Goal: Task Accomplishment & Management: Manage account settings

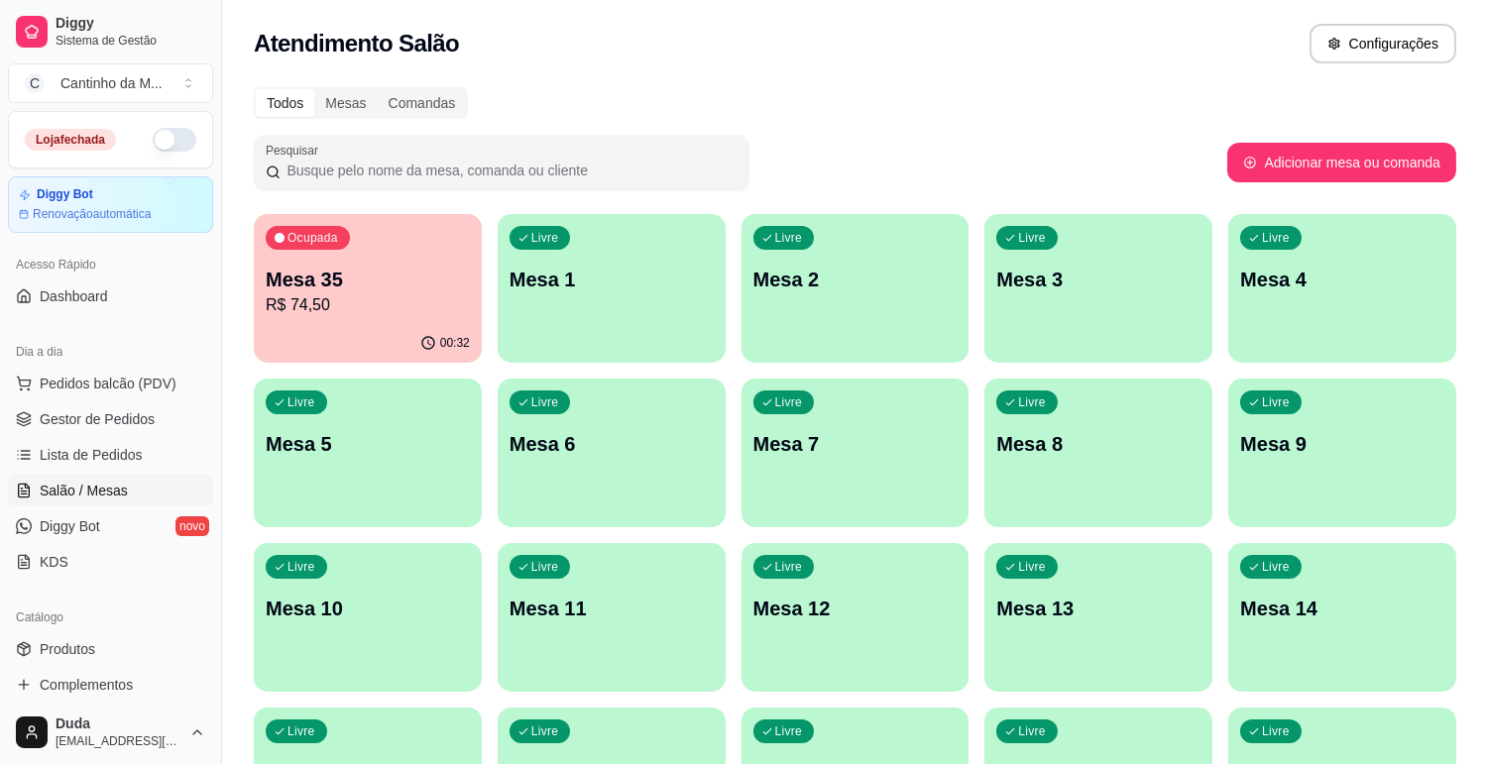
click at [687, 292] on div "Livre Mesa 1" at bounding box center [612, 276] width 228 height 125
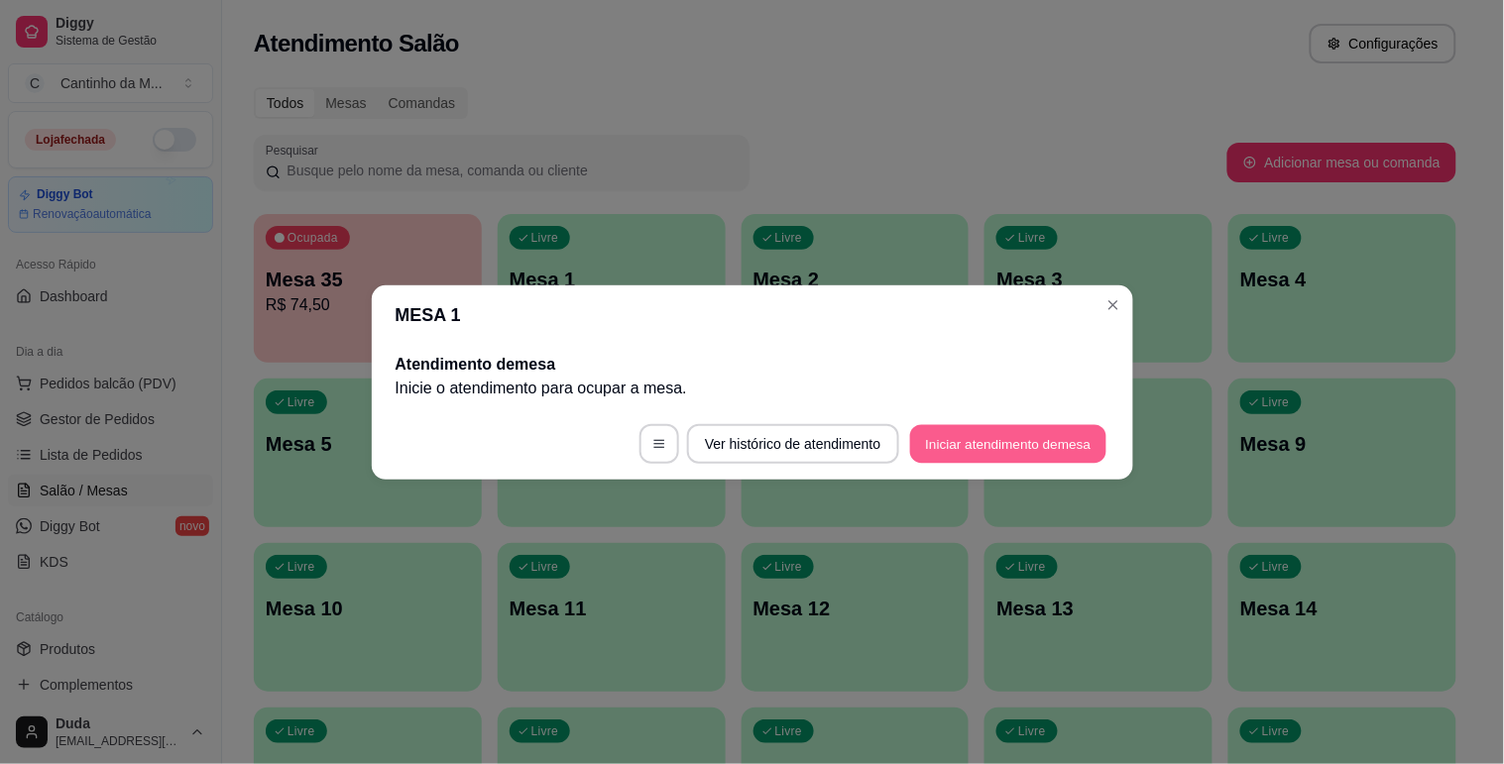
click at [939, 453] on button "Iniciar atendimento de mesa" at bounding box center [1008, 443] width 196 height 39
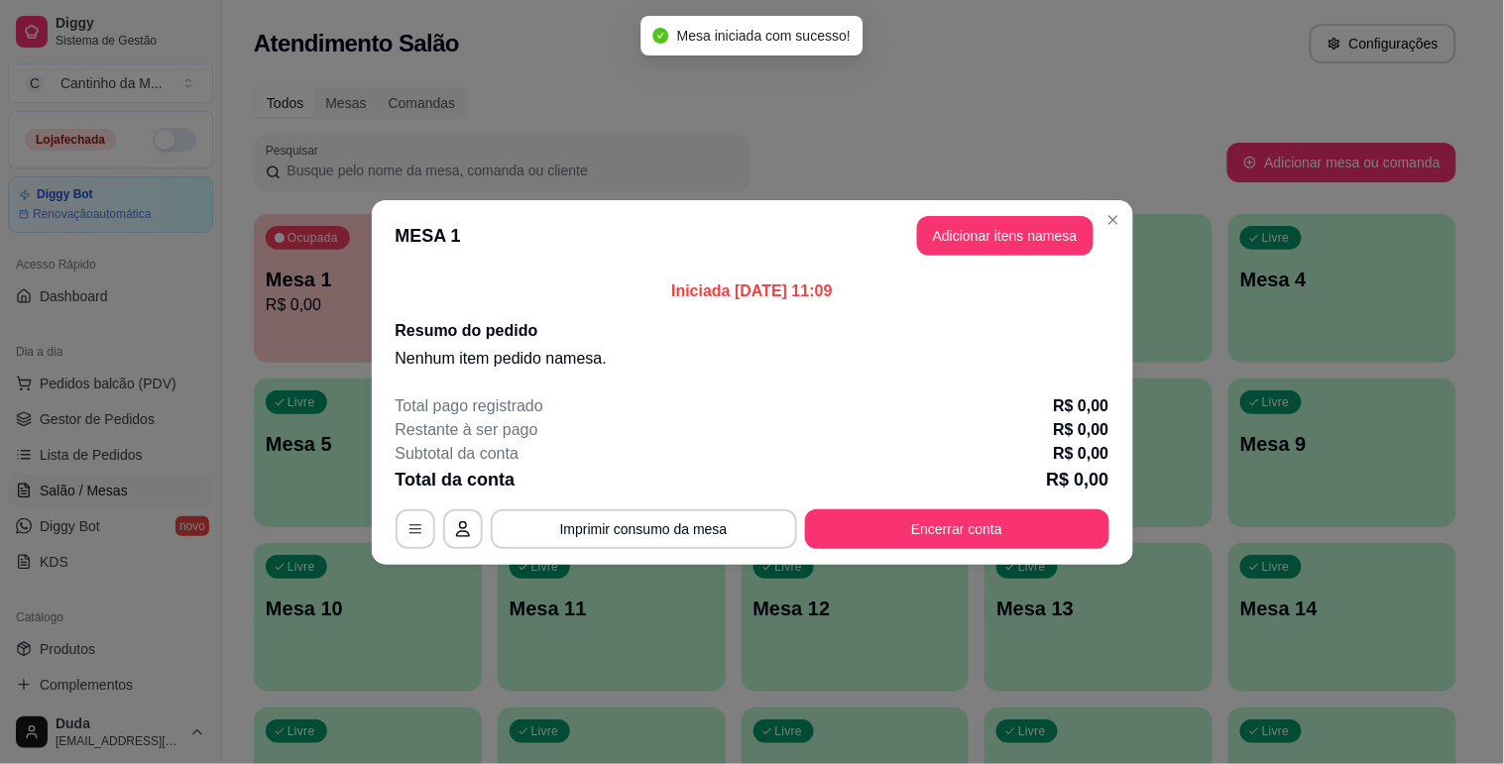
click at [1009, 210] on header "MESA 1 Adicionar itens na mesa" at bounding box center [752, 235] width 761 height 71
click at [989, 226] on button "Adicionar itens na mesa" at bounding box center [1005, 236] width 176 height 40
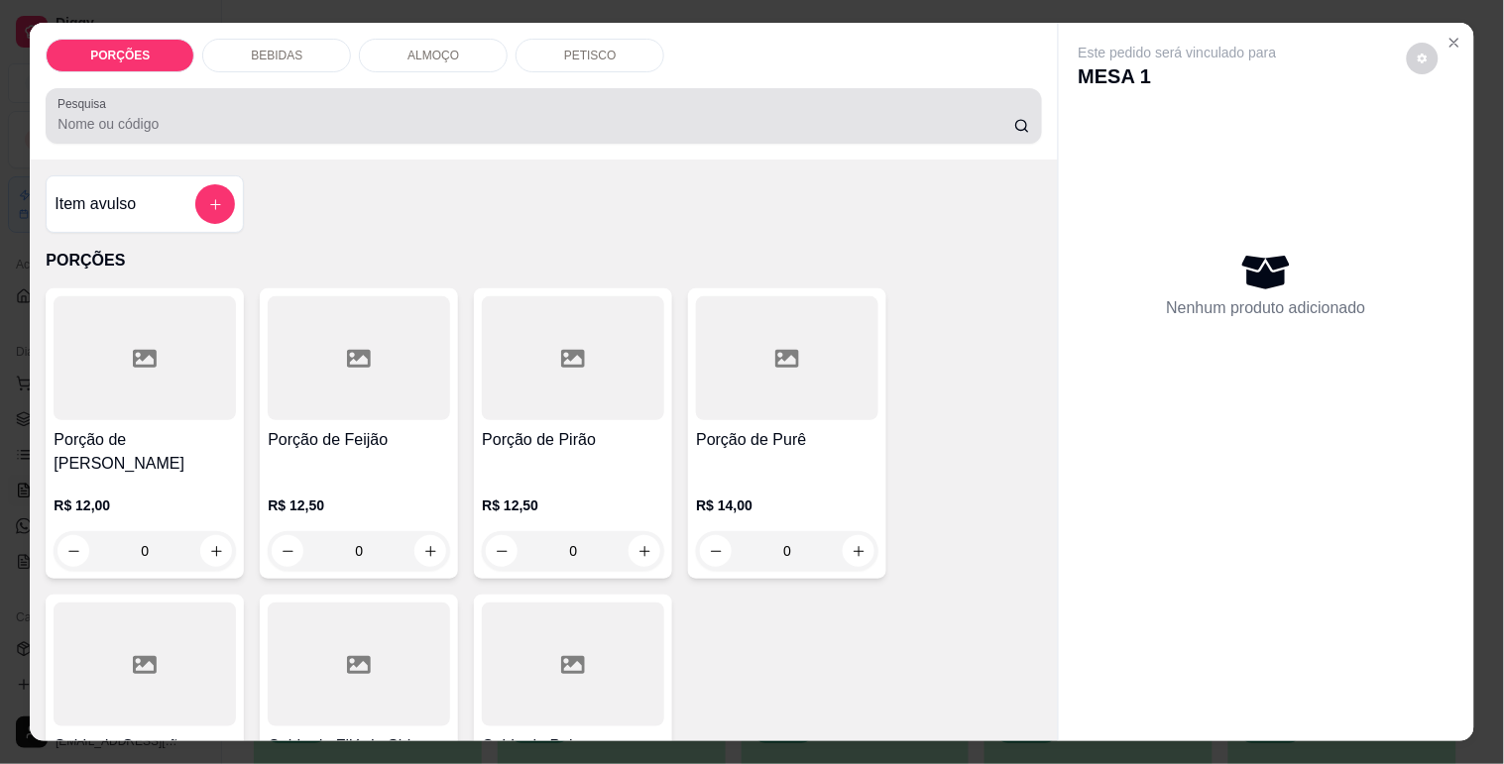
click at [404, 115] on input "Pesquisa" at bounding box center [535, 124] width 957 height 20
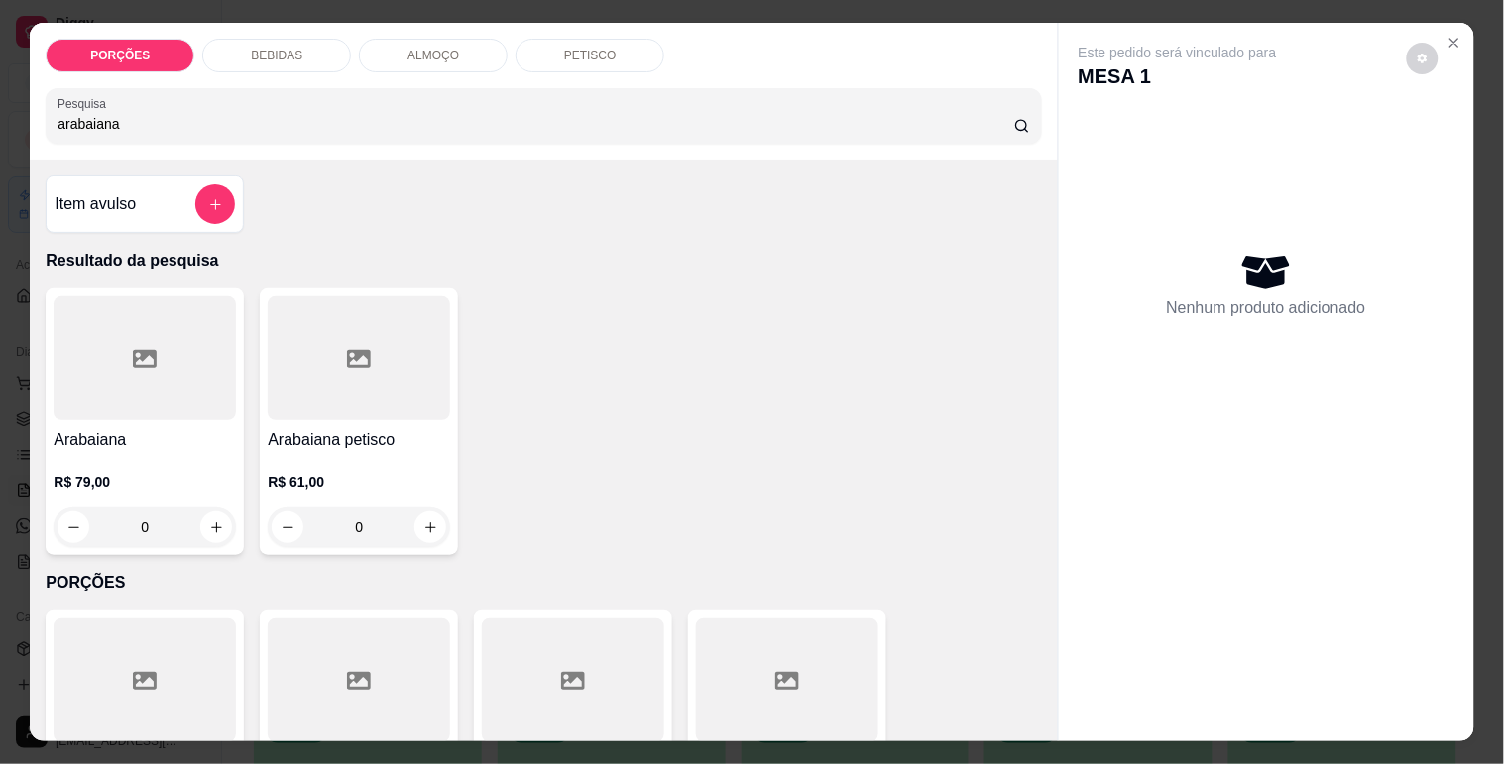
type input "arabaiana"
click at [151, 345] on div at bounding box center [145, 358] width 182 height 124
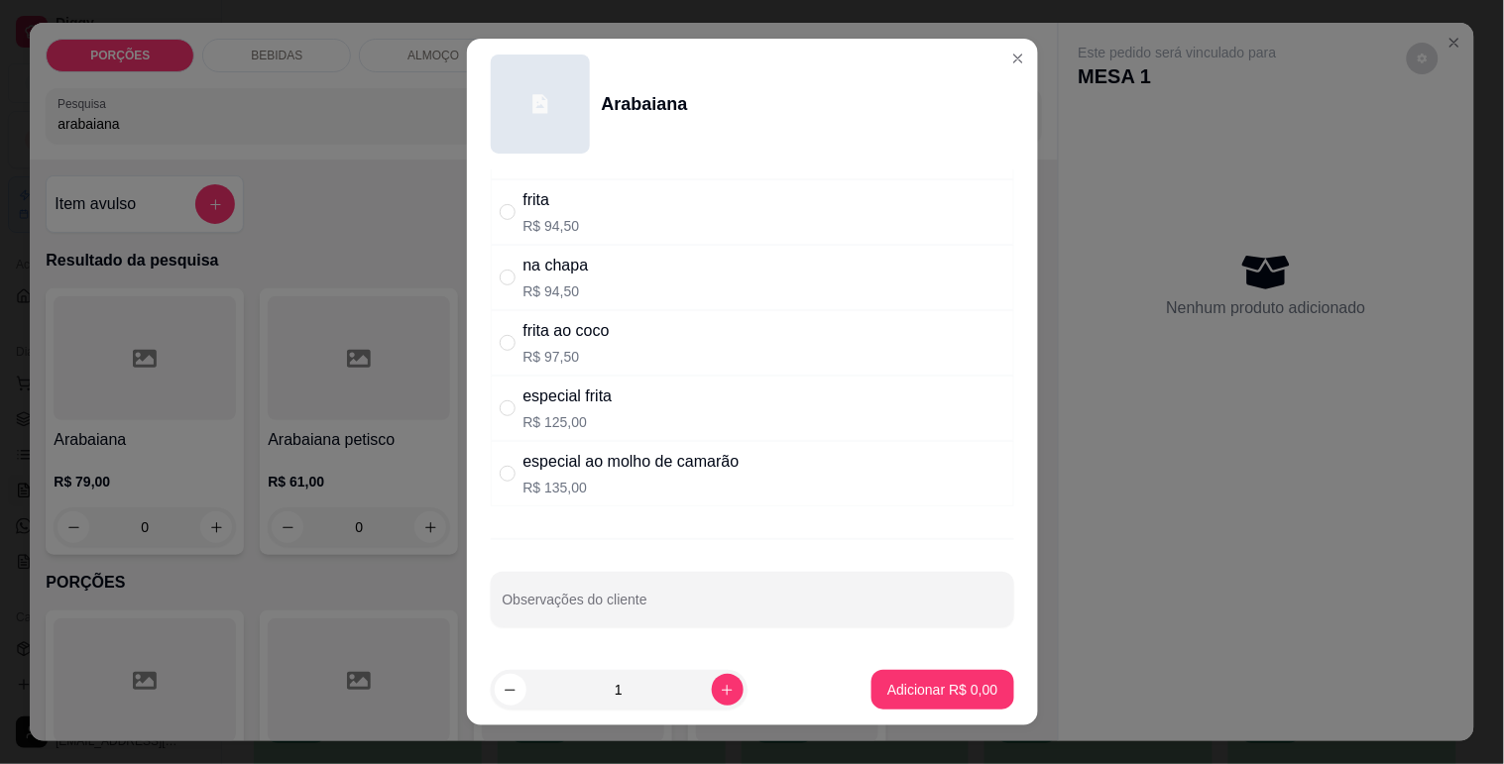
scroll to position [304, 0]
click at [780, 413] on div "especial frita R$ 125,00" at bounding box center [752, 408] width 523 height 65
radio input "true"
click at [887, 681] on p "Adicionar R$ 125,00" at bounding box center [935, 690] width 126 height 20
type input "1"
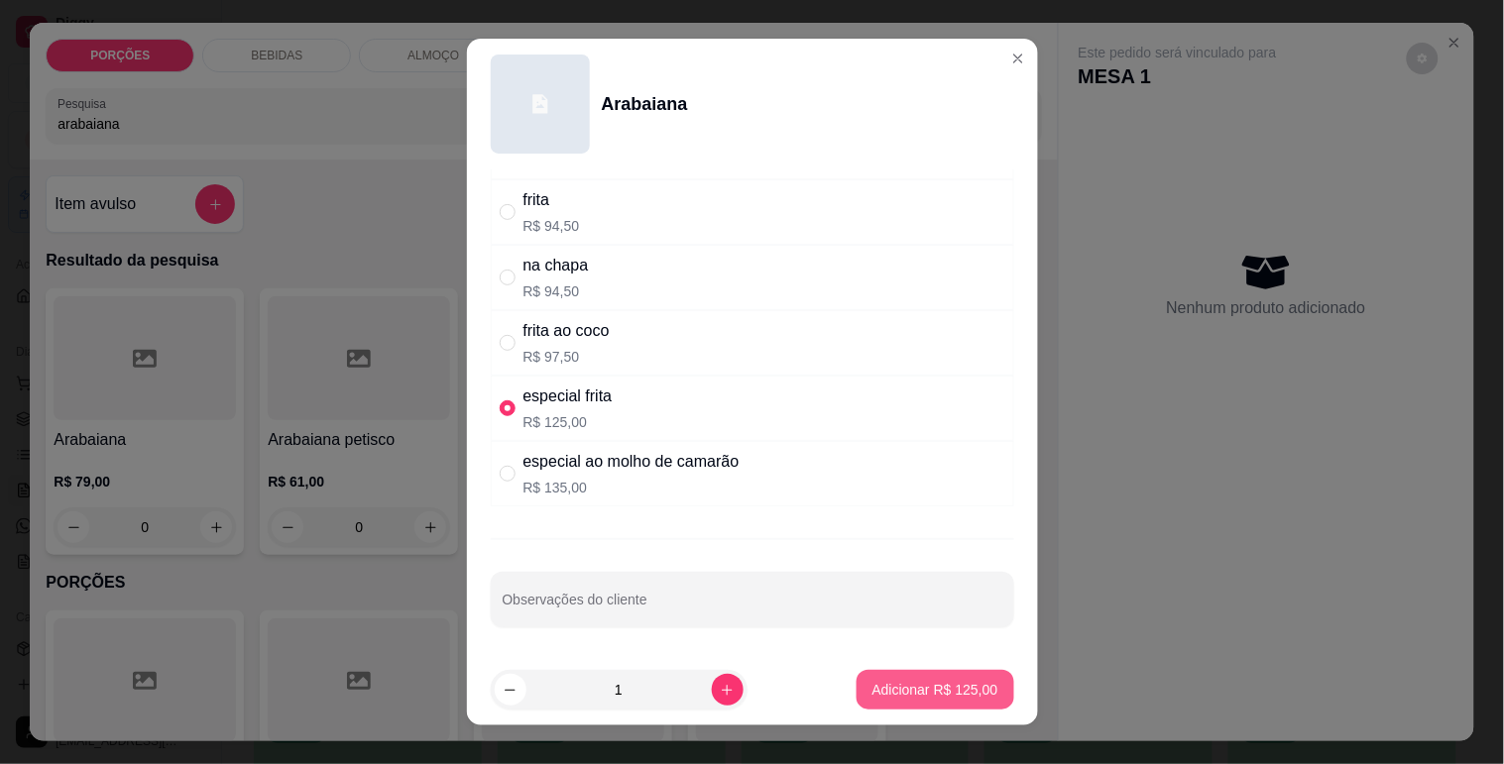
type input "1"
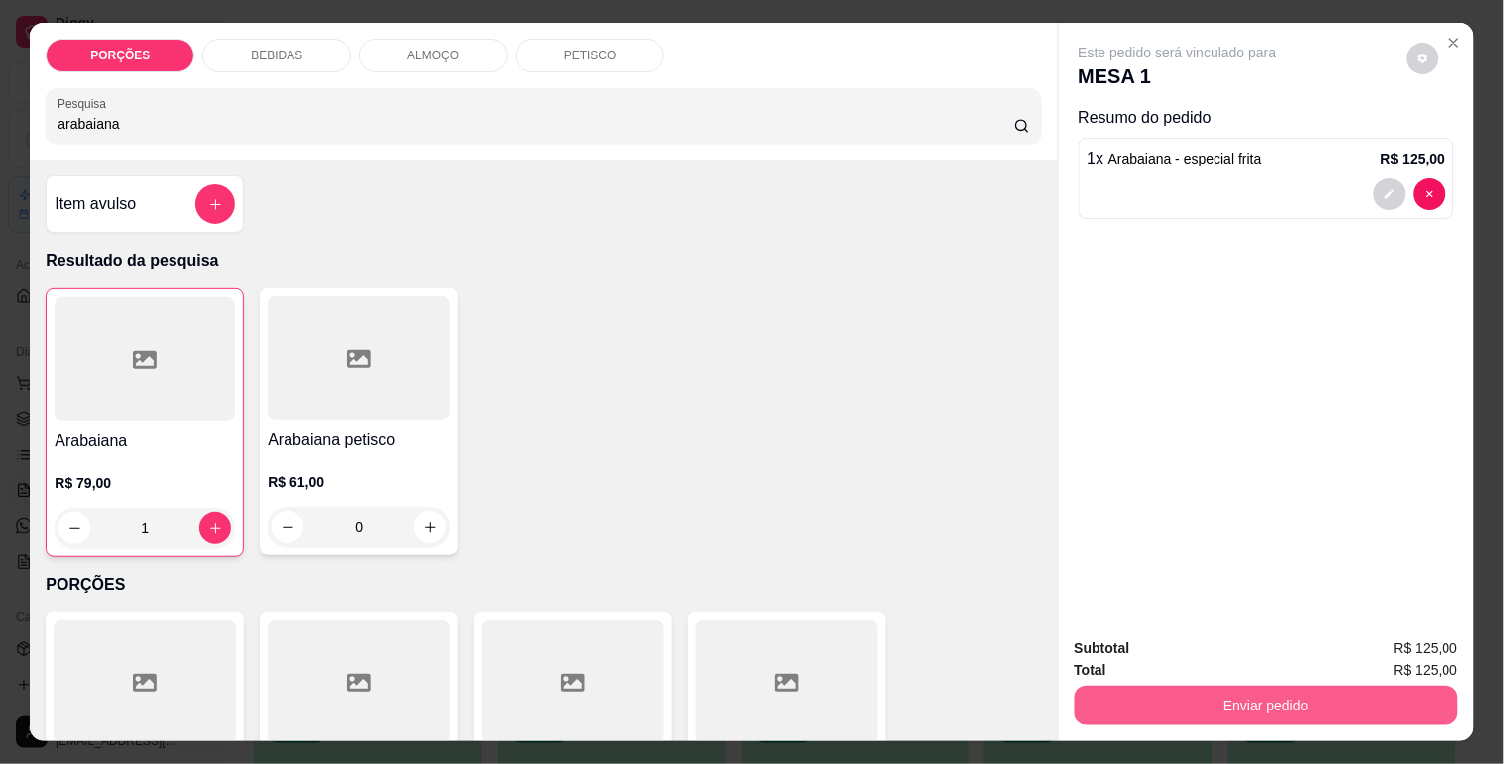
click at [1207, 692] on button "Enviar pedido" at bounding box center [1267, 706] width 384 height 40
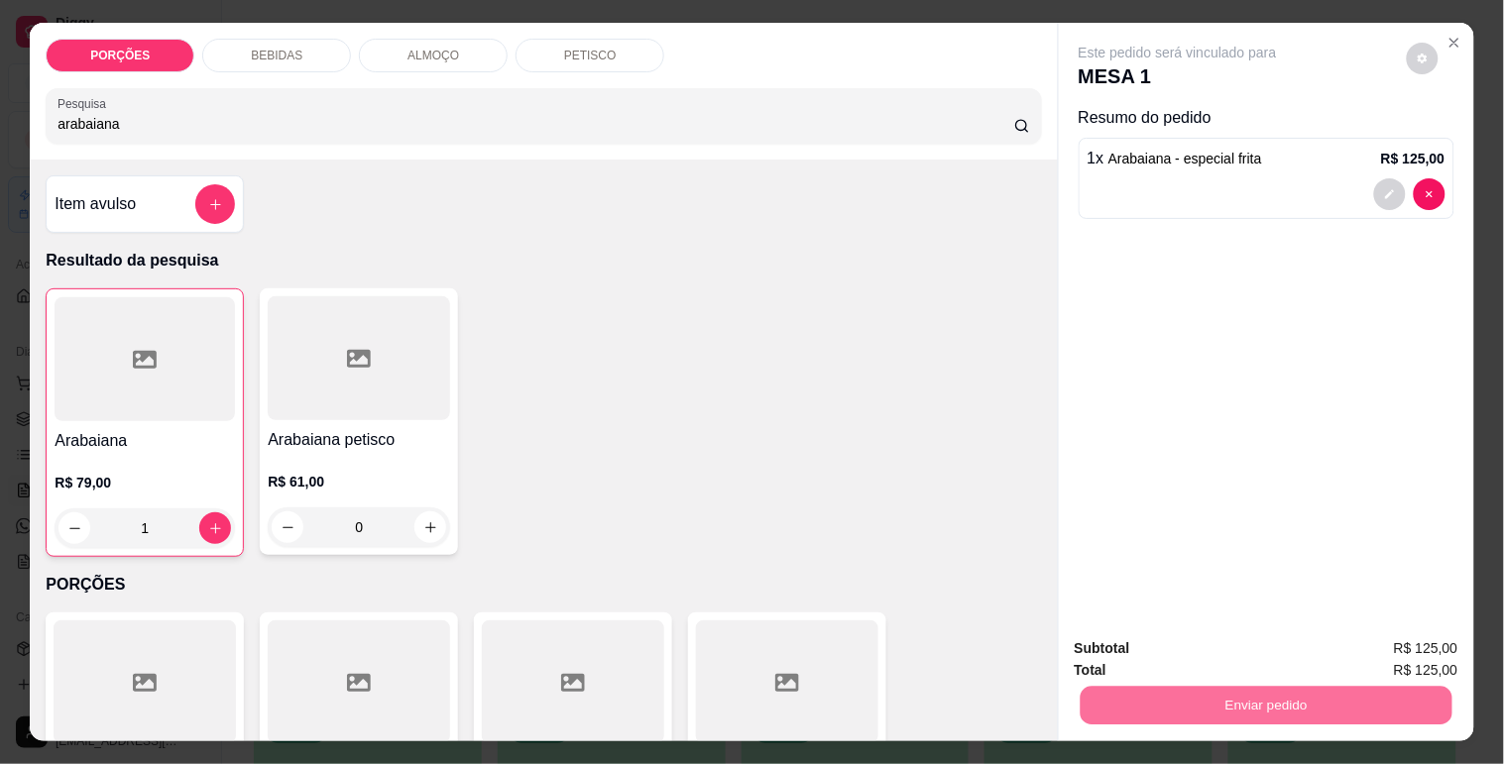
click at [1211, 650] on button "Não registrar e enviar pedido" at bounding box center [1200, 648] width 200 height 37
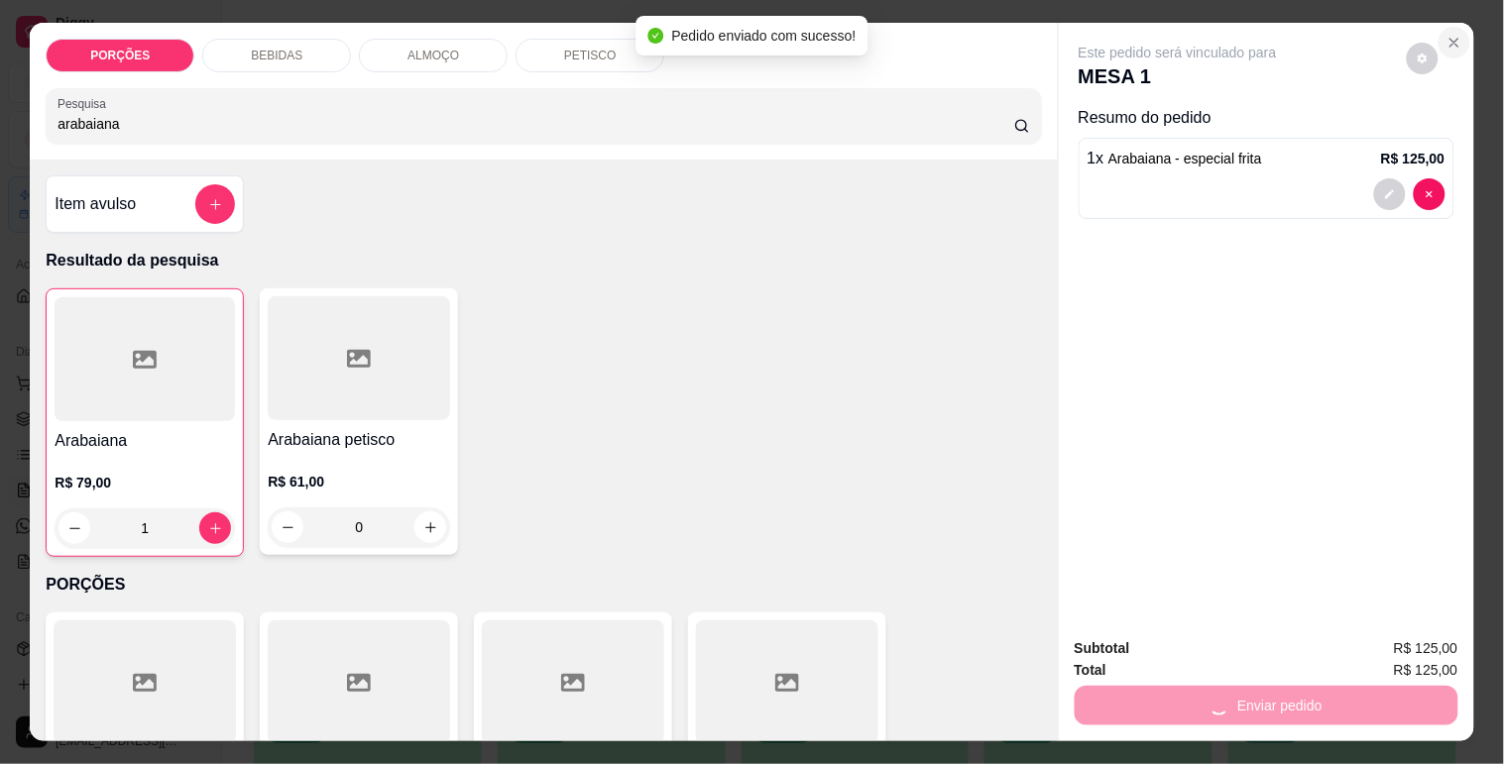
click at [1446, 35] on icon "Close" at bounding box center [1454, 43] width 16 height 16
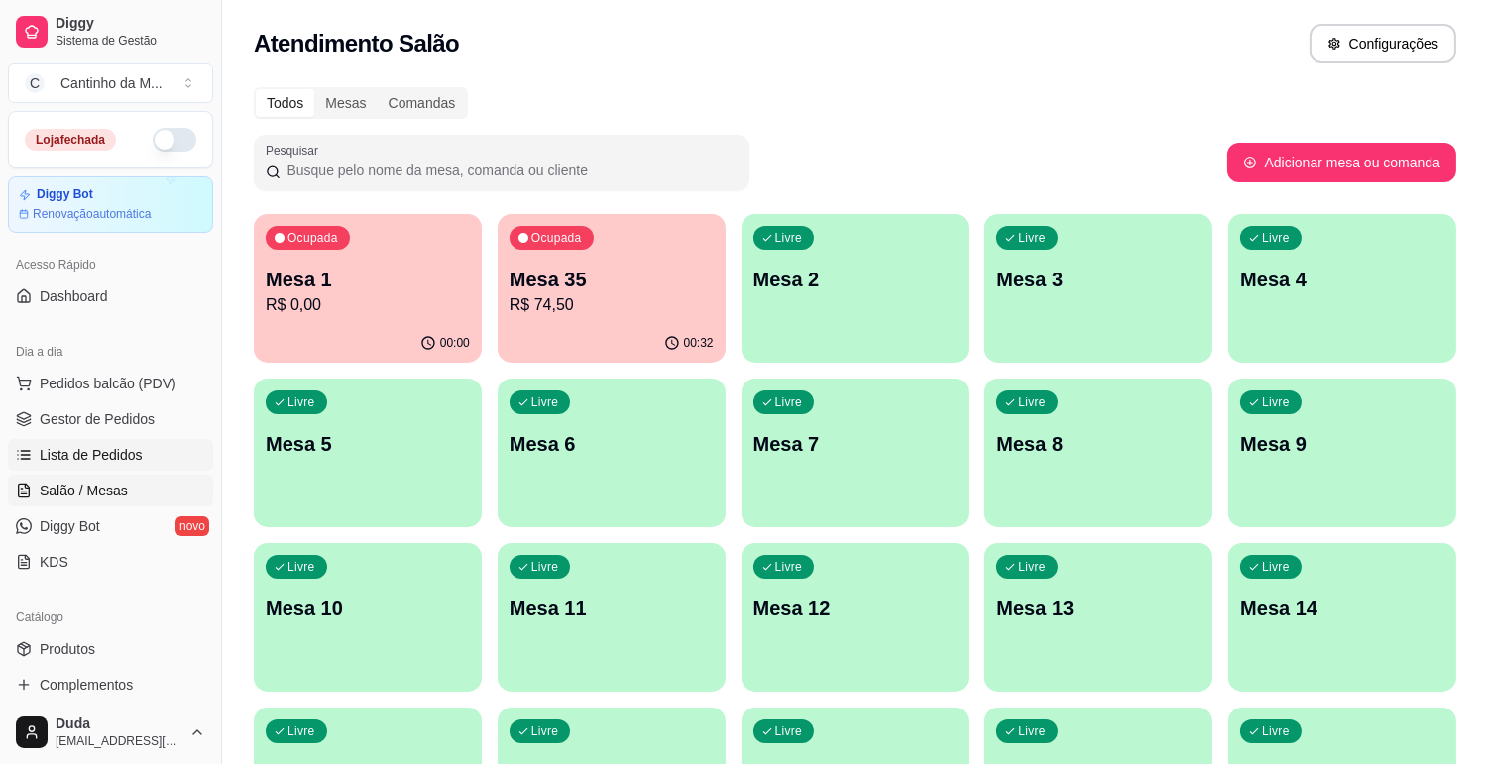
click at [100, 450] on span "Lista de Pedidos" at bounding box center [91, 455] width 103 height 20
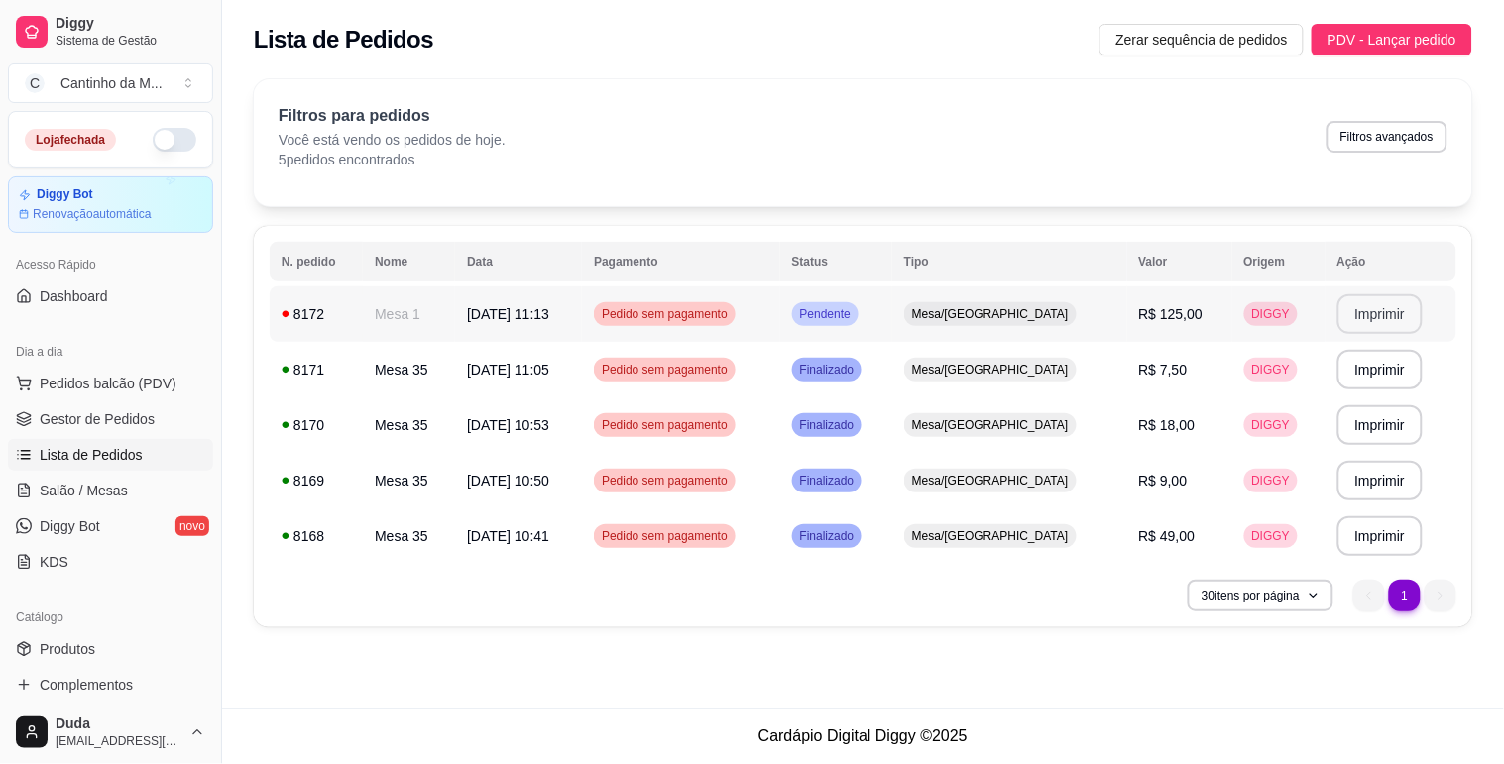
click at [1345, 312] on button "Imprimir" at bounding box center [1380, 314] width 86 height 40
click at [113, 417] on span "Gestor de Pedidos" at bounding box center [97, 419] width 115 height 20
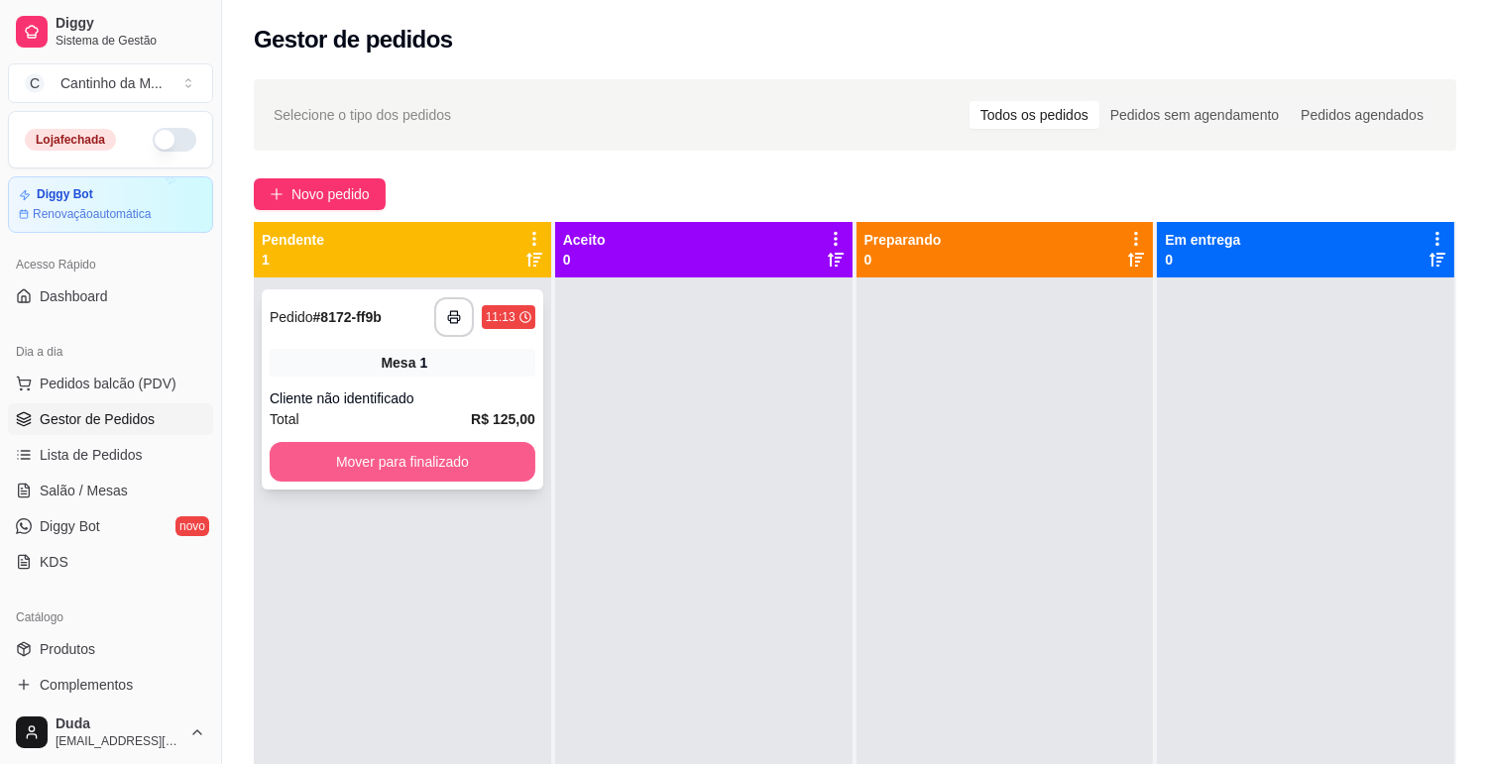
click at [464, 468] on button "Mover para finalizado" at bounding box center [403, 462] width 266 height 40
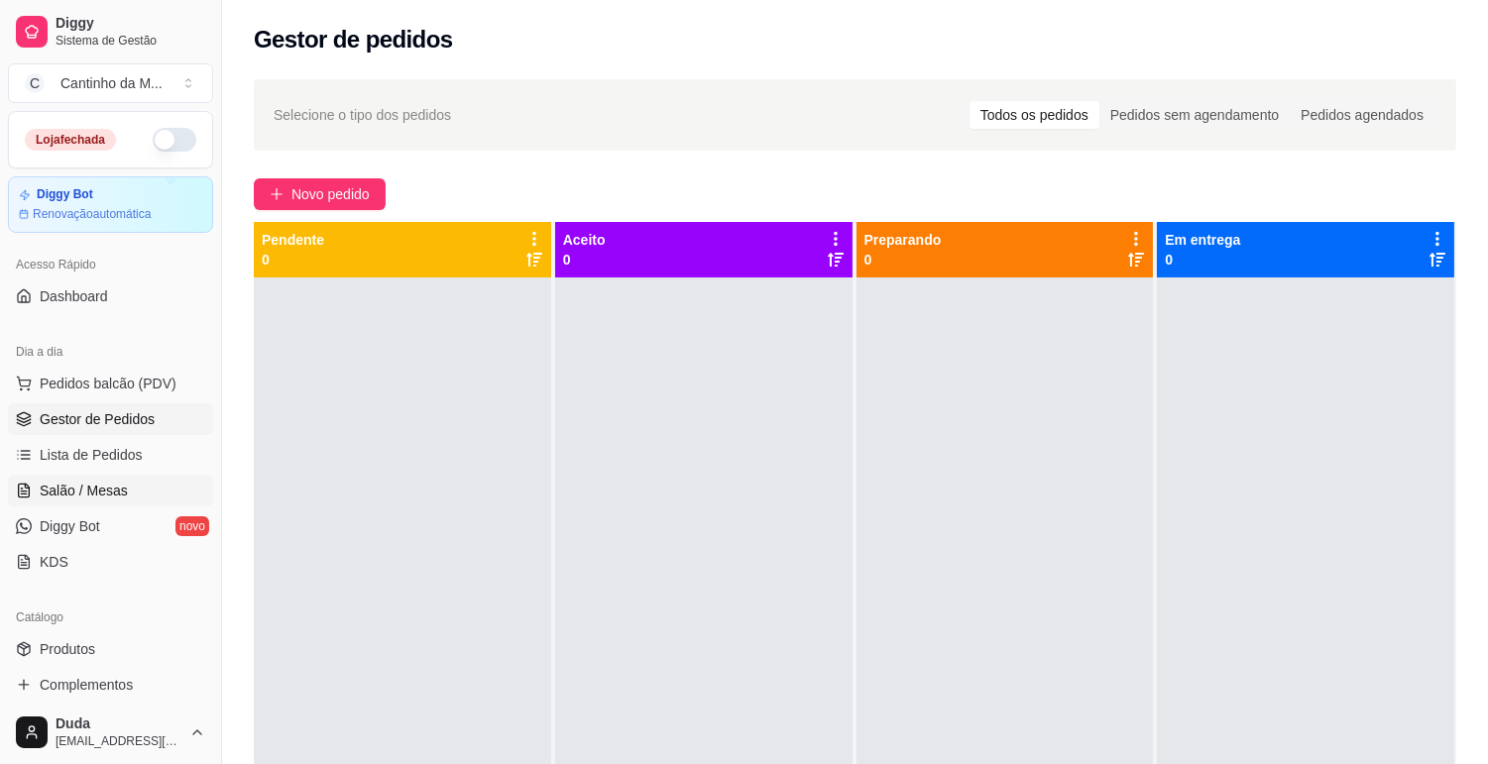
click at [101, 482] on span "Salão / Mesas" at bounding box center [84, 491] width 88 height 20
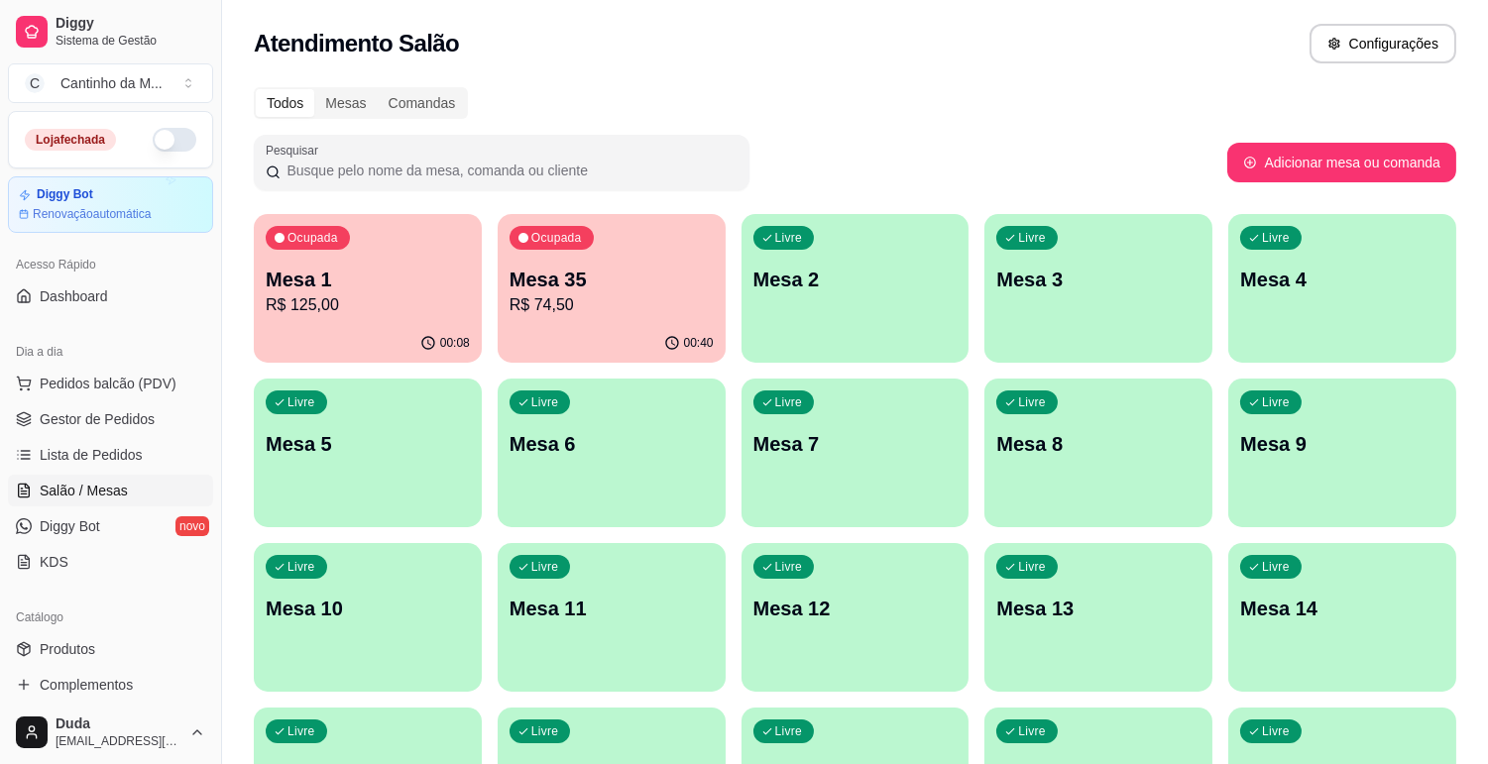
click at [627, 287] on p "Mesa 35" at bounding box center [612, 280] width 204 height 28
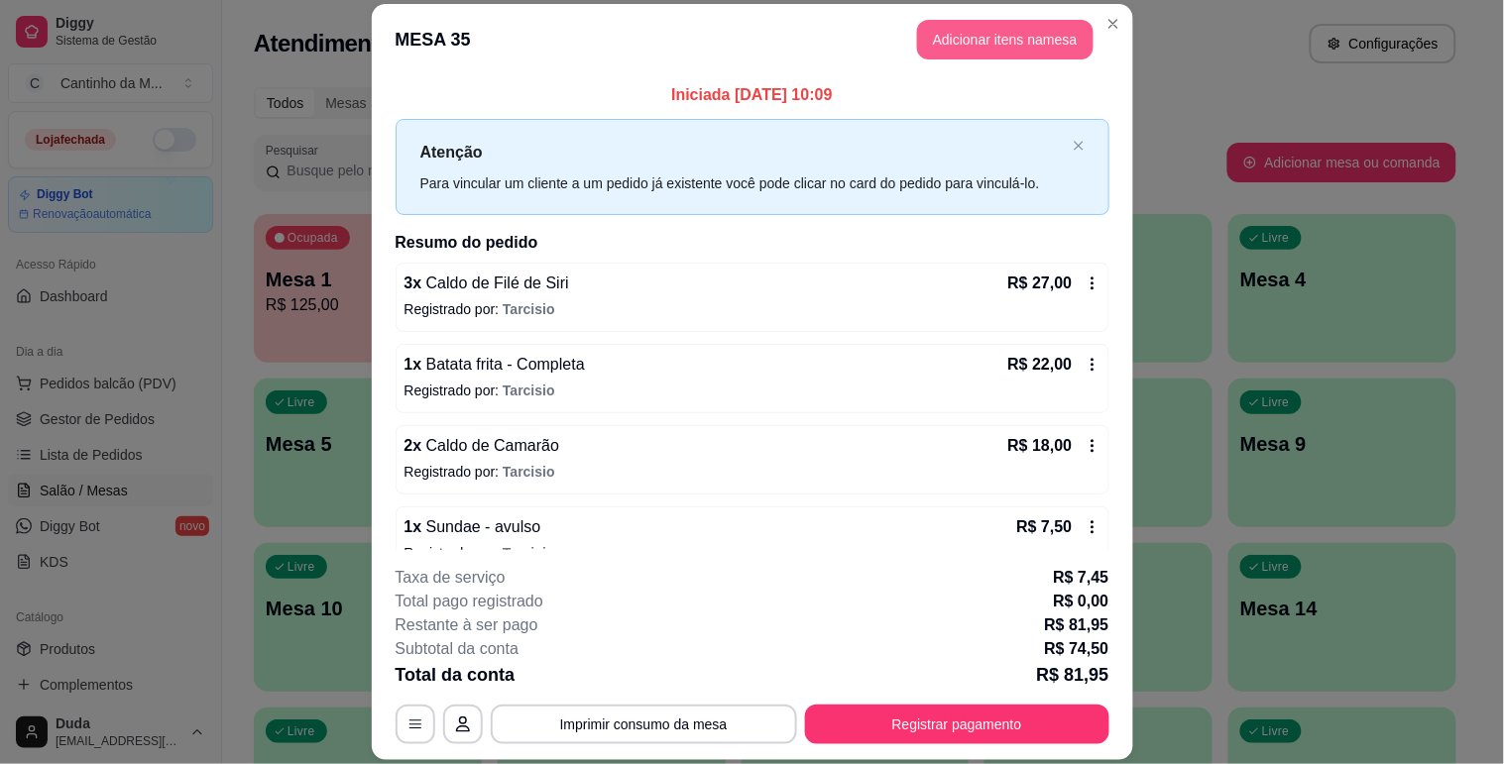
click at [1043, 43] on button "Adicionar itens na mesa" at bounding box center [1005, 40] width 176 height 40
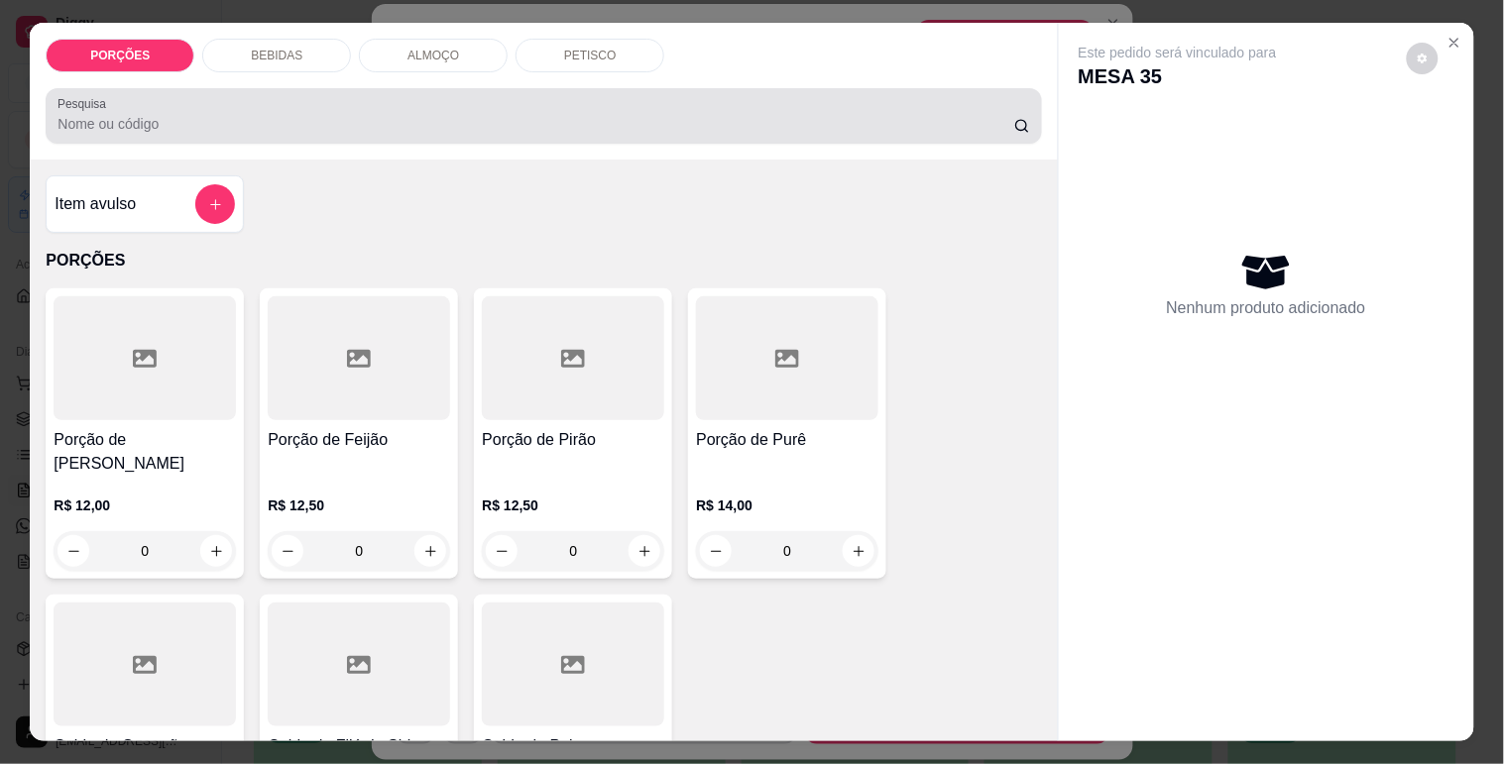
click at [538, 114] on input "Pesquisa" at bounding box center [535, 124] width 957 height 20
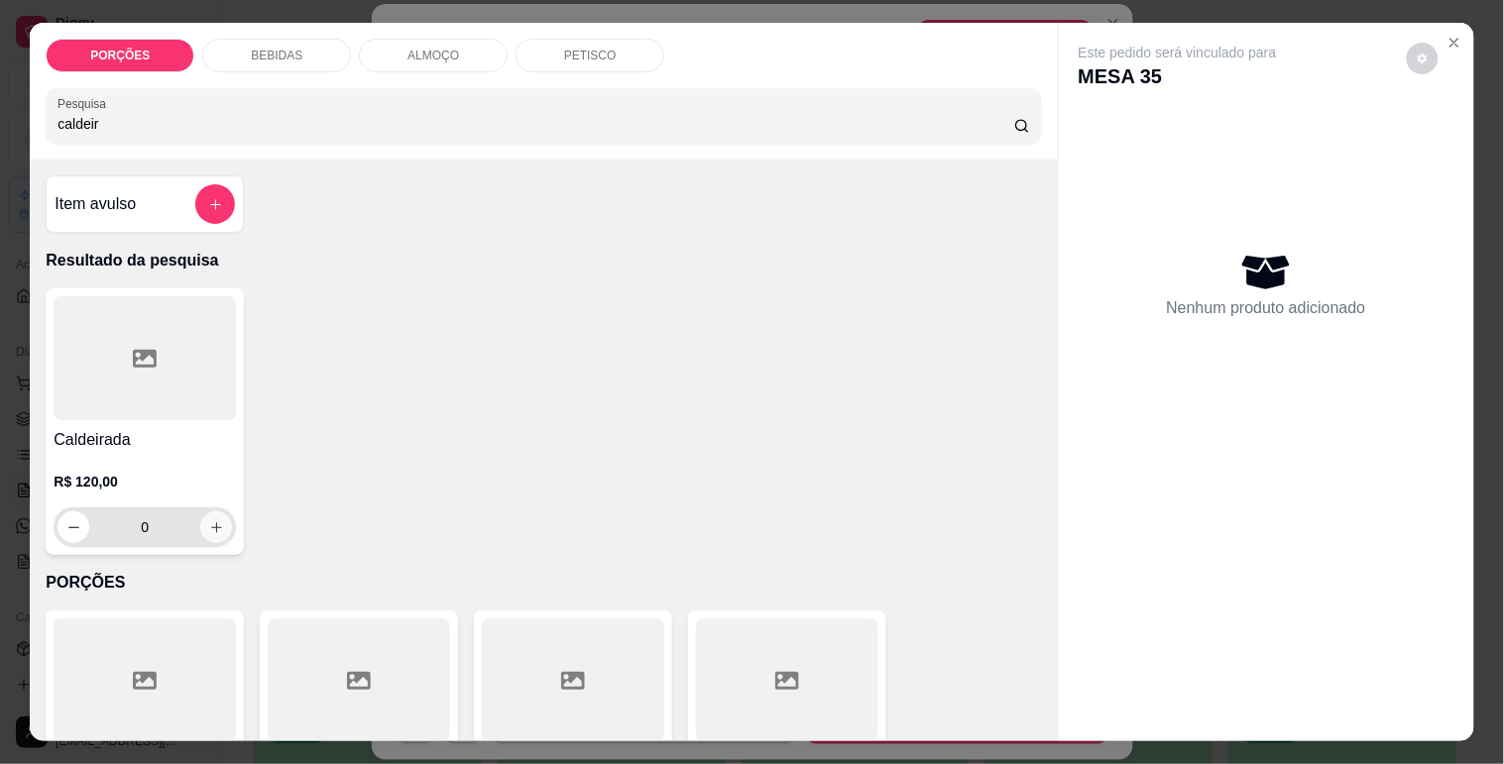
type input "caldeir"
click at [209, 520] on icon "increase-product-quantity" at bounding box center [216, 527] width 15 height 15
type input "1"
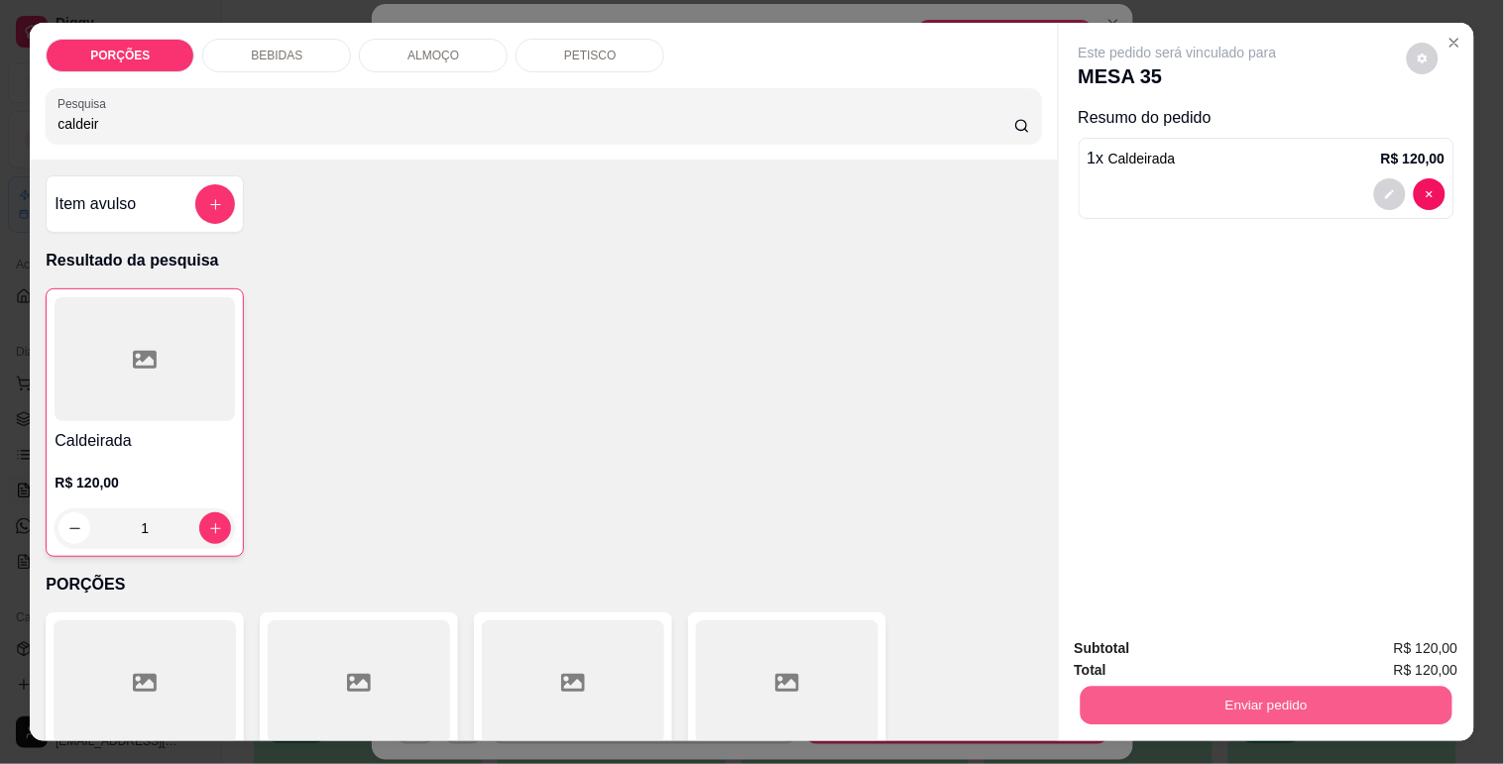
click at [1170, 695] on button "Enviar pedido" at bounding box center [1266, 705] width 372 height 39
click at [1254, 657] on button "Não registrar e enviar pedido" at bounding box center [1200, 649] width 206 height 38
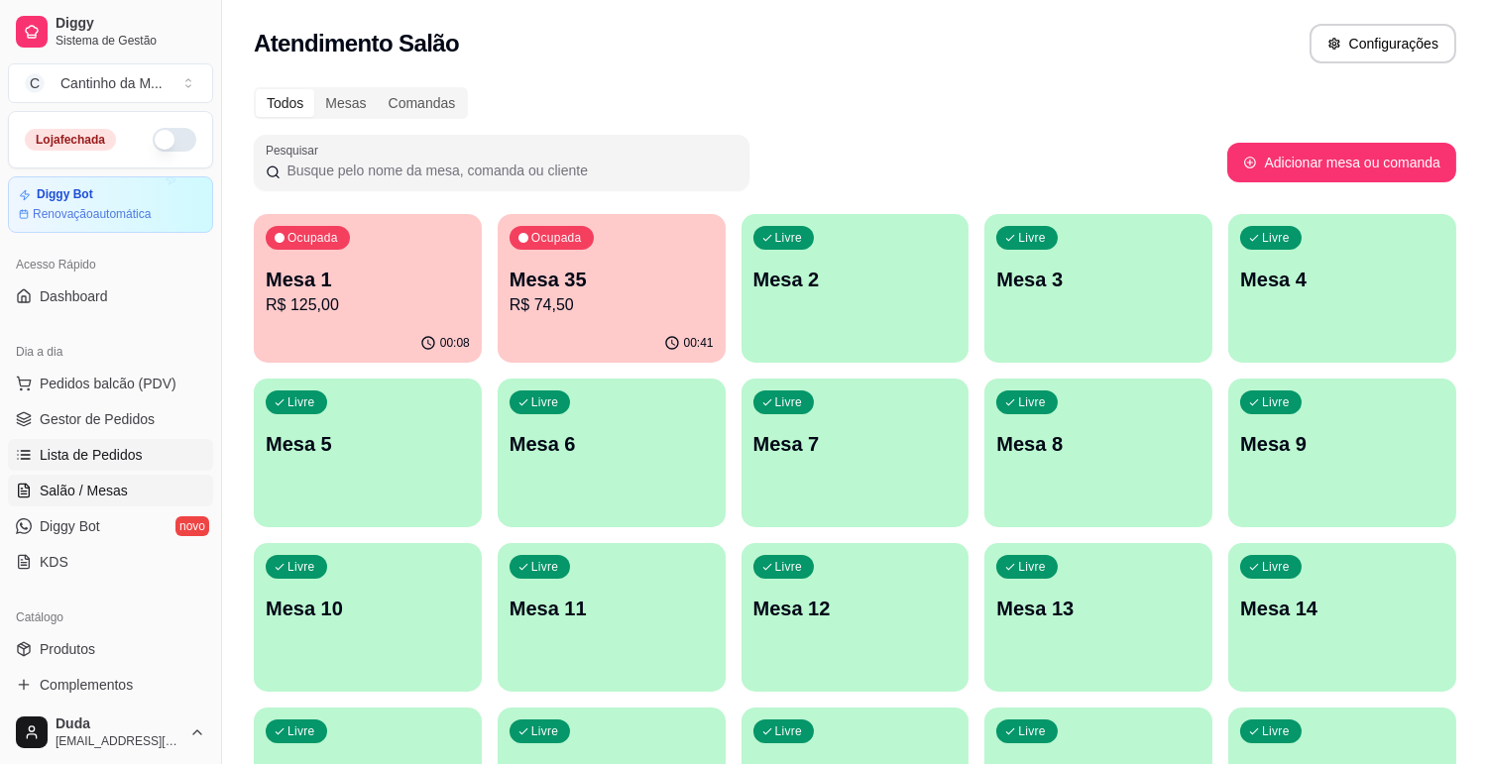
click at [73, 452] on span "Lista de Pedidos" at bounding box center [91, 455] width 103 height 20
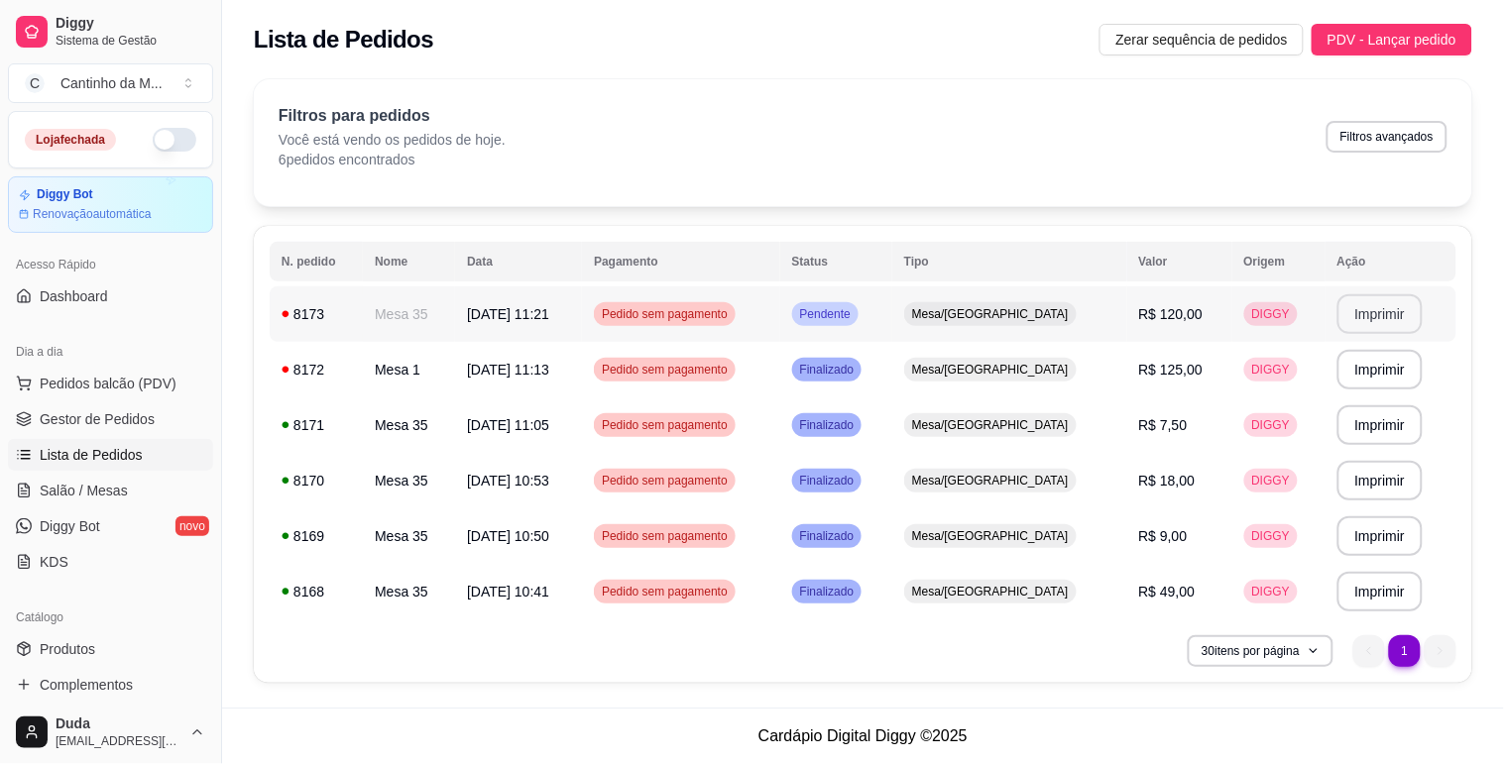
click at [1389, 302] on button "Imprimir" at bounding box center [1380, 314] width 86 height 40
click at [1213, 322] on td "R$ 120,00" at bounding box center [1179, 314] width 105 height 56
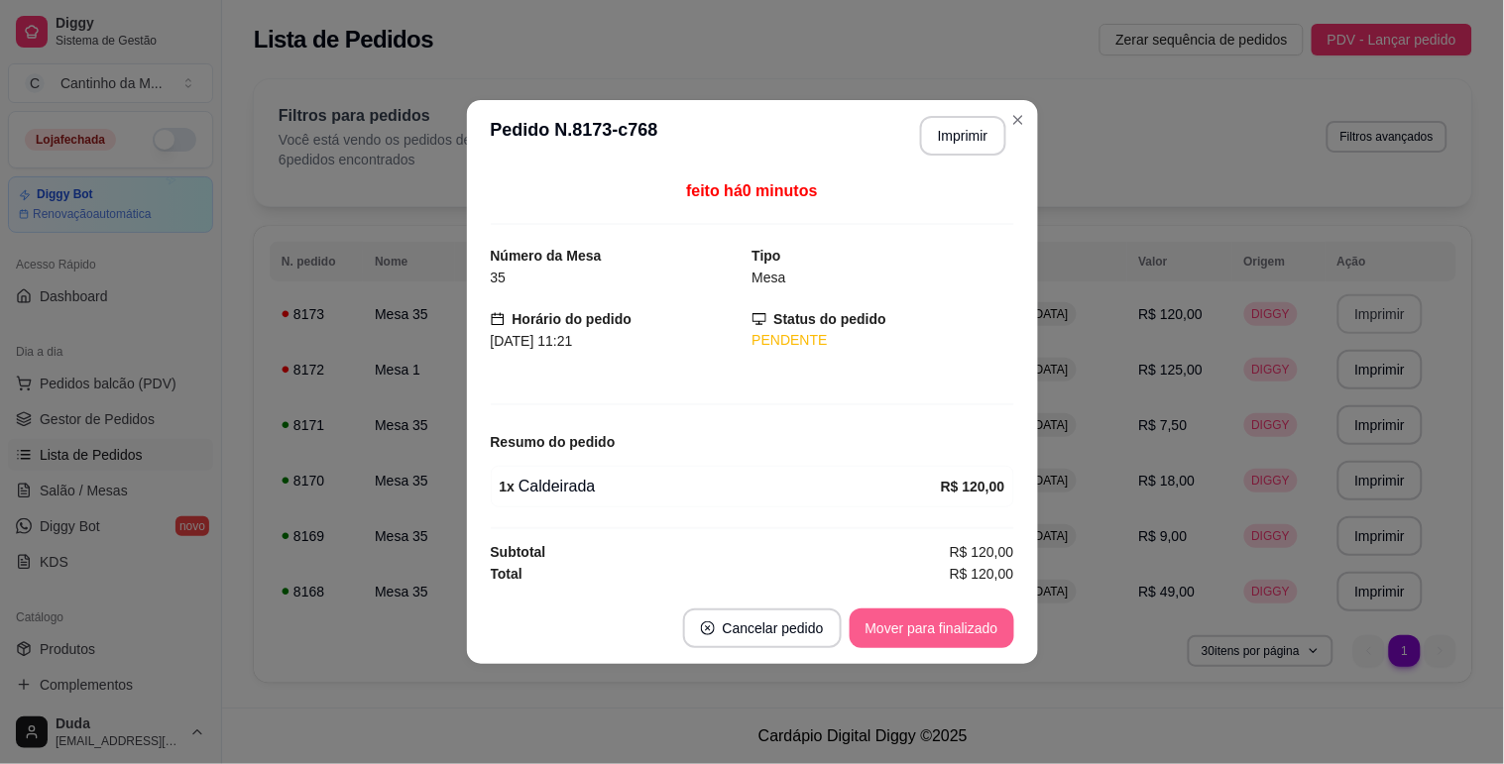
click at [959, 617] on button "Mover para finalizado" at bounding box center [932, 629] width 165 height 40
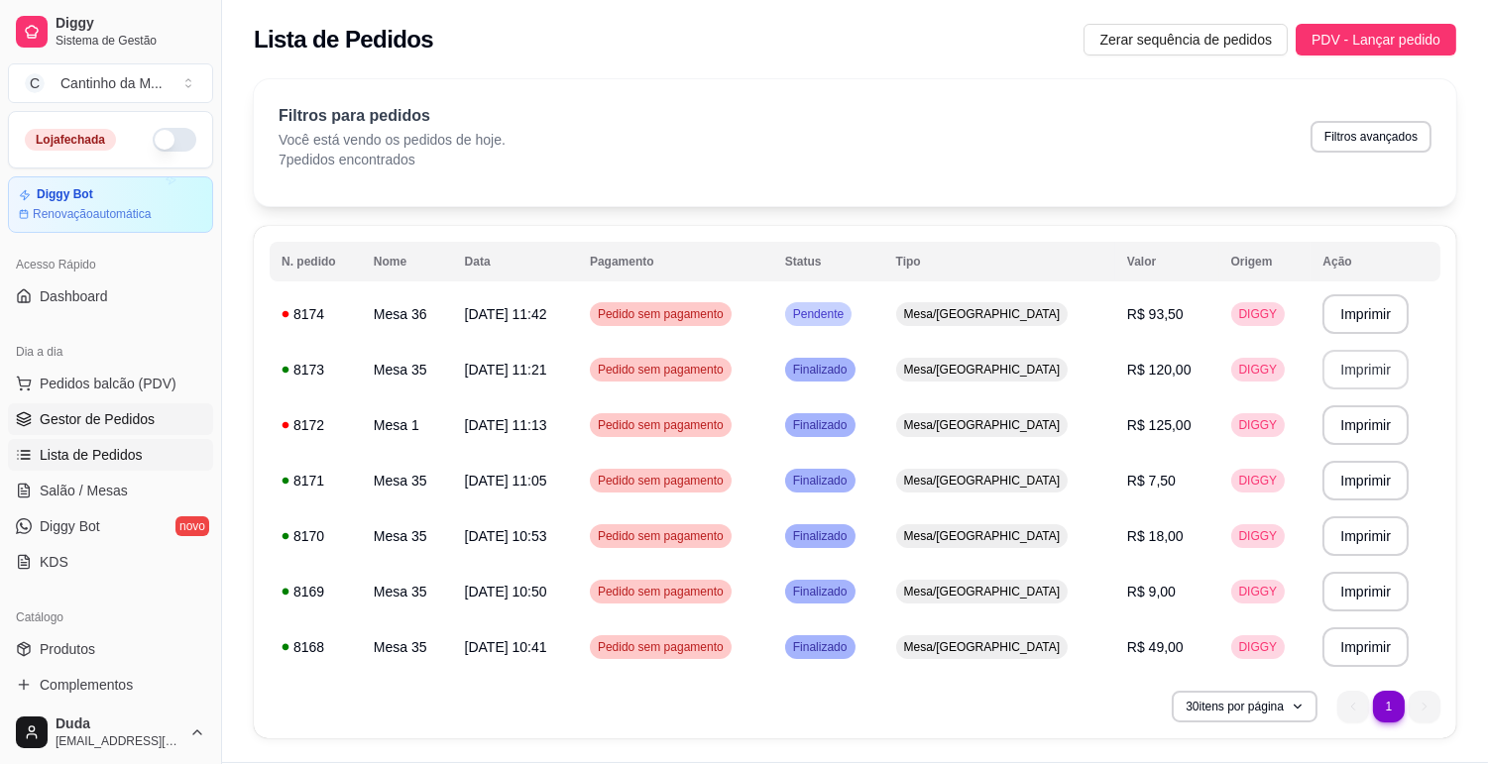
click at [102, 421] on span "Gestor de Pedidos" at bounding box center [97, 419] width 115 height 20
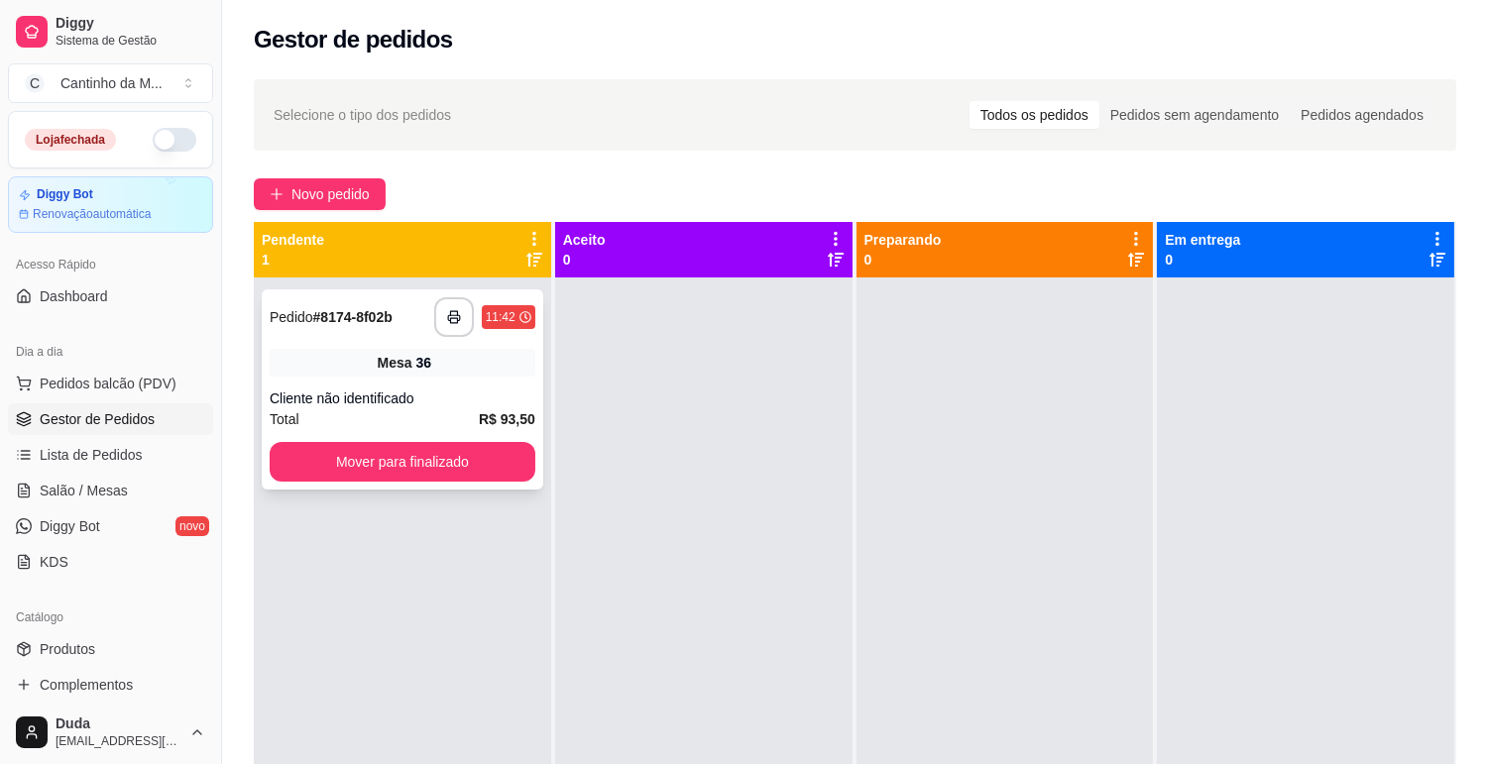
click at [341, 334] on div "**********" at bounding box center [403, 317] width 266 height 40
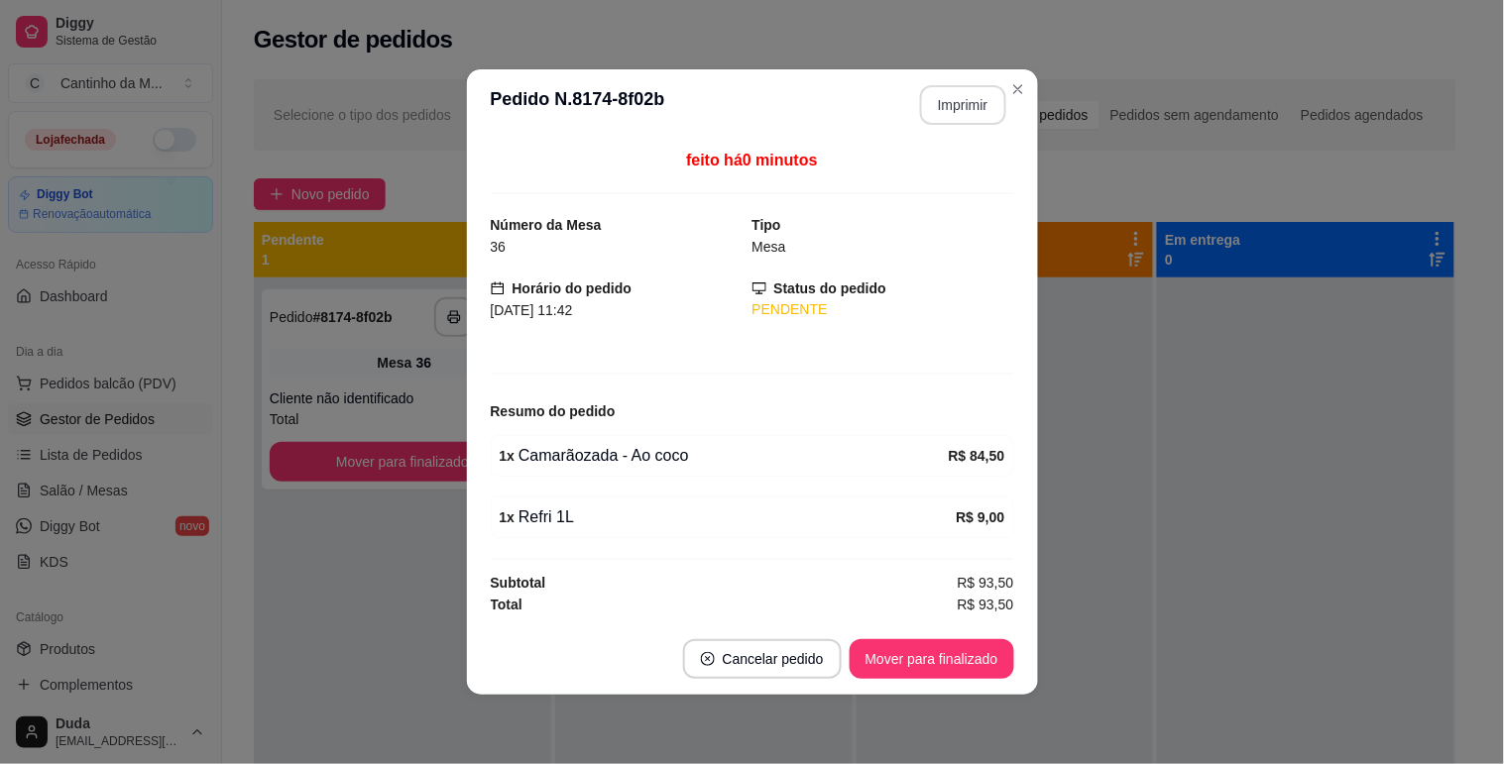
click at [956, 93] on button "Imprimir" at bounding box center [963, 105] width 86 height 40
click at [930, 666] on button "Mover para finalizado" at bounding box center [932, 659] width 165 height 40
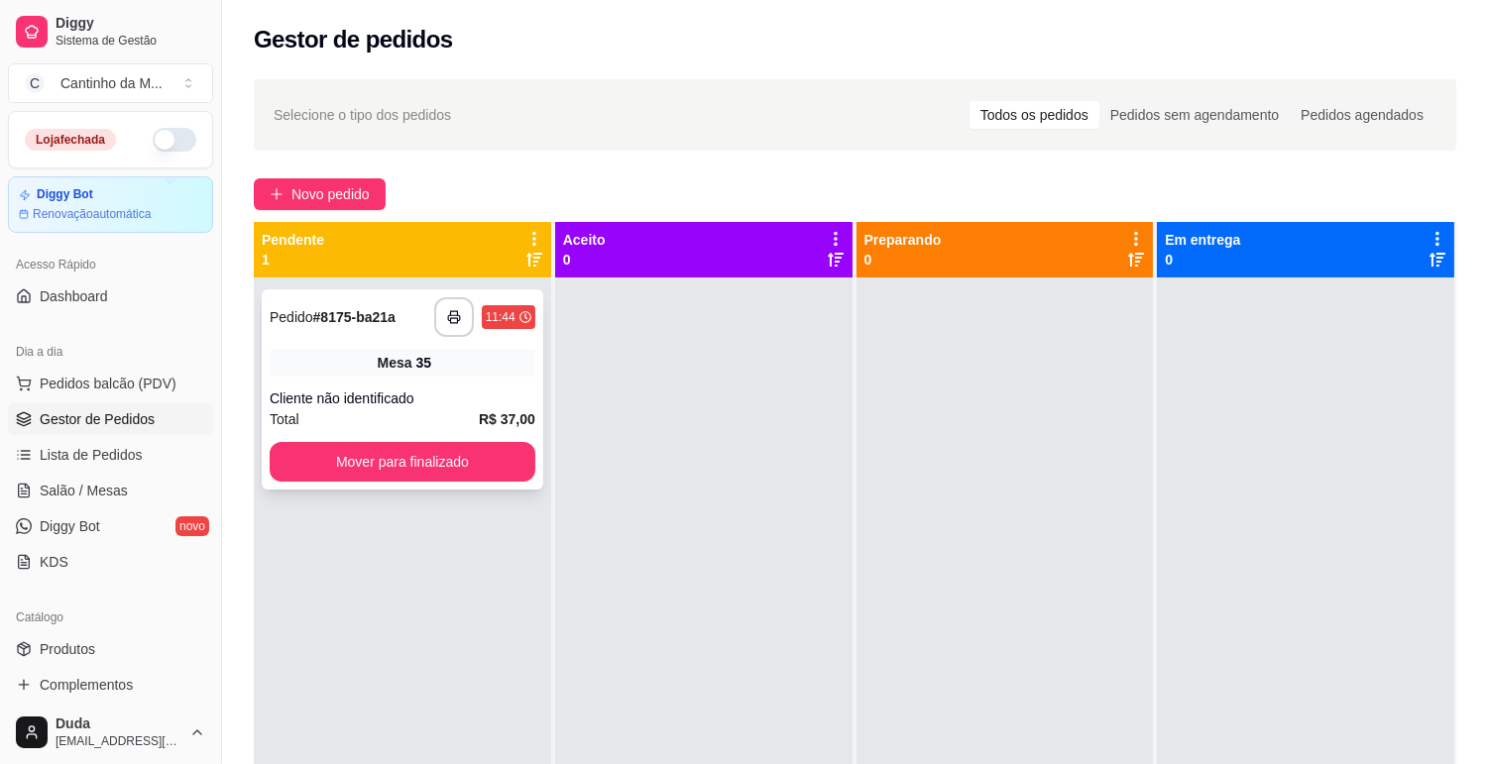
click at [441, 377] on div "**********" at bounding box center [403, 389] width 282 height 200
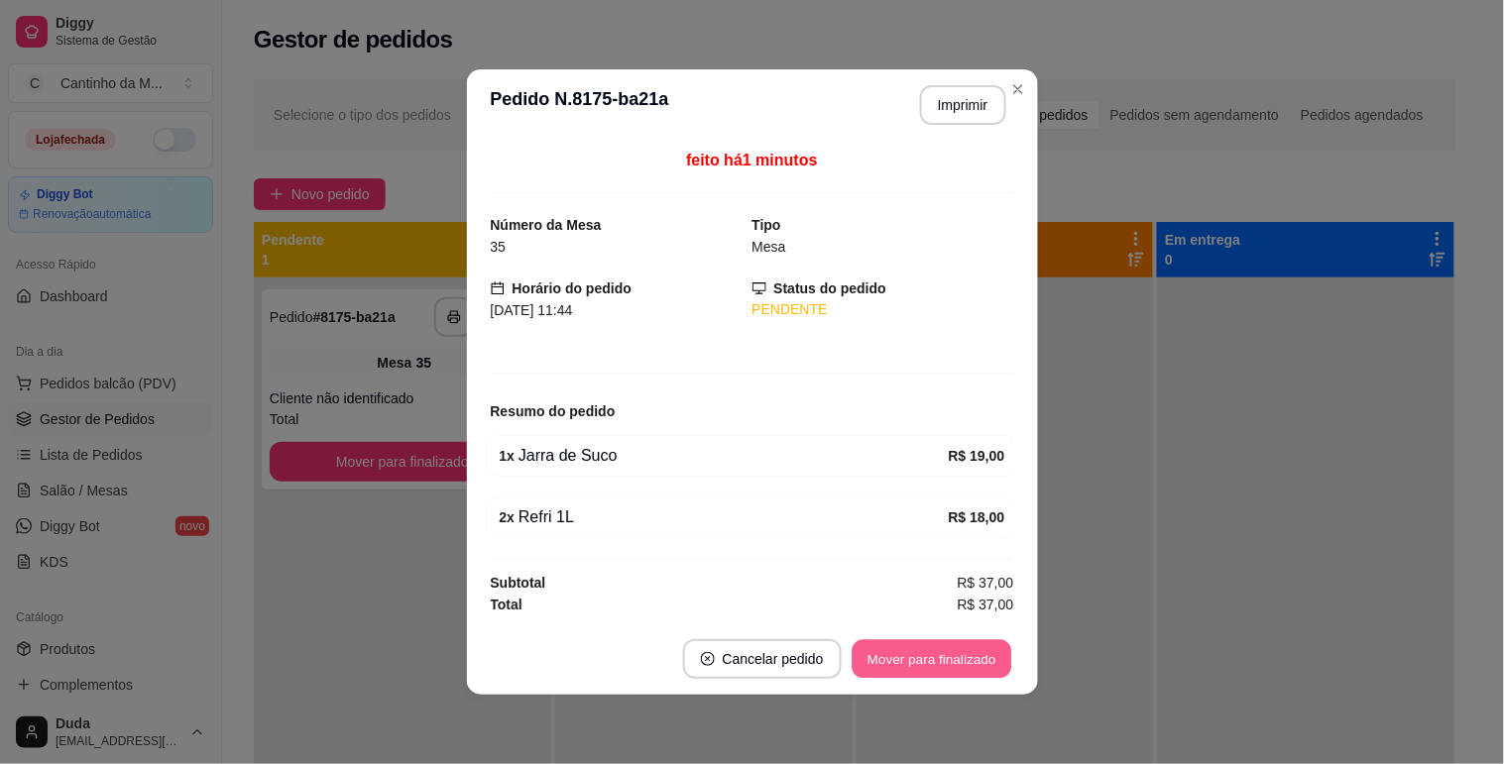
click at [925, 662] on button "Mover para finalizado" at bounding box center [932, 659] width 160 height 39
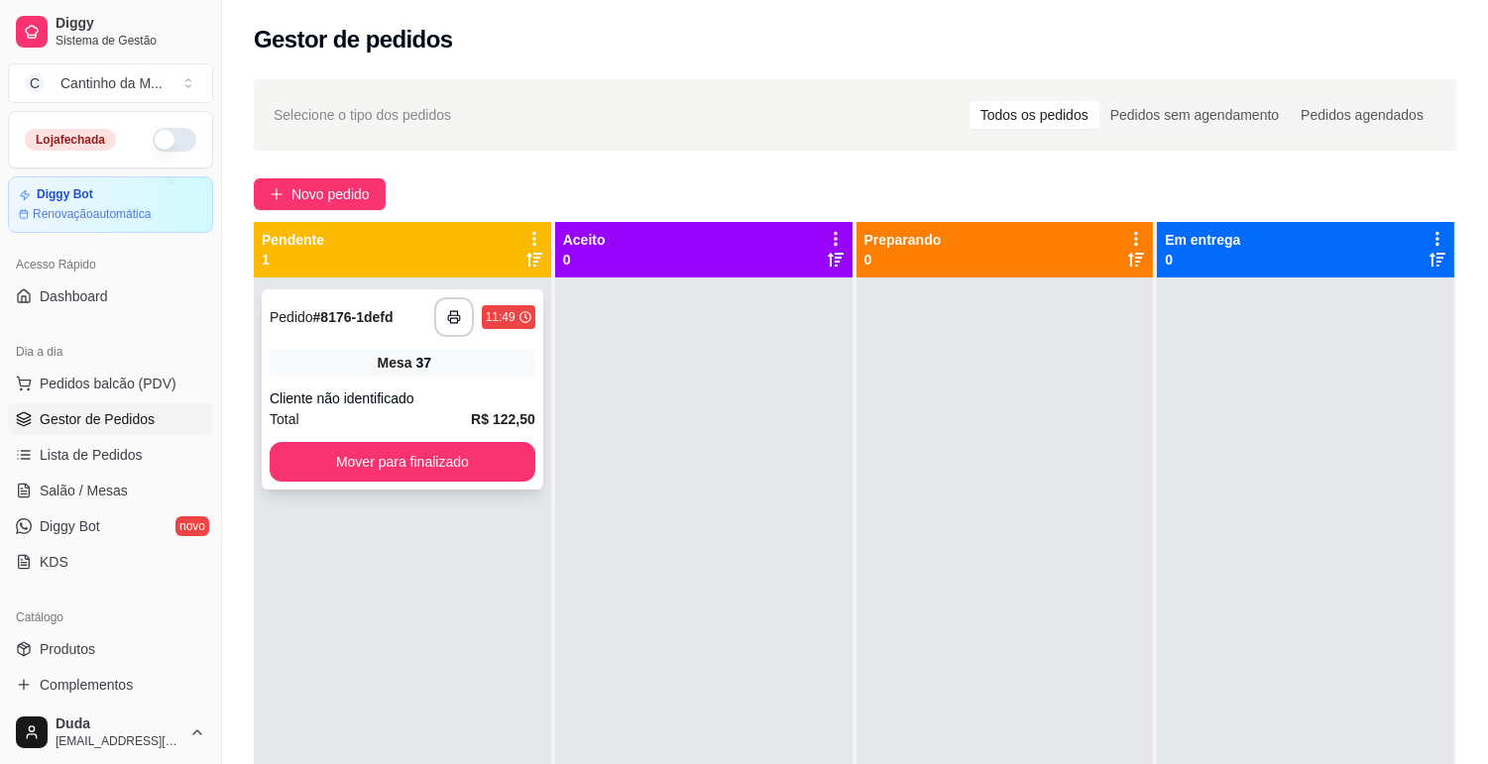
click at [400, 394] on div "Cliente não identificado" at bounding box center [403, 399] width 266 height 20
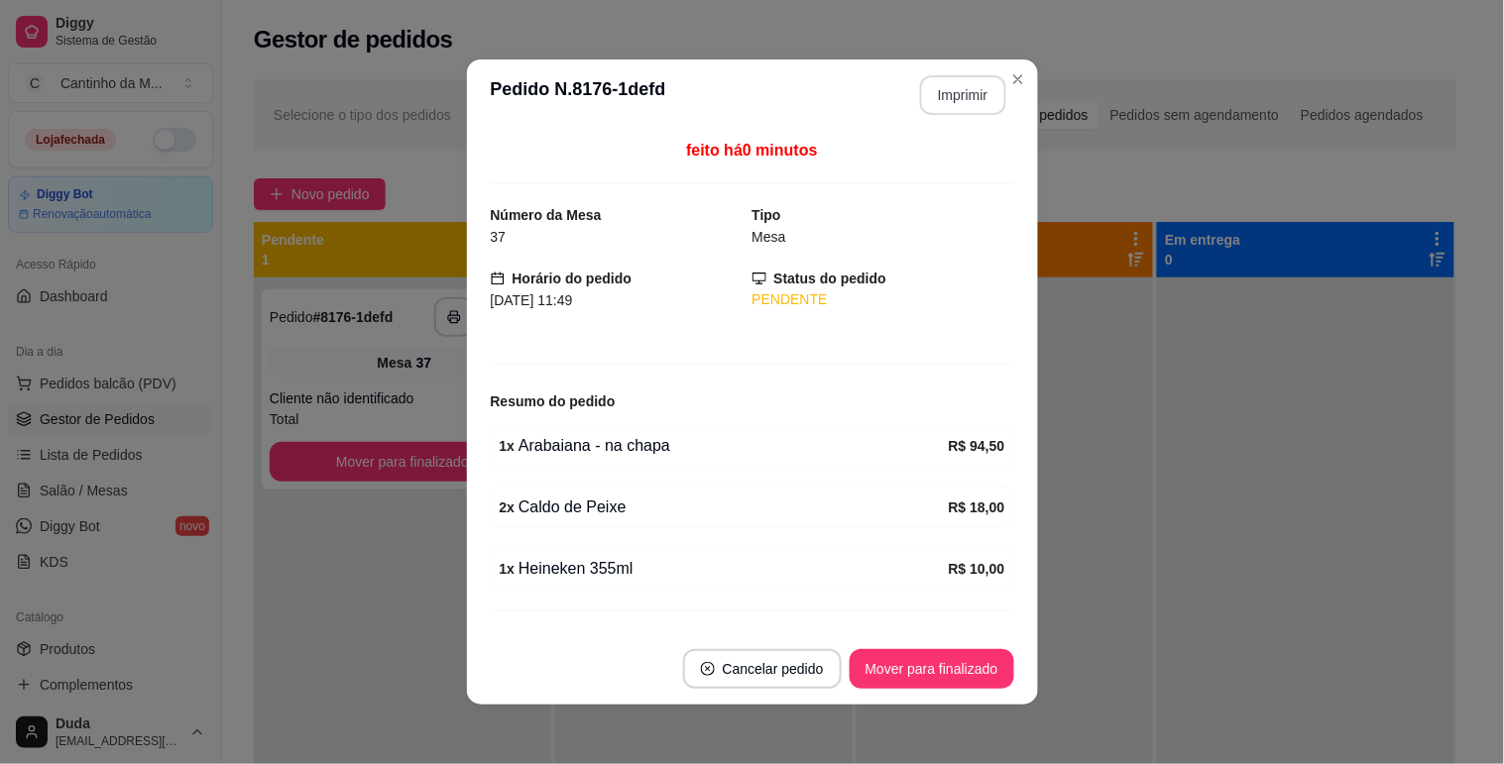
click at [964, 104] on button "Imprimir" at bounding box center [963, 95] width 86 height 40
click at [935, 657] on button "Mover para finalizado" at bounding box center [932, 669] width 160 height 39
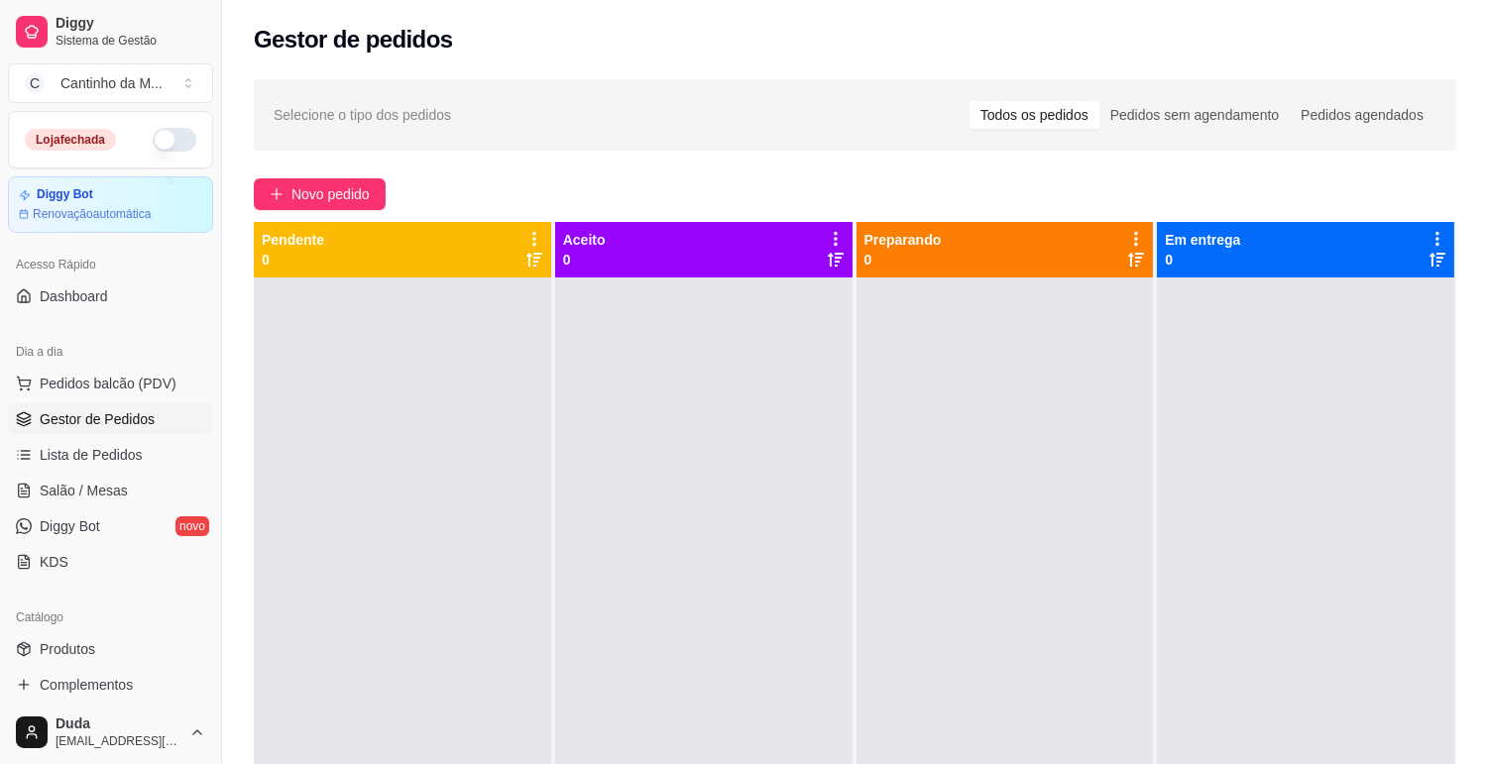
click at [1183, 522] on div at bounding box center [1305, 660] width 297 height 764
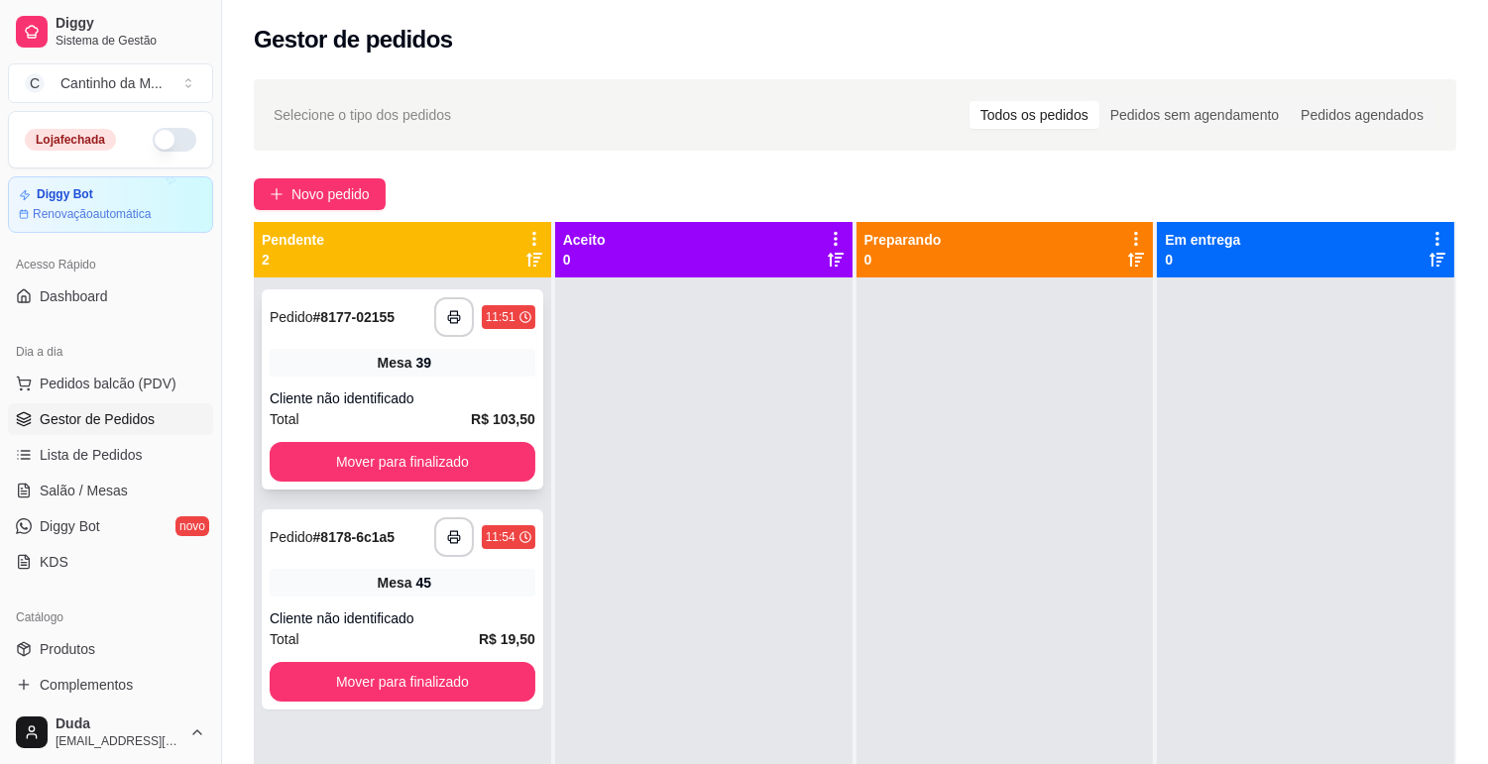
click at [393, 315] on strong "# 8177-02155" at bounding box center [354, 317] width 82 height 16
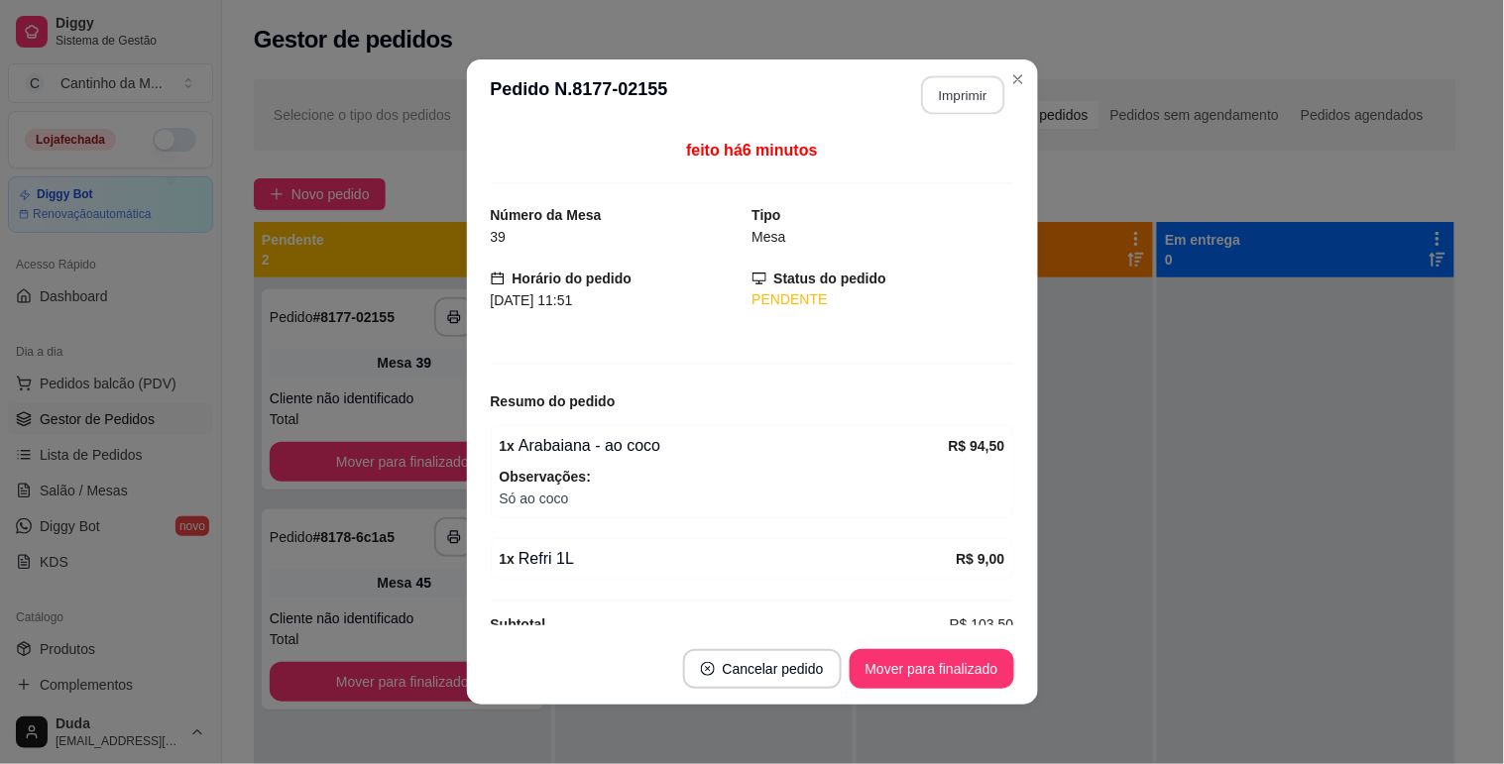
click at [969, 100] on button "Imprimir" at bounding box center [962, 95] width 83 height 39
click at [966, 677] on button "Mover para finalizado" at bounding box center [932, 669] width 165 height 40
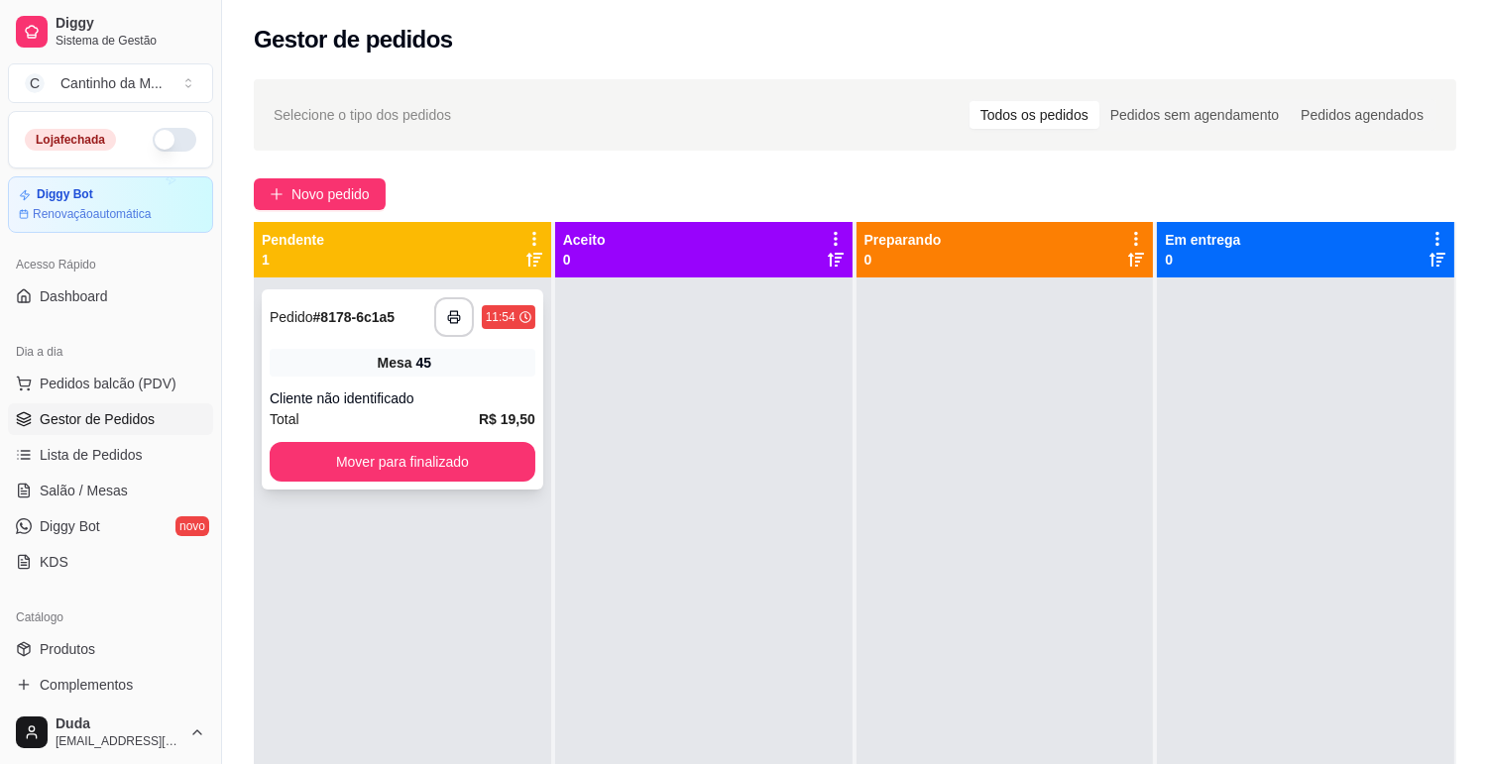
click at [320, 320] on strong "# 8178-6c1a5" at bounding box center [354, 317] width 82 height 16
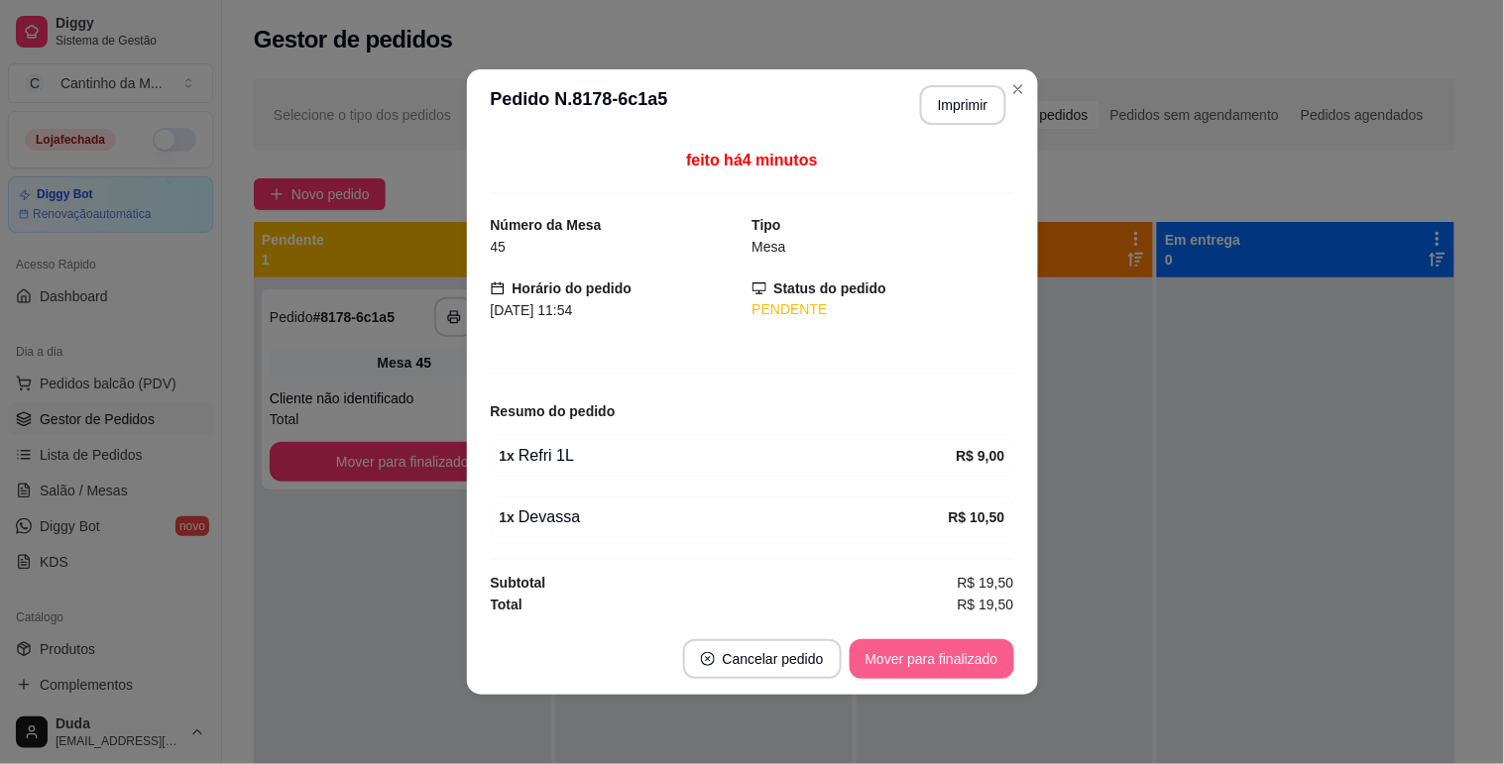
click at [925, 654] on button "Mover para finalizado" at bounding box center [932, 659] width 165 height 40
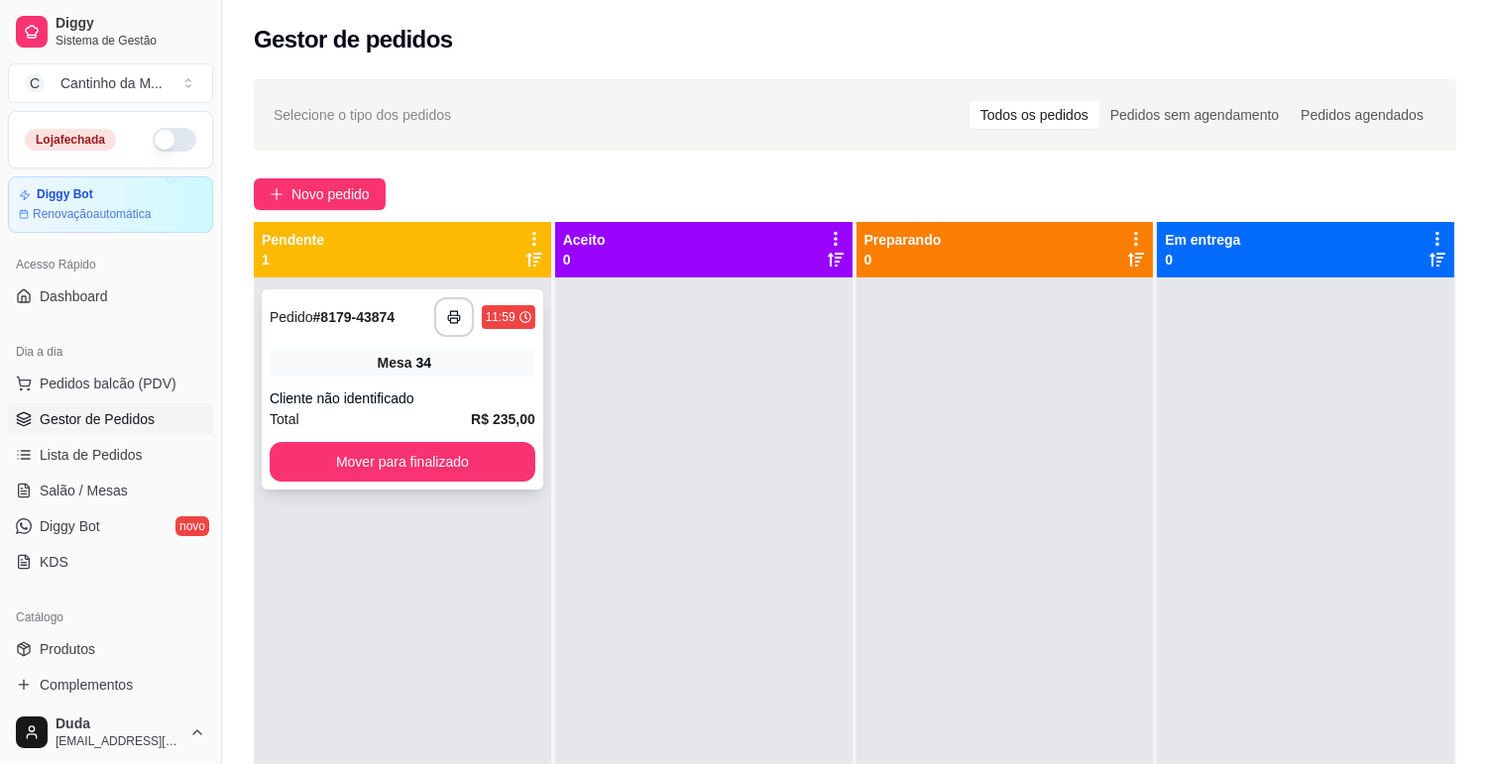
click at [313, 309] on span "Pedido" at bounding box center [292, 317] width 44 height 16
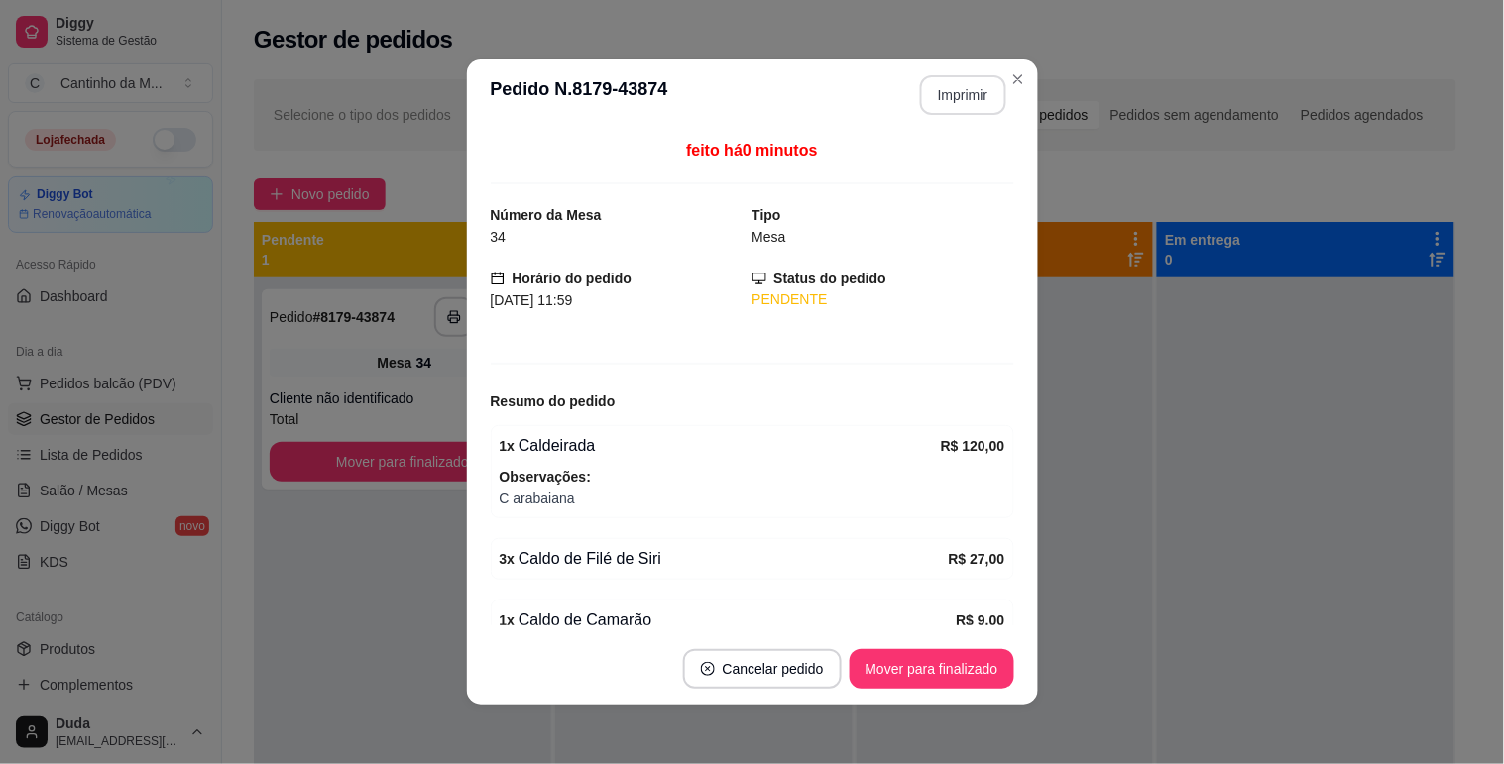
click at [972, 110] on button "Imprimir" at bounding box center [963, 95] width 86 height 40
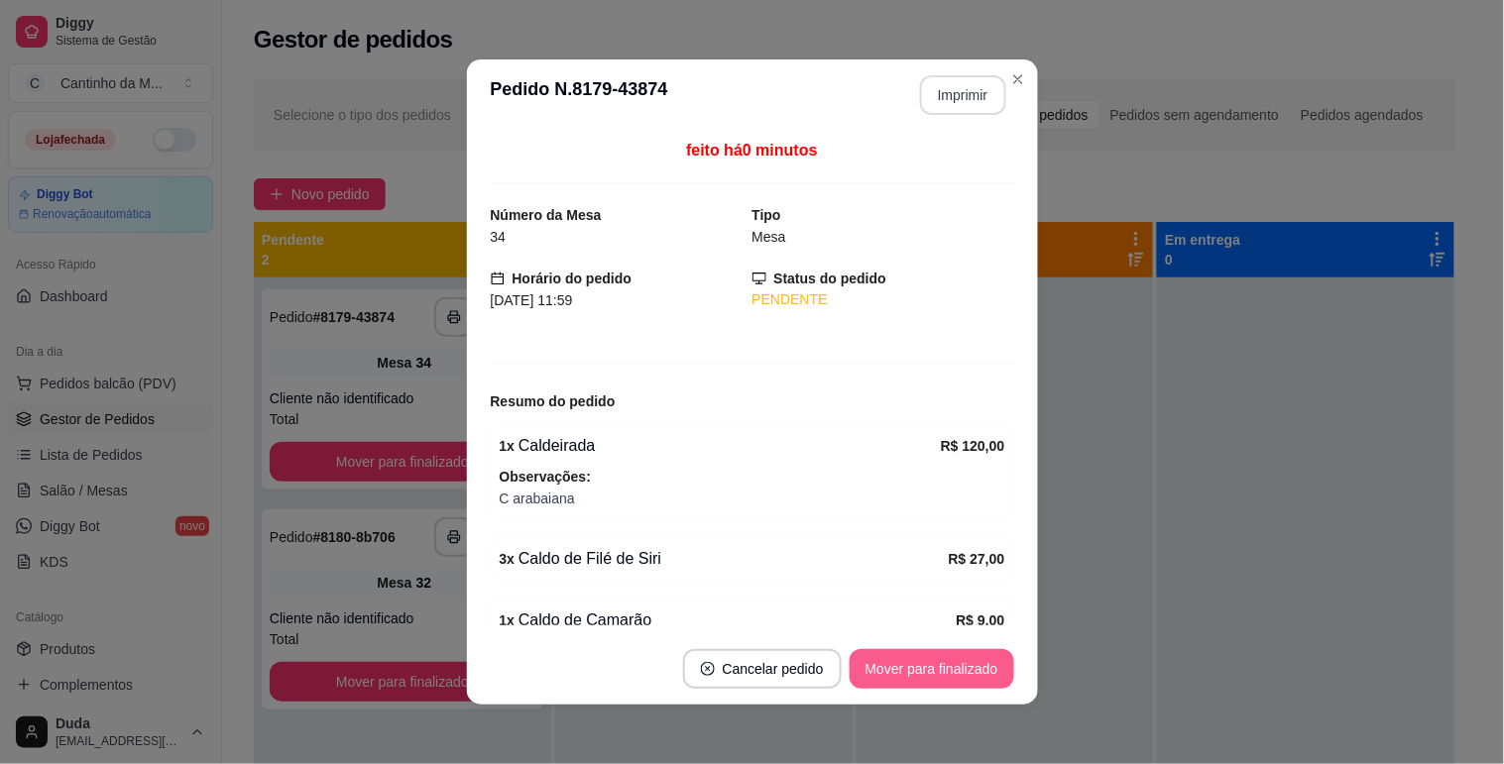
click at [960, 659] on button "Mover para finalizado" at bounding box center [932, 669] width 165 height 40
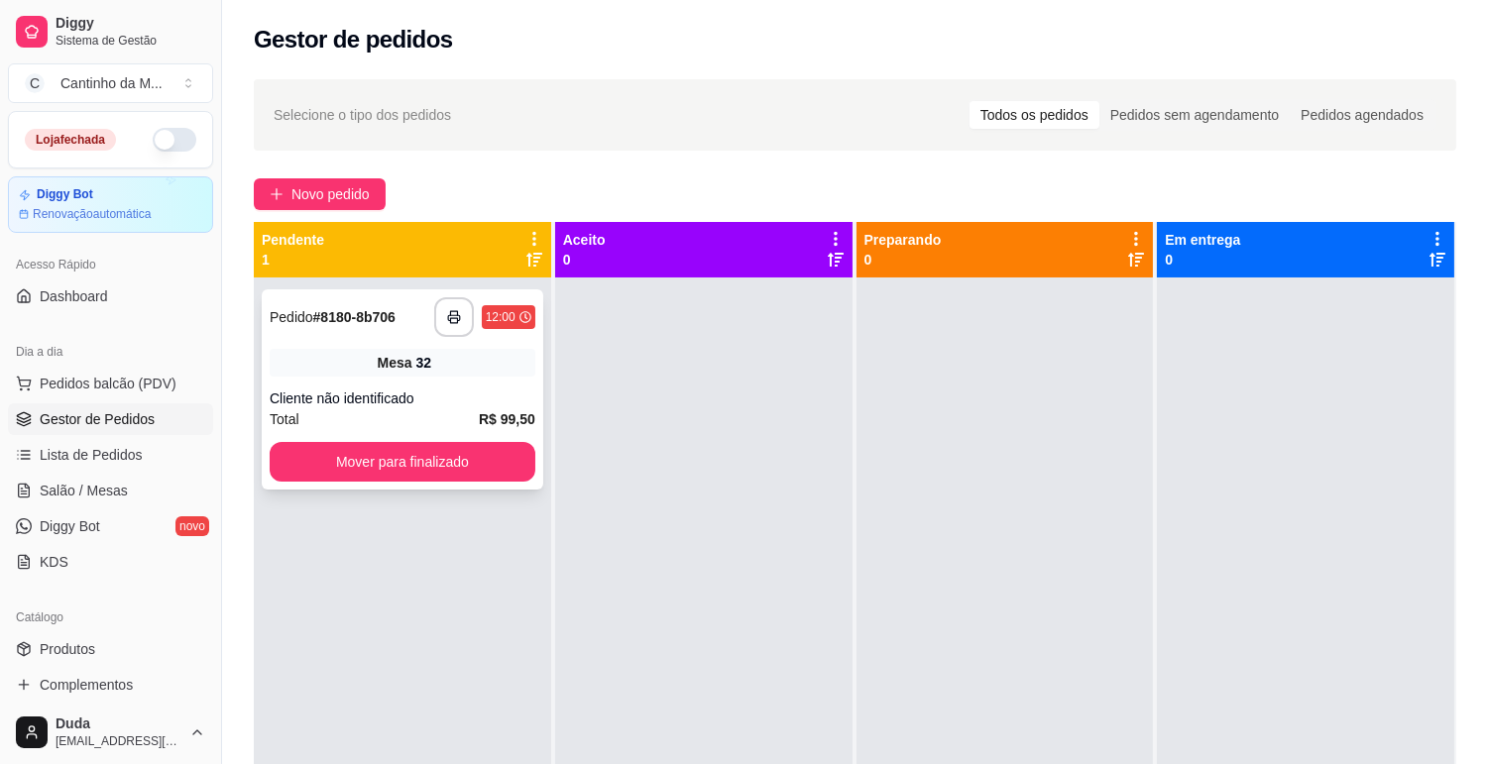
click at [365, 330] on div "**********" at bounding box center [403, 317] width 266 height 40
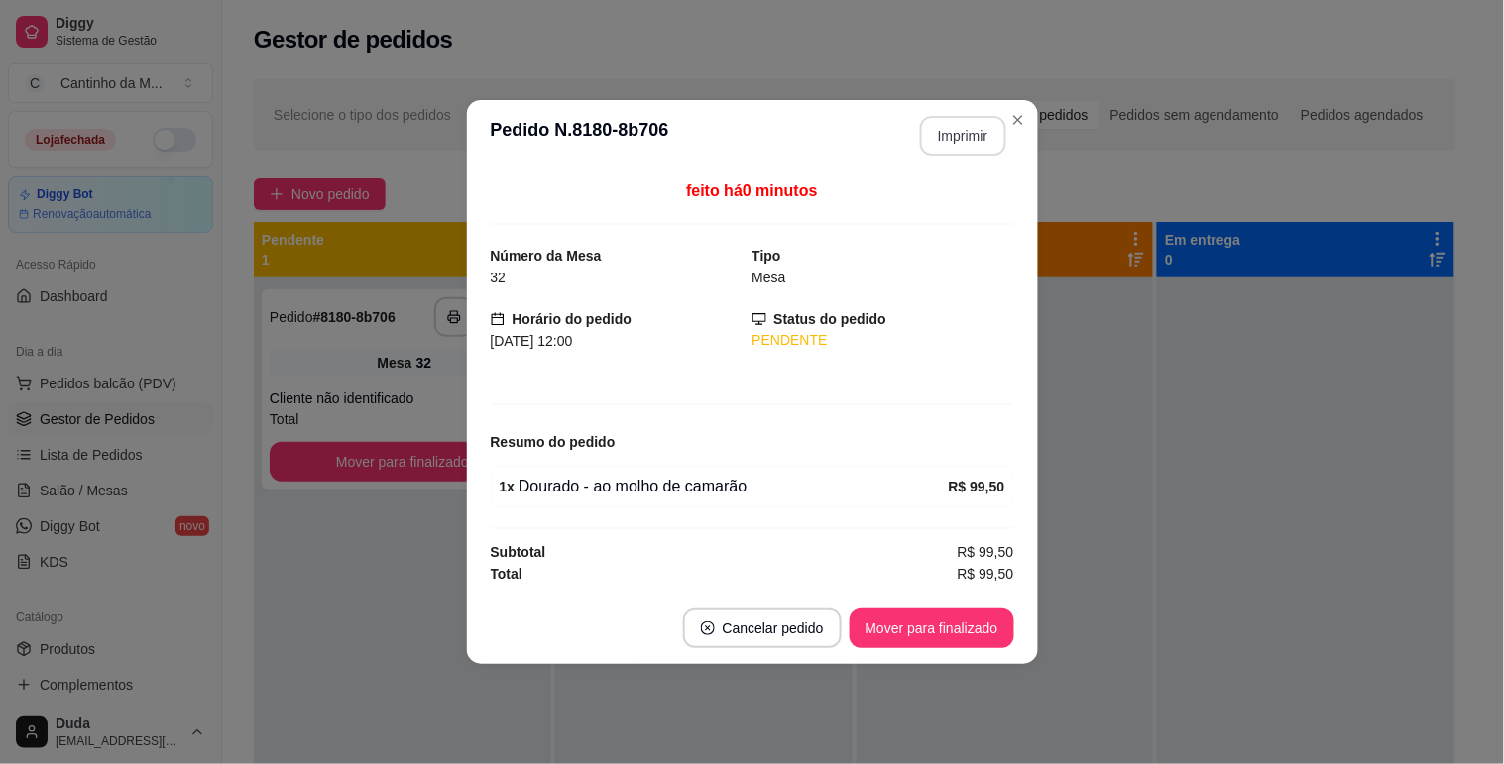
click at [954, 145] on button "Imprimir" at bounding box center [963, 136] width 86 height 40
click at [937, 630] on button "Mover para finalizado" at bounding box center [932, 629] width 160 height 39
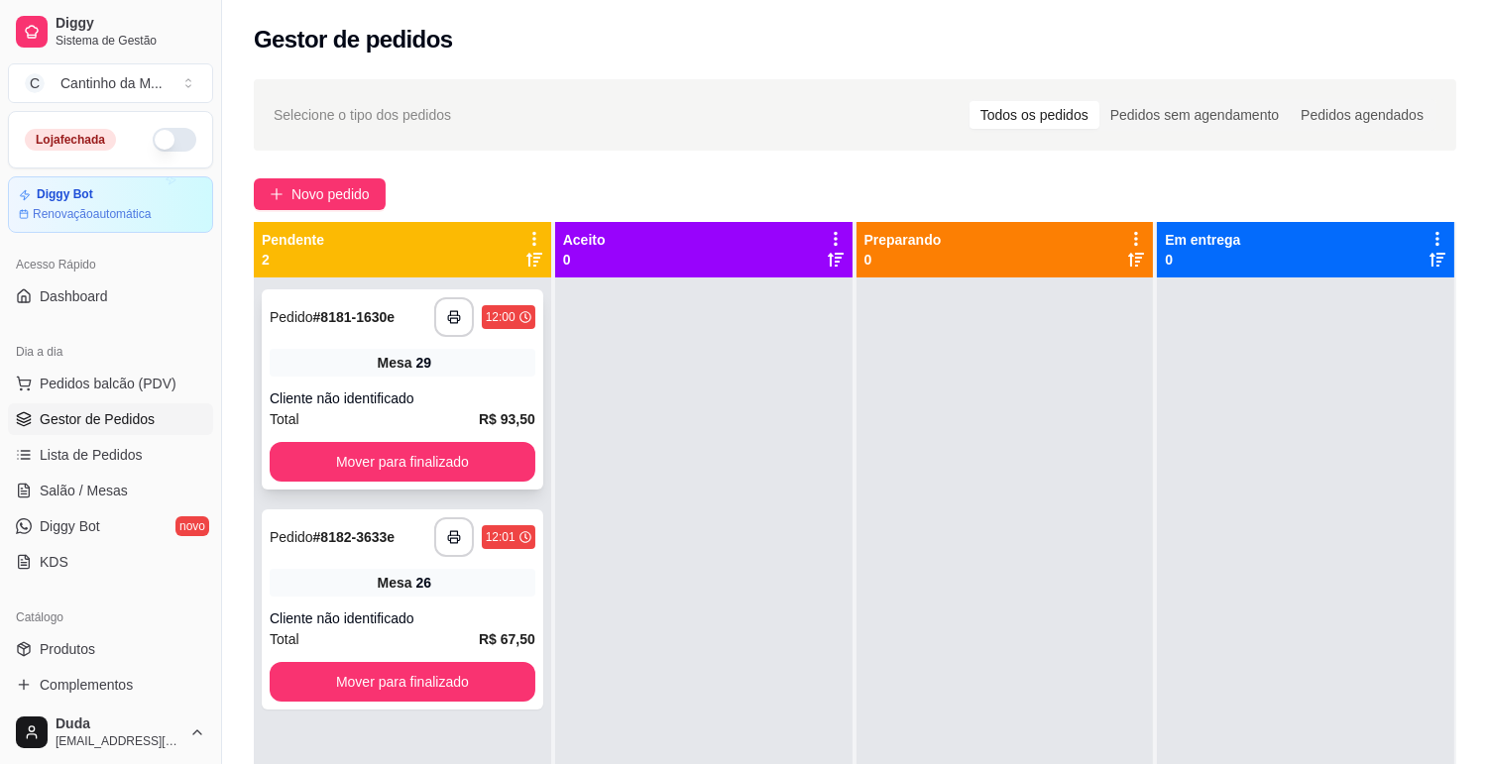
click at [349, 312] on strong "# 8181-1630e" at bounding box center [354, 317] width 82 height 16
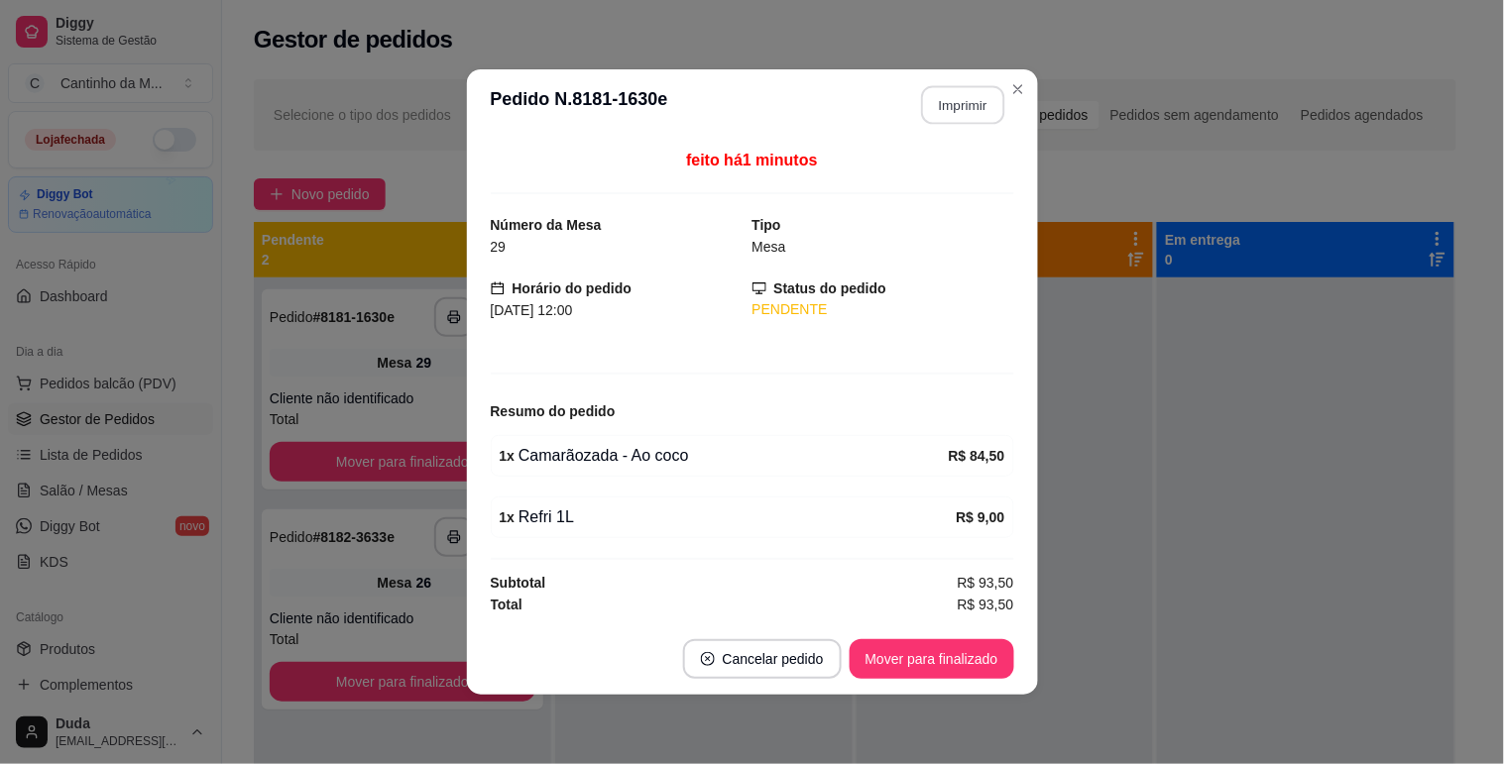
click at [939, 112] on button "Imprimir" at bounding box center [962, 105] width 83 height 39
click at [947, 672] on button "Mover para finalizado" at bounding box center [932, 659] width 165 height 40
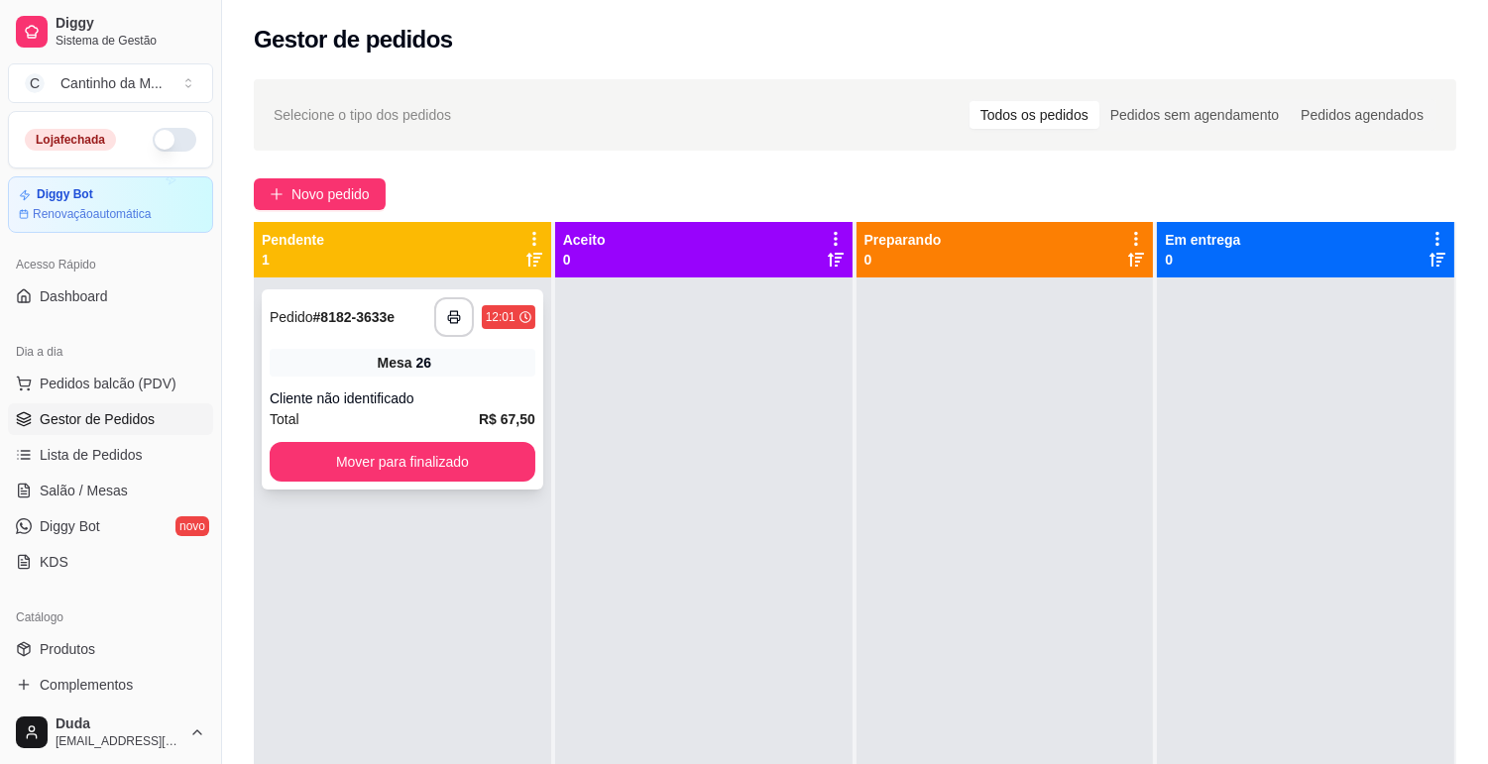
click at [348, 317] on strong "# 8182-3633e" at bounding box center [354, 317] width 82 height 16
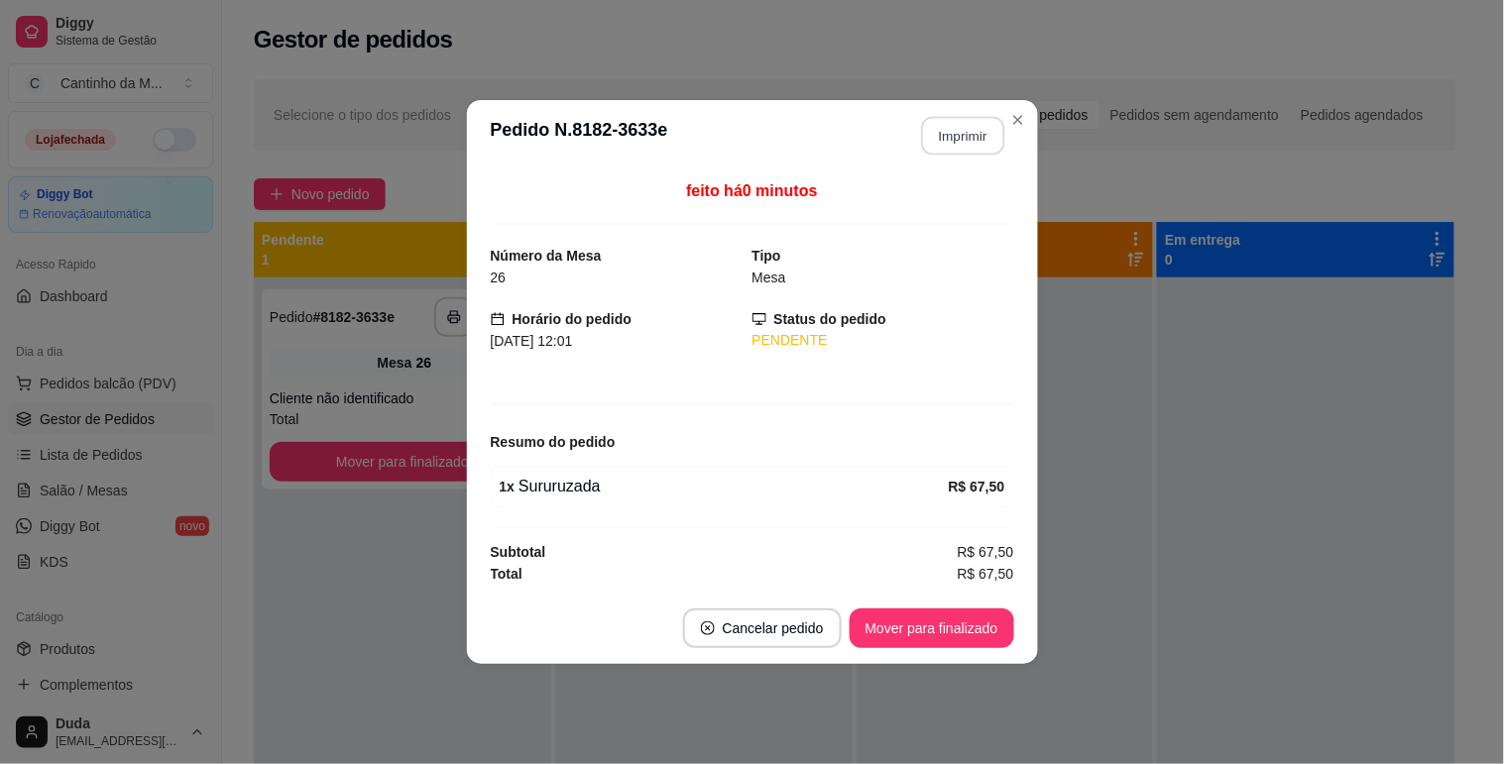
click at [969, 134] on button "Imprimir" at bounding box center [962, 136] width 83 height 39
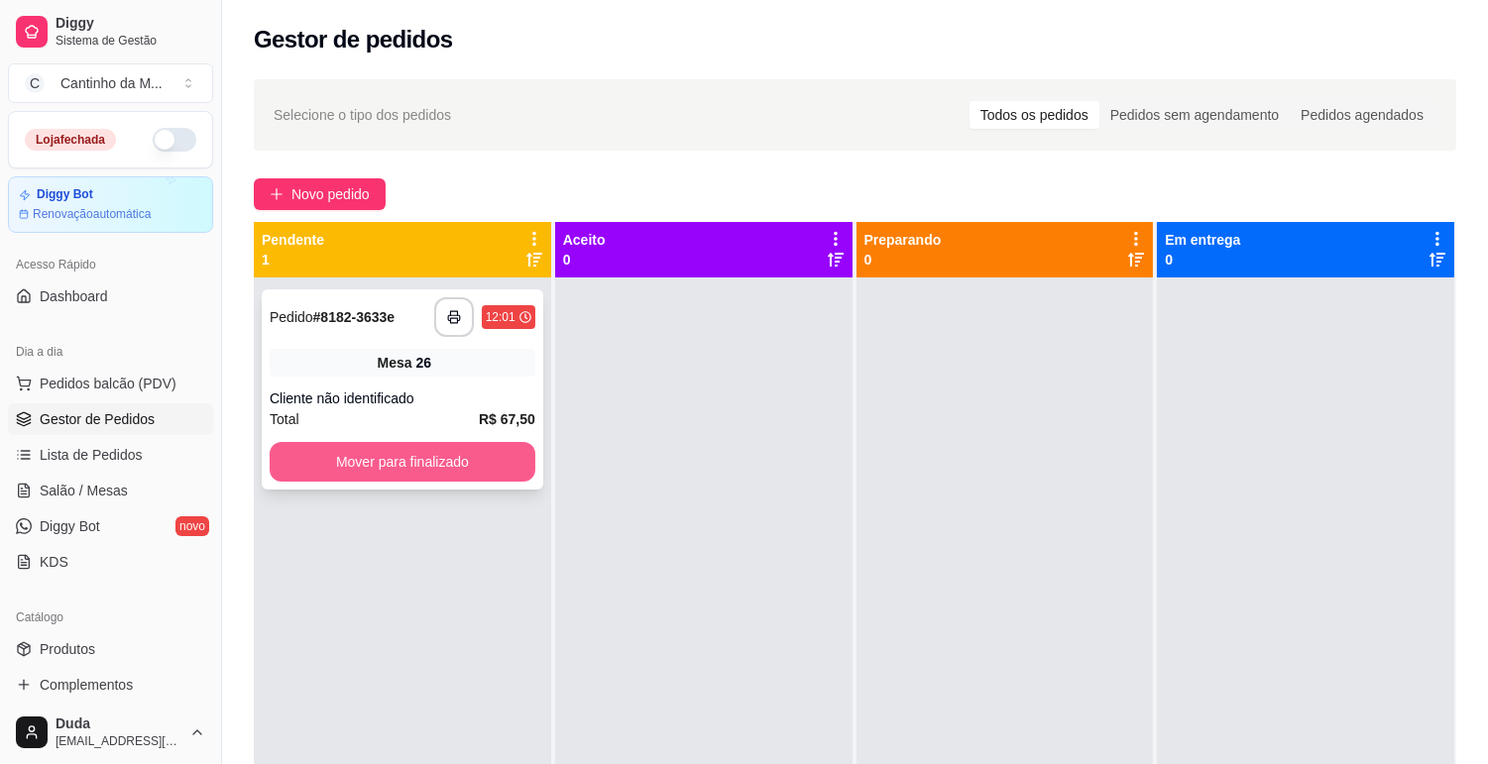
click at [488, 472] on button "Mover para finalizado" at bounding box center [403, 462] width 266 height 40
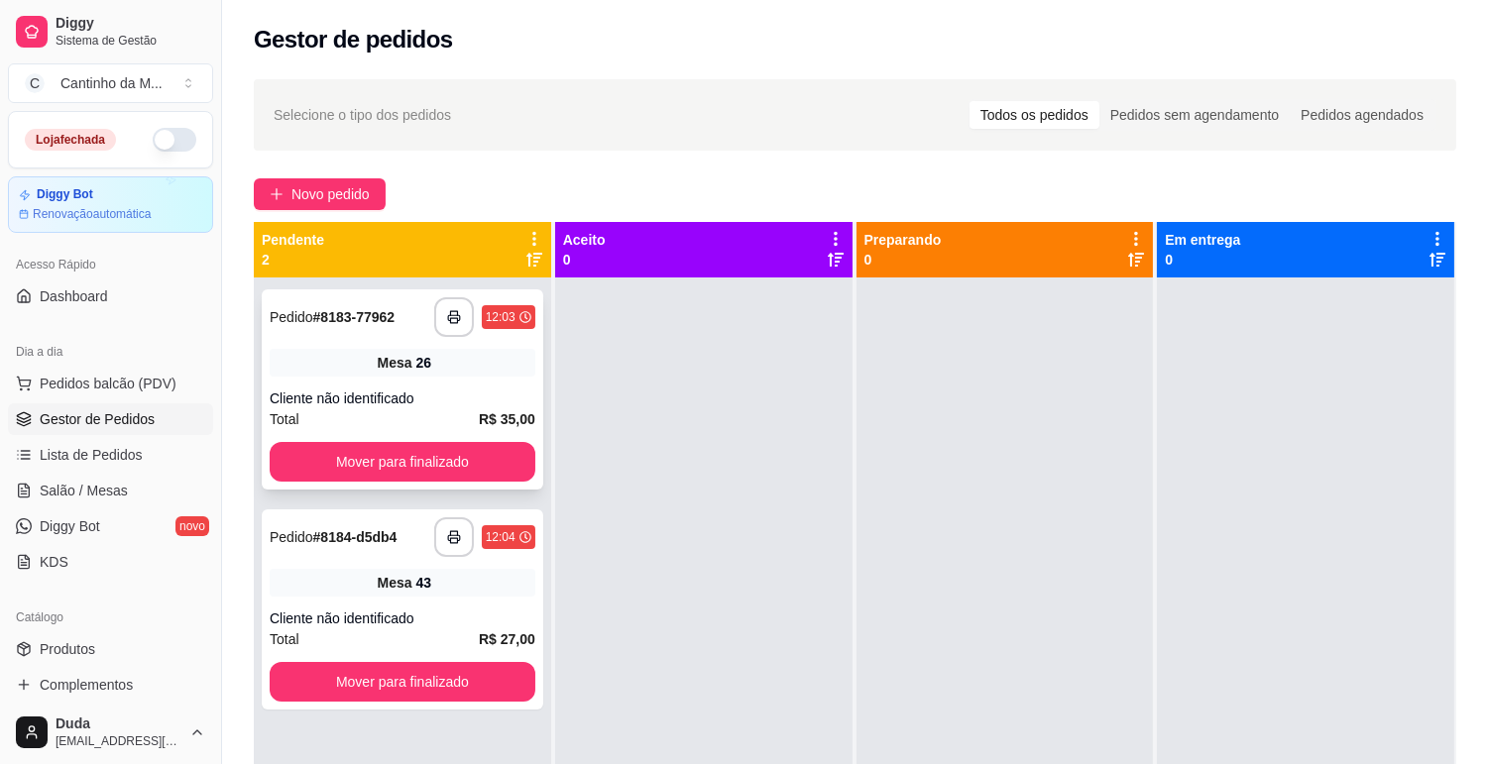
click at [391, 319] on strong "# 8183-77962" at bounding box center [354, 317] width 82 height 16
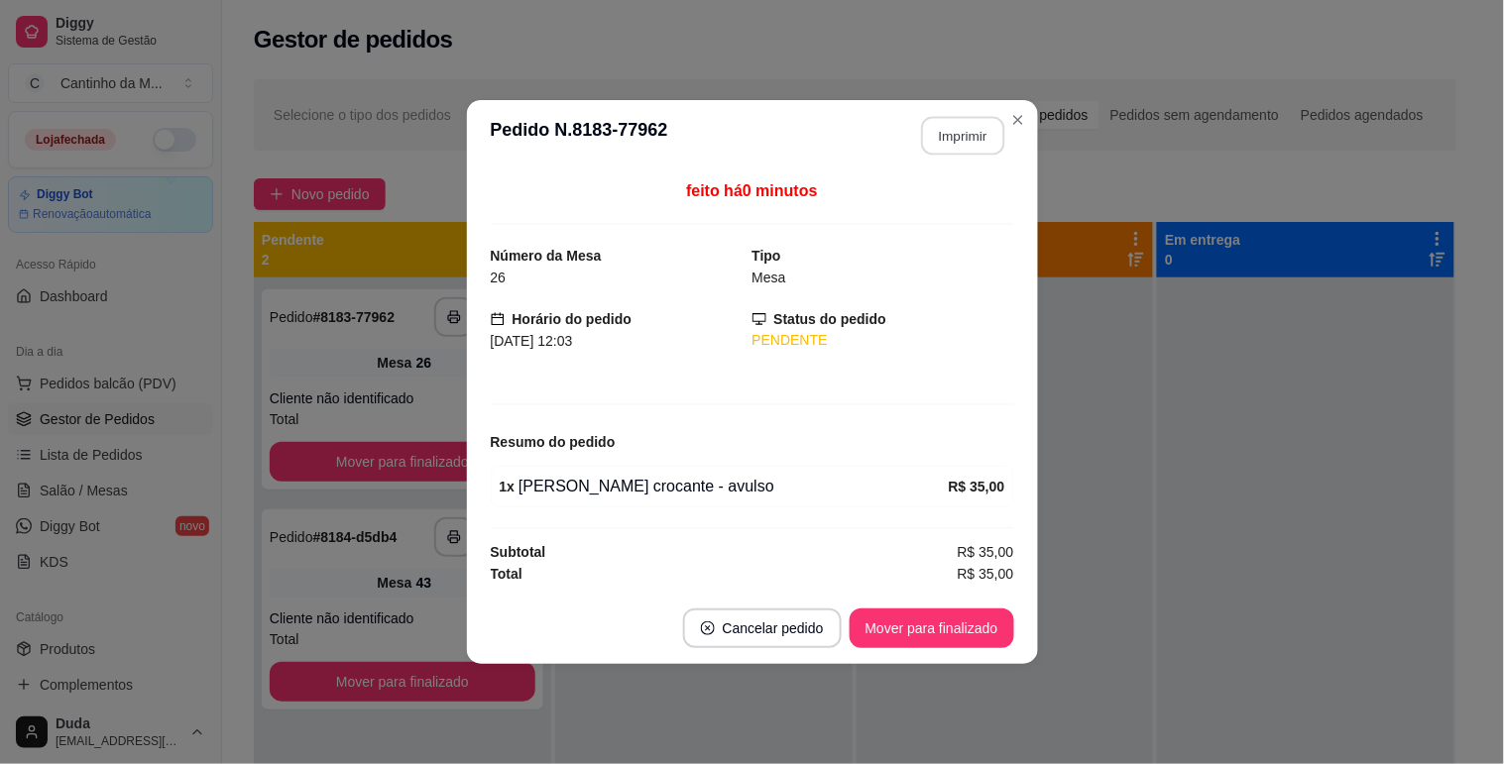
click at [948, 131] on button "Imprimir" at bounding box center [962, 136] width 83 height 39
click at [974, 620] on button "Mover para finalizado" at bounding box center [932, 629] width 165 height 40
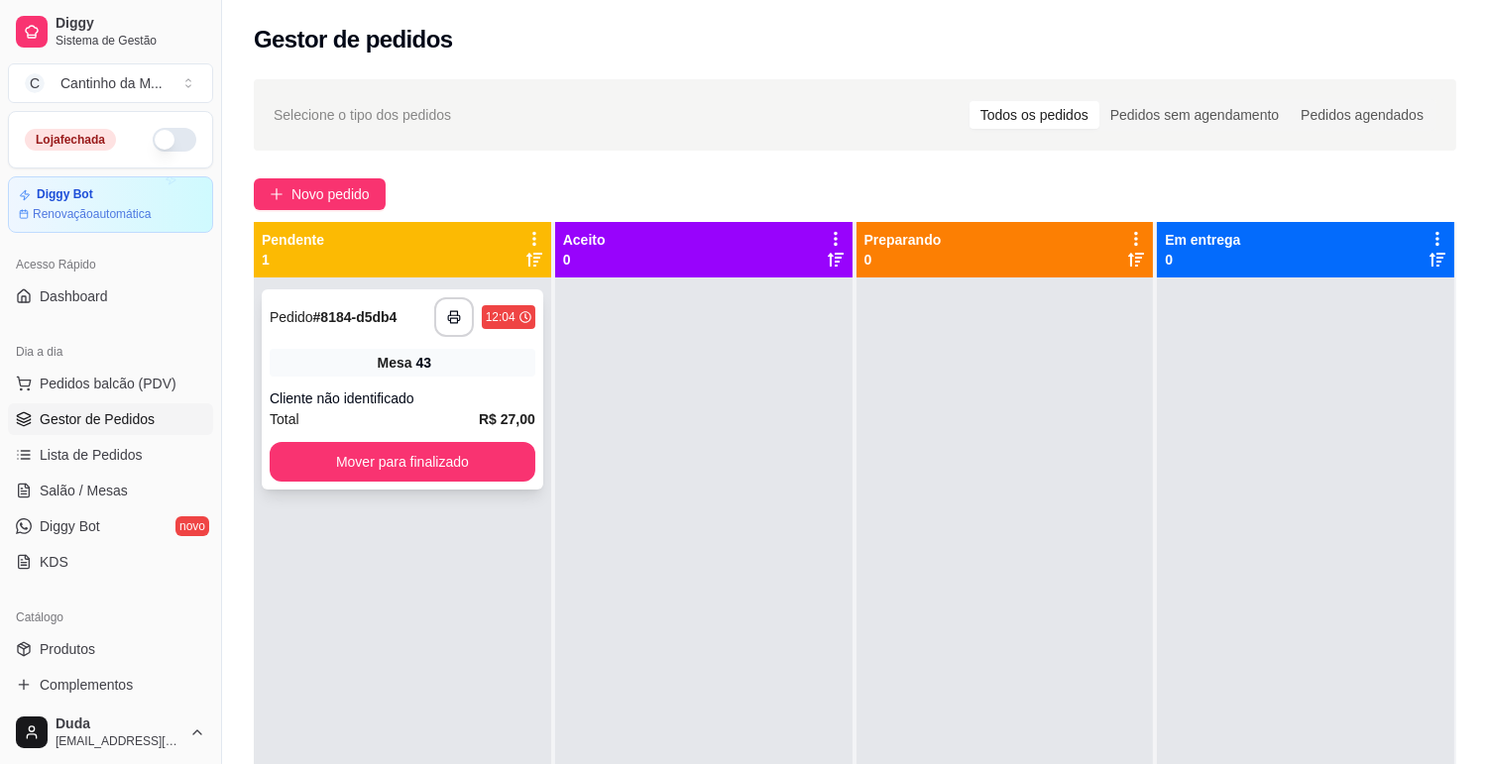
click at [378, 321] on strong "# 8184-d5db4" at bounding box center [355, 317] width 84 height 16
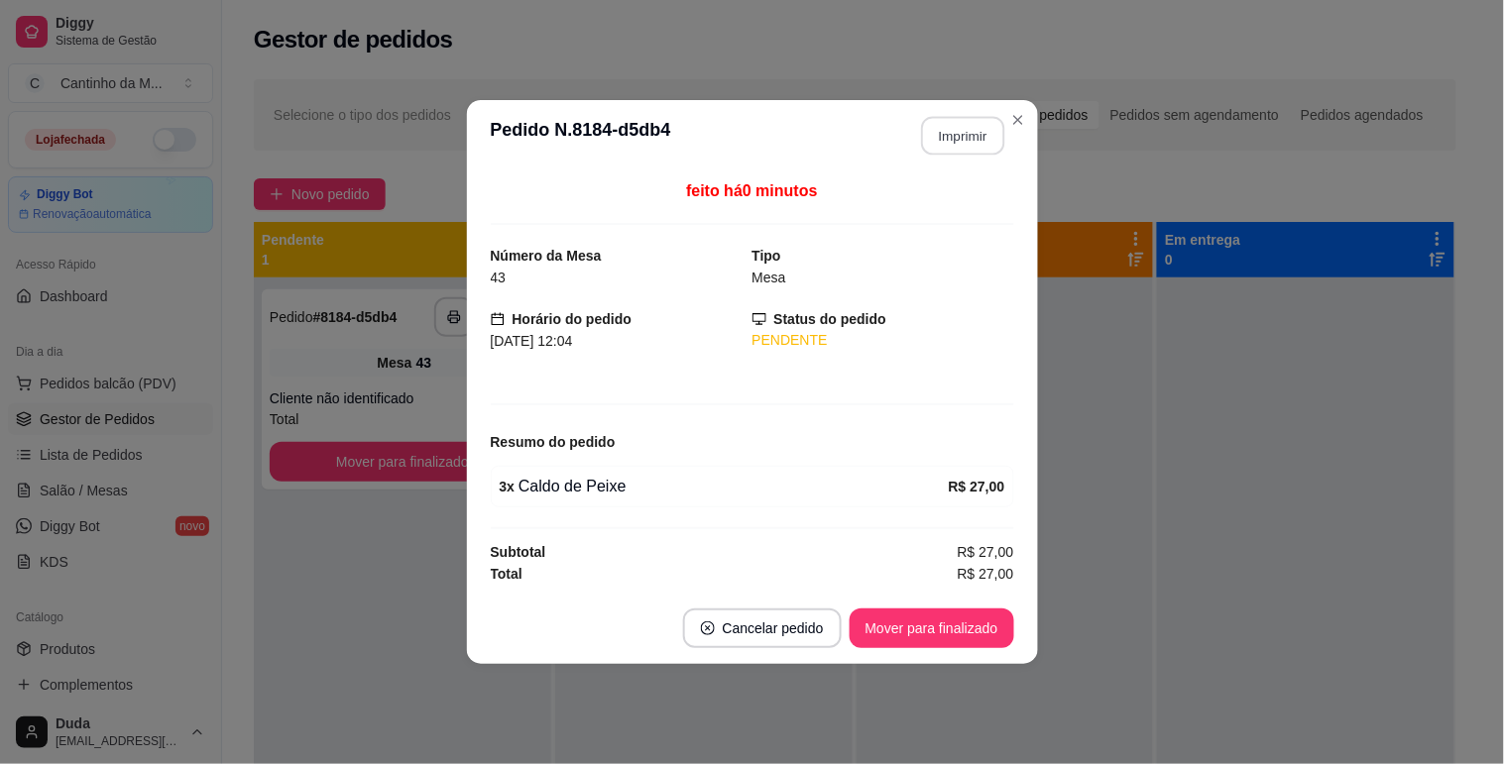
click at [976, 140] on button "Imprimir" at bounding box center [962, 136] width 83 height 39
click at [978, 630] on button "Mover para finalizado" at bounding box center [932, 629] width 160 height 39
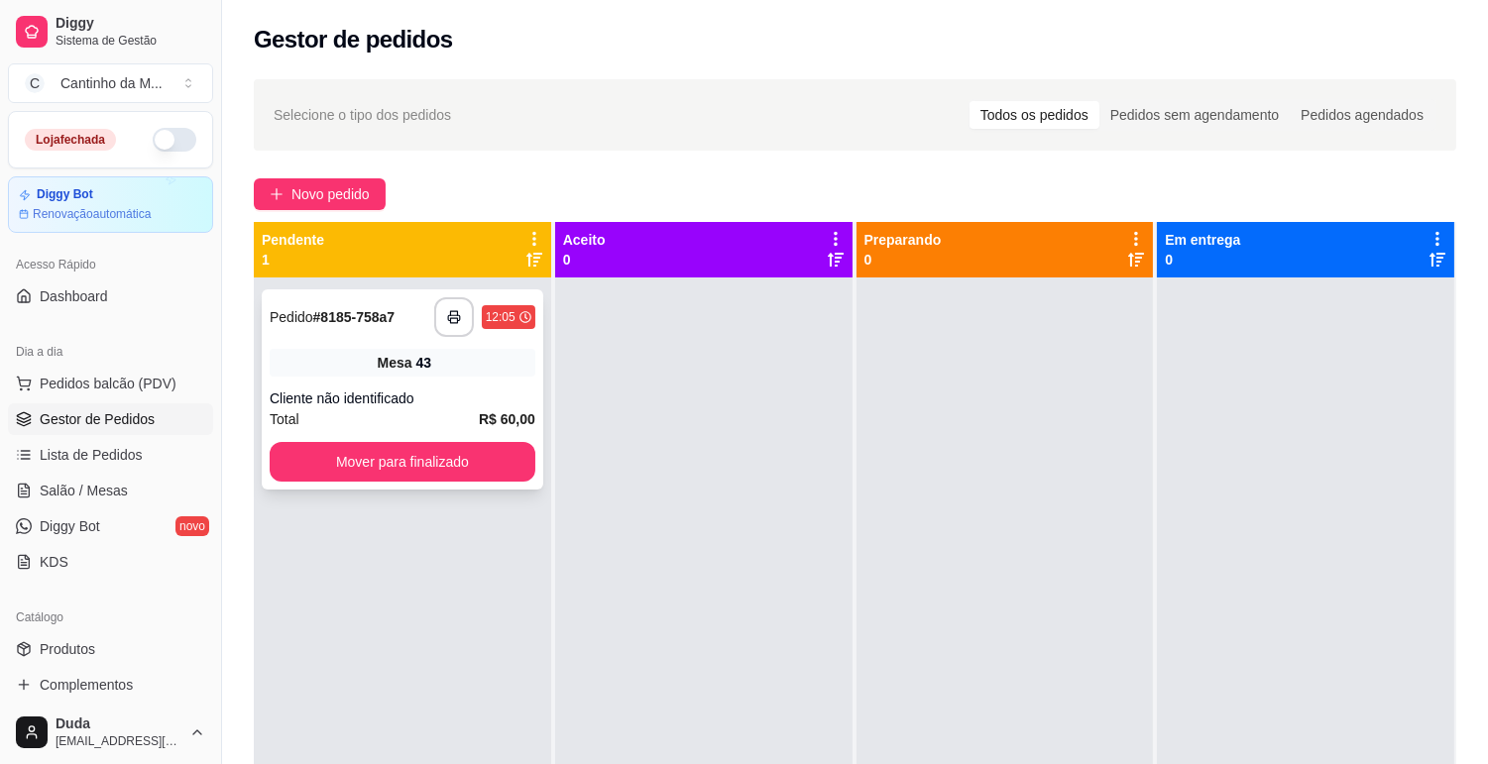
click at [381, 313] on strong "# 8185-758a7" at bounding box center [354, 317] width 82 height 16
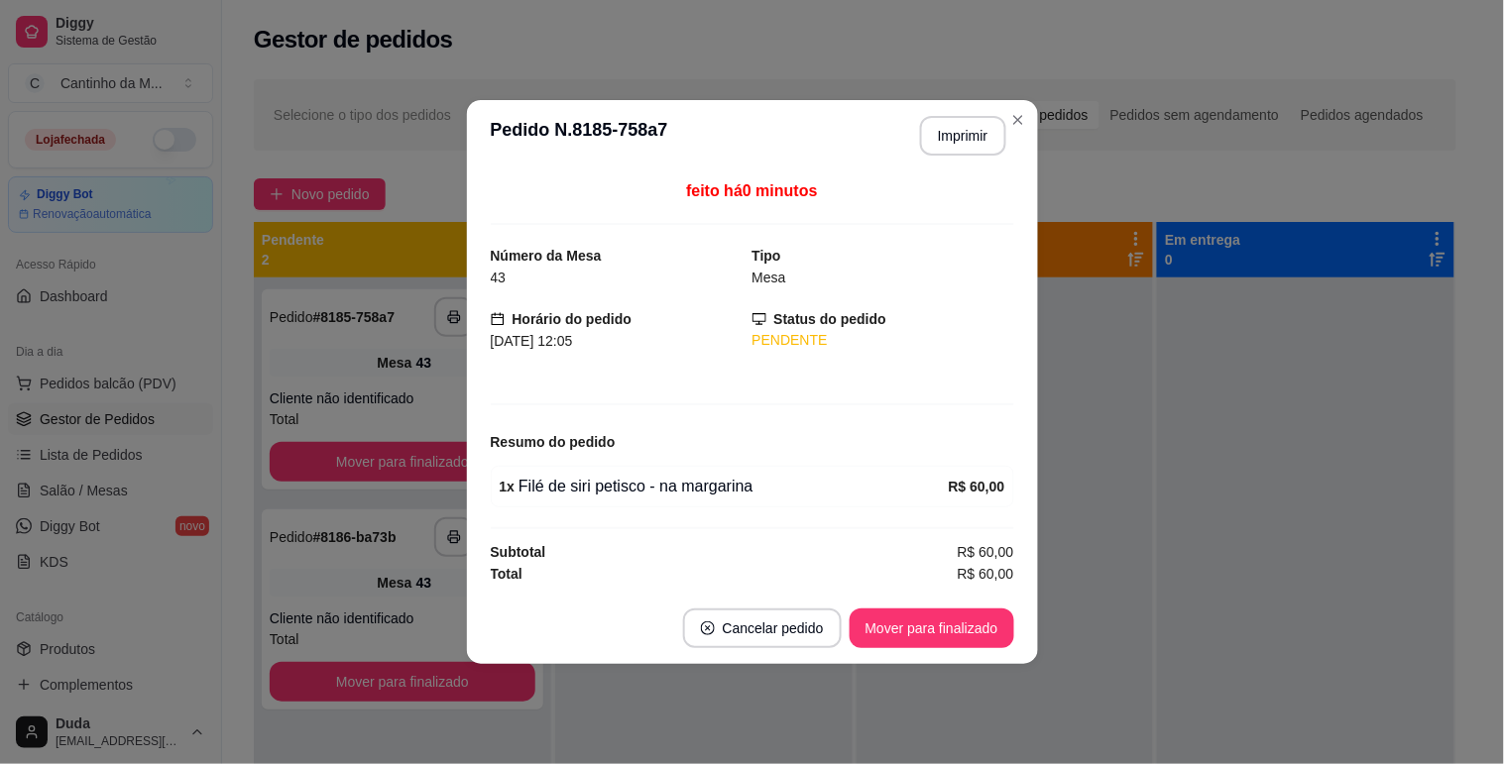
click at [966, 155] on header "**********" at bounding box center [752, 135] width 571 height 71
click at [967, 147] on button "Imprimir" at bounding box center [962, 136] width 83 height 39
click at [968, 640] on button "Mover para finalizado" at bounding box center [932, 629] width 165 height 40
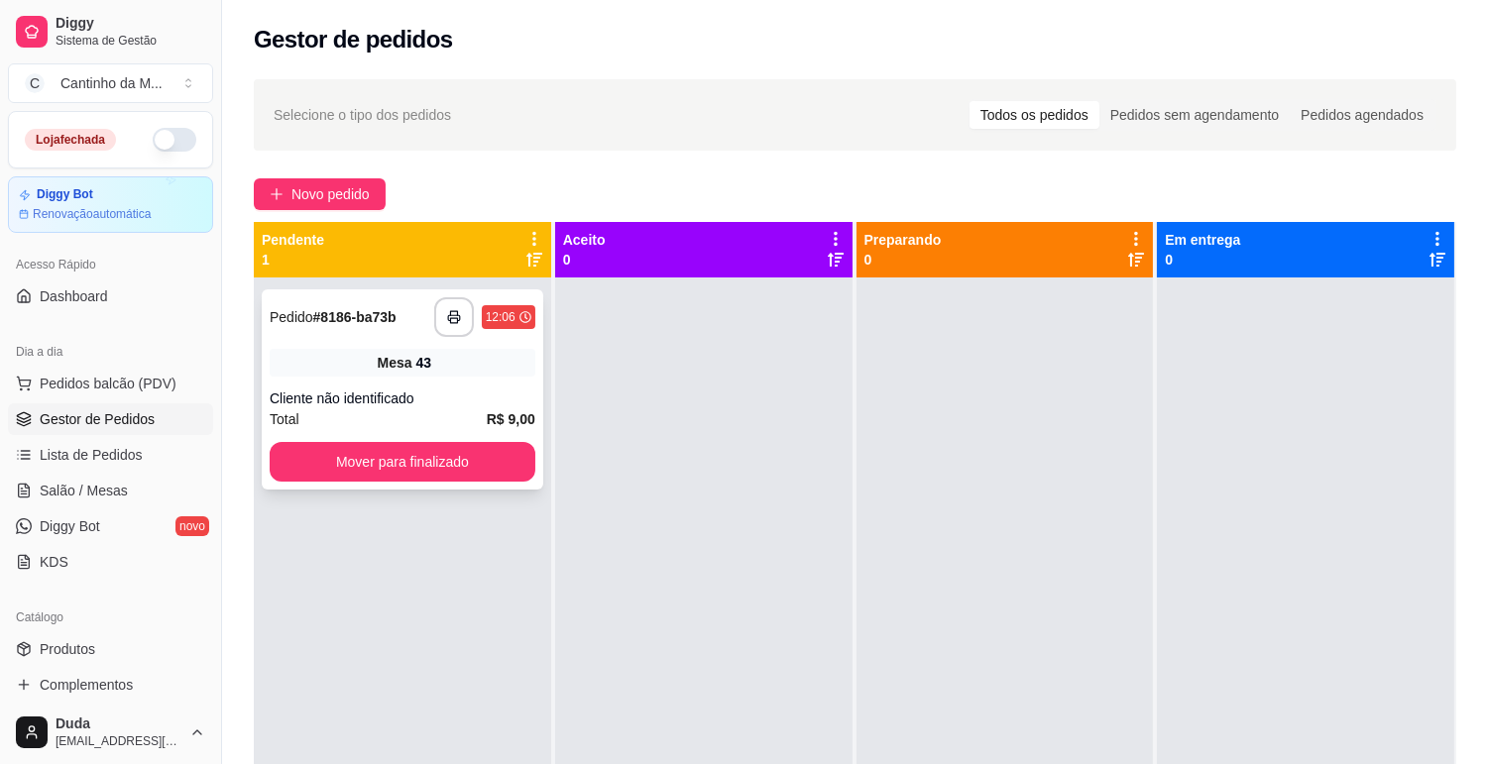
click at [343, 314] on strong "# 8186-ba73b" at bounding box center [354, 317] width 83 height 16
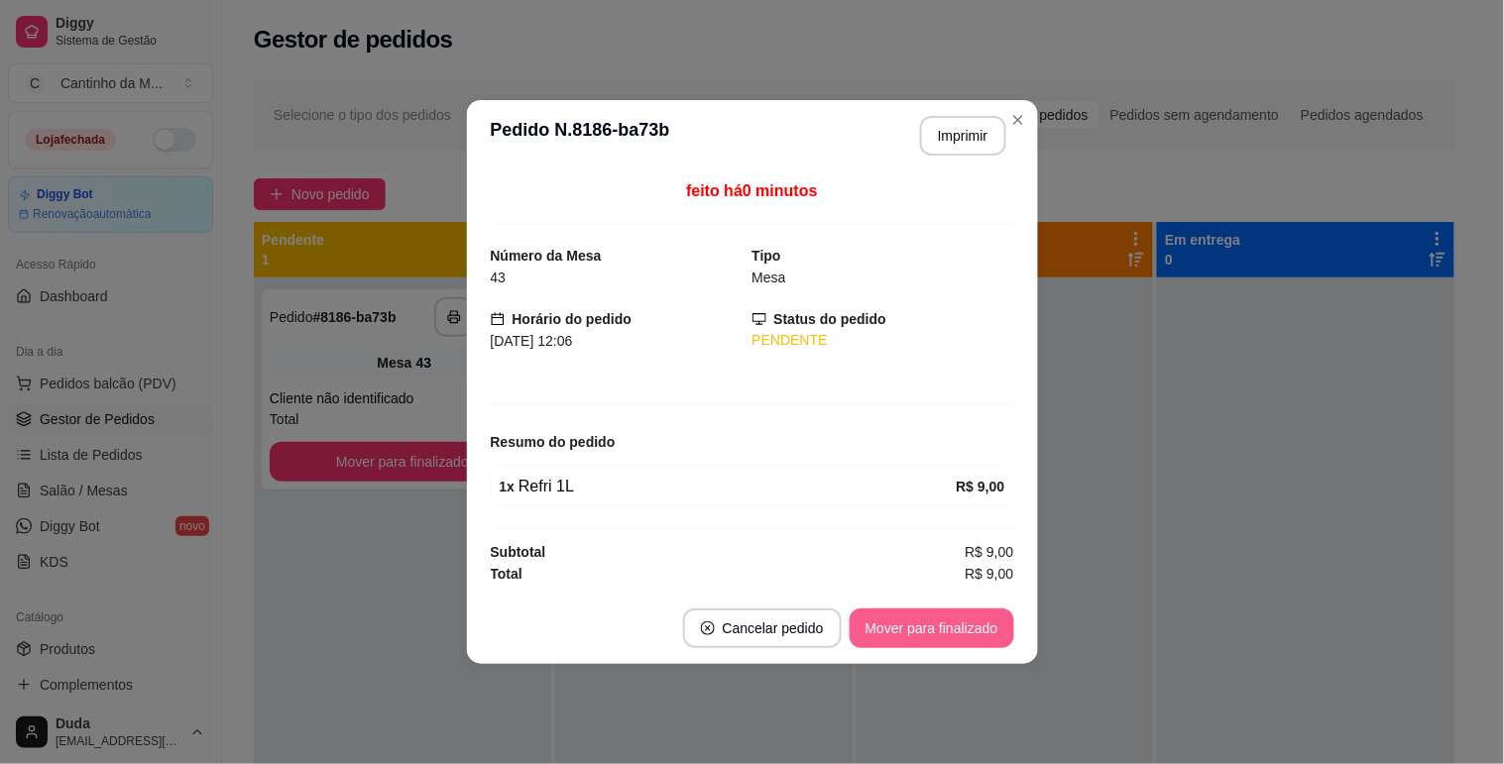
click at [925, 636] on button "Mover para finalizado" at bounding box center [932, 629] width 165 height 40
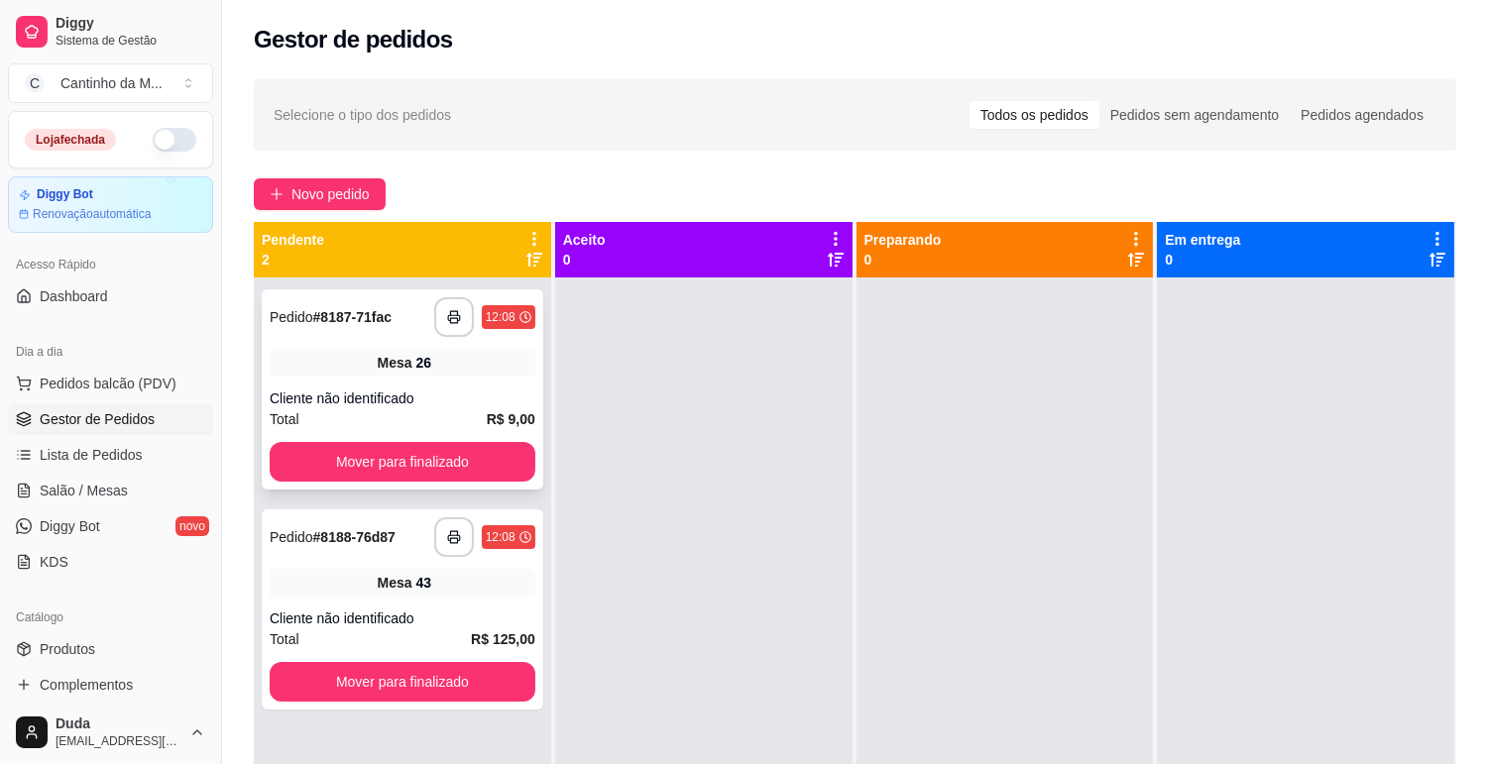
click at [414, 373] on div "Mesa 26" at bounding box center [403, 363] width 266 height 28
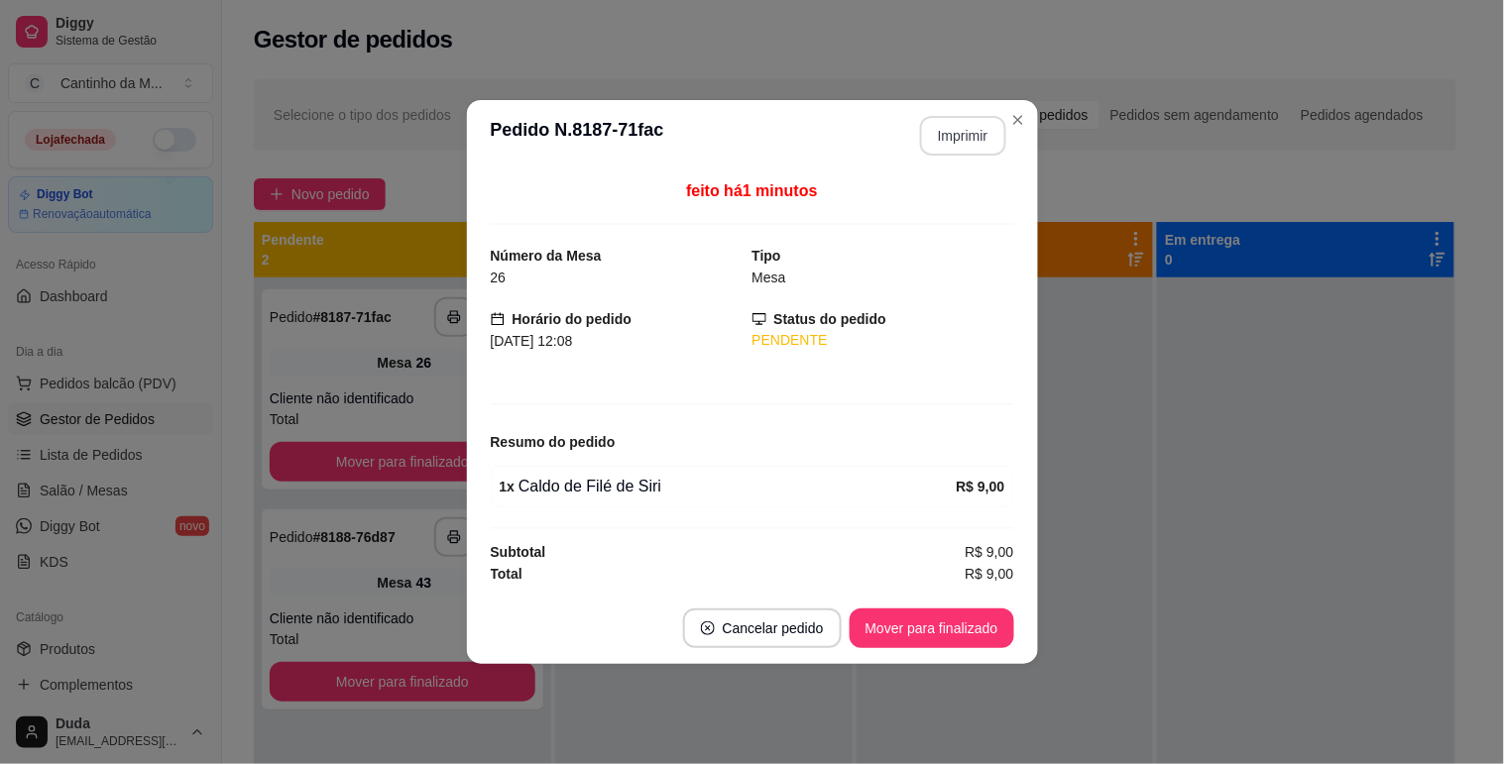
click at [970, 132] on button "Imprimir" at bounding box center [963, 136] width 86 height 40
click at [963, 629] on button "Mover para finalizado" at bounding box center [932, 629] width 160 height 39
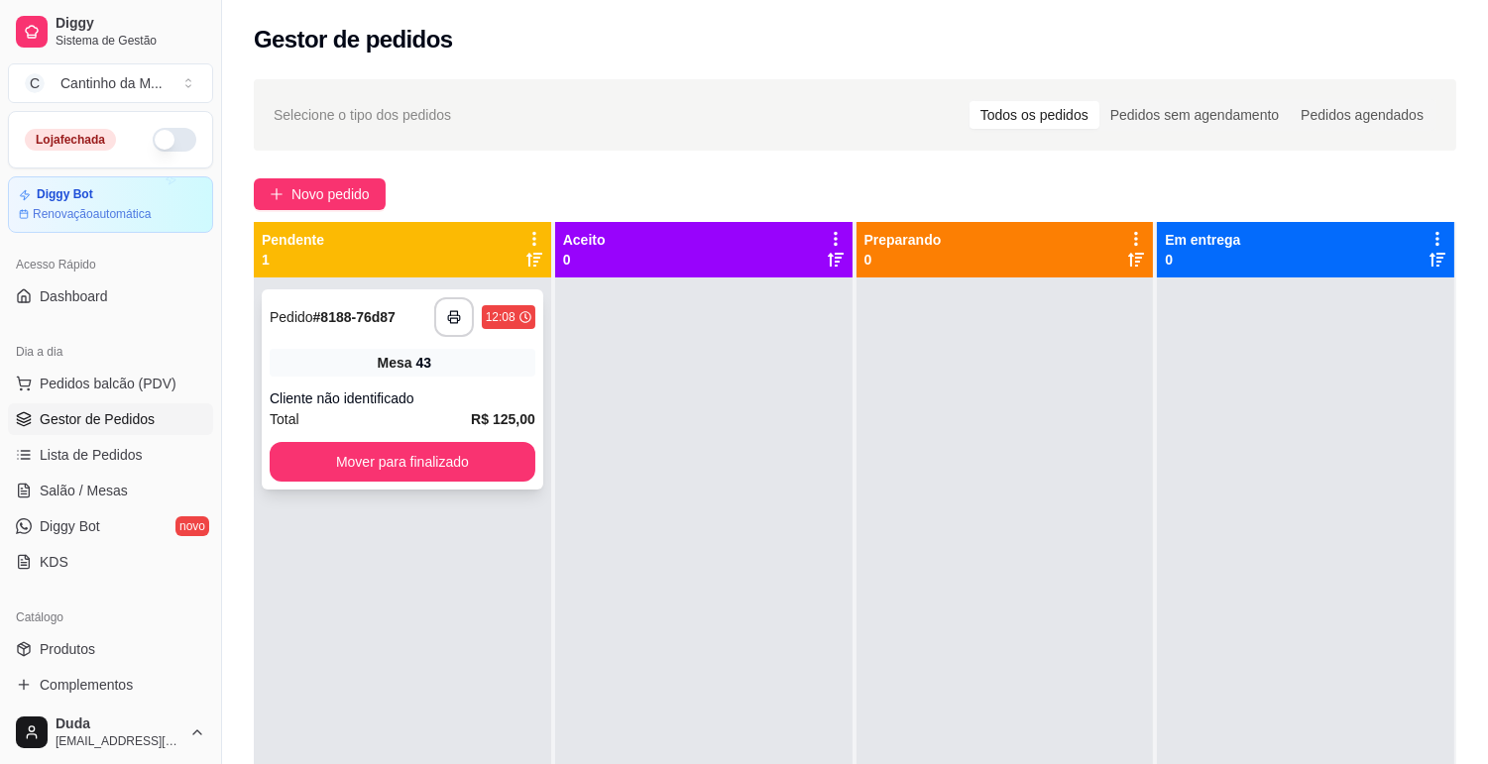
click at [352, 317] on strong "# 8188-76d87" at bounding box center [354, 317] width 82 height 16
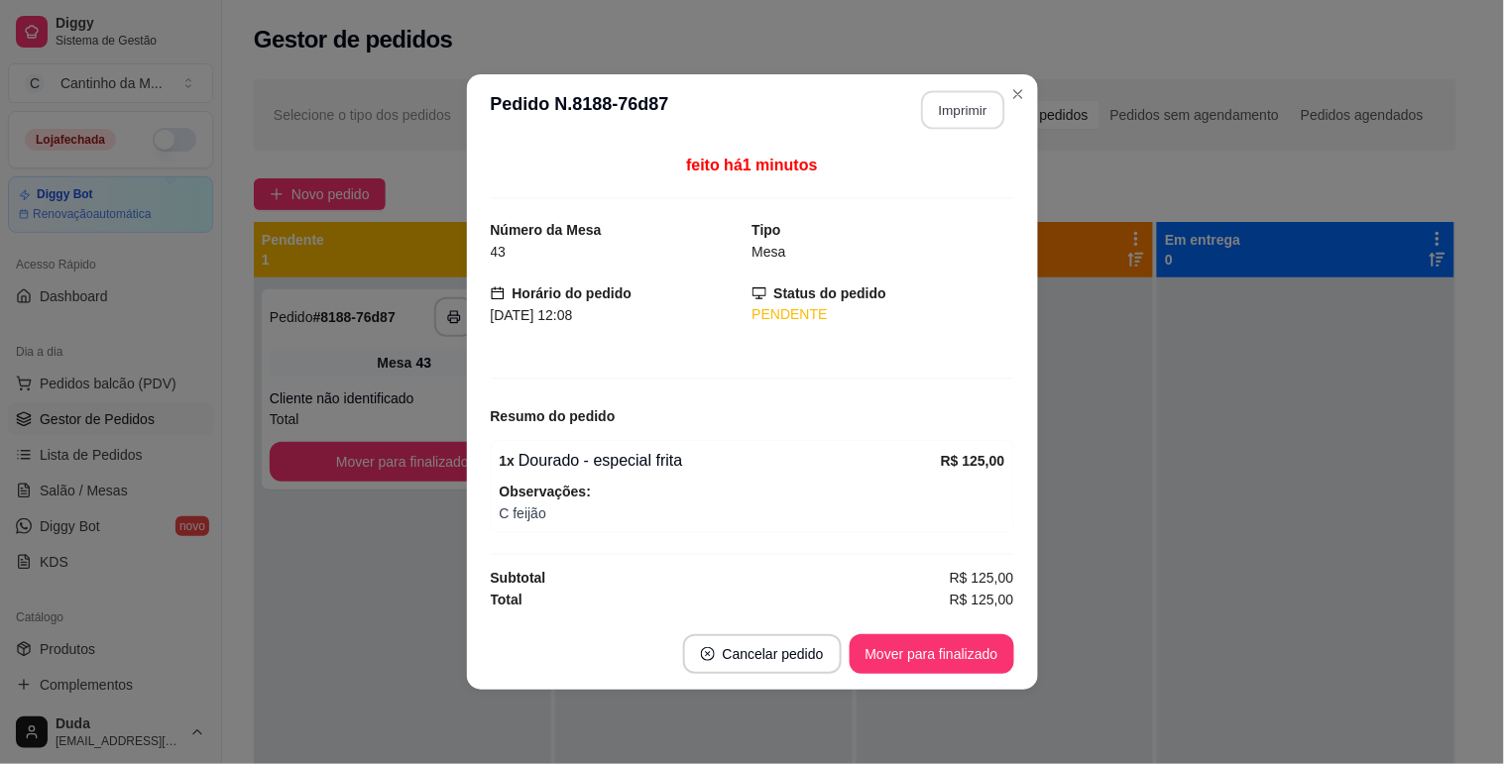
click at [999, 110] on button "Imprimir" at bounding box center [962, 110] width 83 height 39
click at [929, 654] on button "Mover para finalizado" at bounding box center [932, 654] width 160 height 39
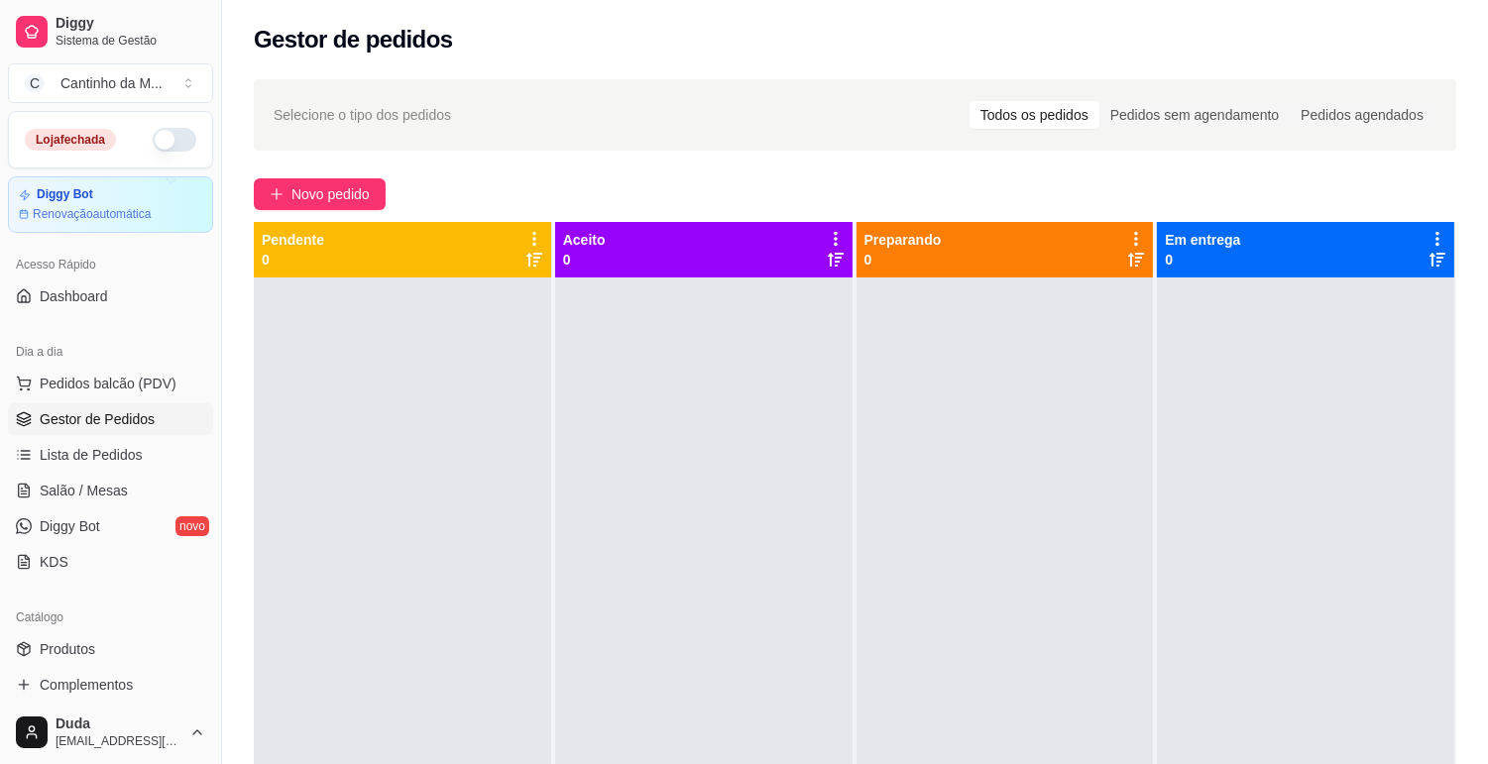
drag, startPoint x: 1223, startPoint y: 581, endPoint x: 1257, endPoint y: 557, distance: 41.3
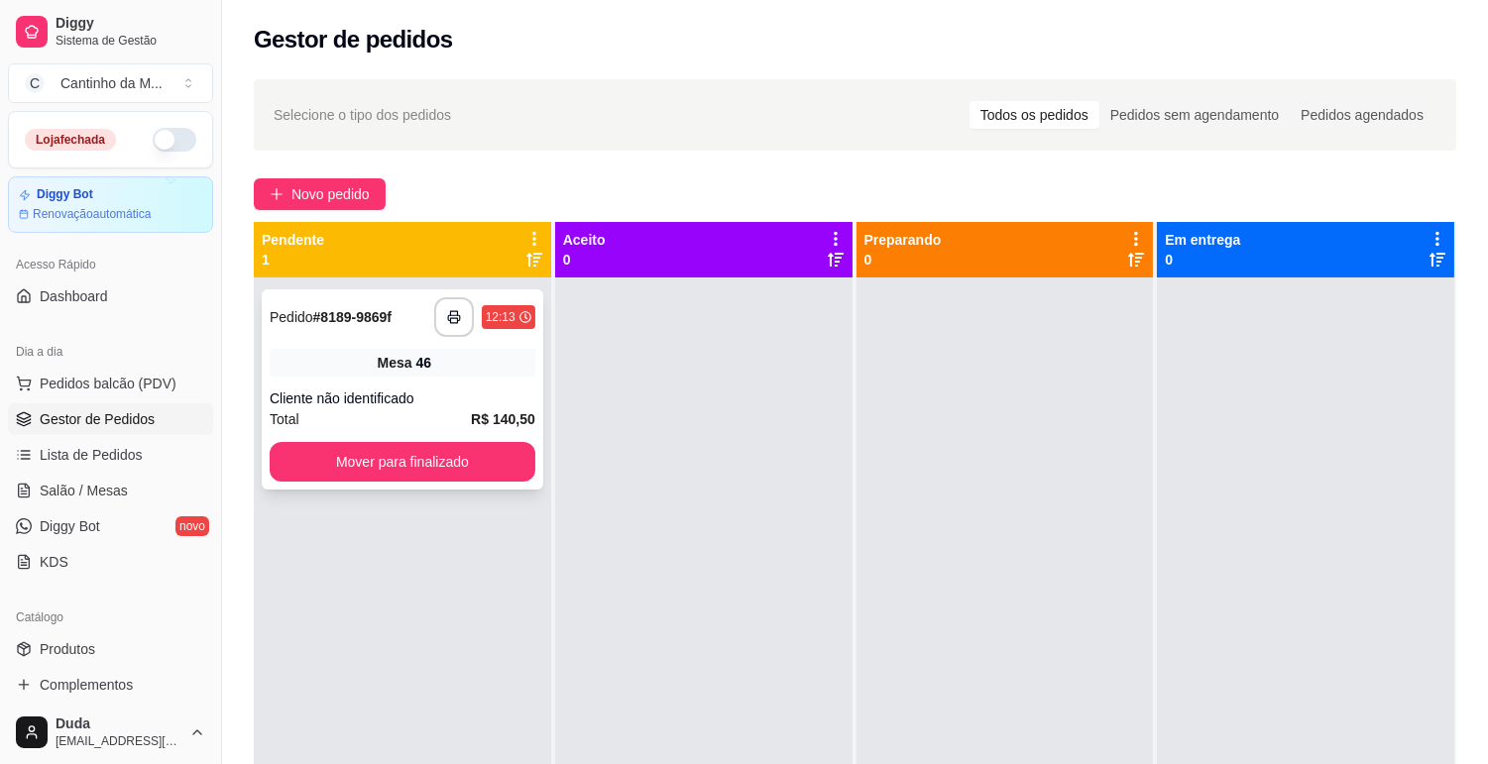
click at [341, 328] on div "Pedido # 8189-9869f" at bounding box center [331, 317] width 122 height 24
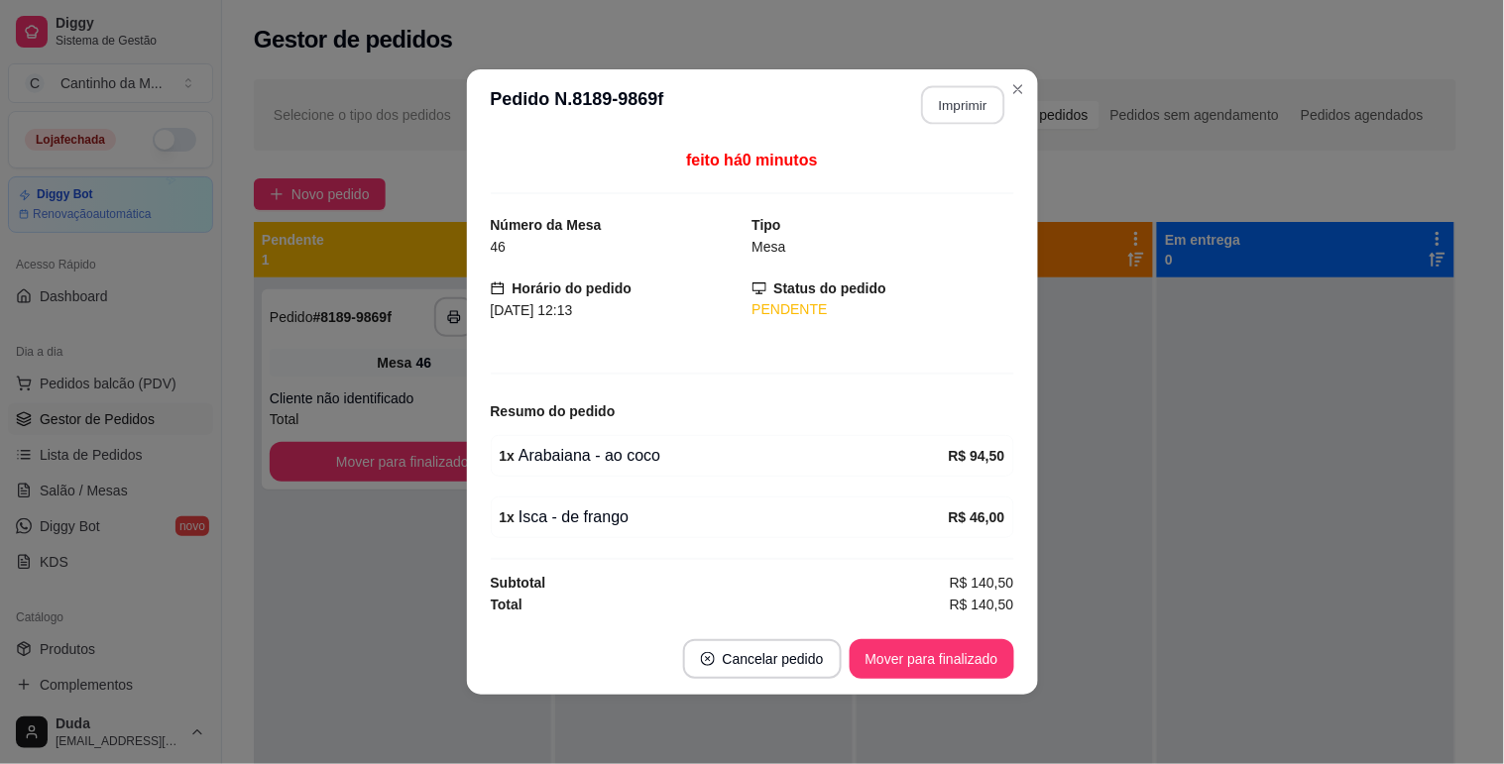
click at [995, 105] on button "Imprimir" at bounding box center [962, 105] width 83 height 39
click at [991, 658] on button "Mover para finalizado" at bounding box center [932, 659] width 165 height 40
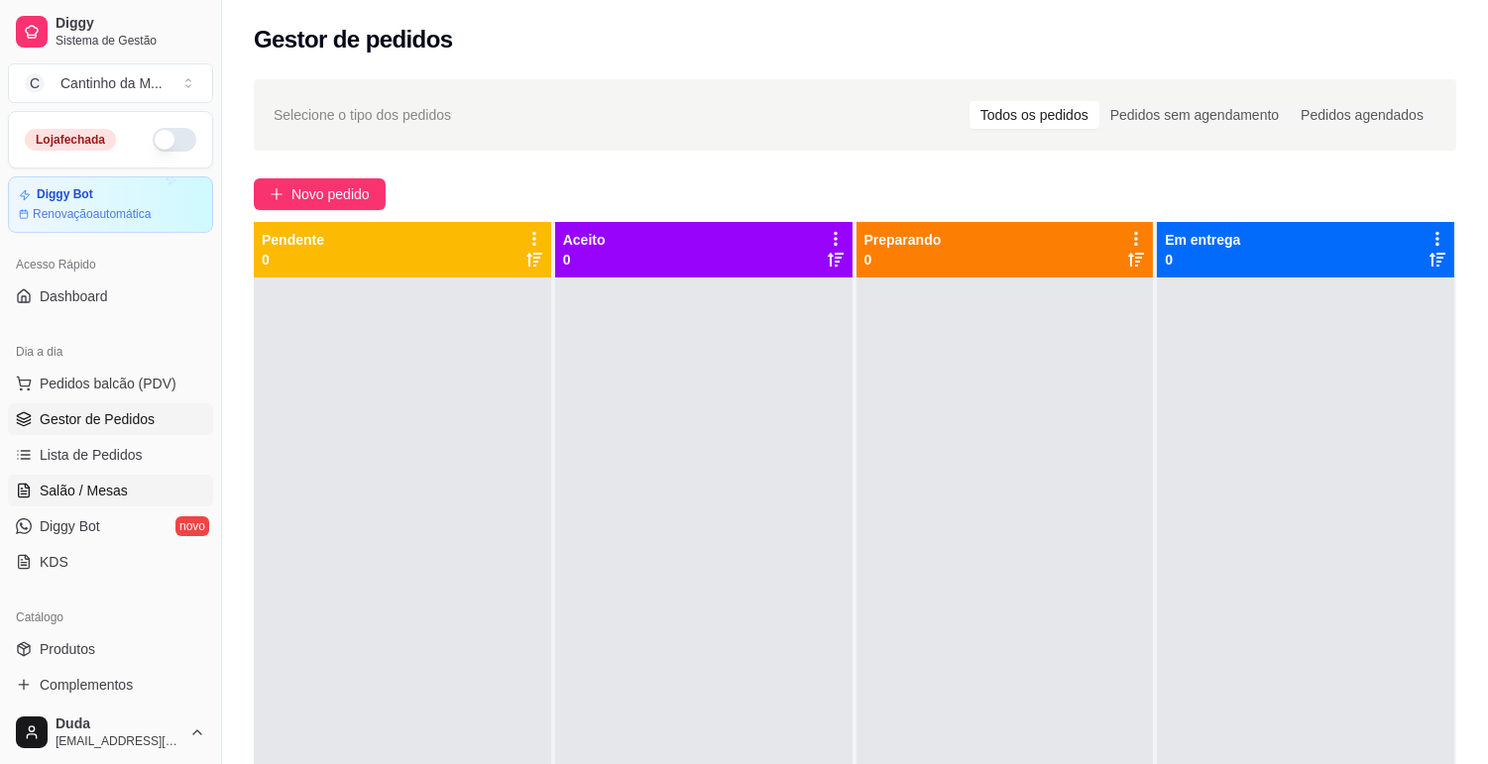
click at [162, 482] on link "Salão / Mesas" at bounding box center [110, 491] width 205 height 32
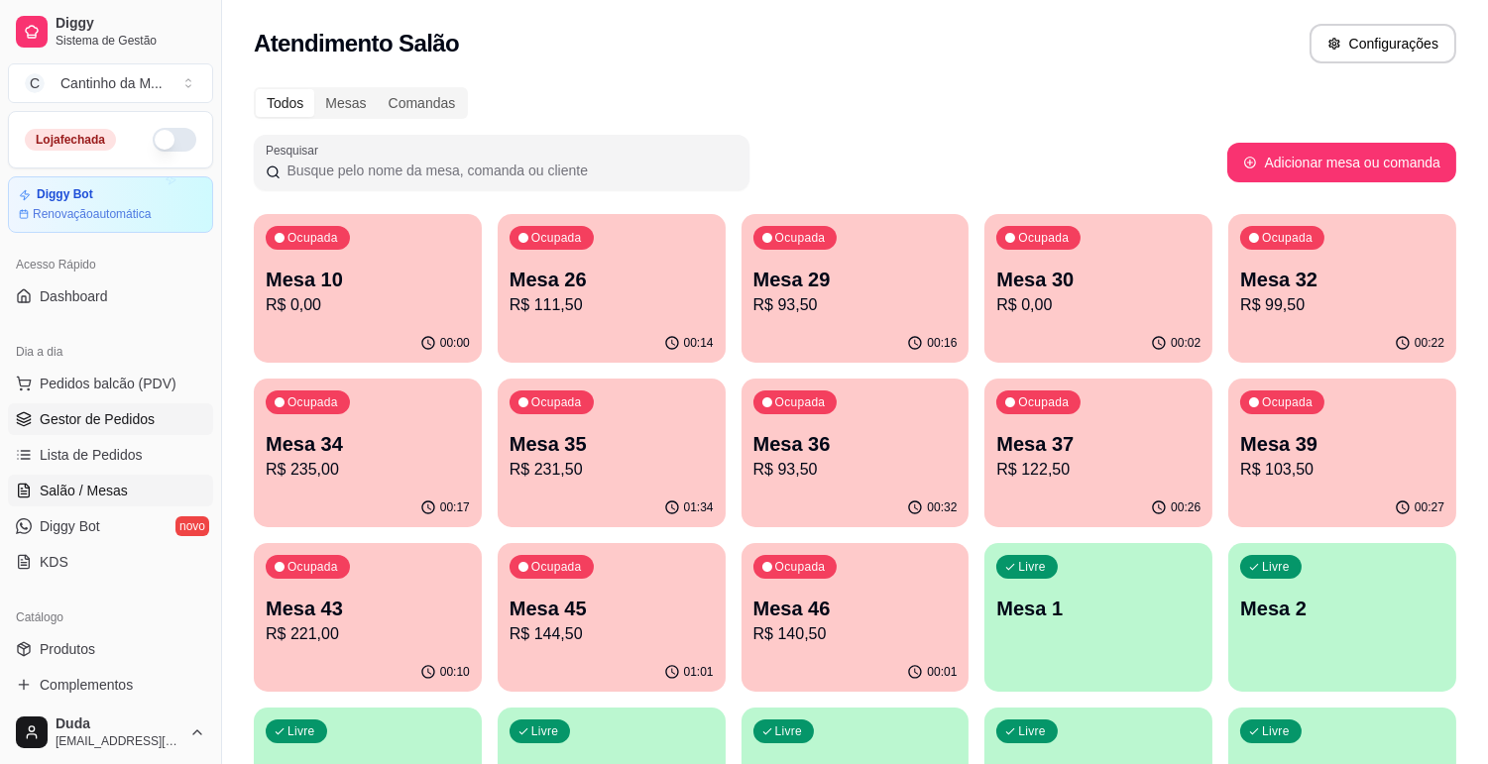
click at [102, 419] on span "Gestor de Pedidos" at bounding box center [97, 419] width 115 height 20
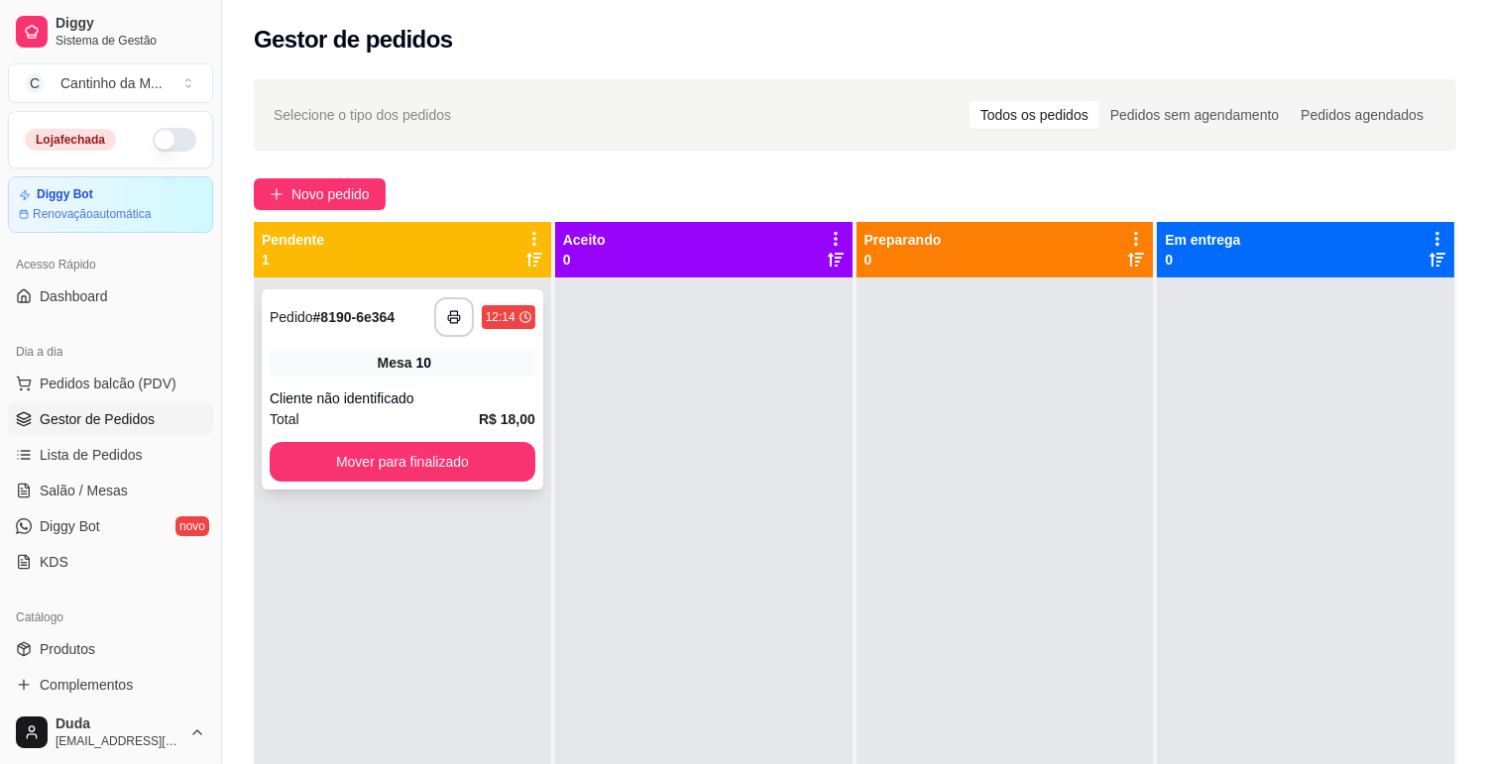
click at [439, 380] on div "**********" at bounding box center [403, 389] width 282 height 200
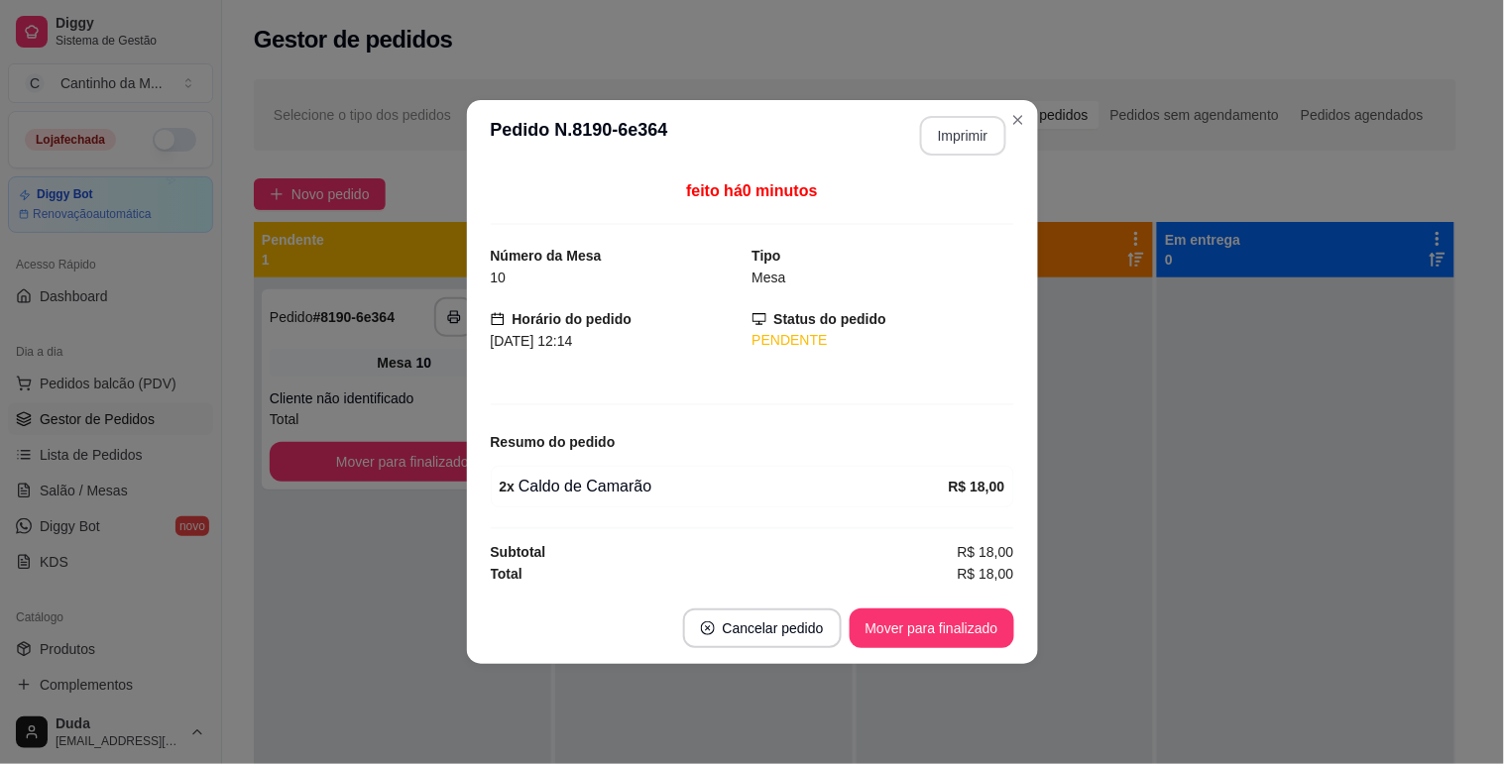
click at [970, 141] on button "Imprimir" at bounding box center [963, 136] width 86 height 40
click at [999, 638] on button "Mover para finalizado" at bounding box center [932, 629] width 160 height 39
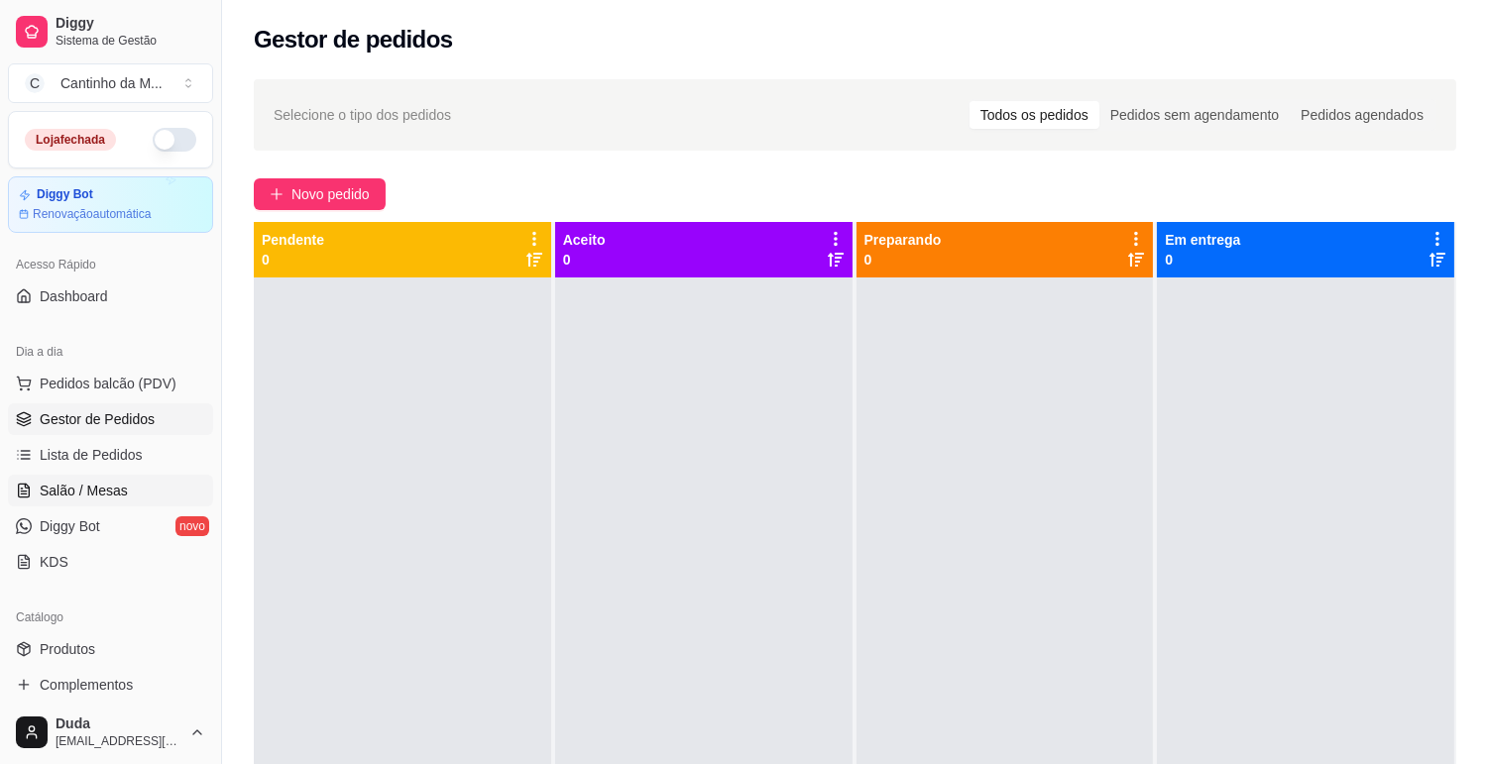
click at [79, 478] on link "Salão / Mesas" at bounding box center [110, 491] width 205 height 32
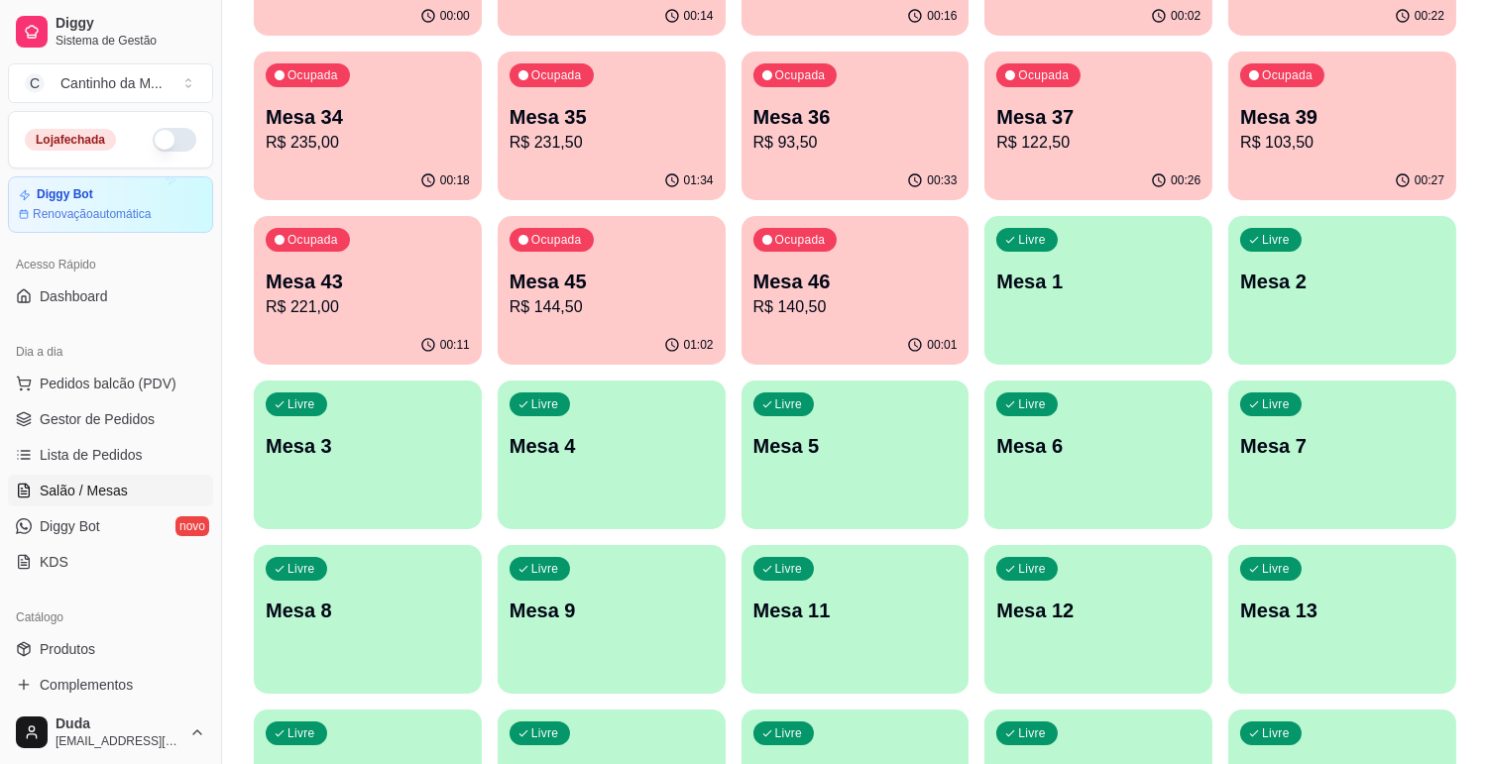
scroll to position [330, 0]
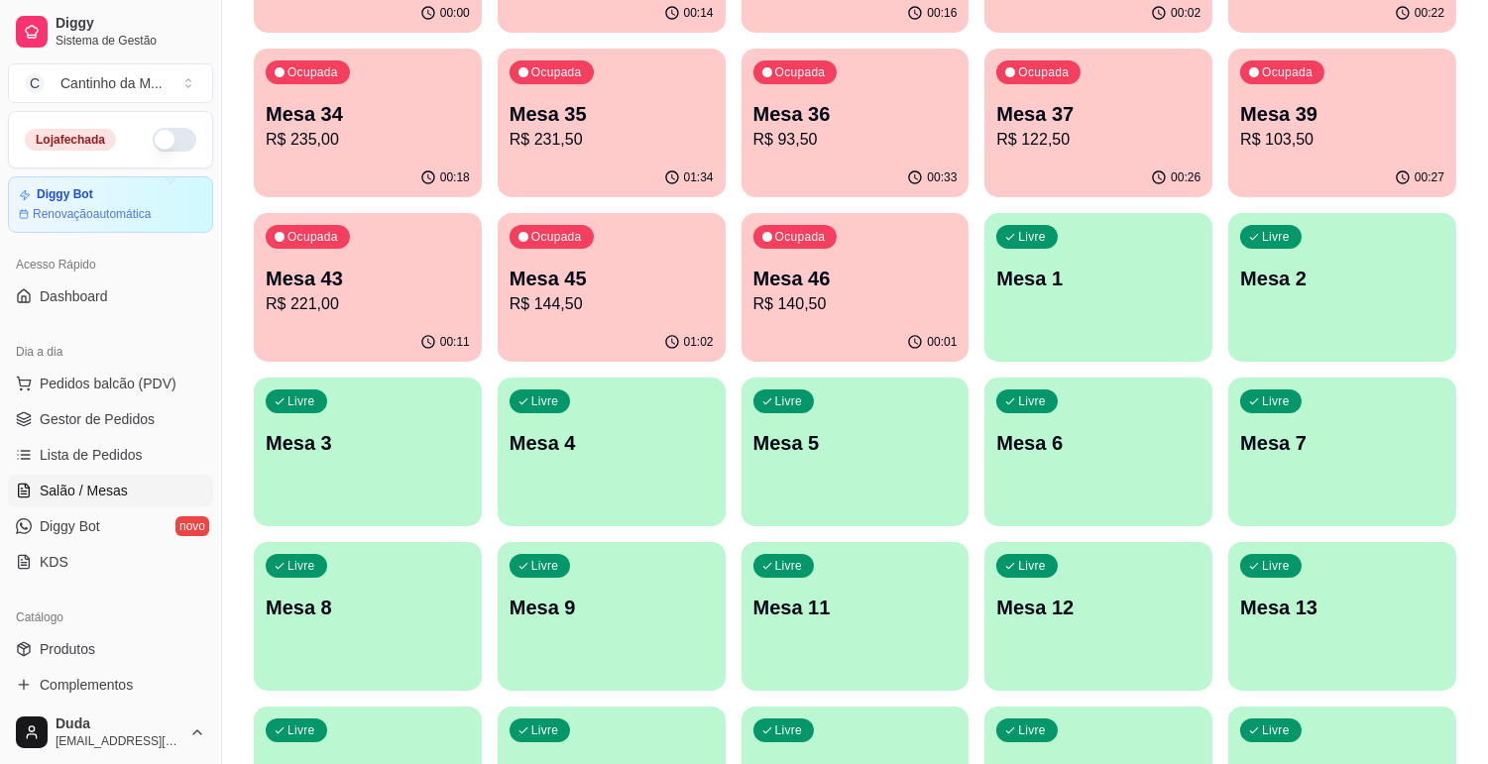
click at [362, 602] on p "Mesa 8" at bounding box center [368, 608] width 204 height 28
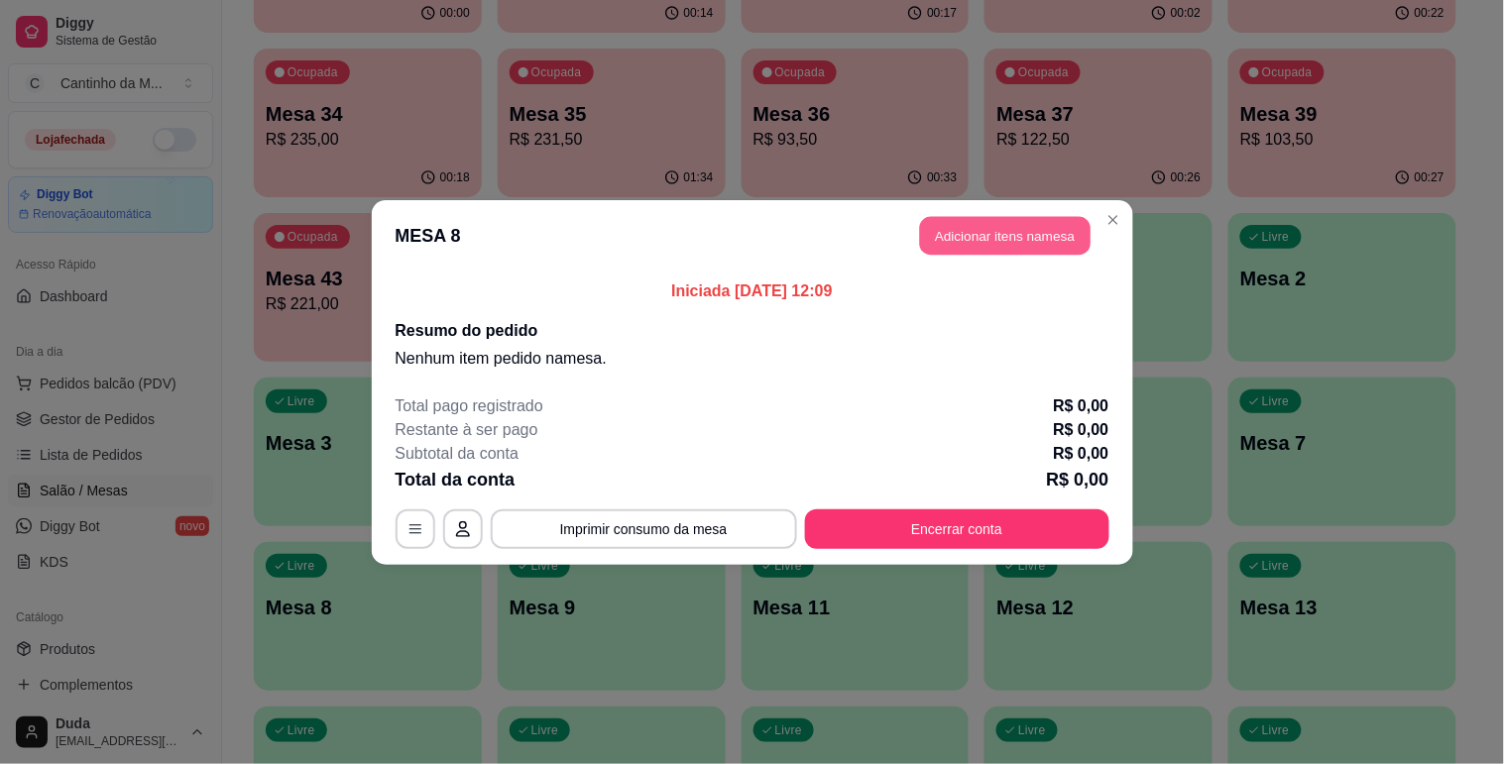
click at [958, 241] on button "Adicionar itens na mesa" at bounding box center [1005, 235] width 171 height 39
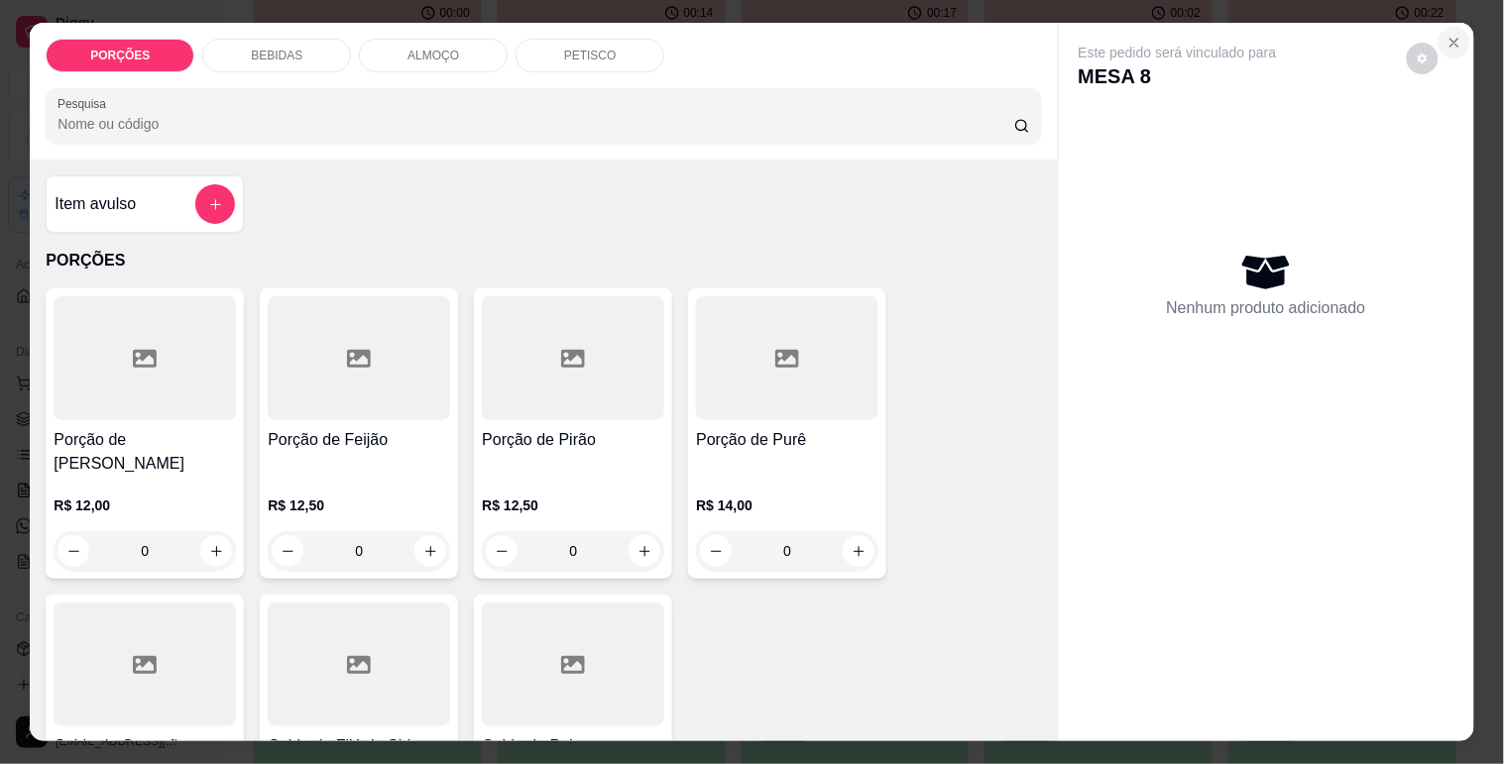
click at [1450, 27] on button "Close" at bounding box center [1454, 43] width 32 height 32
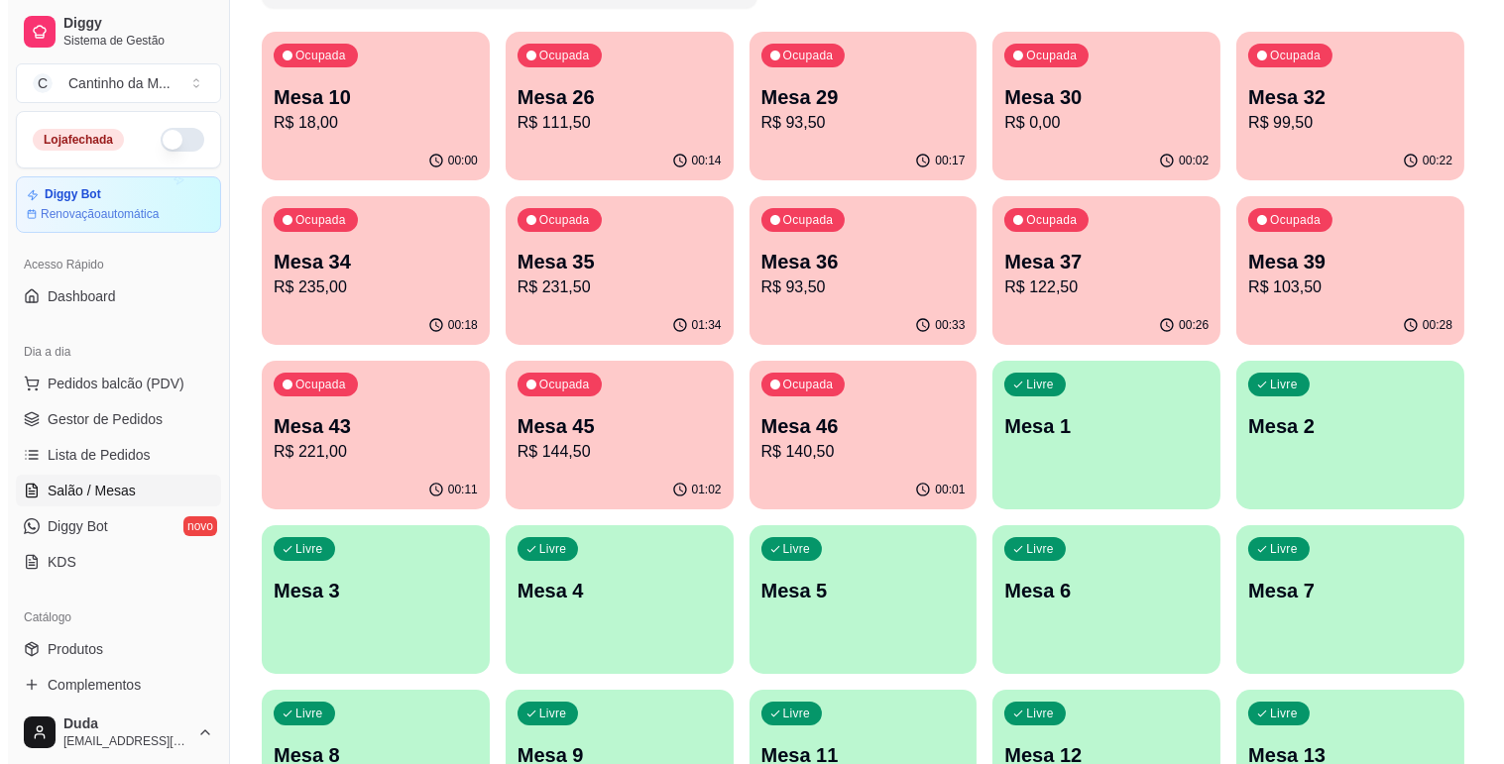
scroll to position [0, 0]
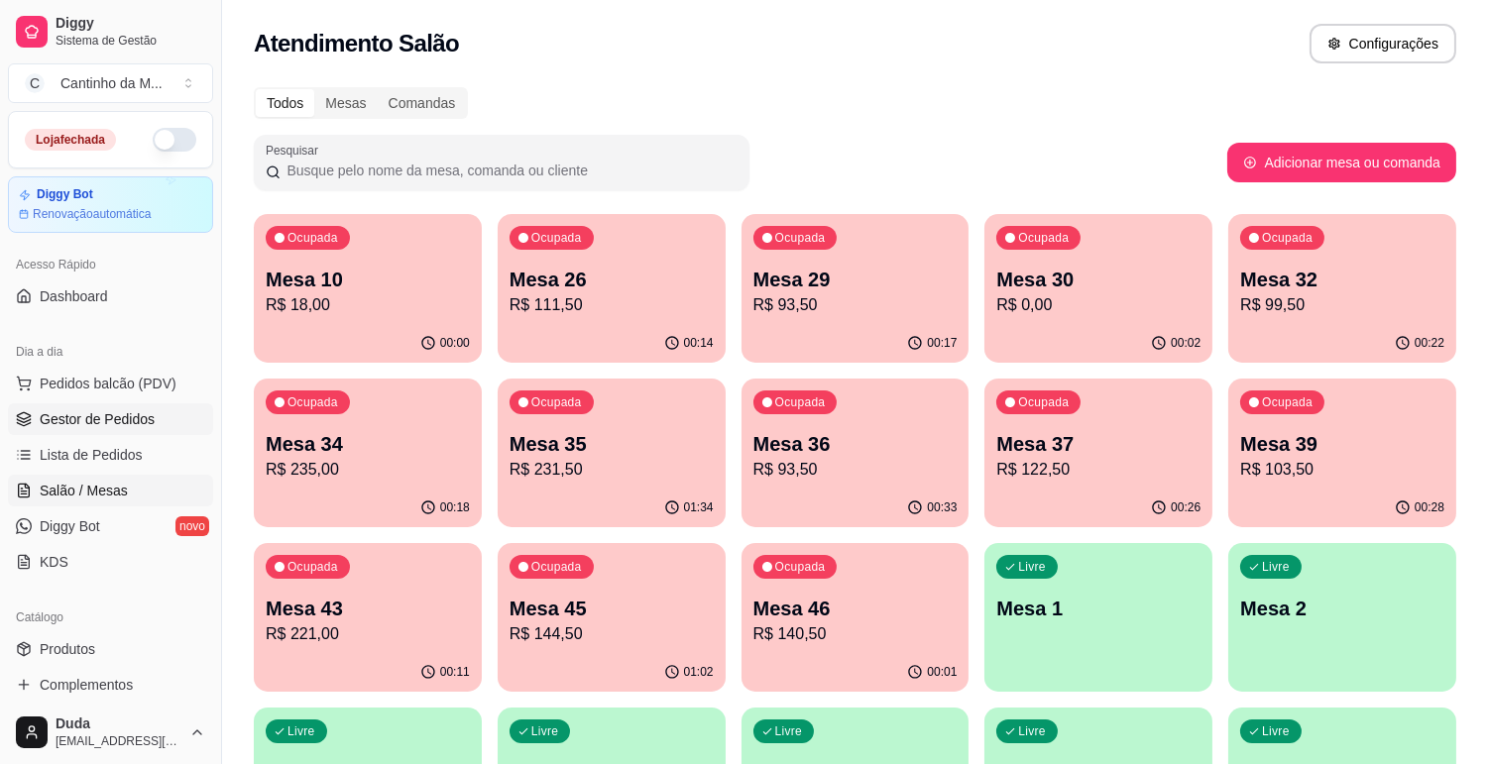
click at [109, 426] on span "Gestor de Pedidos" at bounding box center [97, 419] width 115 height 20
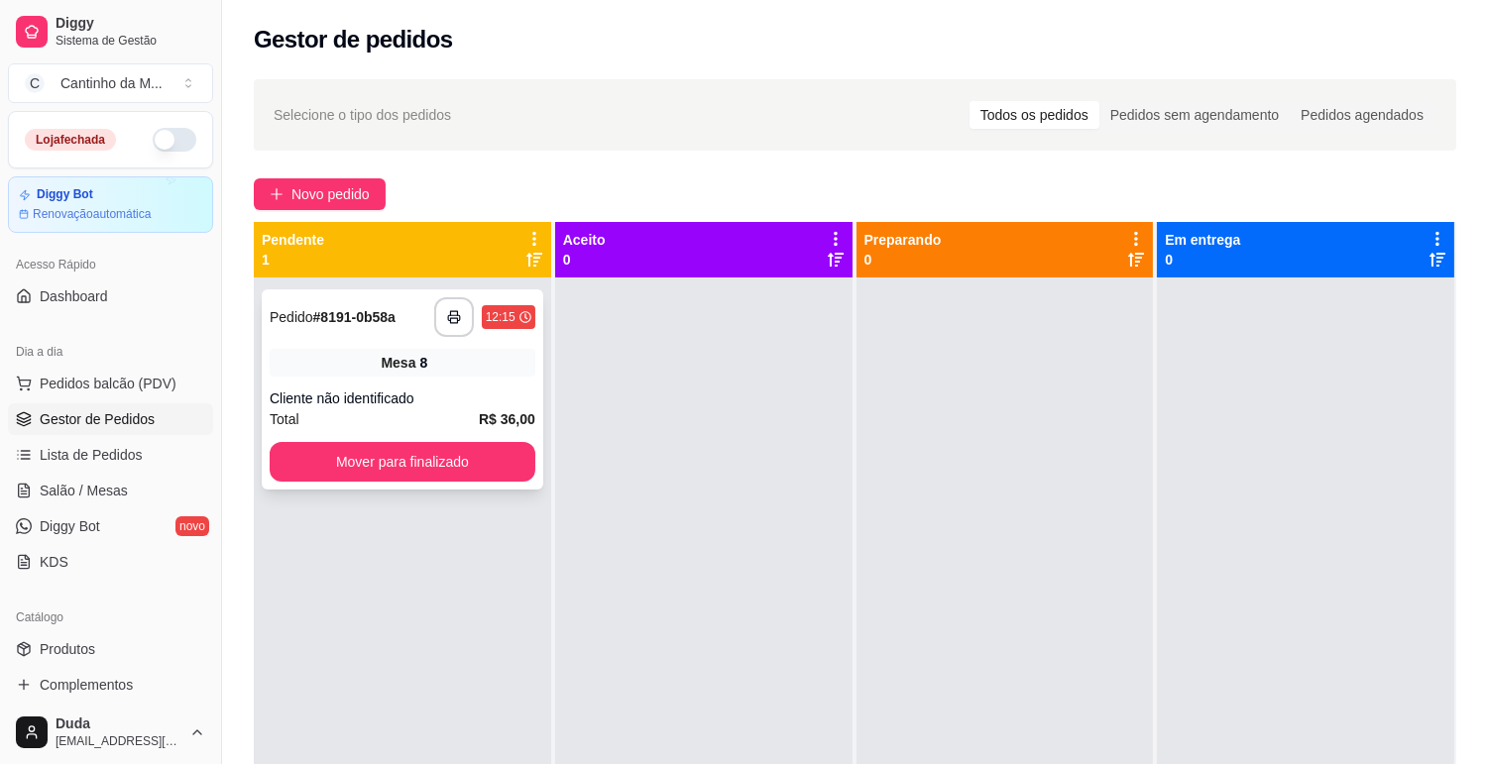
click at [433, 401] on div "Cliente não identificado" at bounding box center [403, 399] width 266 height 20
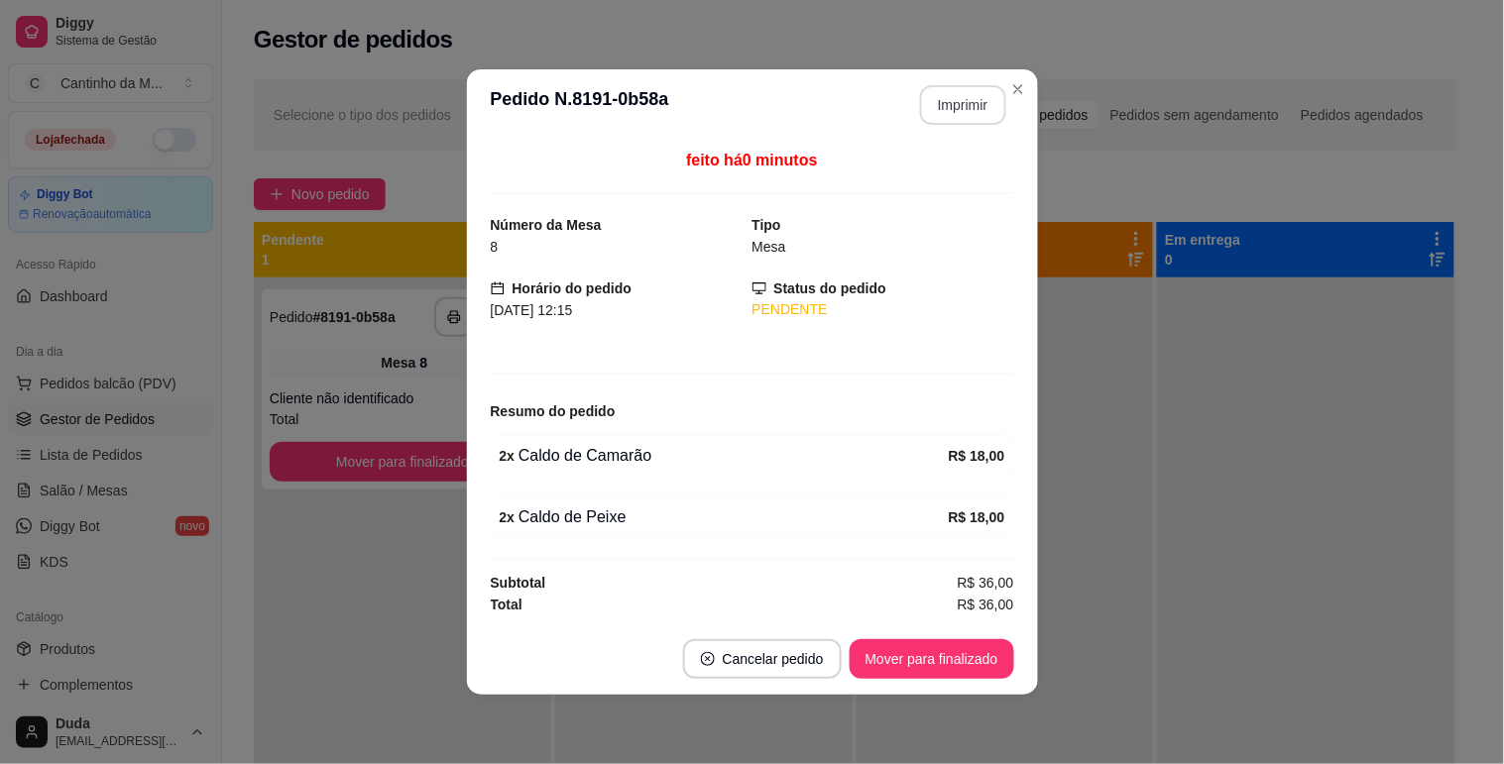
click at [962, 100] on button "Imprimir" at bounding box center [963, 105] width 86 height 40
click at [894, 647] on button "Mover para finalizado" at bounding box center [932, 659] width 165 height 40
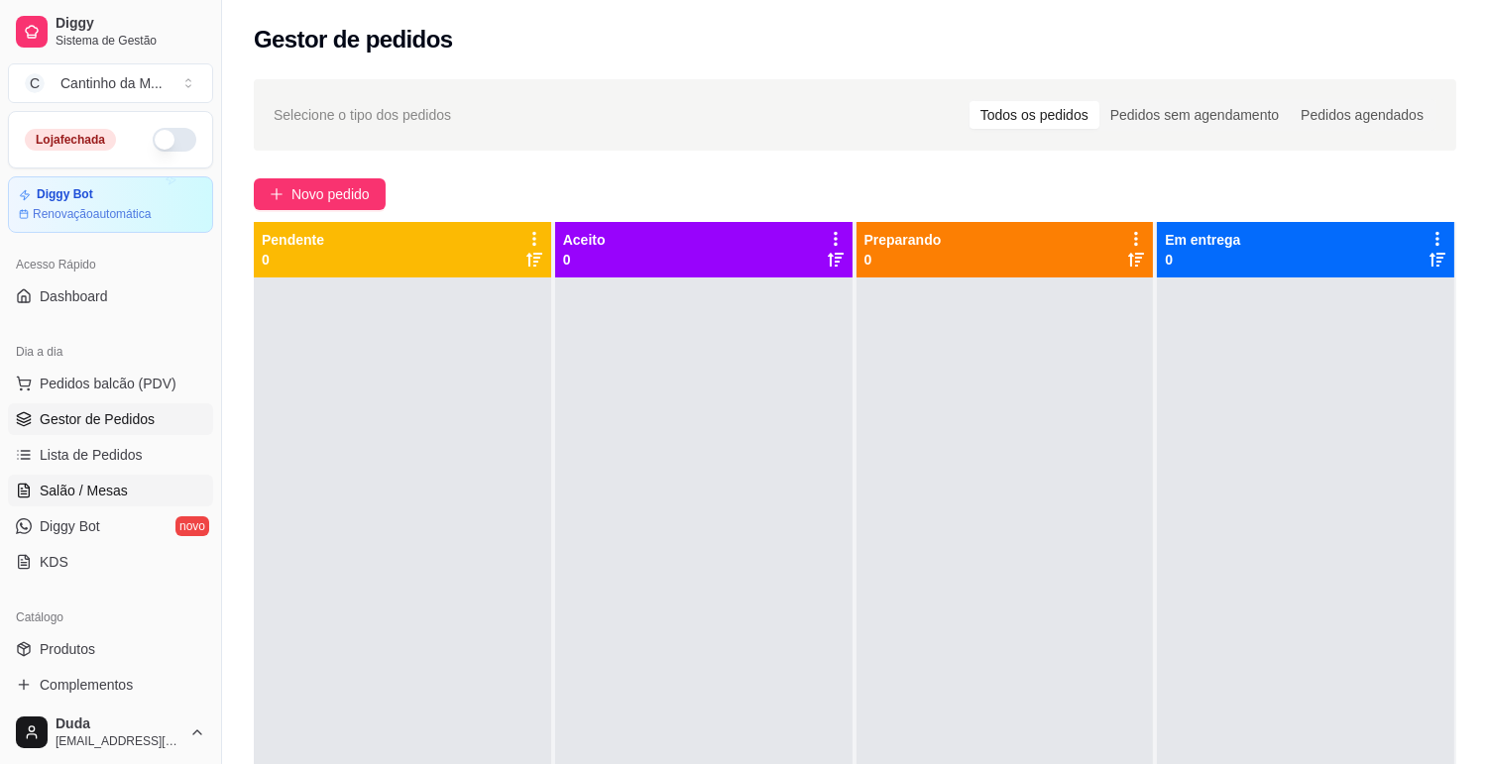
click at [8, 488] on link "Salão / Mesas" at bounding box center [110, 491] width 205 height 32
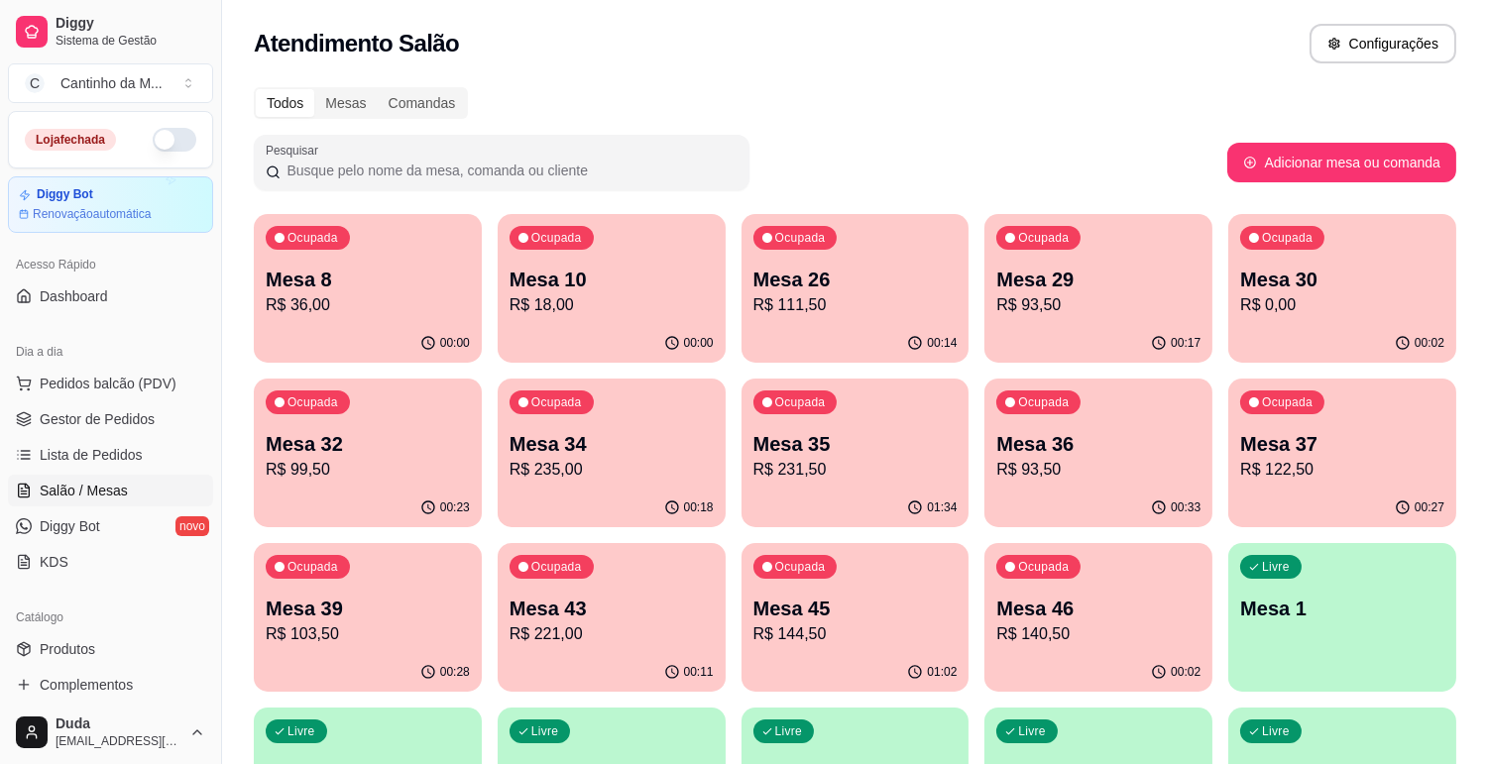
click at [471, 256] on div "Ocupada Mesa 8 R$ 36,00" at bounding box center [368, 269] width 228 height 110
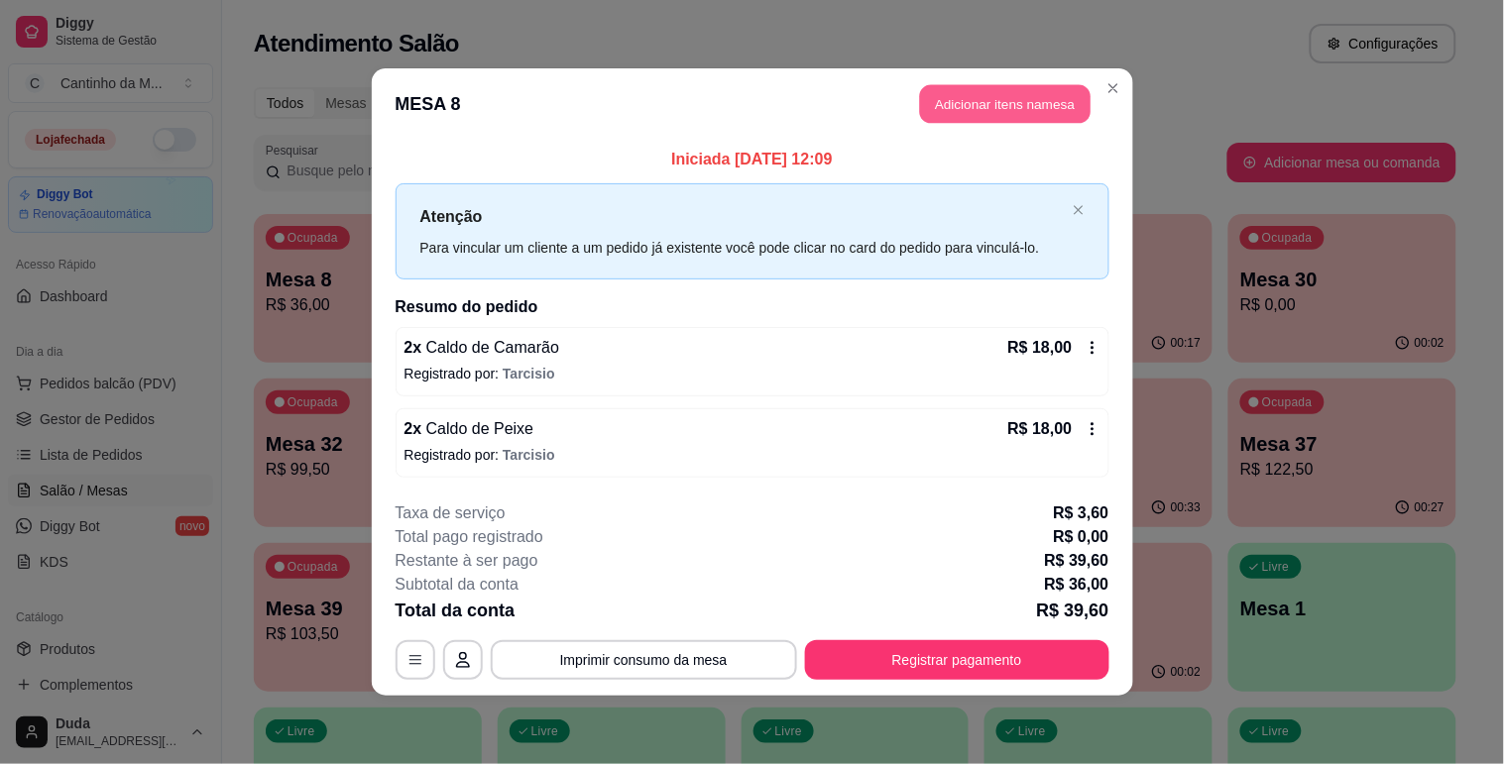
click at [977, 117] on button "Adicionar itens na mesa" at bounding box center [1005, 104] width 171 height 39
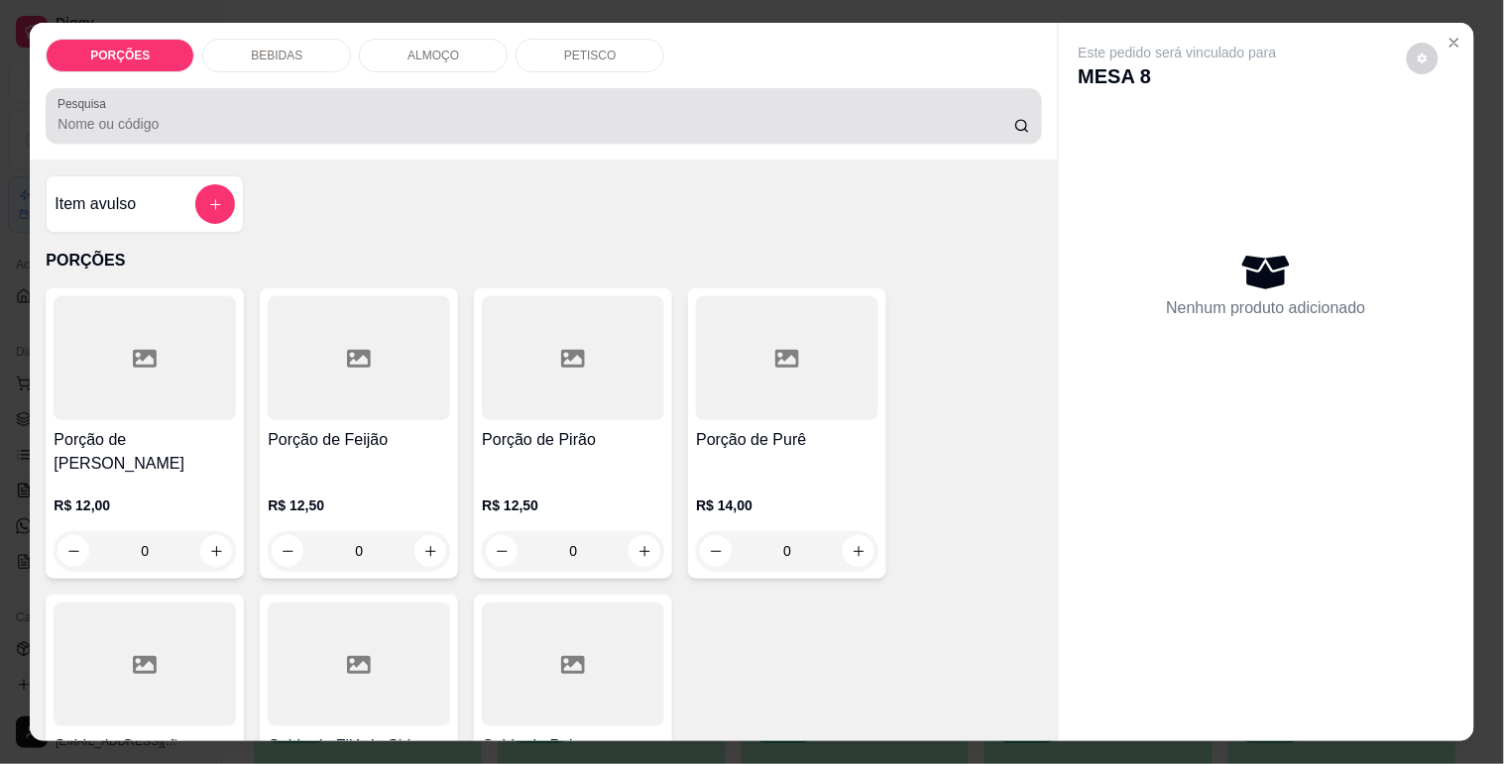
click at [345, 122] on input "Pesquisa" at bounding box center [535, 124] width 957 height 20
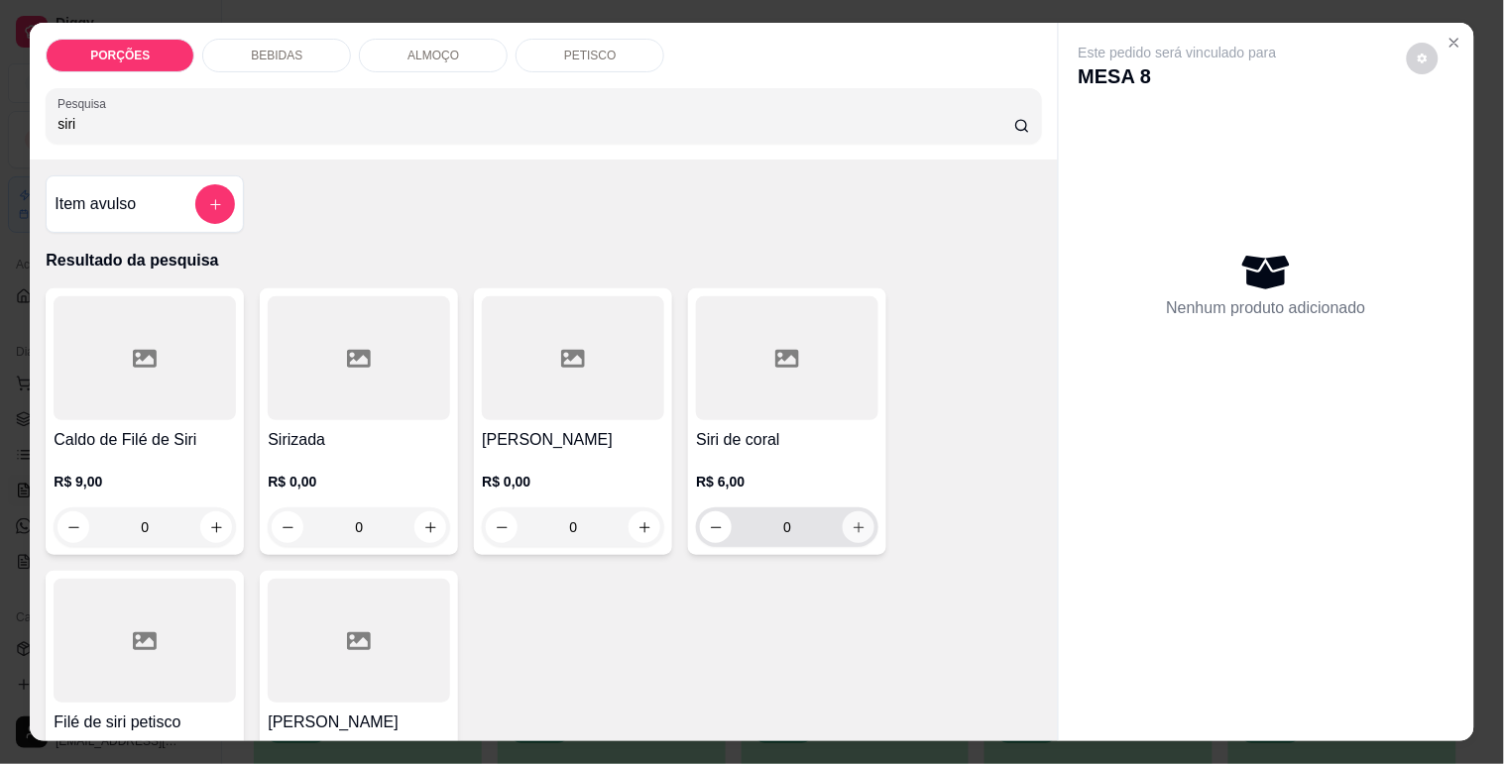
type input "siri"
click at [844, 526] on button "increase-product-quantity" at bounding box center [859, 528] width 31 height 31
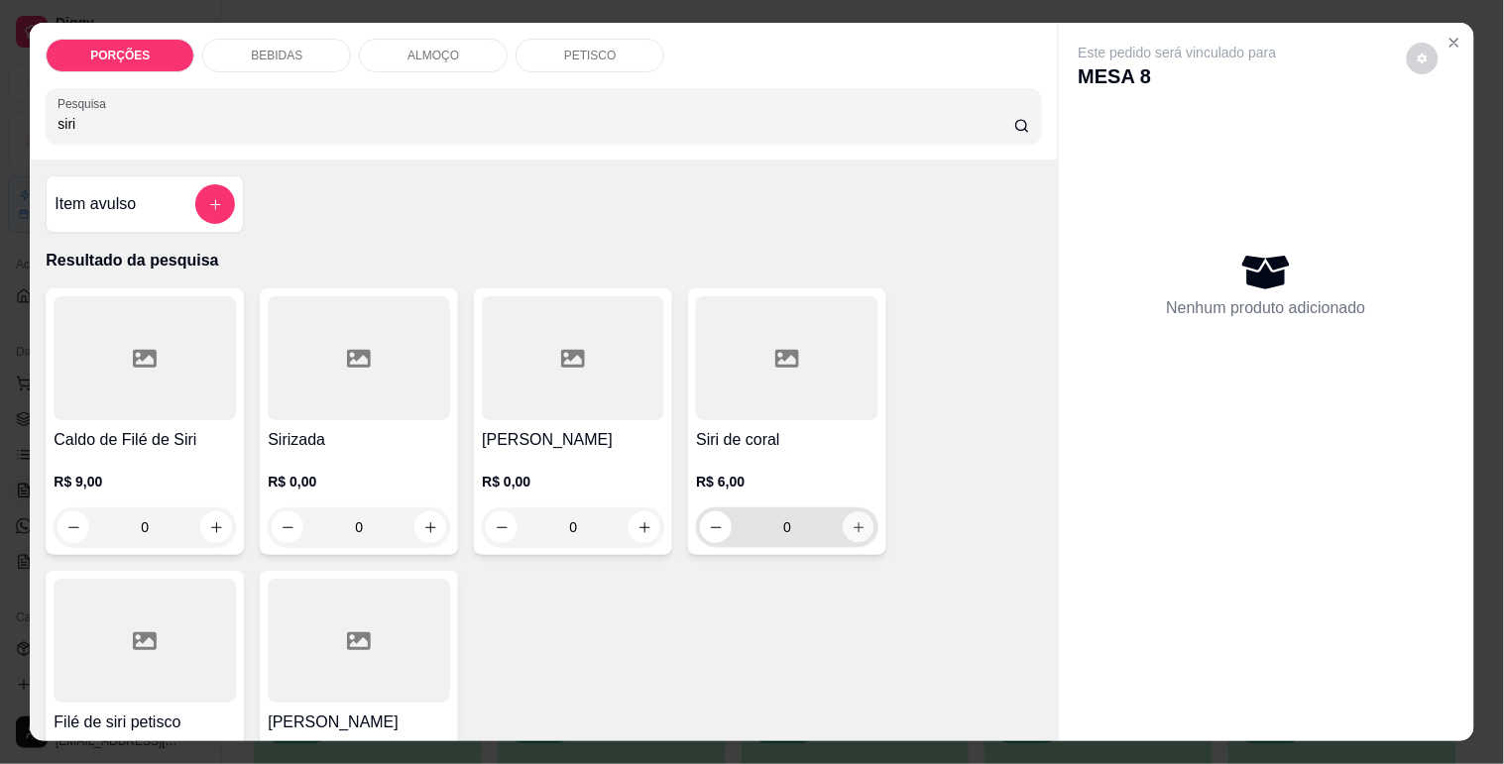
type input "4"
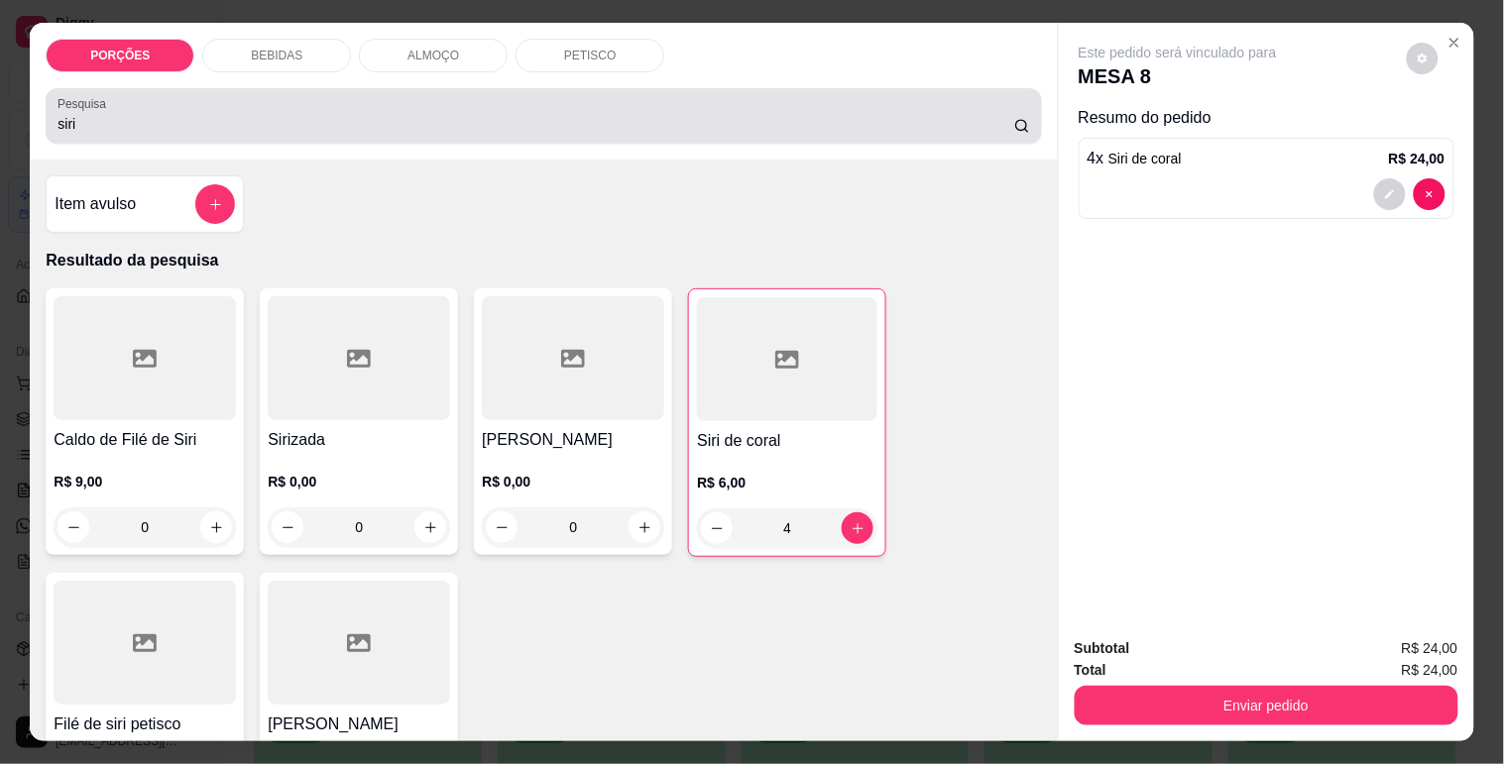
click at [205, 99] on div "siri" at bounding box center [543, 116] width 972 height 40
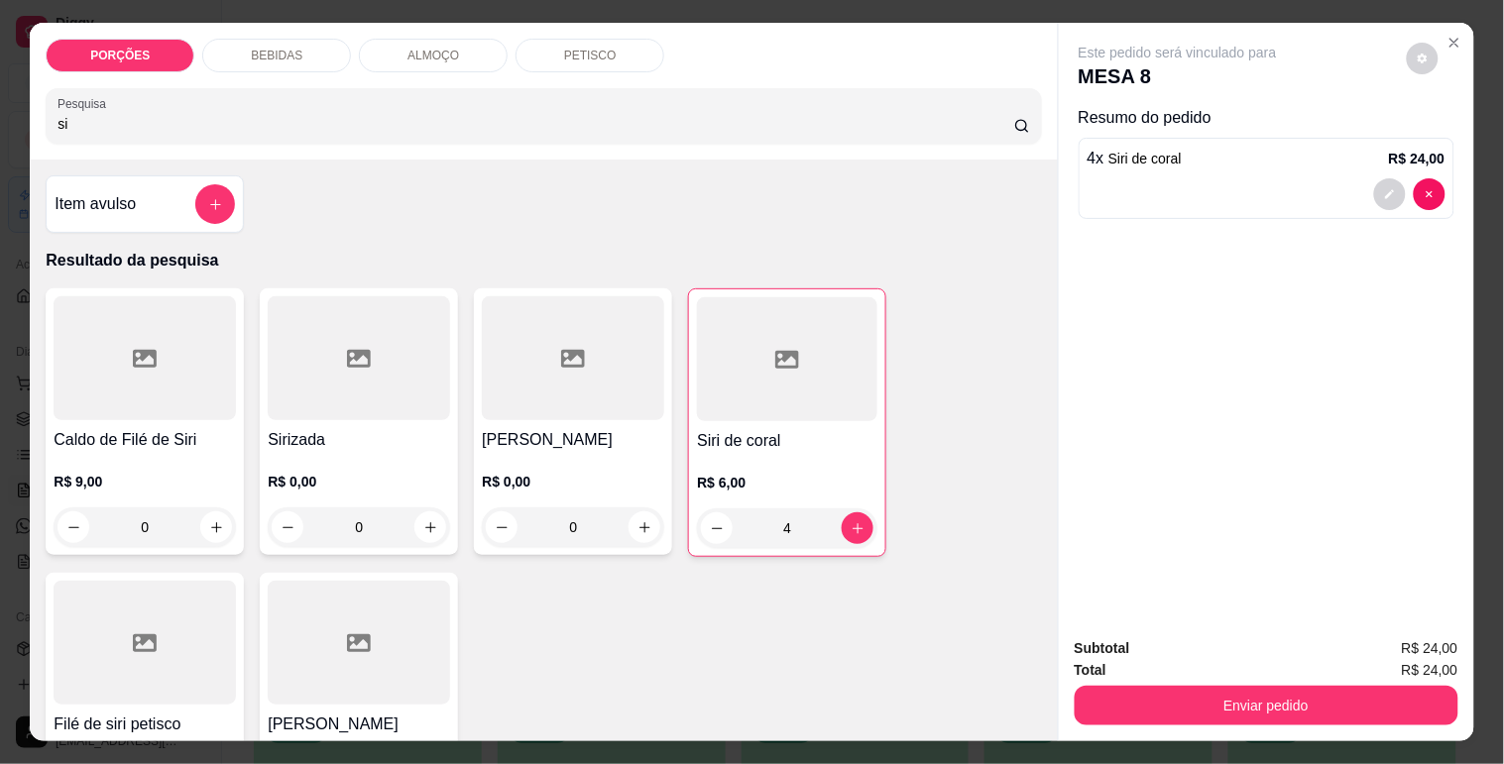
type input "s"
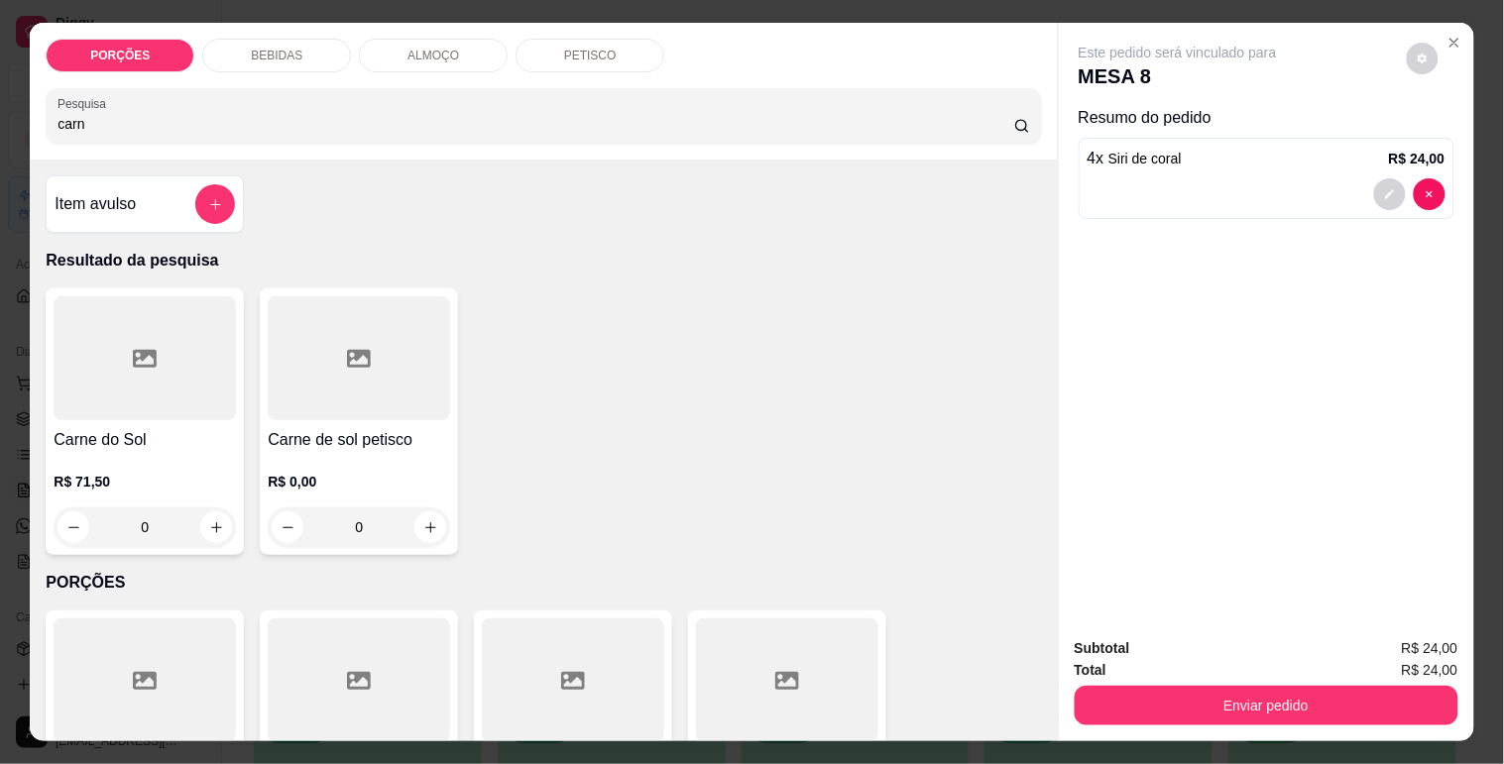
type input "carn"
click at [349, 369] on div at bounding box center [359, 358] width 182 height 124
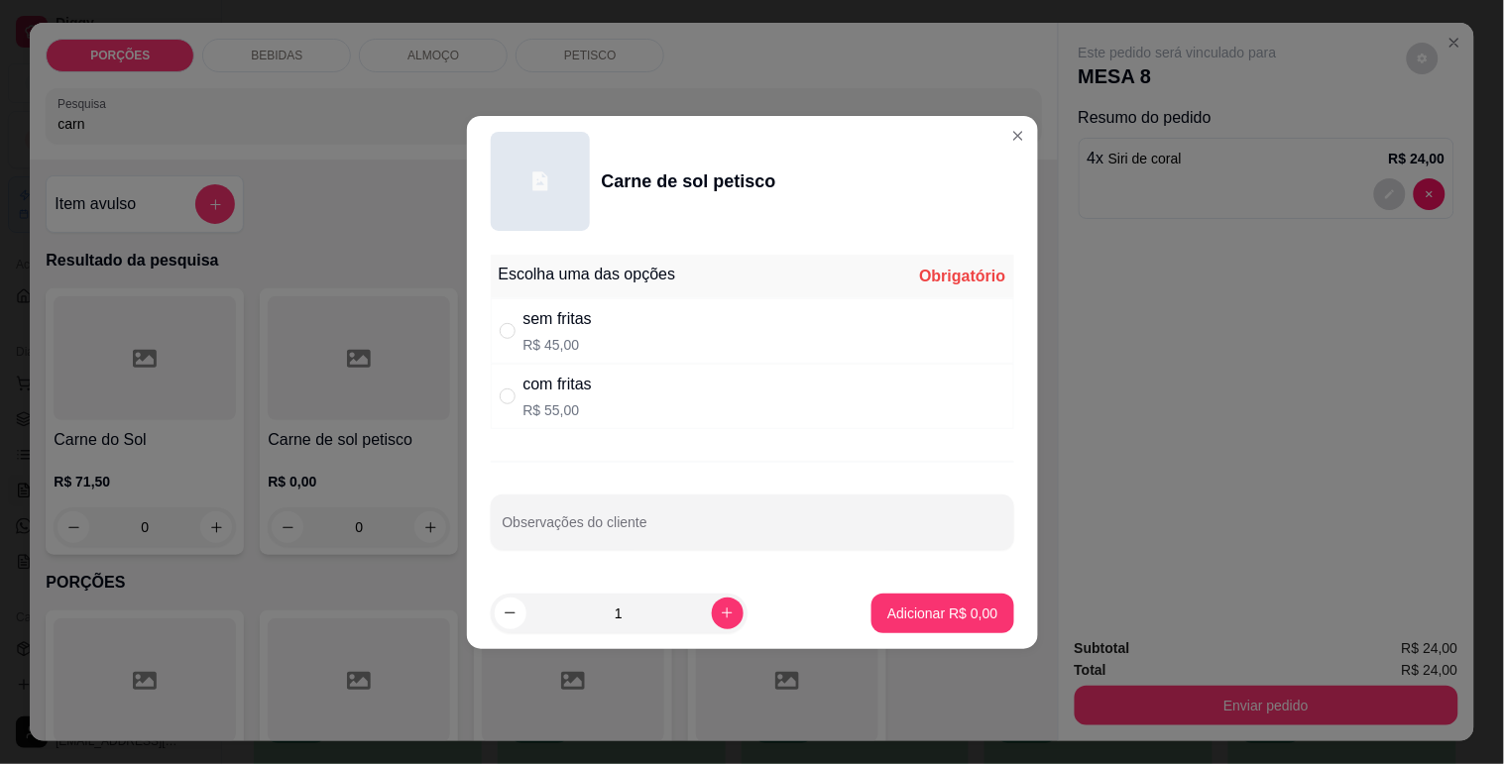
click at [523, 374] on div "com fritas" at bounding box center [557, 385] width 68 height 24
radio input "true"
click at [903, 623] on button "Adicionar R$ 55,00" at bounding box center [939, 613] width 146 height 39
type input "1"
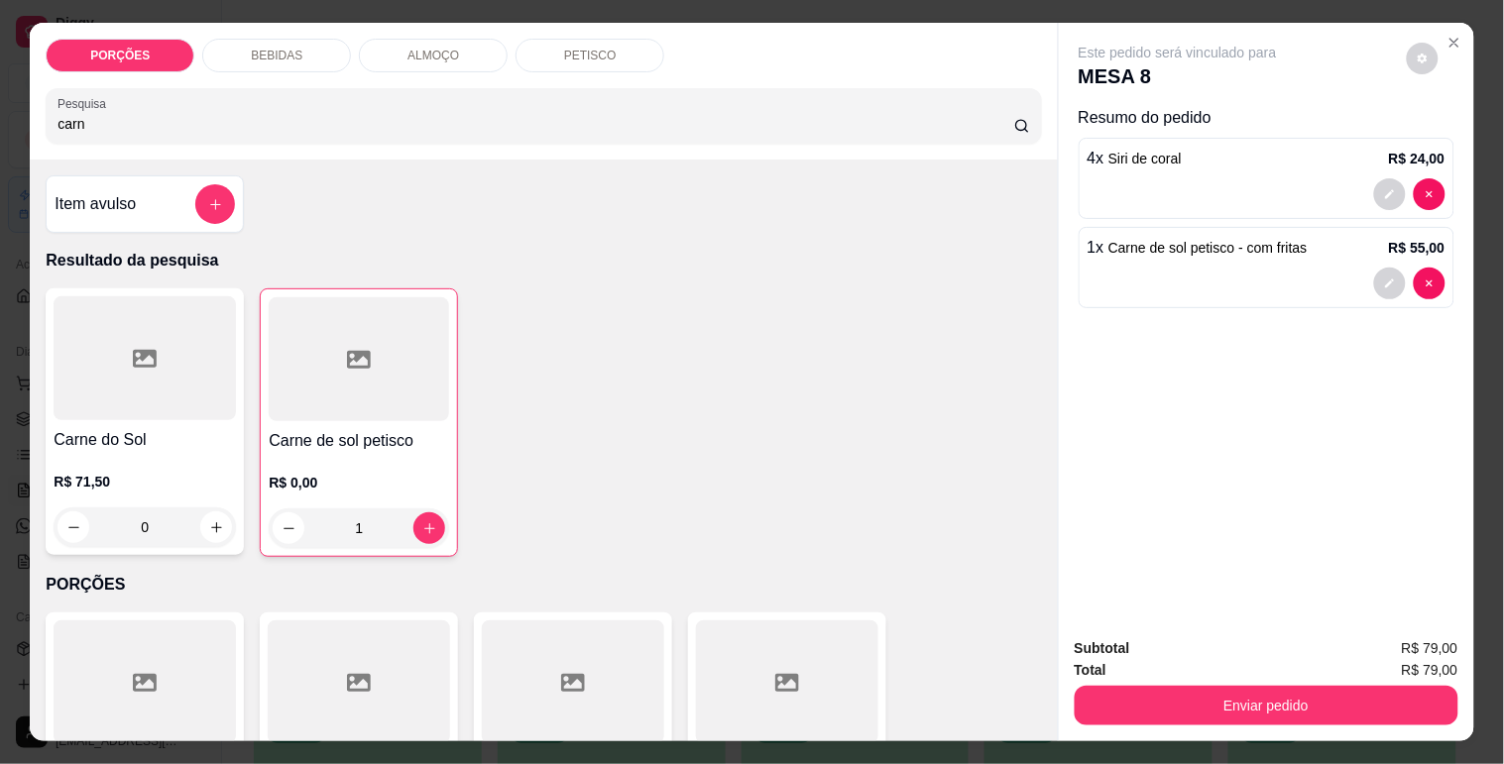
click at [368, 114] on input "carn" at bounding box center [535, 124] width 957 height 20
type input "c"
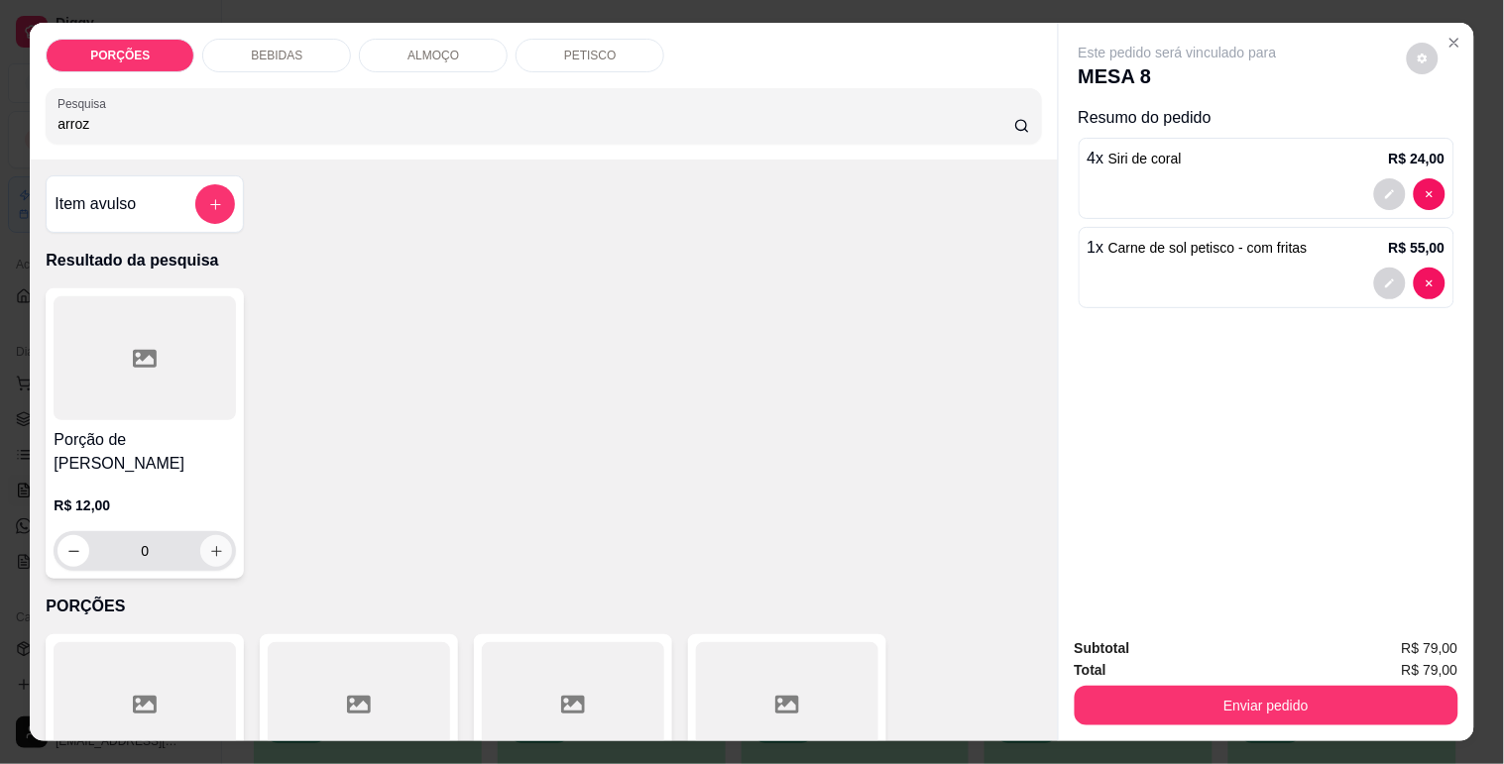
type input "arroz"
click at [219, 535] on button "increase-product-quantity" at bounding box center [216, 551] width 32 height 32
type input "1"
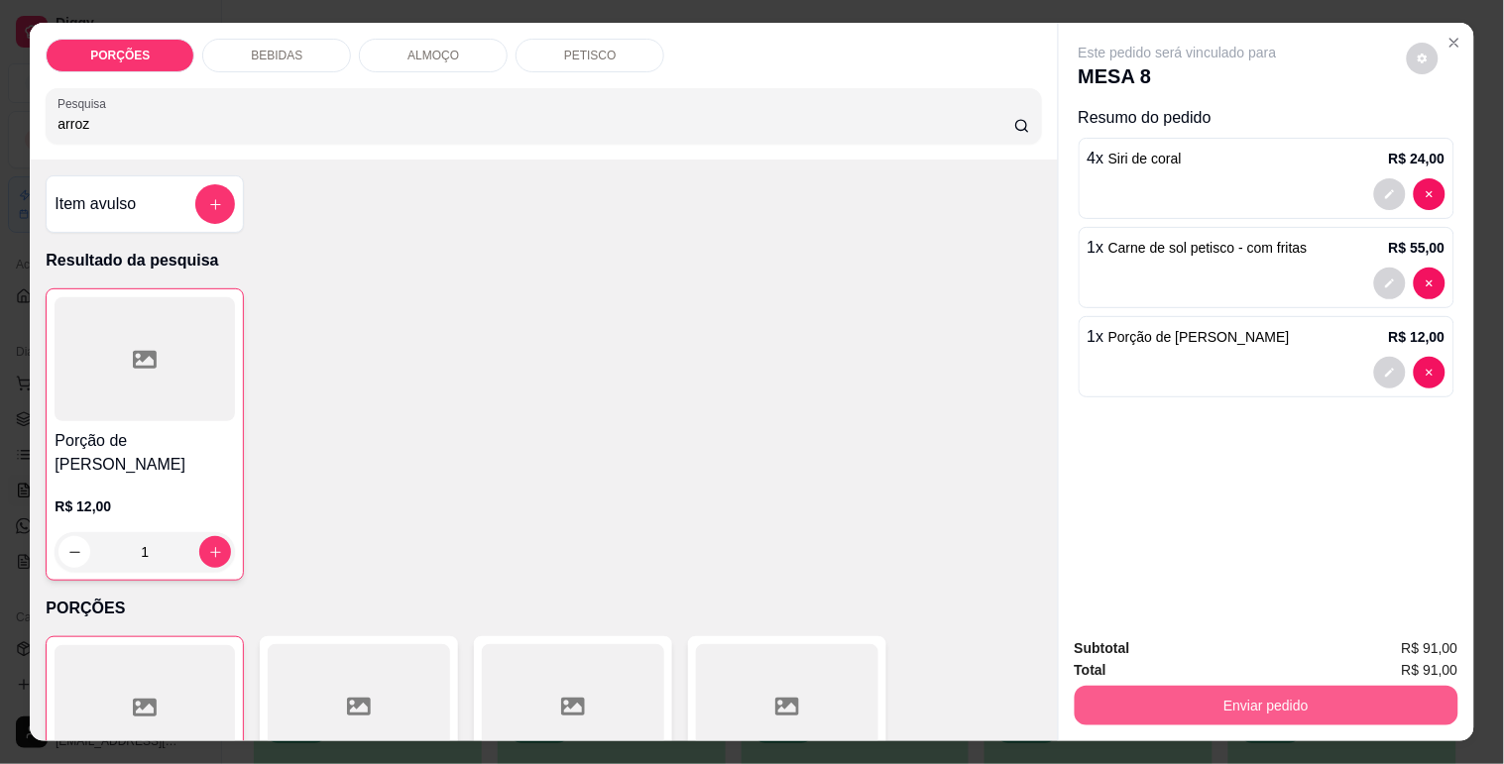
click at [1253, 705] on button "Enviar pedido" at bounding box center [1267, 706] width 384 height 40
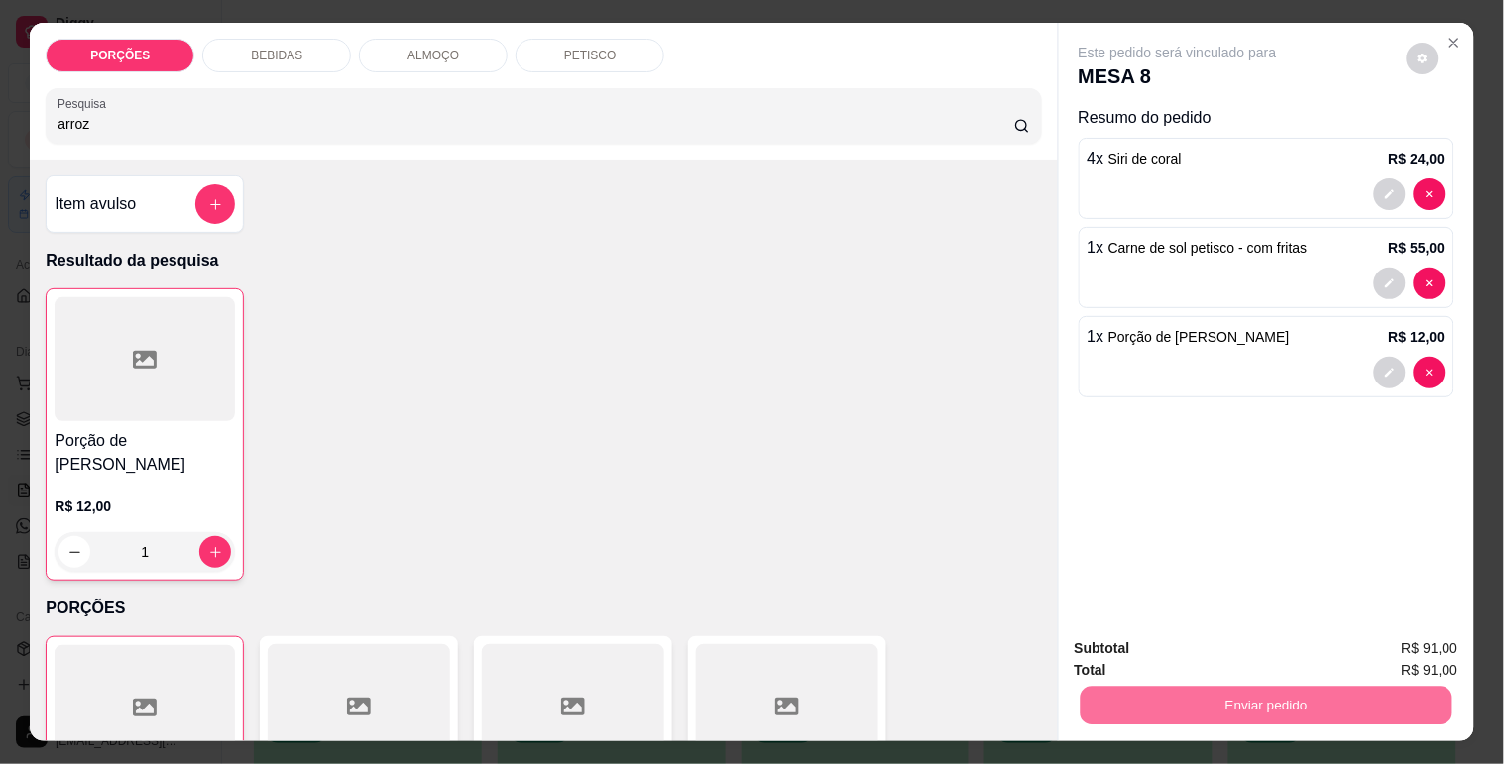
click at [1249, 646] on button "Não registrar e enviar pedido" at bounding box center [1200, 649] width 206 height 38
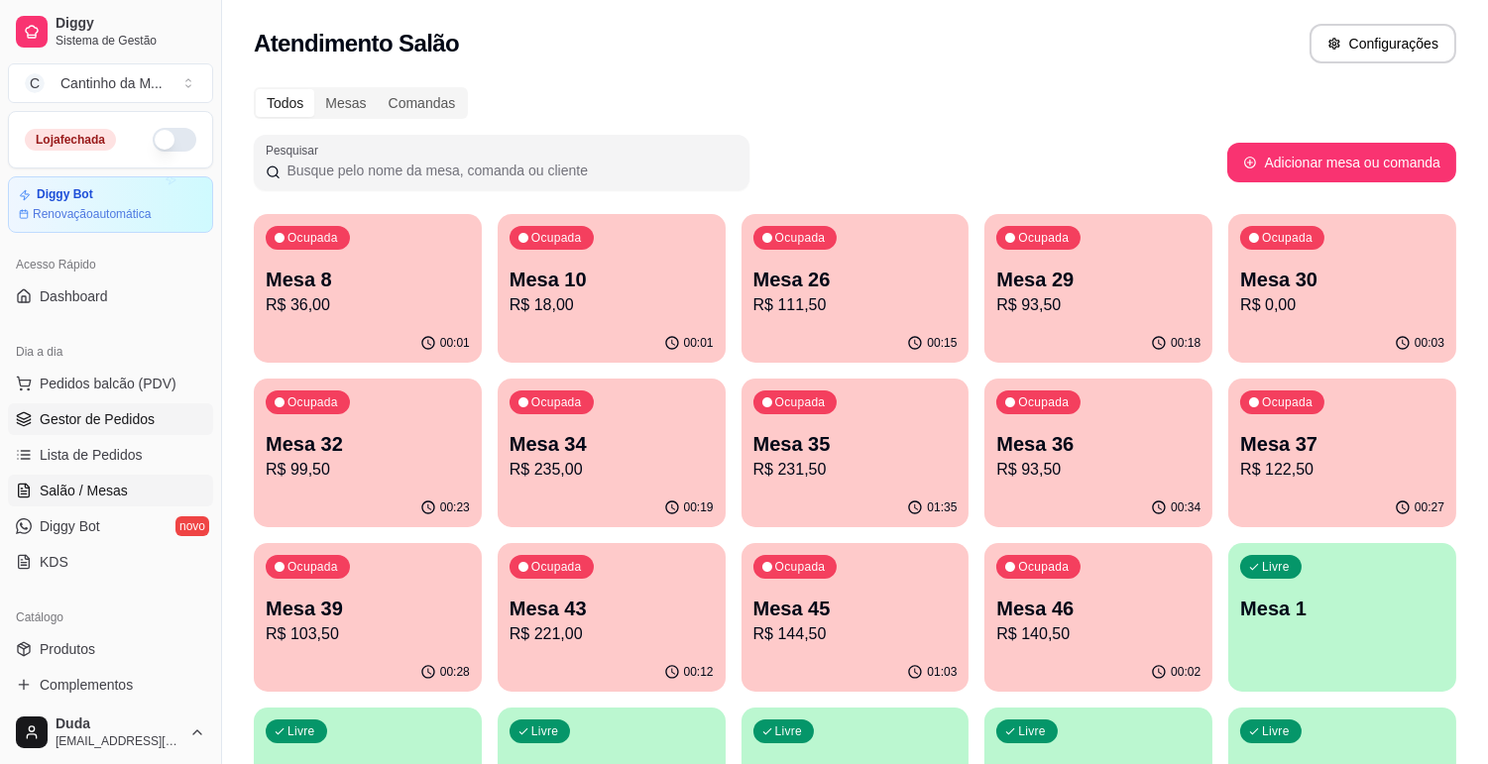
click at [150, 427] on span "Gestor de Pedidos" at bounding box center [97, 419] width 115 height 20
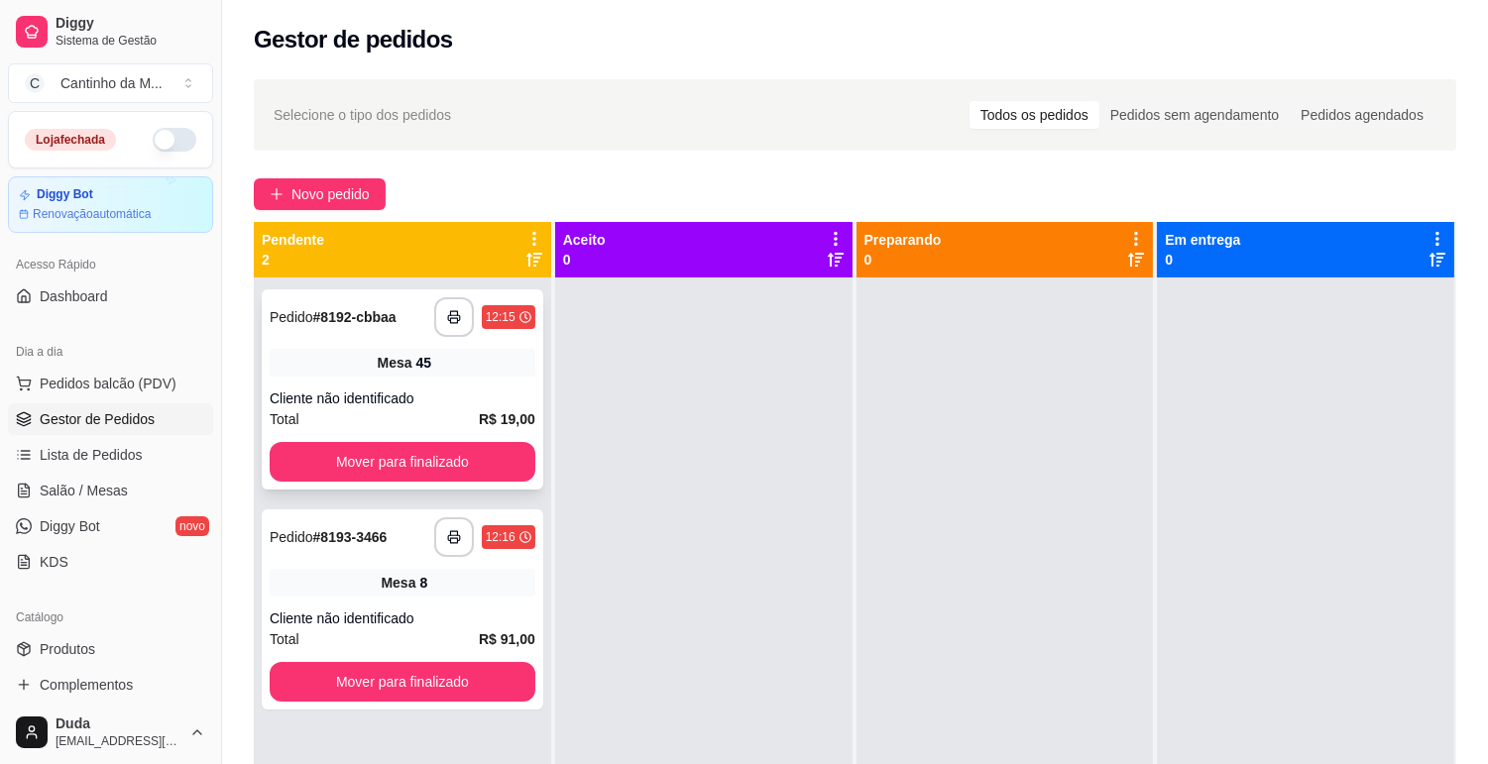
click at [337, 370] on div "Mesa 45" at bounding box center [403, 363] width 266 height 28
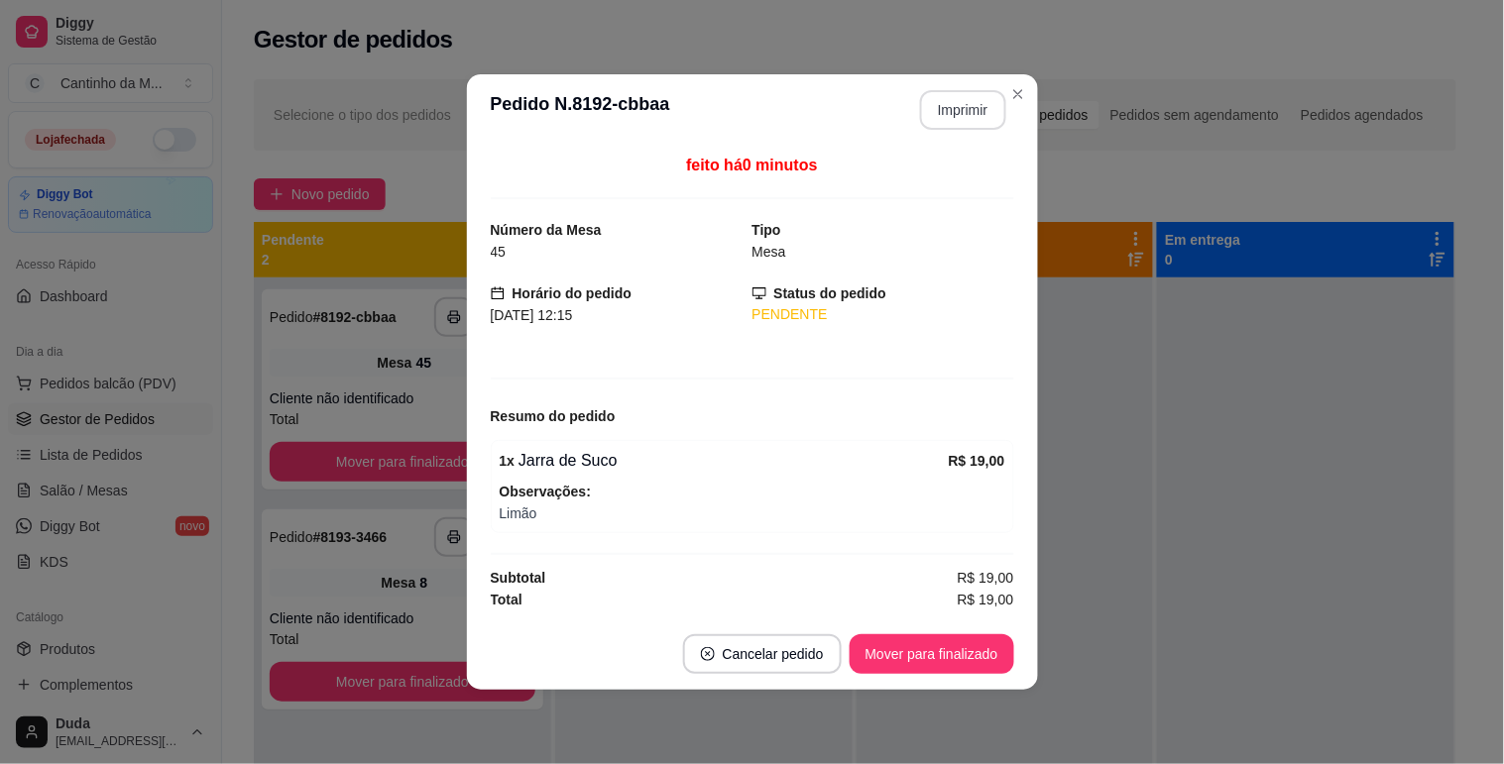
click at [926, 105] on button "Imprimir" at bounding box center [963, 110] width 86 height 40
click at [962, 682] on footer "Cancelar pedido Mover para finalizado" at bounding box center [752, 654] width 571 height 71
click at [968, 664] on button "Mover para finalizado" at bounding box center [932, 654] width 165 height 40
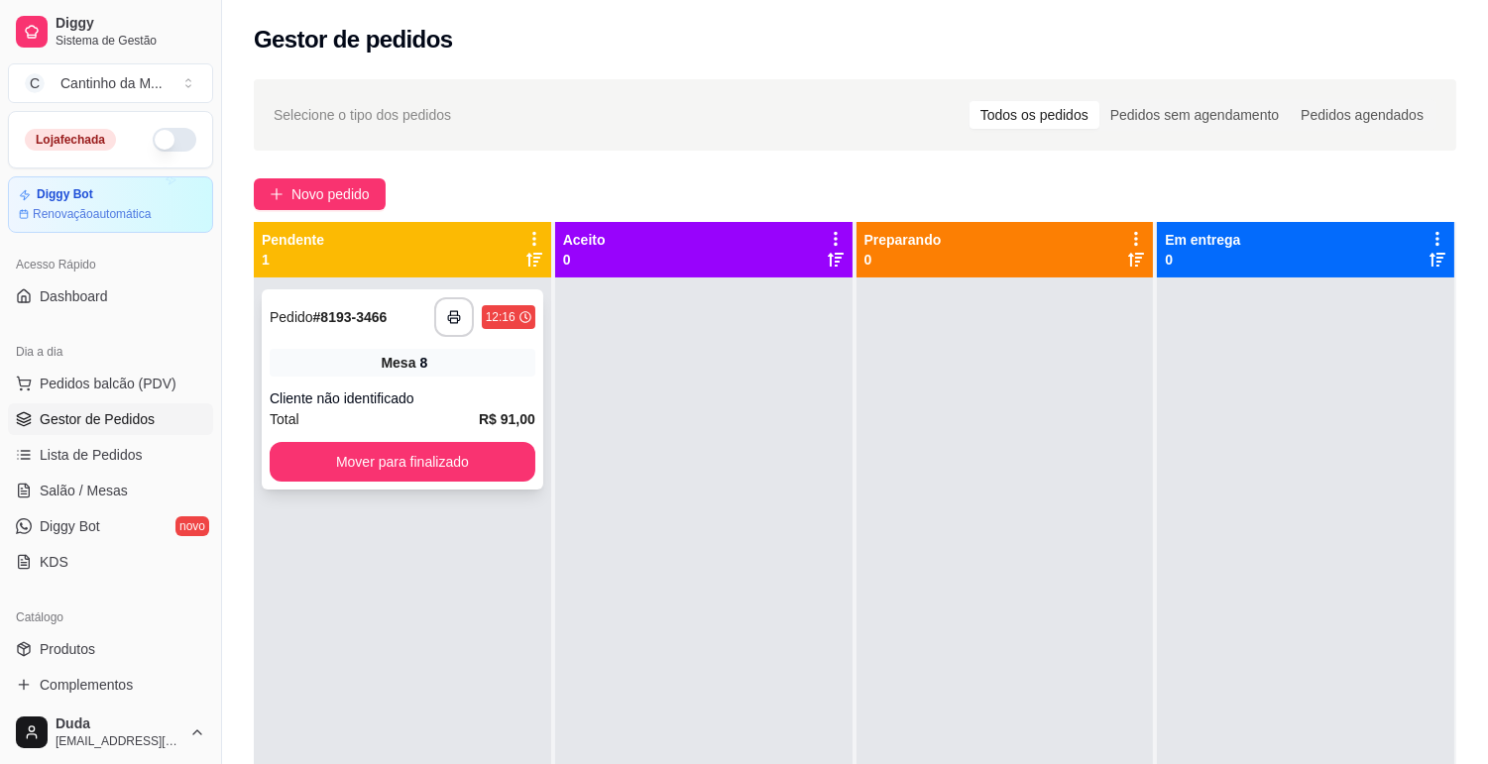
click at [516, 389] on div "Cliente não identificado" at bounding box center [403, 399] width 266 height 20
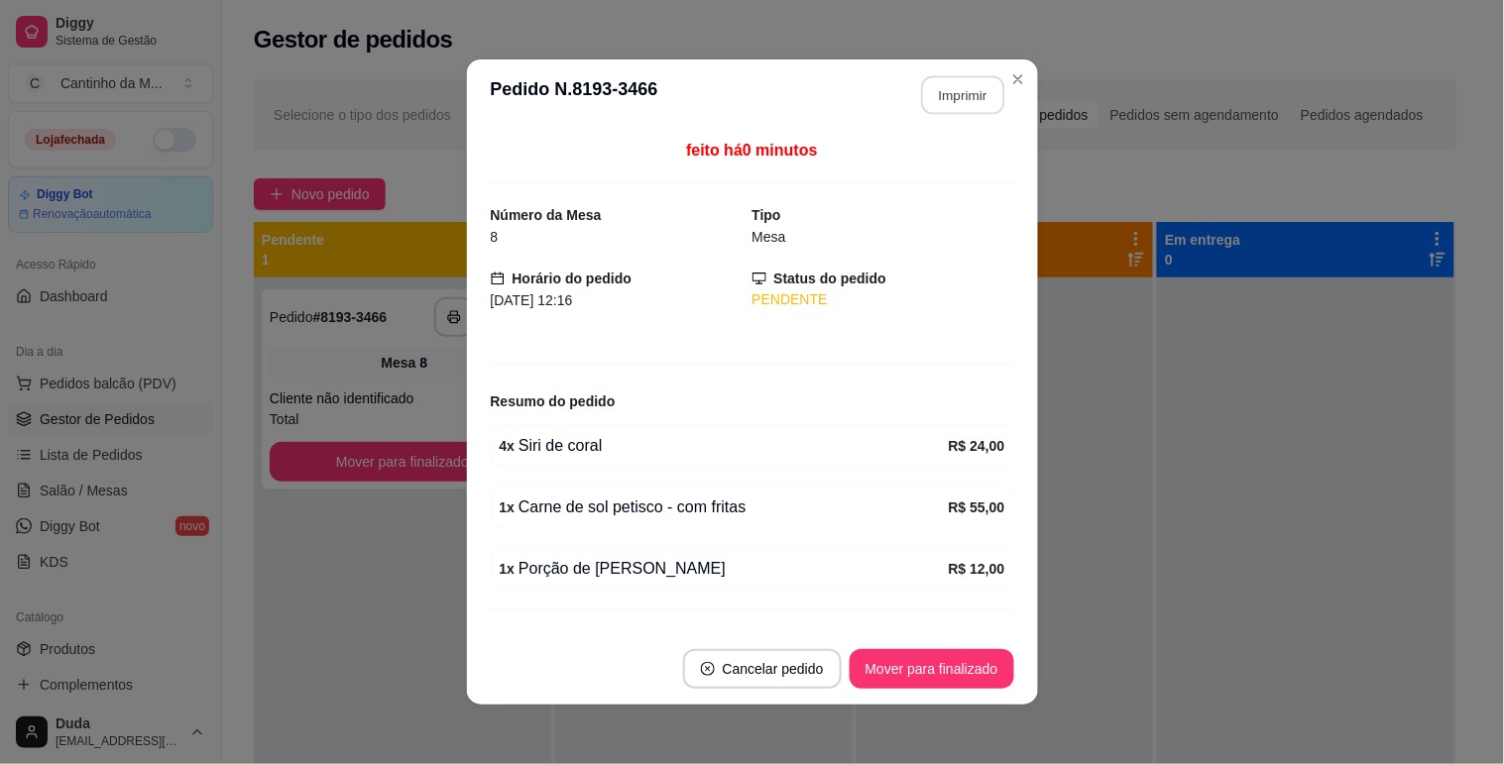
click at [959, 113] on button "Imprimir" at bounding box center [962, 95] width 83 height 39
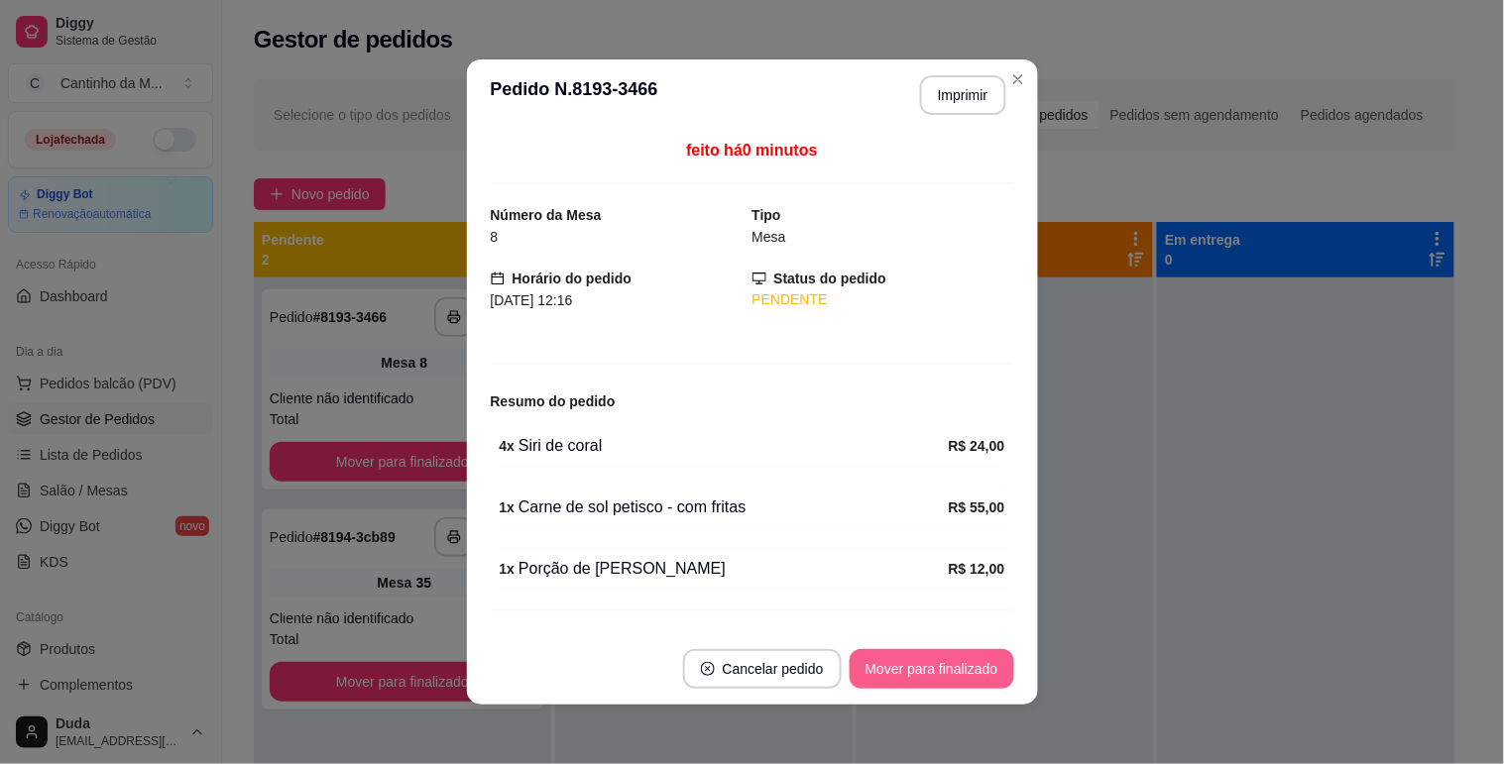
click at [917, 671] on button "Mover para finalizado" at bounding box center [932, 669] width 165 height 40
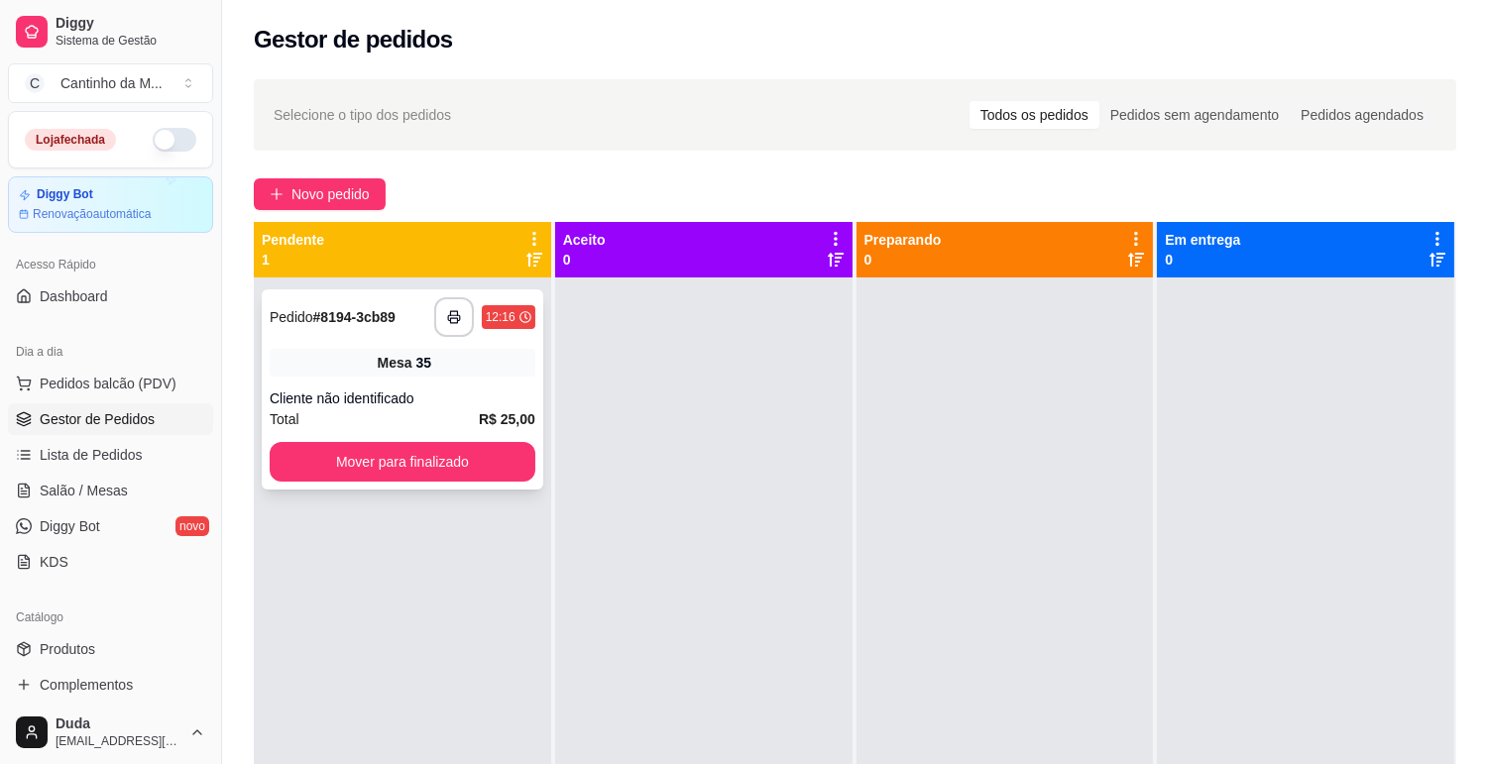
click at [489, 387] on div "**********" at bounding box center [403, 389] width 282 height 200
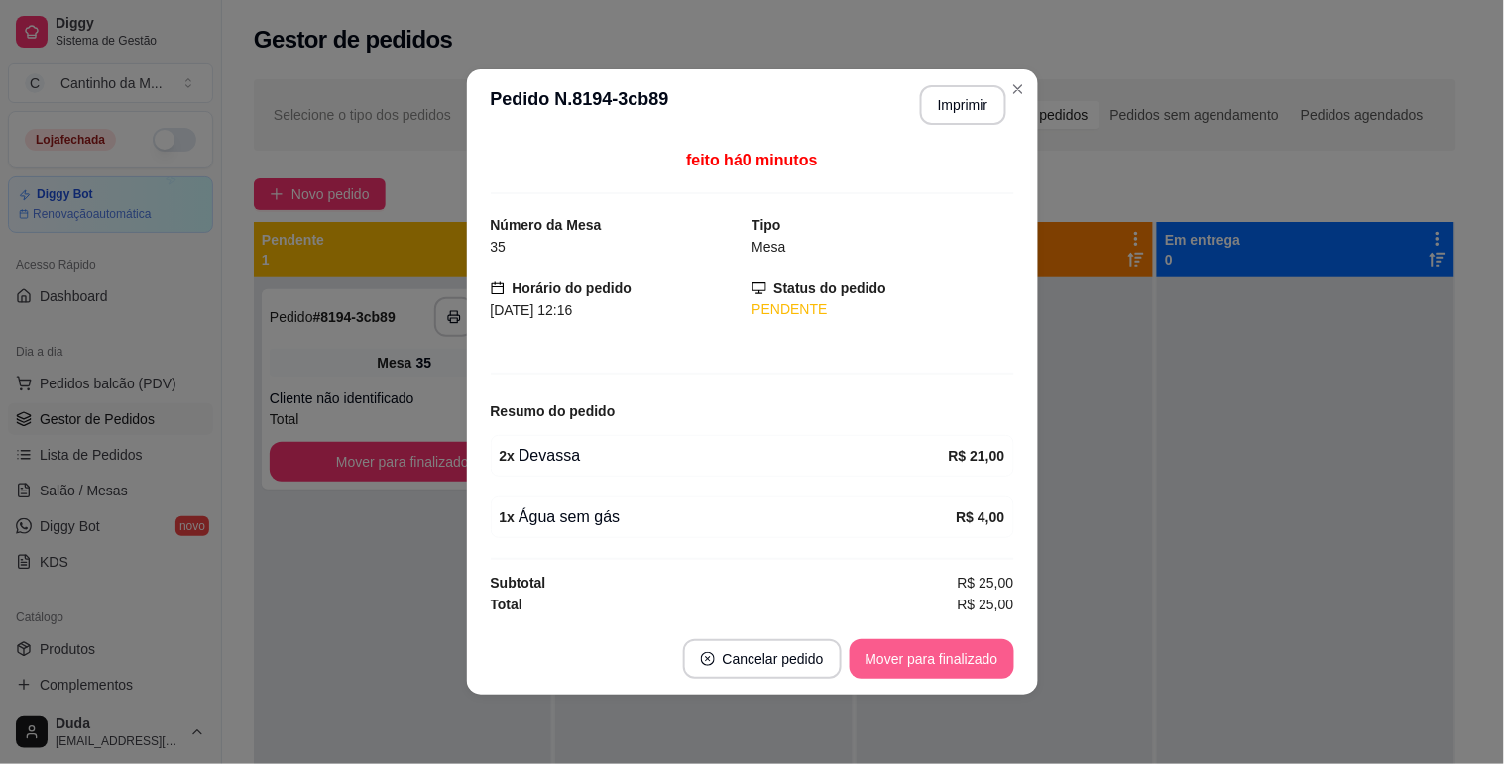
click at [917, 645] on button "Mover para finalizado" at bounding box center [932, 659] width 165 height 40
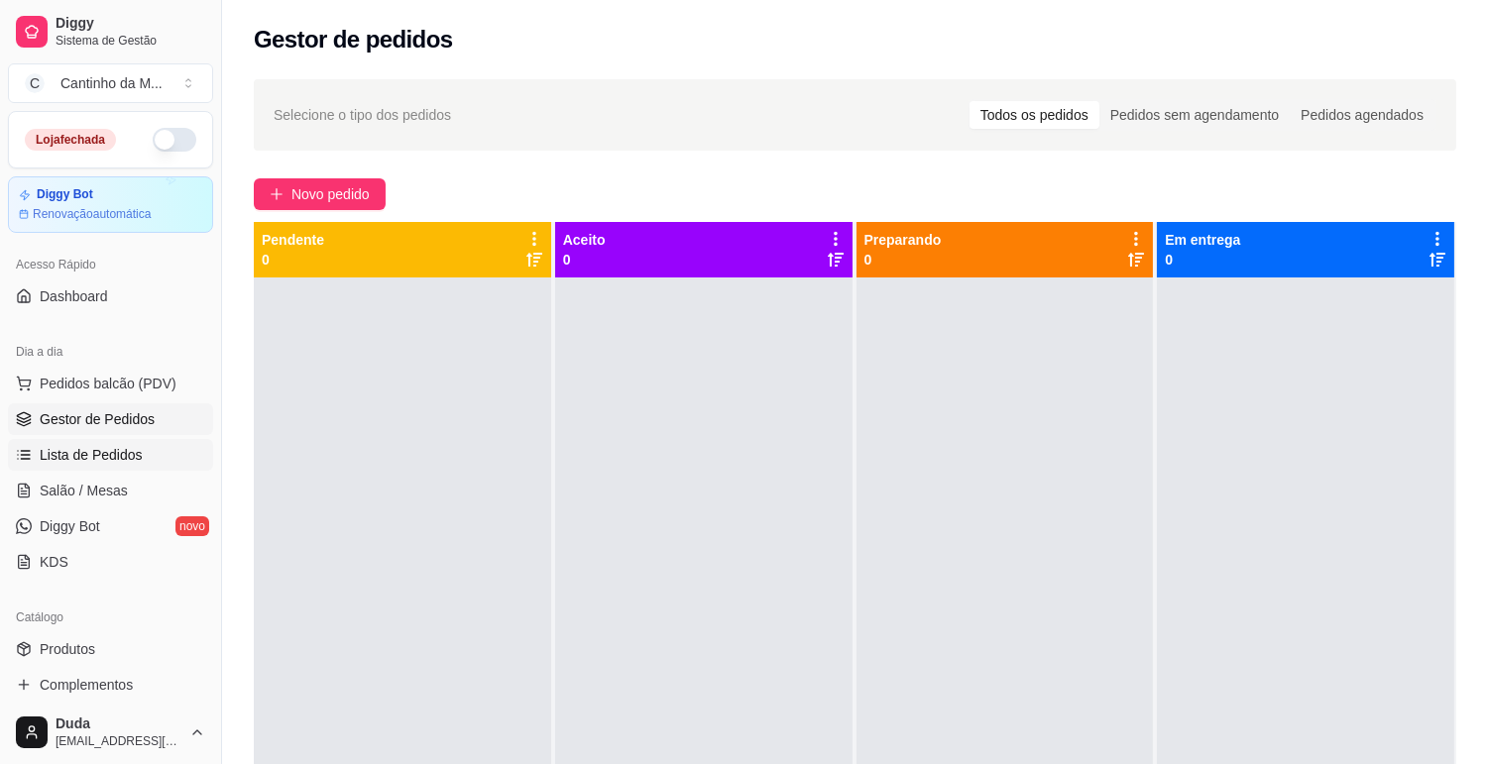
click at [112, 458] on span "Lista de Pedidos" at bounding box center [91, 455] width 103 height 20
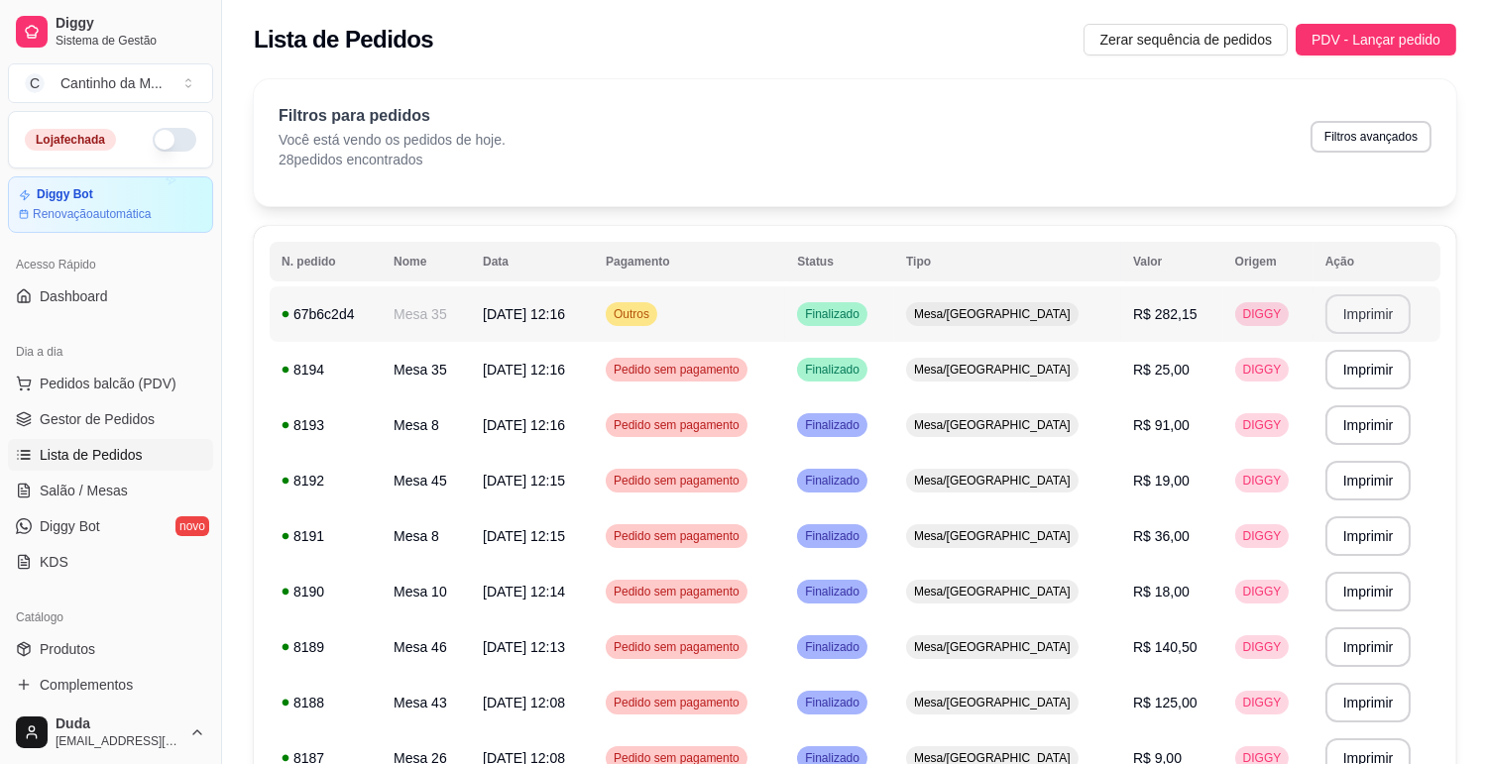
click at [1342, 301] on button "Imprimir" at bounding box center [1368, 314] width 86 height 40
click at [131, 427] on span "Gestor de Pedidos" at bounding box center [97, 419] width 115 height 20
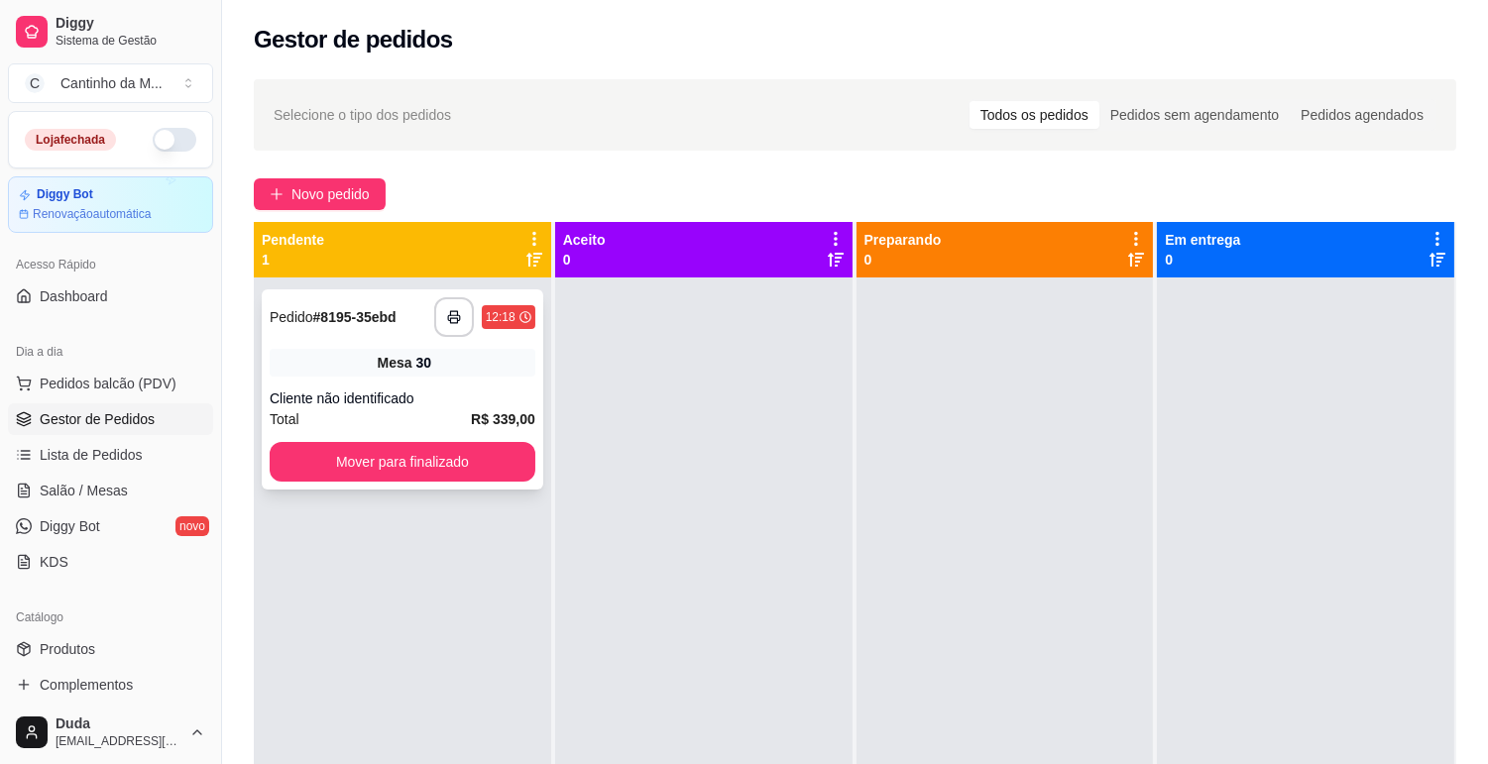
click at [430, 370] on div "Mesa 30" at bounding box center [403, 363] width 266 height 28
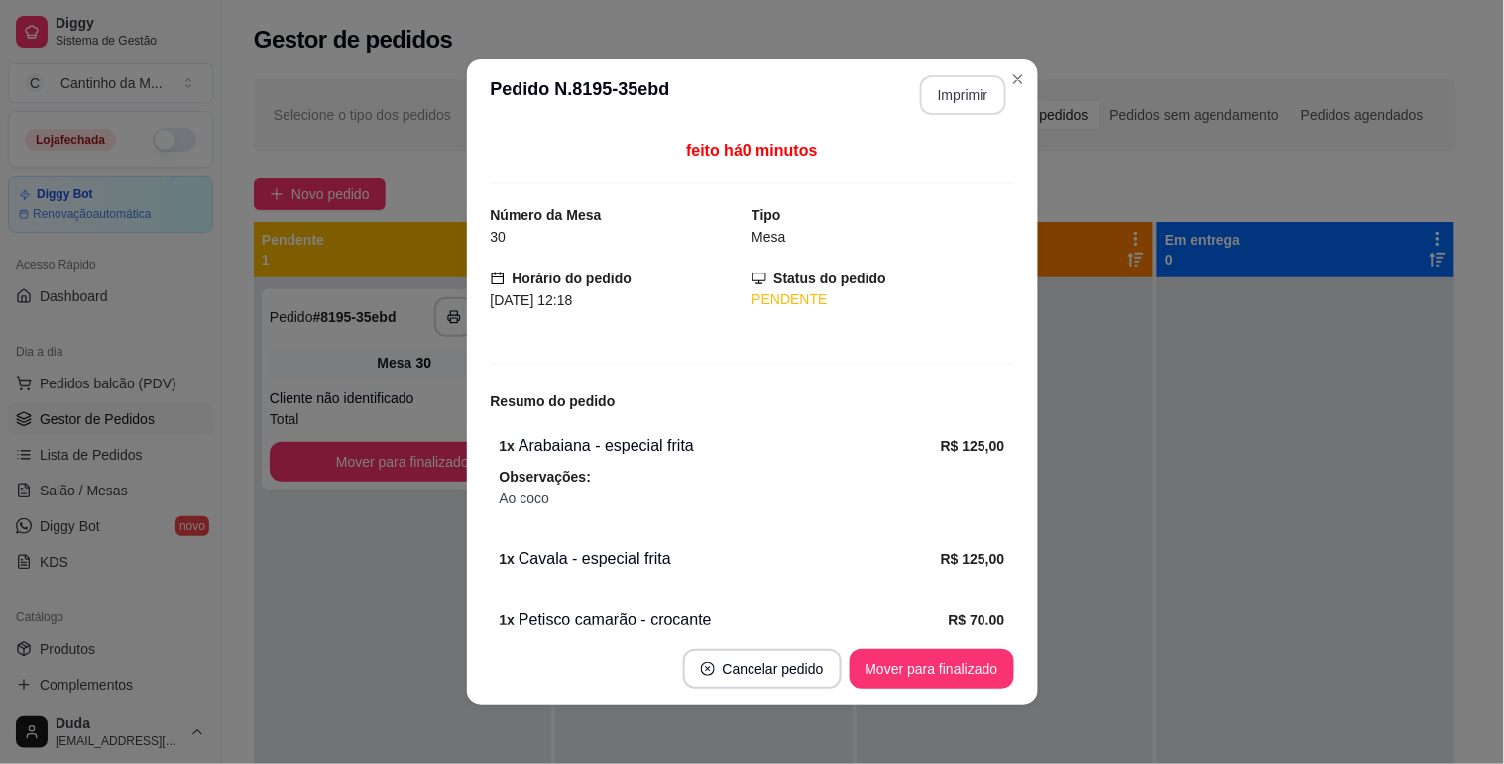
click at [946, 105] on button "Imprimir" at bounding box center [963, 95] width 86 height 40
click at [920, 688] on button "Mover para finalizado" at bounding box center [932, 669] width 160 height 39
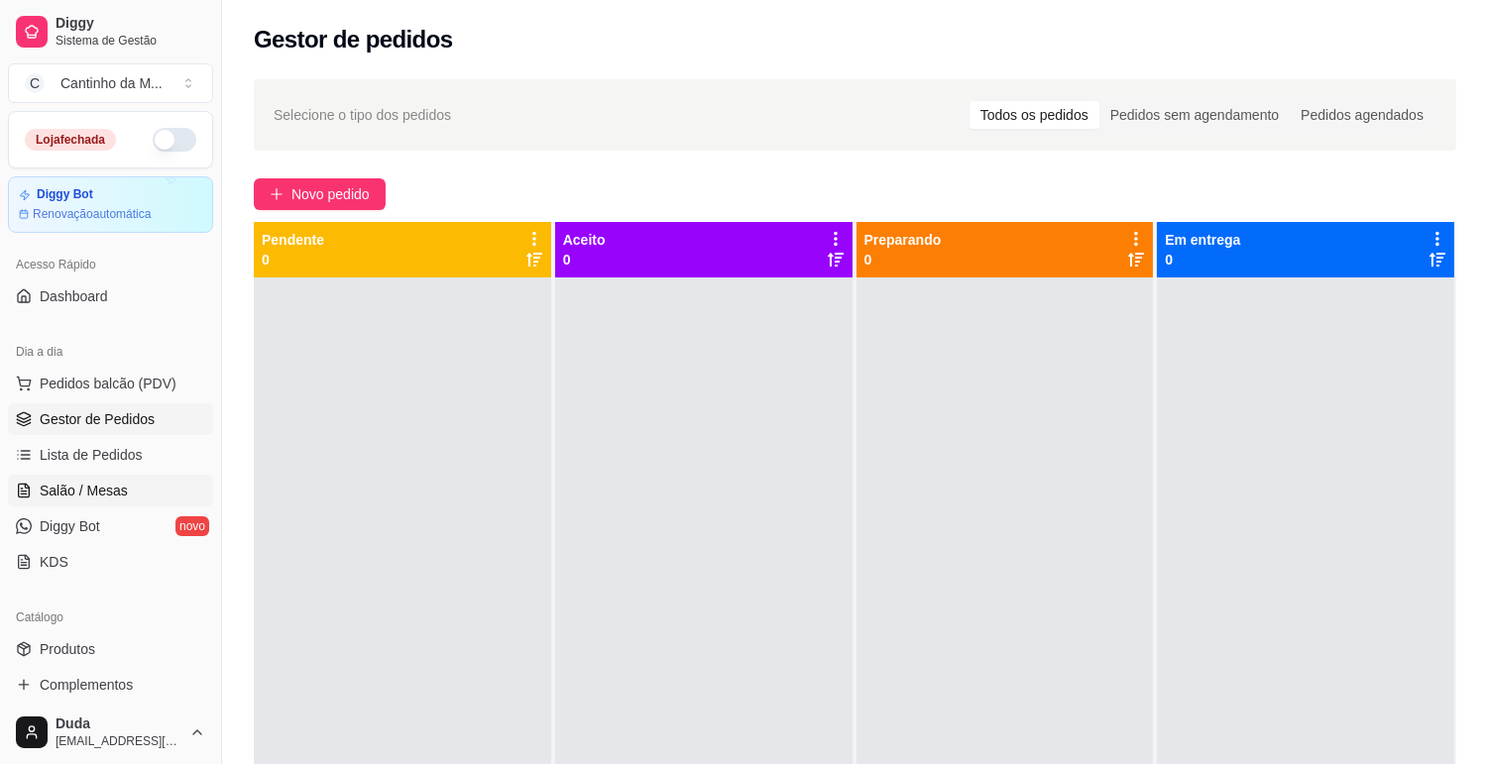
click at [64, 488] on span "Salão / Mesas" at bounding box center [84, 491] width 88 height 20
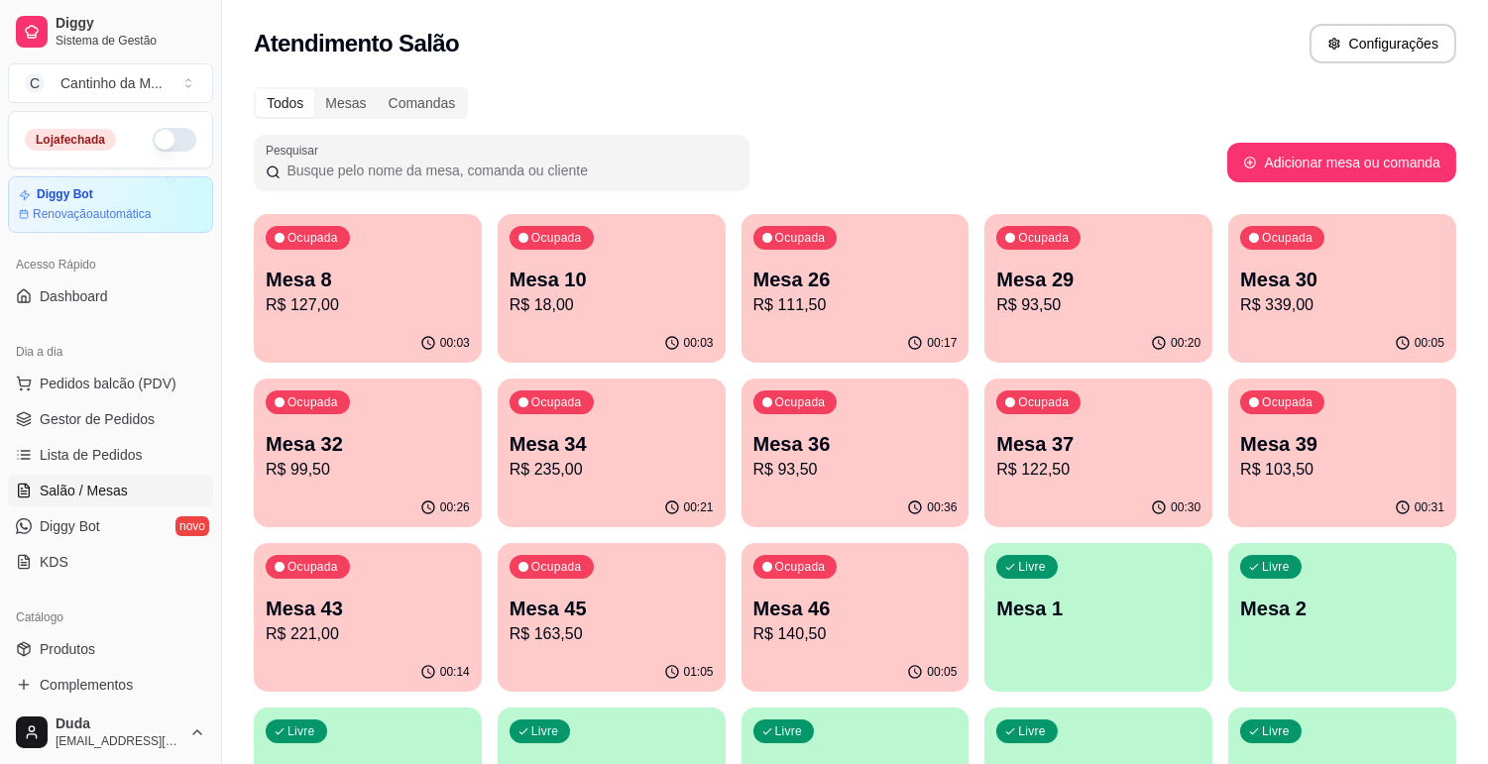
click at [687, 498] on div "00:21" at bounding box center [612, 508] width 228 height 39
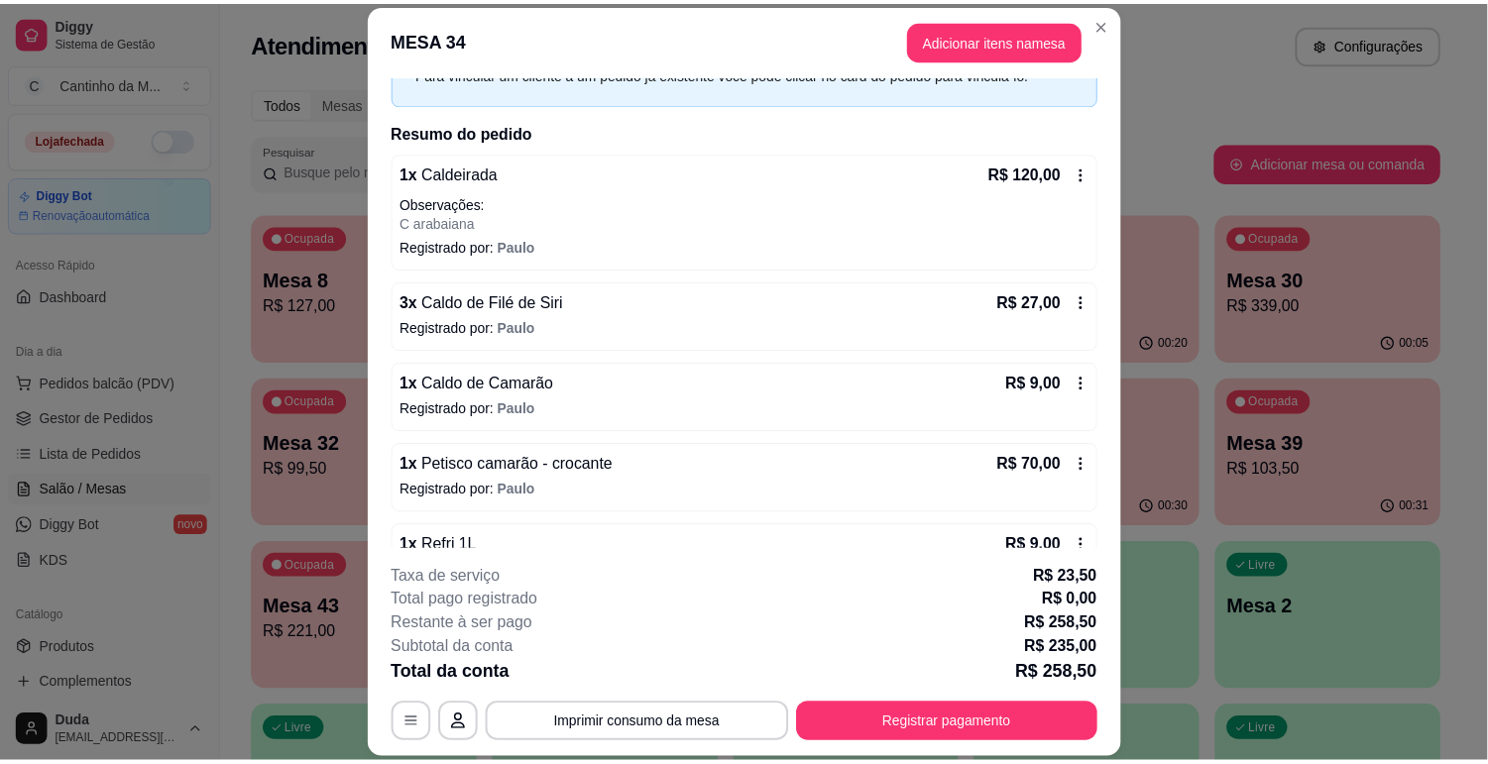
scroll to position [163, 0]
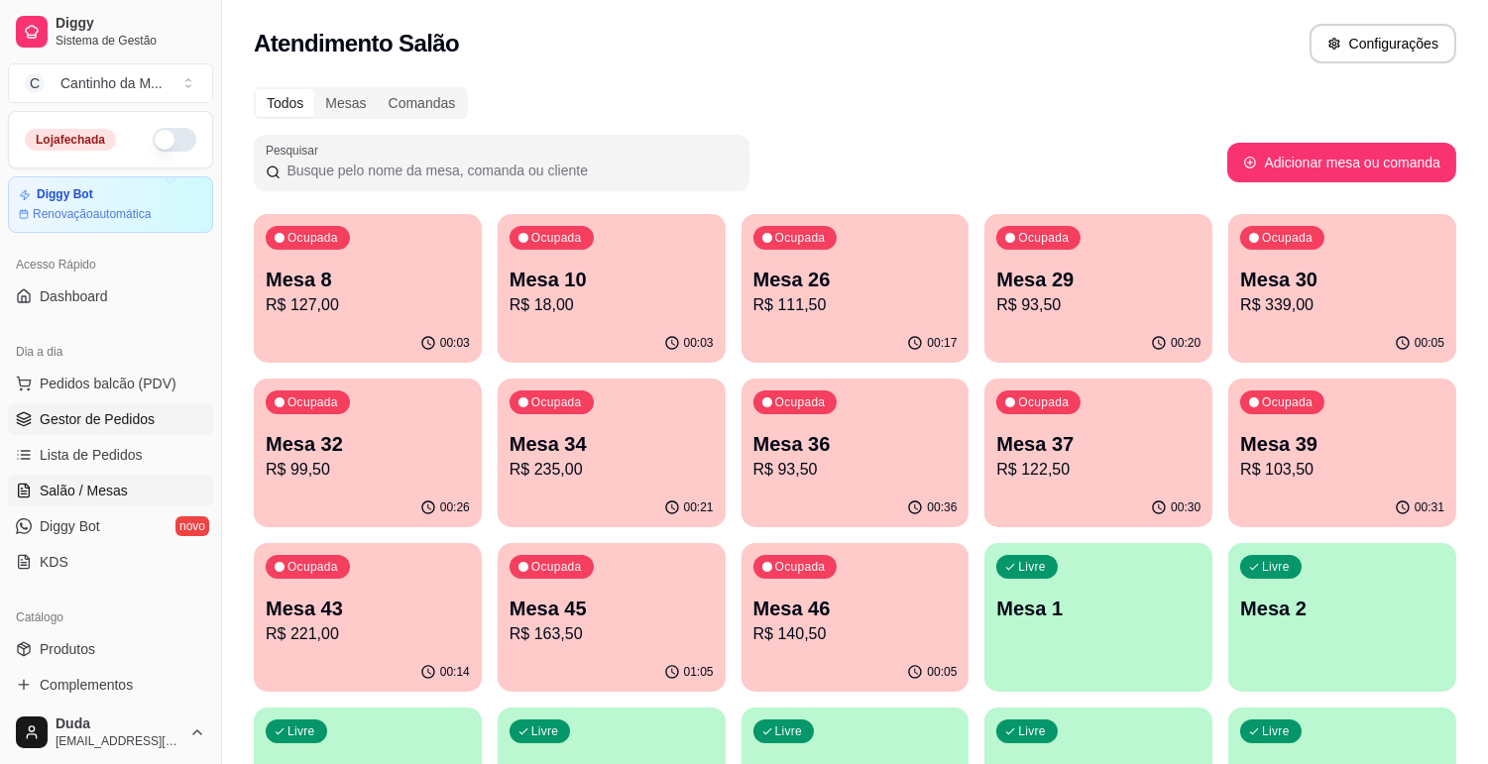
click at [57, 404] on link "Gestor de Pedidos" at bounding box center [110, 419] width 205 height 32
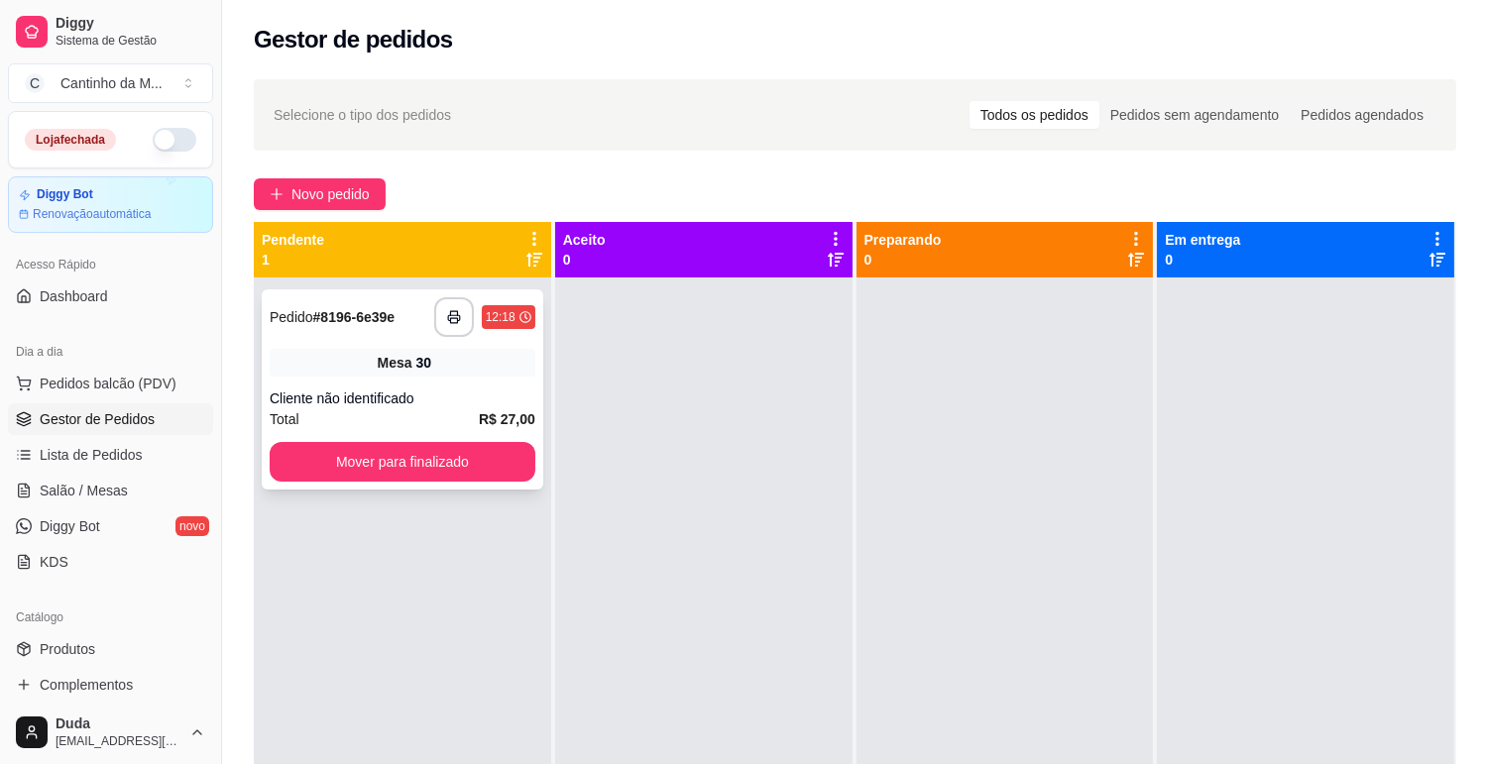
click at [400, 315] on div "**********" at bounding box center [403, 317] width 266 height 40
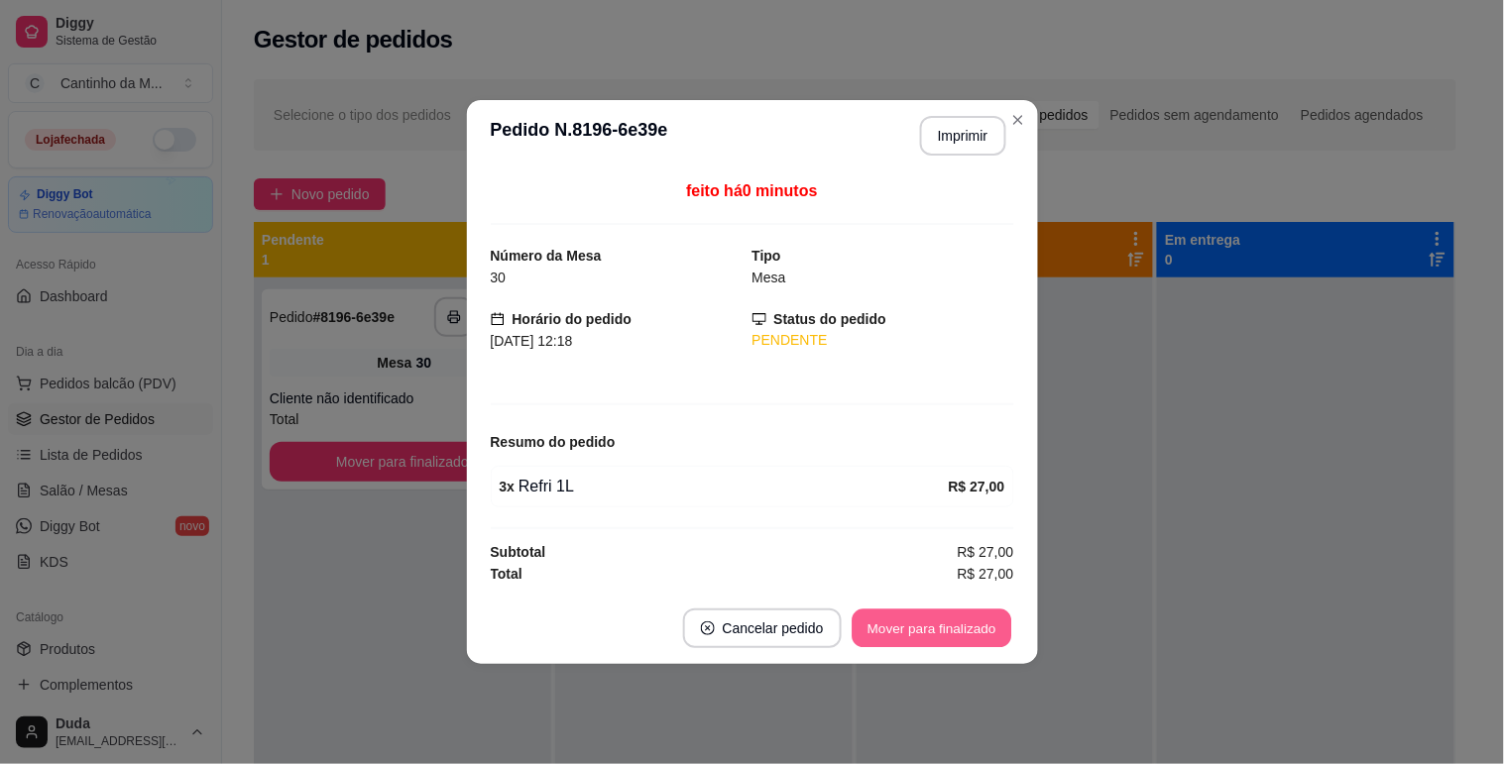
click at [886, 612] on button "Mover para finalizado" at bounding box center [932, 629] width 160 height 39
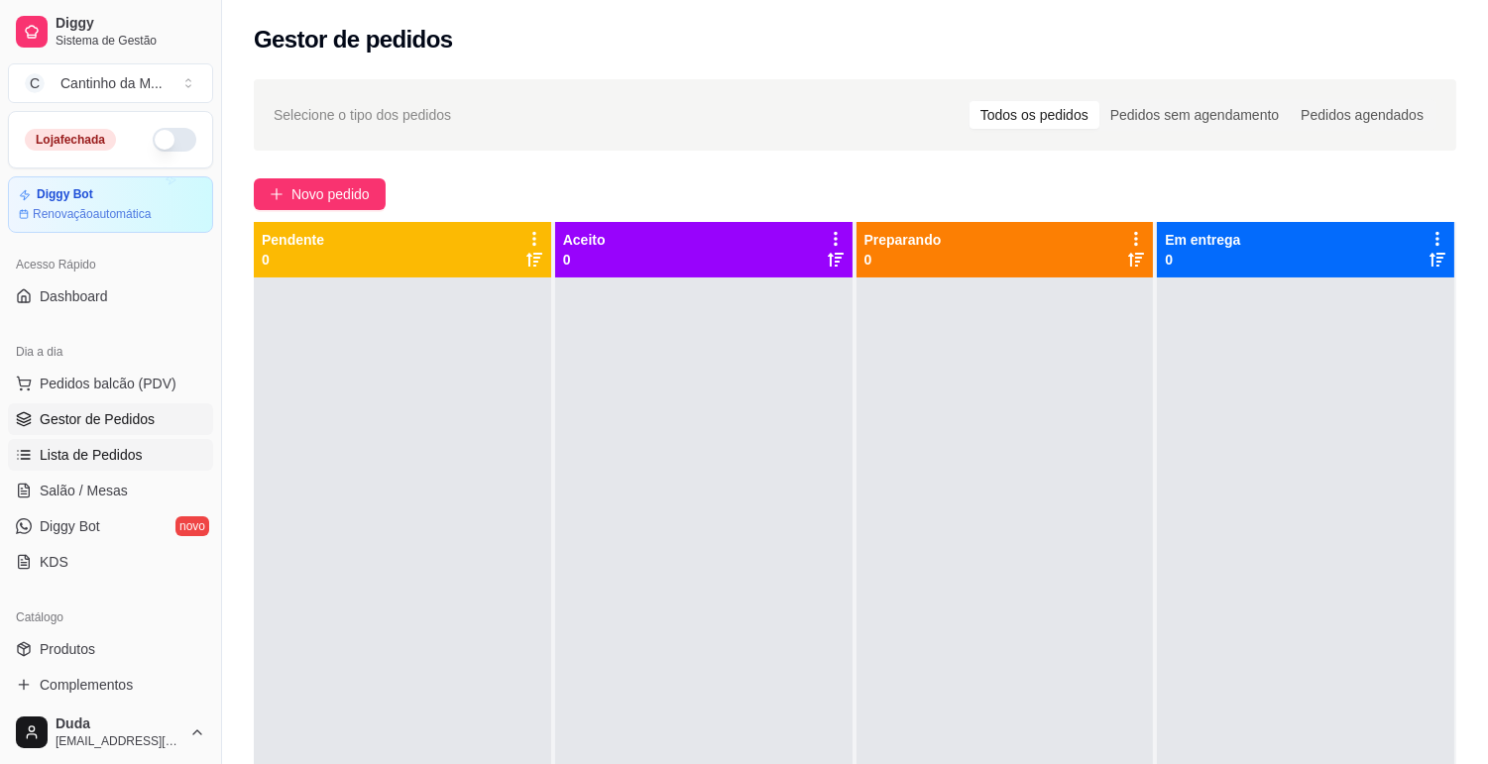
click at [102, 459] on span "Lista de Pedidos" at bounding box center [91, 455] width 103 height 20
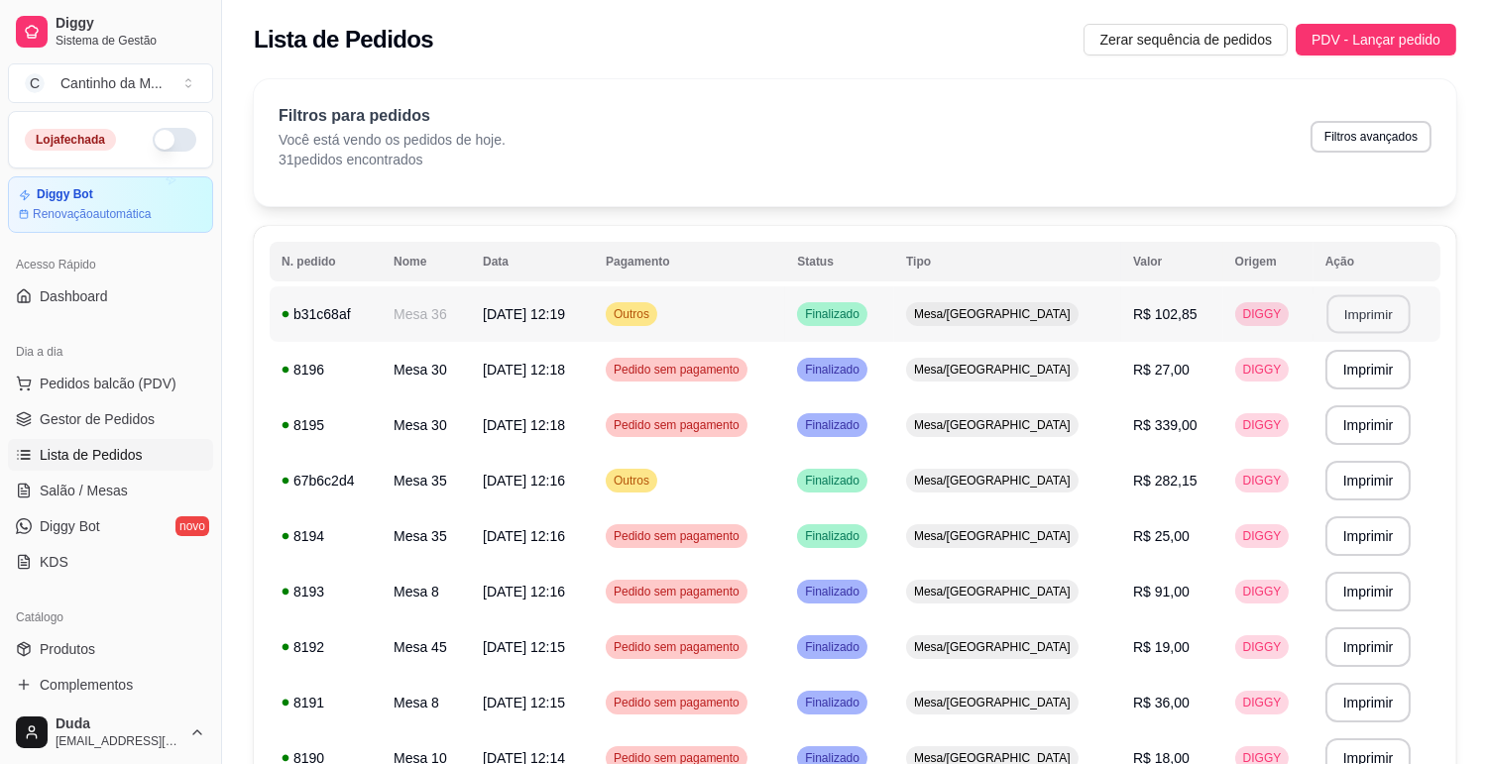
click at [1390, 312] on button "Imprimir" at bounding box center [1367, 314] width 83 height 39
click at [111, 419] on span "Gestor de Pedidos" at bounding box center [97, 419] width 115 height 20
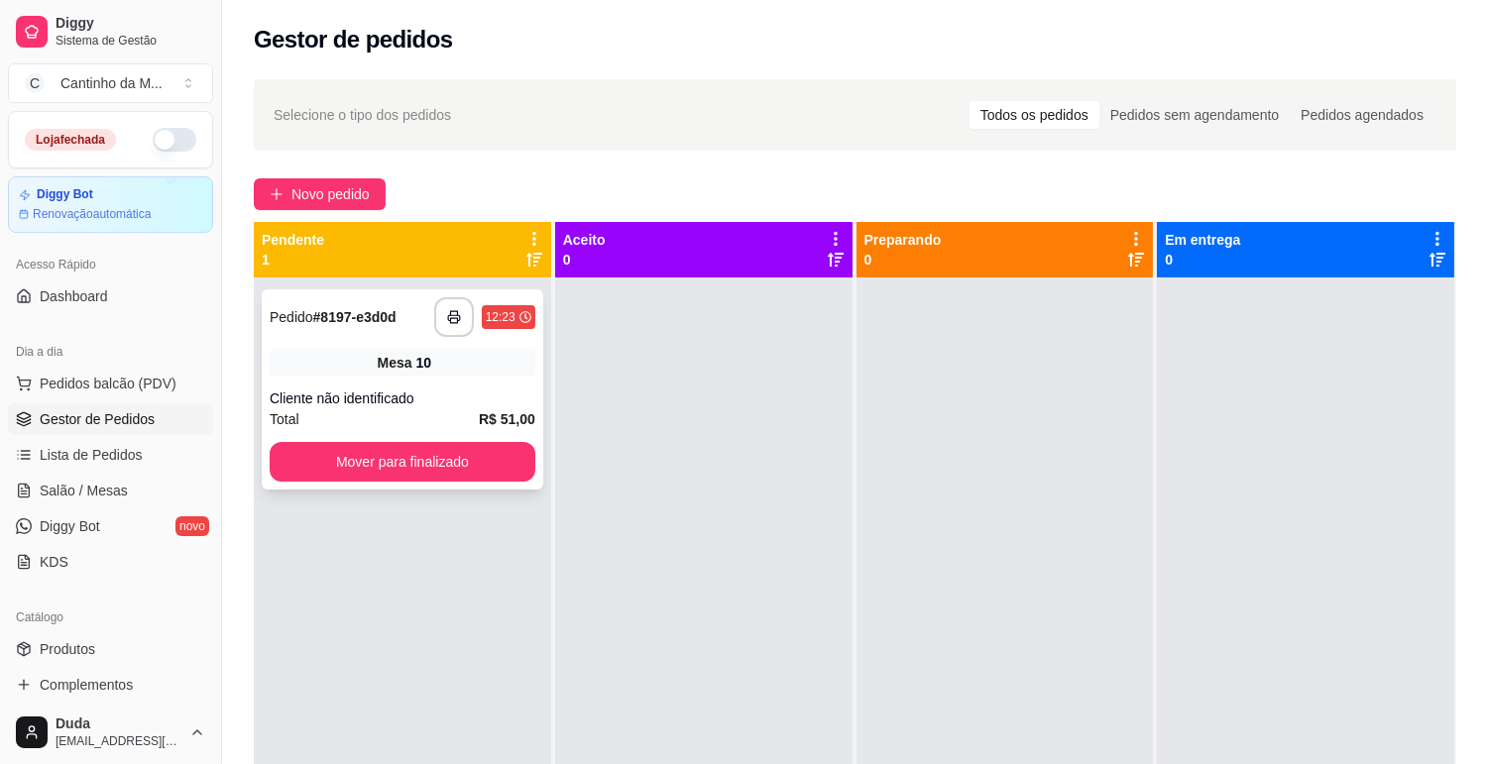
click at [367, 369] on div "Mesa 10" at bounding box center [403, 363] width 266 height 28
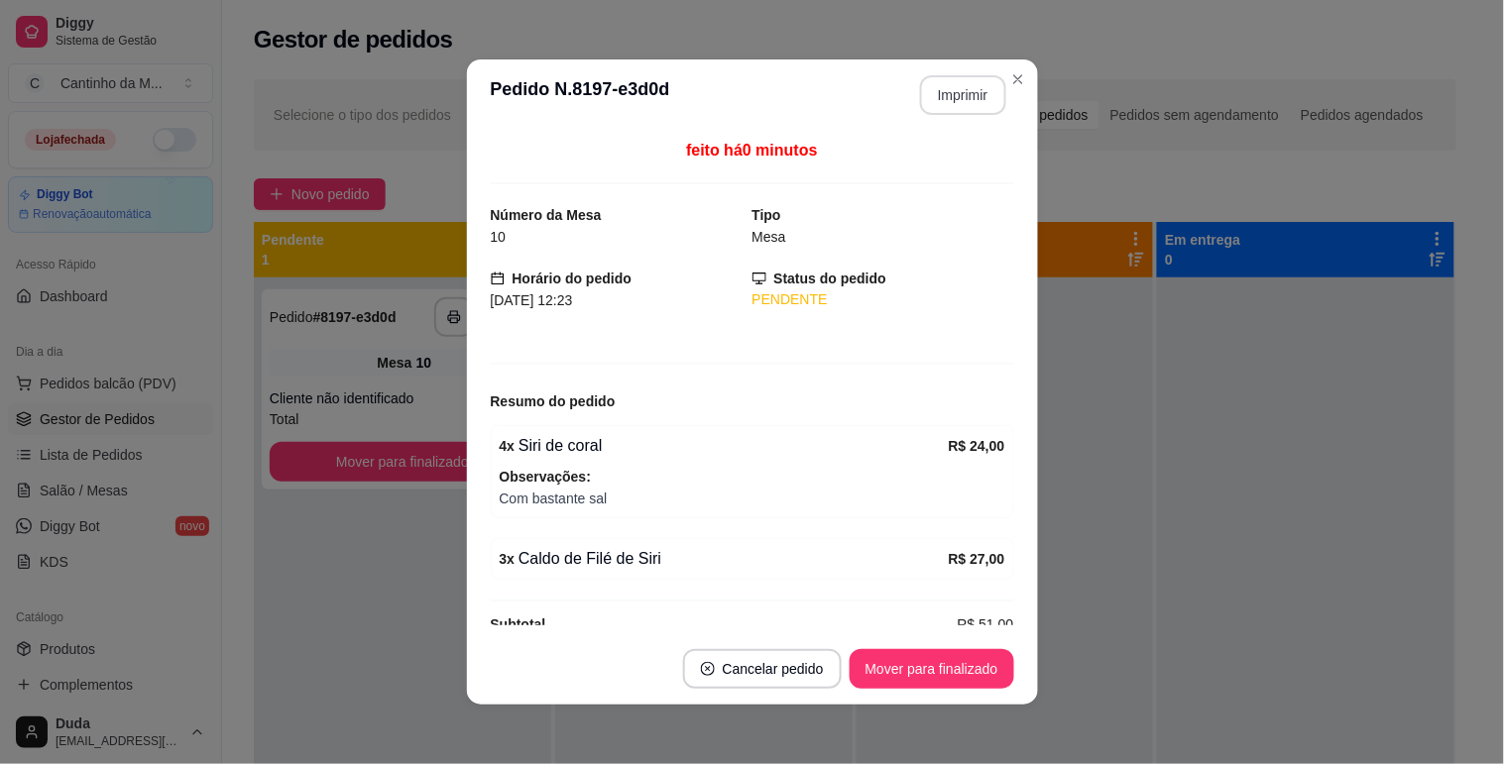
click at [945, 86] on button "Imprimir" at bounding box center [963, 95] width 86 height 40
click at [955, 672] on button "Mover para finalizado" at bounding box center [932, 669] width 165 height 40
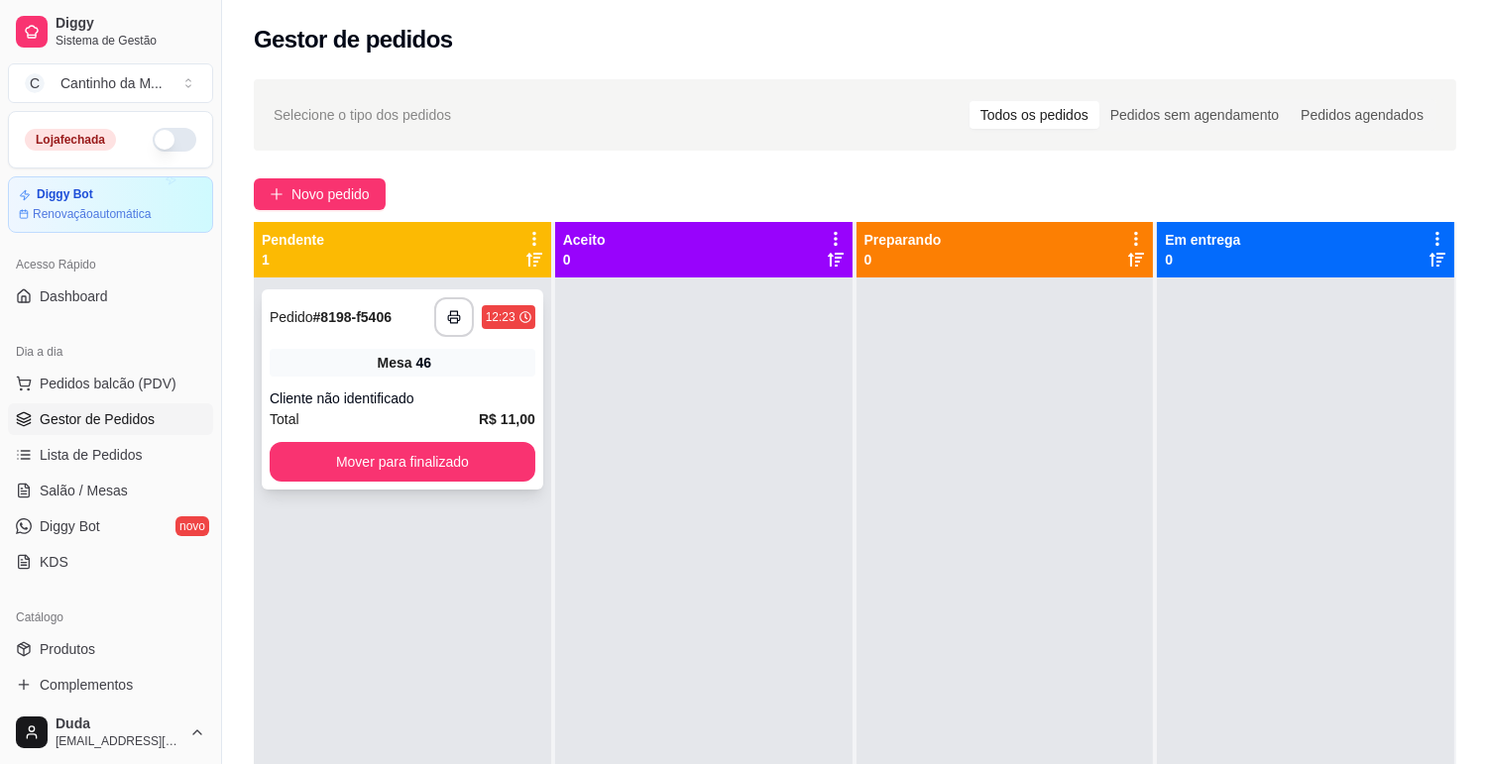
click at [342, 340] on div "**********" at bounding box center [403, 389] width 282 height 200
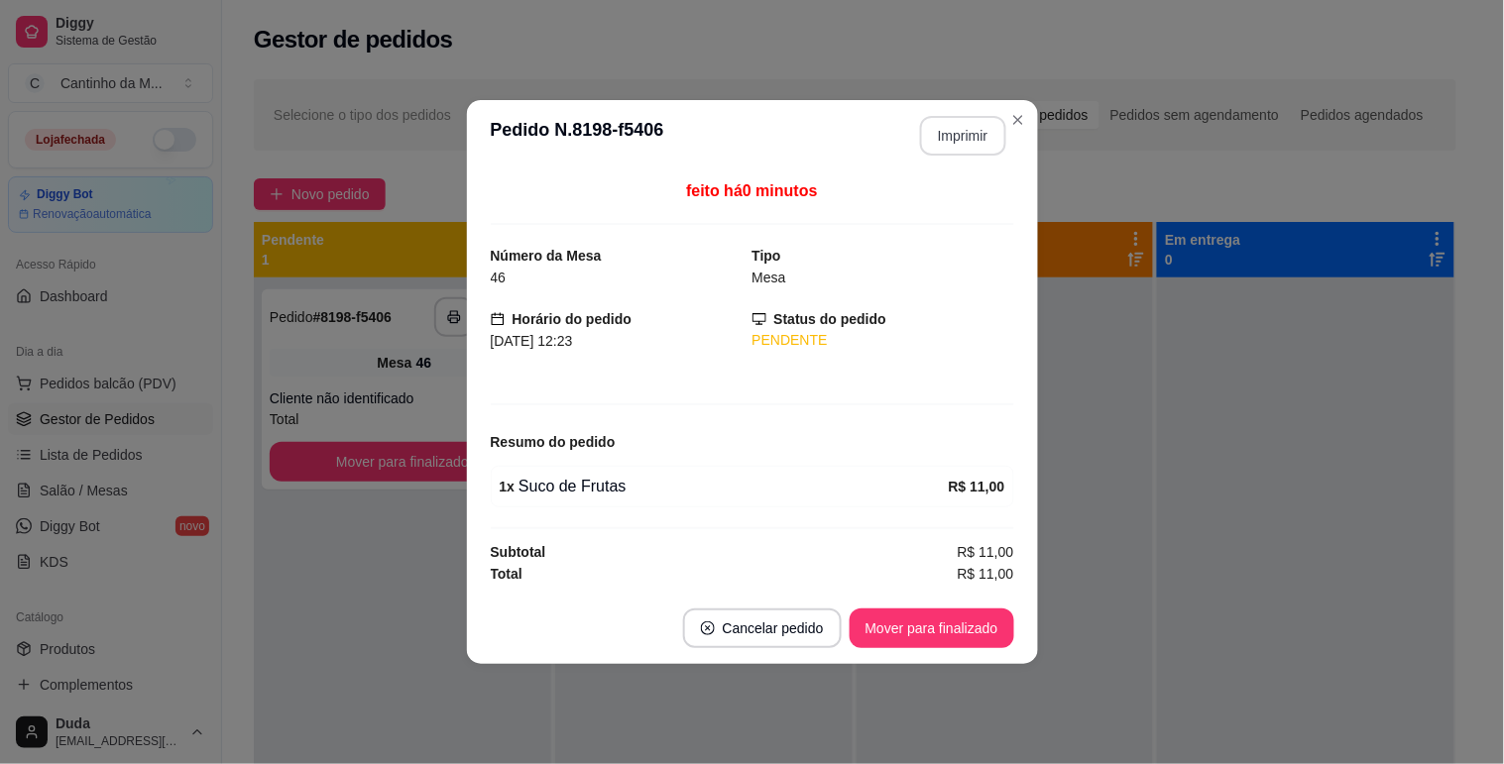
click at [966, 139] on button "Imprimir" at bounding box center [963, 136] width 86 height 40
click at [914, 636] on button "Mover para finalizado" at bounding box center [932, 629] width 160 height 39
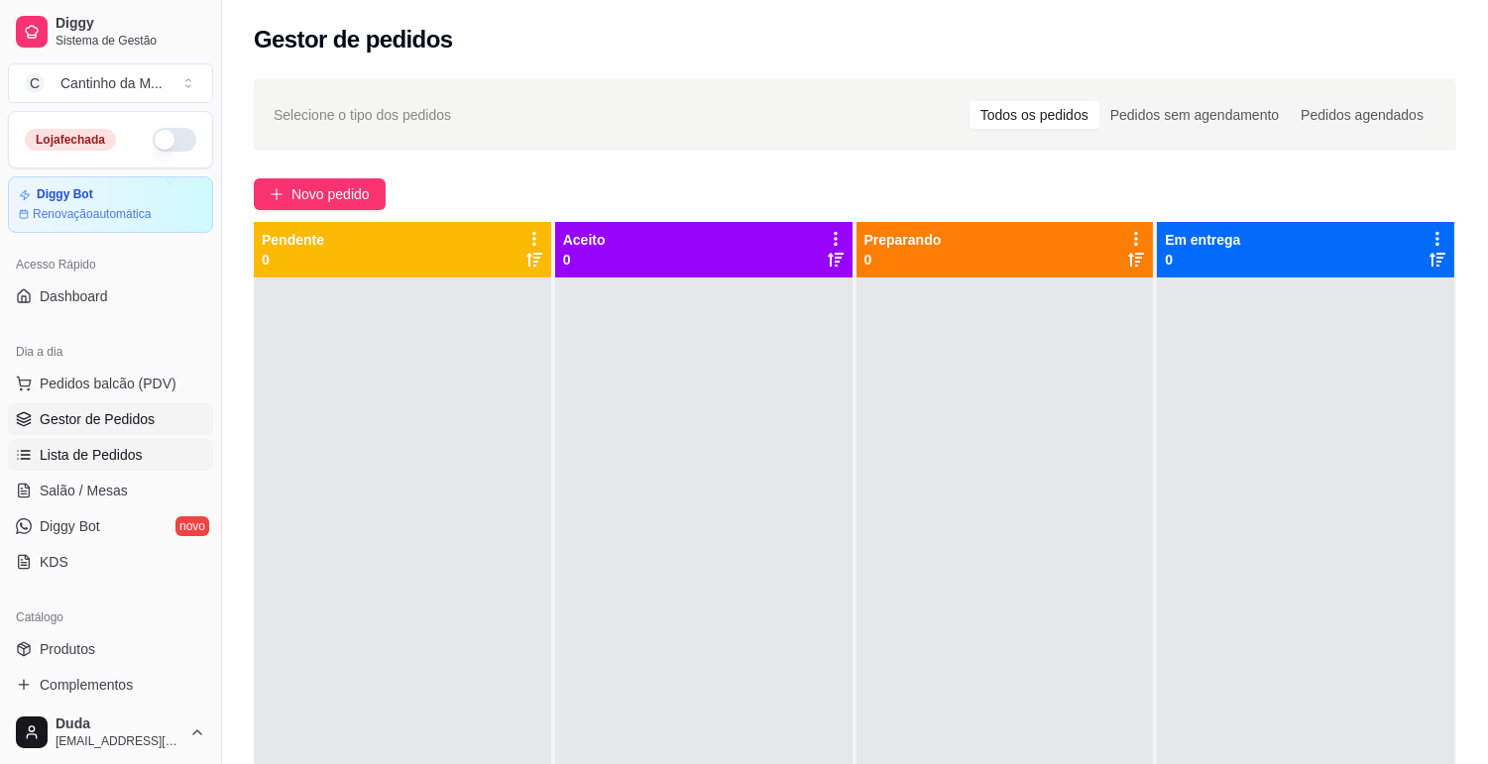
click at [119, 462] on span "Lista de Pedidos" at bounding box center [91, 455] width 103 height 20
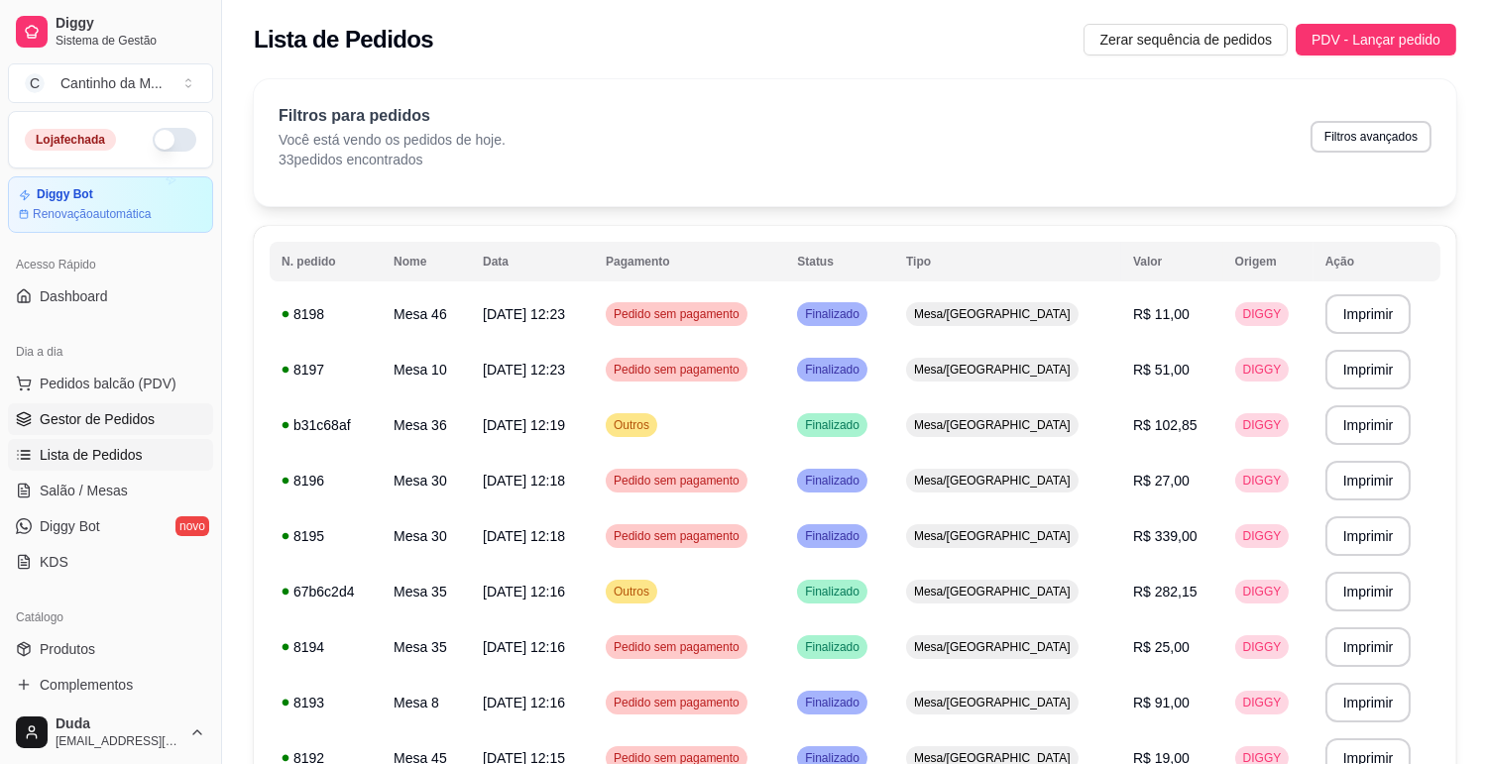
click at [104, 423] on span "Gestor de Pedidos" at bounding box center [97, 419] width 115 height 20
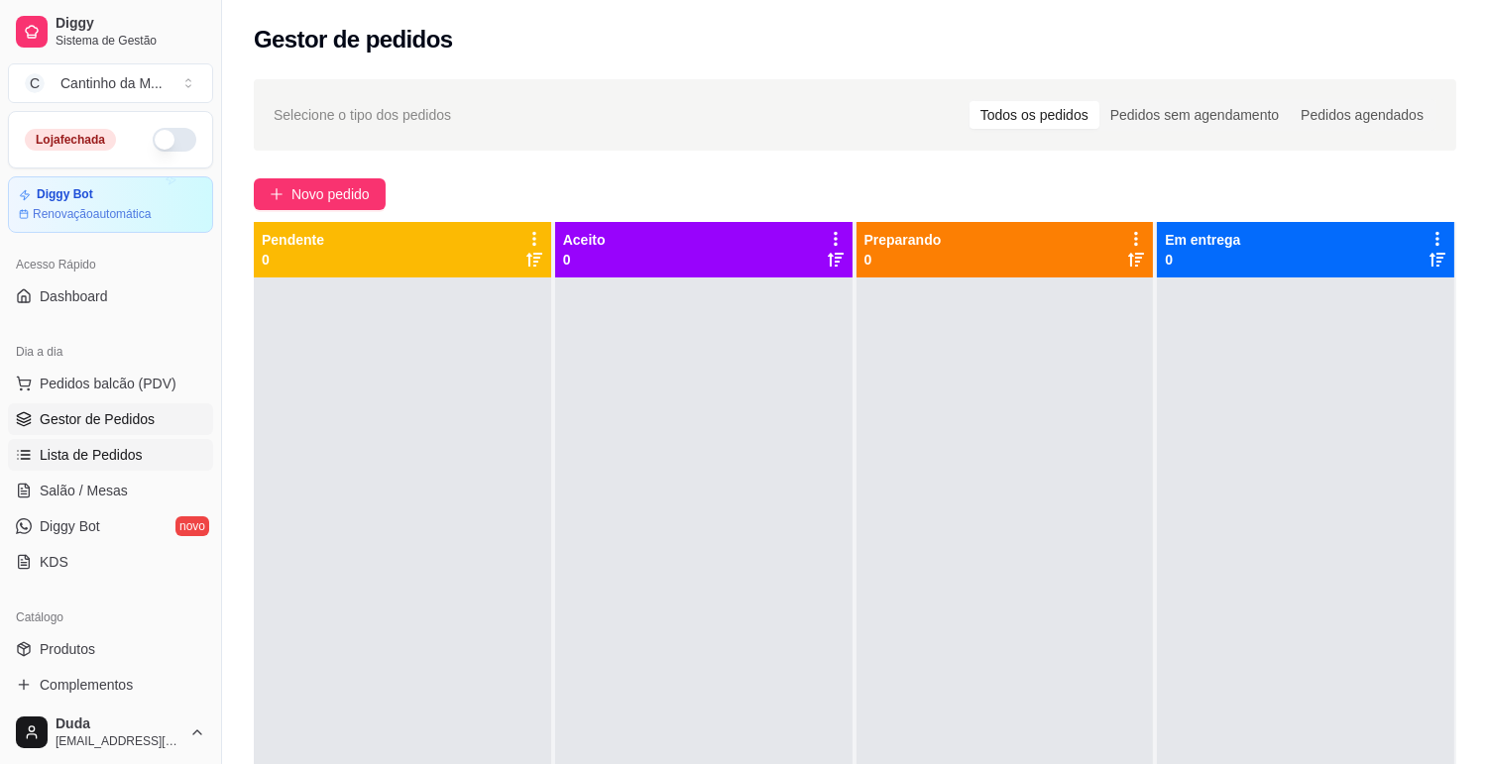
click at [90, 456] on span "Lista de Pedidos" at bounding box center [91, 455] width 103 height 20
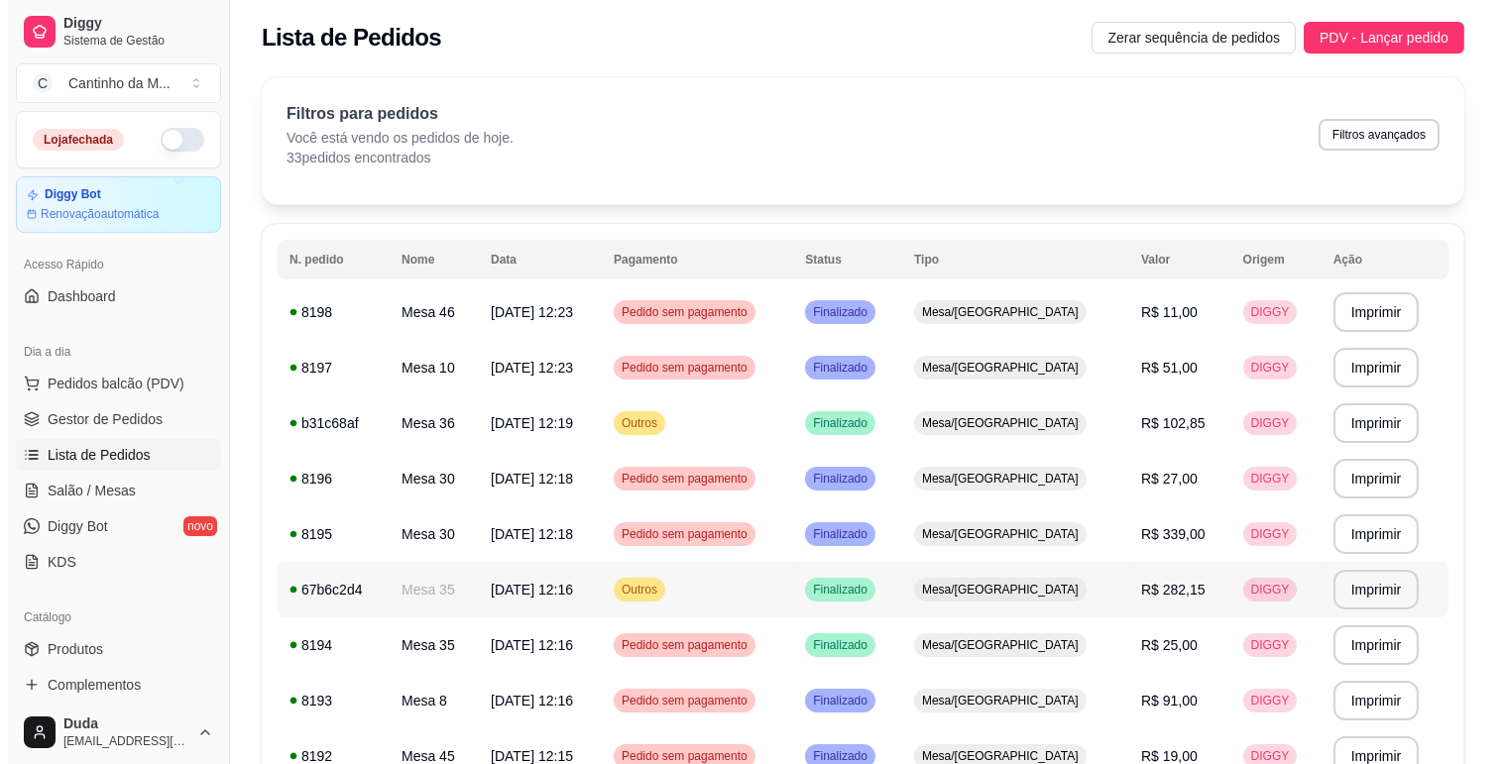
scroll to position [110, 0]
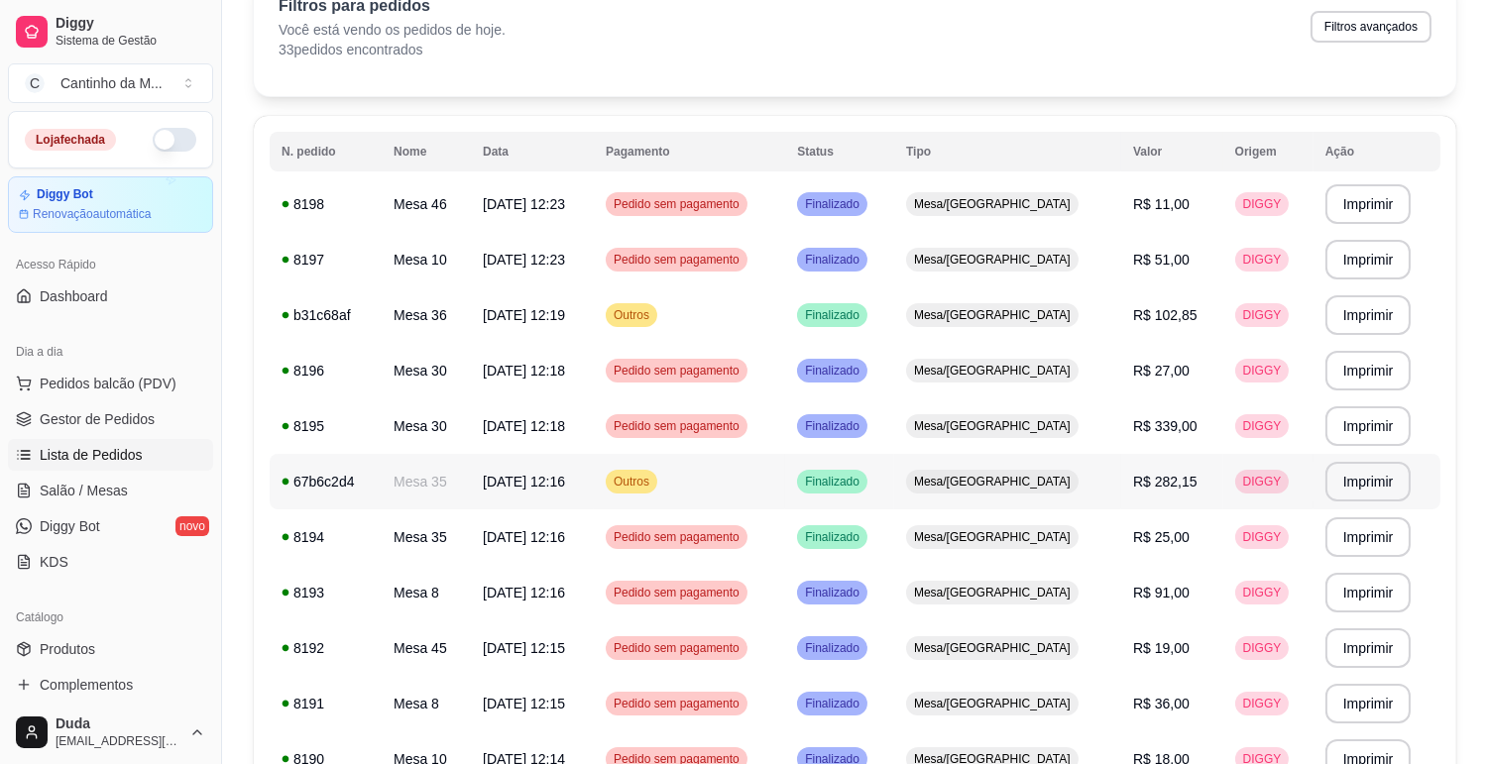
click at [1042, 481] on span "Mesa/[GEOGRAPHIC_DATA]" at bounding box center [992, 482] width 165 height 16
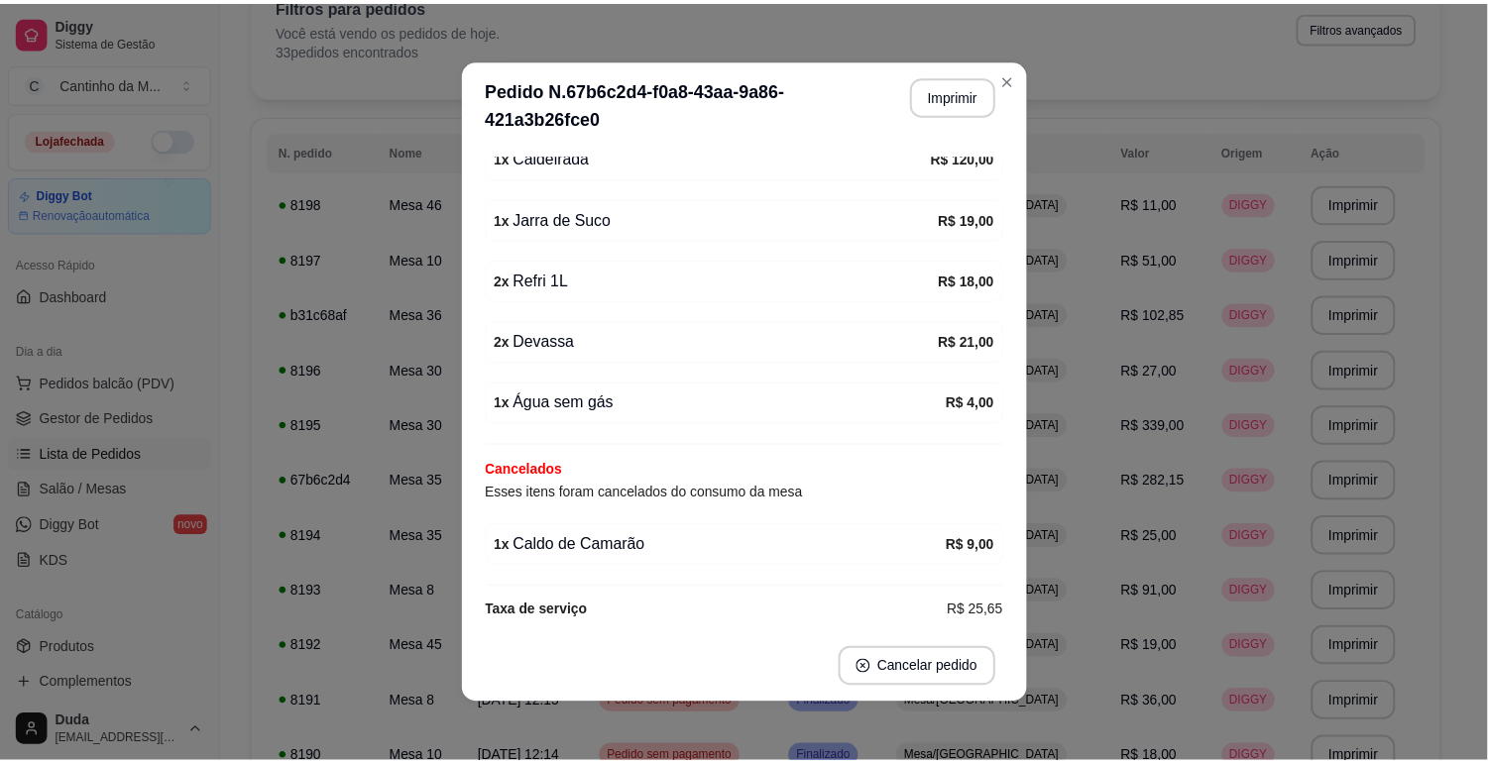
scroll to position [639, 0]
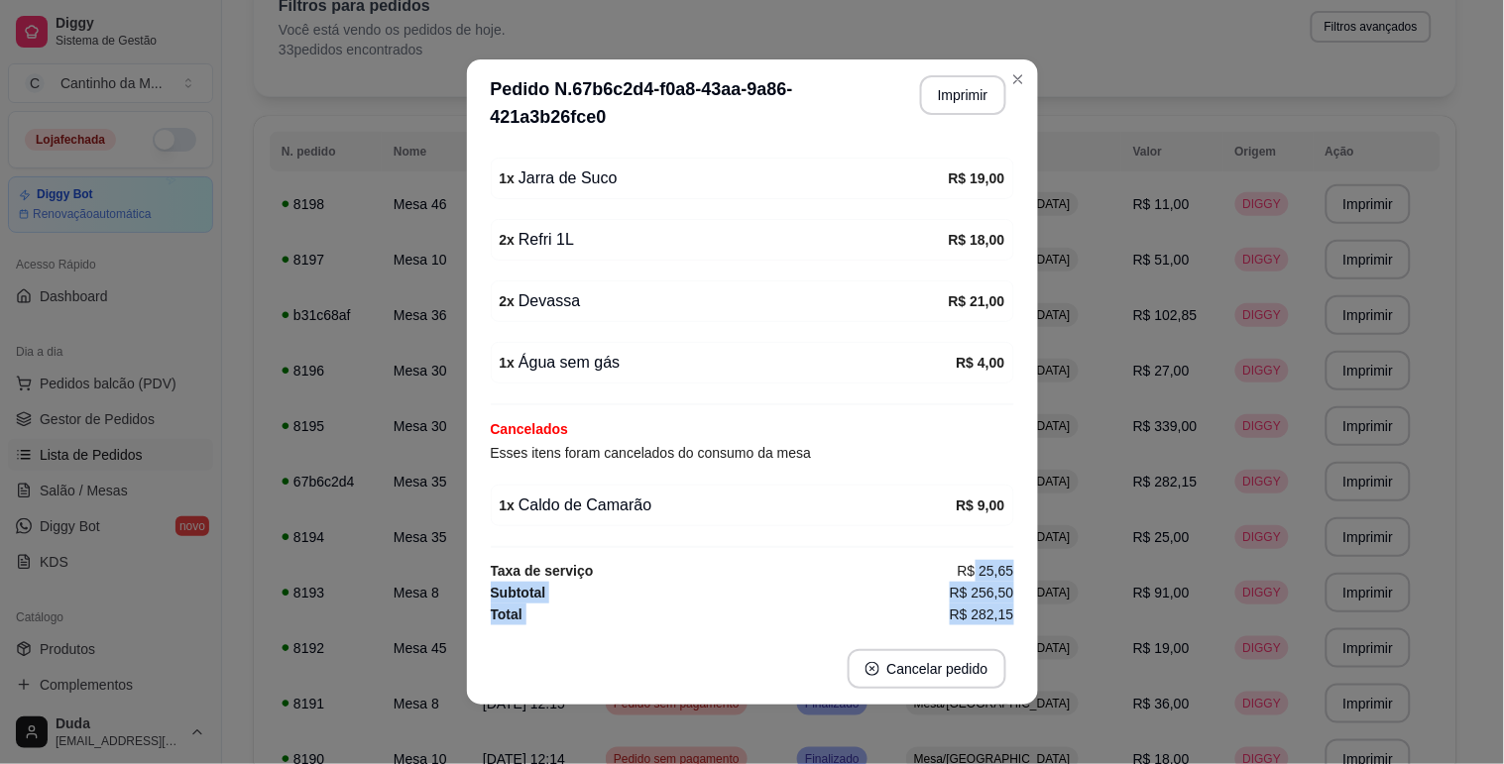
drag, startPoint x: 952, startPoint y: 569, endPoint x: 1065, endPoint y: 664, distance: 147.7
click at [1065, 664] on div "**********" at bounding box center [752, 382] width 1504 height 764
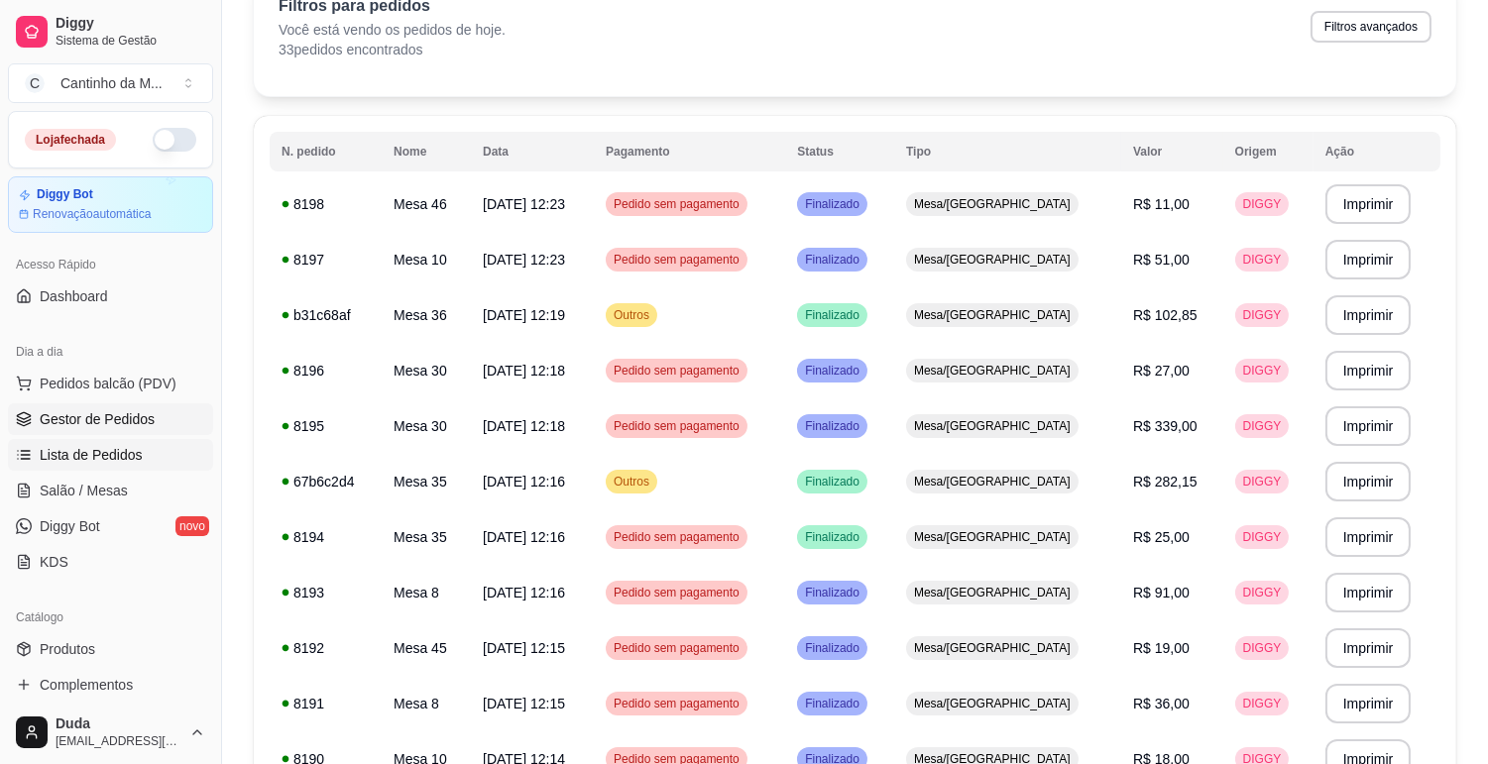
click at [172, 426] on link "Gestor de Pedidos" at bounding box center [110, 419] width 205 height 32
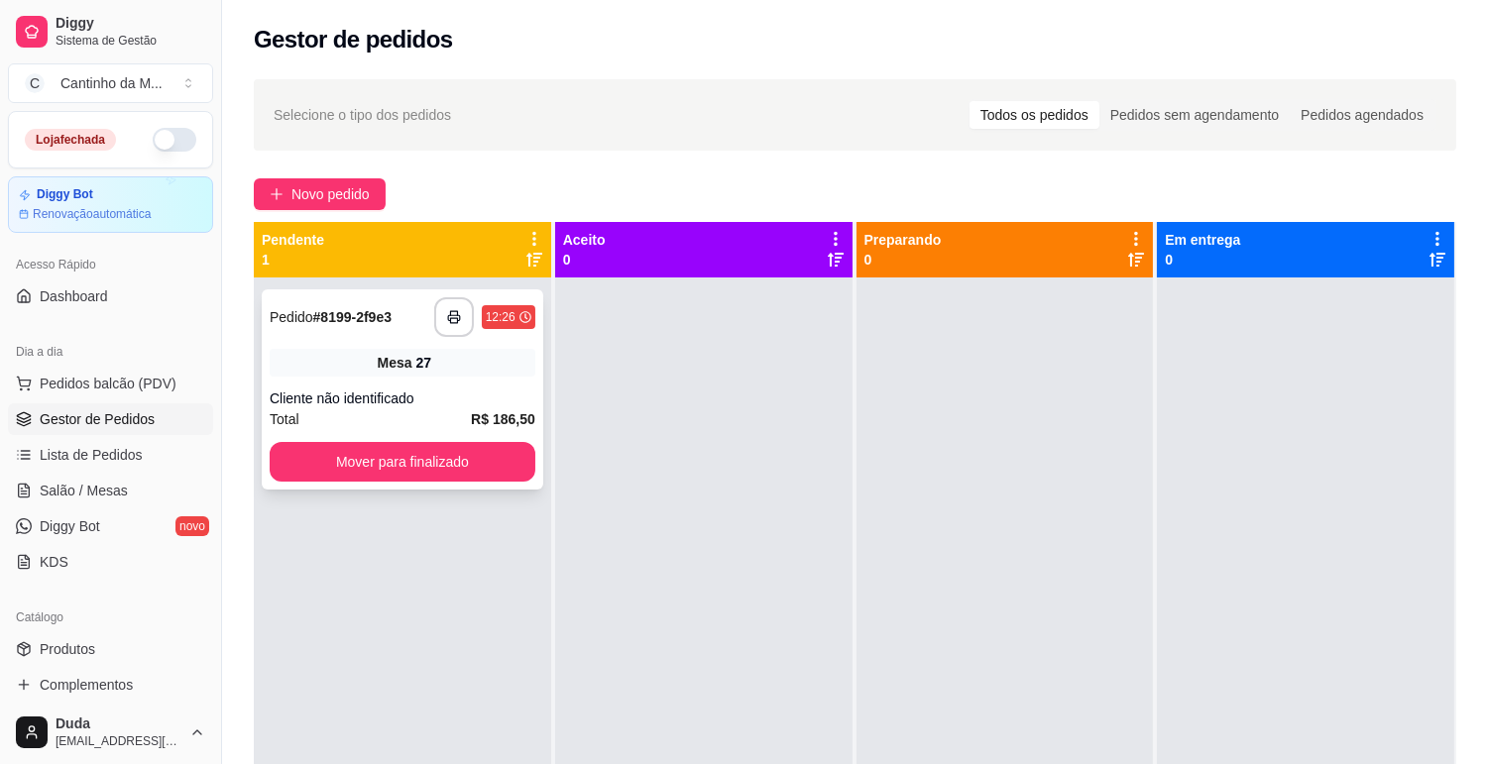
click at [399, 408] on div "Total R$ 186,50" at bounding box center [403, 419] width 266 height 22
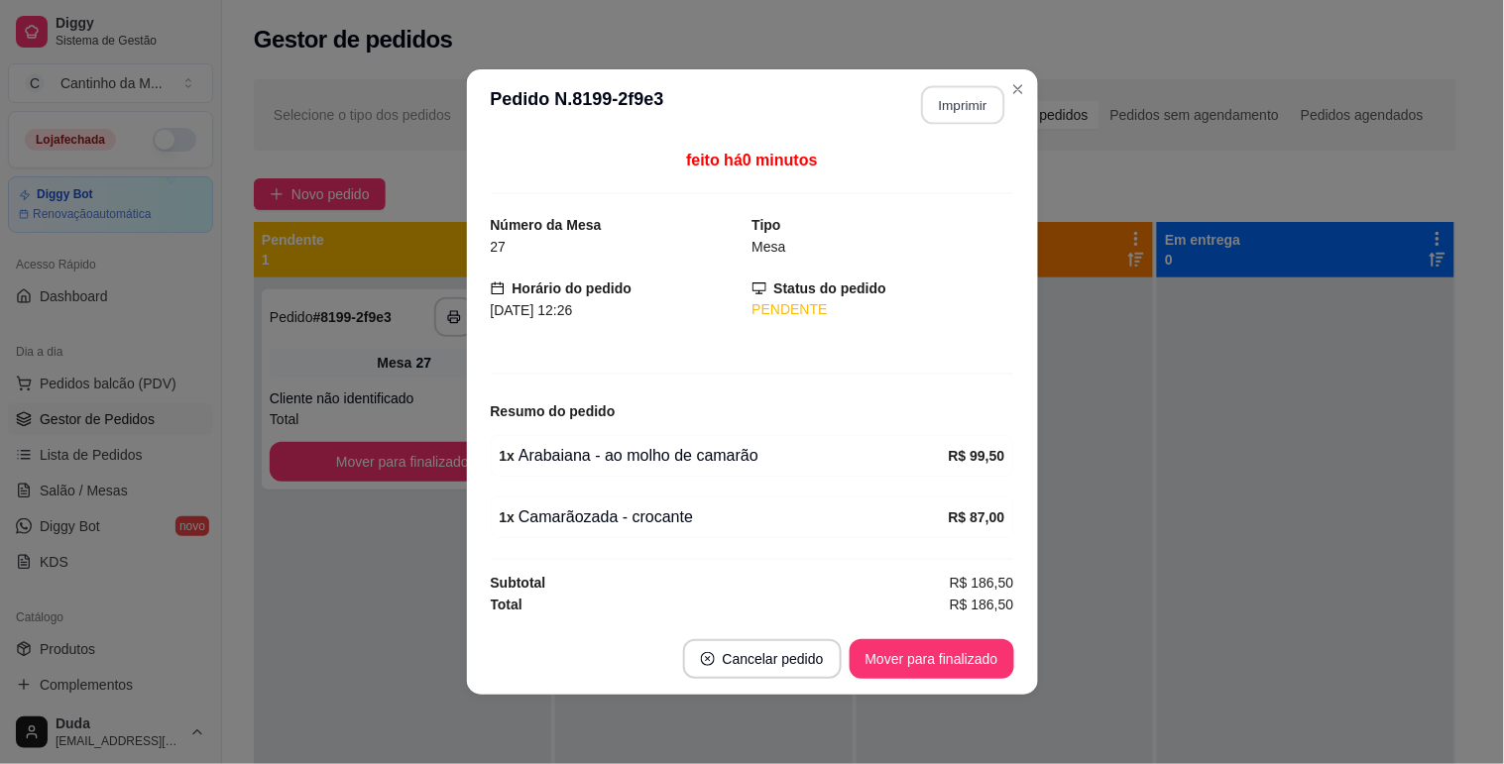
click at [965, 92] on button "Imprimir" at bounding box center [962, 105] width 83 height 39
click at [889, 660] on button "Mover para finalizado" at bounding box center [932, 659] width 160 height 39
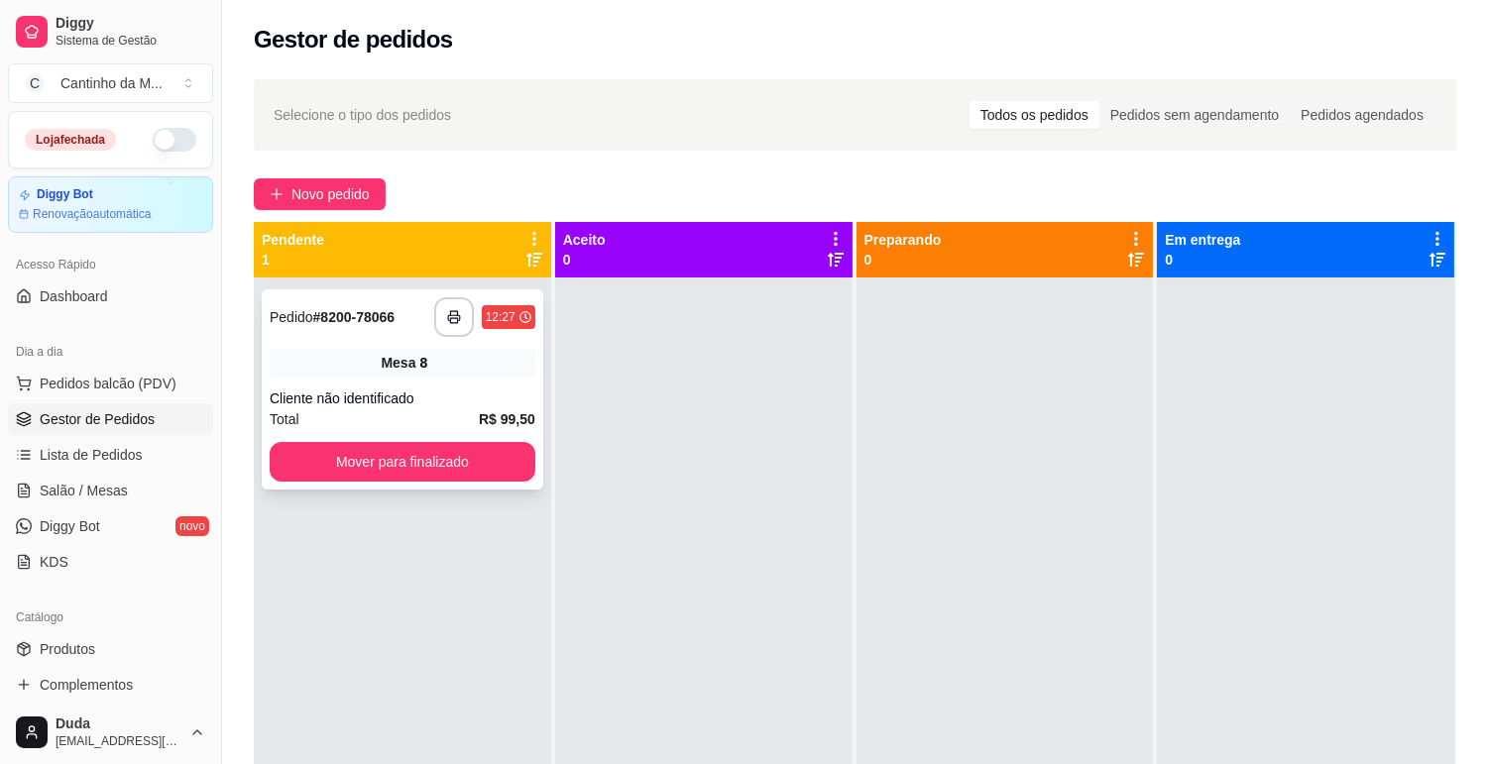
click at [322, 314] on strong "# 8200-78066" at bounding box center [354, 317] width 82 height 16
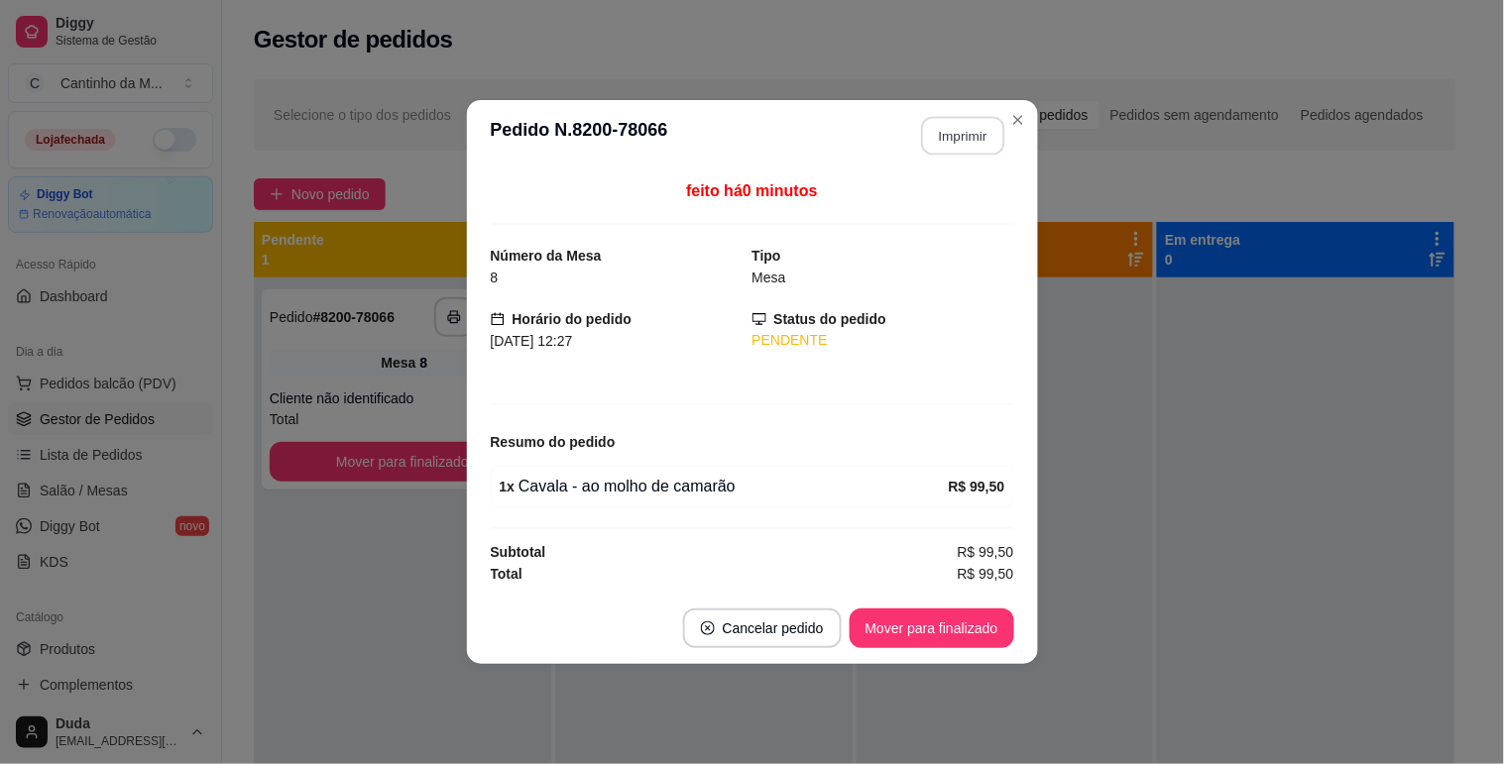
click at [983, 144] on button "Imprimir" at bounding box center [962, 136] width 83 height 39
click at [903, 617] on button "Mover para finalizado" at bounding box center [932, 629] width 160 height 39
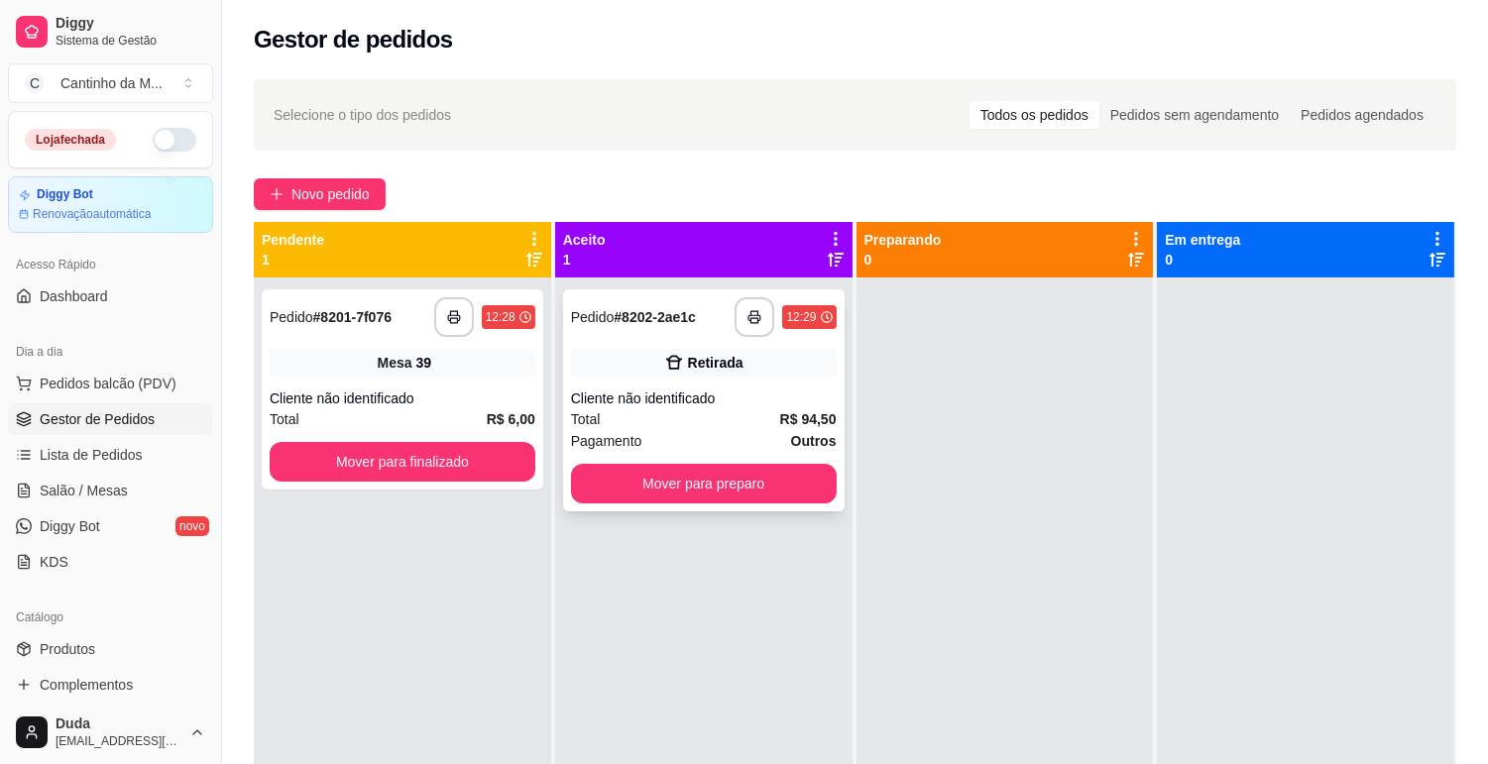
click at [579, 355] on div "Retirada" at bounding box center [704, 363] width 266 height 28
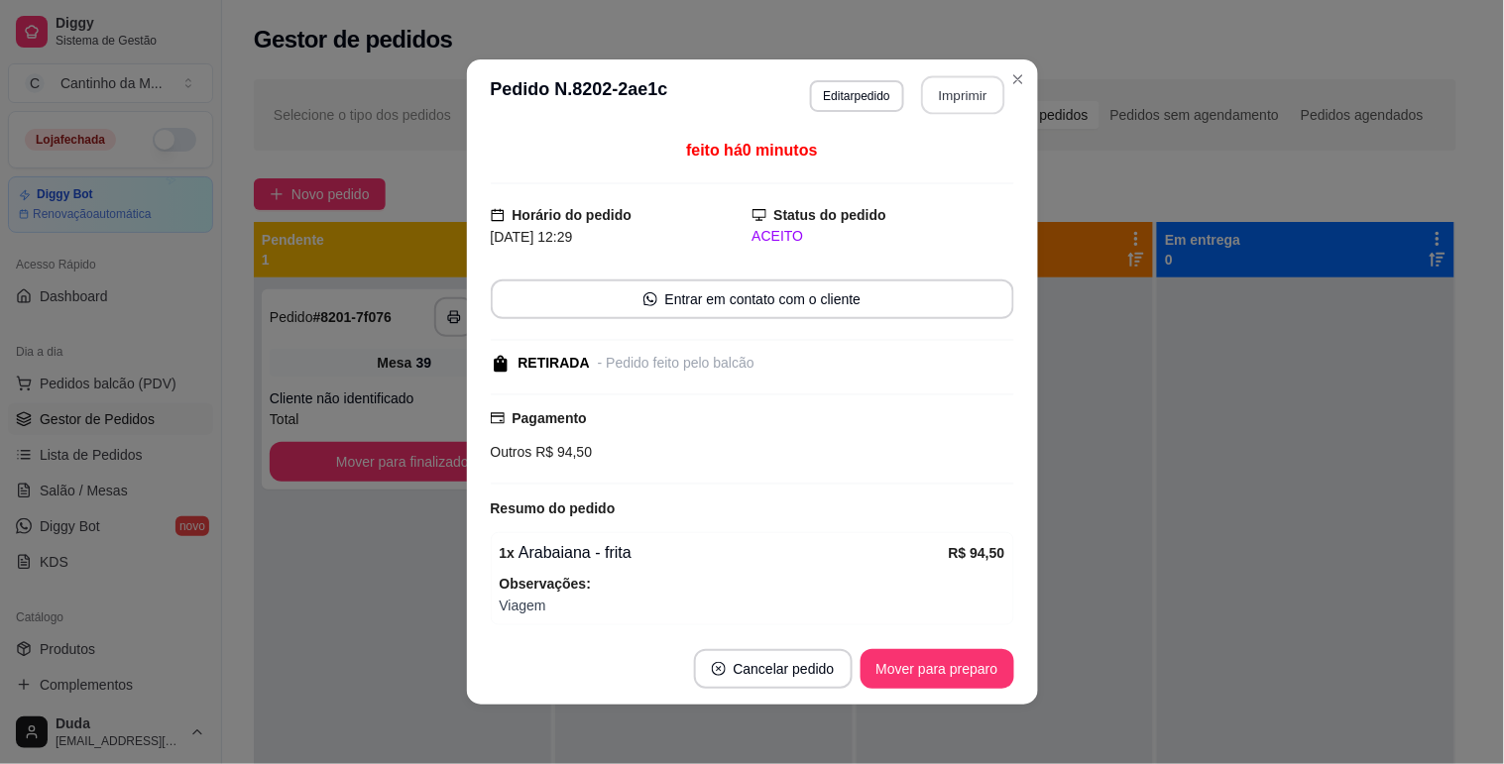
click at [936, 99] on button "Imprimir" at bounding box center [962, 95] width 83 height 39
click at [984, 677] on button "Mover para preparo" at bounding box center [937, 669] width 154 height 40
click at [984, 677] on div "Mover para preparo" at bounding box center [923, 669] width 181 height 40
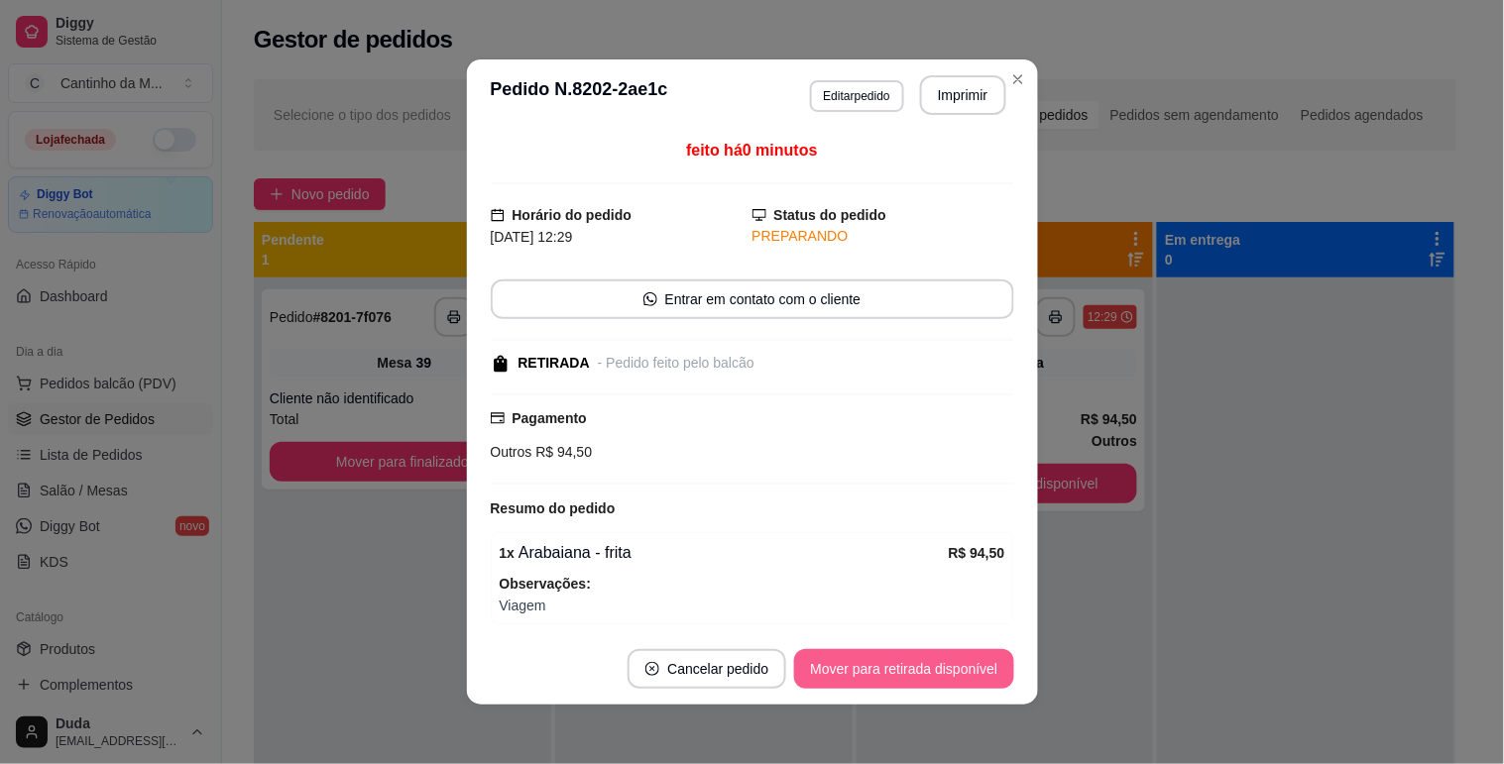
click at [984, 677] on button "Mover para retirada disponível" at bounding box center [903, 669] width 219 height 40
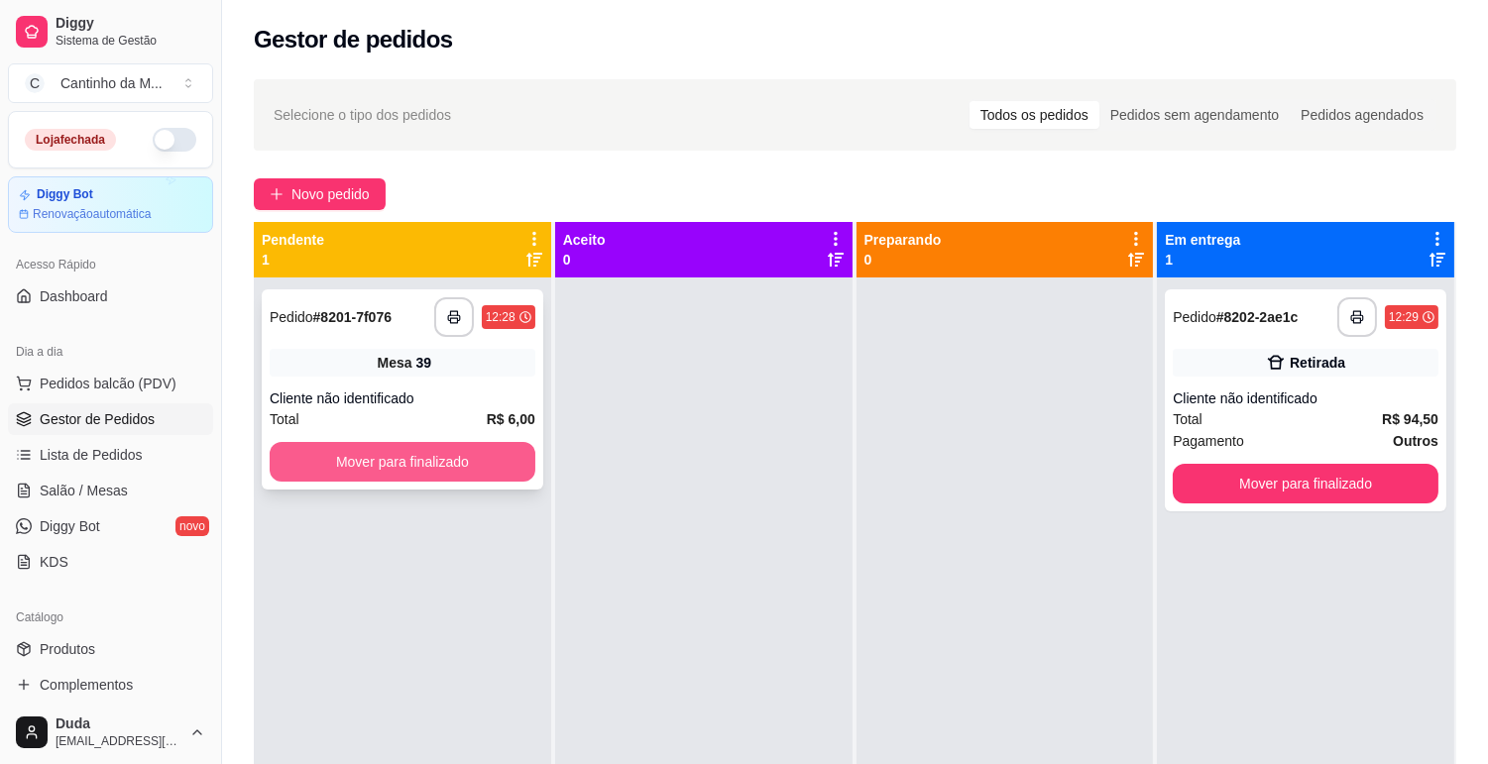
click at [483, 440] on div "**********" at bounding box center [403, 389] width 282 height 200
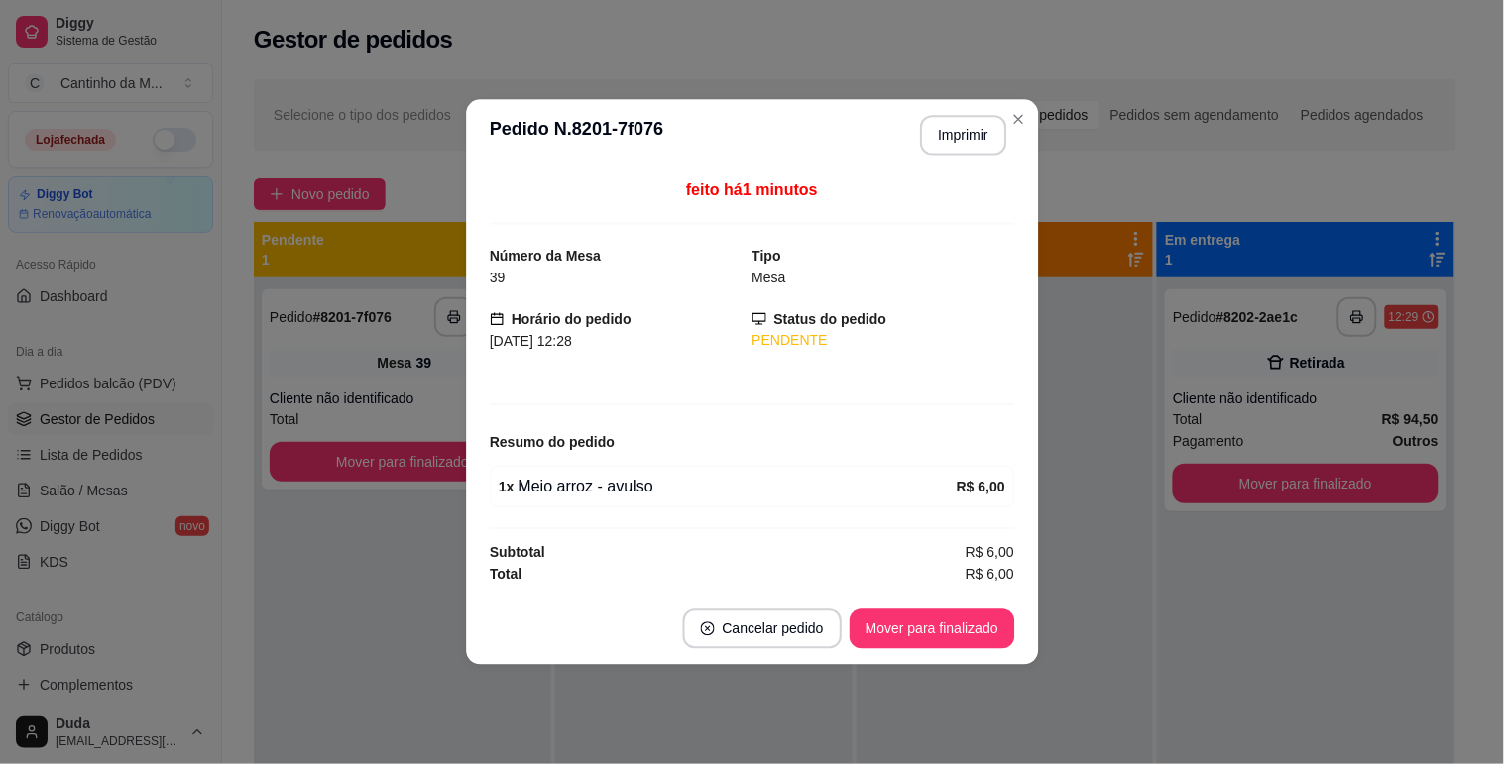
click at [479, 414] on div "feito há 1 minutos Número da Mesa 39 Tipo Mesa Horário do pedido 14/09/2025 12:…" at bounding box center [752, 383] width 572 height 422
click at [937, 137] on button "Imprimir" at bounding box center [963, 136] width 86 height 40
click at [974, 629] on button "Mover para finalizado" at bounding box center [932, 629] width 165 height 40
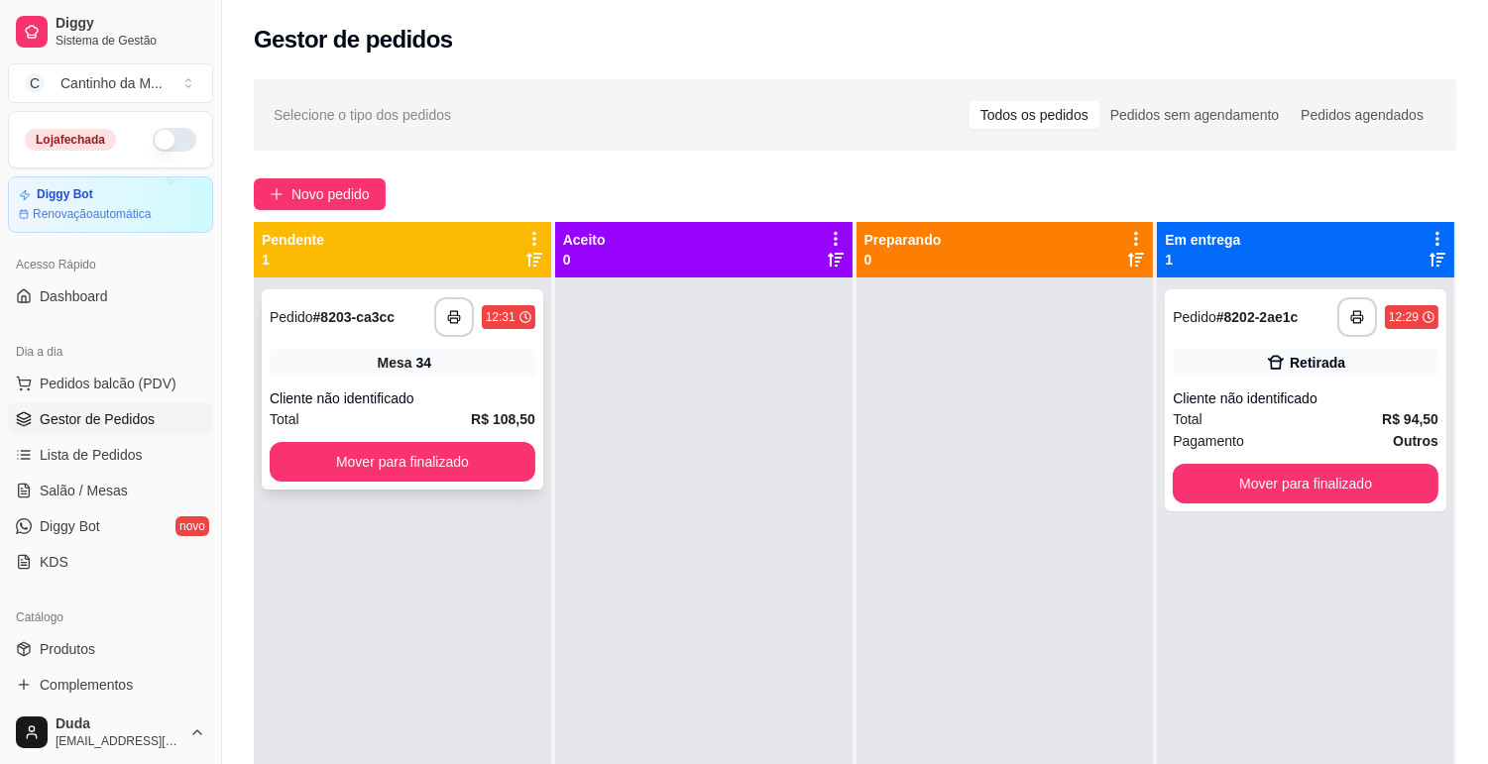
click at [503, 377] on div "**********" at bounding box center [403, 389] width 282 height 200
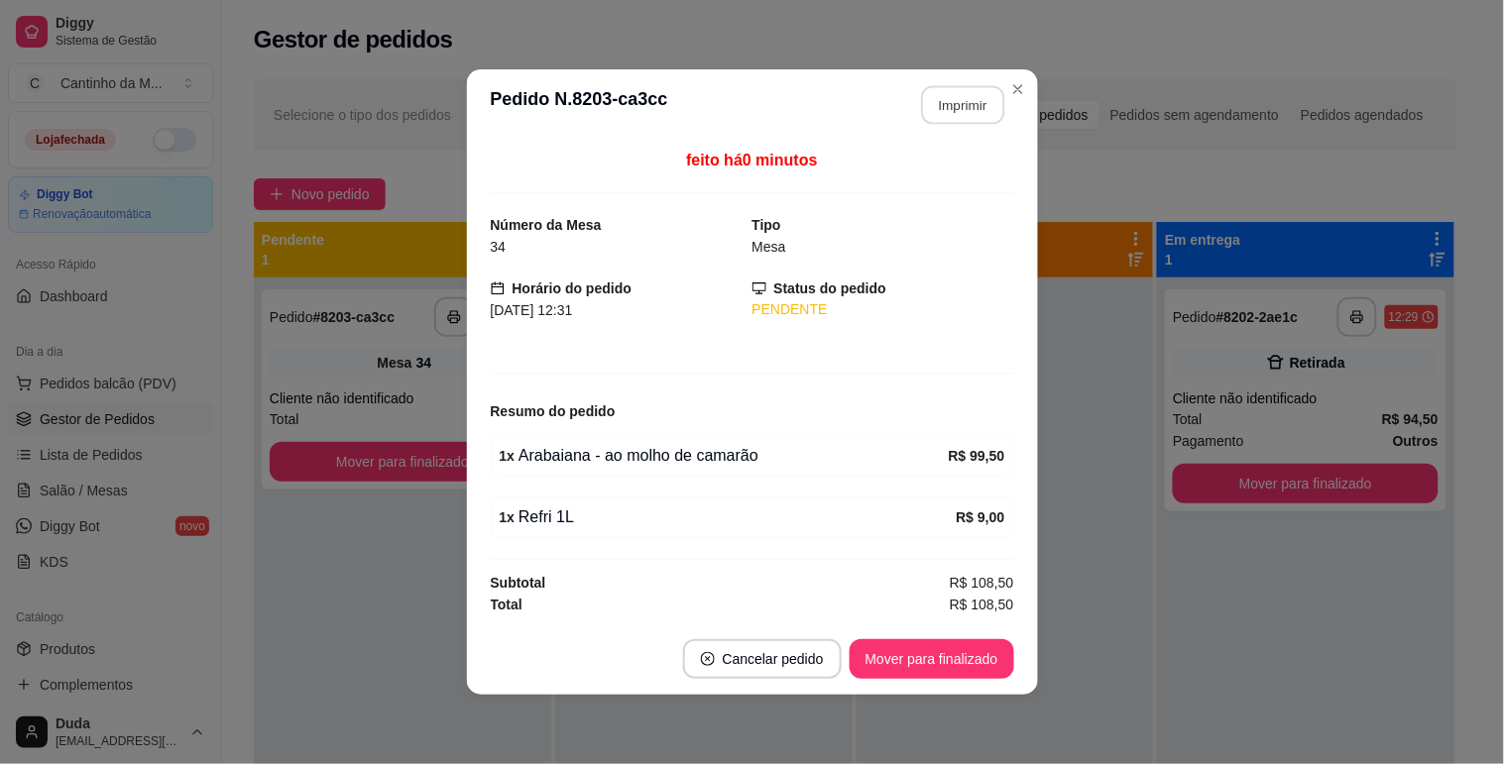
click at [948, 101] on button "Imprimir" at bounding box center [962, 105] width 83 height 39
click at [974, 661] on button "Mover para finalizado" at bounding box center [932, 659] width 165 height 40
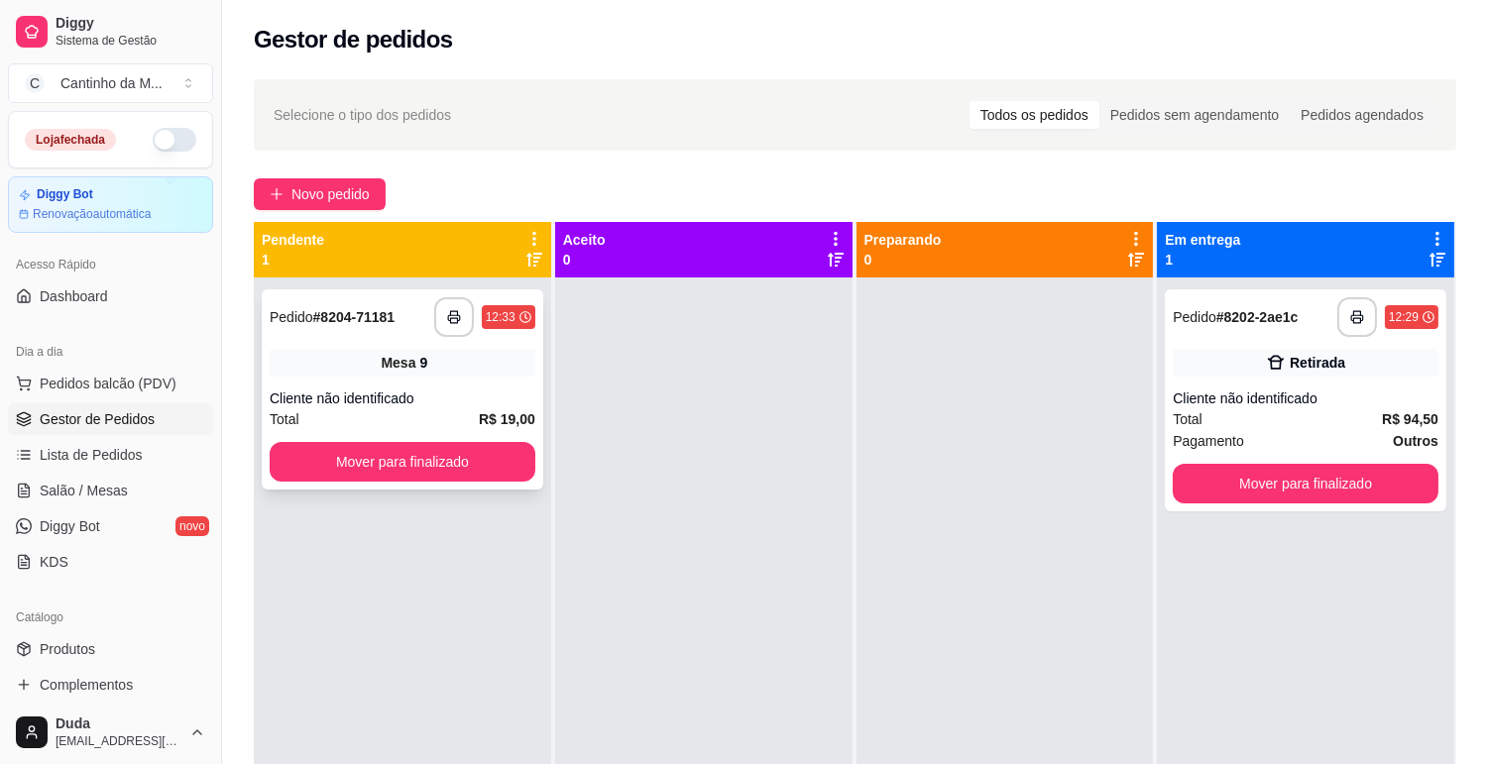
click at [369, 367] on div "Mesa 9" at bounding box center [403, 363] width 266 height 28
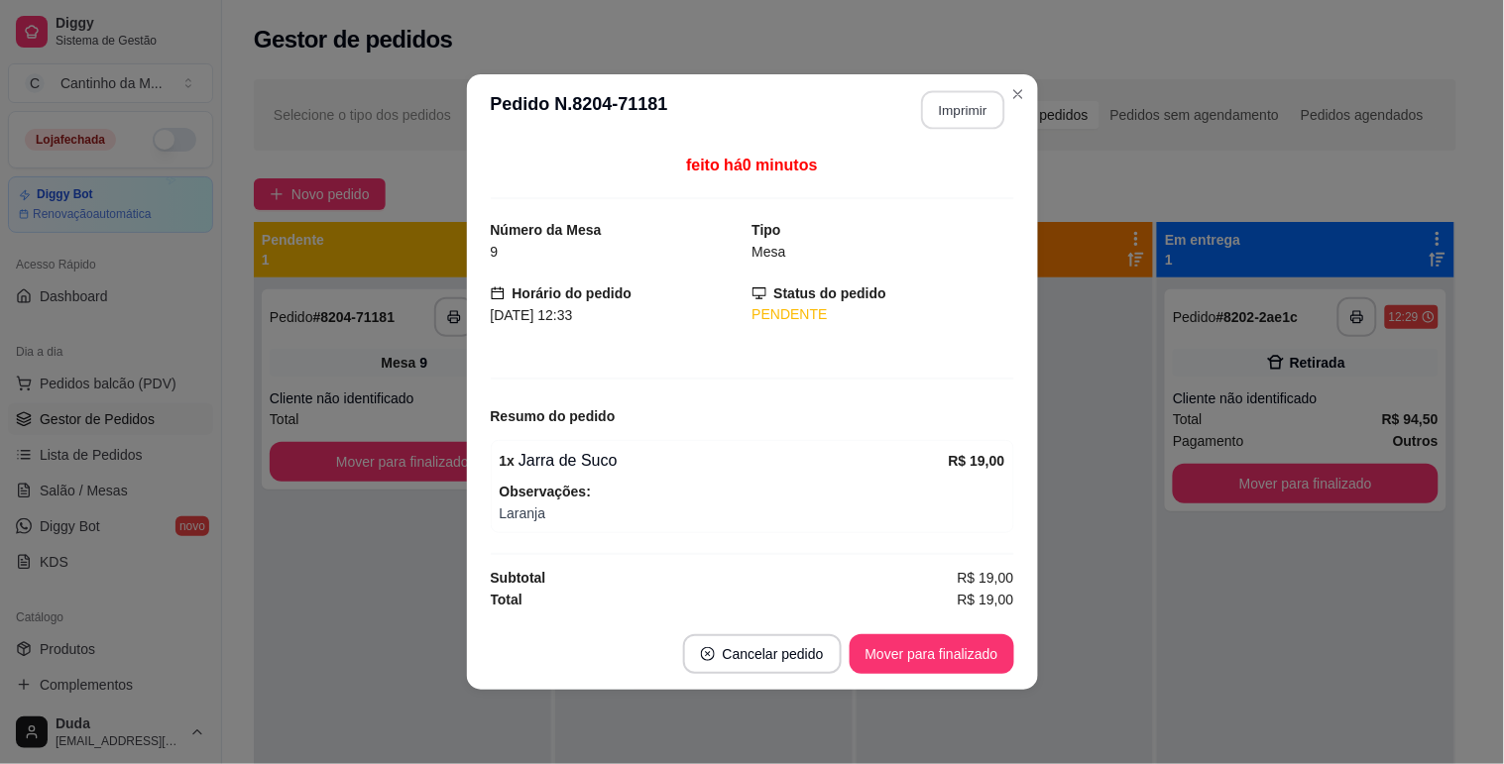
click at [940, 100] on button "Imprimir" at bounding box center [962, 110] width 83 height 39
click at [913, 654] on button "Mover para finalizado" at bounding box center [932, 654] width 160 height 39
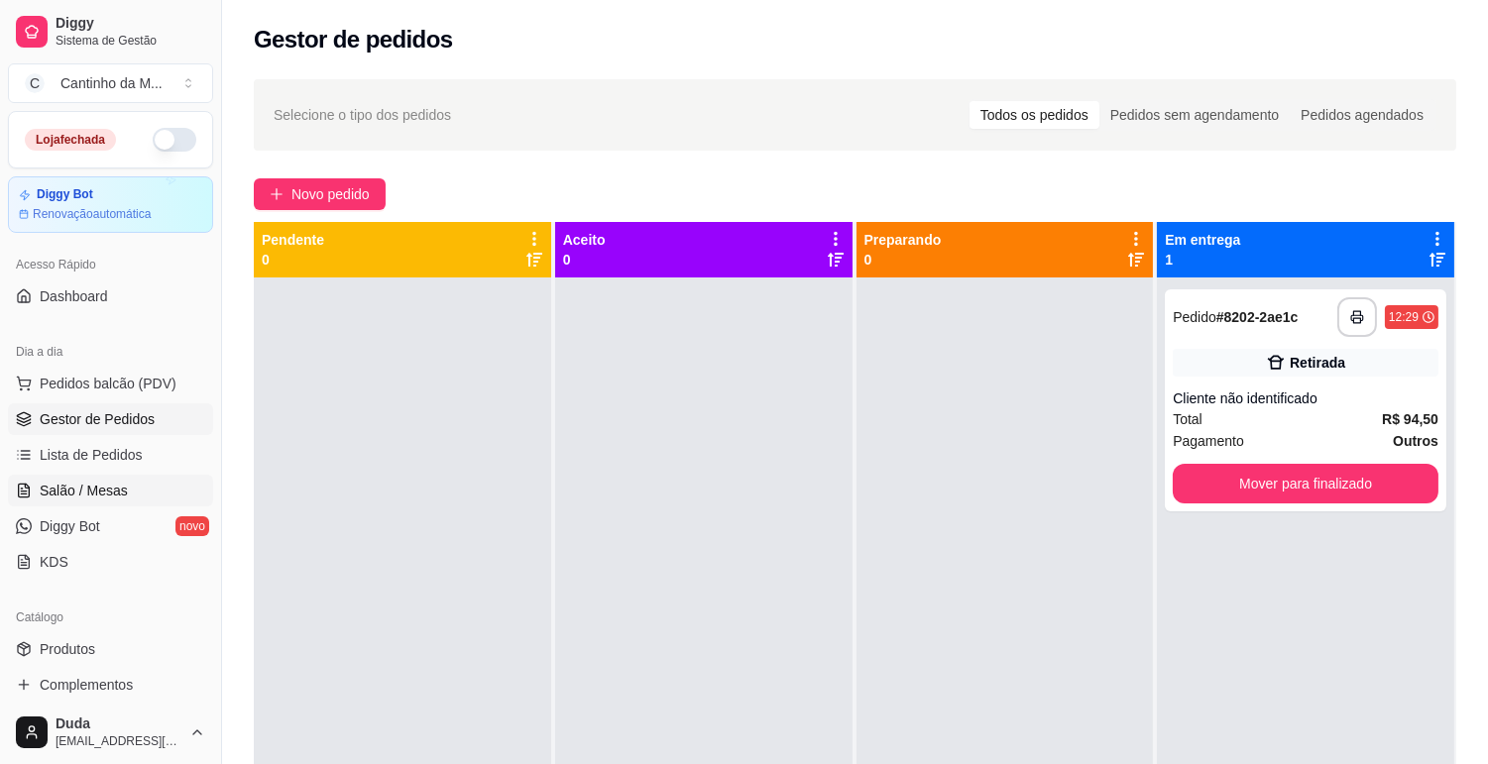
click at [104, 490] on span "Salão / Mesas" at bounding box center [84, 491] width 88 height 20
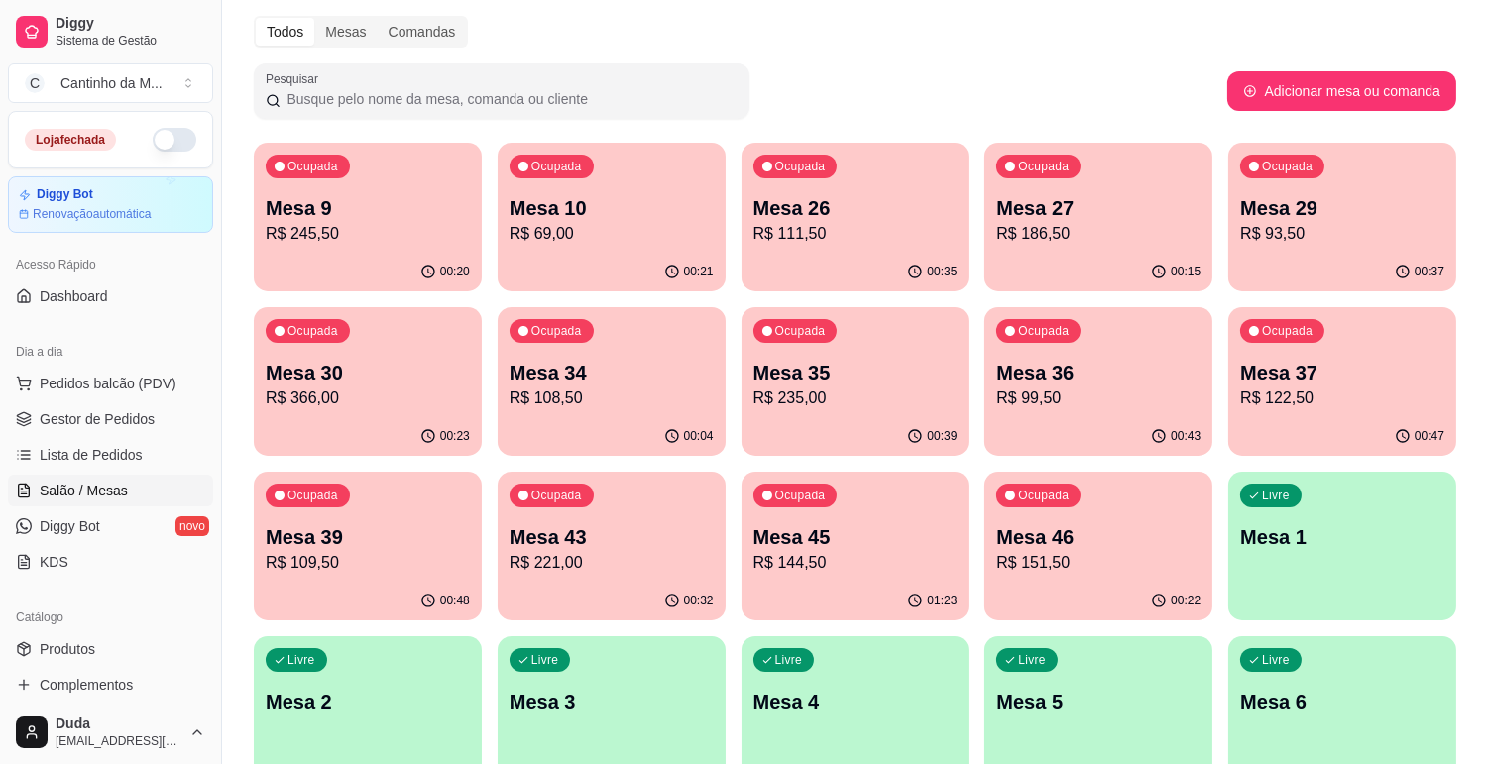
scroll to position [110, 0]
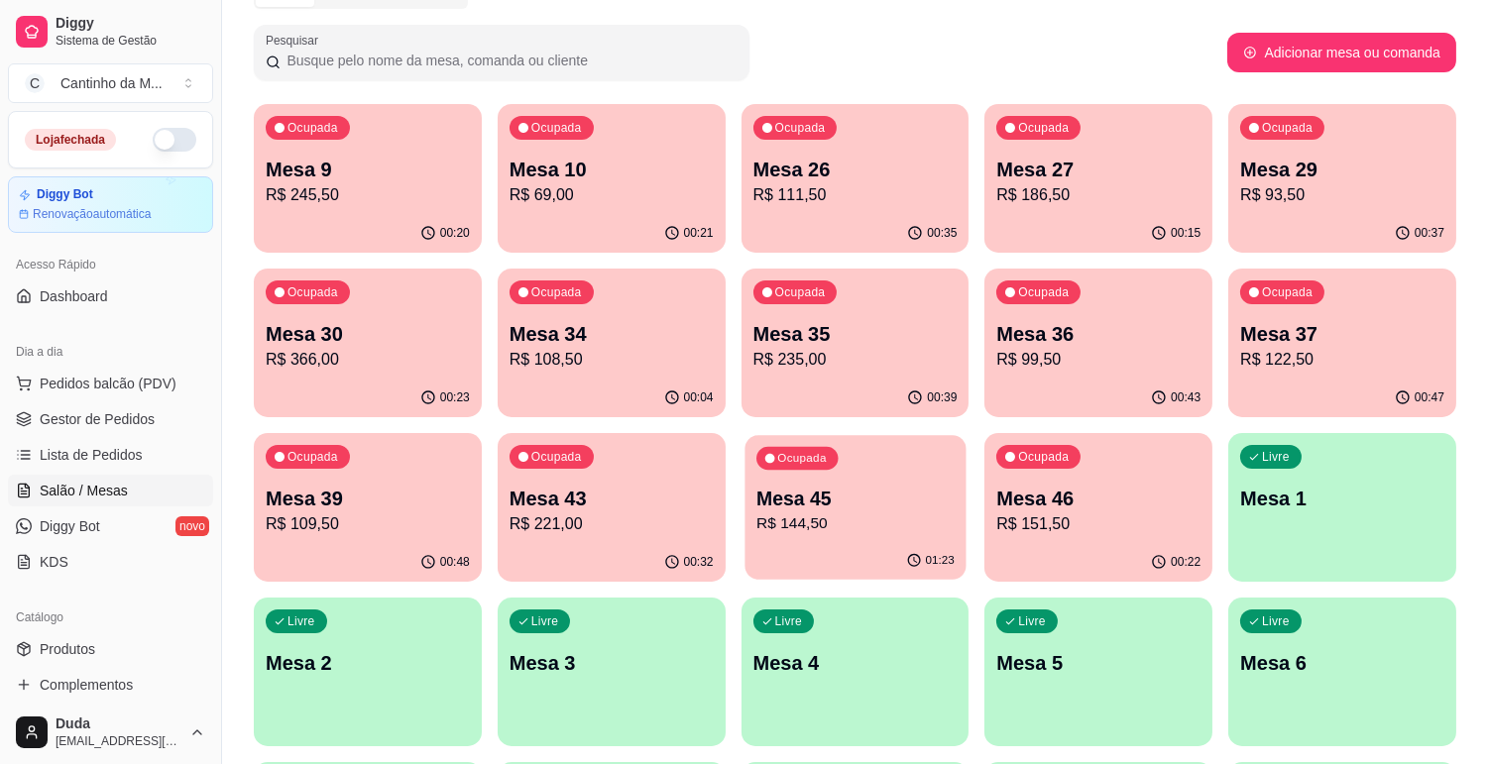
click at [882, 511] on div "Mesa 45 R$ 144,50" at bounding box center [855, 511] width 198 height 50
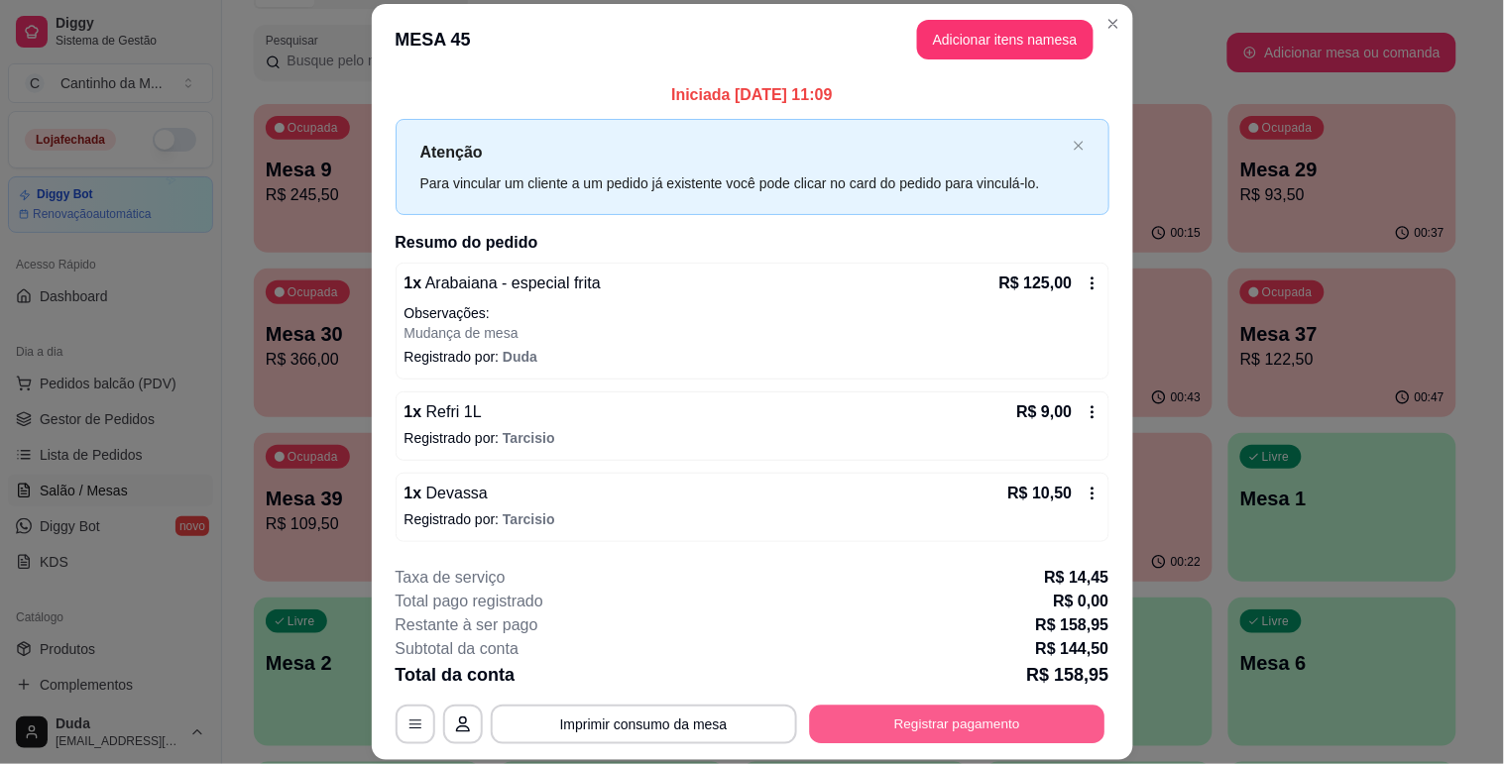
click at [909, 716] on button "Registrar pagamento" at bounding box center [956, 725] width 295 height 39
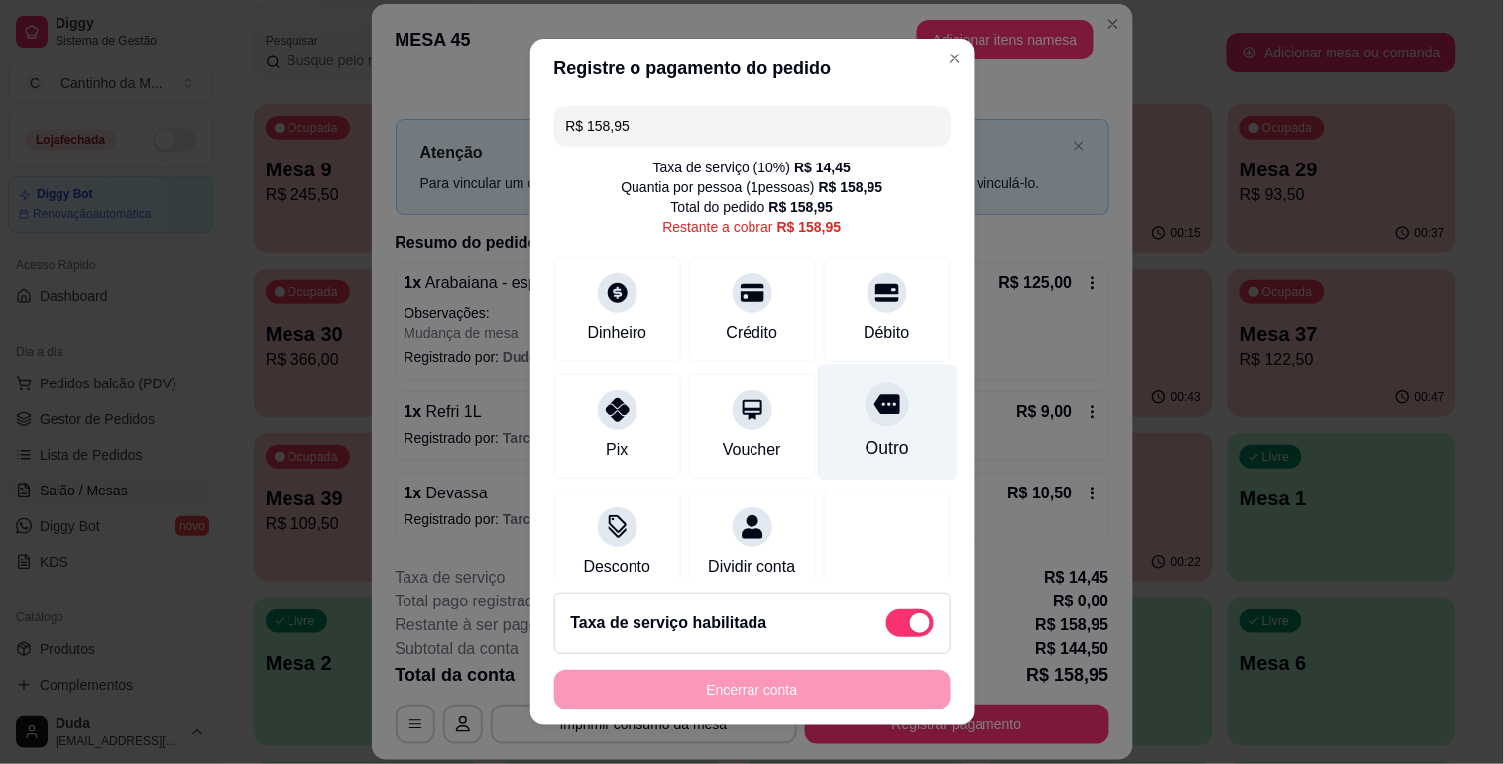
click at [873, 393] on icon at bounding box center [886, 405] width 26 height 26
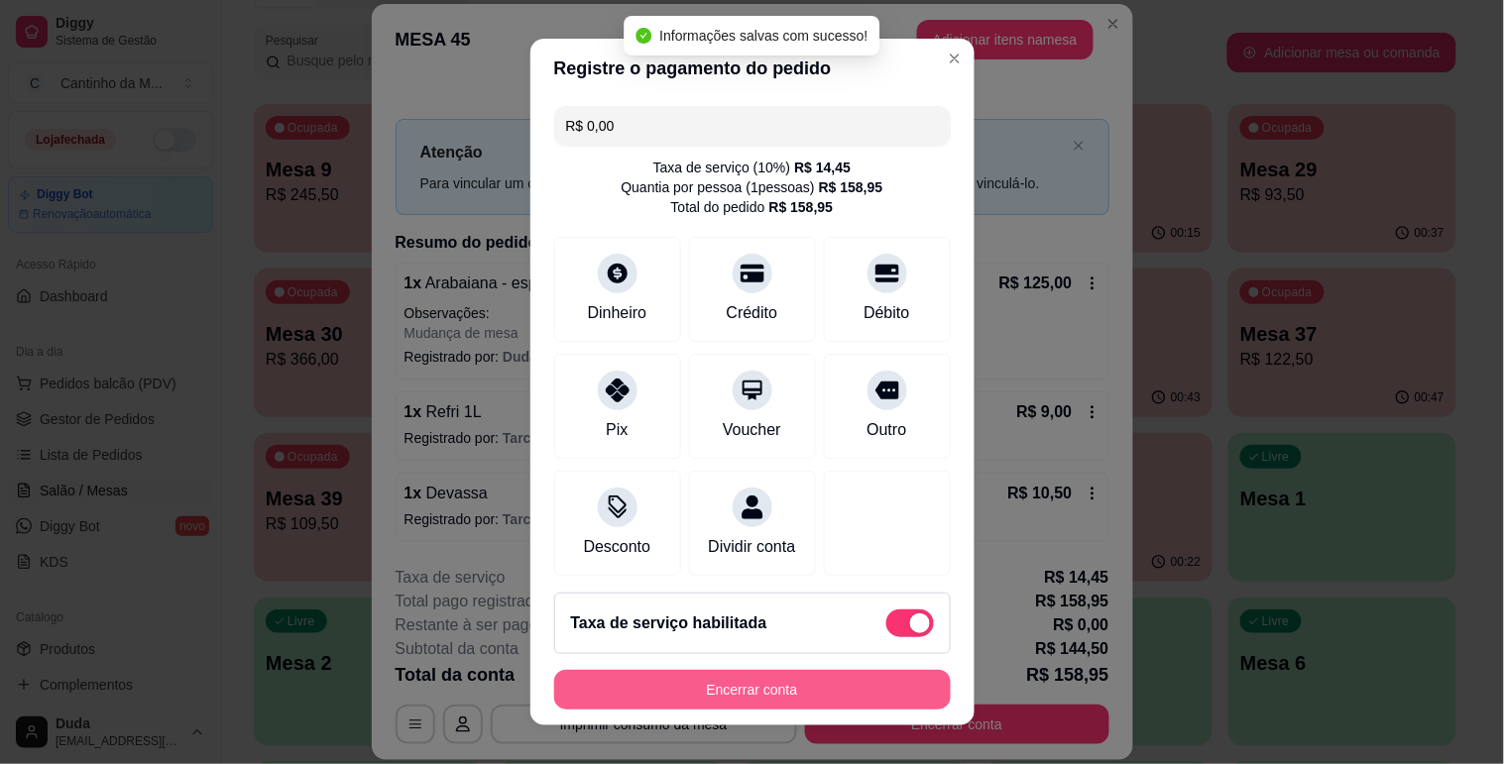
type input "R$ 0,00"
click at [738, 695] on button "Encerrar conta" at bounding box center [752, 690] width 385 height 39
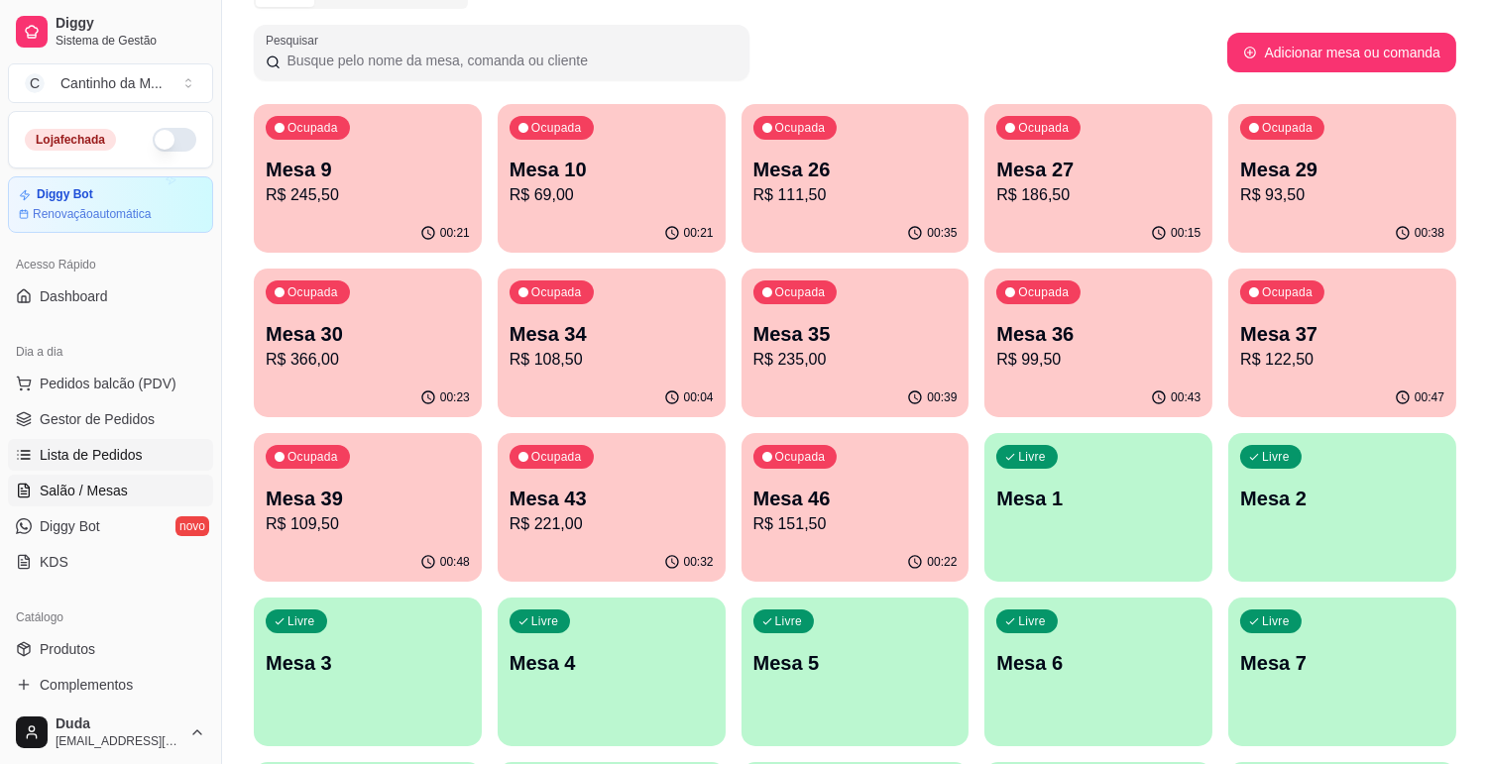
click at [122, 459] on span "Lista de Pedidos" at bounding box center [91, 455] width 103 height 20
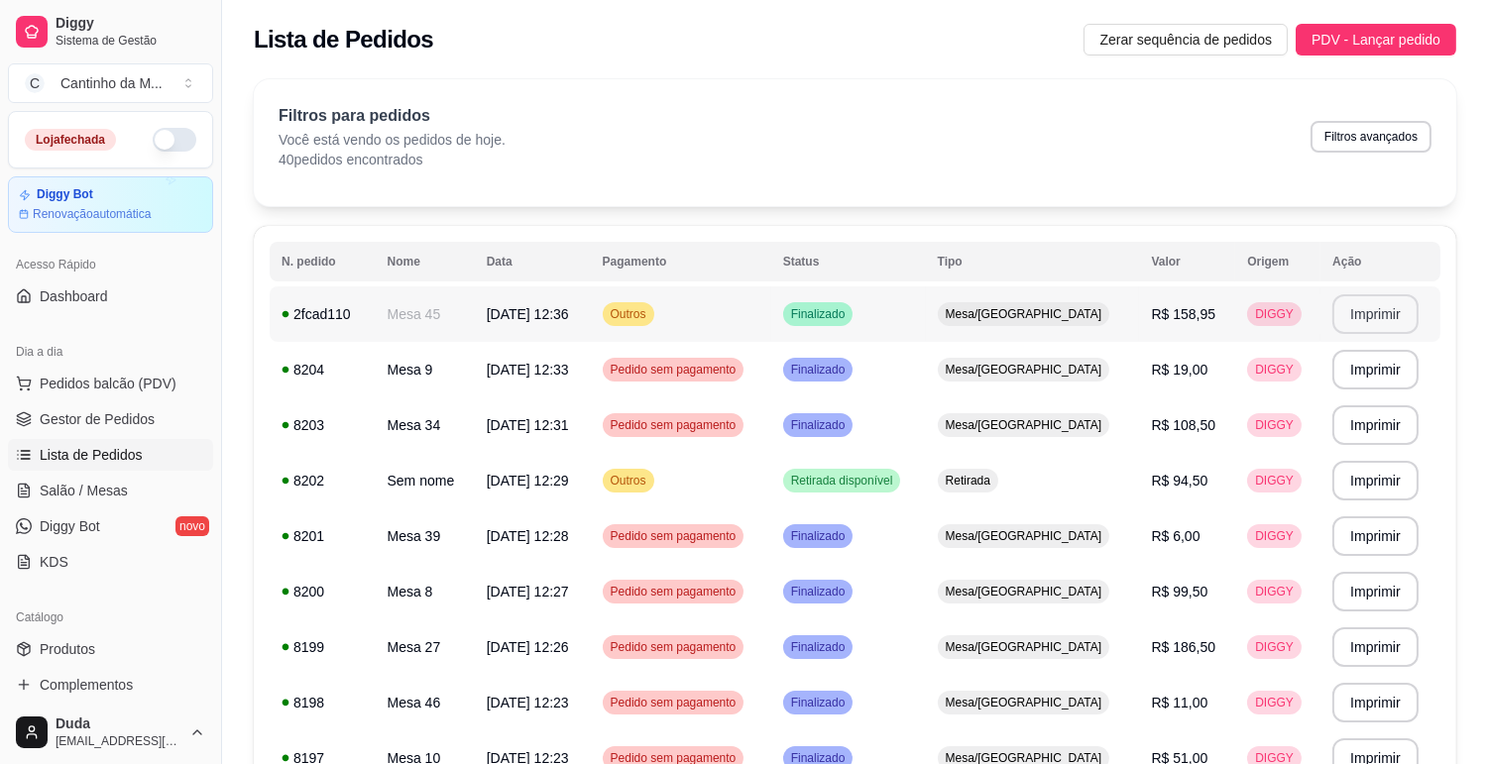
click at [1380, 311] on button "Imprimir" at bounding box center [1375, 314] width 86 height 40
click at [154, 424] on link "Gestor de Pedidos" at bounding box center [110, 419] width 205 height 32
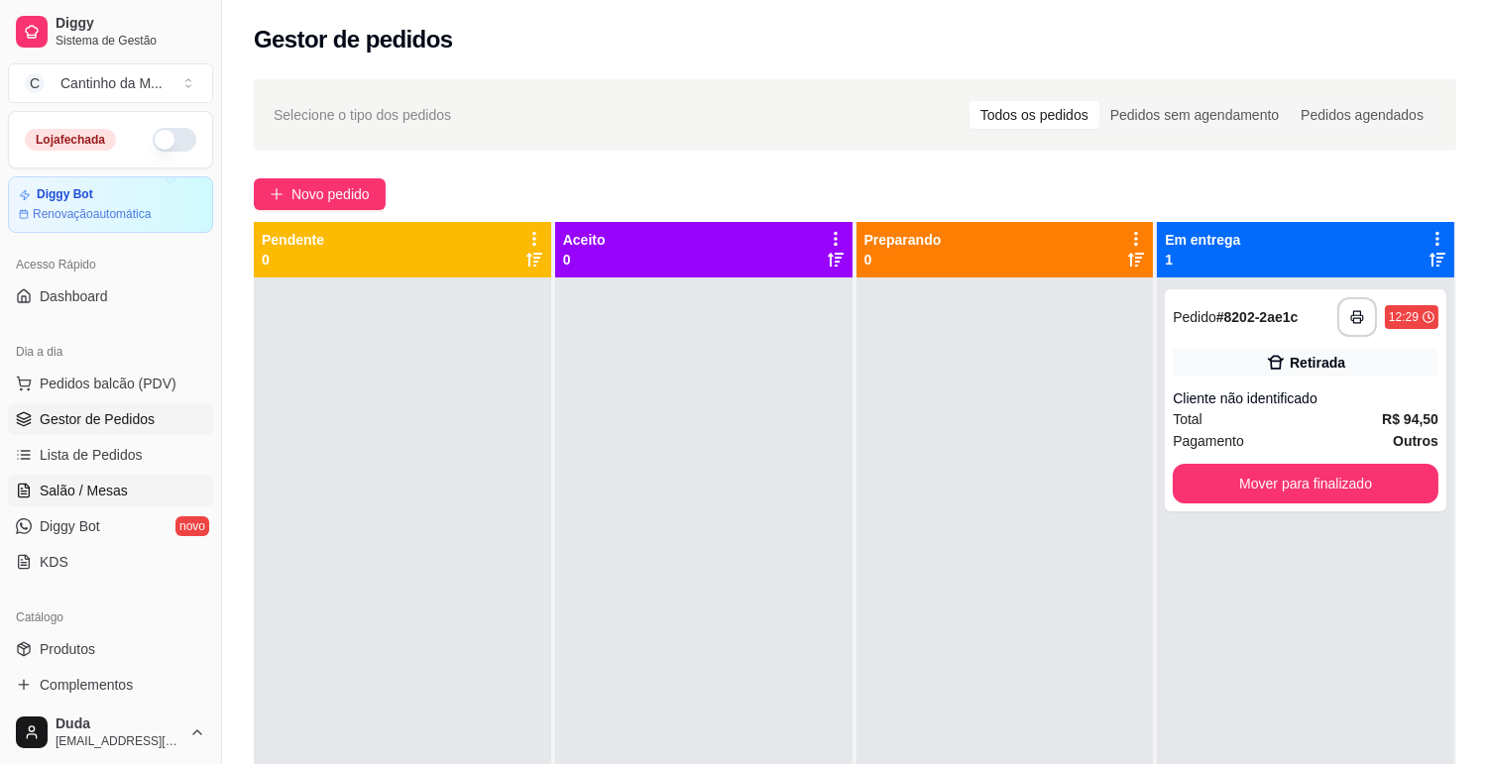
click at [64, 494] on span "Salão / Mesas" at bounding box center [84, 491] width 88 height 20
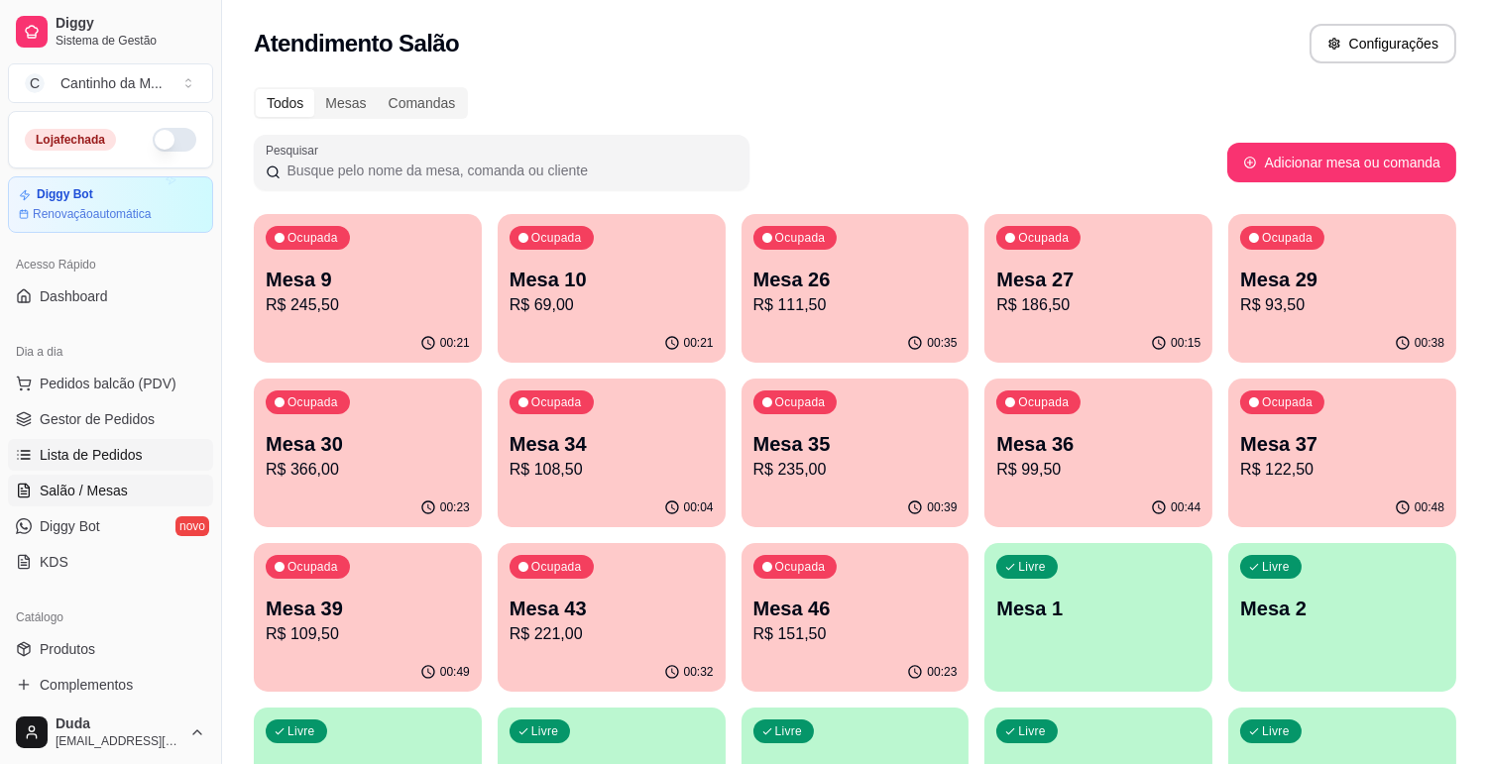
click at [62, 459] on span "Lista de Pedidos" at bounding box center [91, 455] width 103 height 20
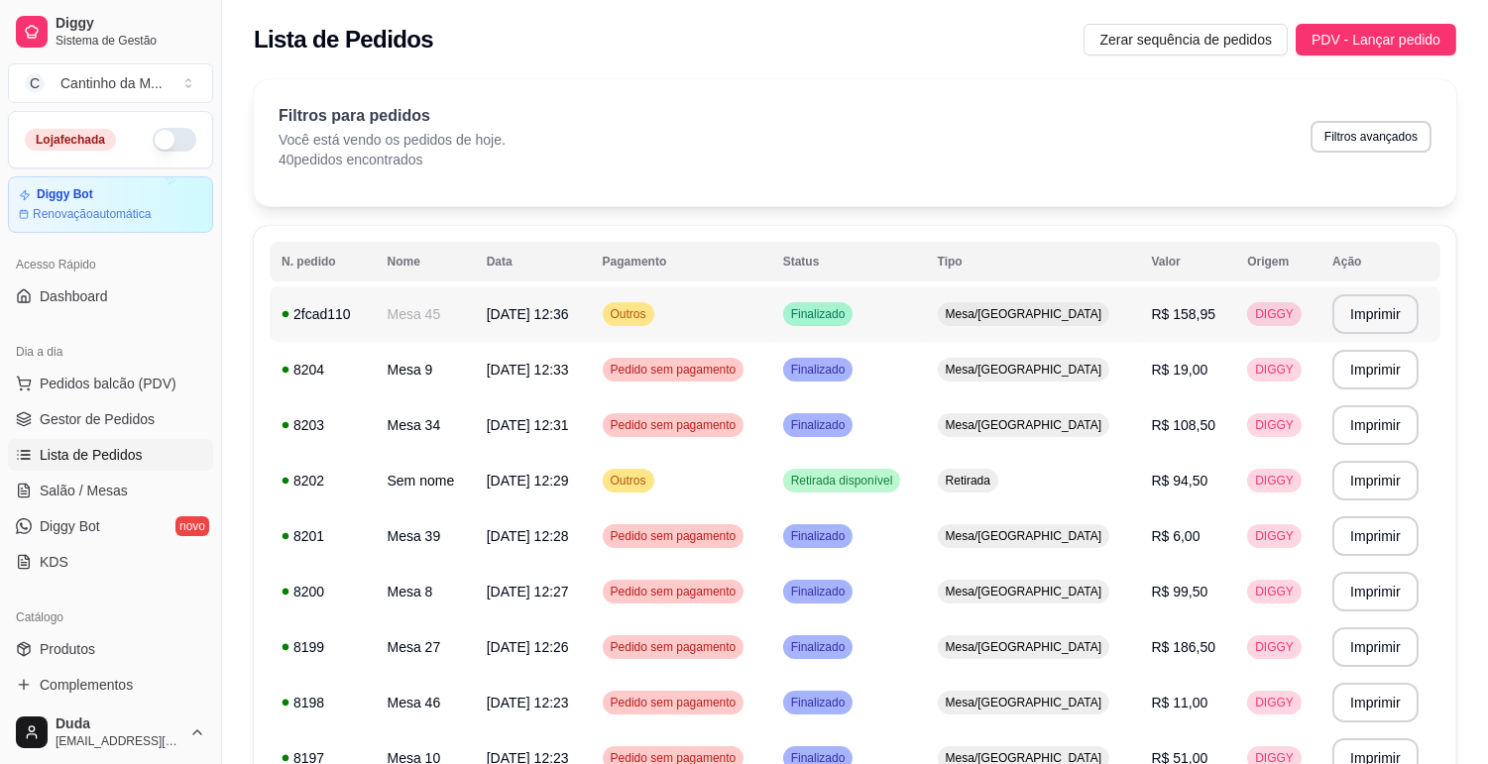
click at [638, 305] on td "Outros" at bounding box center [681, 314] width 180 height 56
click at [94, 409] on span "Gestor de Pedidos" at bounding box center [97, 419] width 115 height 20
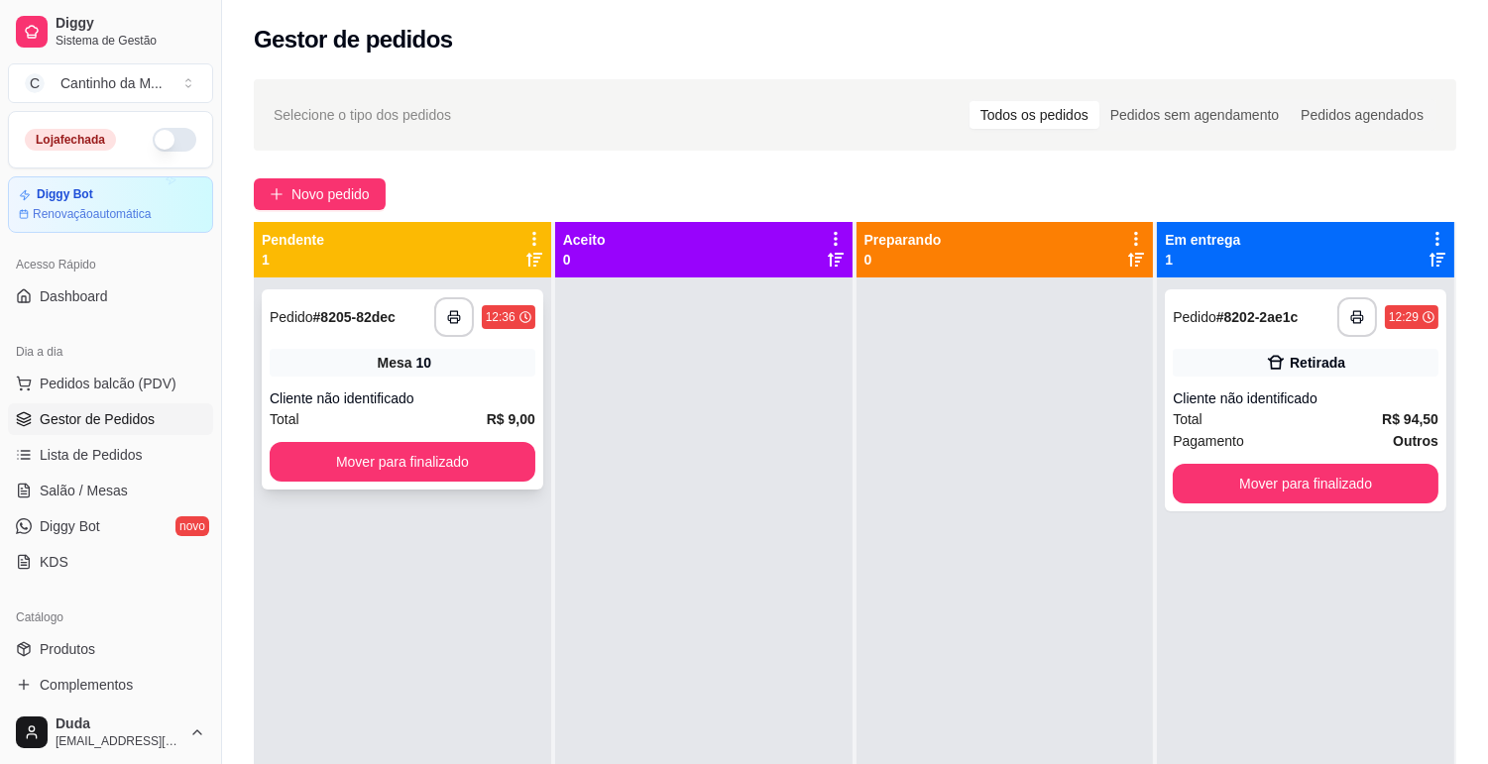
click at [309, 380] on div "**********" at bounding box center [403, 389] width 282 height 200
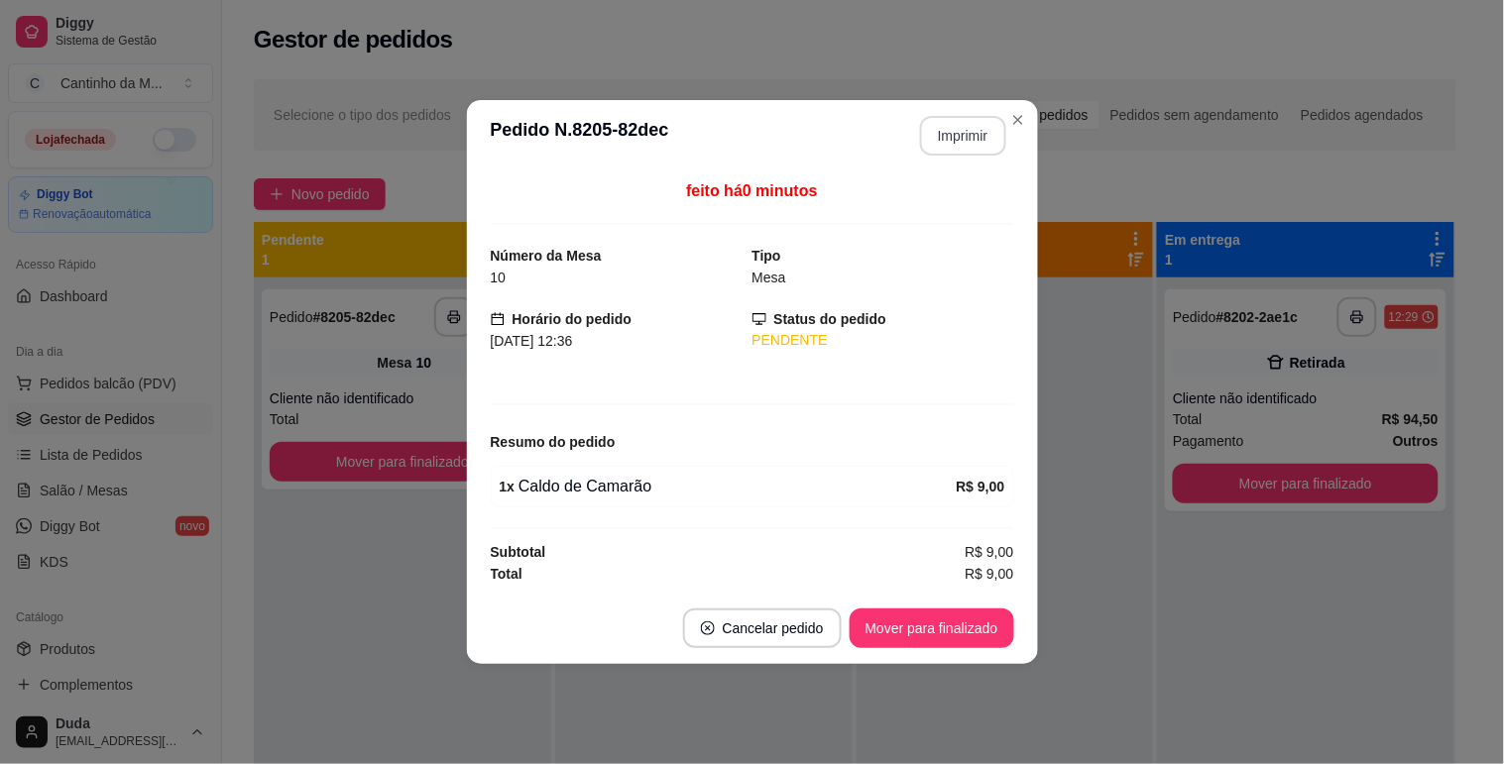
click at [935, 144] on button "Imprimir" at bounding box center [963, 136] width 86 height 40
click at [939, 631] on button "Mover para finalizado" at bounding box center [932, 629] width 160 height 39
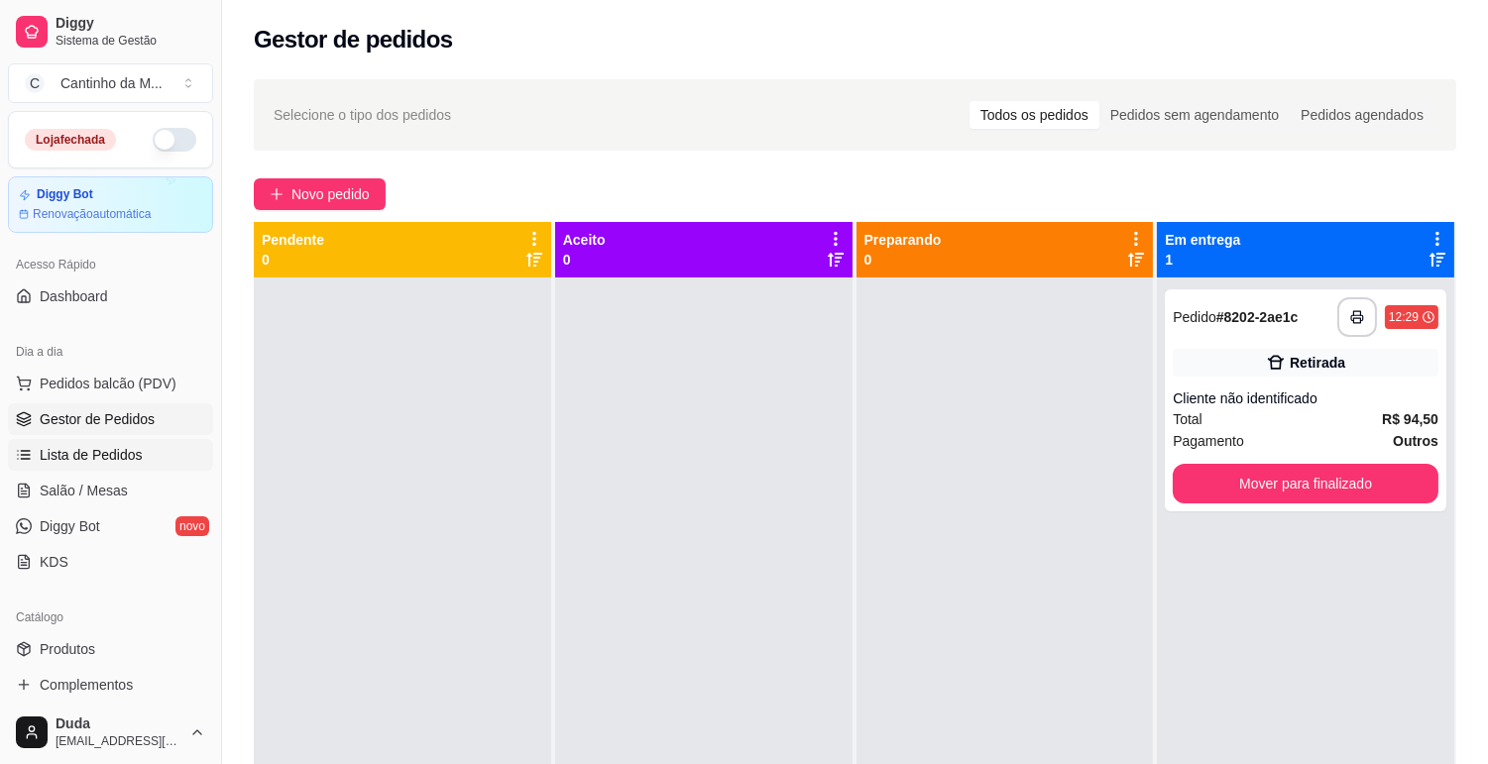
click at [42, 439] on link "Lista de Pedidos" at bounding box center [110, 455] width 205 height 32
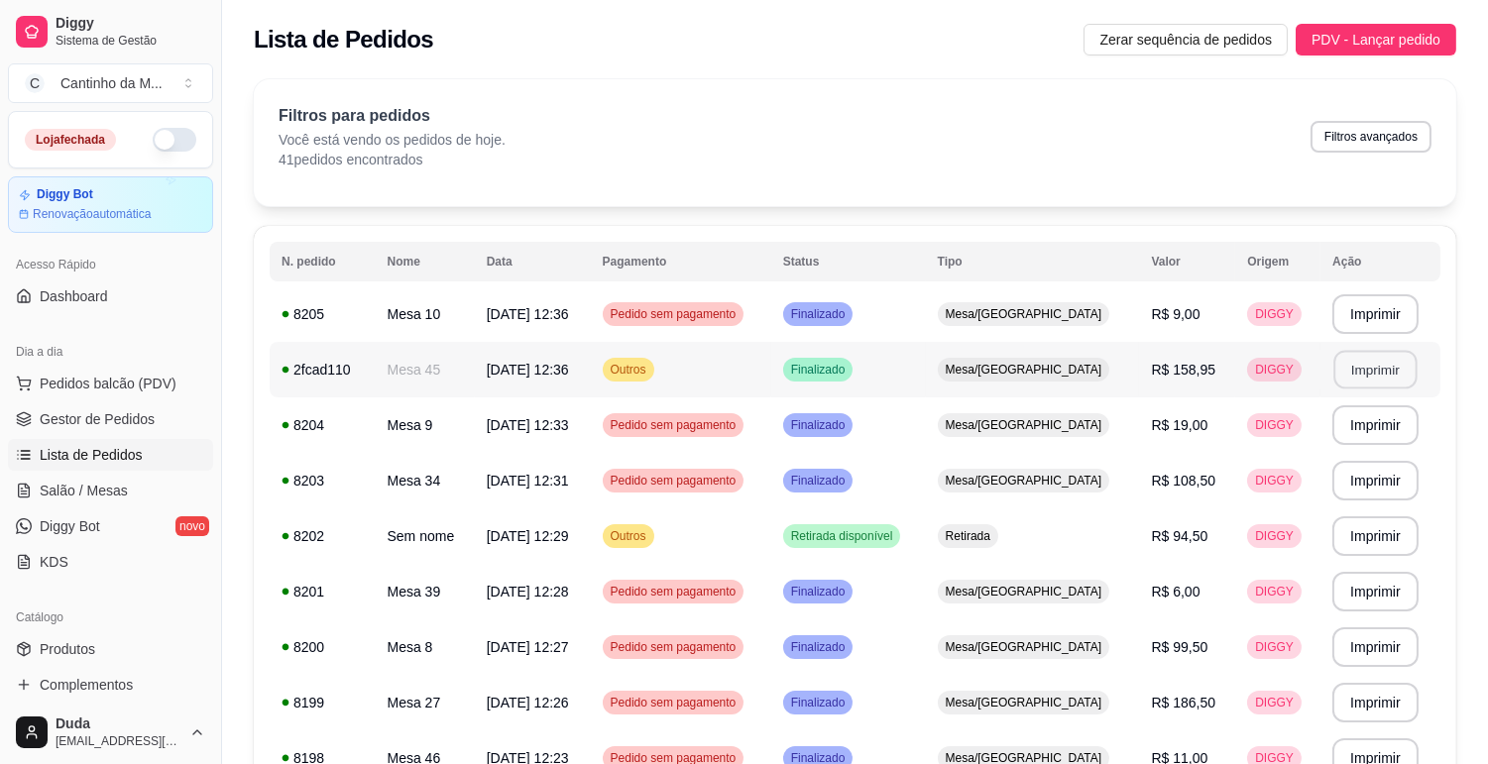
click at [1354, 371] on button "Imprimir" at bounding box center [1374, 370] width 83 height 39
click at [141, 410] on span "Gestor de Pedidos" at bounding box center [97, 419] width 115 height 20
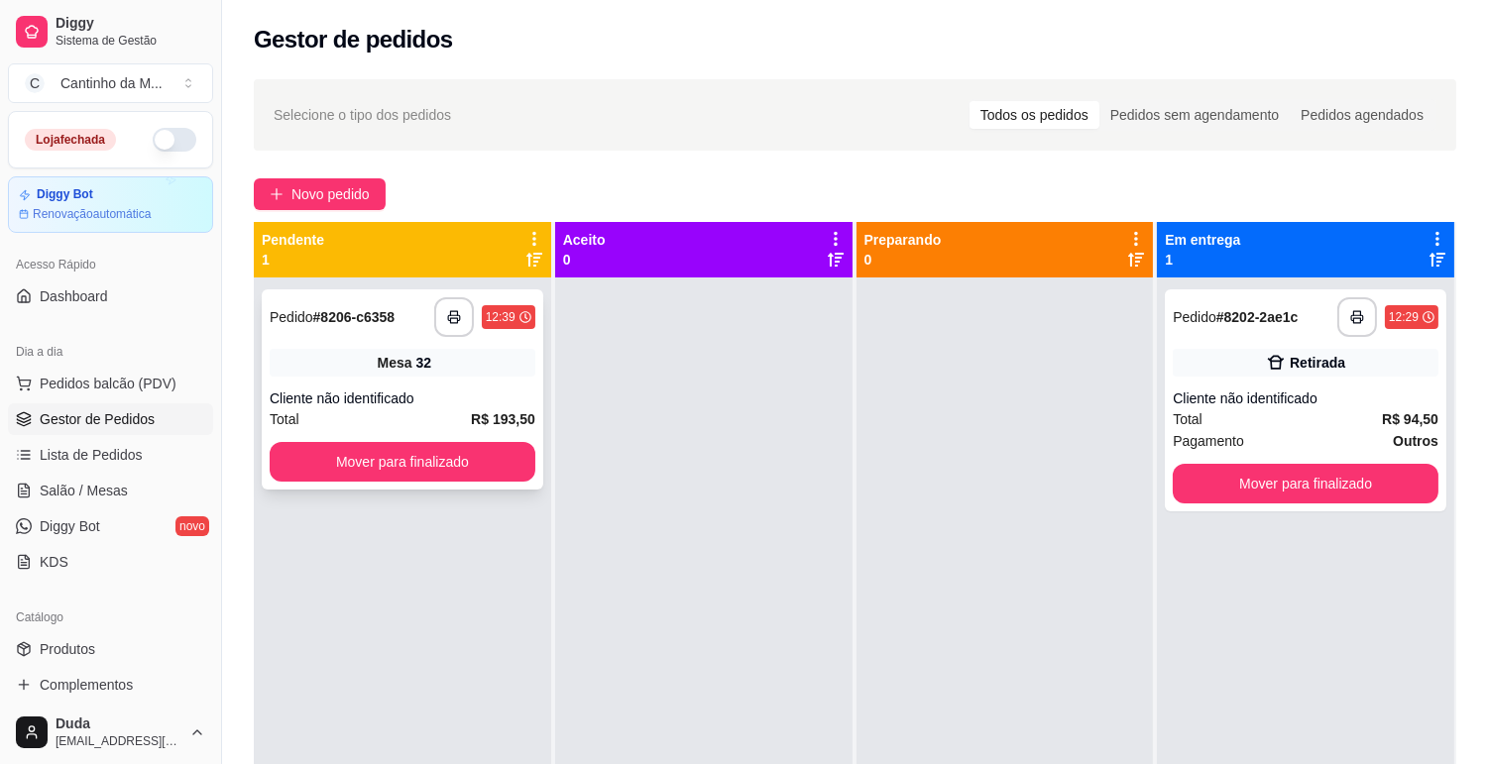
click at [391, 333] on div "**********" at bounding box center [403, 317] width 266 height 40
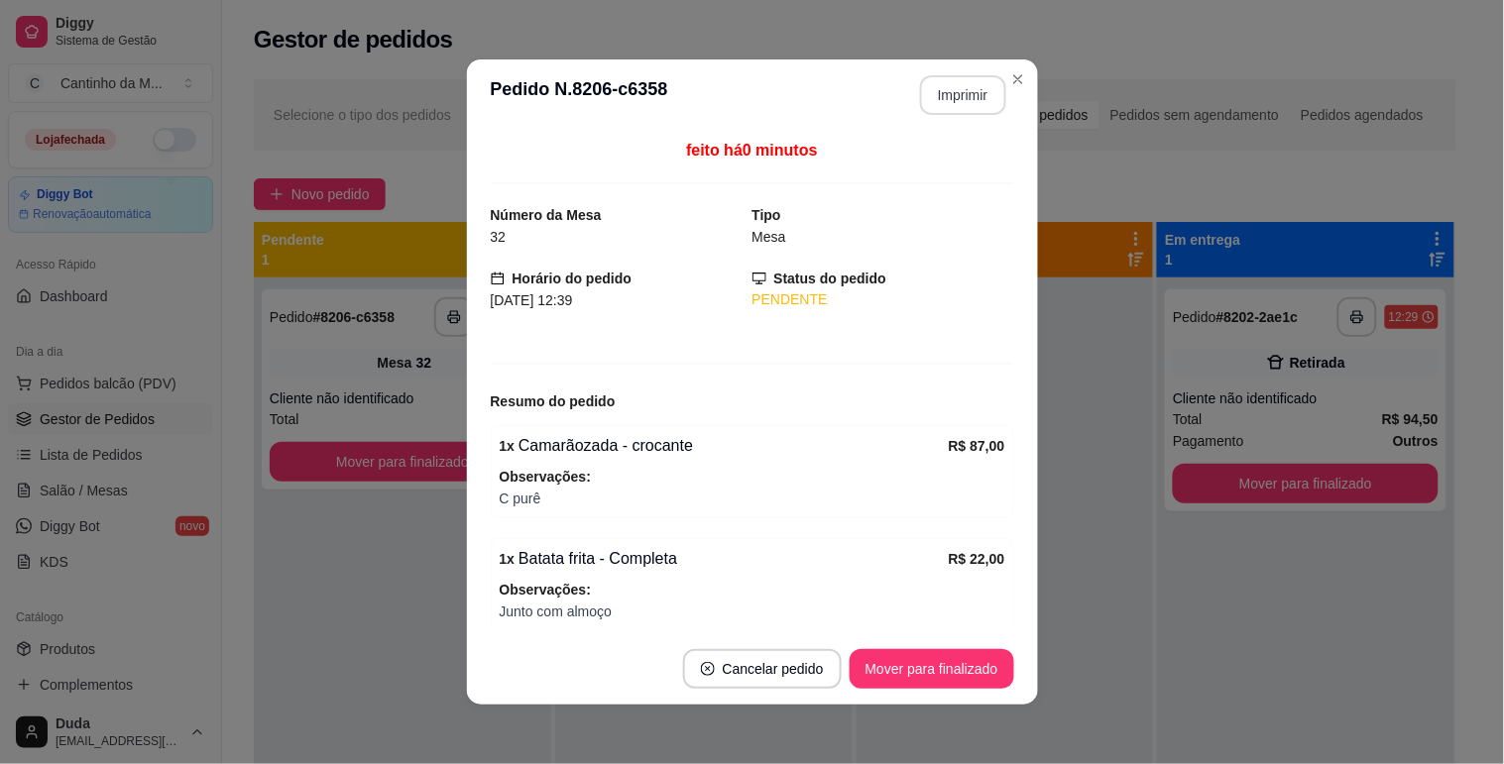
click at [933, 94] on button "Imprimir" at bounding box center [963, 95] width 86 height 40
click at [900, 669] on button "Mover para finalizado" at bounding box center [932, 669] width 165 height 40
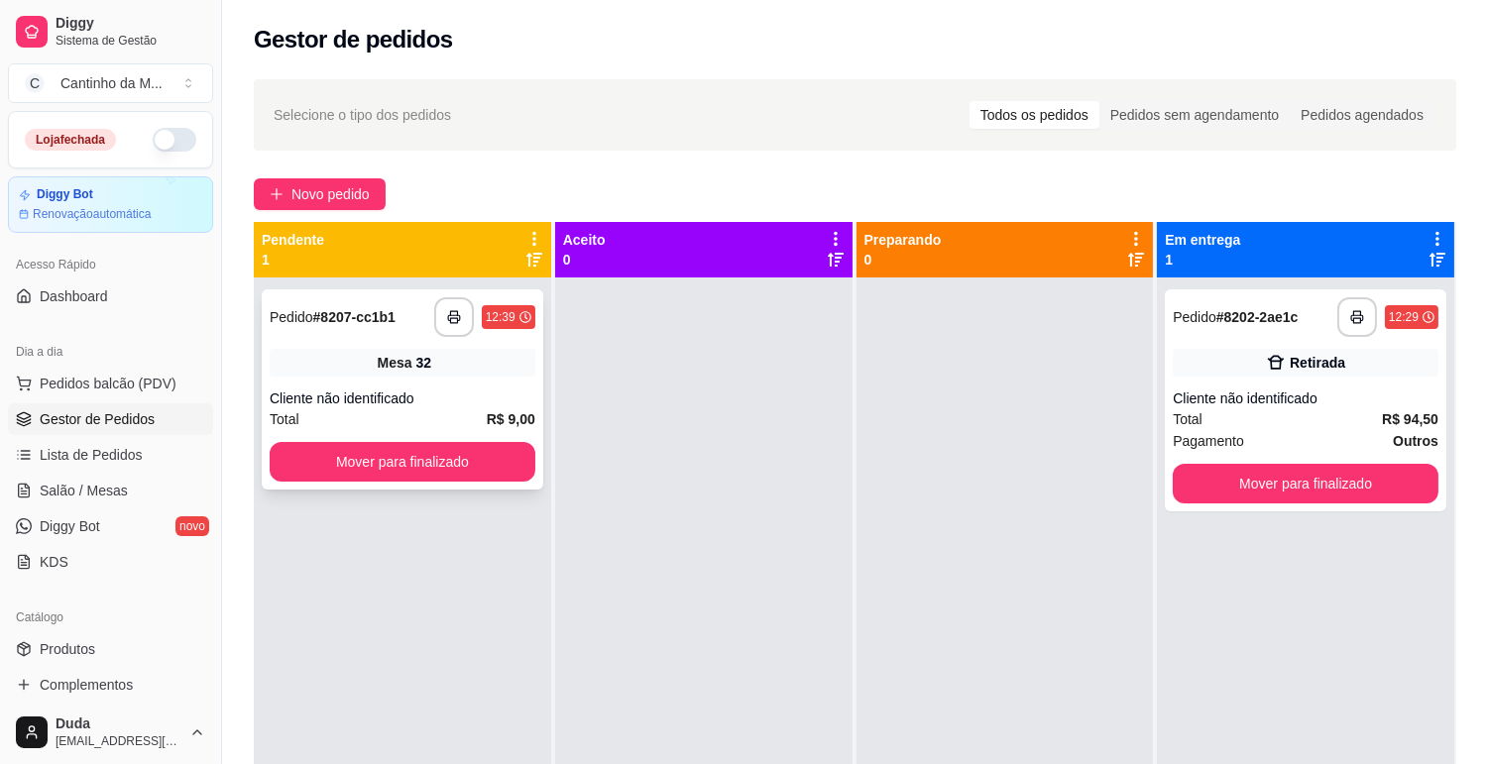
click at [472, 364] on div "Mesa 32" at bounding box center [403, 363] width 266 height 28
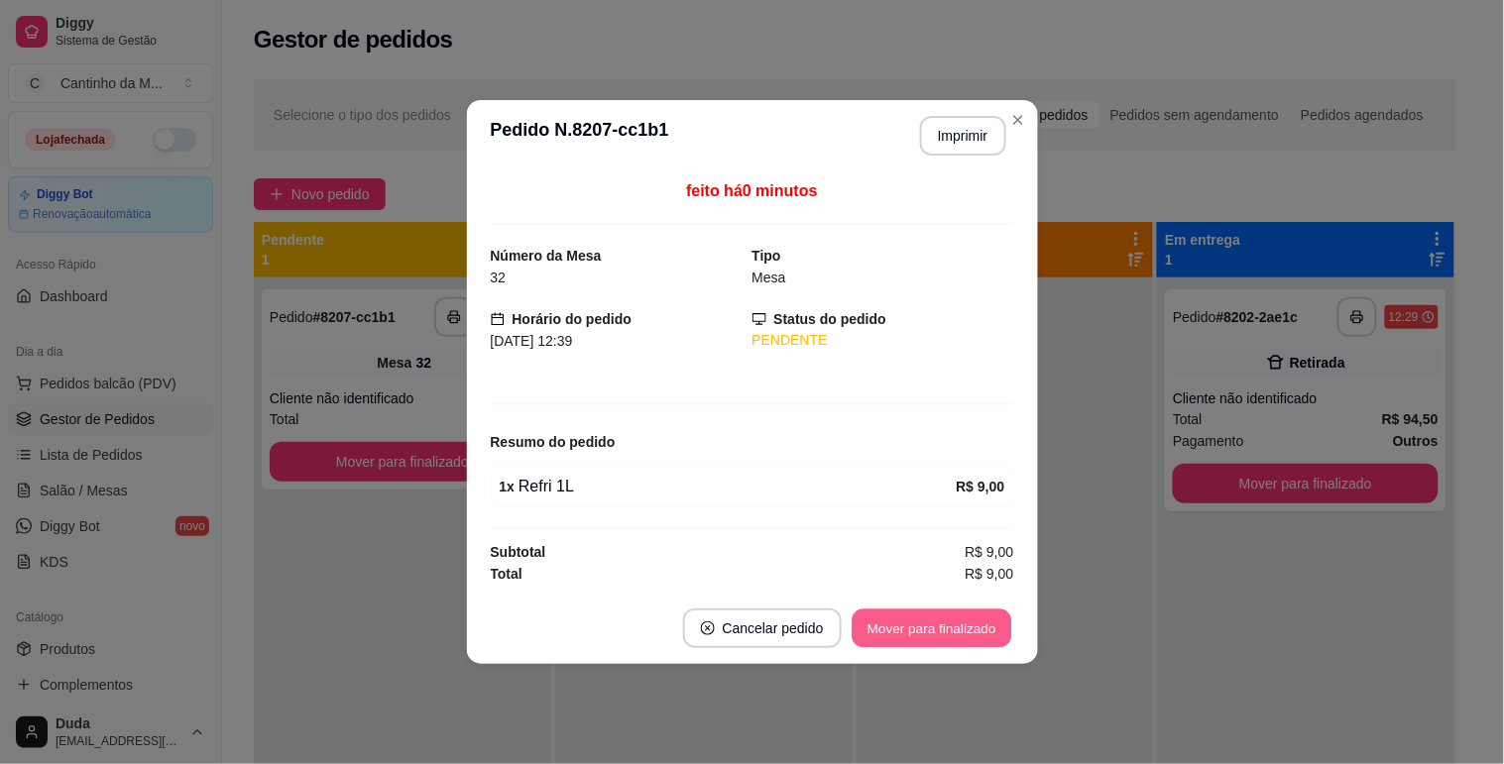
click at [962, 642] on button "Mover para finalizado" at bounding box center [932, 629] width 160 height 39
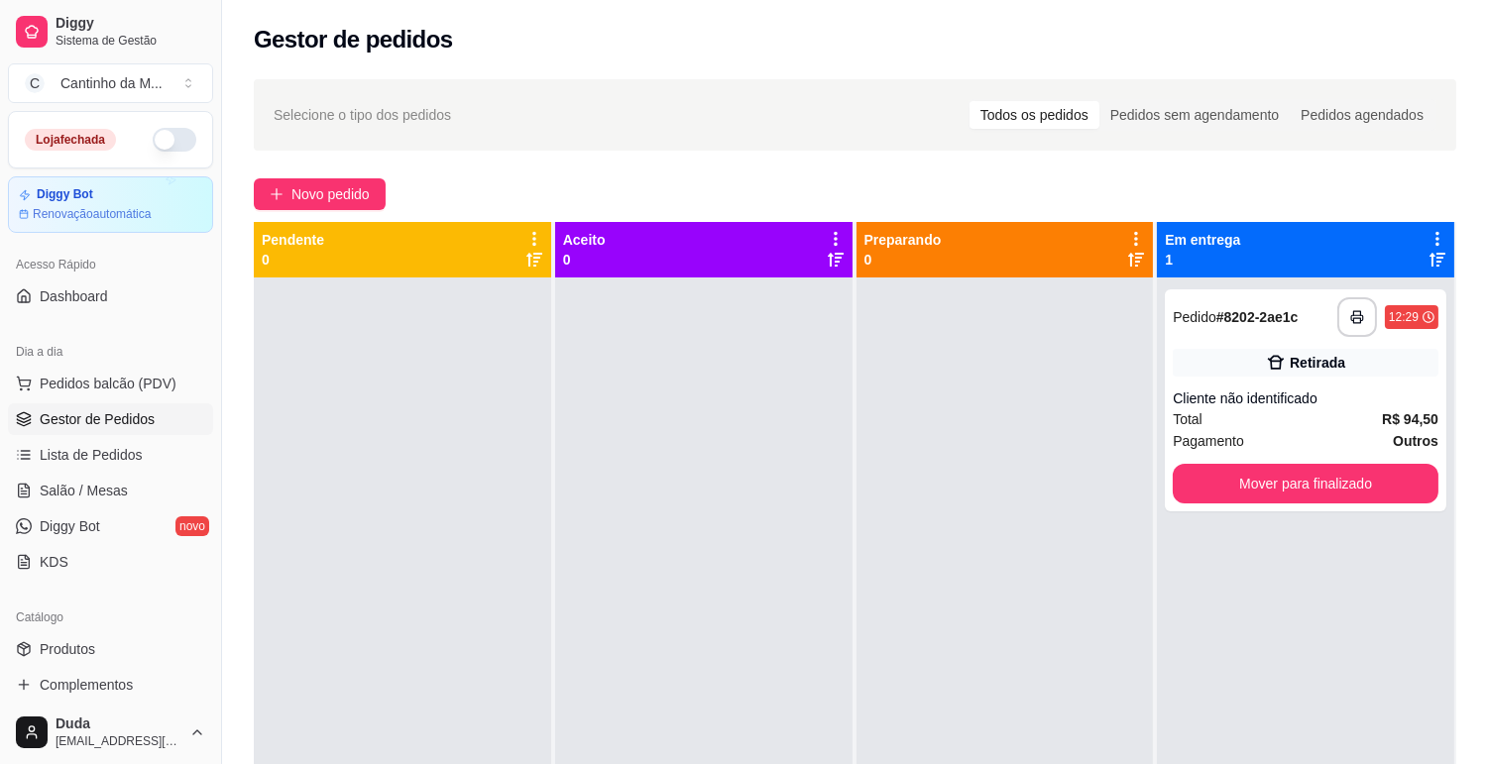
click at [109, 436] on ul "Pedidos balcão (PDV) Gestor de Pedidos Lista de Pedidos Salão / Mesas Diggy Bot…" at bounding box center [110, 473] width 205 height 210
click at [117, 468] on link "Lista de Pedidos" at bounding box center [110, 455] width 205 height 32
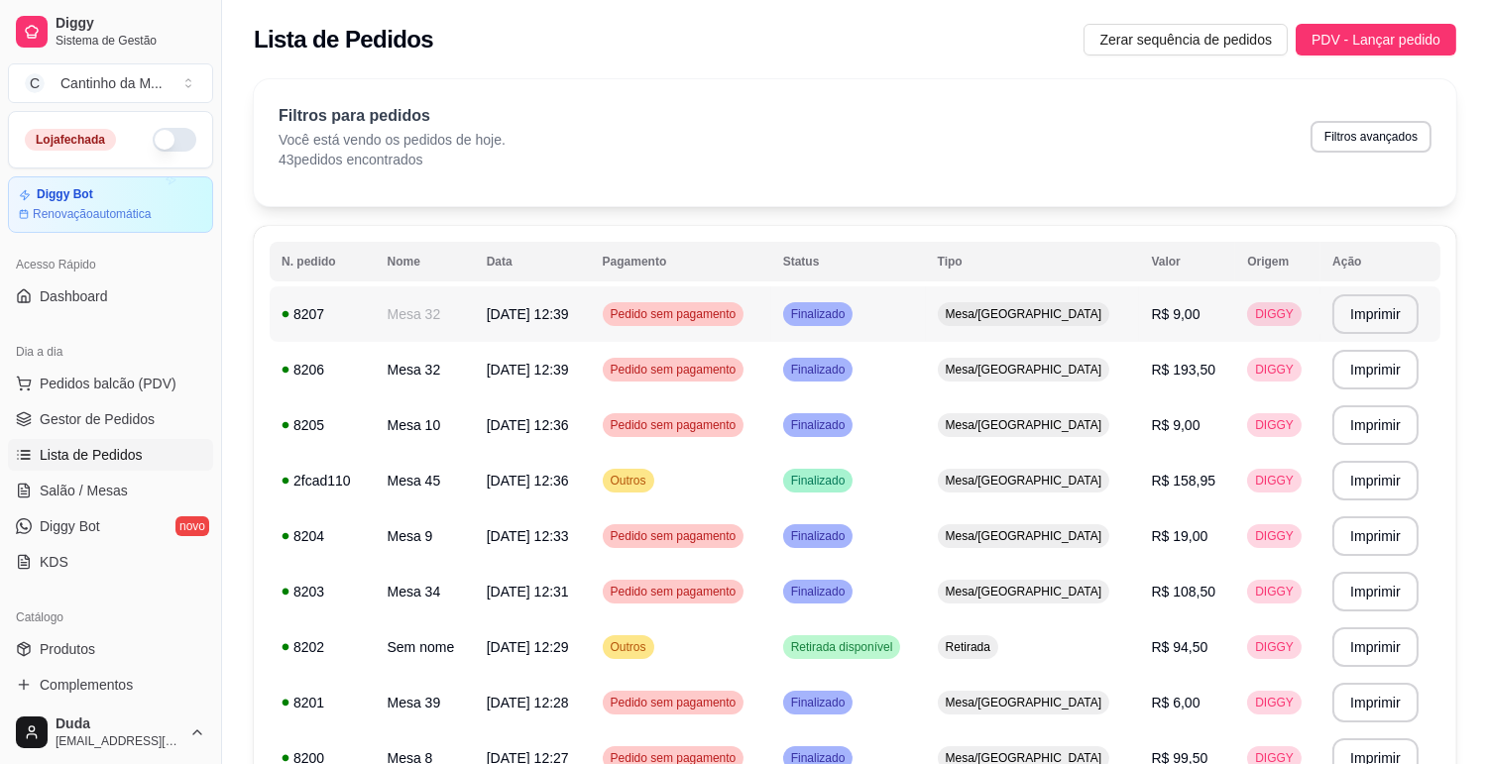
click at [741, 306] on span "Pedido sem pagamento" at bounding box center [674, 314] width 134 height 16
click at [364, 367] on div "8206" at bounding box center [323, 370] width 82 height 20
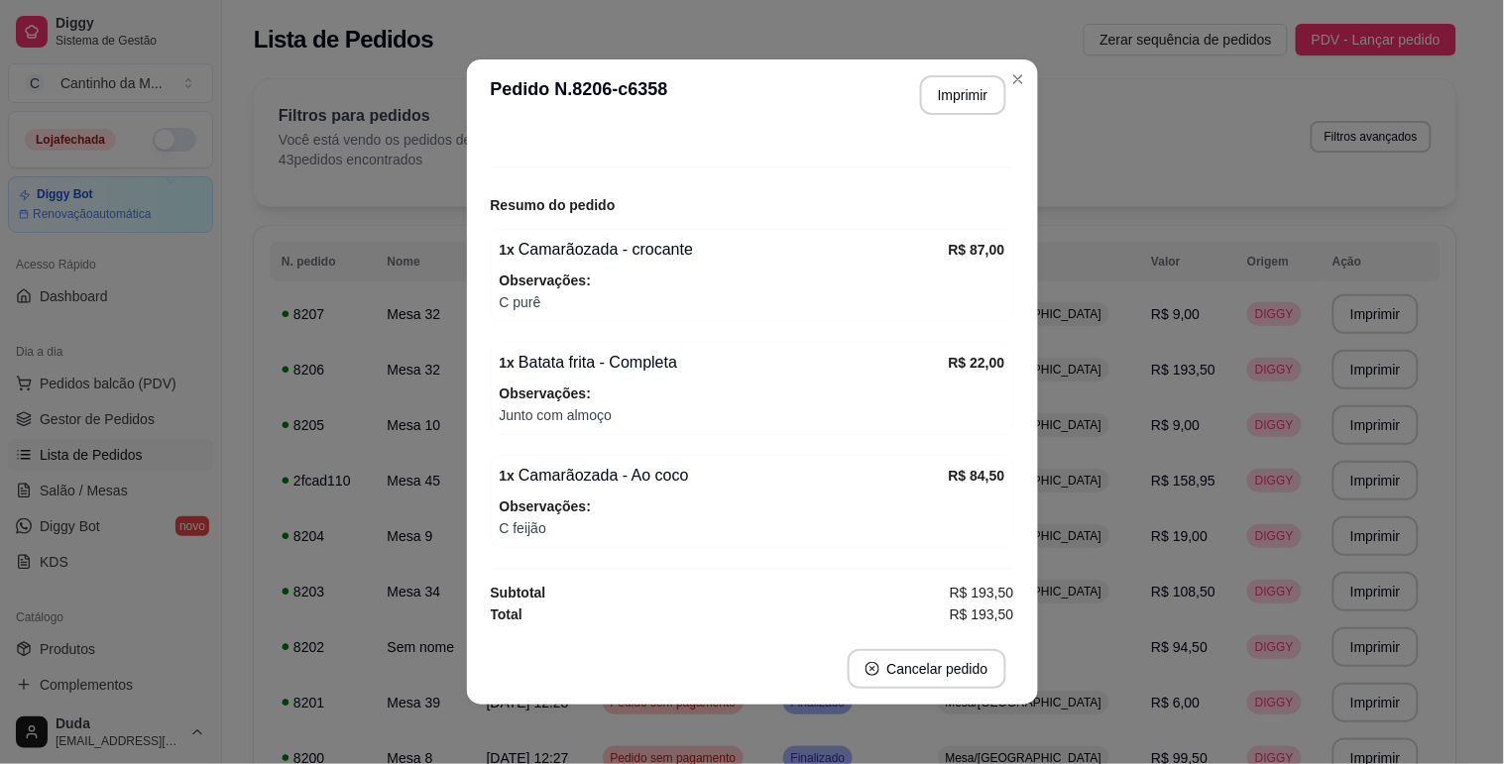
scroll to position [132, 0]
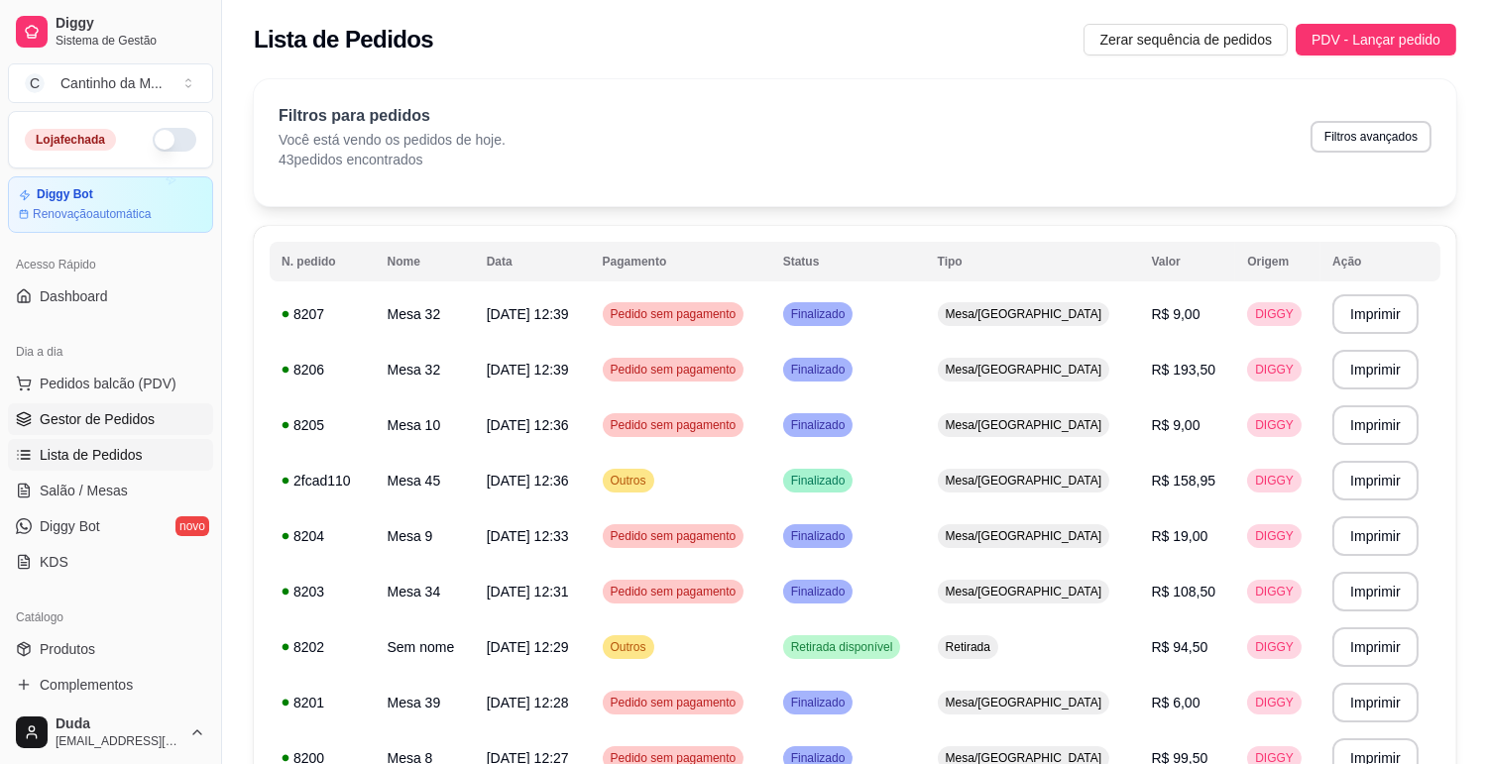
click at [121, 426] on span "Gestor de Pedidos" at bounding box center [97, 419] width 115 height 20
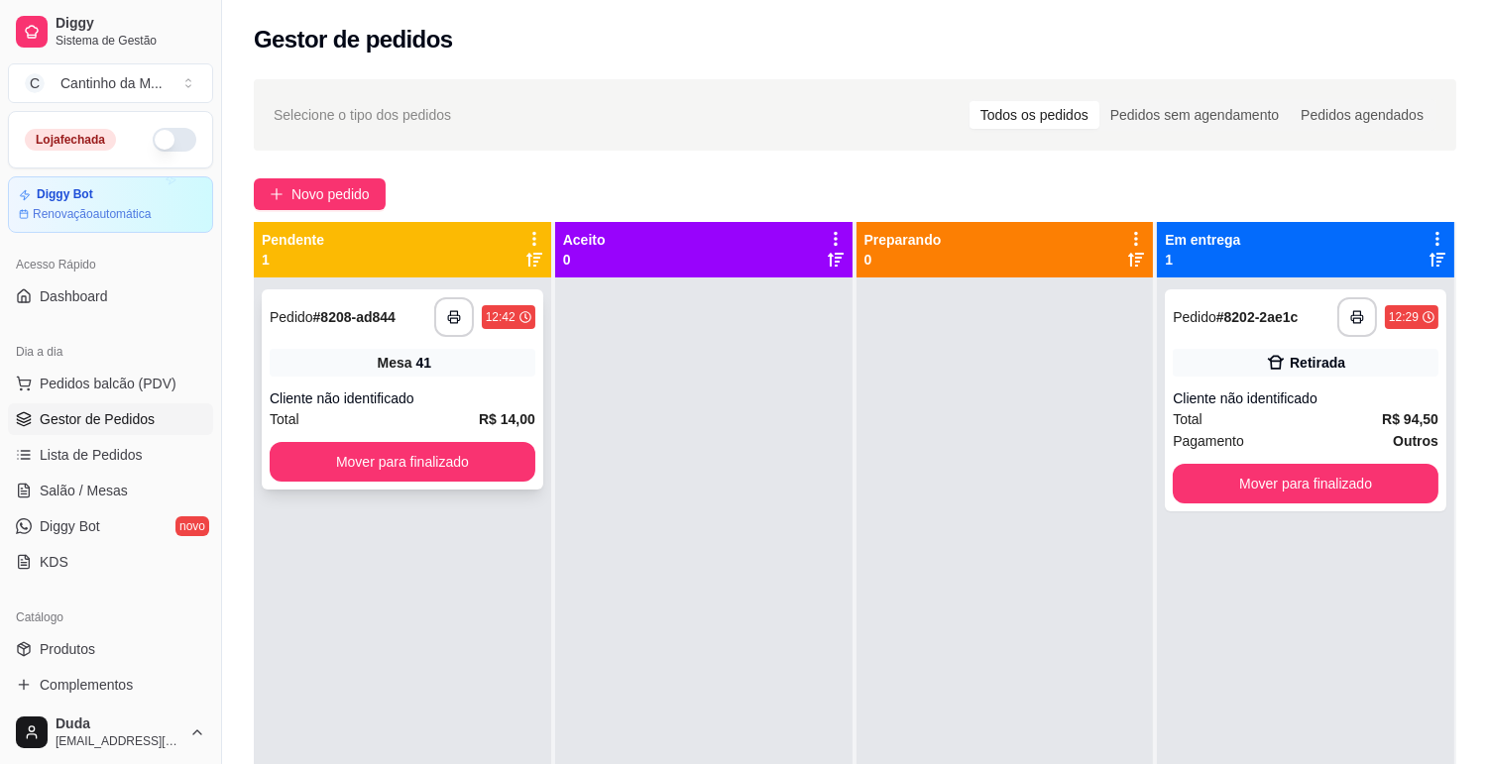
click at [469, 395] on div "Cliente não identificado" at bounding box center [403, 399] width 266 height 20
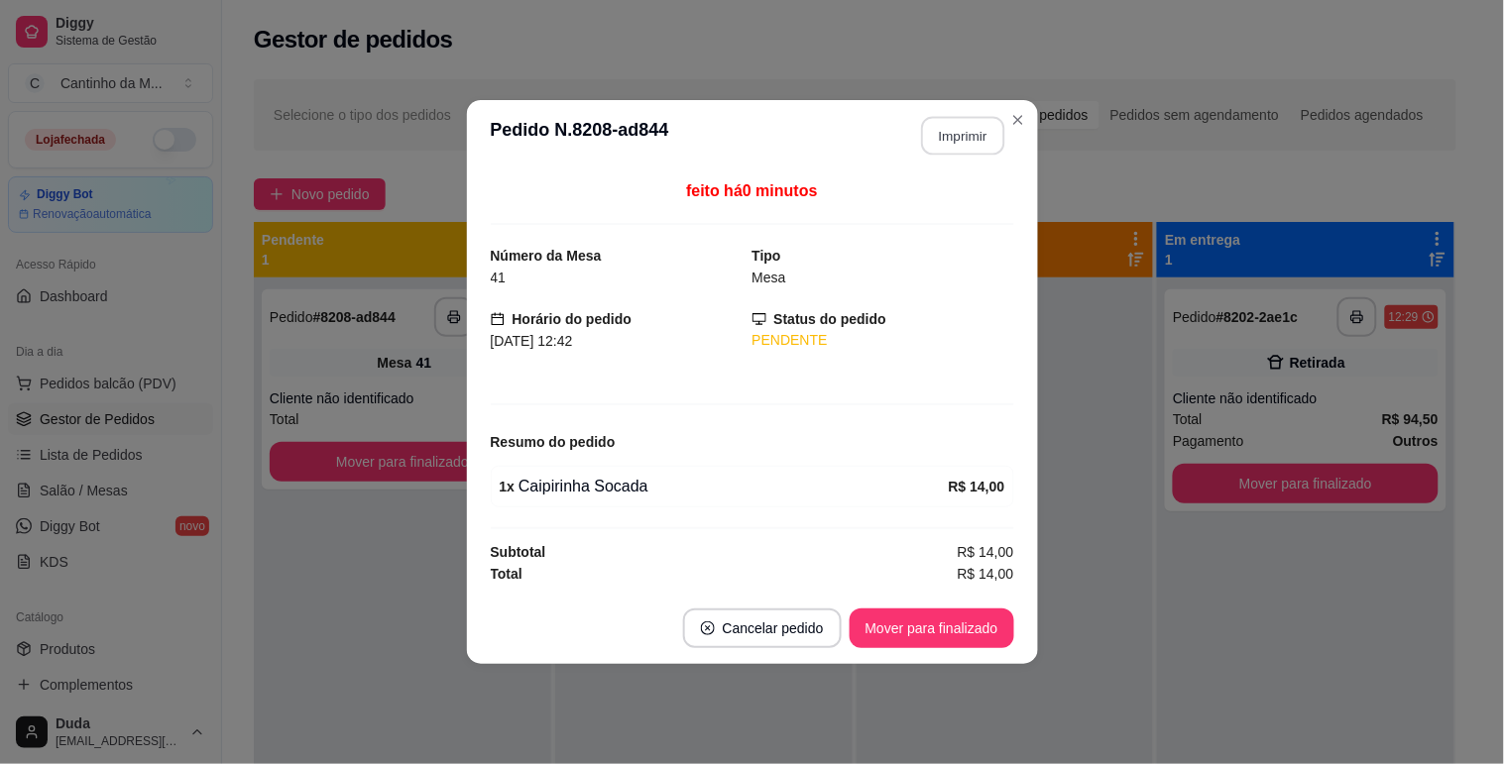
click at [972, 134] on button "Imprimir" at bounding box center [962, 136] width 83 height 39
click at [942, 637] on button "Mover para finalizado" at bounding box center [932, 629] width 160 height 39
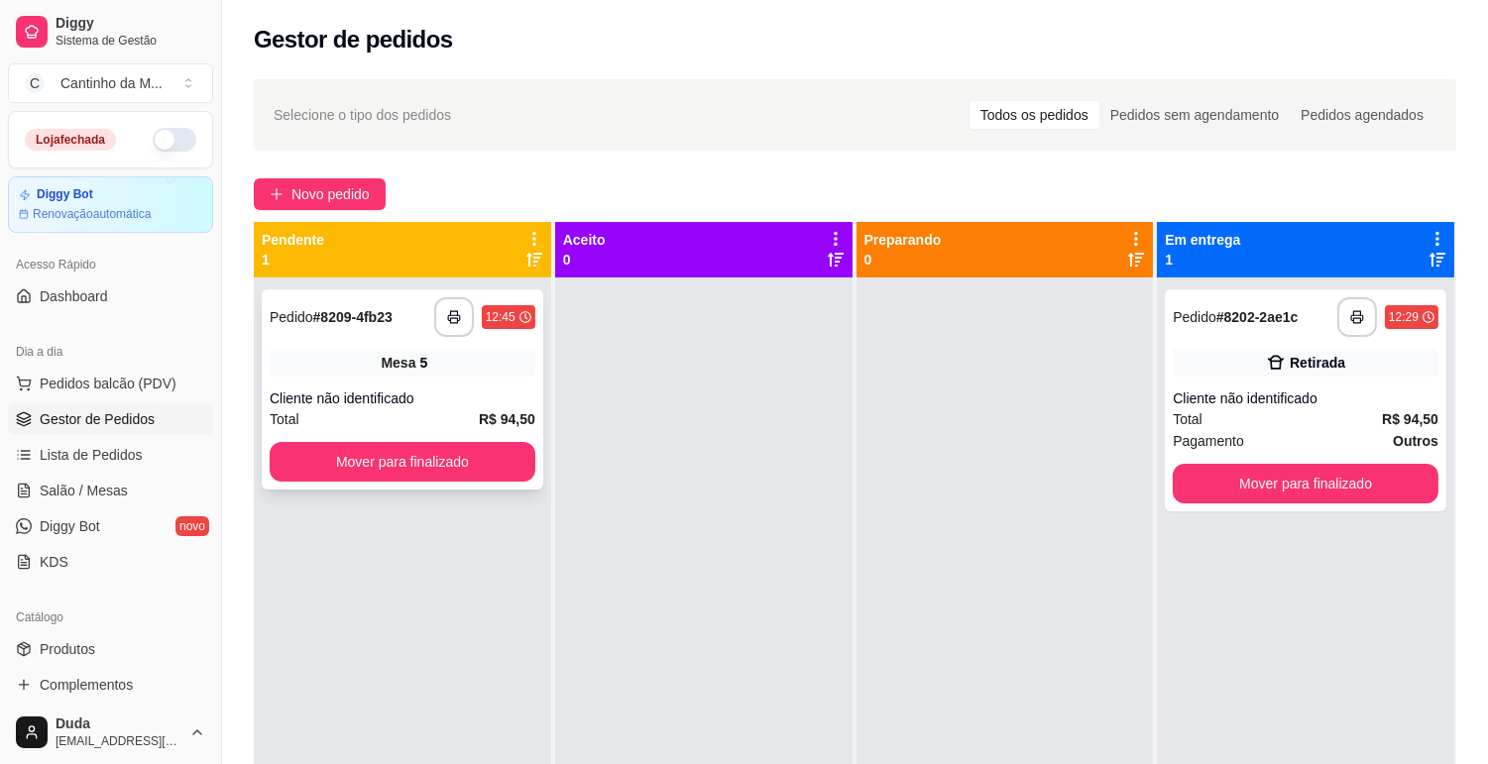
click at [466, 354] on div "Mesa 5" at bounding box center [403, 363] width 266 height 28
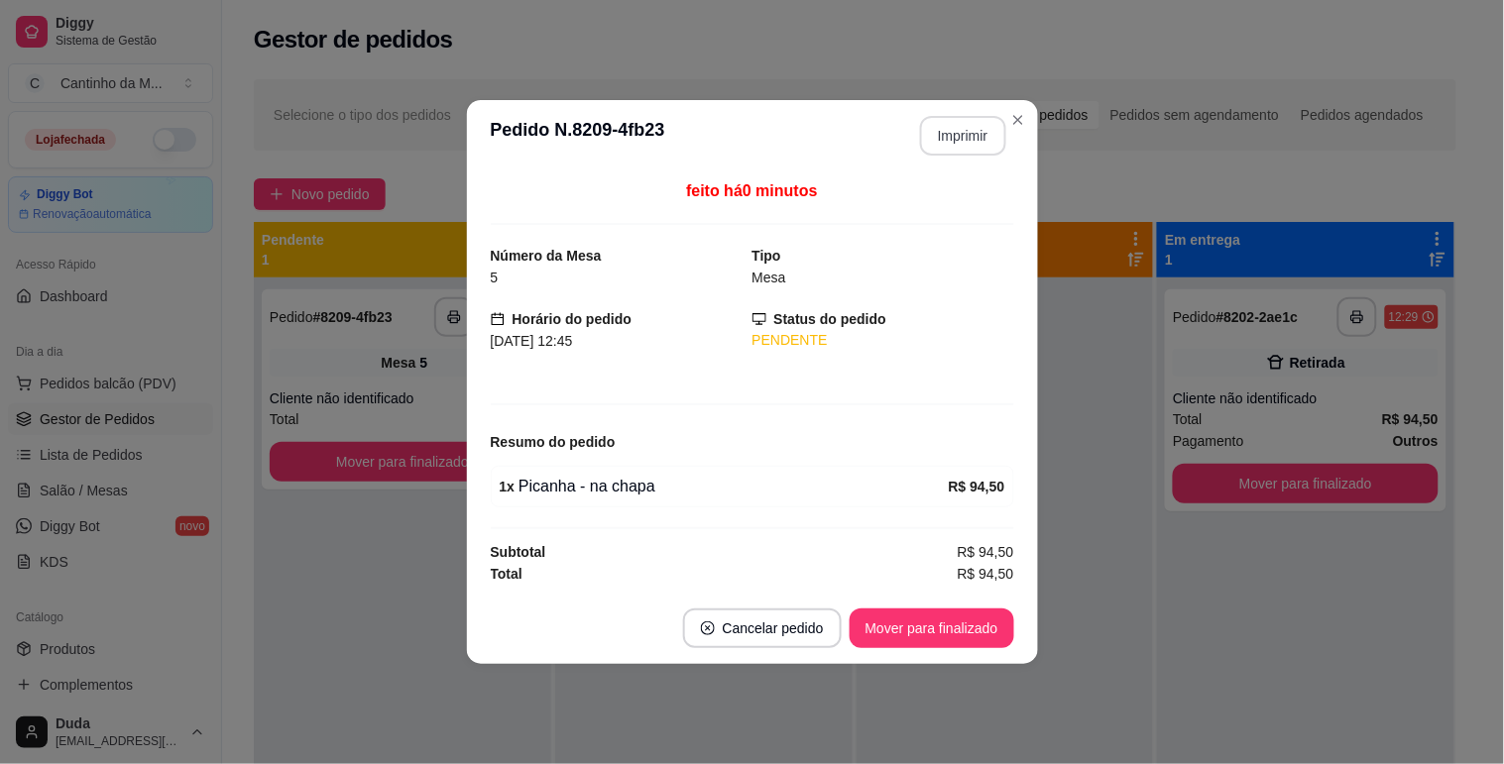
click at [958, 142] on button "Imprimir" at bounding box center [963, 136] width 86 height 40
click at [940, 640] on button "Mover para finalizado" at bounding box center [932, 629] width 165 height 40
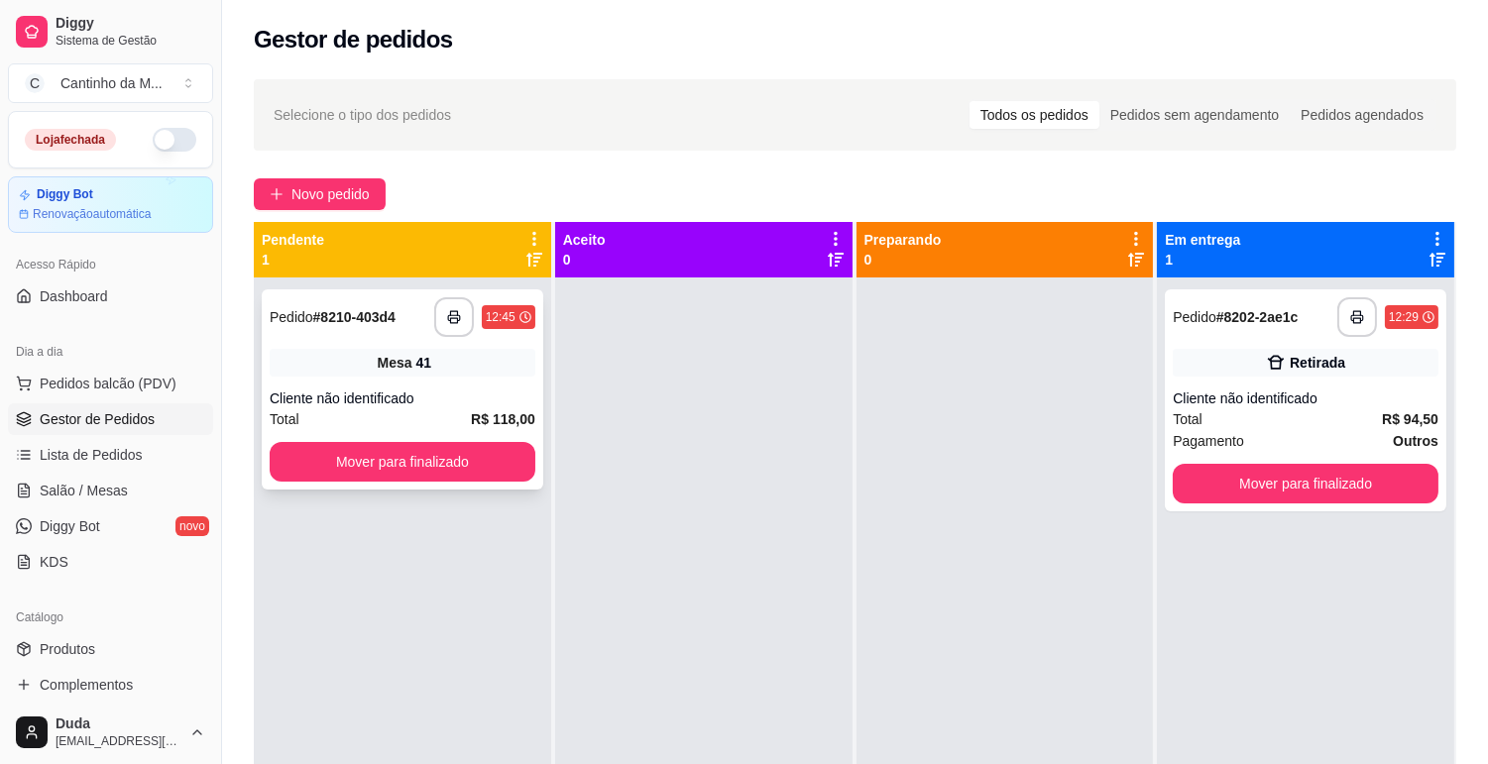
click at [409, 380] on div "**********" at bounding box center [403, 389] width 282 height 200
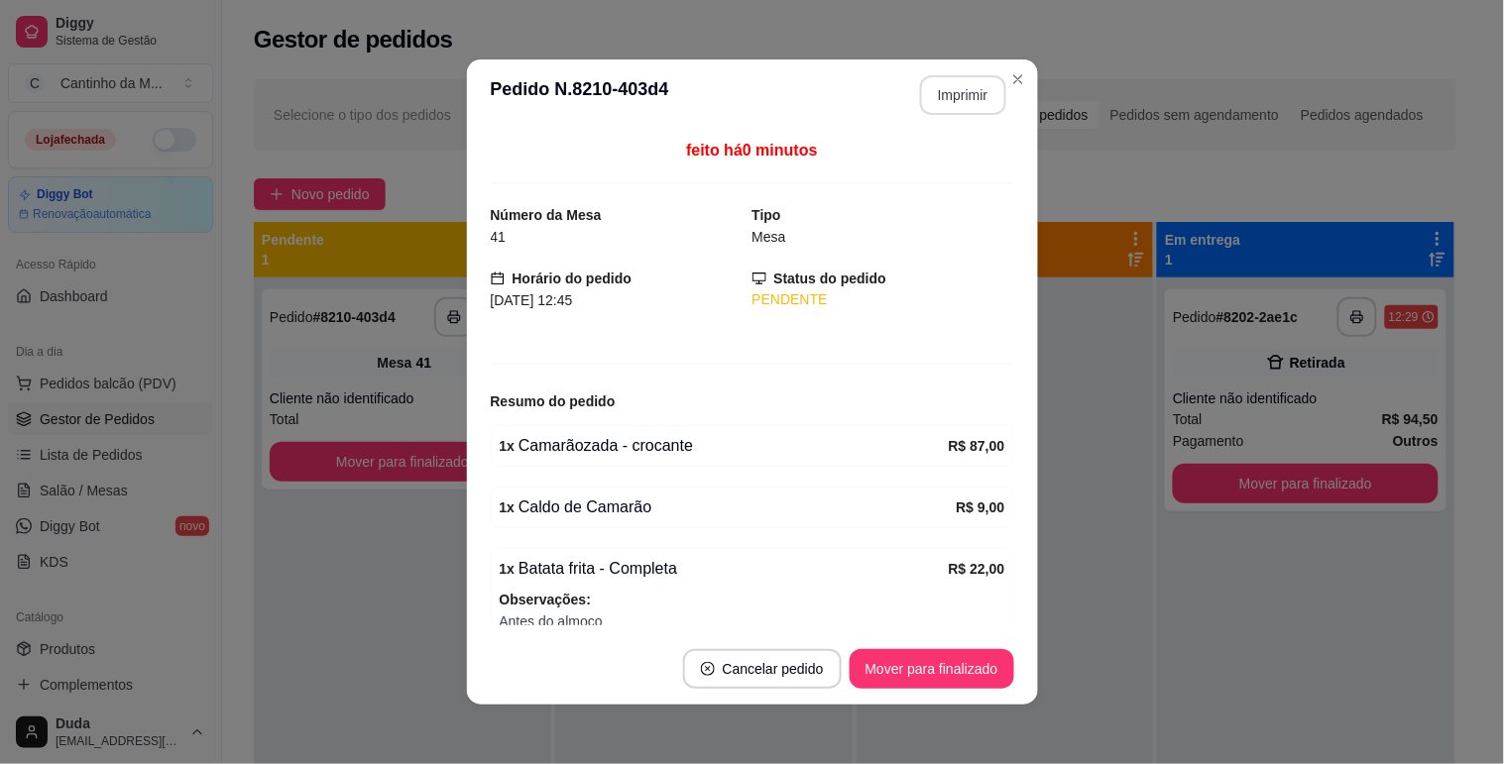
click at [965, 104] on button "Imprimir" at bounding box center [963, 95] width 86 height 40
click at [972, 668] on button "Mover para finalizado" at bounding box center [932, 669] width 165 height 40
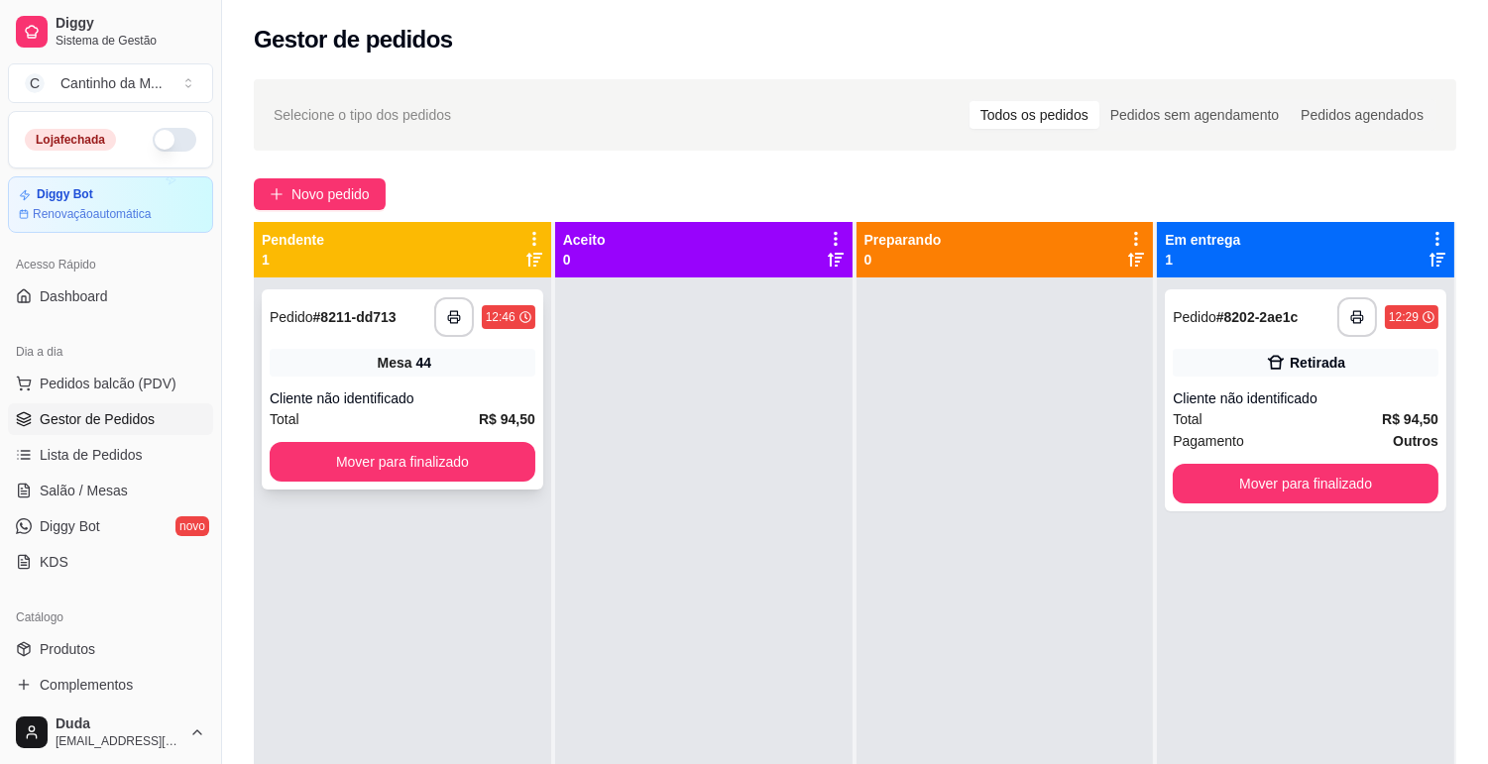
click at [394, 392] on div "Cliente não identificado" at bounding box center [403, 399] width 266 height 20
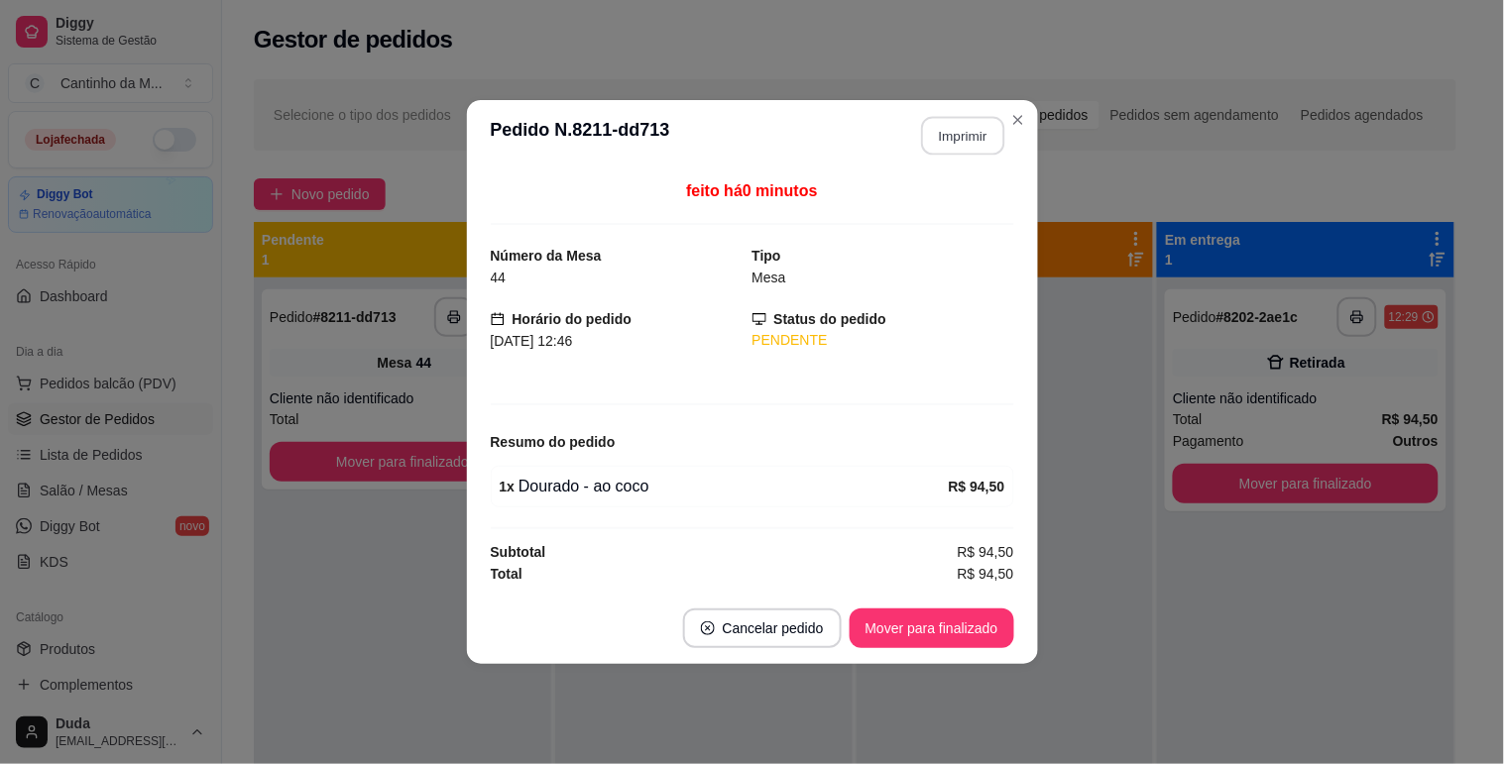
click at [979, 130] on button "Imprimir" at bounding box center [962, 136] width 83 height 39
click at [984, 640] on button "Mover para finalizado" at bounding box center [932, 629] width 165 height 40
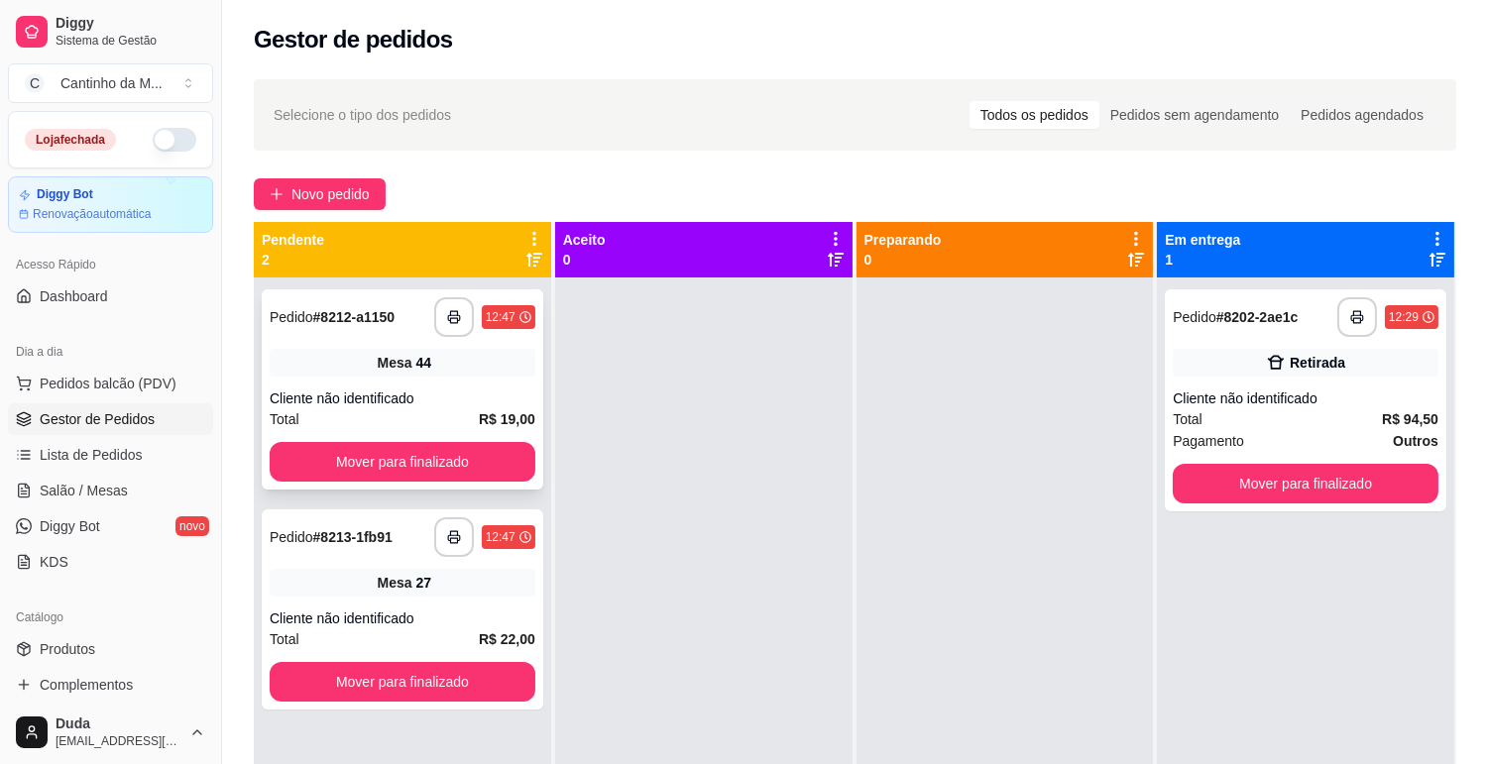
click at [499, 411] on strong "R$ 19,00" at bounding box center [507, 419] width 57 height 16
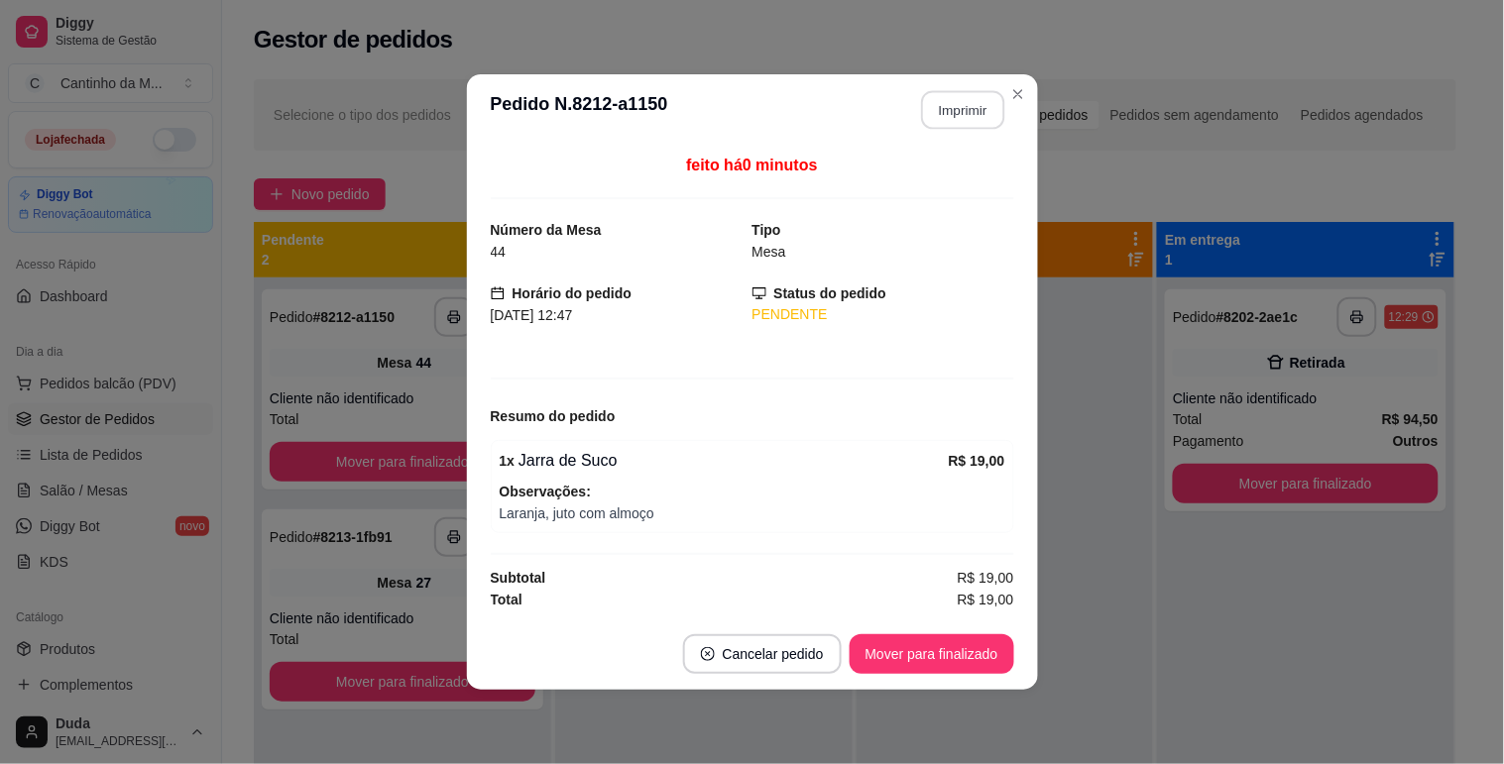
click at [975, 101] on button "Imprimir" at bounding box center [962, 110] width 83 height 39
click at [979, 651] on button "Mover para finalizado" at bounding box center [932, 654] width 165 height 40
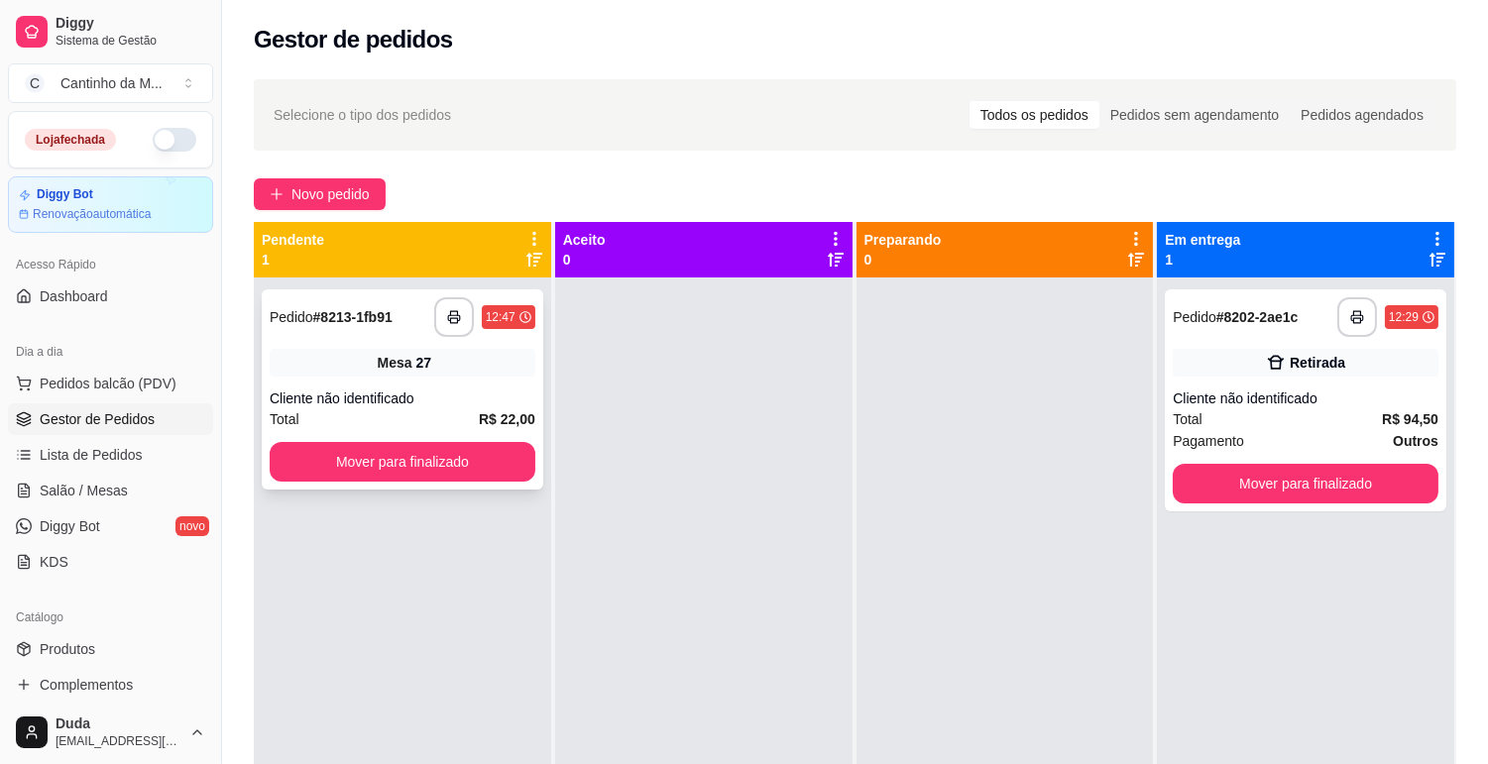
click at [374, 330] on div "**********" at bounding box center [403, 317] width 266 height 40
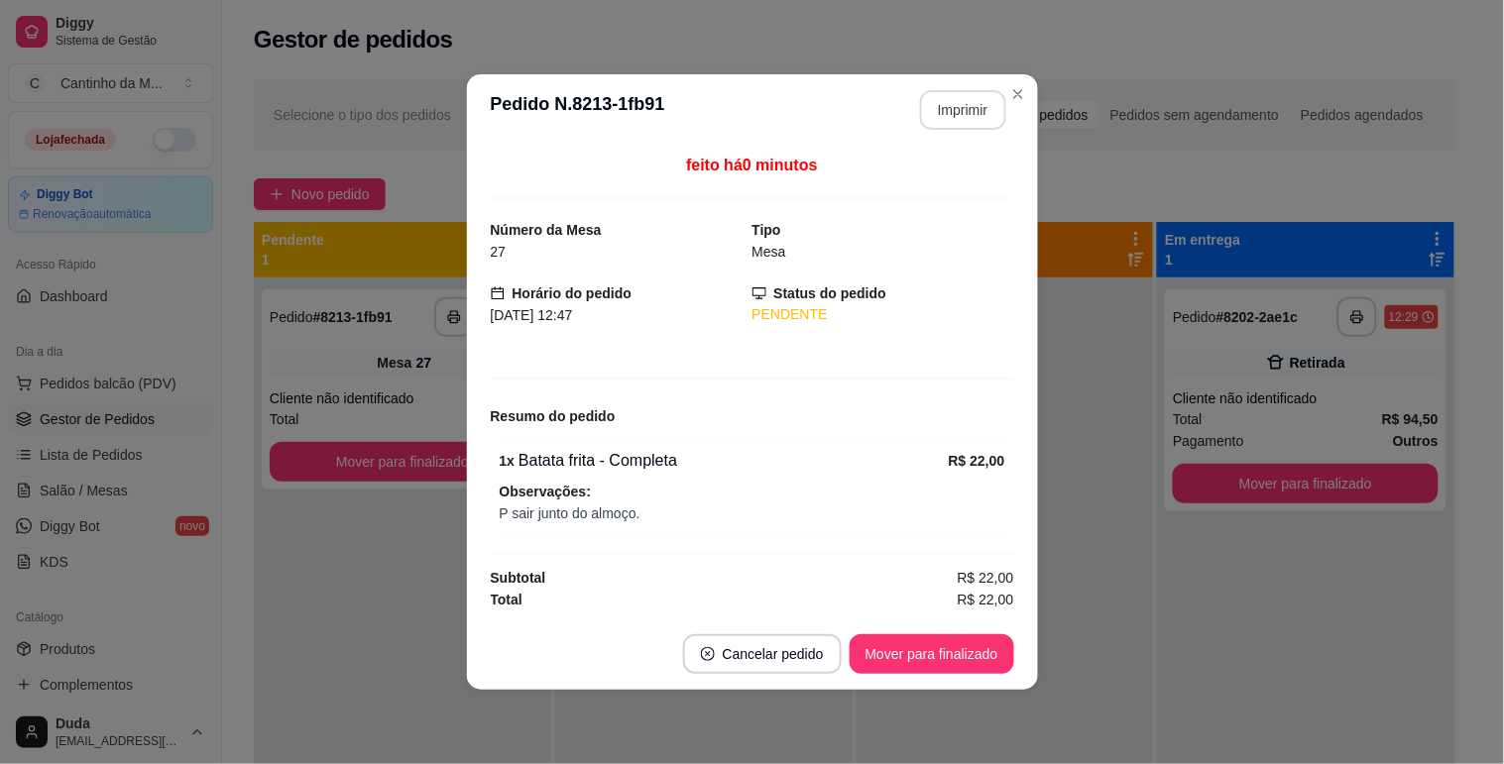
click at [949, 105] on button "Imprimir" at bounding box center [963, 110] width 86 height 40
click at [939, 644] on button "Mover para finalizado" at bounding box center [932, 654] width 165 height 40
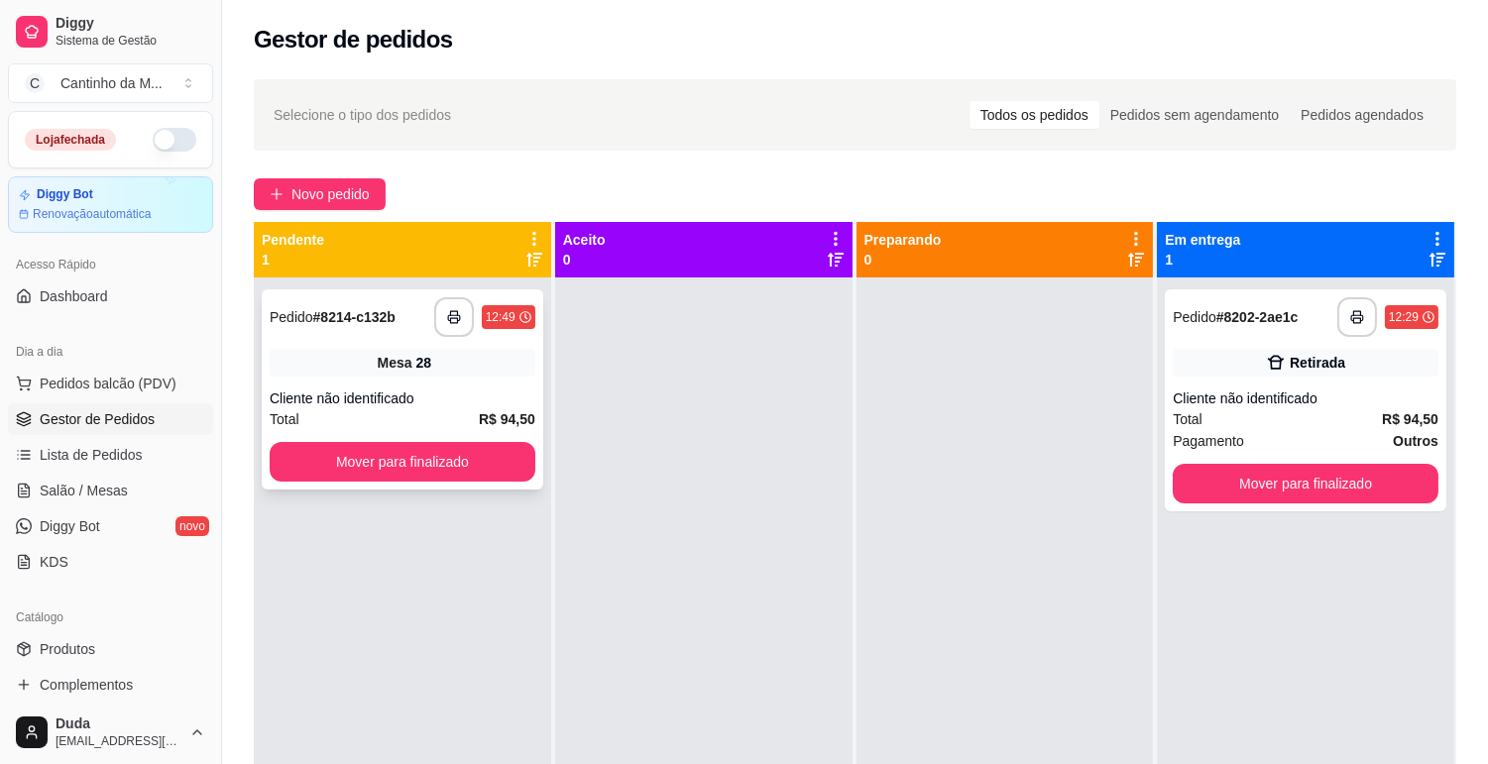
click at [478, 393] on div "Cliente não identificado" at bounding box center [403, 399] width 266 height 20
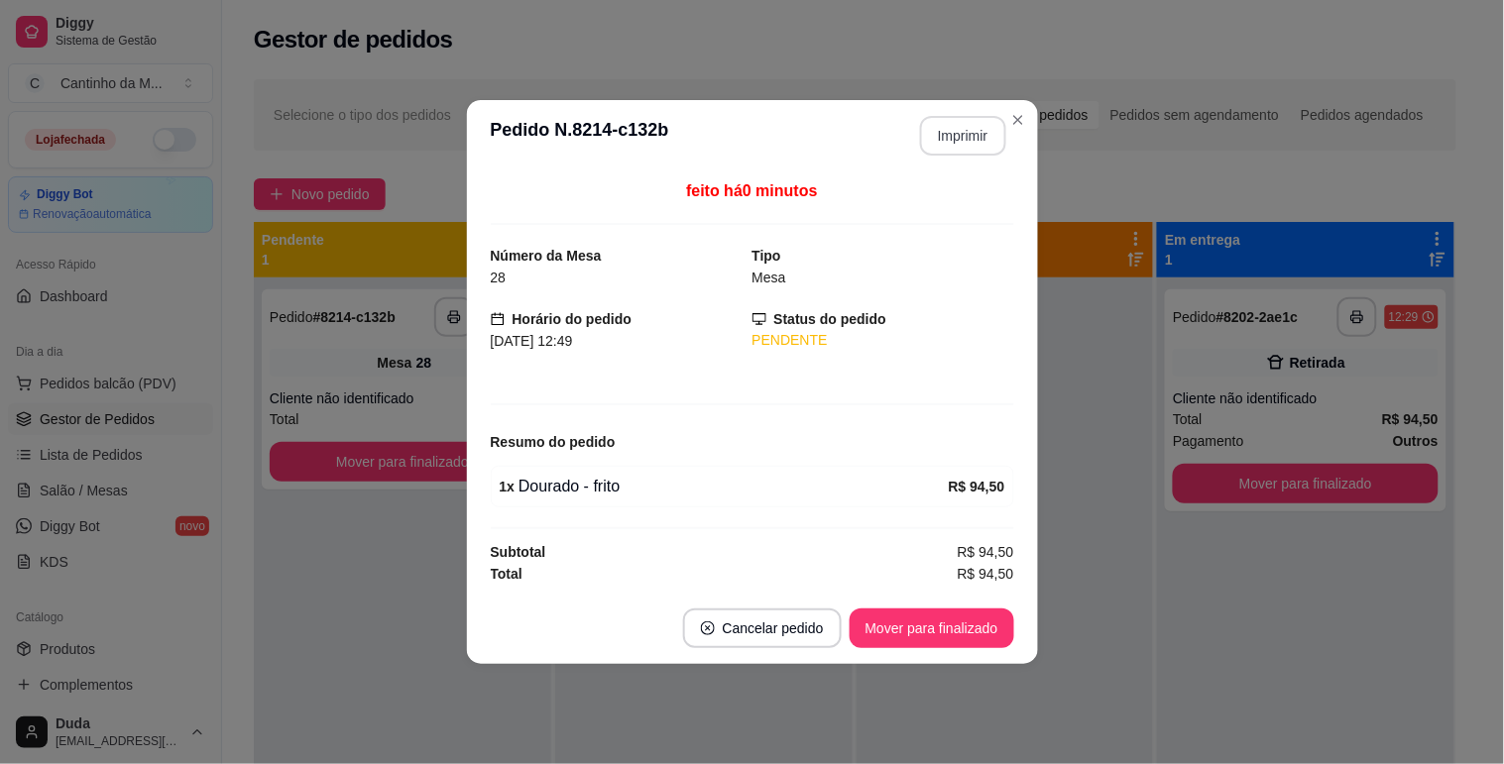
click at [989, 141] on button "Imprimir" at bounding box center [963, 136] width 86 height 40
click at [908, 639] on button "Mover para finalizado" at bounding box center [932, 629] width 165 height 40
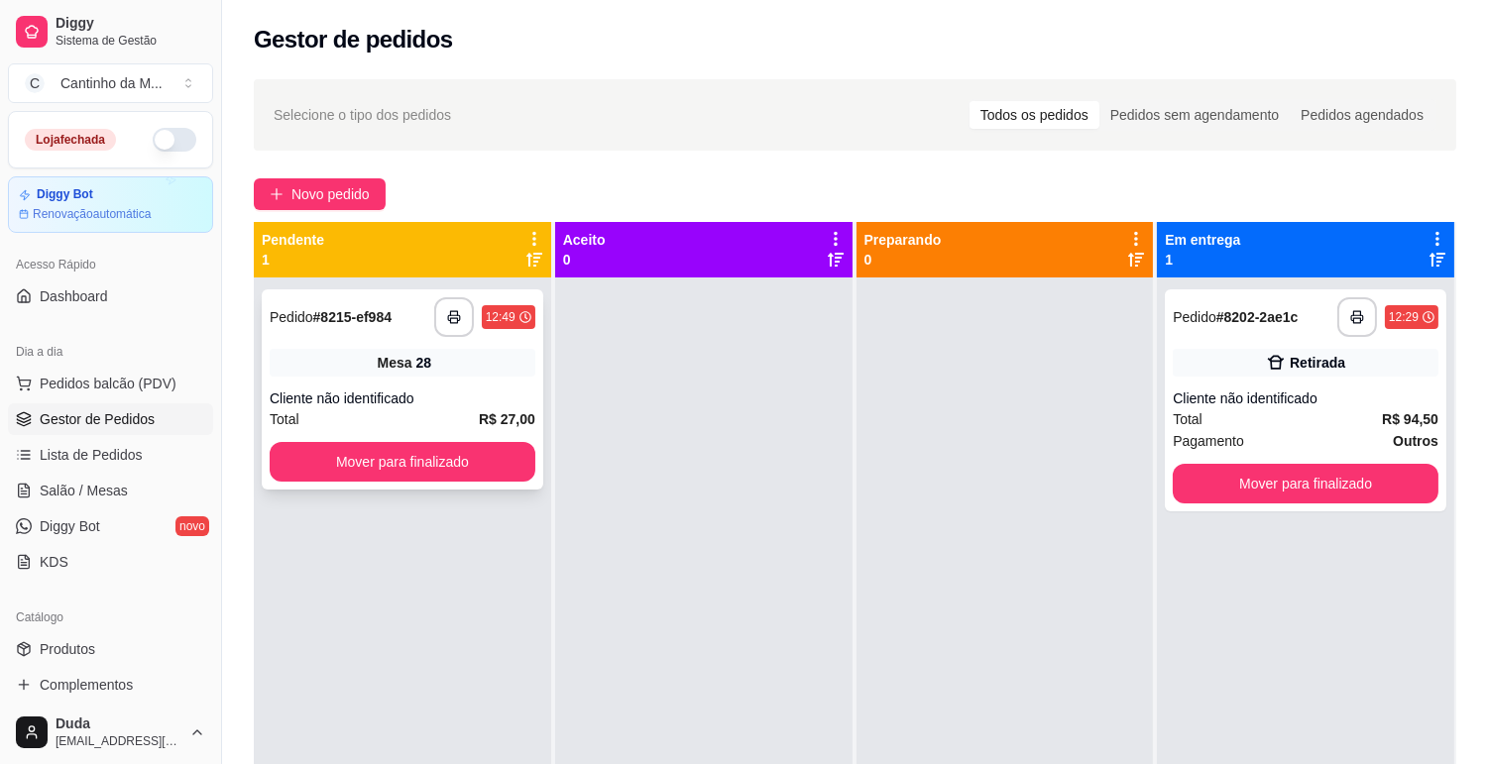
click at [429, 400] on div "Cliente não identificado" at bounding box center [403, 399] width 266 height 20
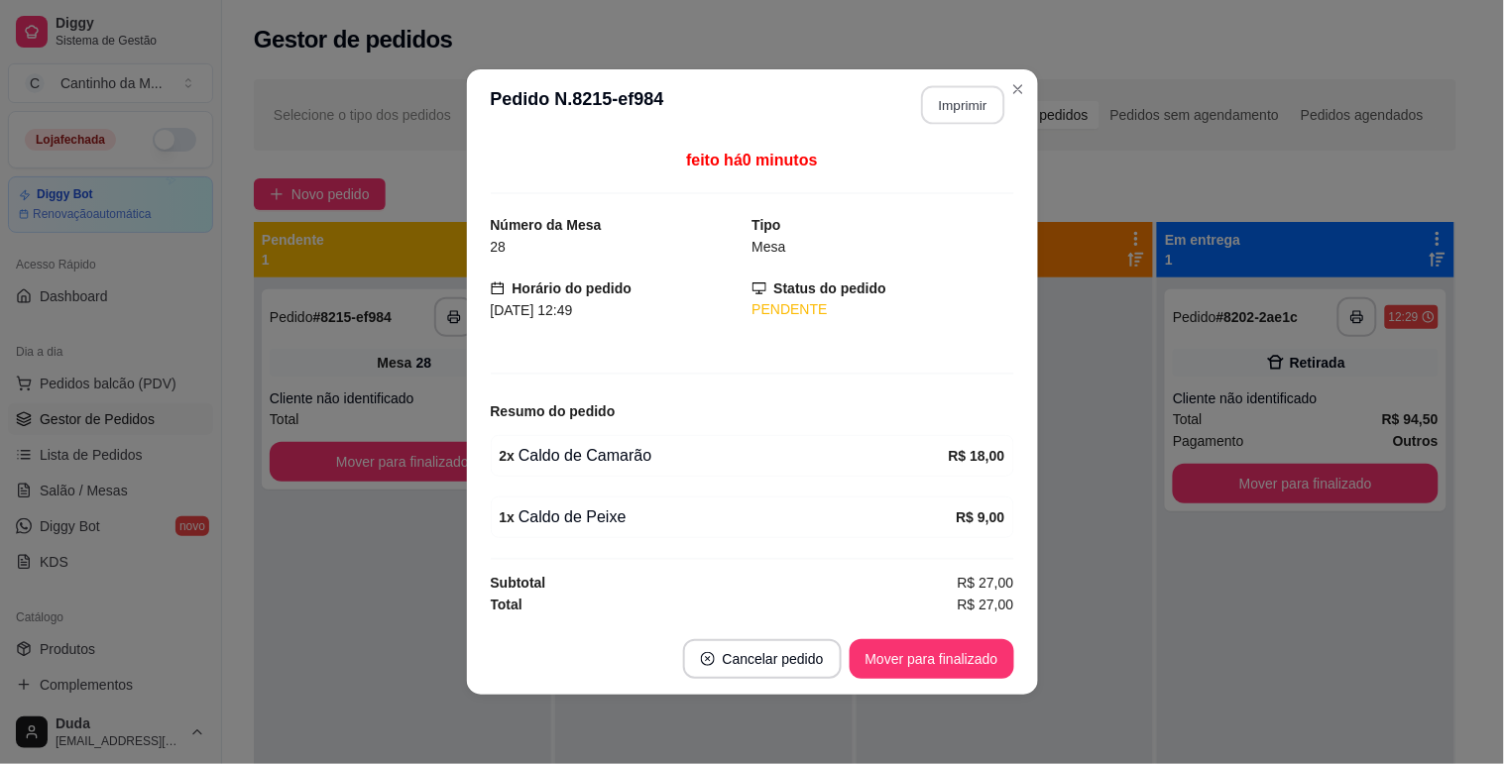
click at [949, 119] on button "Imprimir" at bounding box center [962, 105] width 83 height 39
click at [962, 674] on button "Mover para finalizado" at bounding box center [932, 659] width 165 height 40
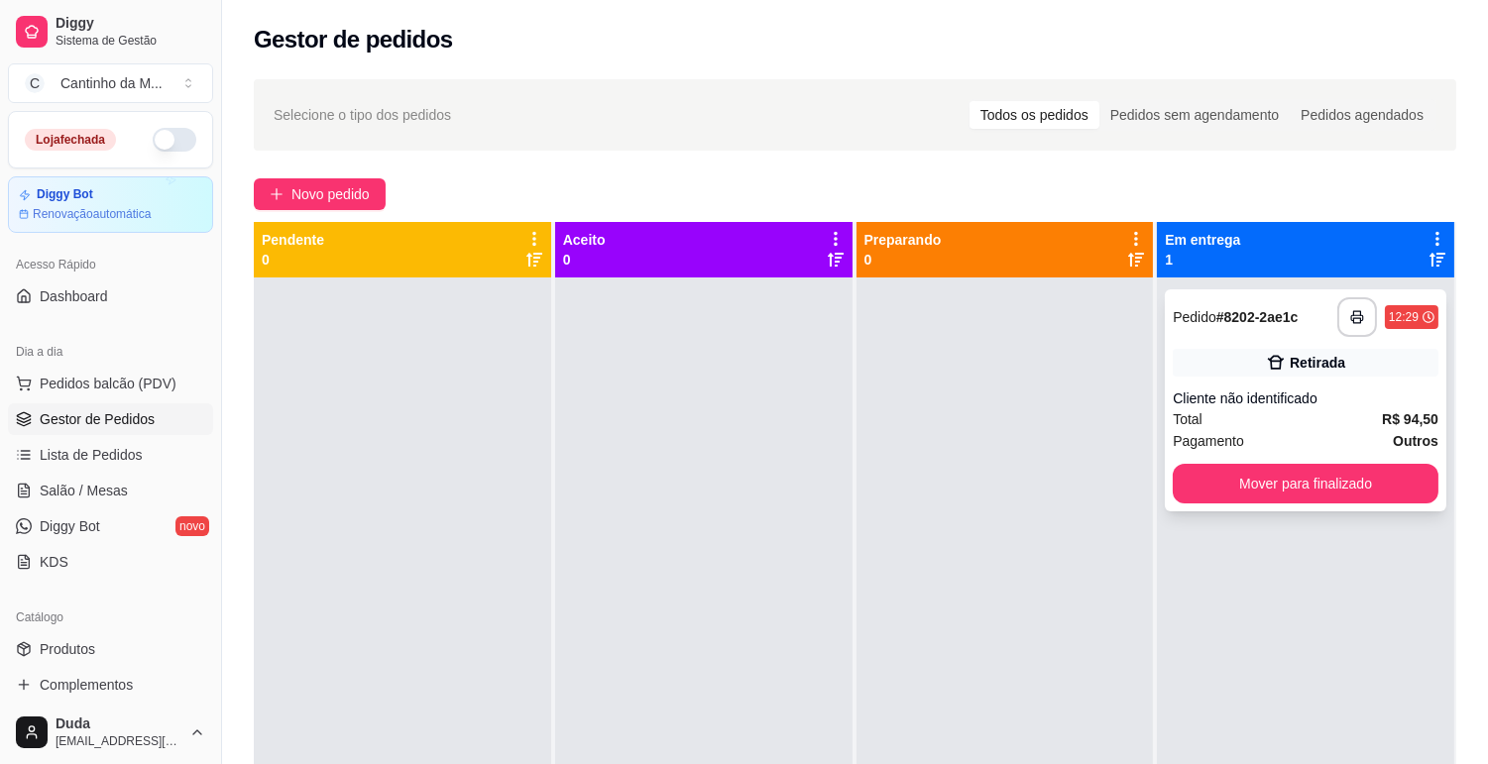
click at [1223, 385] on div "**********" at bounding box center [1306, 400] width 282 height 222
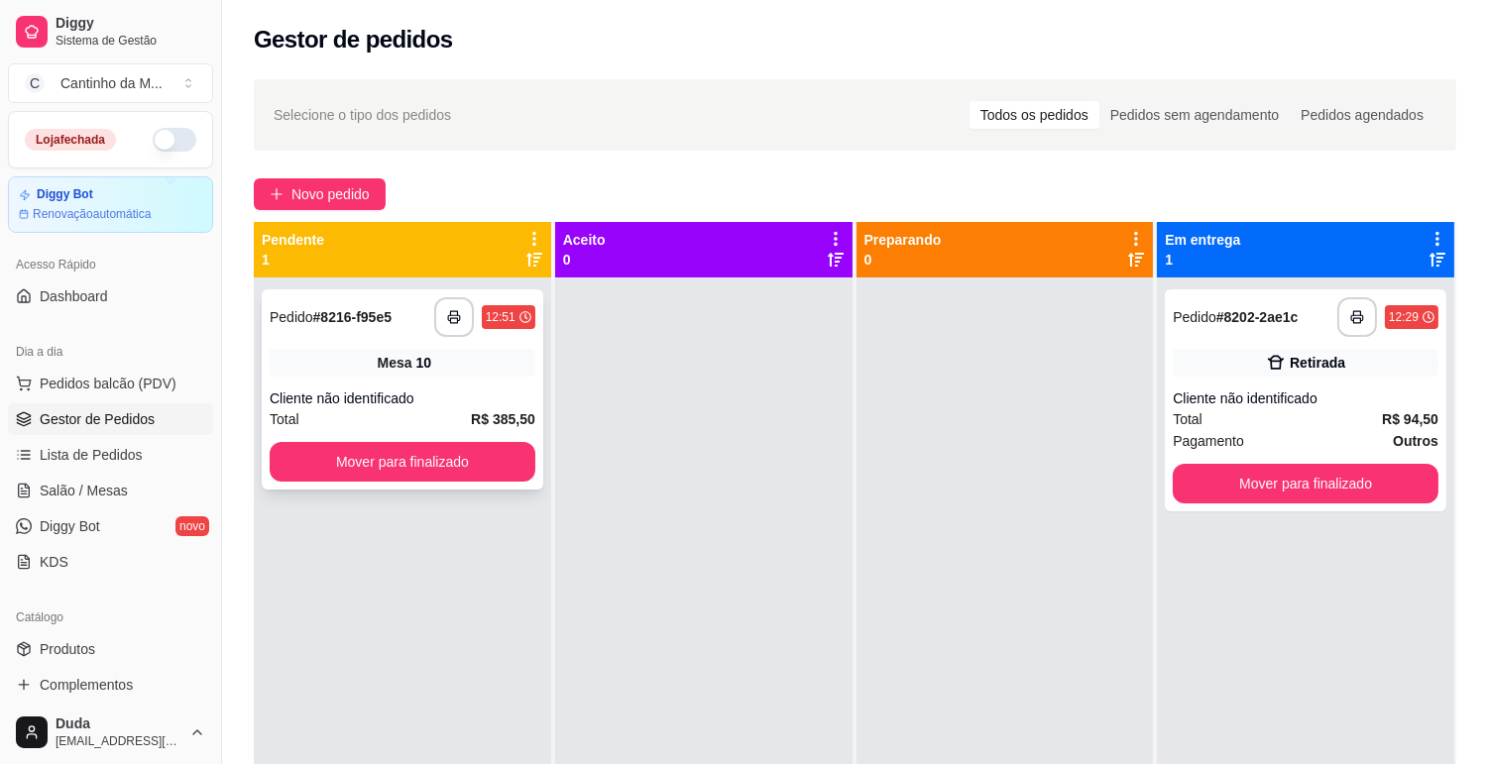
click at [391, 364] on span "Mesa" at bounding box center [395, 363] width 35 height 20
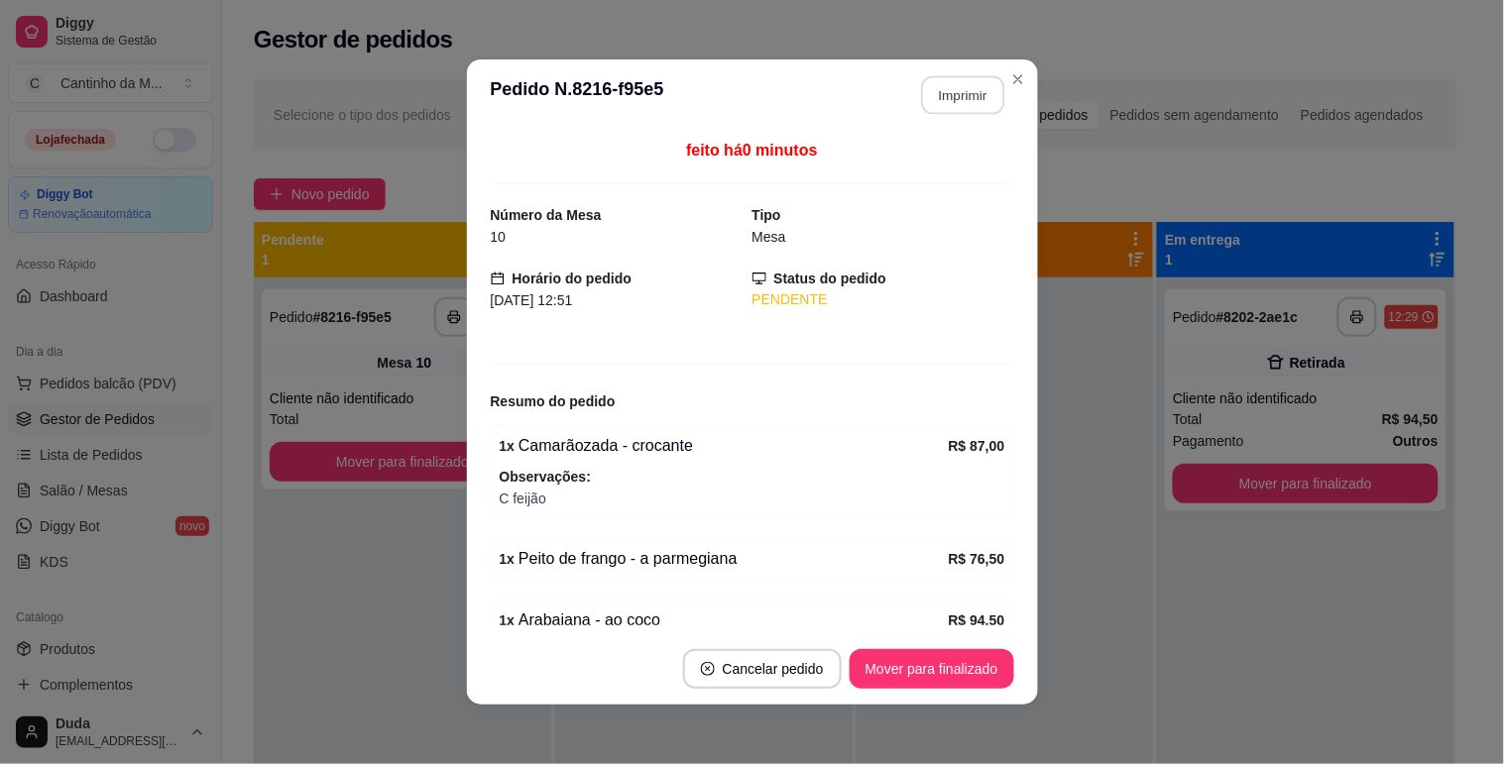
click at [991, 89] on button "Imprimir" at bounding box center [962, 95] width 83 height 39
click at [973, 671] on button "Mover para finalizado" at bounding box center [932, 669] width 165 height 40
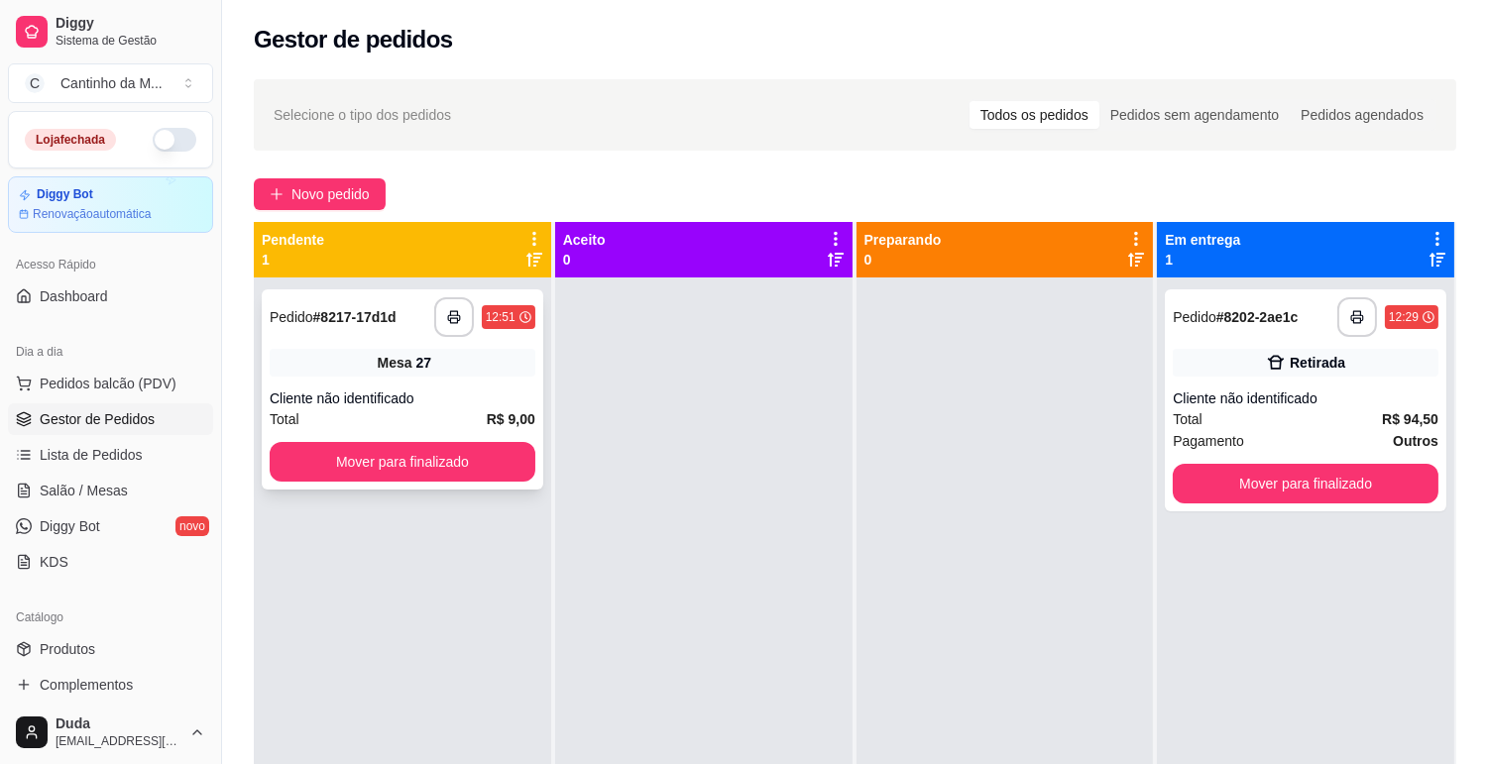
click at [452, 401] on div "Cliente não identificado" at bounding box center [403, 399] width 266 height 20
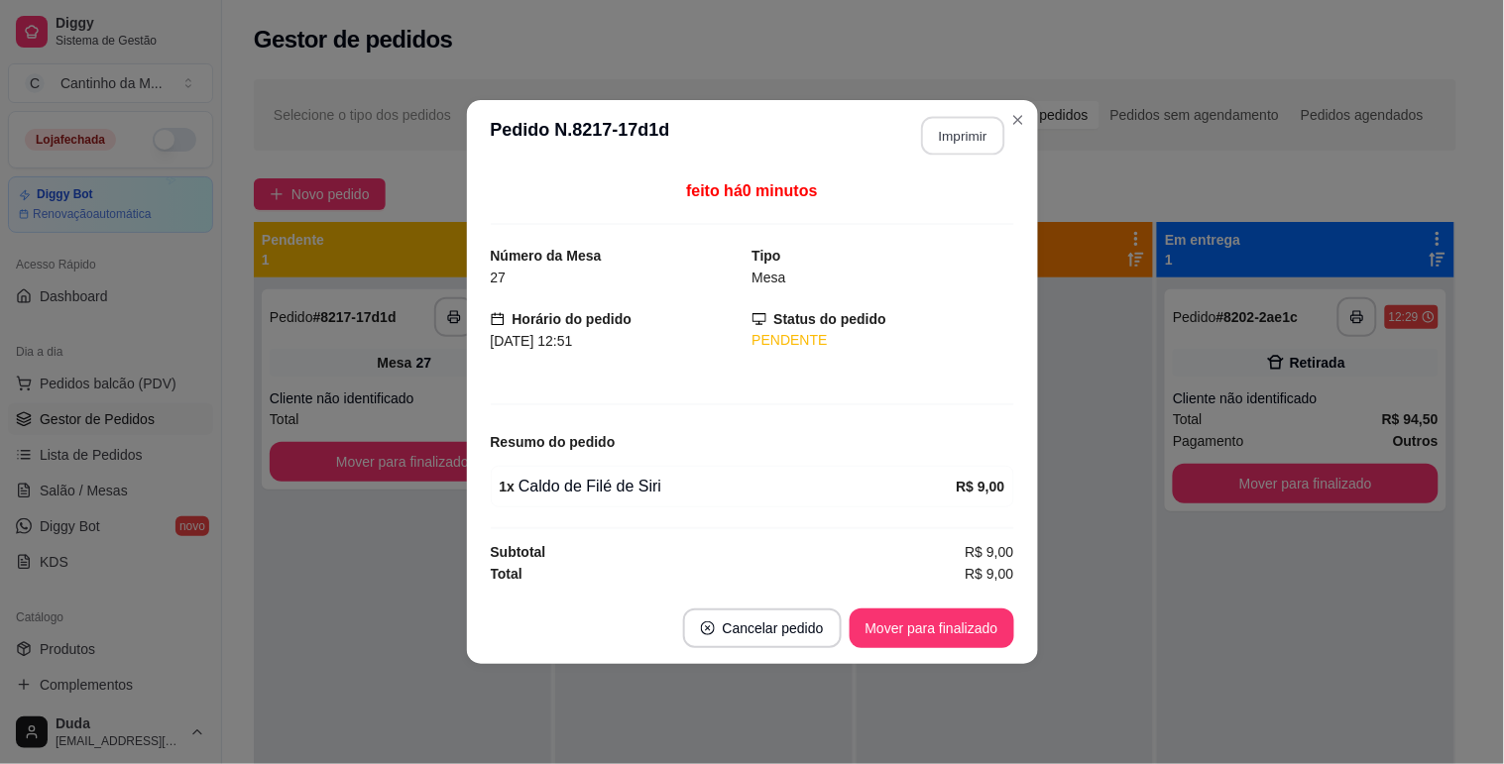
click at [944, 130] on button "Imprimir" at bounding box center [962, 136] width 83 height 39
click at [981, 629] on button "Mover para finalizado" at bounding box center [932, 629] width 160 height 39
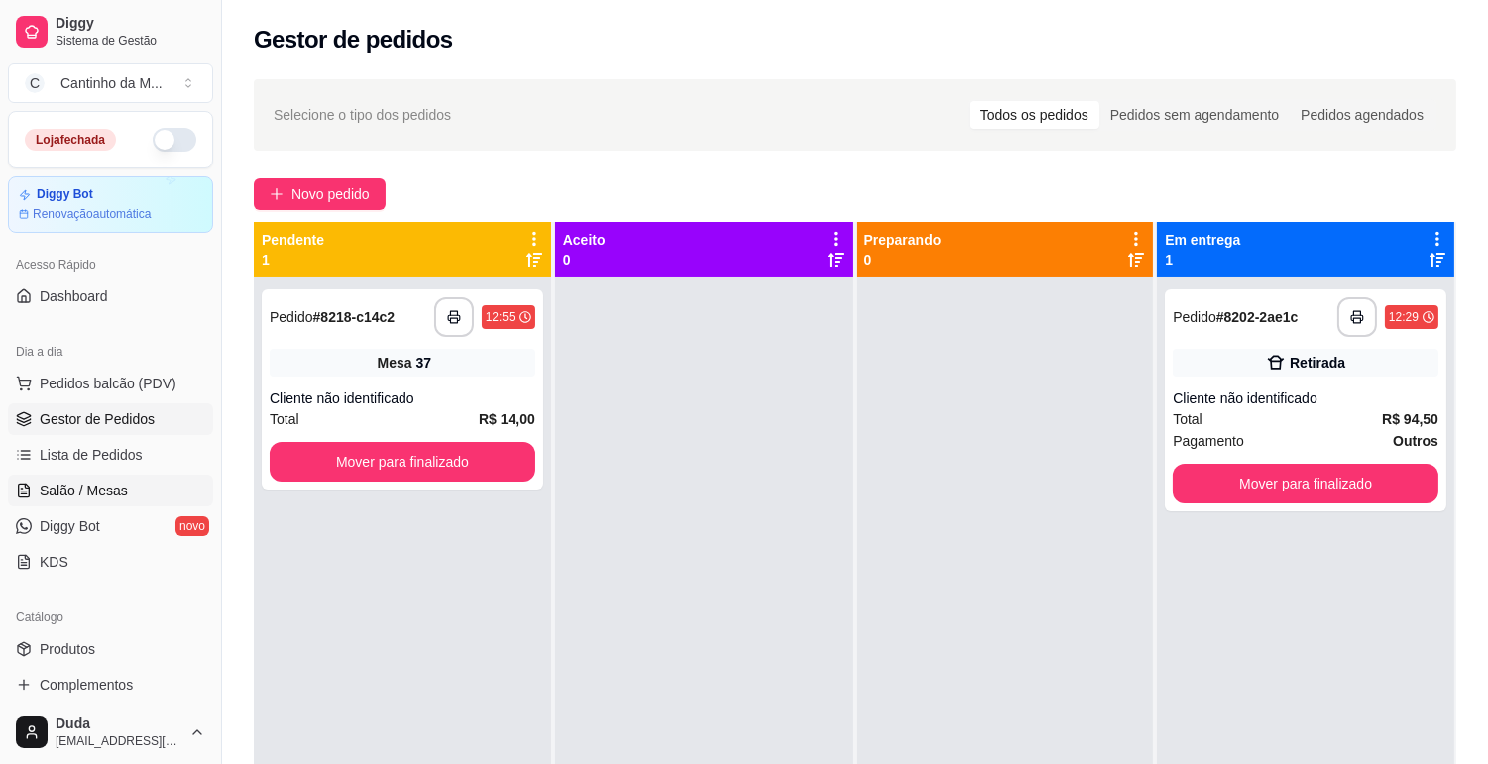
click at [91, 487] on span "Salão / Mesas" at bounding box center [84, 491] width 88 height 20
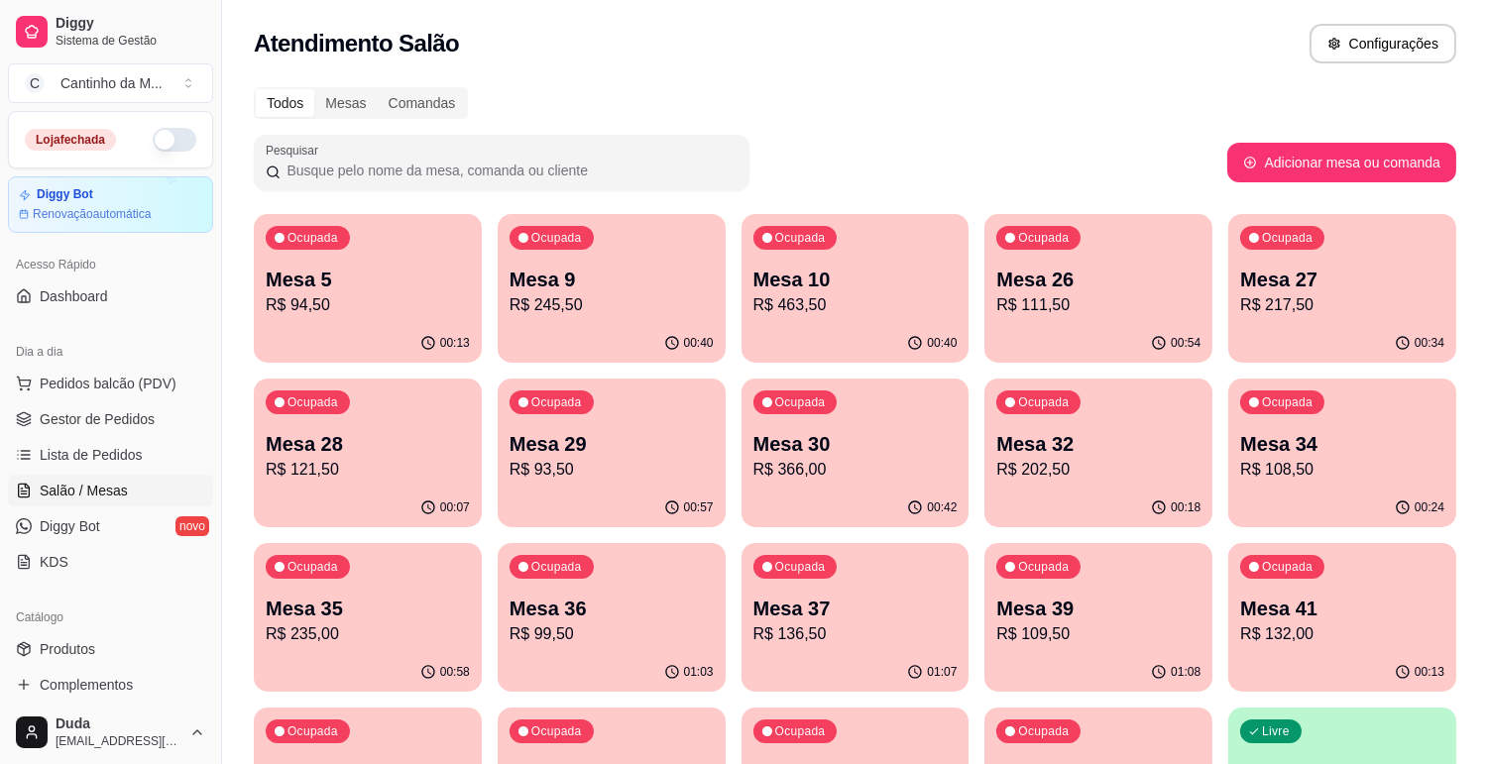
click at [851, 640] on p "R$ 136,50" at bounding box center [855, 635] width 204 height 24
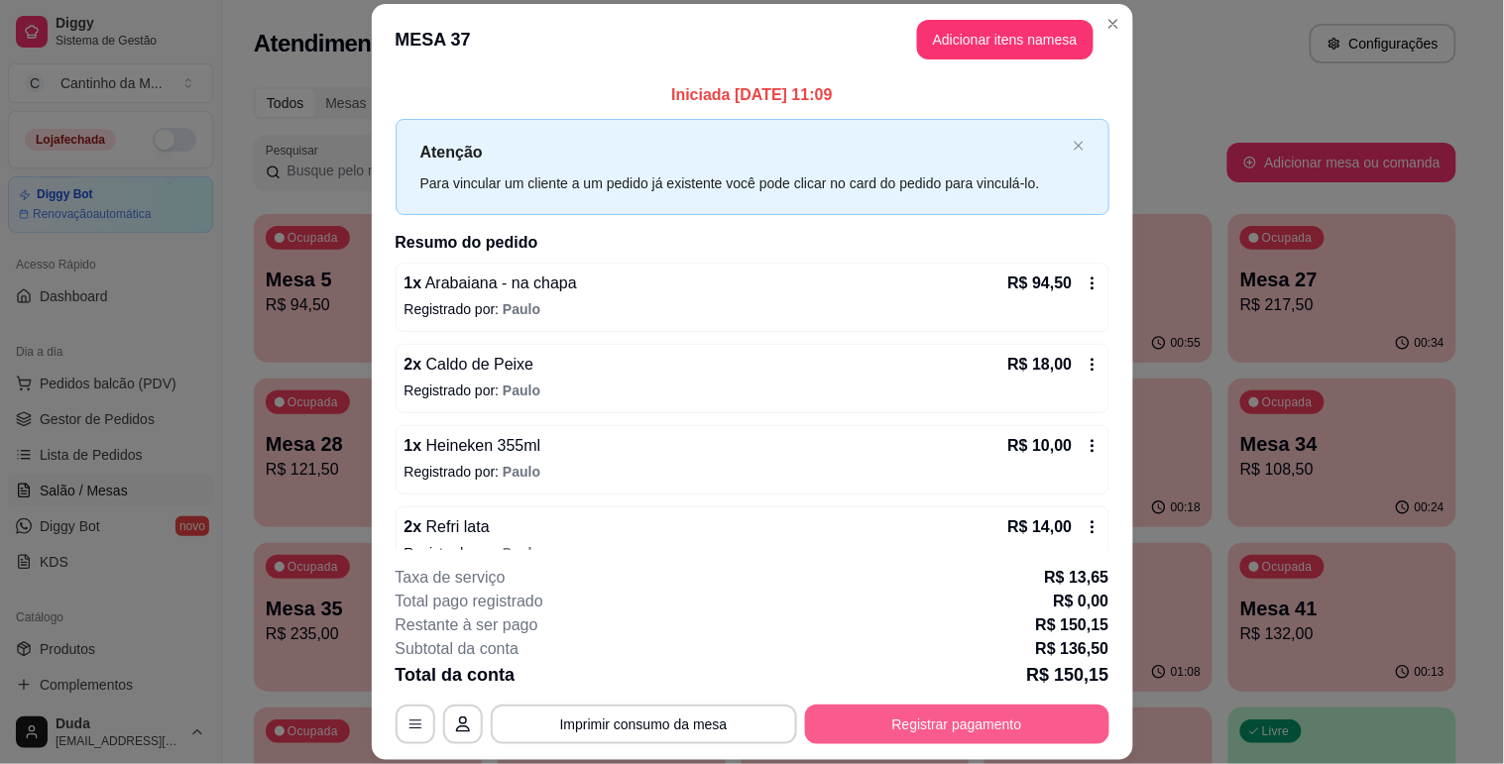
click at [887, 736] on button "Registrar pagamento" at bounding box center [957, 725] width 304 height 40
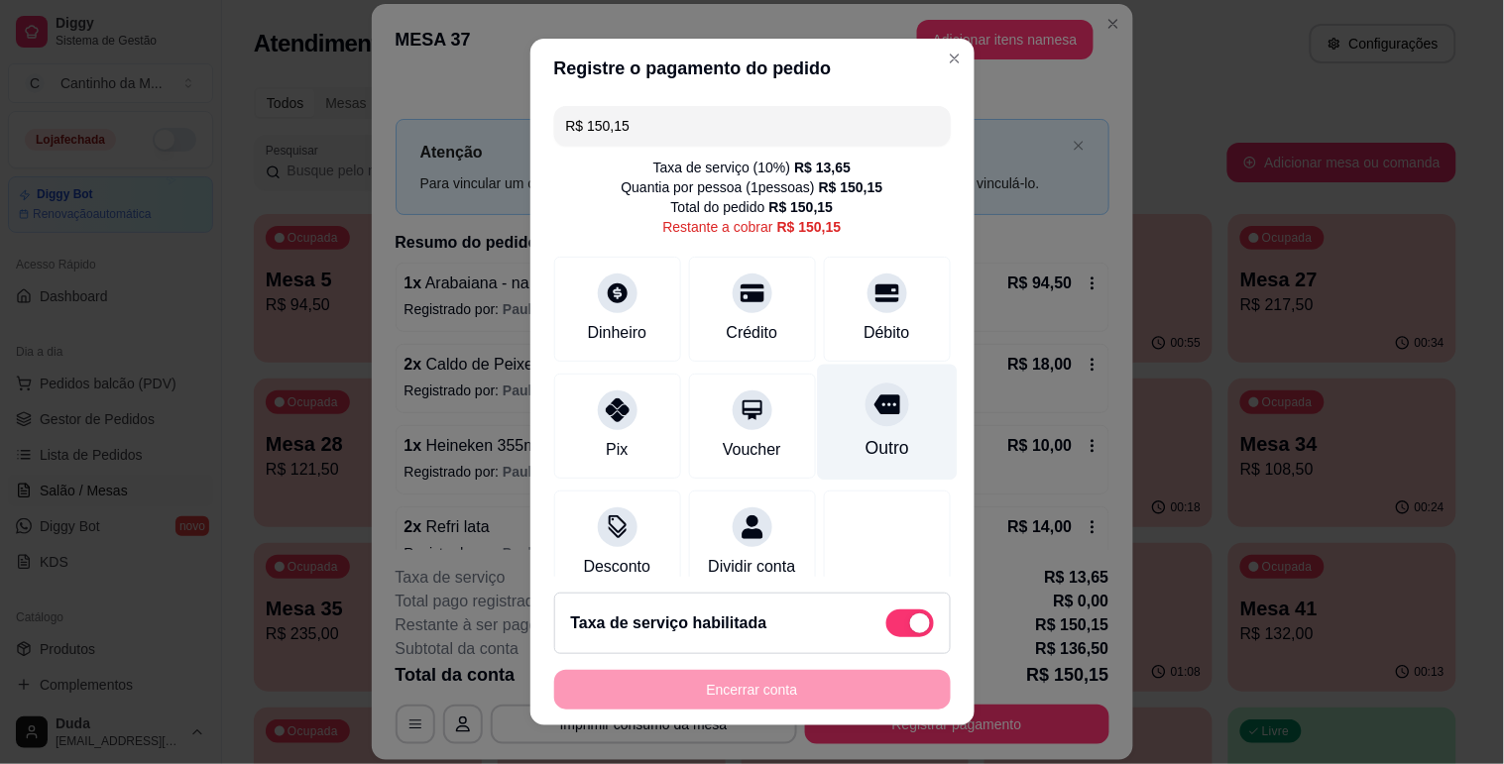
click at [817, 419] on div "Outro" at bounding box center [887, 422] width 140 height 116
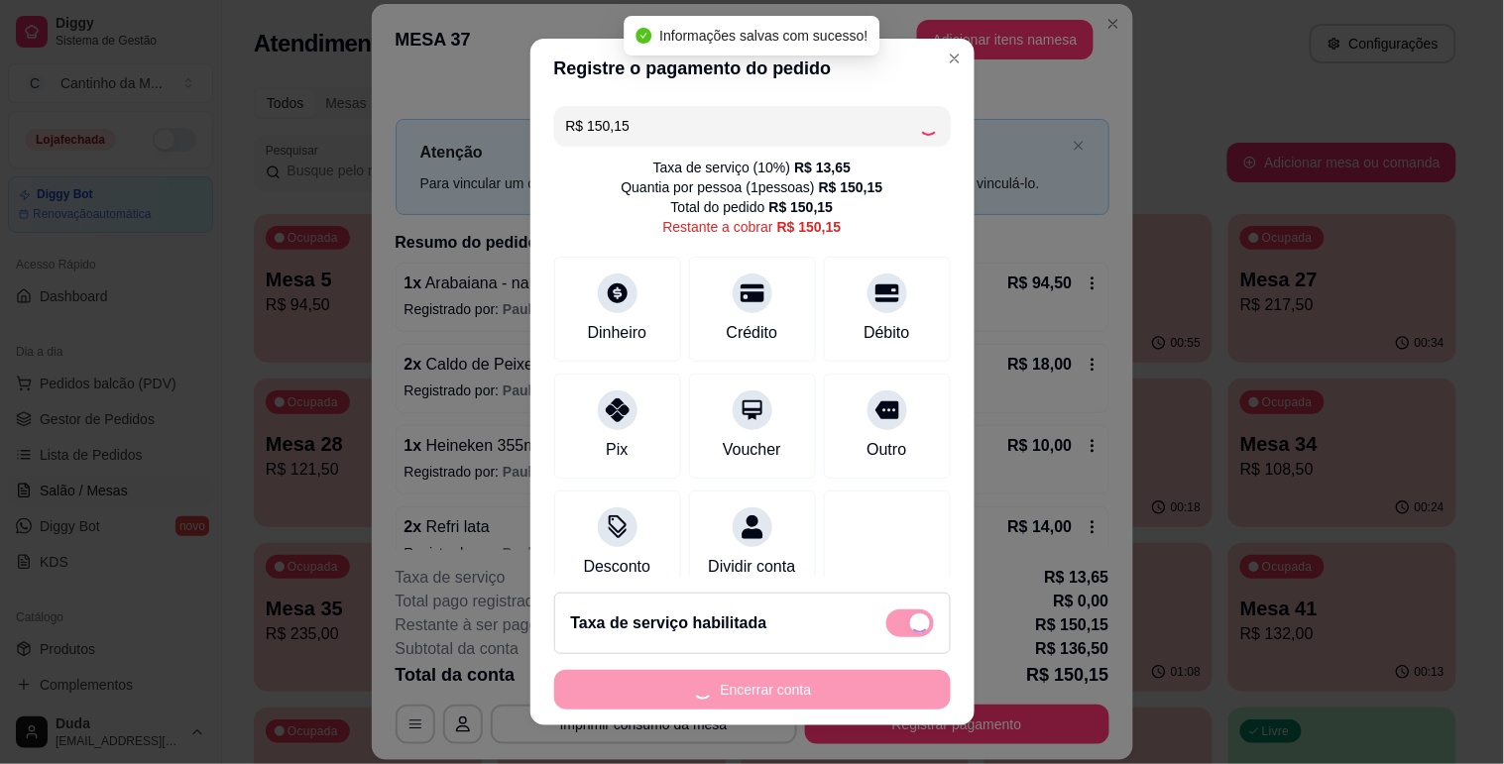
type input "R$ 0,00"
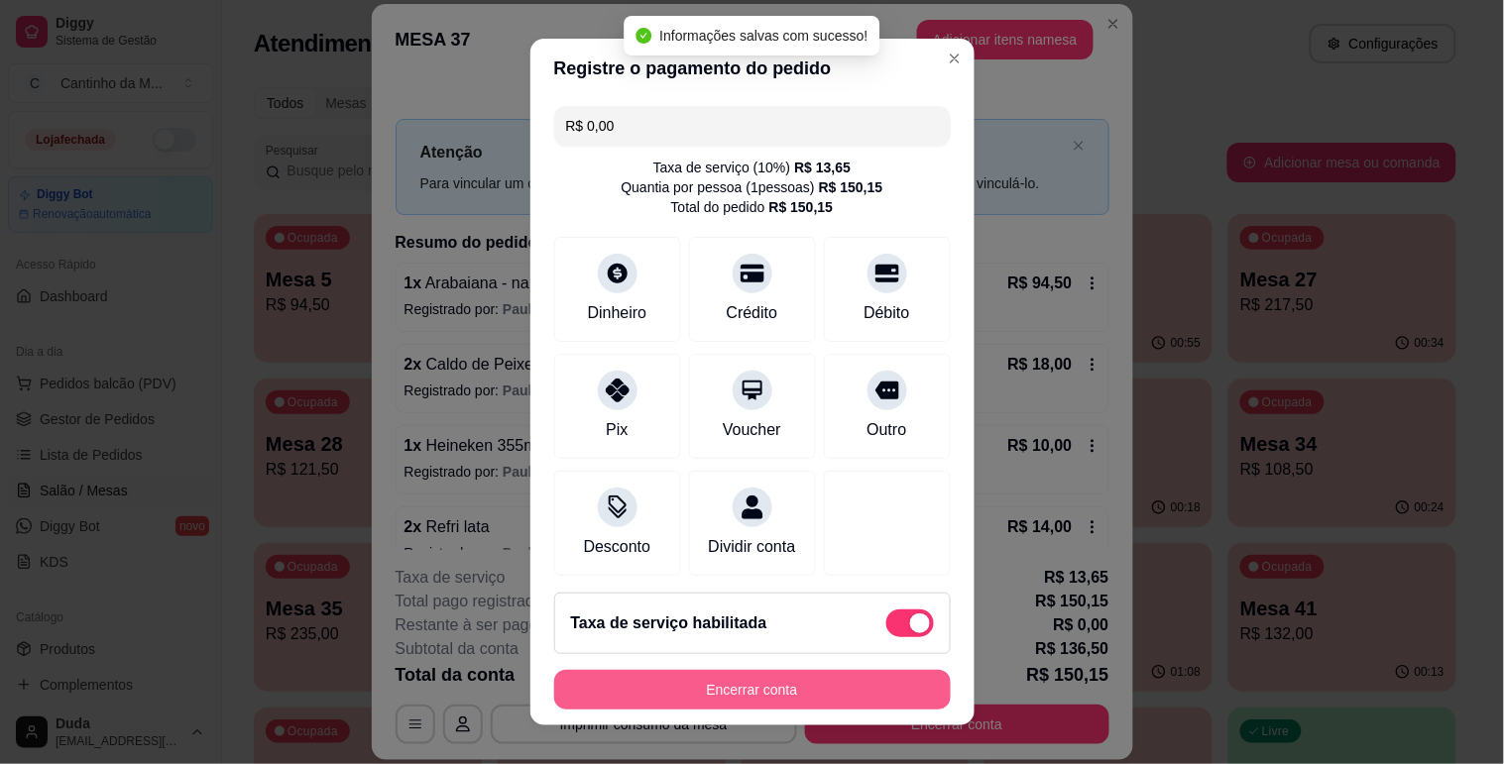
click at [820, 682] on button "Encerrar conta" at bounding box center [752, 690] width 397 height 40
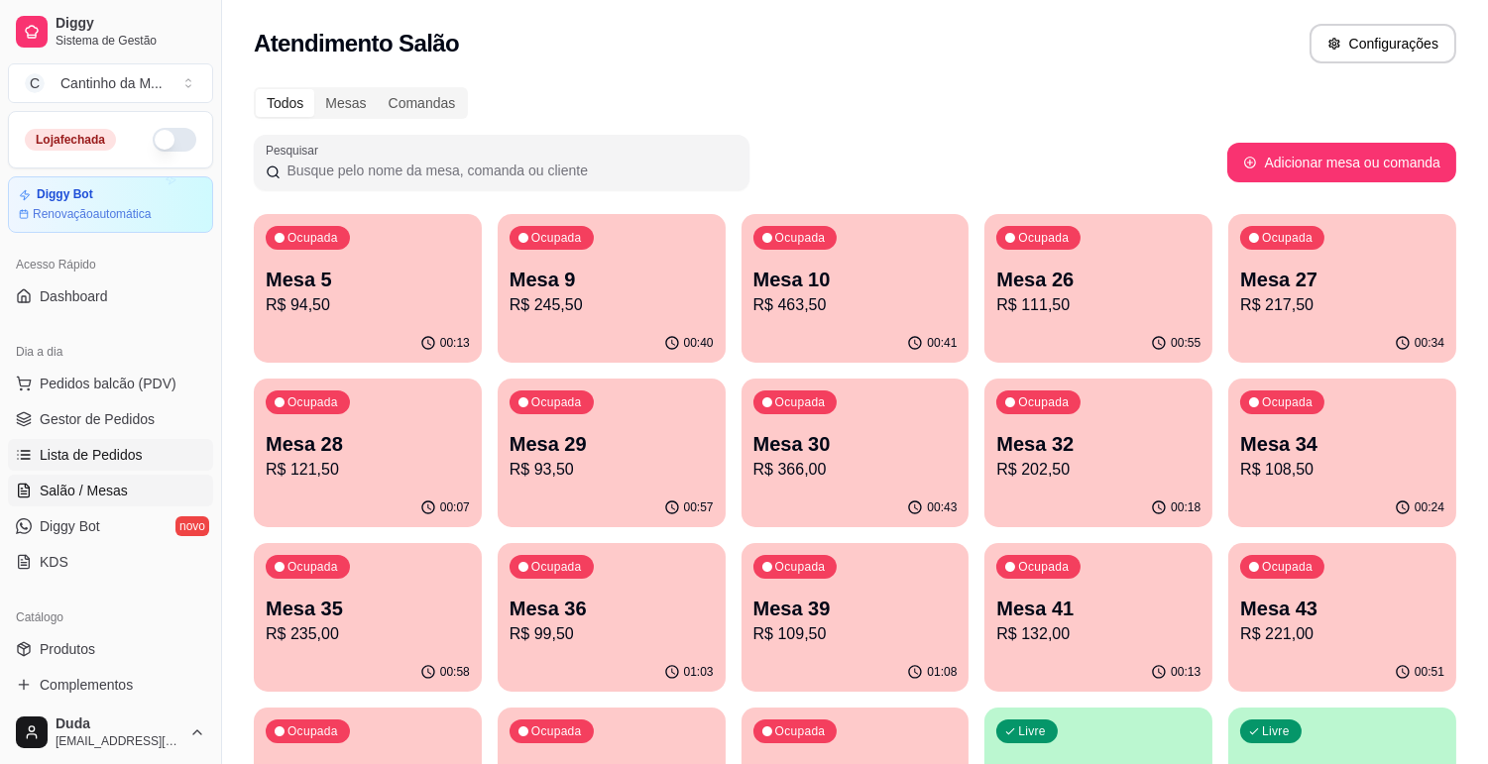
click at [92, 442] on link "Lista de Pedidos" at bounding box center [110, 455] width 205 height 32
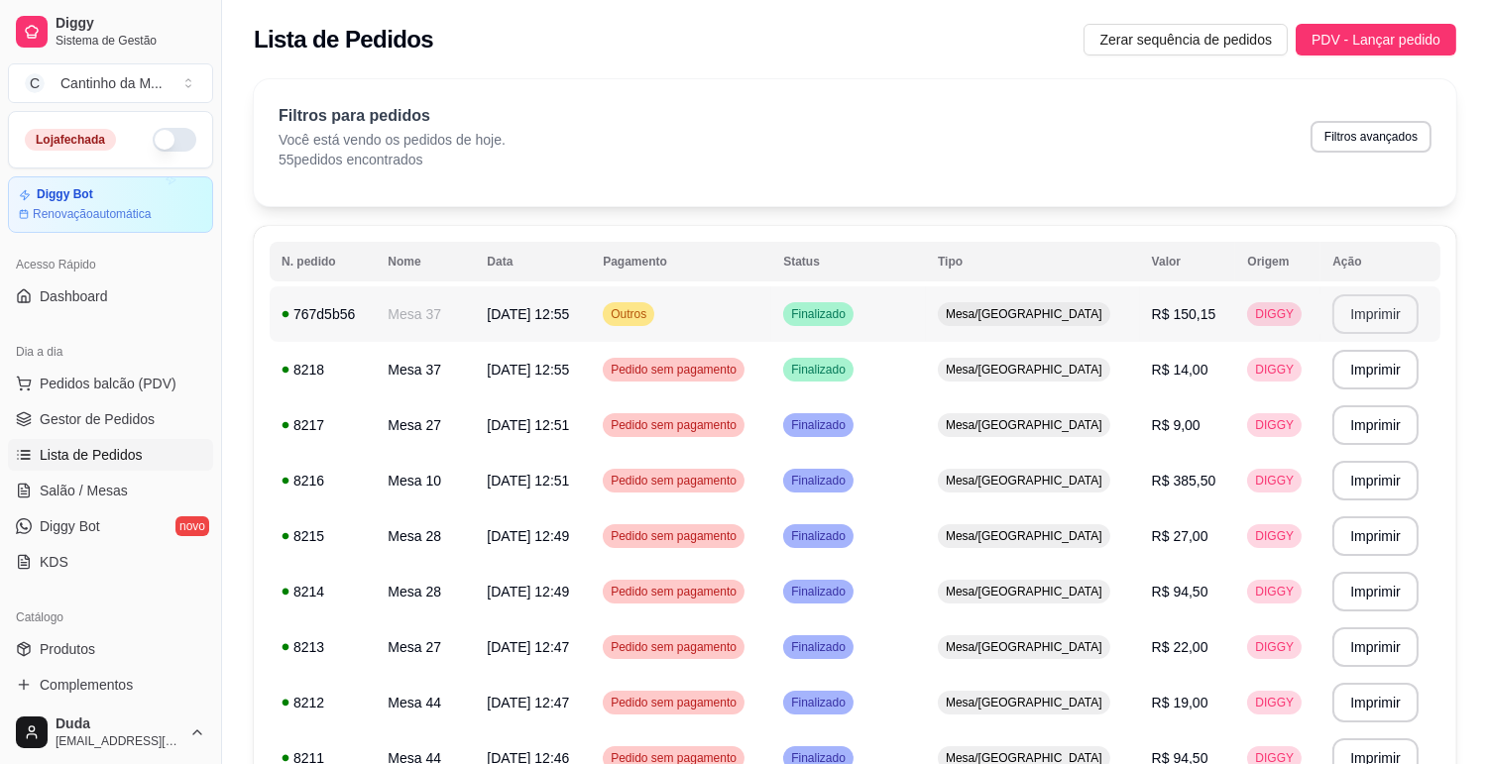
click at [1363, 312] on button "Imprimir" at bounding box center [1375, 314] width 86 height 40
click at [139, 431] on link "Gestor de Pedidos" at bounding box center [110, 419] width 205 height 32
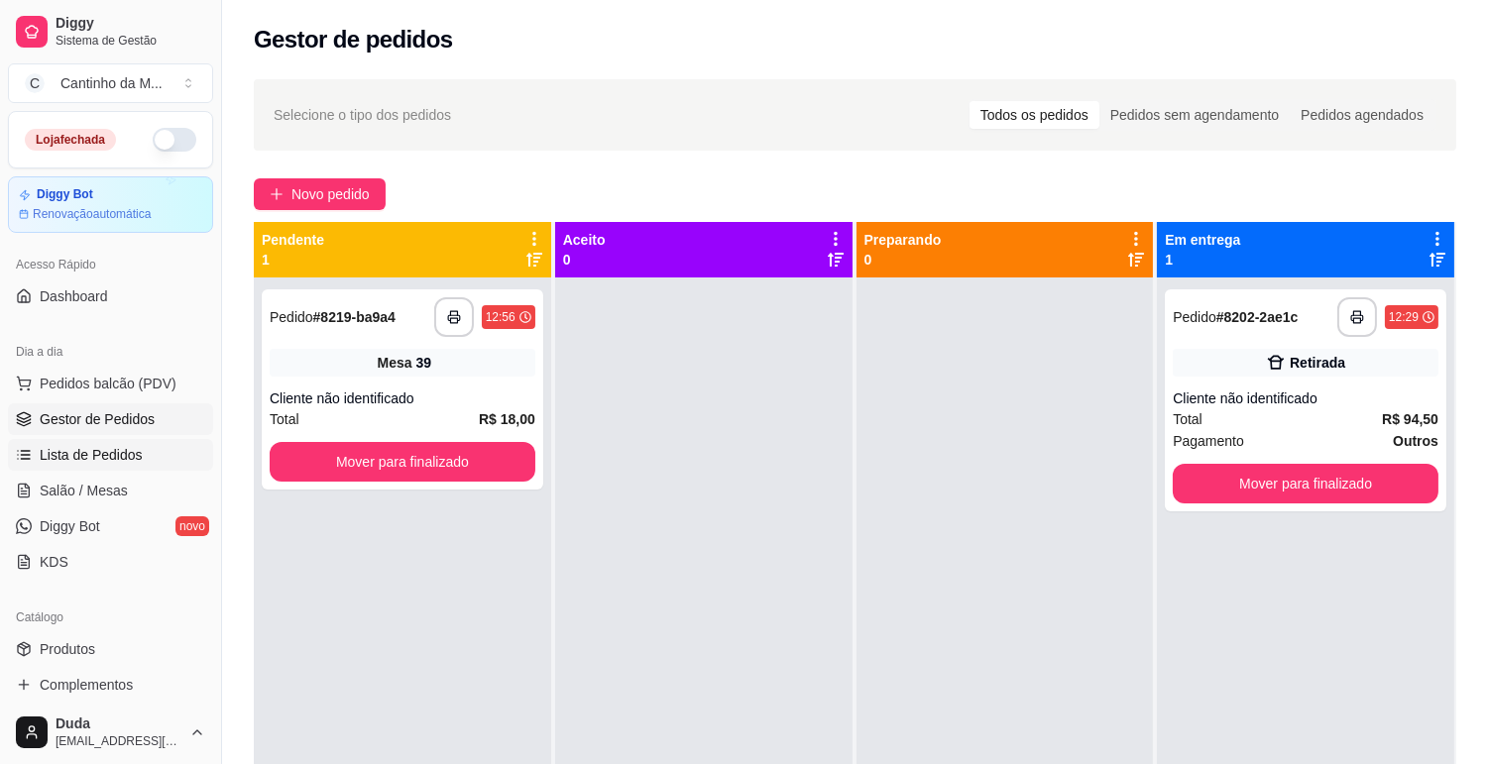
click at [141, 442] on link "Lista de Pedidos" at bounding box center [110, 455] width 205 height 32
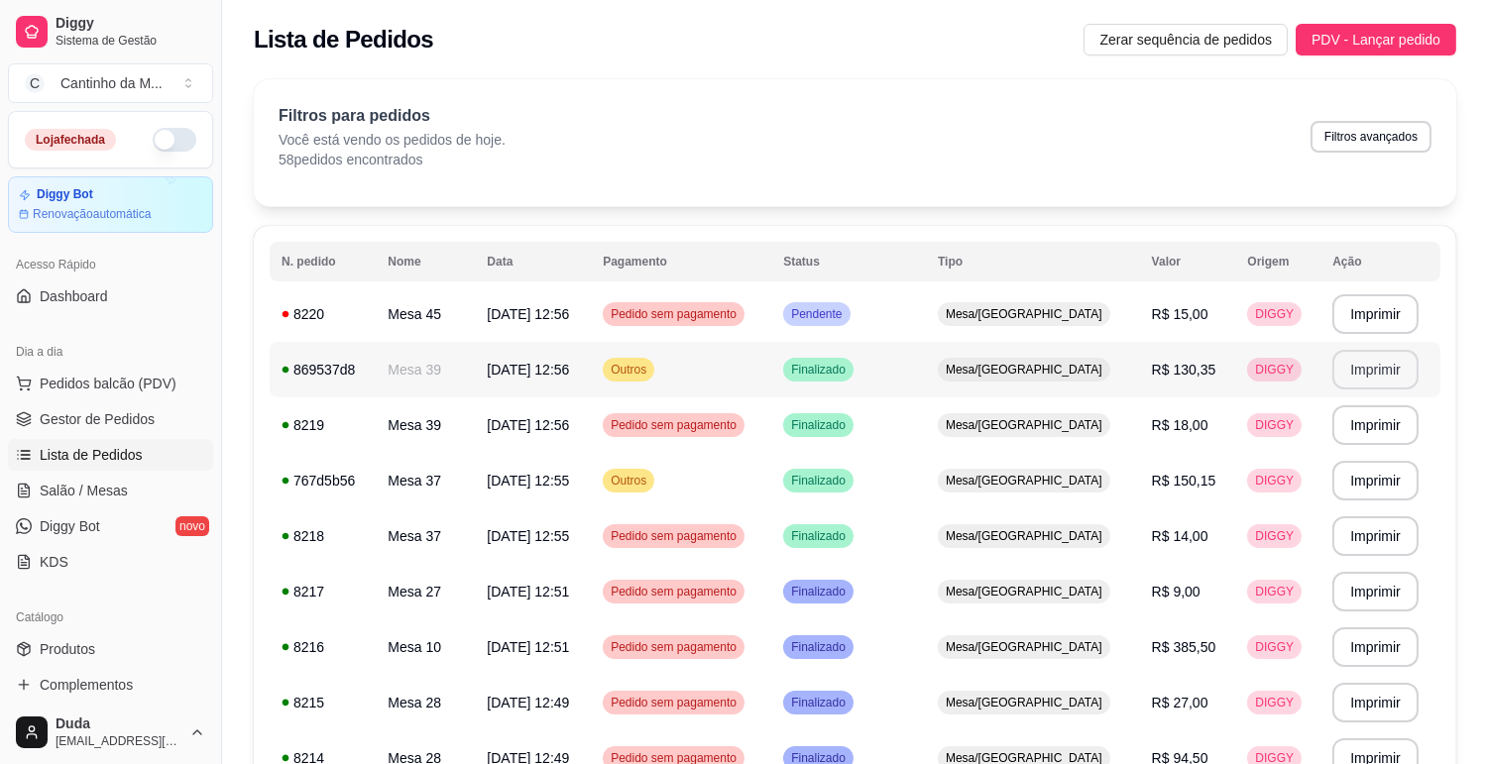
click at [1352, 380] on button "Imprimir" at bounding box center [1375, 370] width 86 height 40
click at [1044, 312] on span "Mesa/[GEOGRAPHIC_DATA]" at bounding box center [1024, 314] width 165 height 16
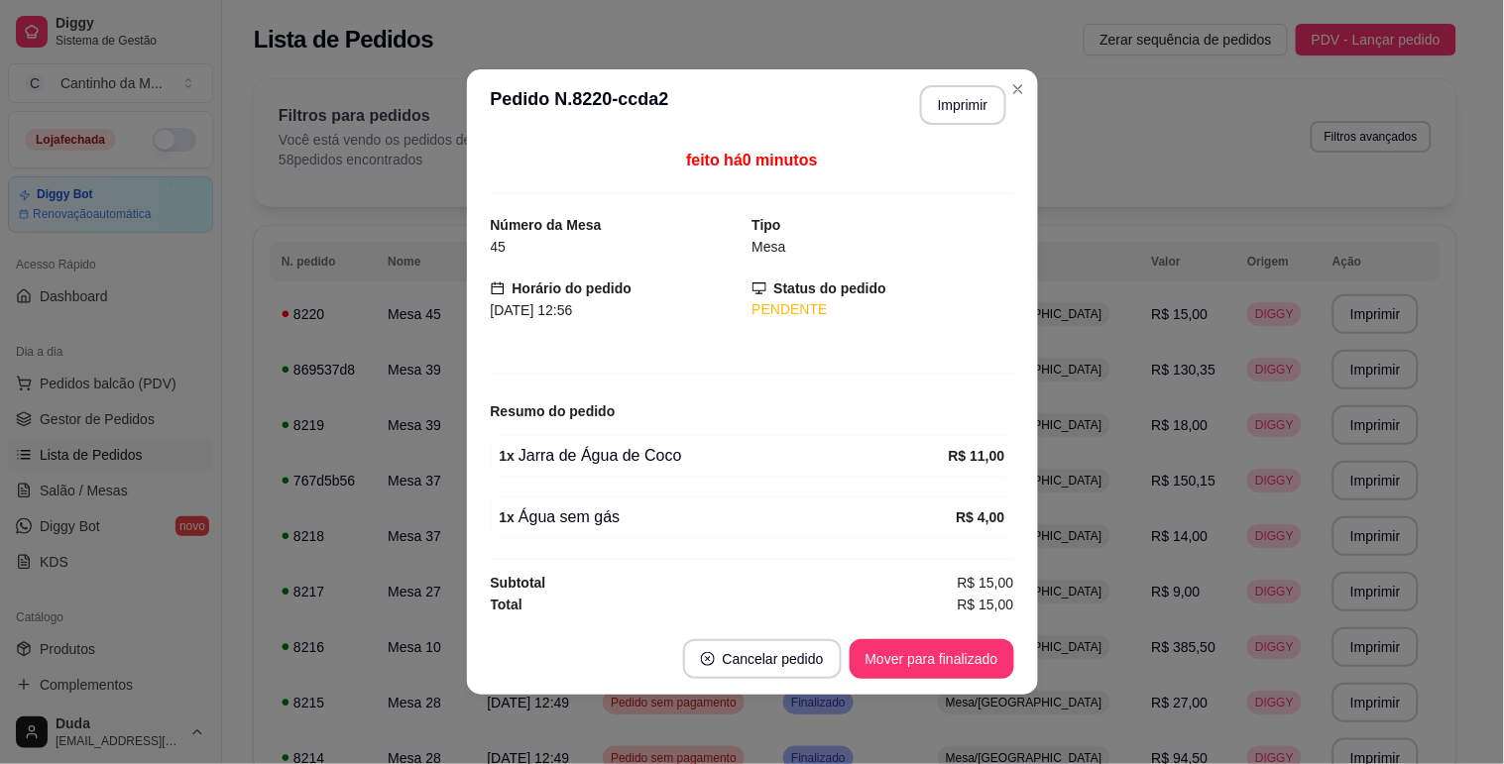
click at [956, 81] on header "**********" at bounding box center [752, 104] width 571 height 71
click at [962, 119] on button "Imprimir" at bounding box center [962, 105] width 83 height 39
click at [976, 660] on button "Mover para finalizado" at bounding box center [932, 659] width 165 height 40
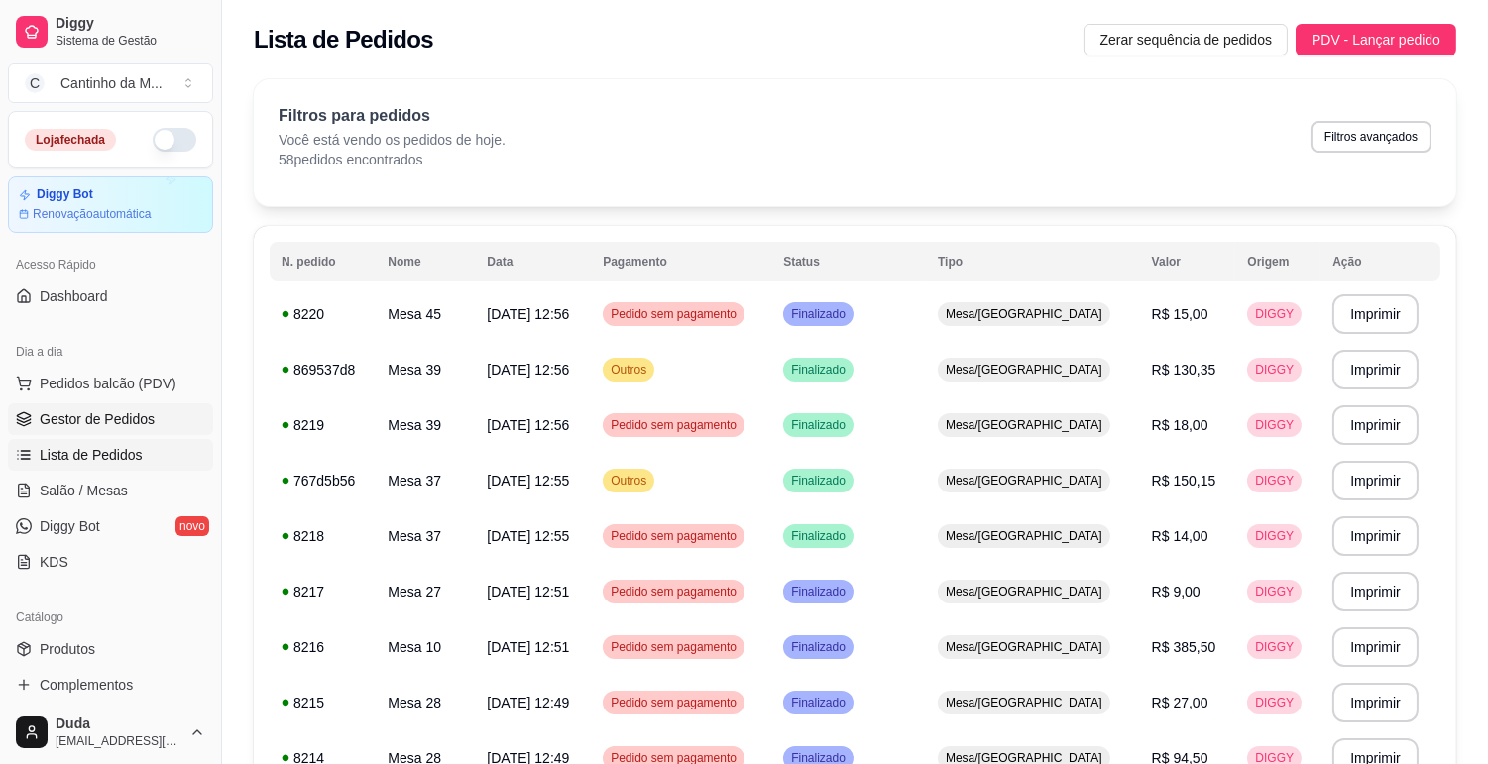
click at [171, 423] on link "Gestor de Pedidos" at bounding box center [110, 419] width 205 height 32
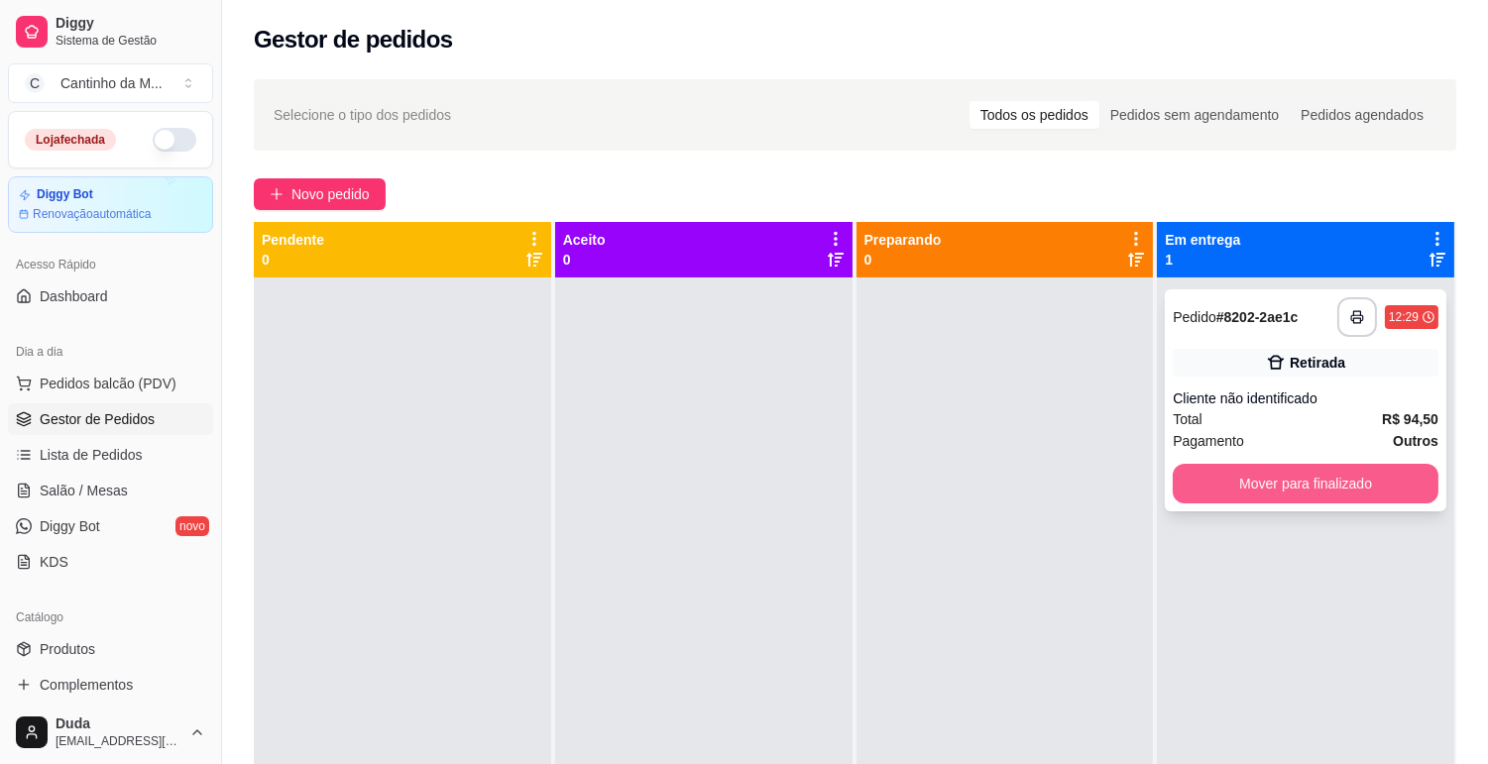
click at [1265, 473] on button "Mover para finalizado" at bounding box center [1306, 484] width 266 height 40
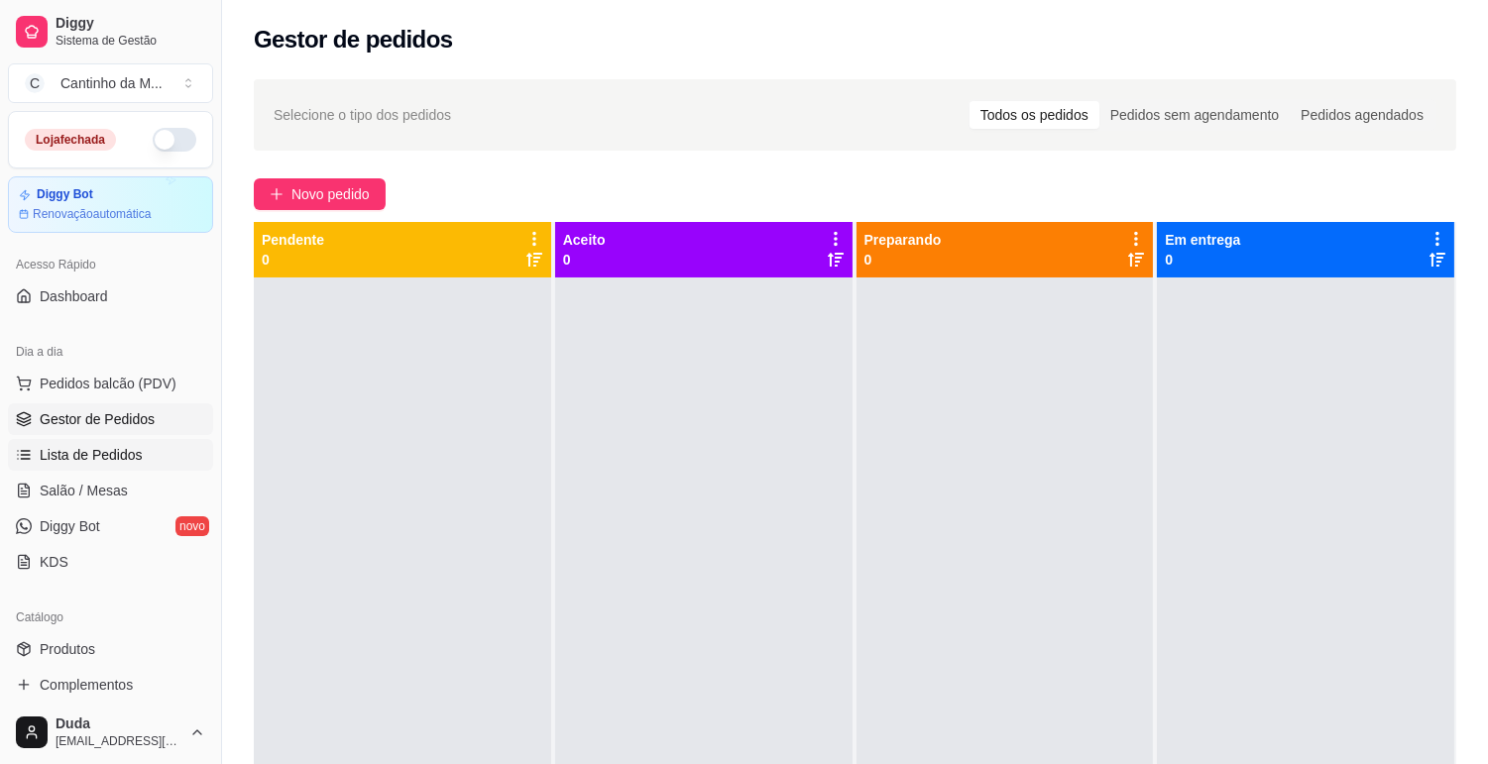
click at [154, 468] on link "Lista de Pedidos" at bounding box center [110, 455] width 205 height 32
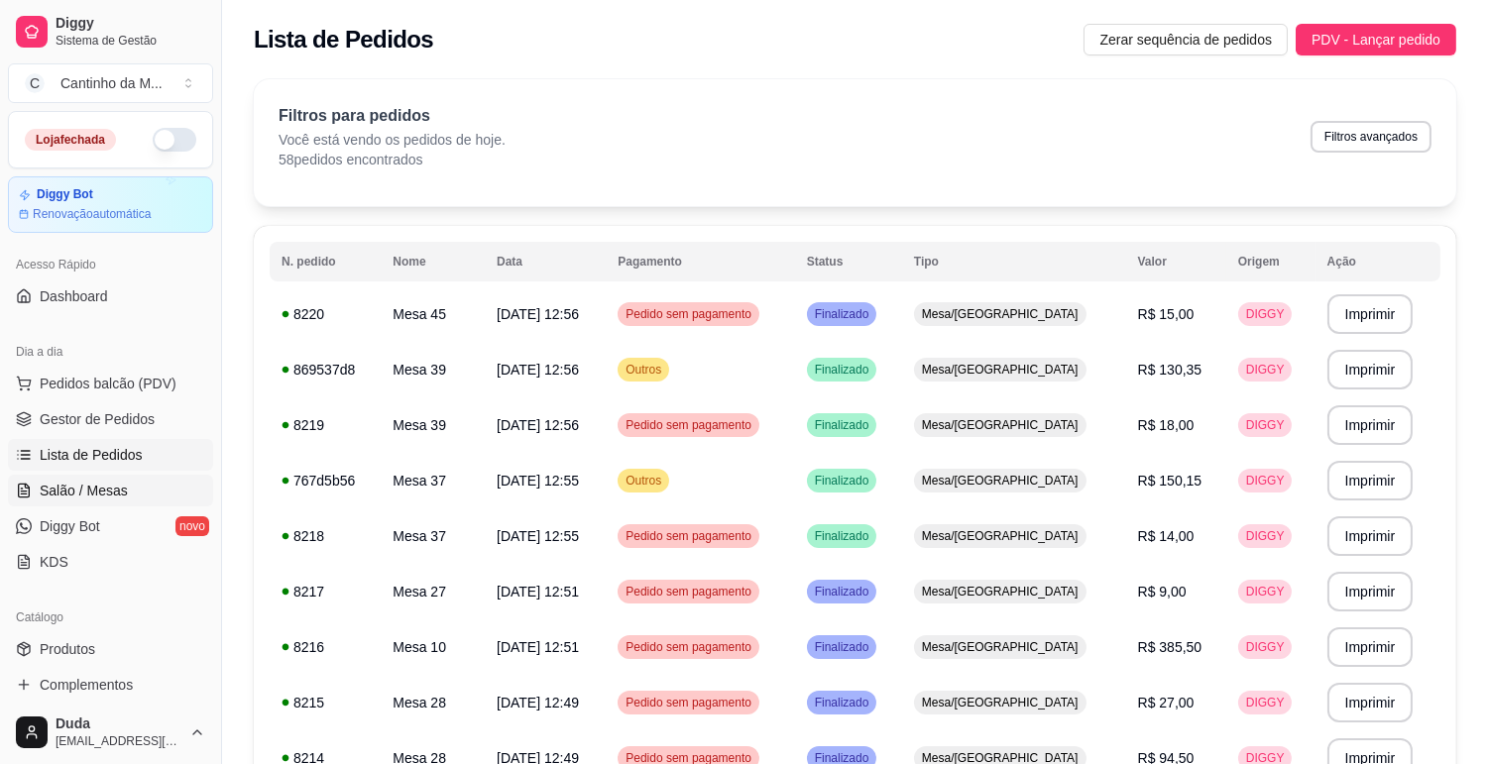
click at [75, 490] on span "Salão / Mesas" at bounding box center [84, 491] width 88 height 20
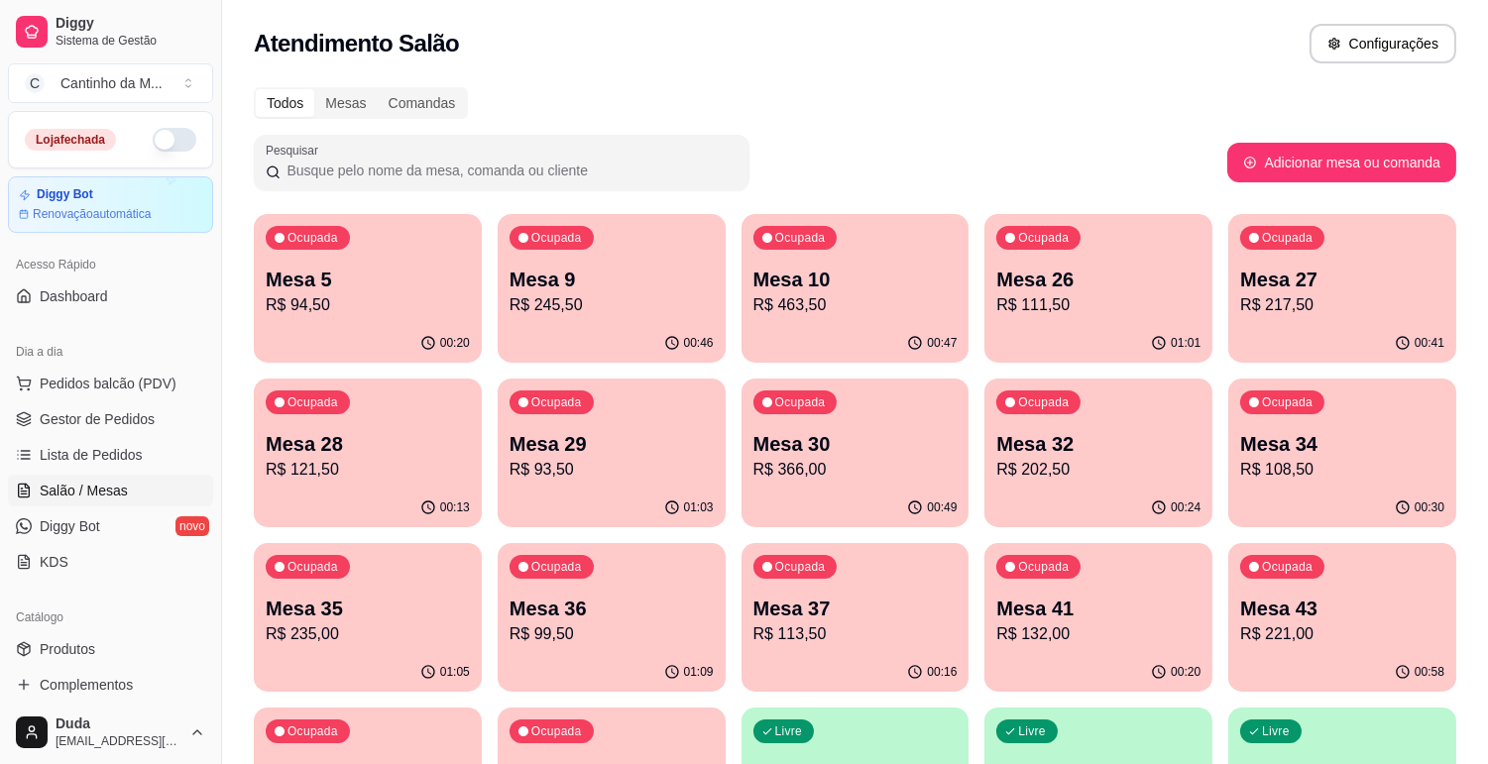
click at [280, 617] on p "Mesa 35" at bounding box center [368, 609] width 204 height 28
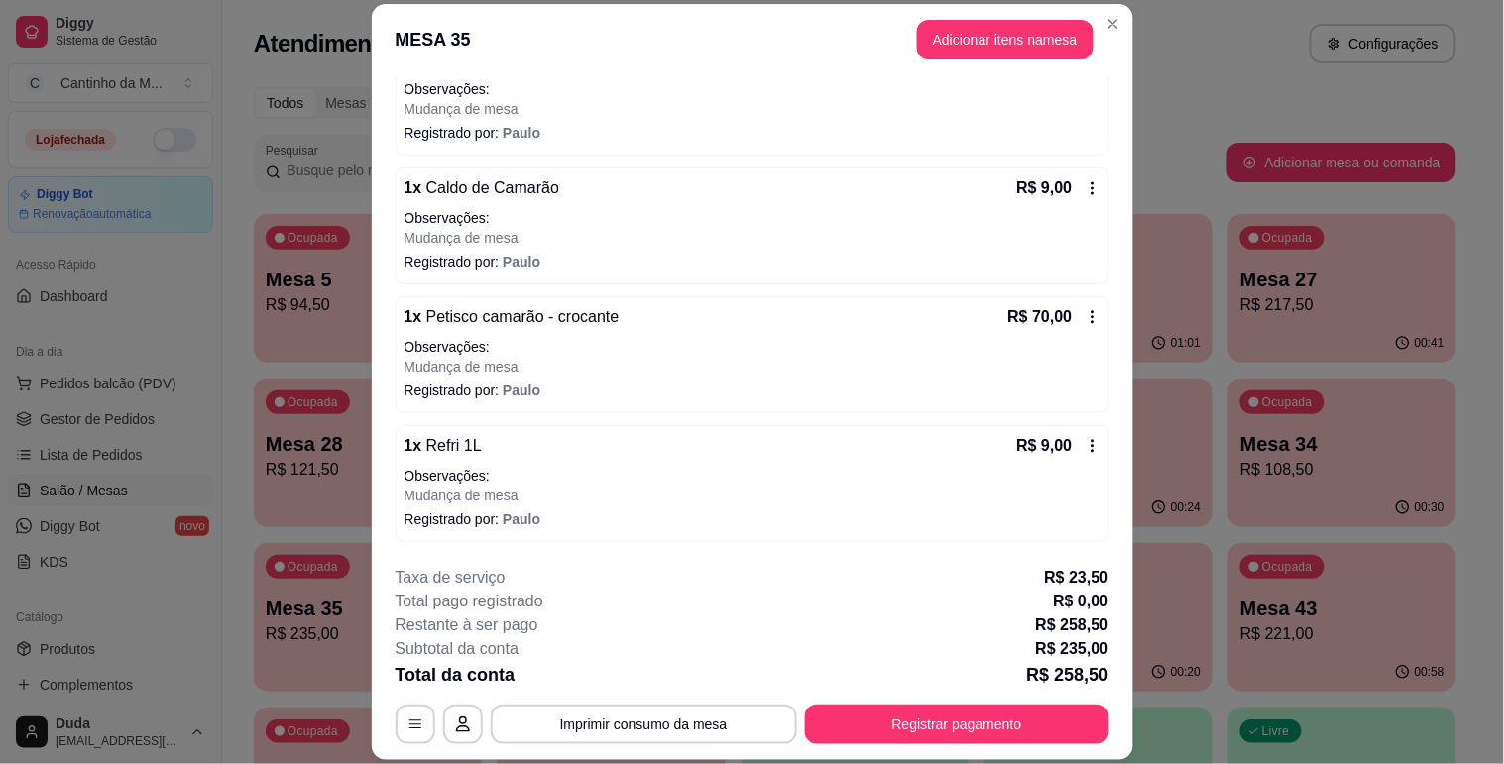
scroll to position [263, 0]
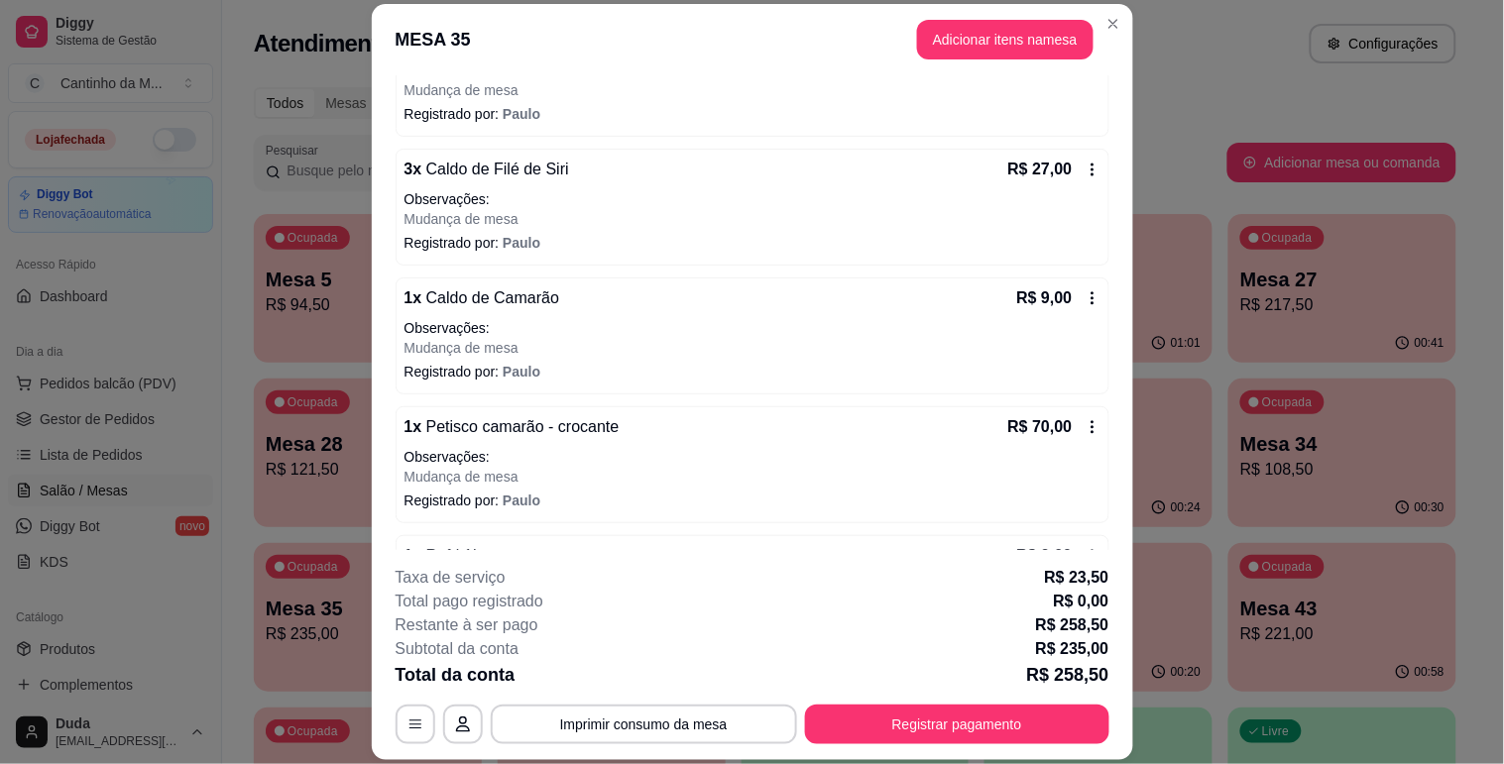
click at [452, 218] on p "Mudança de mesa" at bounding box center [752, 219] width 696 height 20
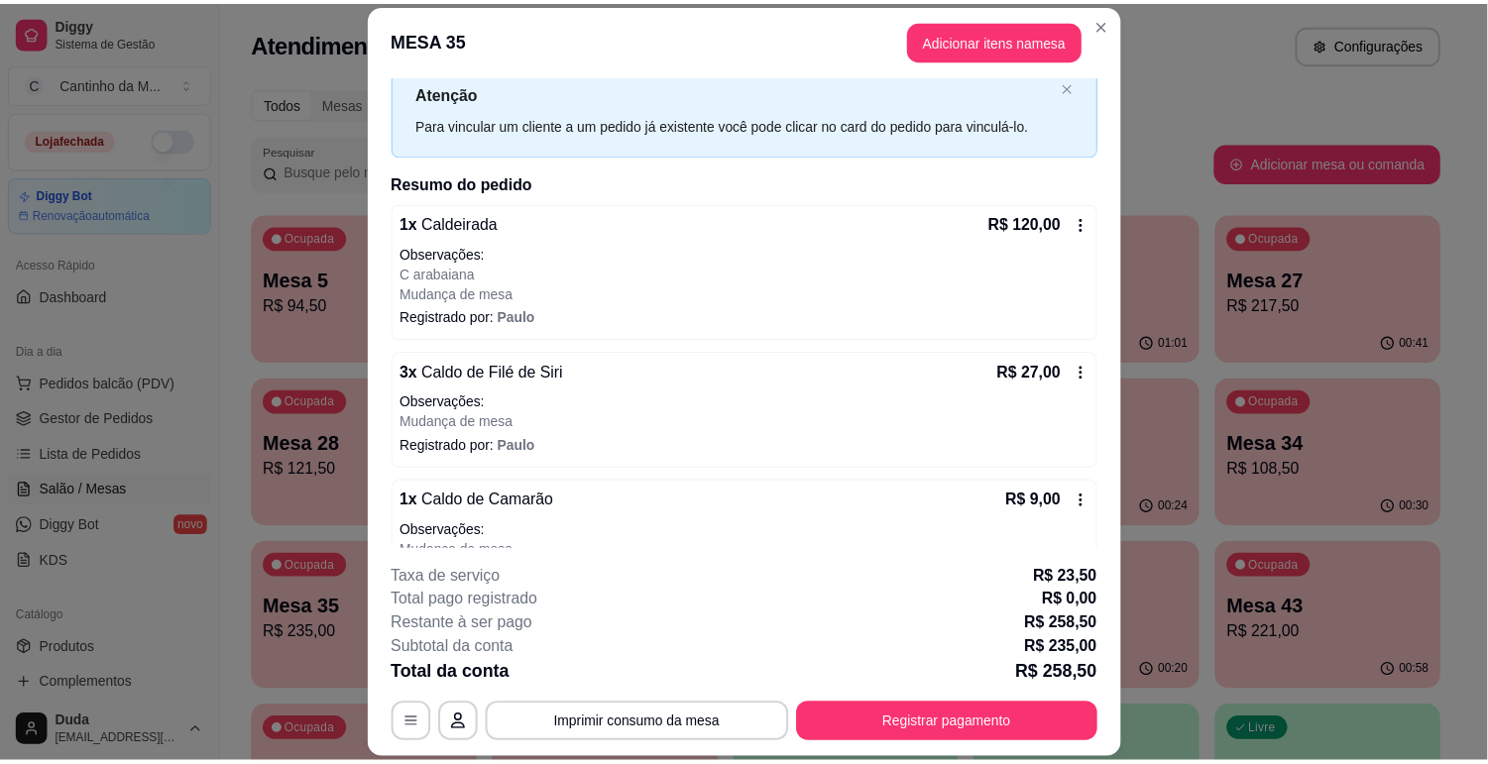
scroll to position [0, 0]
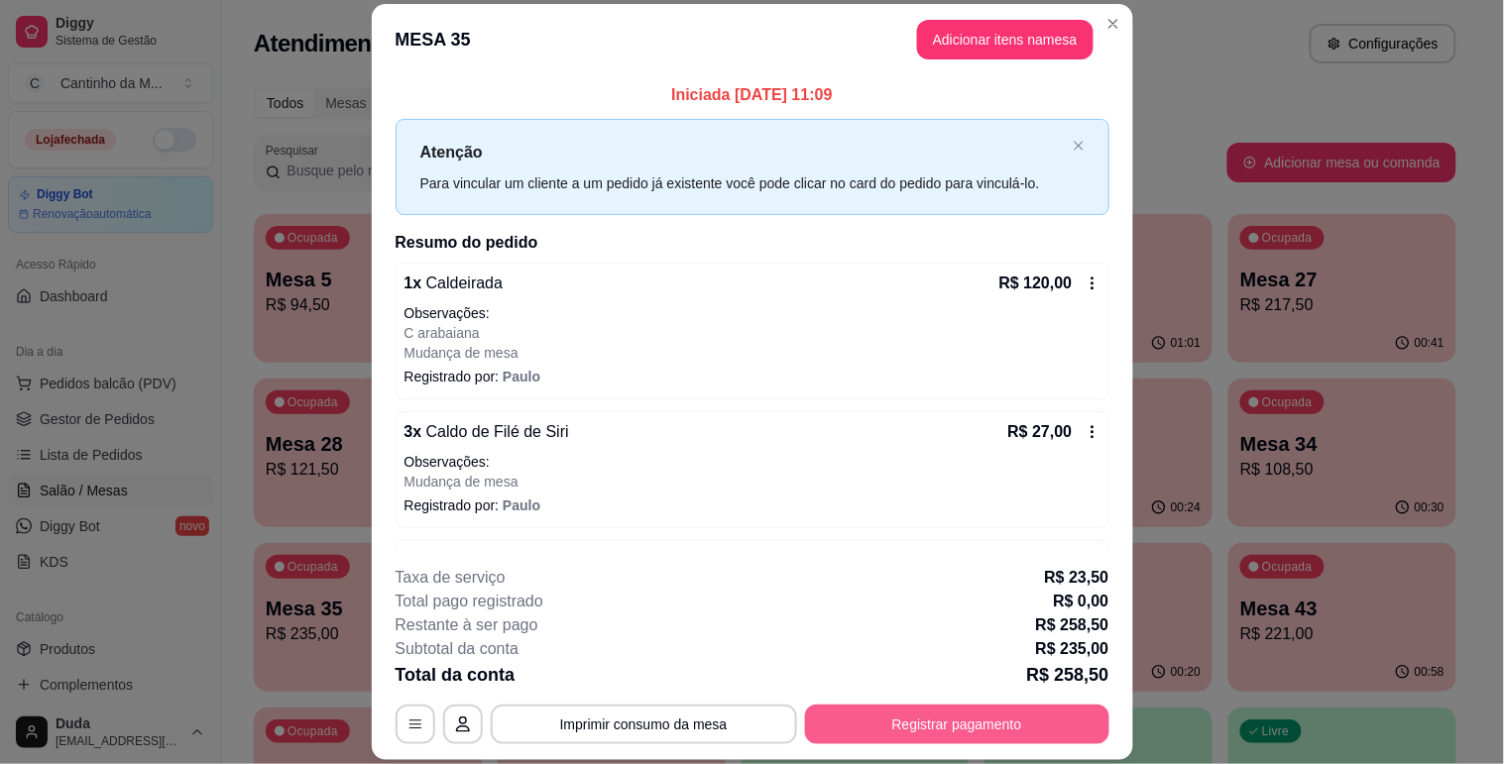
click at [907, 720] on button "Registrar pagamento" at bounding box center [957, 725] width 304 height 40
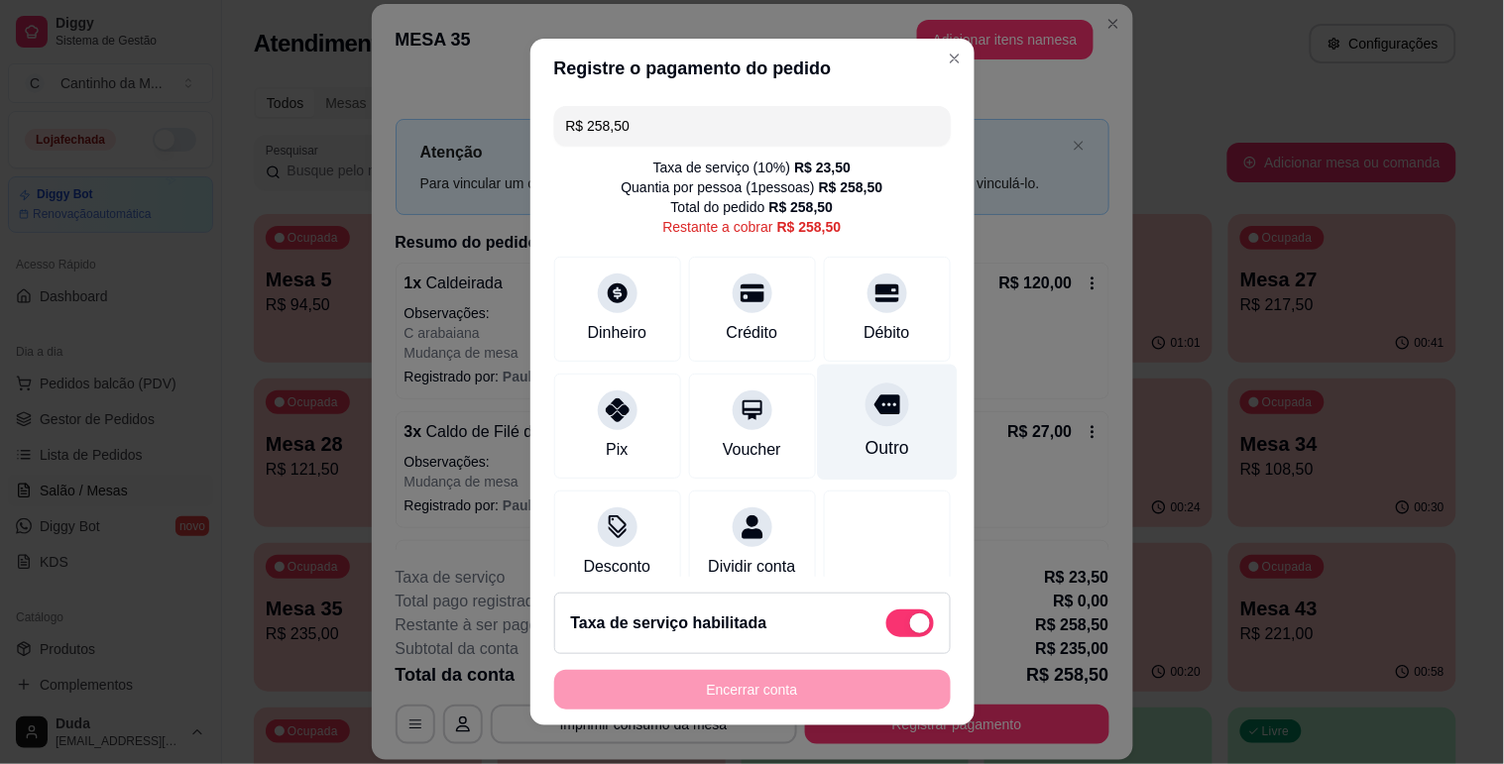
click at [874, 434] on div "Outro" at bounding box center [887, 422] width 140 height 116
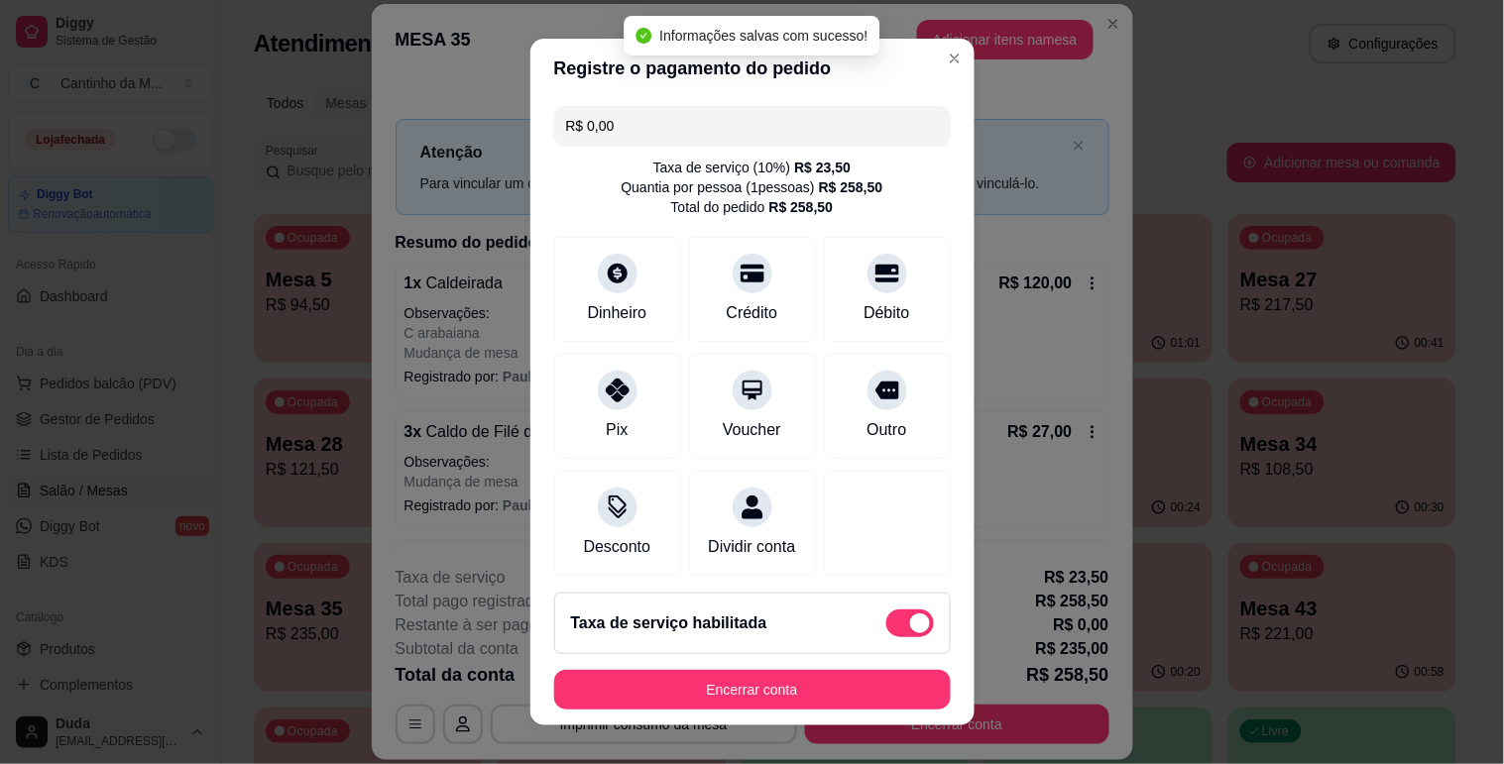
type input "R$ 0,00"
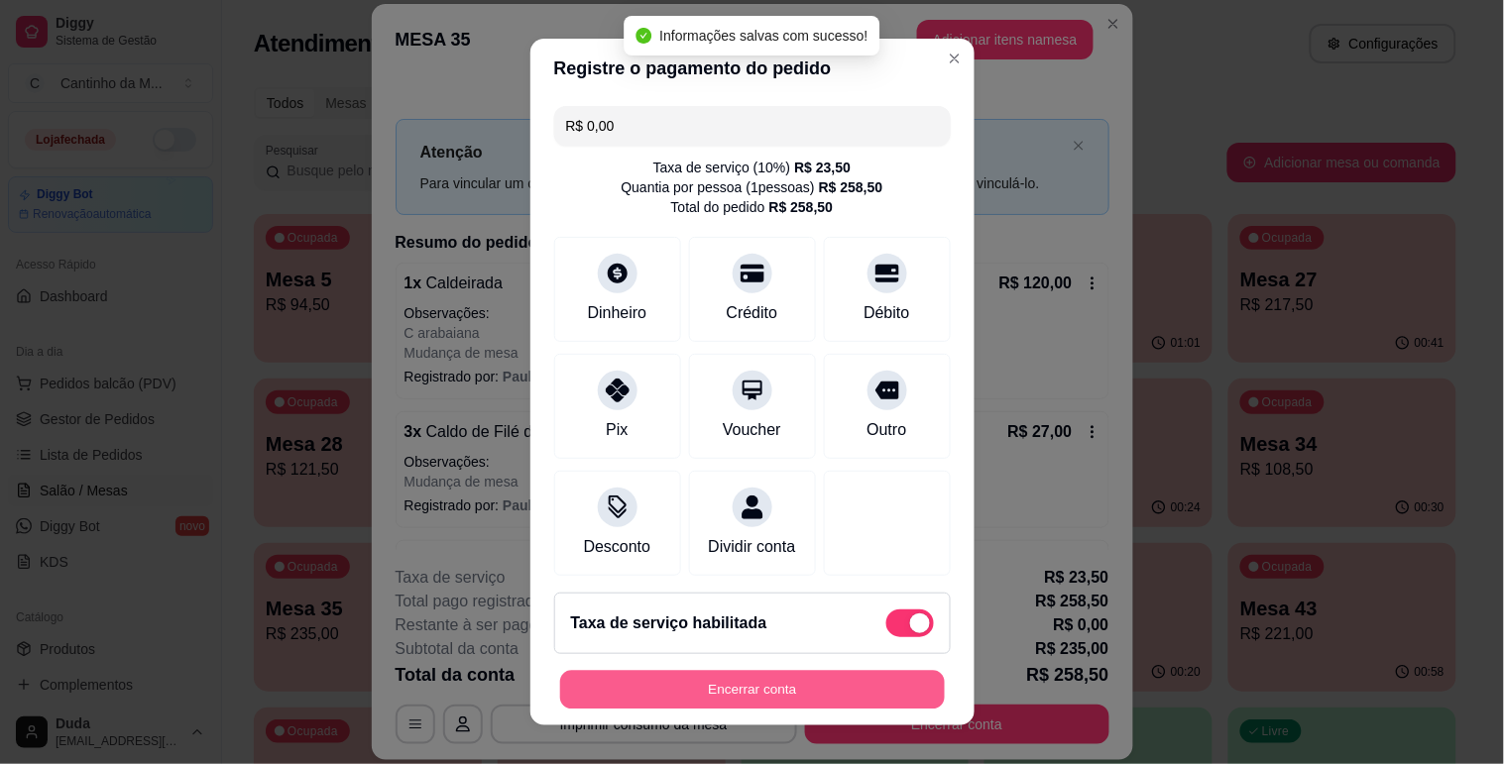
click at [816, 701] on button "Encerrar conta" at bounding box center [752, 690] width 385 height 39
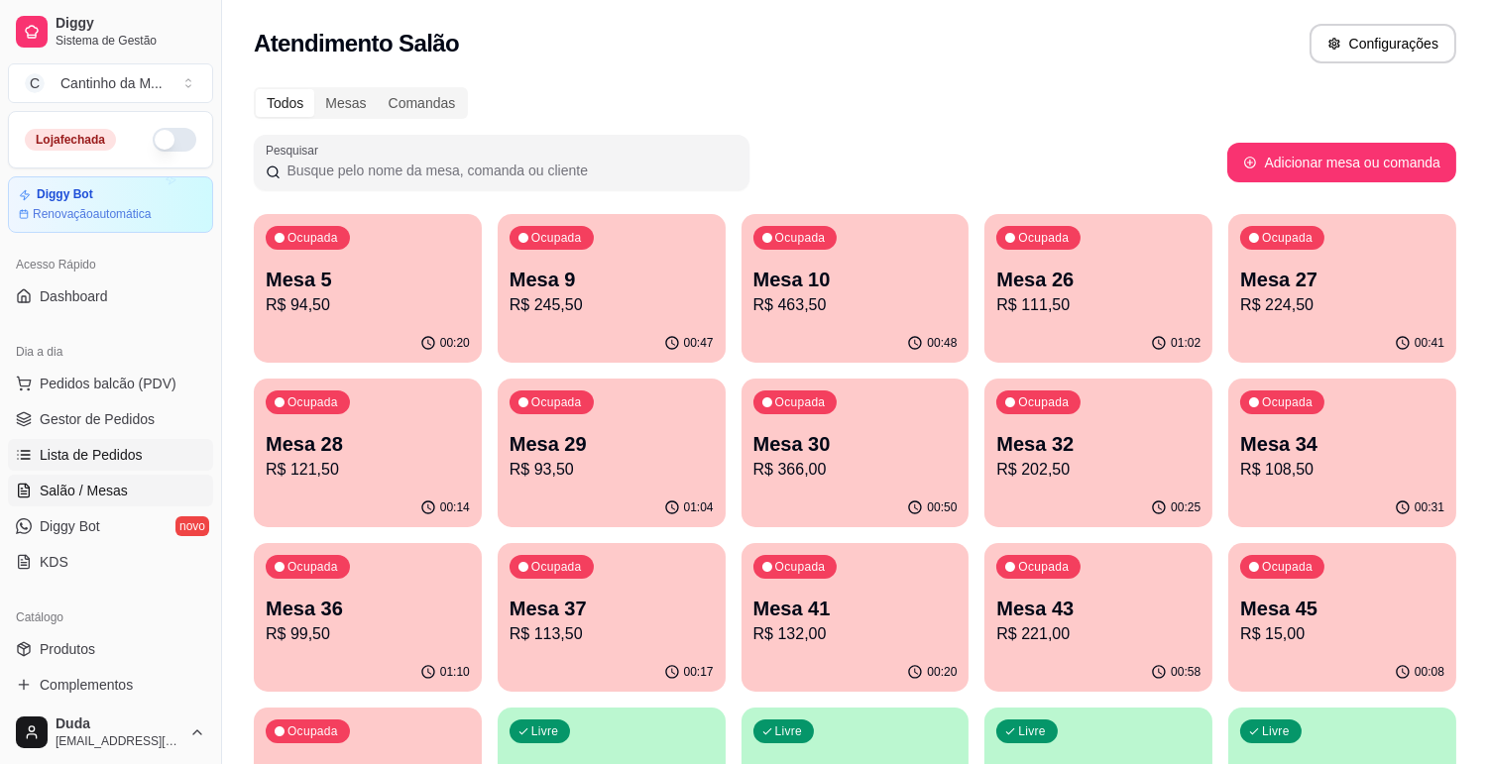
click at [142, 451] on link "Lista de Pedidos" at bounding box center [110, 455] width 205 height 32
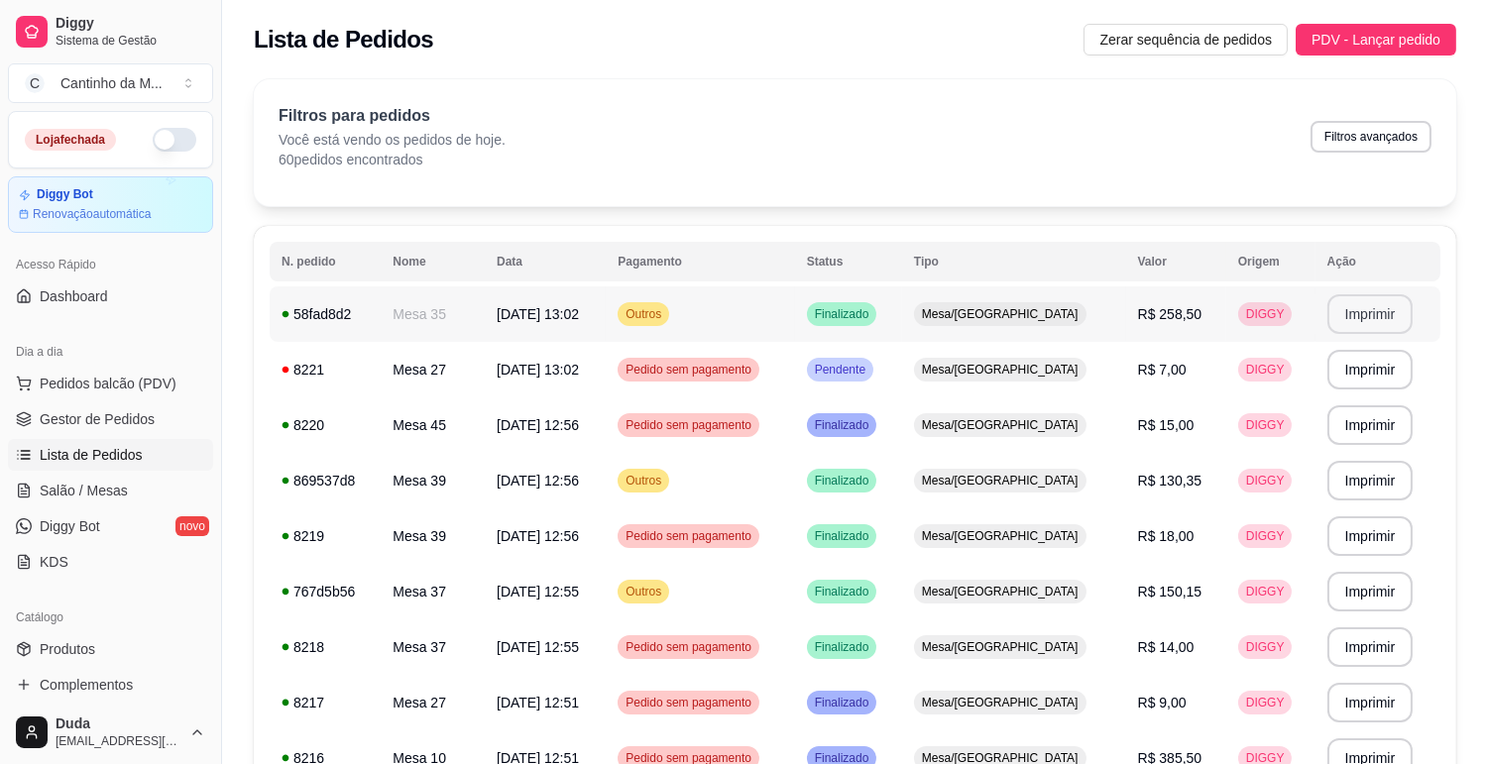
click at [1361, 305] on button "Imprimir" at bounding box center [1370, 314] width 86 height 40
click at [794, 394] on td "Pedido sem pagamento" at bounding box center [700, 370] width 188 height 56
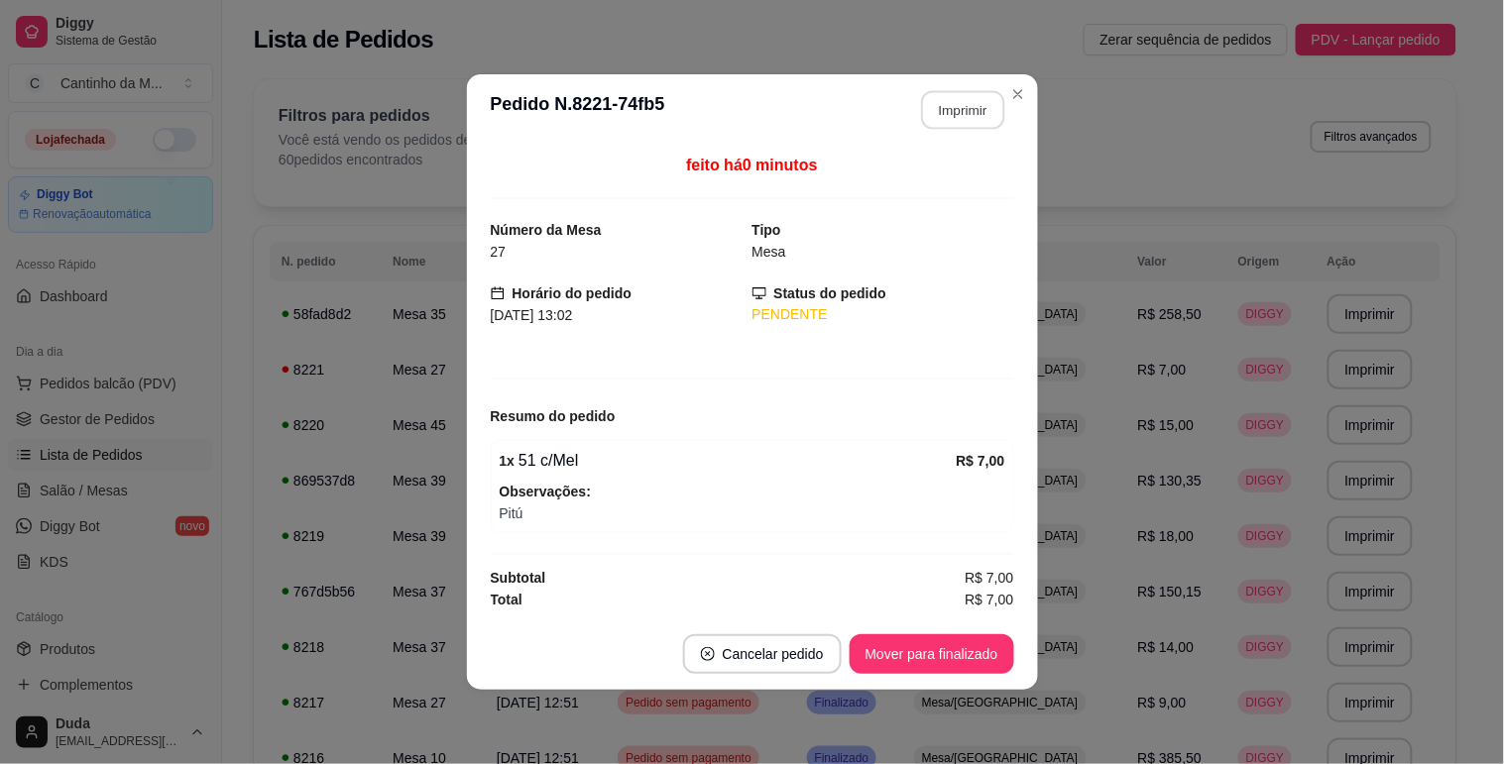
click at [966, 94] on button "Imprimir" at bounding box center [962, 110] width 83 height 39
click at [945, 662] on button "Mover para finalizado" at bounding box center [932, 654] width 160 height 39
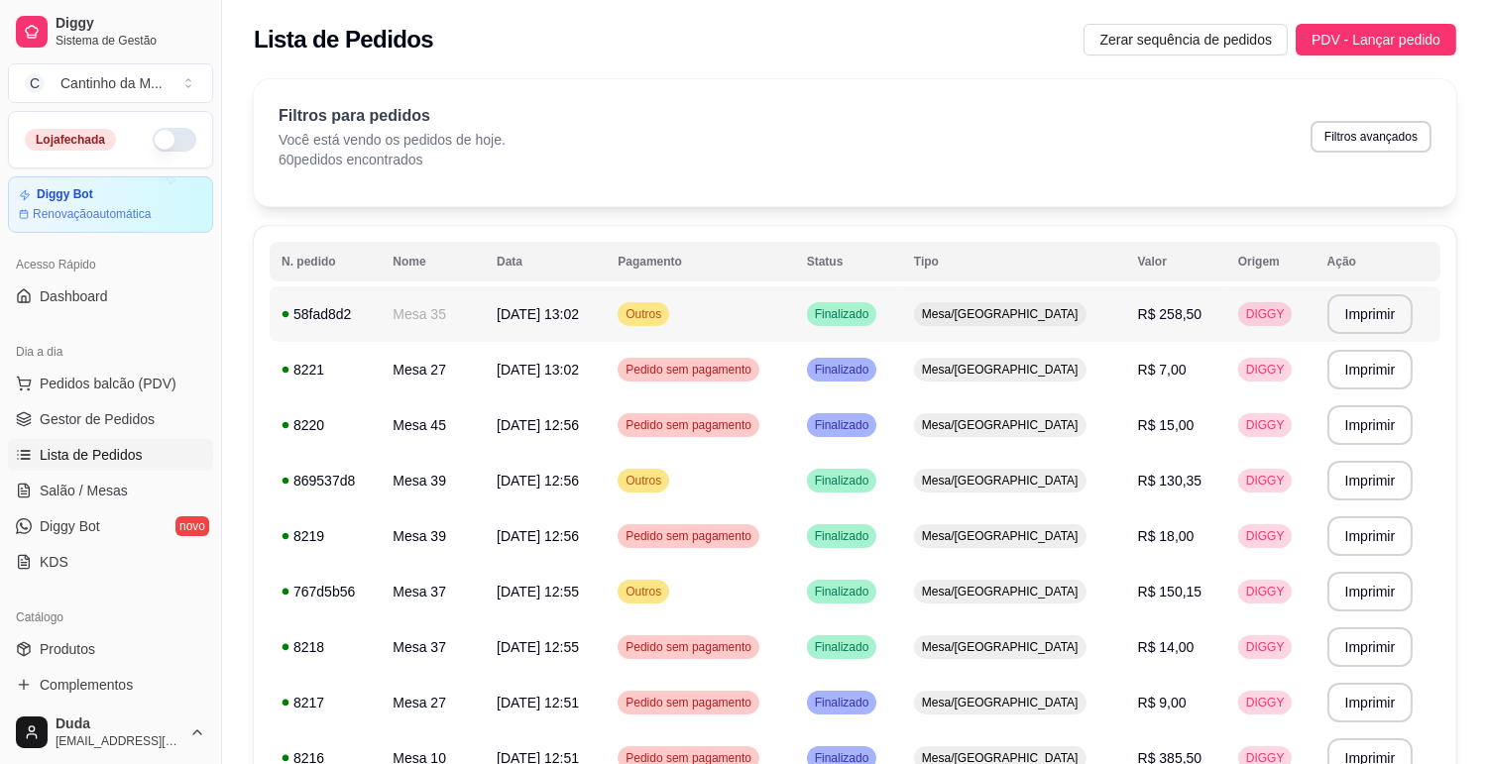
click at [1153, 315] on span "R$ 258,50" at bounding box center [1170, 314] width 64 height 16
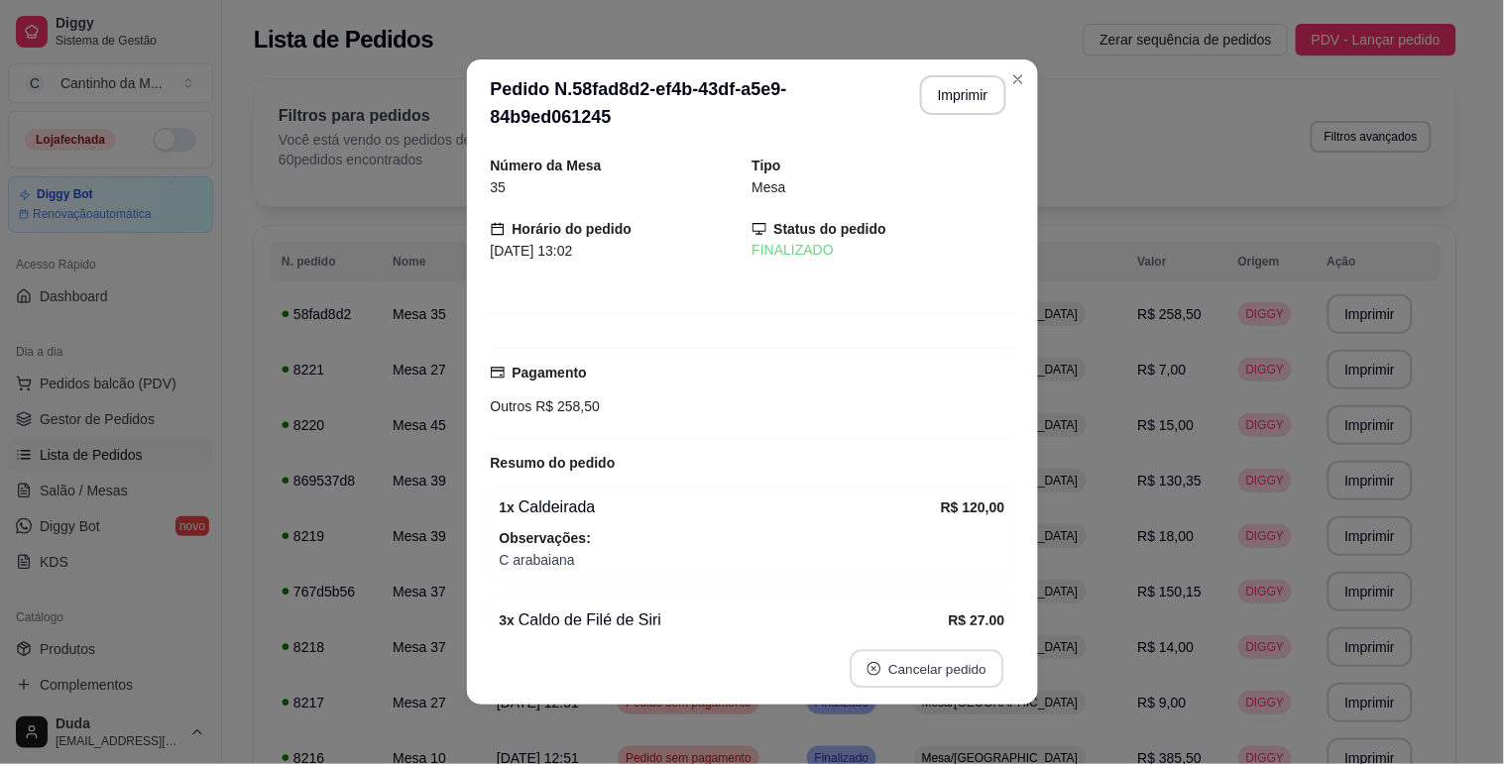
click at [938, 679] on button "Cancelar pedido" at bounding box center [927, 669] width 154 height 39
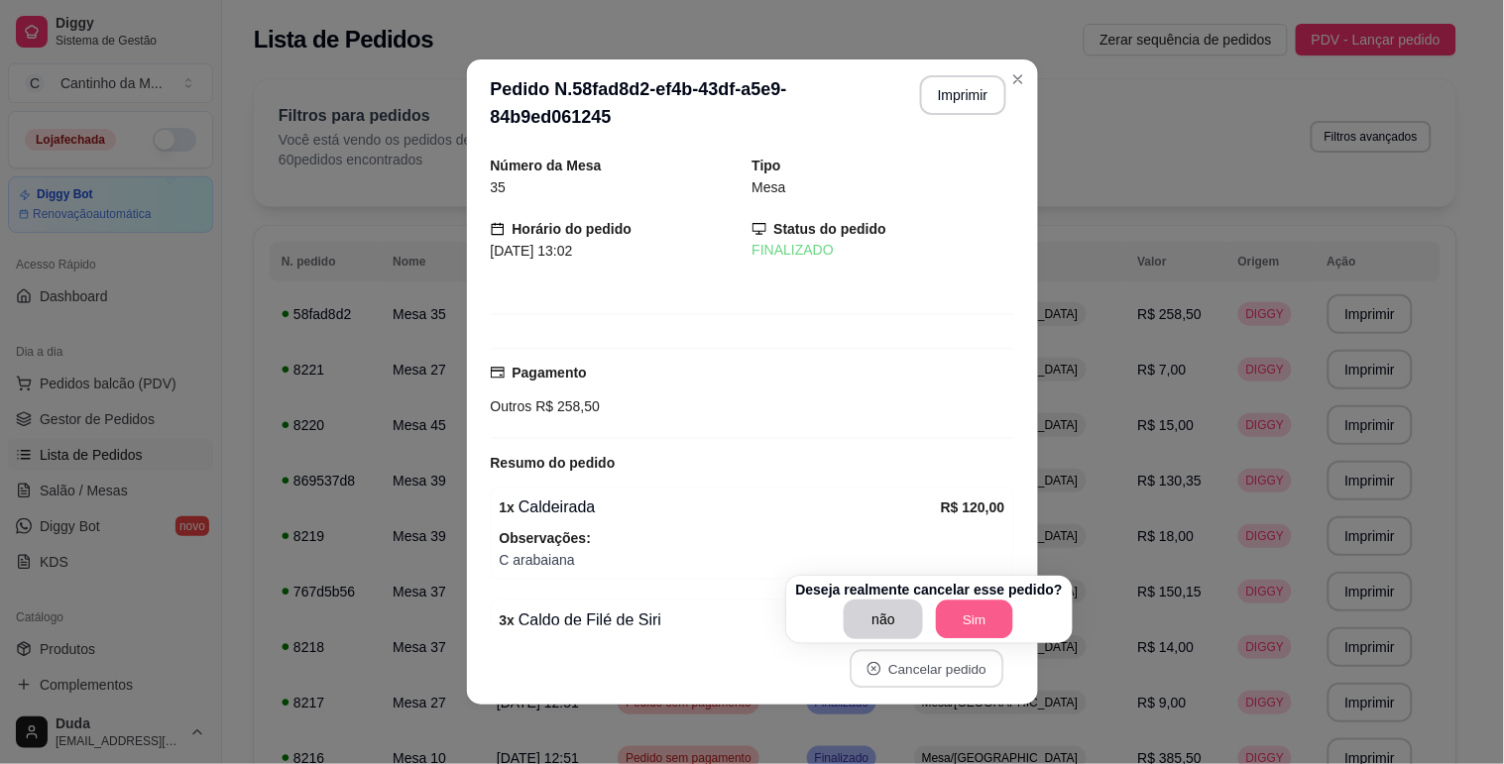
click at [975, 621] on button "Sim" at bounding box center [974, 620] width 77 height 39
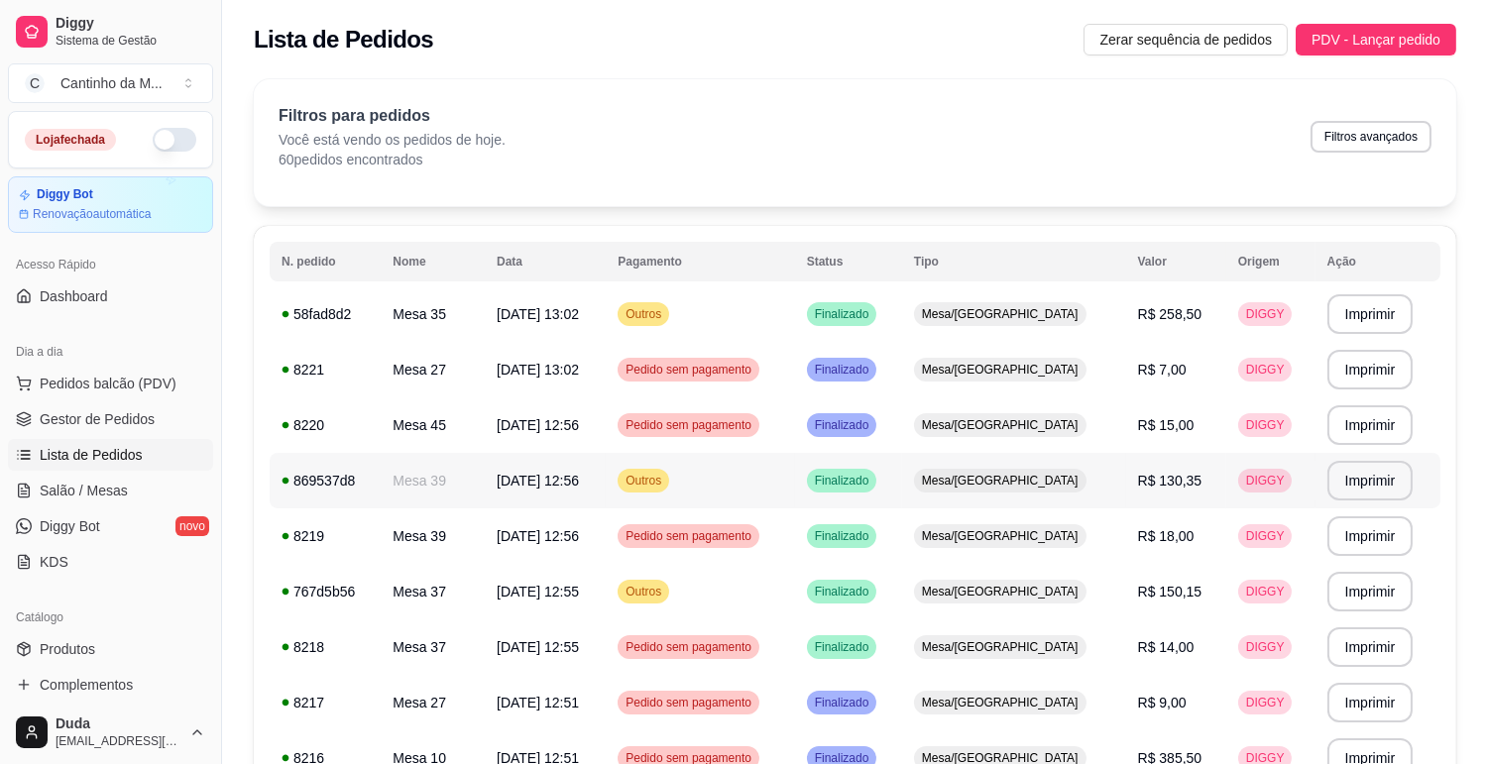
click at [288, 474] on div "869537d8" at bounding box center [325, 481] width 87 height 20
click at [97, 482] on span "Salão / Mesas" at bounding box center [84, 491] width 88 height 20
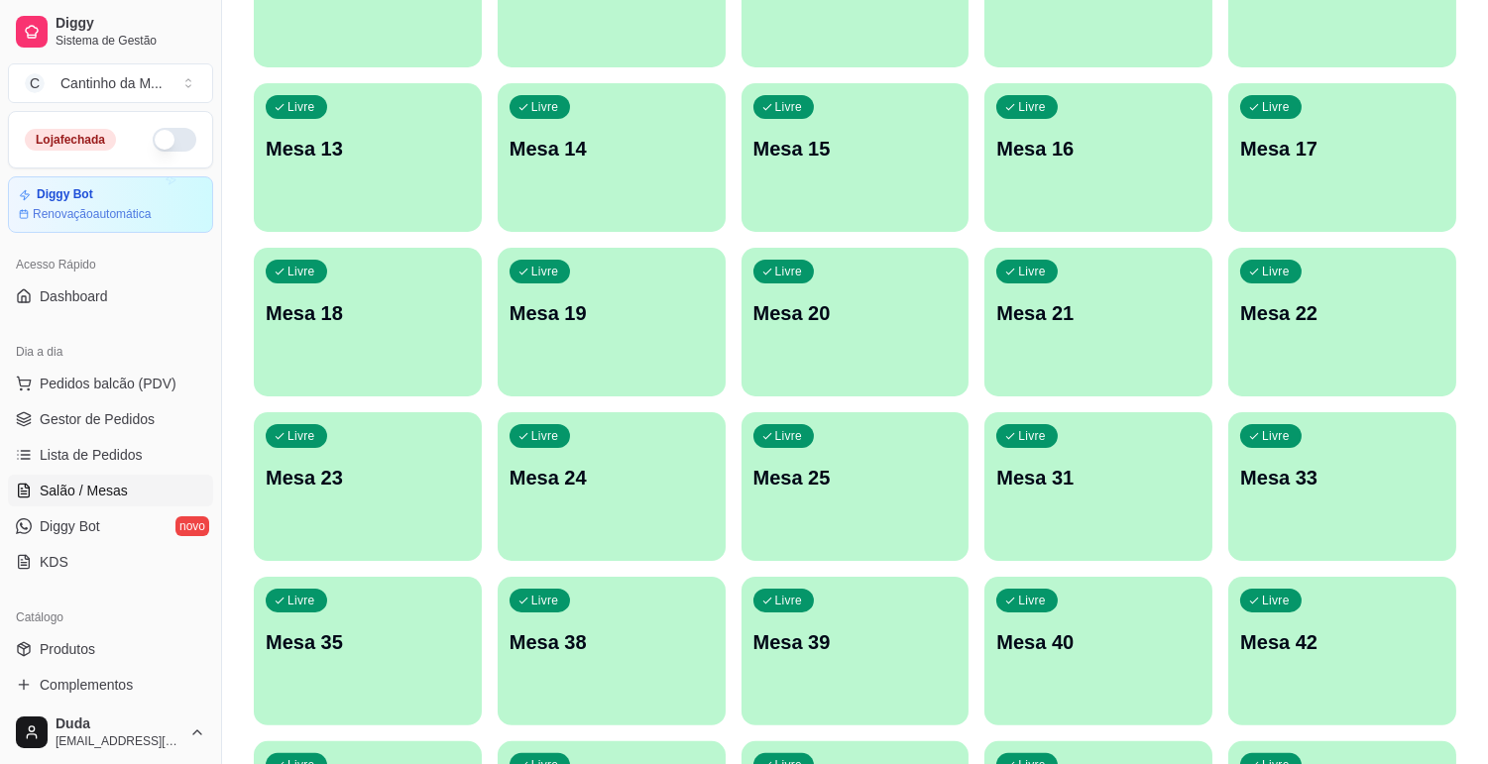
scroll to position [991, 0]
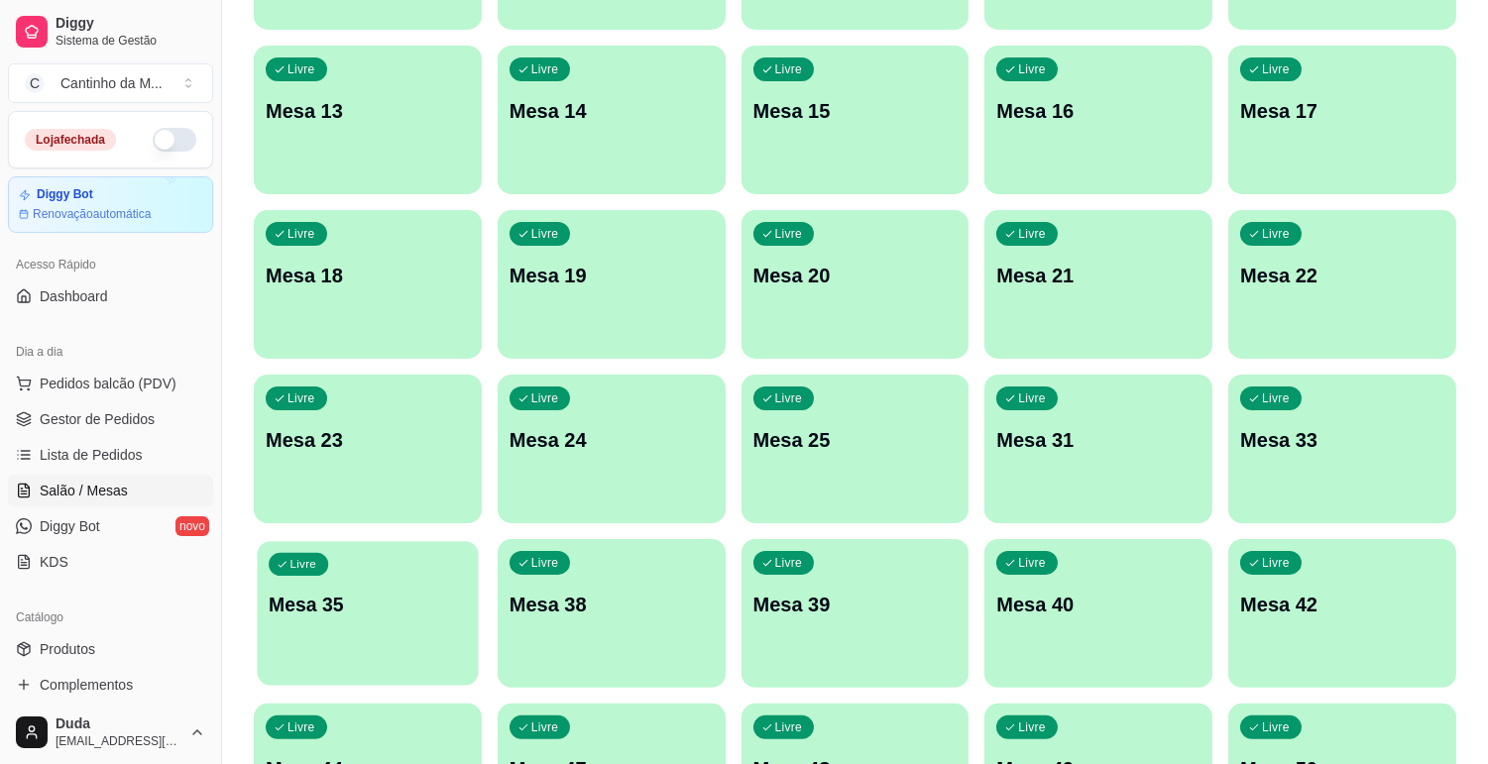
click at [440, 595] on p "Mesa 35" at bounding box center [368, 605] width 198 height 27
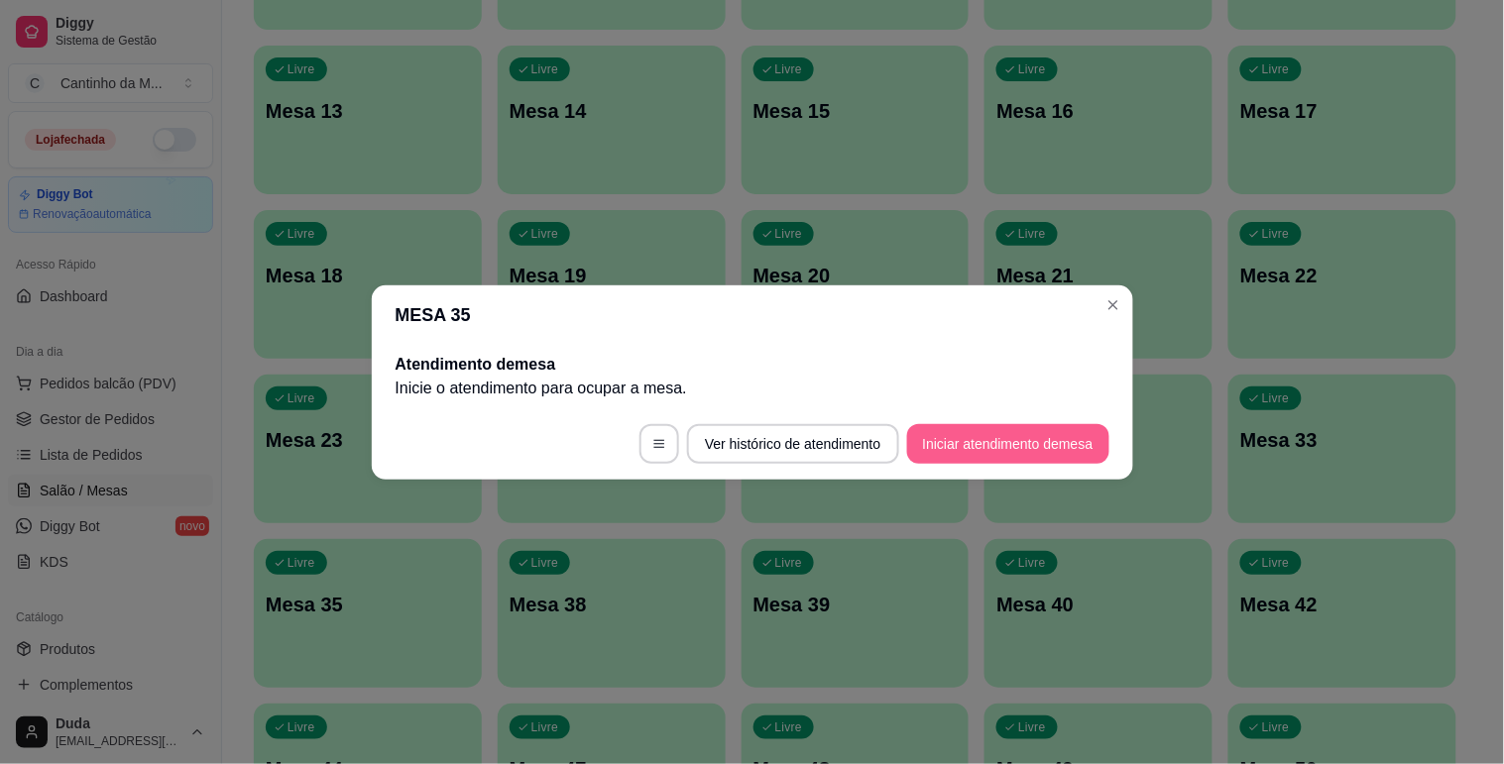
click at [955, 442] on button "Iniciar atendimento de mesa" at bounding box center [1008, 444] width 202 height 40
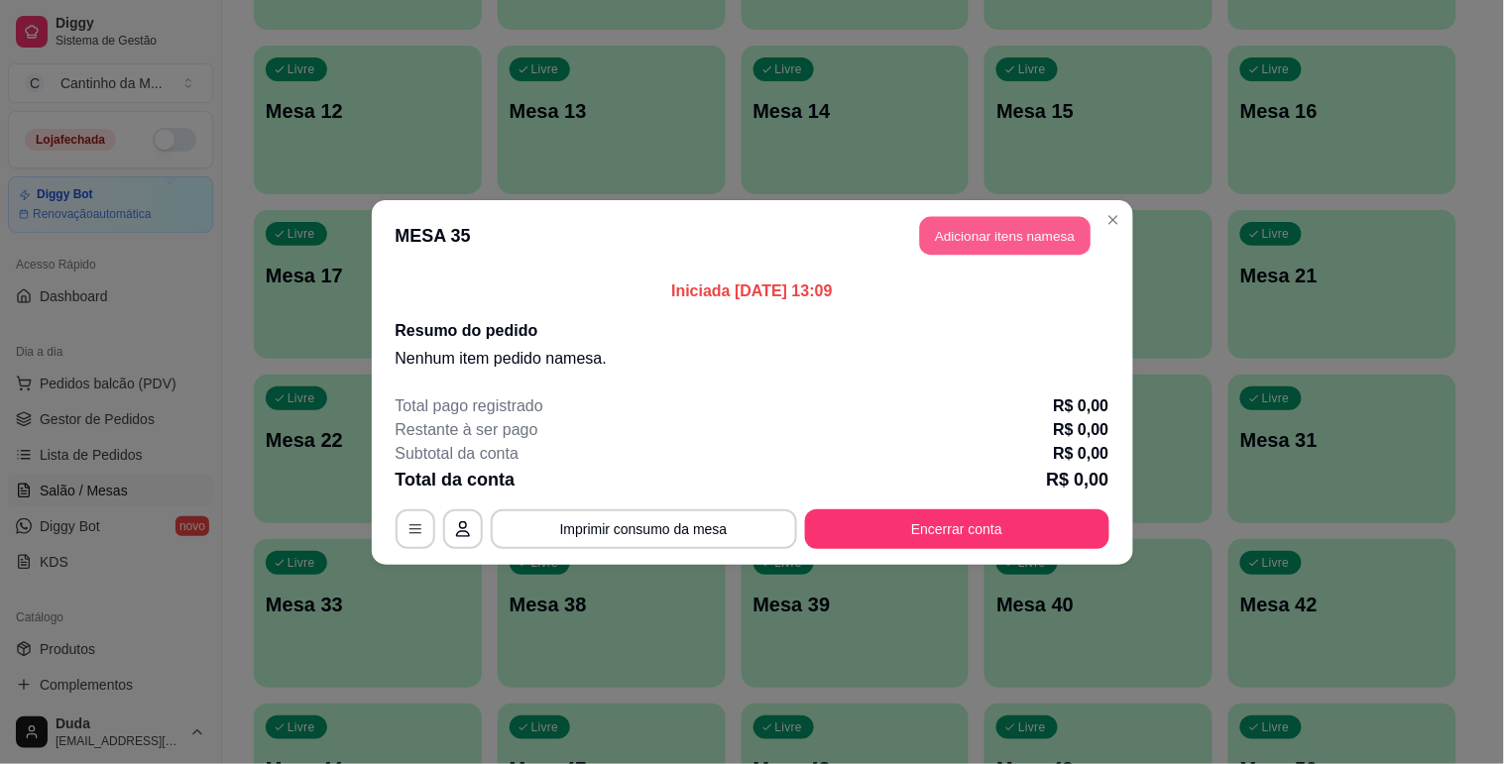
click at [970, 241] on button "Adicionar itens na mesa" at bounding box center [1005, 235] width 171 height 39
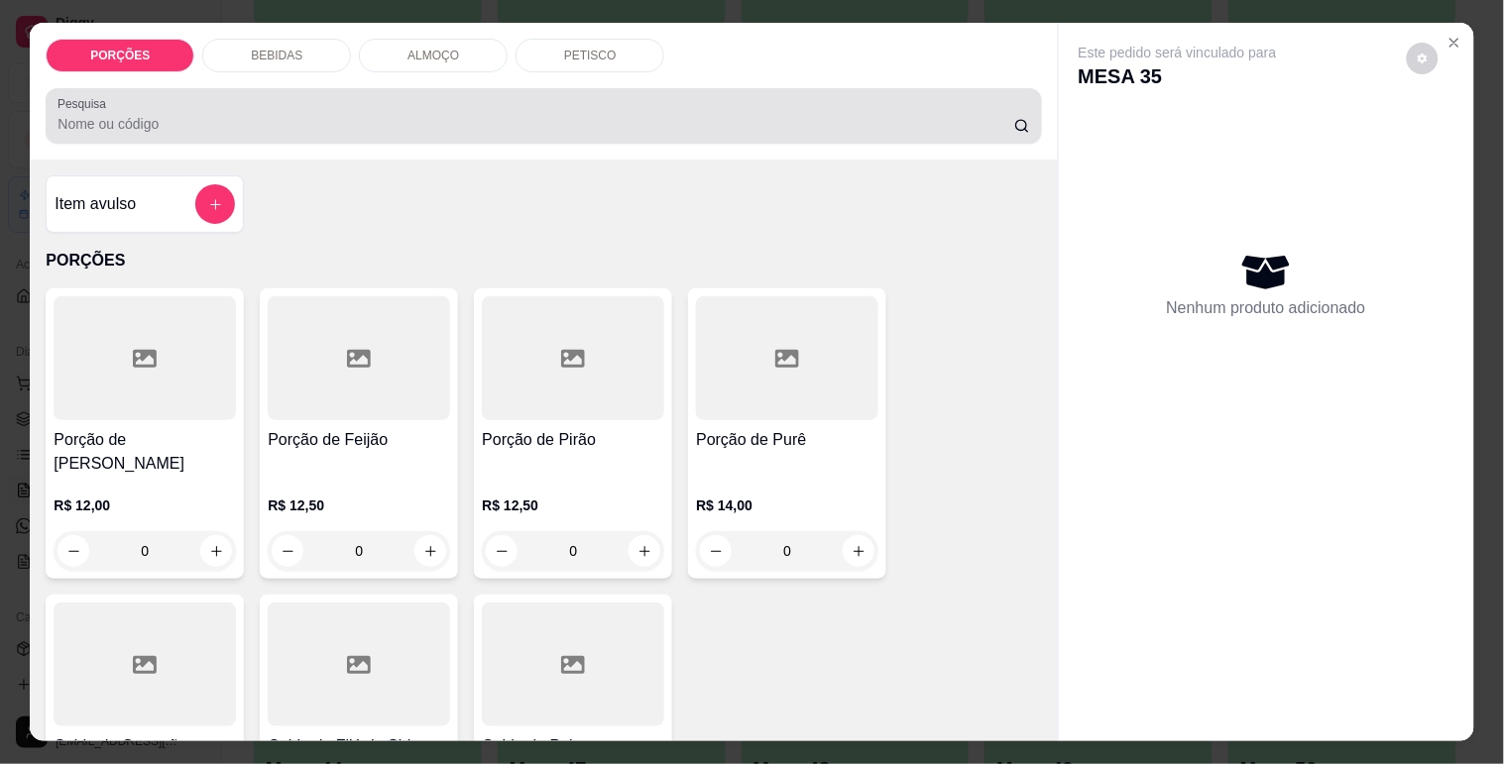
click at [478, 125] on input "Pesquisa" at bounding box center [535, 124] width 957 height 20
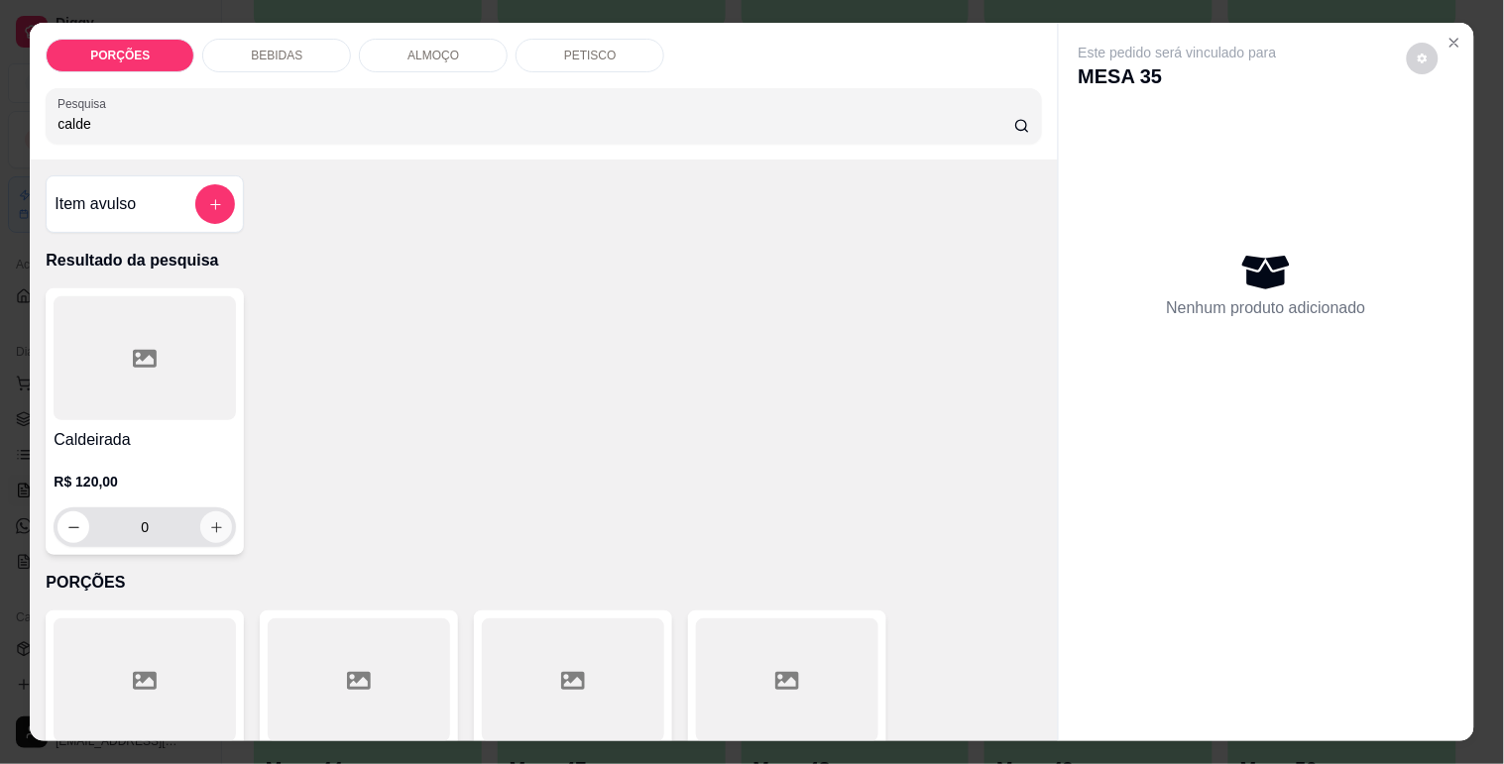
type input "calde"
click at [211, 522] on icon "increase-product-quantity" at bounding box center [216, 527] width 10 height 10
type input "1"
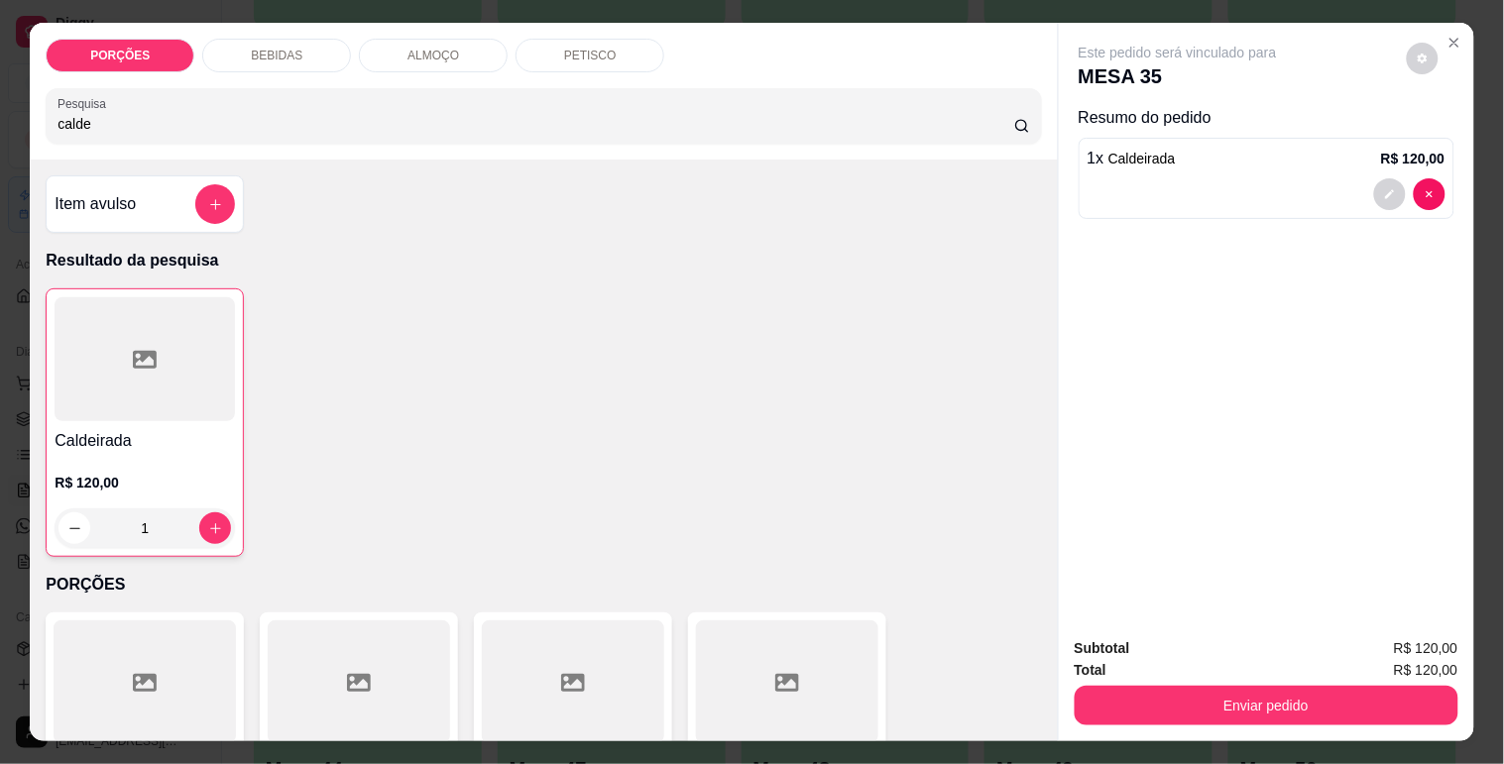
click at [153, 114] on input "calde" at bounding box center [535, 124] width 957 height 20
type input "c"
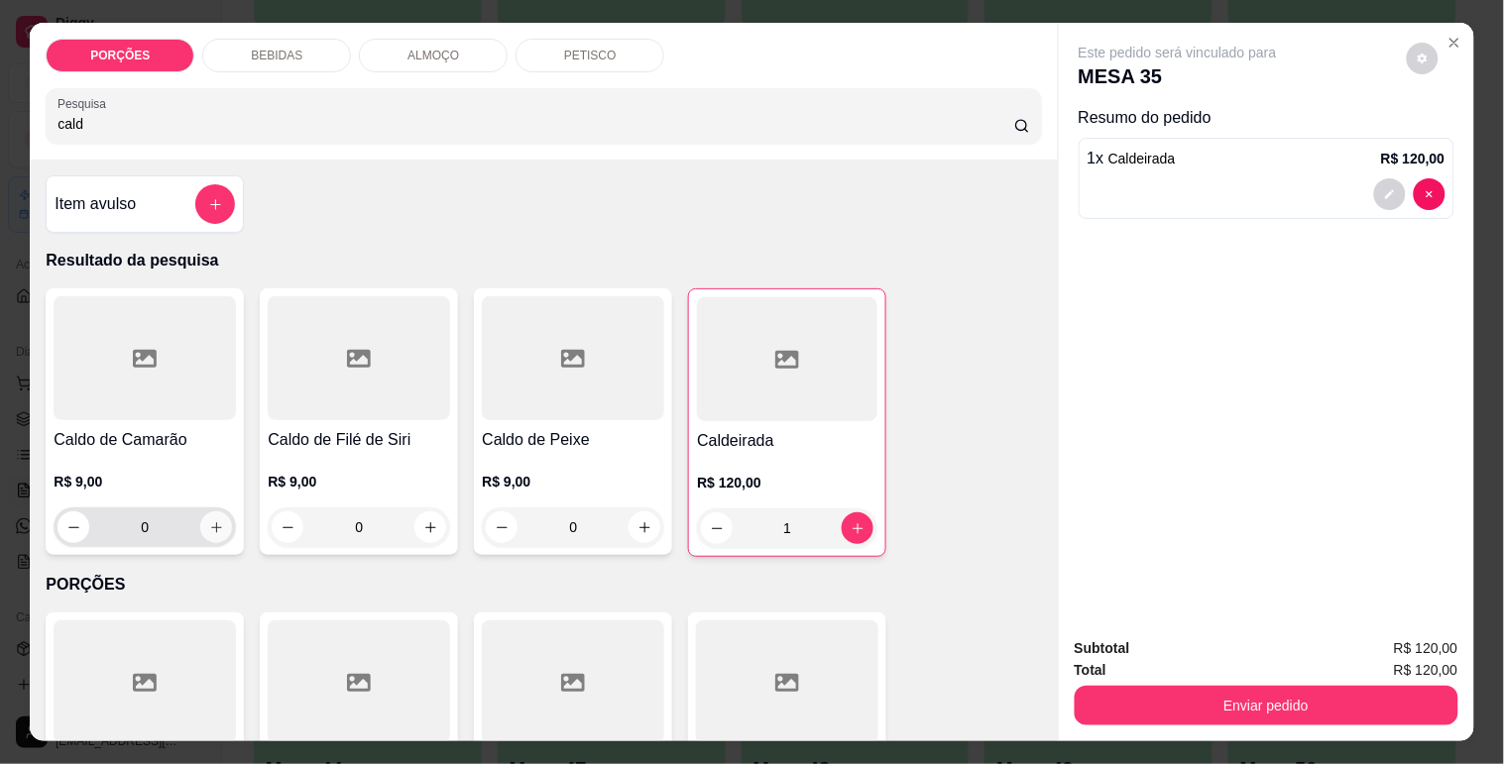
type input "cald"
click at [211, 513] on button "increase-product-quantity" at bounding box center [216, 528] width 31 height 31
type input "1"
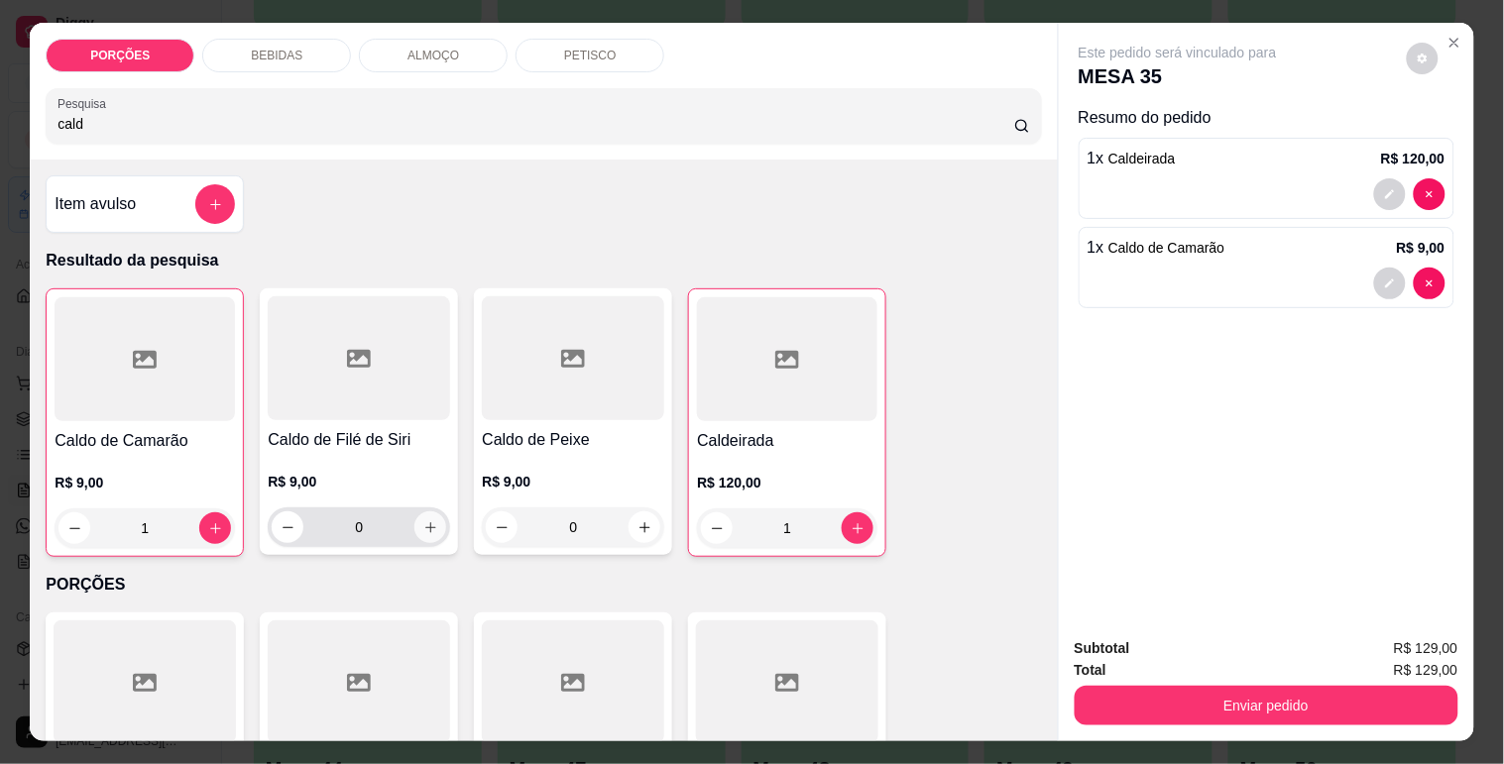
click at [423, 520] on icon "increase-product-quantity" at bounding box center [430, 527] width 15 height 15
type input "3"
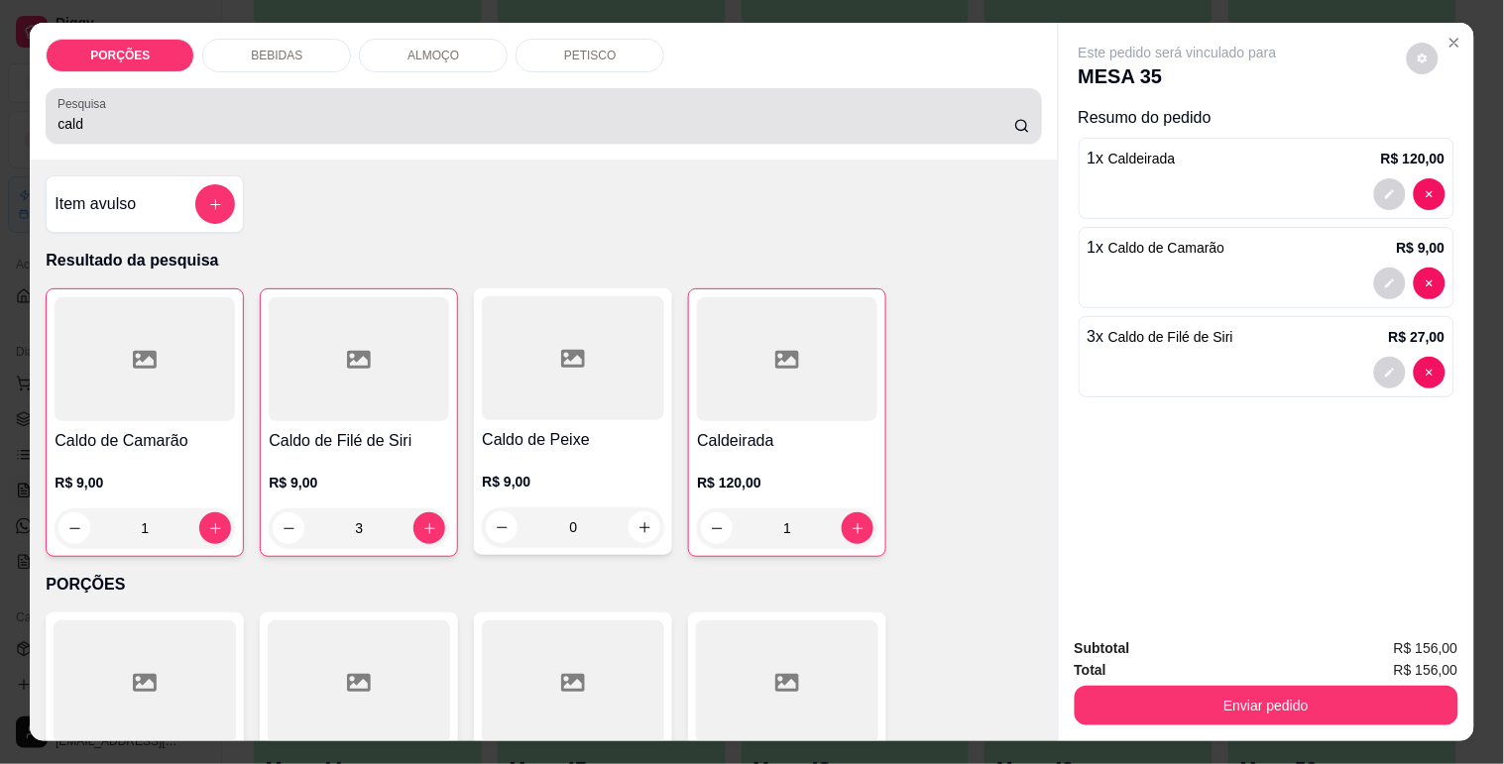
click at [330, 129] on div "Pesquisa cald" at bounding box center [543, 116] width 995 height 56
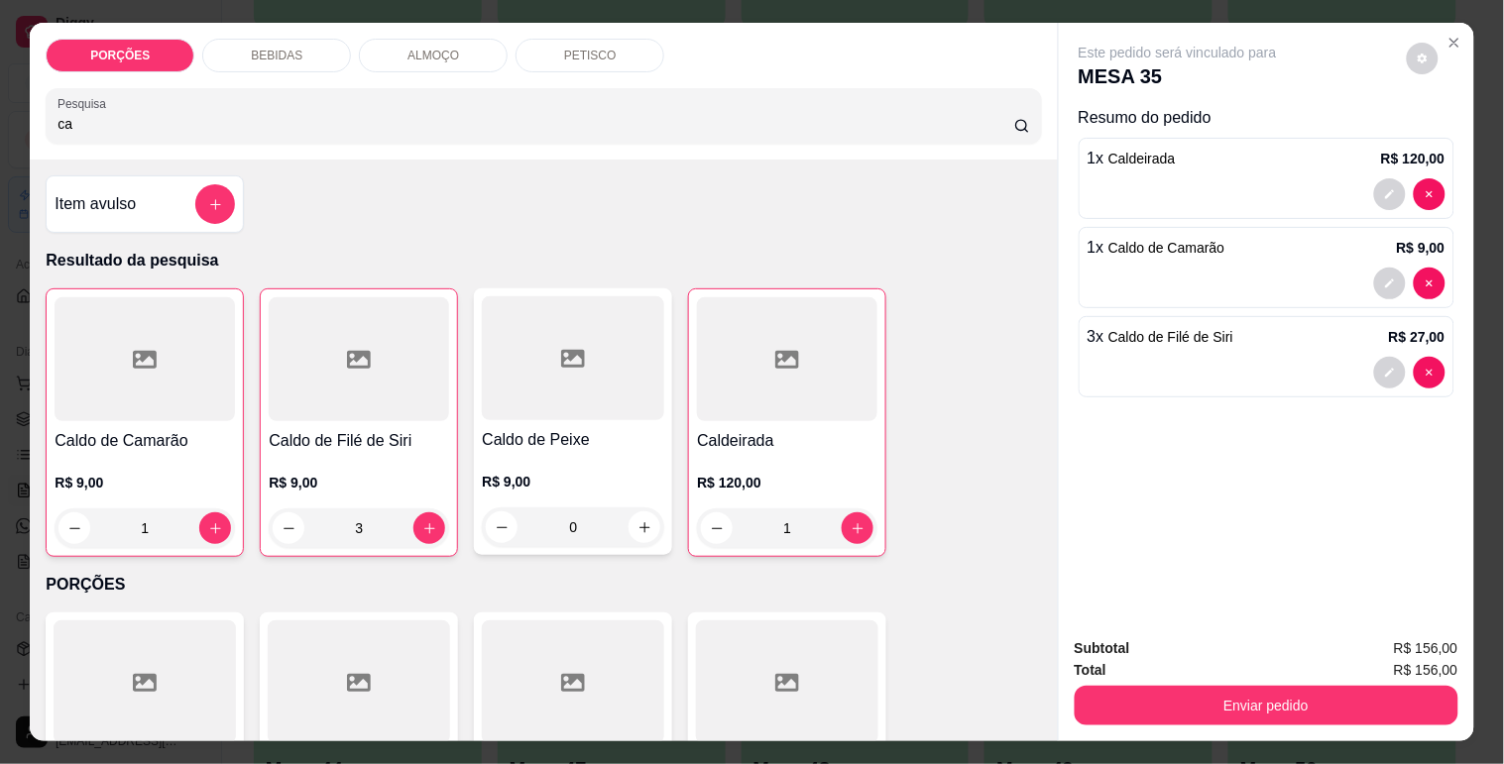
type input "c"
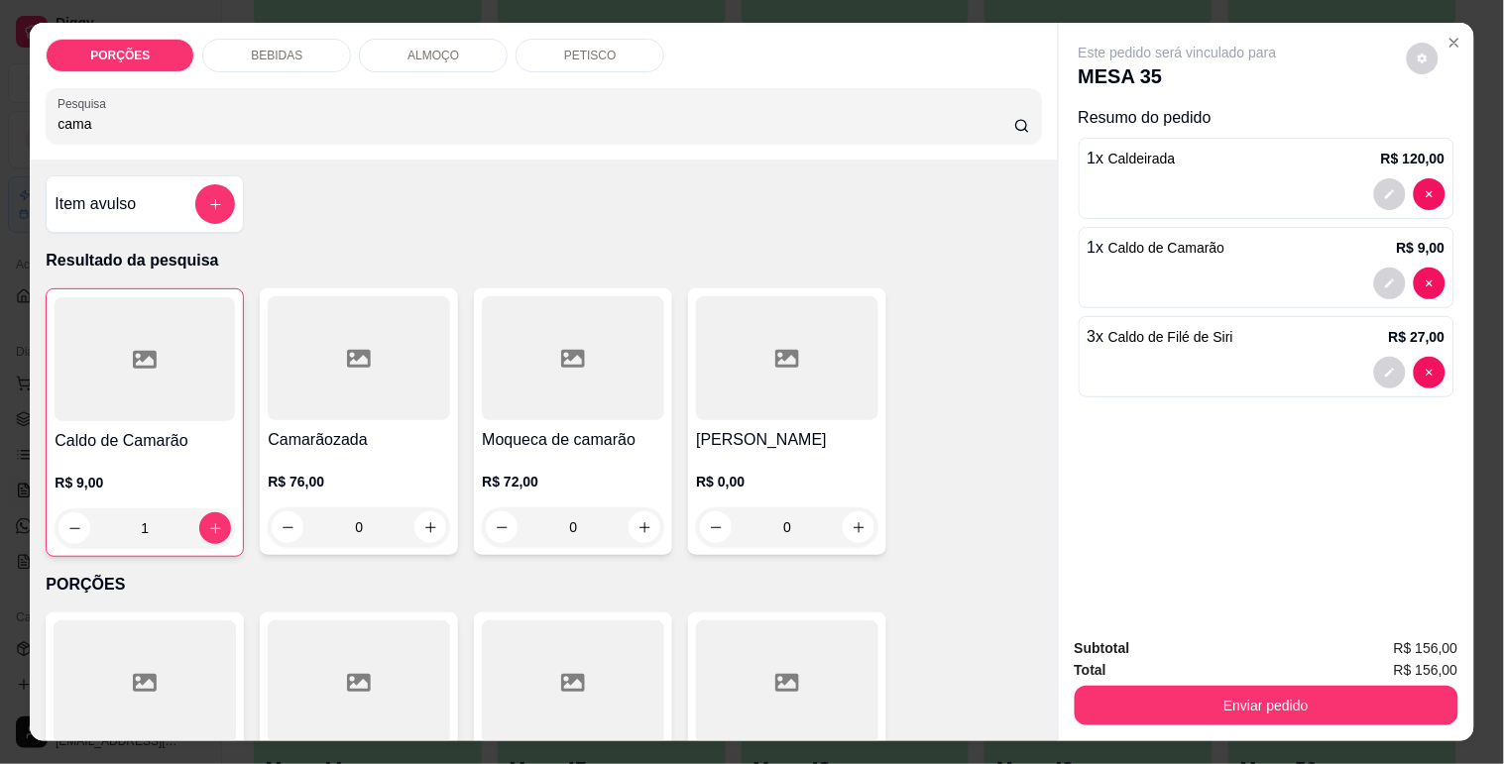
type input "cama"
click at [757, 428] on h4 "Petisco camarão" at bounding box center [787, 440] width 182 height 24
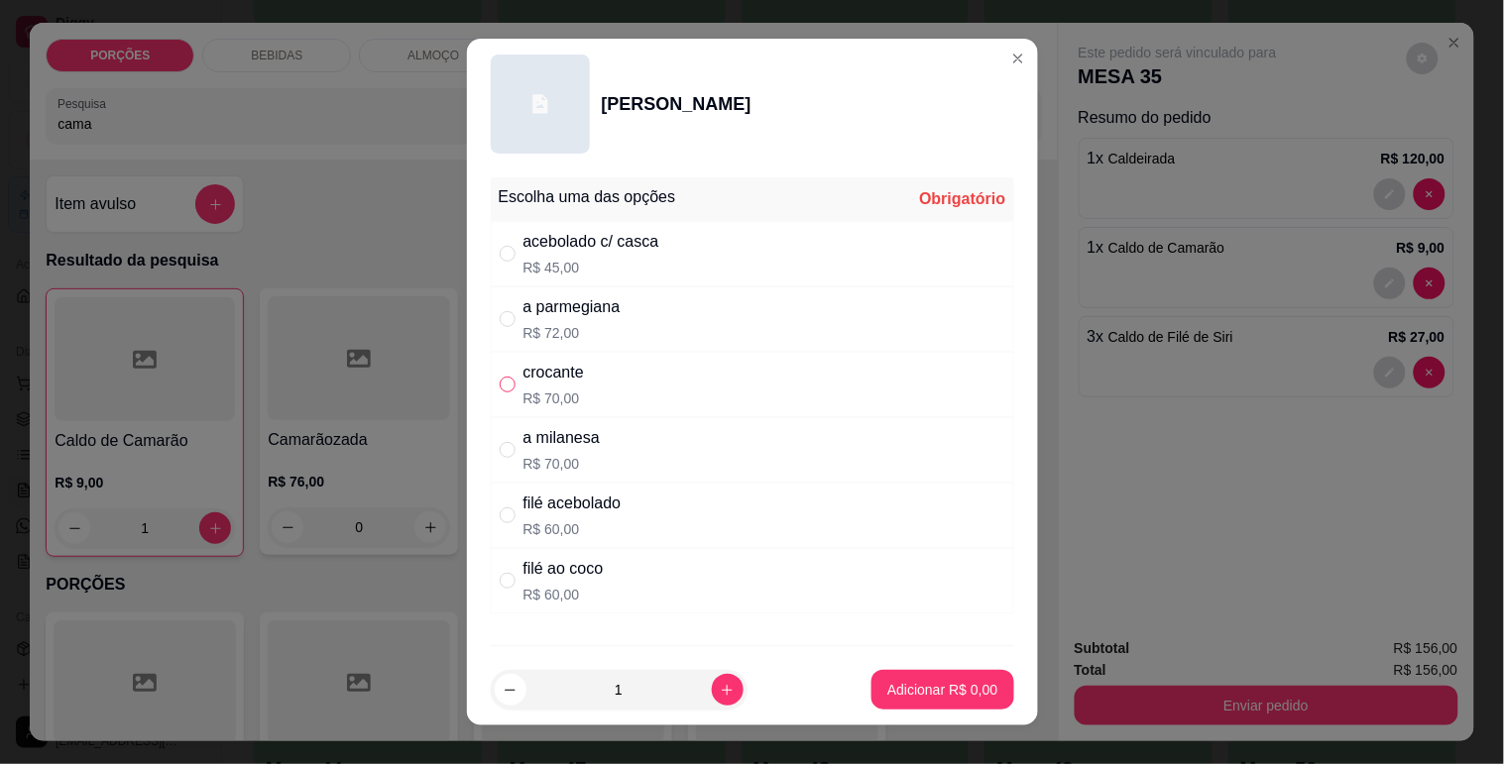
click at [506, 378] on input "" at bounding box center [508, 385] width 16 height 16
radio input "true"
click at [879, 681] on p "Adicionar R$ 70,00" at bounding box center [938, 690] width 118 height 20
type input "1"
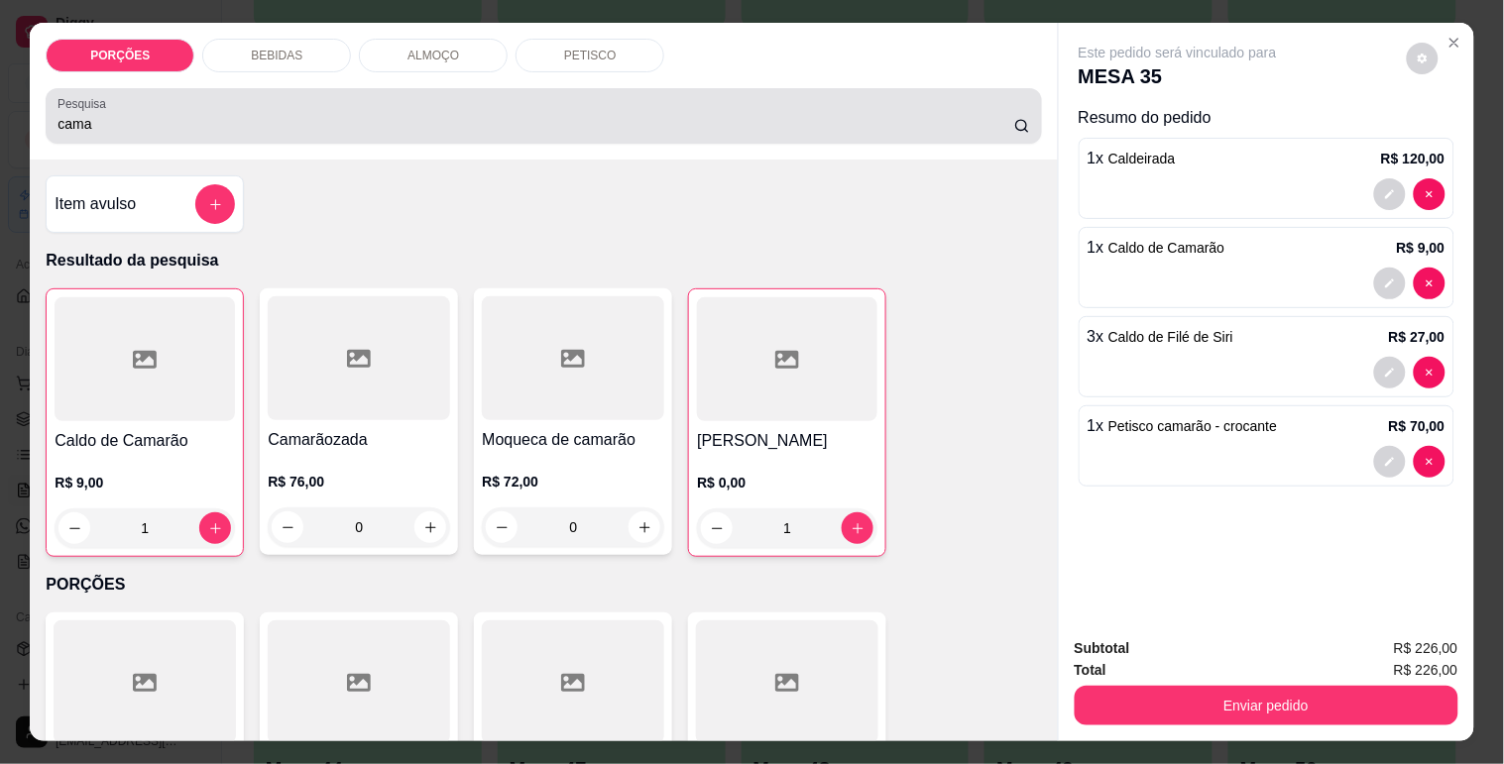
click at [244, 127] on div "cama" at bounding box center [543, 116] width 972 height 40
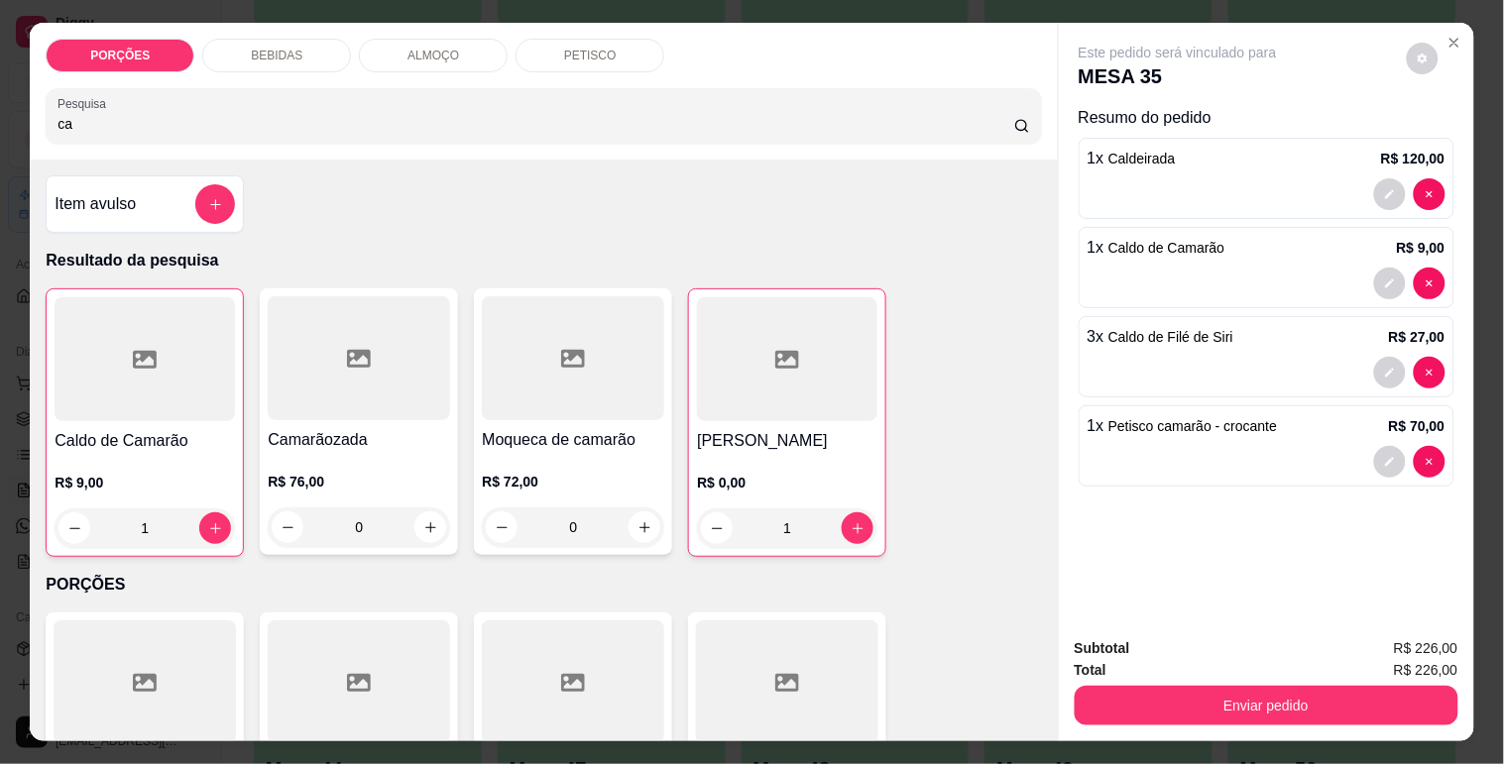
type input "c"
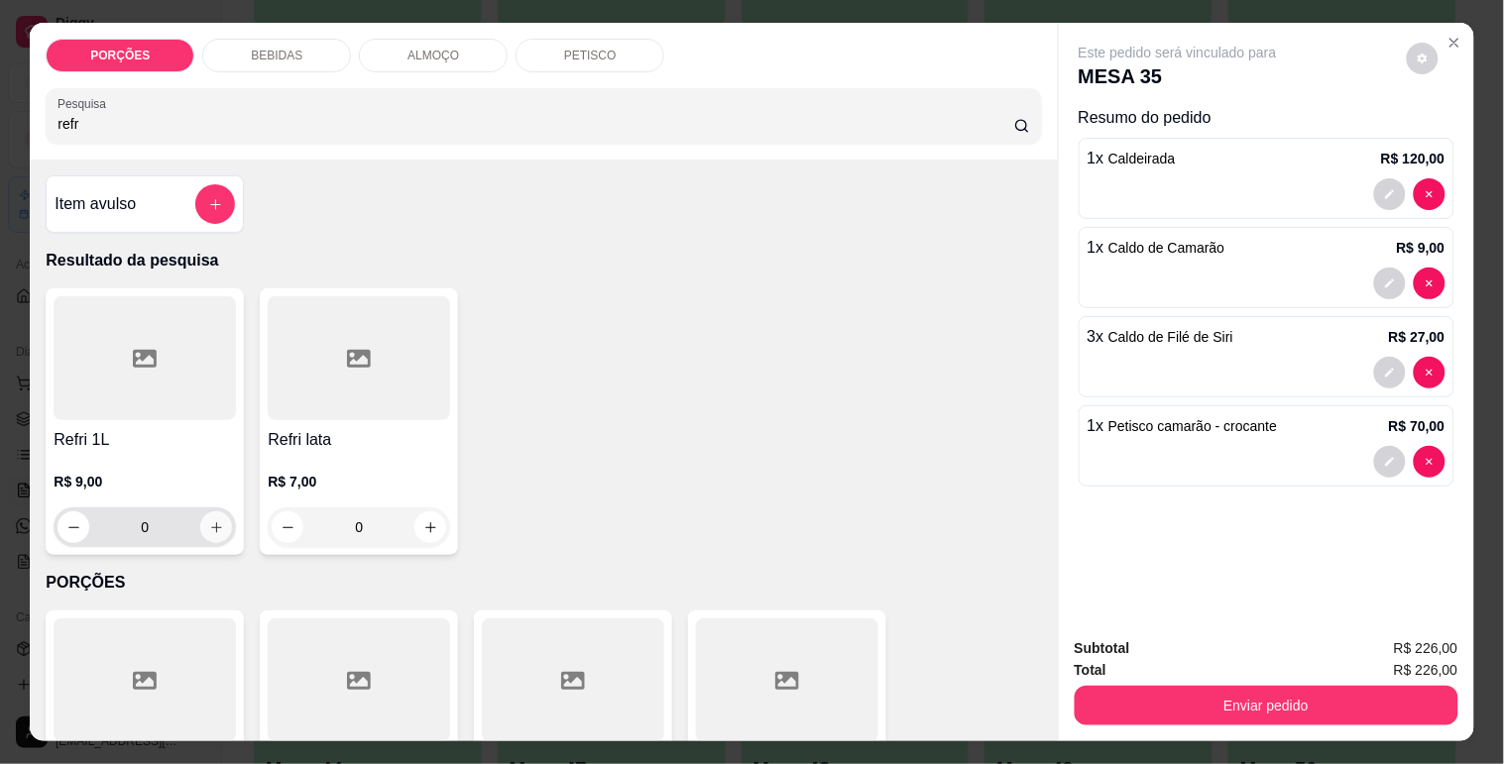
type input "refr"
click at [216, 522] on button "increase-product-quantity" at bounding box center [216, 528] width 32 height 32
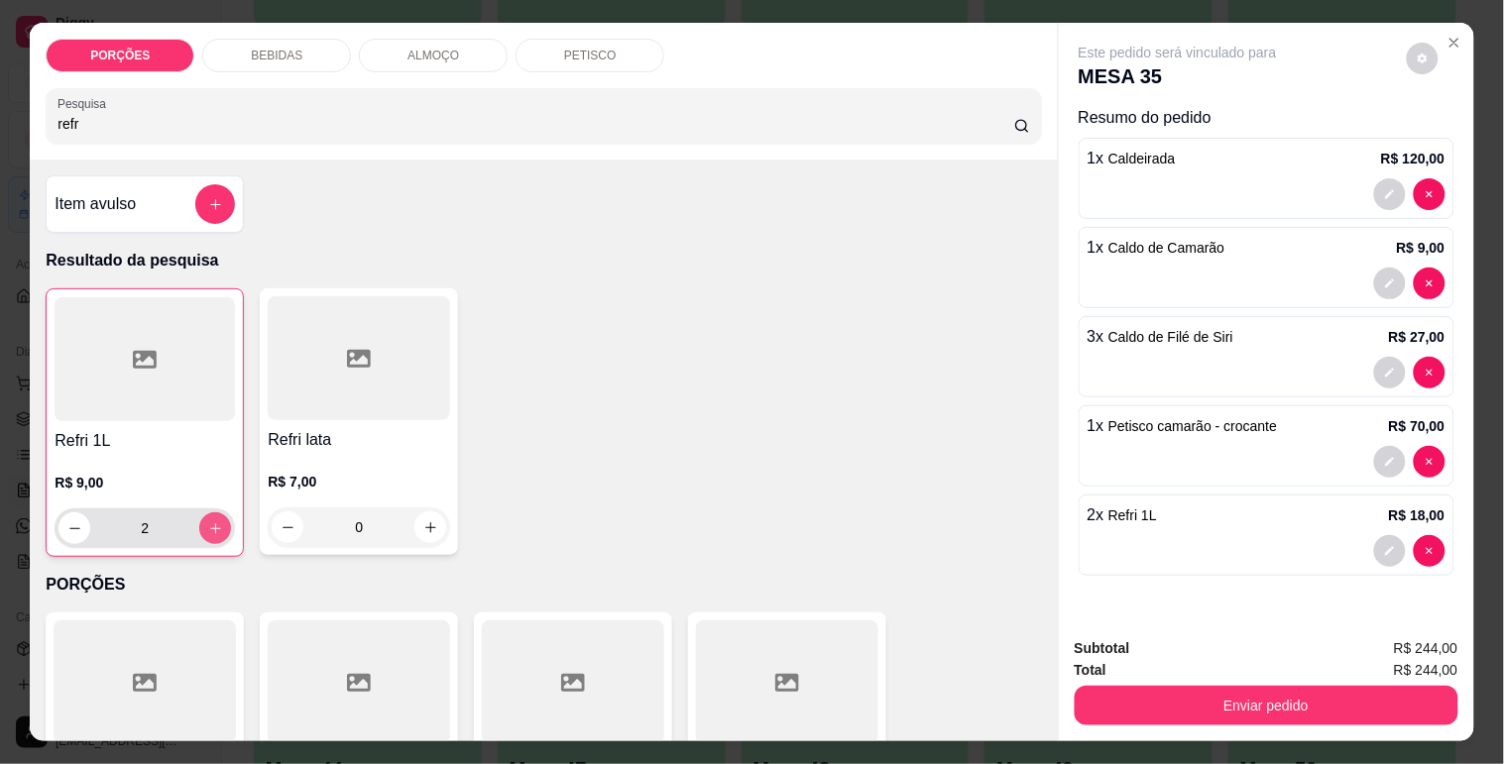
type input "2"
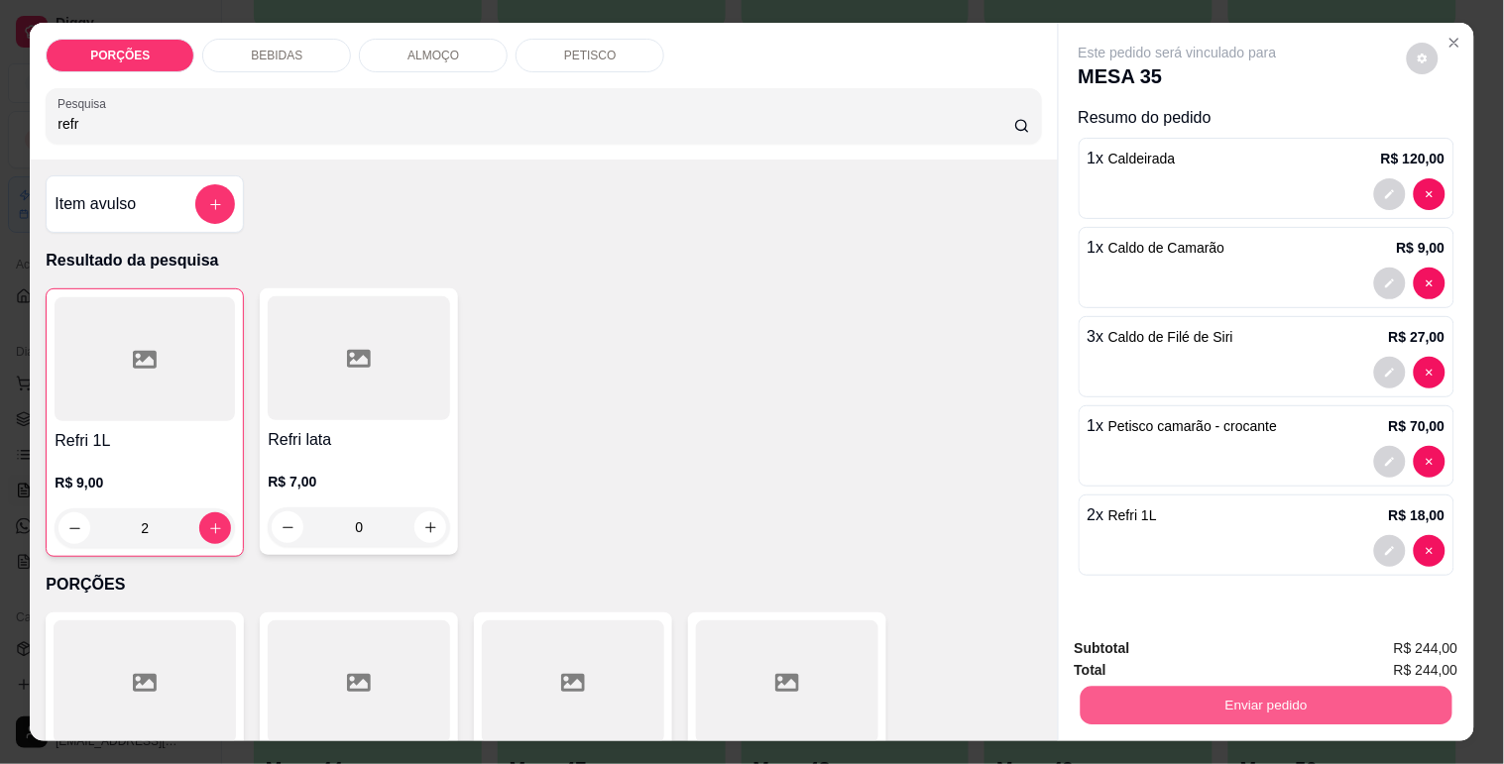
click at [1241, 710] on button "Enviar pedido" at bounding box center [1266, 705] width 372 height 39
click at [1202, 642] on button "Não registrar e enviar pedido" at bounding box center [1200, 649] width 206 height 38
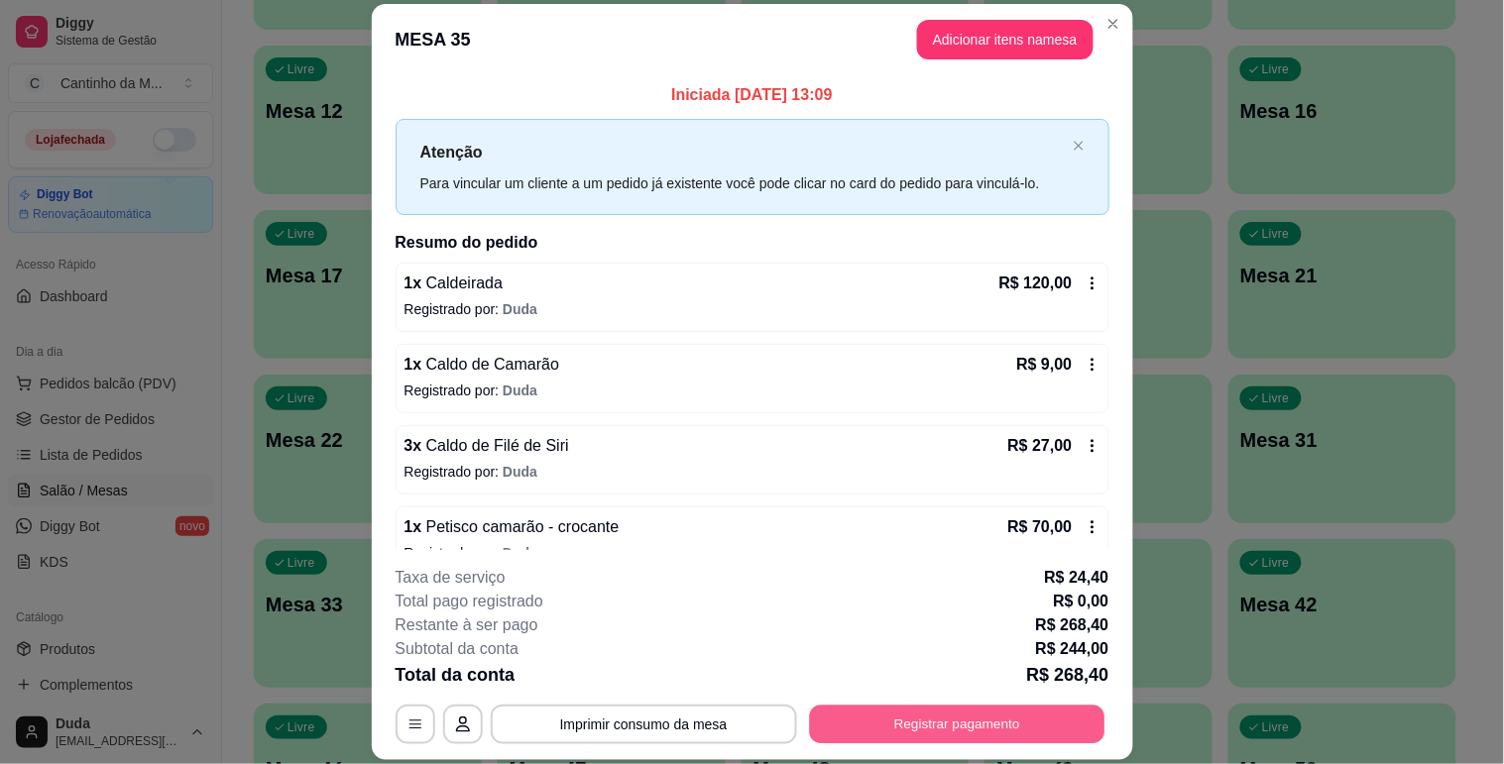
click at [896, 721] on button "Registrar pagamento" at bounding box center [956, 725] width 295 height 39
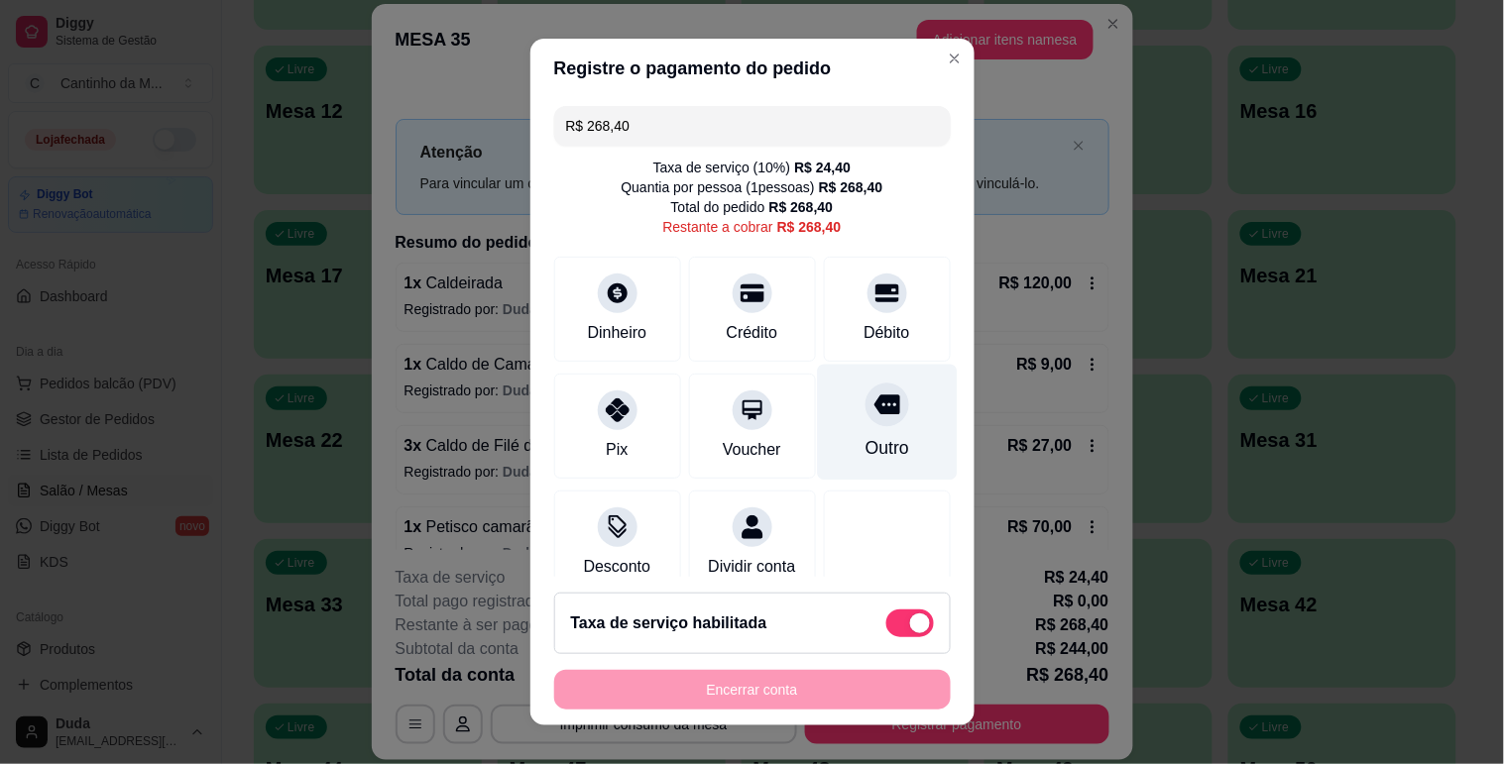
click at [836, 432] on div "Outro" at bounding box center [887, 422] width 140 height 116
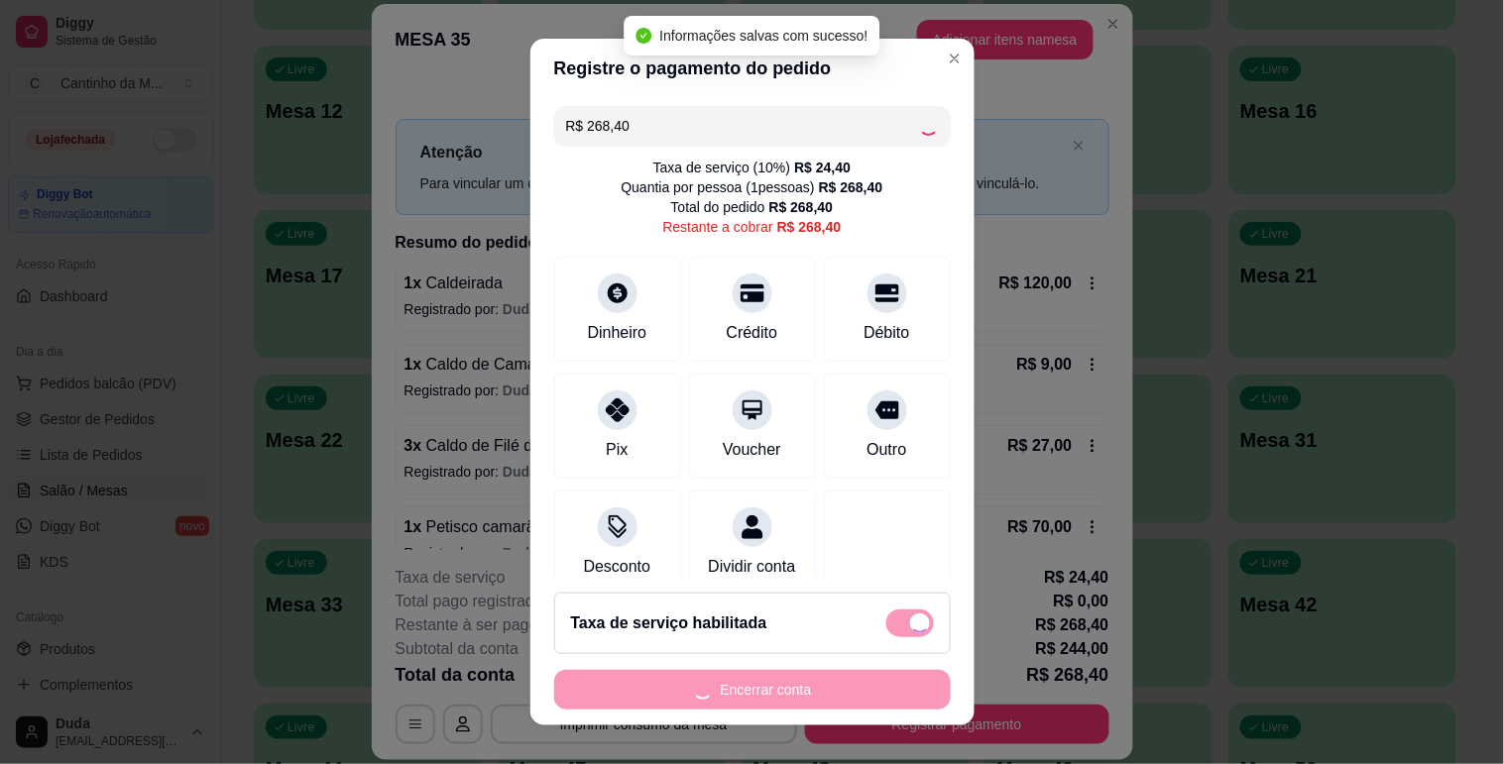
type input "R$ 0,00"
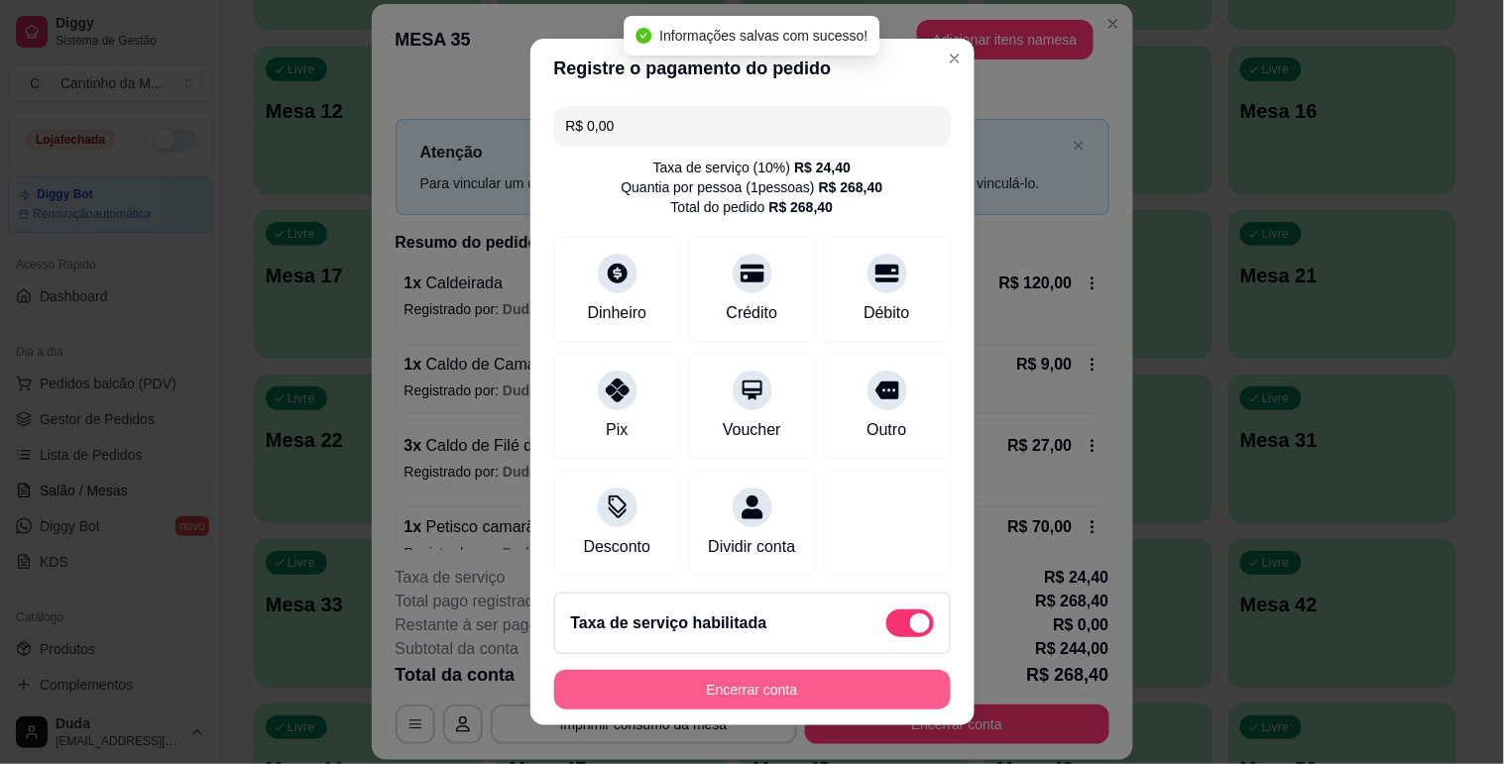
click at [696, 679] on button "Encerrar conta" at bounding box center [752, 690] width 397 height 40
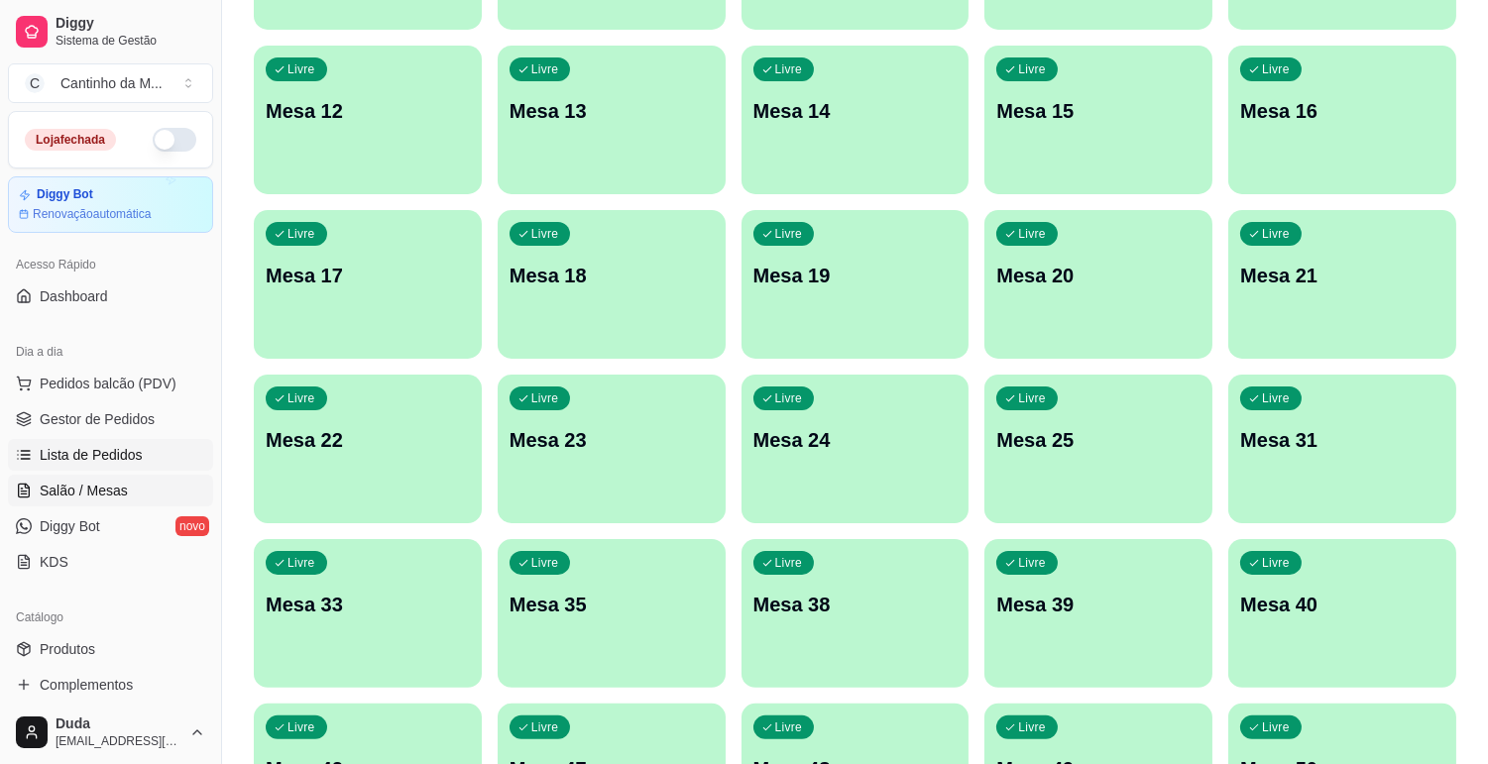
click at [154, 458] on link "Lista de Pedidos" at bounding box center [110, 455] width 205 height 32
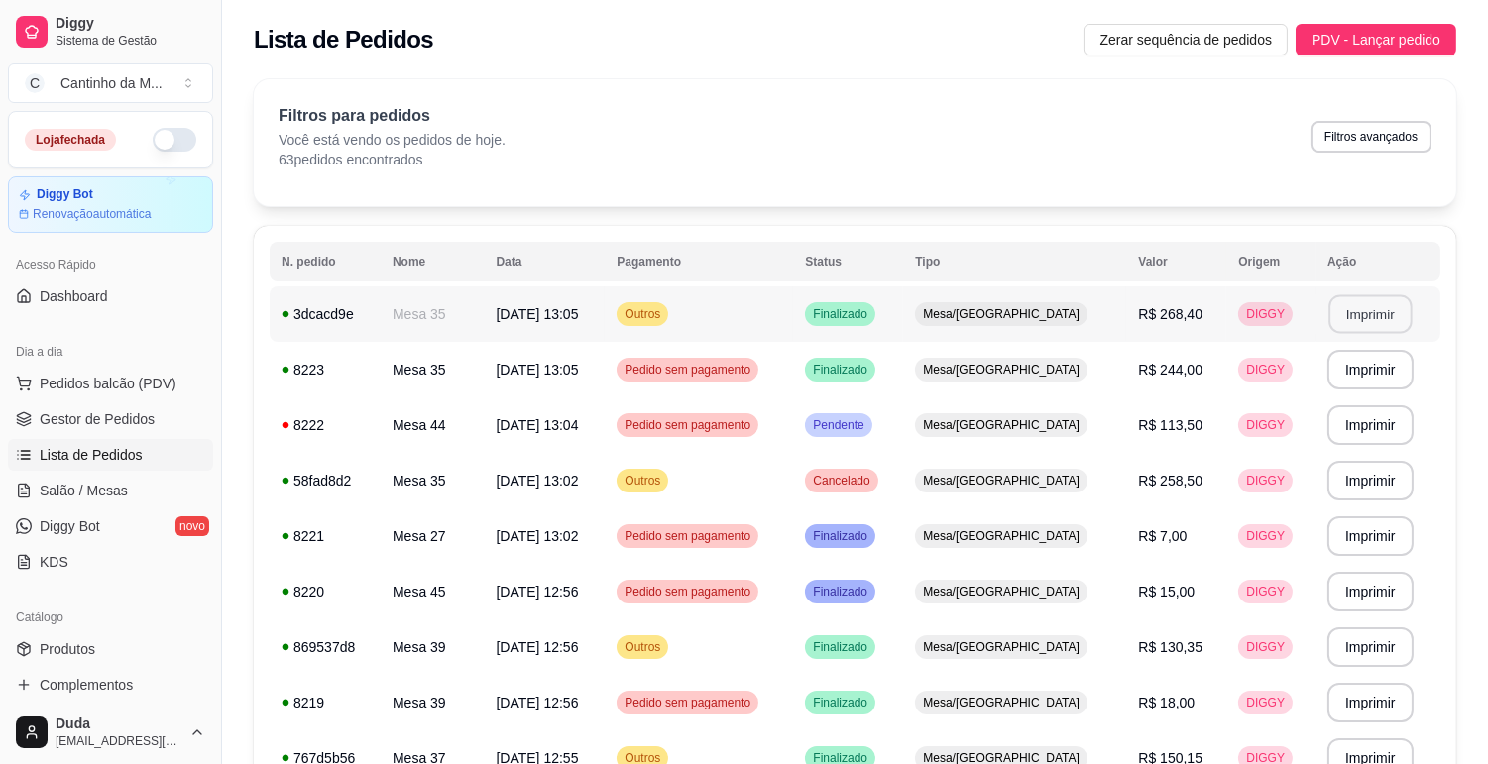
click at [1373, 311] on button "Imprimir" at bounding box center [1369, 314] width 83 height 39
click at [74, 409] on span "Gestor de Pedidos" at bounding box center [97, 419] width 115 height 20
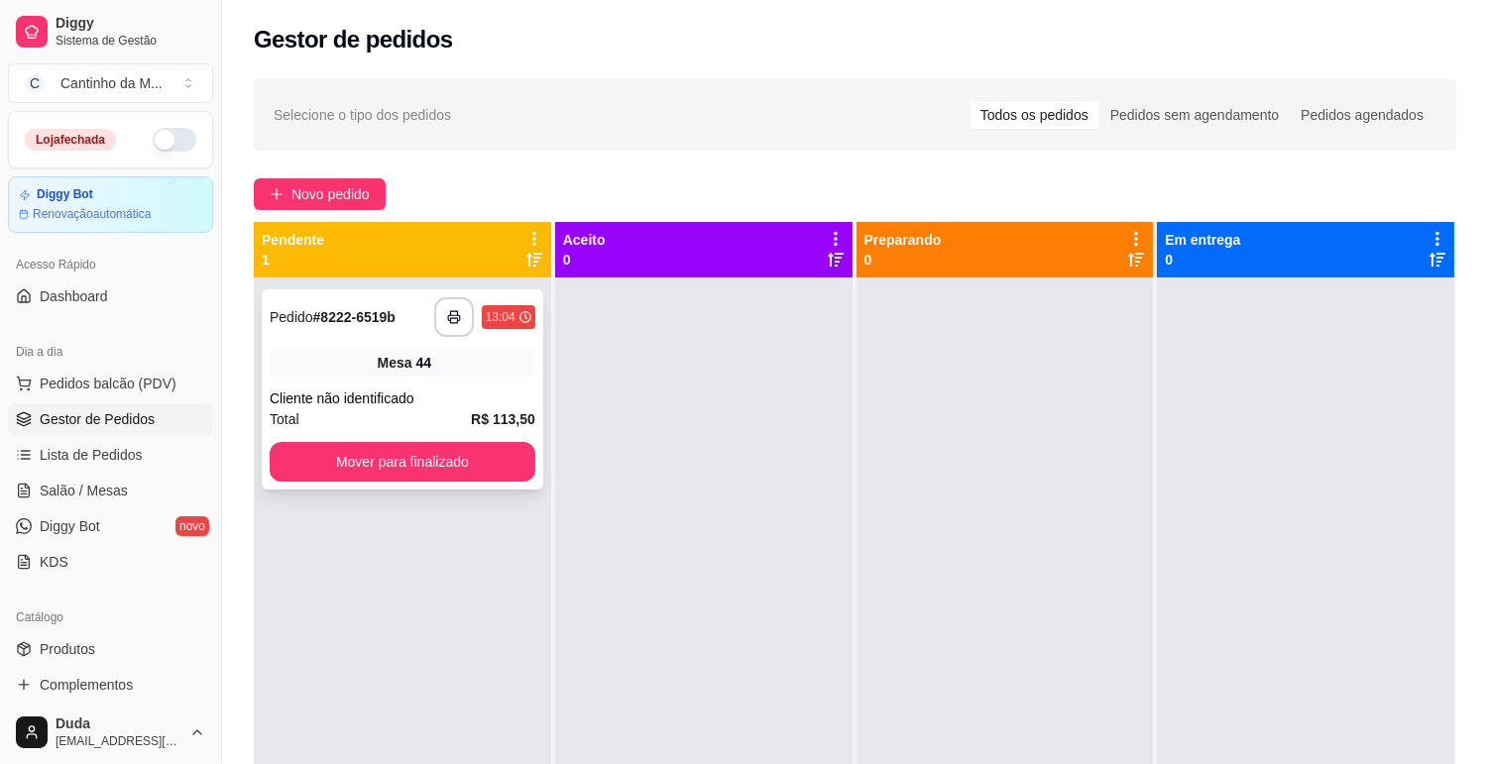
click at [351, 393] on div "Cliente não identificado" at bounding box center [403, 399] width 266 height 20
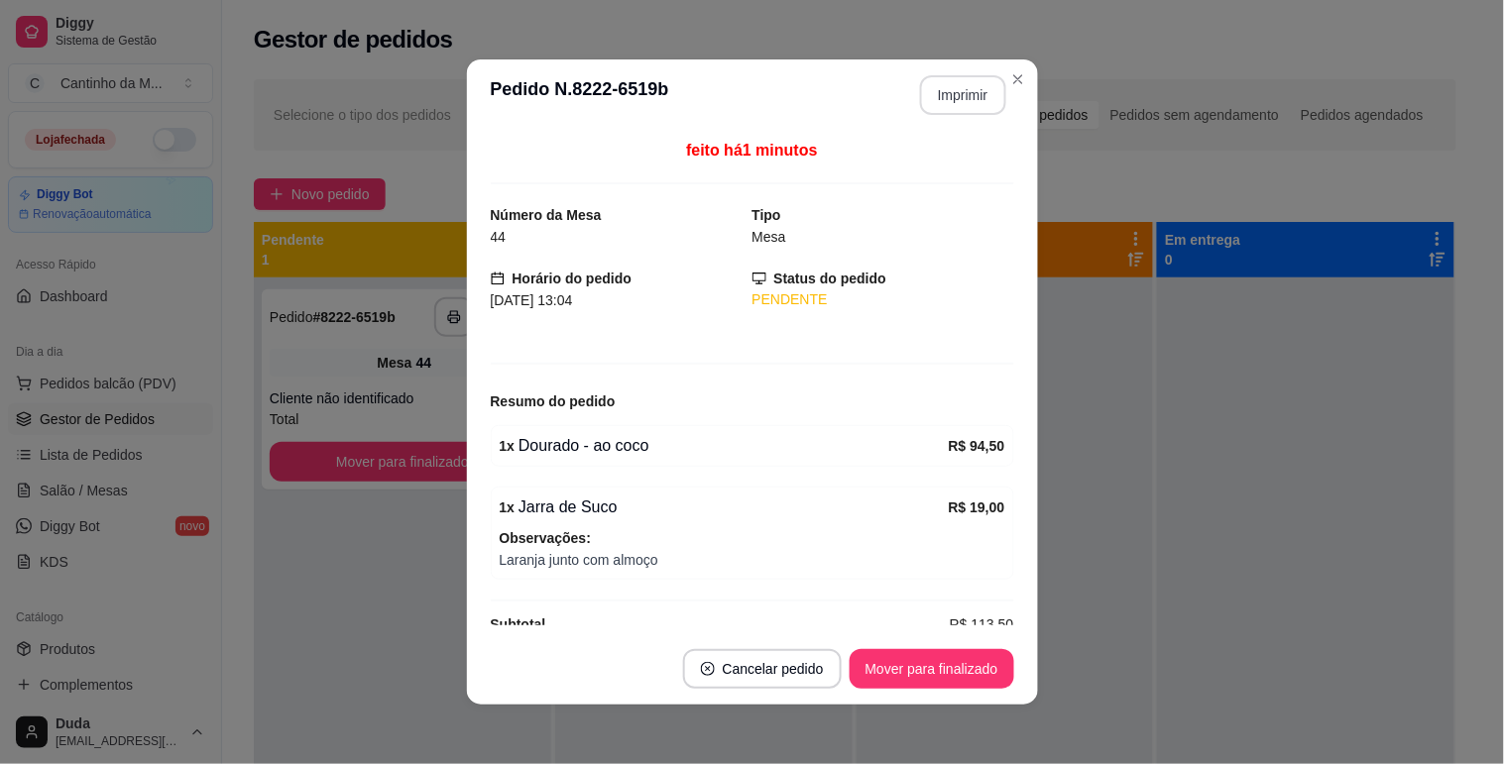
click at [926, 105] on button "Imprimir" at bounding box center [963, 95] width 86 height 40
click at [956, 667] on button "Mover para finalizado" at bounding box center [932, 669] width 165 height 40
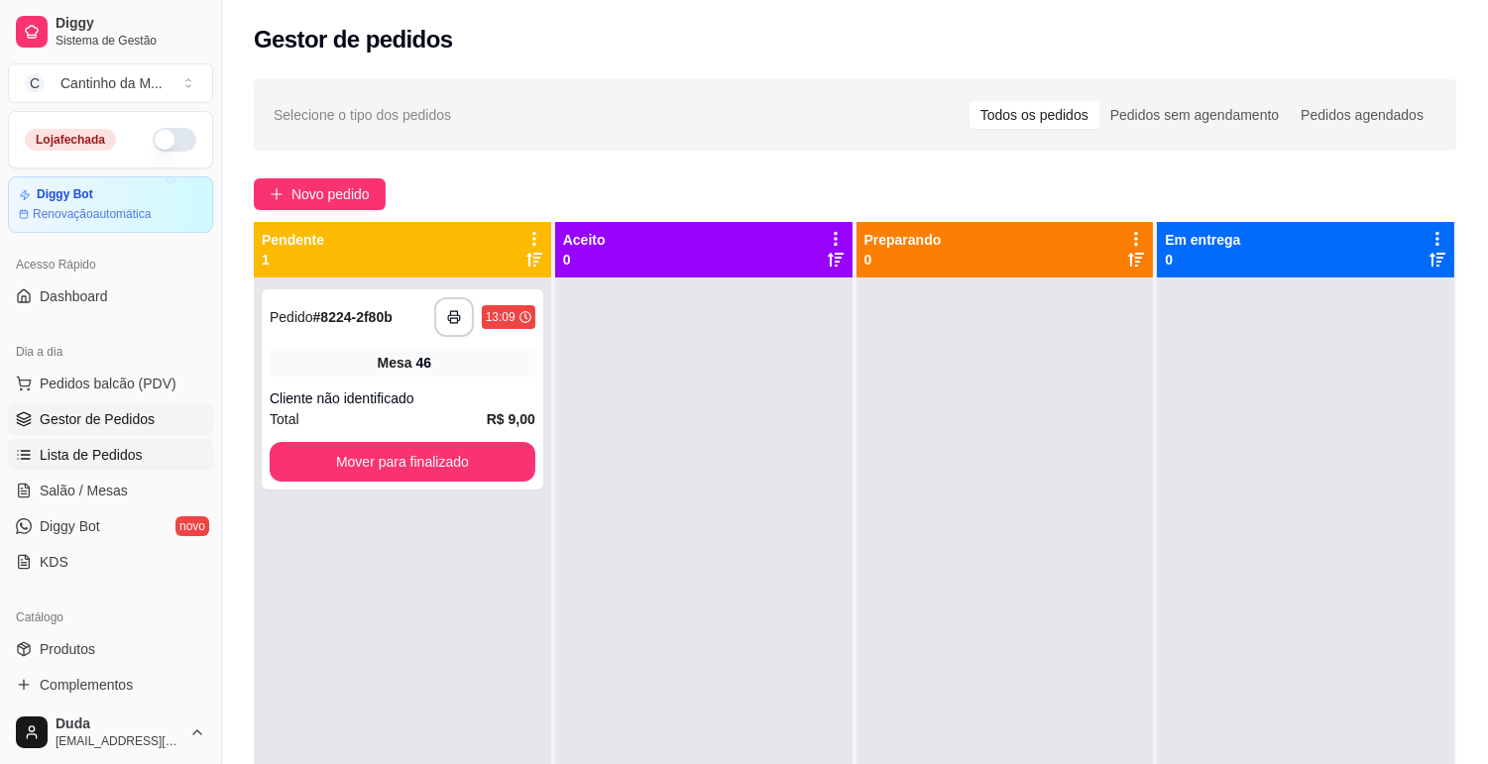
click at [124, 464] on span "Lista de Pedidos" at bounding box center [91, 455] width 103 height 20
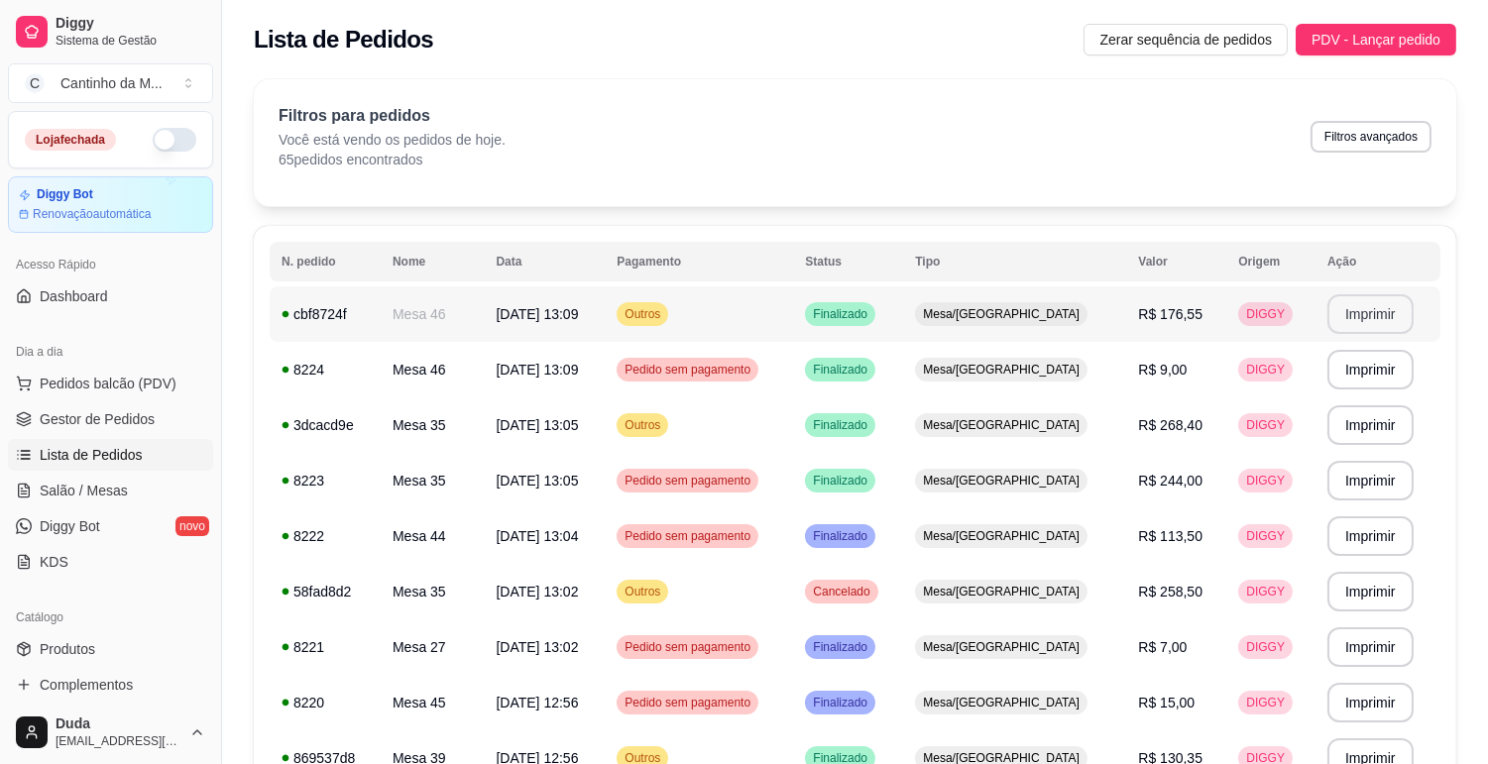
click at [1356, 319] on button "Imprimir" at bounding box center [1370, 314] width 86 height 40
click at [170, 434] on link "Gestor de Pedidos" at bounding box center [110, 419] width 205 height 32
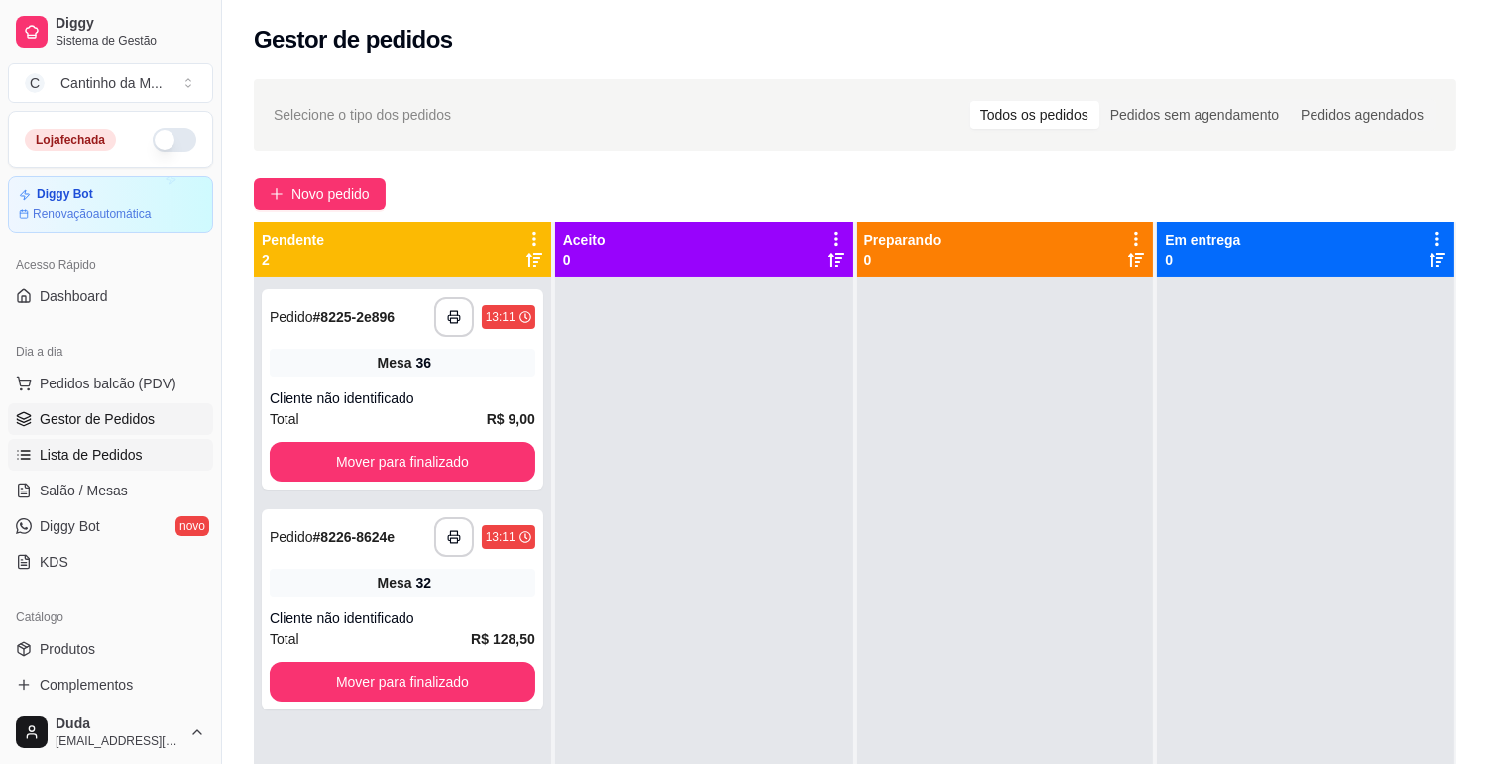
click at [157, 460] on link "Lista de Pedidos" at bounding box center [110, 455] width 205 height 32
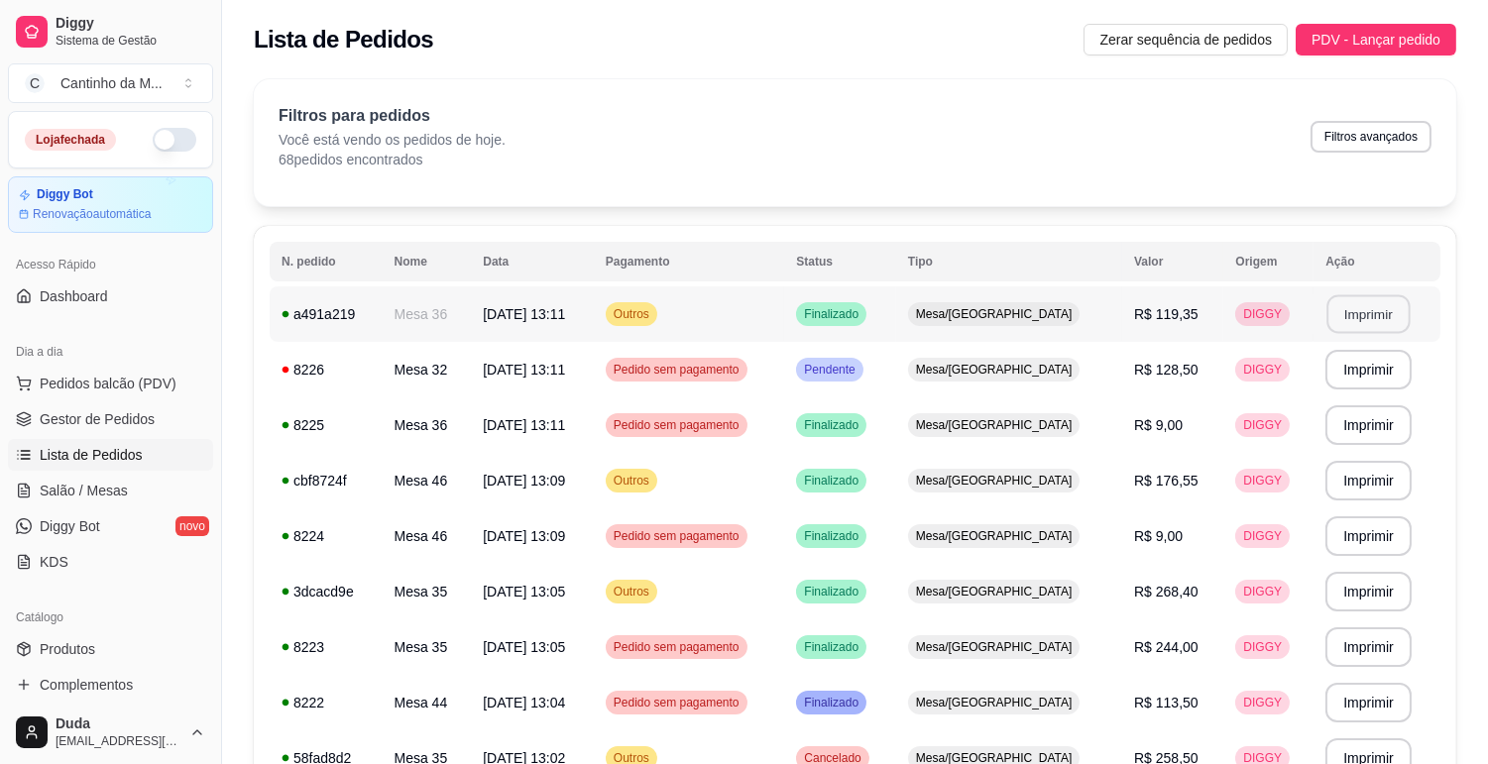
click at [1366, 310] on button "Imprimir" at bounding box center [1368, 314] width 83 height 39
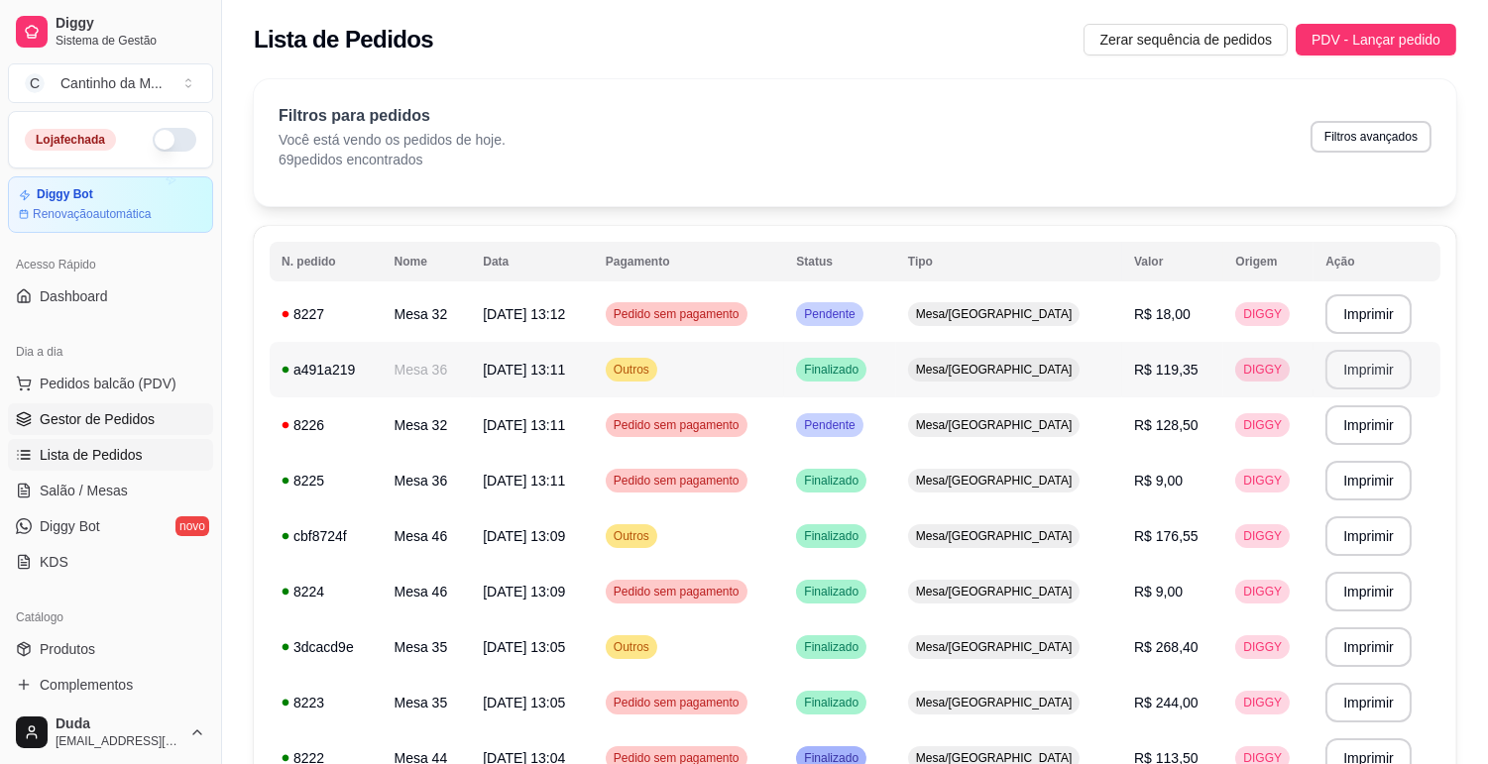
click at [149, 409] on span "Gestor de Pedidos" at bounding box center [97, 419] width 115 height 20
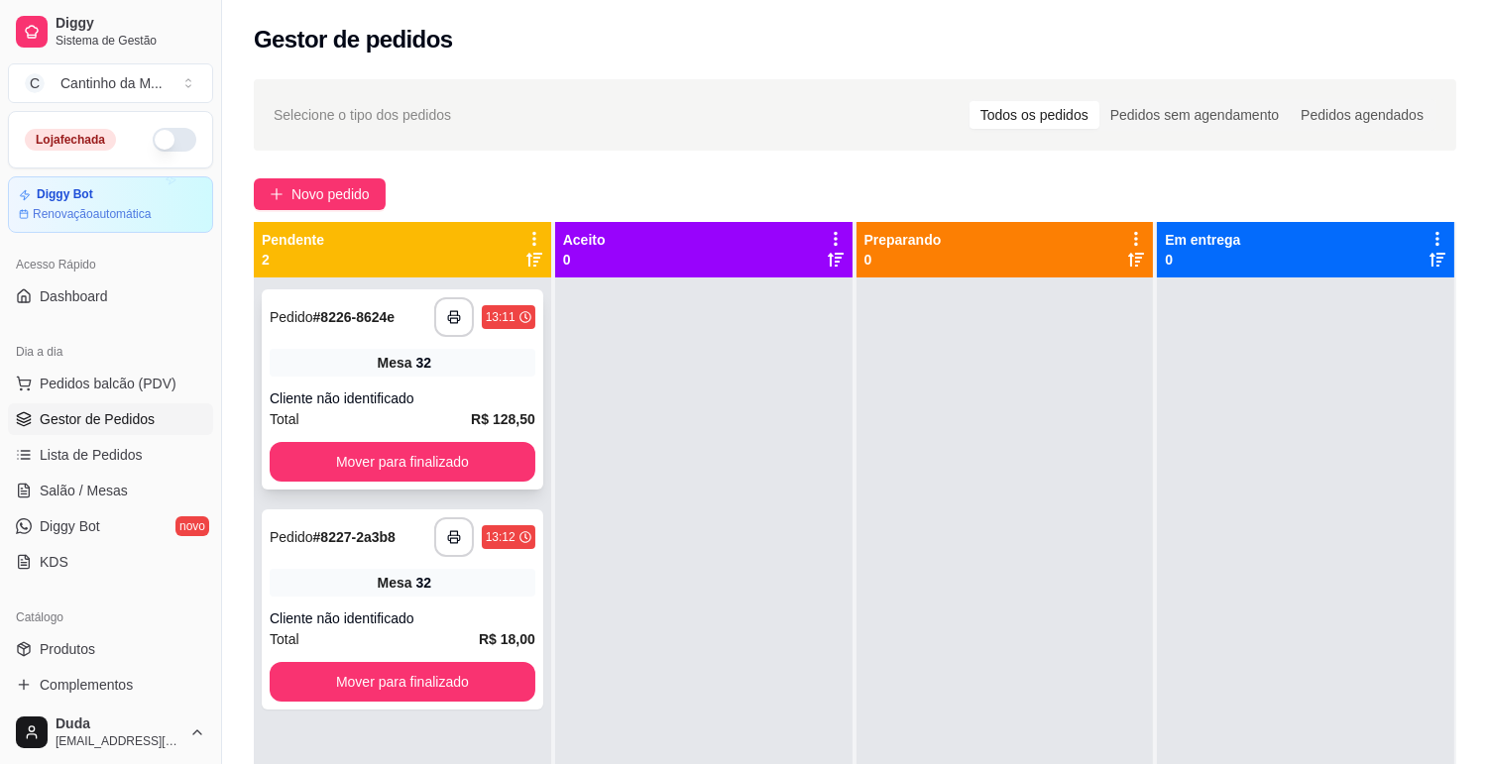
click at [327, 375] on div "Mesa 32" at bounding box center [403, 363] width 266 height 28
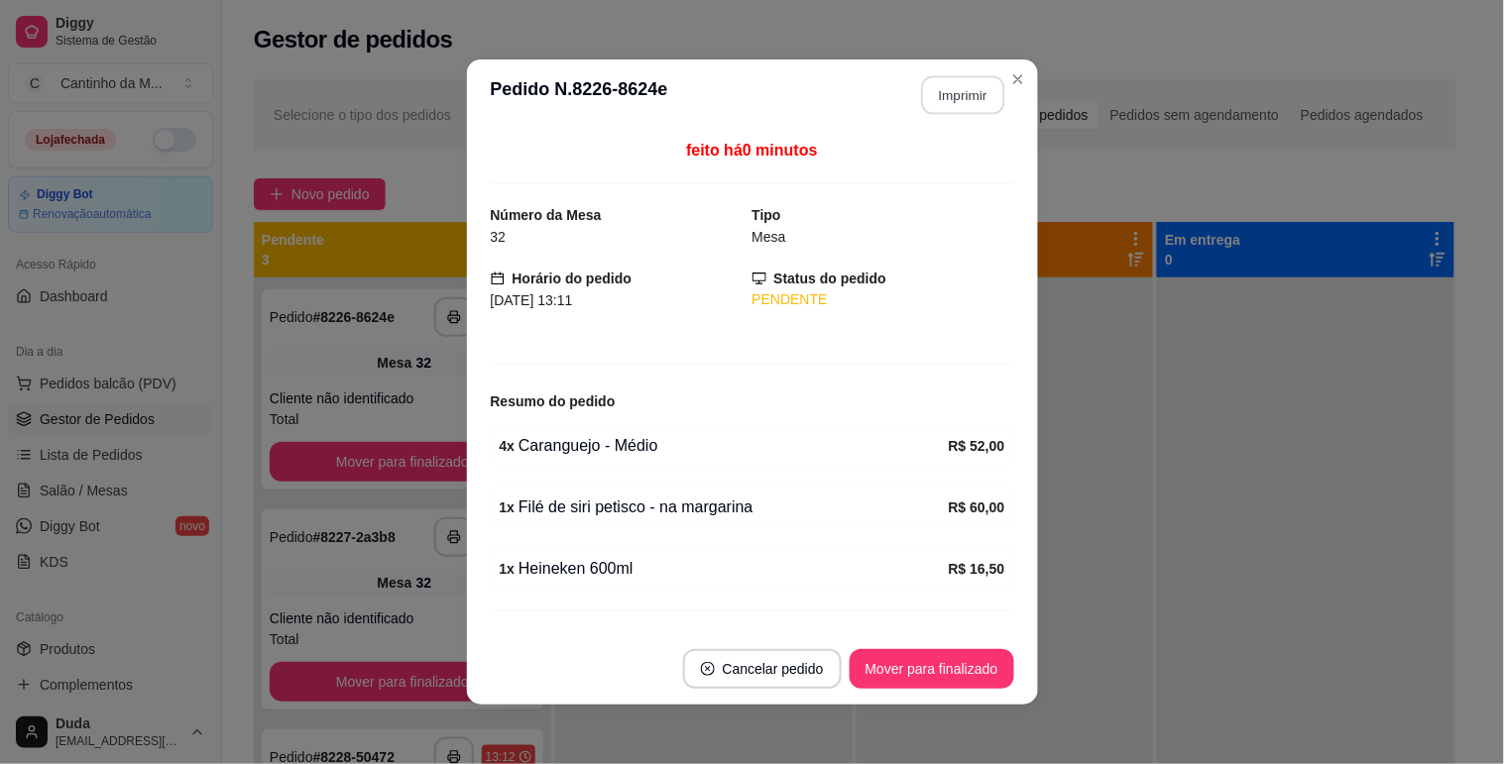
click at [966, 85] on button "Imprimir" at bounding box center [962, 95] width 83 height 39
click at [872, 669] on button "Mover para finalizado" at bounding box center [932, 669] width 165 height 40
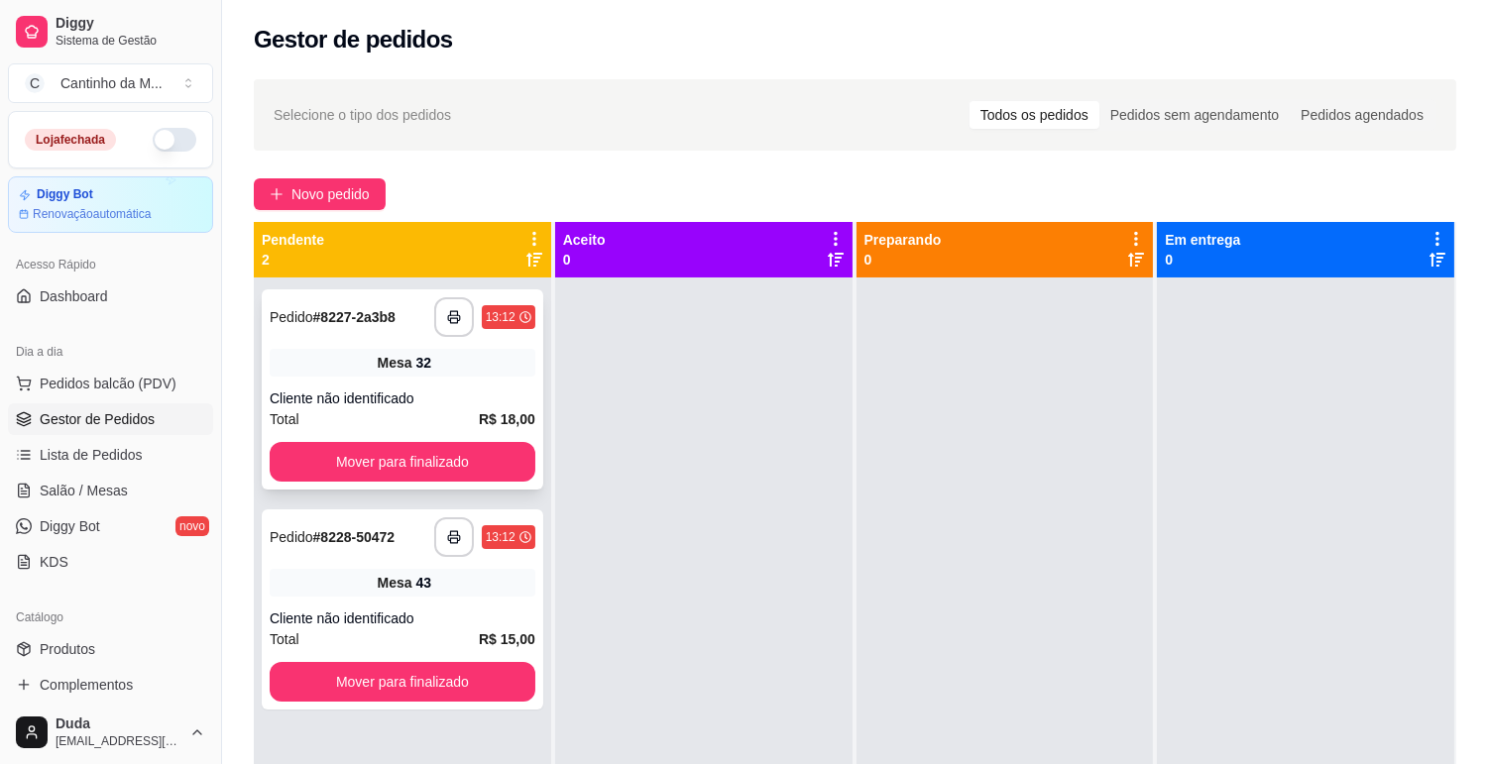
click at [391, 380] on div "**********" at bounding box center [403, 389] width 282 height 200
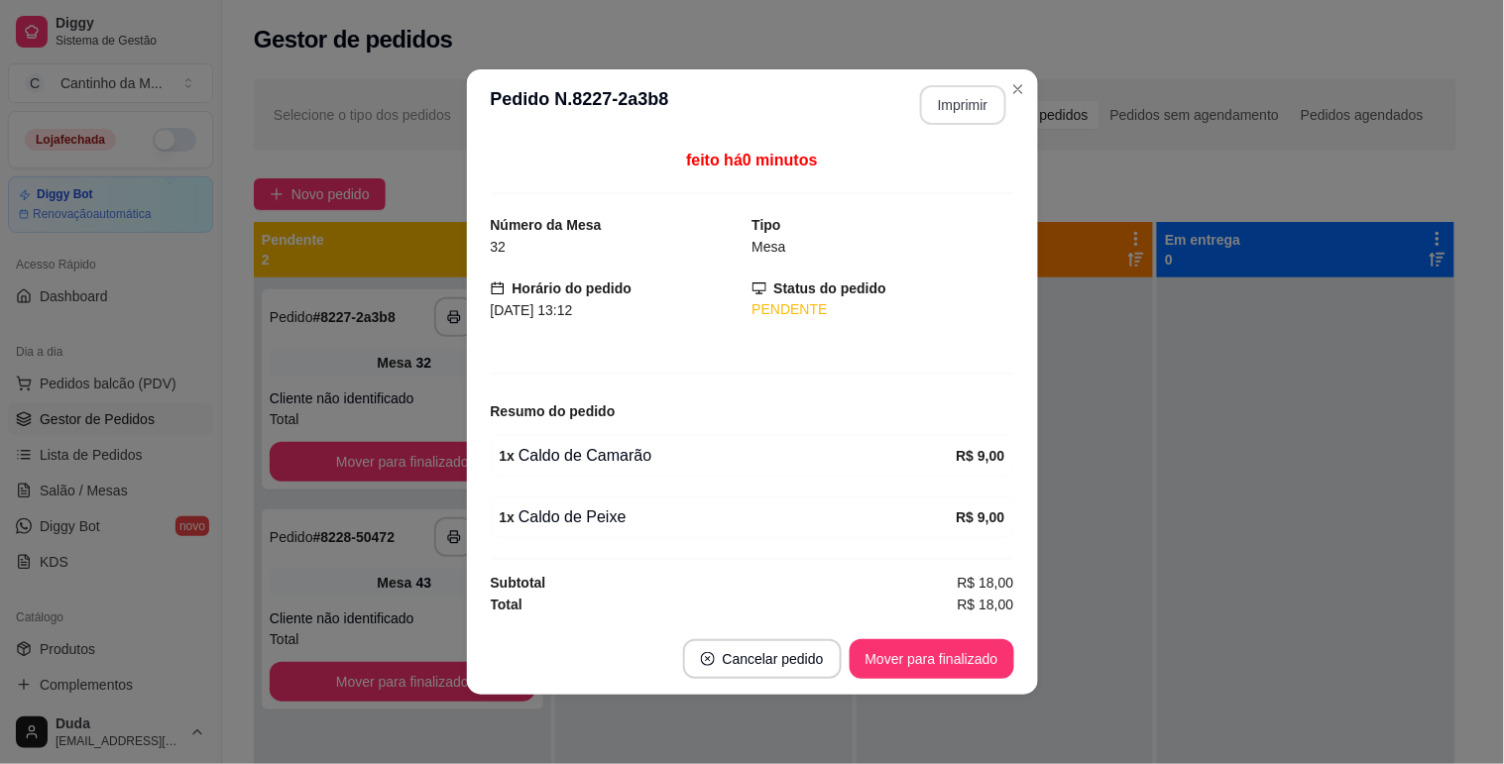
click at [967, 112] on button "Imprimir" at bounding box center [963, 105] width 86 height 40
click at [976, 661] on button "Mover para finalizado" at bounding box center [932, 659] width 160 height 39
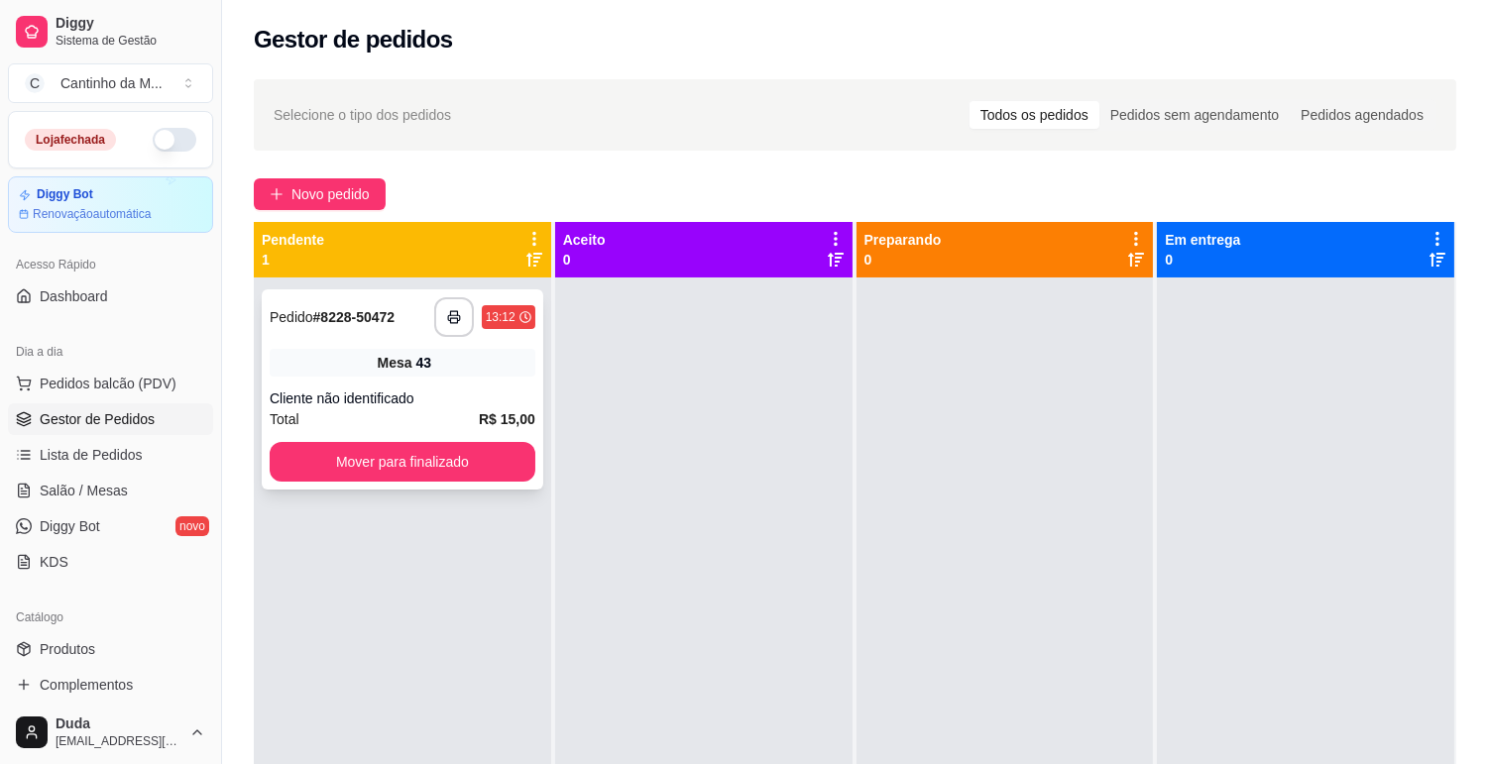
click at [498, 404] on div "Cliente não identificado" at bounding box center [403, 399] width 266 height 20
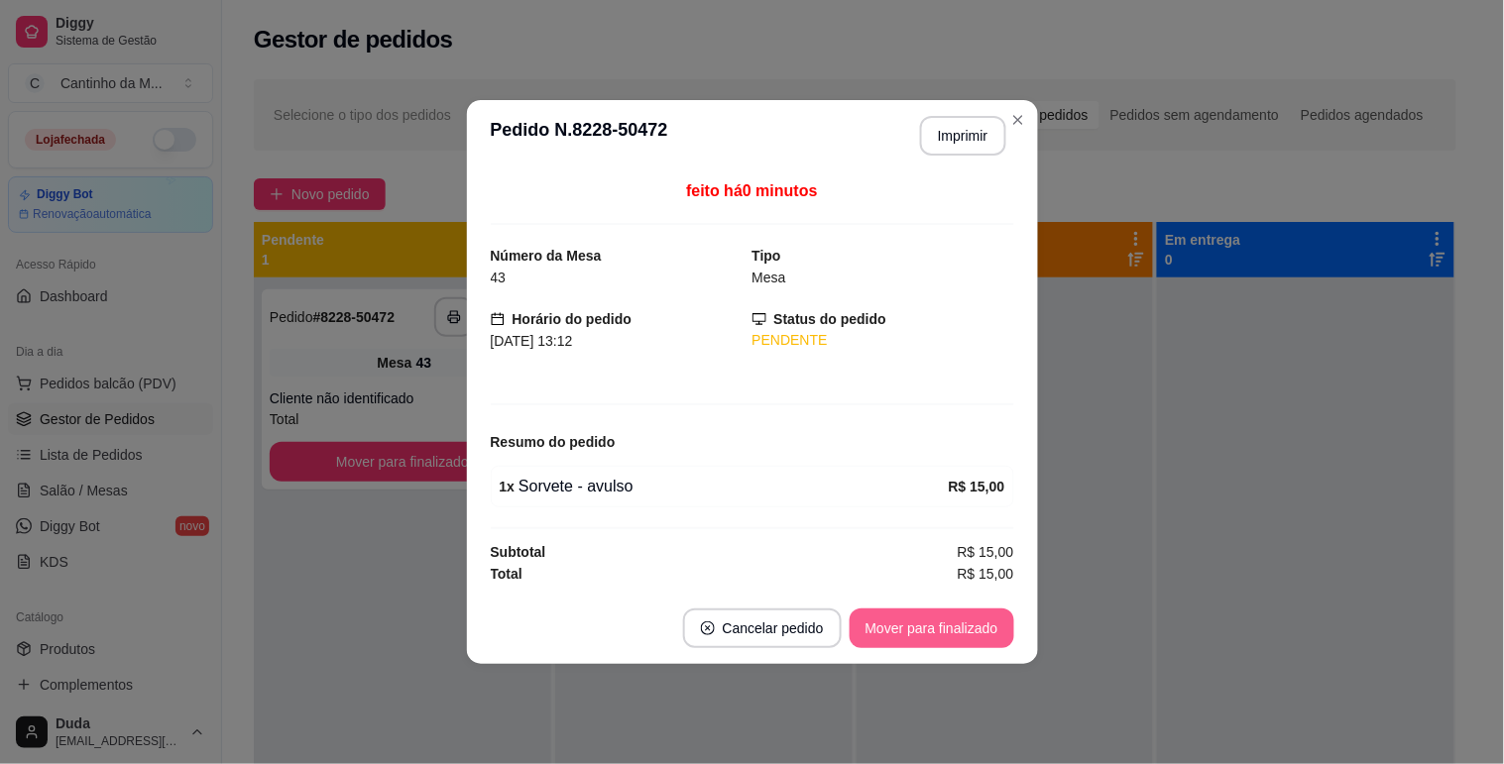
click at [938, 623] on button "Mover para finalizado" at bounding box center [932, 629] width 165 height 40
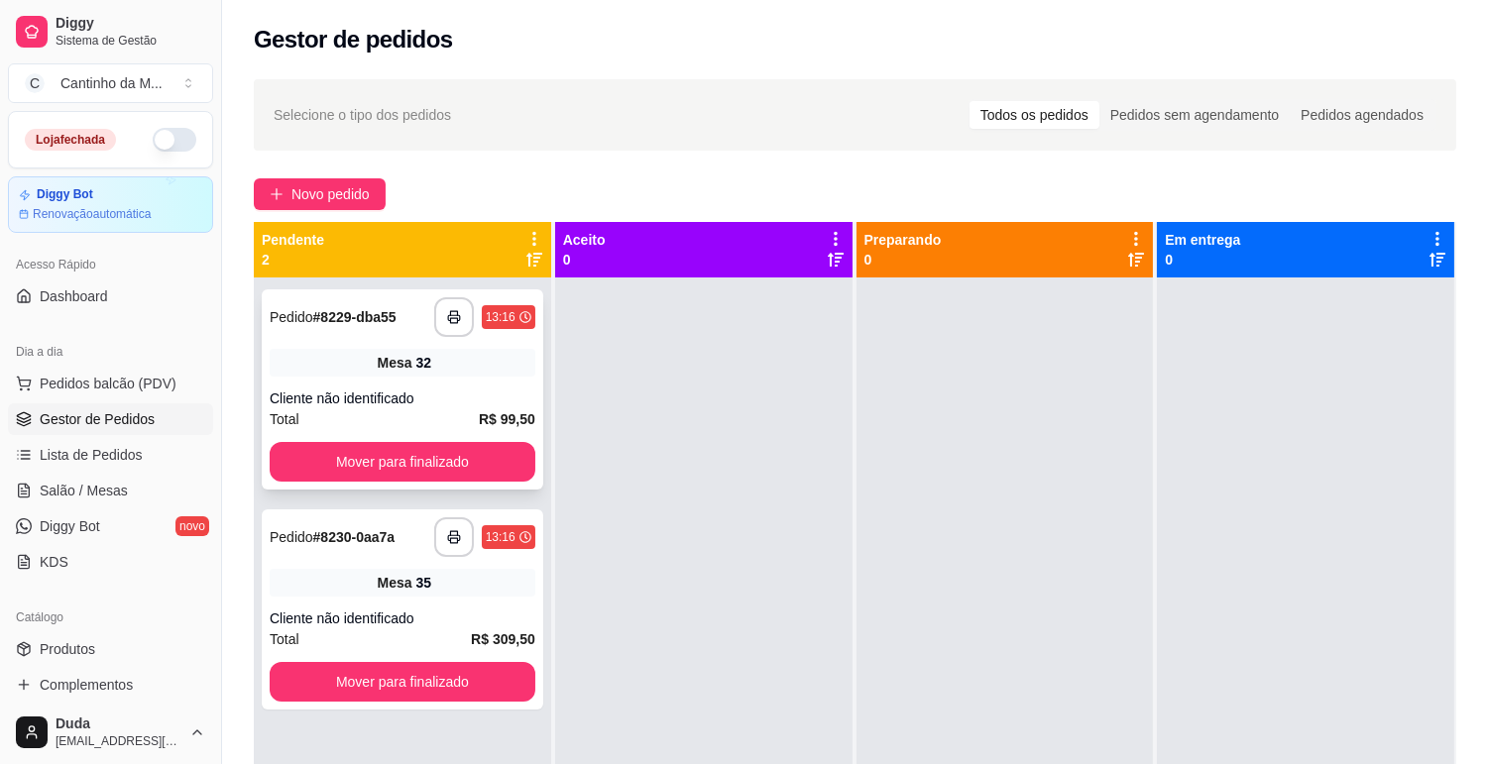
click at [404, 375] on div "Mesa 32" at bounding box center [403, 363] width 266 height 28
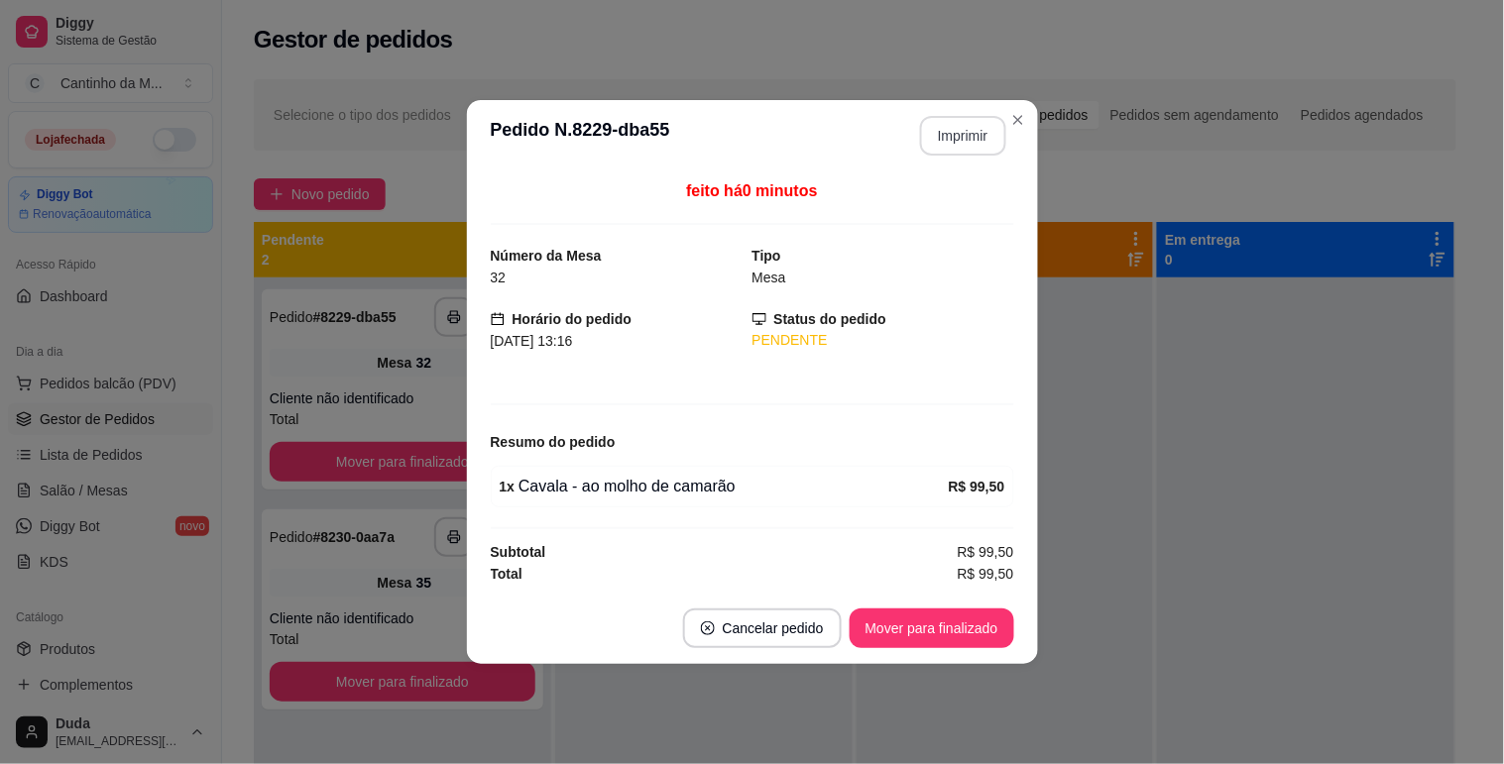
click at [960, 140] on button "Imprimir" at bounding box center [963, 136] width 86 height 40
click at [915, 622] on button "Mover para finalizado" at bounding box center [932, 629] width 160 height 39
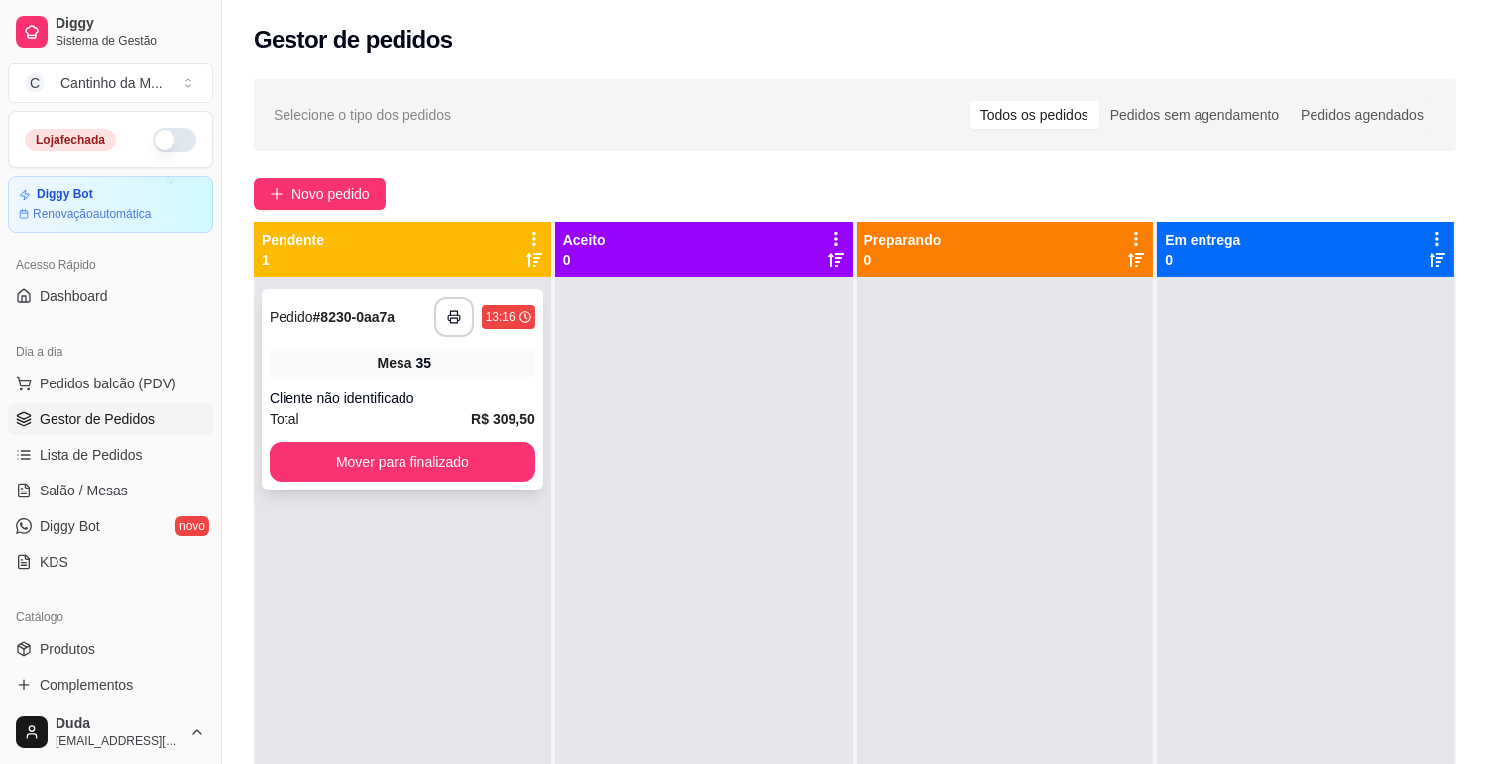
click at [491, 411] on strong "R$ 309,50" at bounding box center [503, 419] width 64 height 16
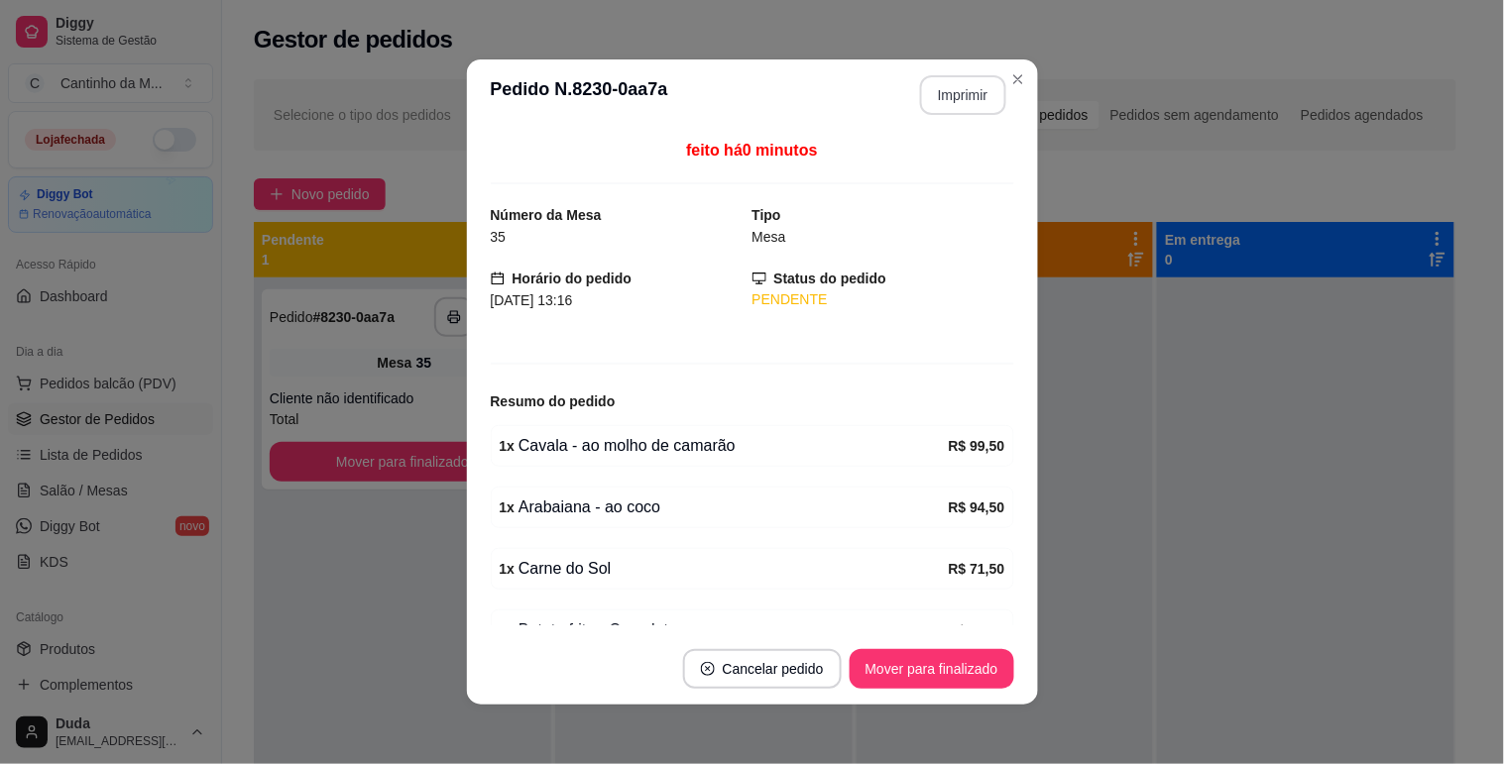
click at [940, 97] on button "Imprimir" at bounding box center [963, 95] width 86 height 40
click at [943, 668] on button "Mover para finalizado" at bounding box center [932, 669] width 160 height 39
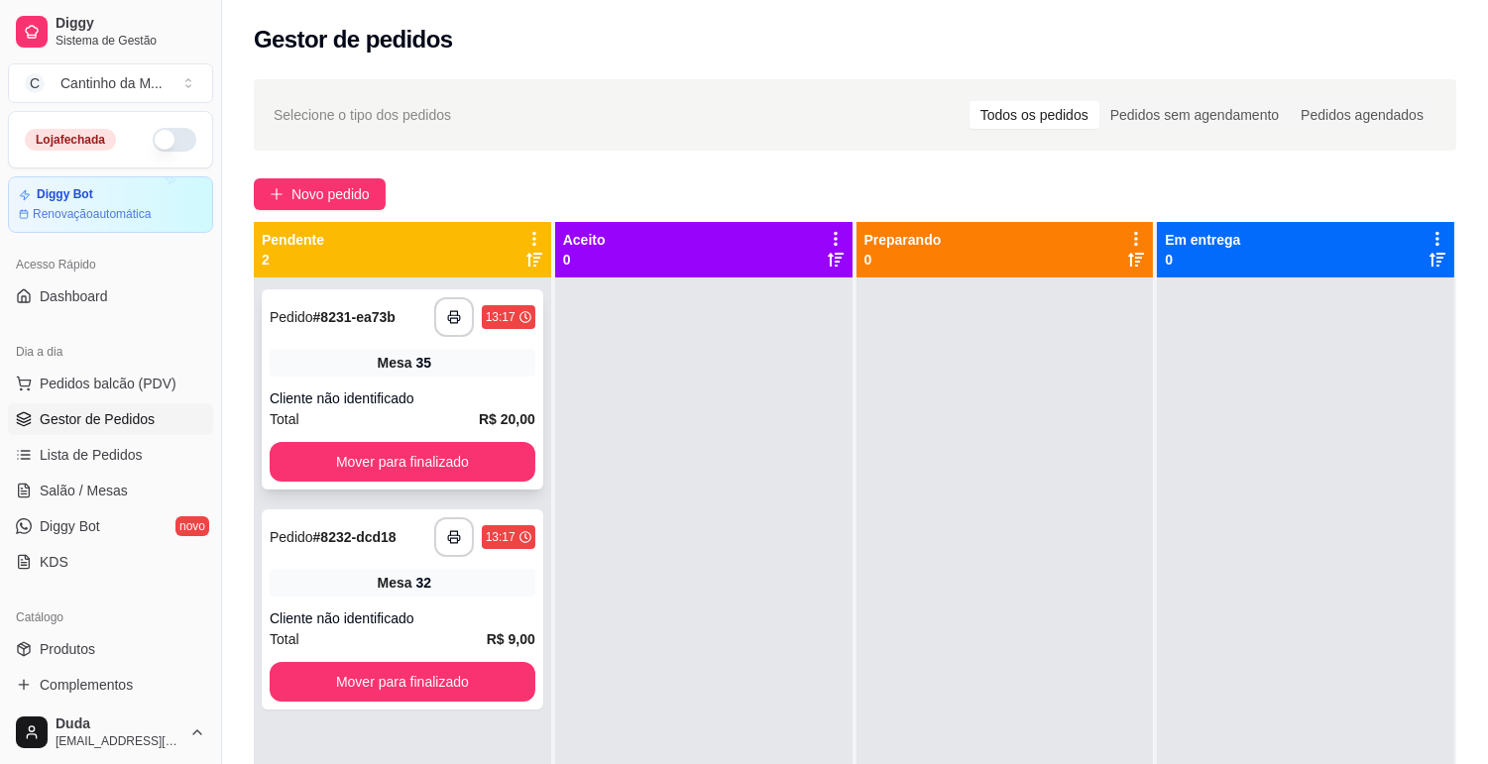
click at [412, 385] on div "**********" at bounding box center [403, 389] width 282 height 200
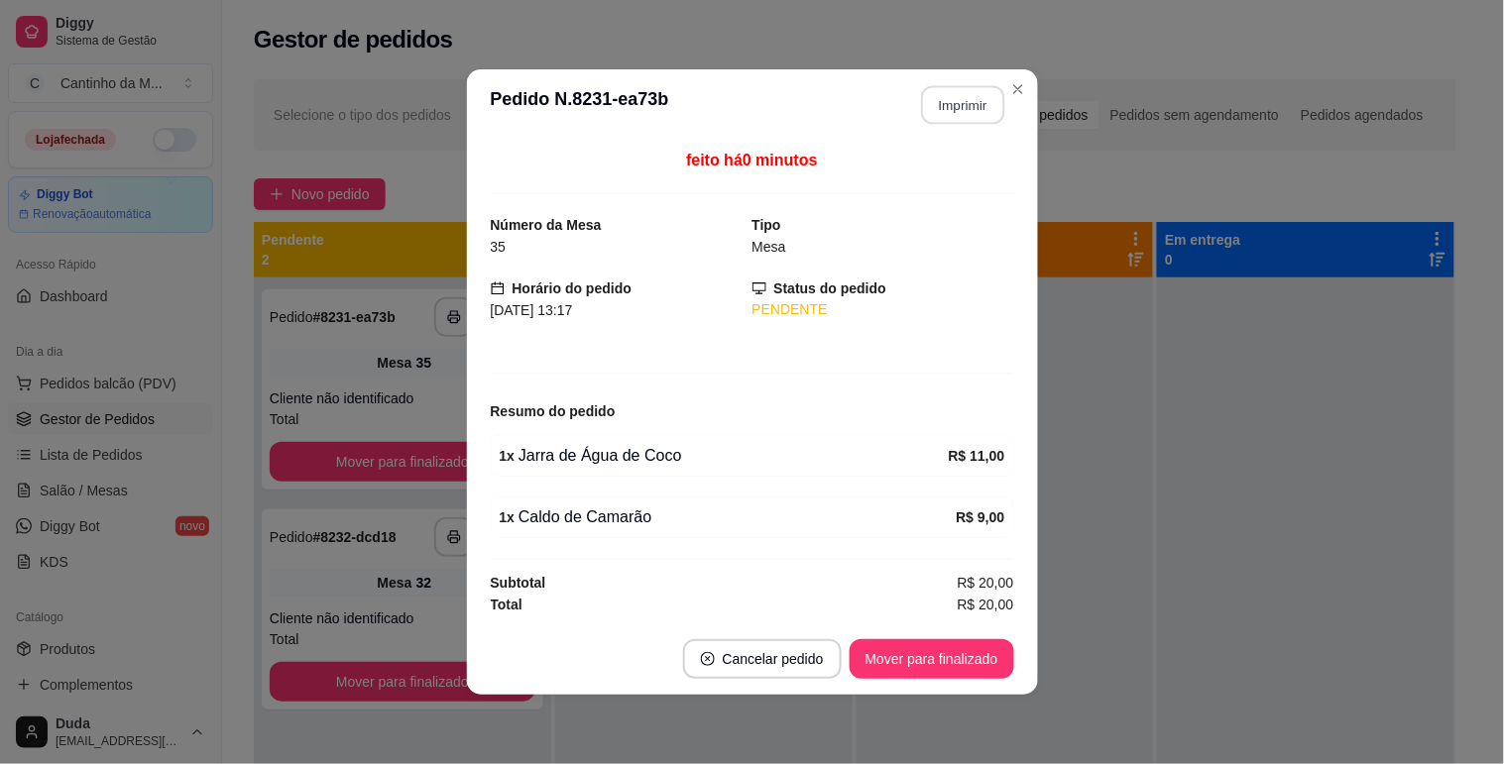
click at [944, 101] on button "Imprimir" at bounding box center [962, 105] width 83 height 39
click at [899, 651] on button "Mover para finalizado" at bounding box center [932, 659] width 160 height 39
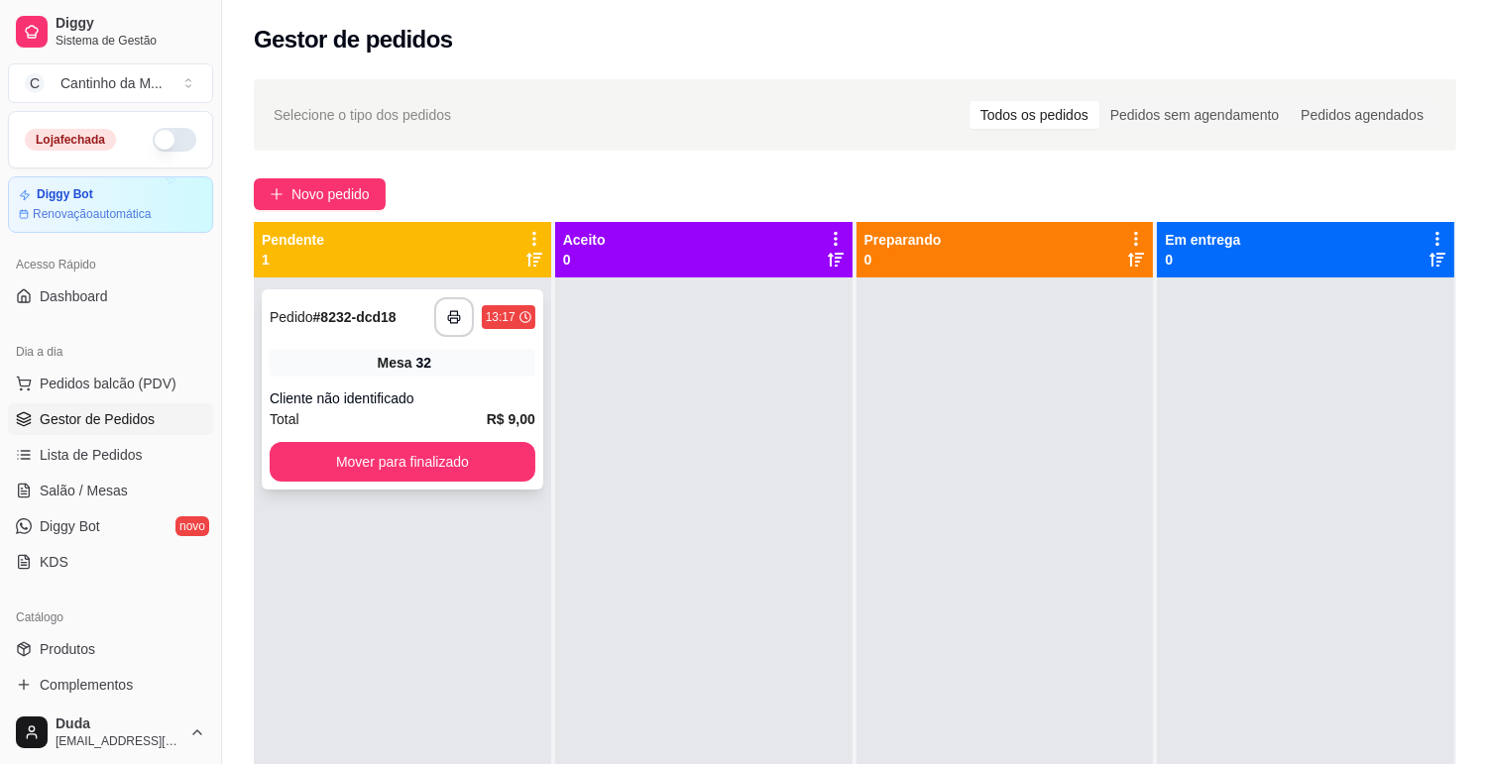
click at [342, 371] on div "Mesa 32" at bounding box center [403, 363] width 266 height 28
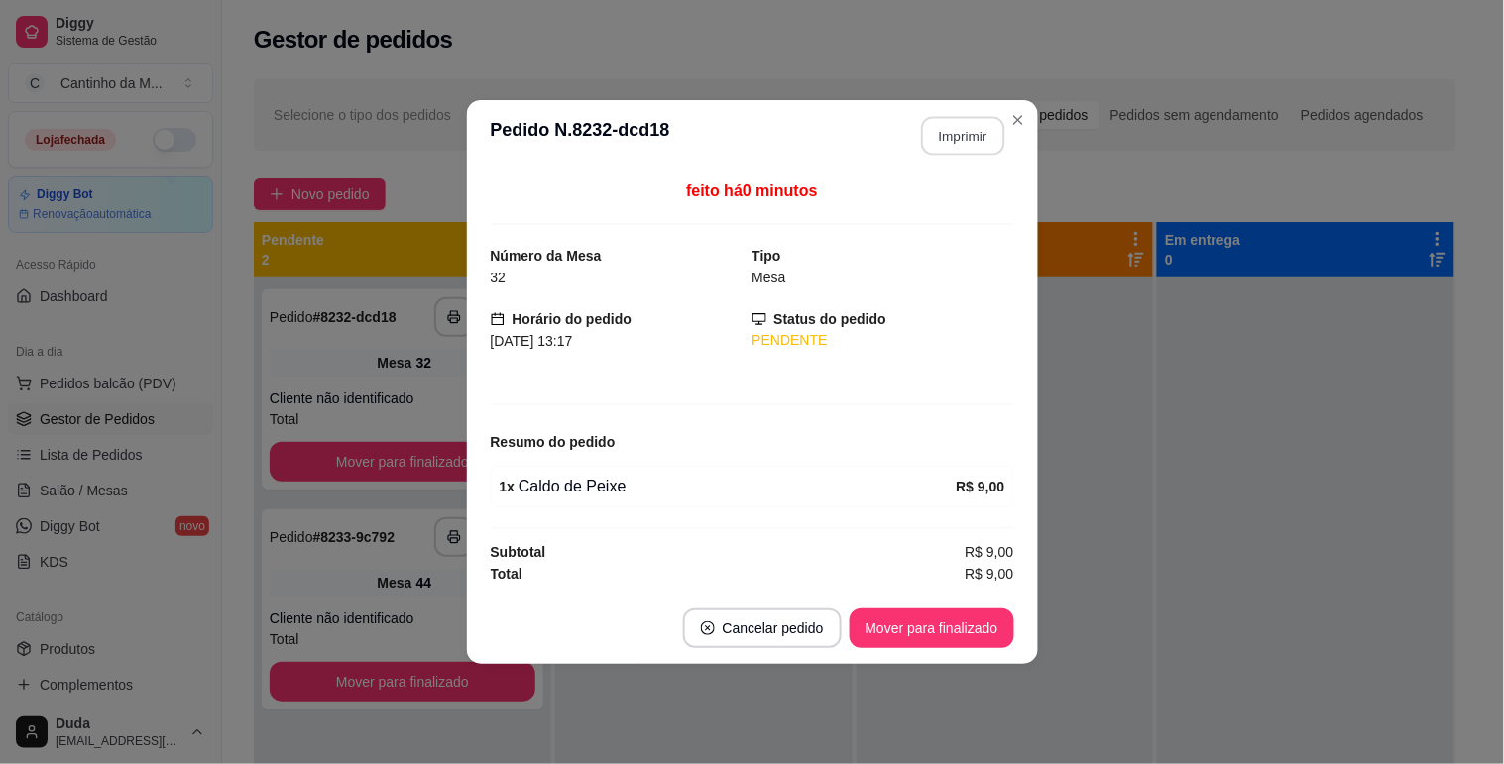
click at [959, 126] on button "Imprimir" at bounding box center [962, 136] width 83 height 39
click at [928, 623] on button "Mover para finalizado" at bounding box center [932, 629] width 160 height 39
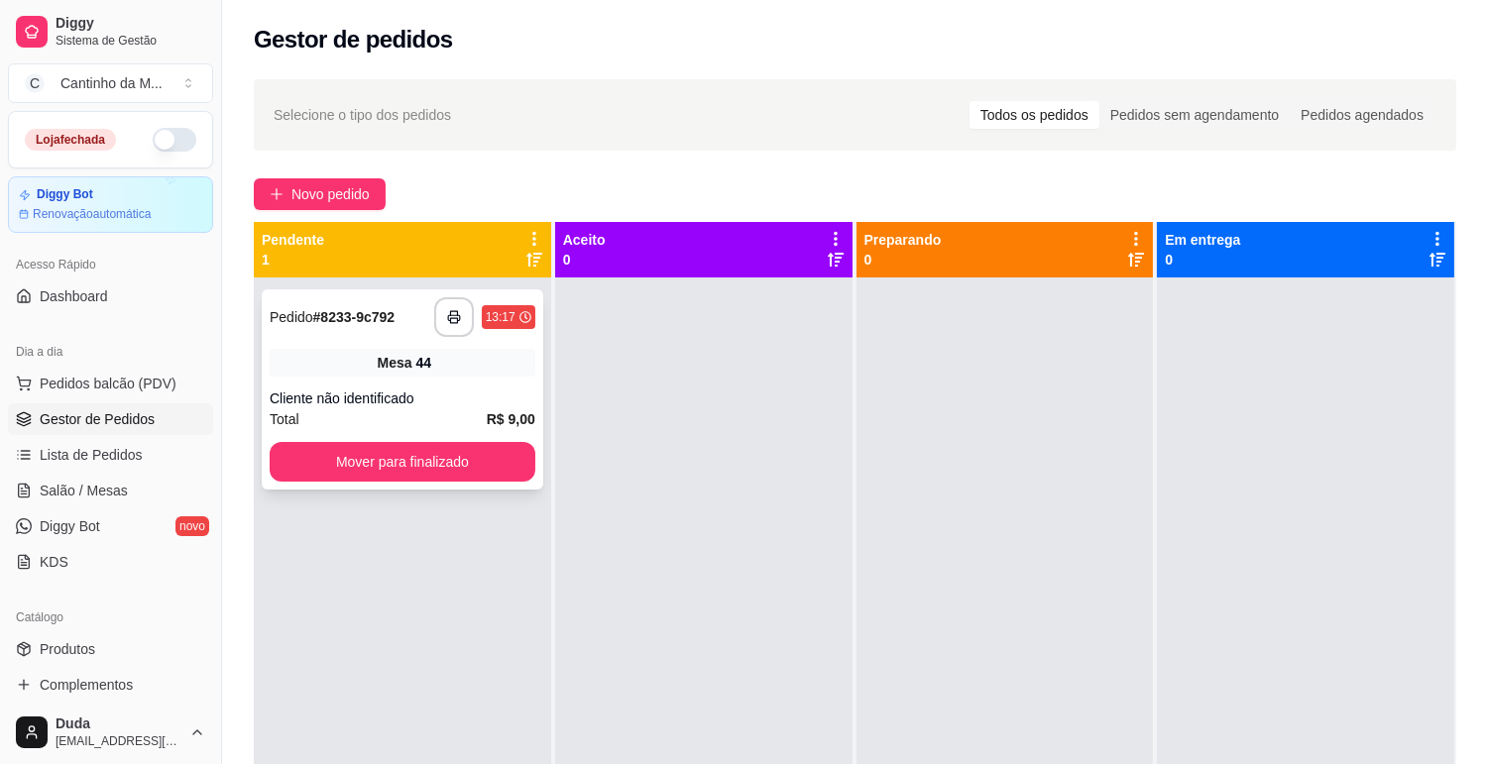
click at [456, 389] on div "Cliente não identificado" at bounding box center [403, 399] width 266 height 20
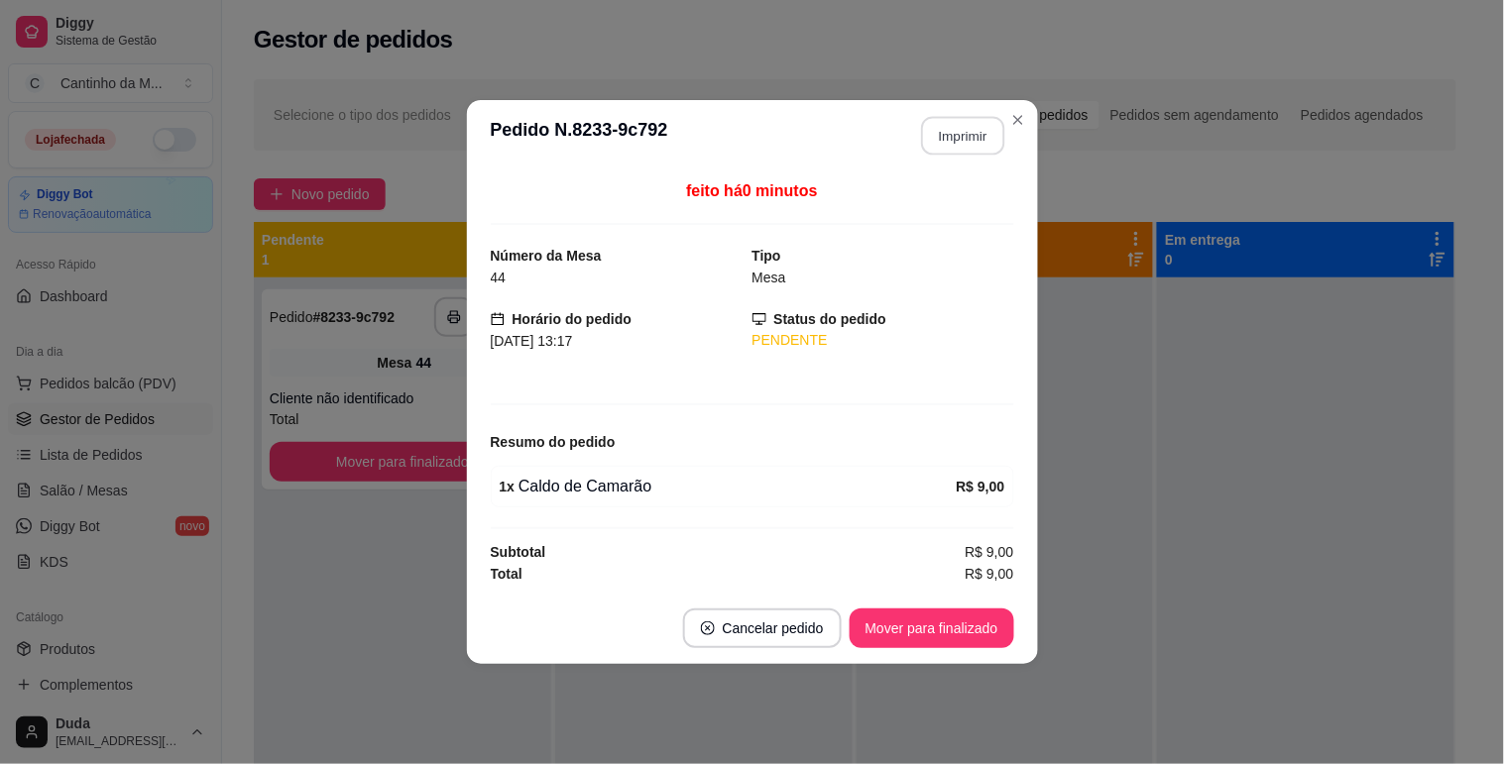
click at [944, 133] on button "Imprimir" at bounding box center [962, 136] width 83 height 39
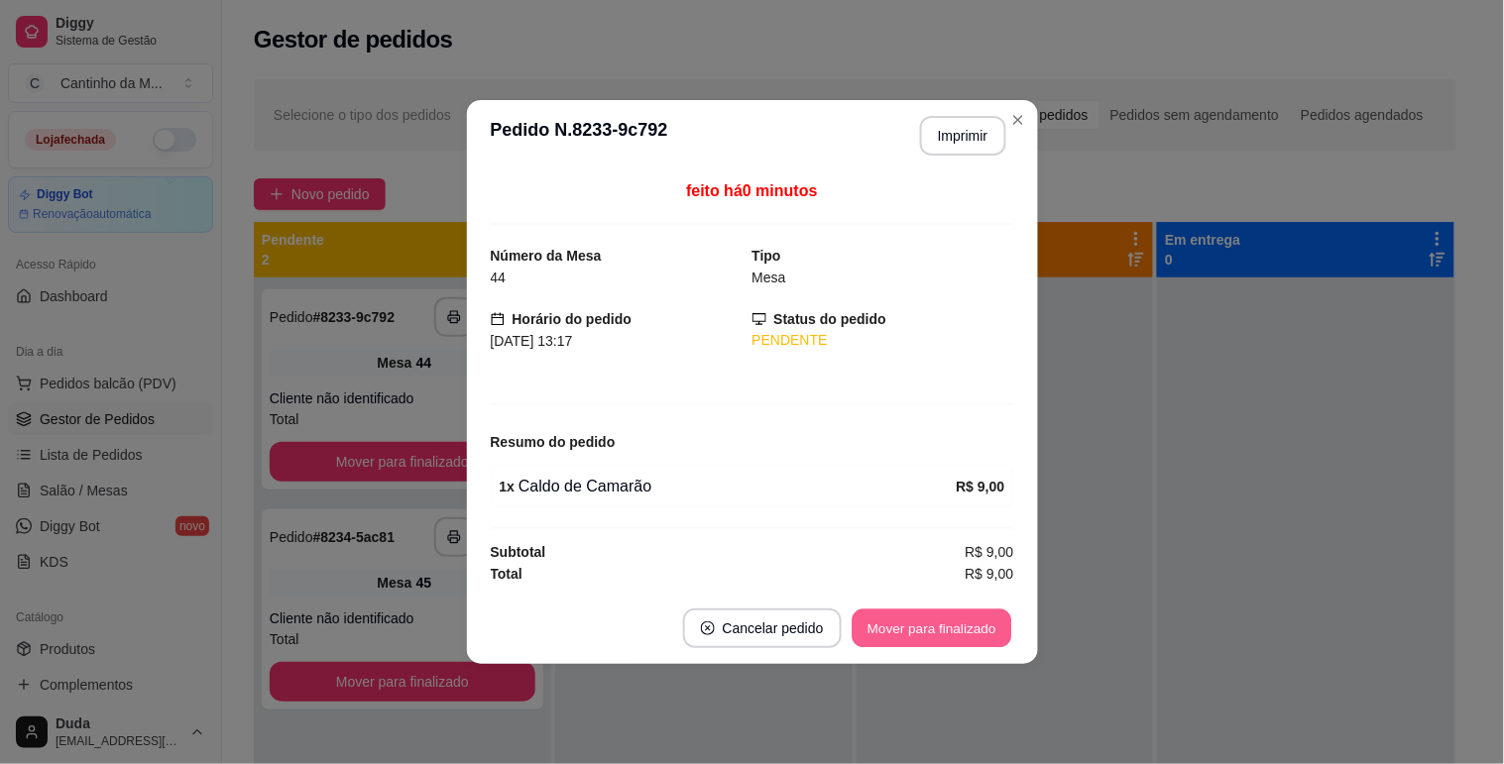
click at [970, 638] on button "Mover para finalizado" at bounding box center [932, 629] width 160 height 39
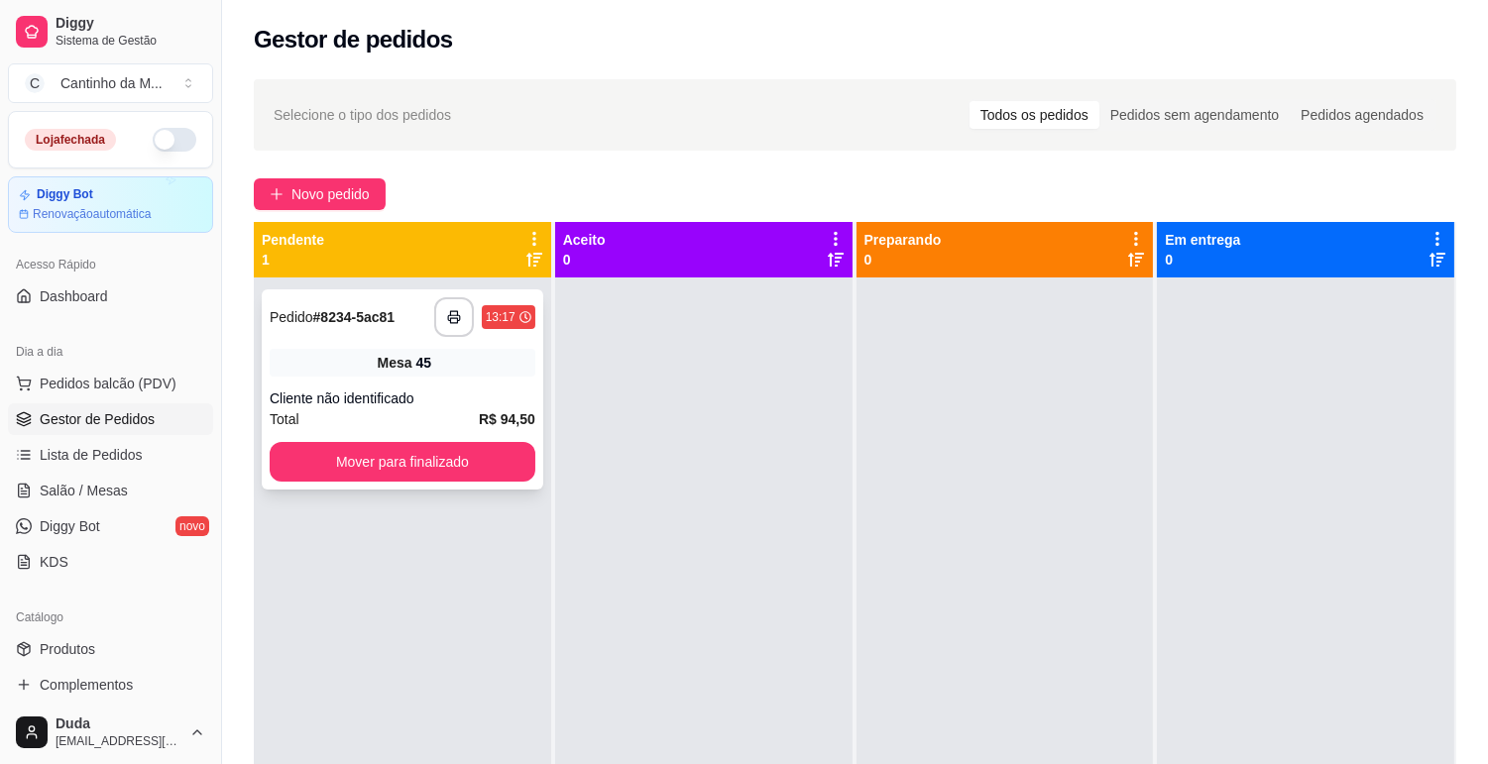
click at [453, 400] on div "Cliente não identificado" at bounding box center [403, 399] width 266 height 20
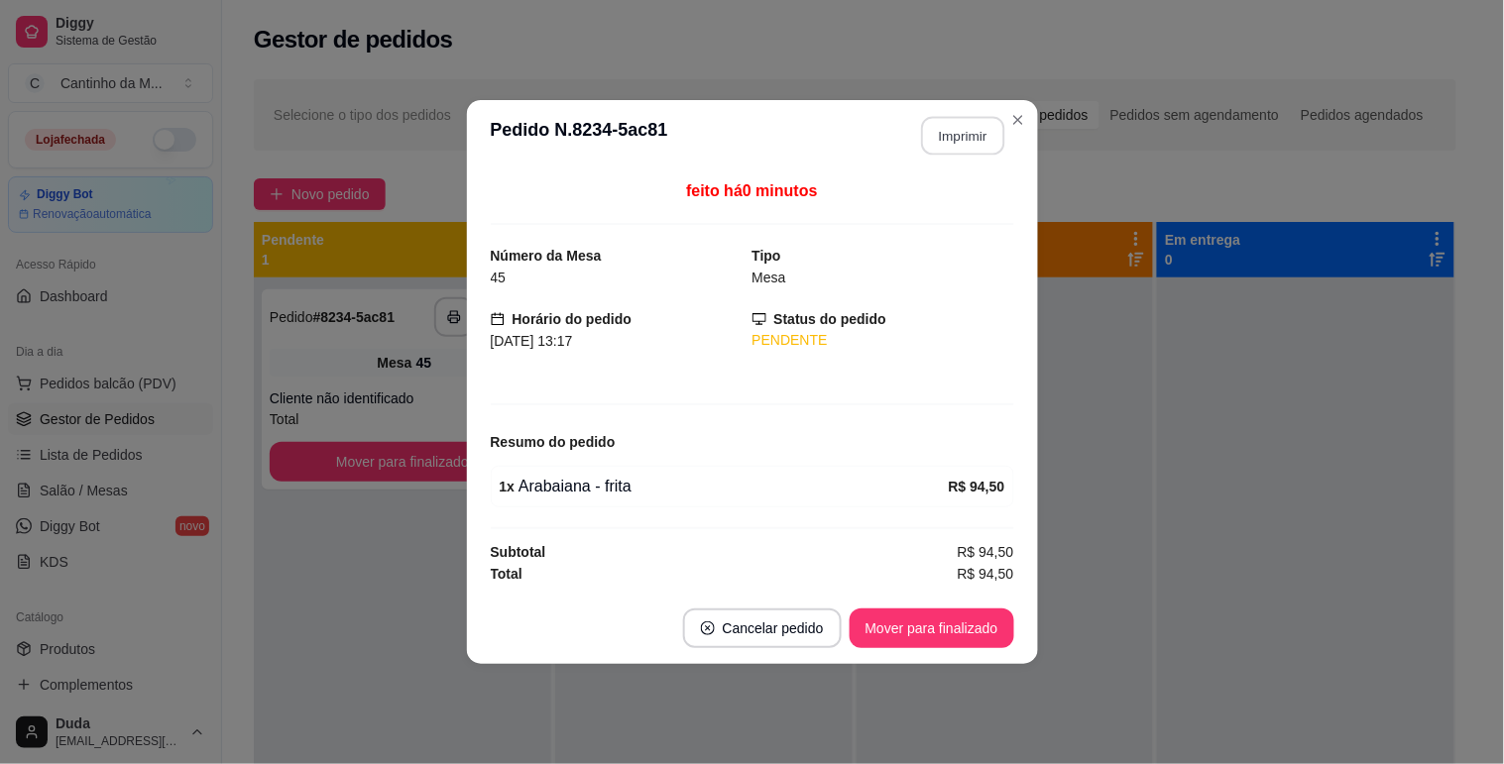
click at [973, 137] on button "Imprimir" at bounding box center [962, 136] width 83 height 39
click at [938, 629] on button "Mover para finalizado" at bounding box center [932, 629] width 160 height 39
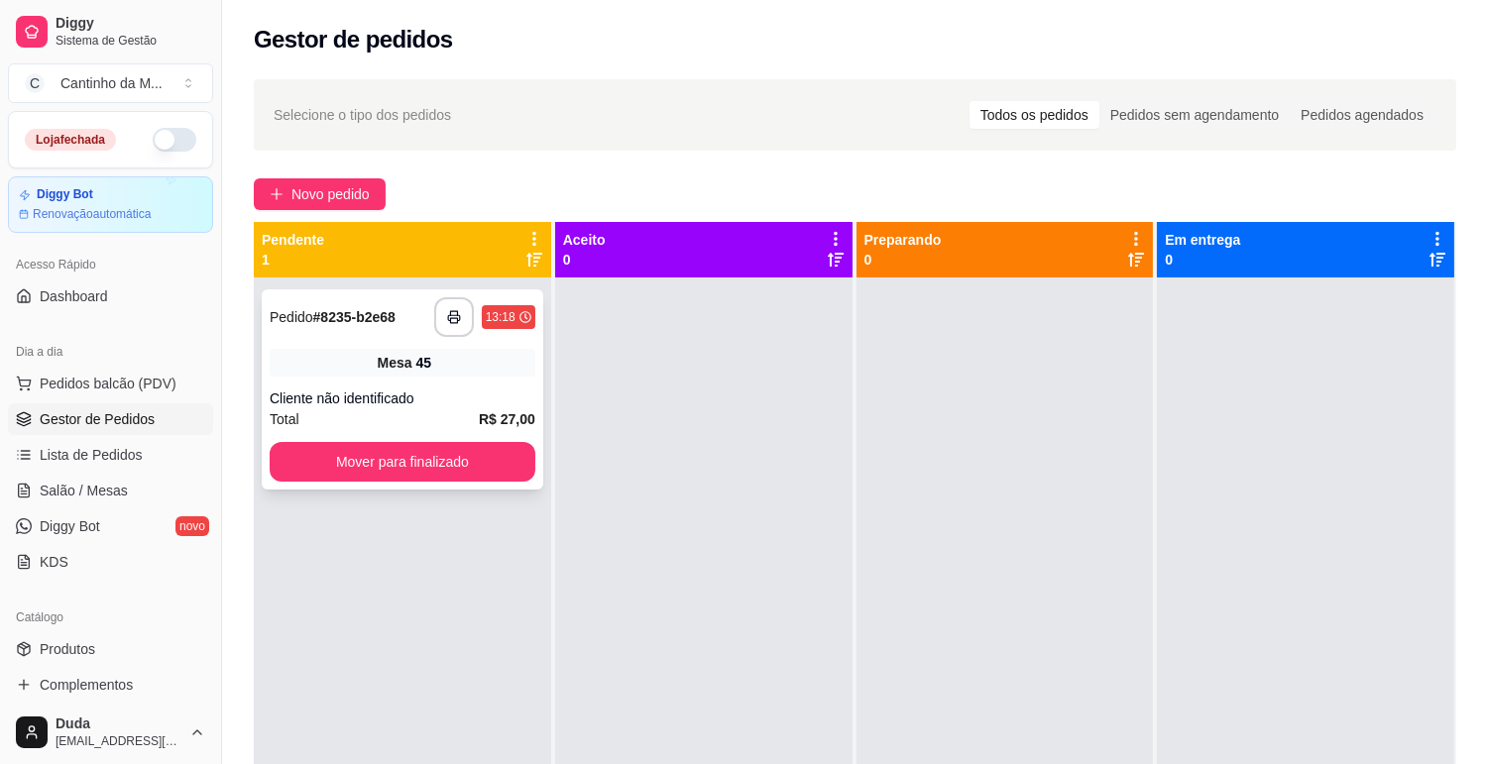
click at [318, 369] on div "Mesa 45" at bounding box center [403, 363] width 266 height 28
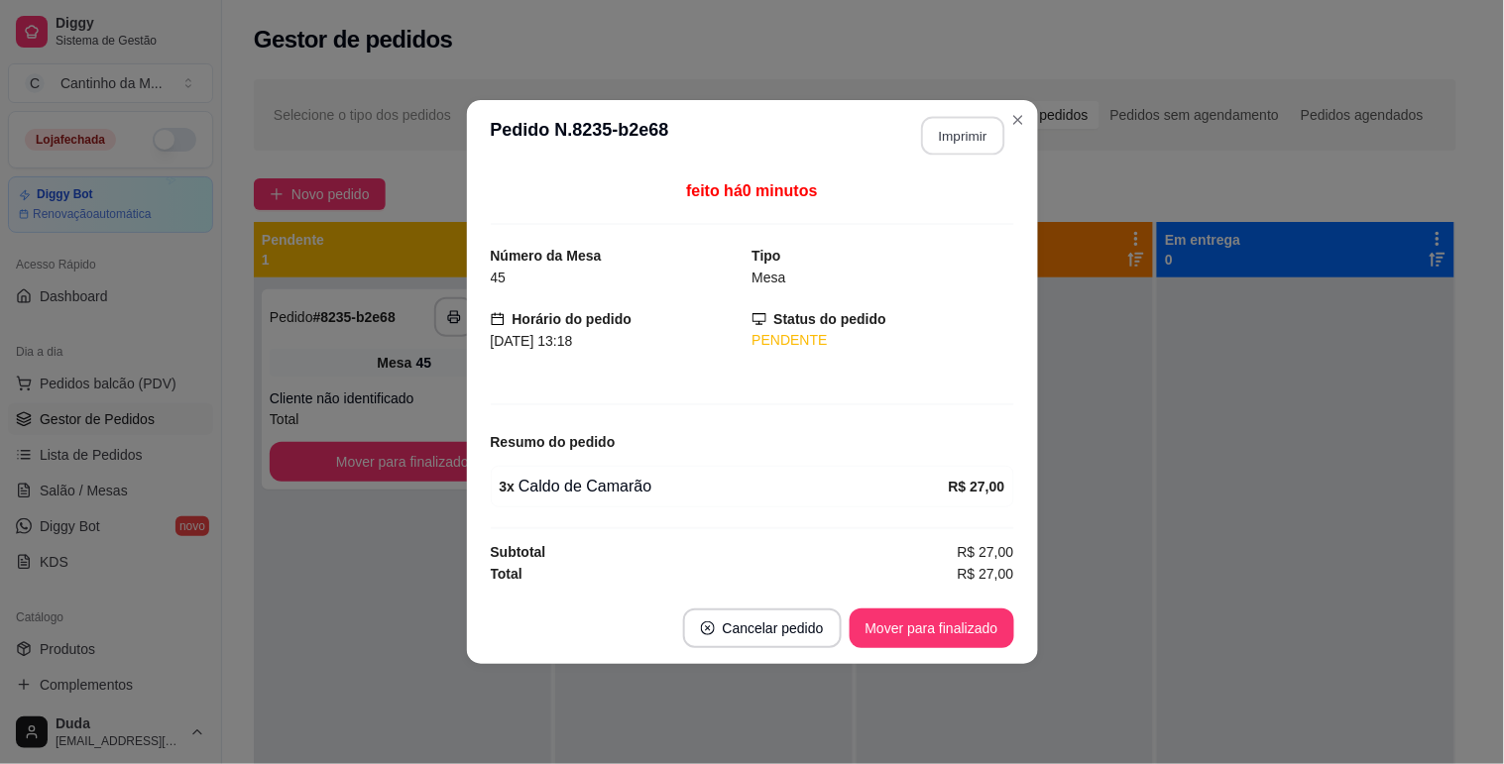
click at [926, 144] on button "Imprimir" at bounding box center [962, 136] width 83 height 39
click at [947, 640] on button "Mover para finalizado" at bounding box center [932, 629] width 165 height 40
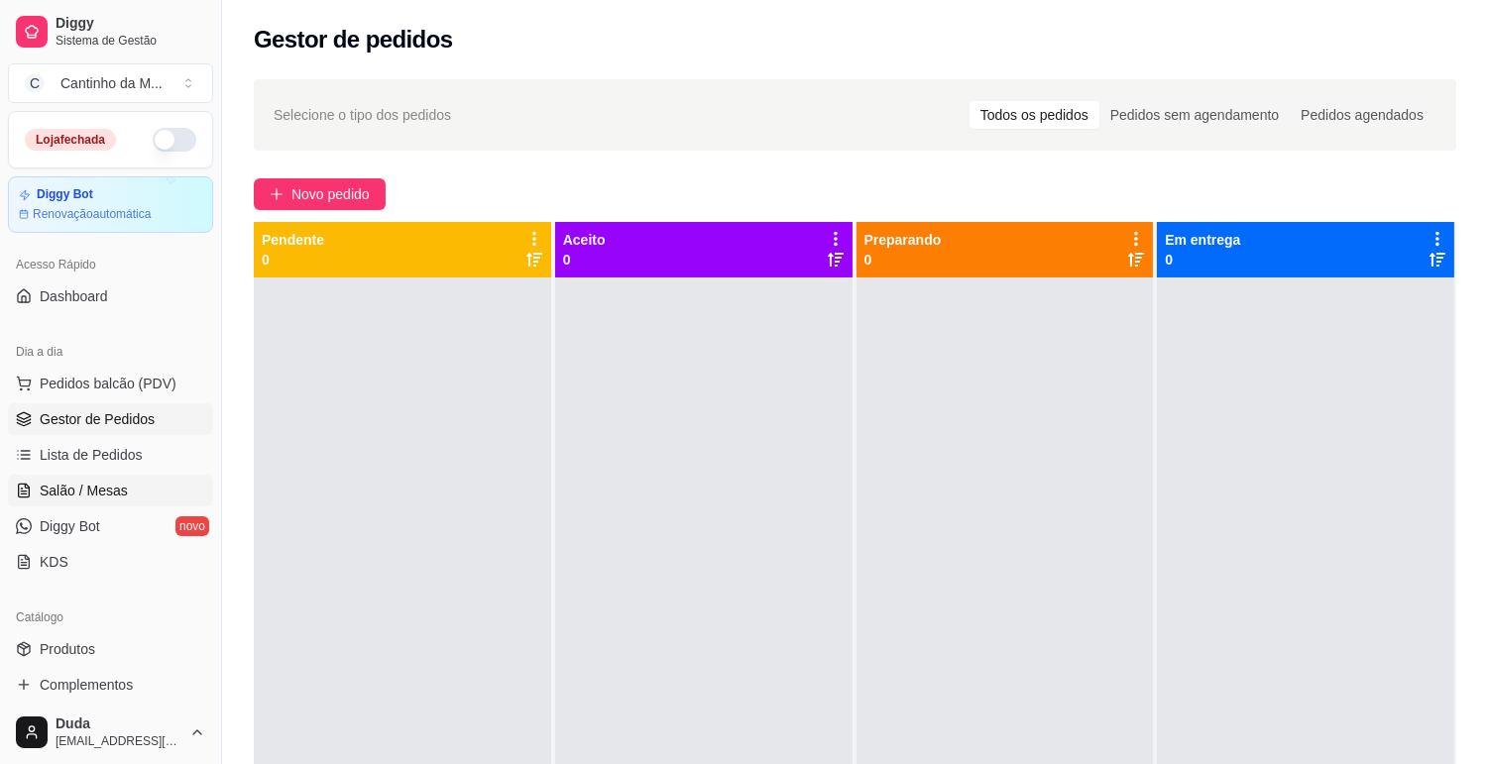
click at [140, 492] on link "Salão / Mesas" at bounding box center [110, 491] width 205 height 32
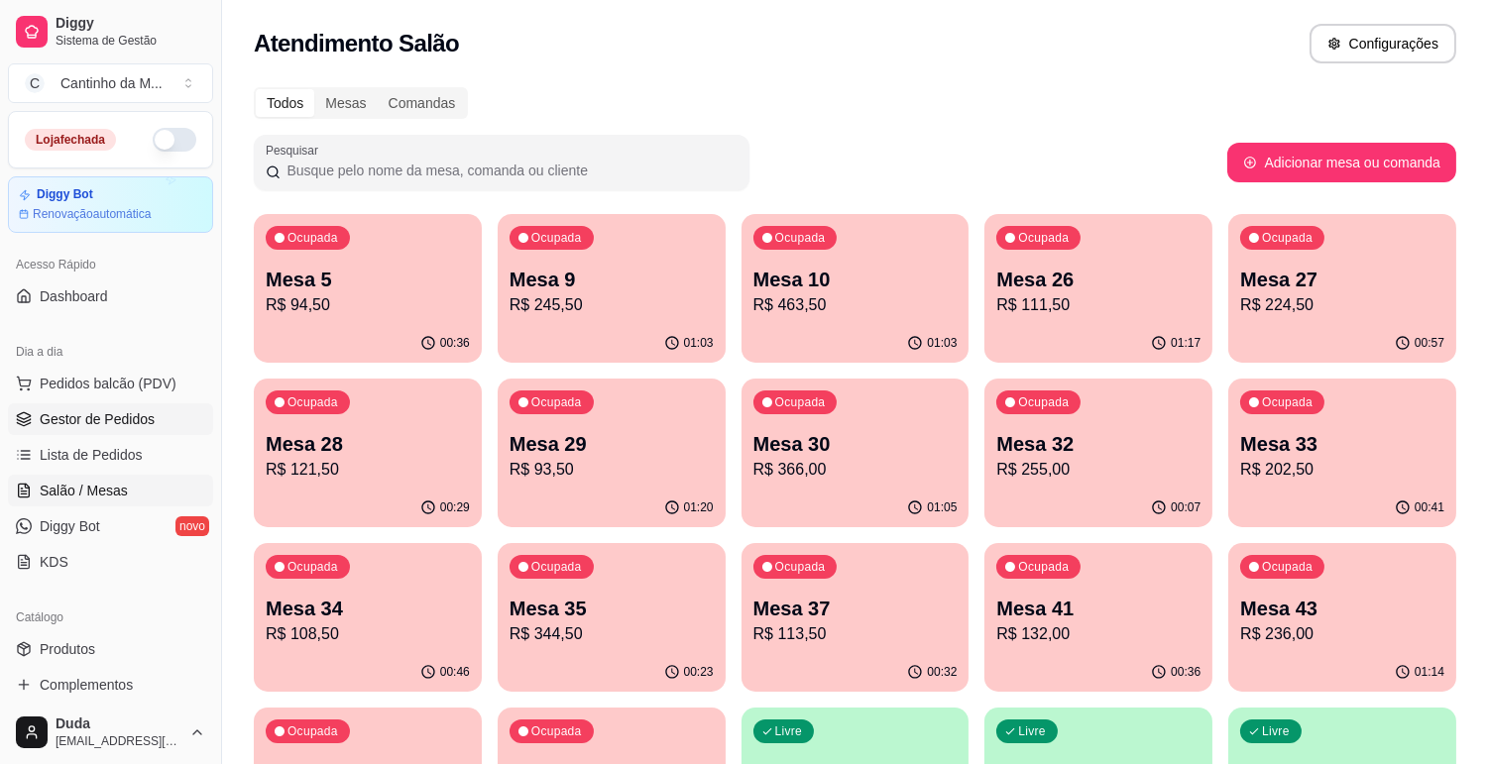
click at [163, 426] on link "Gestor de Pedidos" at bounding box center [110, 419] width 205 height 32
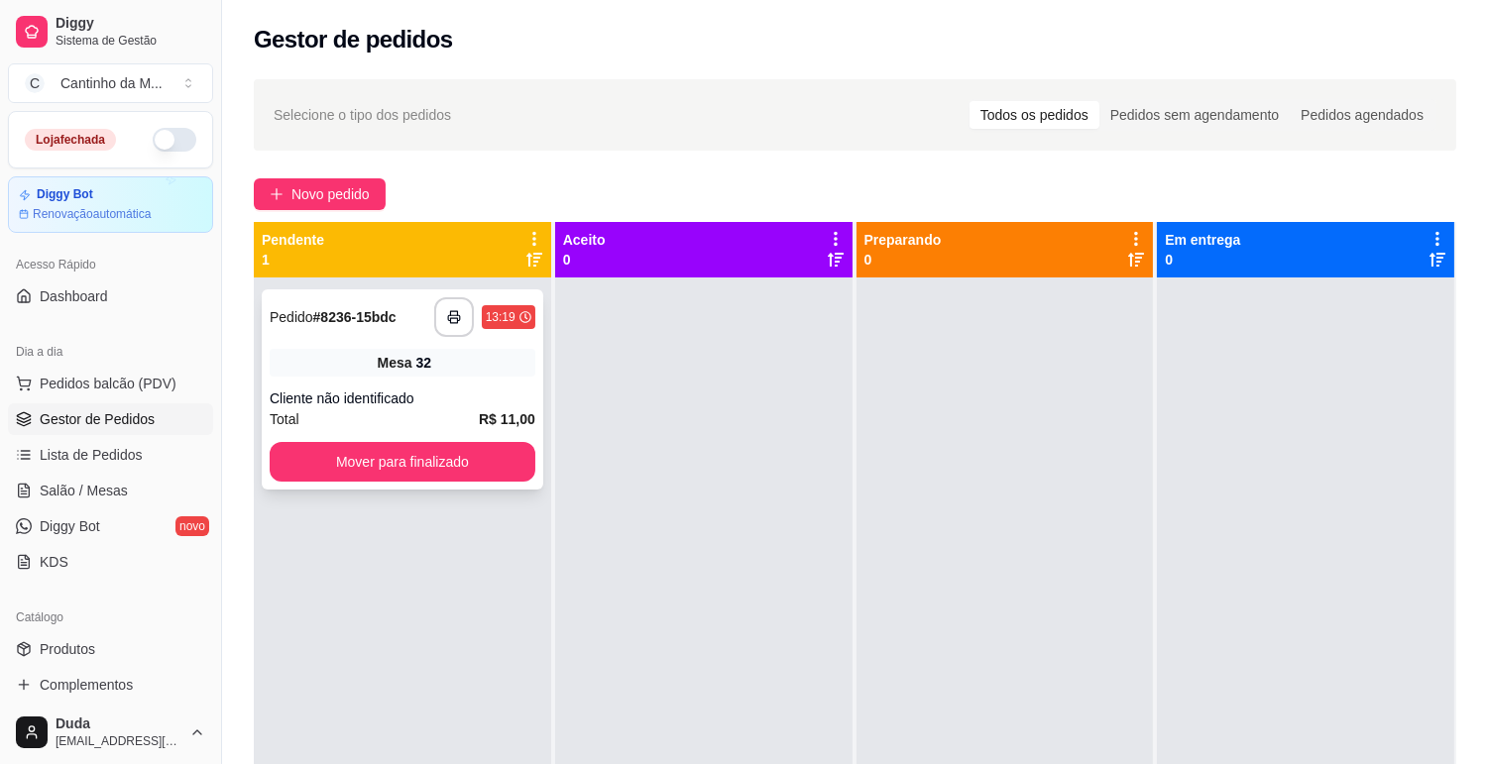
click at [337, 347] on div "**********" at bounding box center [403, 389] width 282 height 200
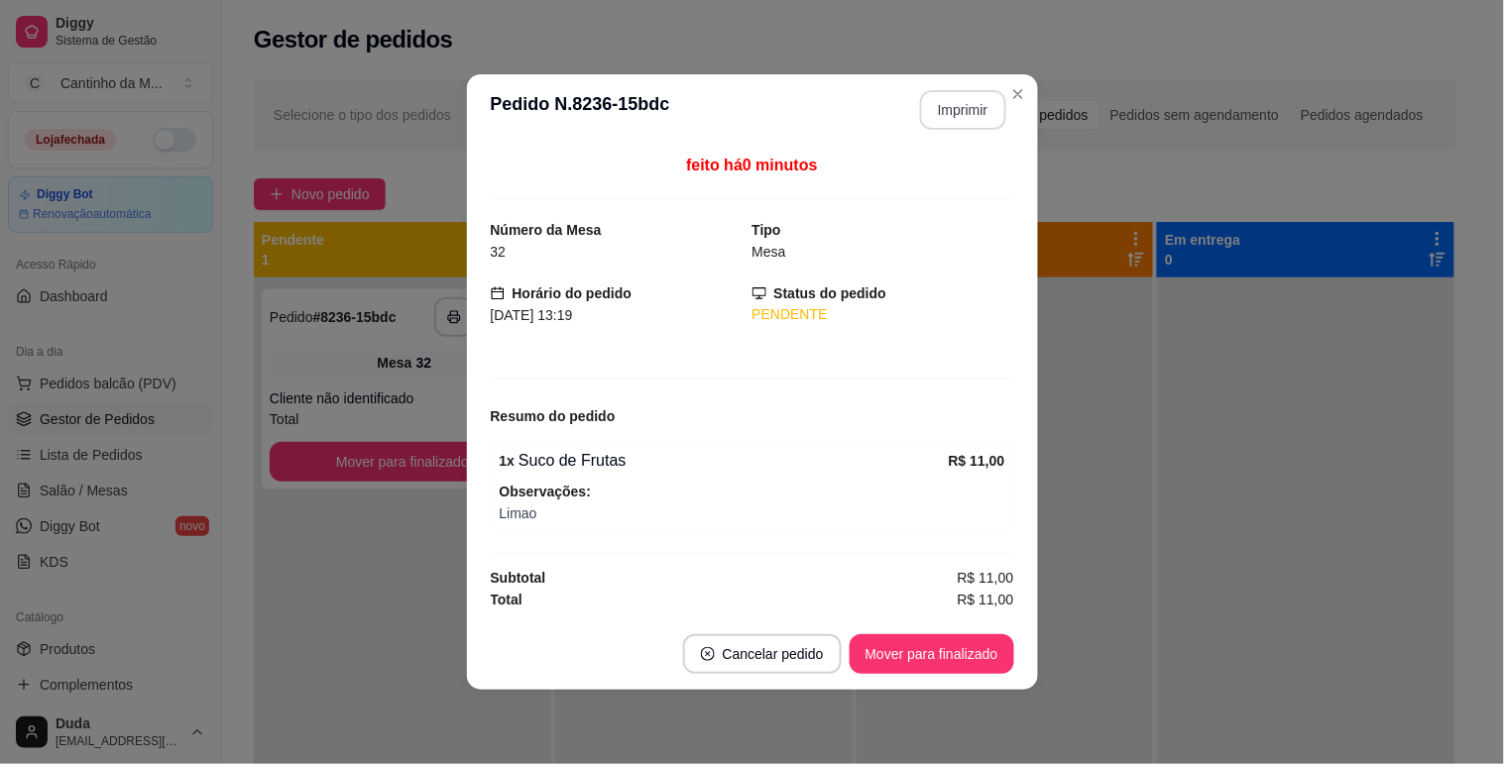
click at [958, 110] on button "Imprimir" at bounding box center [963, 110] width 86 height 40
click at [934, 656] on button "Mover para finalizado" at bounding box center [932, 654] width 165 height 40
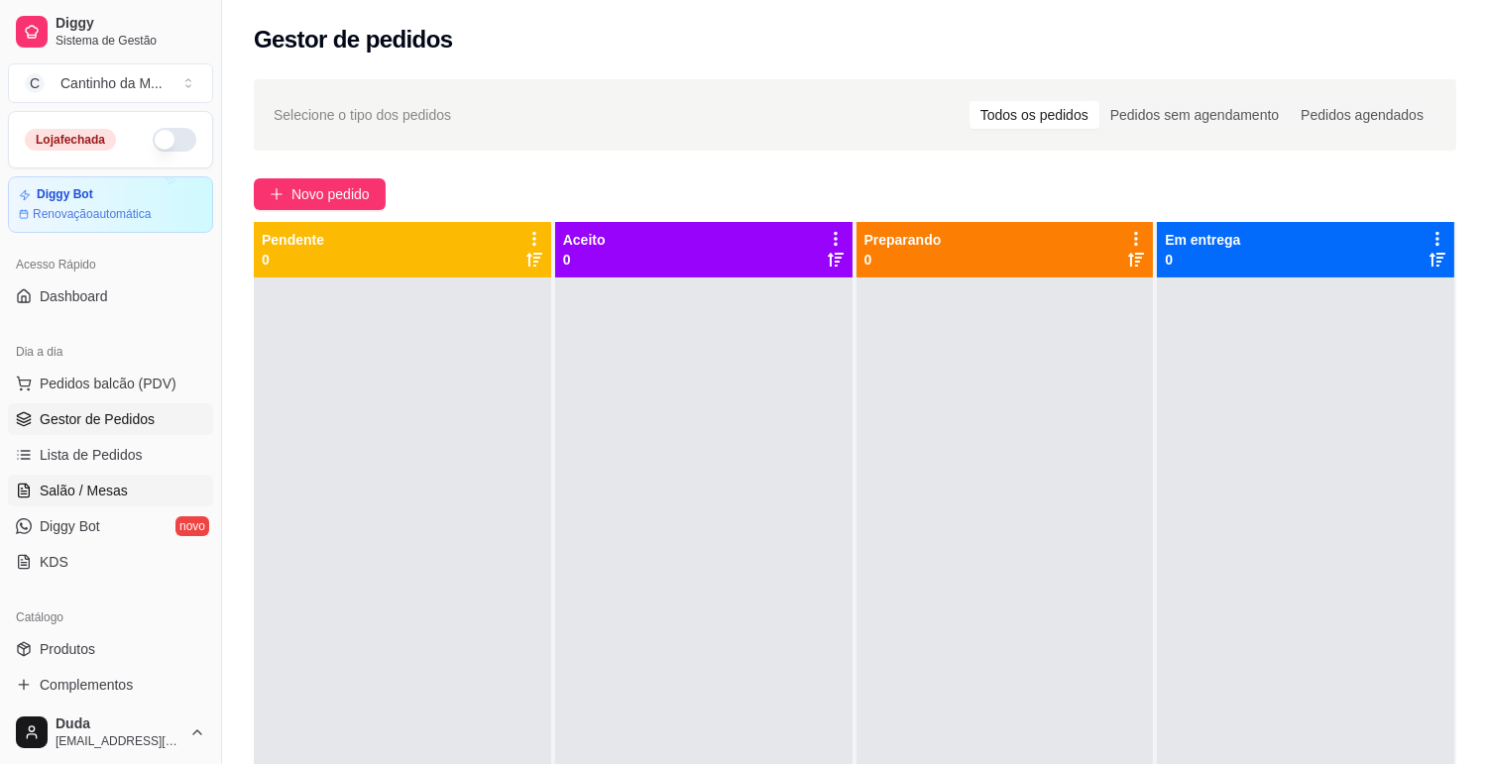
click at [132, 487] on link "Salão / Mesas" at bounding box center [110, 491] width 205 height 32
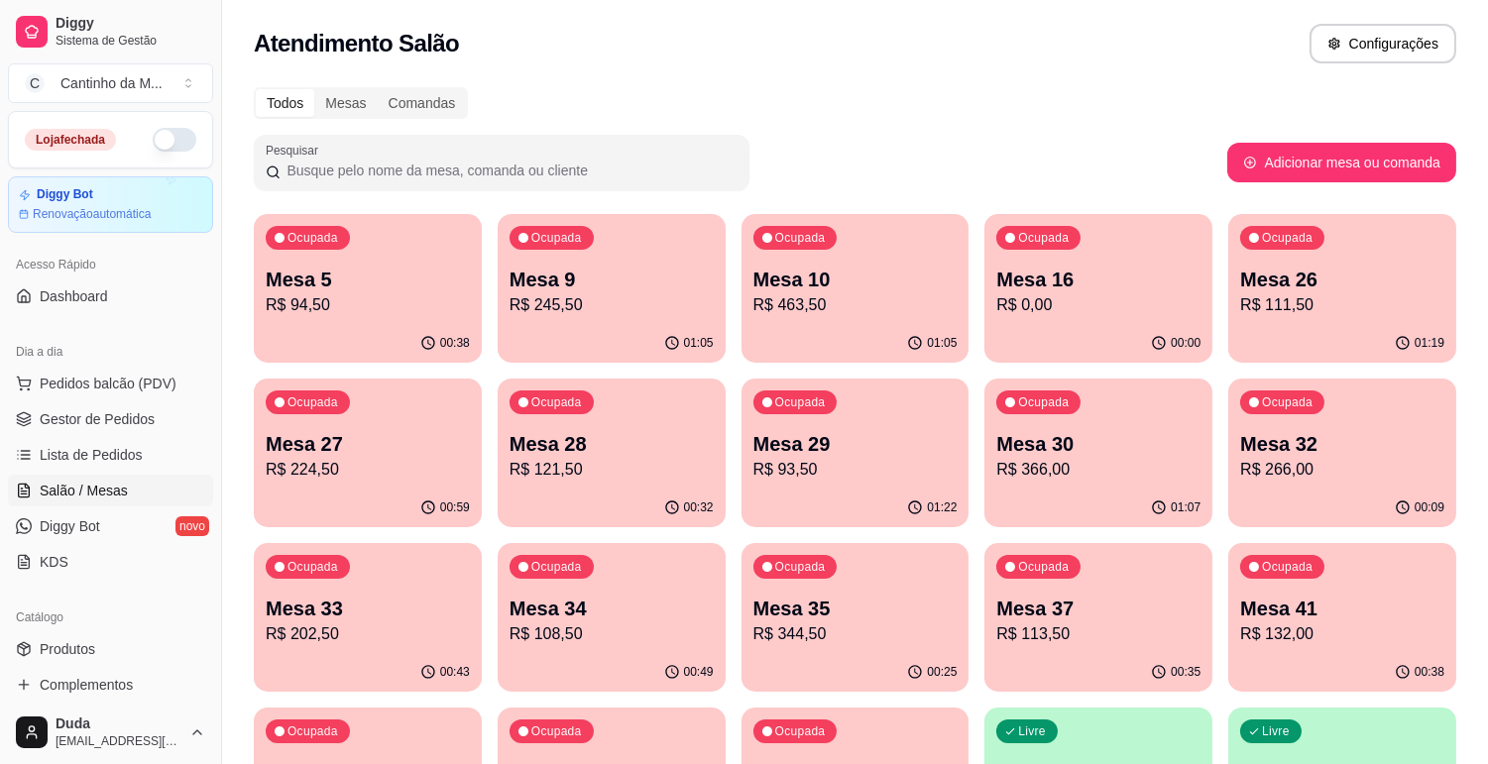
click at [829, 467] on p "R$ 93,50" at bounding box center [855, 470] width 204 height 24
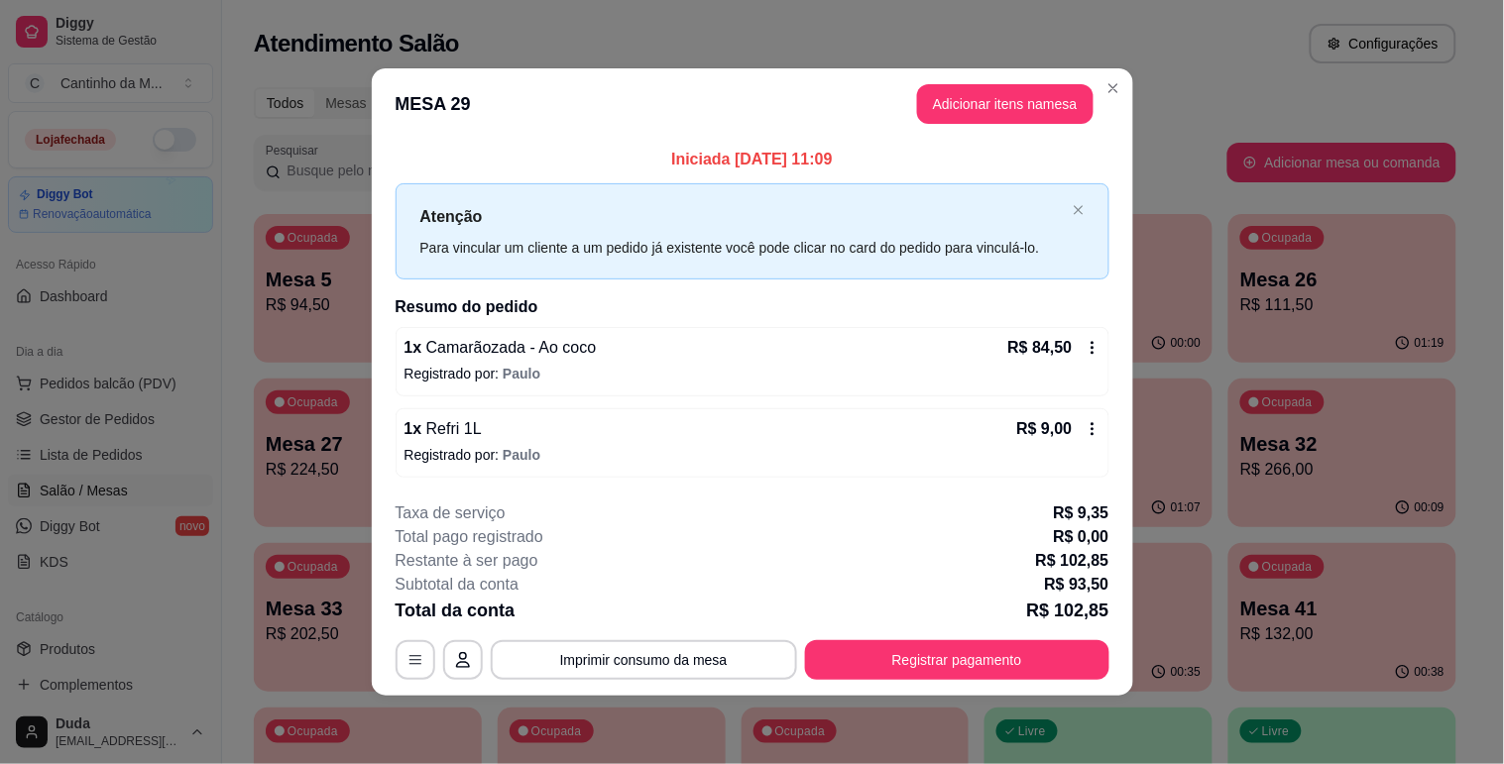
drag, startPoint x: 903, startPoint y: 629, endPoint x: 918, endPoint y: 706, distance: 77.8
click at [916, 654] on div "**********" at bounding box center [753, 591] width 714 height 178
click at [910, 674] on button "Registrar pagamento" at bounding box center [957, 660] width 304 height 40
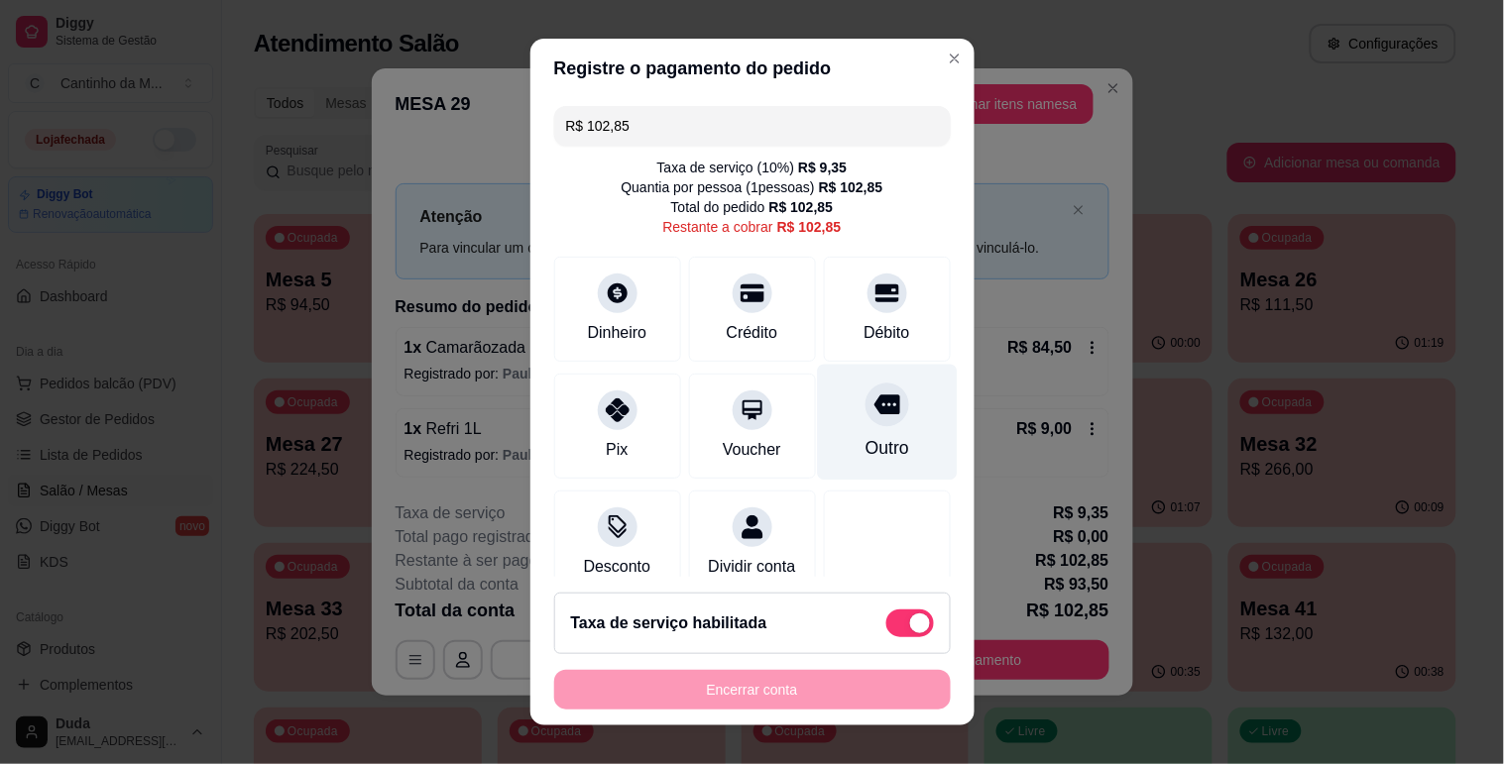
click at [858, 433] on div "Outro" at bounding box center [887, 422] width 140 height 116
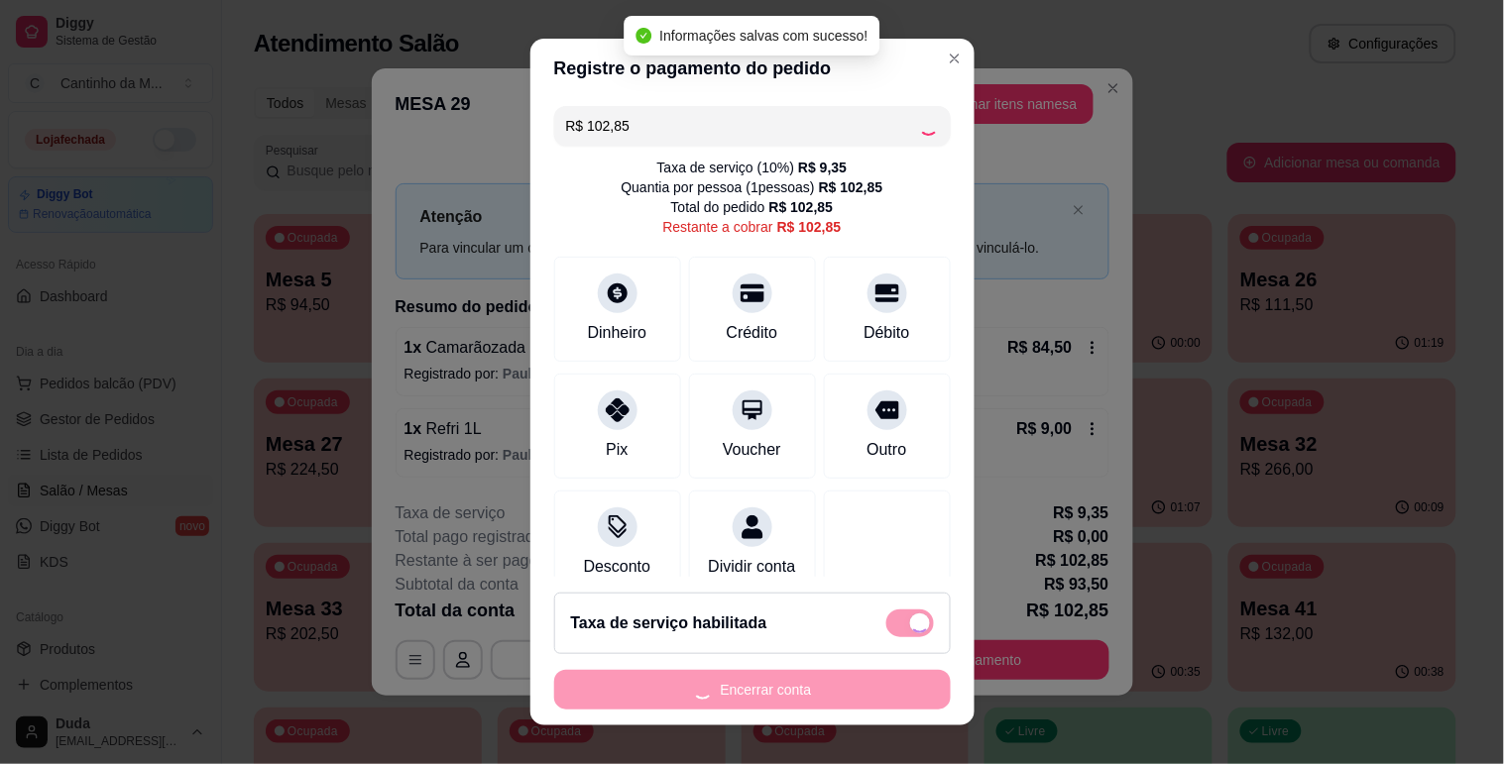
type input "R$ 0,00"
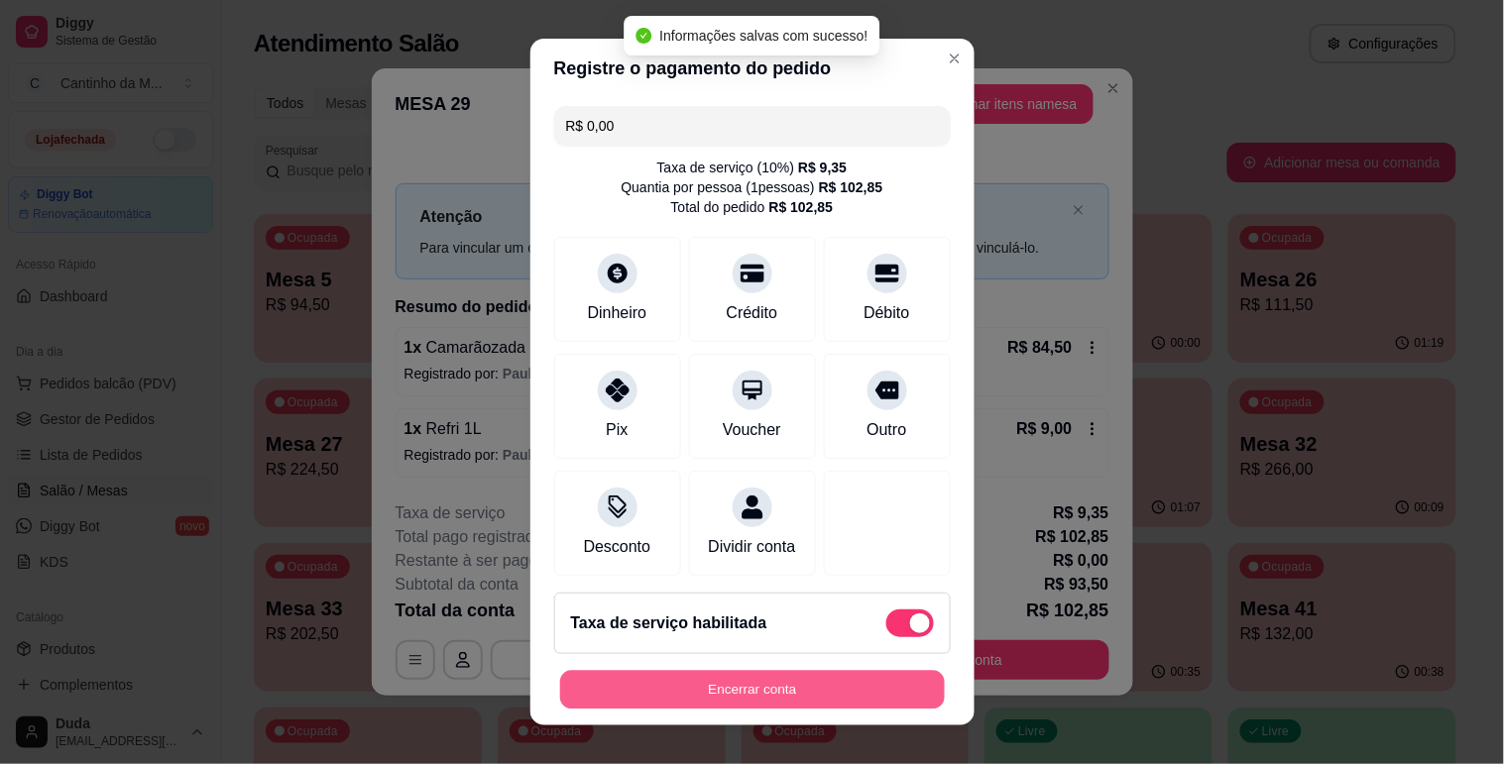
click at [774, 680] on button "Encerrar conta" at bounding box center [752, 690] width 385 height 39
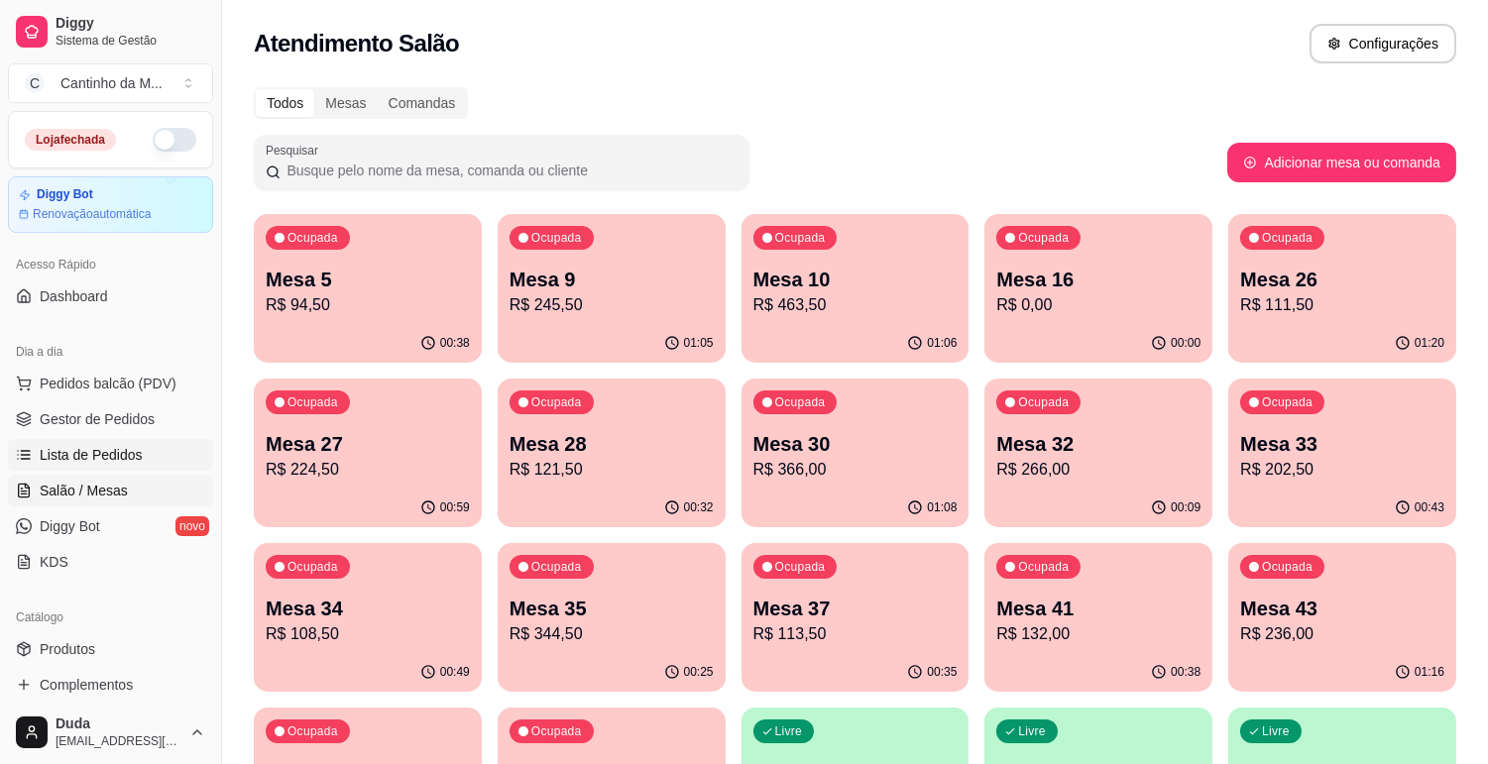
click at [107, 469] on link "Lista de Pedidos" at bounding box center [110, 455] width 205 height 32
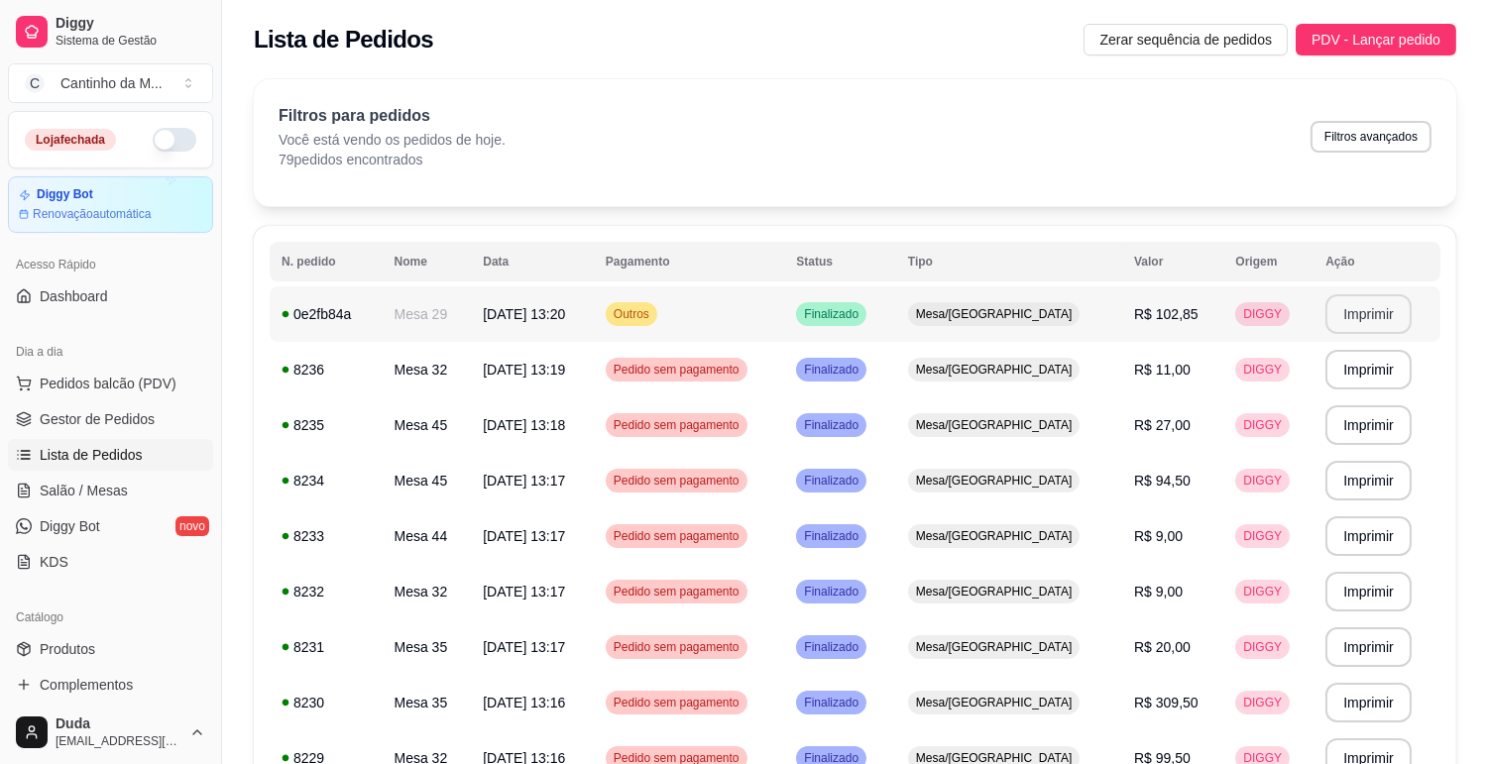
click at [1369, 312] on button "Imprimir" at bounding box center [1368, 314] width 86 height 40
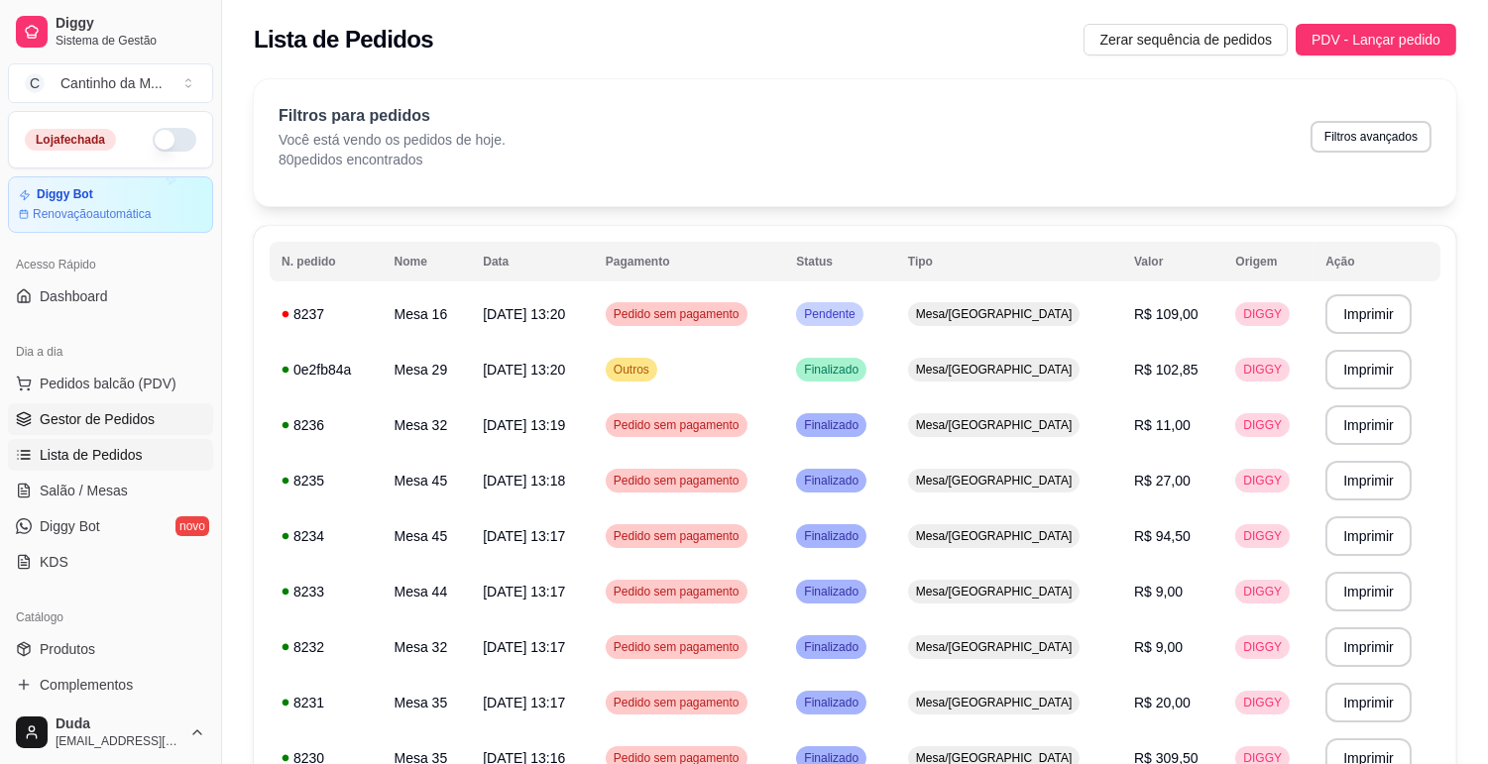
click at [143, 426] on span "Gestor de Pedidos" at bounding box center [97, 419] width 115 height 20
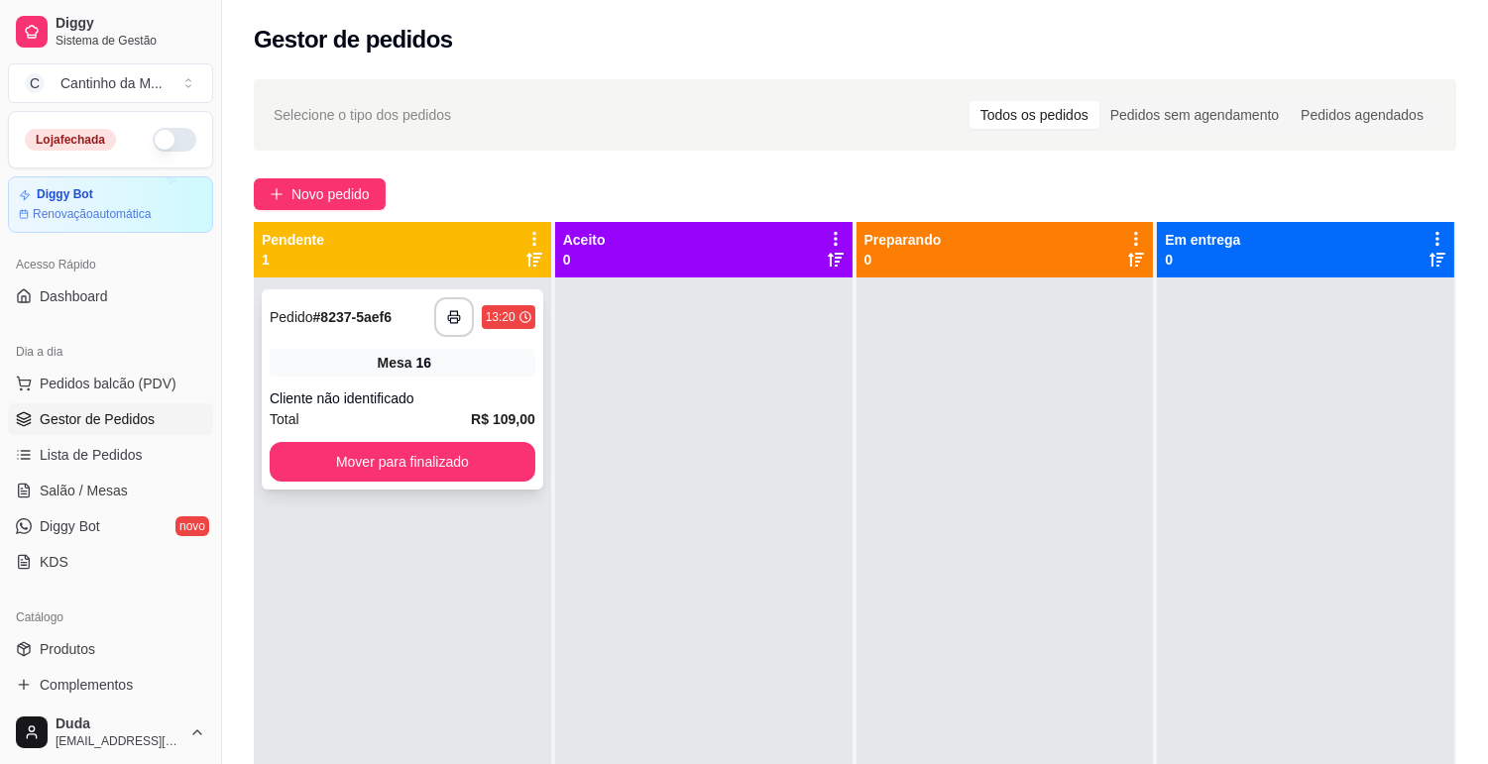
click at [307, 377] on div "**********" at bounding box center [403, 389] width 282 height 200
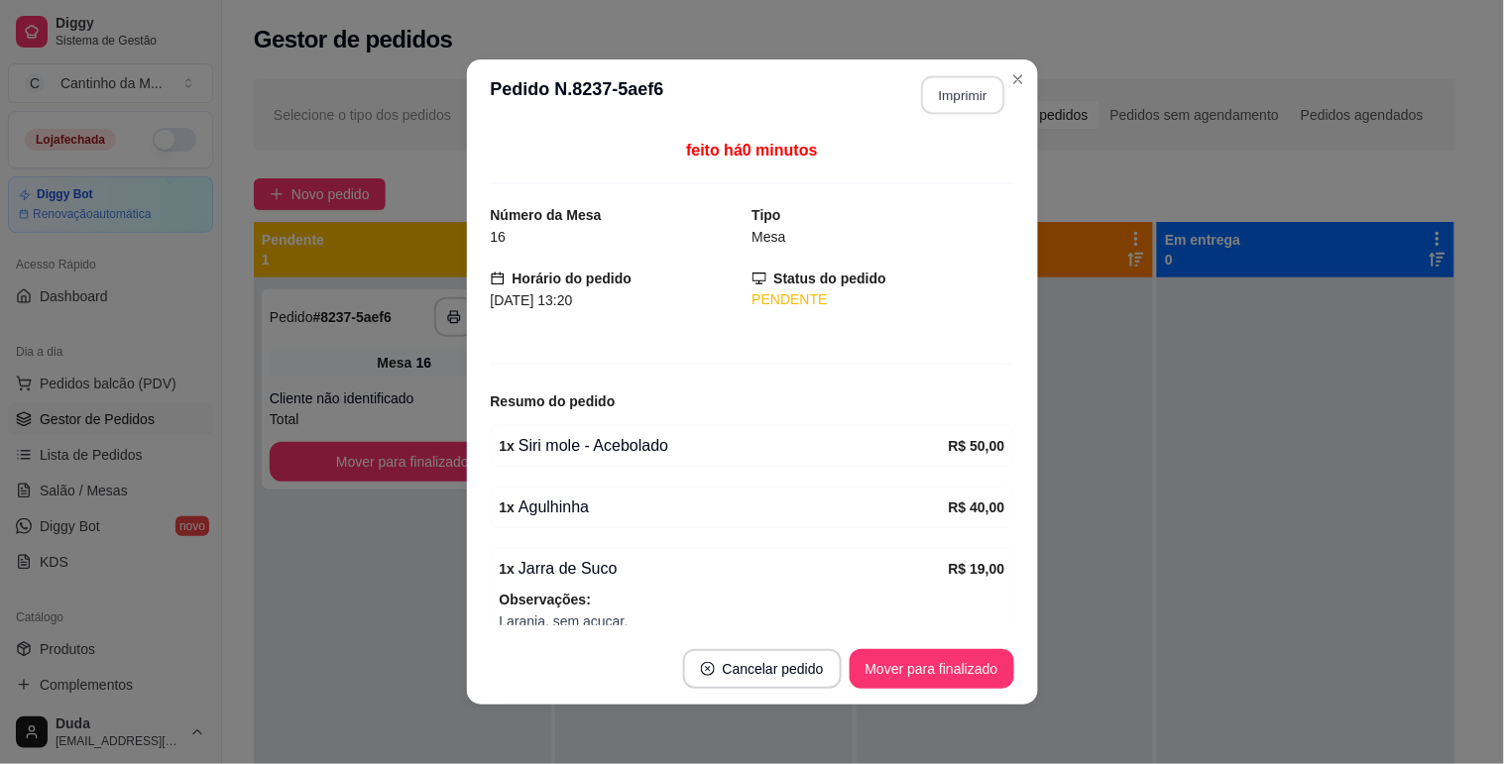
click at [952, 105] on button "Imprimir" at bounding box center [962, 95] width 83 height 39
click at [885, 661] on button "Mover para finalizado" at bounding box center [932, 669] width 160 height 39
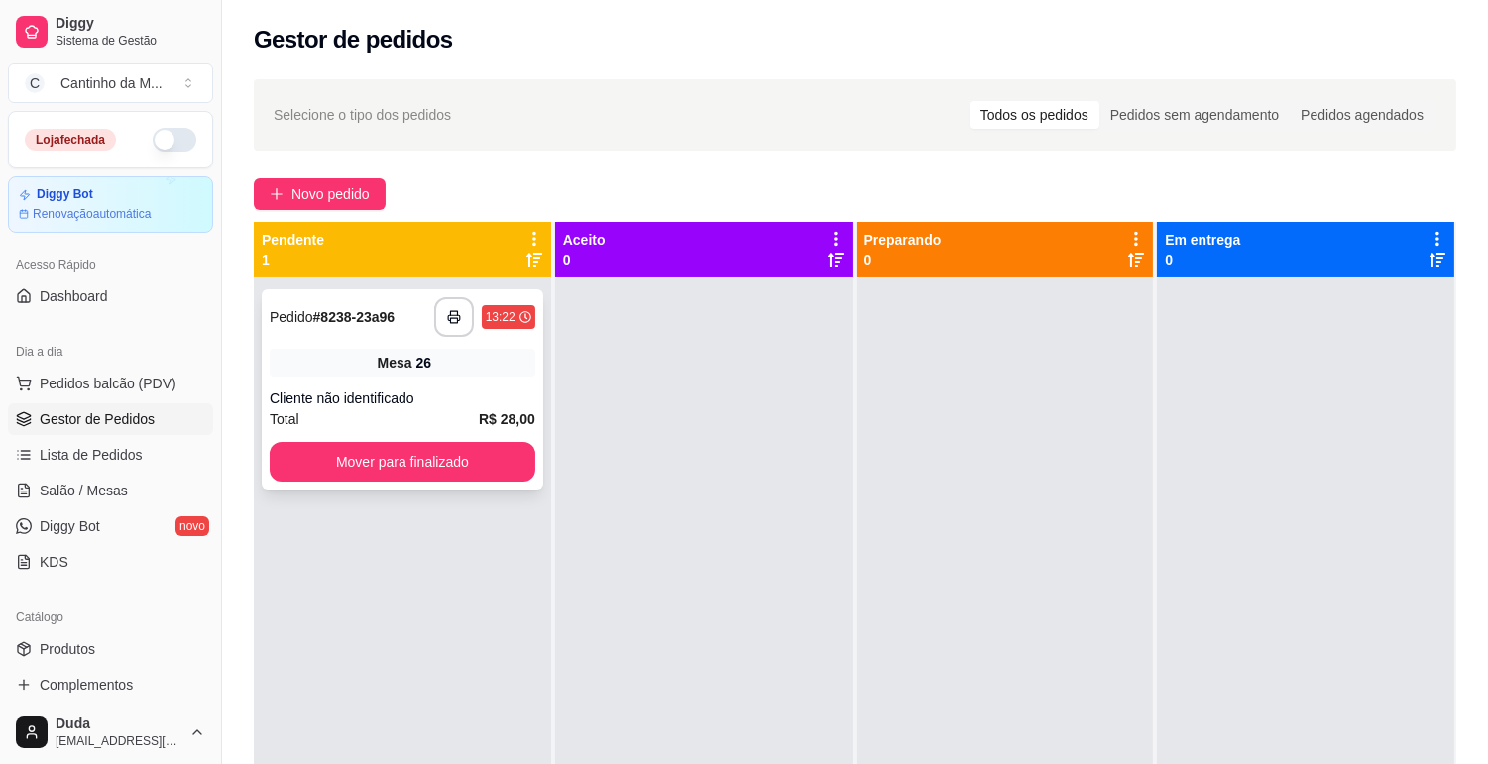
click at [419, 358] on div "26" at bounding box center [424, 363] width 16 height 20
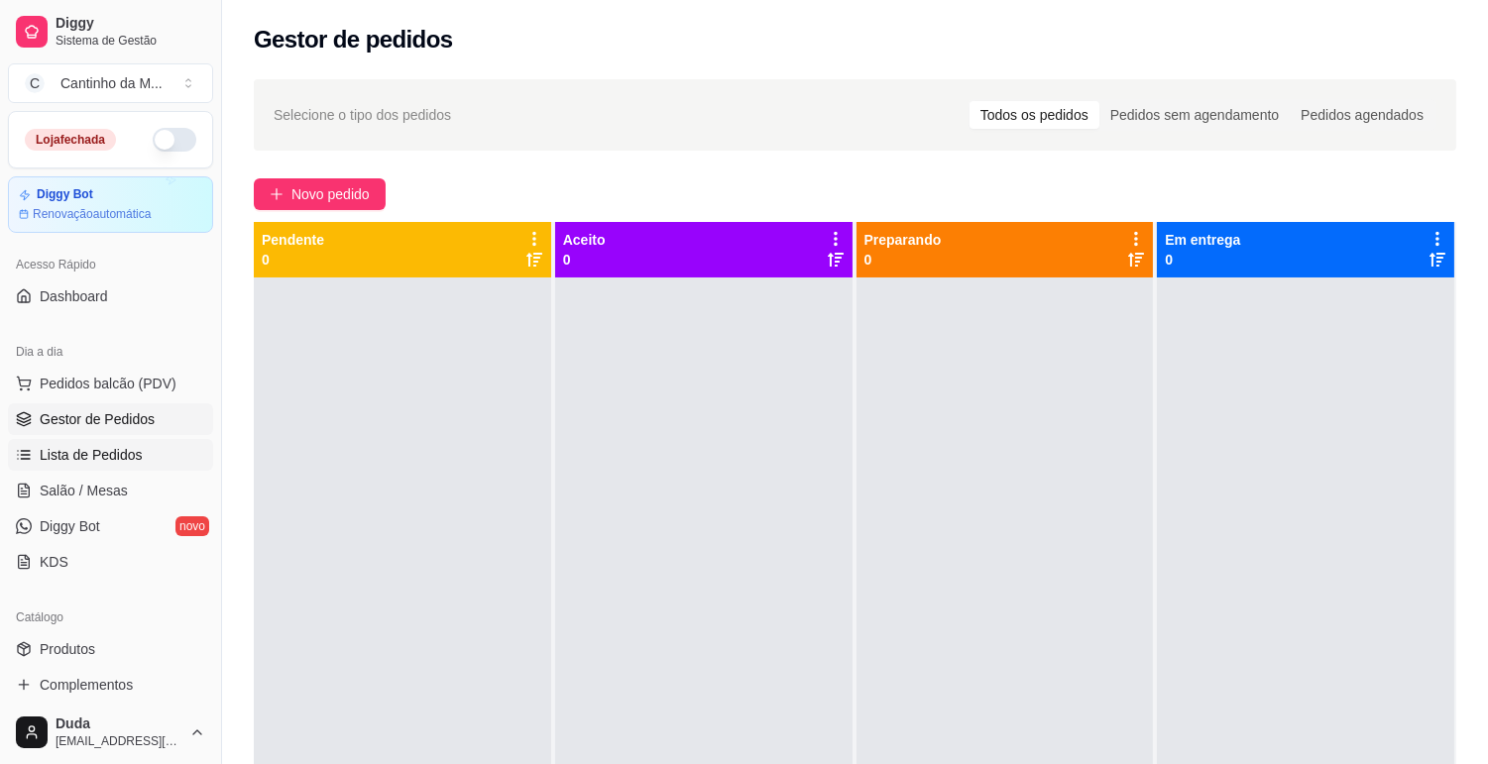
click at [87, 448] on span "Lista de Pedidos" at bounding box center [91, 455] width 103 height 20
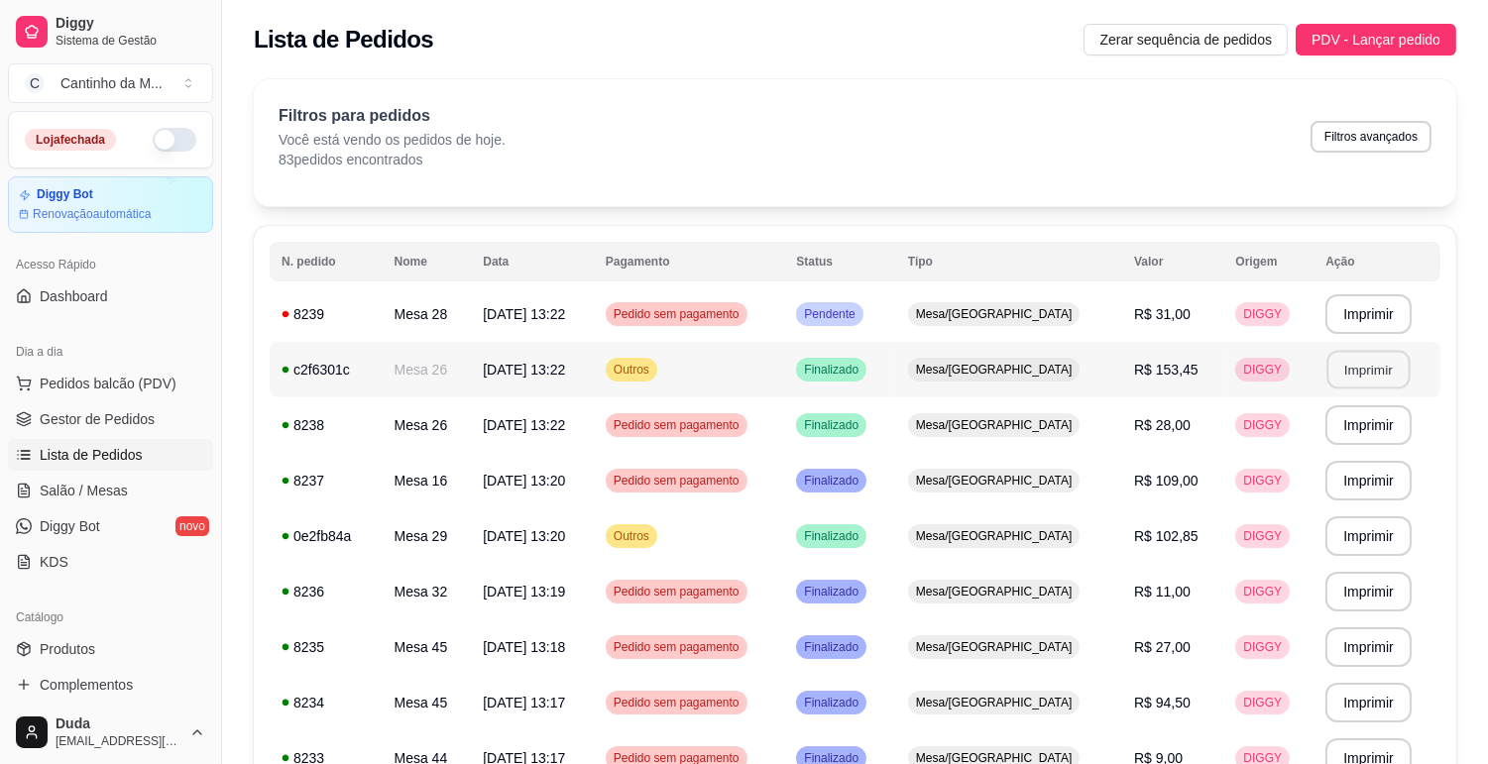
click at [1353, 374] on button "Imprimir" at bounding box center [1368, 370] width 83 height 39
click at [858, 304] on td "Pendente" at bounding box center [839, 314] width 111 height 56
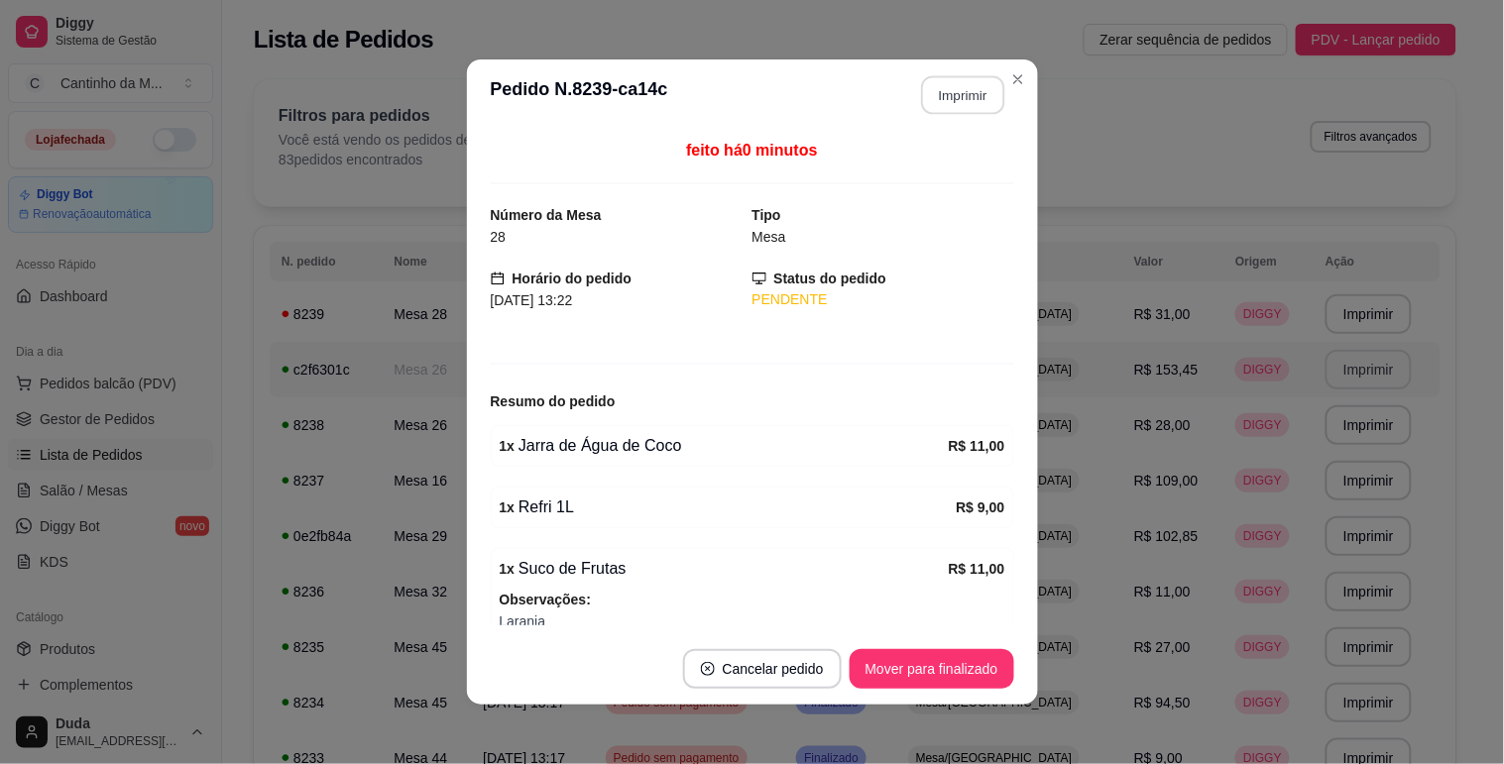
click at [952, 92] on button "Imprimir" at bounding box center [962, 95] width 83 height 39
click at [922, 668] on button "Mover para finalizado" at bounding box center [932, 669] width 165 height 40
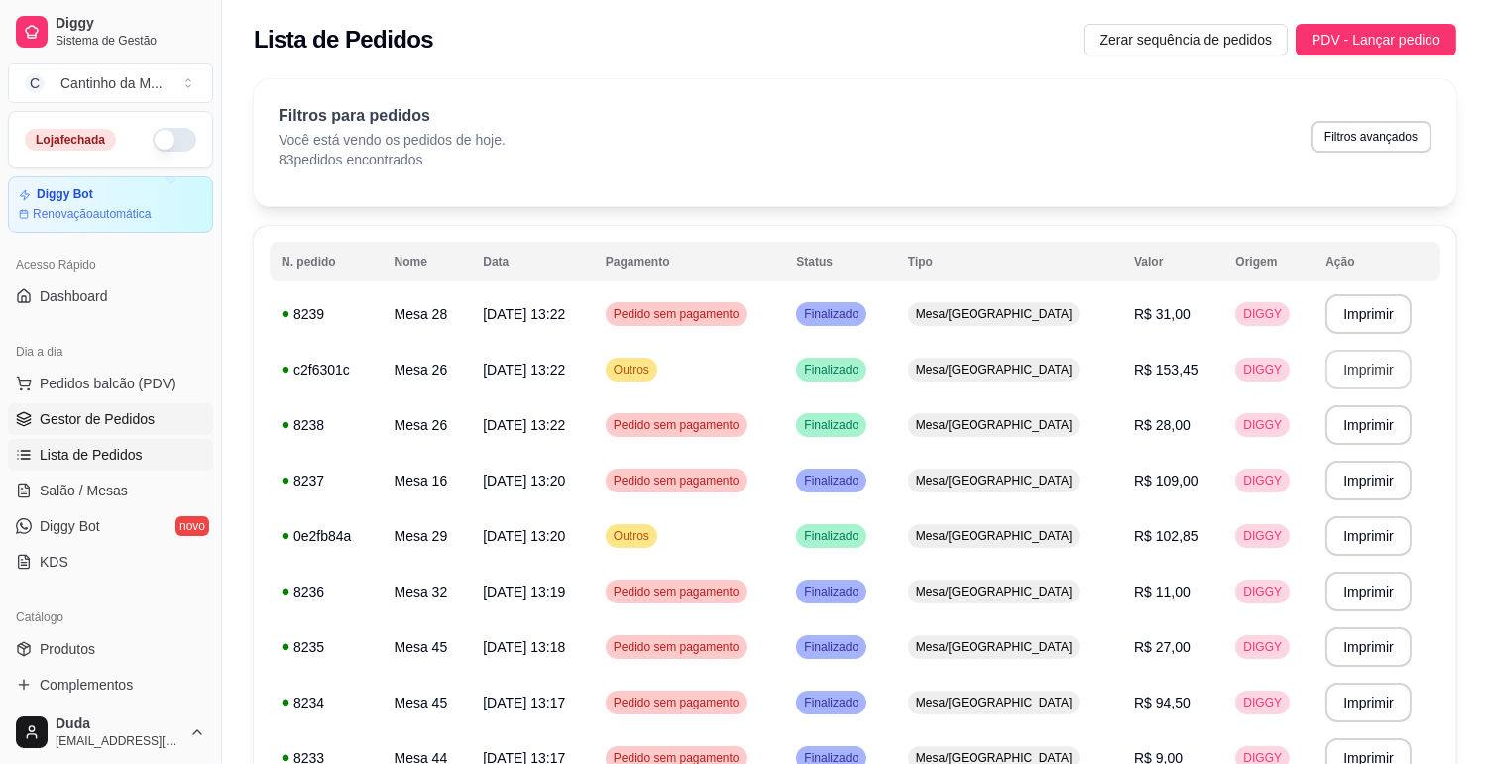
click at [146, 414] on span "Gestor de Pedidos" at bounding box center [97, 419] width 115 height 20
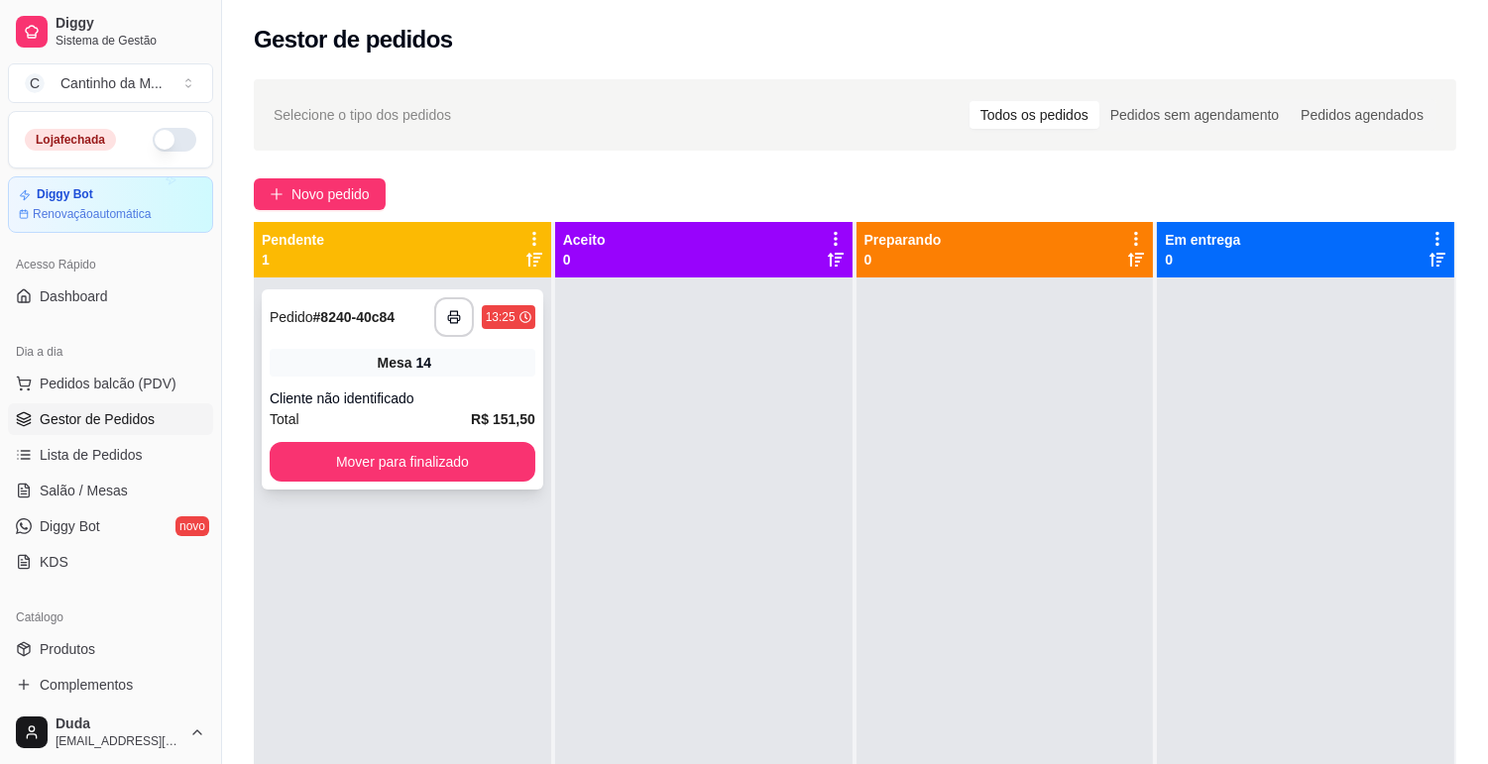
click at [373, 374] on div "Mesa 14" at bounding box center [403, 363] width 266 height 28
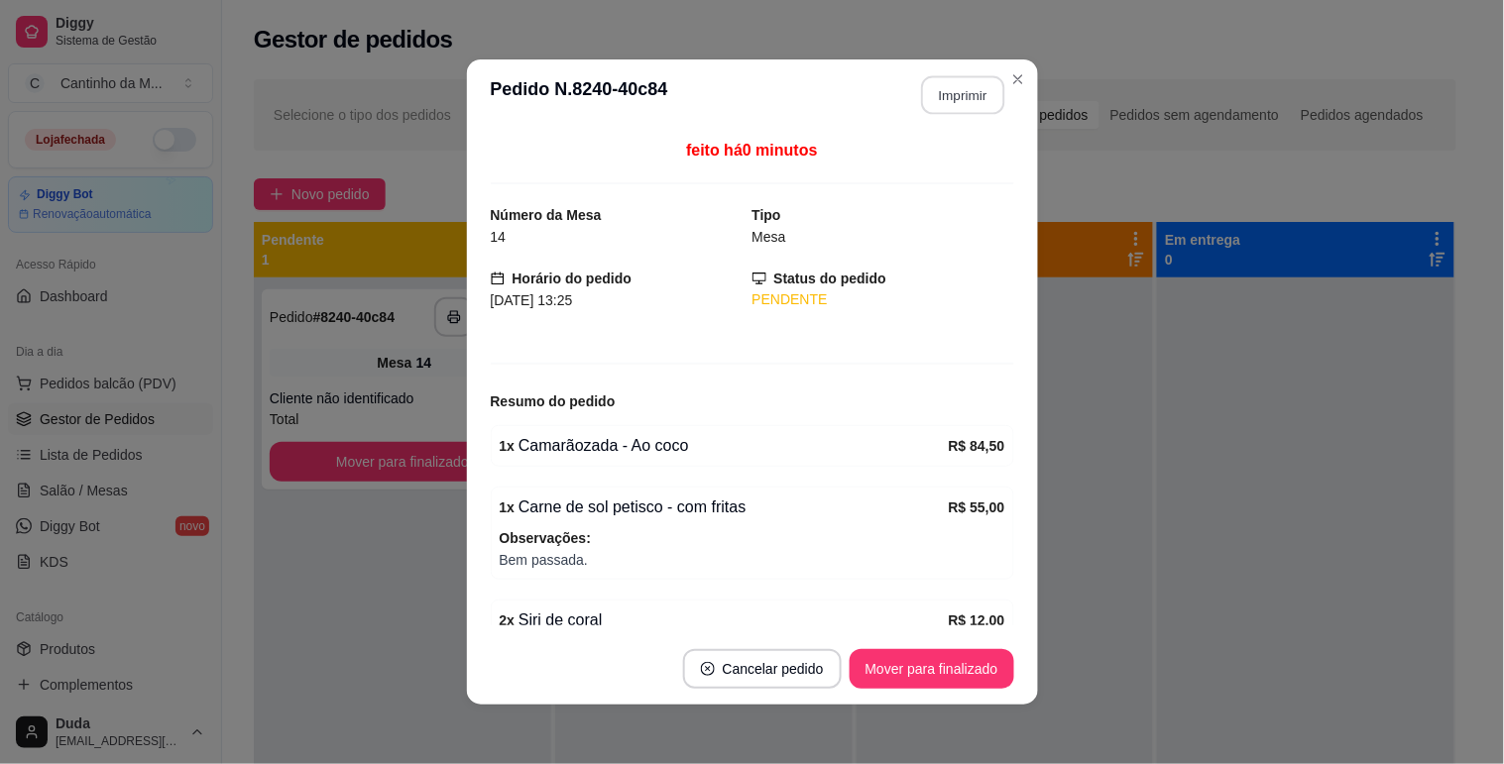
click at [946, 100] on button "Imprimir" at bounding box center [962, 95] width 83 height 39
click at [934, 678] on button "Mover para finalizado" at bounding box center [932, 669] width 160 height 39
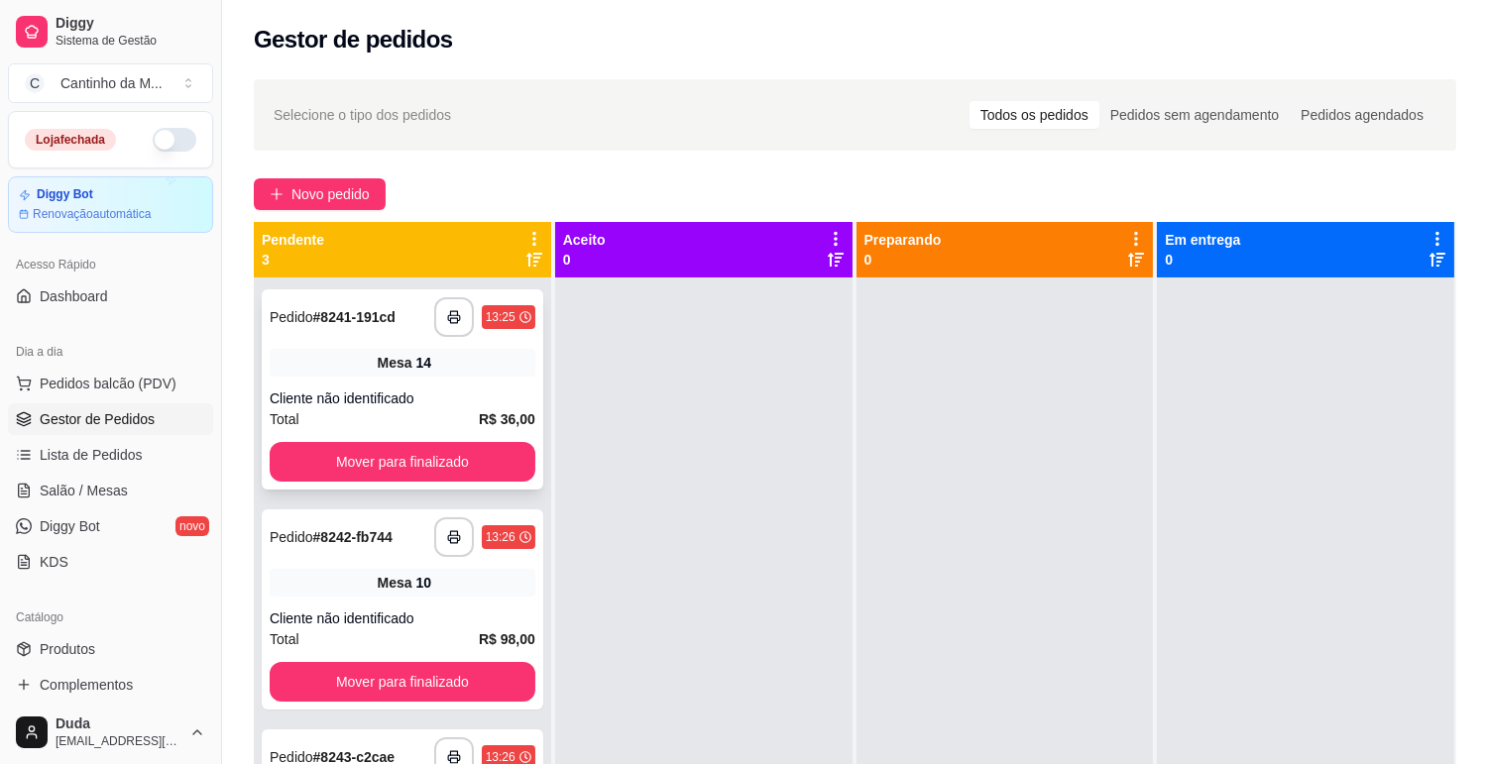
click at [487, 364] on div "Mesa 14" at bounding box center [403, 363] width 266 height 28
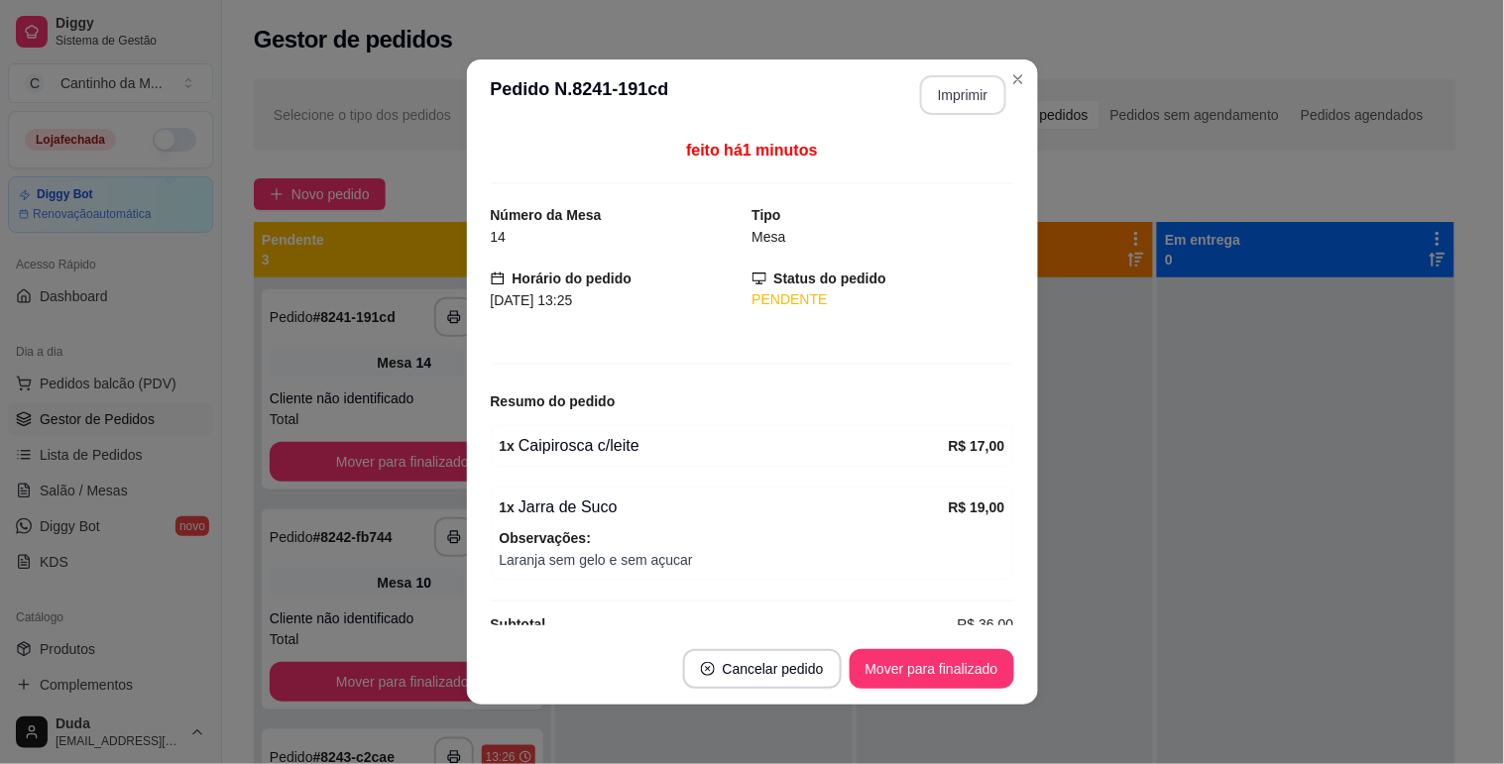
click at [953, 104] on button "Imprimir" at bounding box center [963, 95] width 86 height 40
click at [913, 687] on button "Mover para finalizado" at bounding box center [932, 669] width 160 height 39
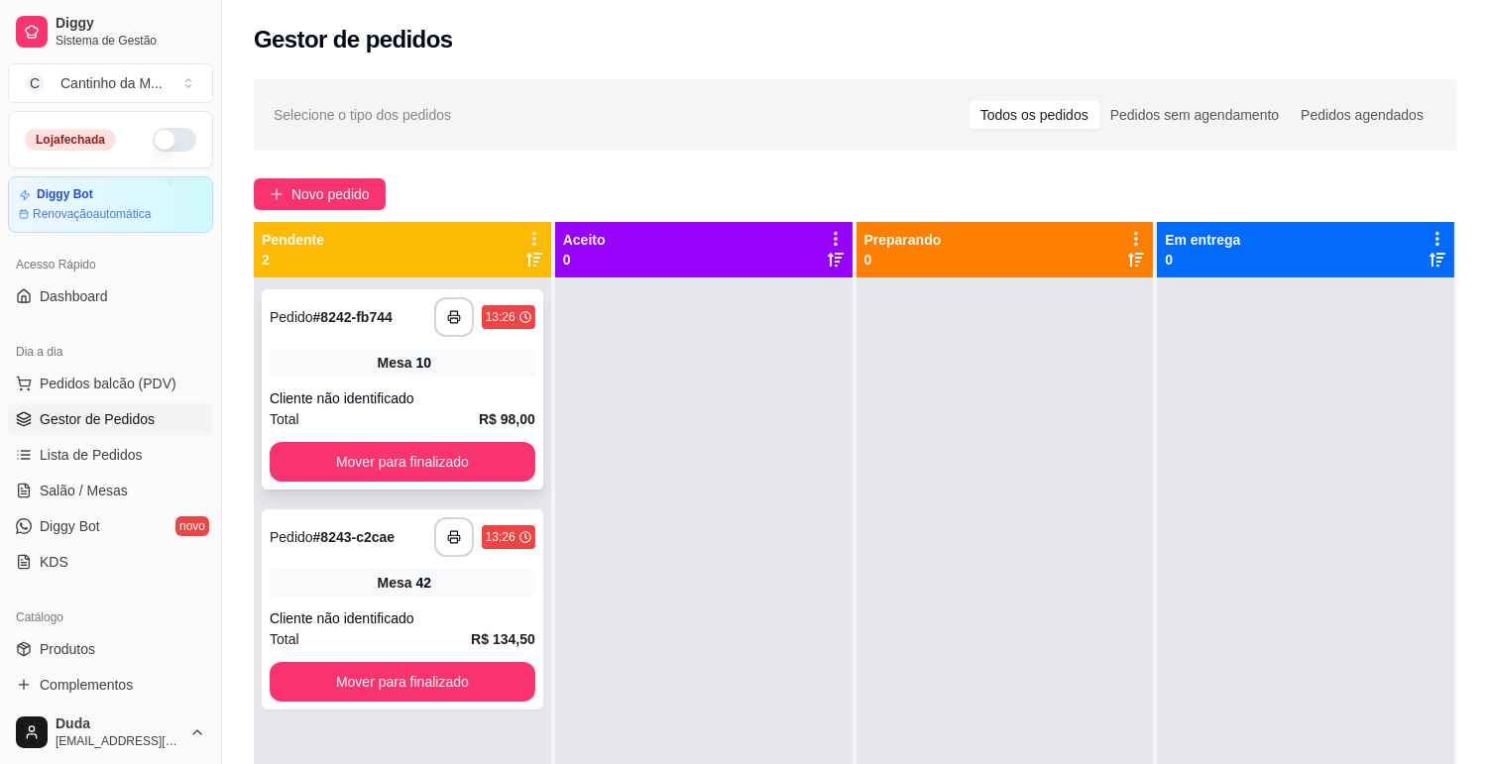
click at [532, 390] on div "**********" at bounding box center [403, 389] width 282 height 200
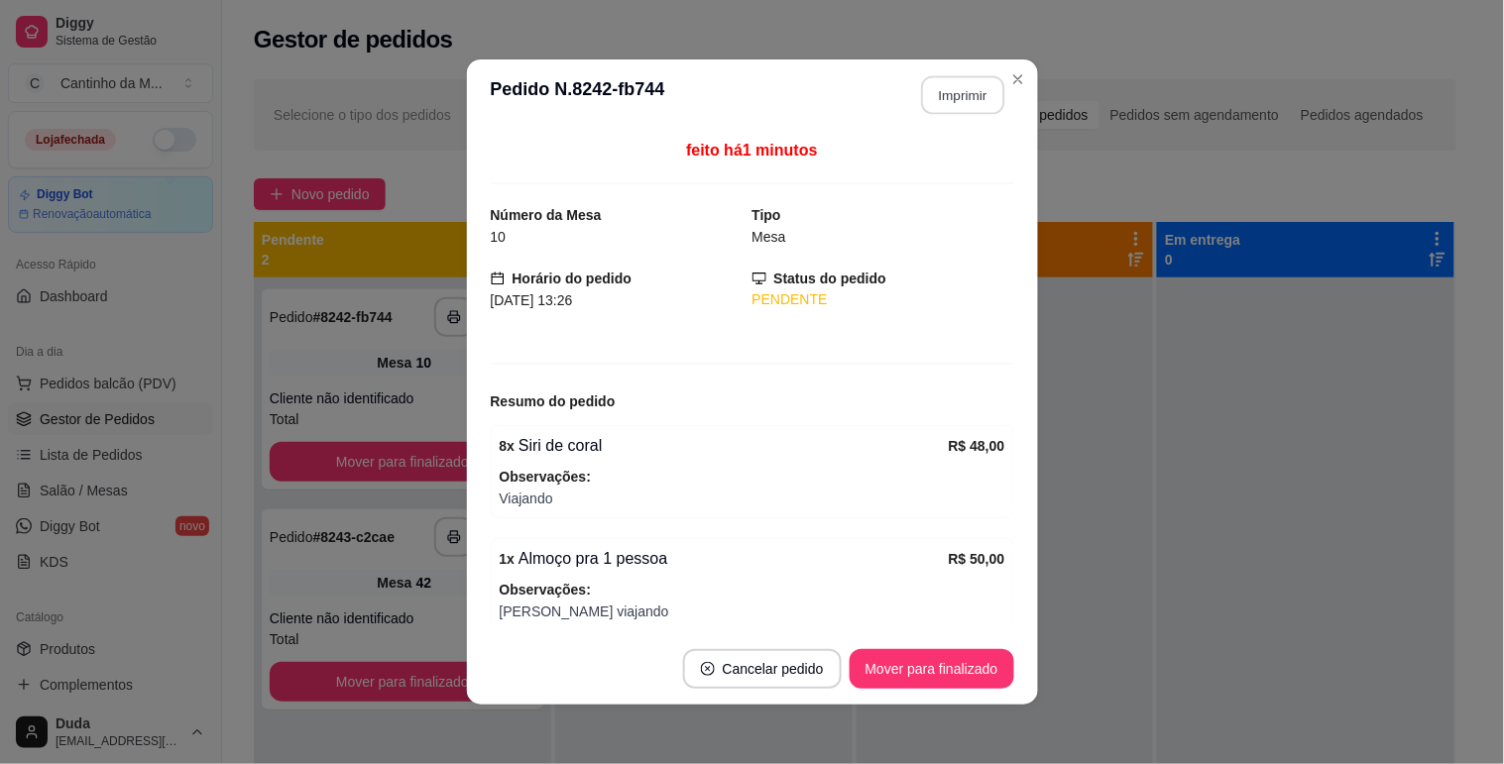
click at [972, 91] on button "Imprimir" at bounding box center [962, 95] width 83 height 39
click at [877, 649] on button "Mover para finalizado" at bounding box center [932, 669] width 165 height 40
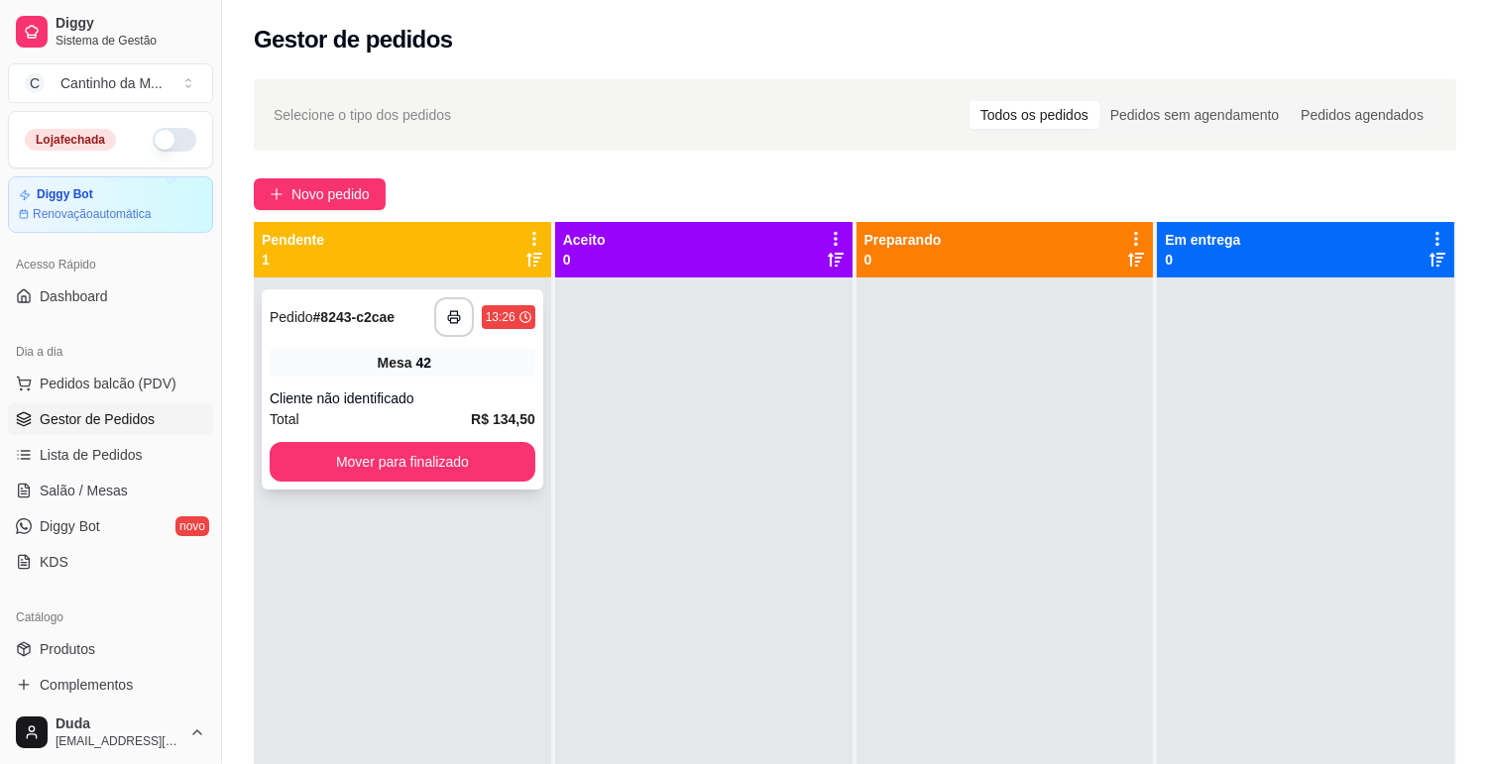
click at [420, 421] on div "Total R$ 134,50" at bounding box center [403, 419] width 266 height 22
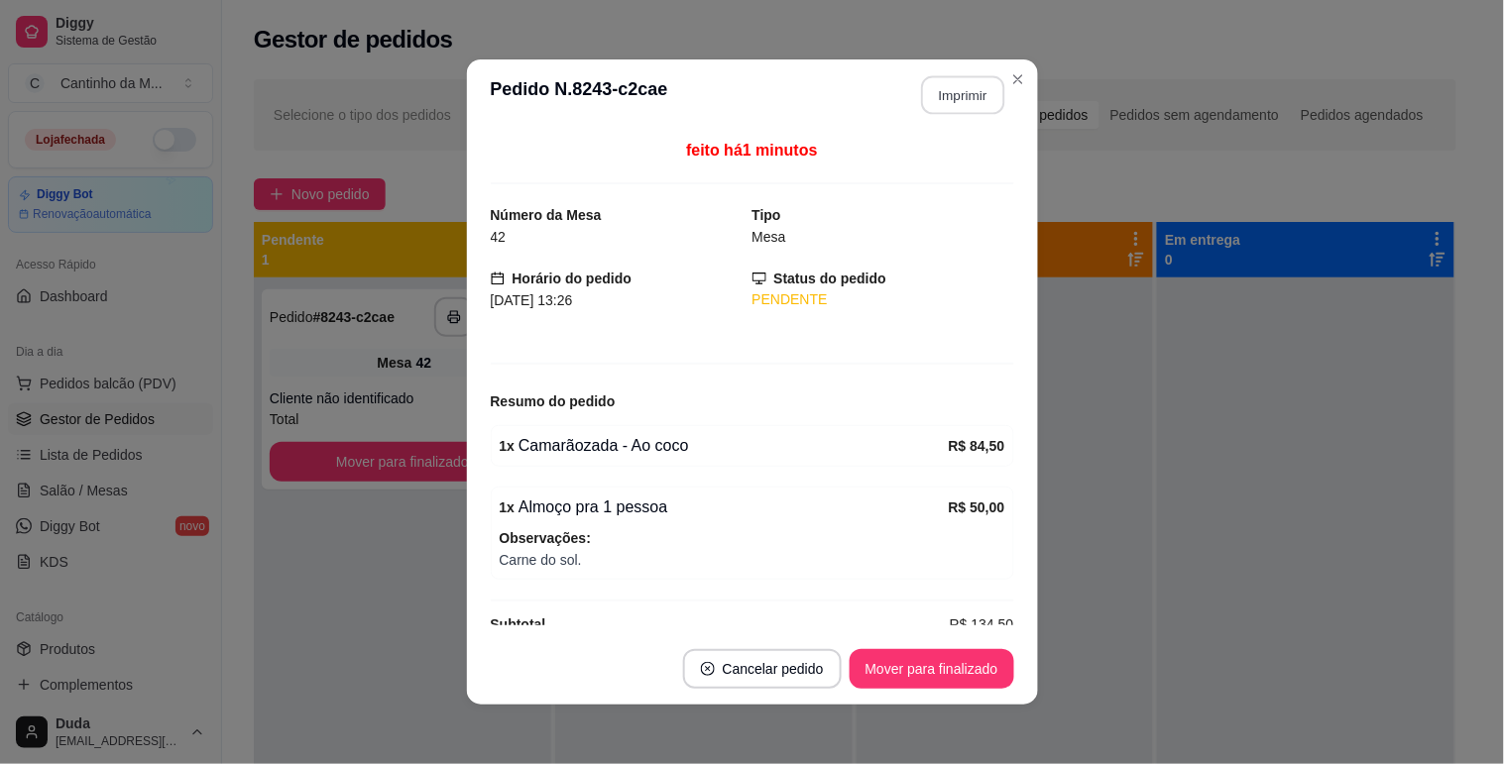
click at [939, 81] on button "Imprimir" at bounding box center [962, 95] width 83 height 39
click at [977, 672] on button "Mover para finalizado" at bounding box center [932, 669] width 160 height 39
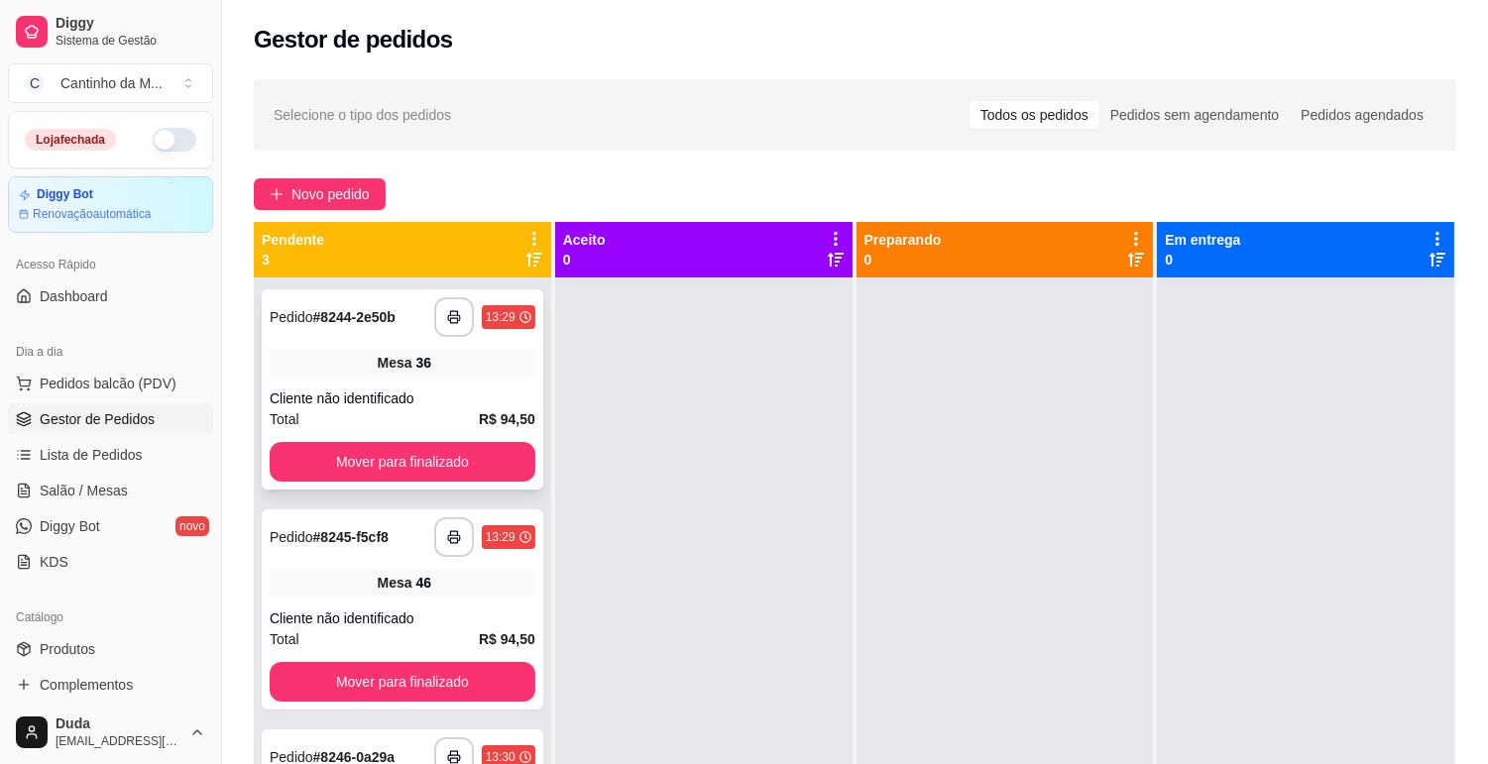
click at [319, 343] on div "**********" at bounding box center [403, 389] width 282 height 200
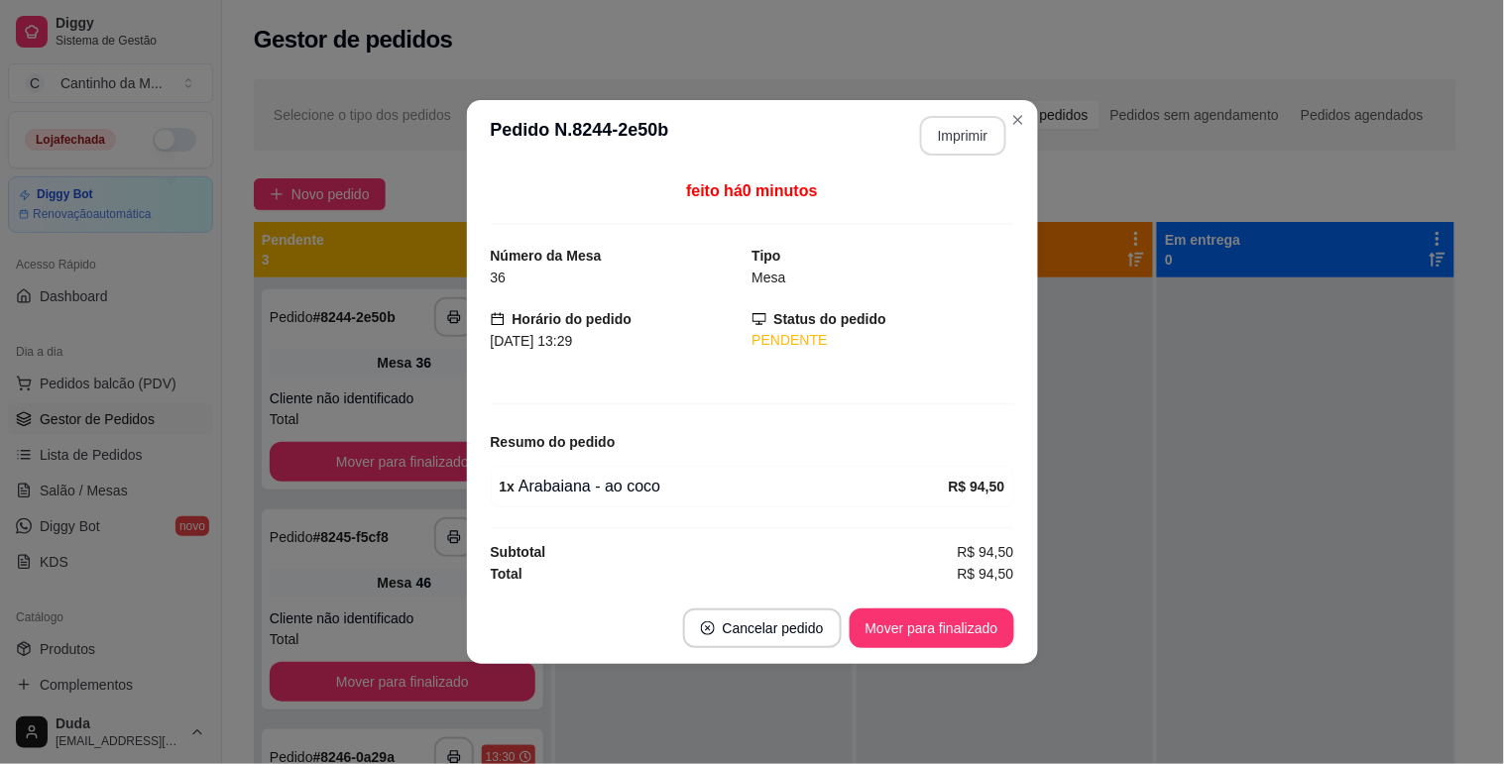
click at [970, 140] on button "Imprimir" at bounding box center [963, 136] width 86 height 40
click at [954, 623] on button "Mover para finalizado" at bounding box center [932, 629] width 165 height 40
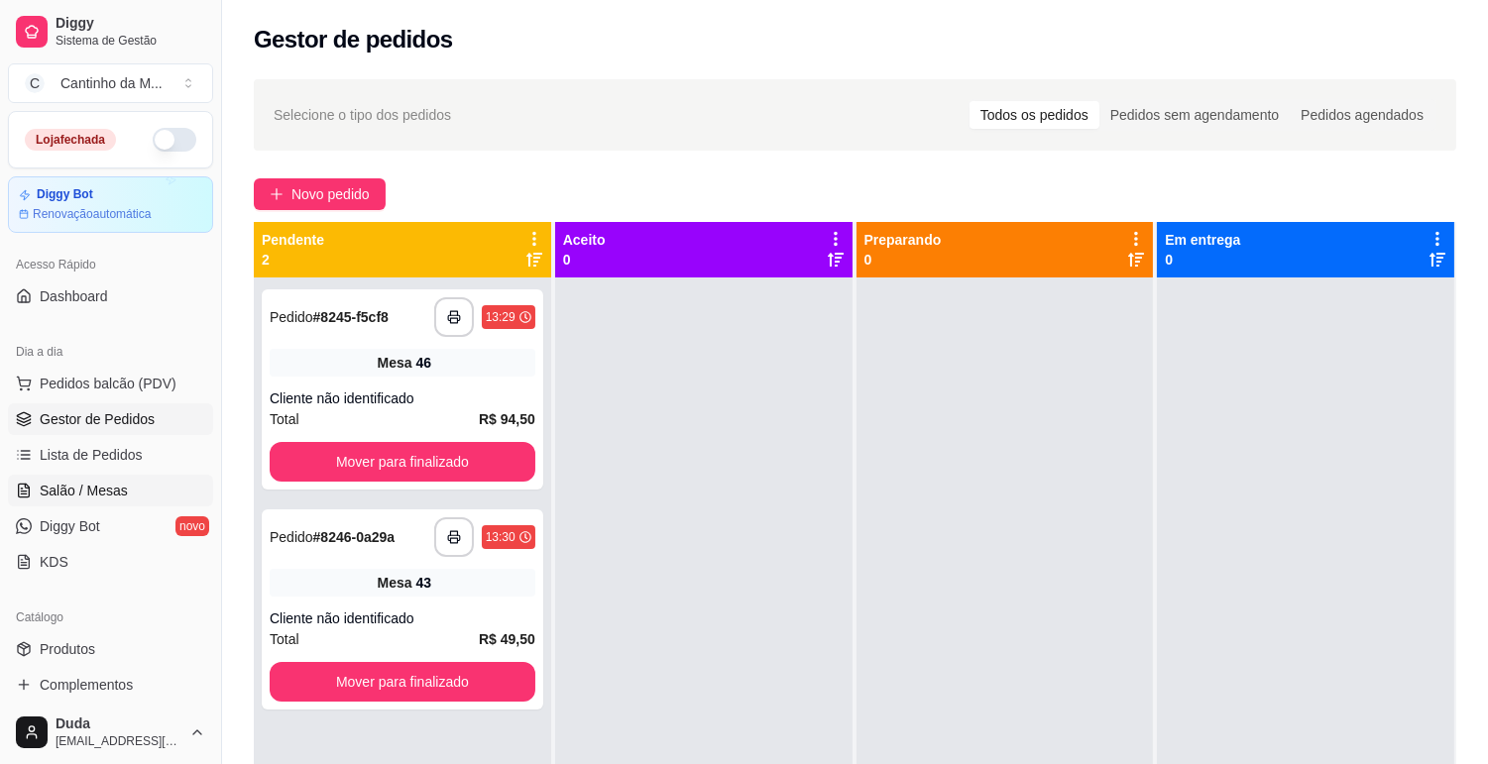
click at [48, 479] on link "Salão / Mesas" at bounding box center [110, 491] width 205 height 32
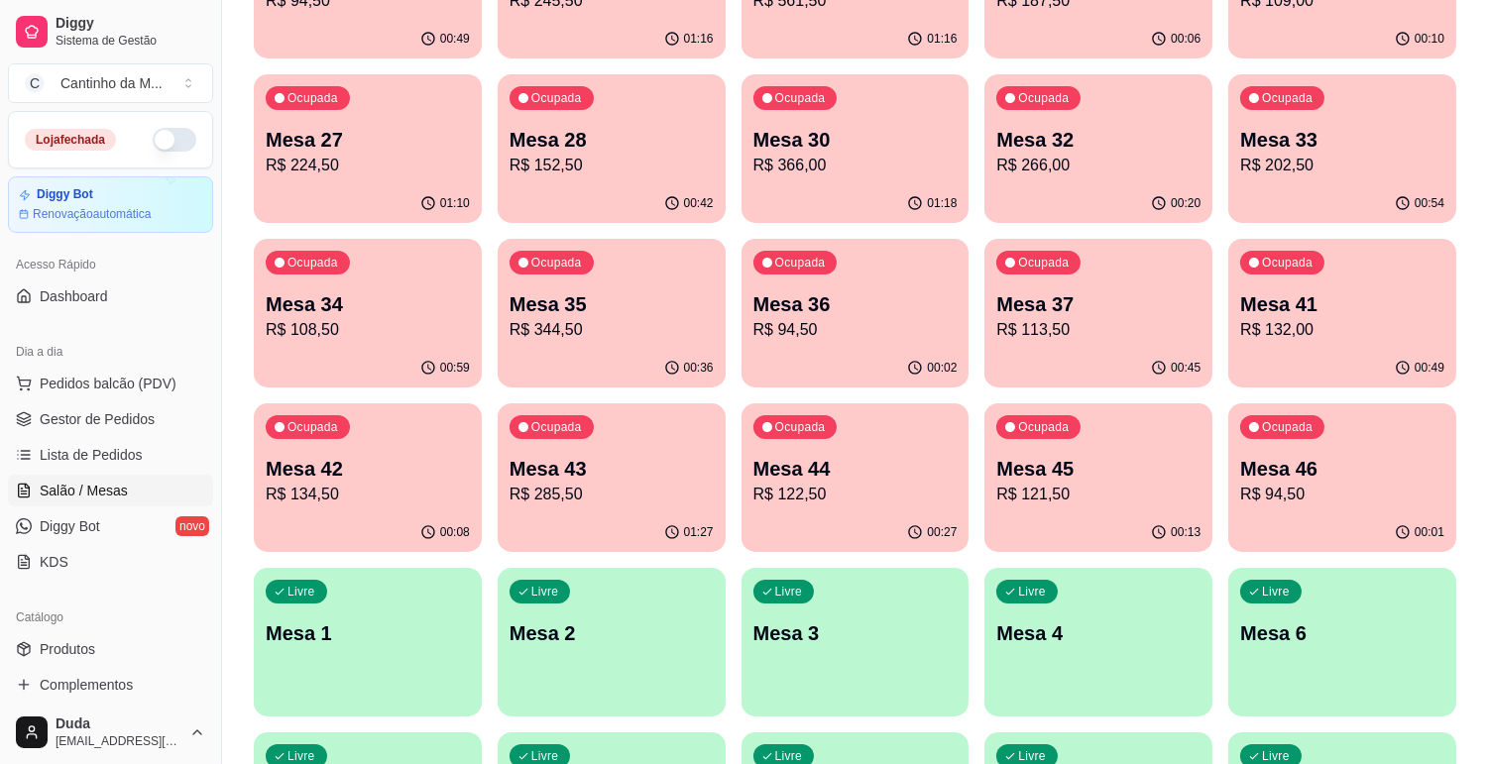
scroll to position [330, 0]
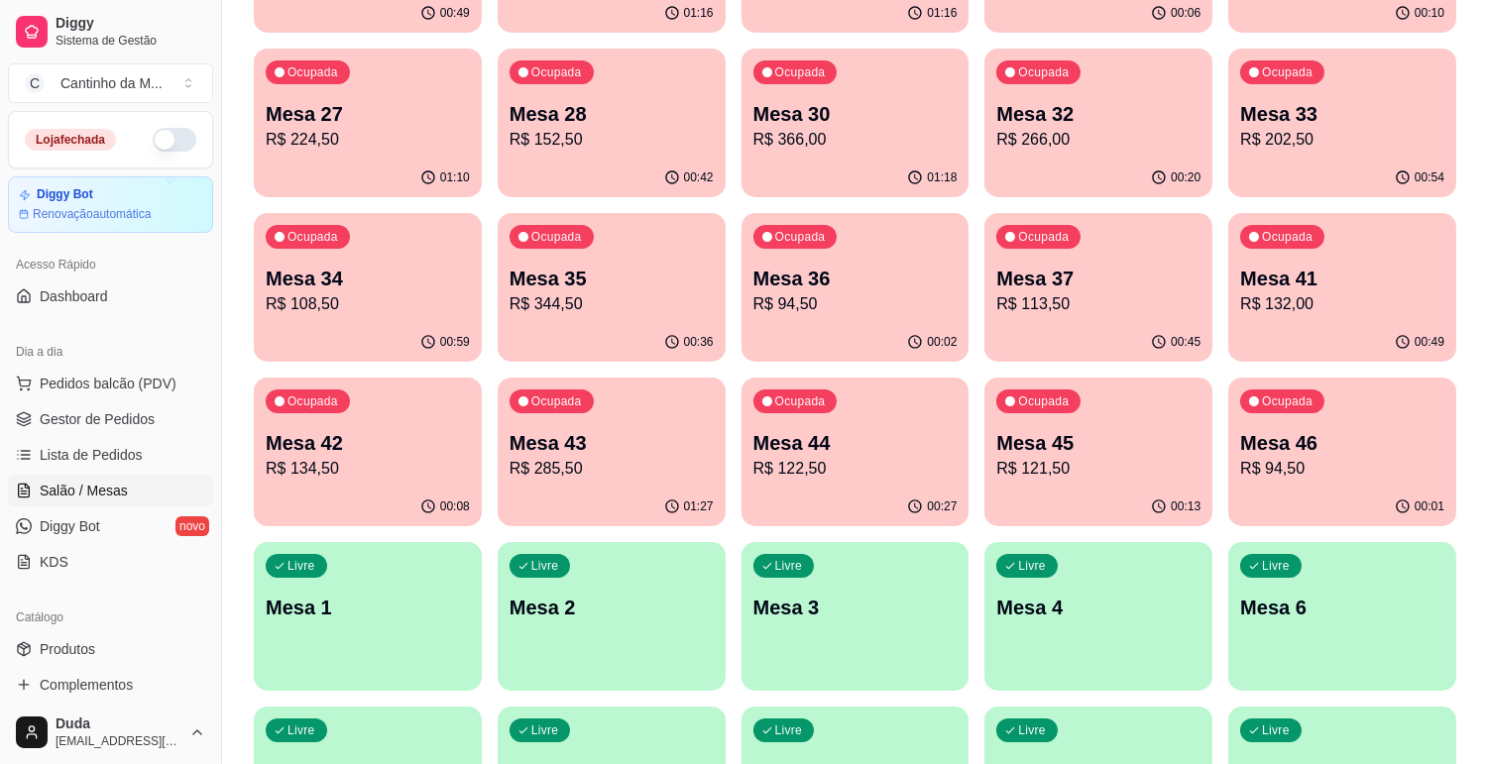
click at [583, 513] on div "01:27" at bounding box center [612, 507] width 228 height 39
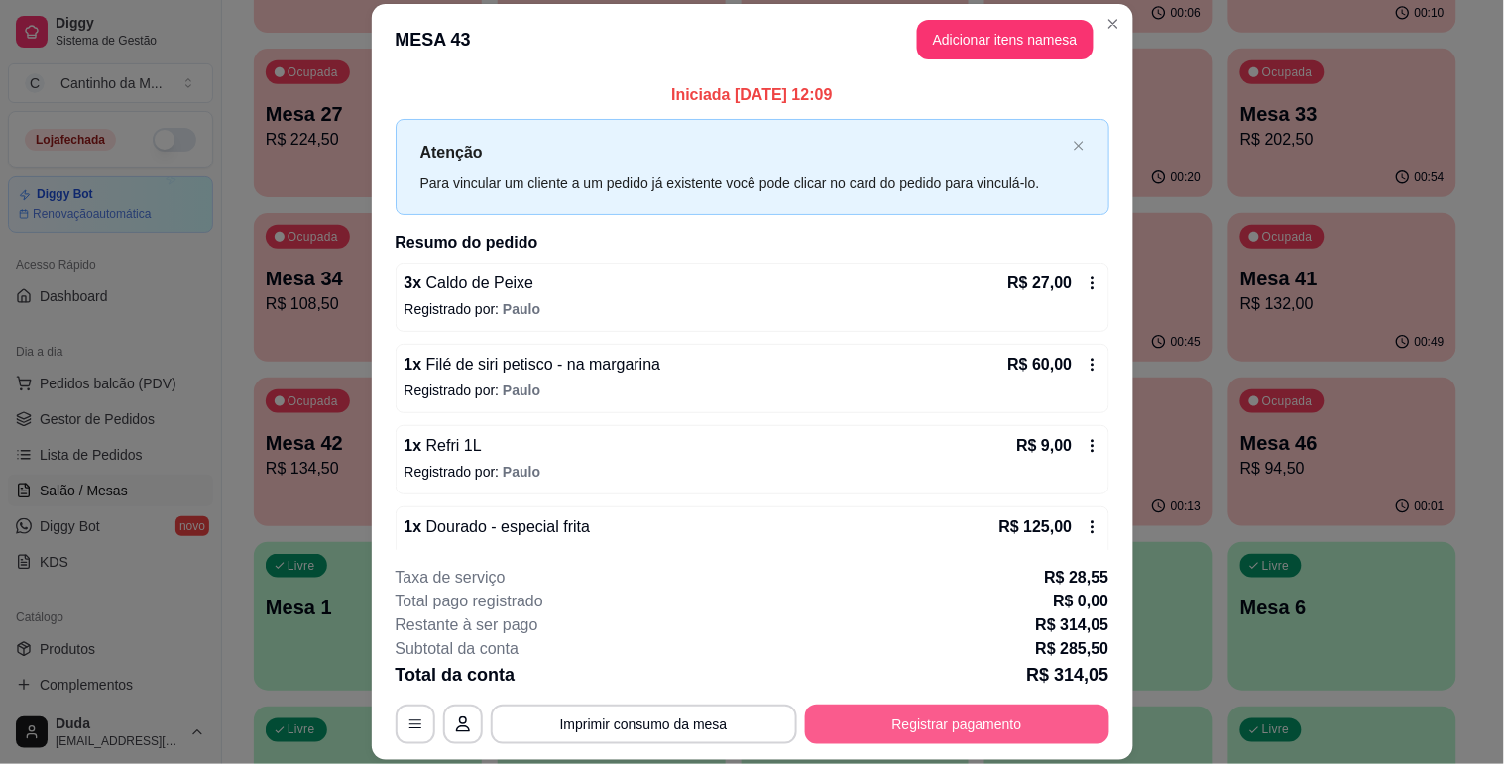
click at [964, 717] on button "Registrar pagamento" at bounding box center [957, 725] width 304 height 40
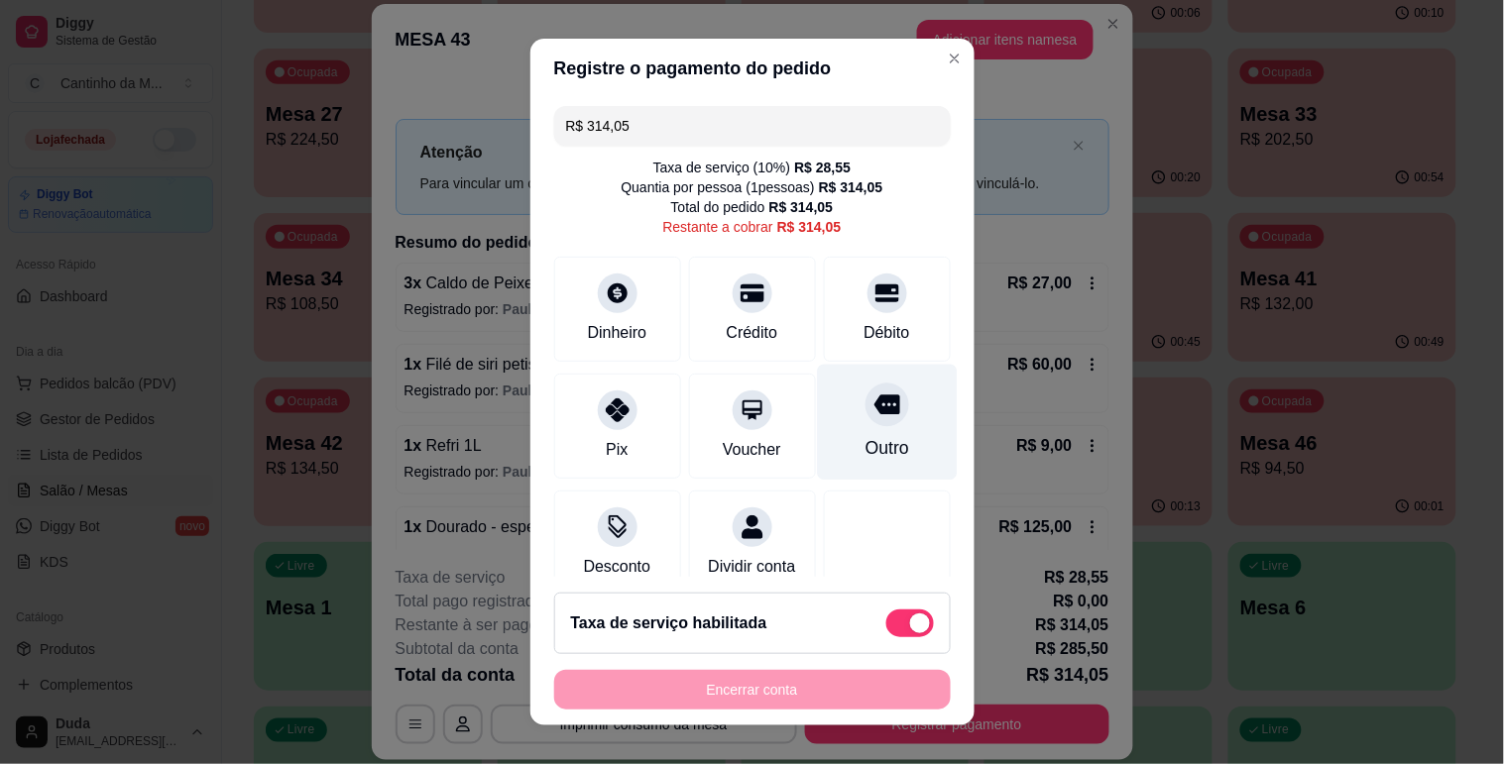
click at [873, 404] on icon at bounding box center [886, 405] width 26 height 20
type input "R$ 0,00"
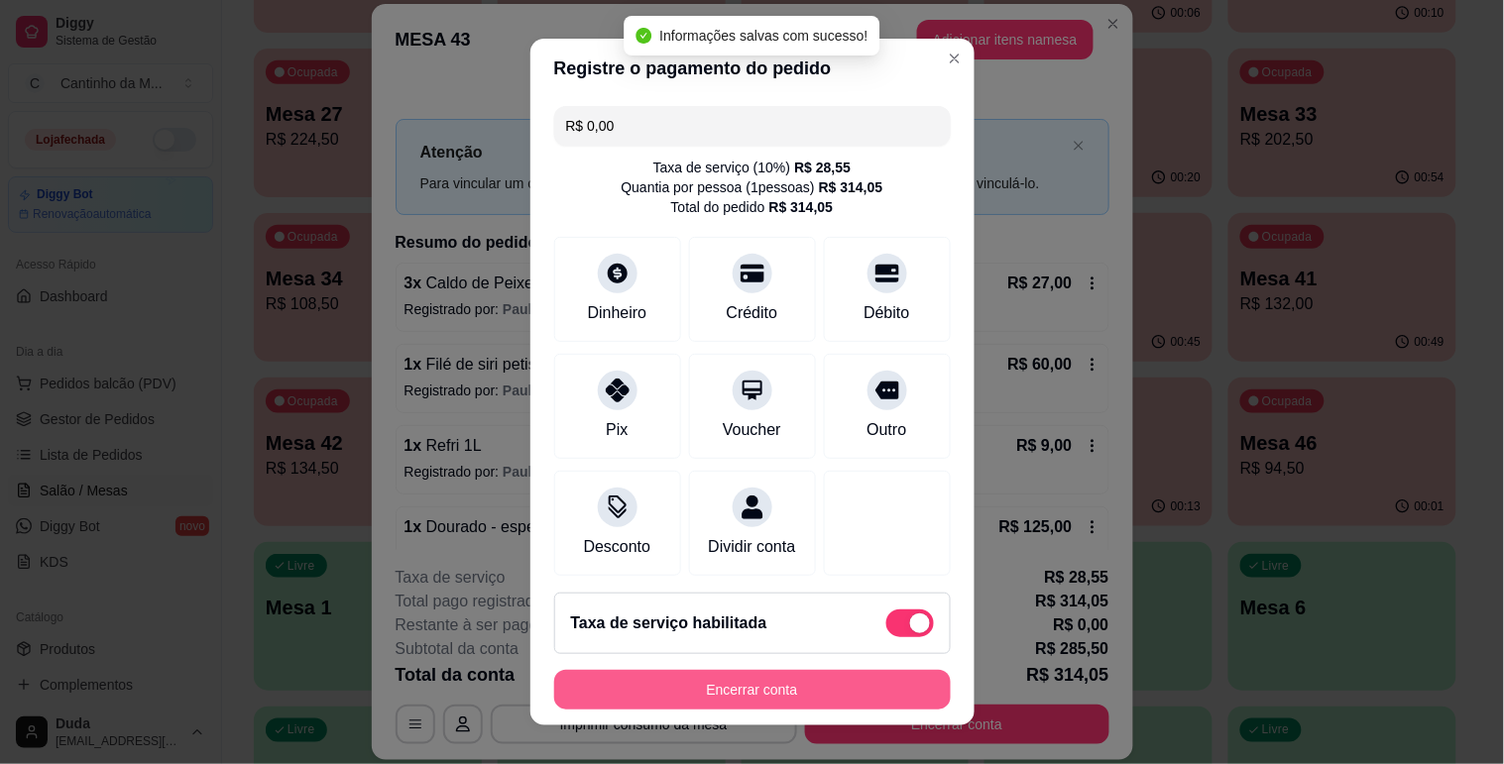
click at [743, 681] on button "Encerrar conta" at bounding box center [752, 690] width 397 height 40
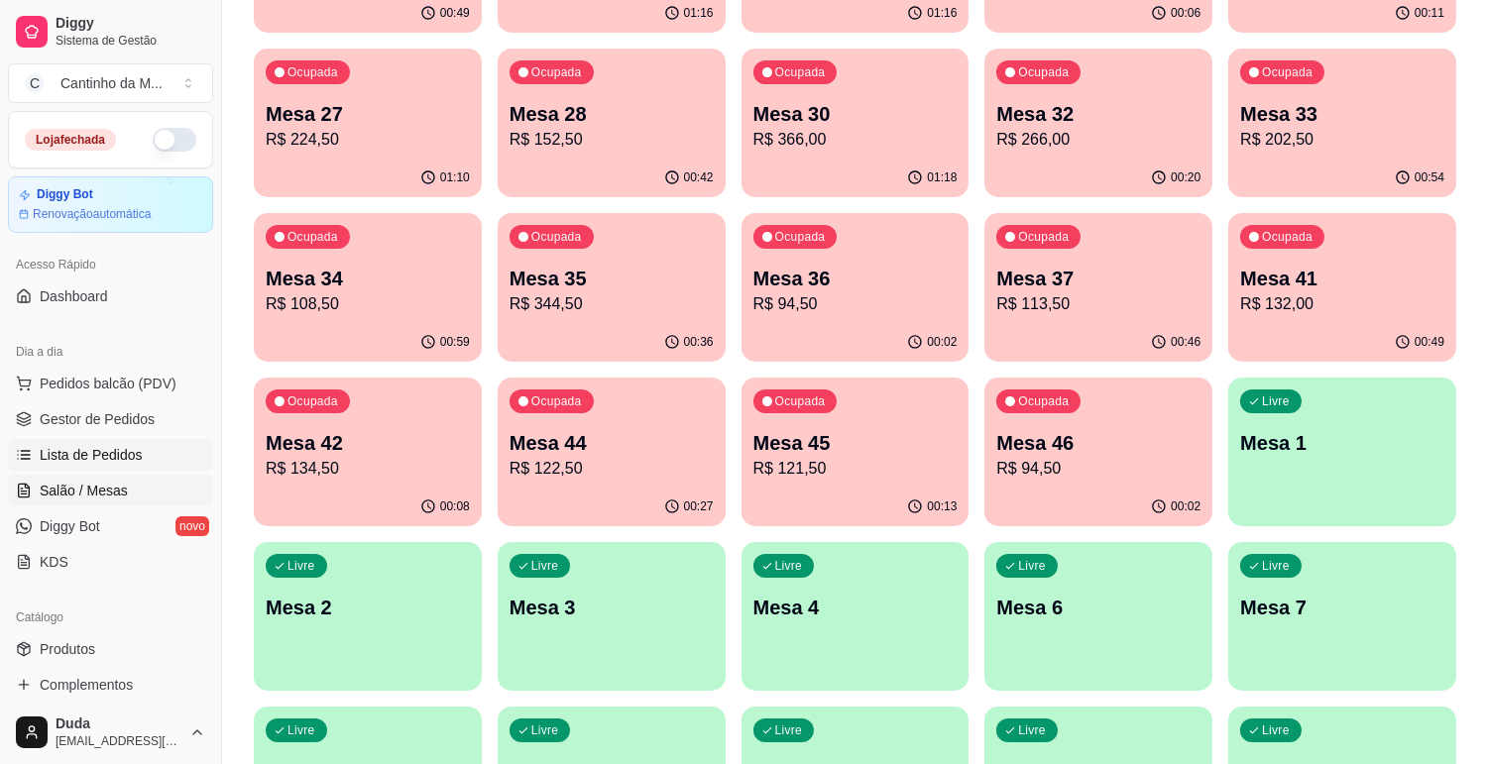
click at [136, 458] on span "Lista de Pedidos" at bounding box center [91, 455] width 103 height 20
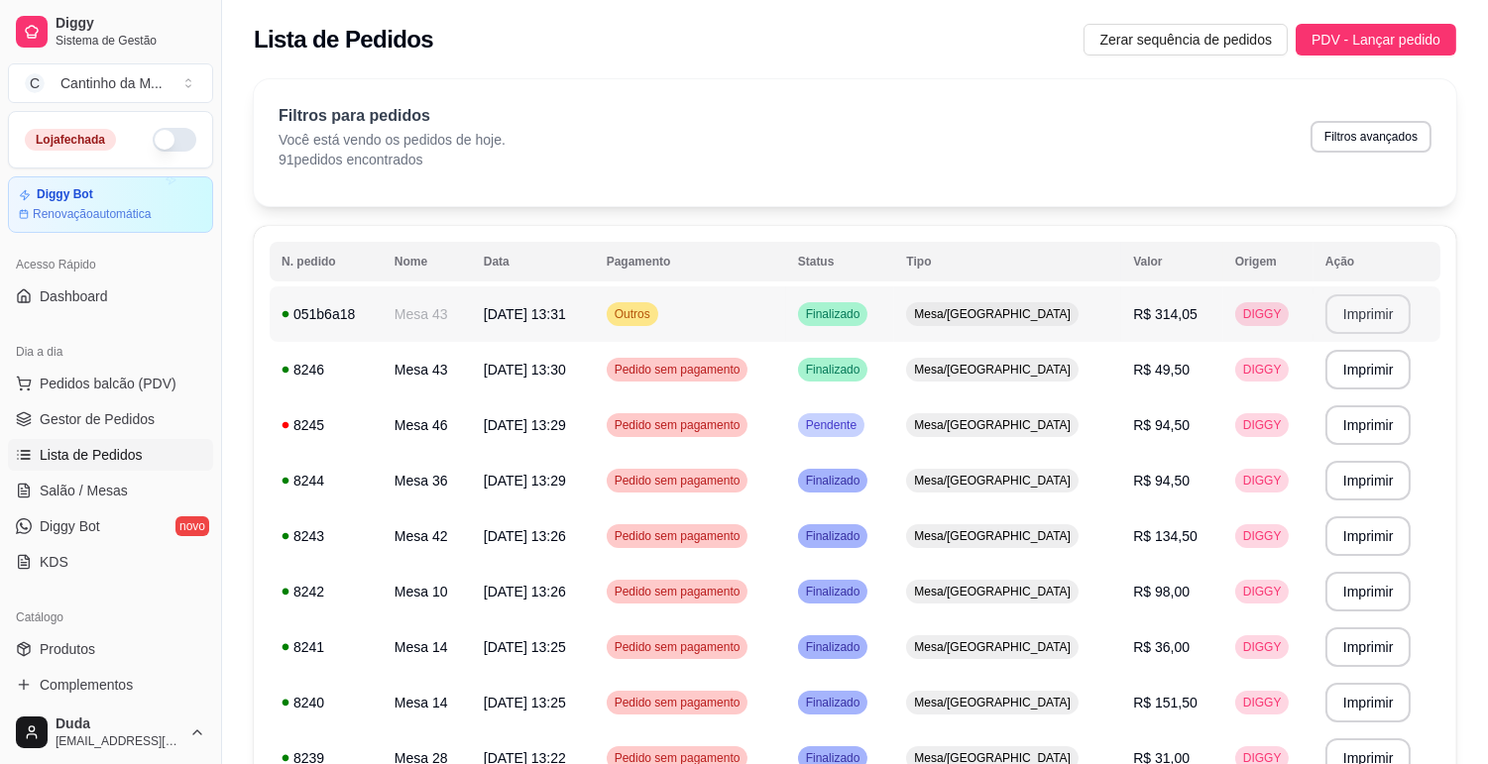
click at [1372, 307] on button "Imprimir" at bounding box center [1368, 314] width 86 height 40
click at [79, 410] on span "Gestor de Pedidos" at bounding box center [97, 419] width 115 height 20
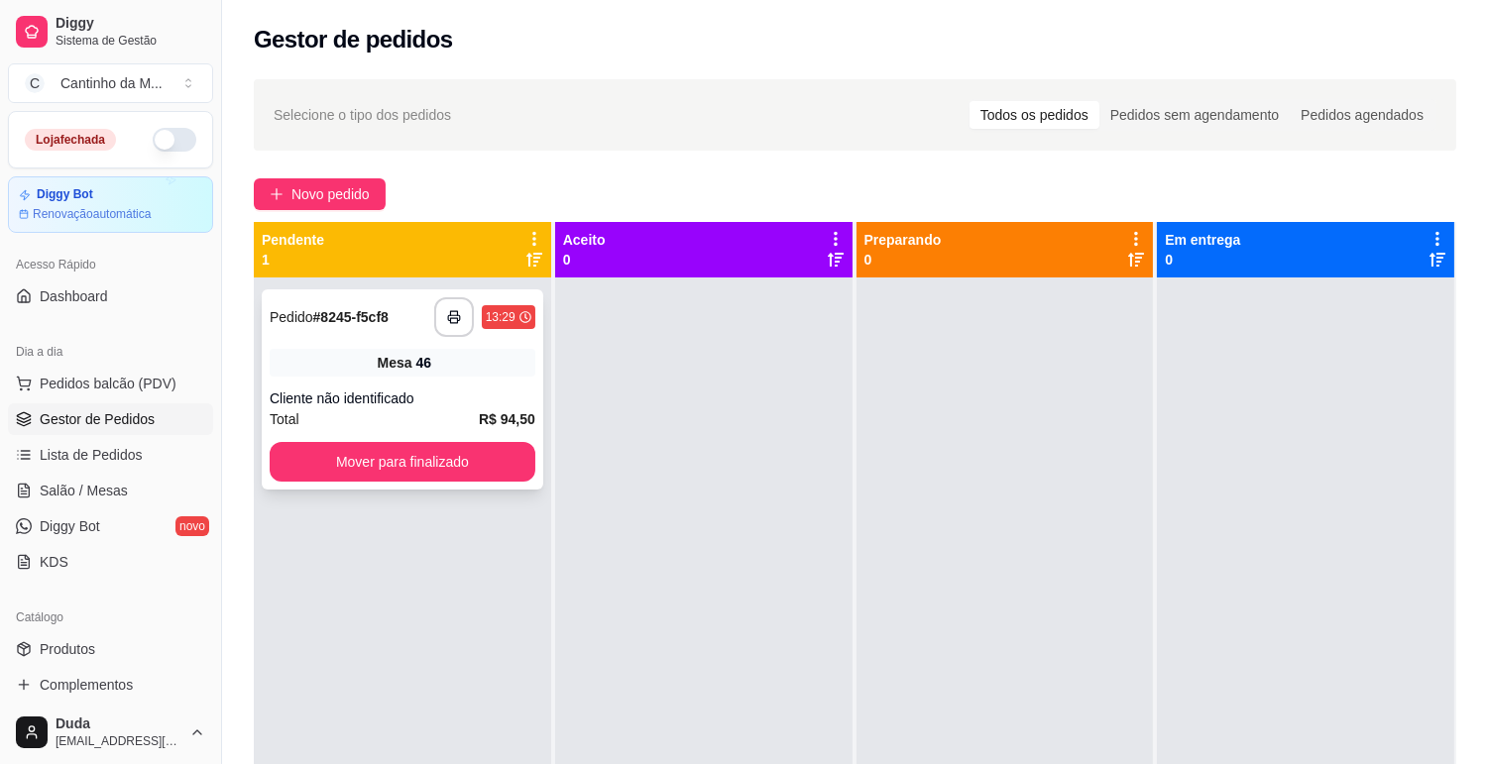
click at [304, 375] on div "Mesa 46" at bounding box center [403, 363] width 266 height 28
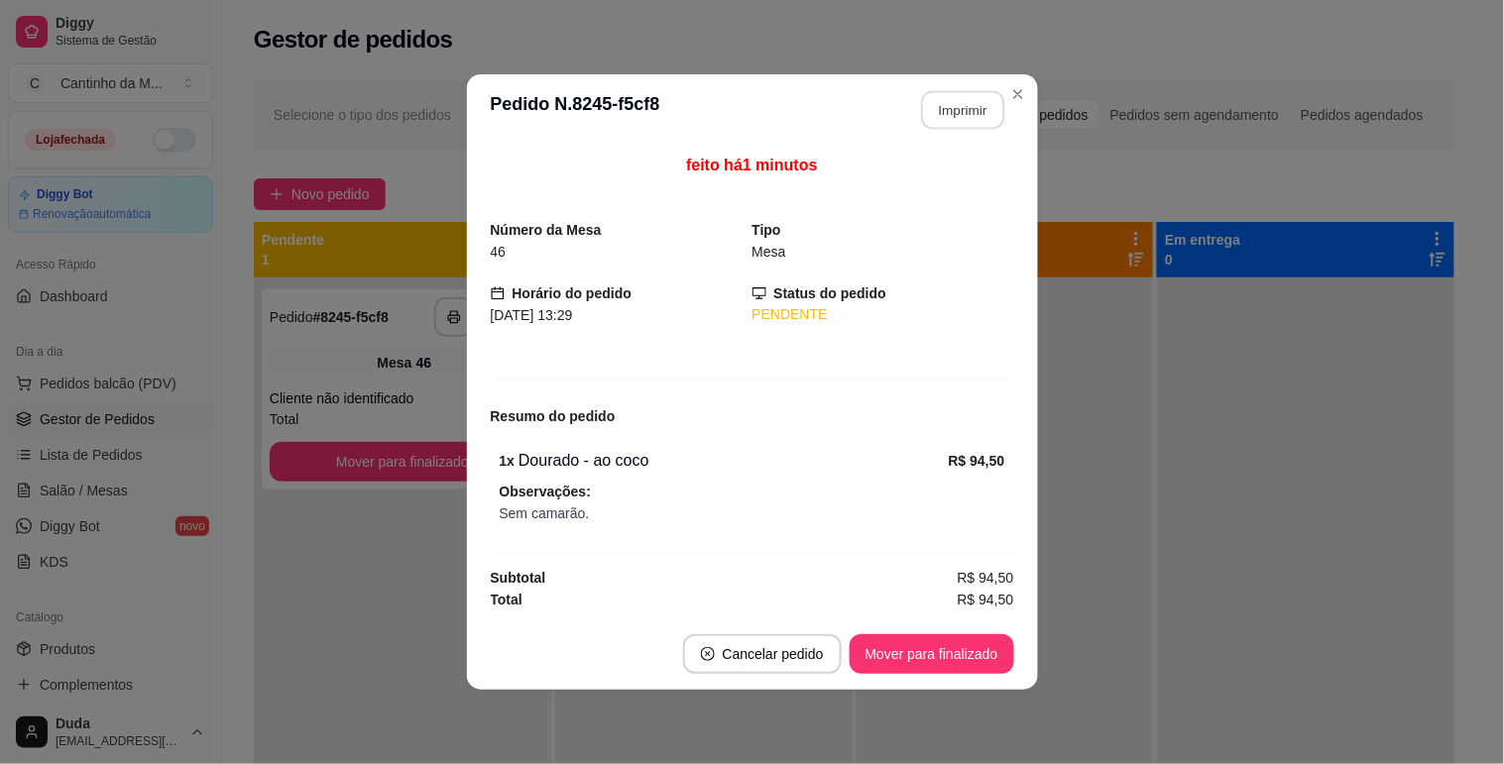
click at [959, 109] on button "Imprimir" at bounding box center [962, 110] width 83 height 39
click at [889, 651] on button "Mover para finalizado" at bounding box center [932, 654] width 160 height 39
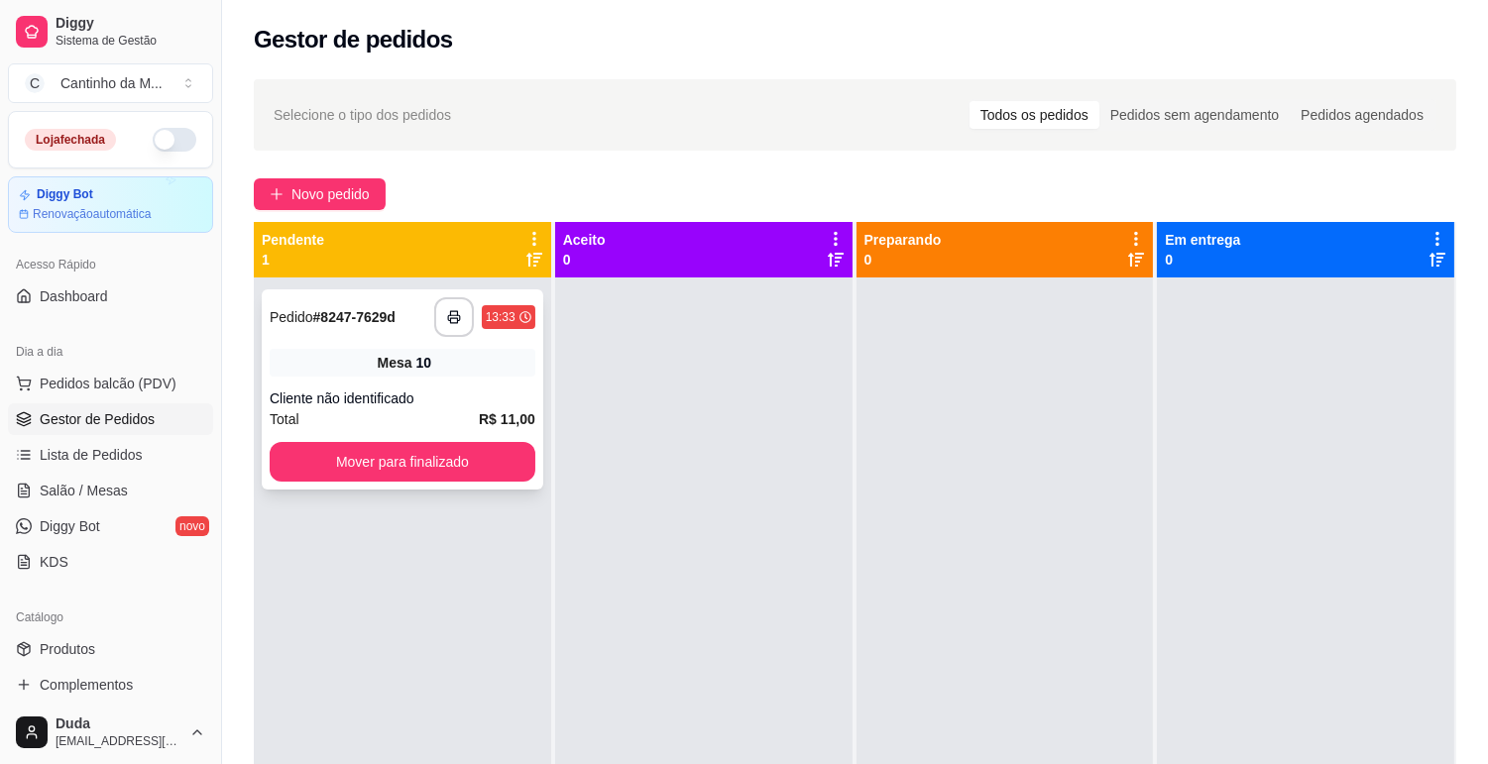
click at [385, 347] on div "**********" at bounding box center [403, 389] width 282 height 200
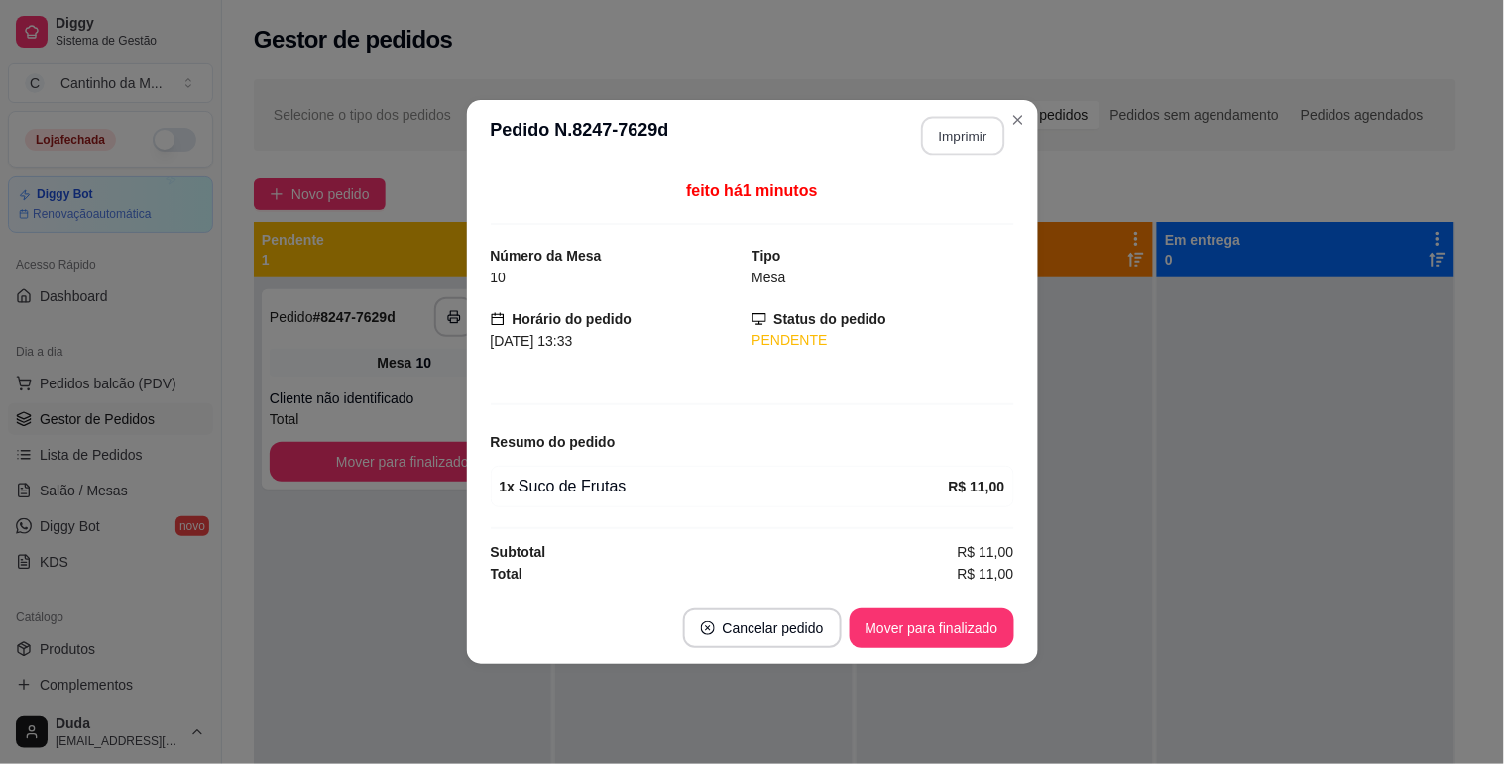
click at [939, 144] on button "Imprimir" at bounding box center [962, 136] width 83 height 39
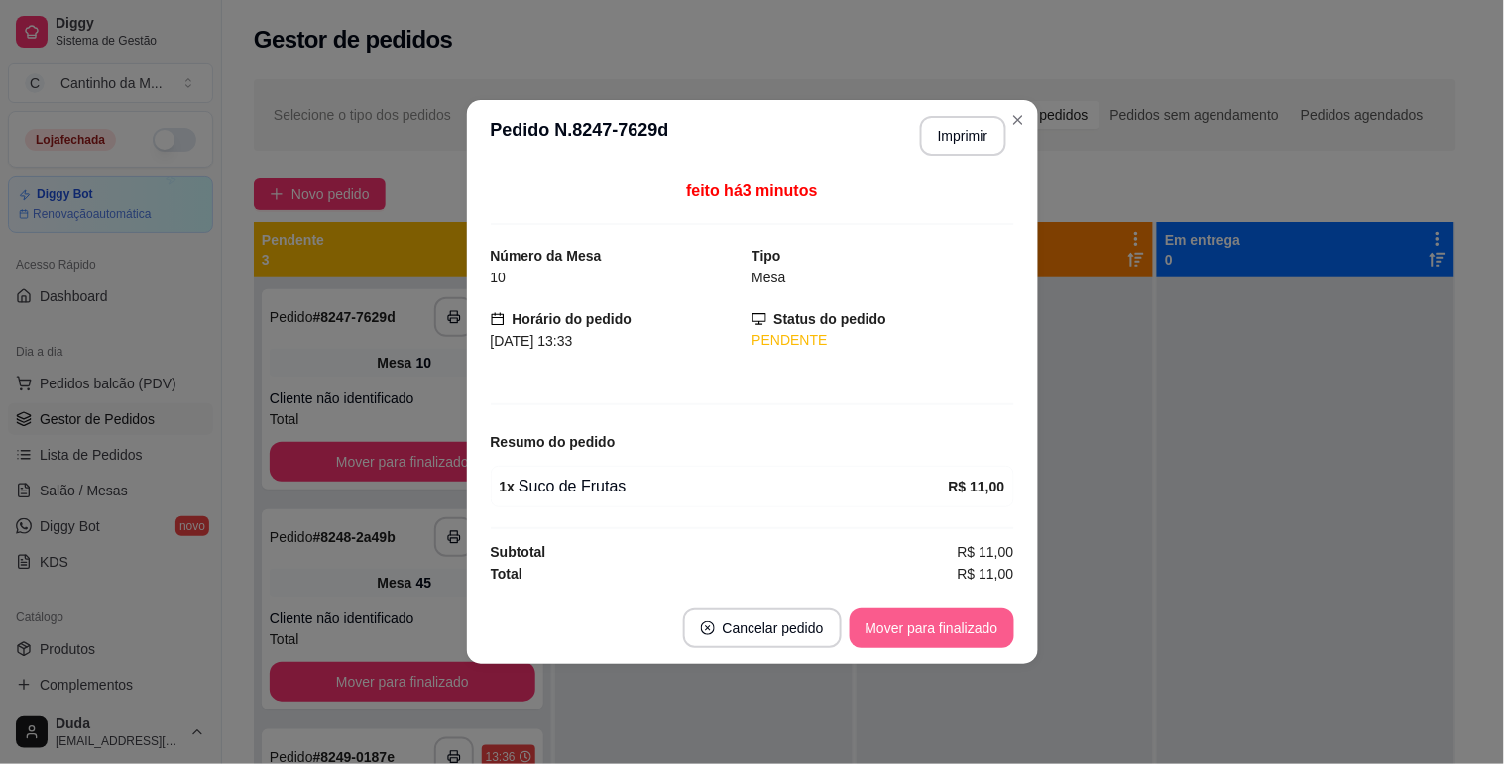
click at [948, 625] on button "Mover para finalizado" at bounding box center [932, 629] width 165 height 40
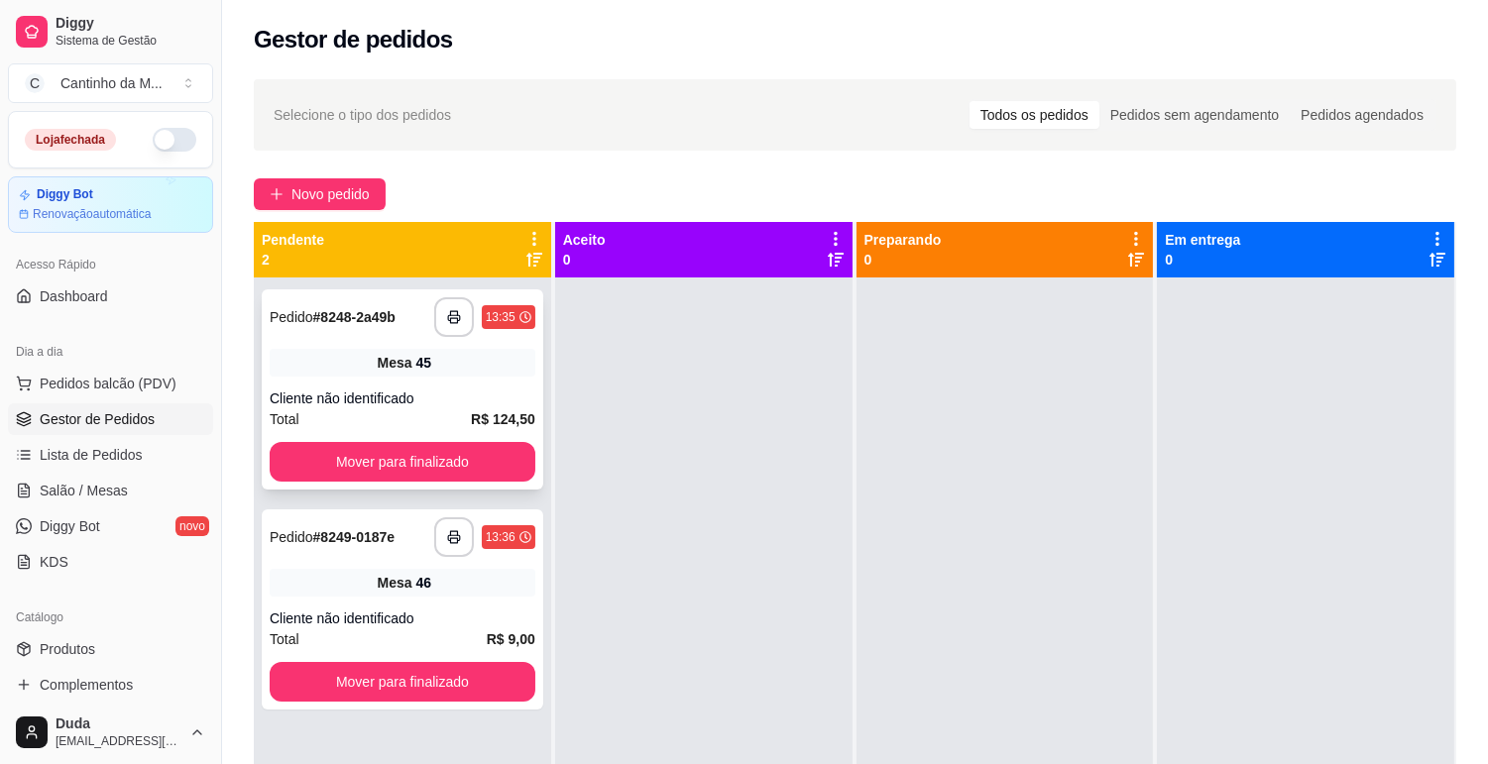
click at [308, 359] on div "Mesa 45" at bounding box center [403, 363] width 266 height 28
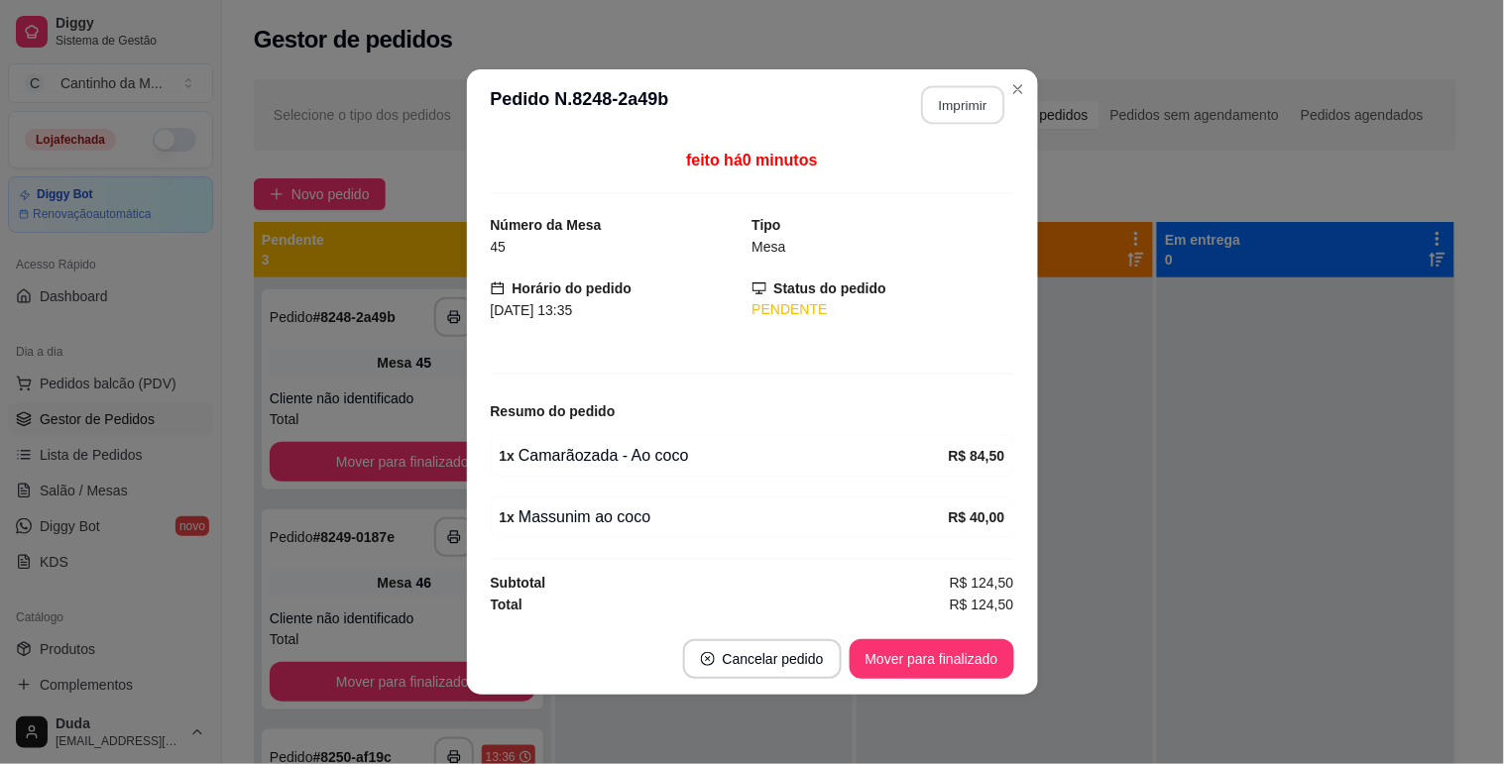
click at [958, 95] on button "Imprimir" at bounding box center [962, 105] width 83 height 39
click at [962, 670] on button "Mover para finalizado" at bounding box center [932, 659] width 160 height 39
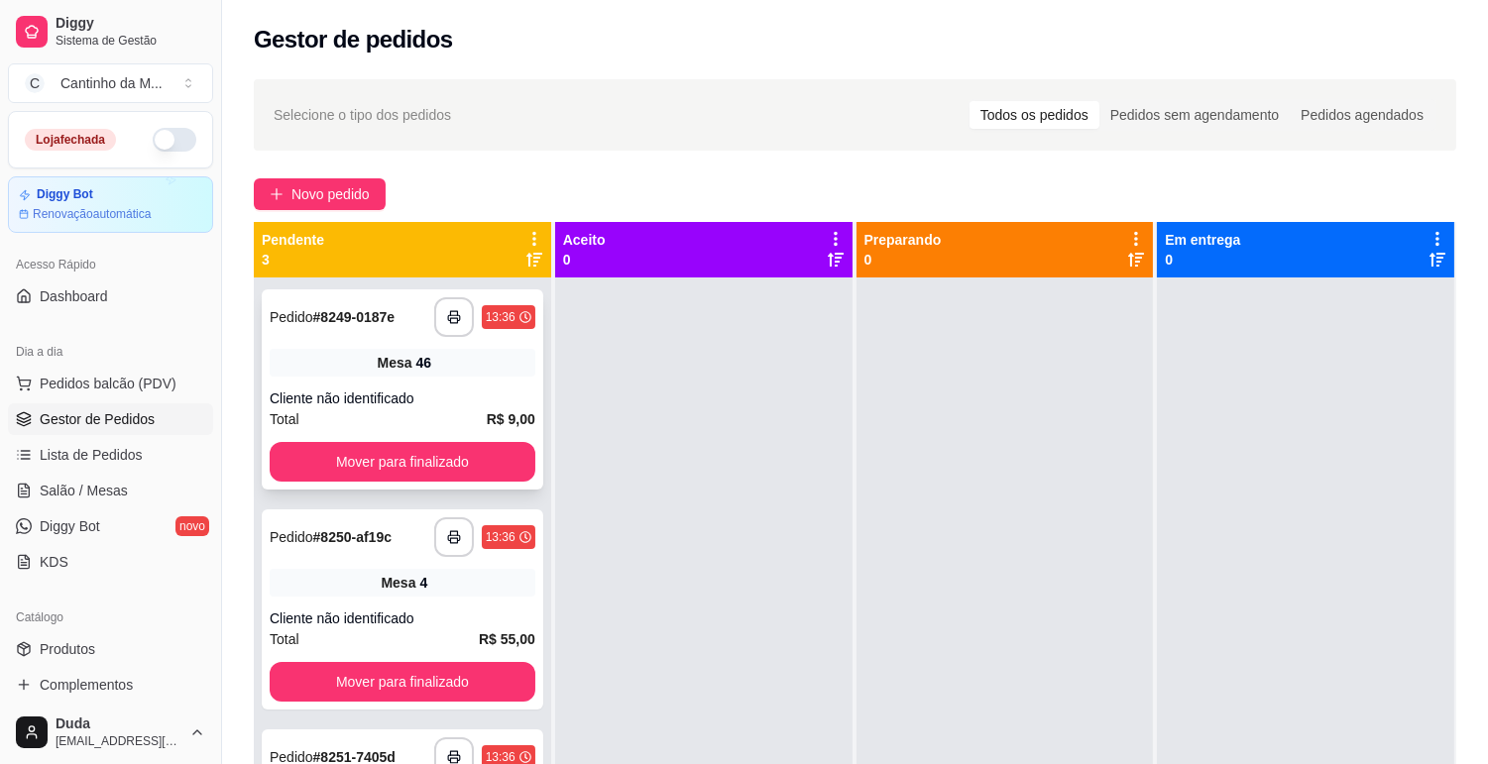
click at [416, 367] on div "46" at bounding box center [424, 363] width 16 height 20
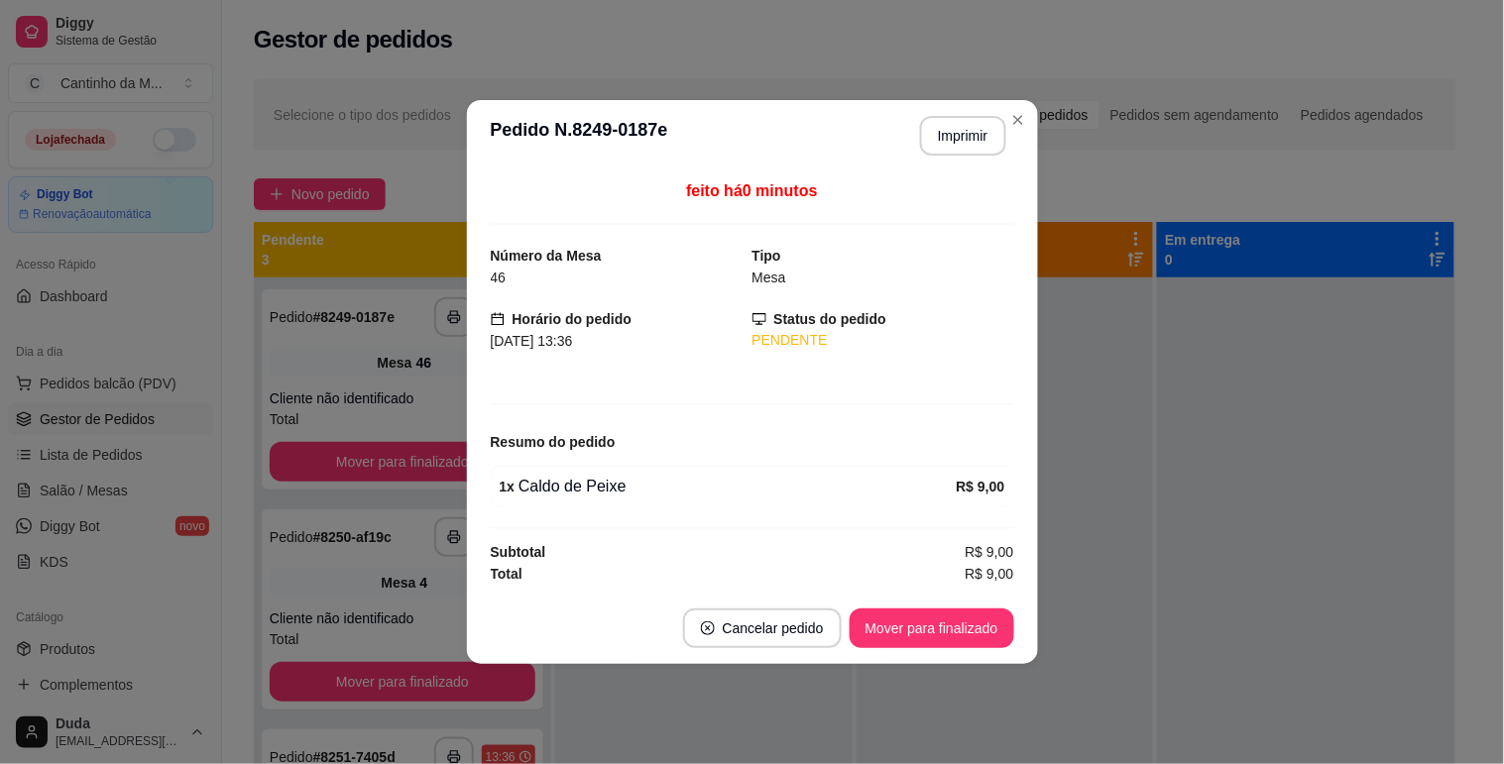
click at [975, 155] on header "**********" at bounding box center [752, 135] width 571 height 71
click at [965, 127] on button "Imprimir" at bounding box center [963, 136] width 86 height 40
click at [982, 639] on button "Mover para finalizado" at bounding box center [932, 629] width 160 height 39
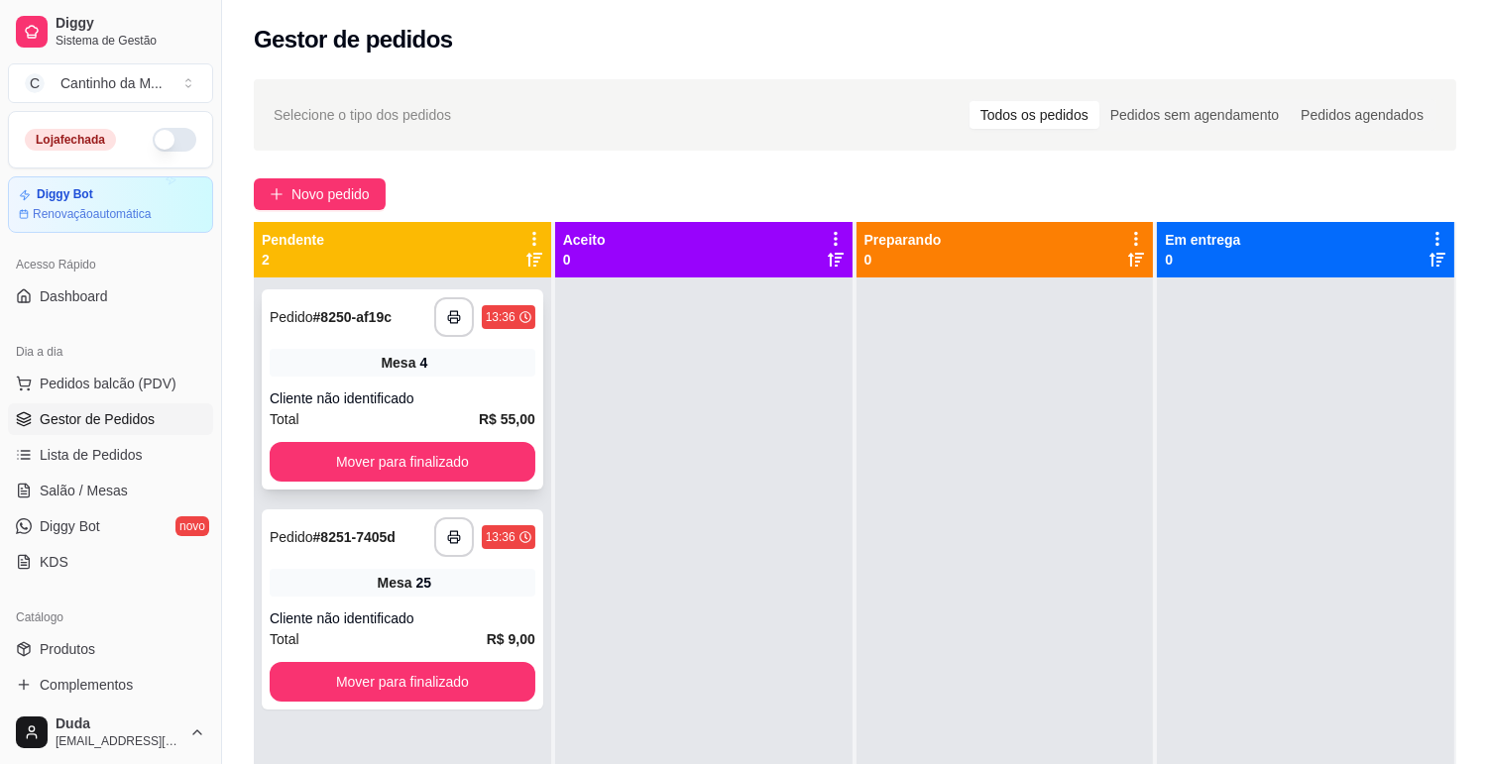
click at [520, 382] on div "**********" at bounding box center [403, 389] width 282 height 200
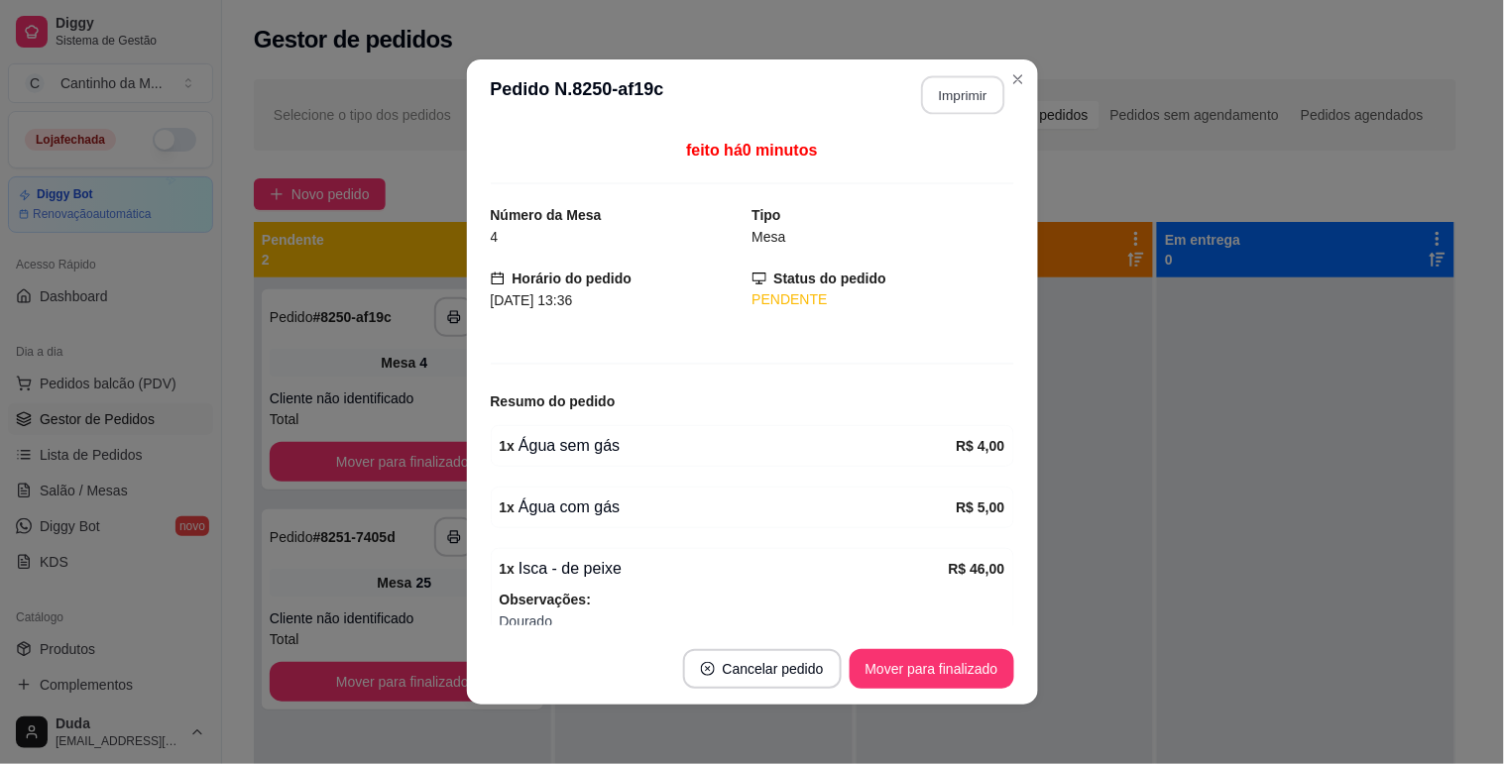
click at [957, 89] on button "Imprimir" at bounding box center [962, 95] width 83 height 39
click at [938, 677] on button "Mover para finalizado" at bounding box center [932, 669] width 165 height 40
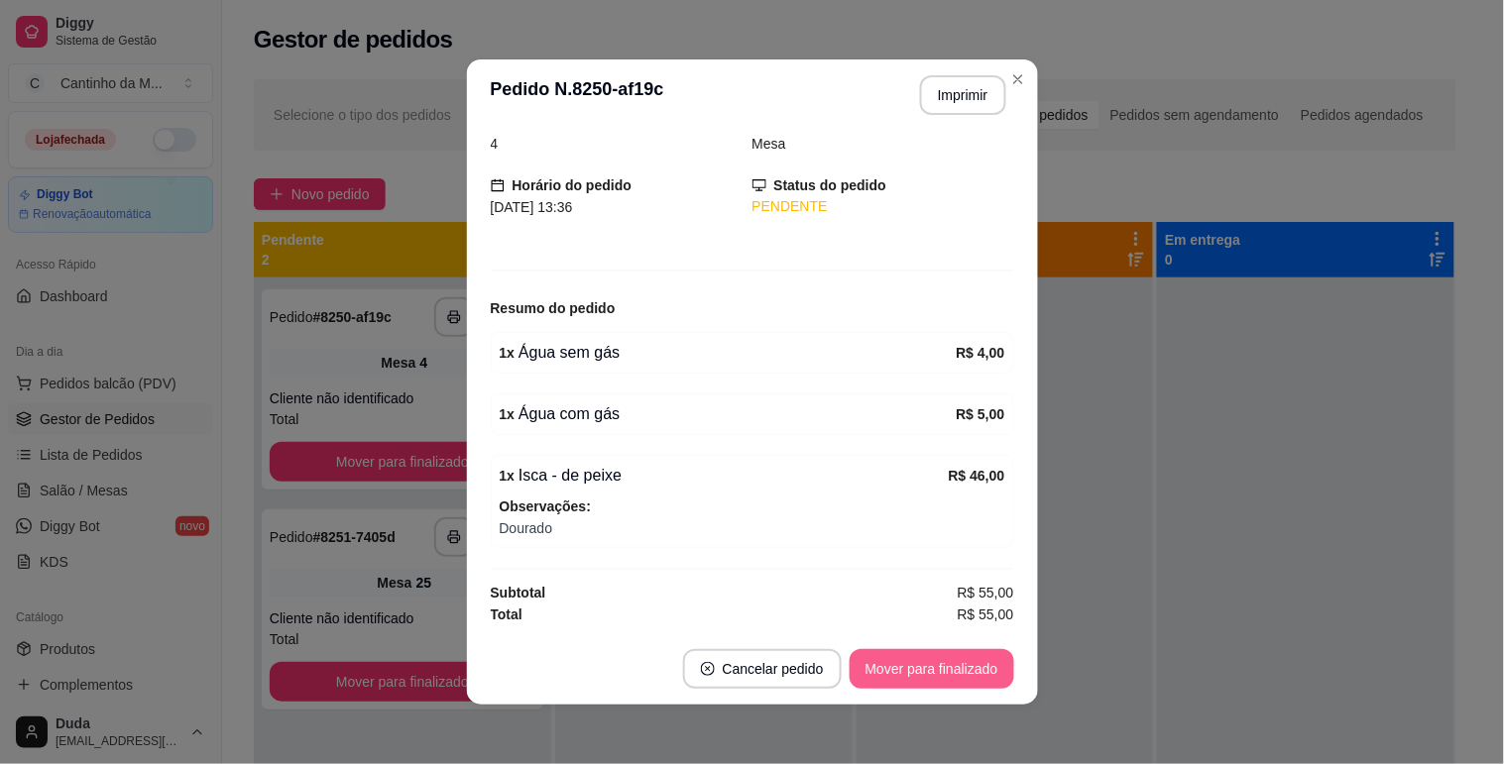
click at [948, 649] on div "Mover para finalizado" at bounding box center [932, 669] width 165 height 40
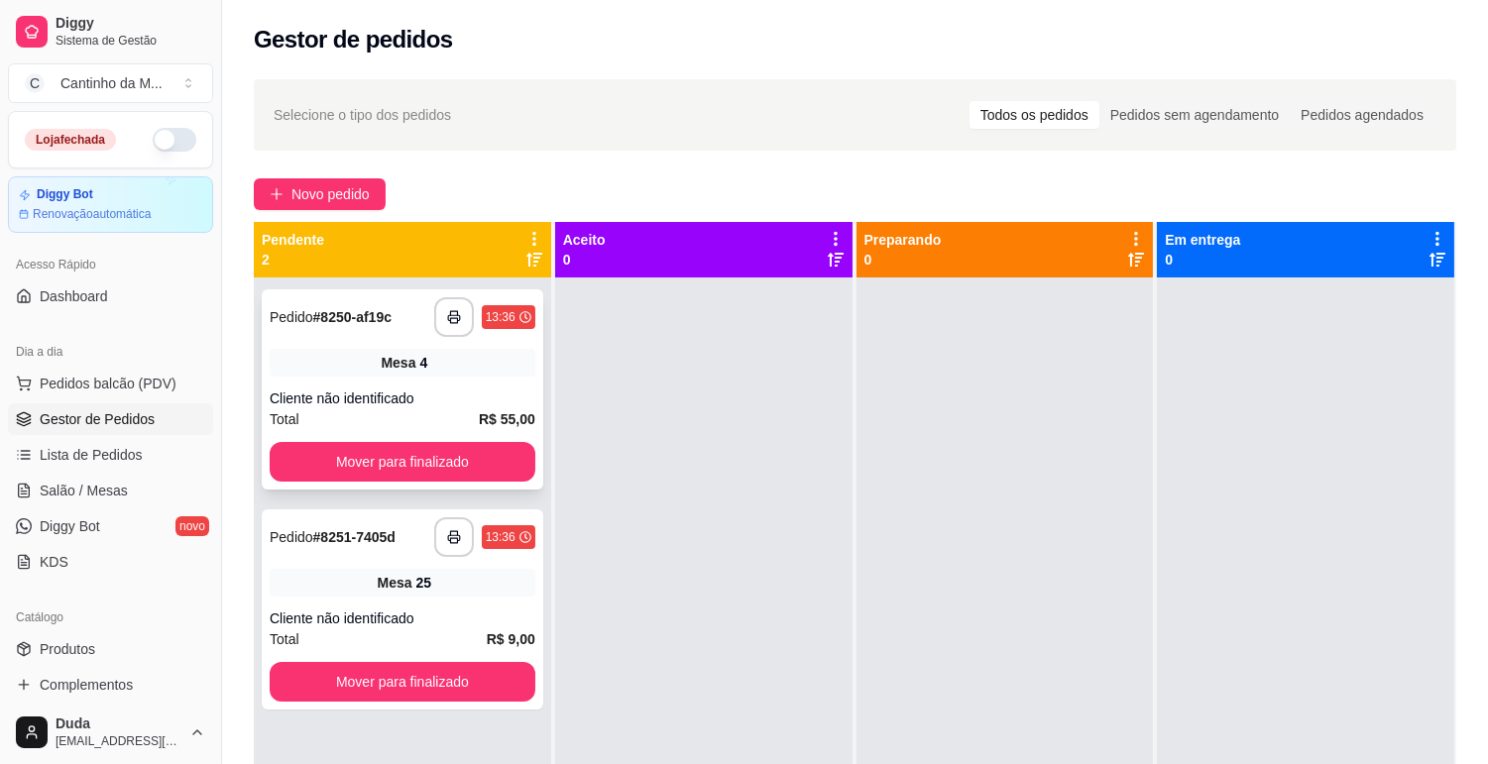
click at [460, 395] on div "Cliente não identificado" at bounding box center [403, 399] width 266 height 20
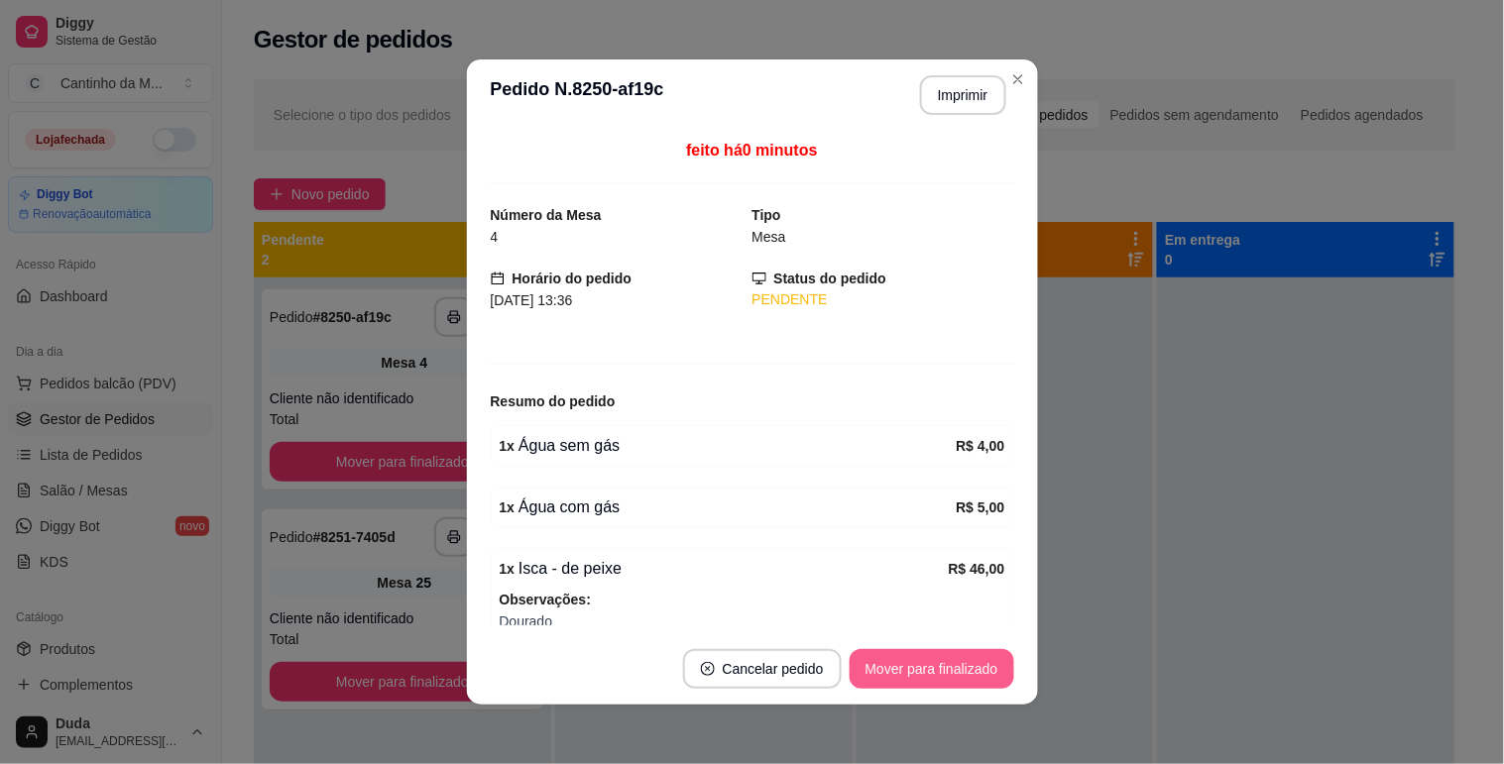
click at [940, 651] on button "Mover para finalizado" at bounding box center [932, 669] width 165 height 40
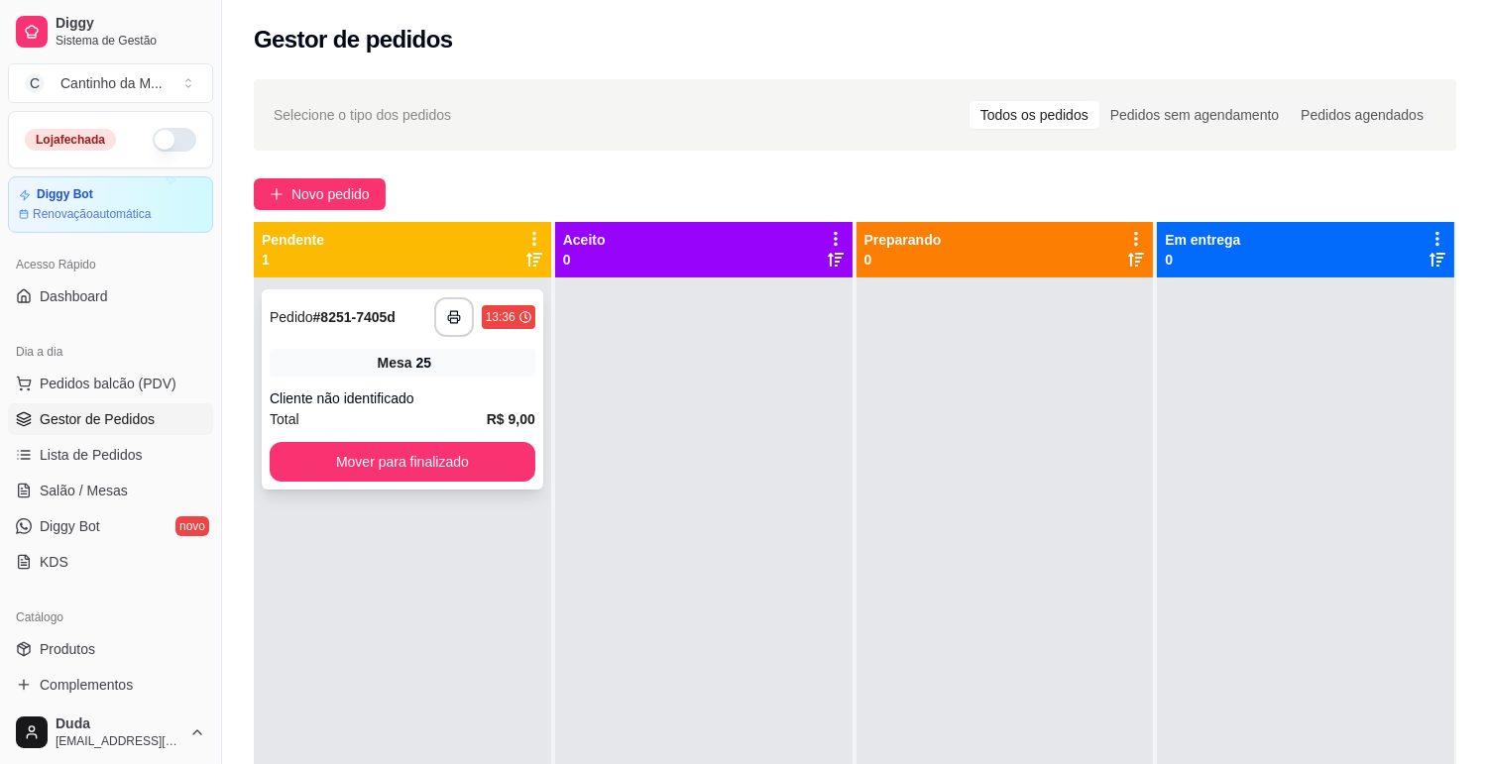
click at [375, 403] on div "Cliente não identificado" at bounding box center [403, 399] width 266 height 20
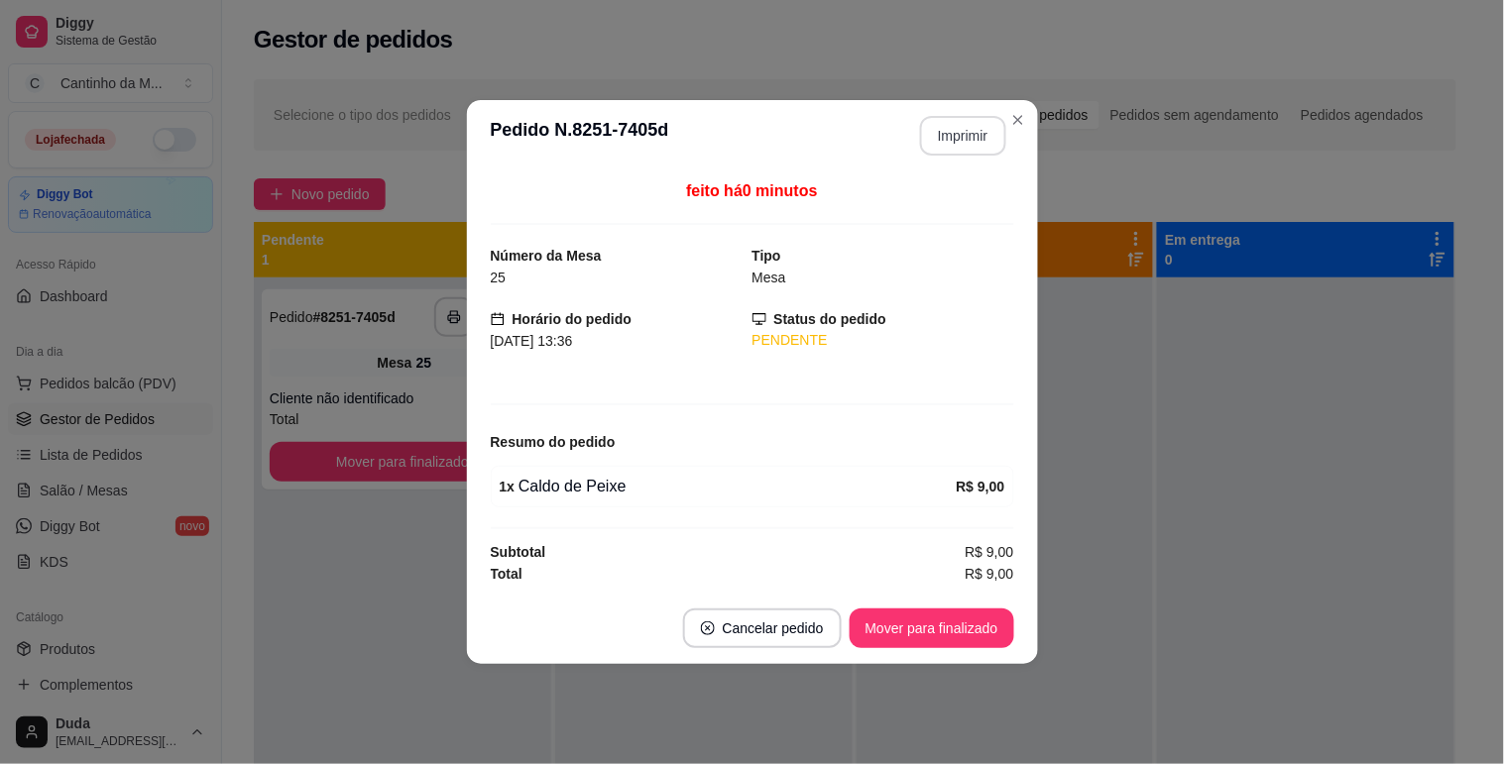
click at [937, 143] on button "Imprimir" at bounding box center [963, 136] width 86 height 40
click at [932, 626] on button "Mover para finalizado" at bounding box center [932, 629] width 160 height 39
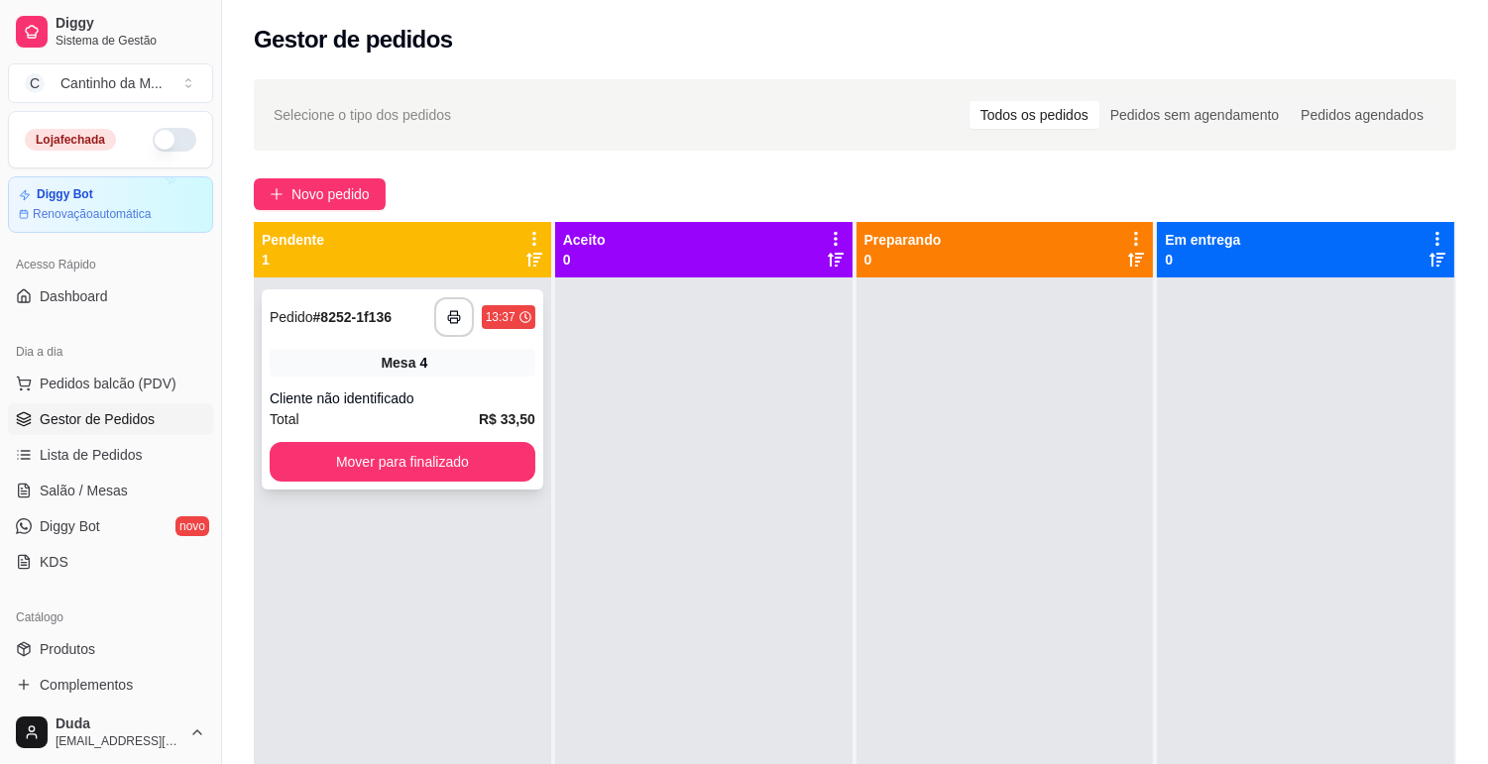
click at [463, 339] on div "**********" at bounding box center [403, 389] width 282 height 200
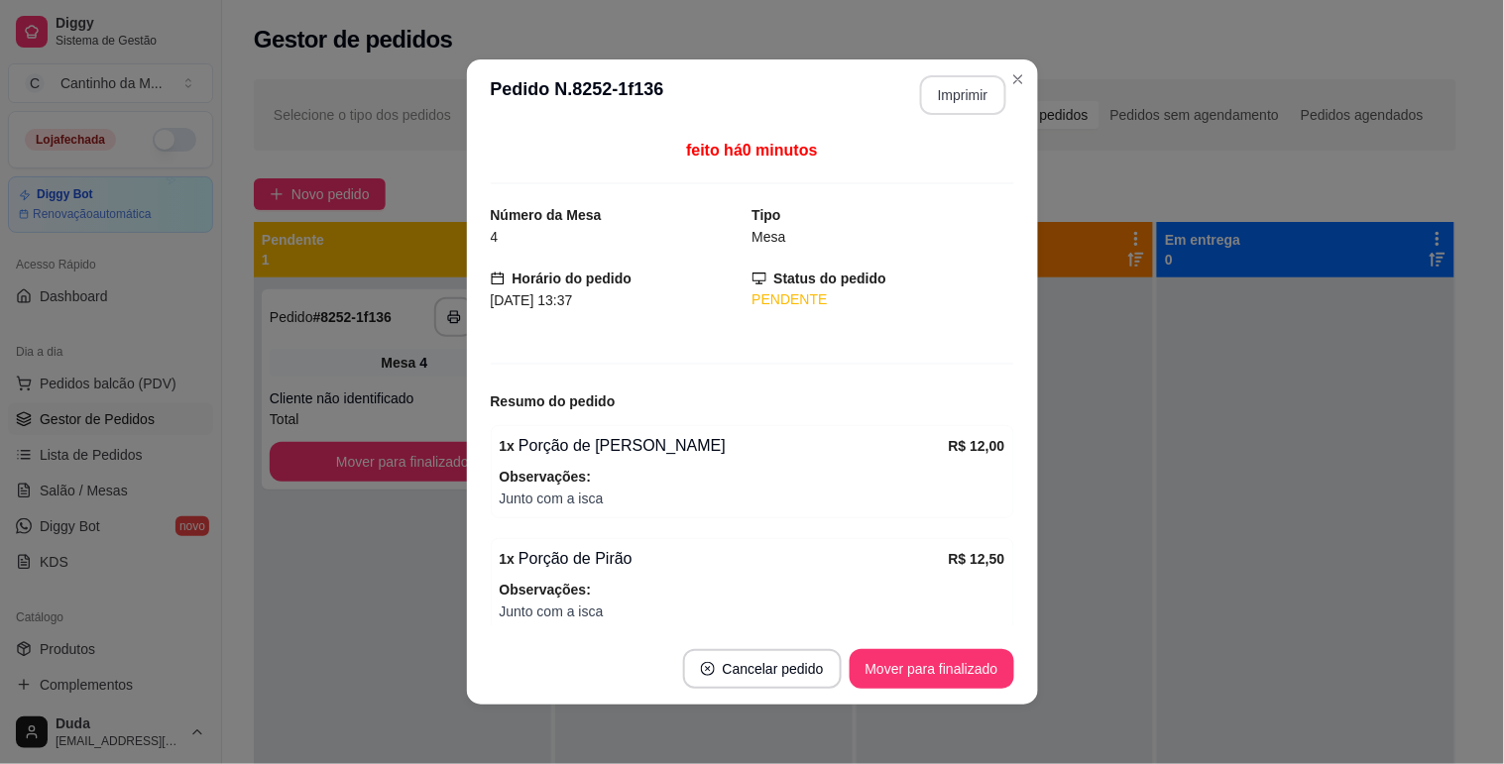
click at [965, 102] on button "Imprimir" at bounding box center [963, 95] width 86 height 40
click at [919, 676] on button "Mover para finalizado" at bounding box center [932, 669] width 165 height 40
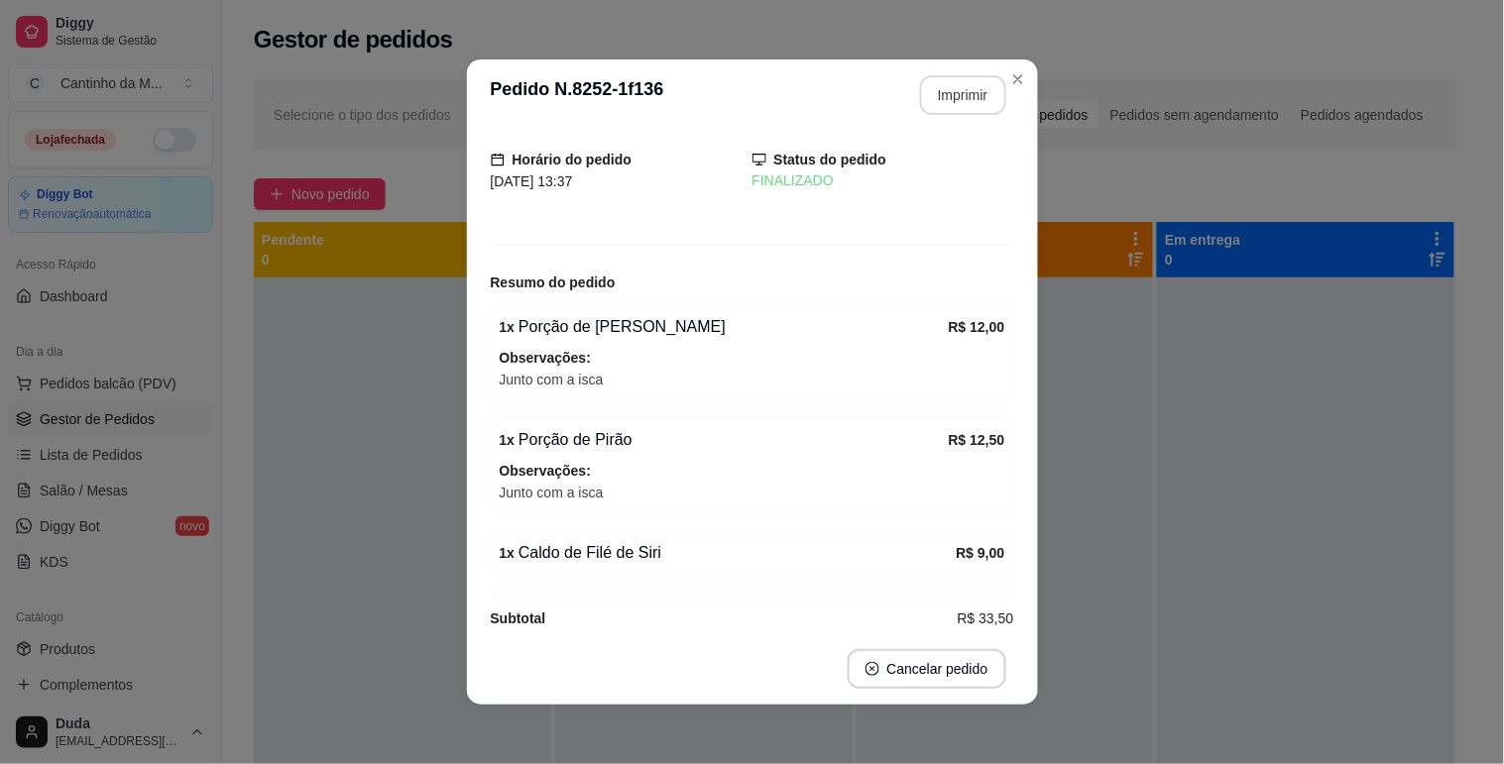
scroll to position [80, 0]
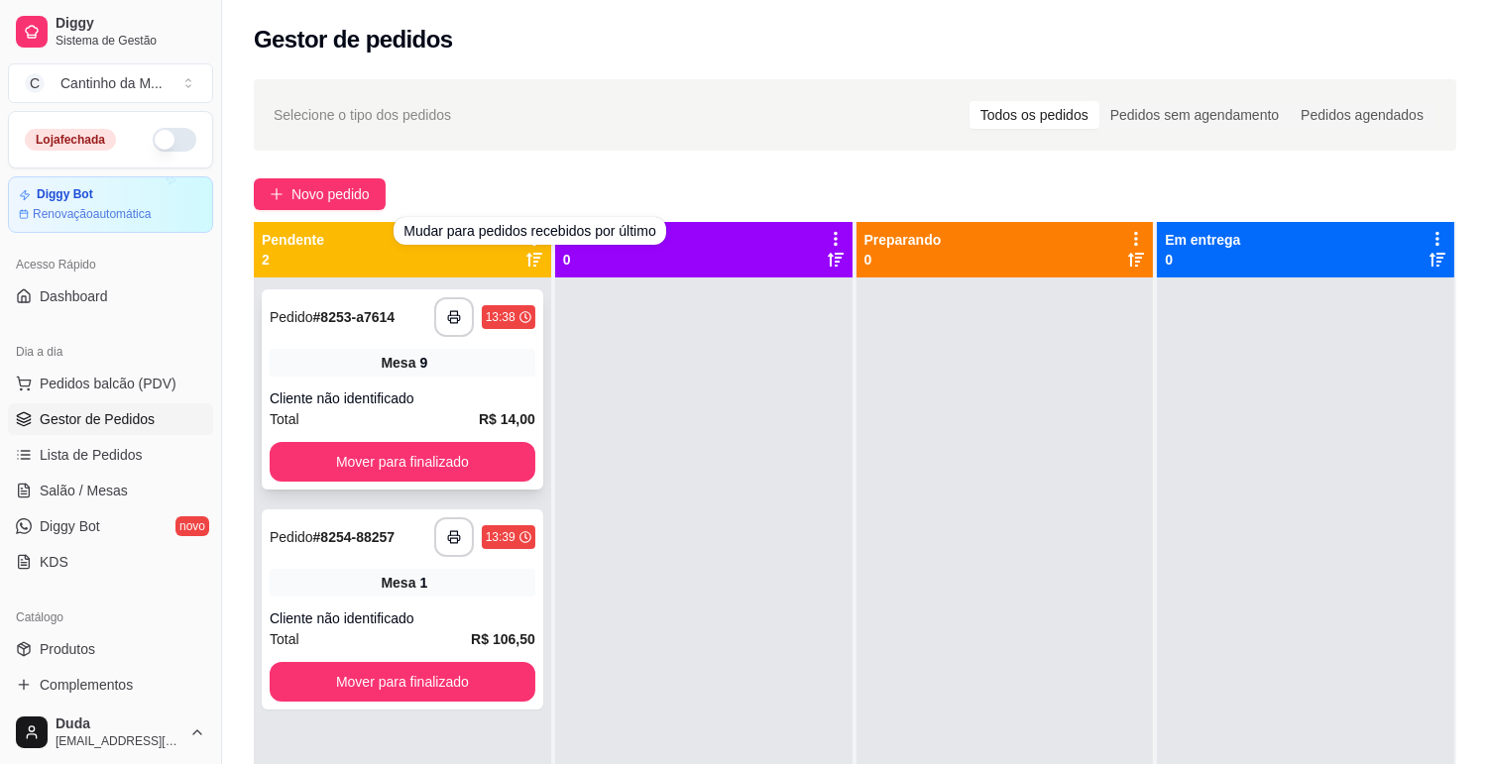
click at [409, 347] on div "**********" at bounding box center [403, 389] width 282 height 200
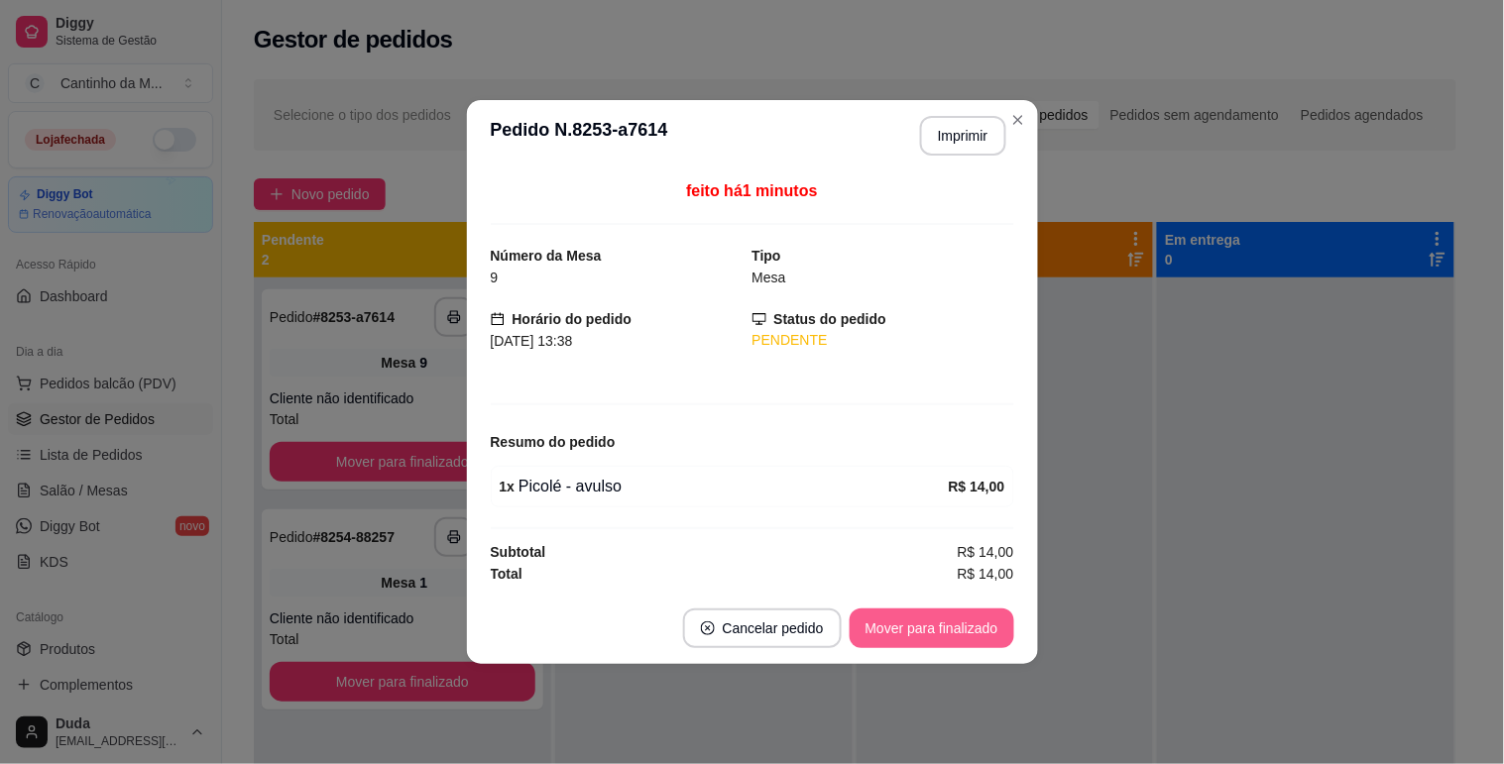
click at [933, 636] on button "Mover para finalizado" at bounding box center [932, 629] width 165 height 40
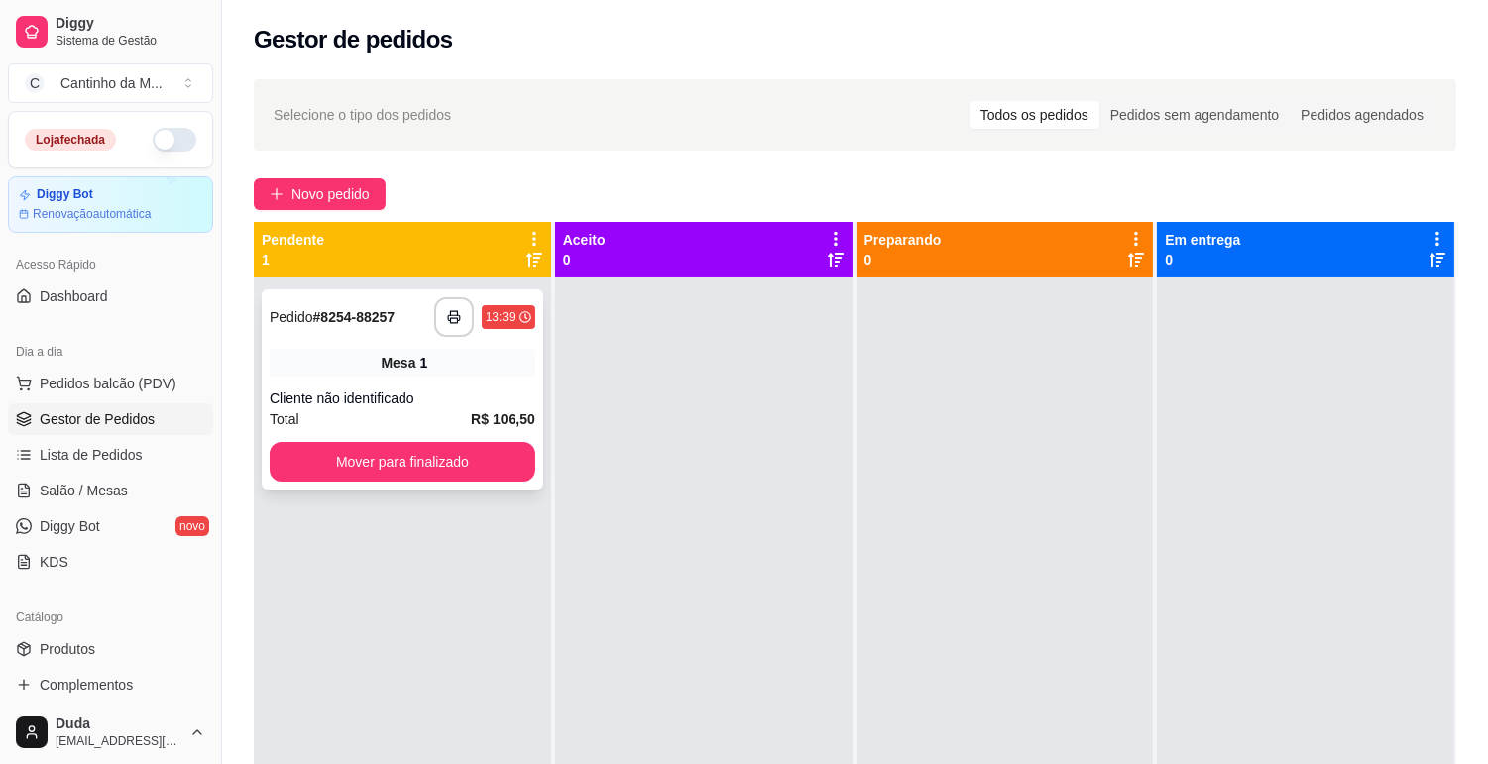
click at [476, 408] on span "R$ 106,50" at bounding box center [503, 419] width 64 height 22
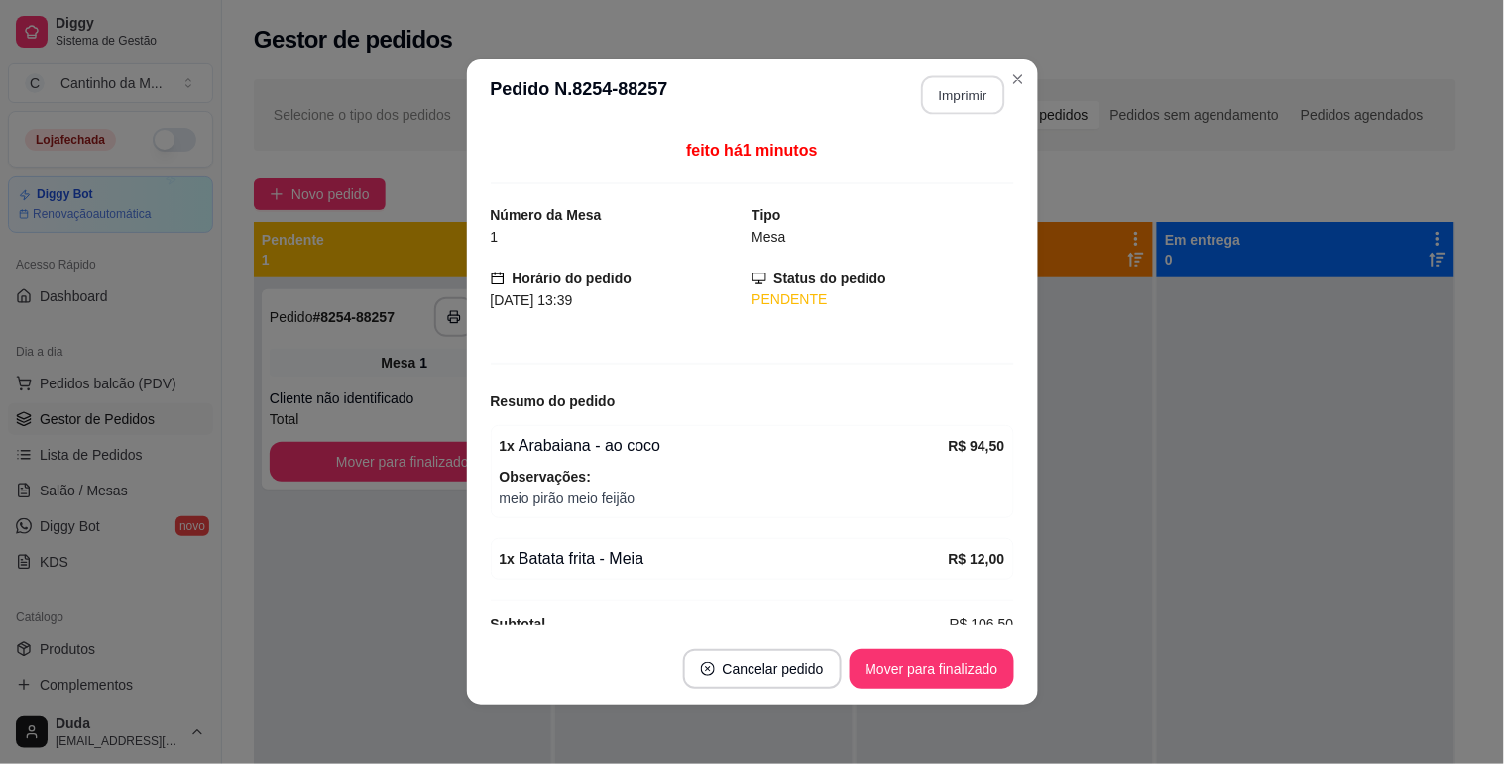
click at [959, 101] on button "Imprimir" at bounding box center [962, 95] width 83 height 39
click at [914, 659] on button "Mover para finalizado" at bounding box center [932, 669] width 160 height 39
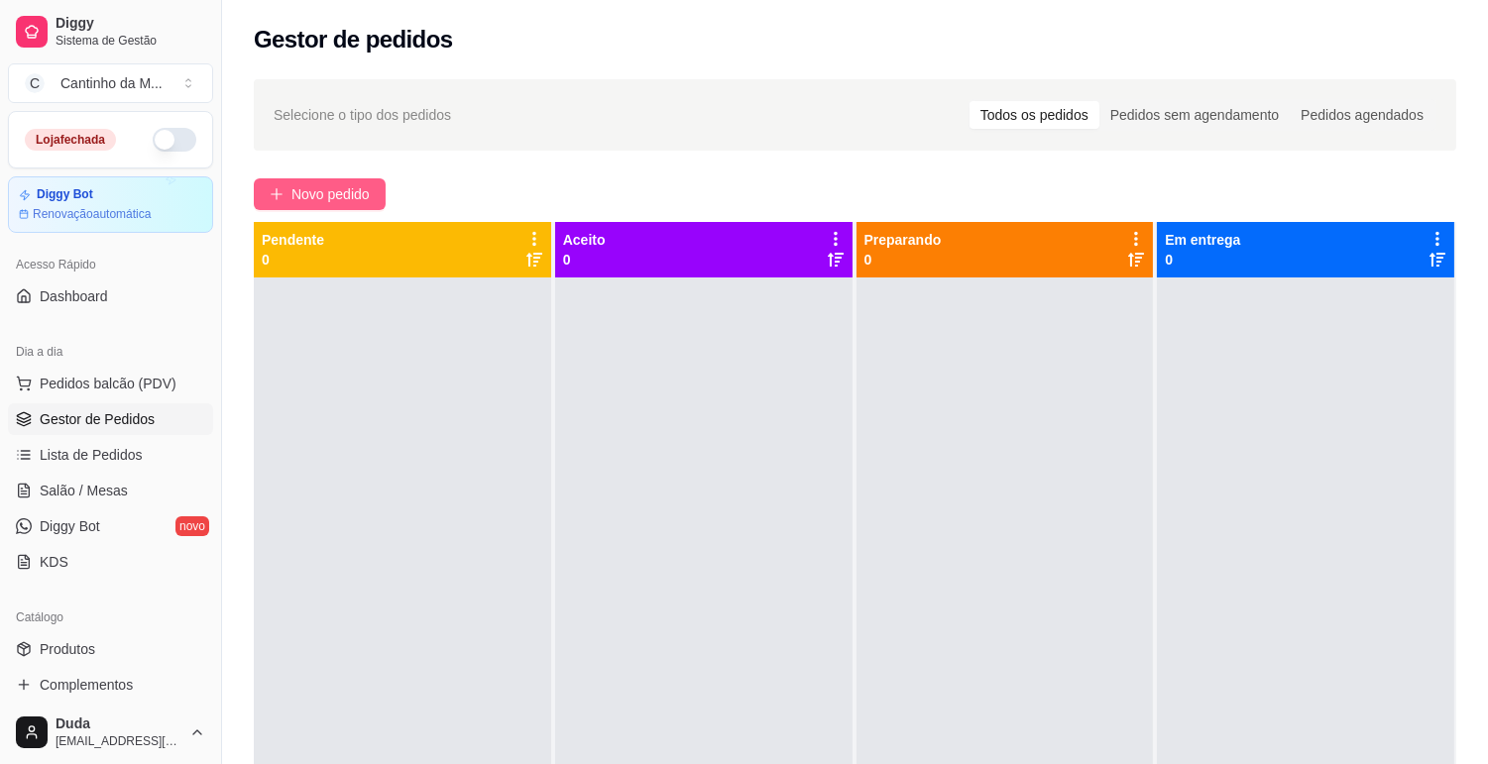
click at [370, 196] on span "Novo pedido" at bounding box center [330, 194] width 78 height 22
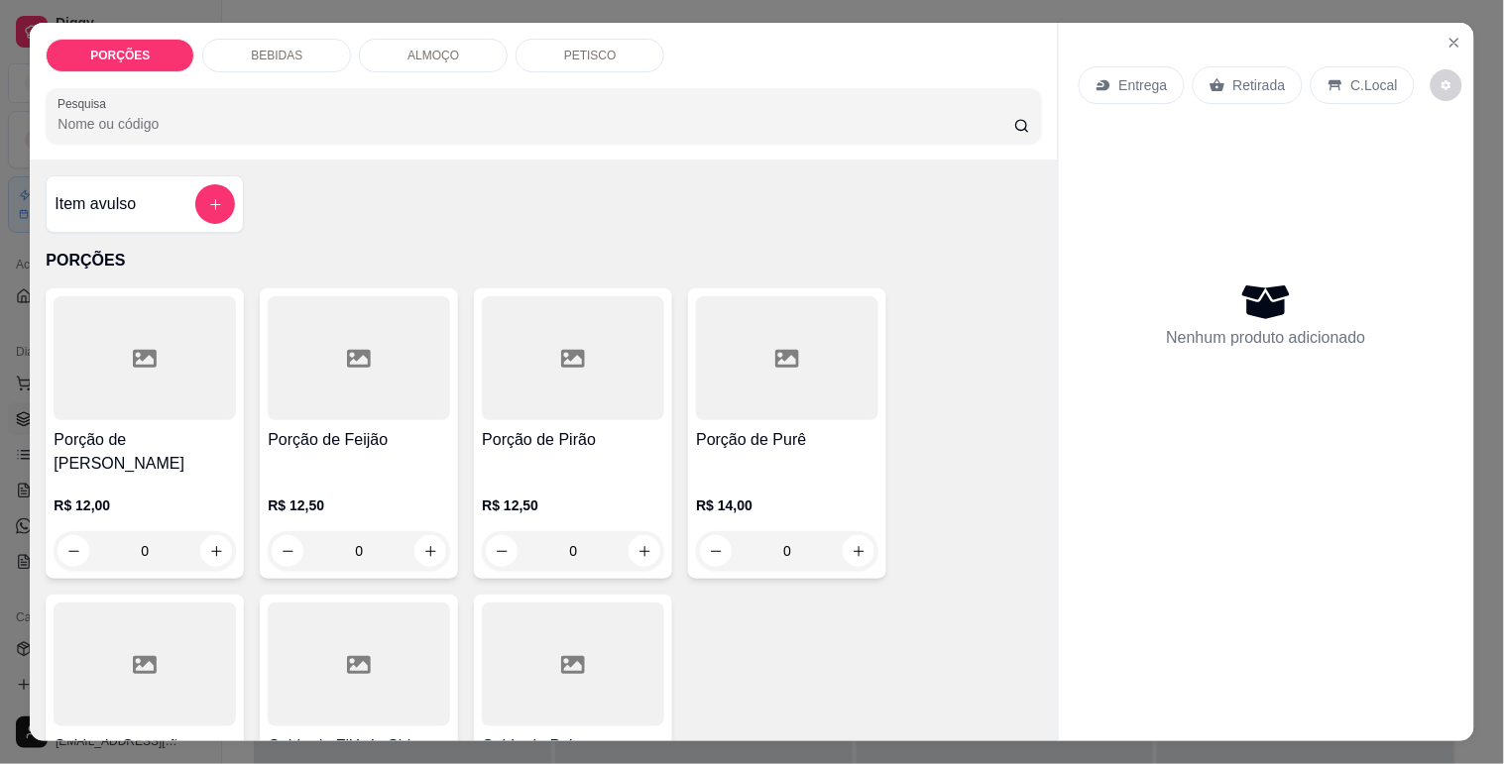
click at [298, 114] on input "Pesquisa" at bounding box center [535, 124] width 957 height 20
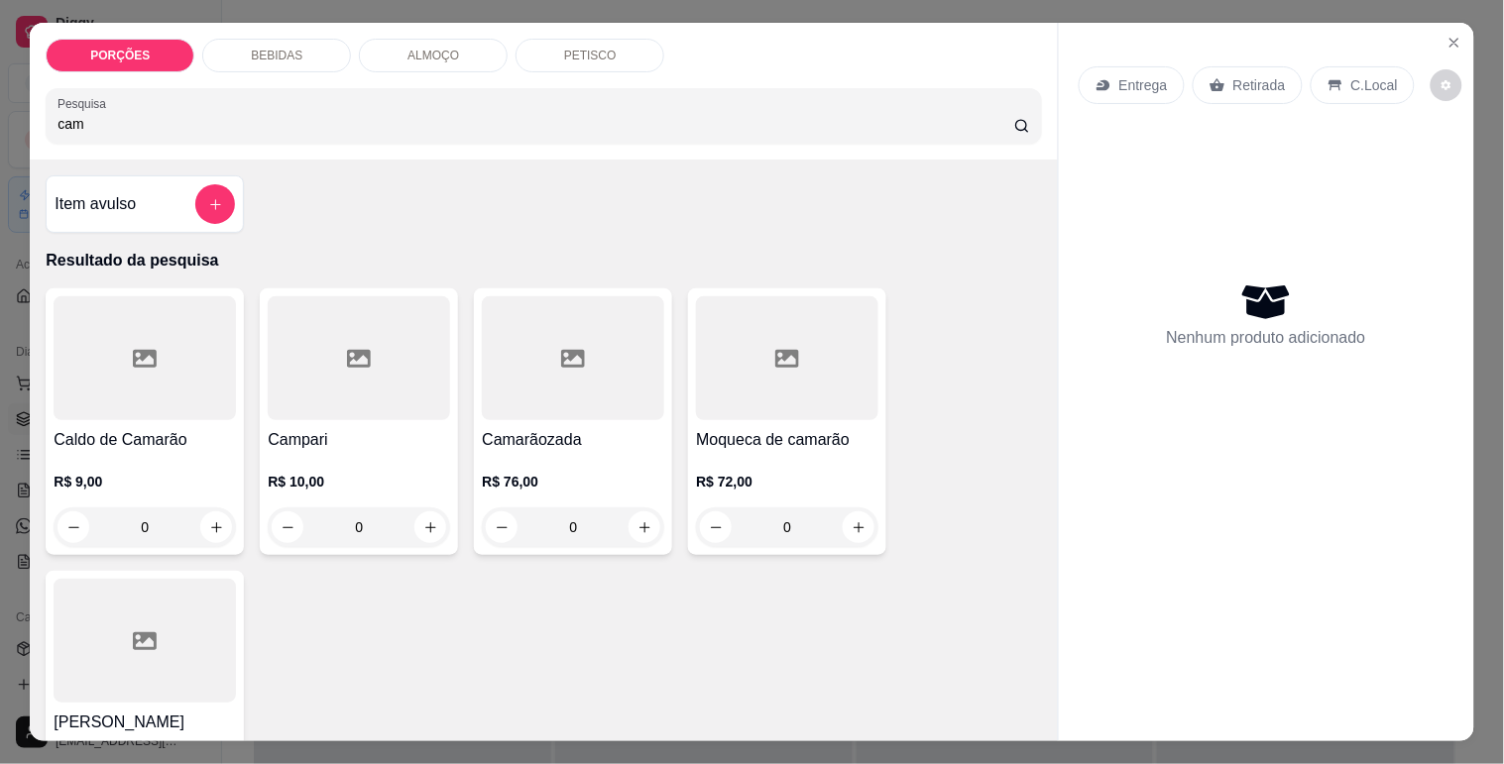
type input "cam"
click at [698, 371] on div at bounding box center [787, 358] width 182 height 124
click at [179, 617] on div at bounding box center [145, 641] width 182 height 124
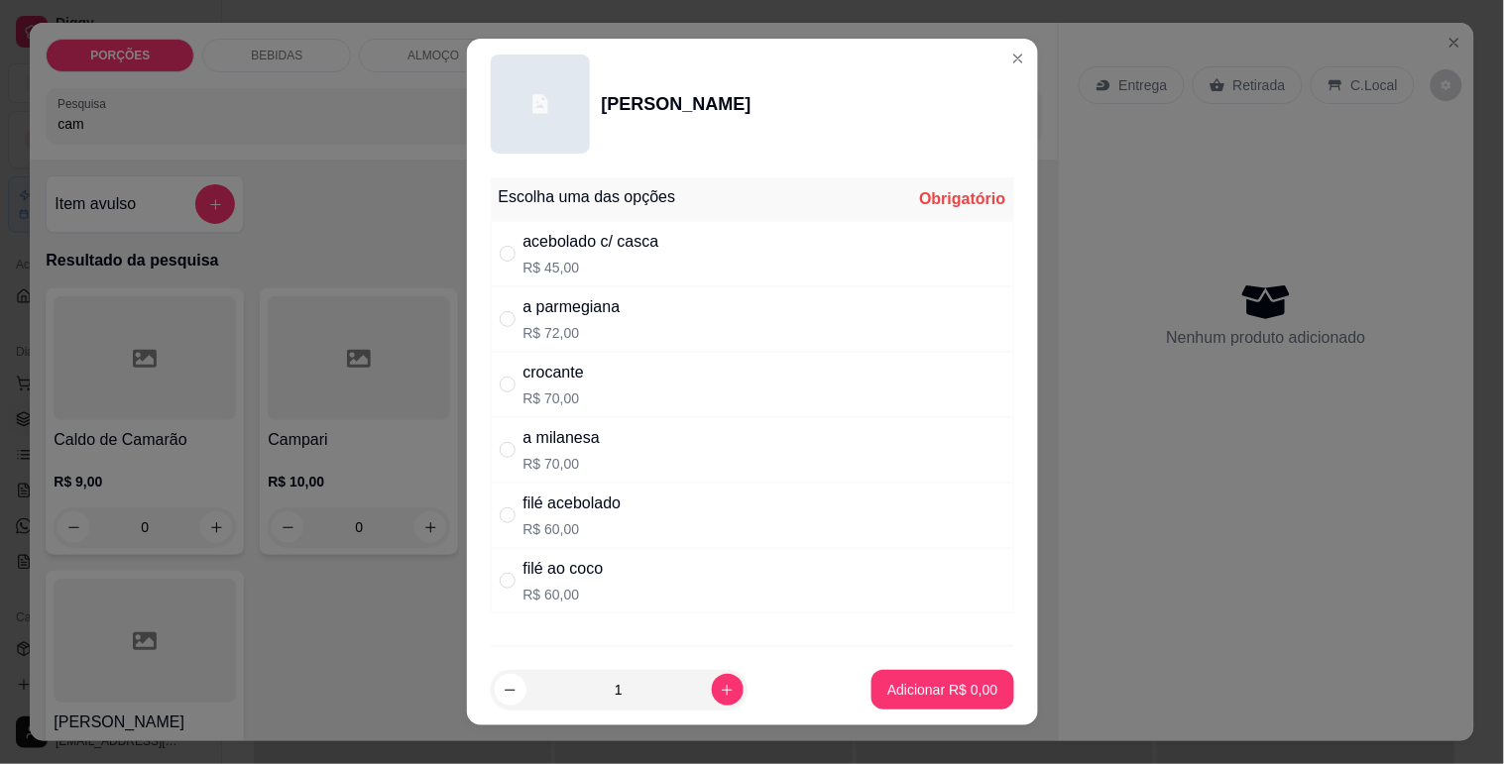
click at [560, 595] on p "R$ 60,00" at bounding box center [563, 595] width 80 height 20
radio input "true"
click at [898, 691] on p "Adicionar R$ 60,00" at bounding box center [938, 690] width 115 height 19
type input "1"
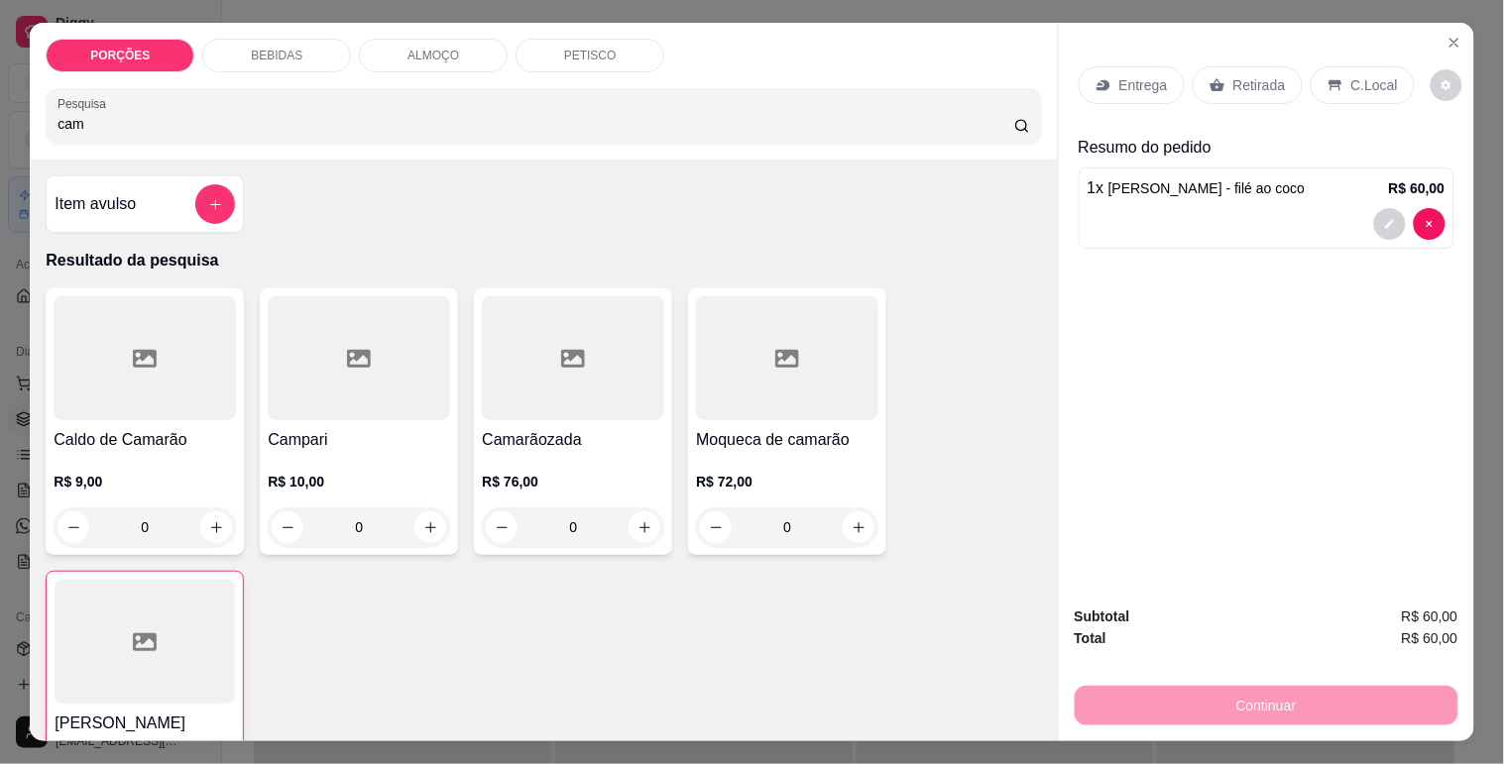
click at [1235, 80] on p "Retirada" at bounding box center [1259, 85] width 53 height 20
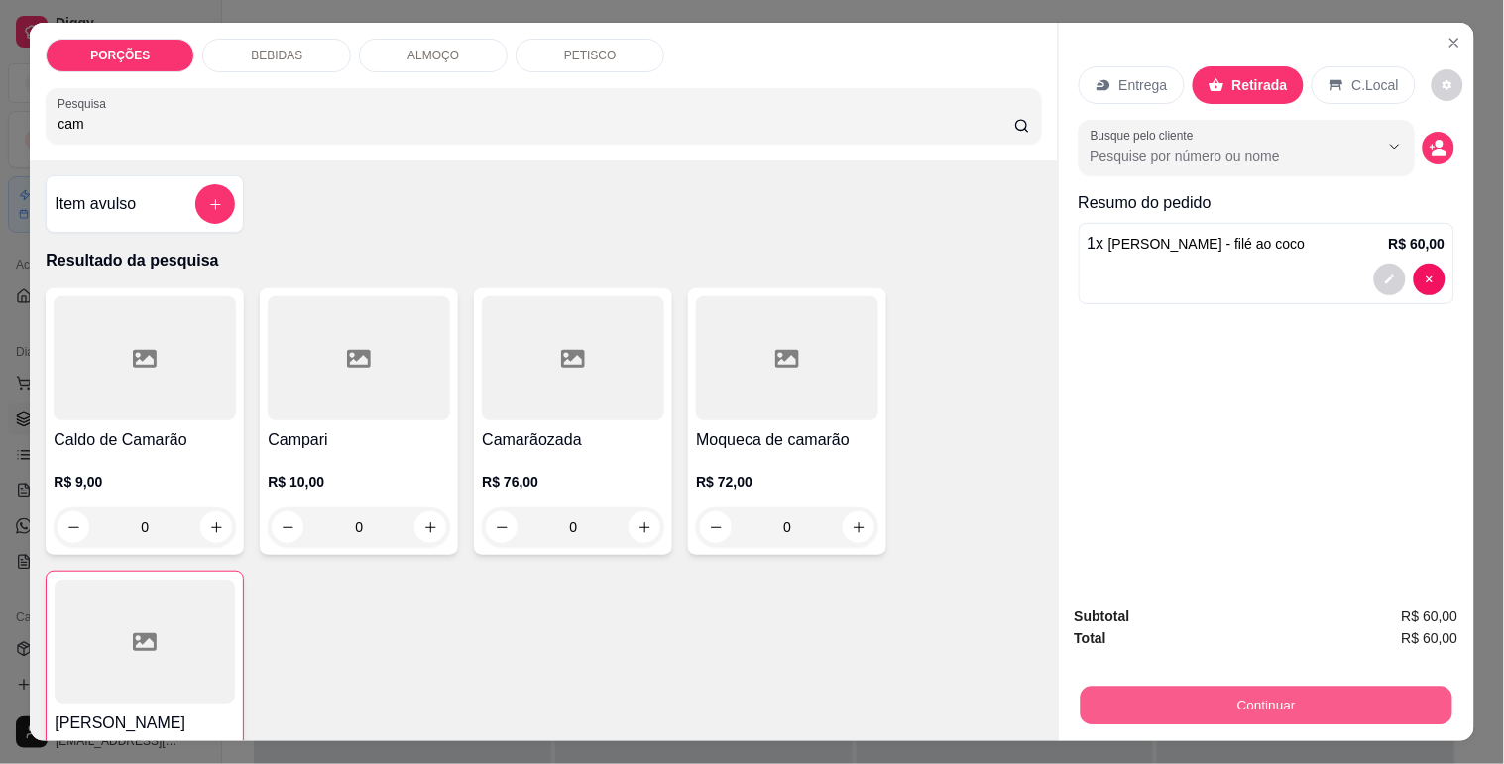
click at [1203, 689] on button "Continuar" at bounding box center [1266, 705] width 372 height 39
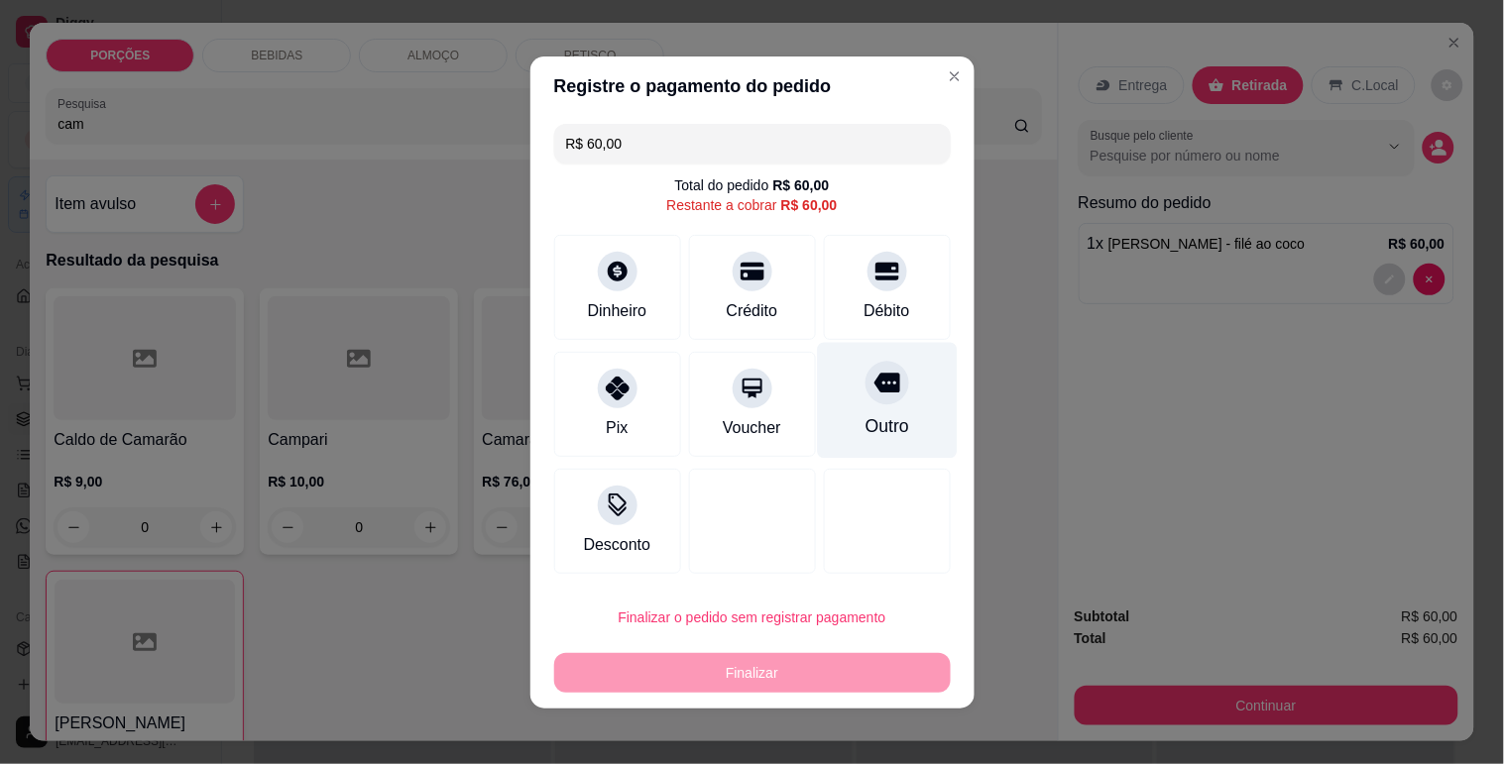
click at [864, 414] on div "Outro" at bounding box center [886, 426] width 44 height 26
type input "R$ 0,00"
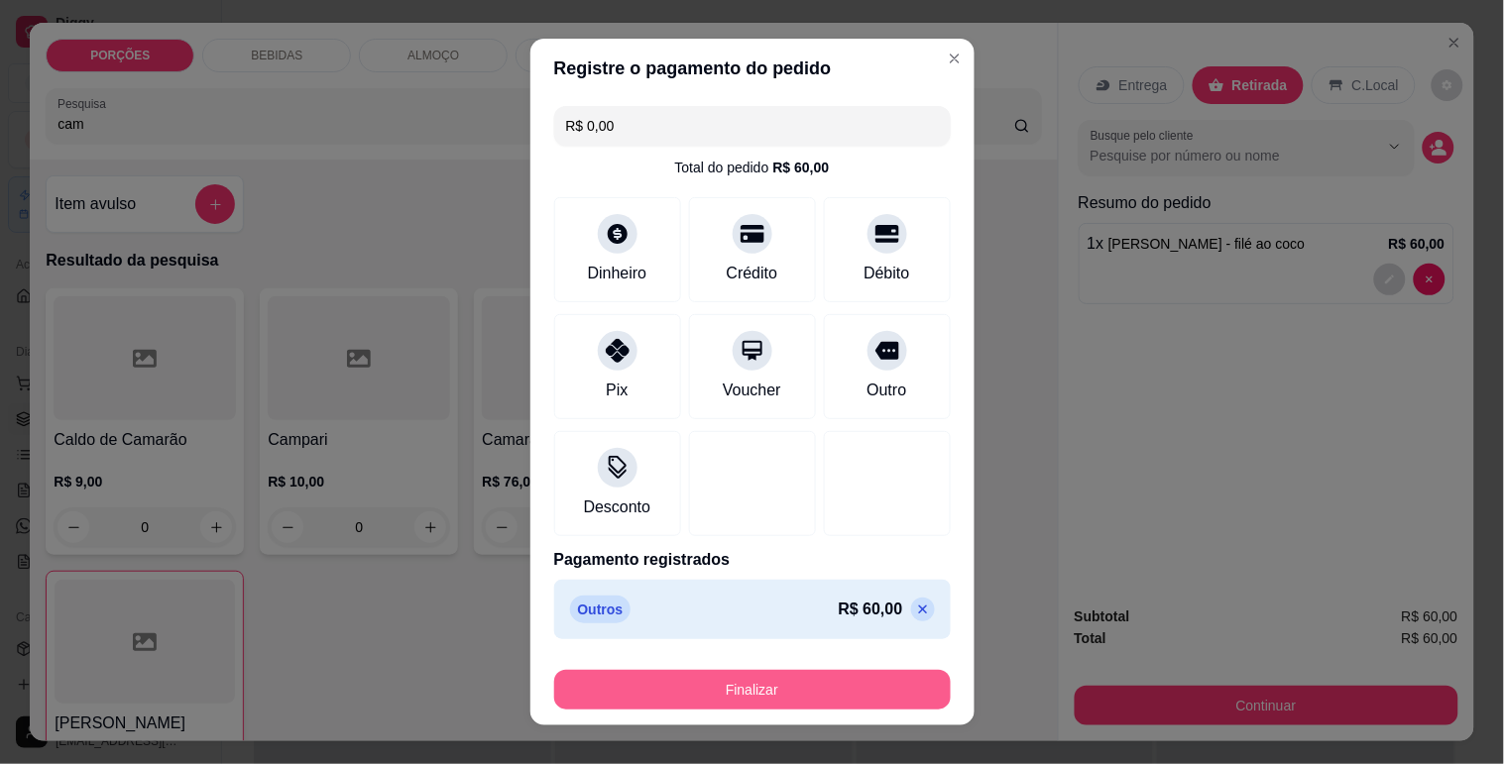
click at [794, 677] on button "Finalizar" at bounding box center [752, 690] width 397 height 40
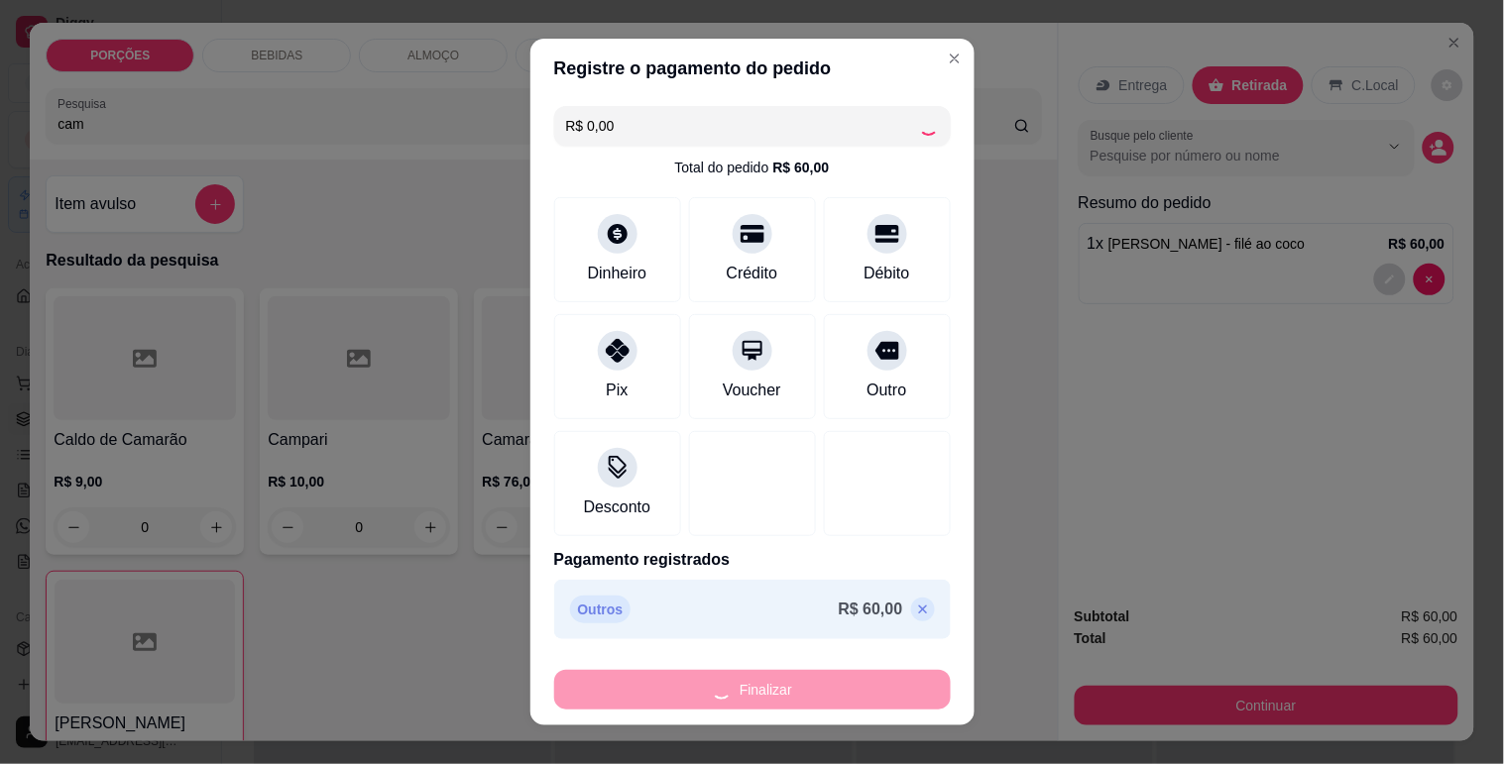
type input "0"
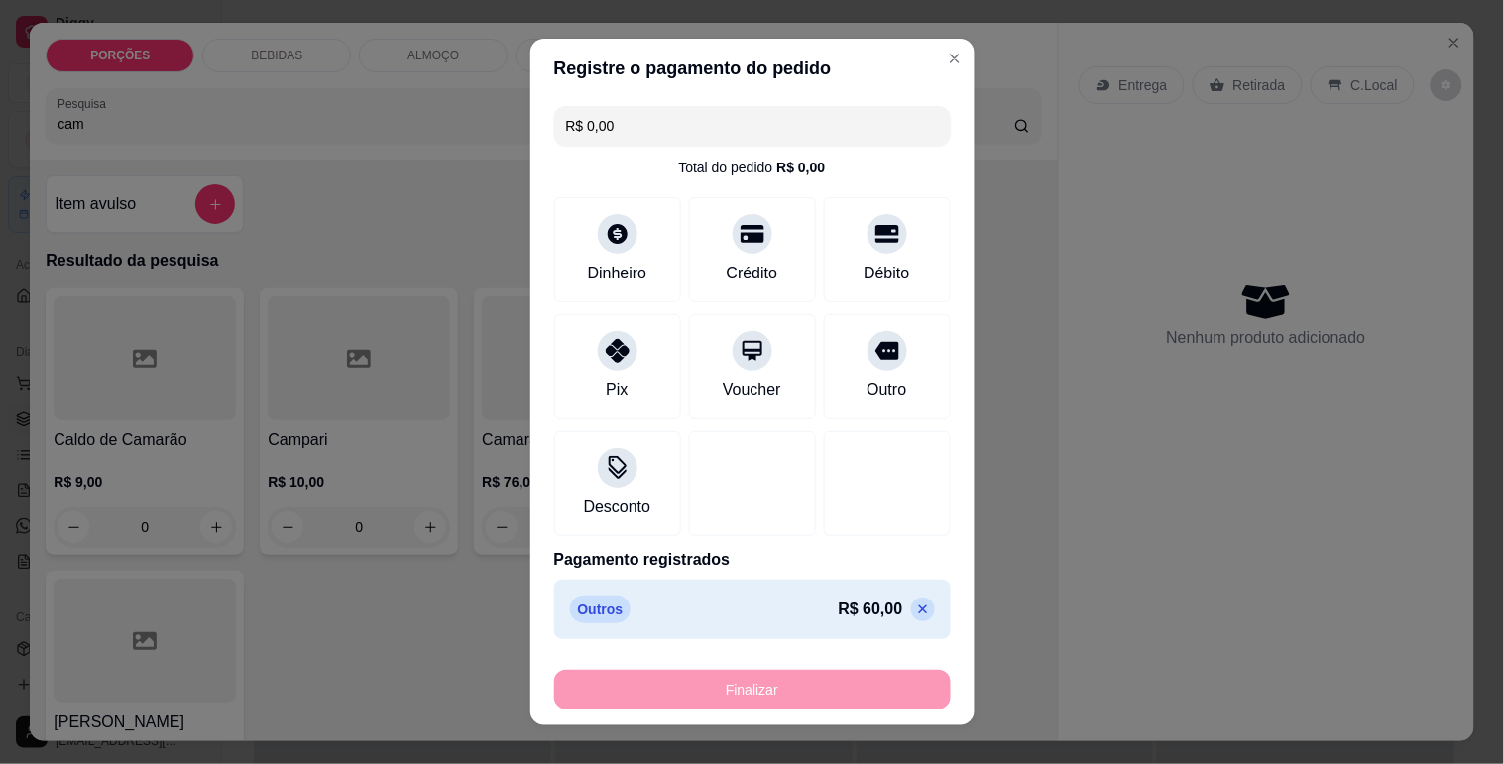
type input "-R$ 60,00"
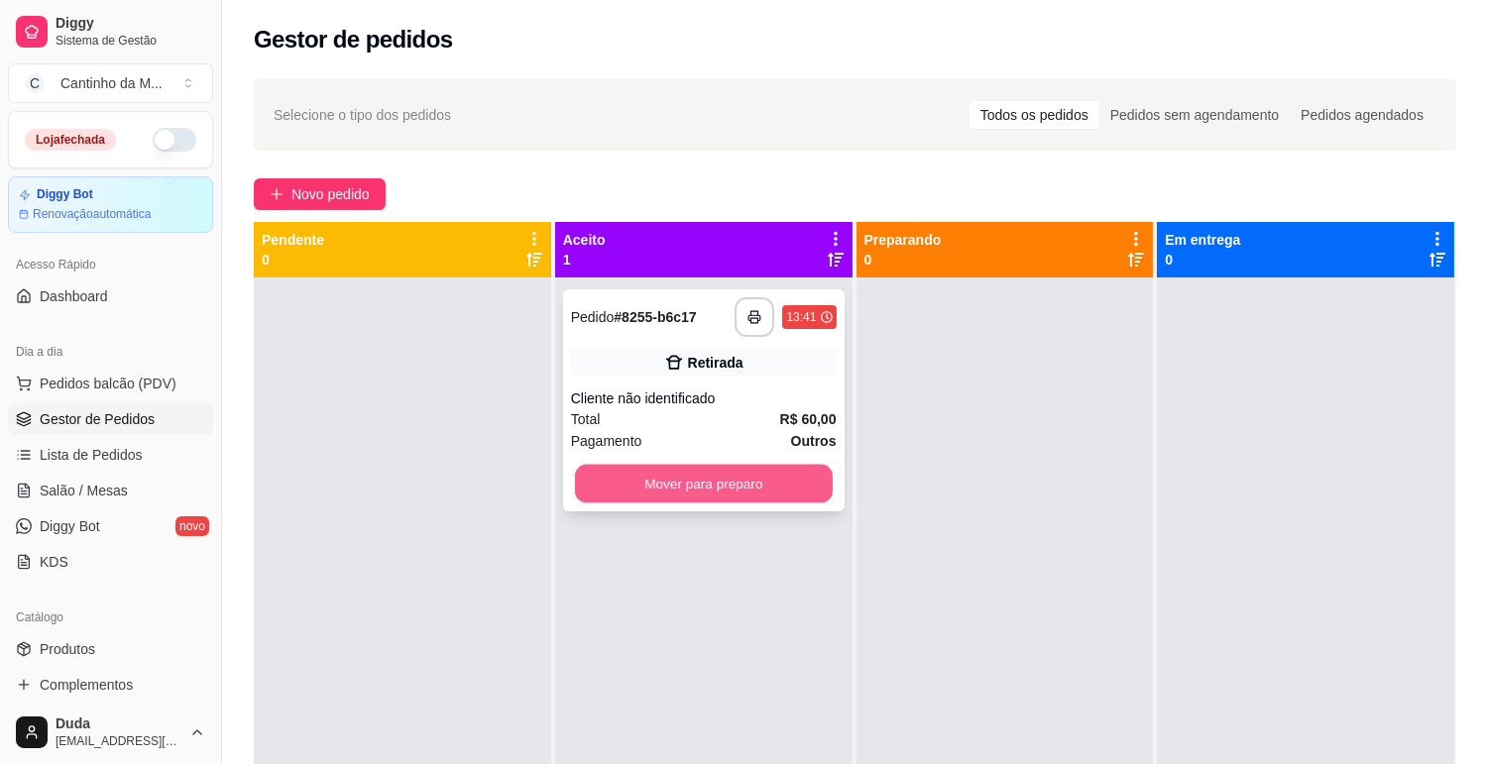
click at [765, 496] on button "Mover para preparo" at bounding box center [704, 484] width 258 height 39
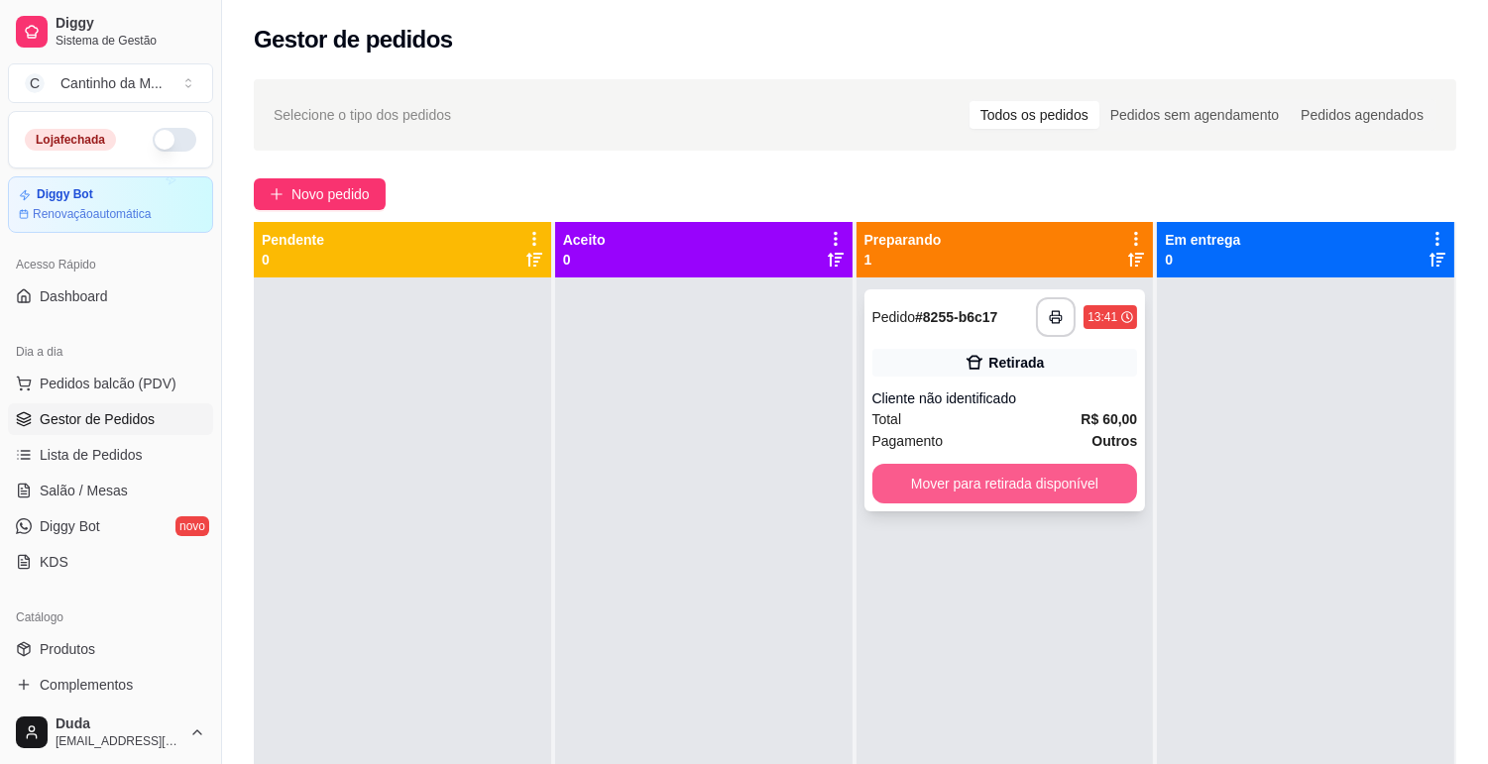
click at [955, 486] on button "Mover para retirada disponível" at bounding box center [1005, 484] width 266 height 40
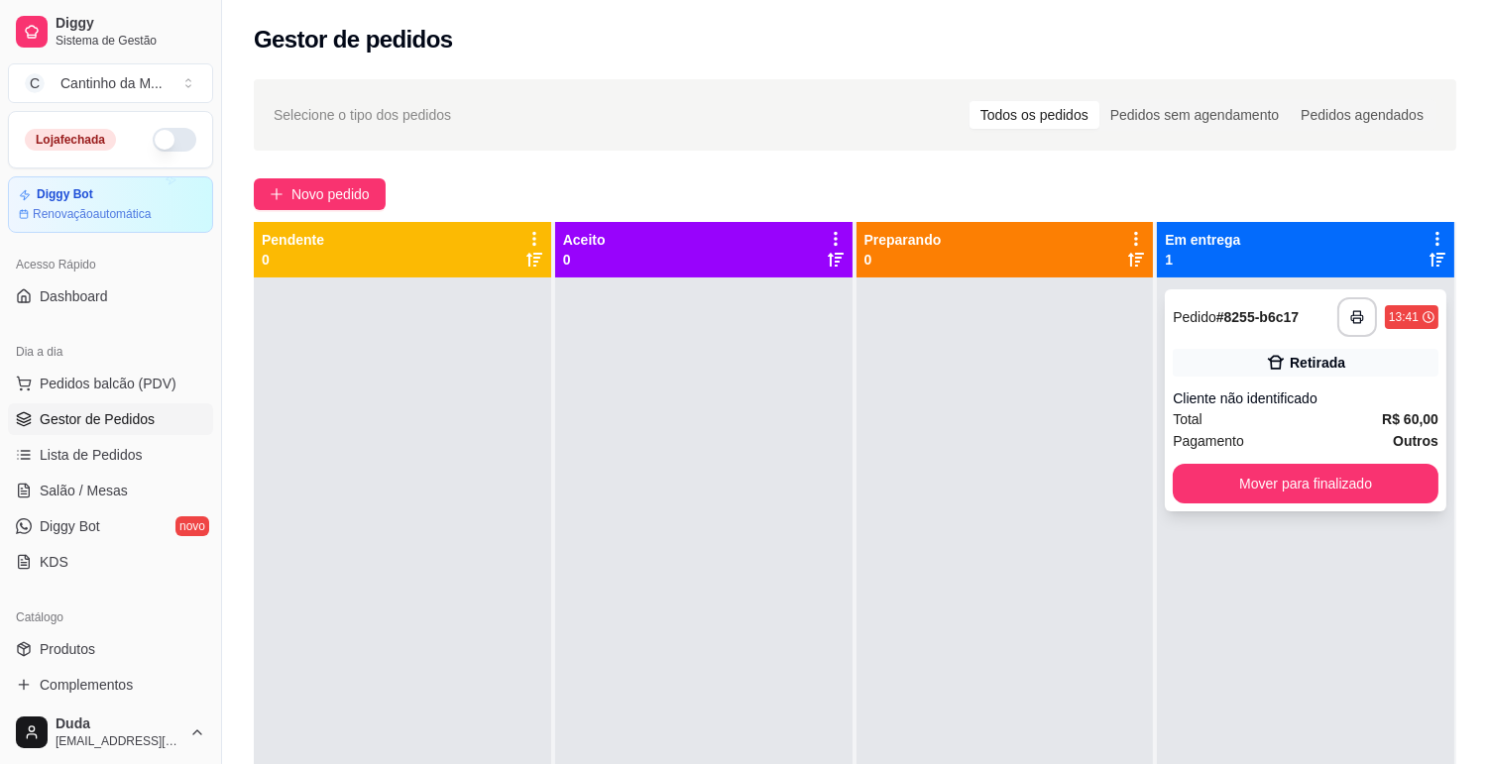
click at [1341, 359] on div "Retirada" at bounding box center [1306, 363] width 266 height 28
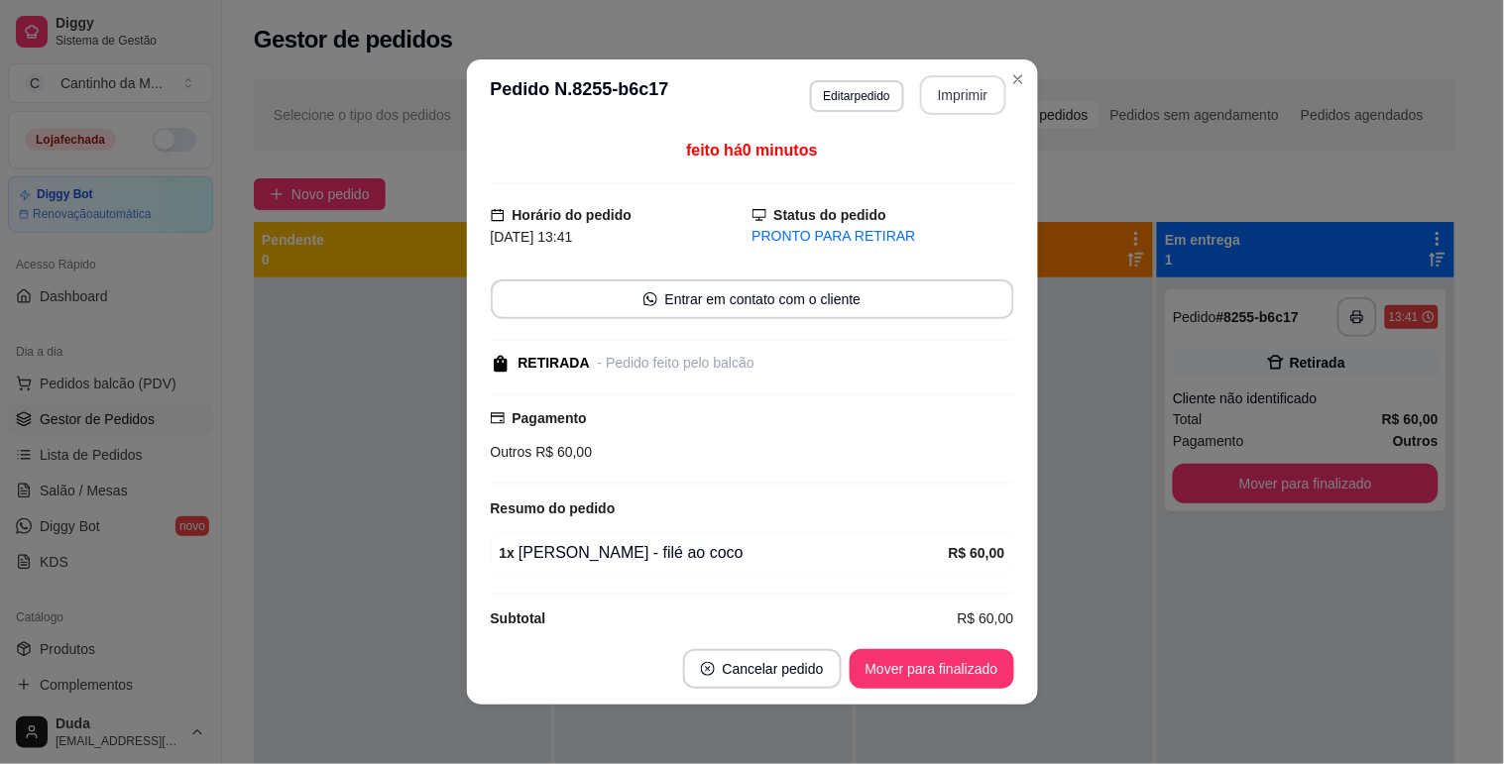
click at [922, 87] on button "Imprimir" at bounding box center [963, 95] width 86 height 40
click at [970, 675] on button "Mover para finalizado" at bounding box center [932, 669] width 160 height 39
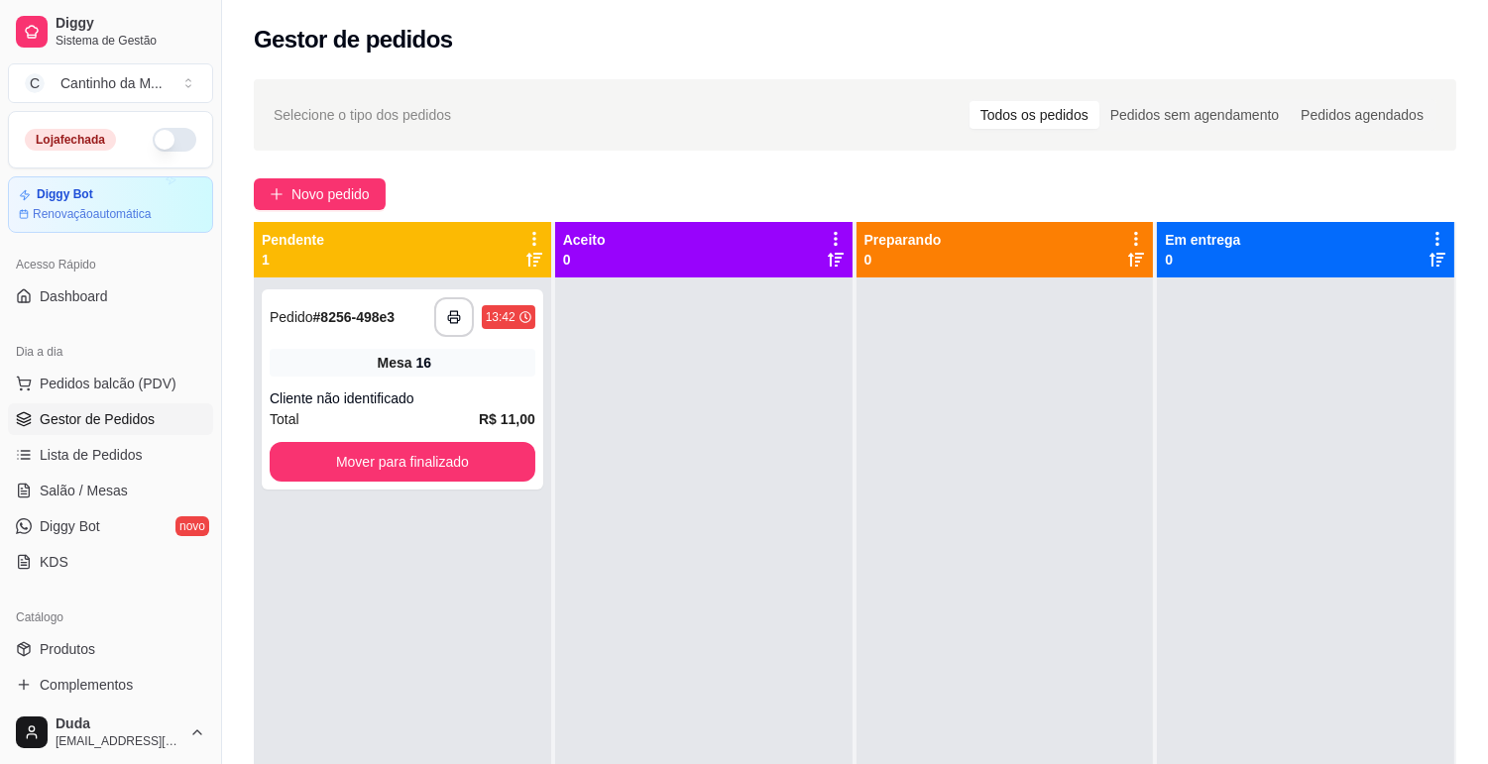
click at [307, 369] on div "Mesa 16" at bounding box center [403, 363] width 266 height 28
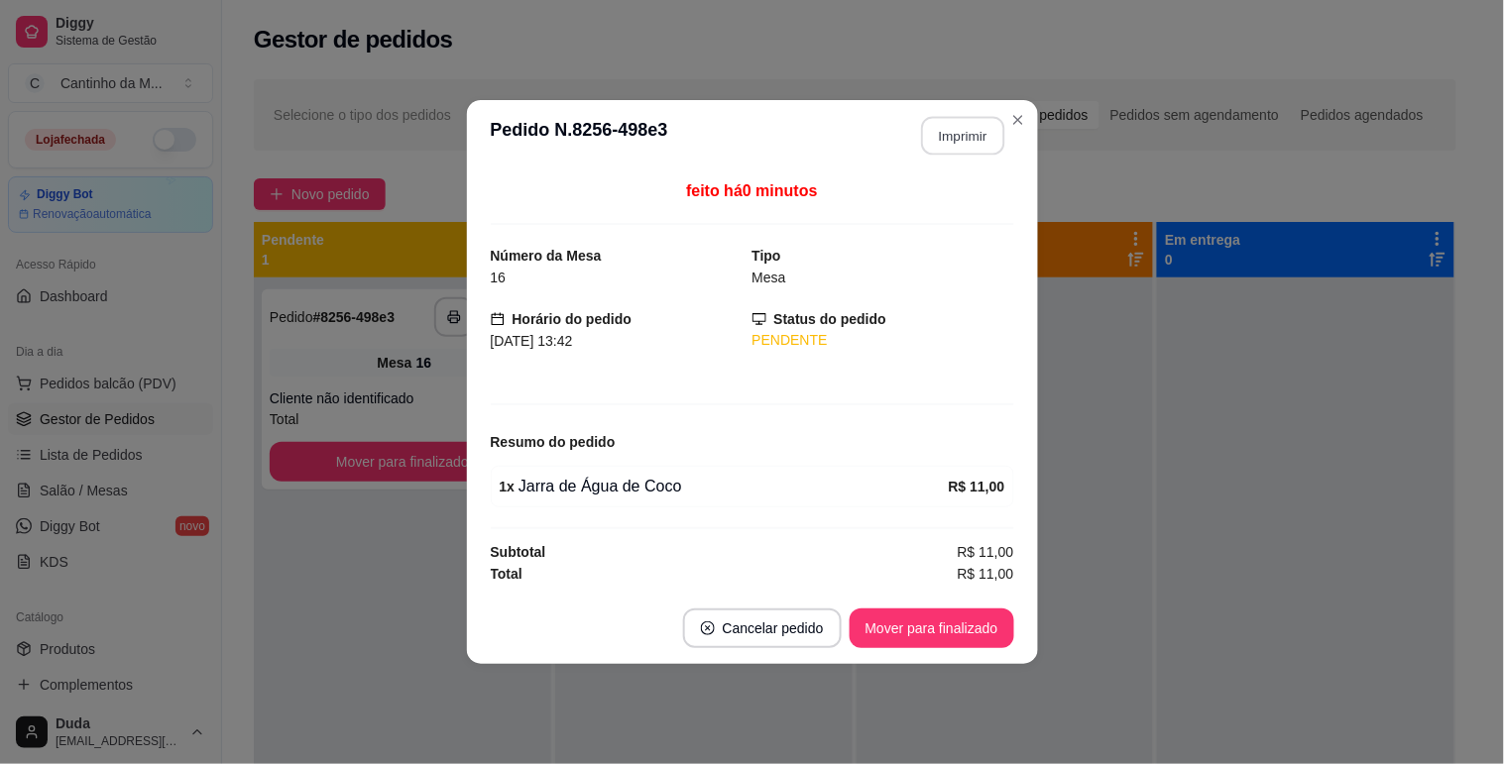
click at [972, 122] on button "Imprimir" at bounding box center [962, 136] width 83 height 39
click at [950, 635] on button "Mover para finalizado" at bounding box center [932, 629] width 165 height 40
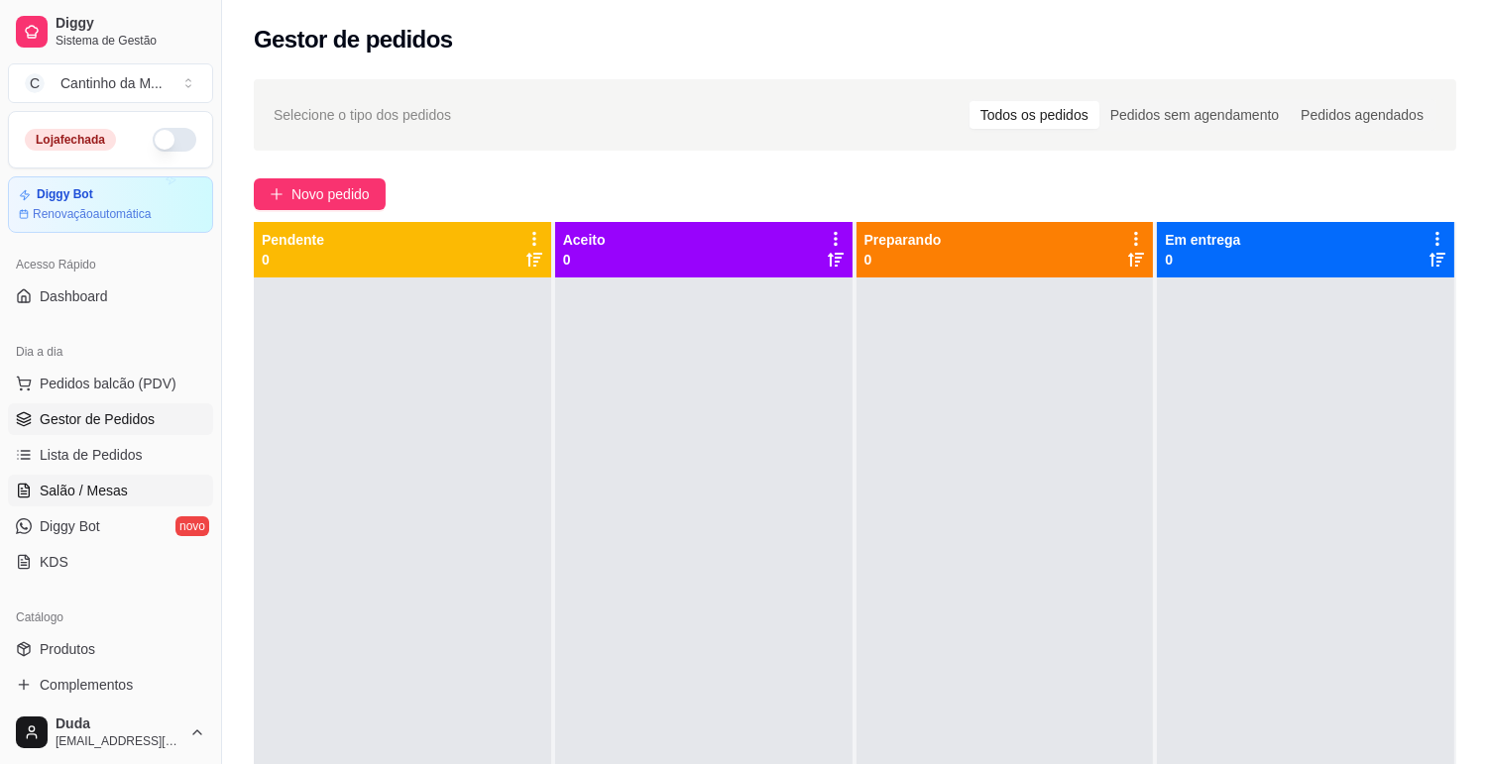
click at [110, 484] on span "Salão / Mesas" at bounding box center [84, 491] width 88 height 20
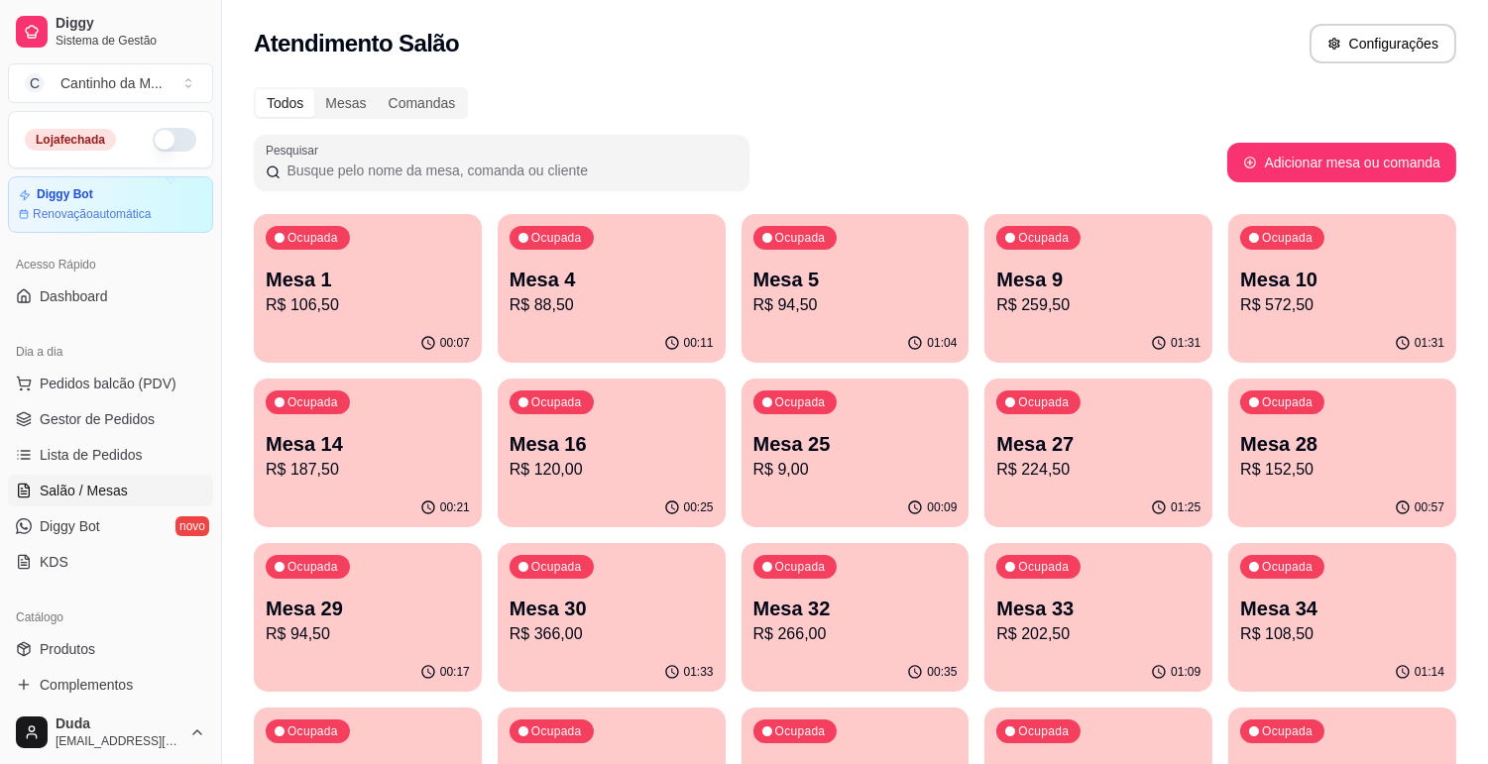
click at [895, 319] on div "Ocupada Mesa 5 R$ 94,50" at bounding box center [856, 269] width 228 height 110
click at [578, 312] on p "R$ 88,50" at bounding box center [612, 305] width 204 height 24
click at [279, 270] on p "Mesa 1" at bounding box center [368, 280] width 204 height 28
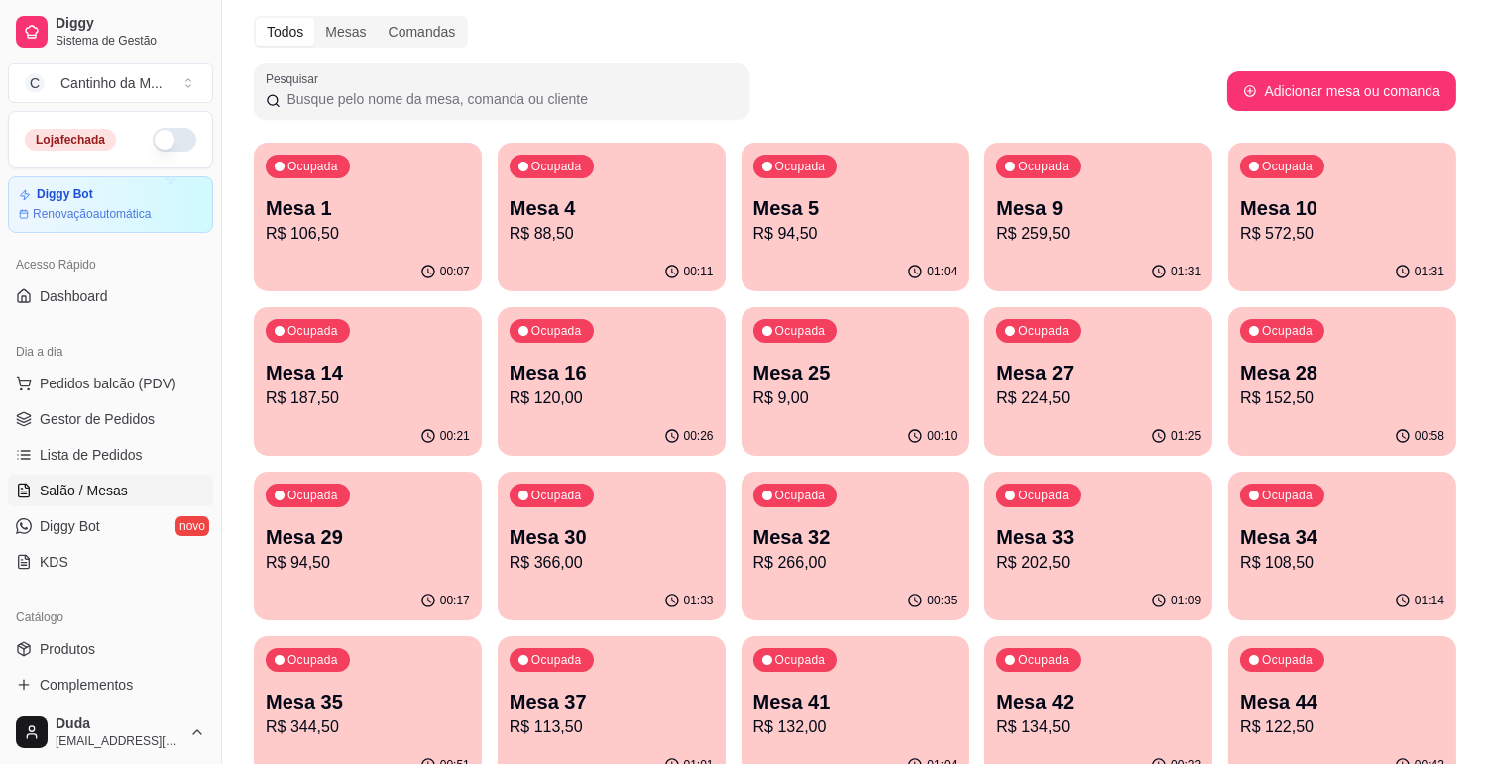
scroll to position [110, 0]
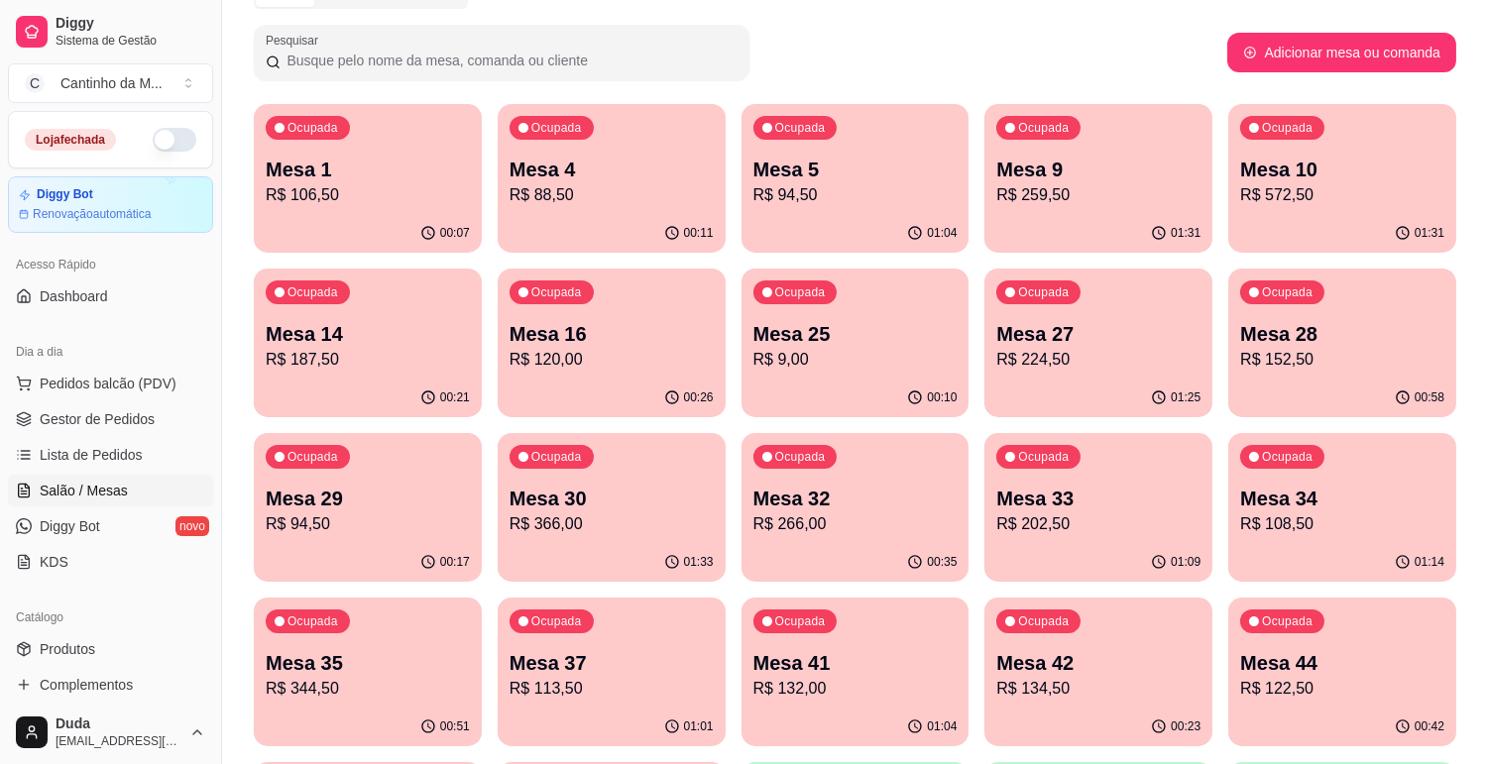
click at [312, 503] on p "Mesa 29" at bounding box center [368, 499] width 204 height 28
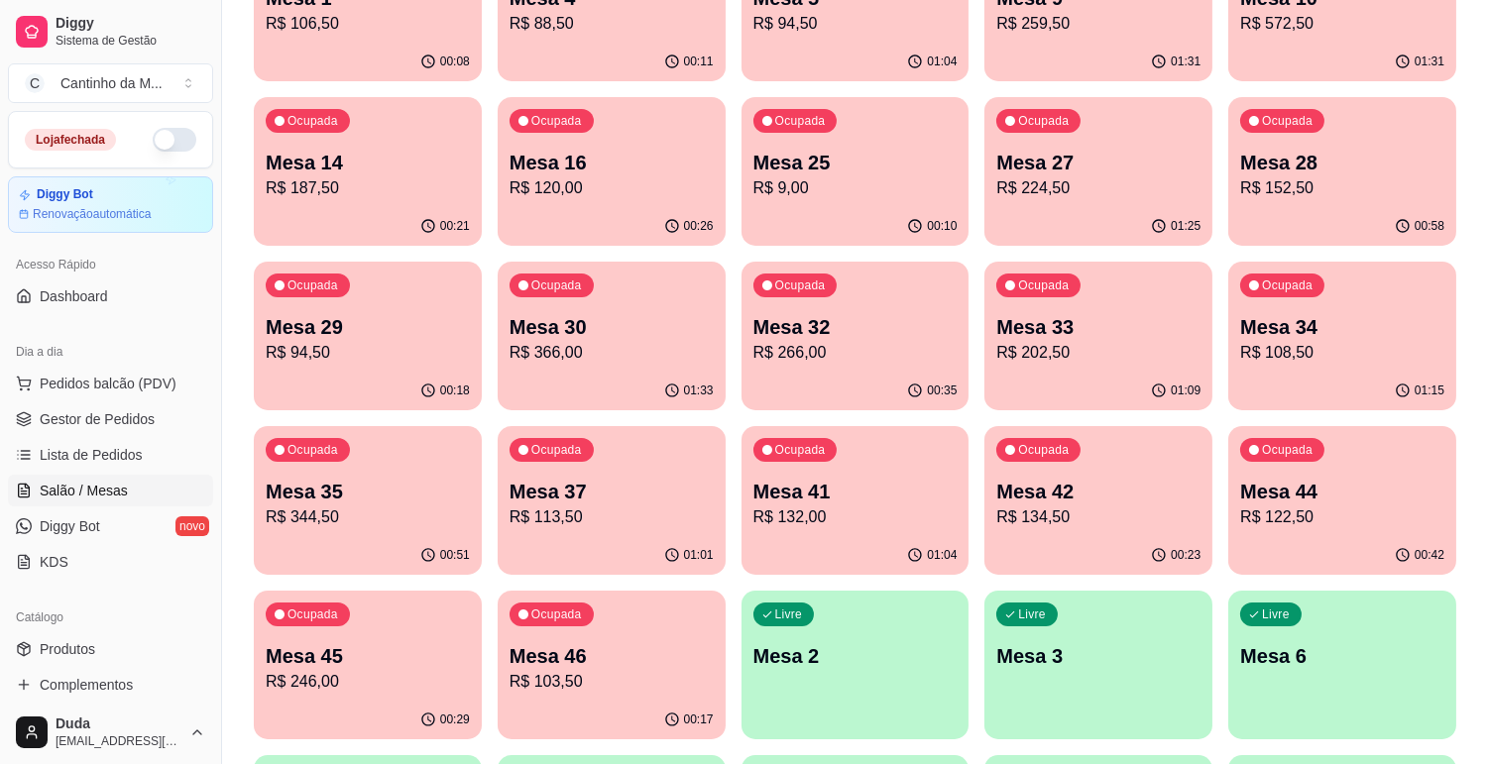
scroll to position [330, 0]
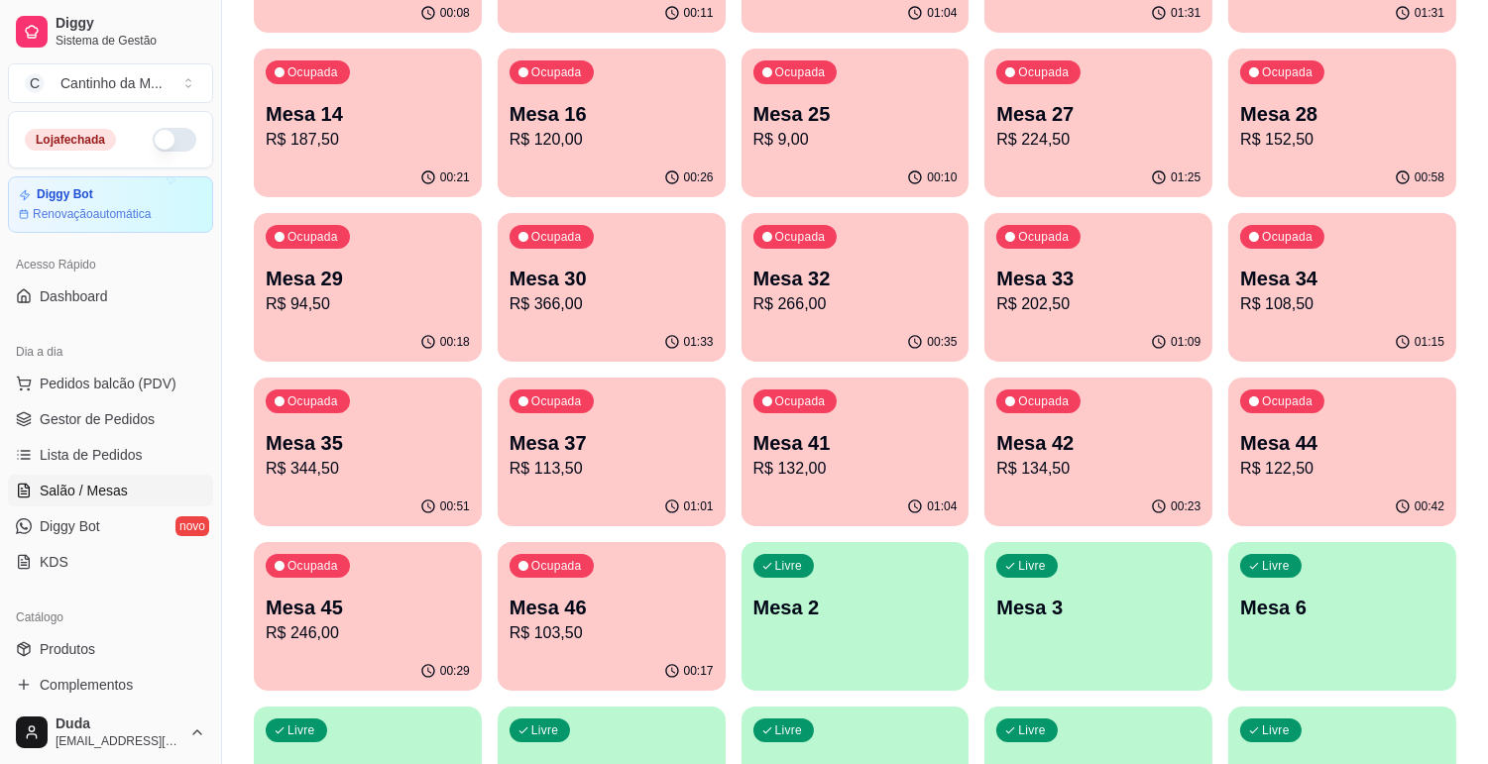
click at [576, 601] on p "Mesa 46" at bounding box center [612, 608] width 204 height 28
click at [593, 459] on p "R$ 113,50" at bounding box center [612, 468] width 198 height 23
click at [1257, 313] on p "R$ 108,50" at bounding box center [1342, 304] width 204 height 24
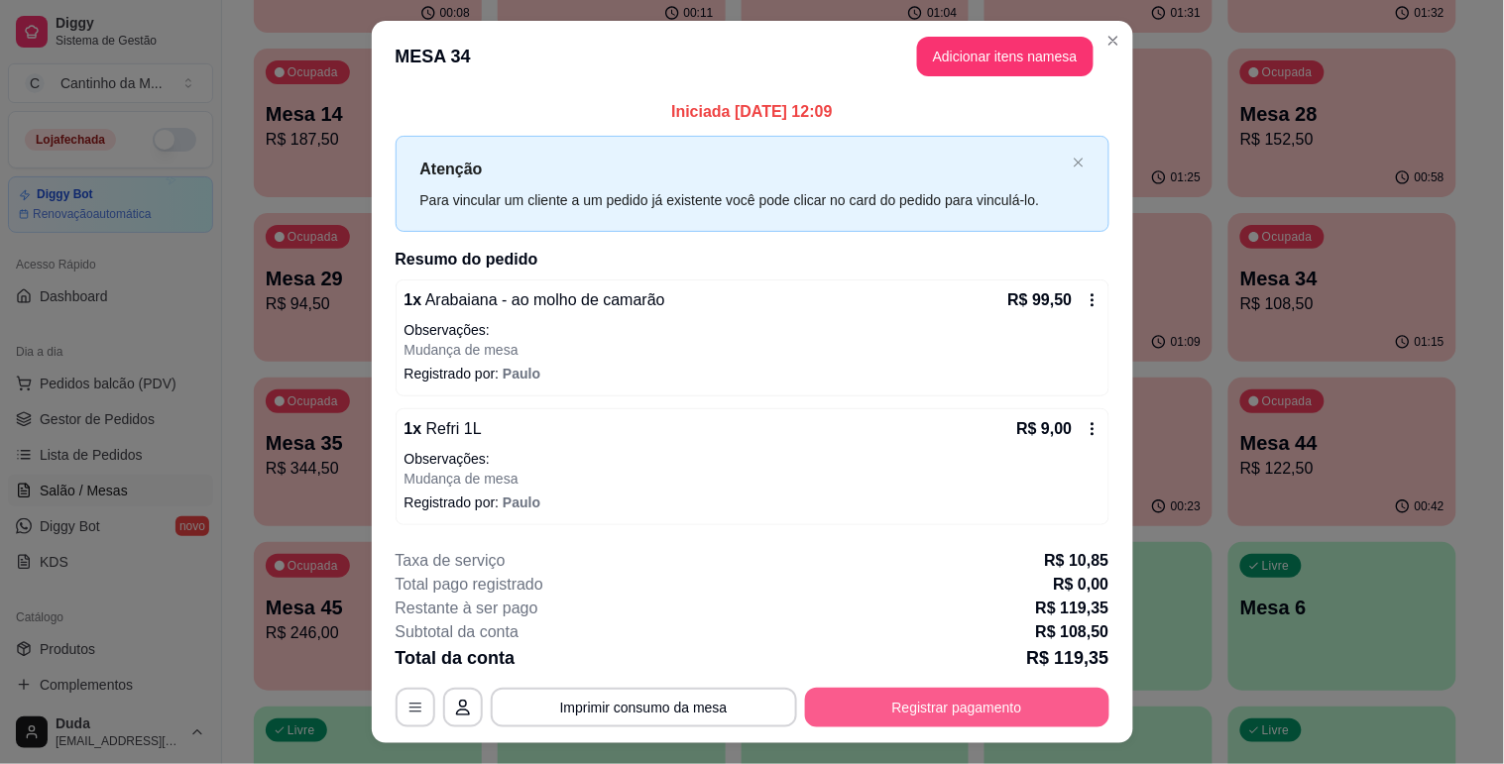
click at [889, 692] on button "Registrar pagamento" at bounding box center [957, 708] width 304 height 40
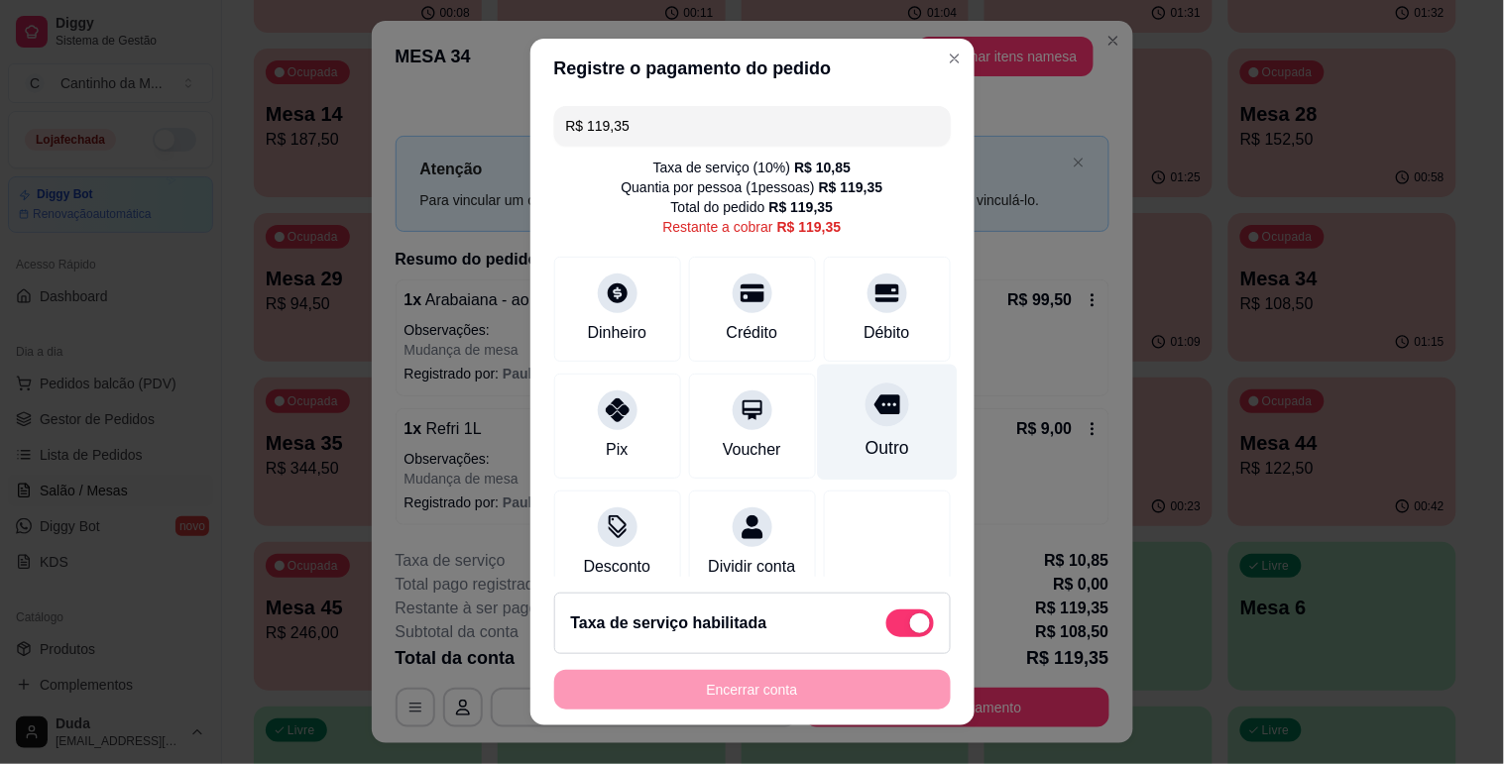
click at [864, 441] on div "Outro" at bounding box center [886, 448] width 44 height 26
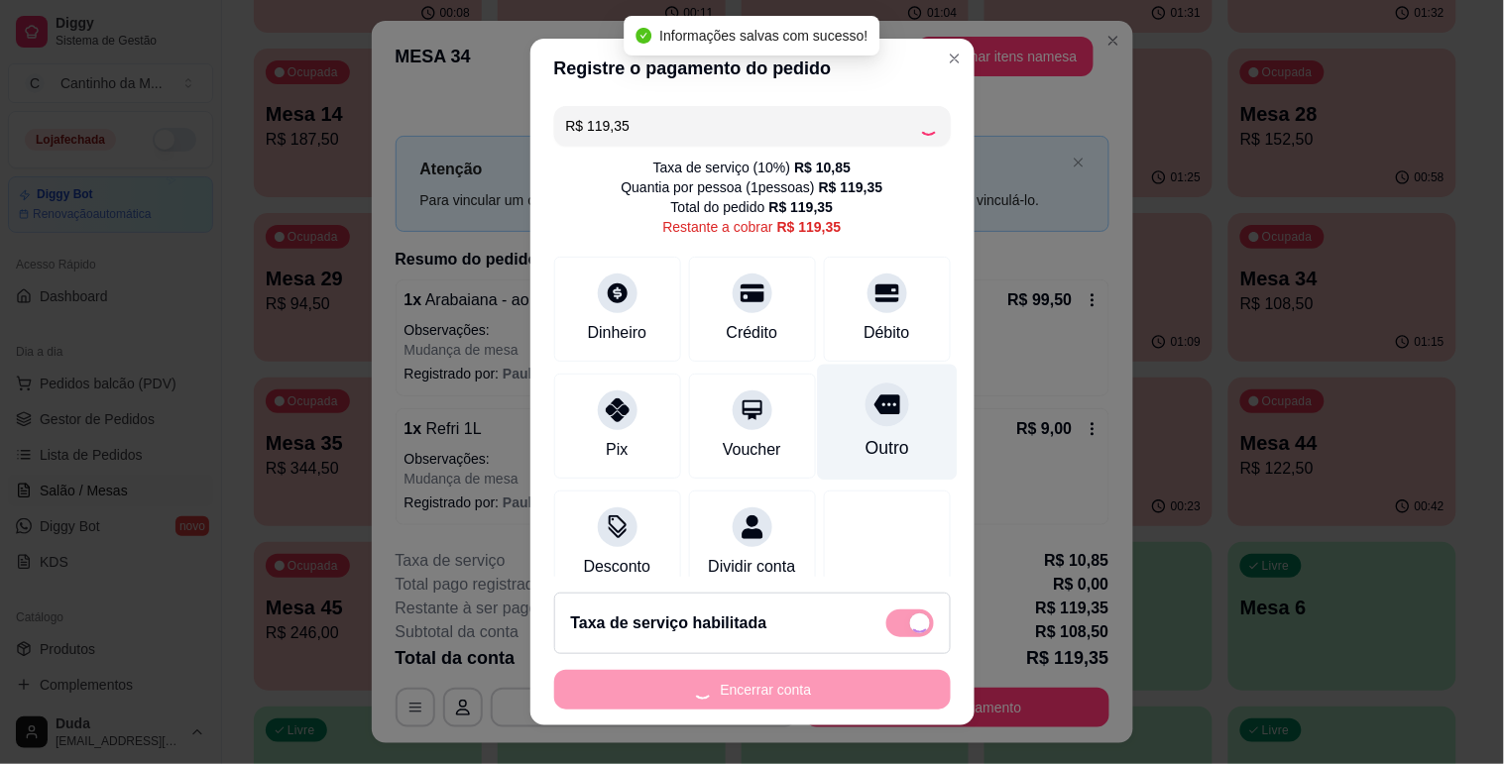
type input "R$ 0,00"
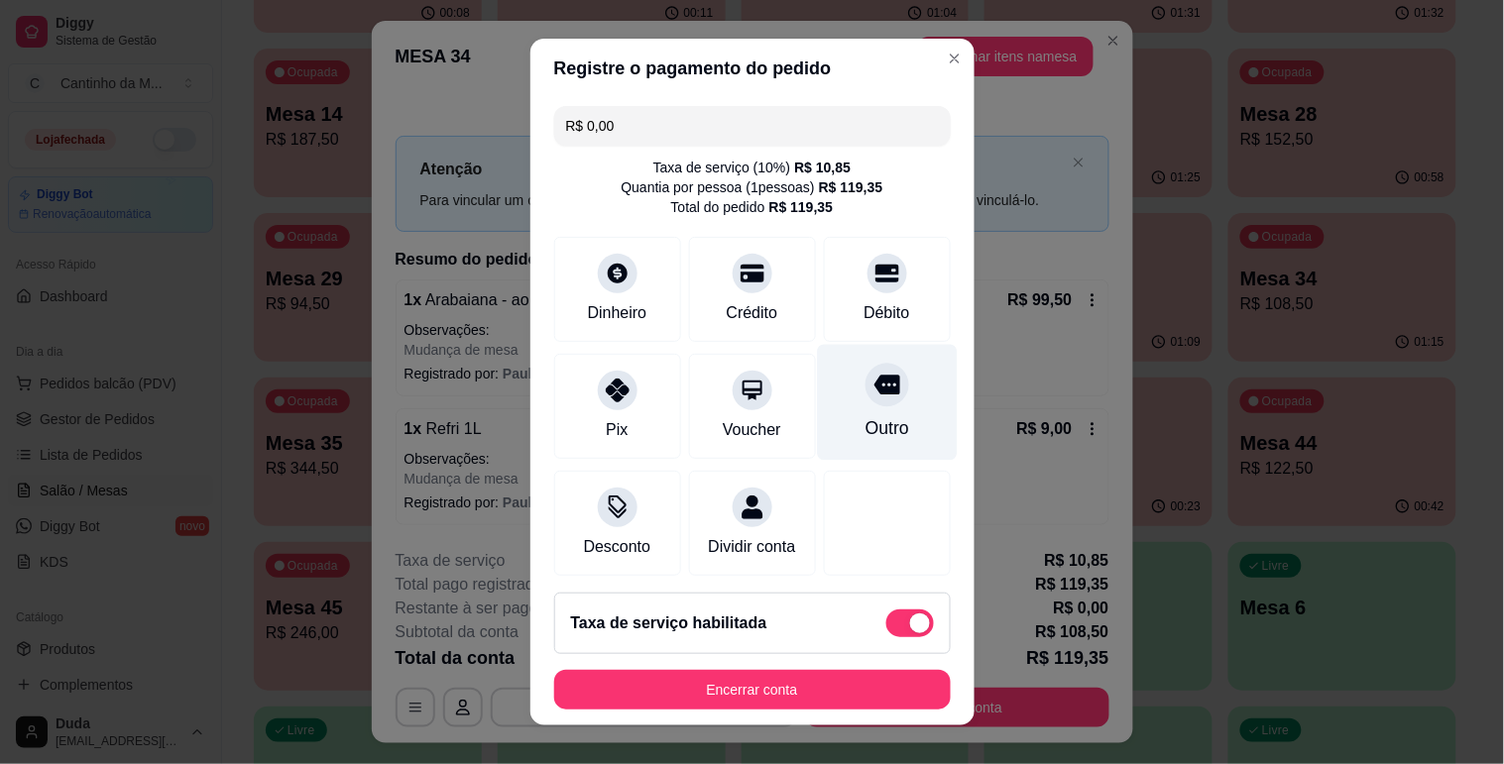
click at [865, 360] on div "Outro" at bounding box center [887, 402] width 140 height 116
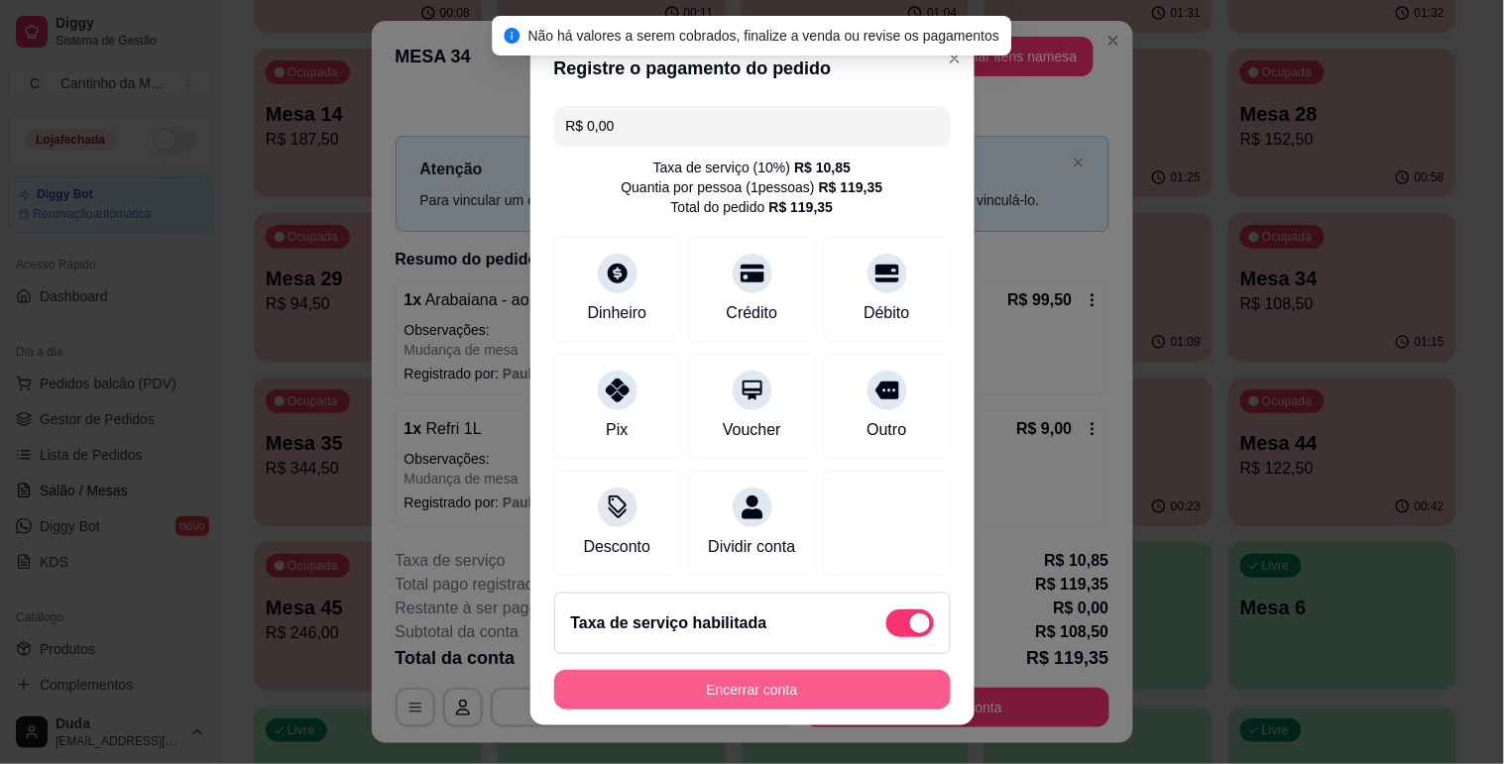
click at [759, 688] on button "Encerrar conta" at bounding box center [752, 690] width 397 height 40
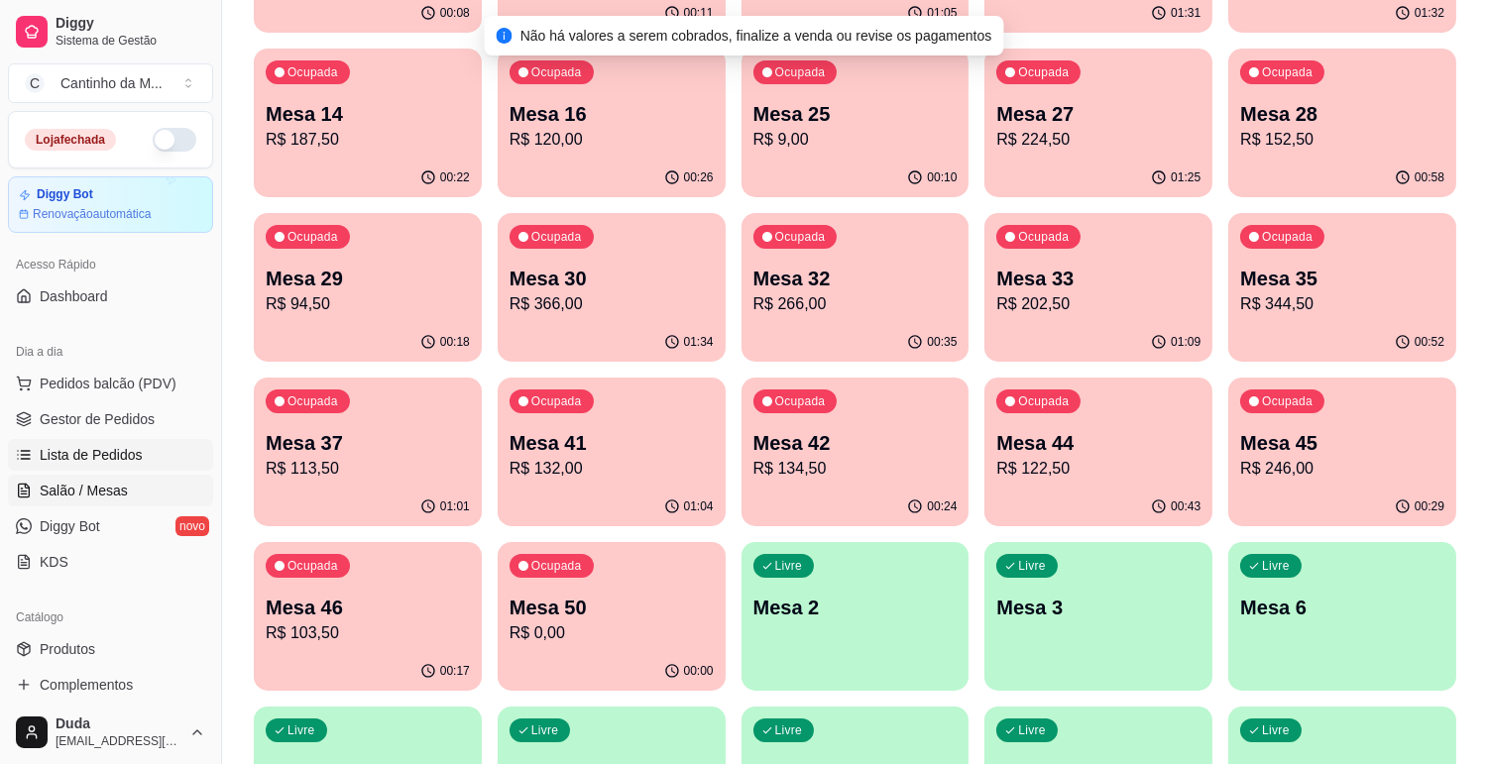
click at [113, 452] on span "Lista de Pedidos" at bounding box center [91, 455] width 103 height 20
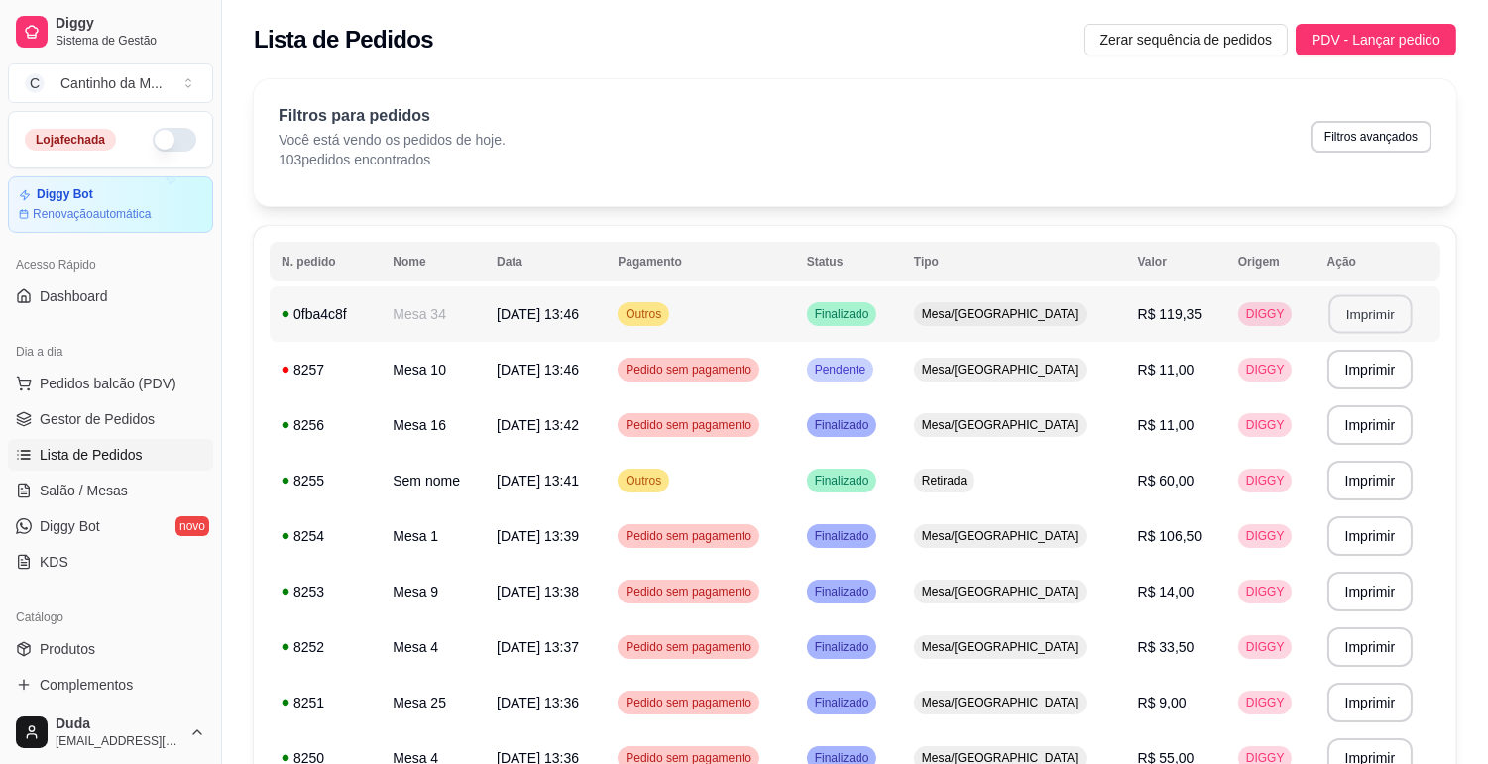
click at [1351, 307] on button "Imprimir" at bounding box center [1369, 314] width 83 height 39
click at [90, 421] on span "Gestor de Pedidos" at bounding box center [97, 419] width 115 height 20
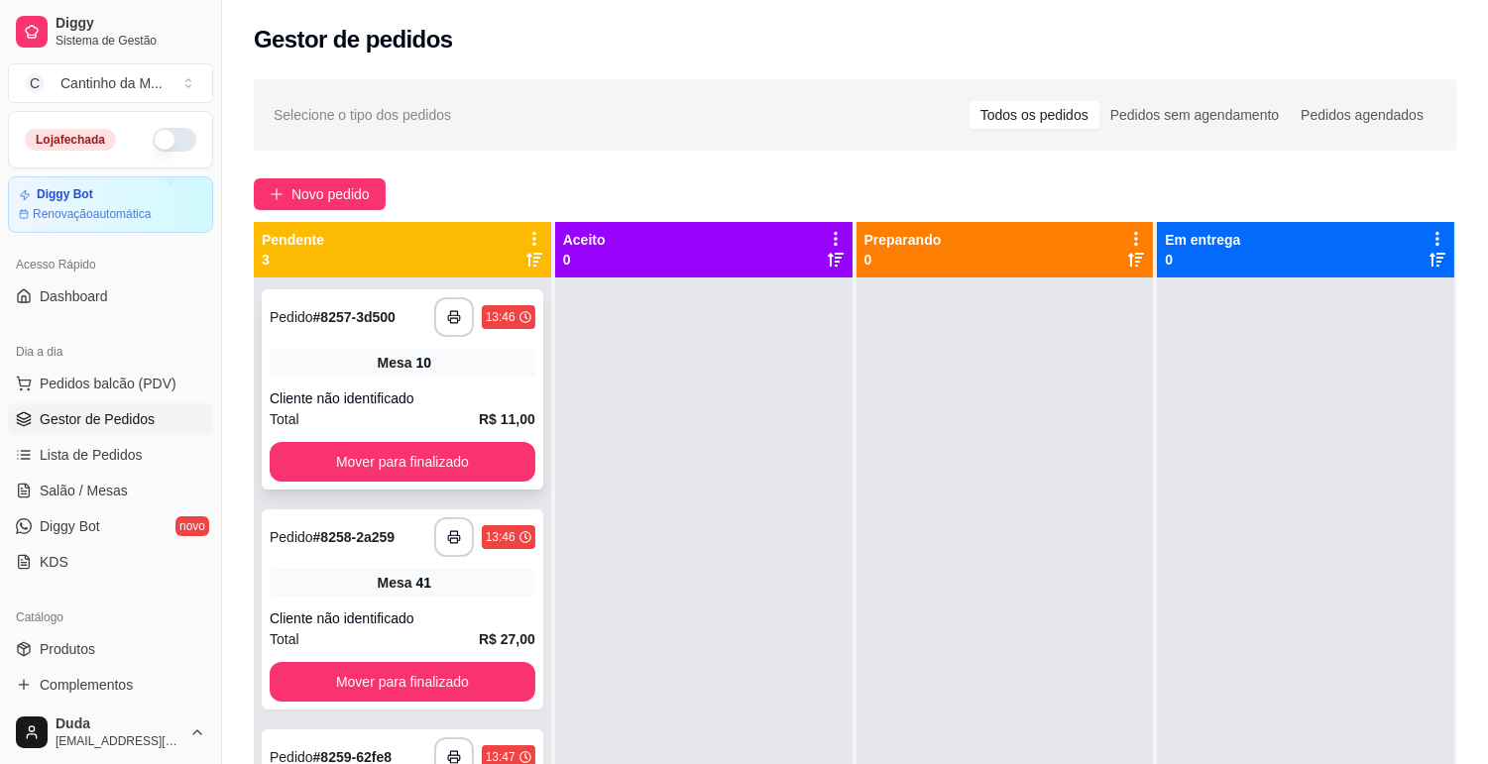
click at [385, 349] on div "Mesa 10" at bounding box center [403, 363] width 266 height 28
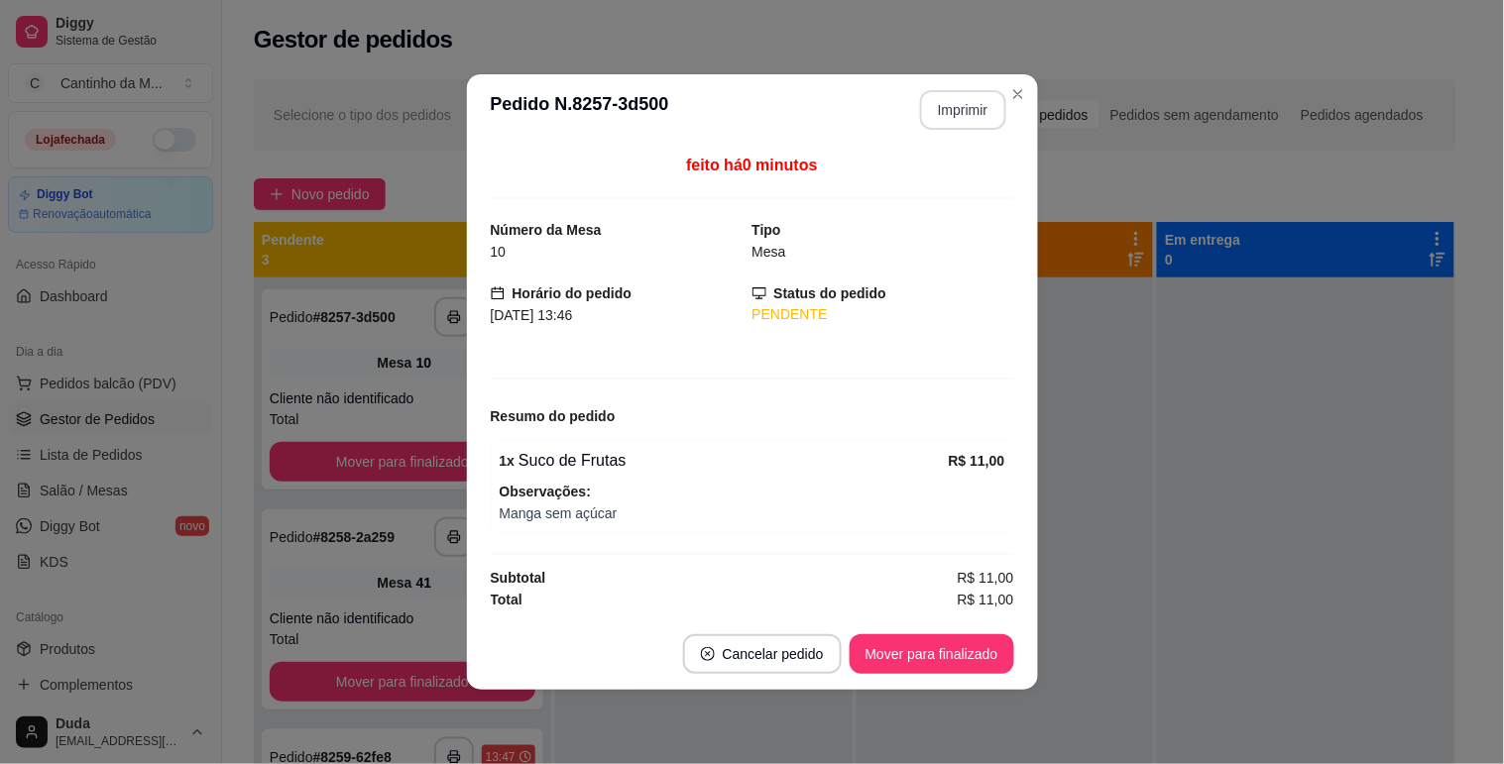
click at [964, 114] on button "Imprimir" at bounding box center [963, 110] width 86 height 40
click at [957, 659] on button "Mover para finalizado" at bounding box center [932, 654] width 165 height 40
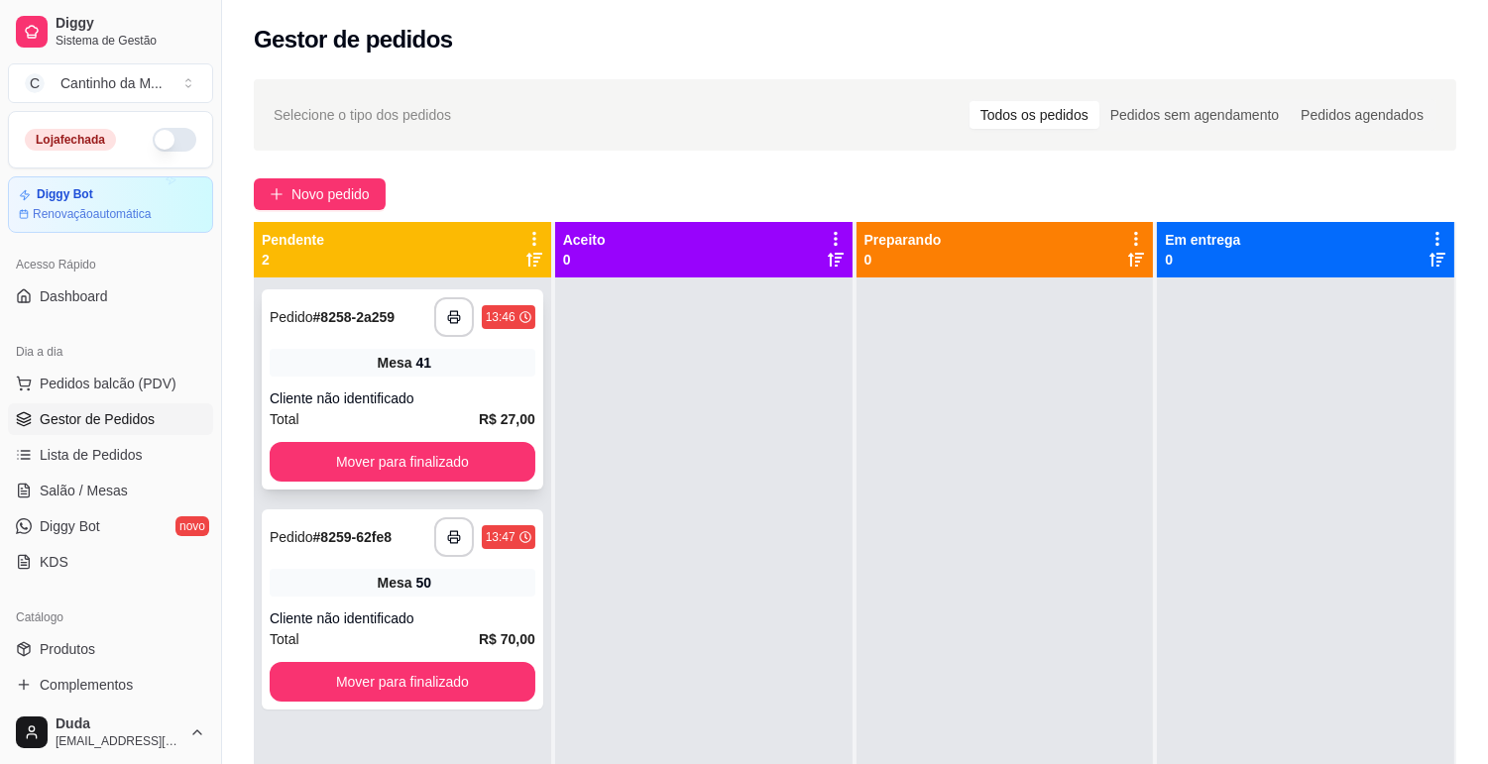
click at [457, 393] on div "Cliente não identificado" at bounding box center [403, 399] width 266 height 20
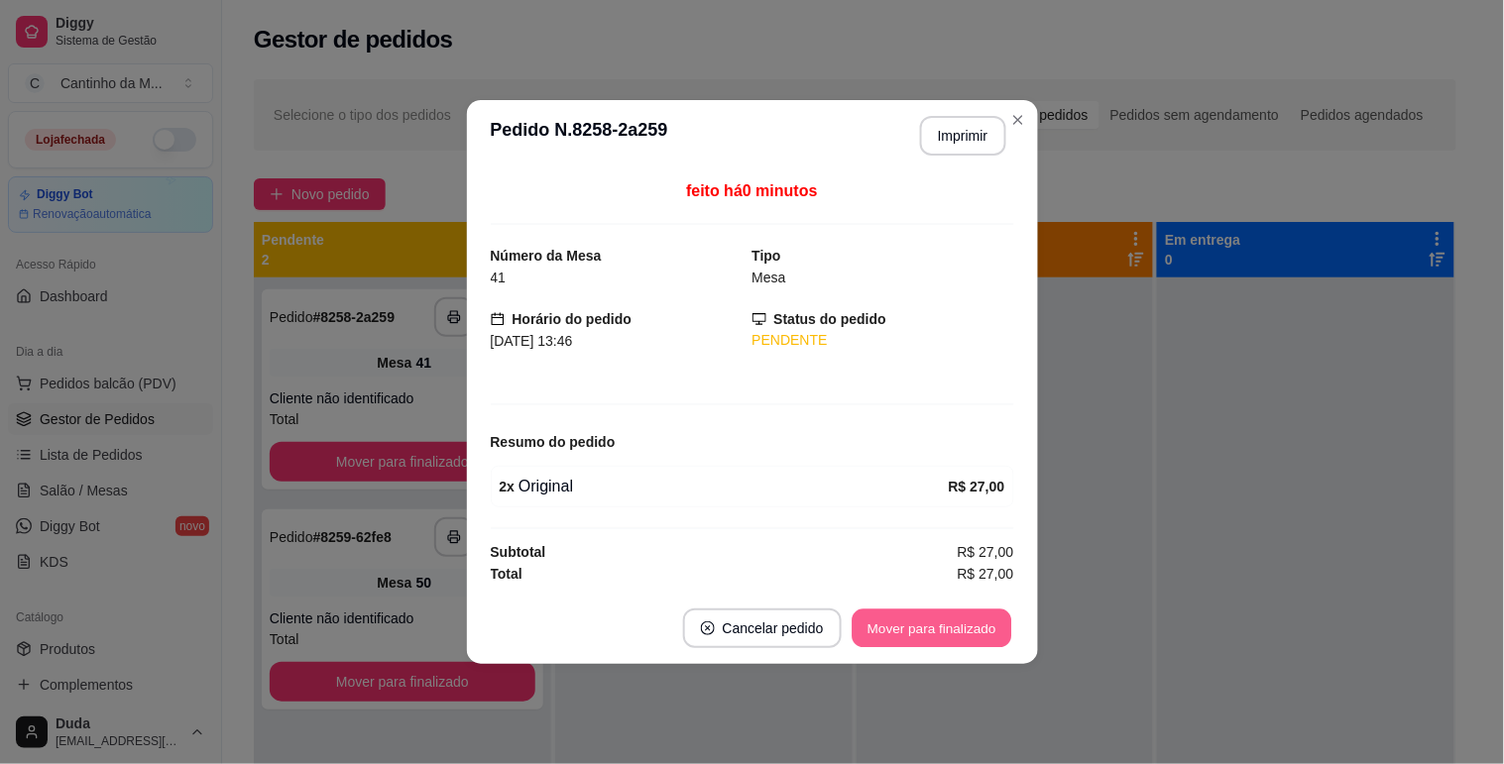
click at [959, 628] on button "Mover para finalizado" at bounding box center [932, 629] width 160 height 39
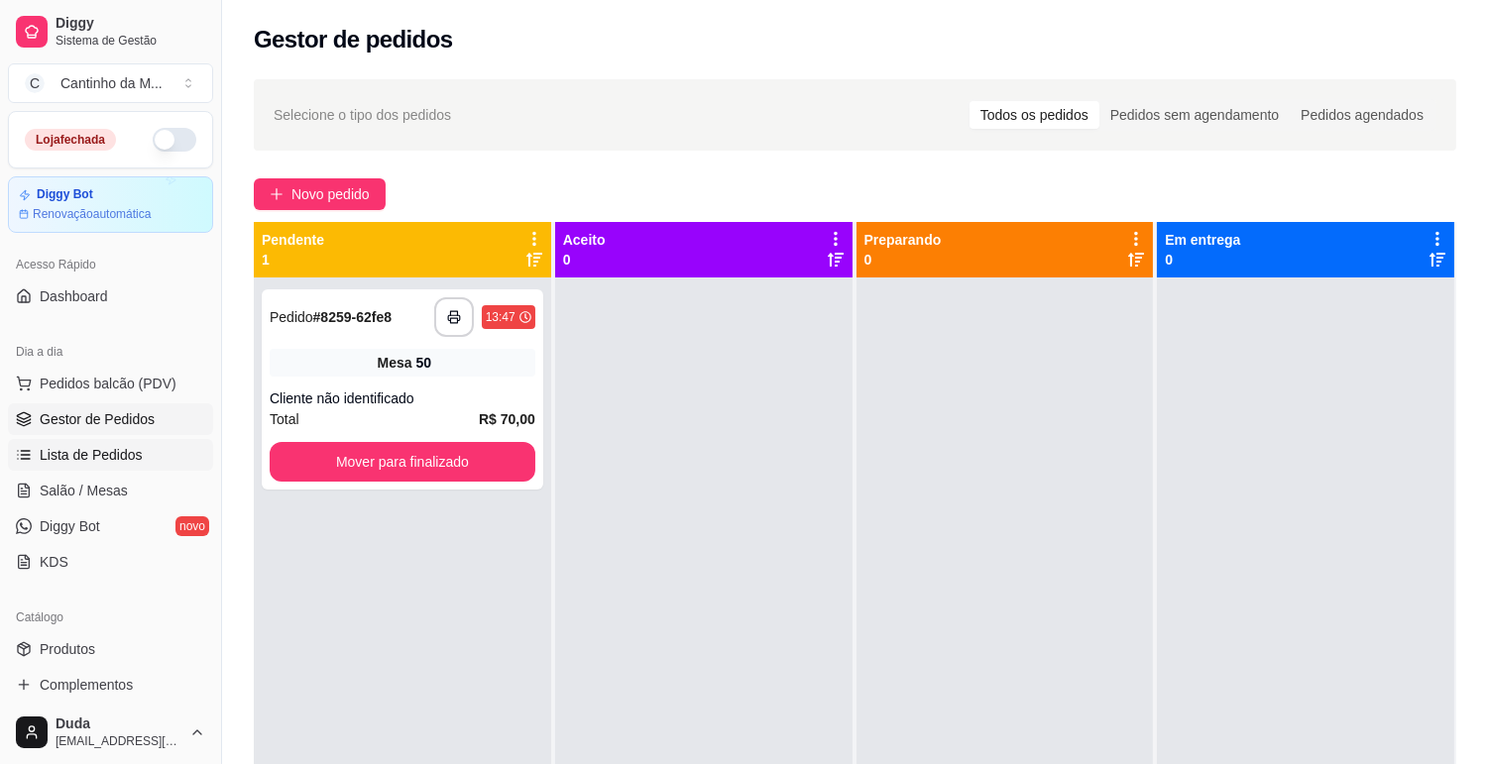
click at [69, 446] on span "Lista de Pedidos" at bounding box center [91, 455] width 103 height 20
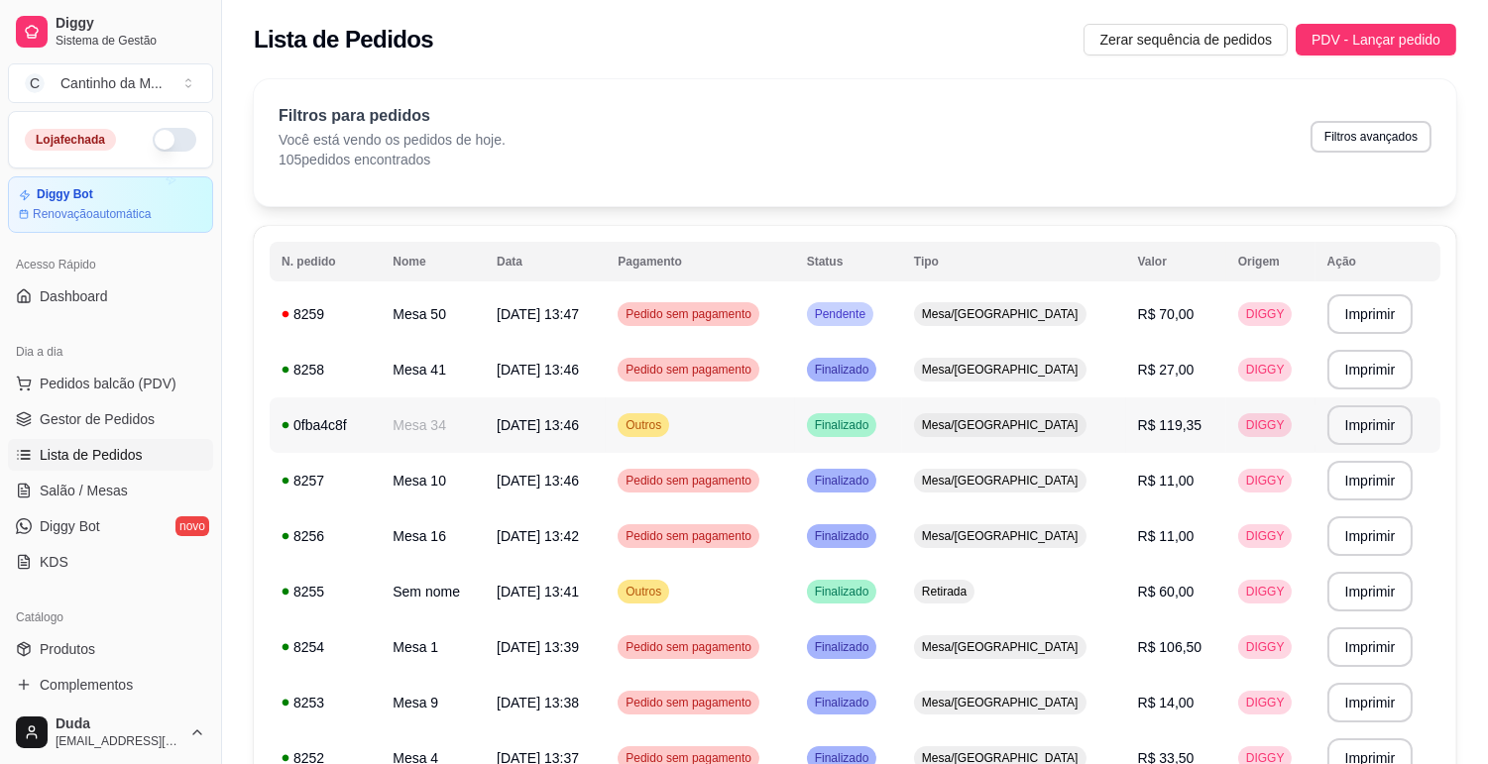
click at [788, 429] on td "Outros" at bounding box center [700, 426] width 188 height 56
click at [80, 419] on span "Gestor de Pedidos" at bounding box center [97, 419] width 115 height 20
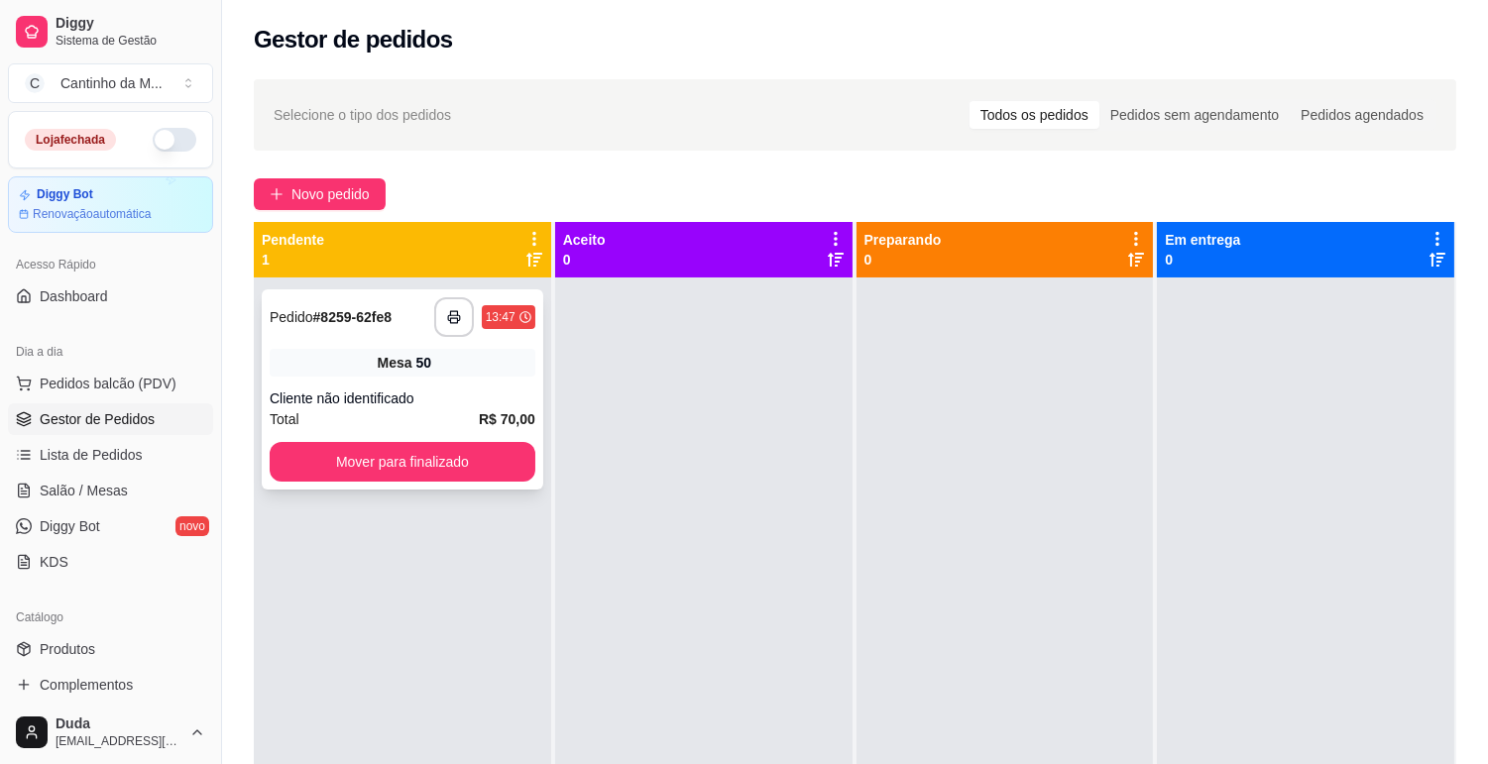
click at [400, 374] on div "Mesa 50" at bounding box center [403, 363] width 266 height 28
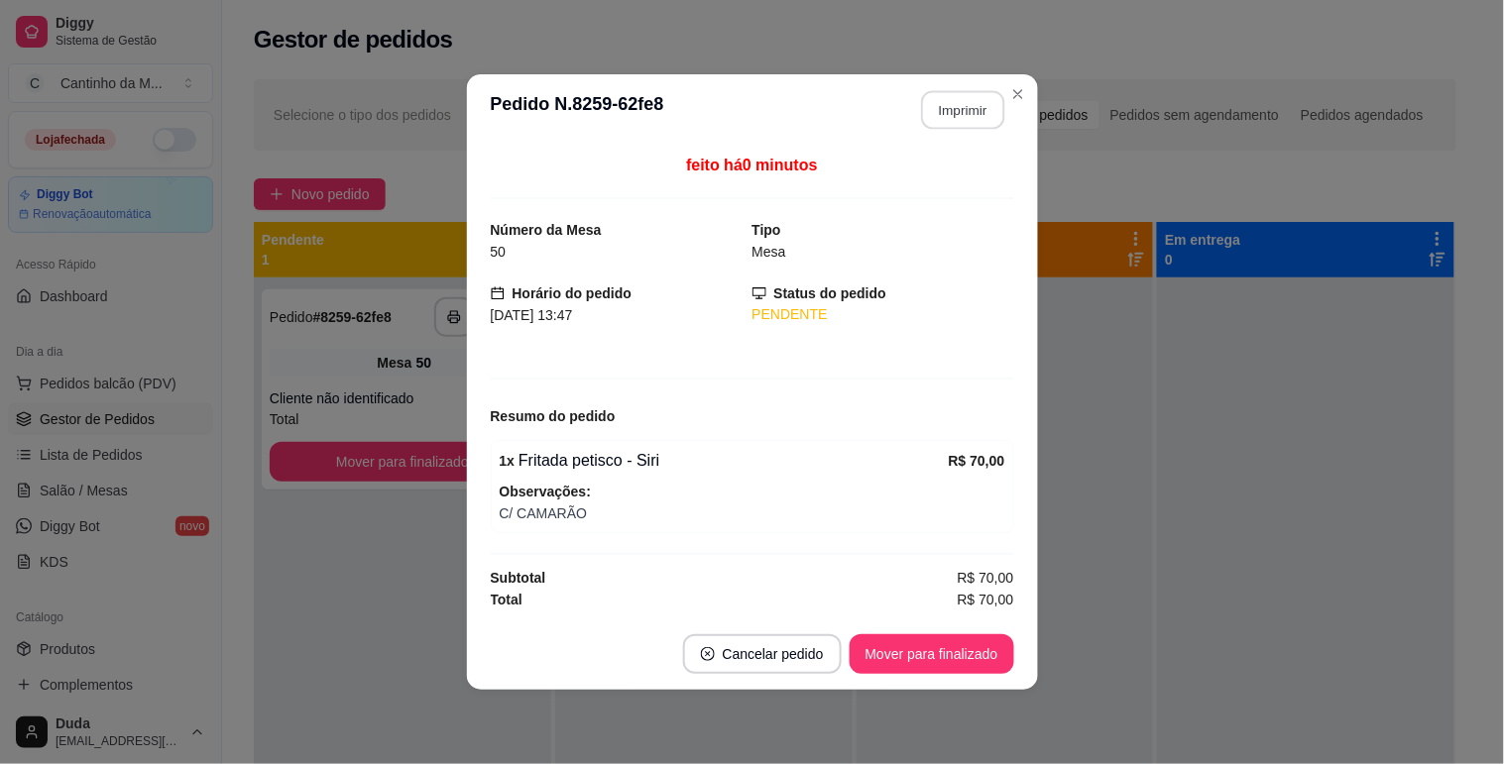
click at [948, 112] on button "Imprimir" at bounding box center [962, 110] width 83 height 39
click at [955, 648] on button "Mover para finalizado" at bounding box center [932, 654] width 160 height 39
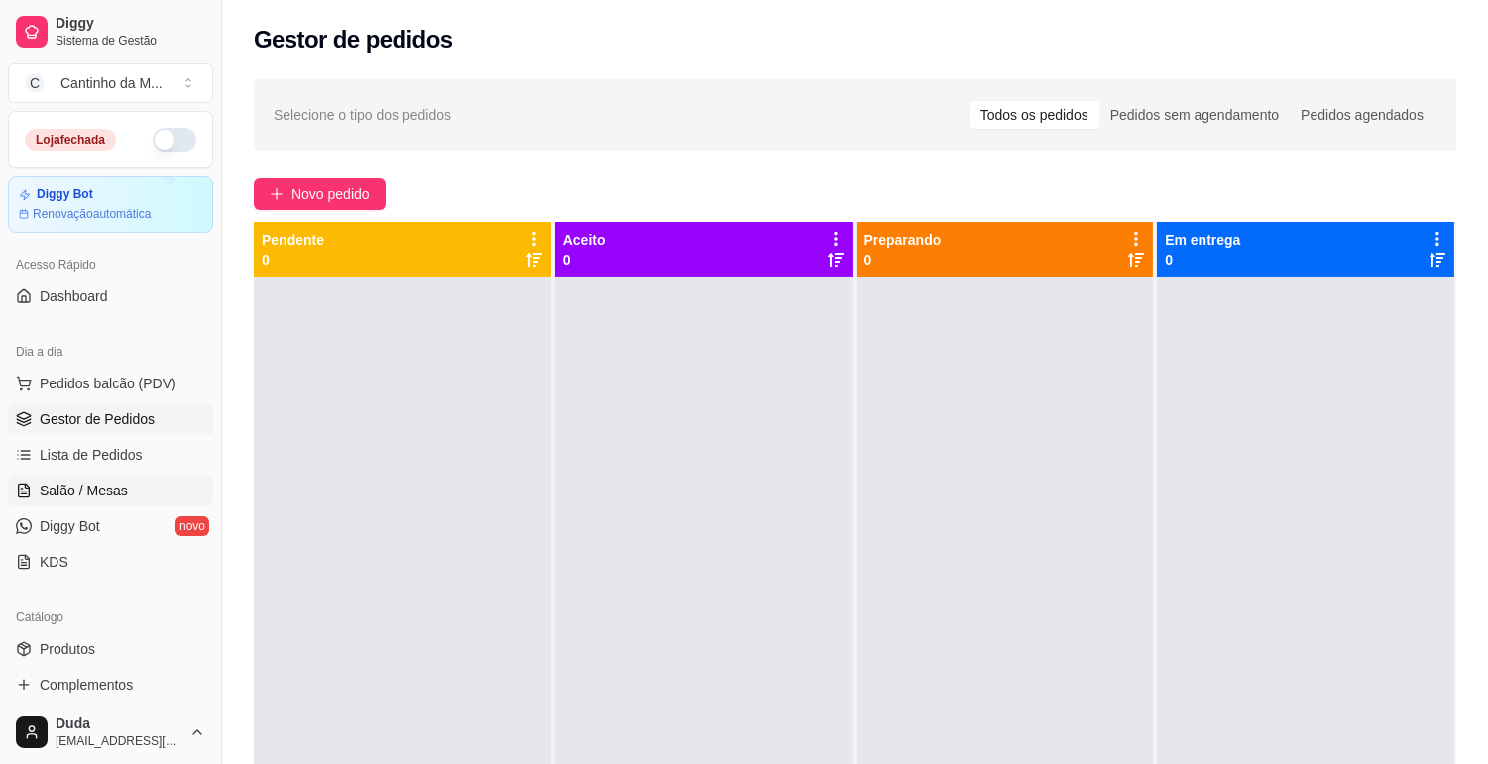
click at [64, 477] on link "Salão / Mesas" at bounding box center [110, 491] width 205 height 32
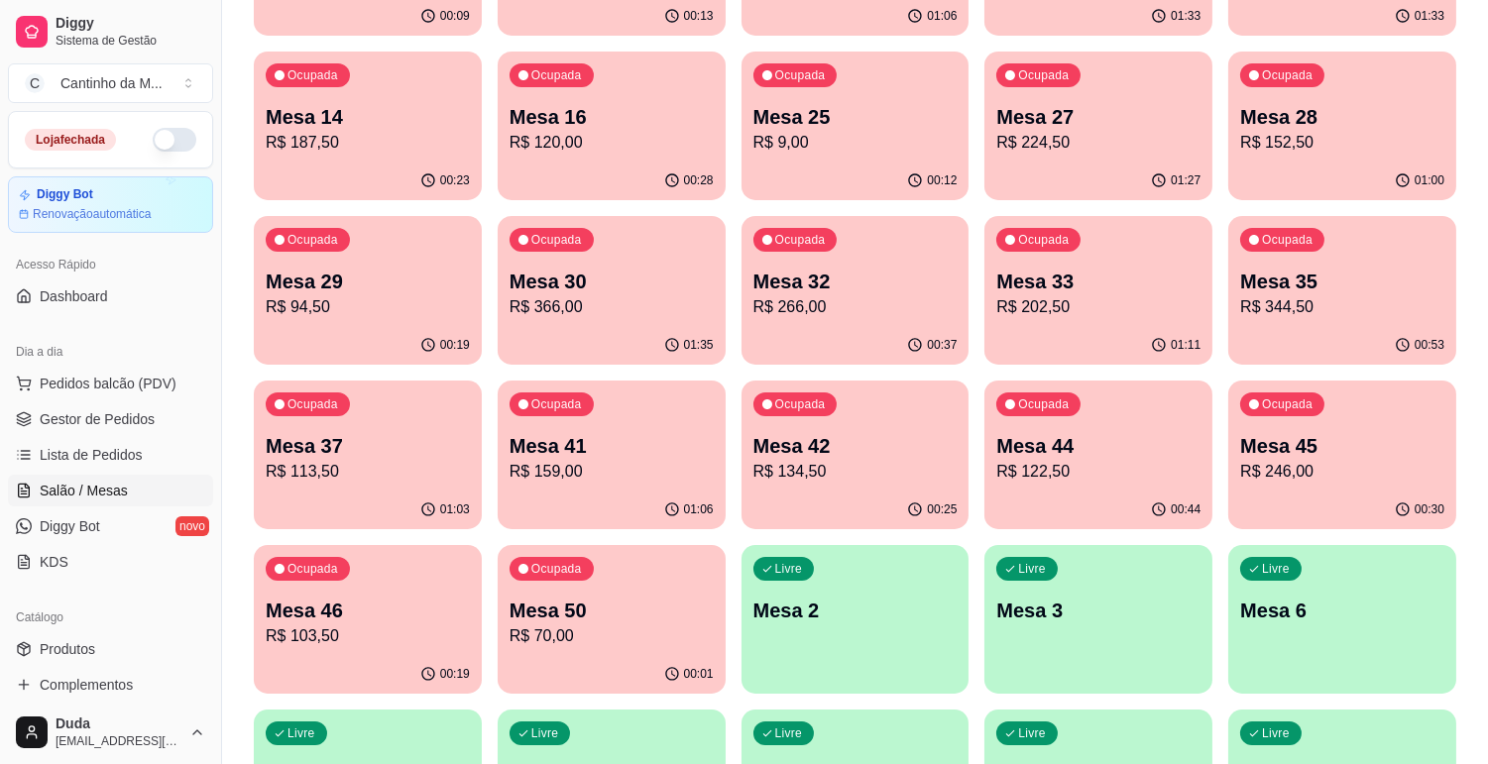
scroll to position [330, 0]
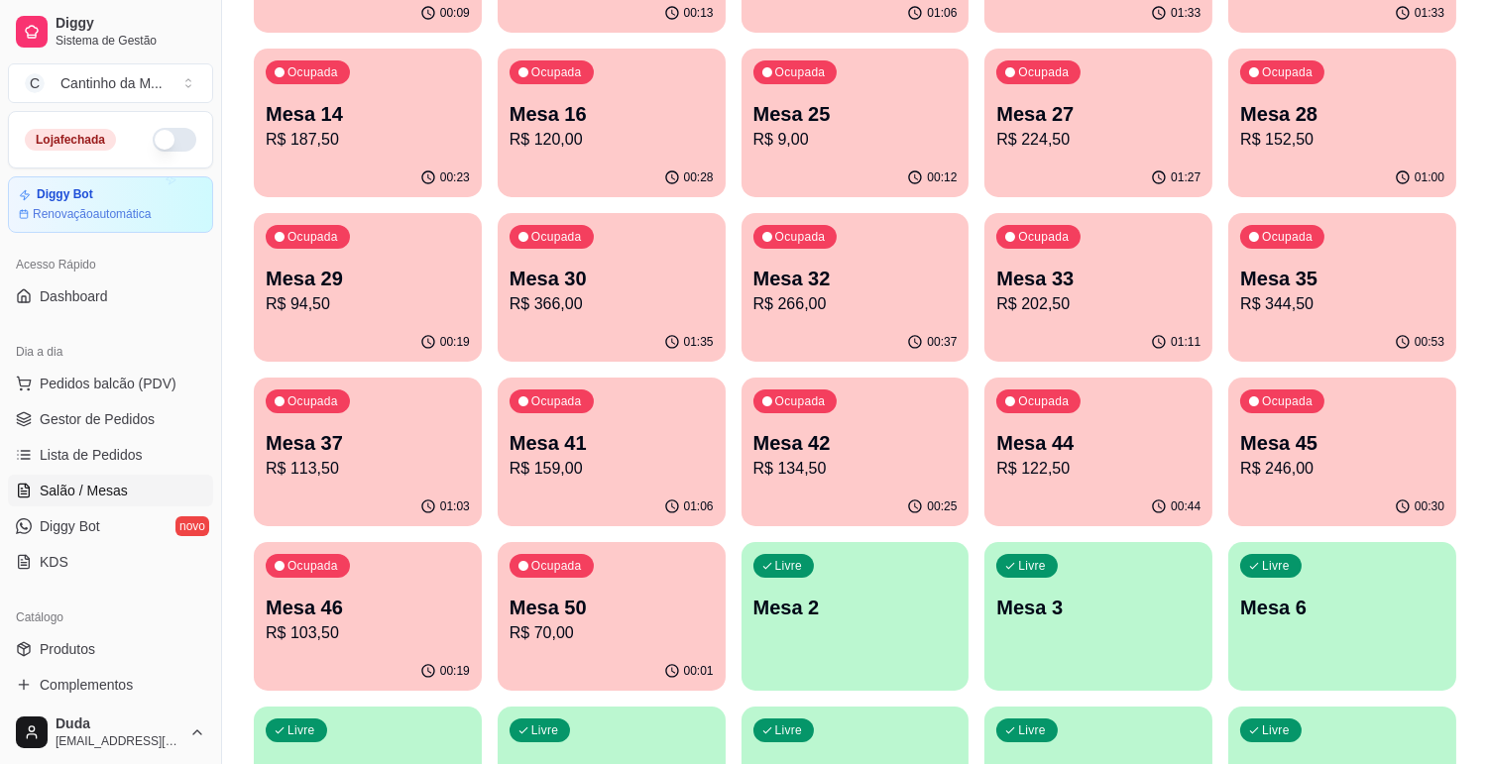
click at [577, 448] on p "Mesa 41" at bounding box center [612, 443] width 204 height 28
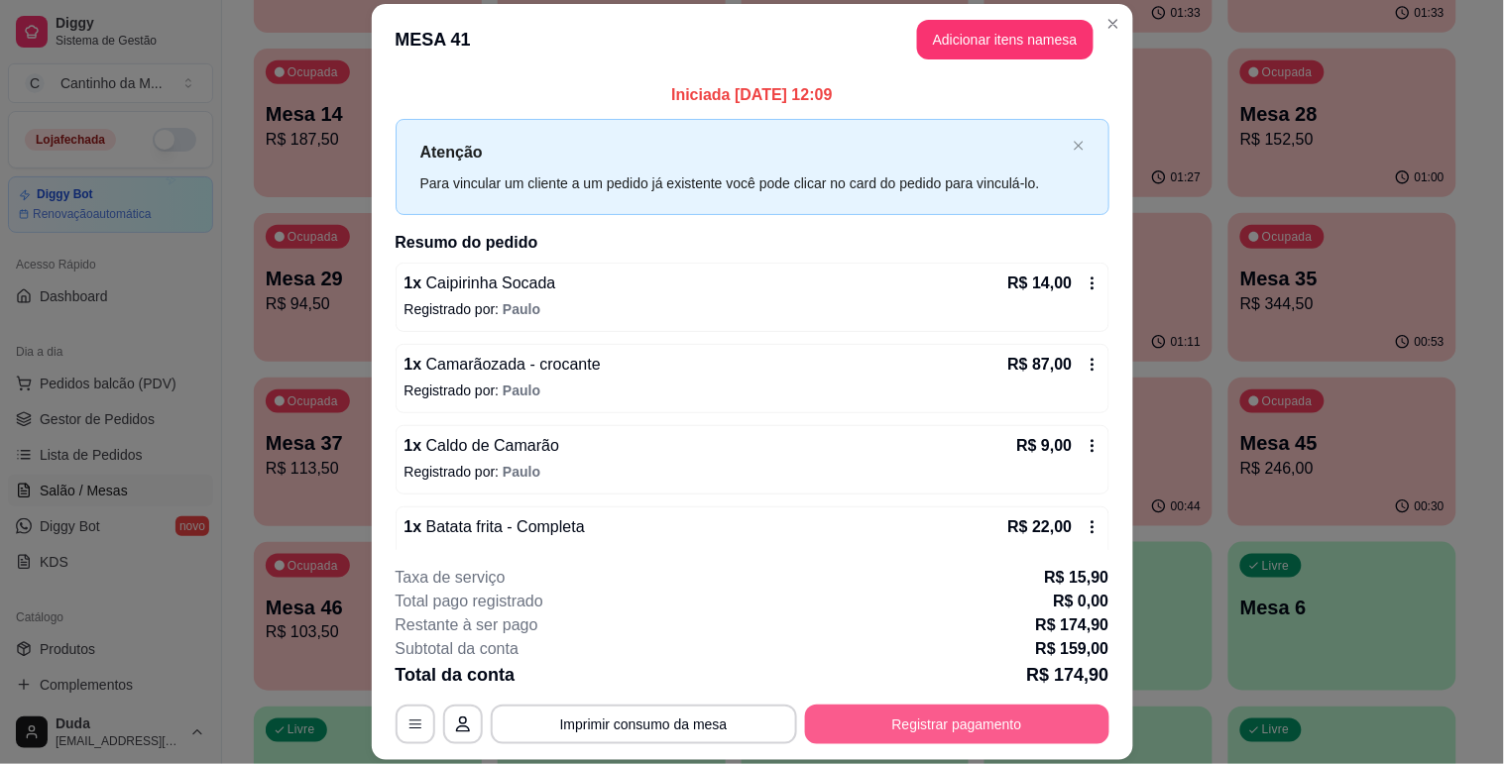
click at [886, 730] on button "Registrar pagamento" at bounding box center [957, 725] width 304 height 40
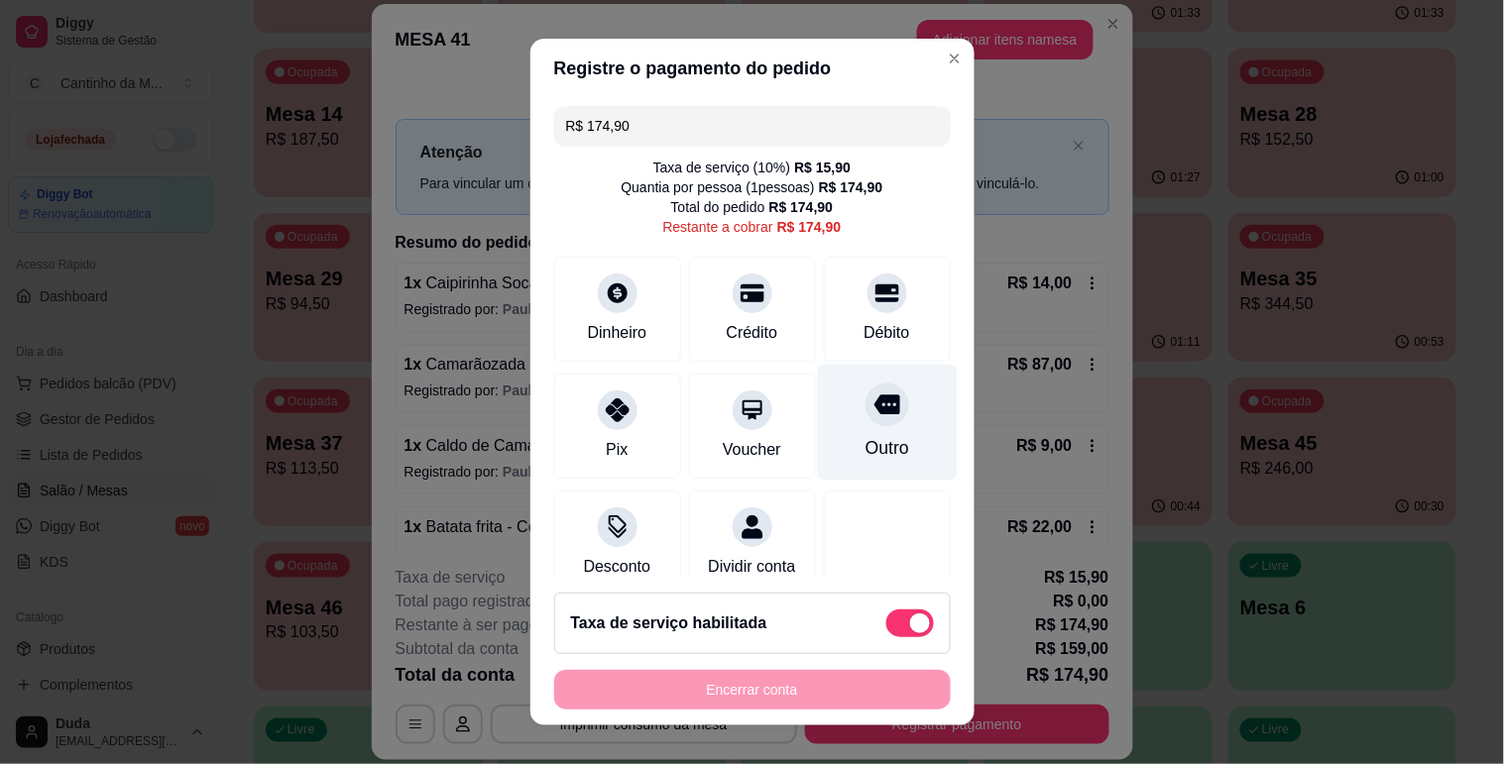
click at [865, 420] on div at bounding box center [887, 405] width 44 height 44
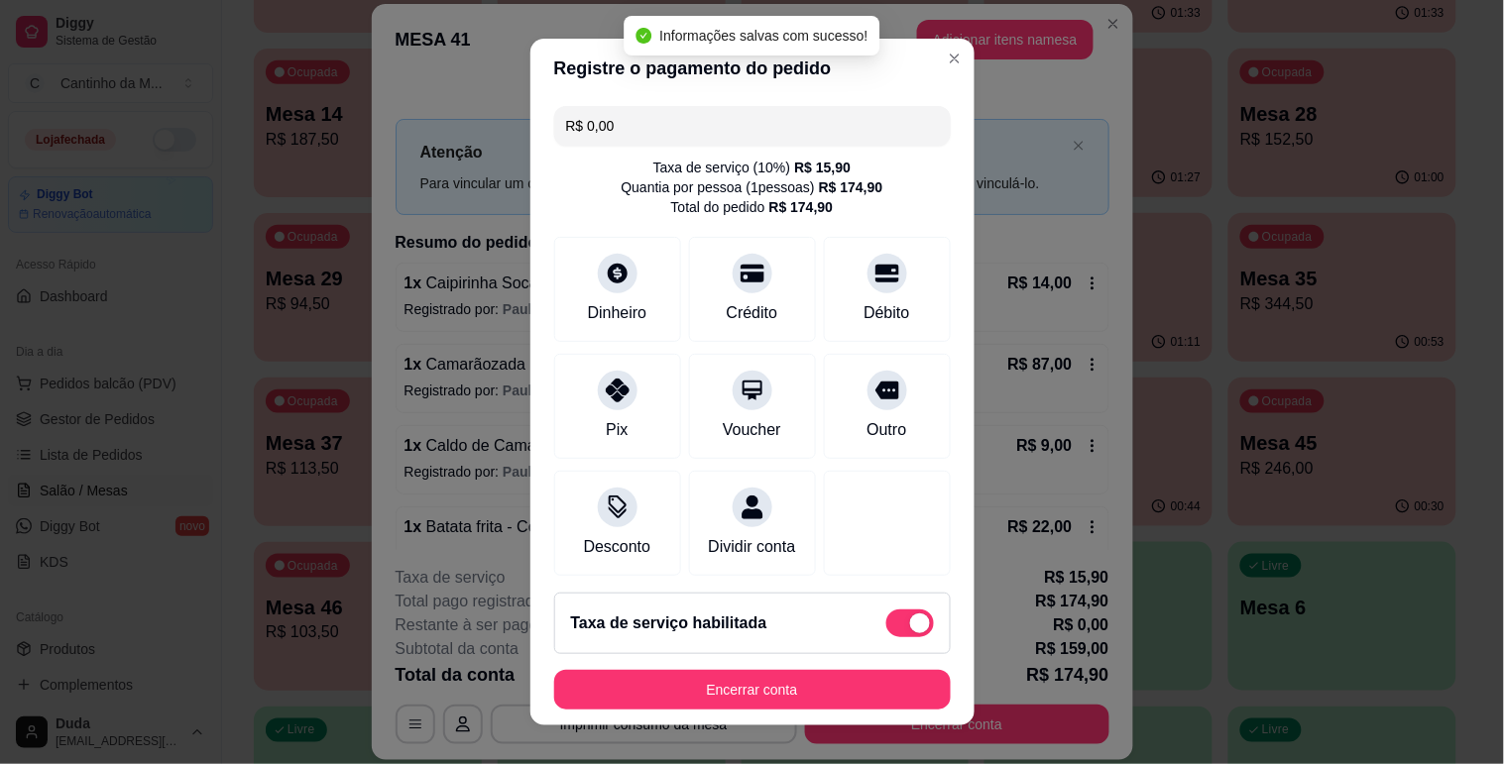
type input "R$ 0,00"
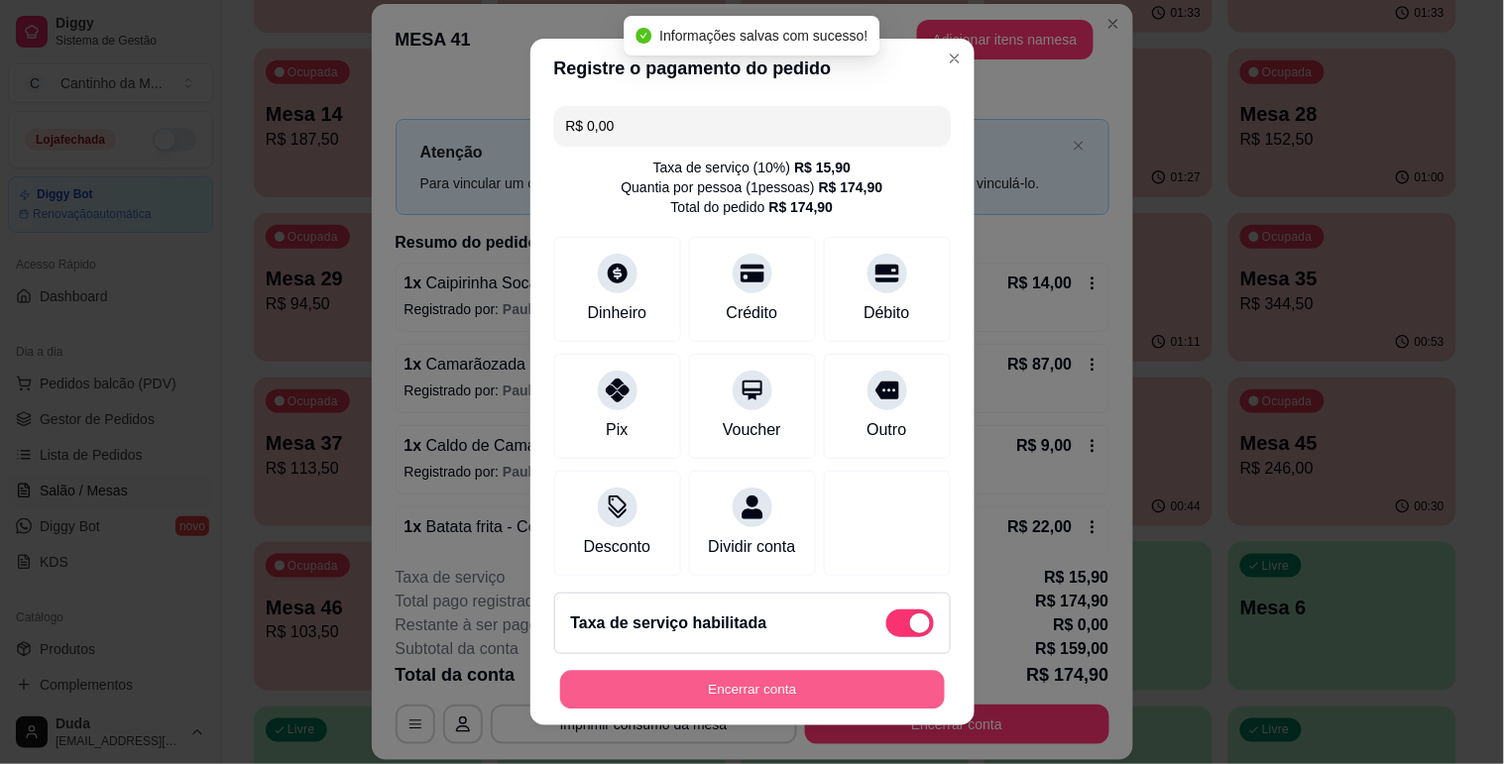
click at [726, 677] on button "Encerrar conta" at bounding box center [752, 690] width 385 height 39
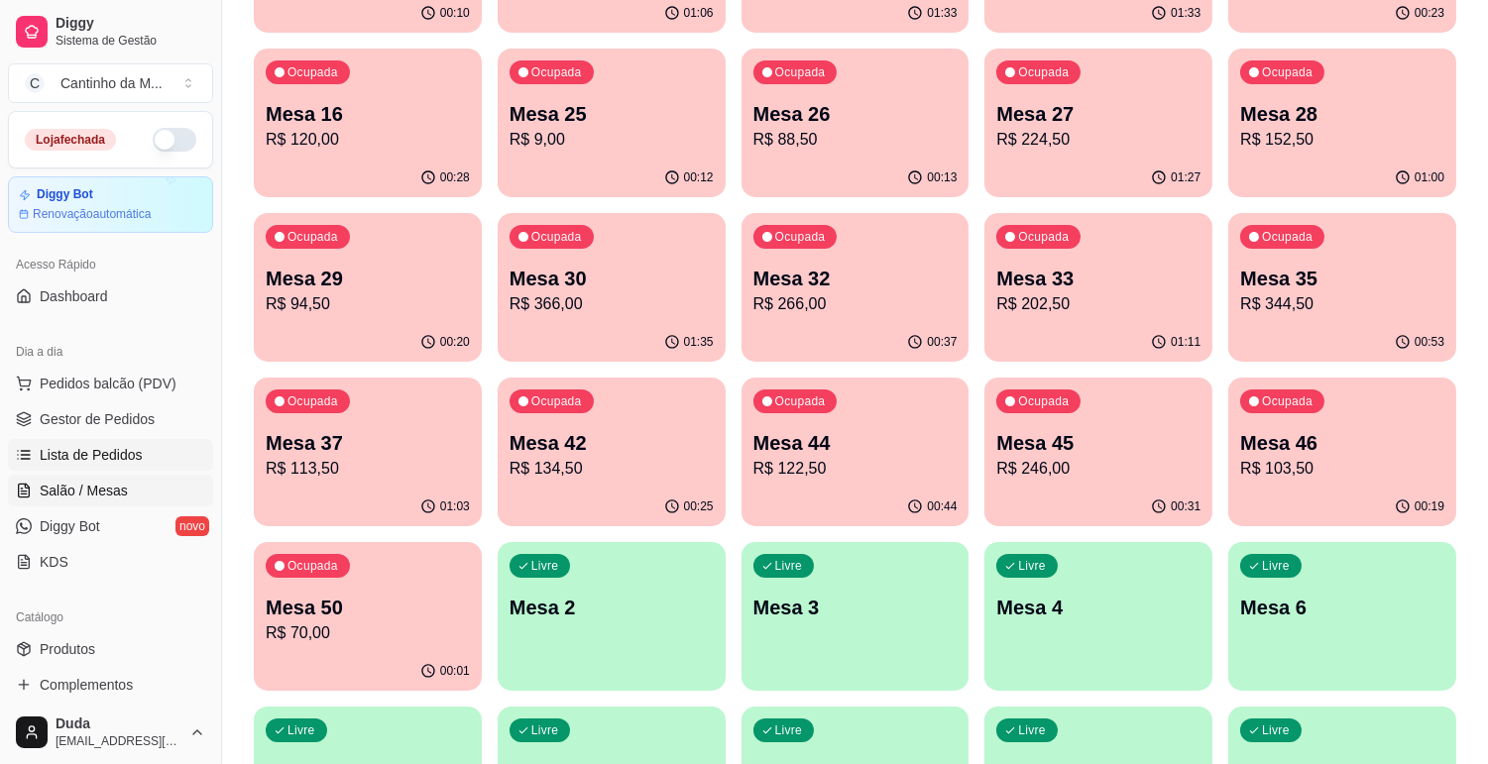
click at [123, 456] on span "Lista de Pedidos" at bounding box center [91, 455] width 103 height 20
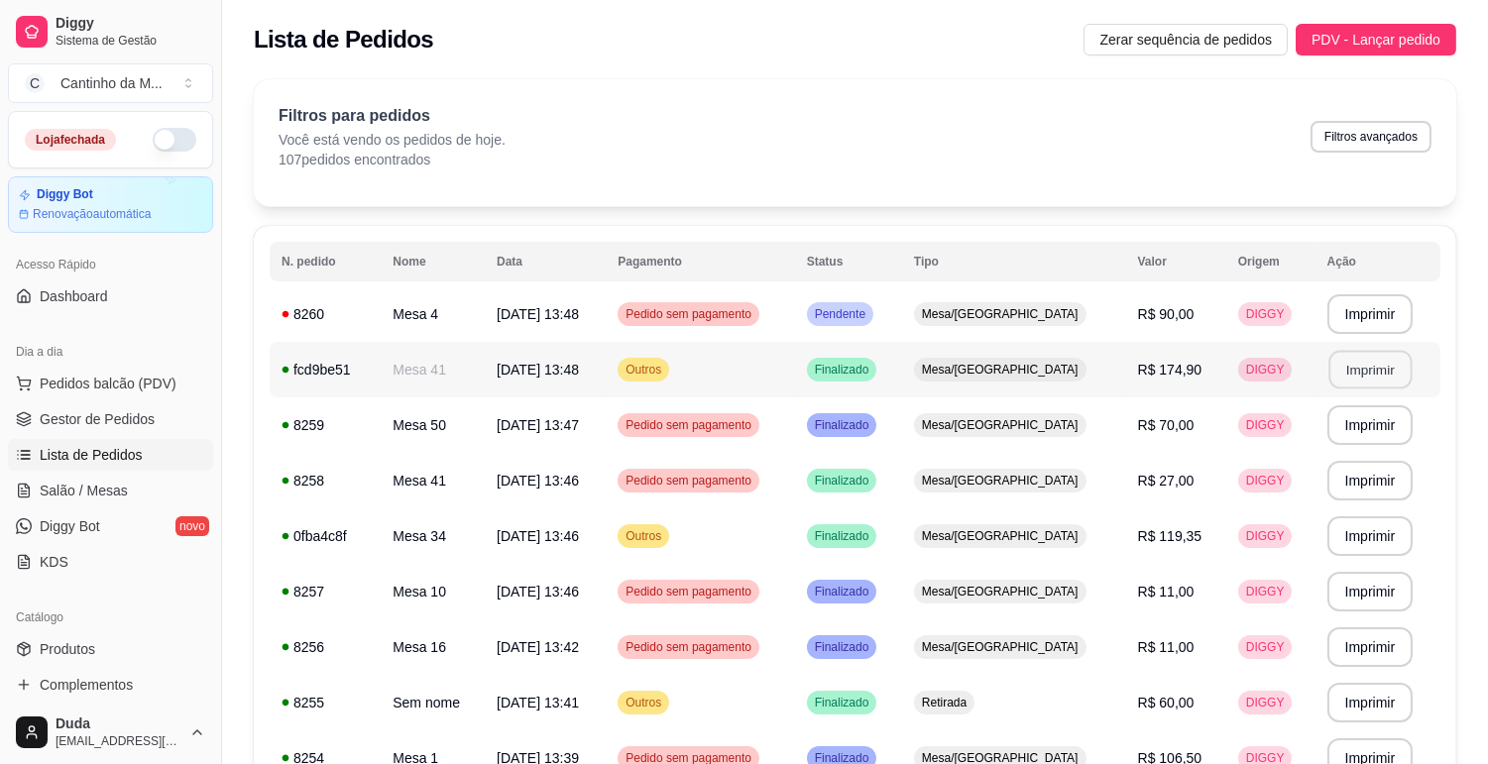
click at [1363, 364] on button "Imprimir" at bounding box center [1369, 370] width 83 height 39
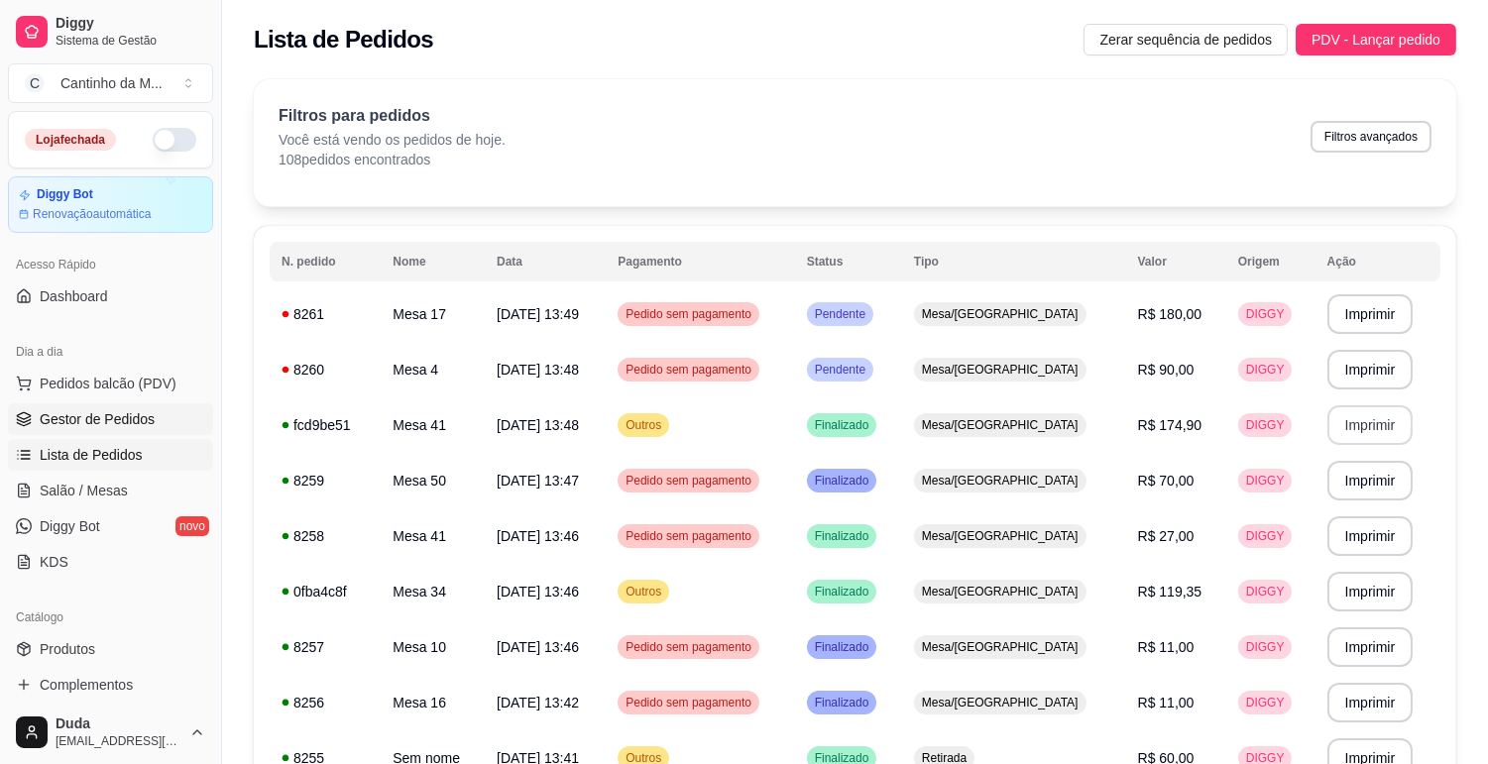
click at [66, 411] on span "Gestor de Pedidos" at bounding box center [97, 419] width 115 height 20
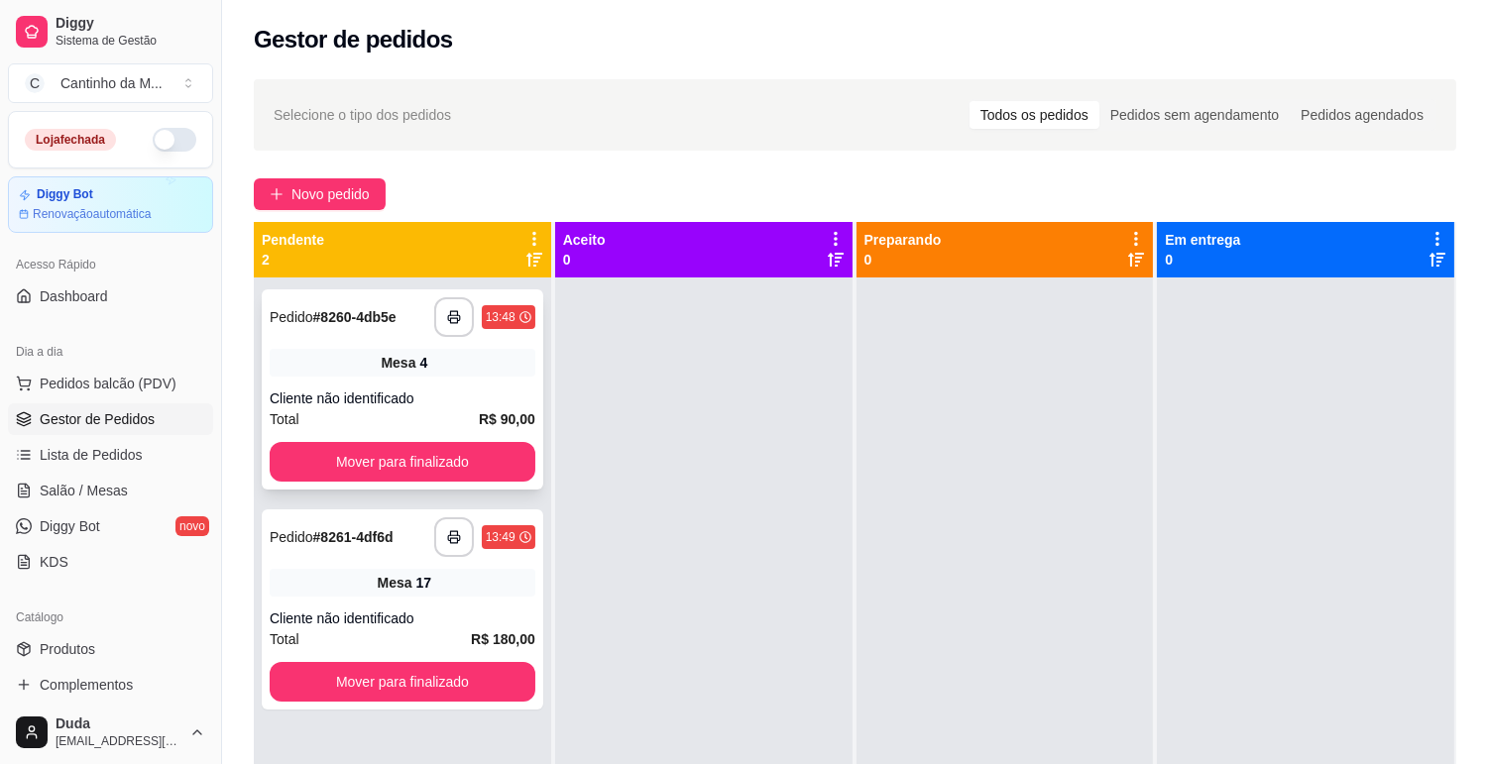
click at [402, 351] on div "Mesa 4" at bounding box center [403, 363] width 266 height 28
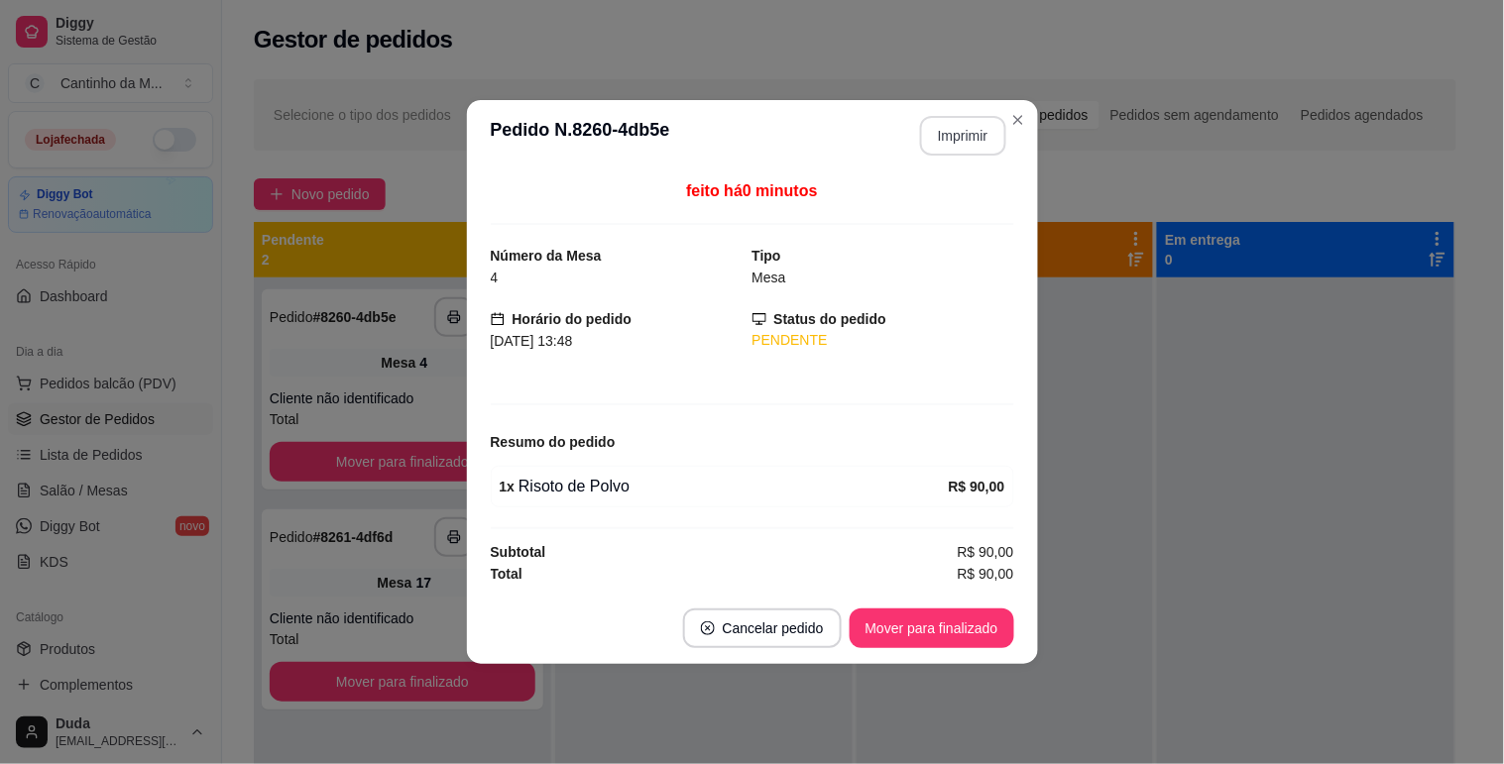
click at [960, 130] on button "Imprimir" at bounding box center [963, 136] width 86 height 40
click at [927, 623] on button "Mover para finalizado" at bounding box center [932, 629] width 165 height 40
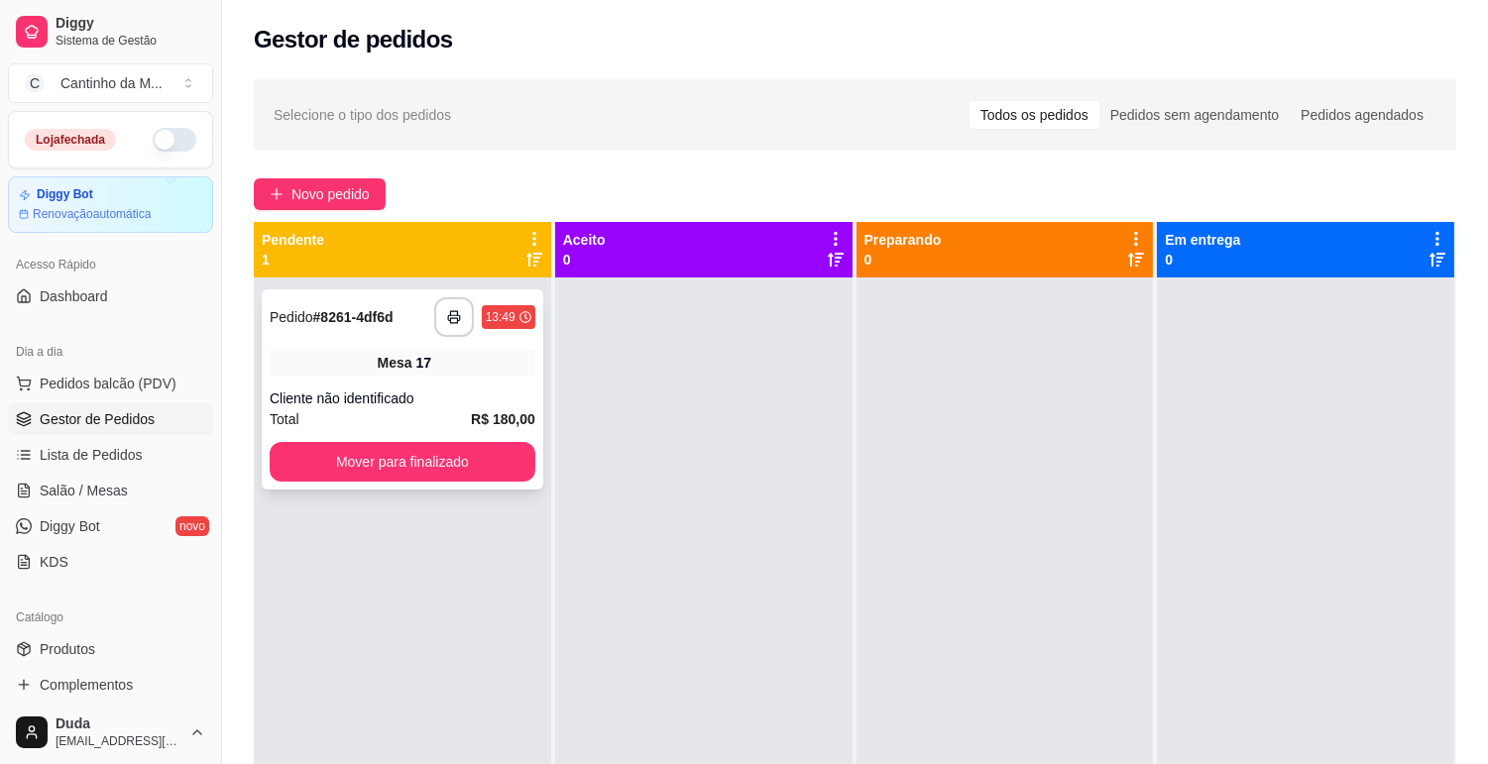
click at [452, 379] on div "**********" at bounding box center [403, 389] width 282 height 200
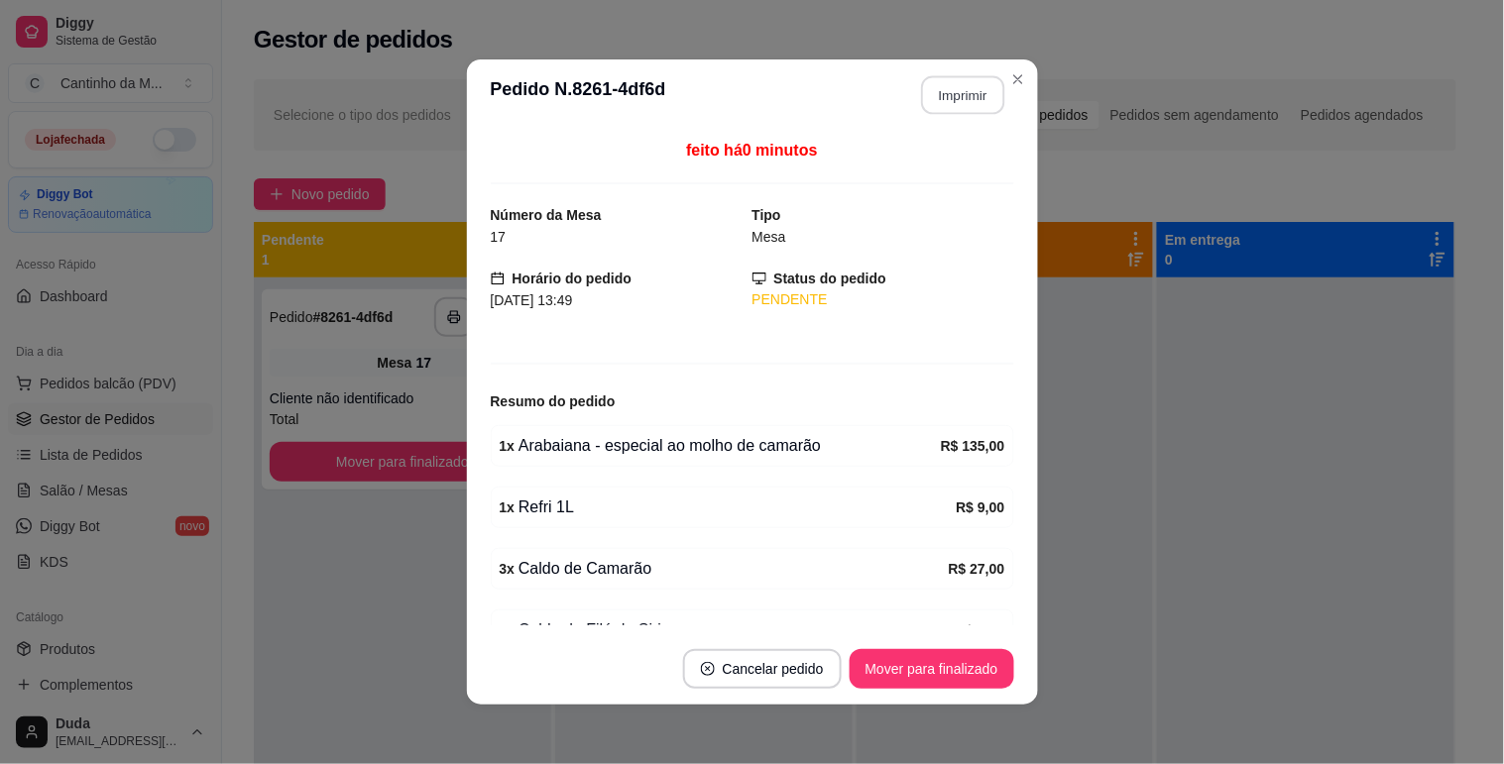
click at [965, 80] on button "Imprimir" at bounding box center [962, 95] width 83 height 39
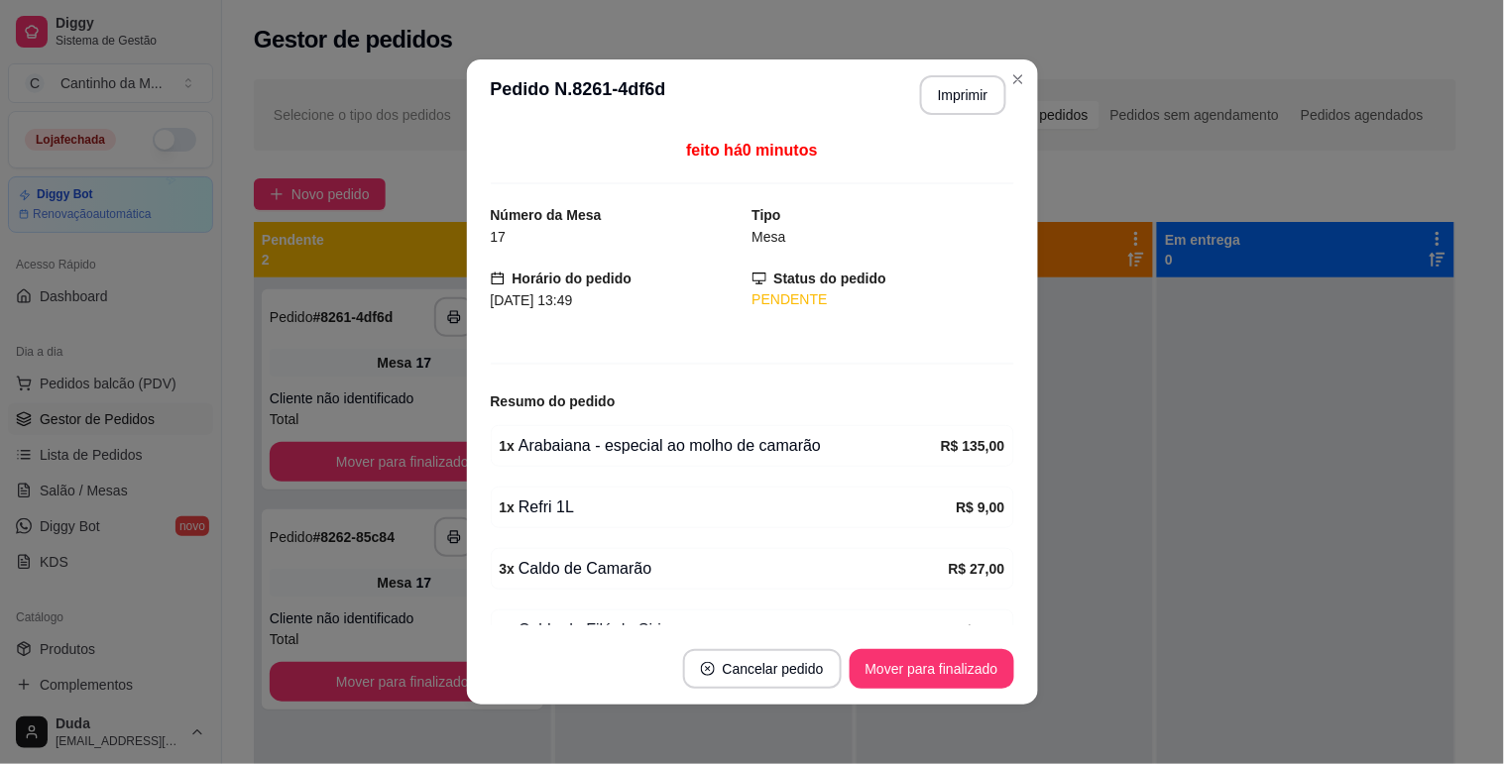
click at [956, 662] on button "Mover para finalizado" at bounding box center [932, 669] width 165 height 40
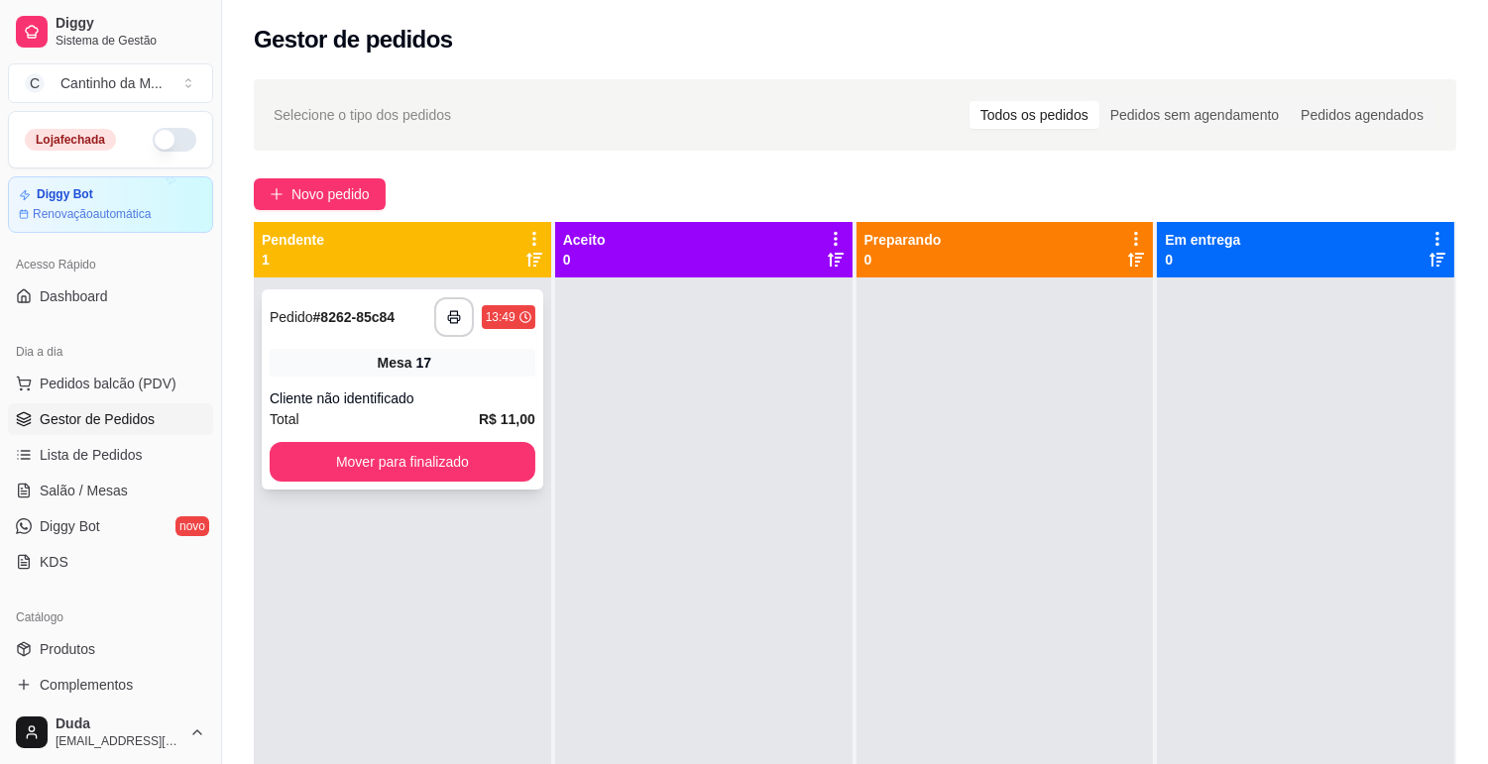
click at [398, 333] on div "**********" at bounding box center [403, 317] width 266 height 40
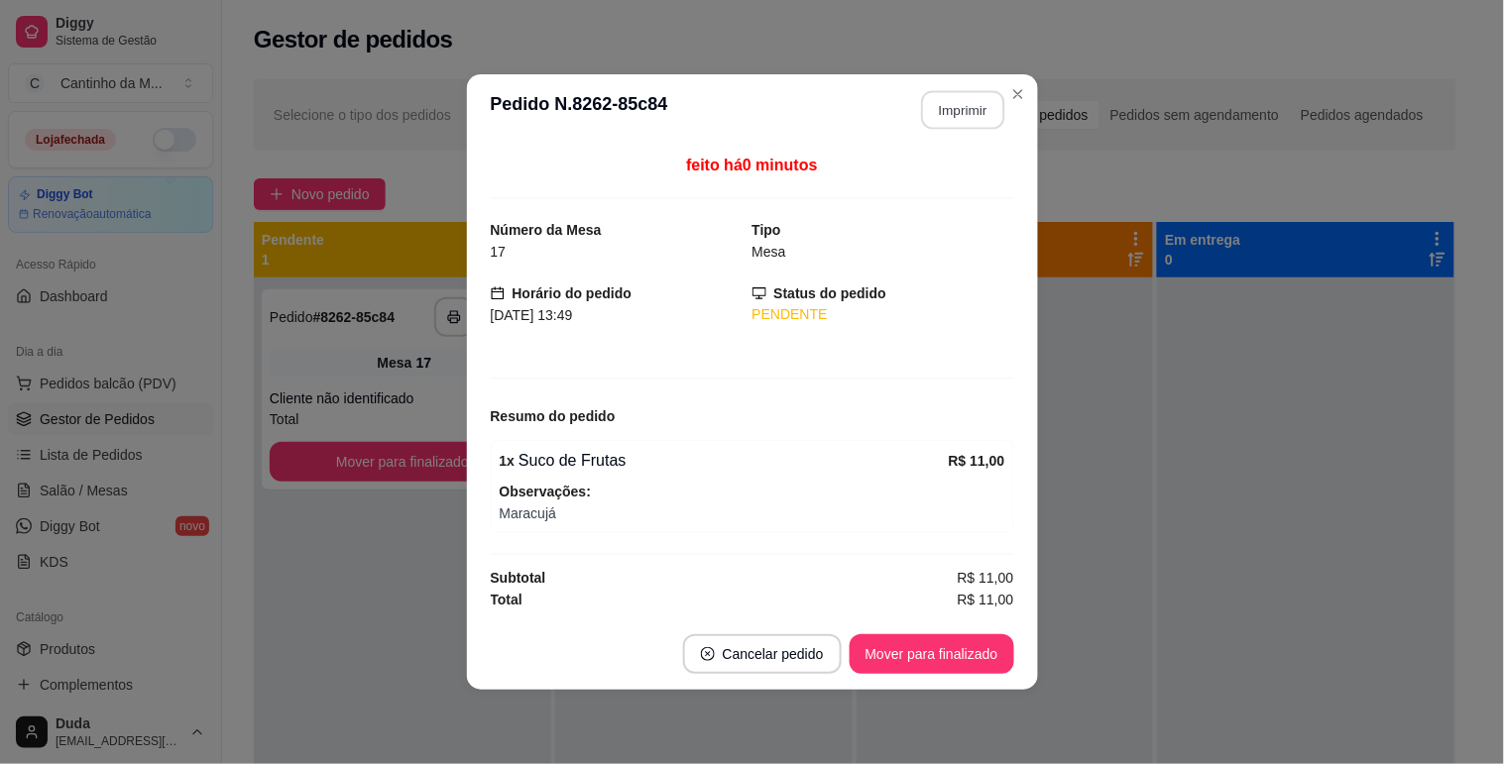
click at [973, 115] on button "Imprimir" at bounding box center [962, 110] width 83 height 39
click at [929, 649] on button "Mover para finalizado" at bounding box center [932, 654] width 165 height 40
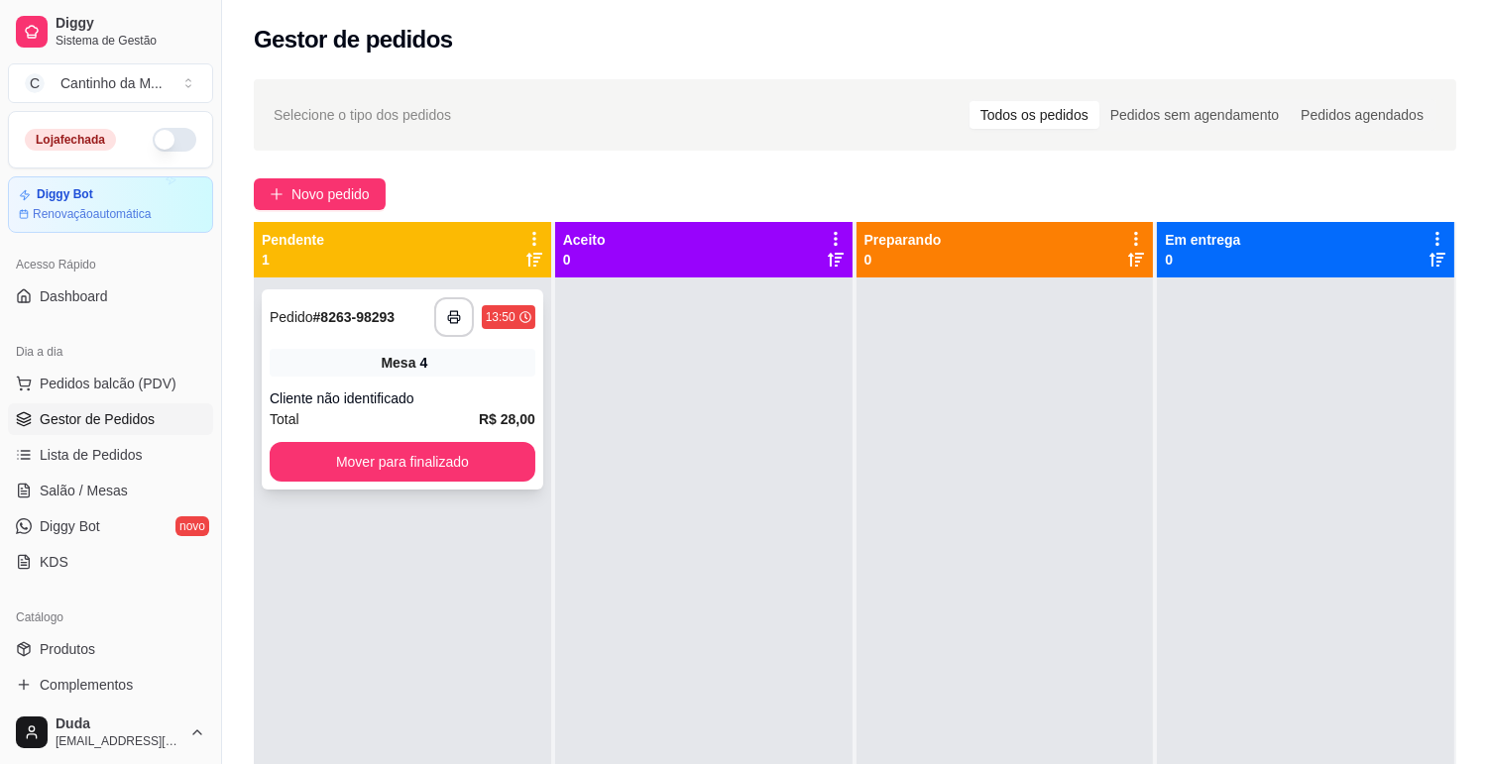
click at [471, 357] on div "Mesa 4" at bounding box center [403, 363] width 266 height 28
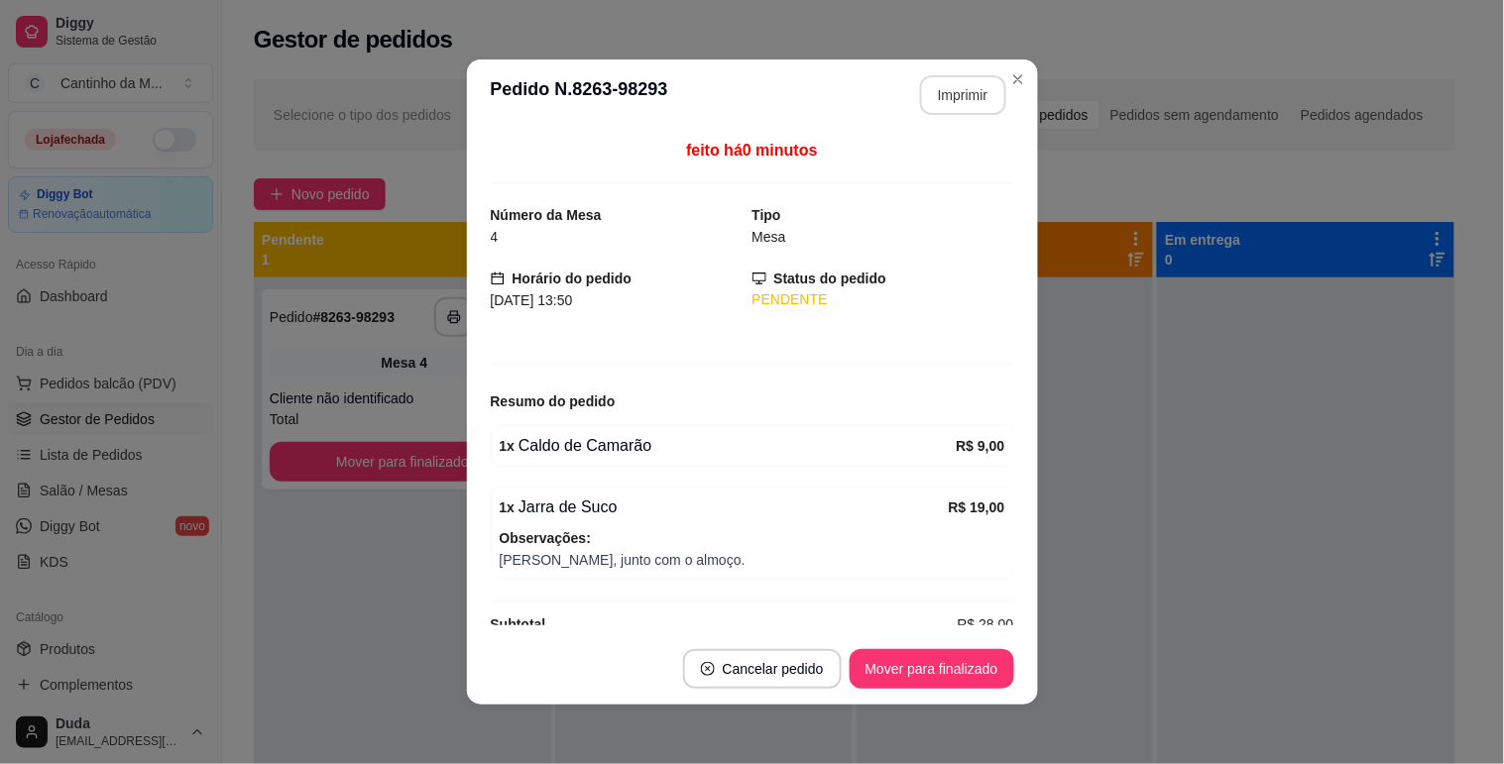
click at [944, 77] on button "Imprimir" at bounding box center [963, 95] width 86 height 40
click at [972, 90] on button "Imprimir" at bounding box center [963, 95] width 86 height 40
click at [939, 668] on button "Mover para finalizado" at bounding box center [932, 669] width 165 height 40
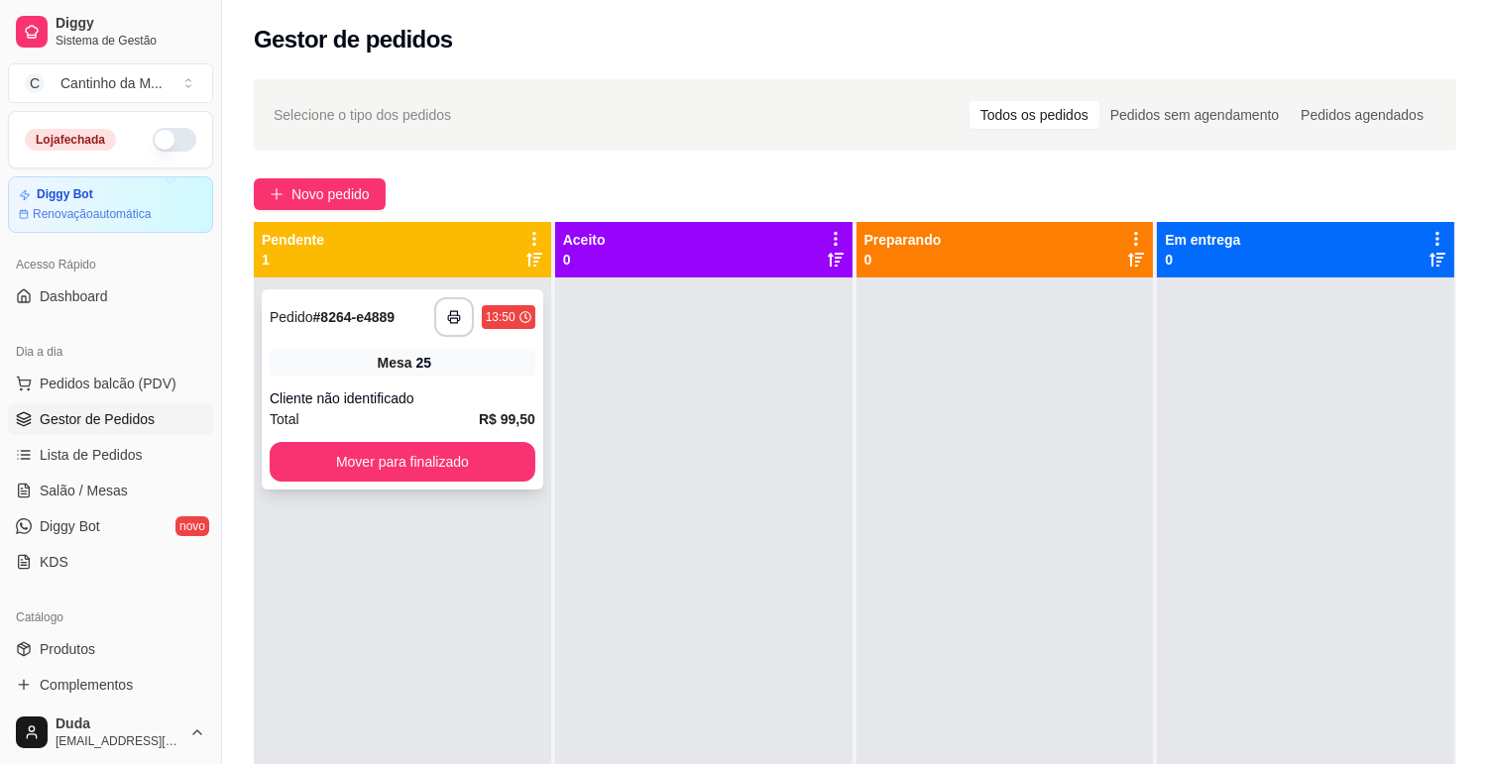
click at [463, 371] on div "Mesa 25" at bounding box center [403, 363] width 266 height 28
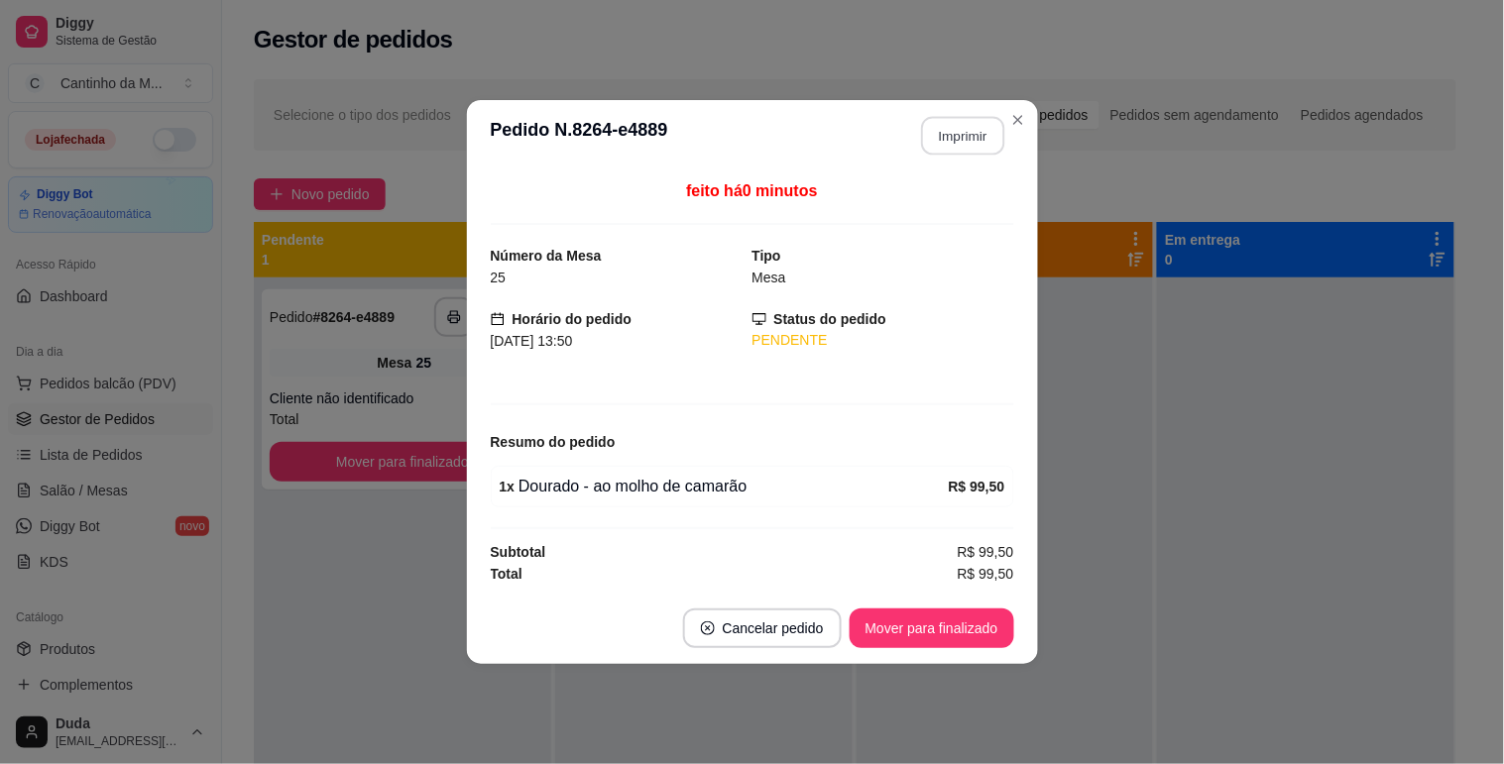
click at [968, 134] on button "Imprimir" at bounding box center [962, 136] width 83 height 39
click at [981, 642] on button "Mover para finalizado" at bounding box center [932, 629] width 165 height 40
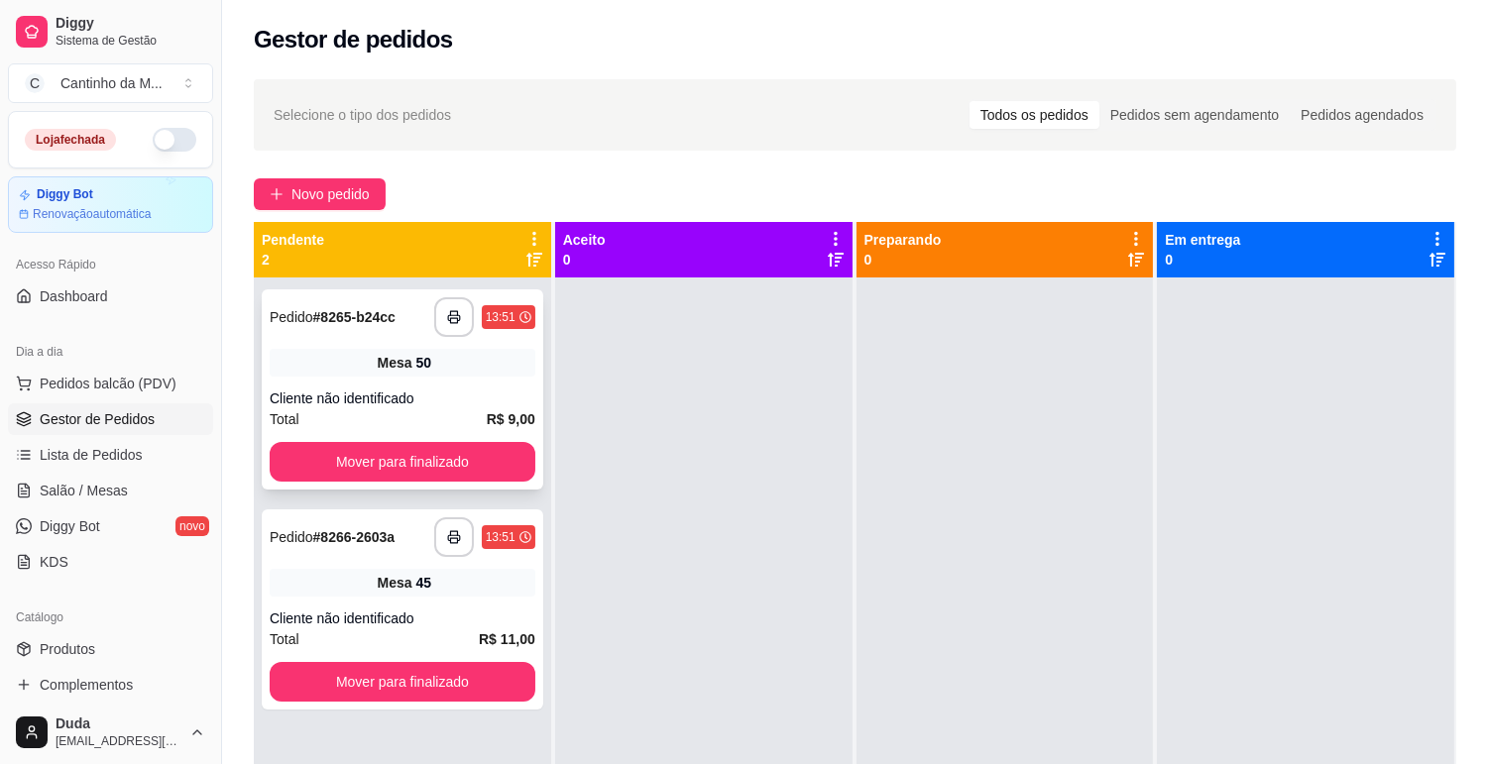
click at [459, 384] on div "**********" at bounding box center [403, 389] width 282 height 200
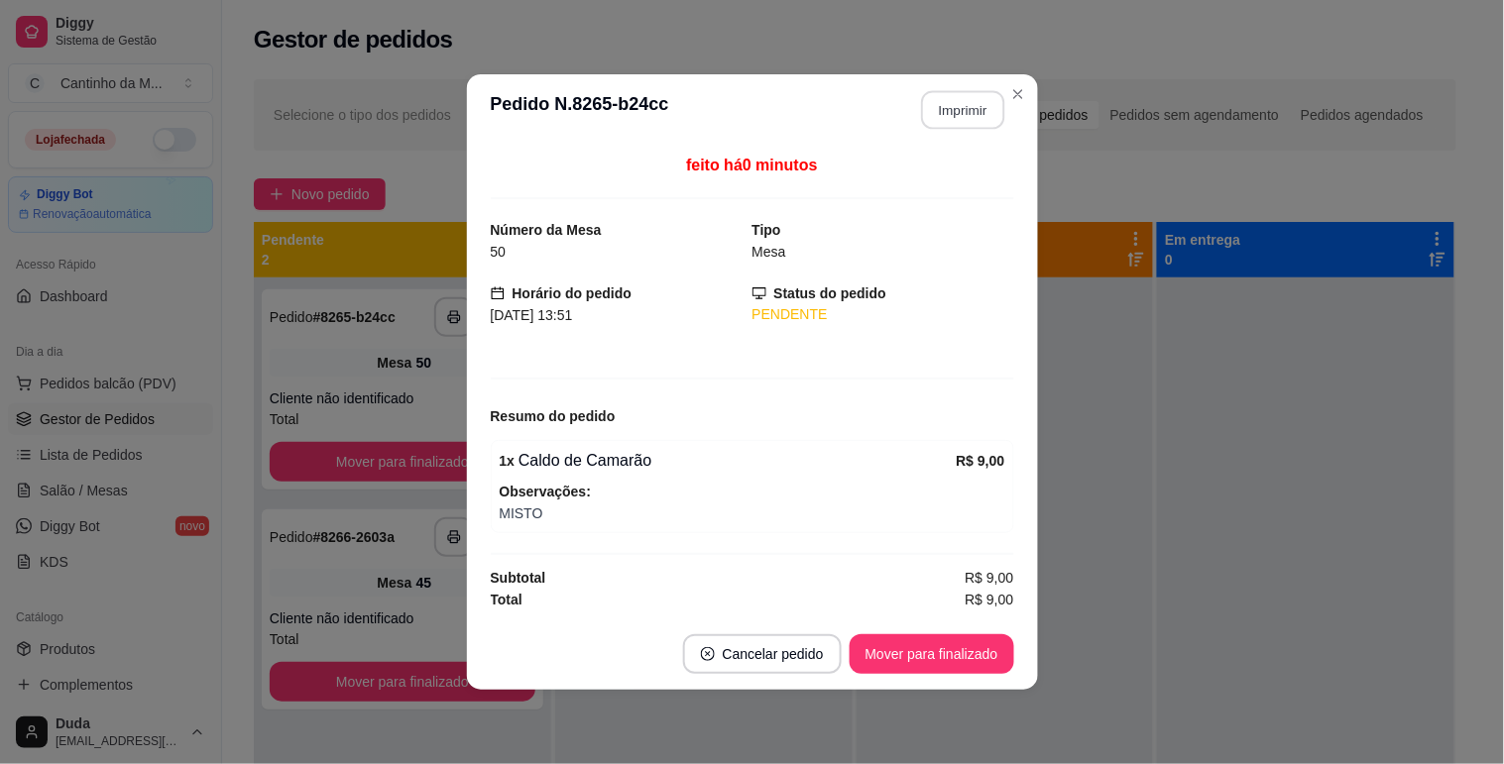
click at [957, 101] on button "Imprimir" at bounding box center [962, 110] width 83 height 39
click at [954, 655] on button "Mover para finalizado" at bounding box center [932, 654] width 160 height 39
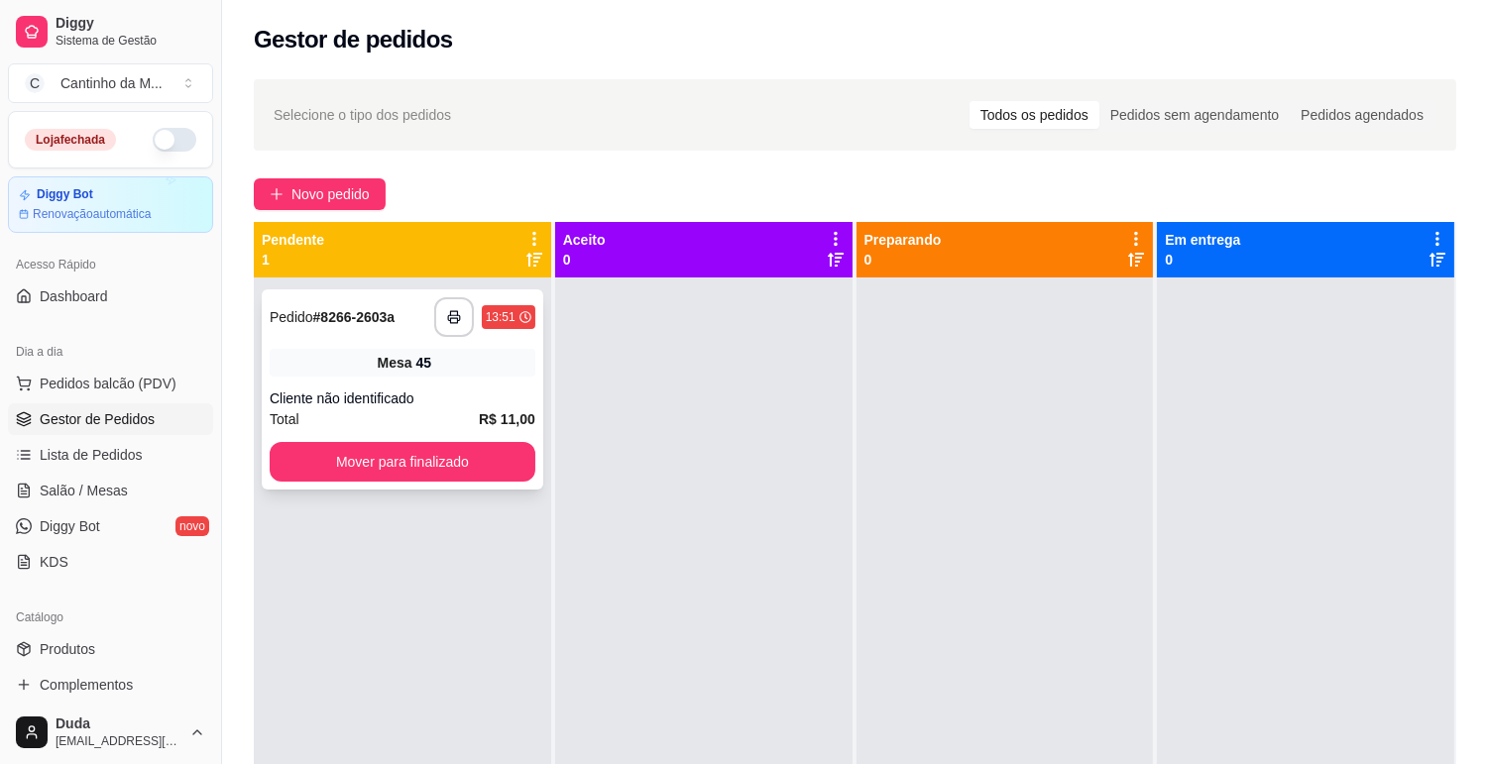
click at [422, 357] on div "45" at bounding box center [424, 363] width 16 height 20
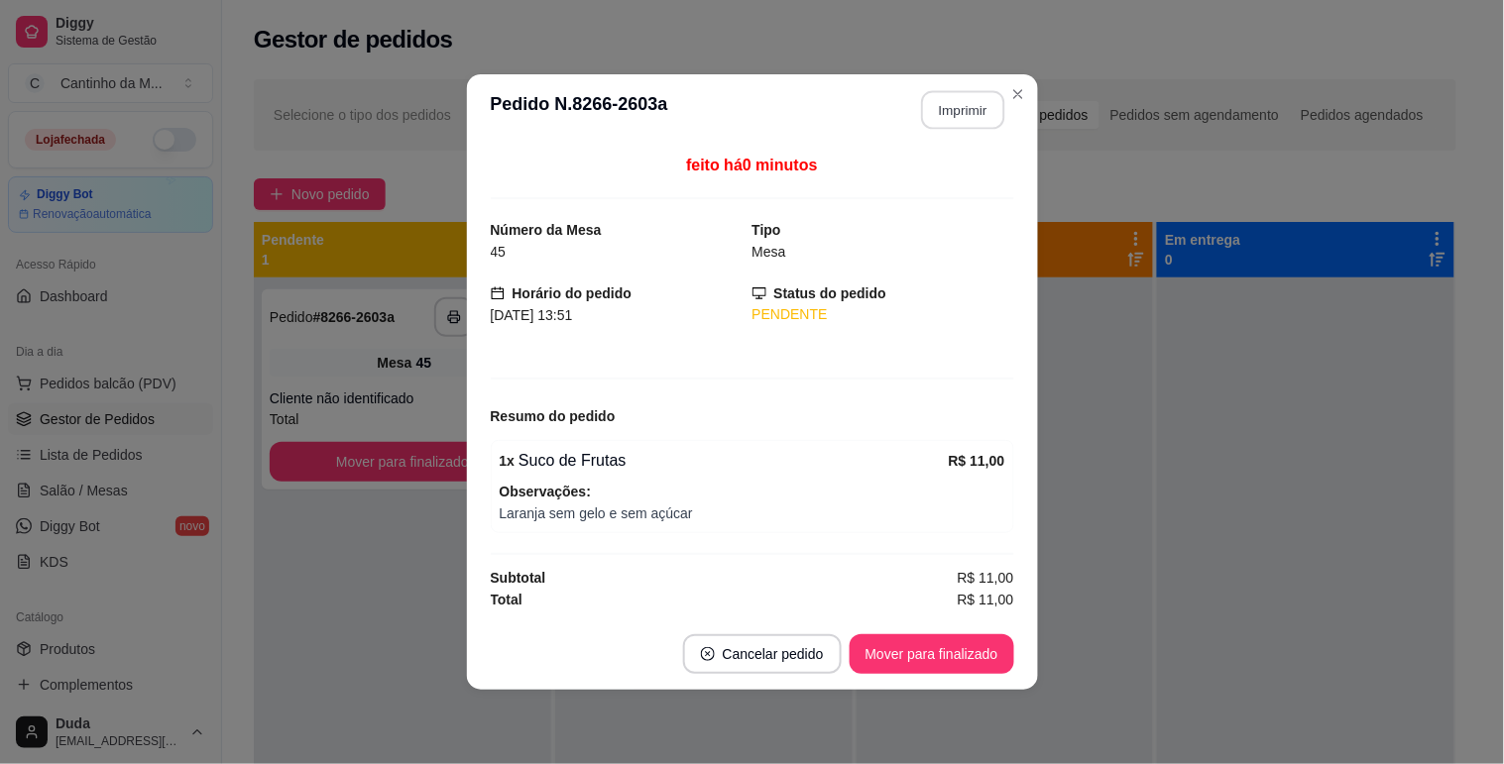
click at [962, 101] on button "Imprimir" at bounding box center [962, 110] width 83 height 39
click at [976, 660] on button "Mover para finalizado" at bounding box center [932, 654] width 165 height 40
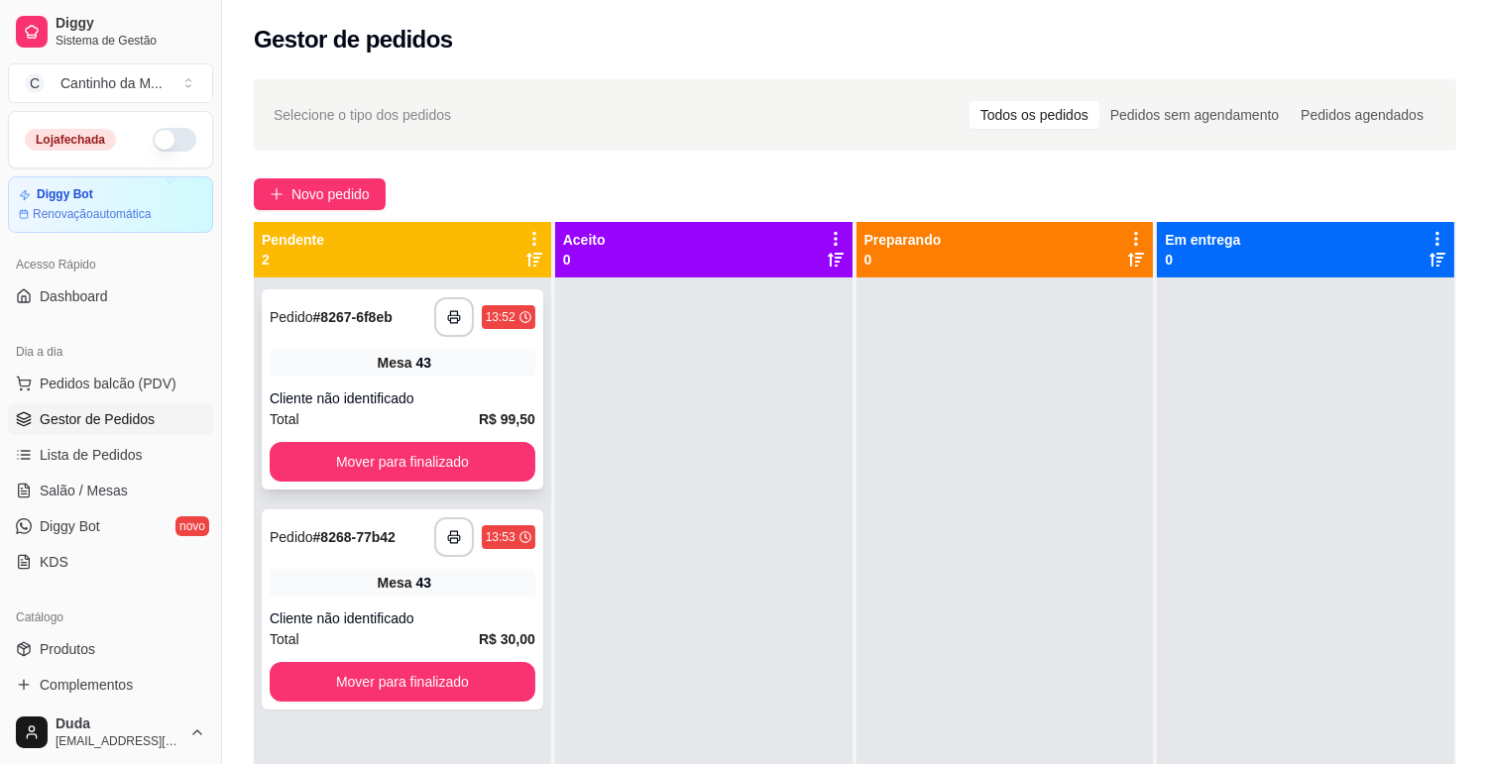
click at [460, 349] on div "Mesa 43" at bounding box center [403, 363] width 266 height 28
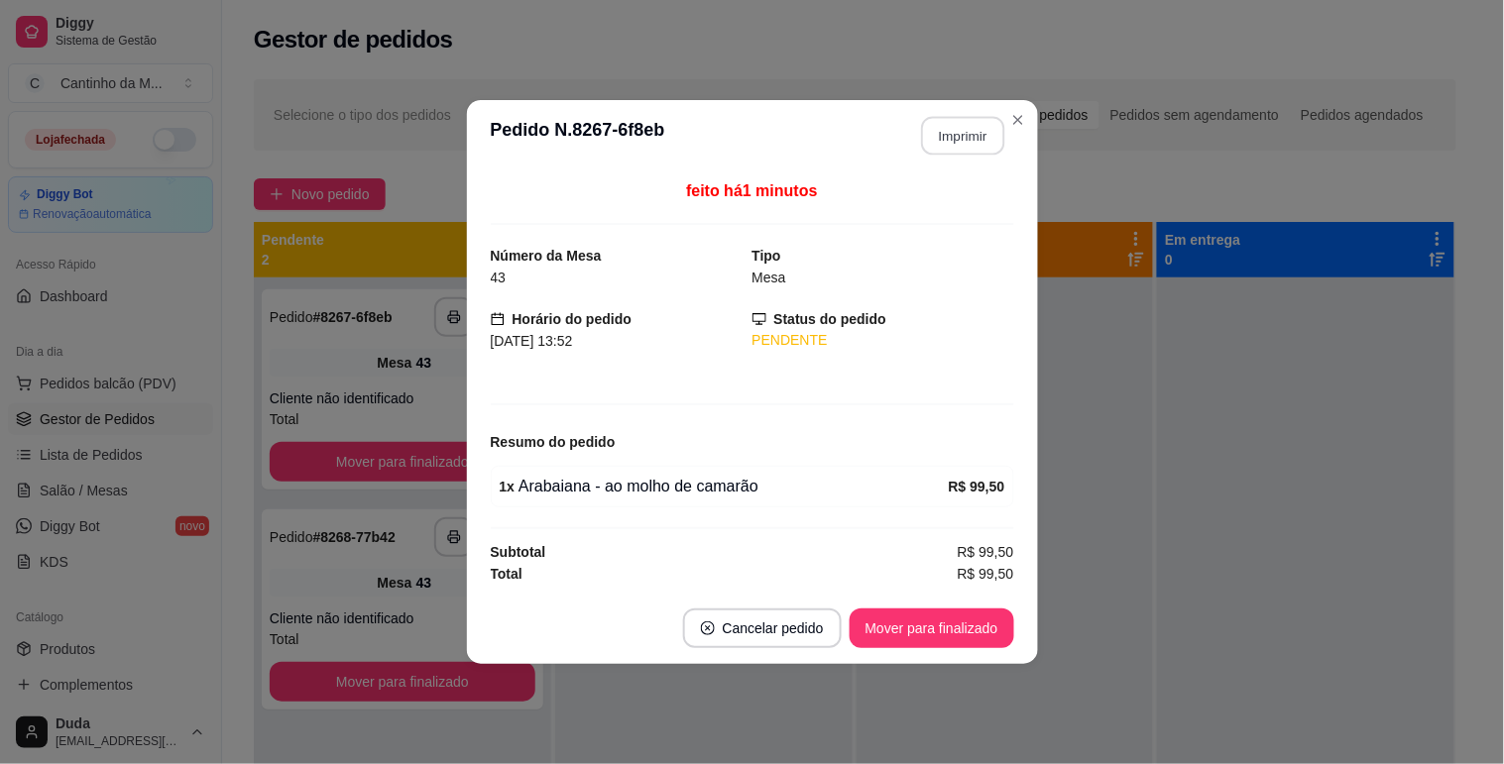
click at [970, 126] on button "Imprimir" at bounding box center [962, 136] width 83 height 39
click at [957, 637] on button "Mover para finalizado" at bounding box center [932, 629] width 165 height 40
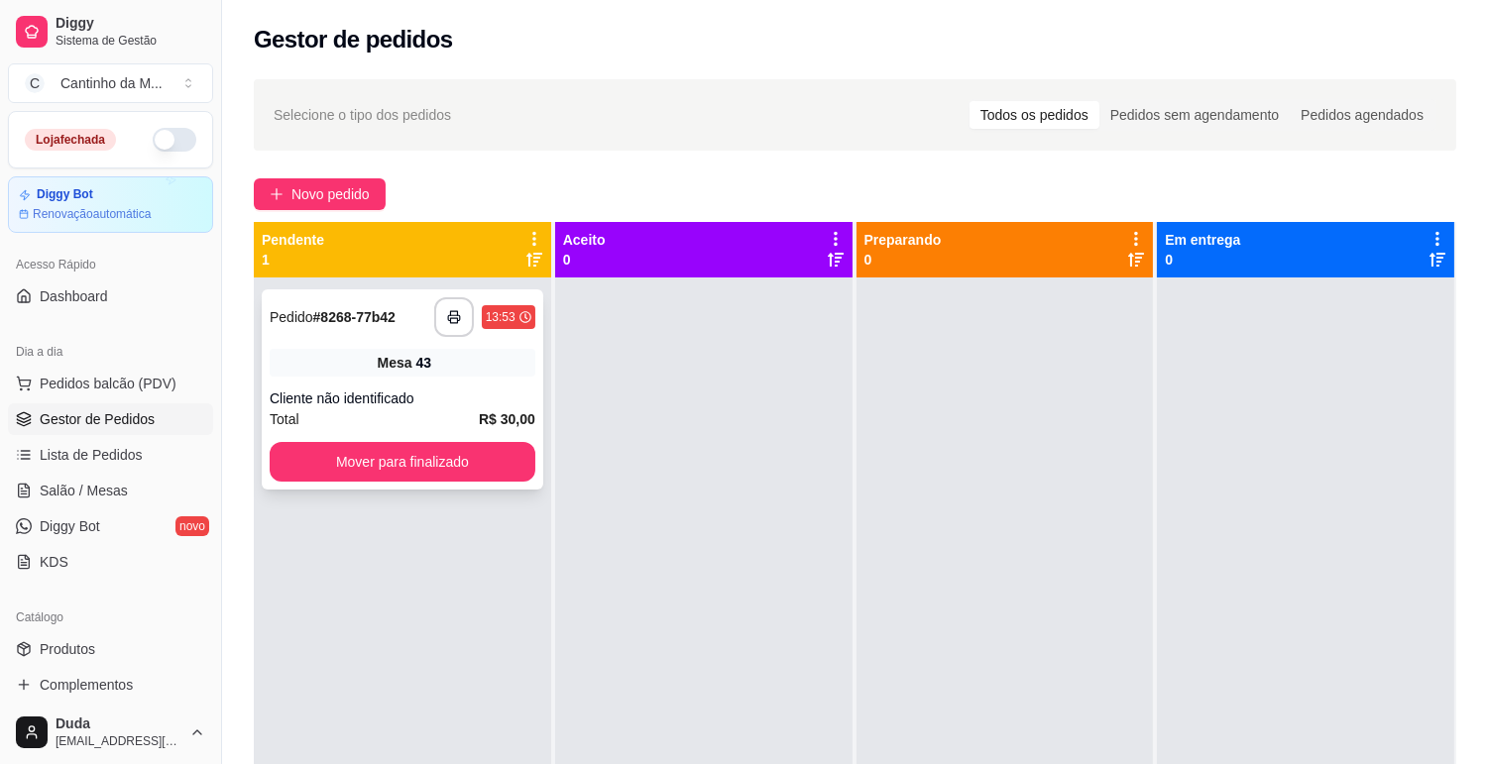
click at [414, 338] on div "**********" at bounding box center [403, 389] width 282 height 200
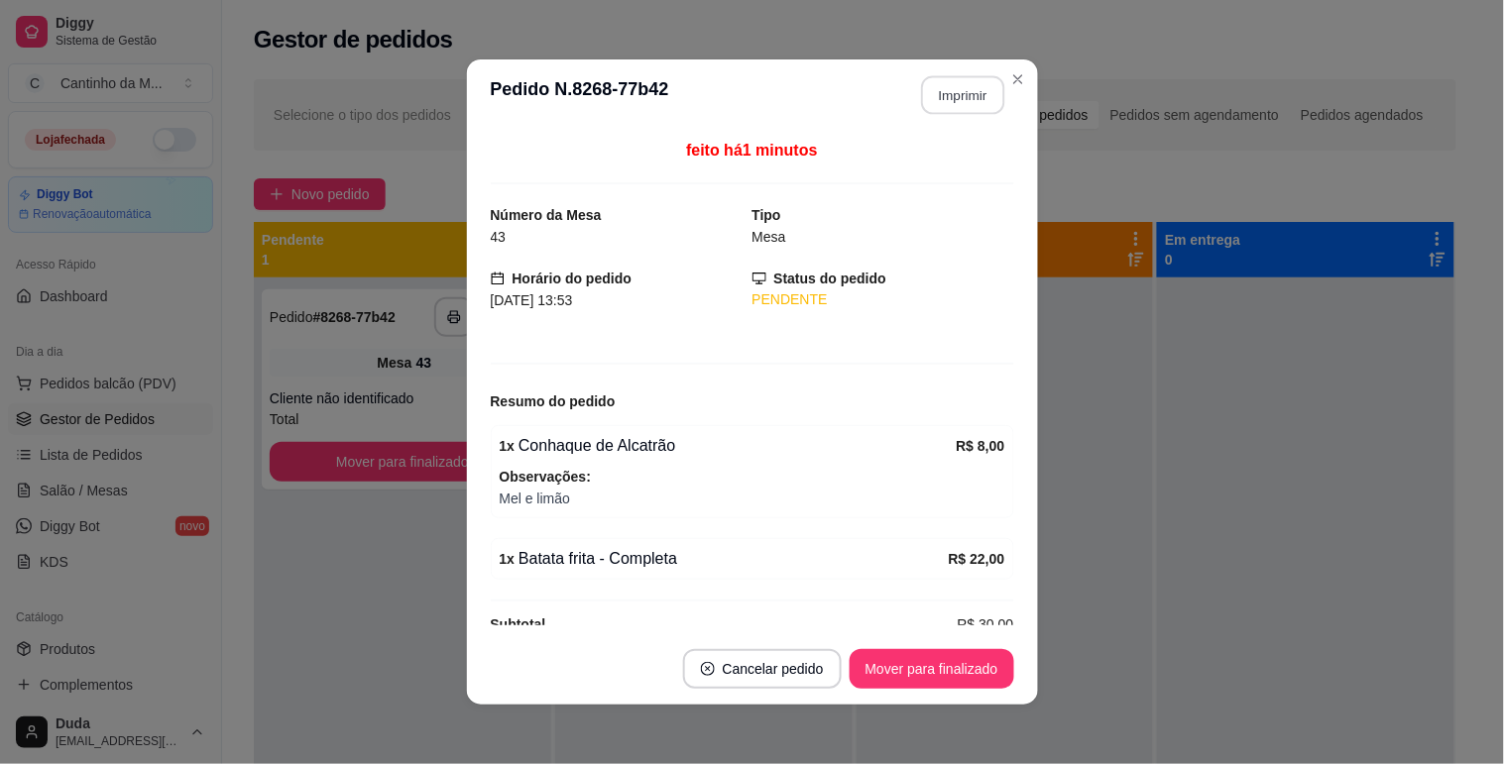
click at [946, 91] on button "Imprimir" at bounding box center [962, 95] width 83 height 39
click at [916, 674] on button "Mover para finalizado" at bounding box center [932, 669] width 160 height 39
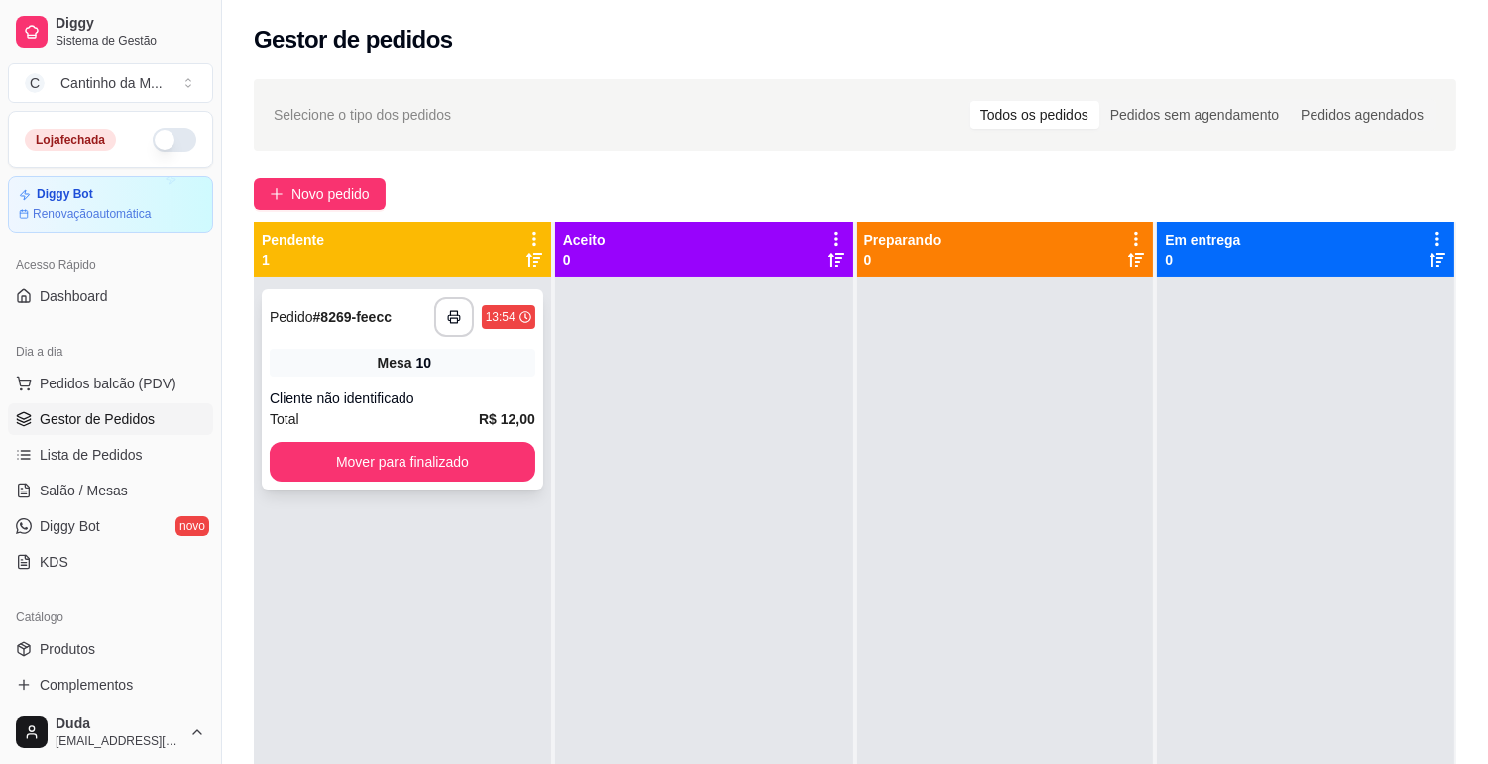
click at [525, 393] on div "Cliente não identificado" at bounding box center [403, 399] width 266 height 20
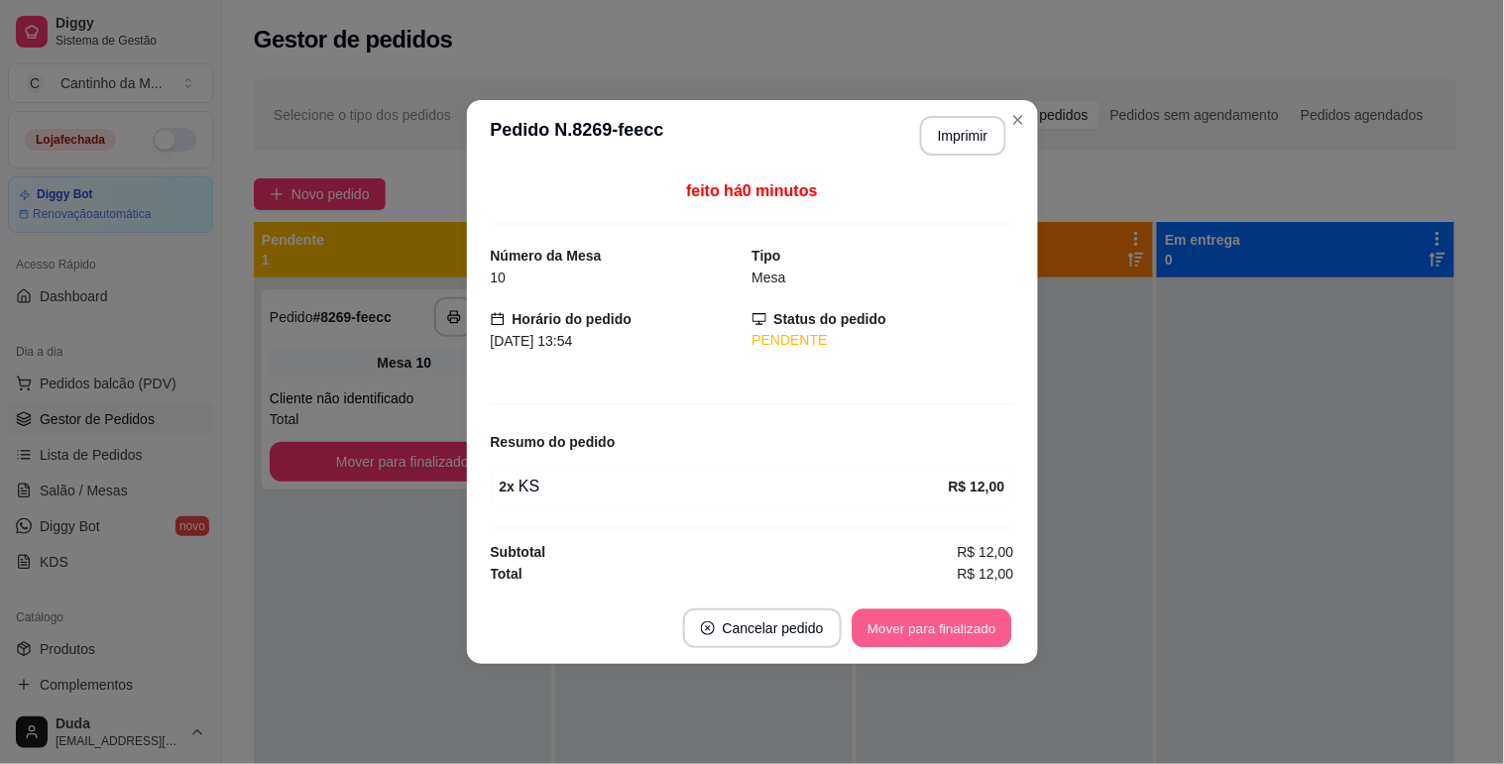
click at [954, 626] on button "Mover para finalizado" at bounding box center [932, 629] width 160 height 39
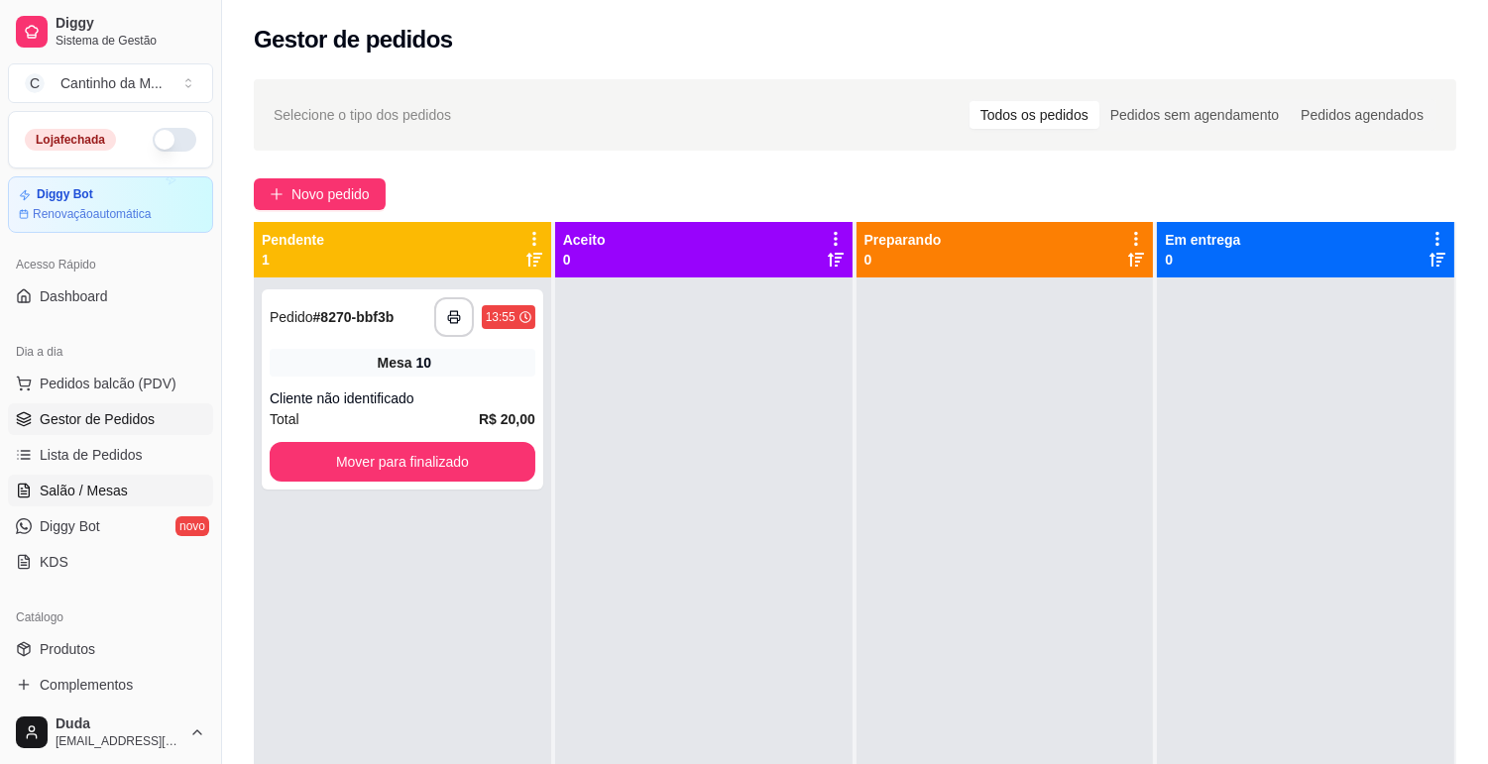
click at [156, 487] on link "Salão / Mesas" at bounding box center [110, 491] width 205 height 32
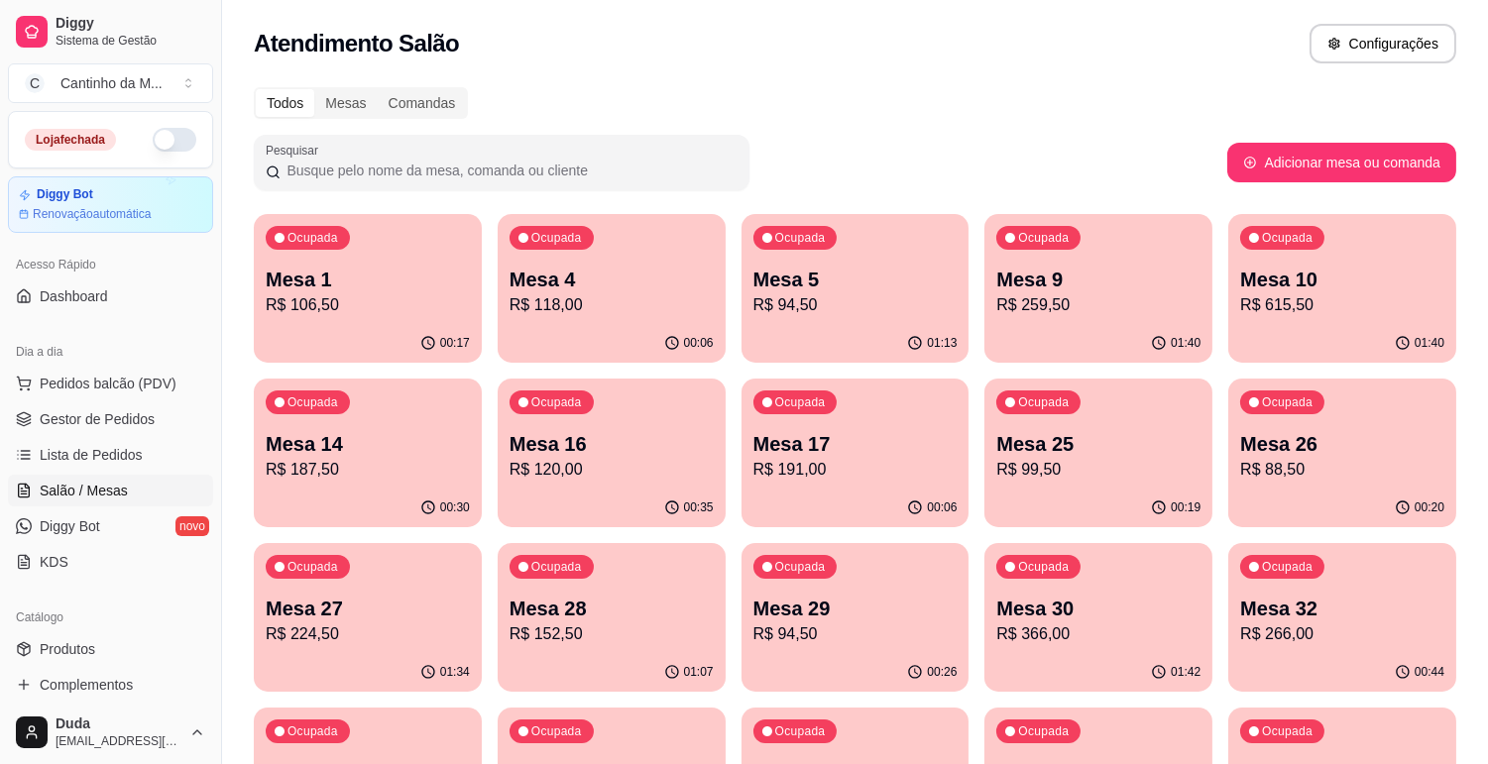
click at [1346, 354] on div "01:40" at bounding box center [1342, 343] width 228 height 39
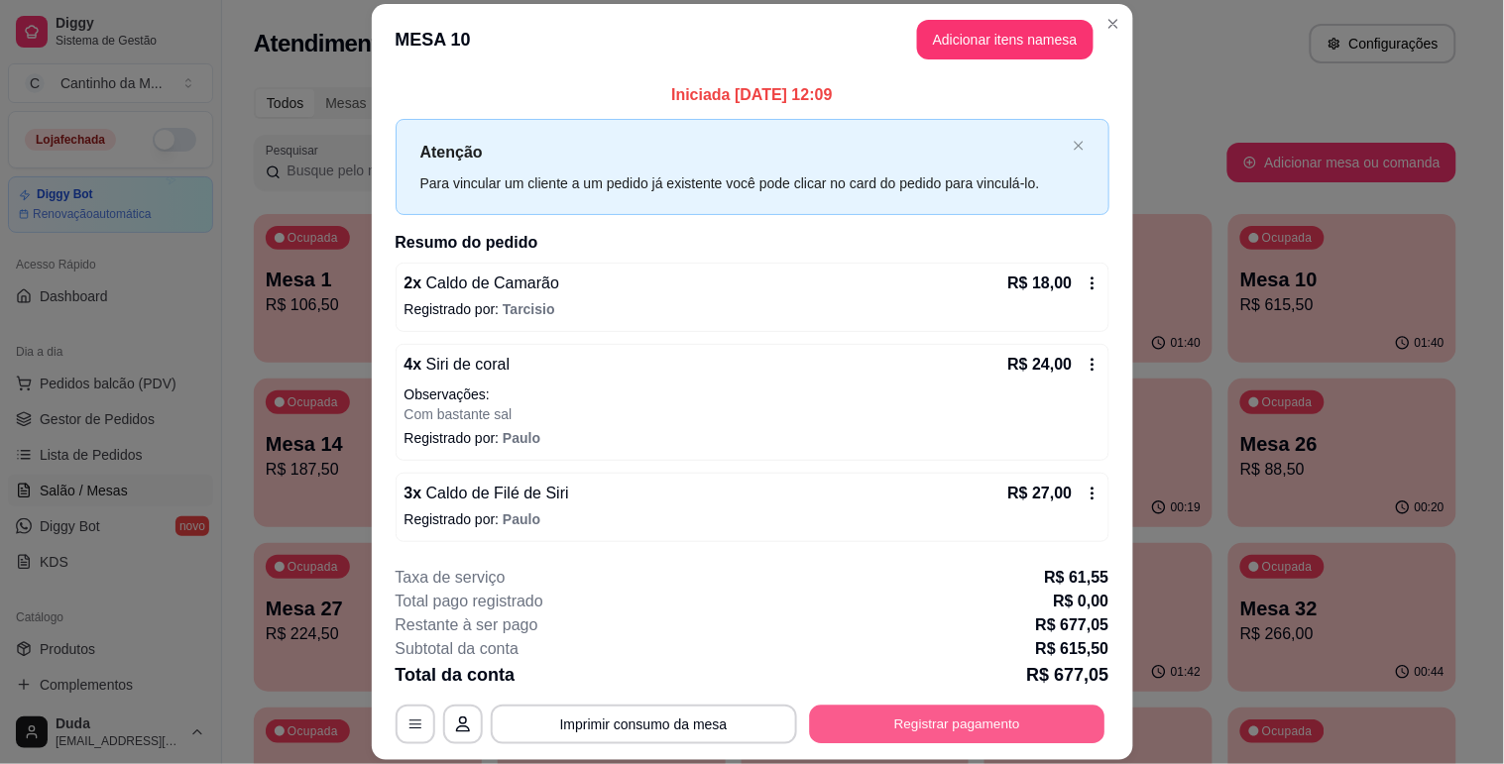
click at [958, 727] on button "Registrar pagamento" at bounding box center [956, 725] width 295 height 39
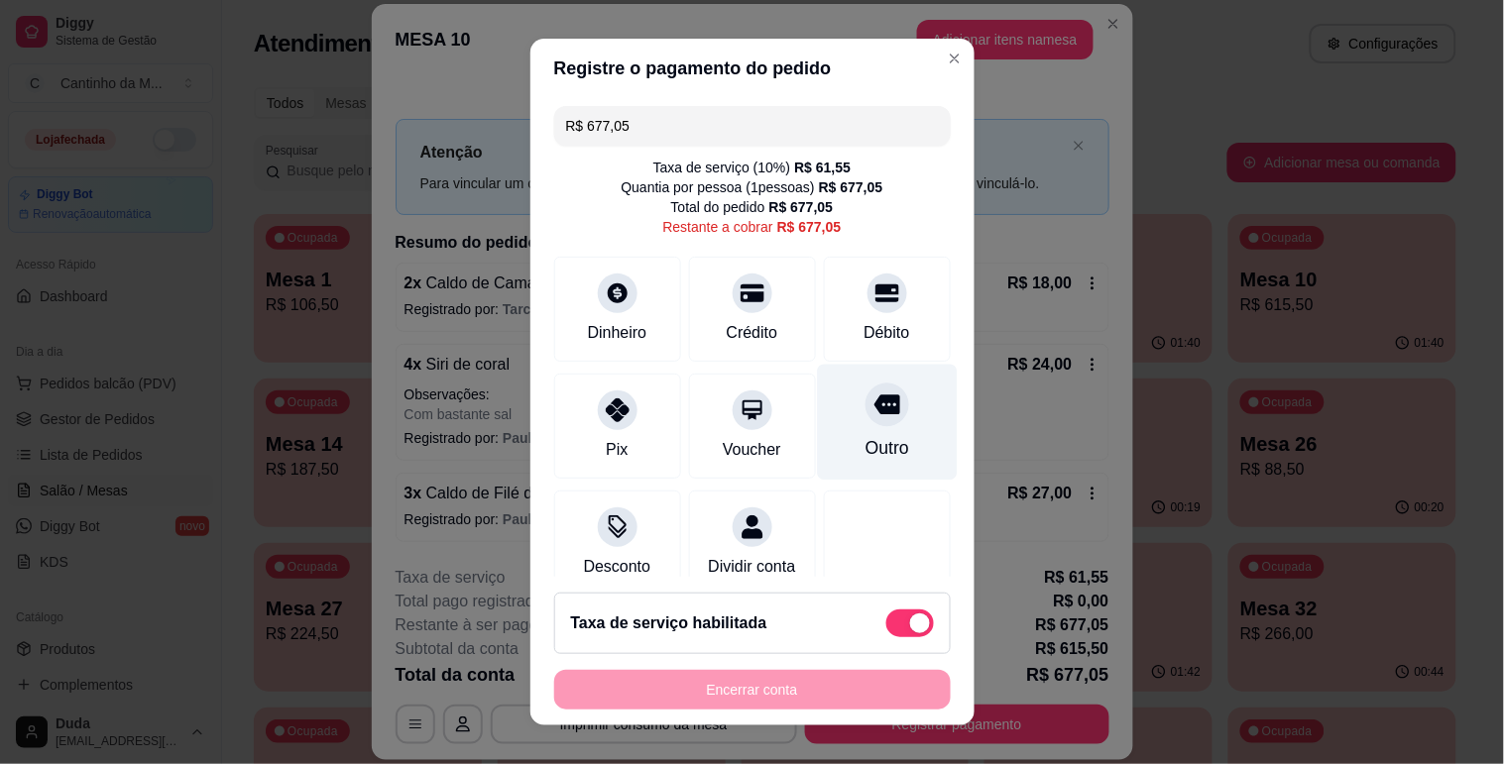
click at [873, 416] on icon at bounding box center [886, 405] width 26 height 26
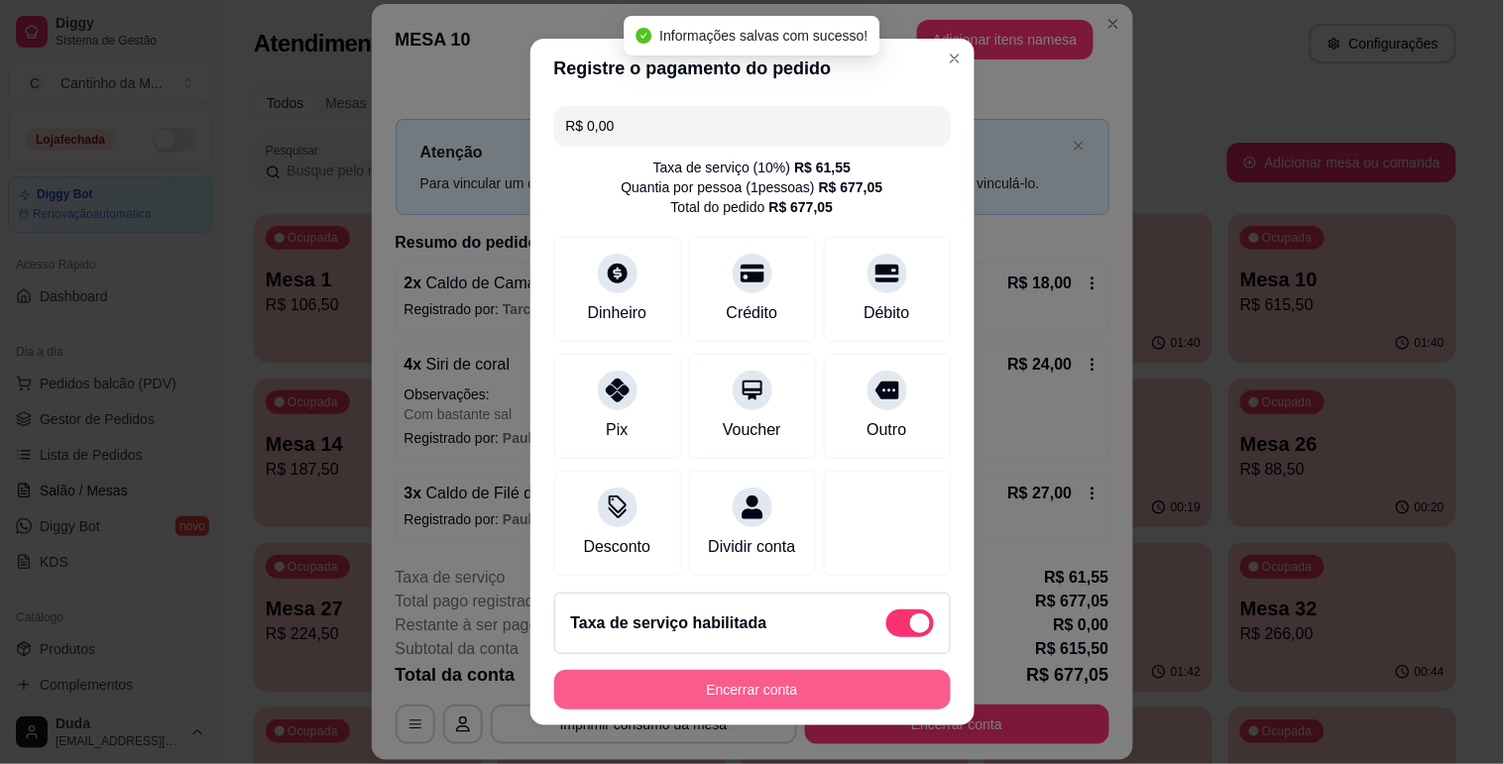
type input "R$ 0,00"
click at [754, 682] on button "Encerrar conta" at bounding box center [752, 690] width 397 height 40
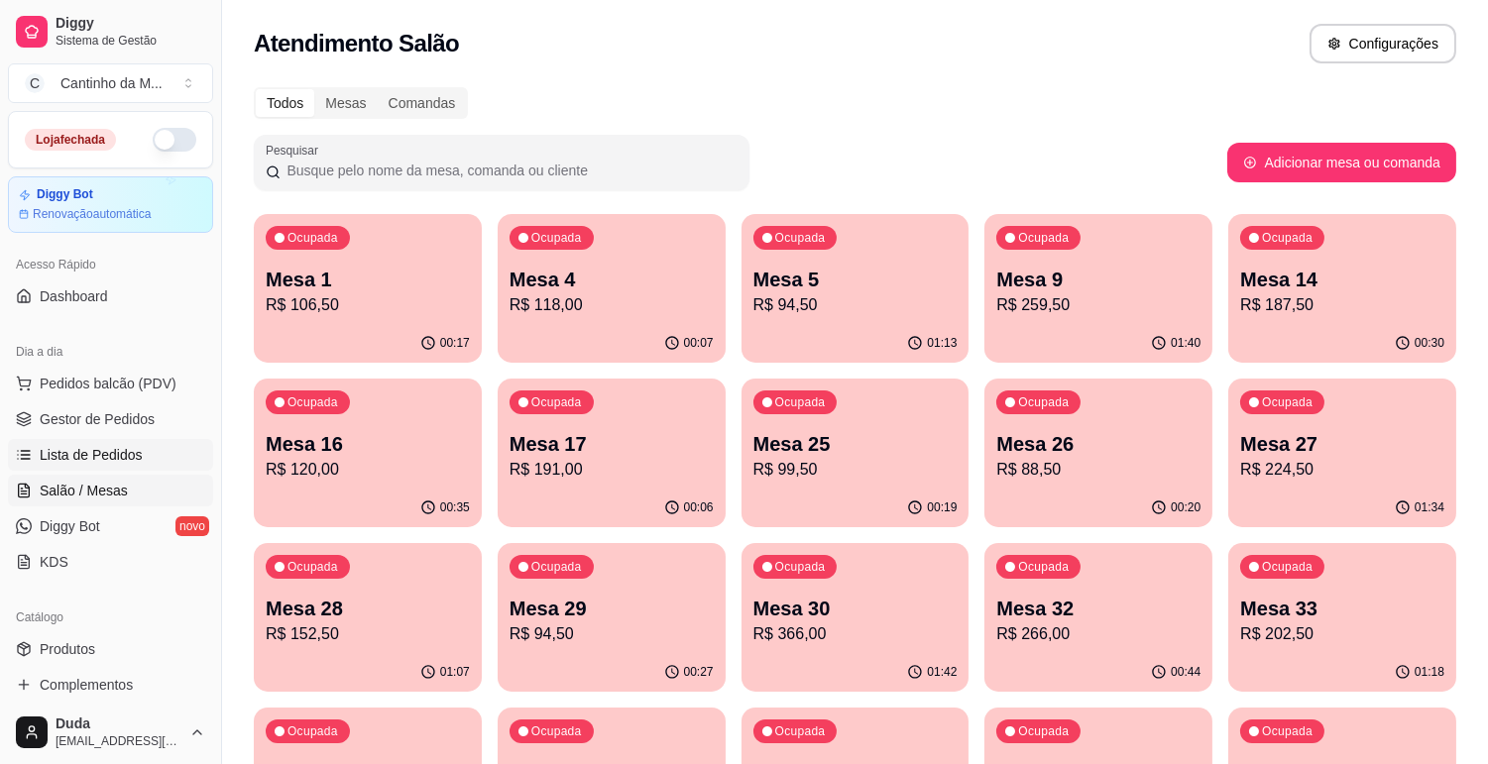
click at [64, 440] on link "Lista de Pedidos" at bounding box center [110, 455] width 205 height 32
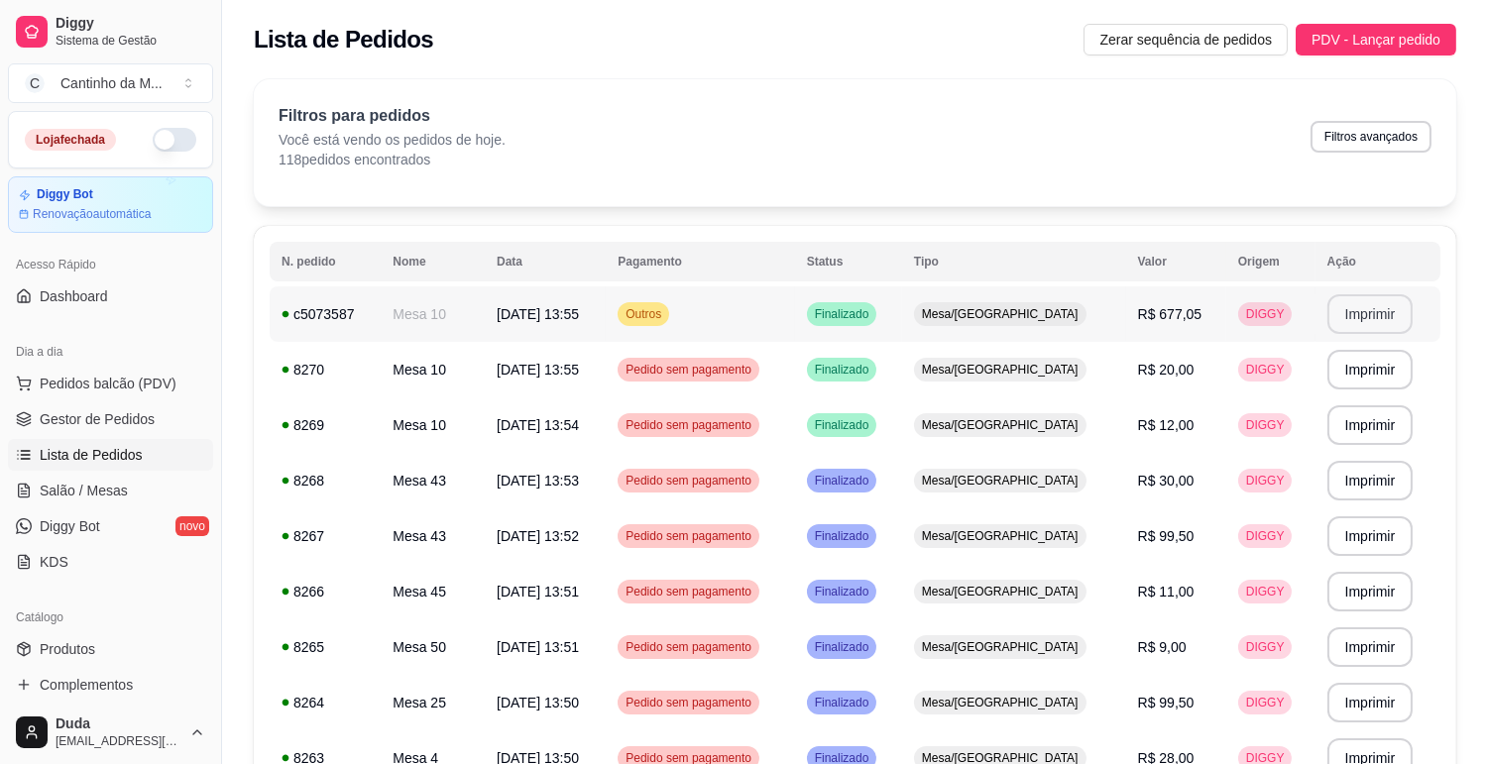
click at [1356, 303] on button "Imprimir" at bounding box center [1370, 314] width 86 height 40
click at [104, 483] on span "Salão / Mesas" at bounding box center [84, 491] width 88 height 20
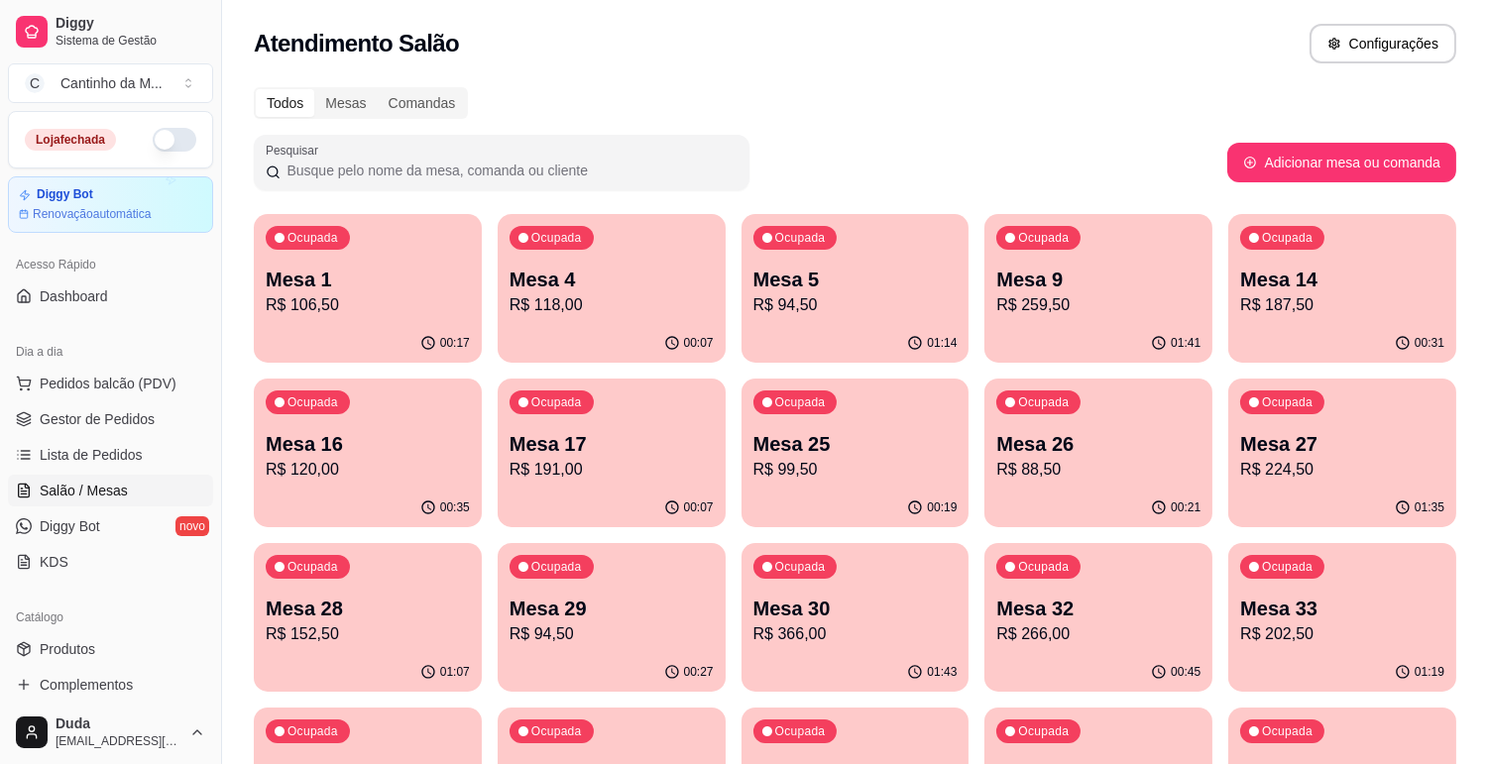
click at [1115, 320] on div "Ocupada Mesa 9 R$ 259,50" at bounding box center [1098, 269] width 228 height 110
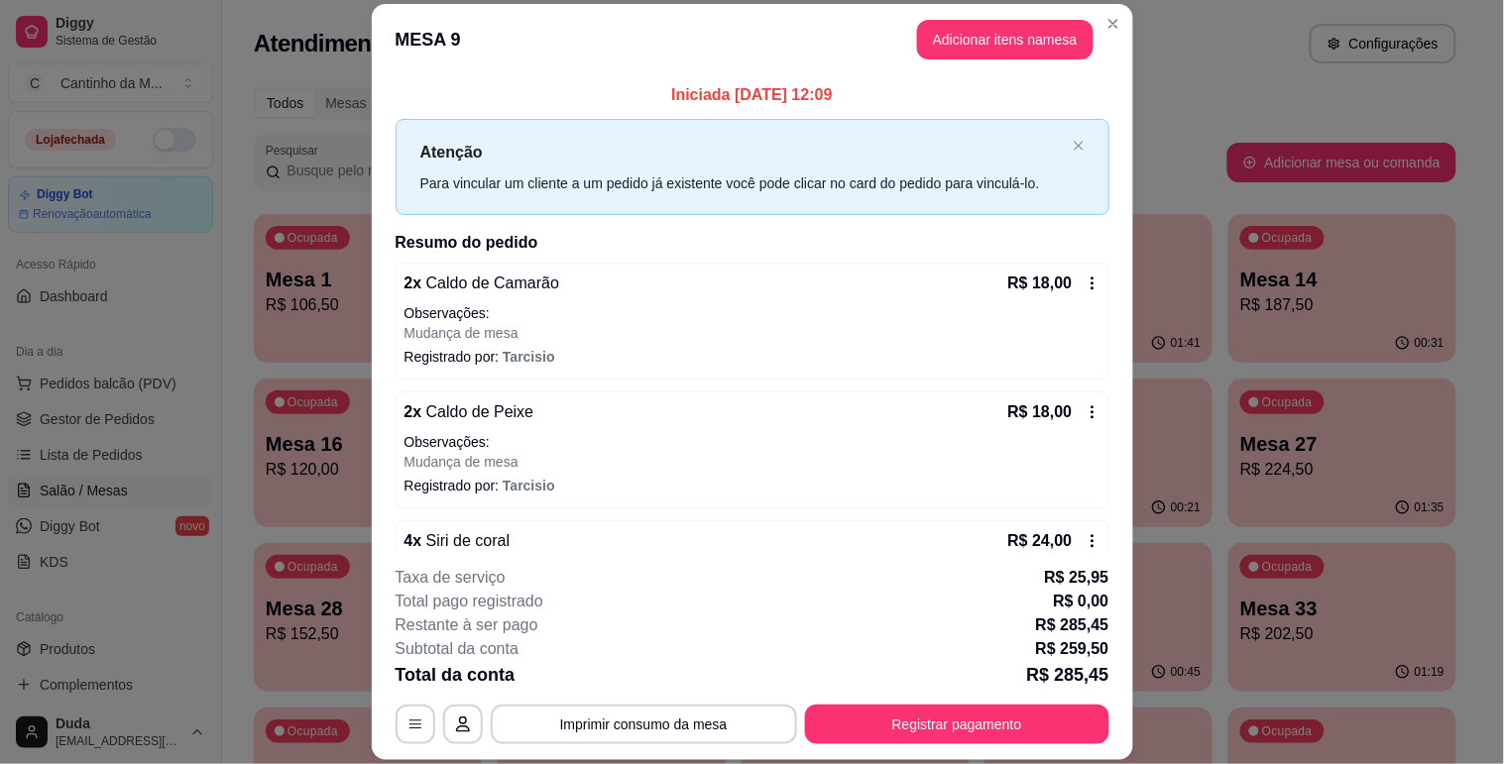
click at [440, 342] on p "Mudança de mesa" at bounding box center [752, 333] width 696 height 20
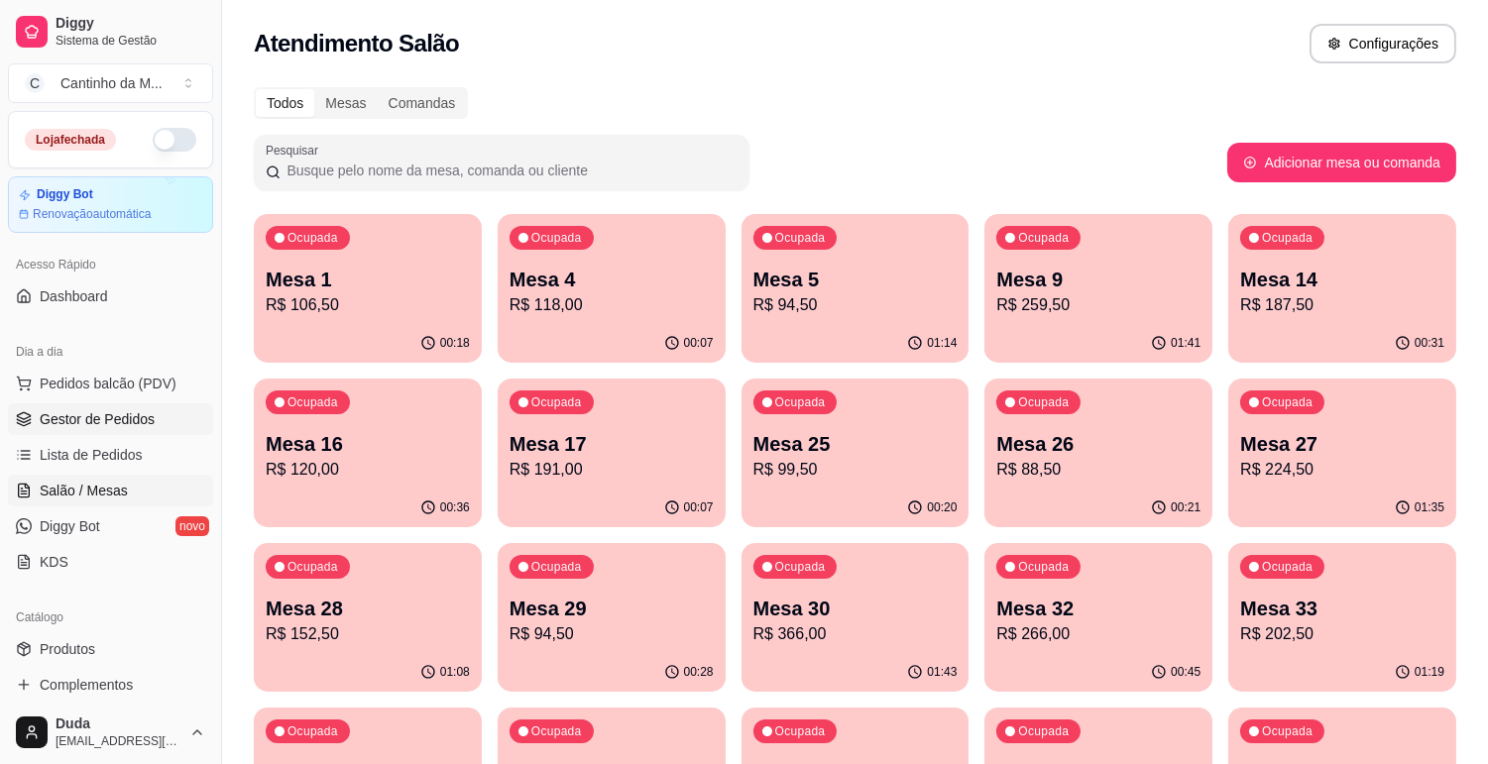
click at [150, 420] on span "Gestor de Pedidos" at bounding box center [97, 419] width 115 height 20
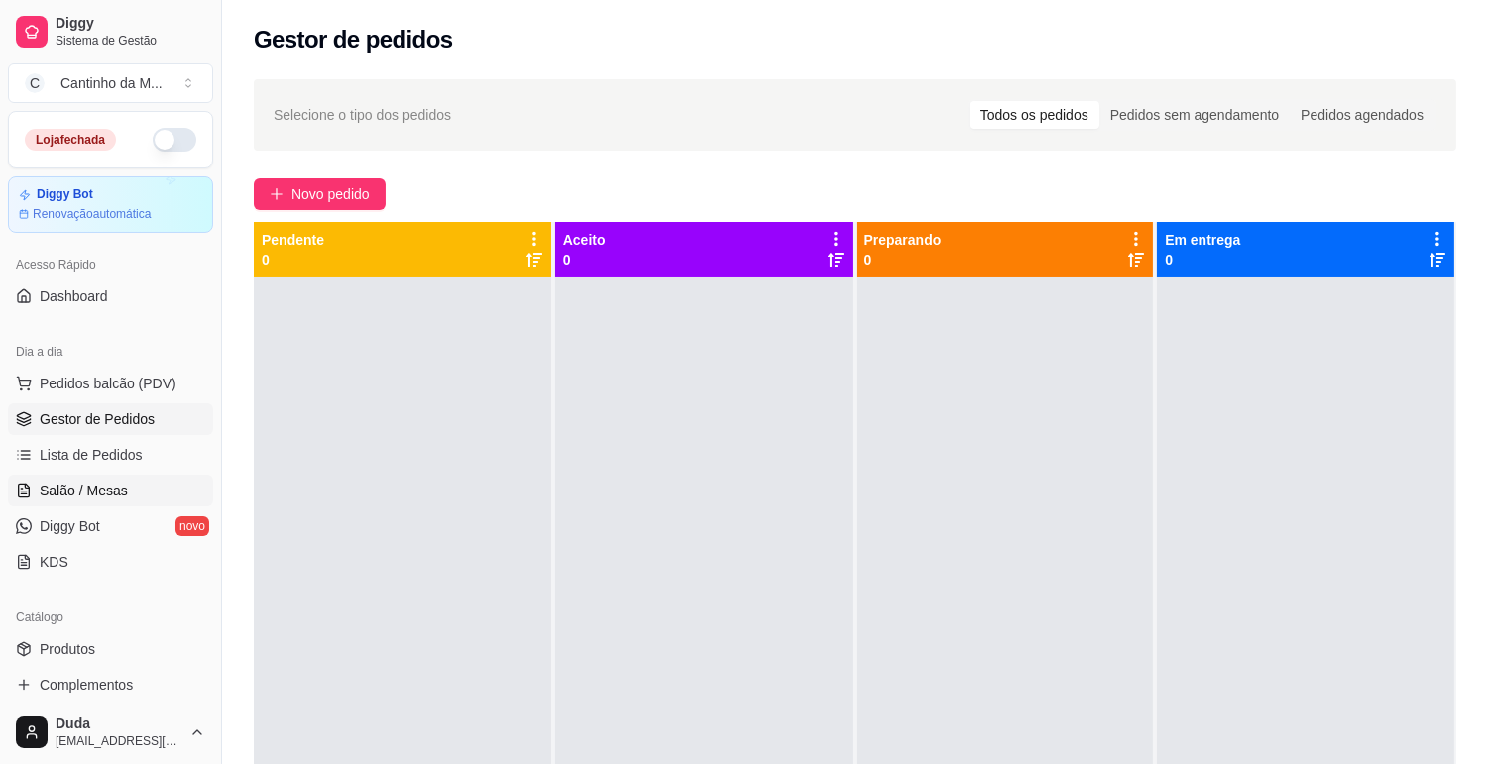
click at [97, 494] on span "Salão / Mesas" at bounding box center [84, 491] width 88 height 20
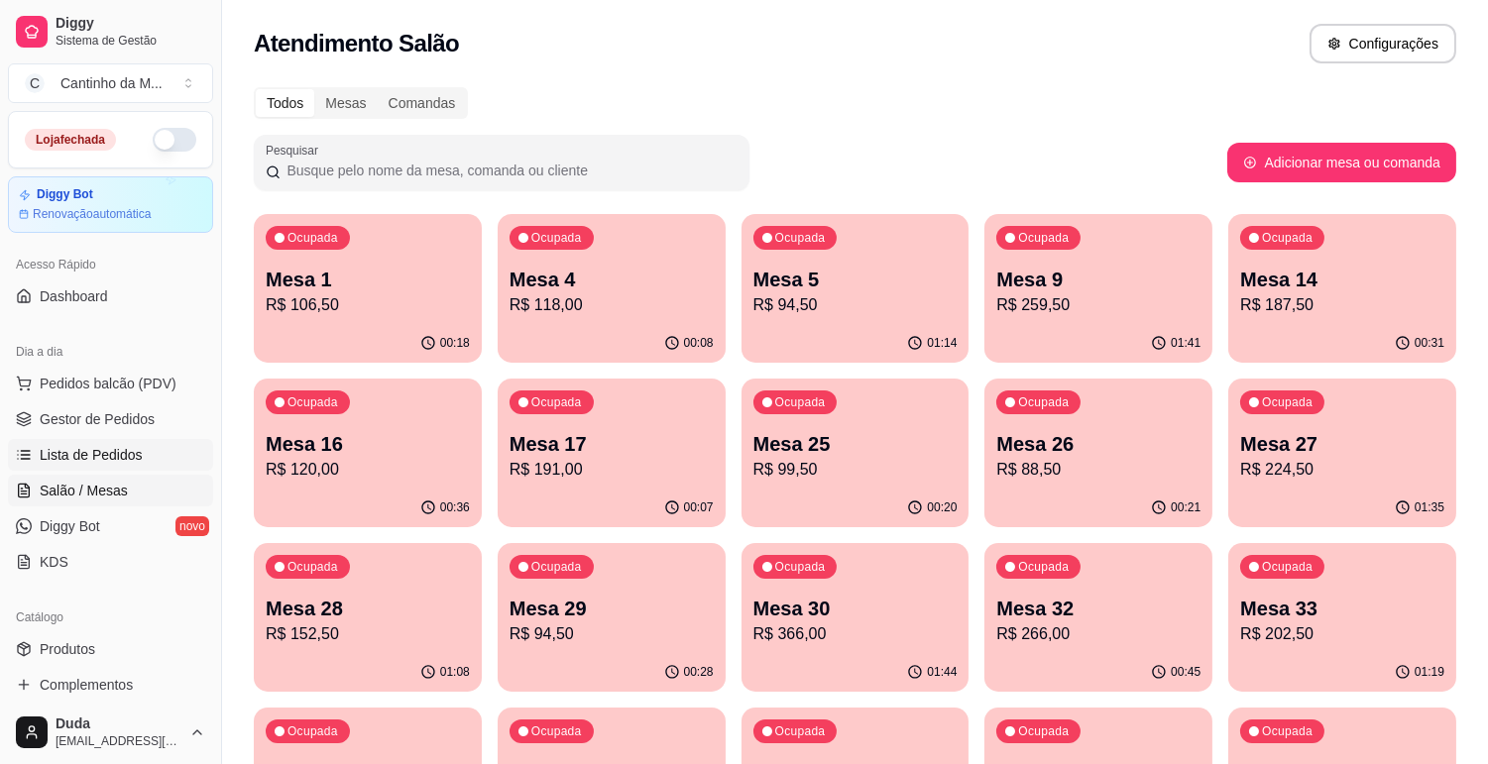
click at [101, 454] on span "Lista de Pedidos" at bounding box center [91, 455] width 103 height 20
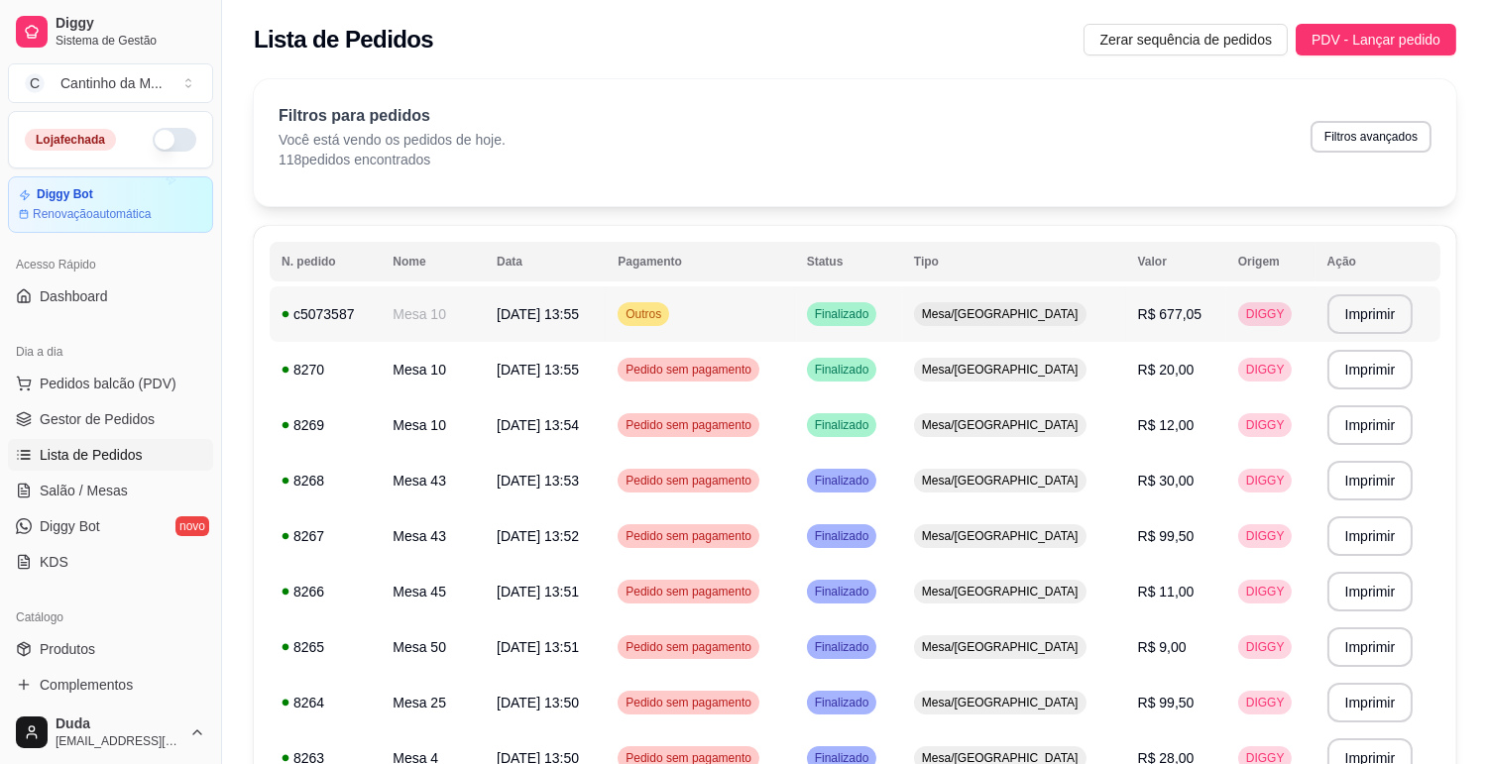
click at [606, 324] on td "14/09/25 às 13:55" at bounding box center [545, 314] width 121 height 56
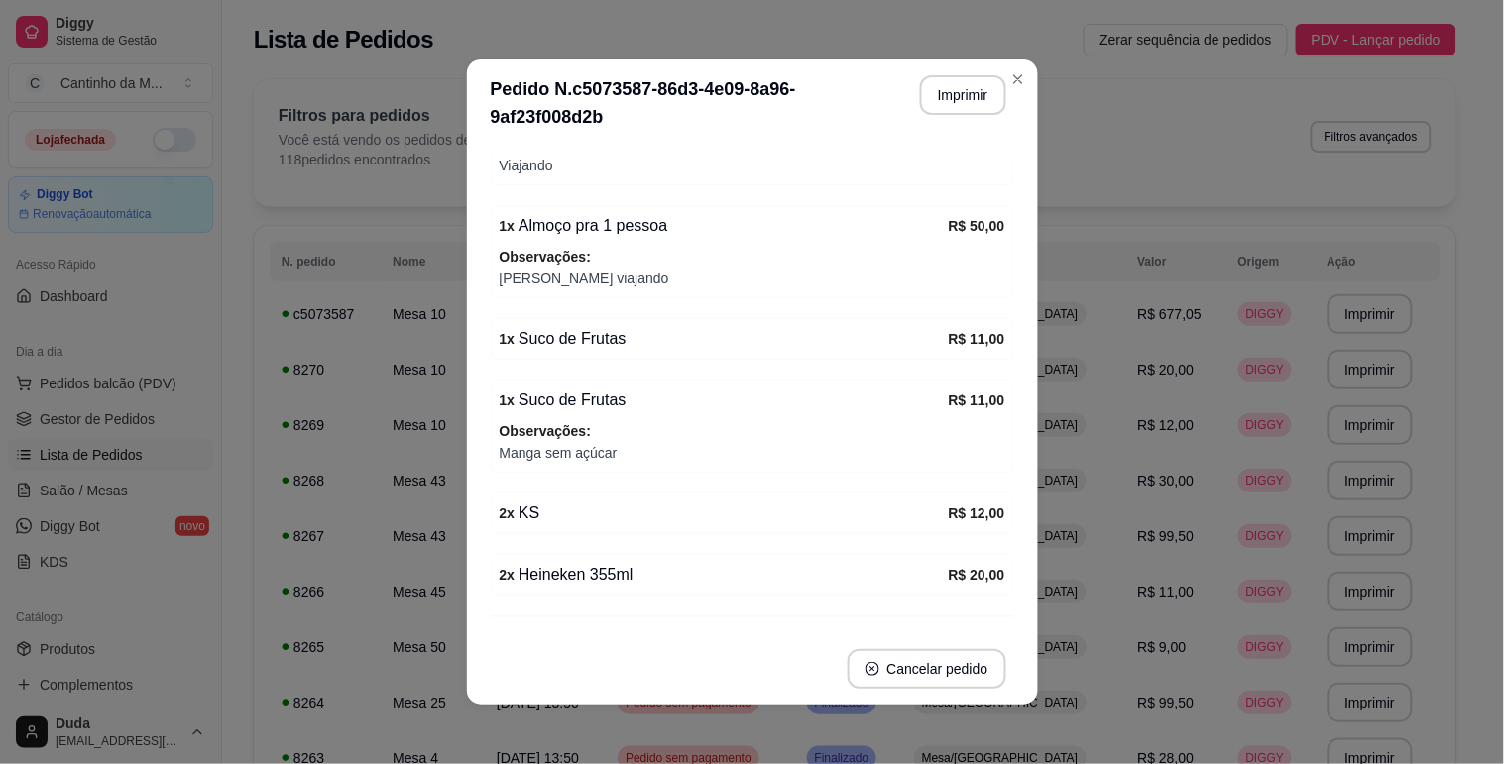
scroll to position [1226, 0]
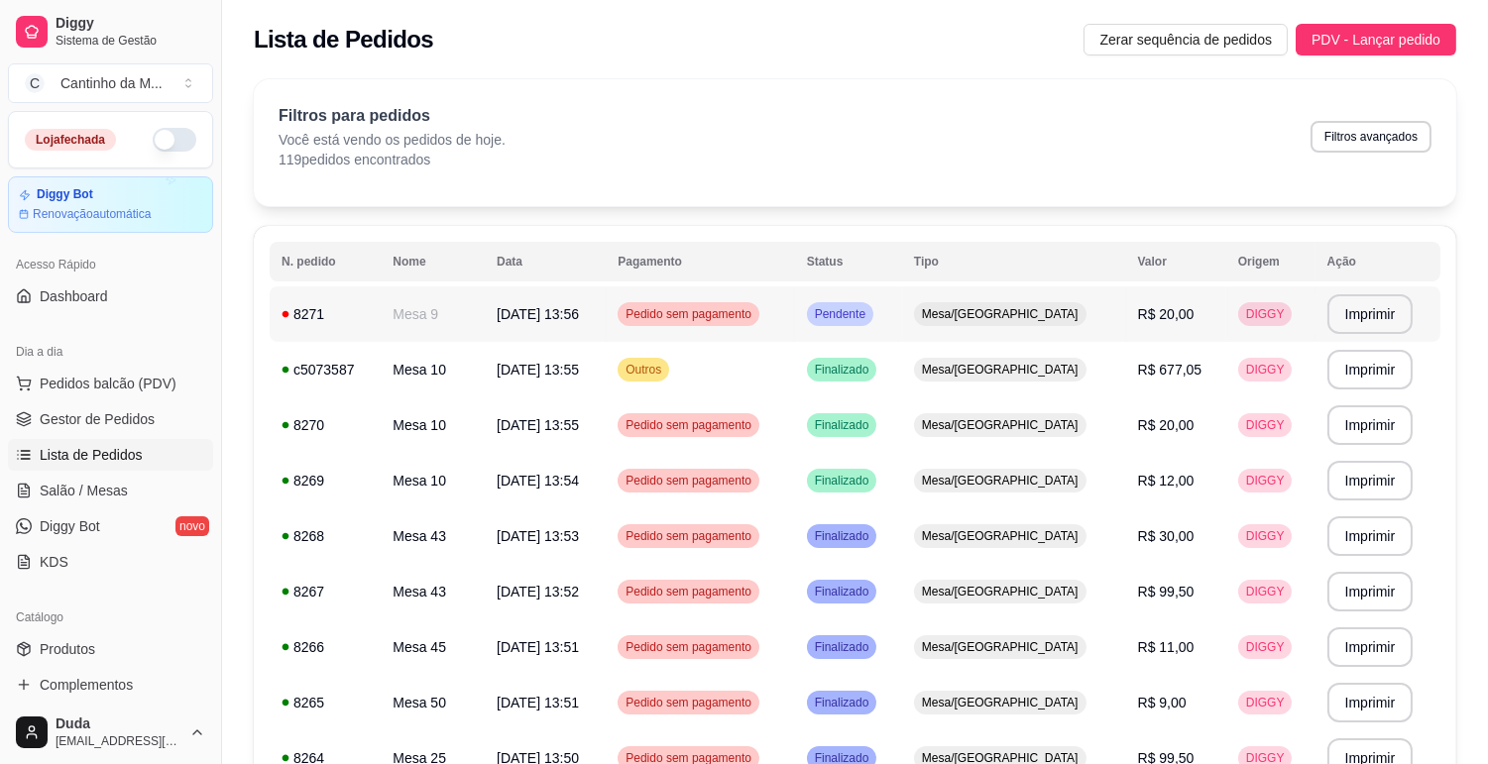
click at [700, 314] on span "Pedido sem pagamento" at bounding box center [689, 314] width 134 height 16
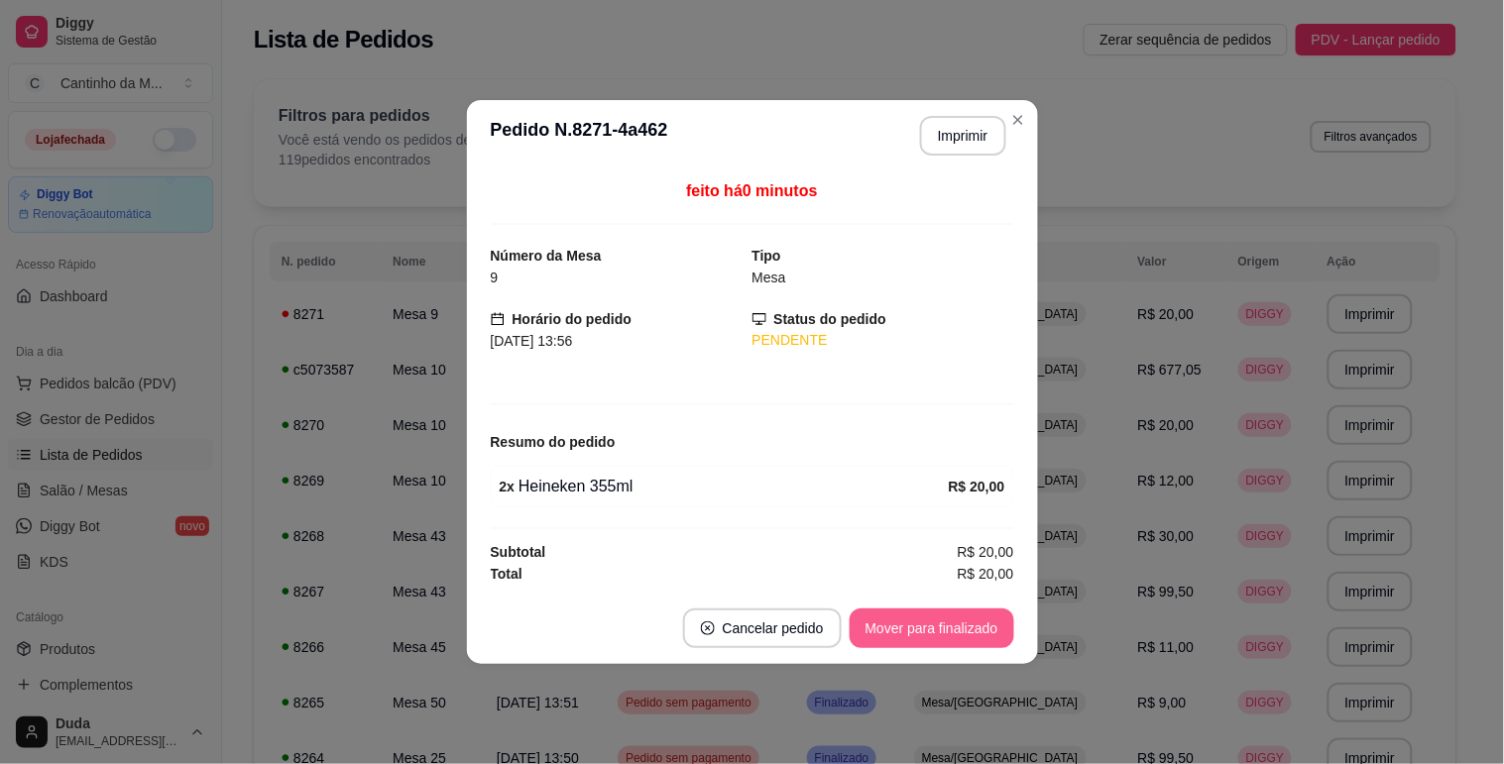
click at [919, 616] on button "Mover para finalizado" at bounding box center [932, 629] width 165 height 40
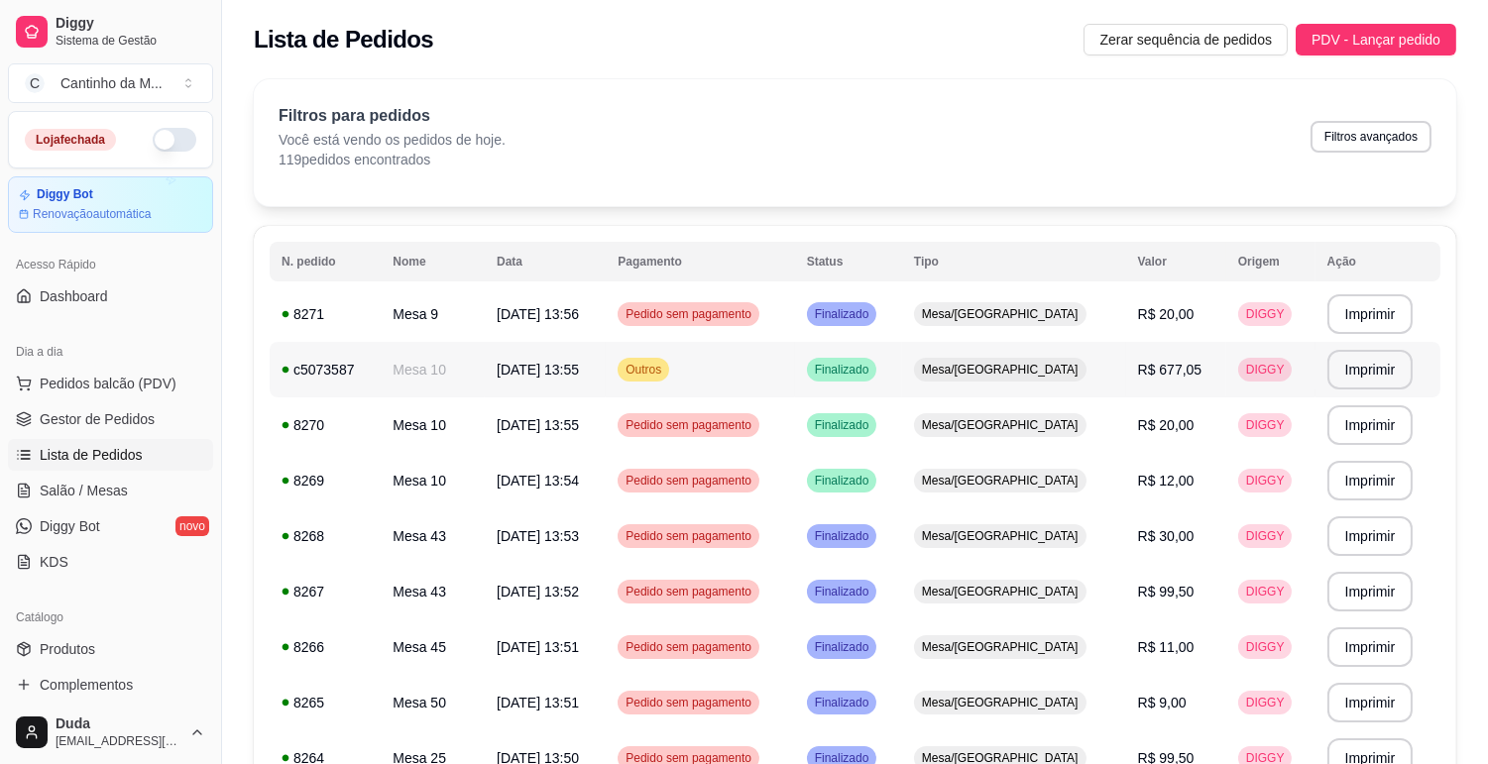
click at [661, 360] on td "Outros" at bounding box center [700, 370] width 188 height 56
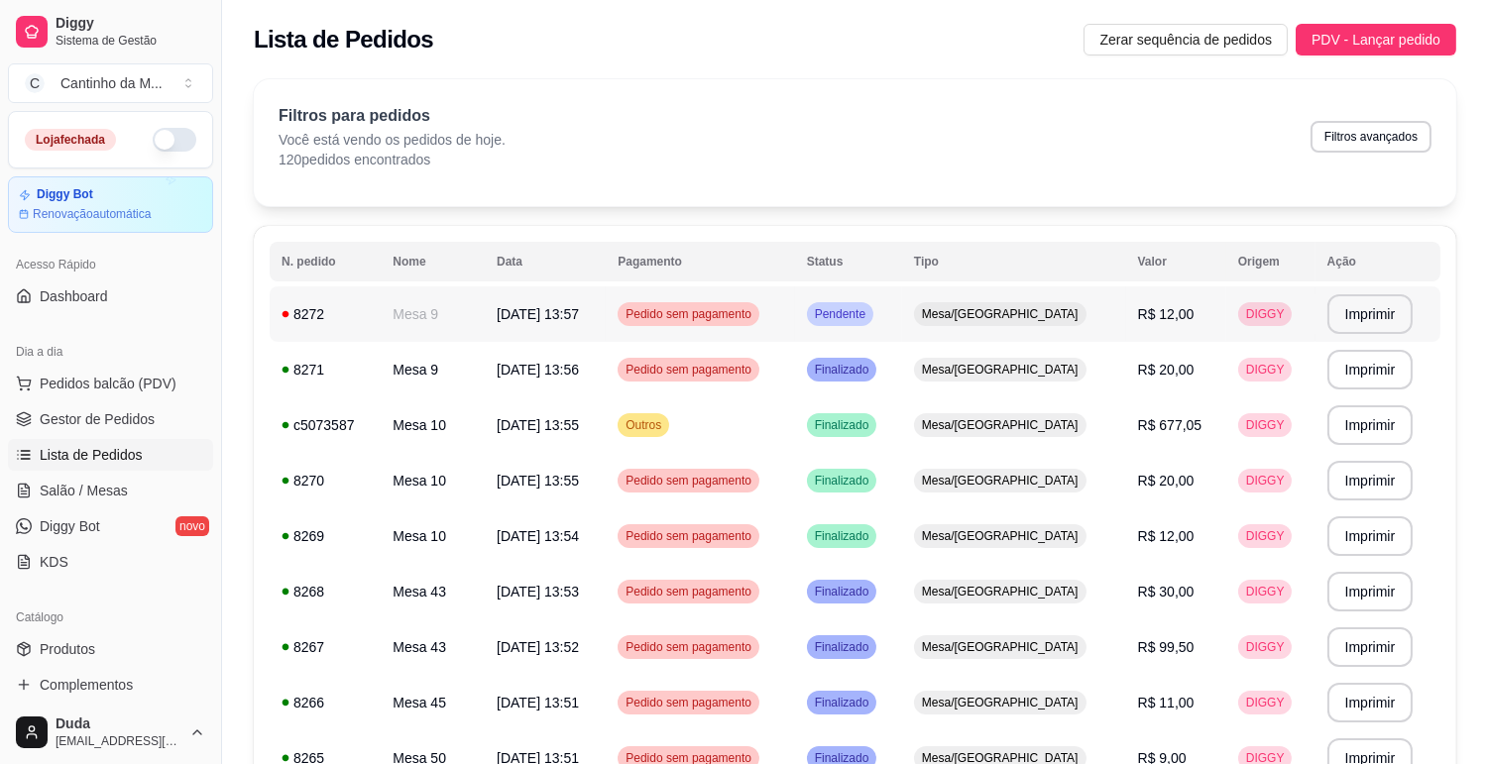
click at [591, 328] on td "14/09/25 às 13:57" at bounding box center [545, 314] width 121 height 56
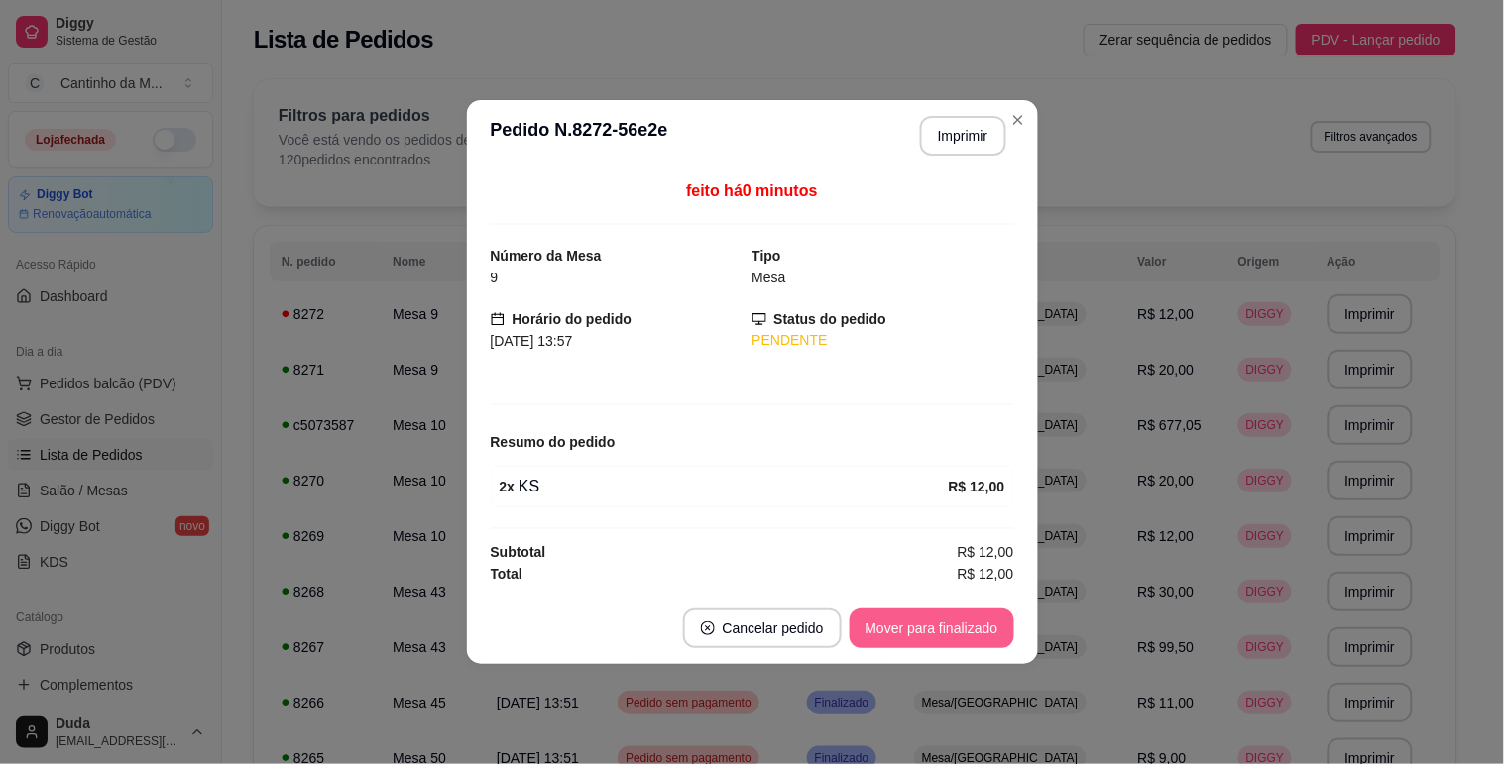
click at [909, 632] on button "Mover para finalizado" at bounding box center [932, 629] width 165 height 40
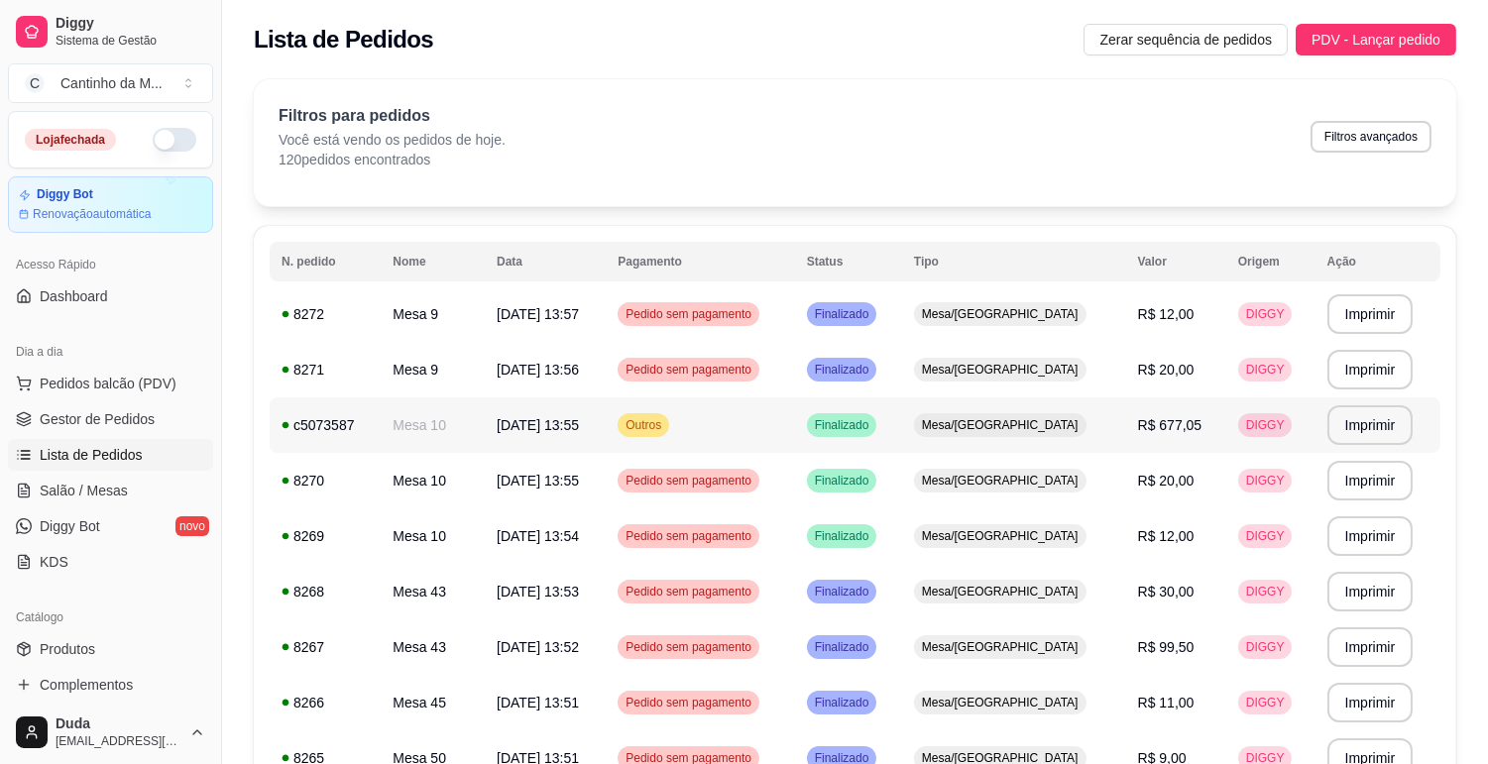
click at [755, 431] on td "Outros" at bounding box center [700, 426] width 188 height 56
click at [34, 413] on link "Gestor de Pedidos" at bounding box center [110, 419] width 205 height 32
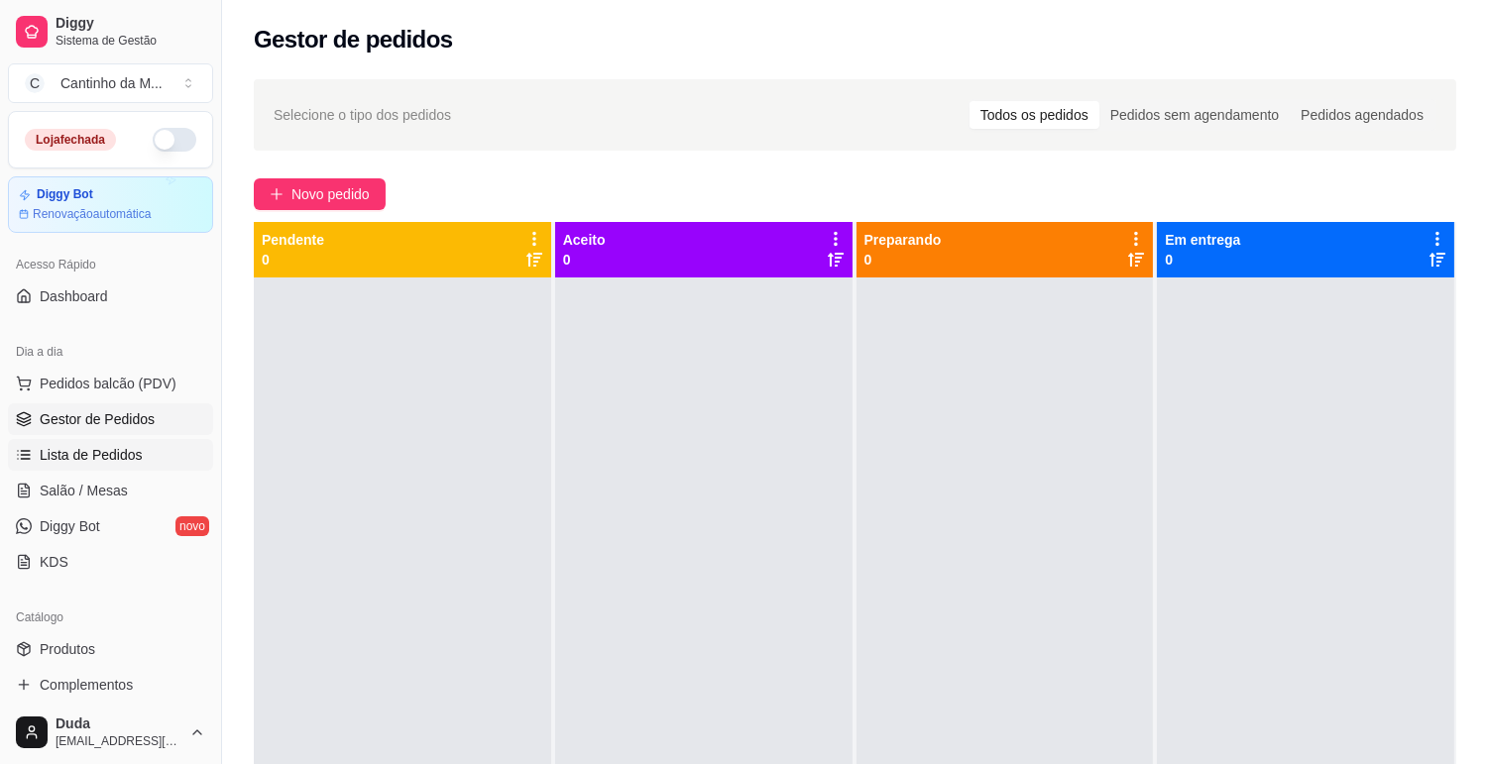
click at [101, 456] on span "Lista de Pedidos" at bounding box center [91, 455] width 103 height 20
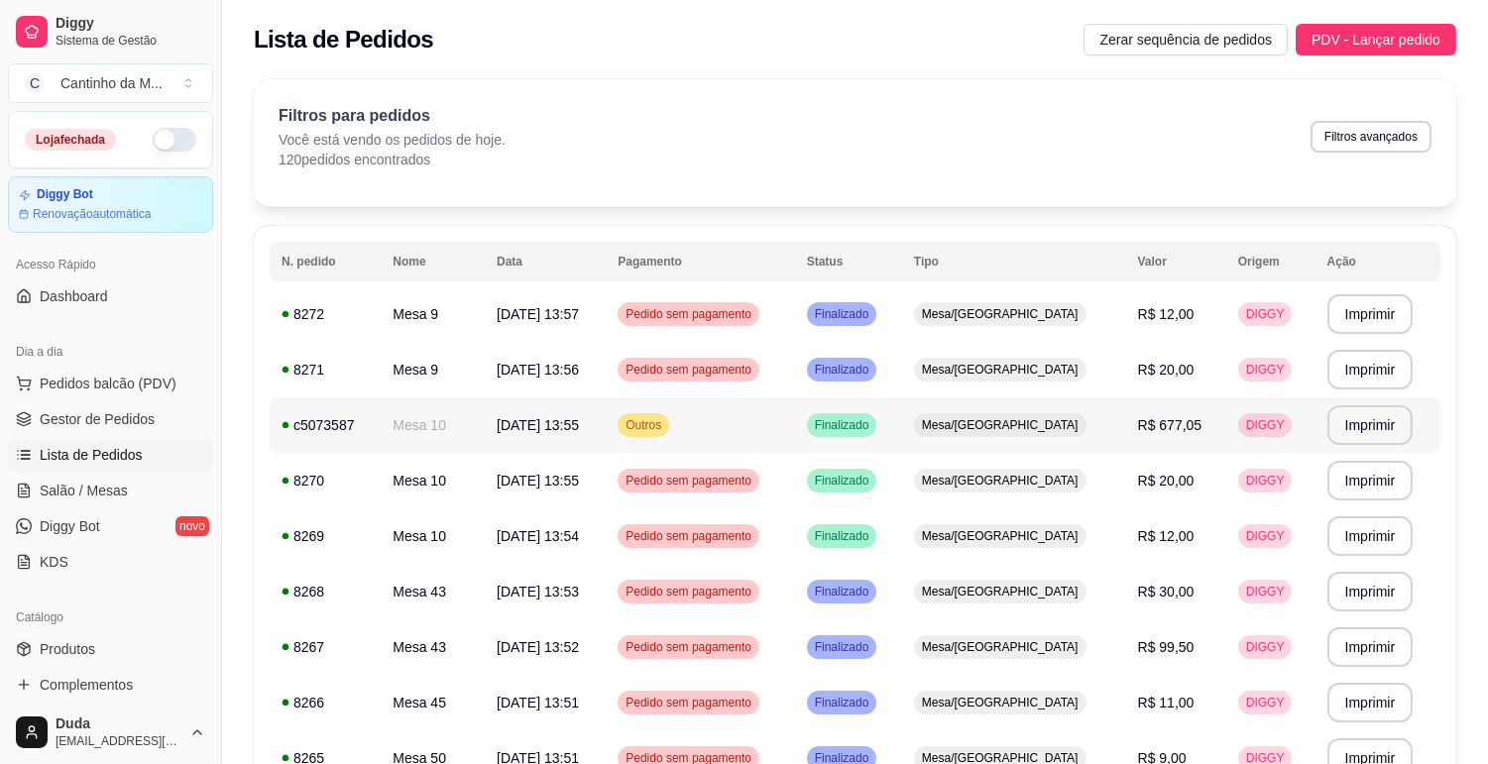
click at [749, 431] on td "Outros" at bounding box center [700, 426] width 188 height 56
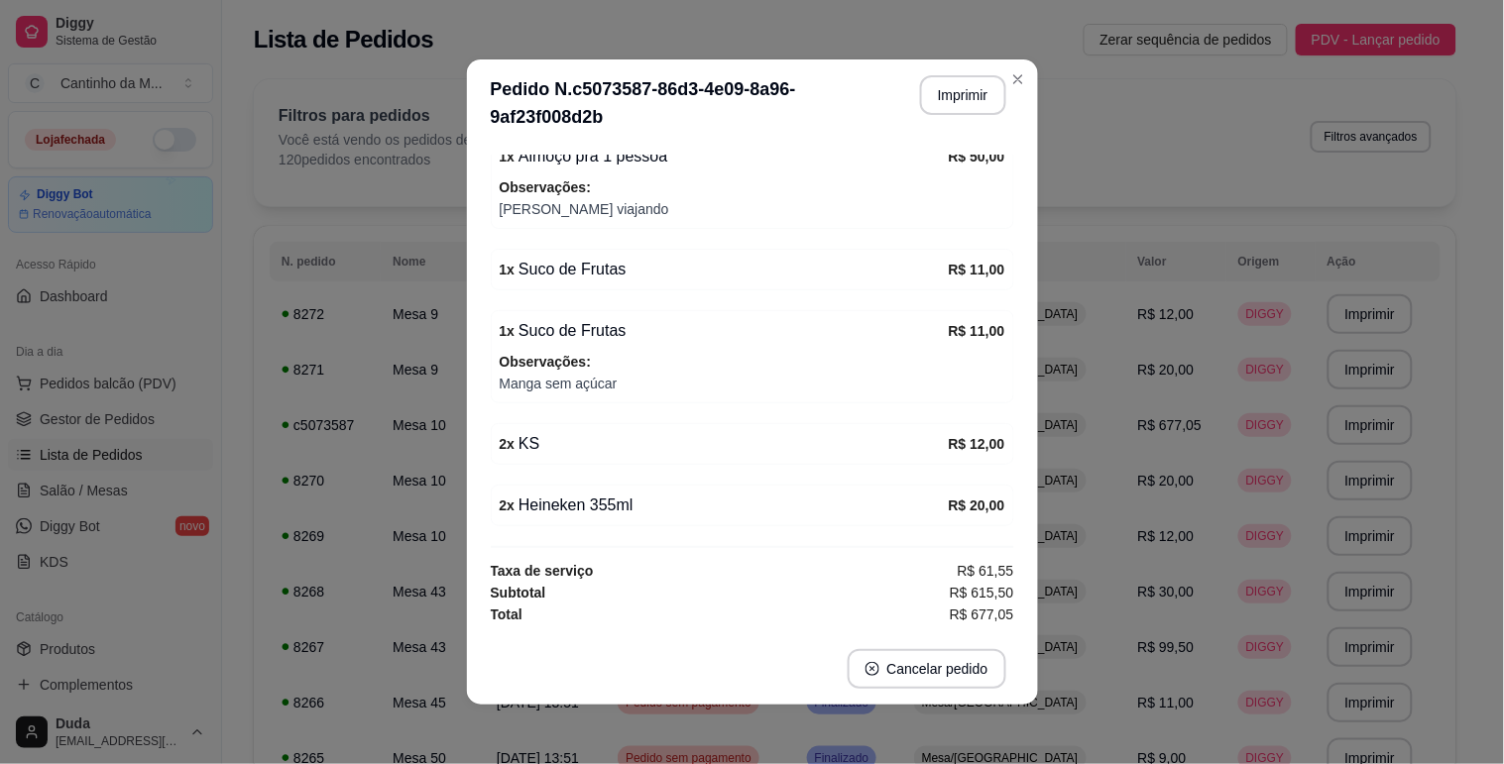
scroll to position [1226, 0]
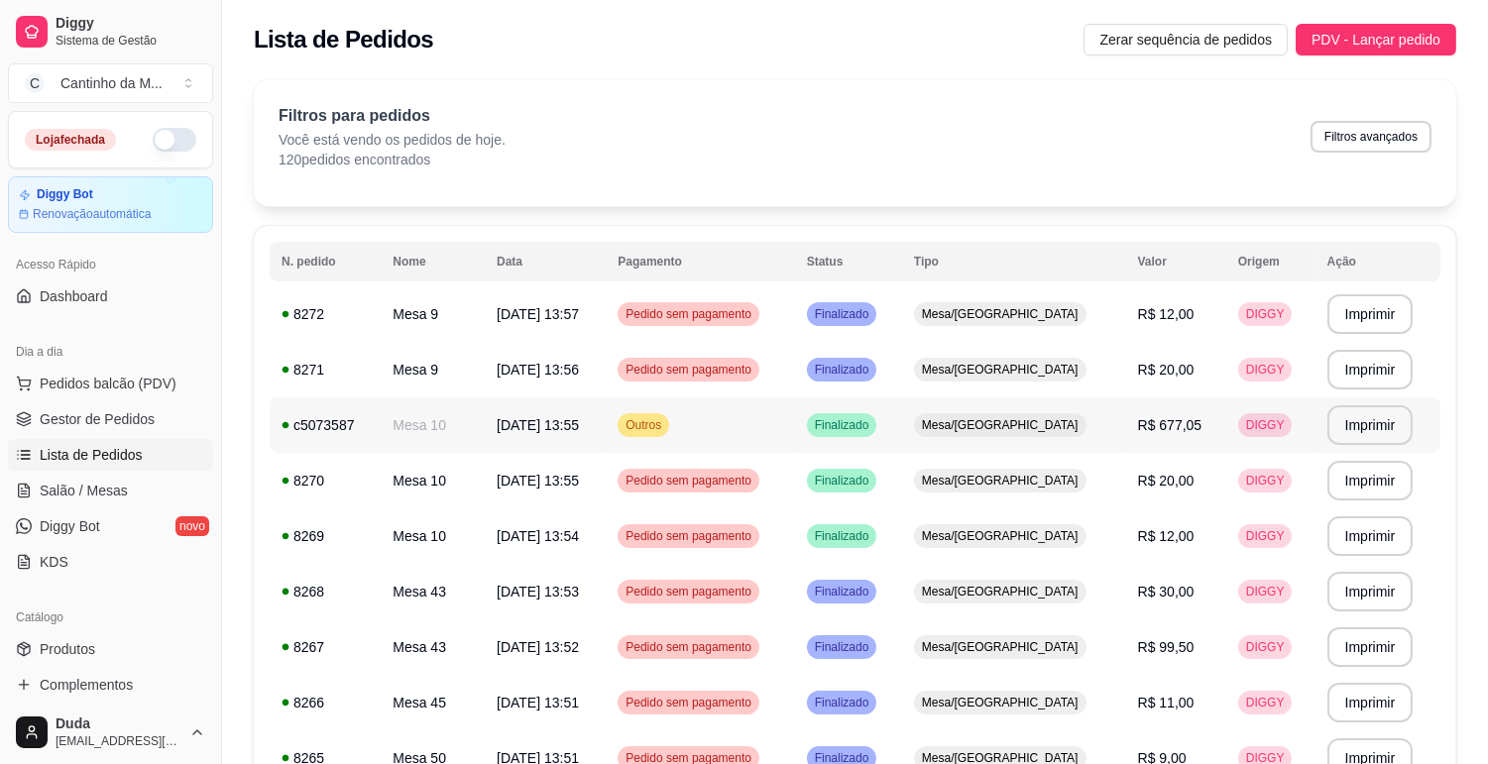
click at [454, 407] on td "Mesa 10" at bounding box center [433, 426] width 104 height 56
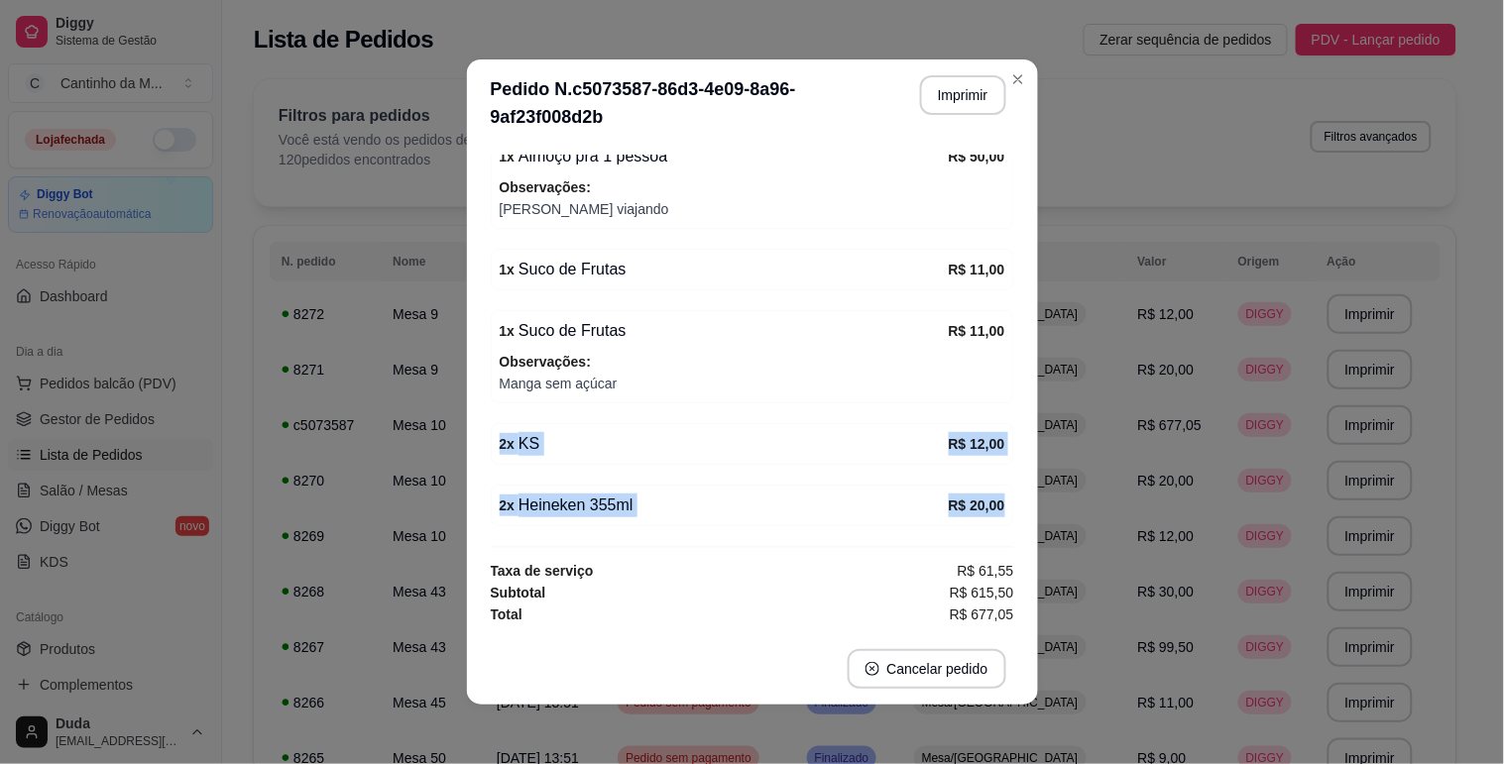
drag, startPoint x: 481, startPoint y: 437, endPoint x: 1006, endPoint y: 507, distance: 530.0
click at [1006, 507] on div "Número da Mesa 10 Tipo Mesa Horário do pedido 14/09/2025 13:55 Status do pedido…" at bounding box center [752, 390] width 571 height 487
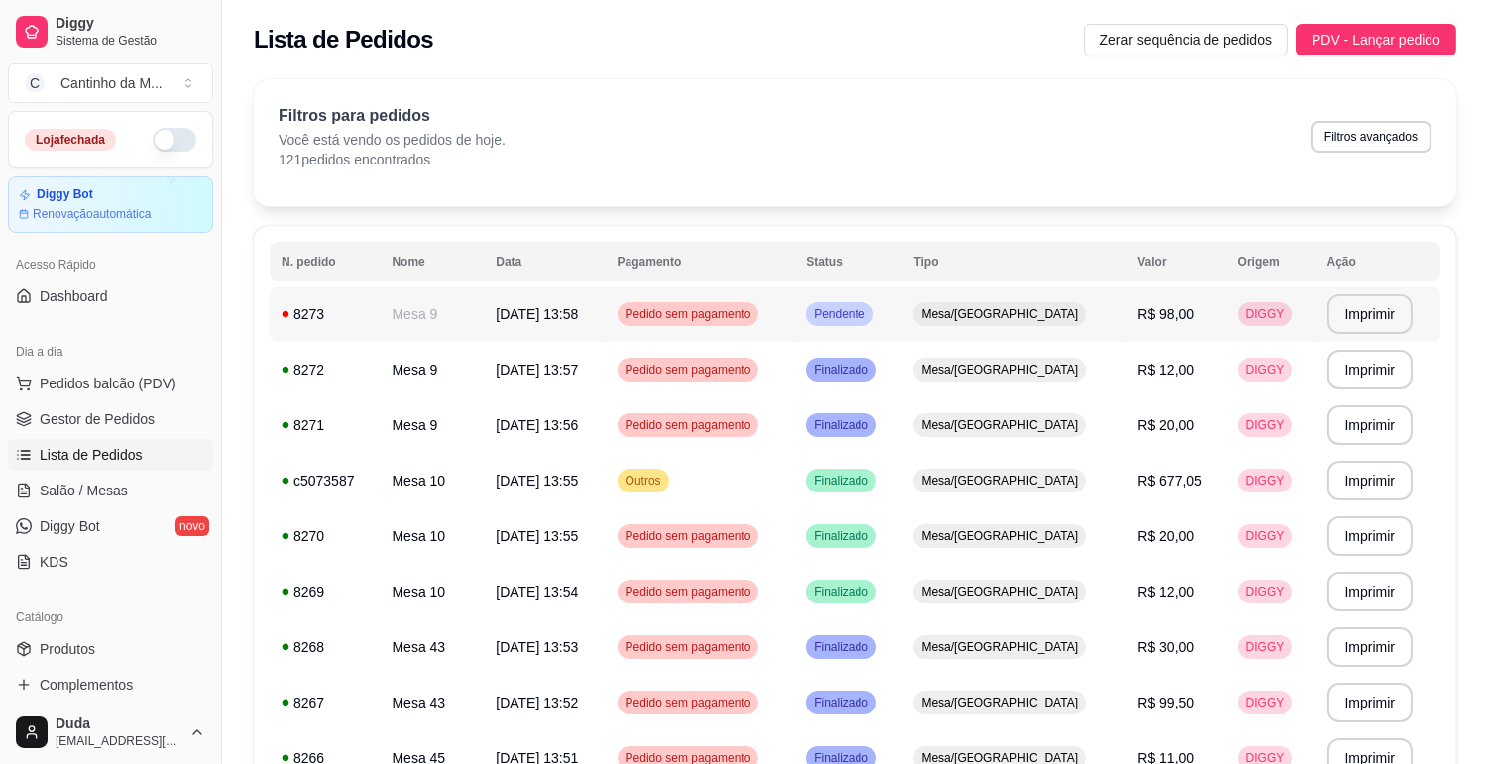
click at [901, 339] on td "Pendente" at bounding box center [847, 314] width 107 height 56
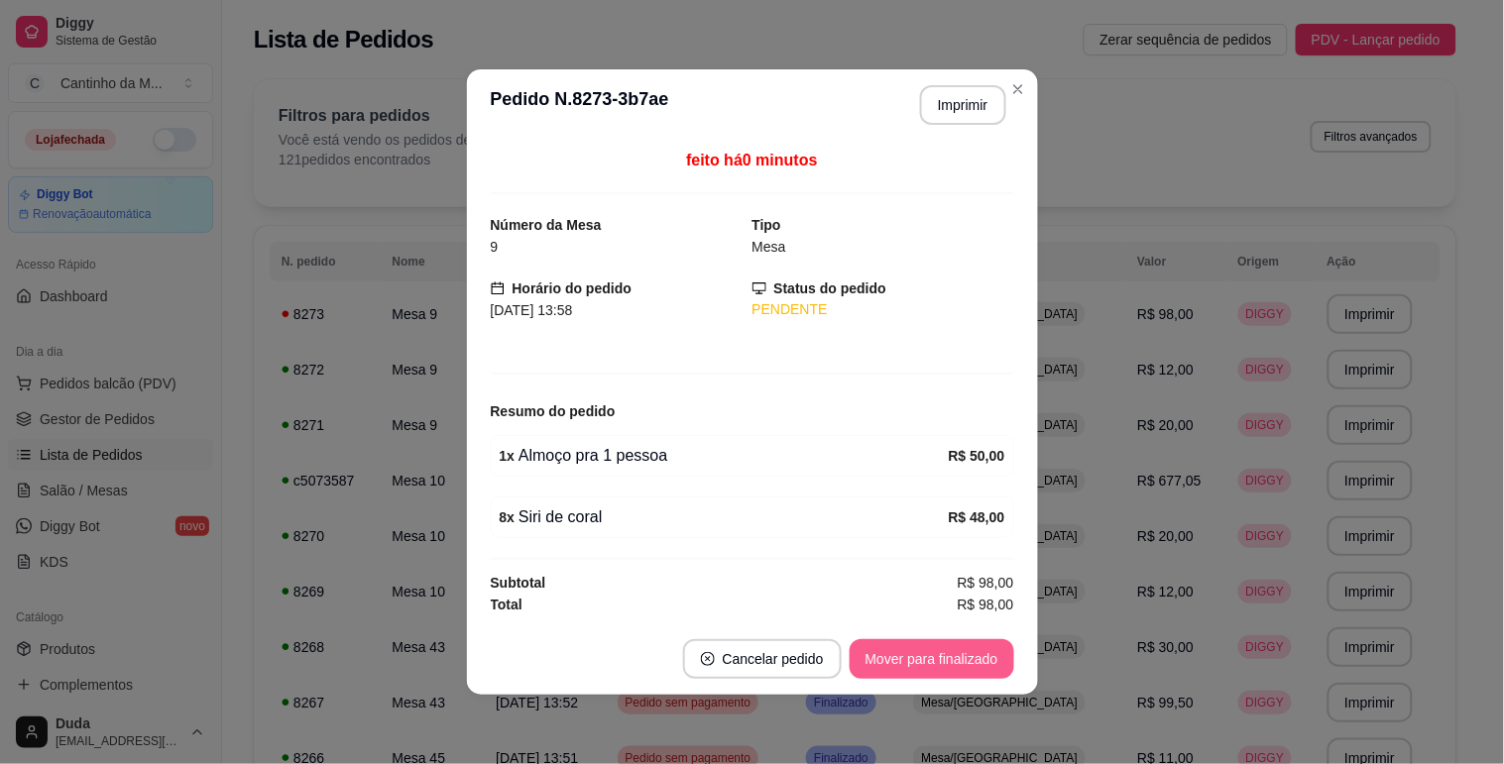
click at [918, 659] on button "Mover para finalizado" at bounding box center [932, 659] width 165 height 40
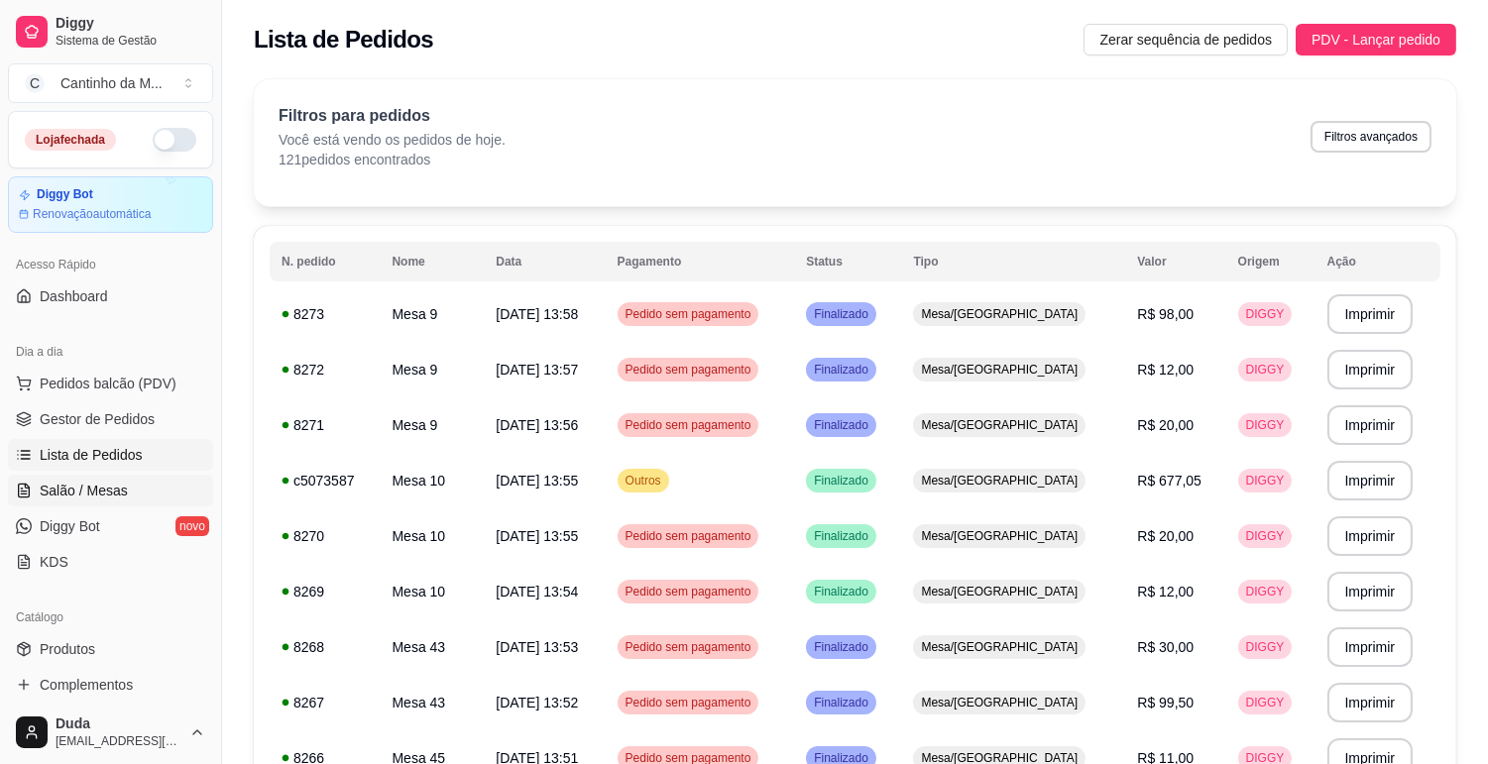
click at [87, 499] on span "Salão / Mesas" at bounding box center [84, 491] width 88 height 20
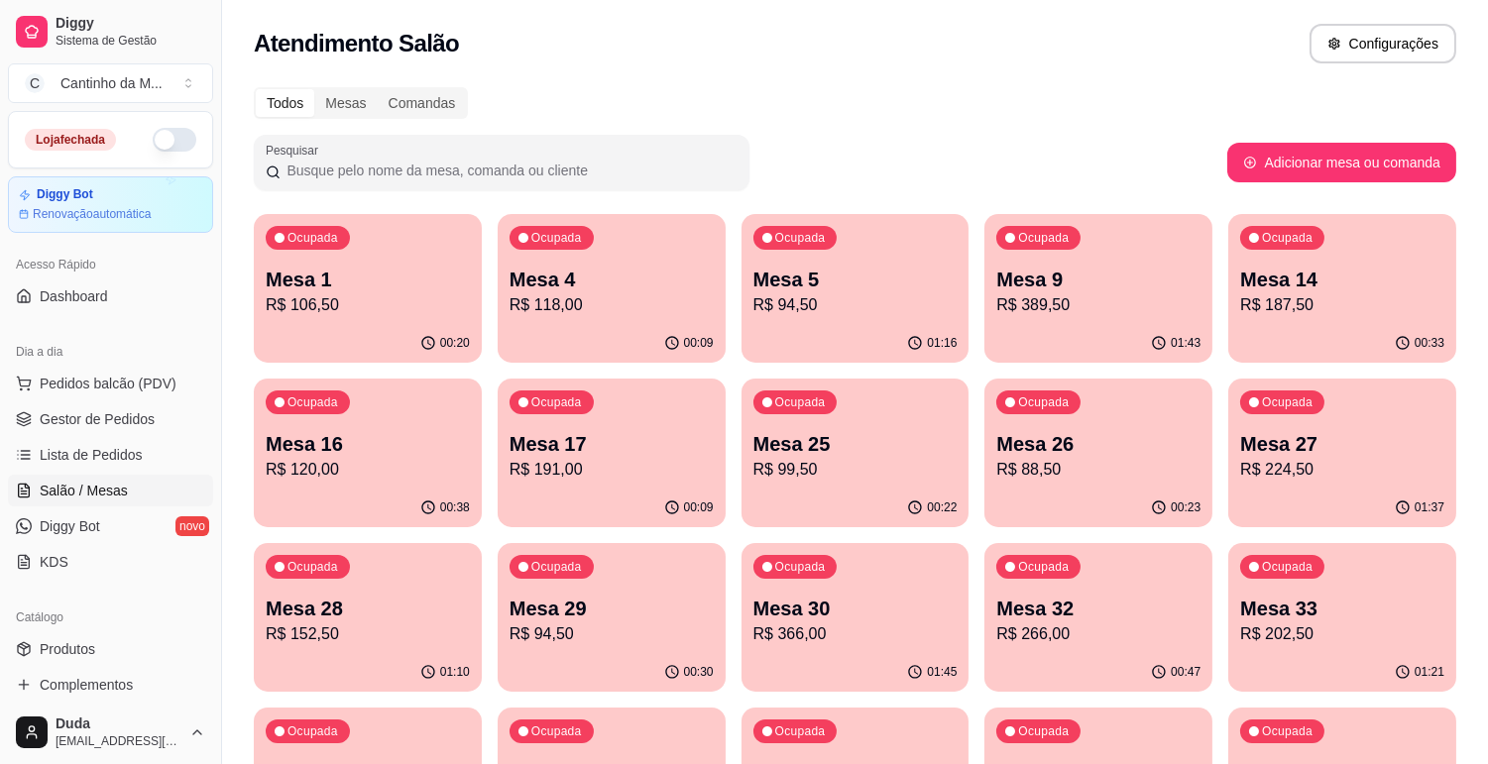
click at [1155, 284] on p "Mesa 9" at bounding box center [1098, 280] width 204 height 28
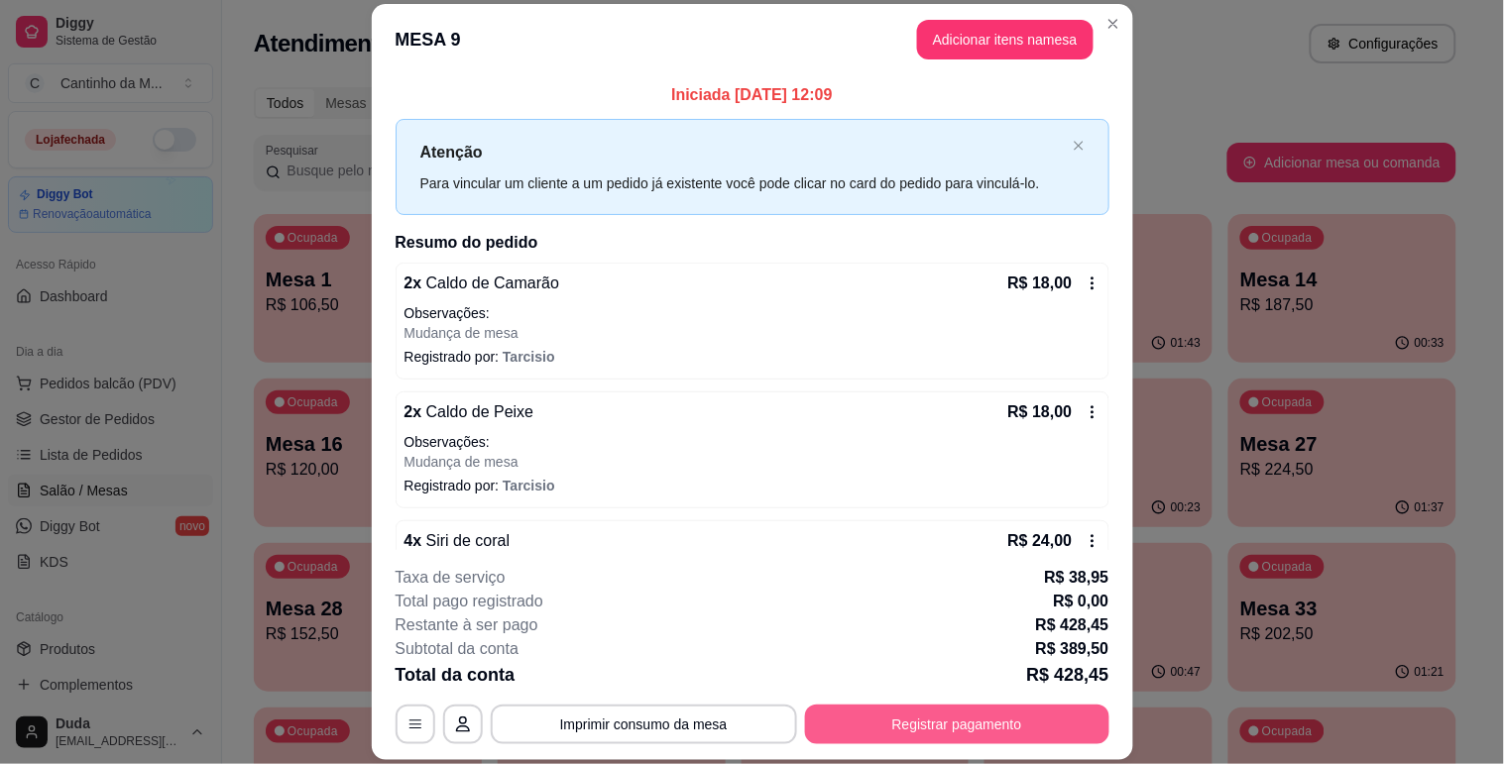
click at [940, 740] on button "Registrar pagamento" at bounding box center [957, 725] width 304 height 40
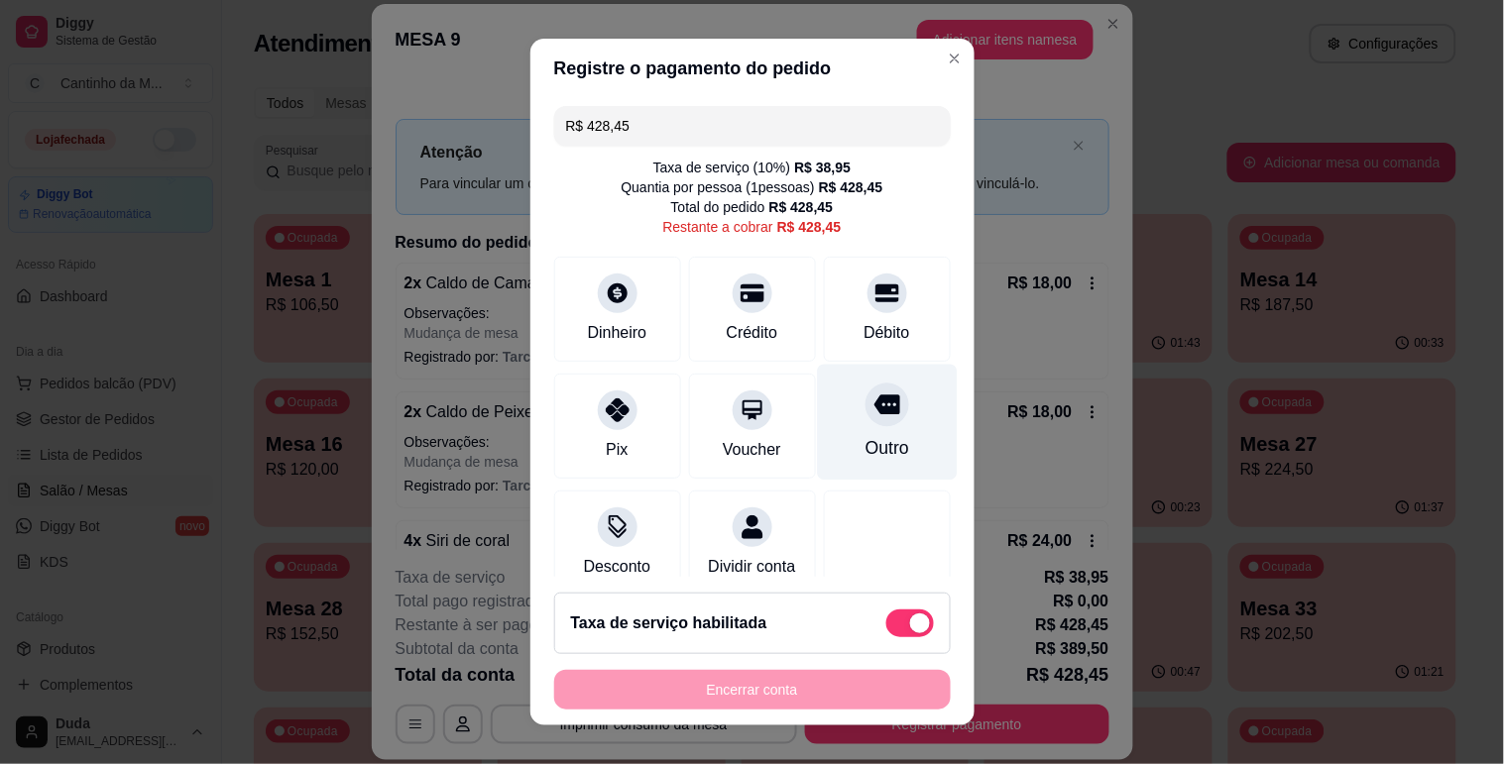
click at [849, 382] on div "Outro" at bounding box center [887, 422] width 140 height 116
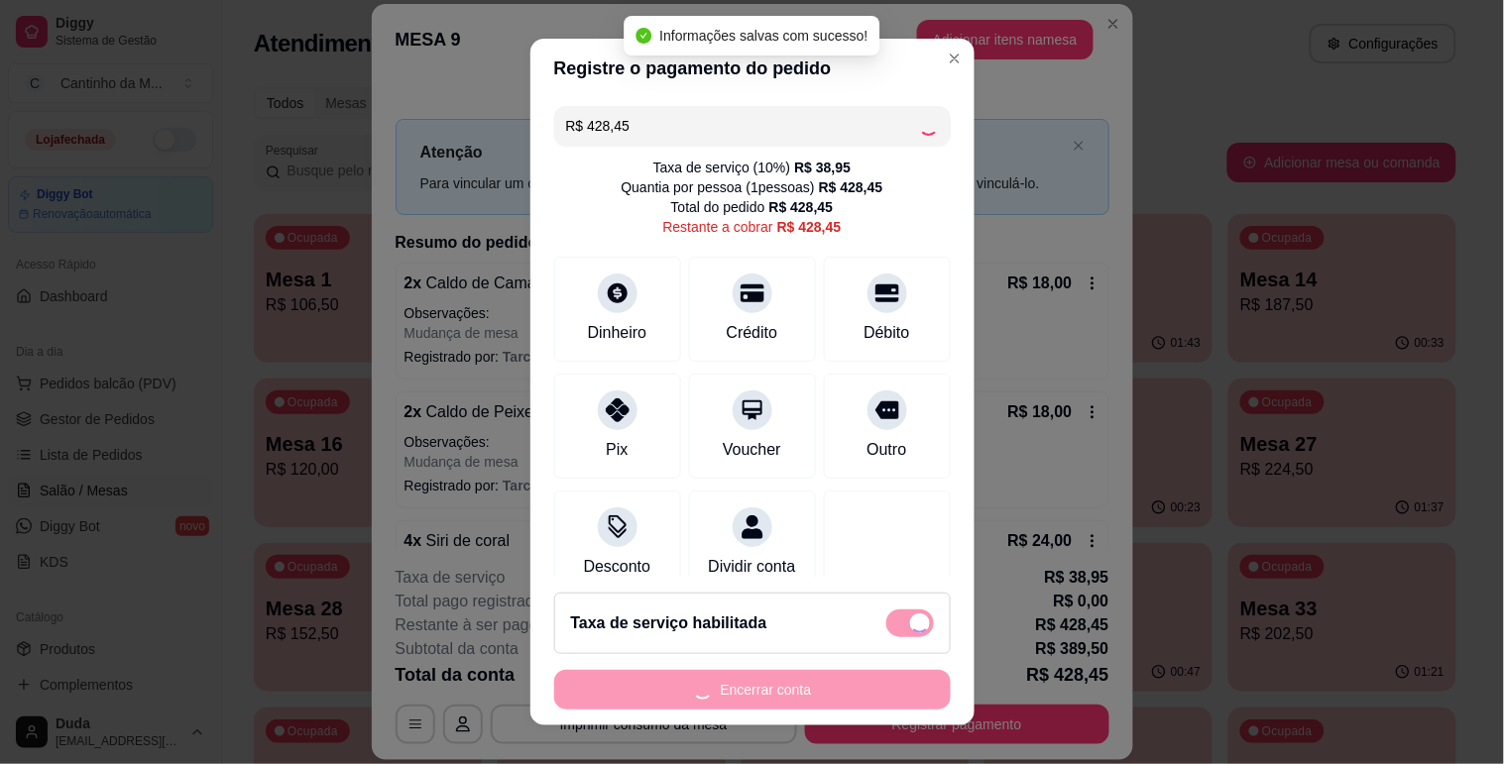
type input "R$ 0,00"
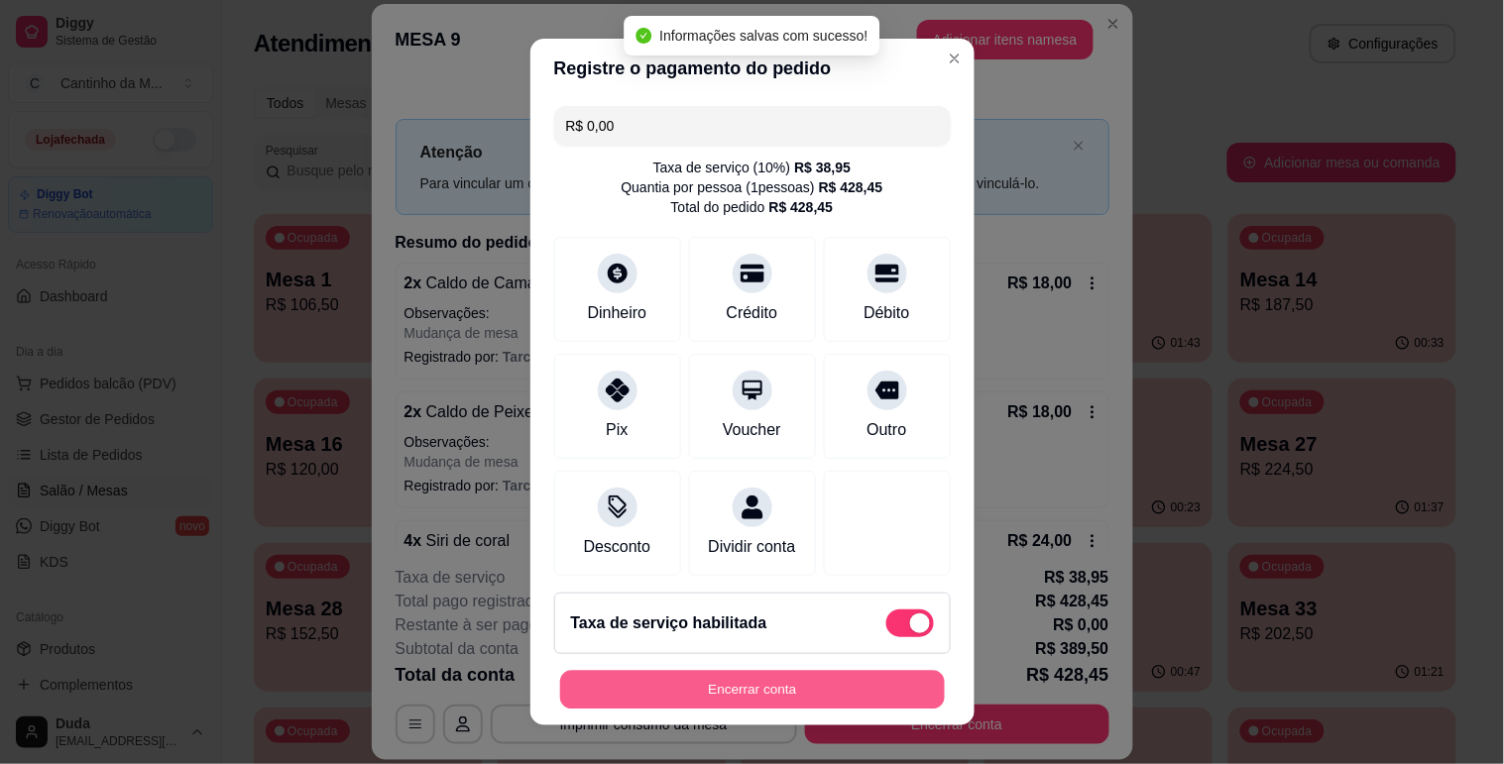
click at [696, 698] on button "Encerrar conta" at bounding box center [752, 690] width 385 height 39
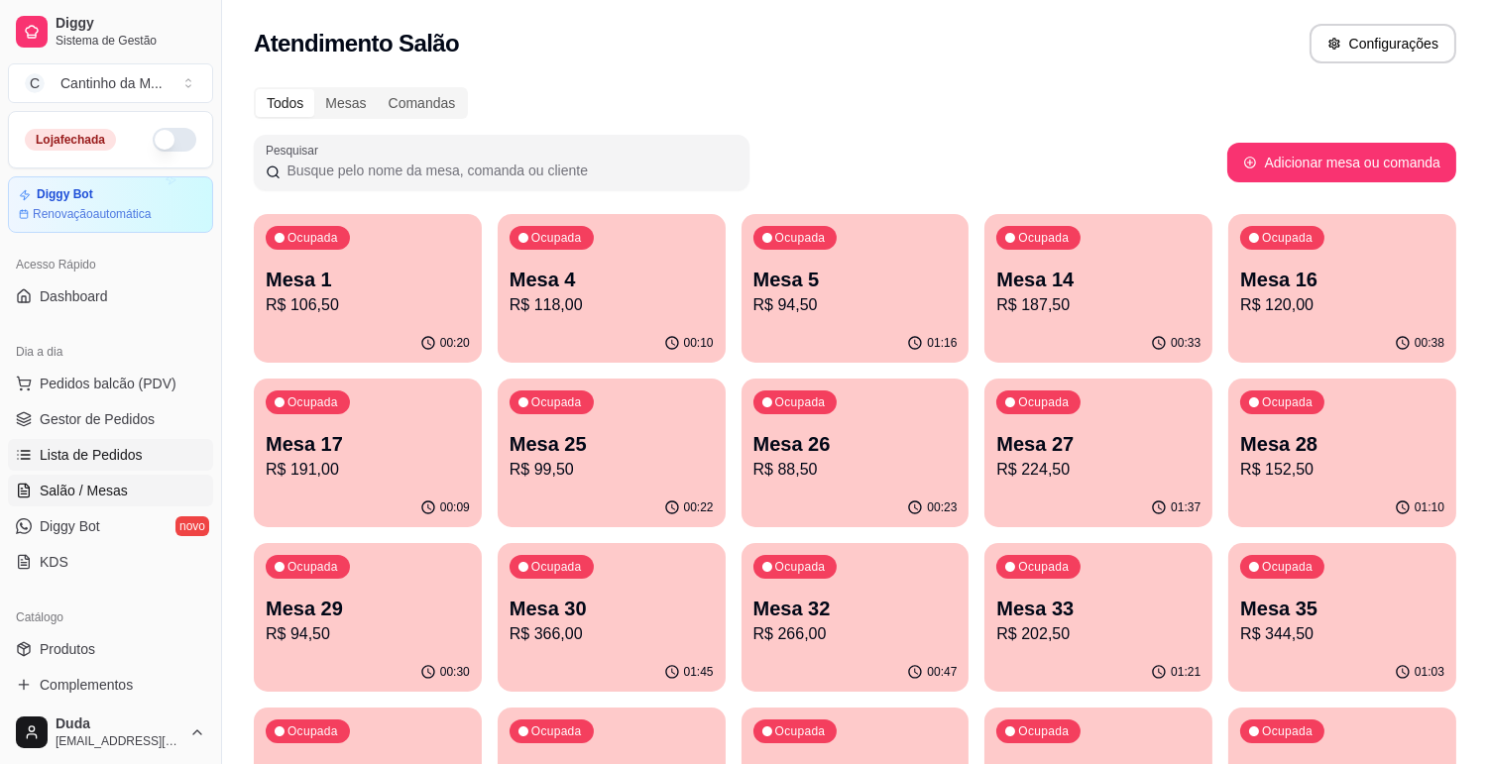
click at [44, 452] on span "Lista de Pedidos" at bounding box center [91, 455] width 103 height 20
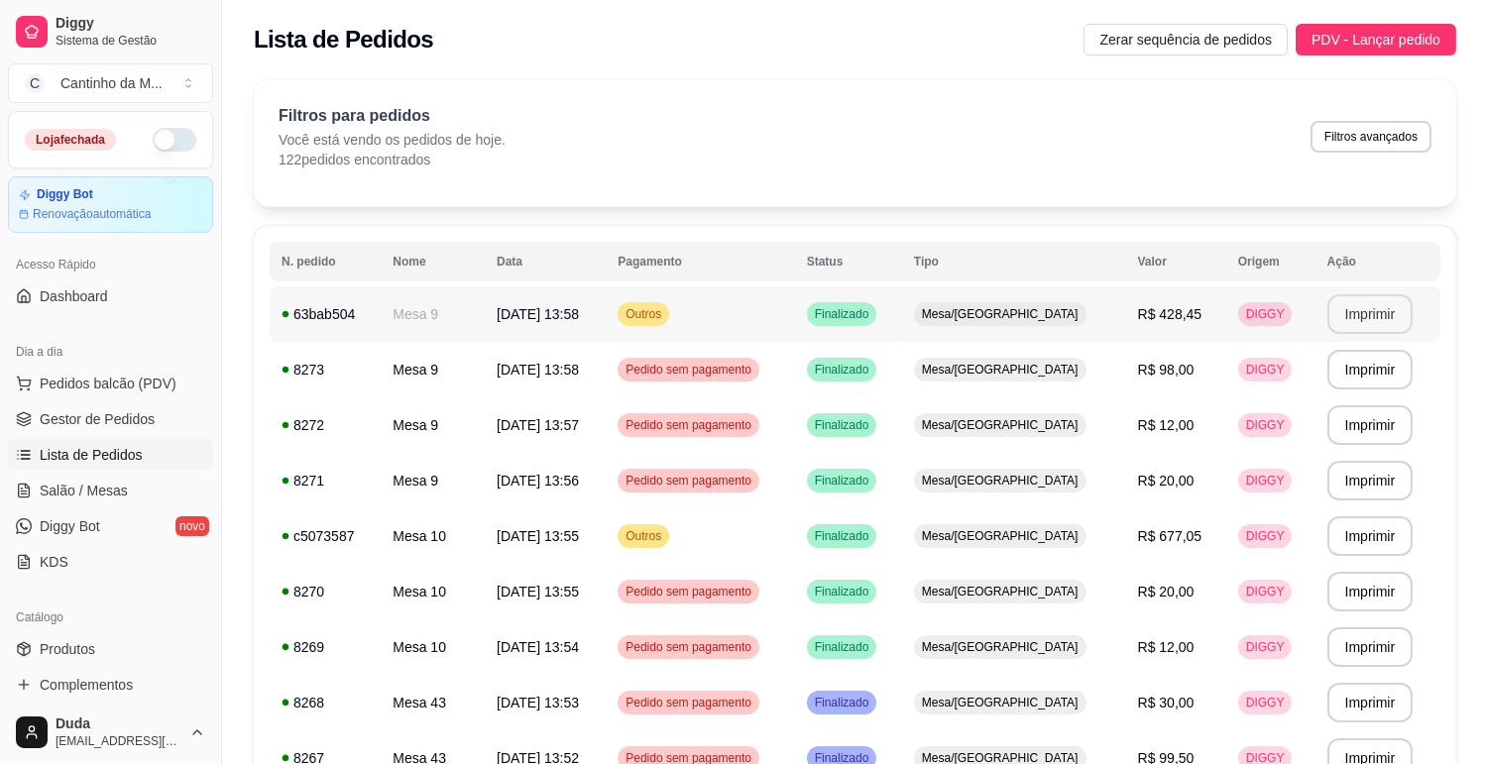
click at [1364, 312] on button "Imprimir" at bounding box center [1370, 314] width 86 height 40
click at [1090, 541] on td "Mesa/[GEOGRAPHIC_DATA]" at bounding box center [1014, 537] width 224 height 56
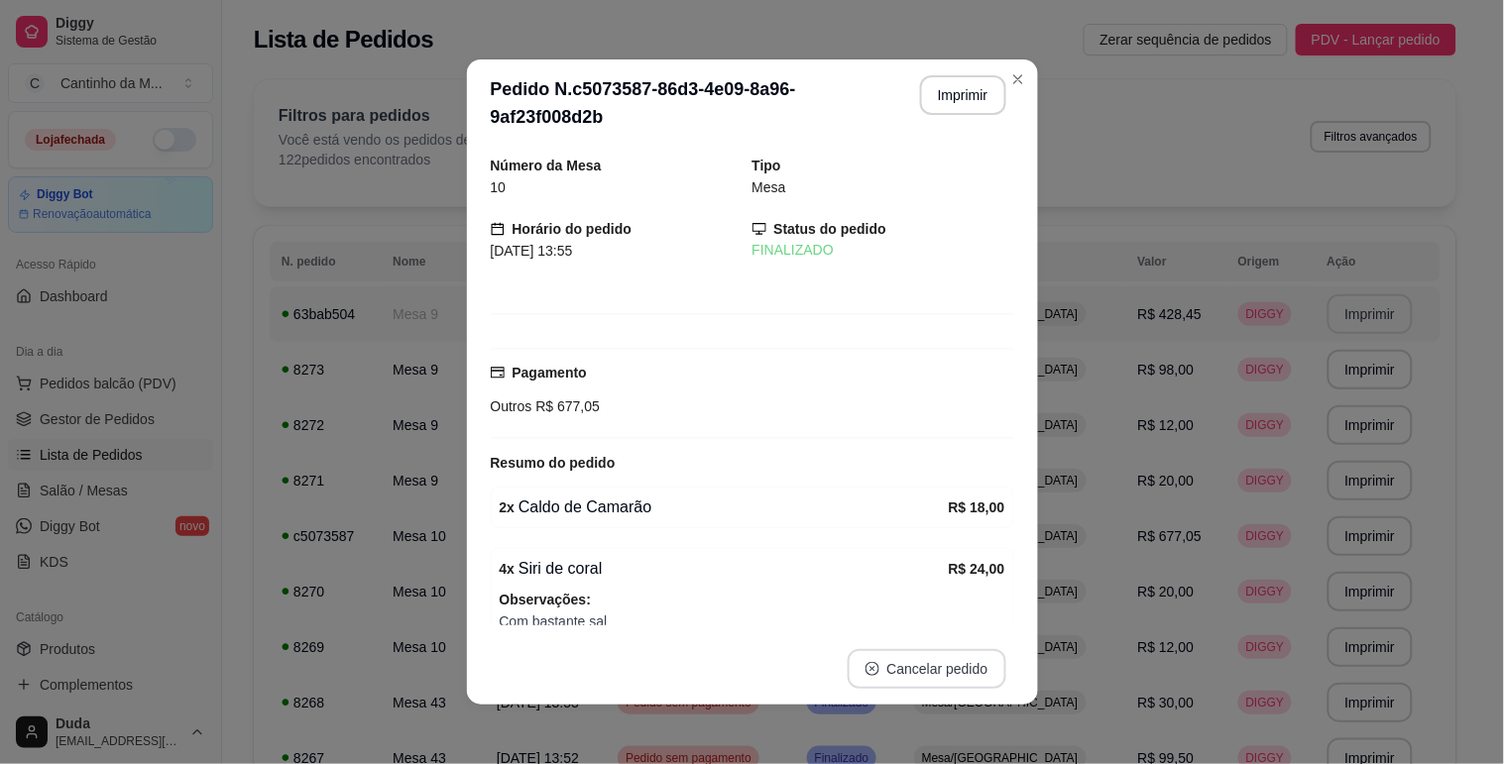
click at [890, 665] on button "Cancelar pedido" at bounding box center [927, 669] width 159 height 40
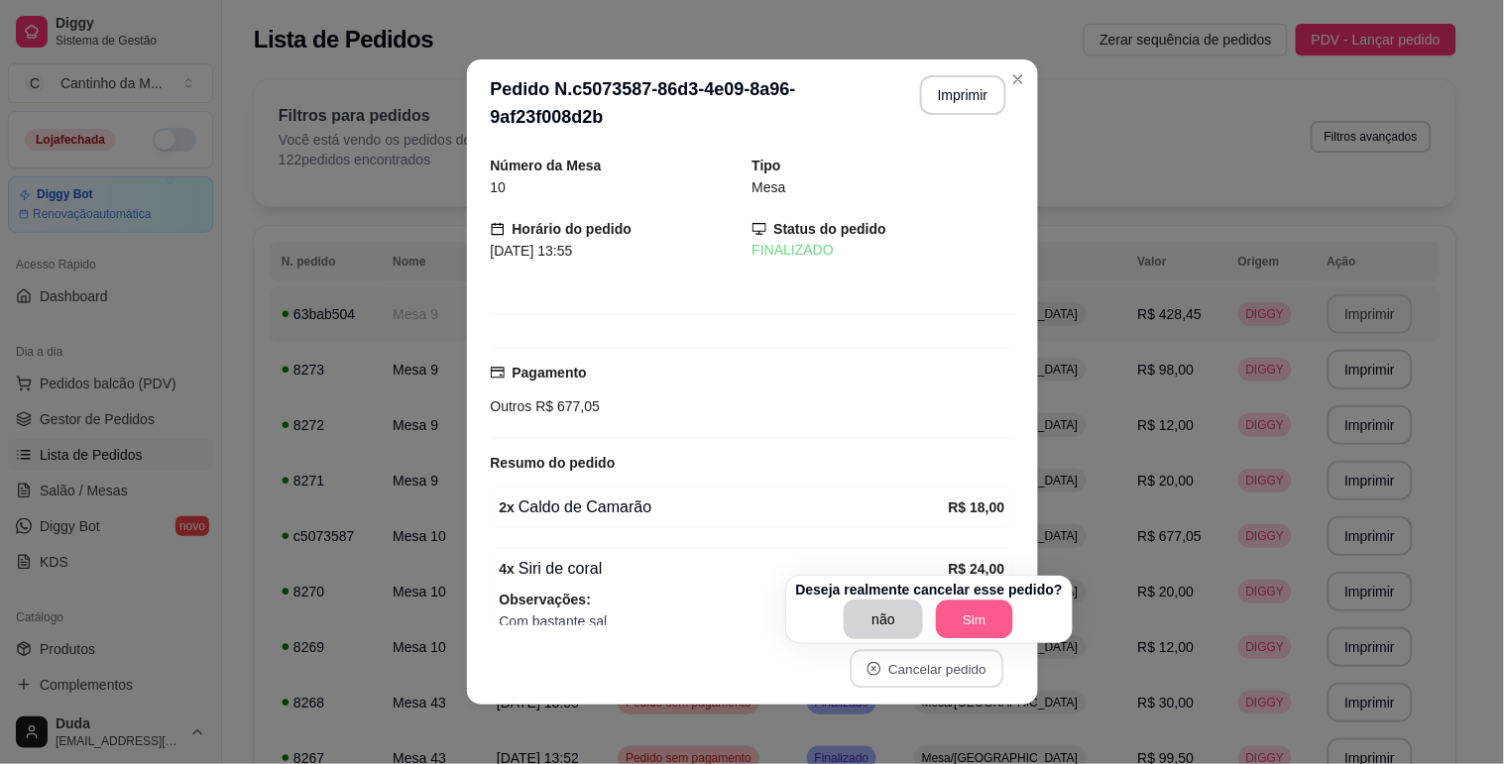
click at [972, 620] on button "Sim" at bounding box center [974, 620] width 77 height 39
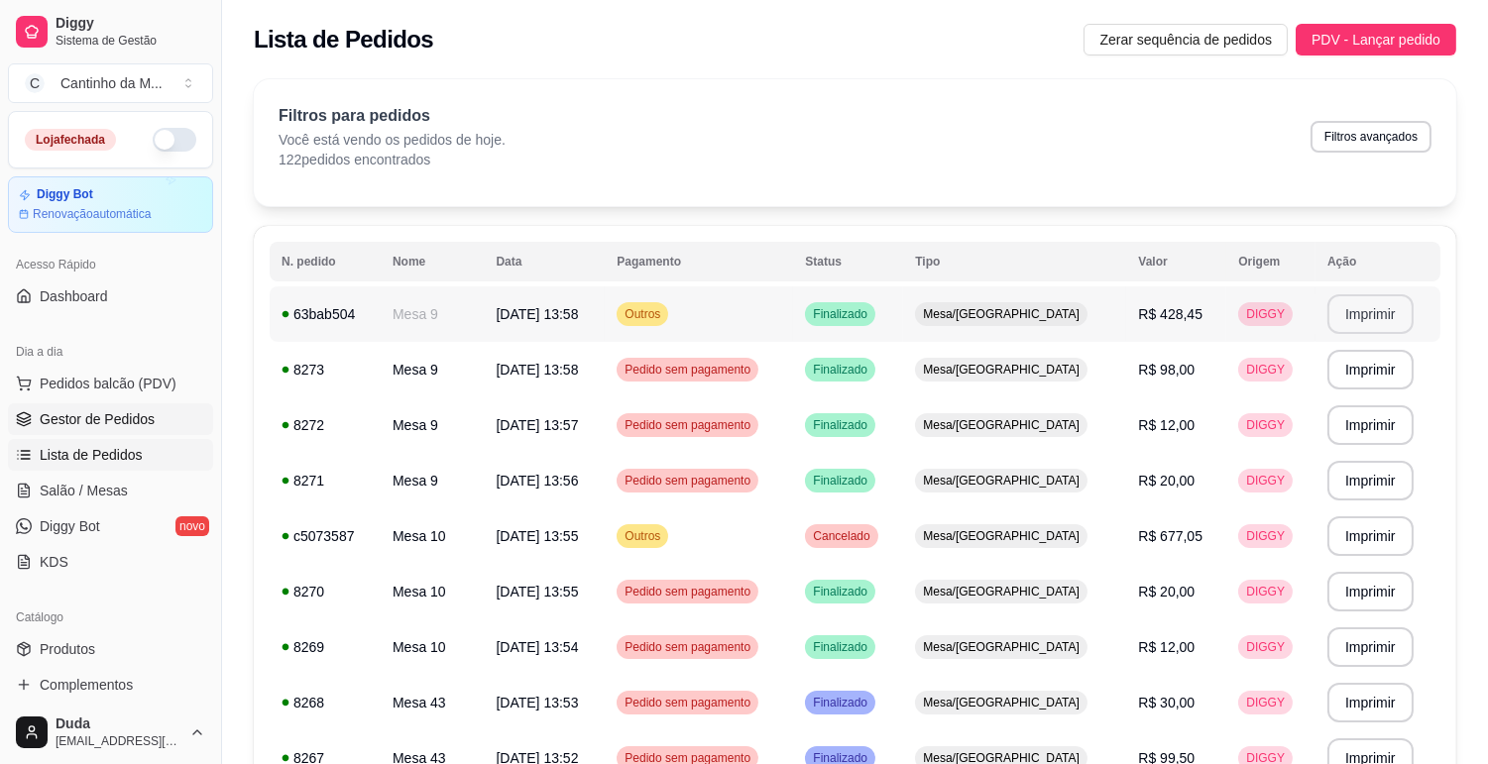
click at [123, 423] on span "Gestor de Pedidos" at bounding box center [97, 419] width 115 height 20
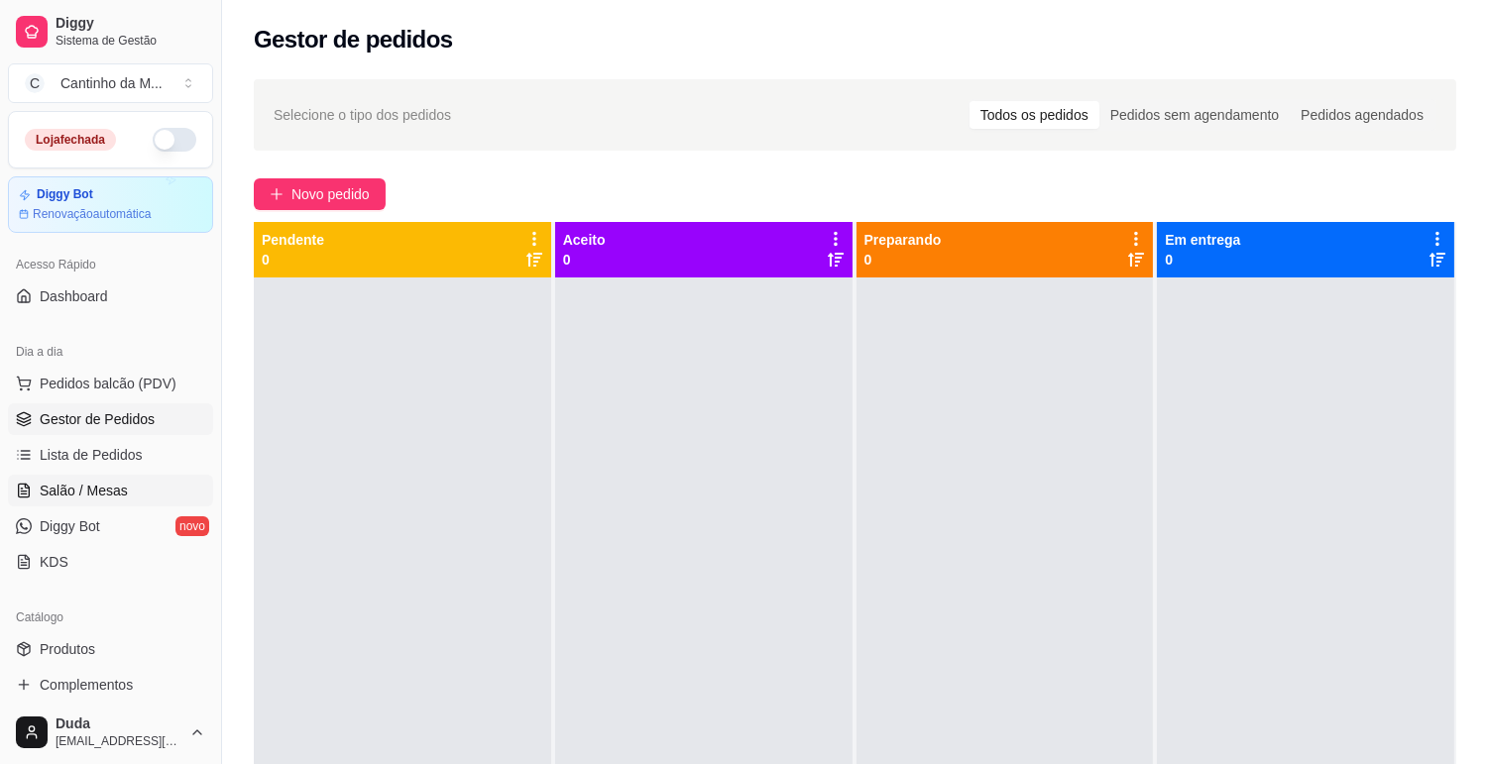
click at [107, 497] on span "Salão / Mesas" at bounding box center [84, 491] width 88 height 20
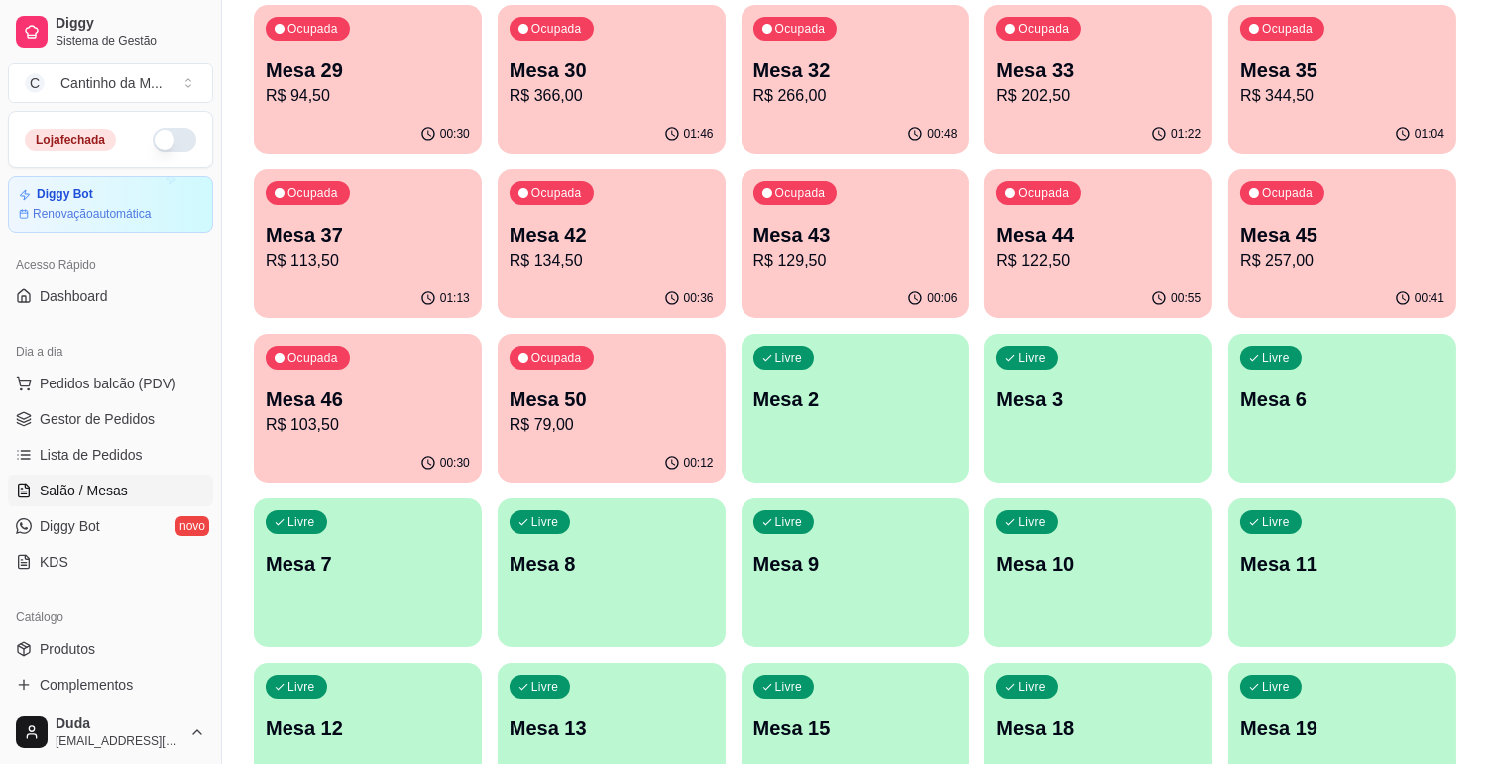
scroll to position [550, 0]
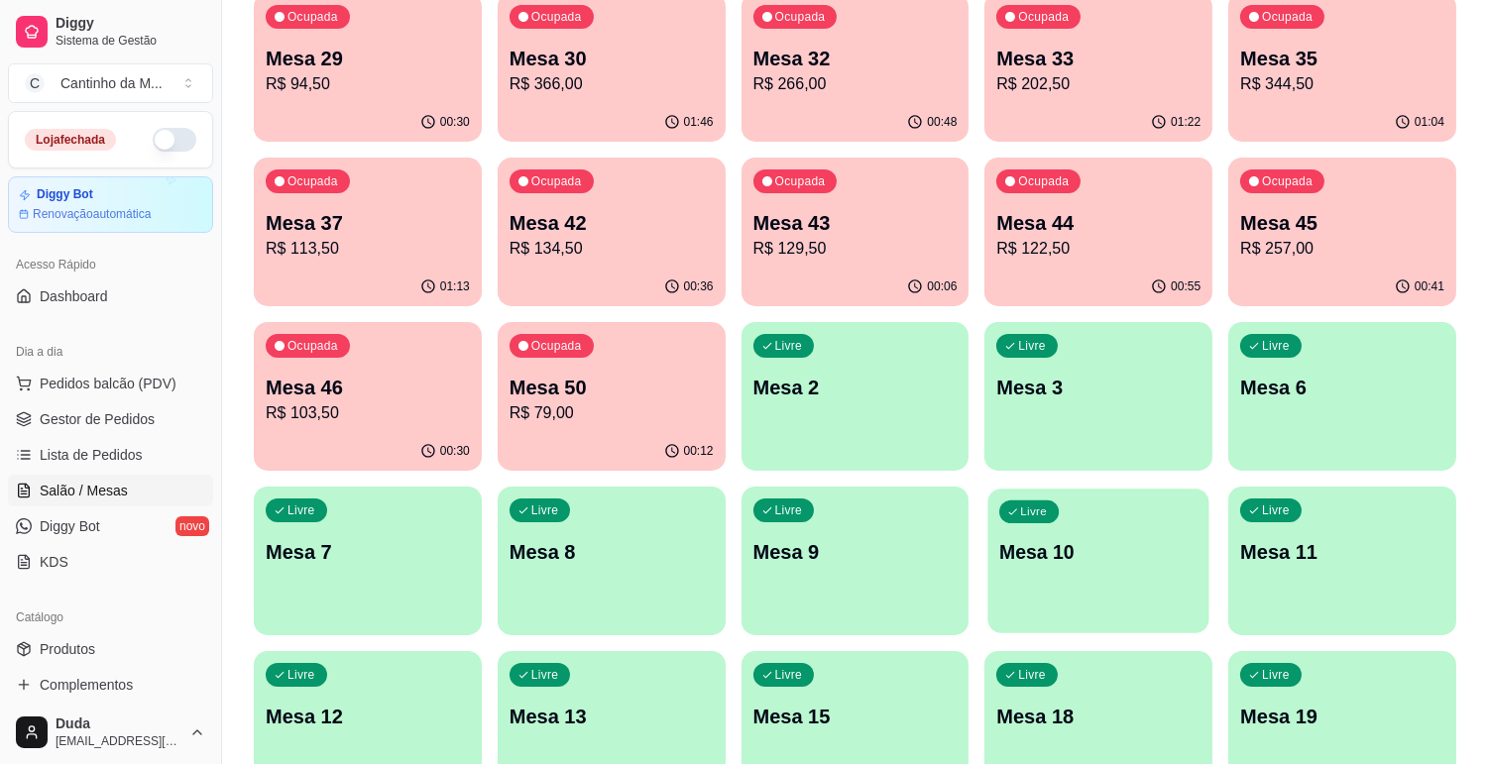
click at [1126, 560] on p "Mesa 10" at bounding box center [1098, 552] width 198 height 27
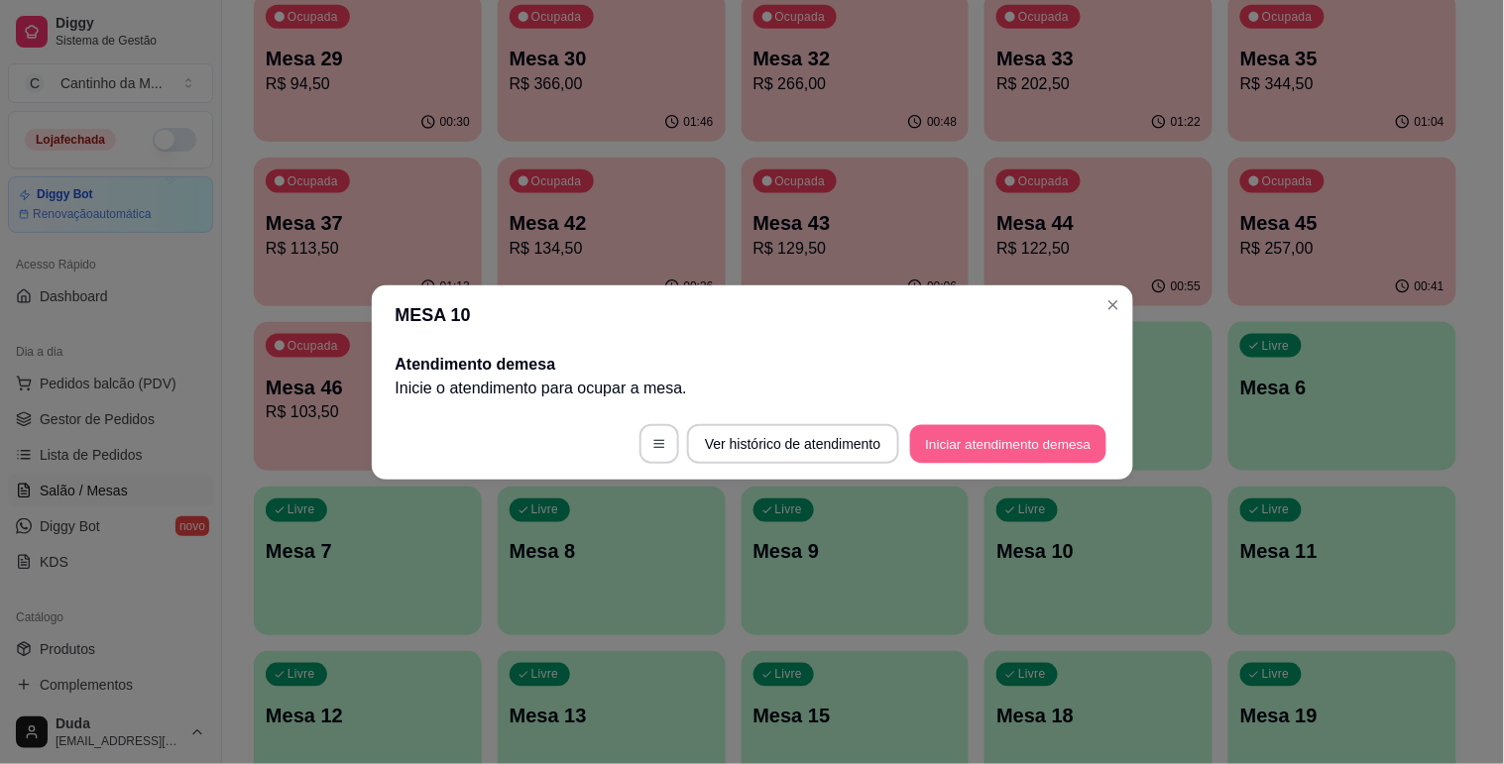
click at [1005, 432] on button "Iniciar atendimento de mesa" at bounding box center [1008, 443] width 196 height 39
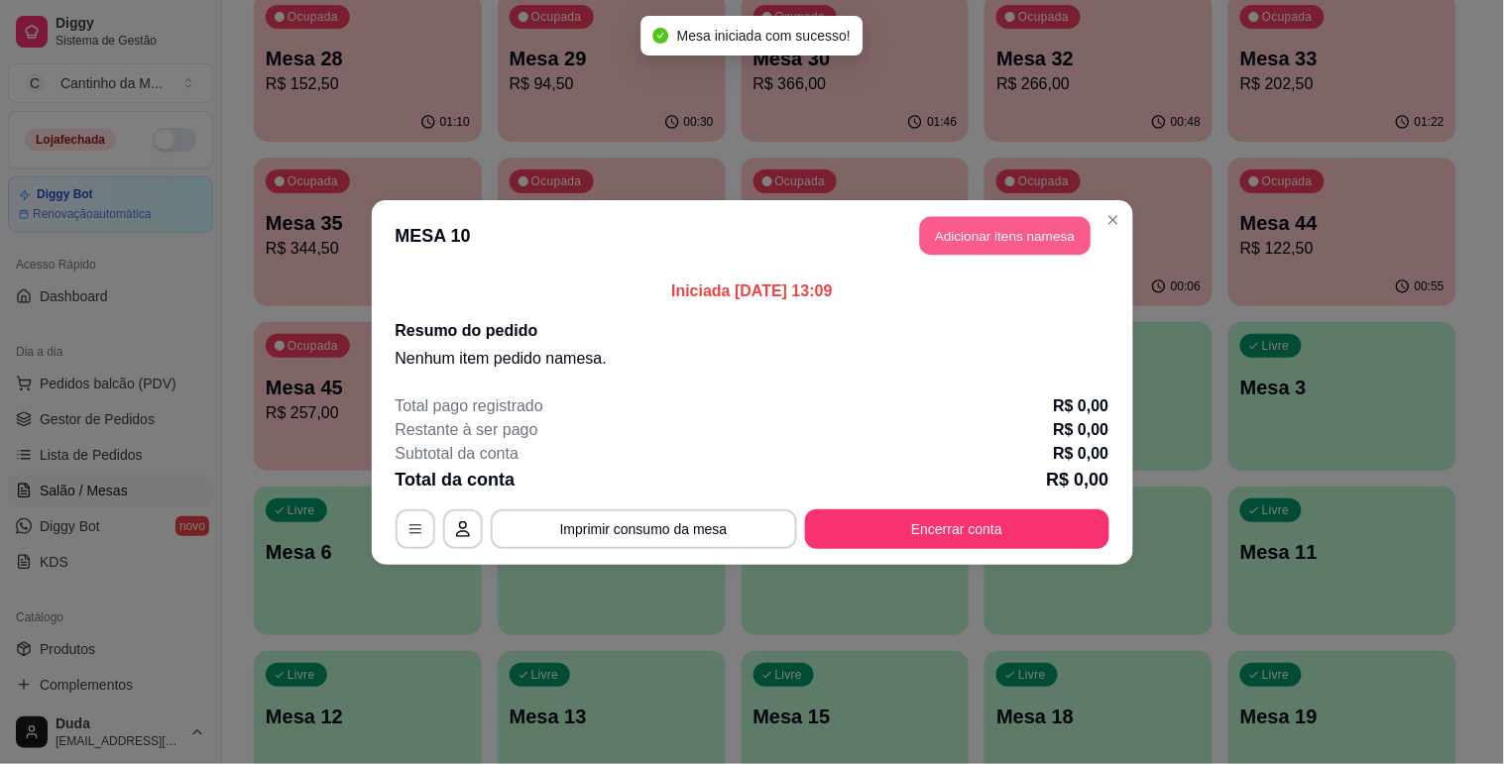
click at [988, 234] on button "Adicionar itens na mesa" at bounding box center [1005, 235] width 171 height 39
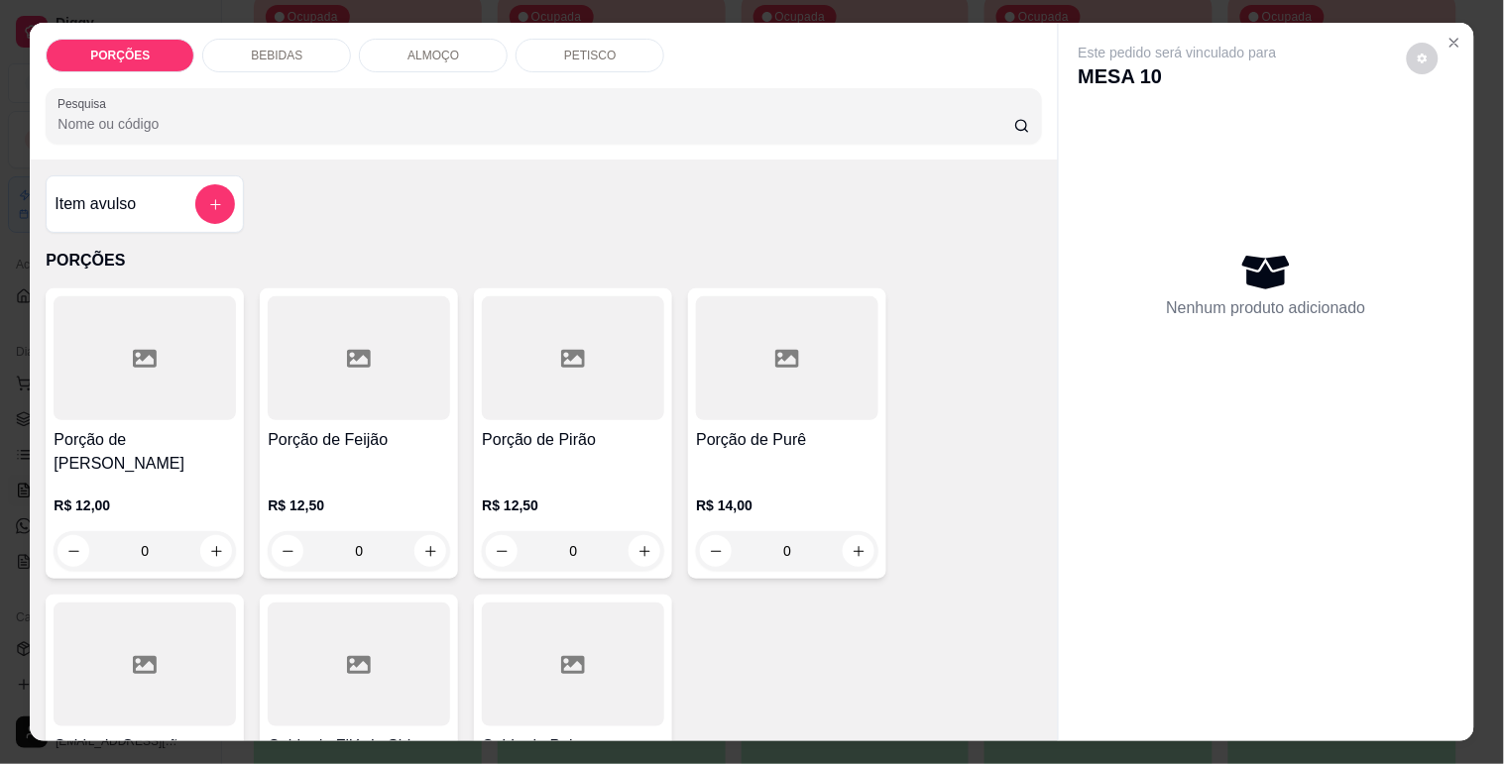
click at [543, 124] on input "Pesquisa" at bounding box center [535, 124] width 957 height 20
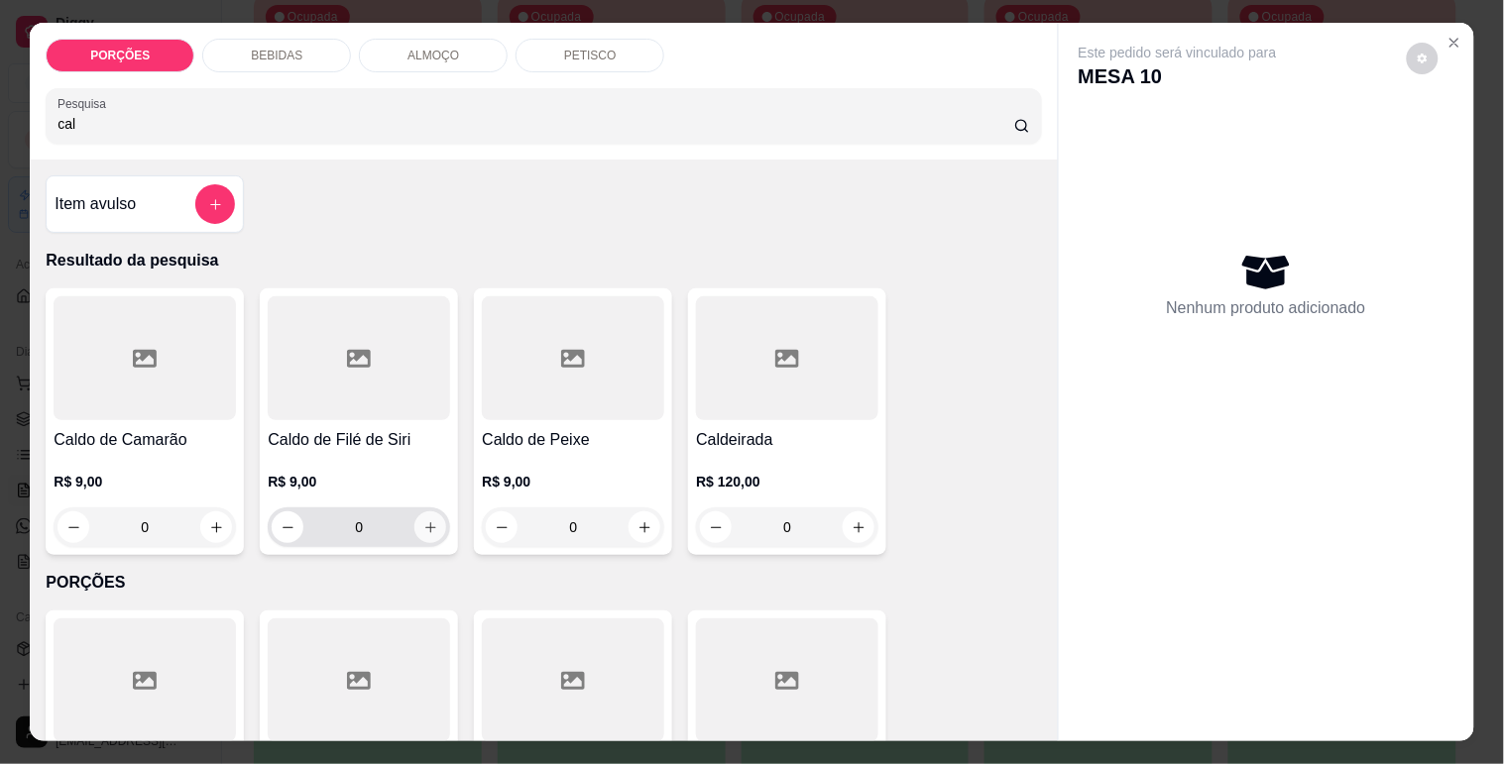
type input "cal"
click at [429, 523] on icon "increase-product-quantity" at bounding box center [430, 527] width 15 height 15
click at [429, 523] on button "increase-product-quantity" at bounding box center [430, 528] width 32 height 32
type input "3"
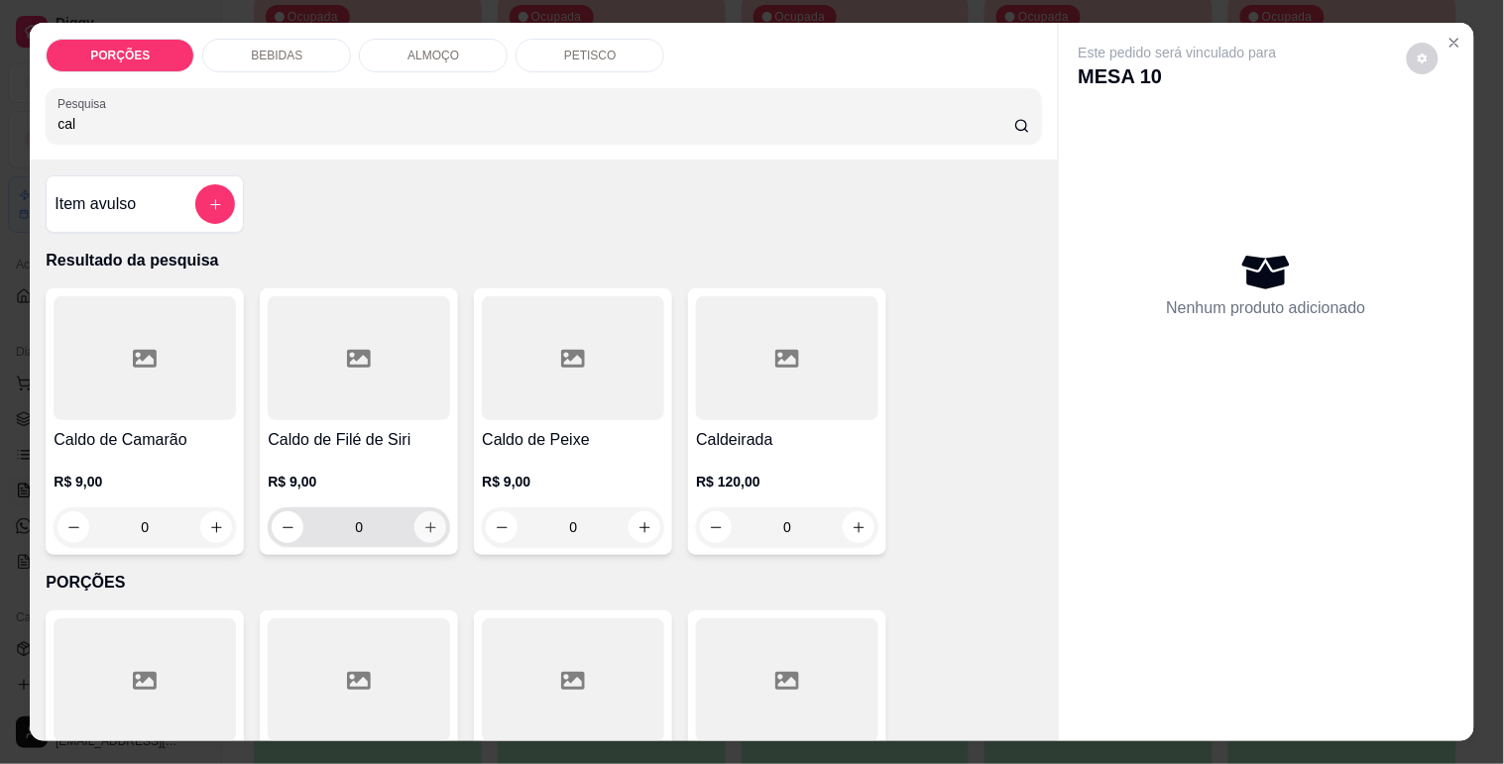
type input "3"
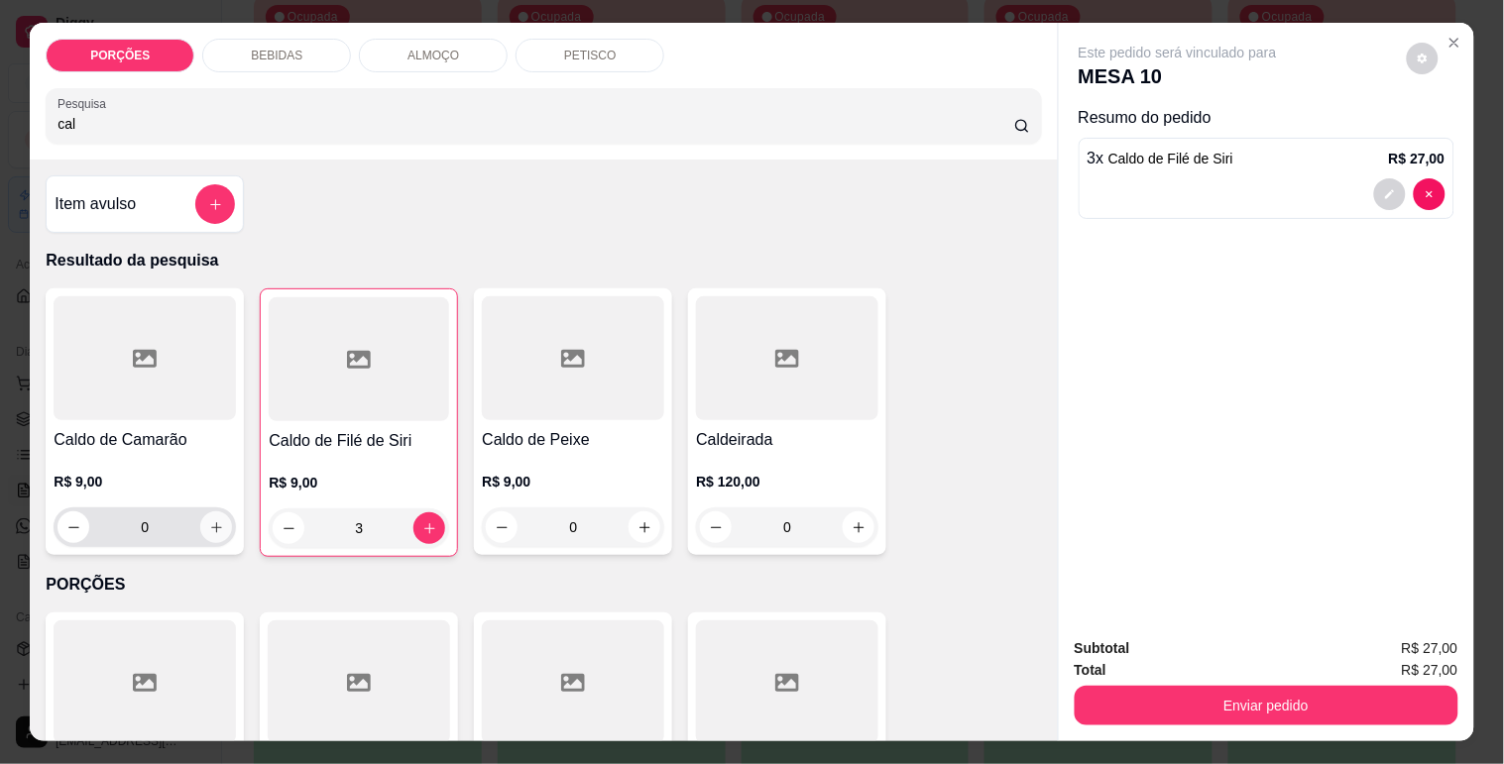
click at [209, 520] on icon "increase-product-quantity" at bounding box center [216, 527] width 15 height 15
type input "1"
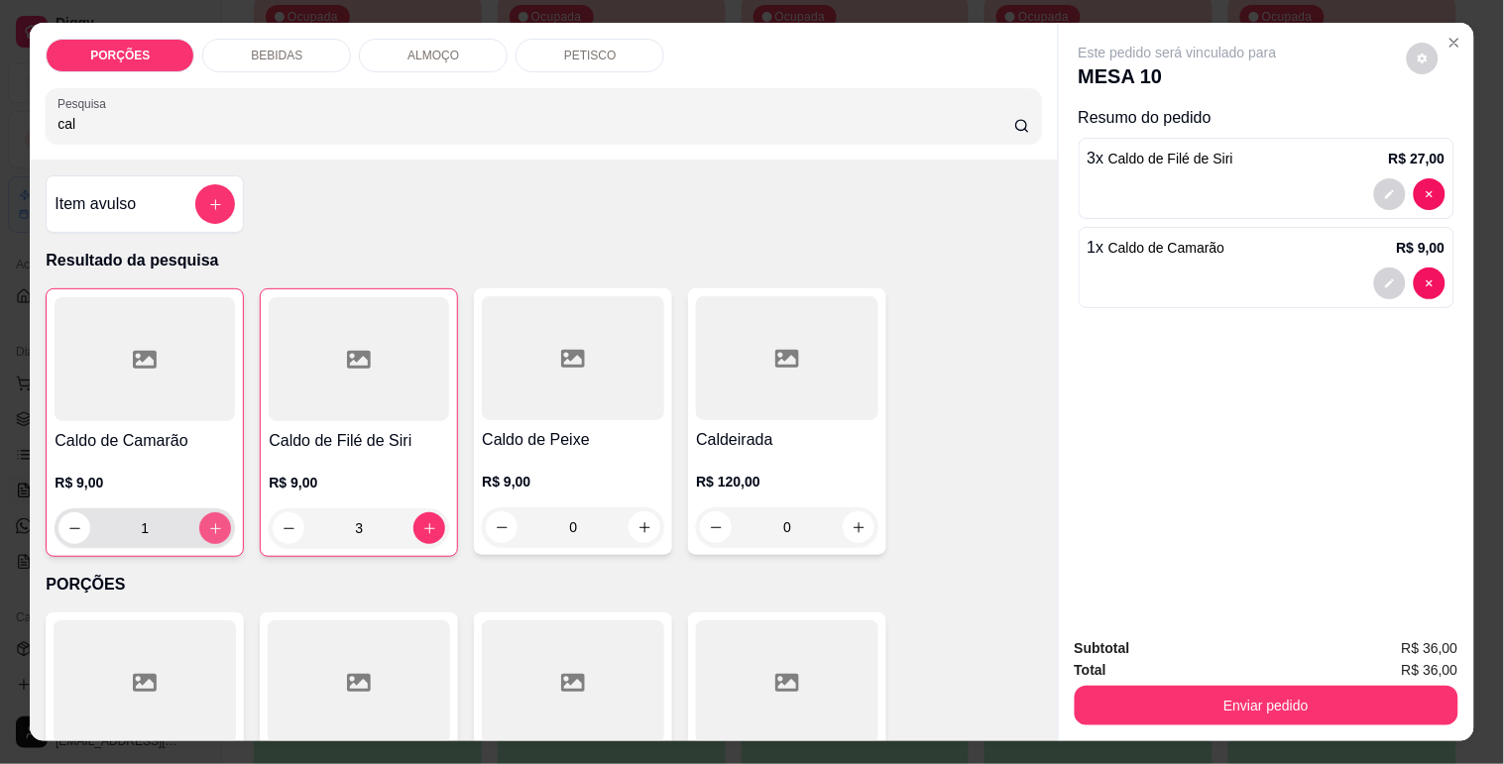
click at [210, 523] on icon "increase-product-quantity" at bounding box center [215, 528] width 11 height 11
type input "2"
click at [210, 523] on icon "increase-product-quantity" at bounding box center [215, 528] width 10 height 10
type input "3"
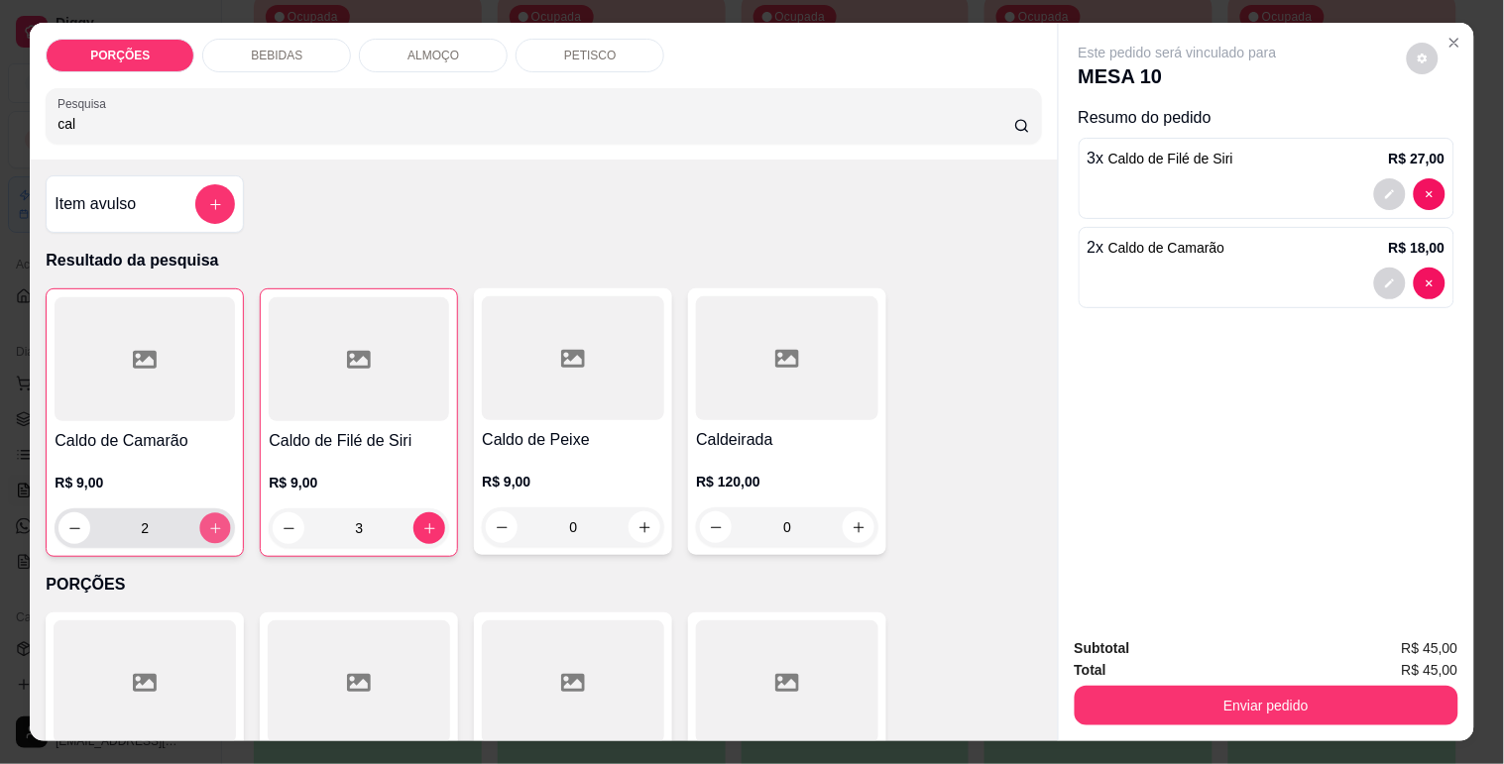
type input "3"
click at [241, 114] on input "cal" at bounding box center [535, 124] width 957 height 20
type input "c"
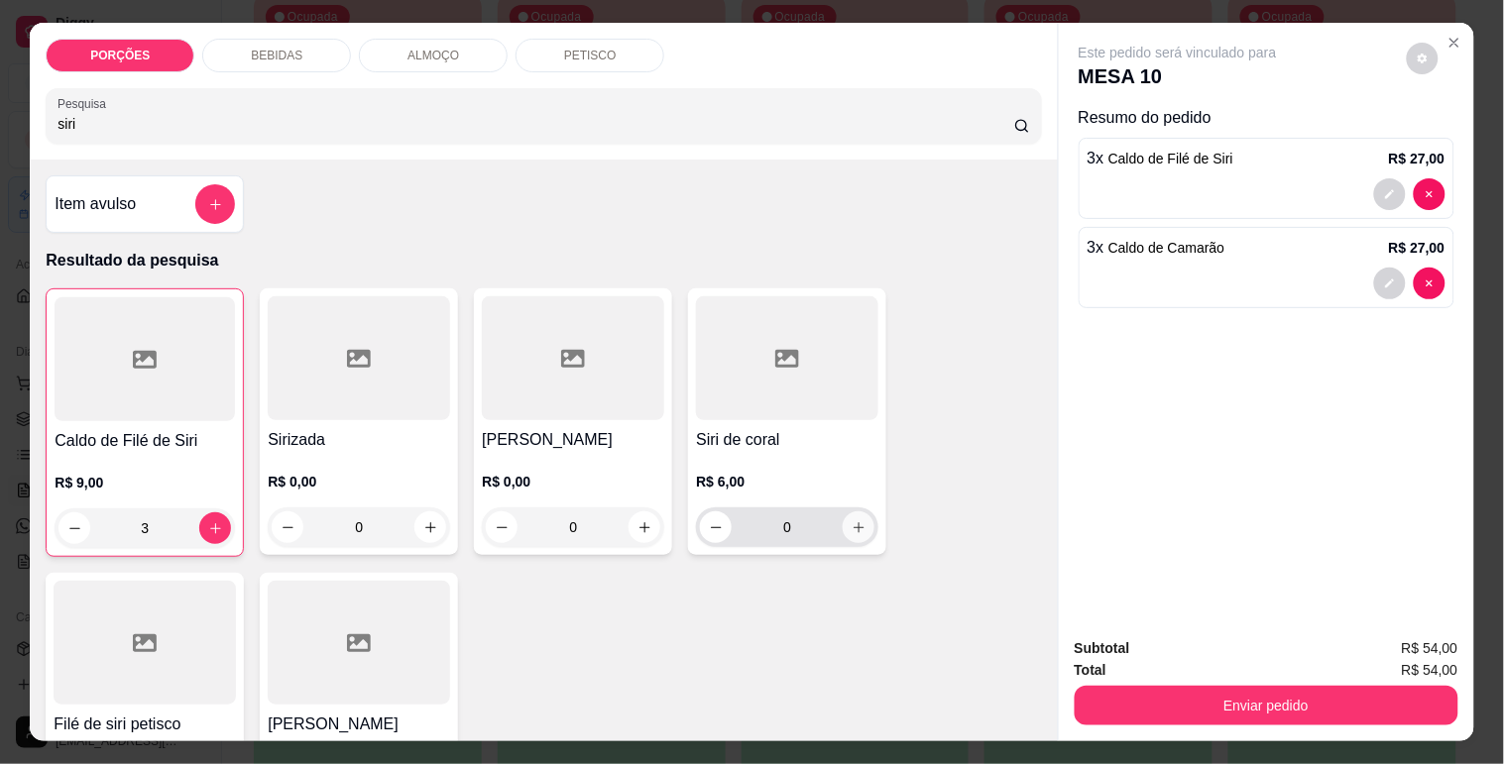
type input "siri"
click at [852, 520] on icon "increase-product-quantity" at bounding box center [859, 527] width 15 height 15
click at [854, 522] on icon "increase-product-quantity" at bounding box center [859, 527] width 11 height 11
type input "2"
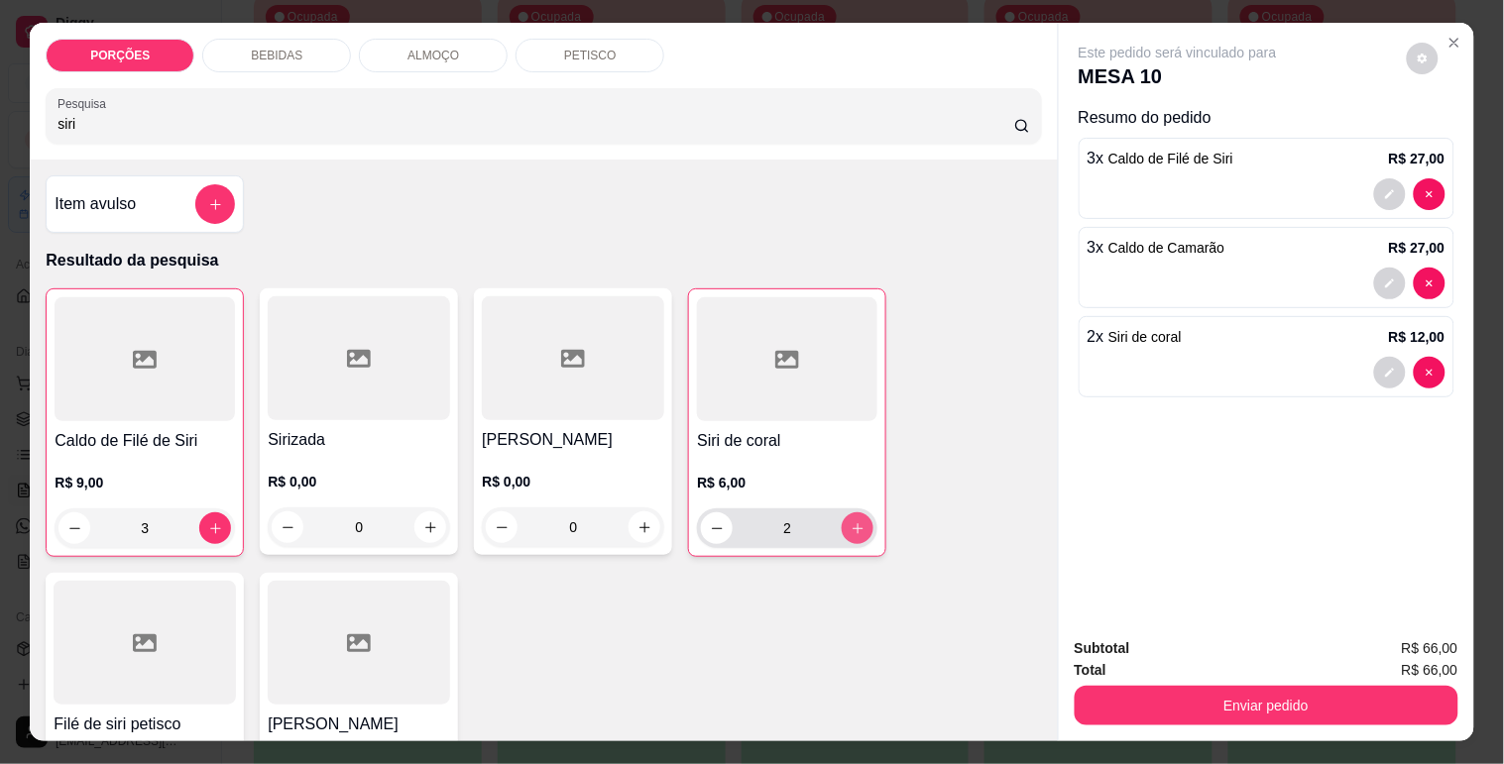
click at [851, 521] on icon "increase-product-quantity" at bounding box center [858, 528] width 15 height 15
type input "3"
click at [851, 521] on icon "increase-product-quantity" at bounding box center [858, 528] width 15 height 15
type input "4"
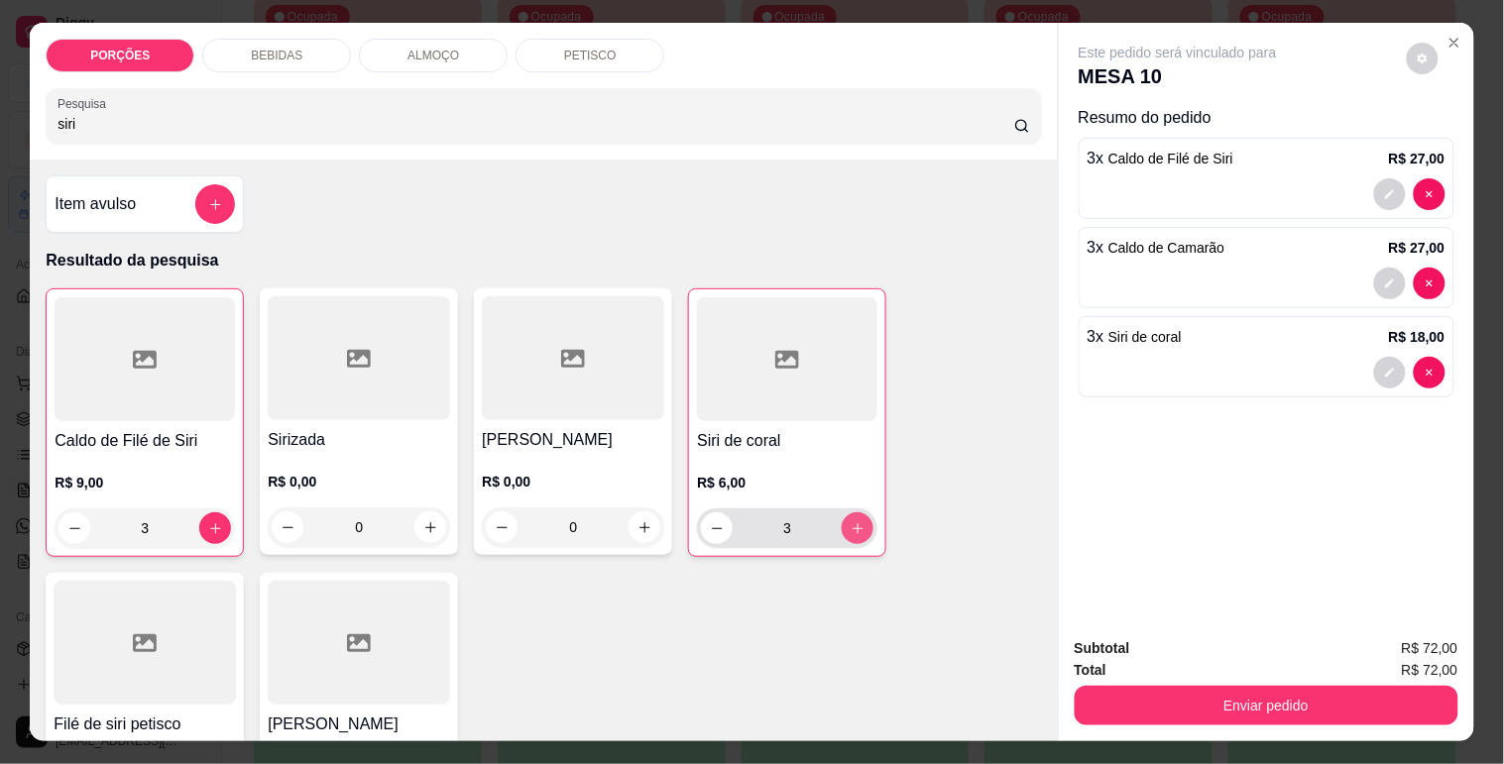
type input "4"
drag, startPoint x: 401, startPoint y: 110, endPoint x: 411, endPoint y: 113, distance: 10.3
click at [403, 114] on input "siri" at bounding box center [535, 124] width 957 height 20
type input "s"
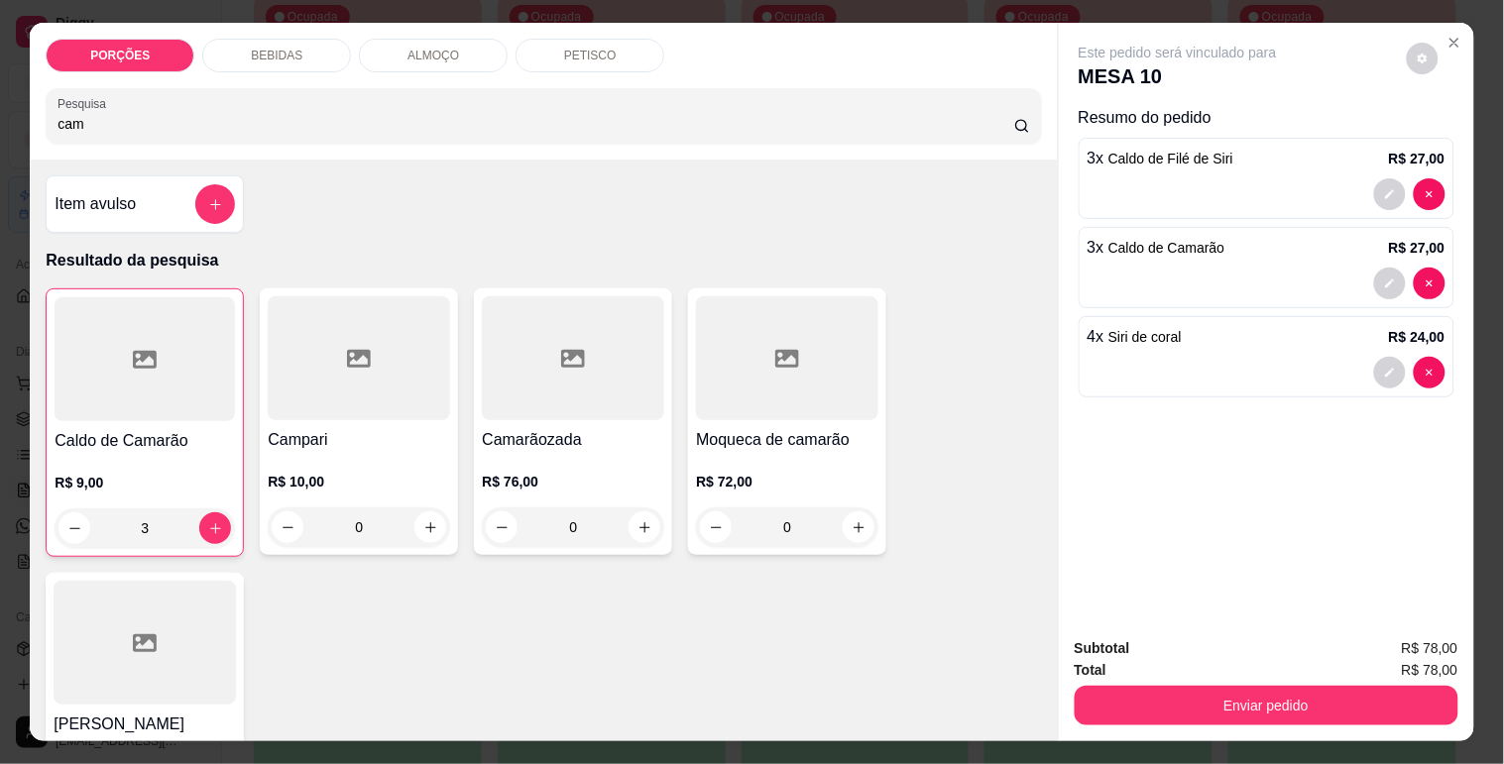
type input "cam"
click at [587, 428] on h4 "Camarãozada" at bounding box center [573, 440] width 182 height 24
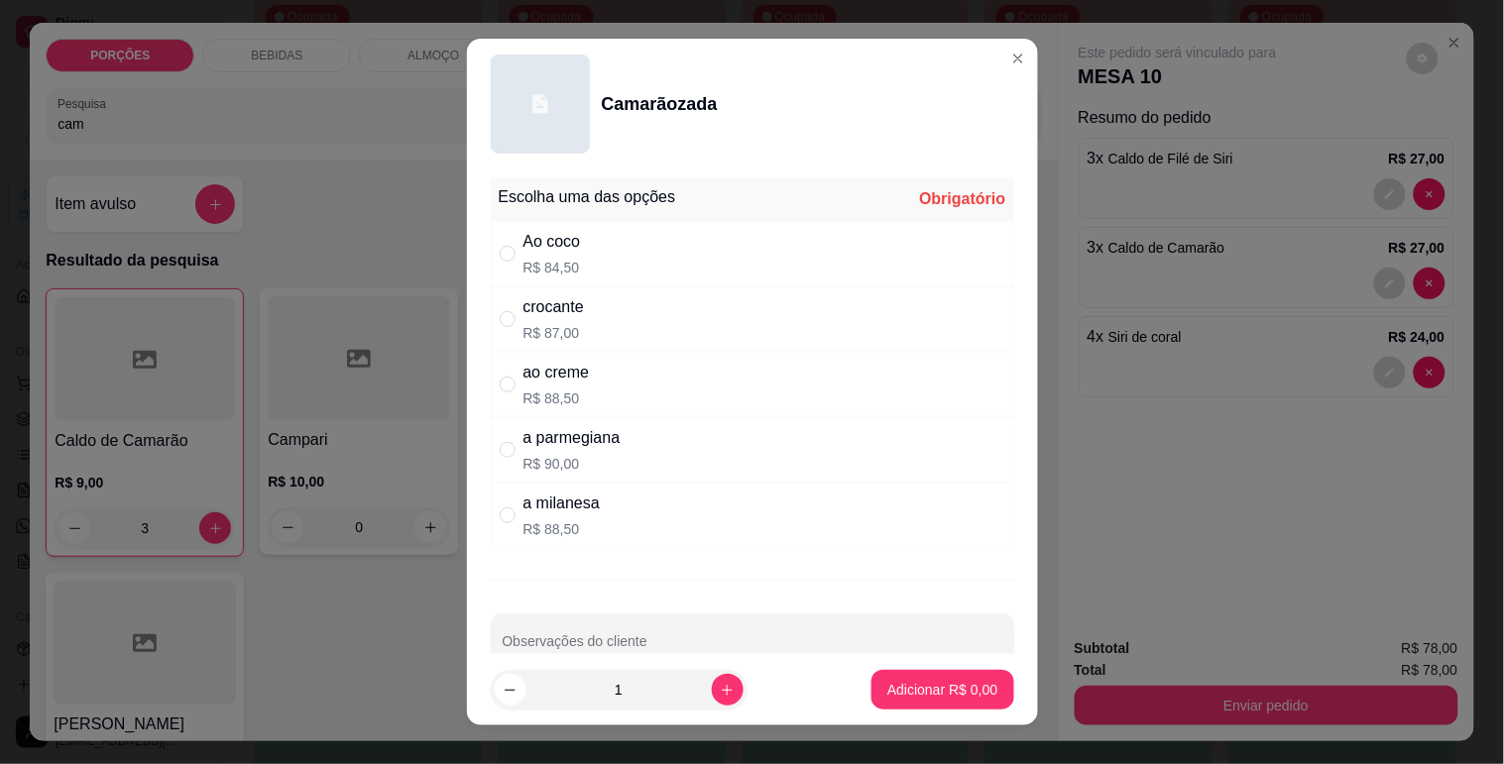
click at [545, 304] on div "crocante" at bounding box center [553, 307] width 60 height 24
radio input "true"
click at [927, 697] on p "Adicionar R$ 87,00" at bounding box center [938, 690] width 115 height 19
type input "1"
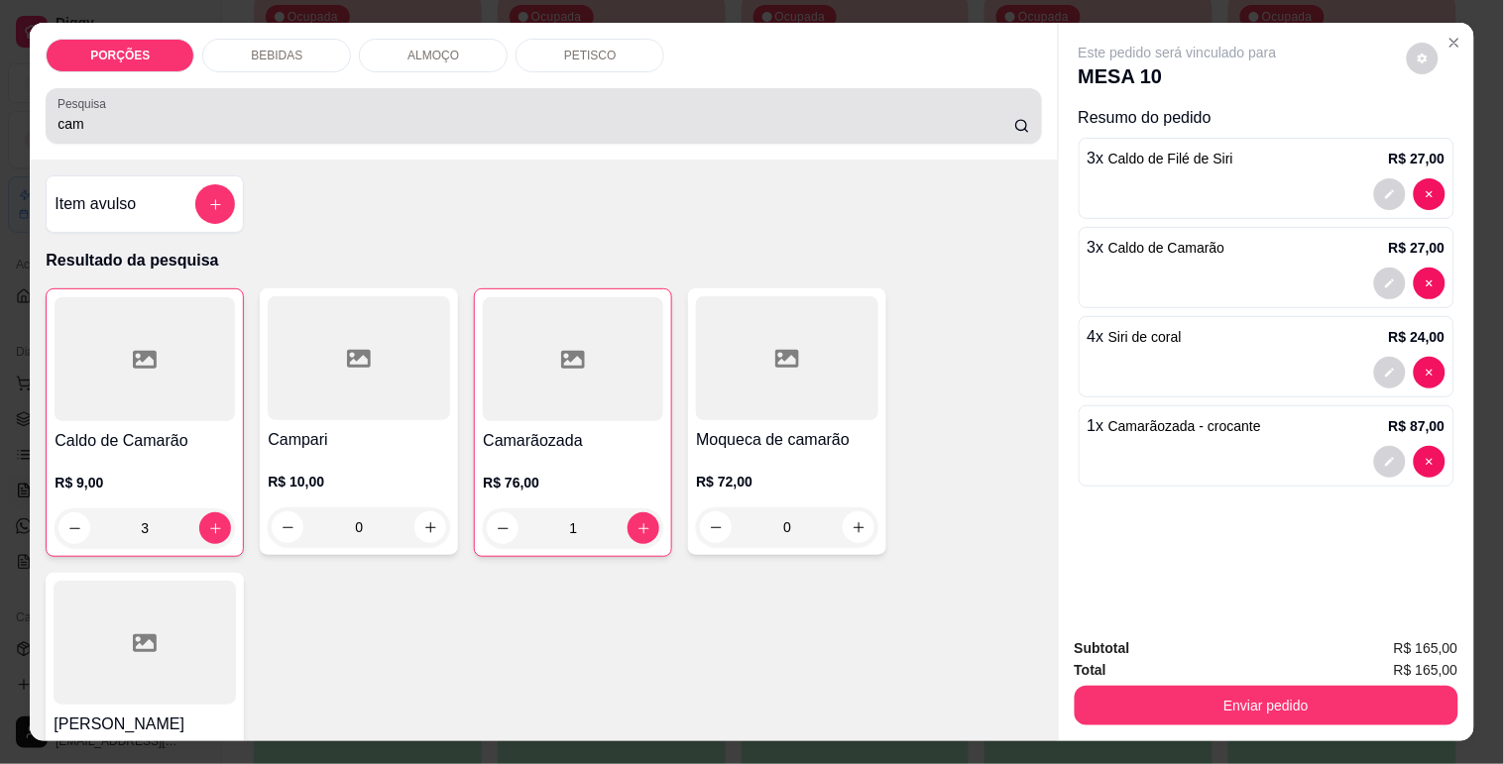
click at [457, 96] on div "cam" at bounding box center [543, 116] width 972 height 40
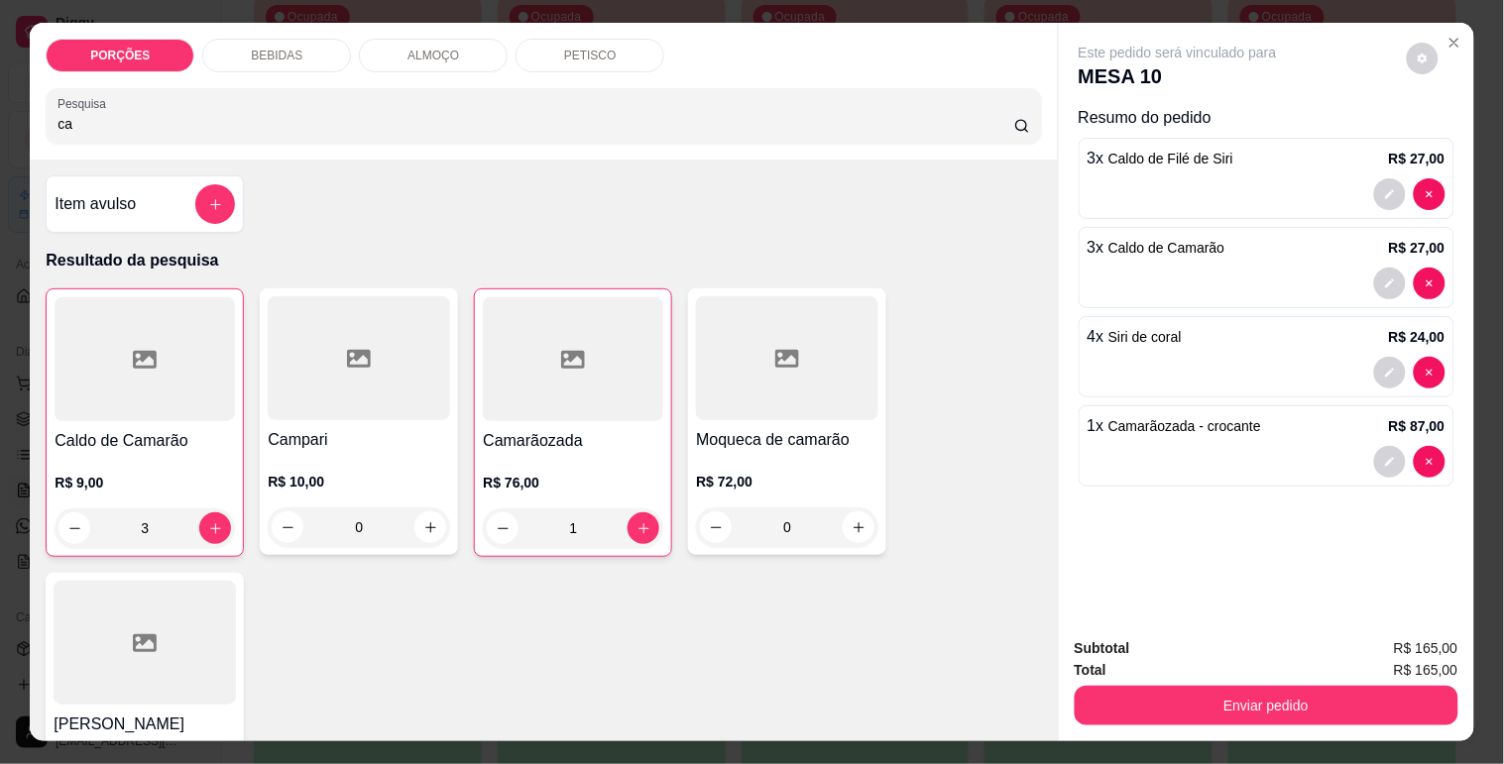
type input "c"
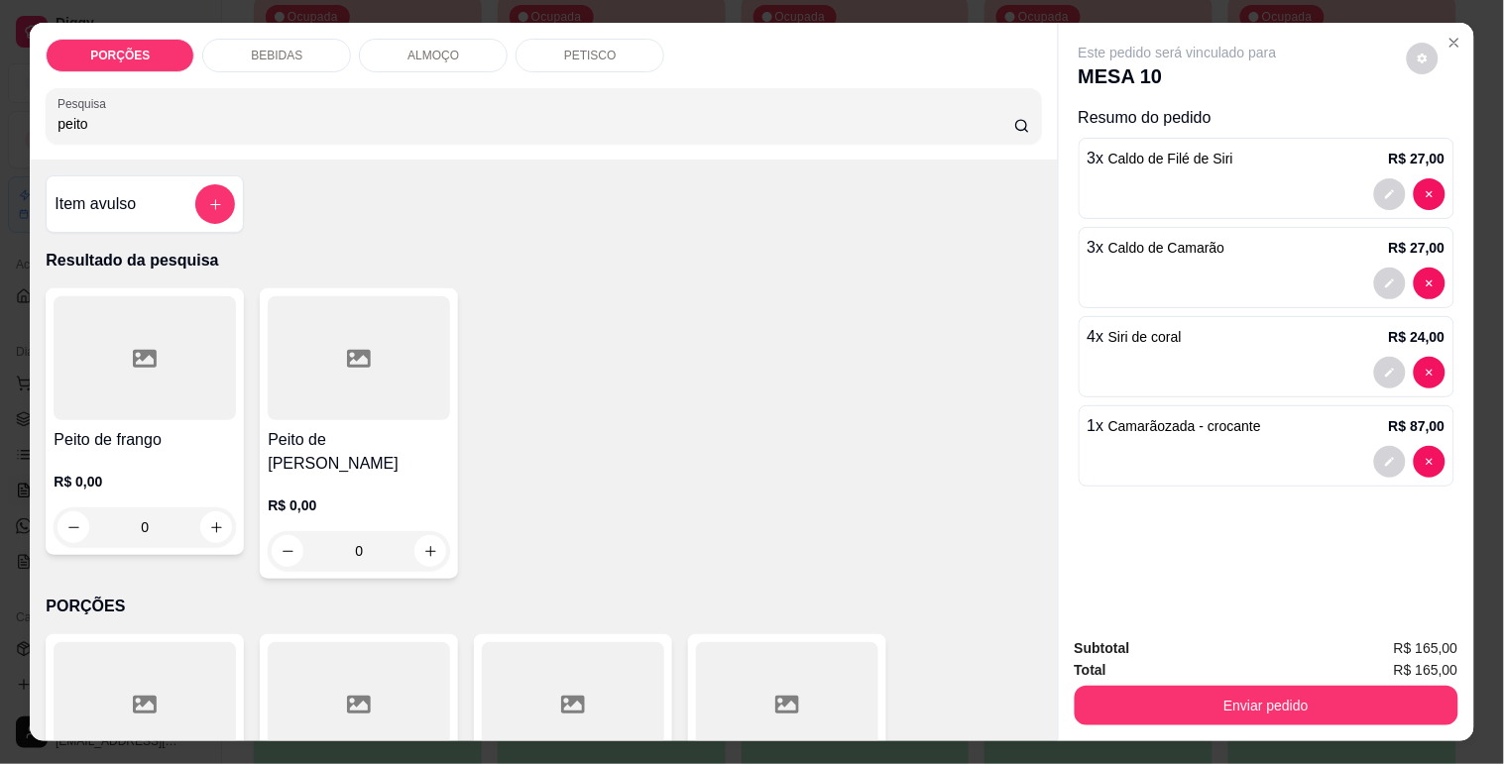
type input "peito"
click at [85, 399] on div at bounding box center [145, 358] width 182 height 124
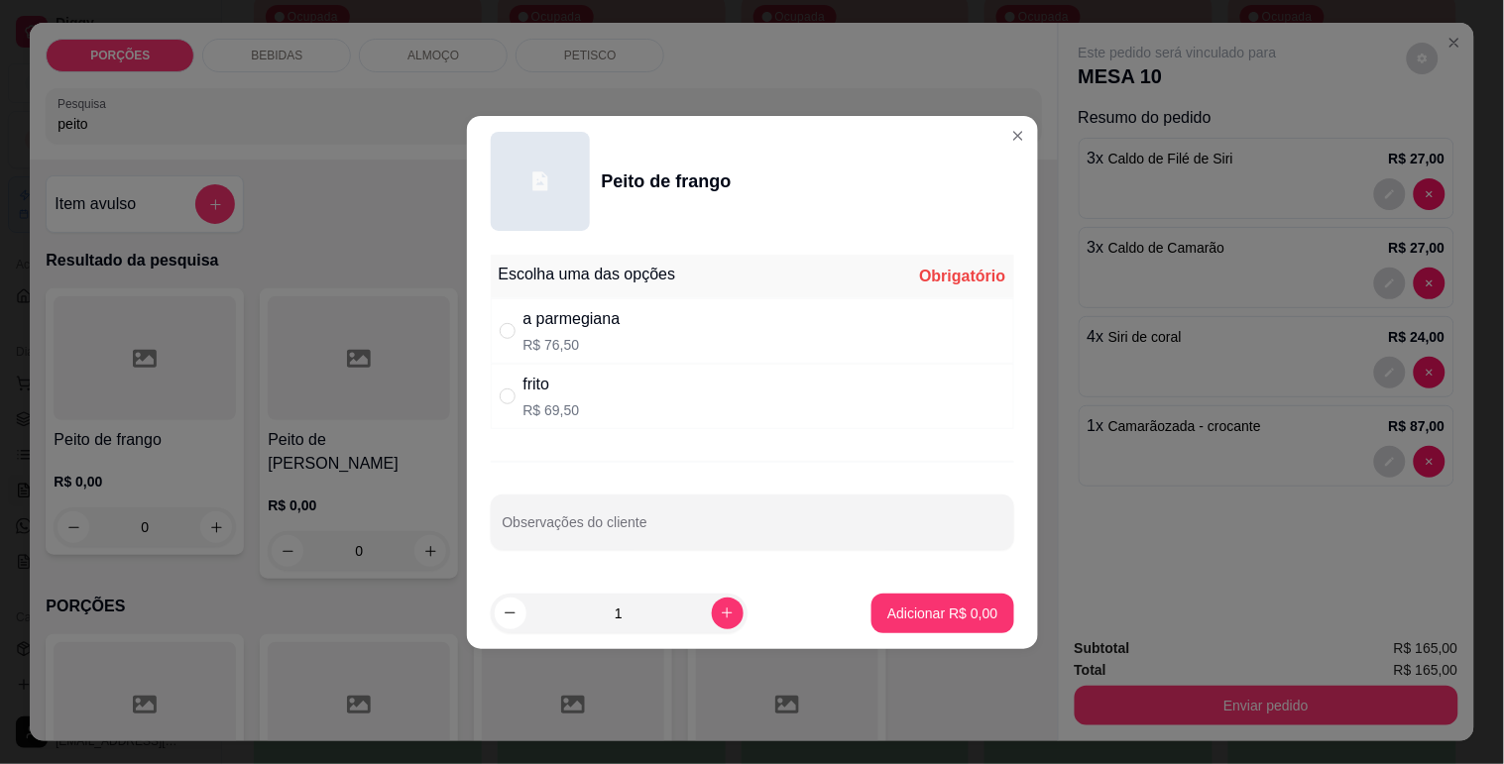
click at [570, 324] on div "a parmegiana" at bounding box center [571, 319] width 97 height 24
radio input "true"
click at [904, 599] on button "Adicionar R$ 76,50" at bounding box center [939, 613] width 146 height 39
type input "1"
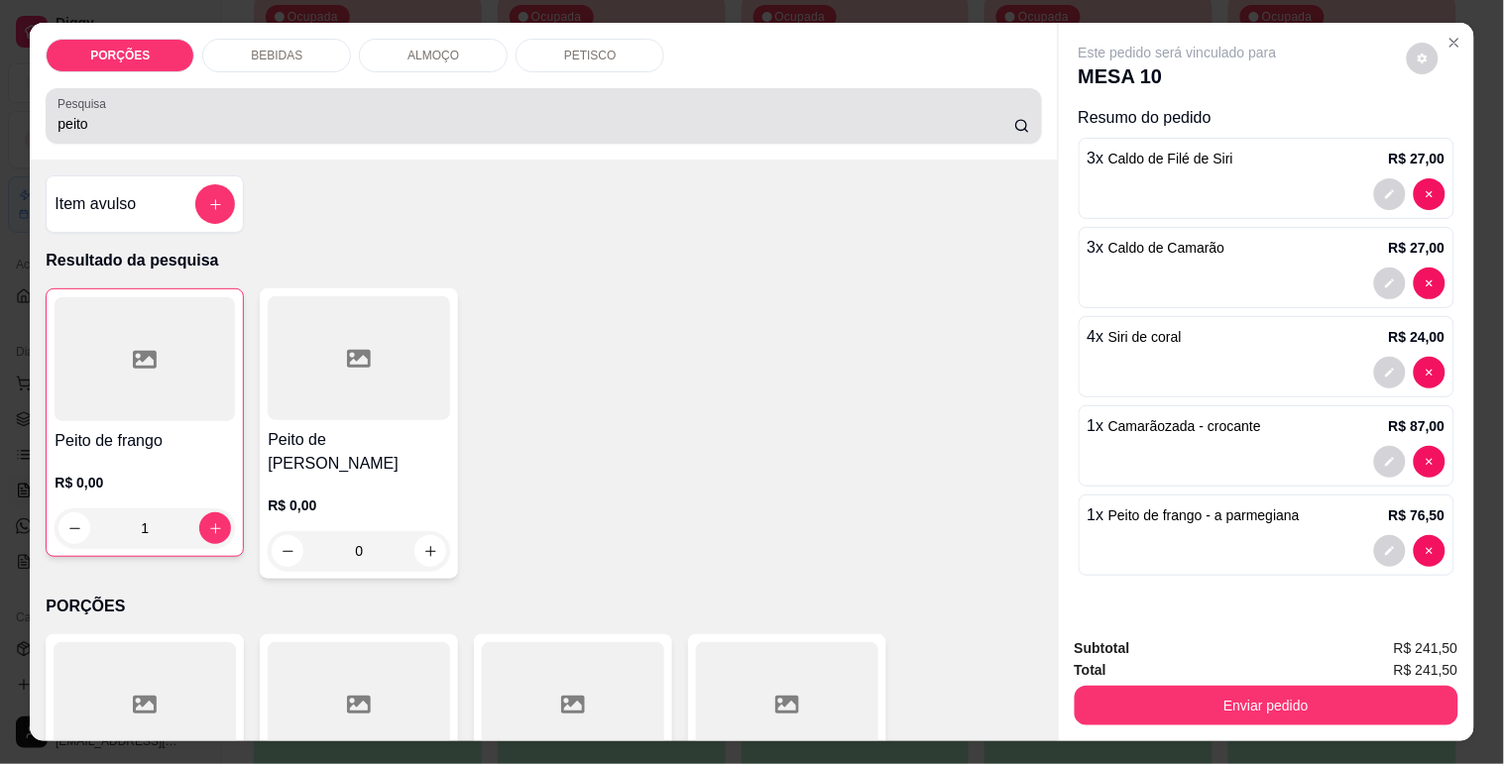
click at [285, 114] on input "peito" at bounding box center [535, 124] width 957 height 20
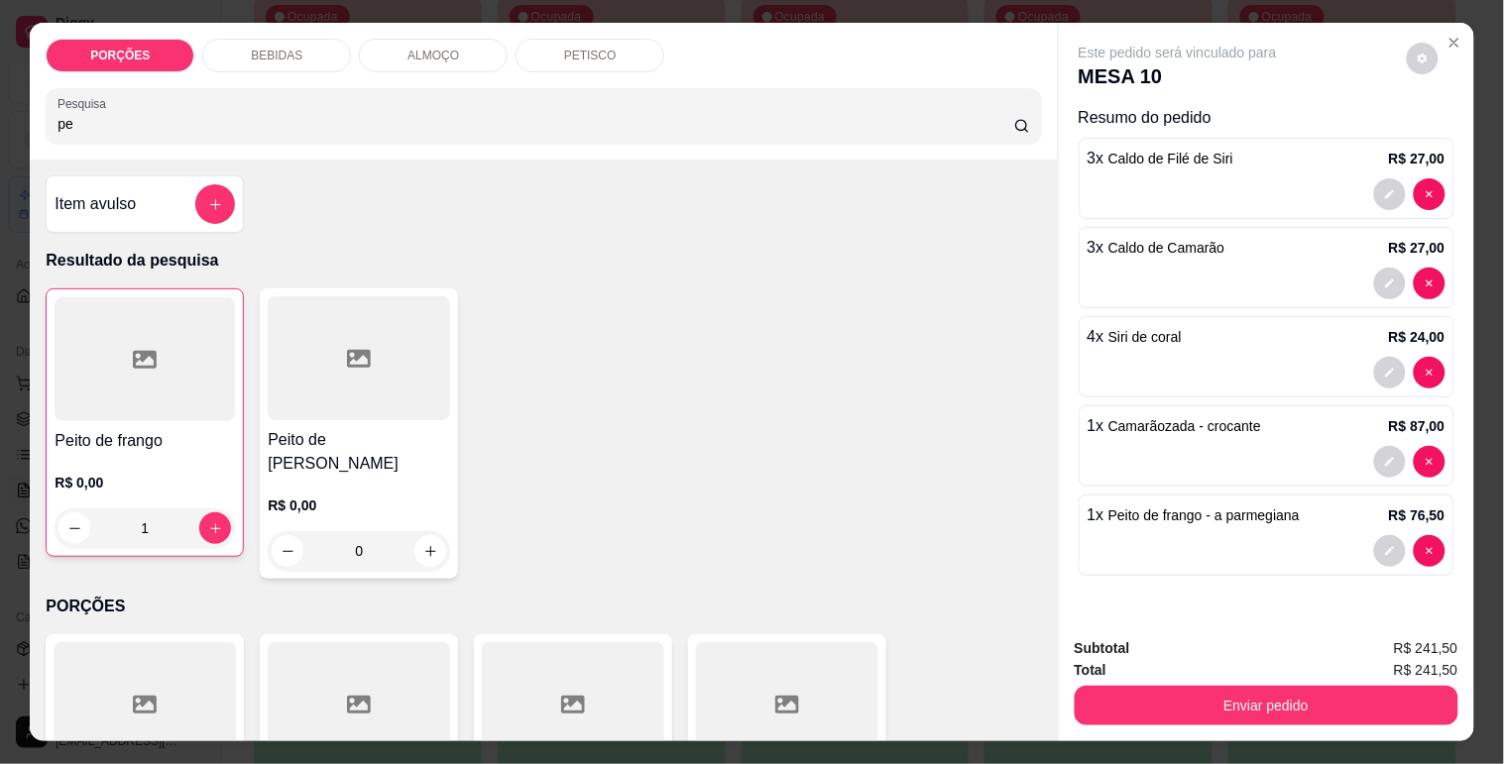
type input "p"
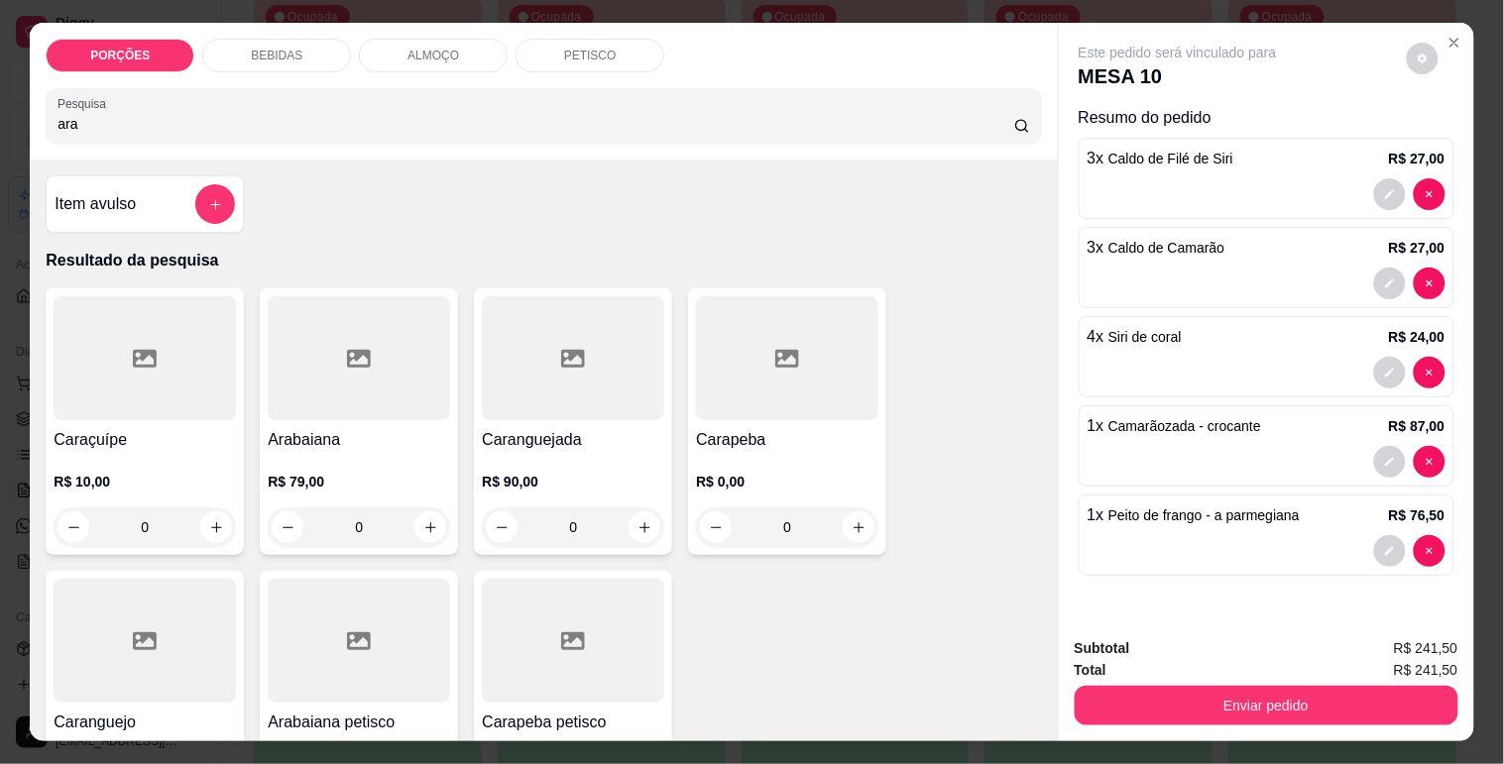
type input "ara"
click at [340, 383] on div at bounding box center [359, 358] width 182 height 124
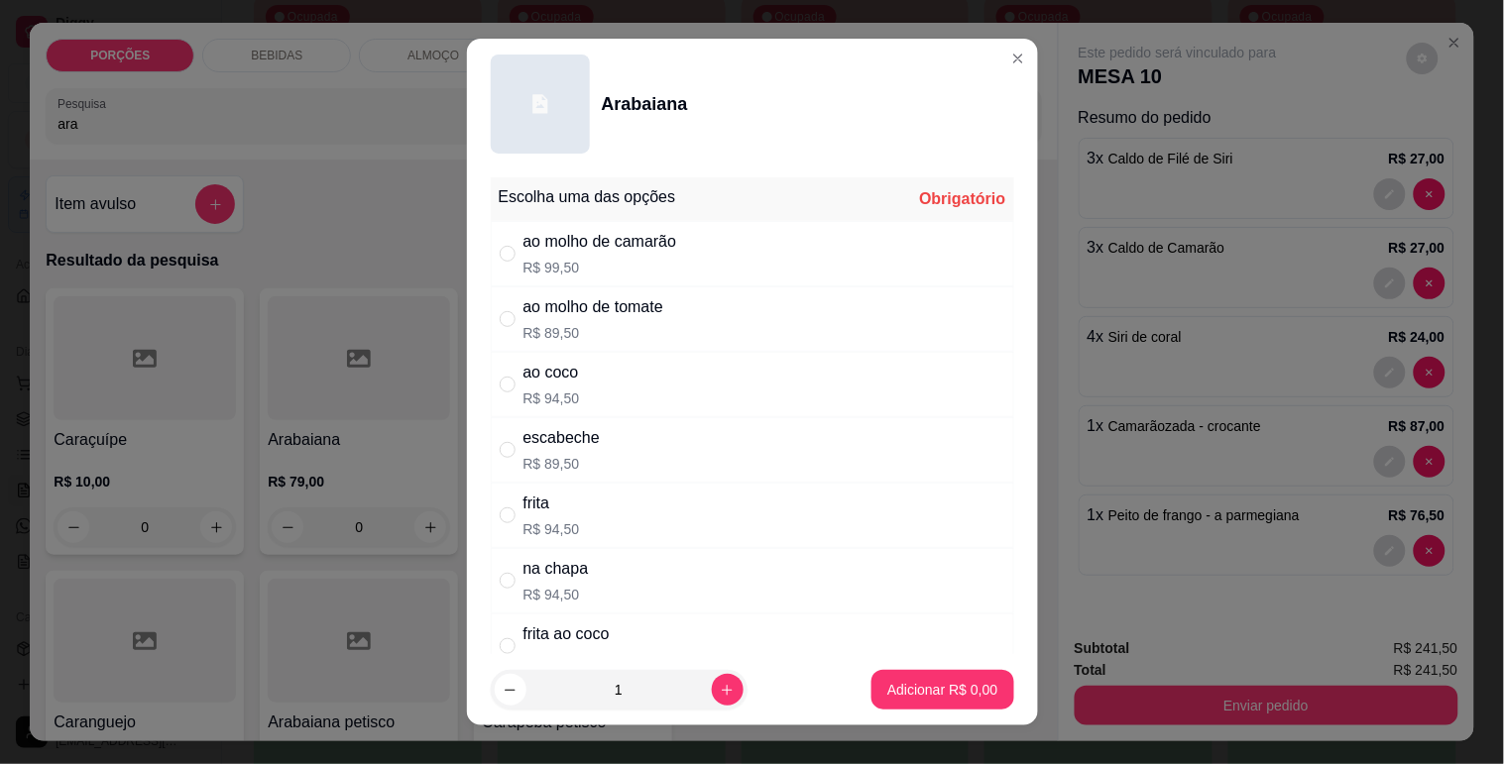
click at [626, 389] on div "ao coco R$ 94,50" at bounding box center [752, 384] width 523 height 65
radio input "true"
click at [894, 684] on p "Adicionar R$ 94,50" at bounding box center [938, 690] width 118 height 20
type input "1"
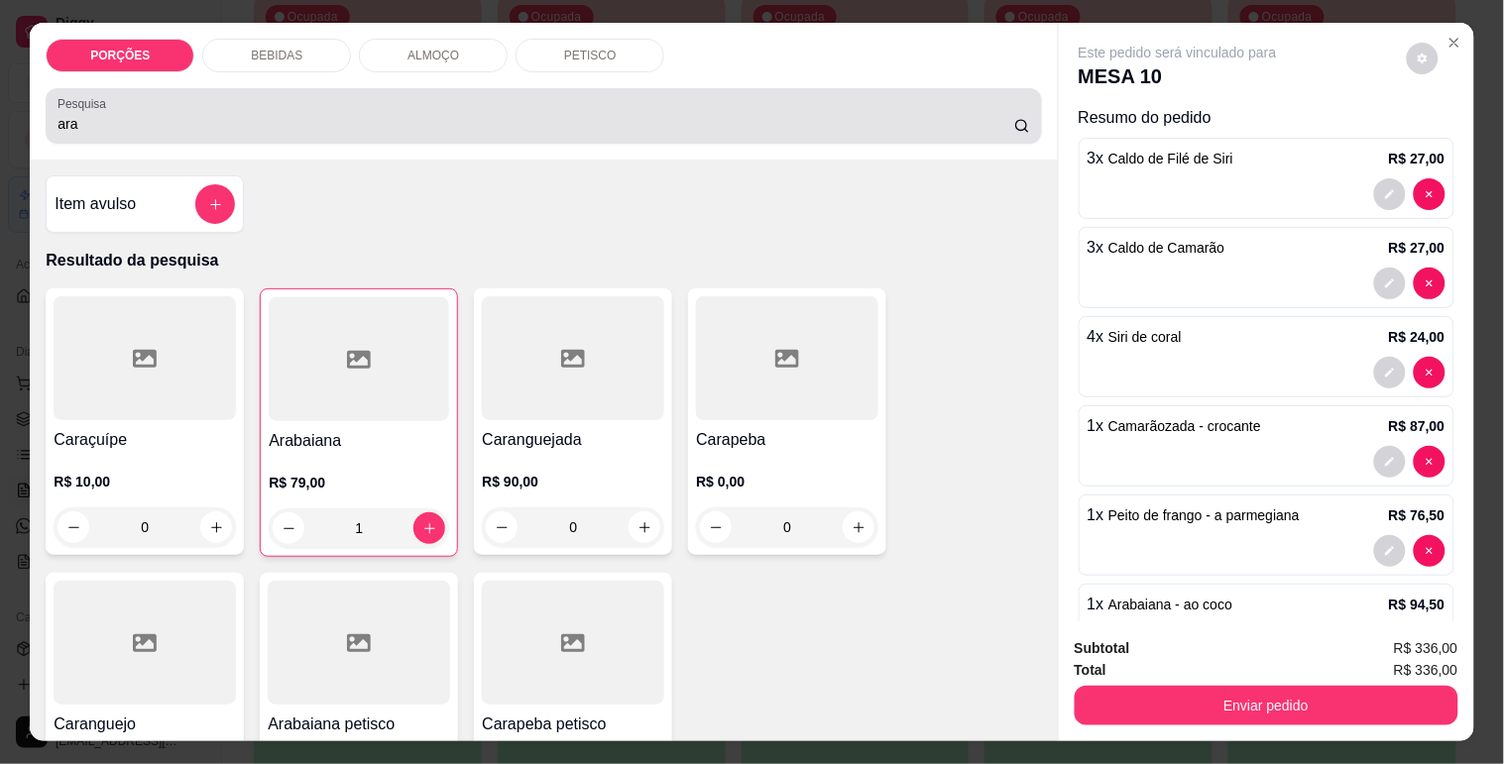
click at [378, 96] on div "ara" at bounding box center [543, 116] width 972 height 40
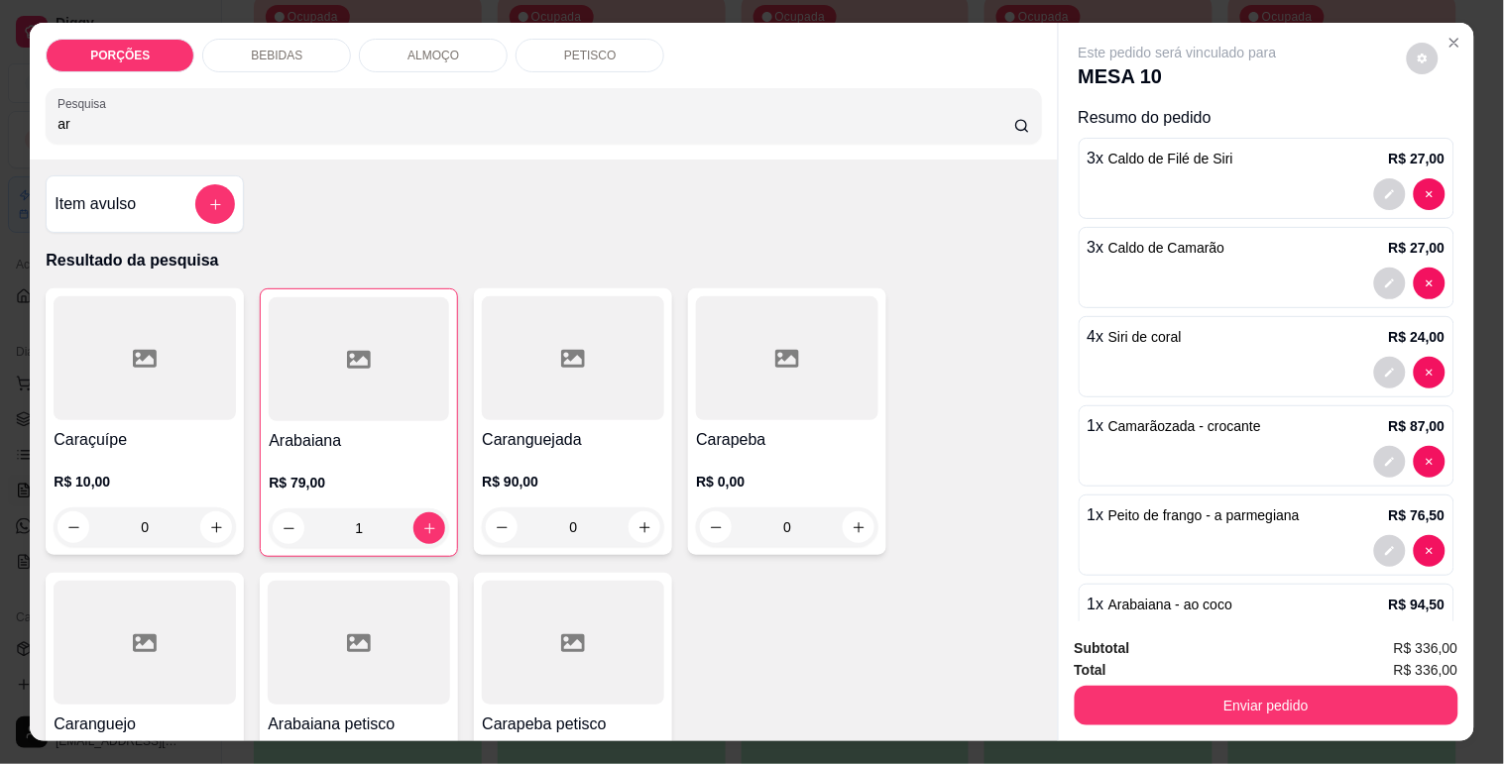
type input "a"
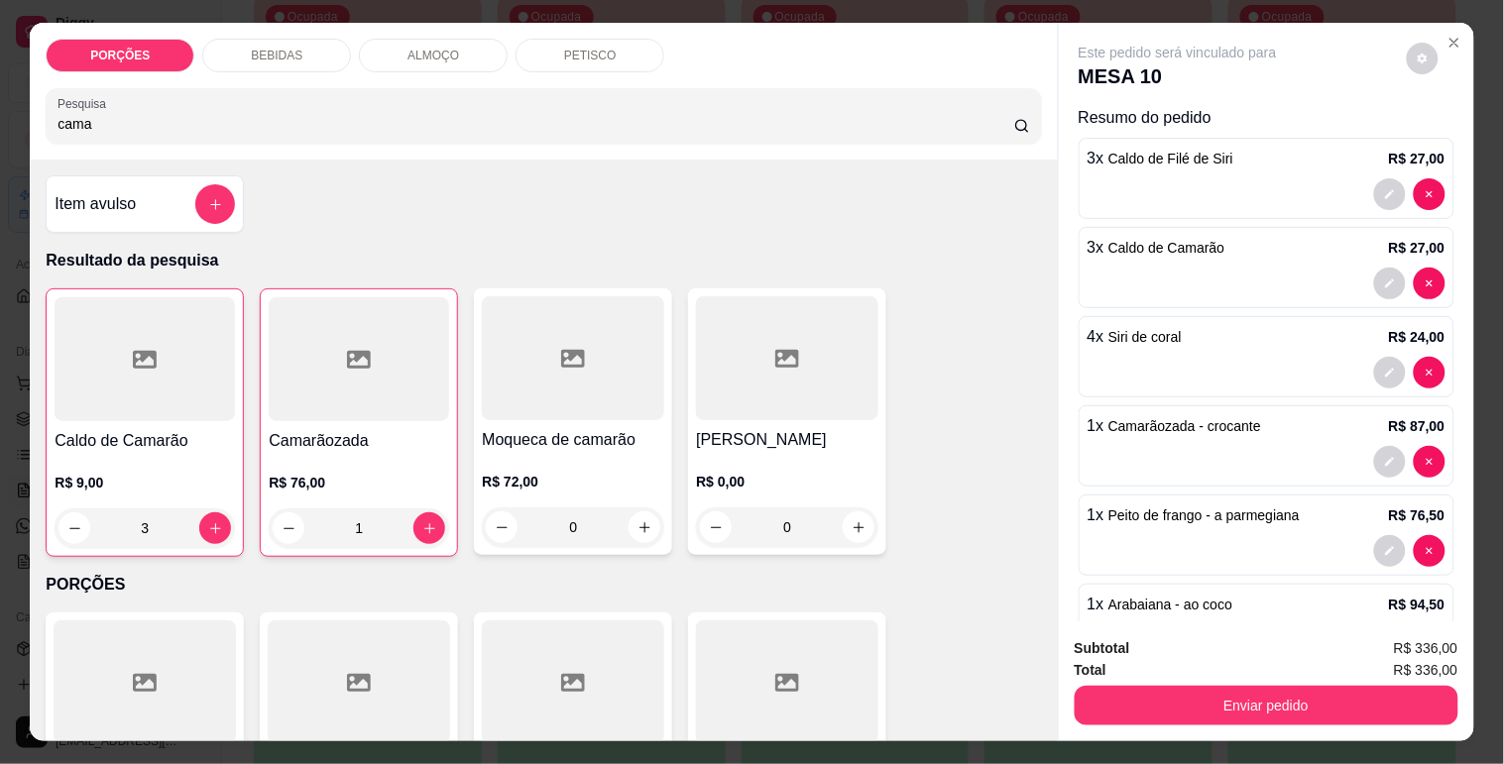
type input "cama"
click at [286, 411] on div at bounding box center [359, 359] width 180 height 124
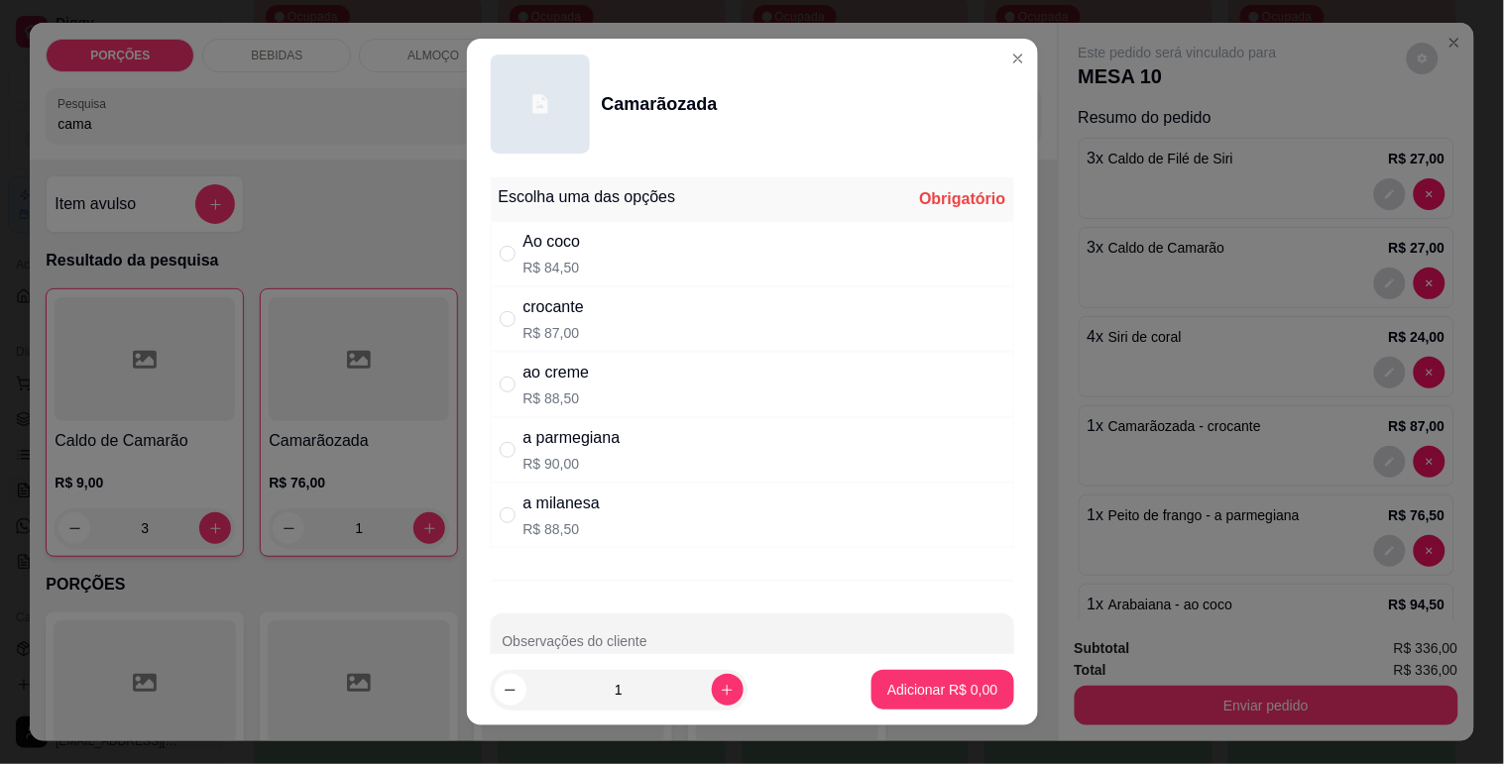
click at [587, 263] on div "Ao coco R$ 84,50" at bounding box center [752, 253] width 523 height 65
radio input "true"
click at [916, 685] on p "Adicionar R$ 84,50" at bounding box center [938, 690] width 118 height 20
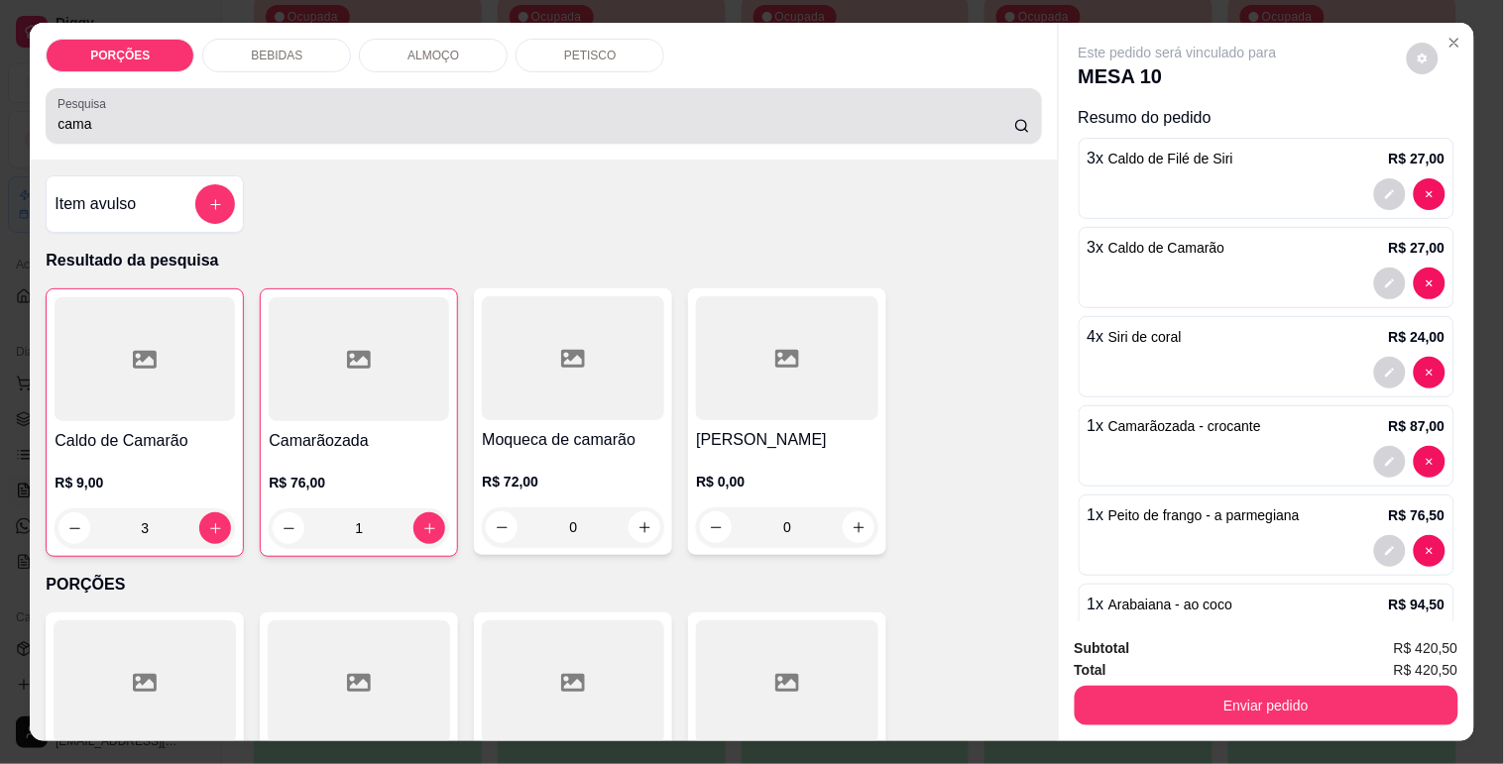
click at [238, 117] on input "cama" at bounding box center [535, 124] width 957 height 20
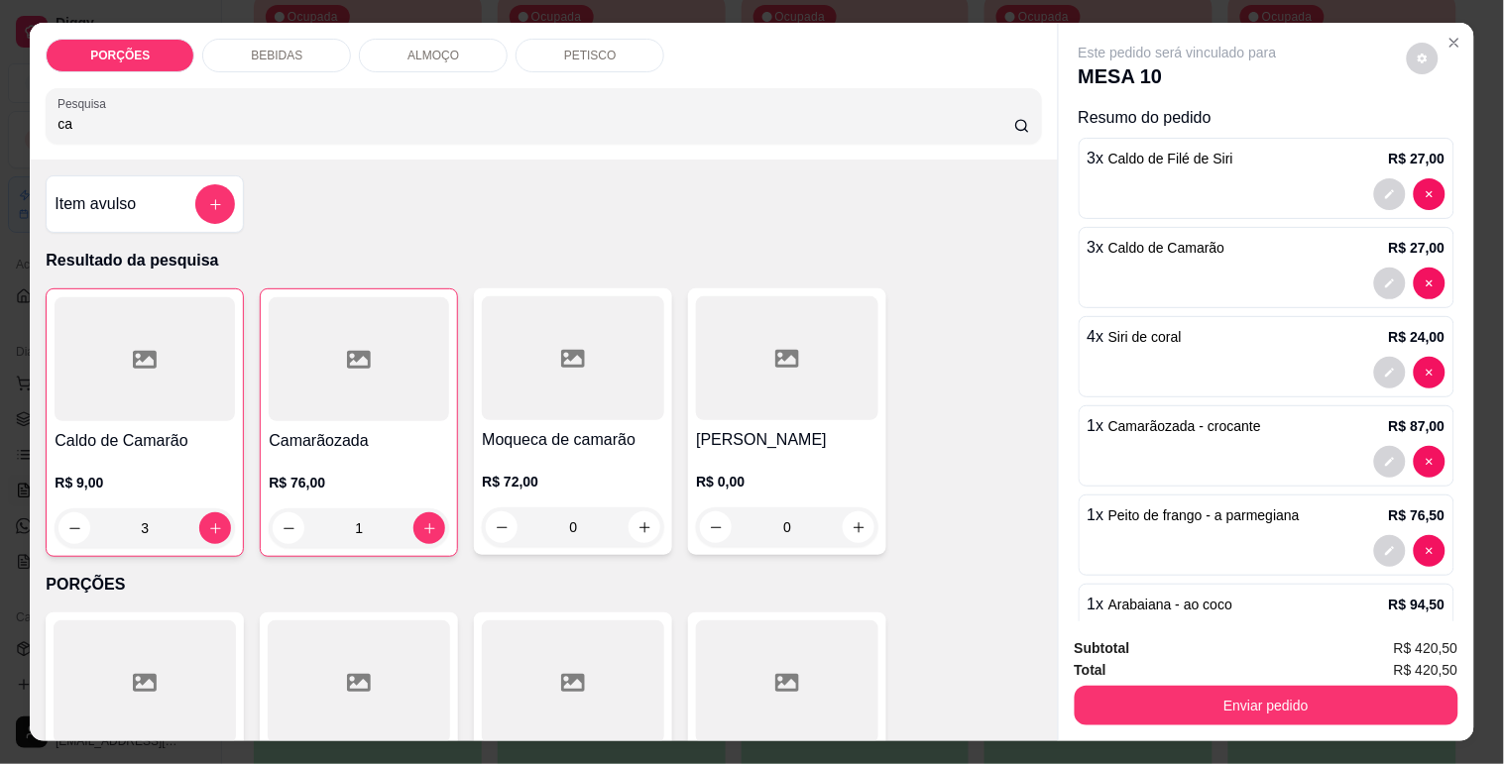
type input "c"
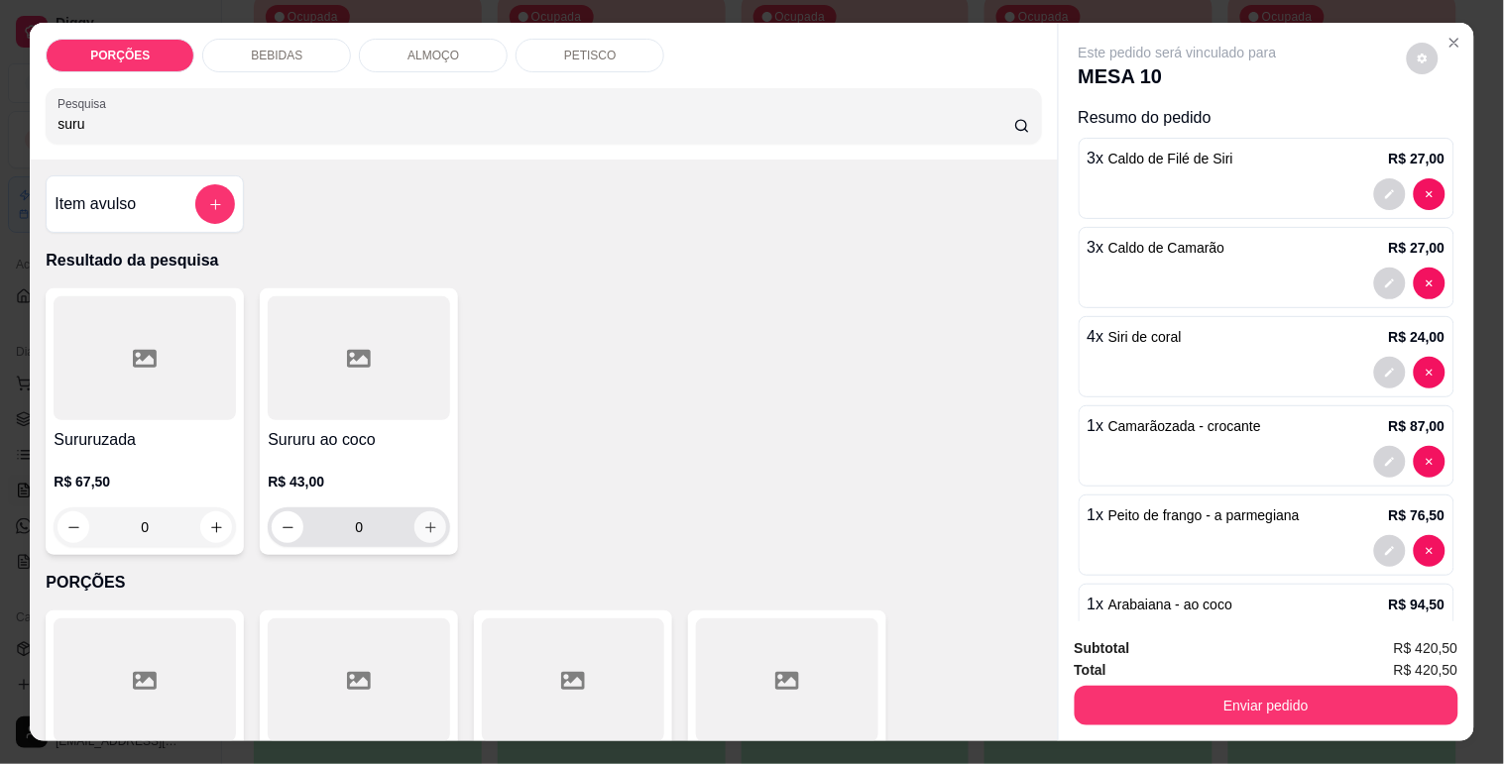
type input "suru"
click at [426, 520] on icon "increase-product-quantity" at bounding box center [430, 527] width 15 height 15
type input "1"
click at [303, 116] on input "suru" at bounding box center [535, 124] width 957 height 20
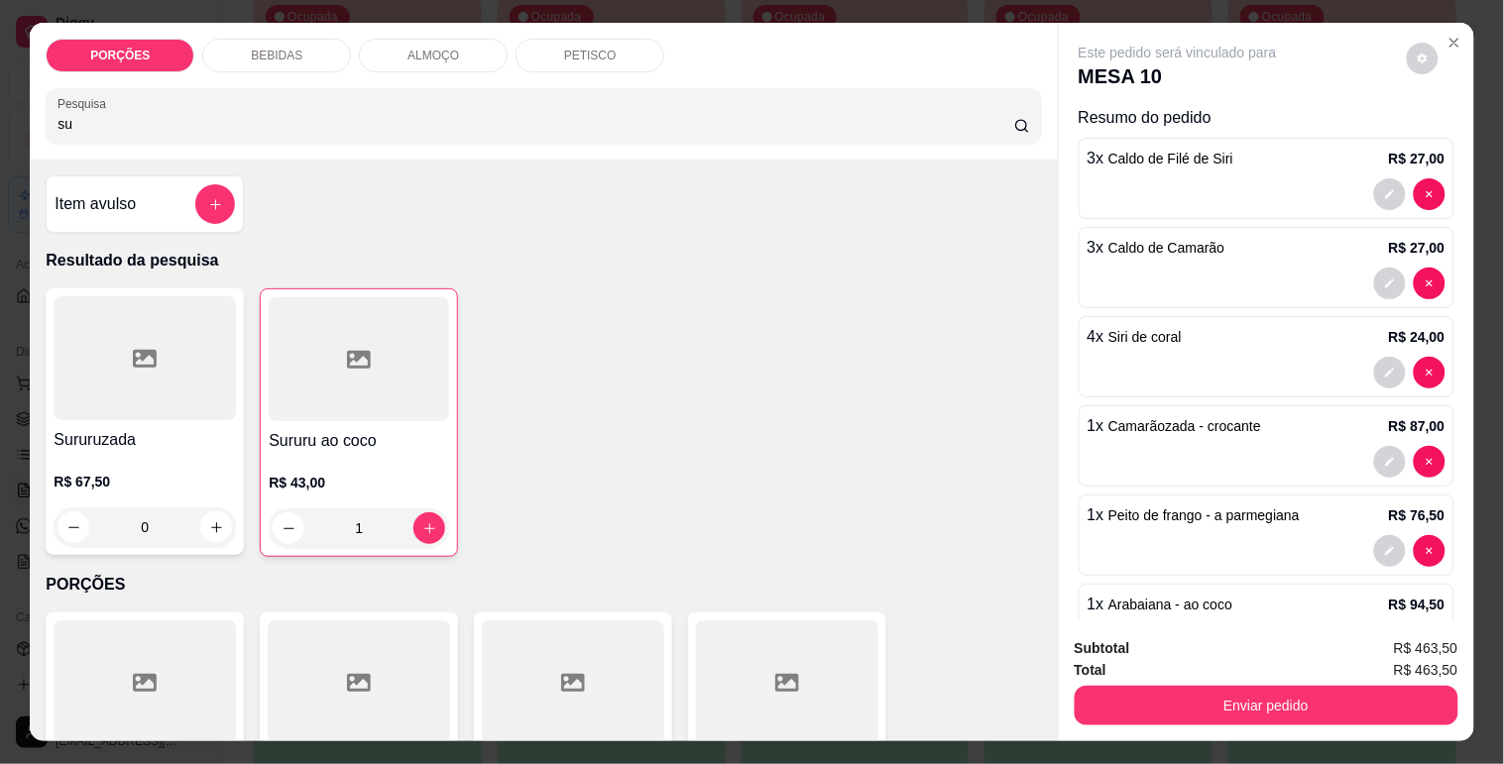
type input "s"
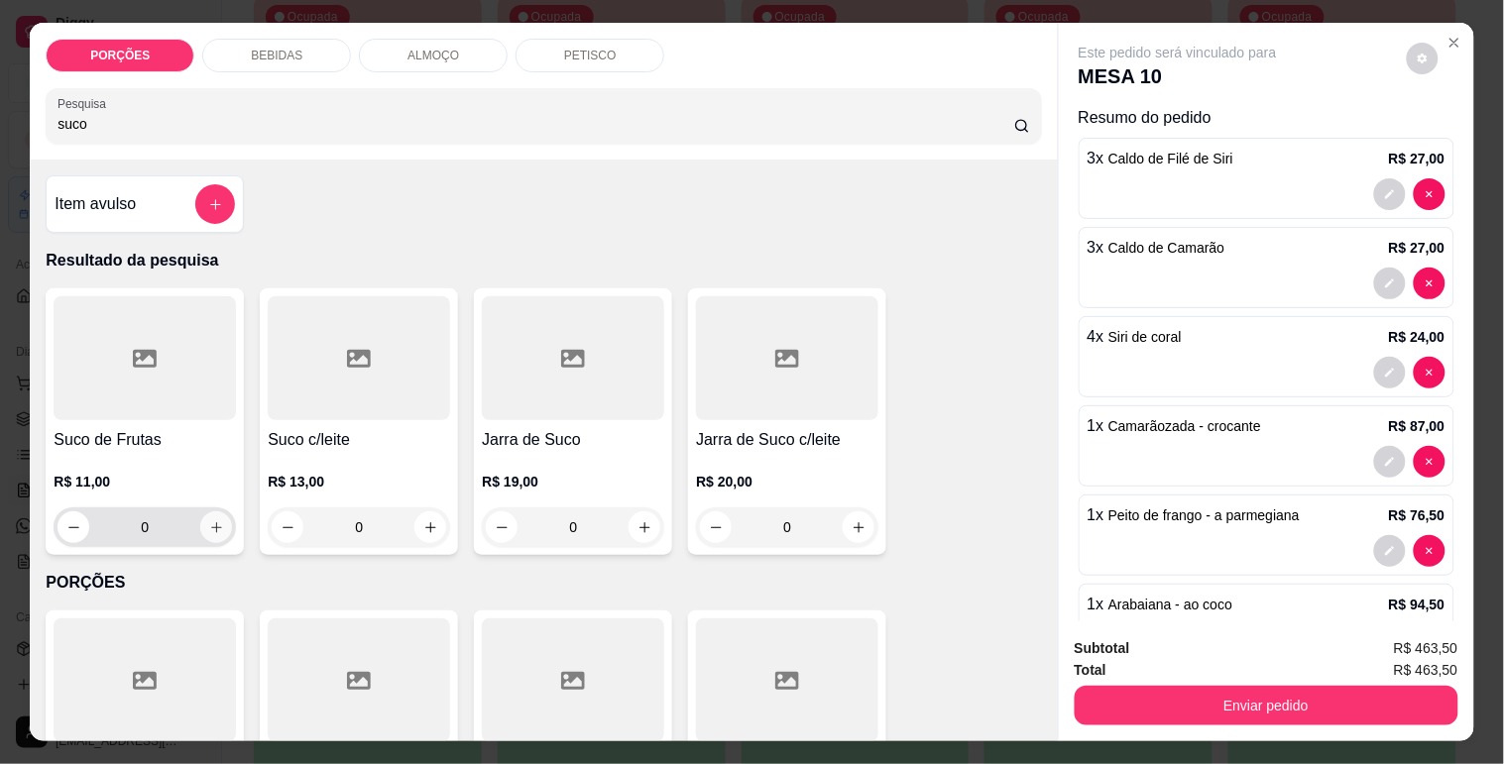
type input "suco"
click at [210, 520] on icon "increase-product-quantity" at bounding box center [216, 527] width 15 height 15
type input "1"
click at [210, 521] on icon "increase-product-quantity" at bounding box center [215, 528] width 15 height 15
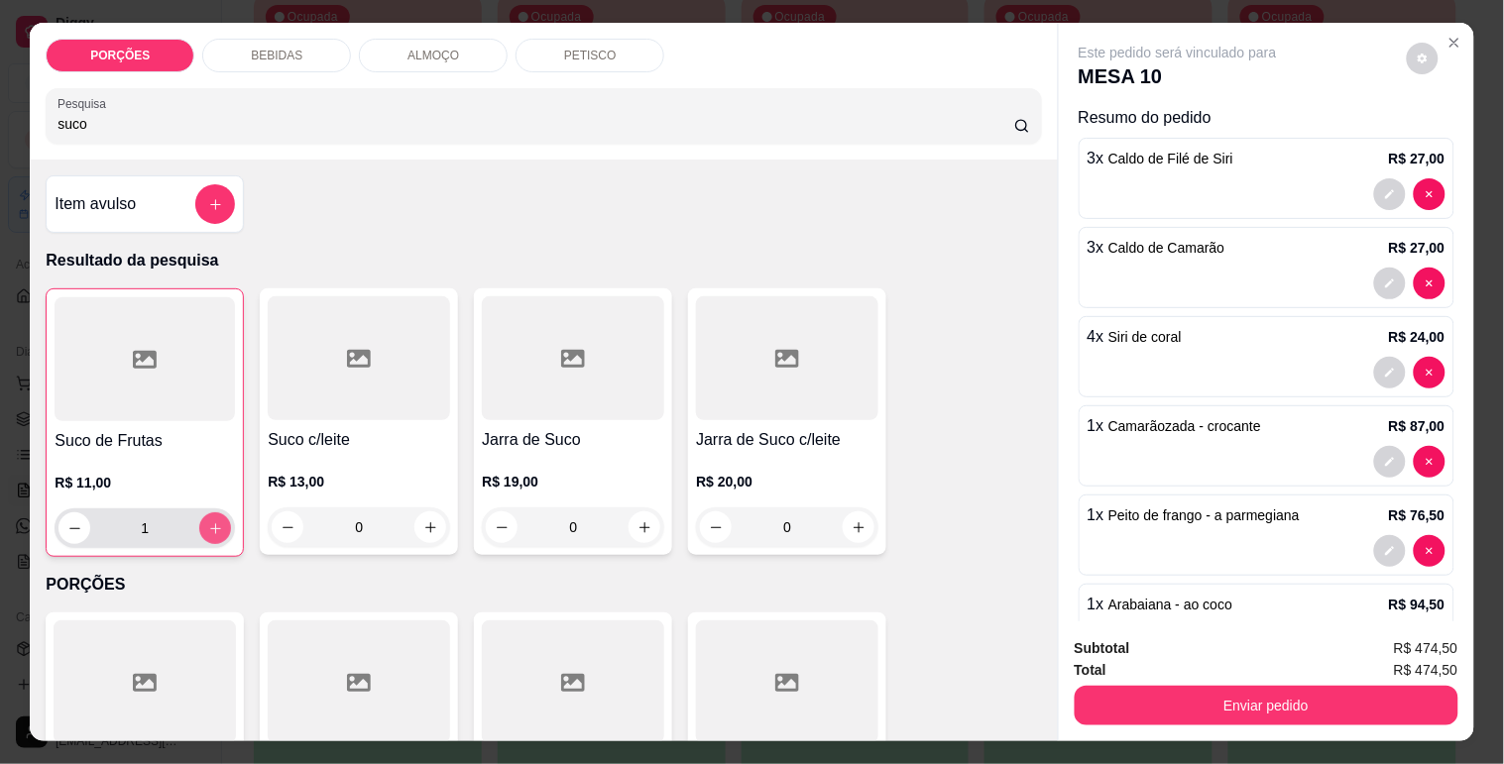
type input "2"
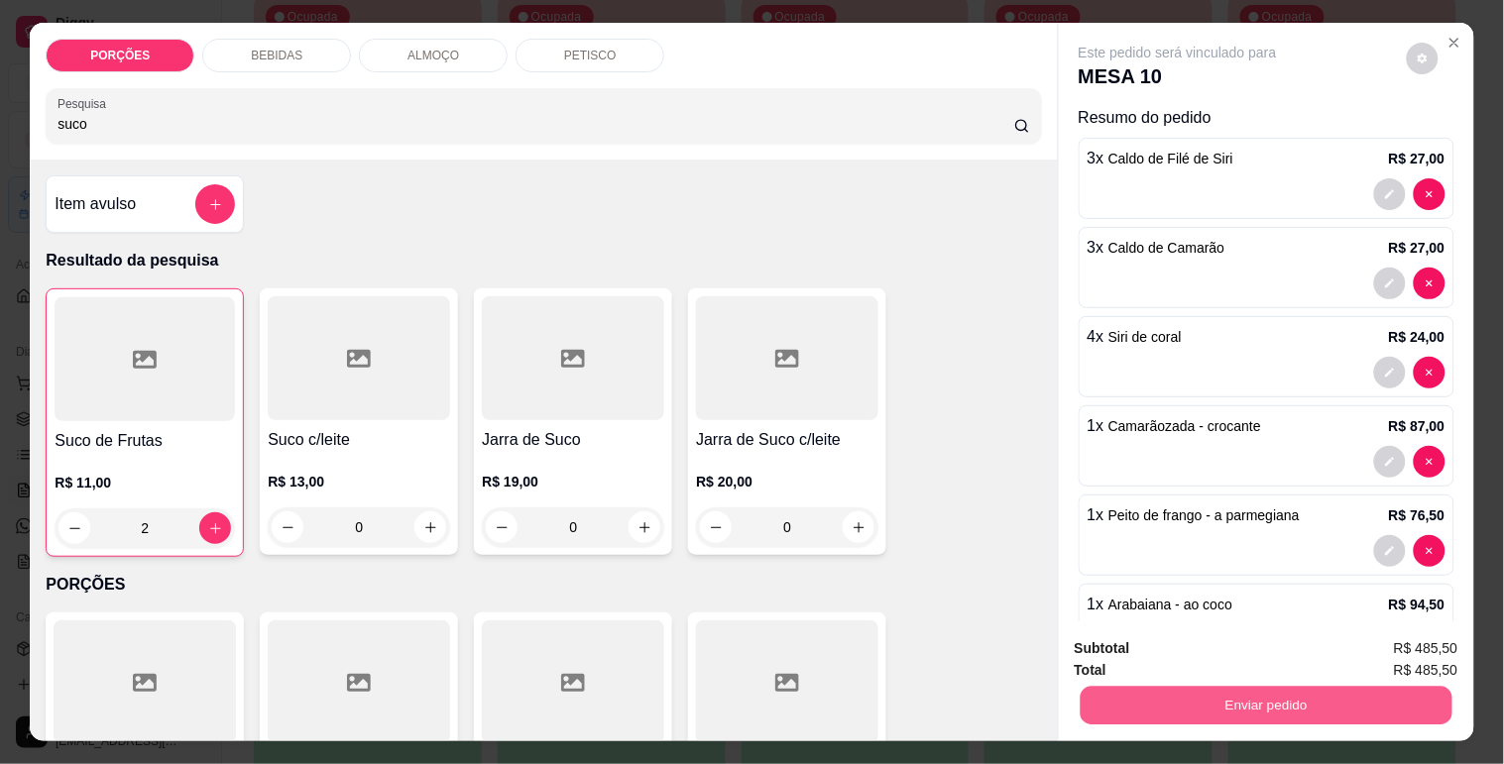
click at [1265, 696] on button "Enviar pedido" at bounding box center [1266, 705] width 372 height 39
click at [1250, 637] on button "Não registrar e enviar pedido" at bounding box center [1200, 648] width 200 height 37
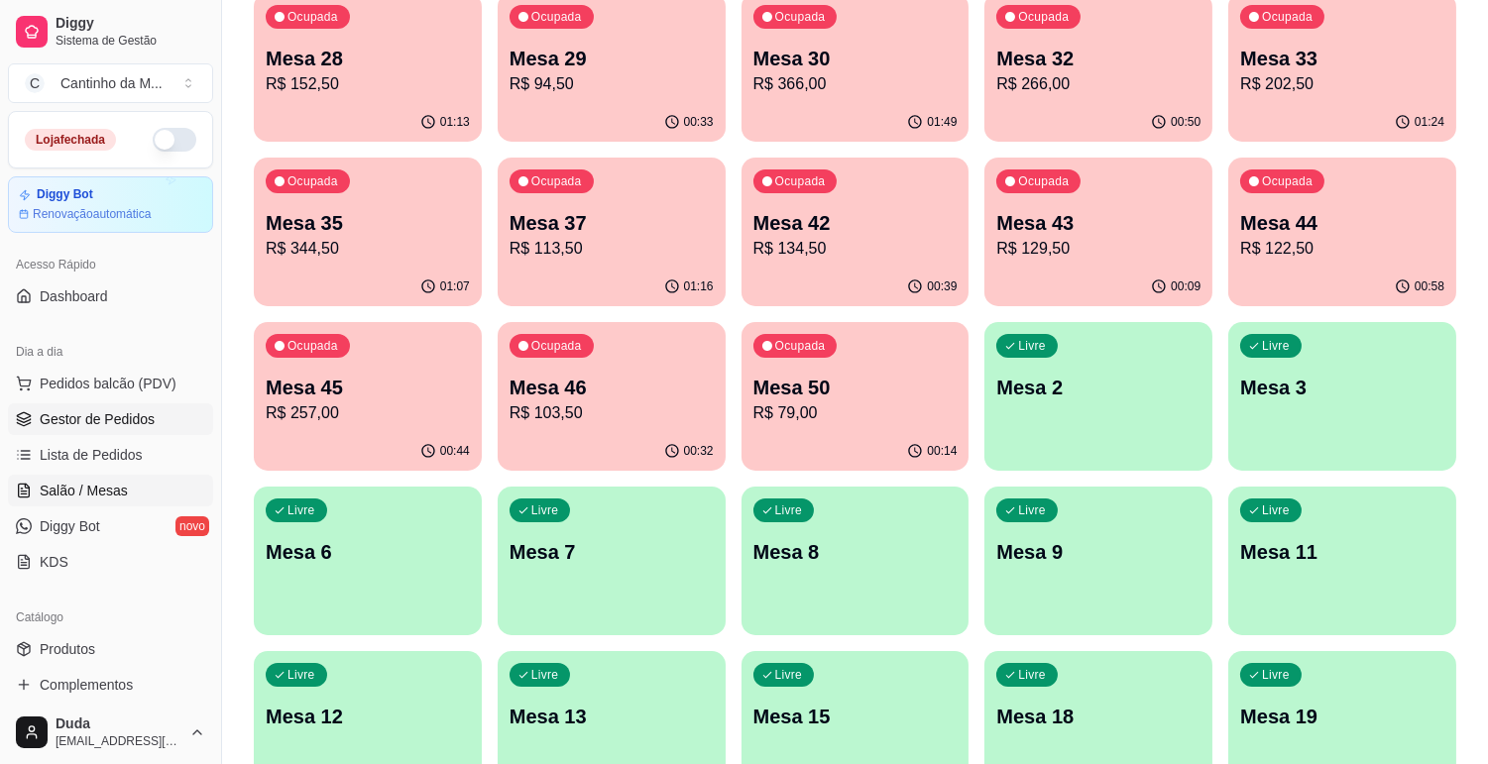
click at [61, 422] on span "Gestor de Pedidos" at bounding box center [97, 419] width 115 height 20
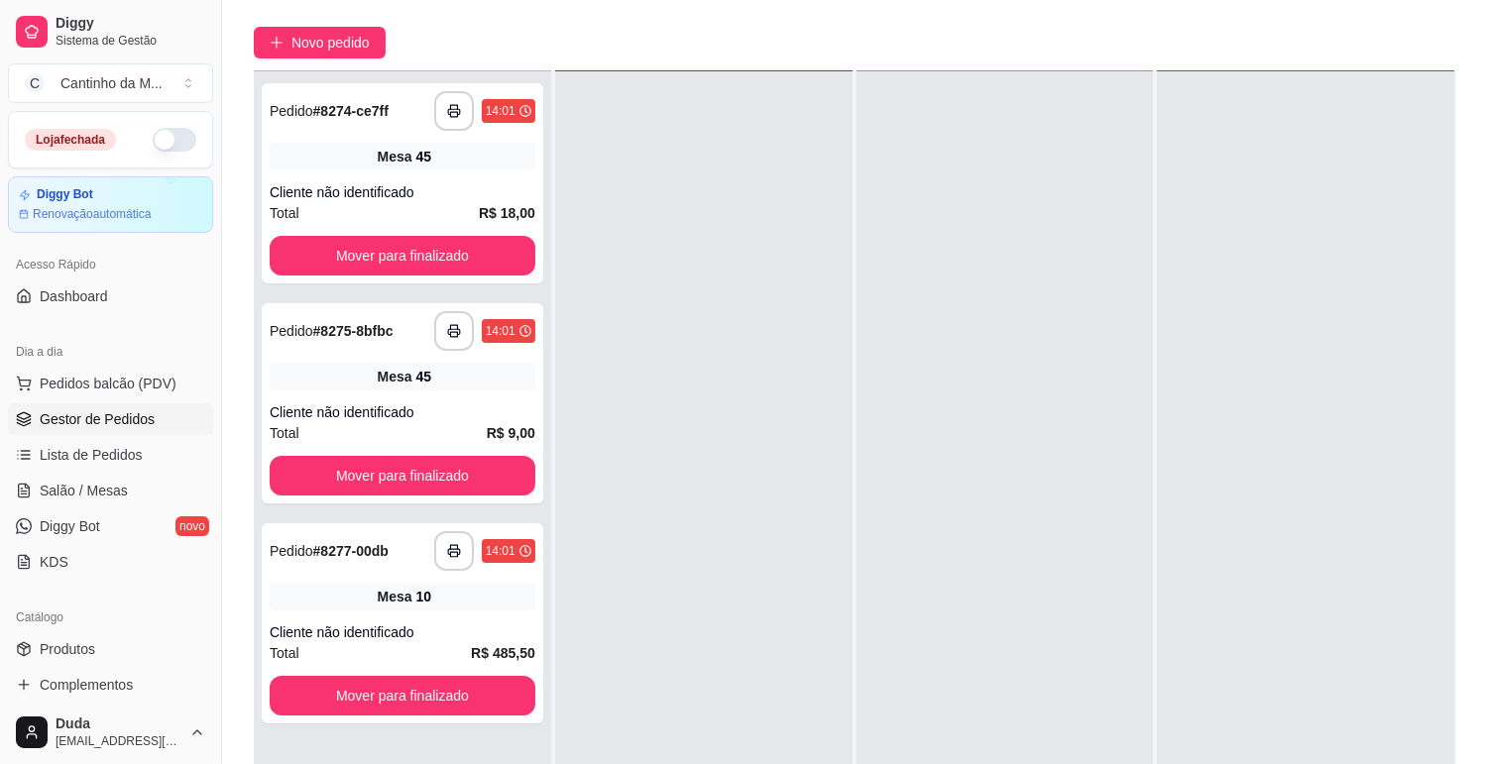
scroll to position [302, 0]
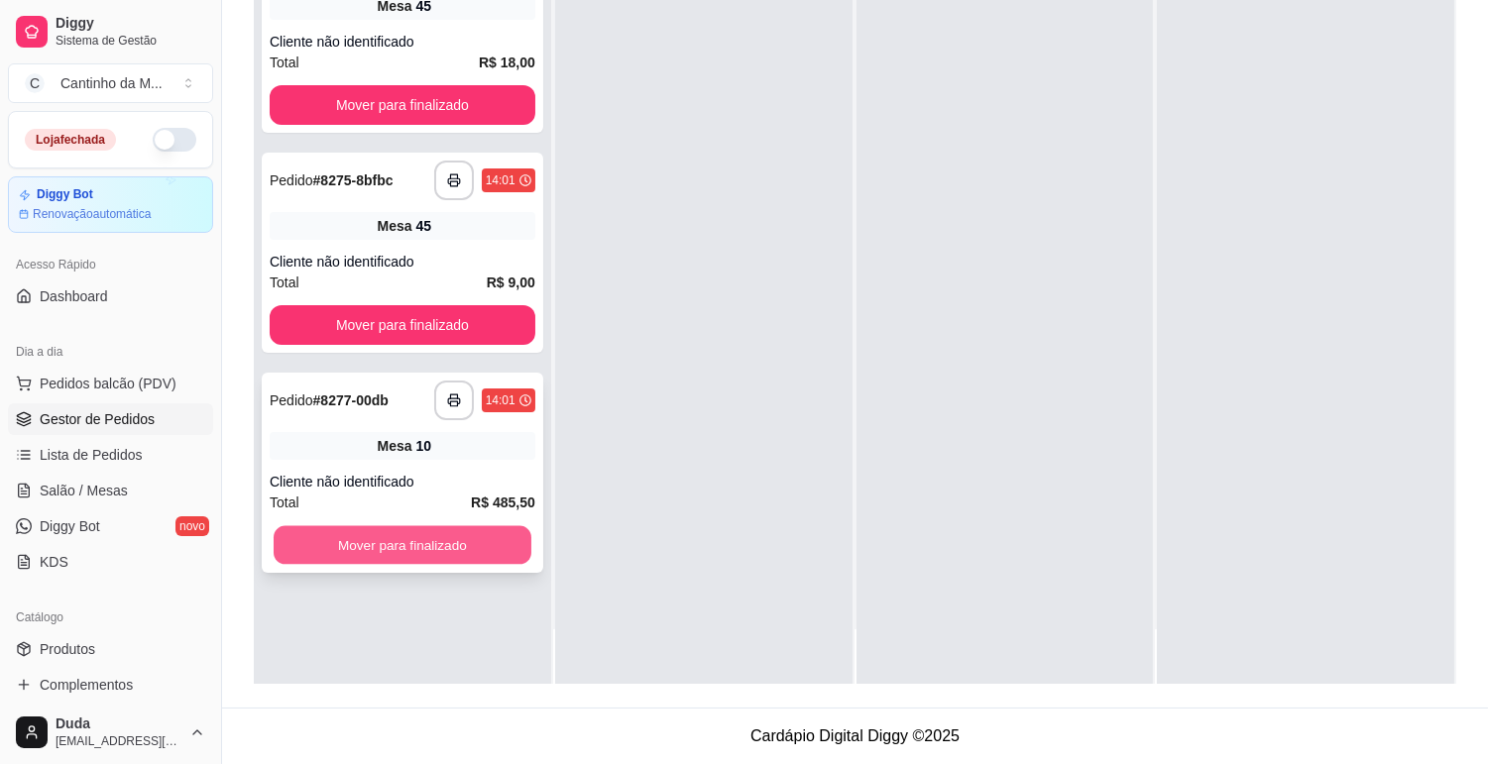
click at [457, 535] on button "Mover para finalizado" at bounding box center [403, 545] width 258 height 39
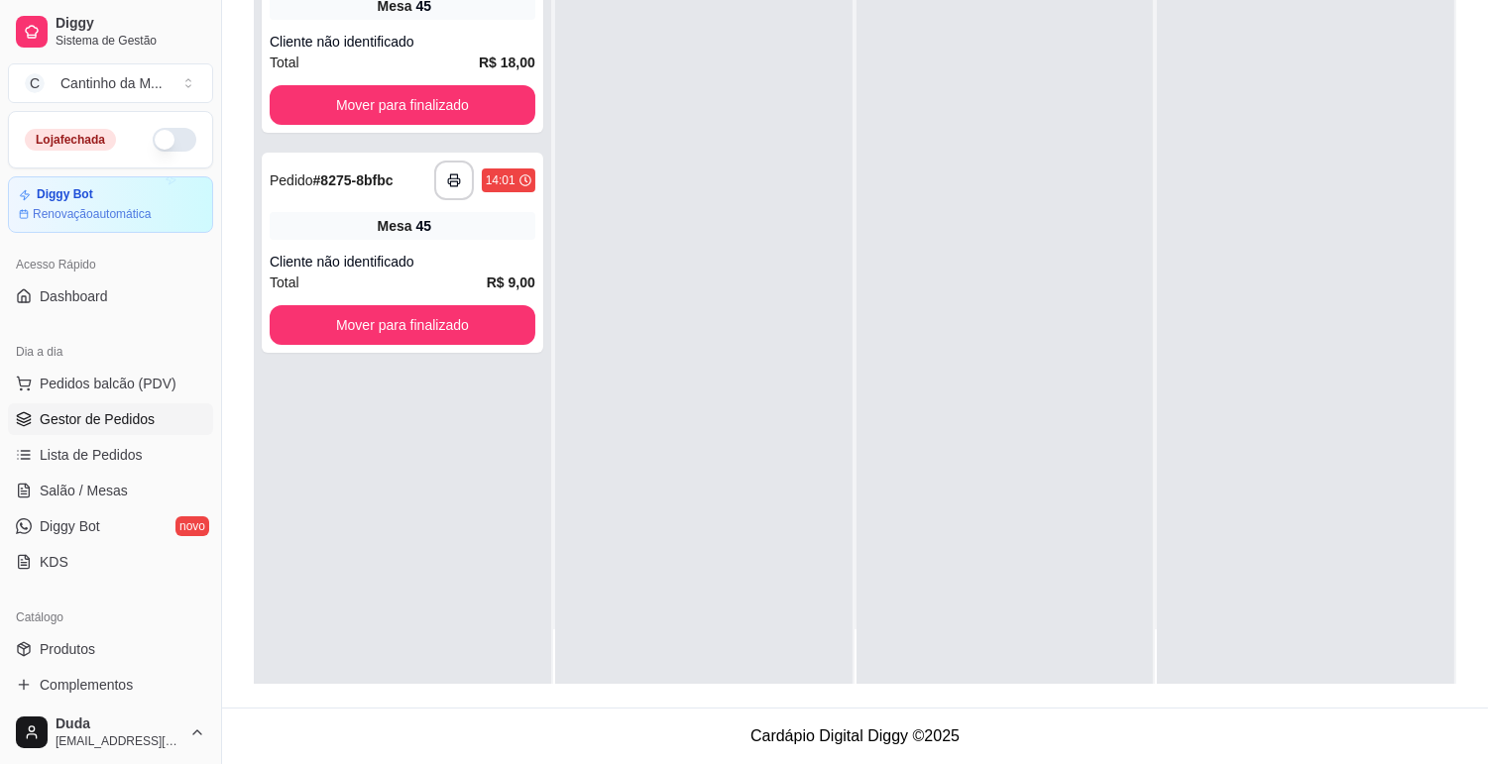
click at [70, 437] on ul "Pedidos balcão (PDV) Gestor de Pedidos Lista de Pedidos Salão / Mesas Diggy Bot…" at bounding box center [110, 473] width 205 height 210
click at [82, 441] on link "Lista de Pedidos" at bounding box center [110, 455] width 205 height 32
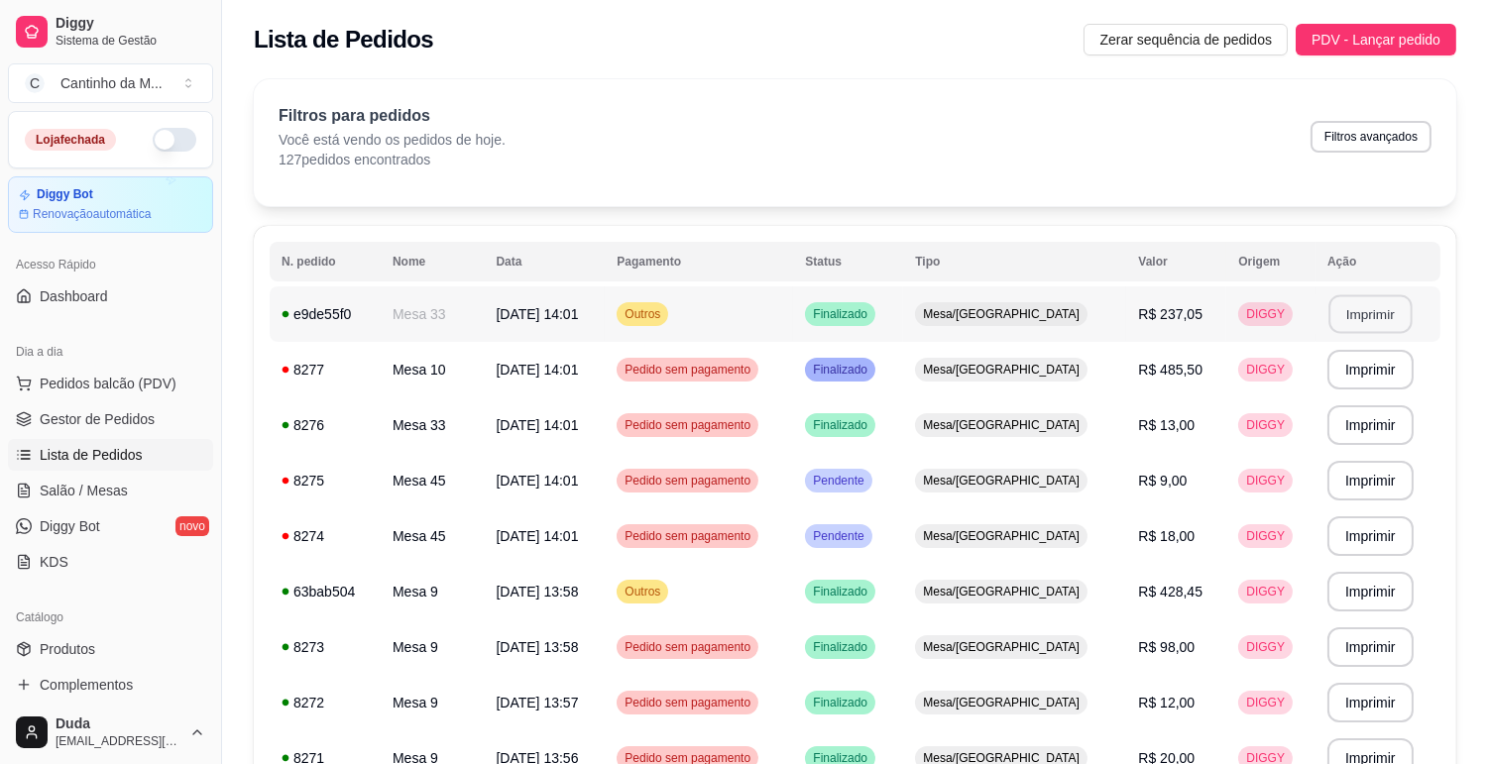
click at [1362, 321] on button "Imprimir" at bounding box center [1369, 314] width 83 height 39
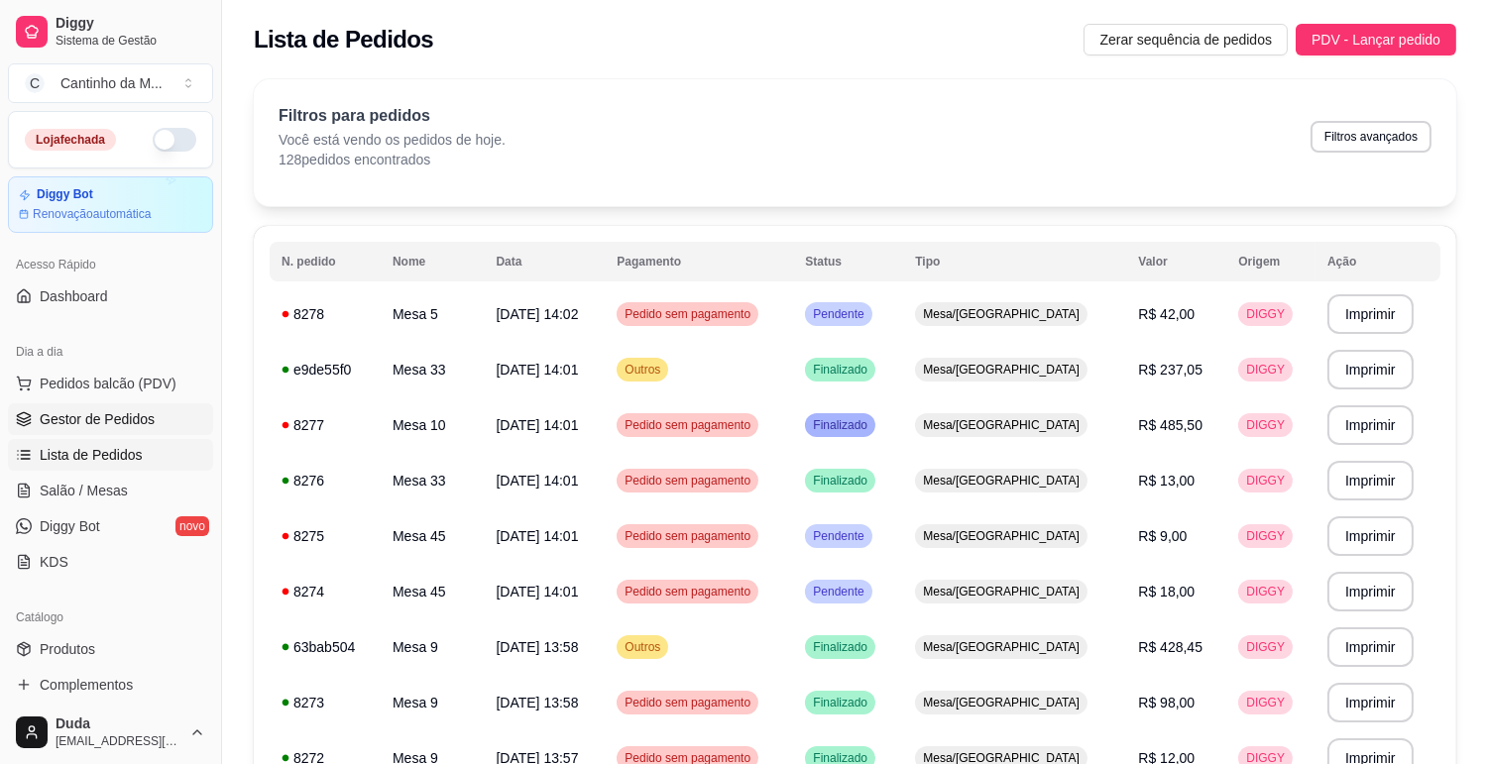
click at [136, 417] on span "Gestor de Pedidos" at bounding box center [97, 419] width 115 height 20
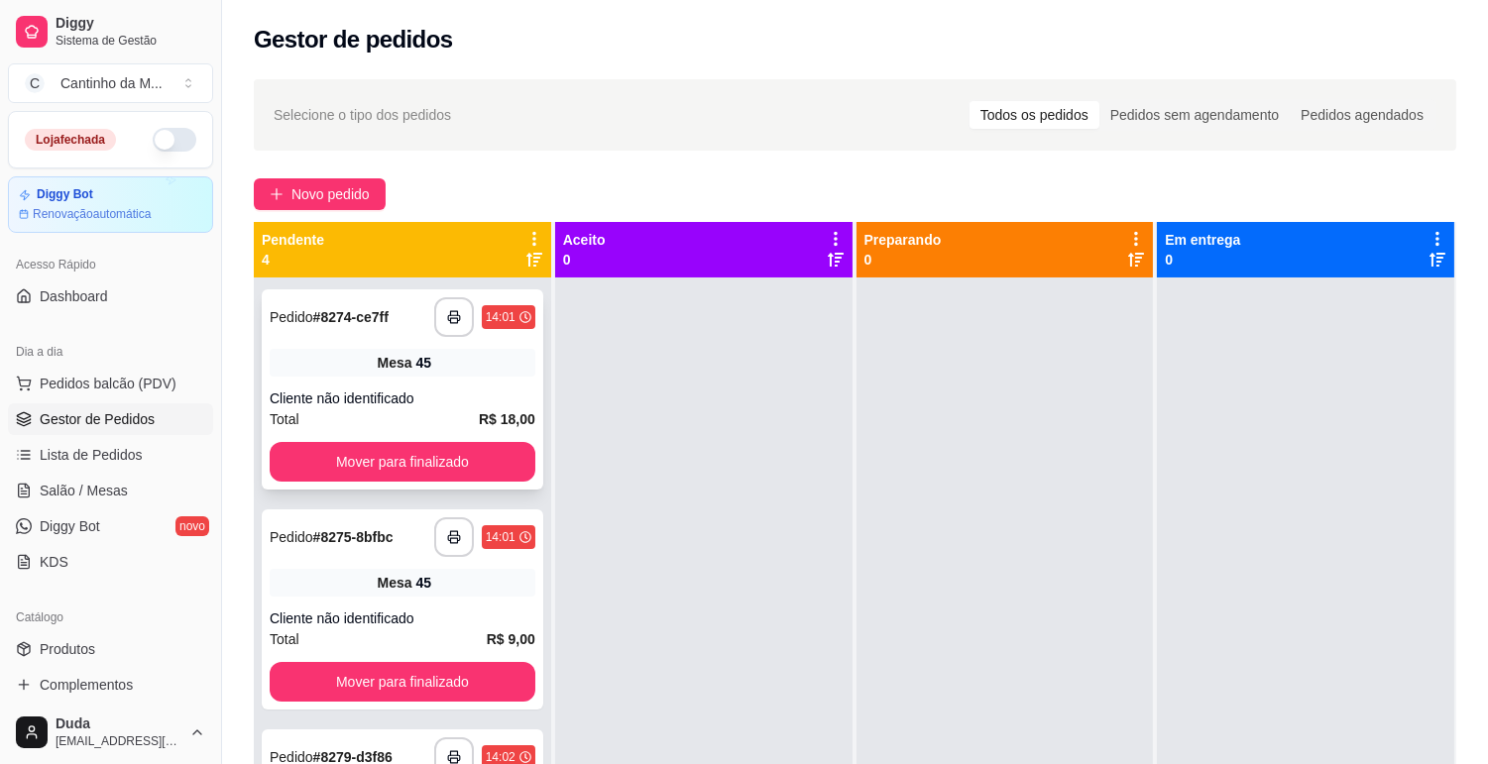
scroll to position [135, 0]
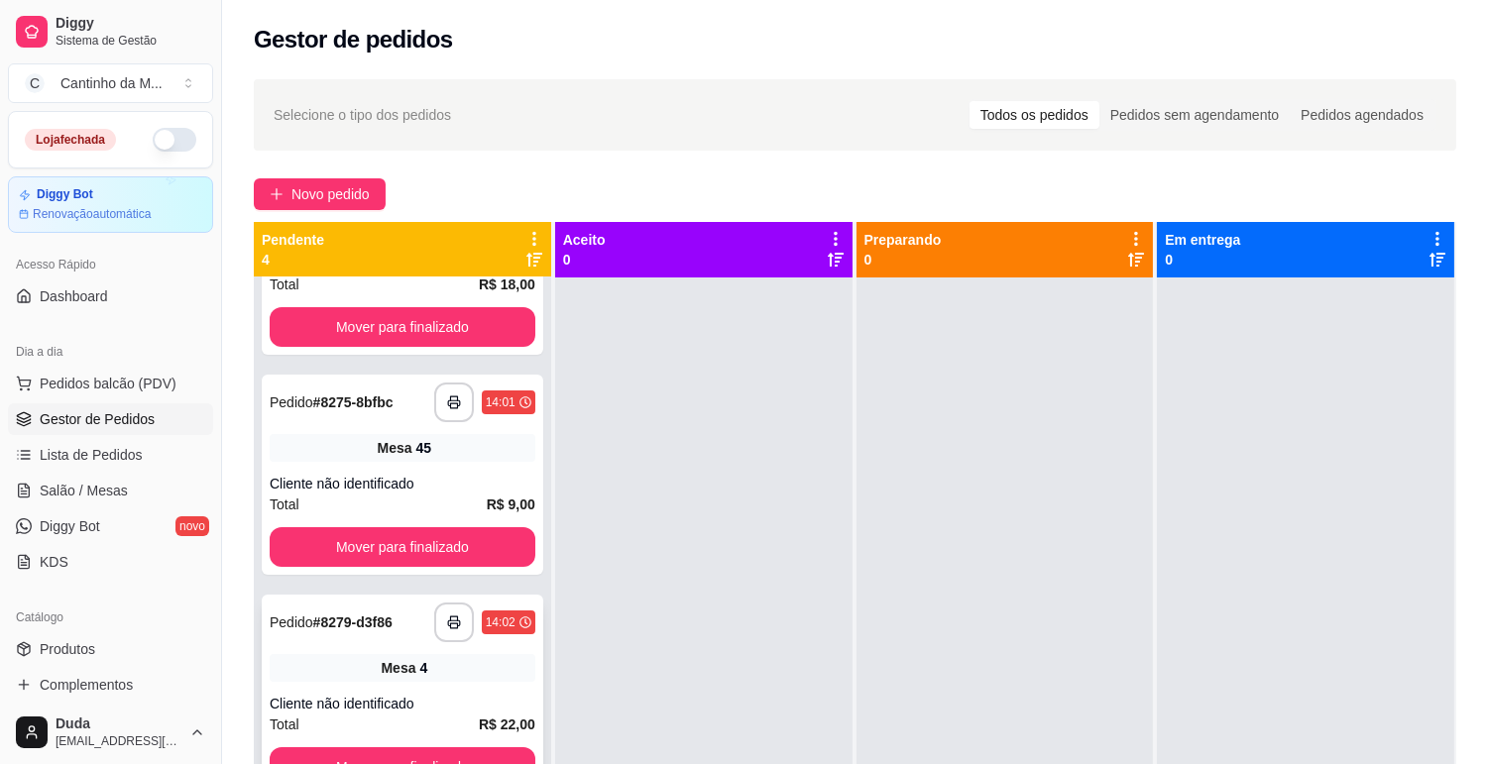
click at [408, 715] on div "Total R$ 22,00" at bounding box center [403, 725] width 266 height 22
click at [335, 430] on div "**********" at bounding box center [403, 475] width 282 height 200
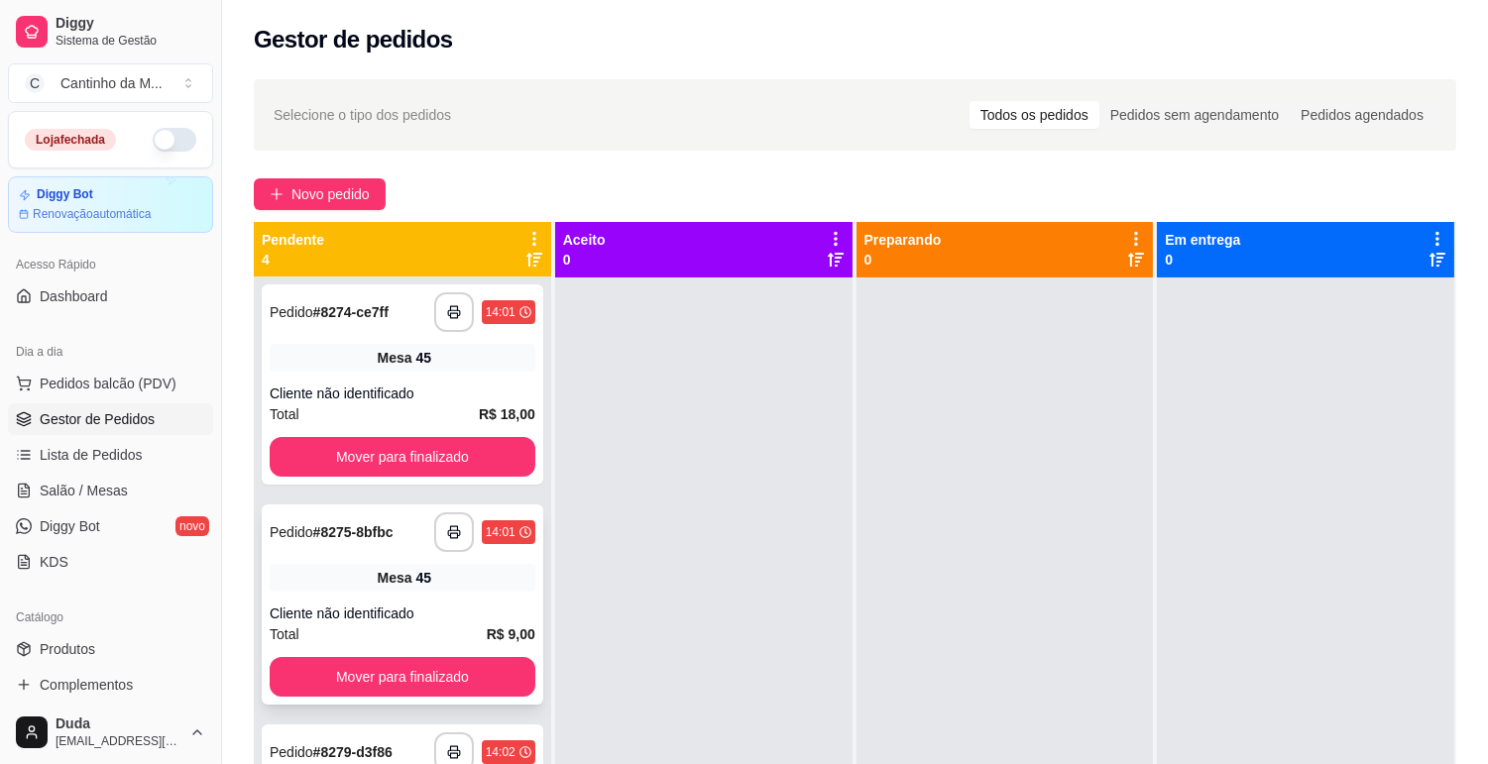
scroll to position [0, 0]
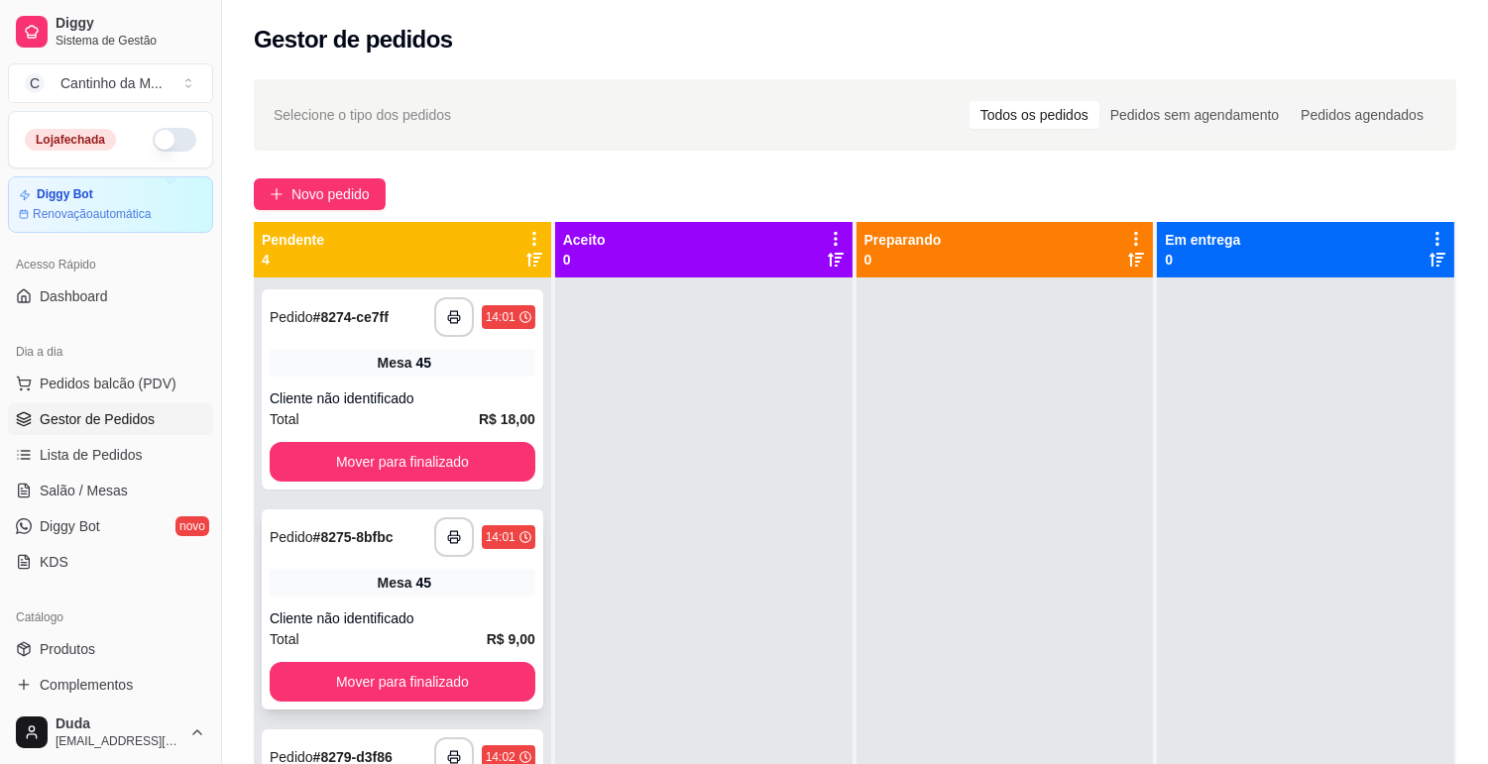
click at [389, 407] on div "Cliente não identificado" at bounding box center [403, 399] width 266 height 20
click at [133, 453] on span "Lista de Pedidos" at bounding box center [91, 455] width 103 height 20
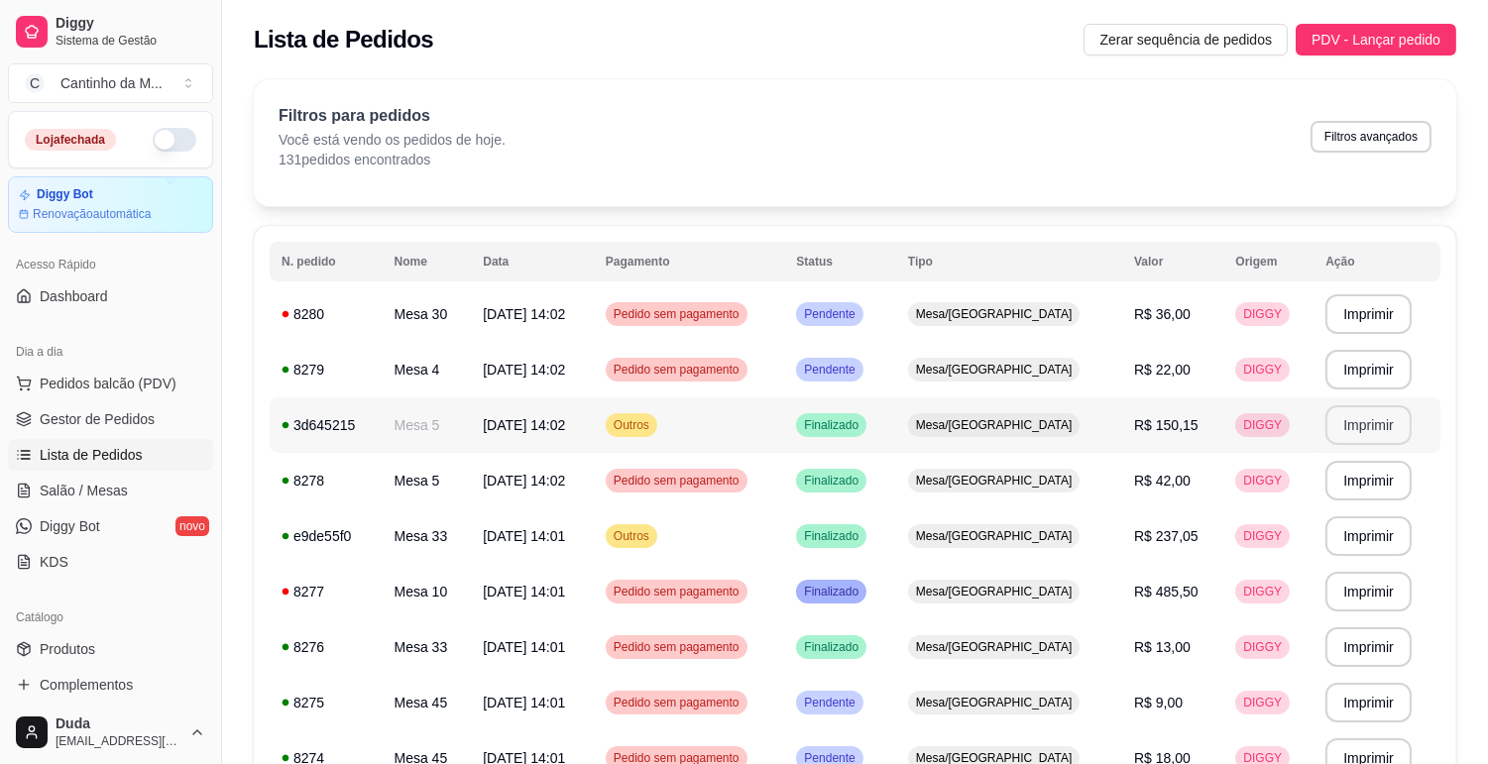
click at [1340, 427] on button "Imprimir" at bounding box center [1368, 425] width 86 height 40
click at [152, 420] on link "Gestor de Pedidos" at bounding box center [110, 419] width 205 height 32
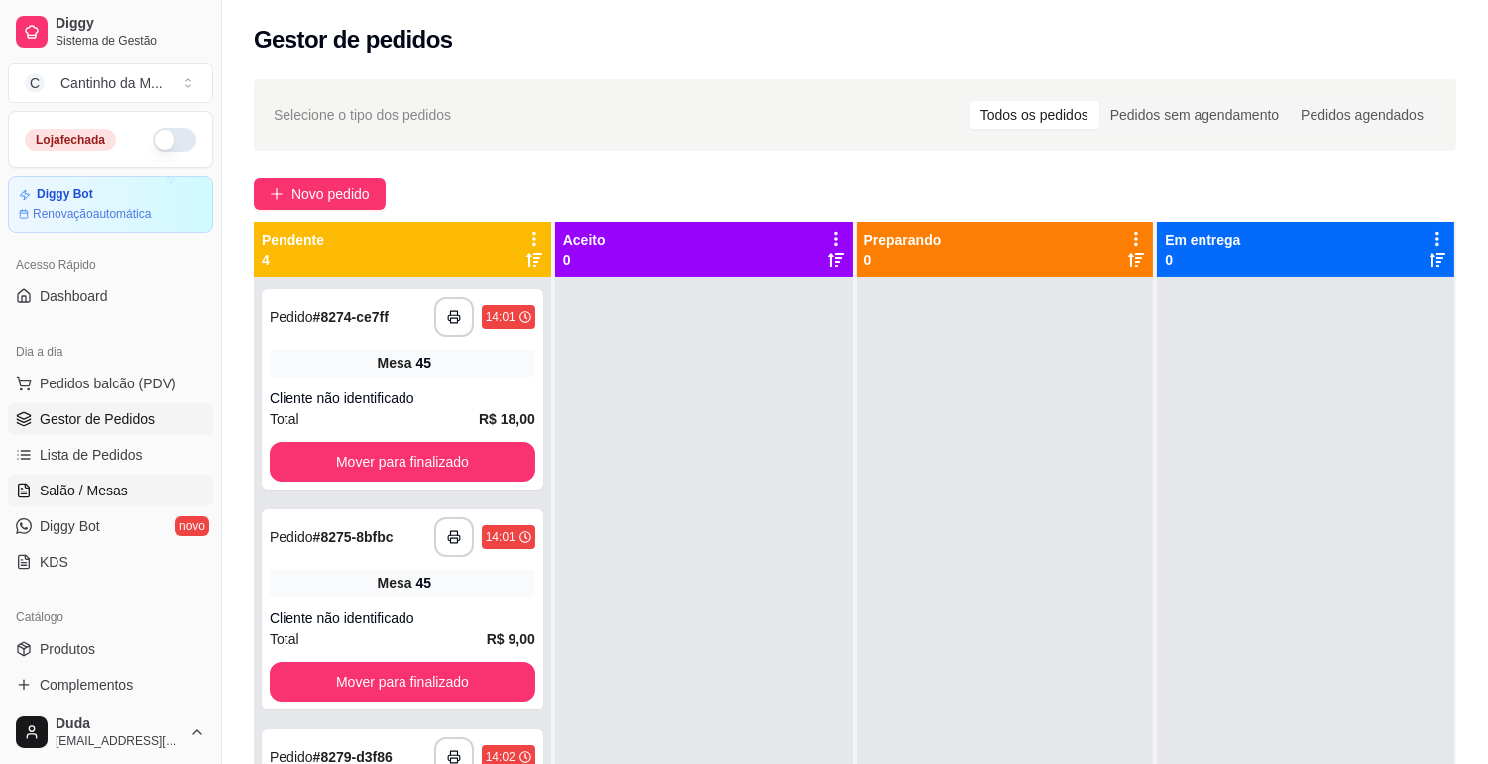
click at [86, 484] on span "Salão / Mesas" at bounding box center [84, 491] width 88 height 20
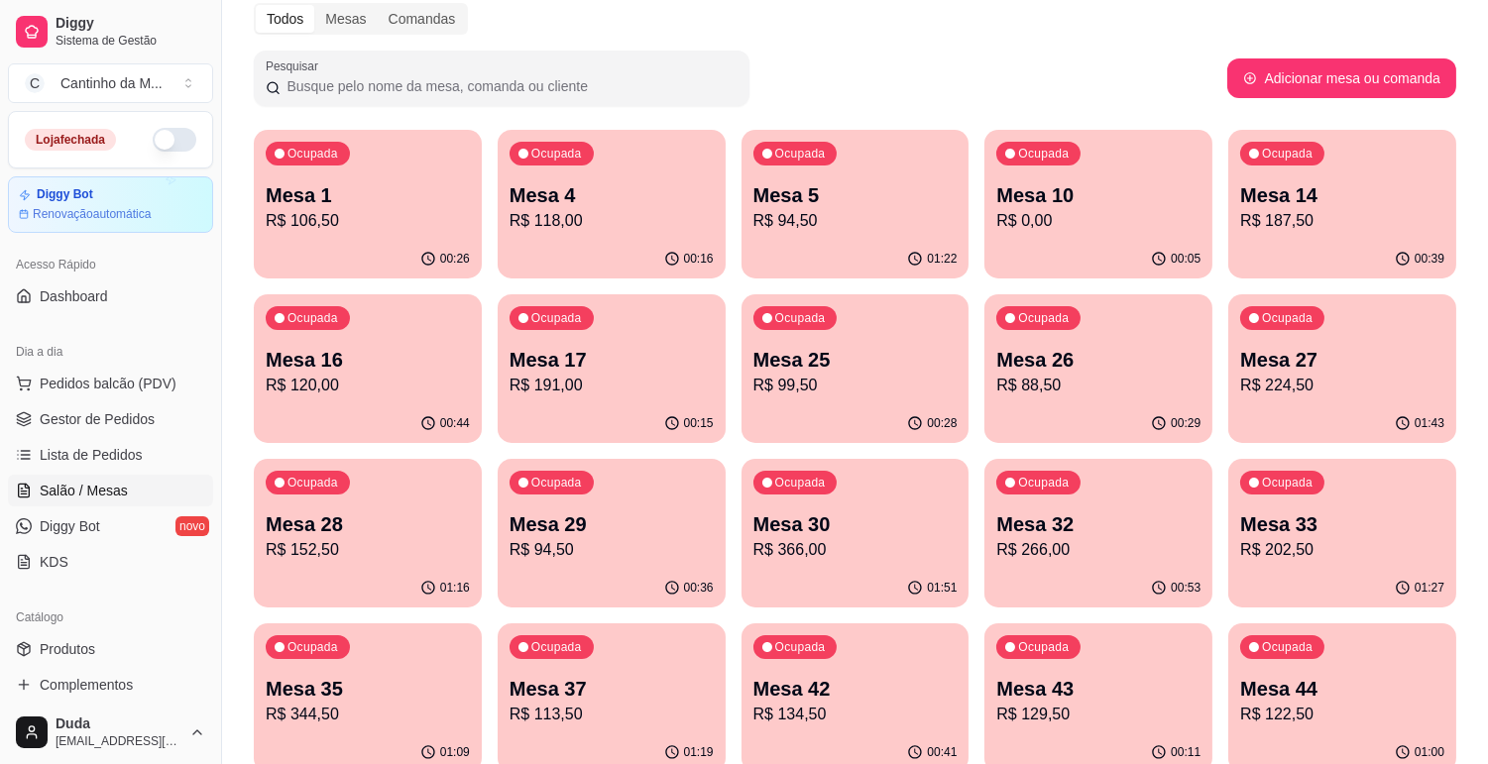
scroll to position [110, 0]
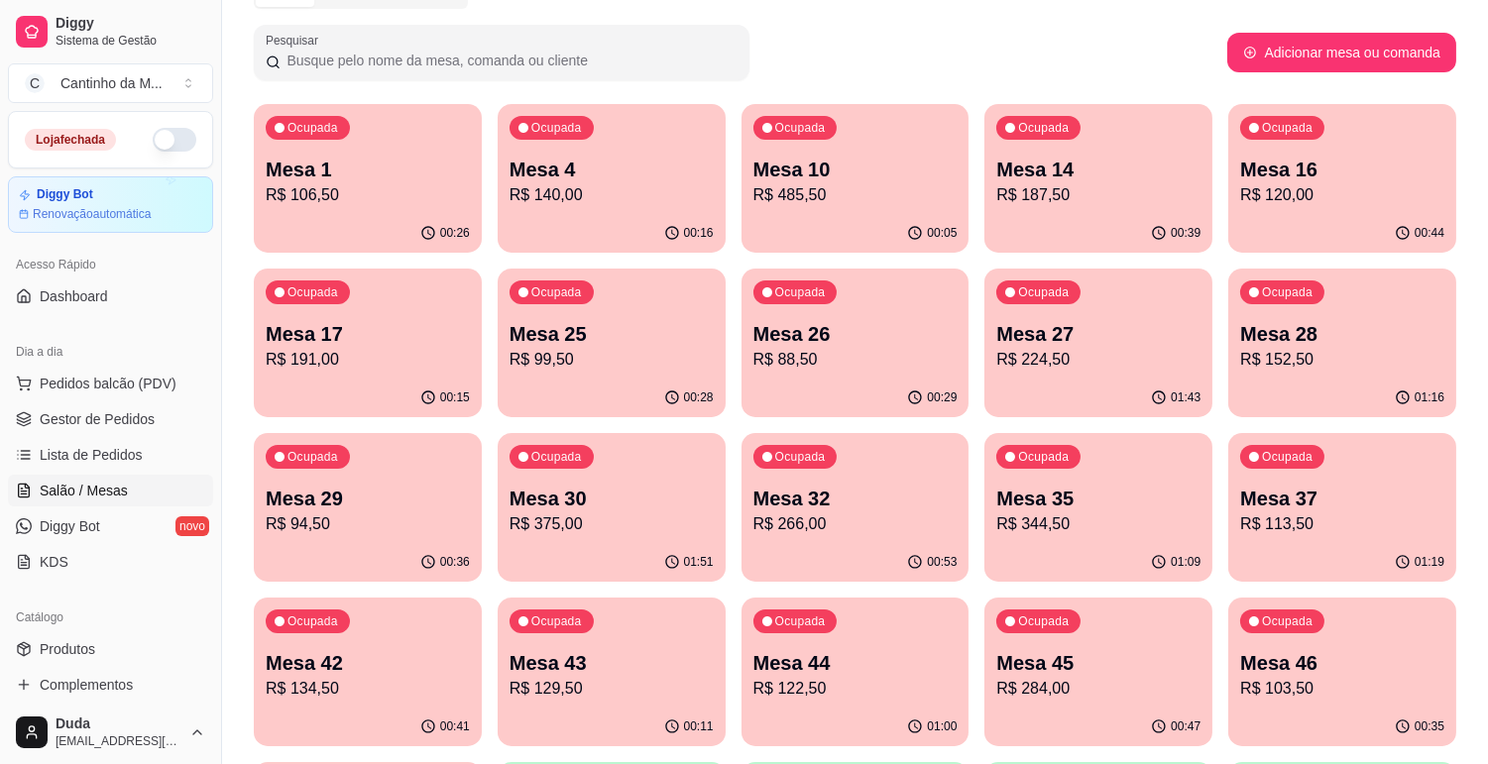
click at [898, 480] on div "Ocupada Mesa 32 R$ 266,00" at bounding box center [856, 488] width 228 height 110
click at [550, 523] on p "R$ 375,00" at bounding box center [612, 524] width 198 height 23
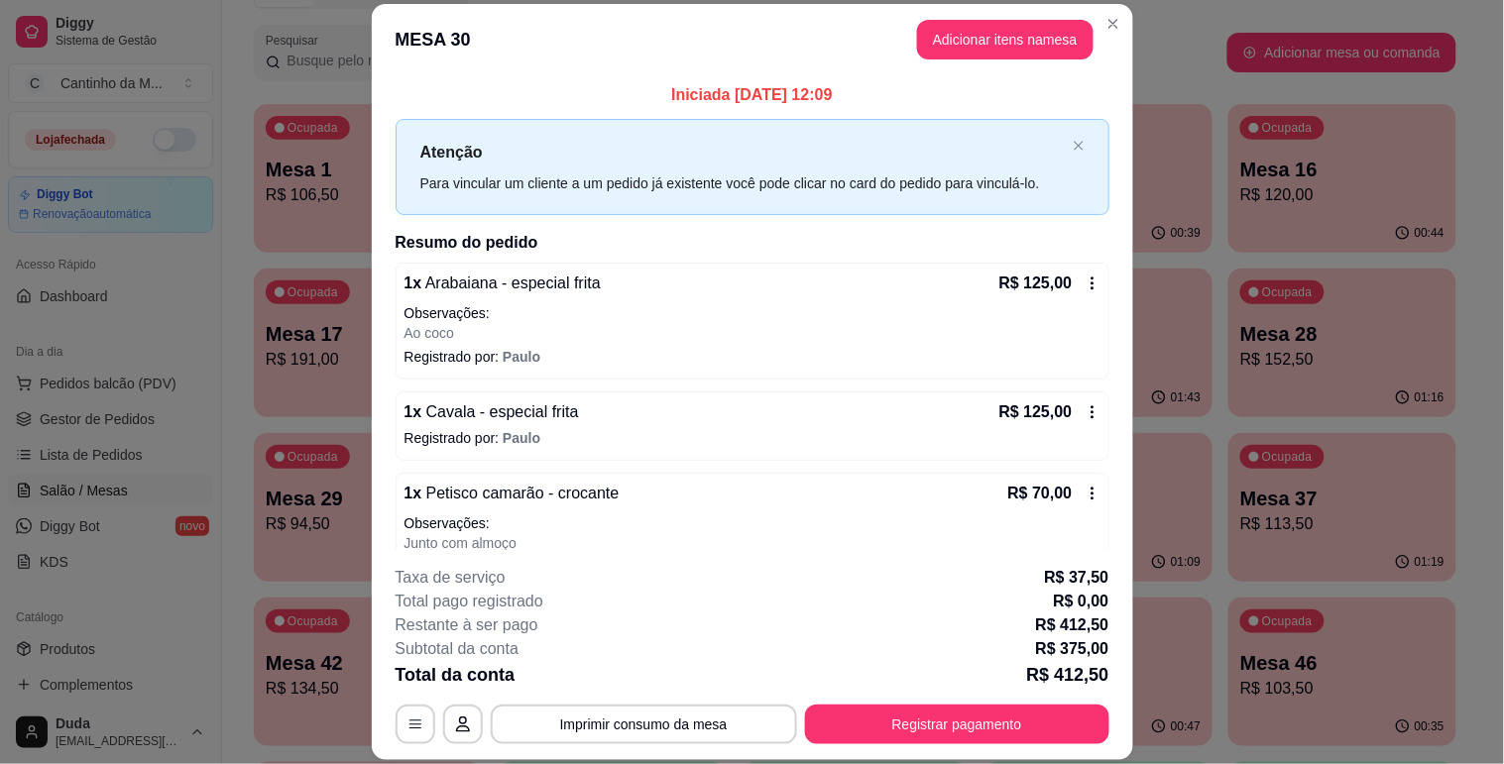
click at [904, 707] on div "**********" at bounding box center [753, 655] width 714 height 178
click at [904, 707] on button "Registrar pagamento" at bounding box center [956, 725] width 295 height 39
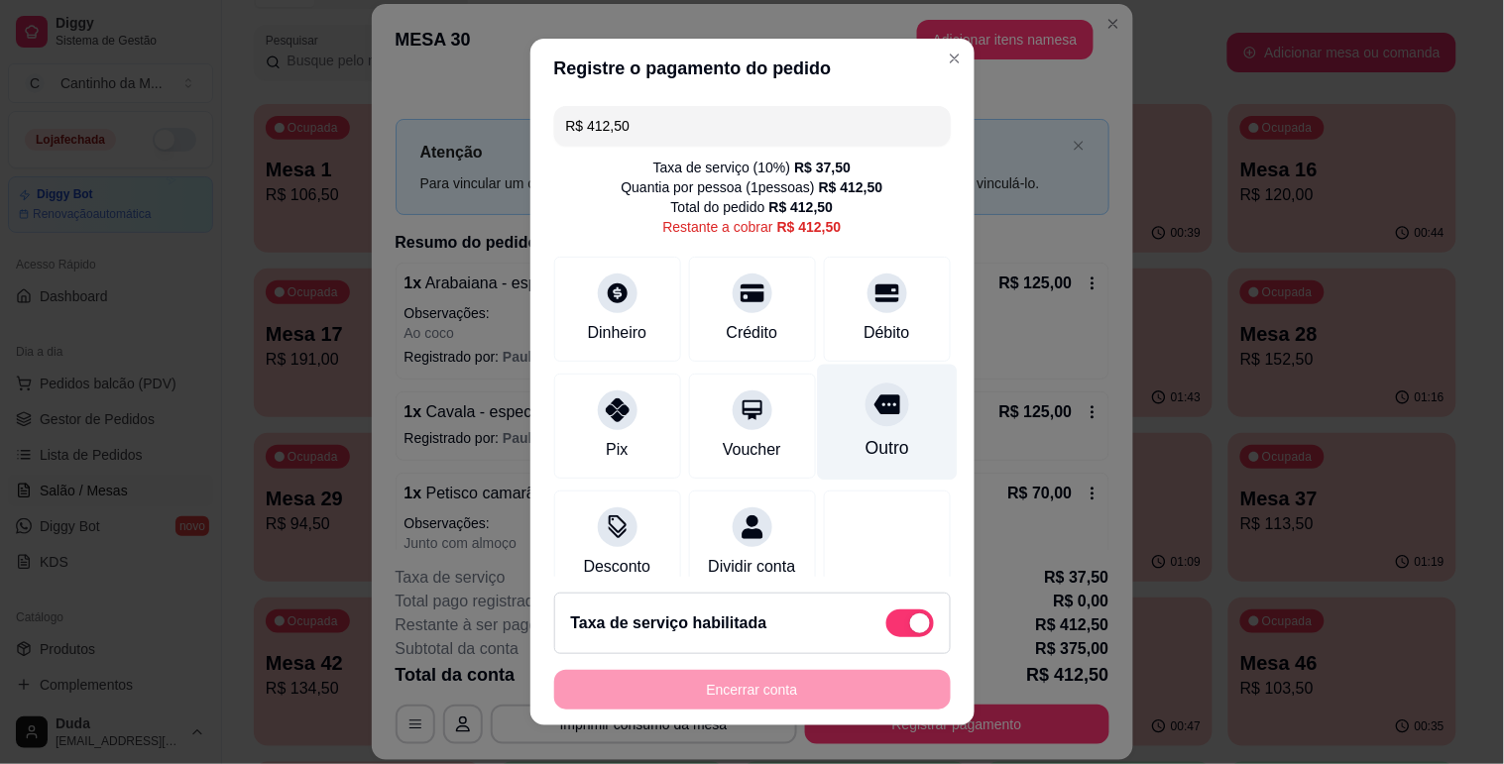
click at [864, 421] on div "Outro" at bounding box center [887, 422] width 140 height 116
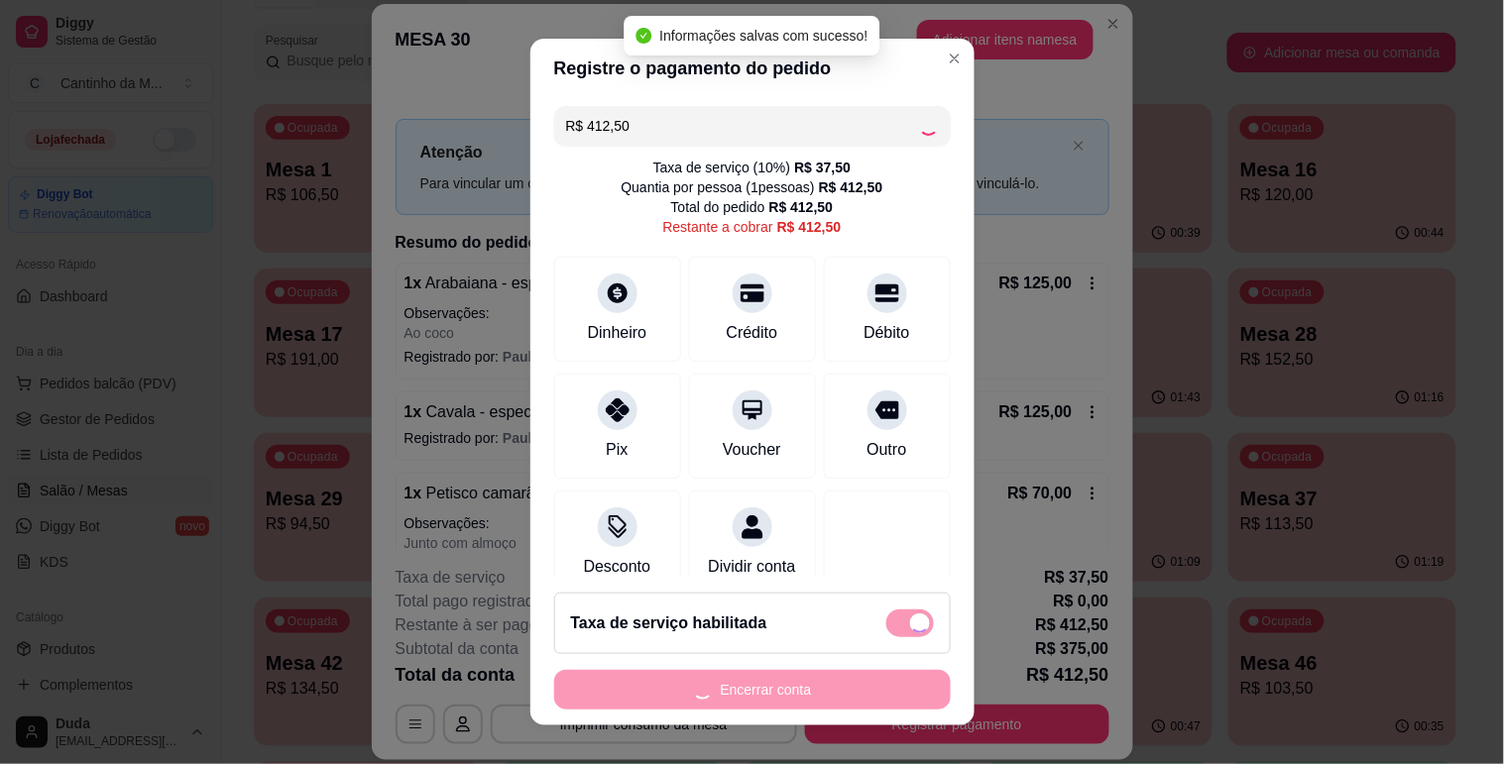
type input "R$ 0,00"
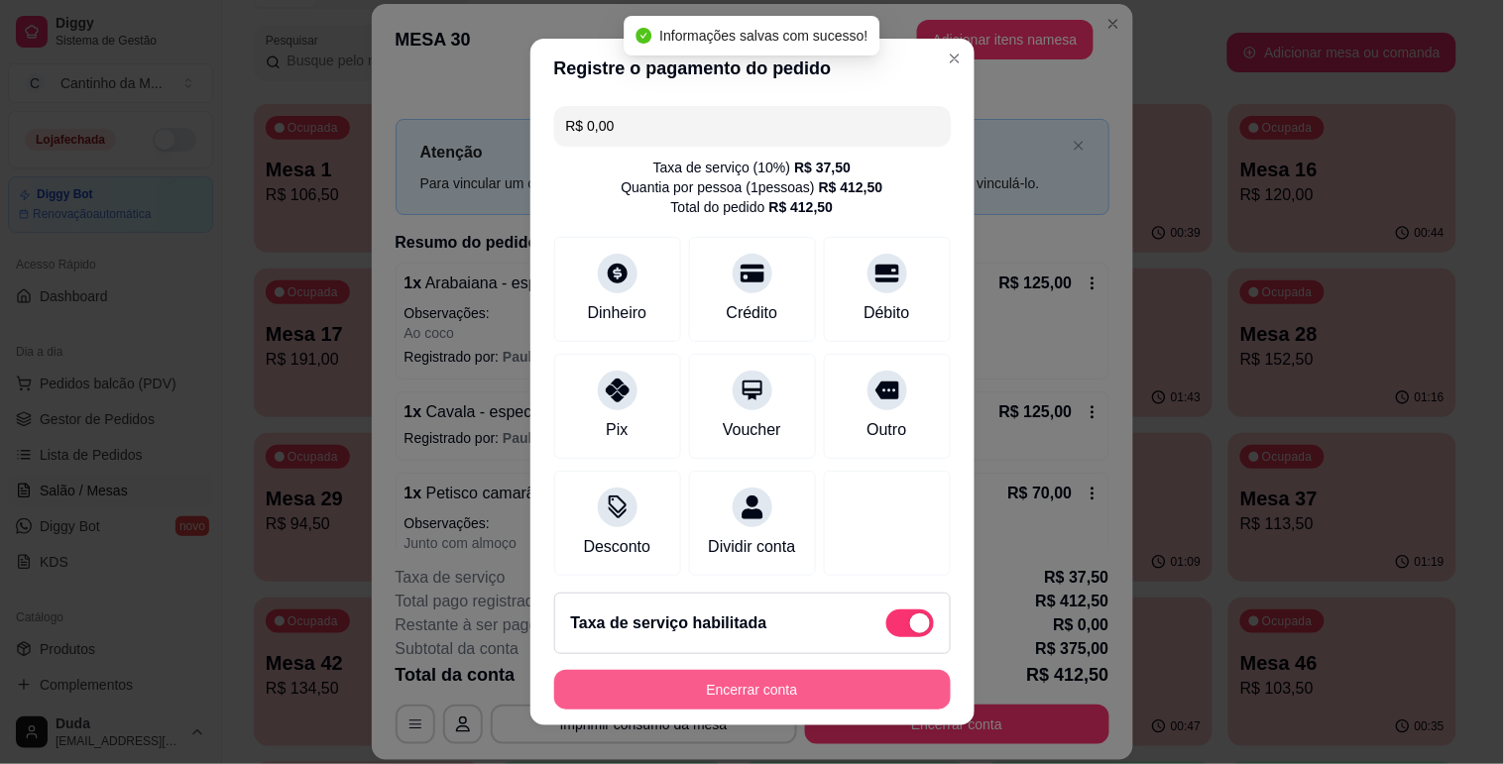
click at [778, 709] on button "Encerrar conta" at bounding box center [752, 690] width 397 height 40
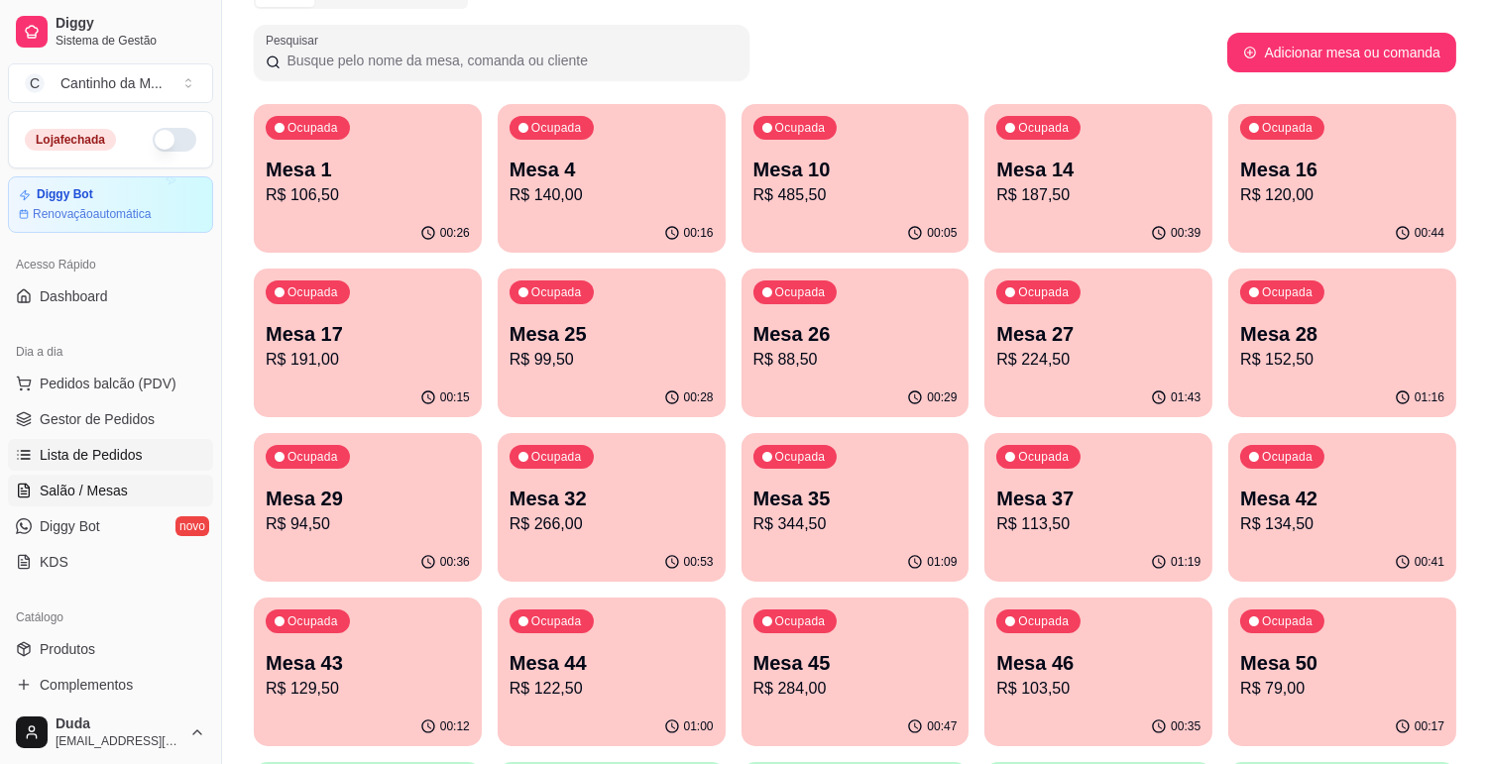
click at [172, 467] on link "Lista de Pedidos" at bounding box center [110, 455] width 205 height 32
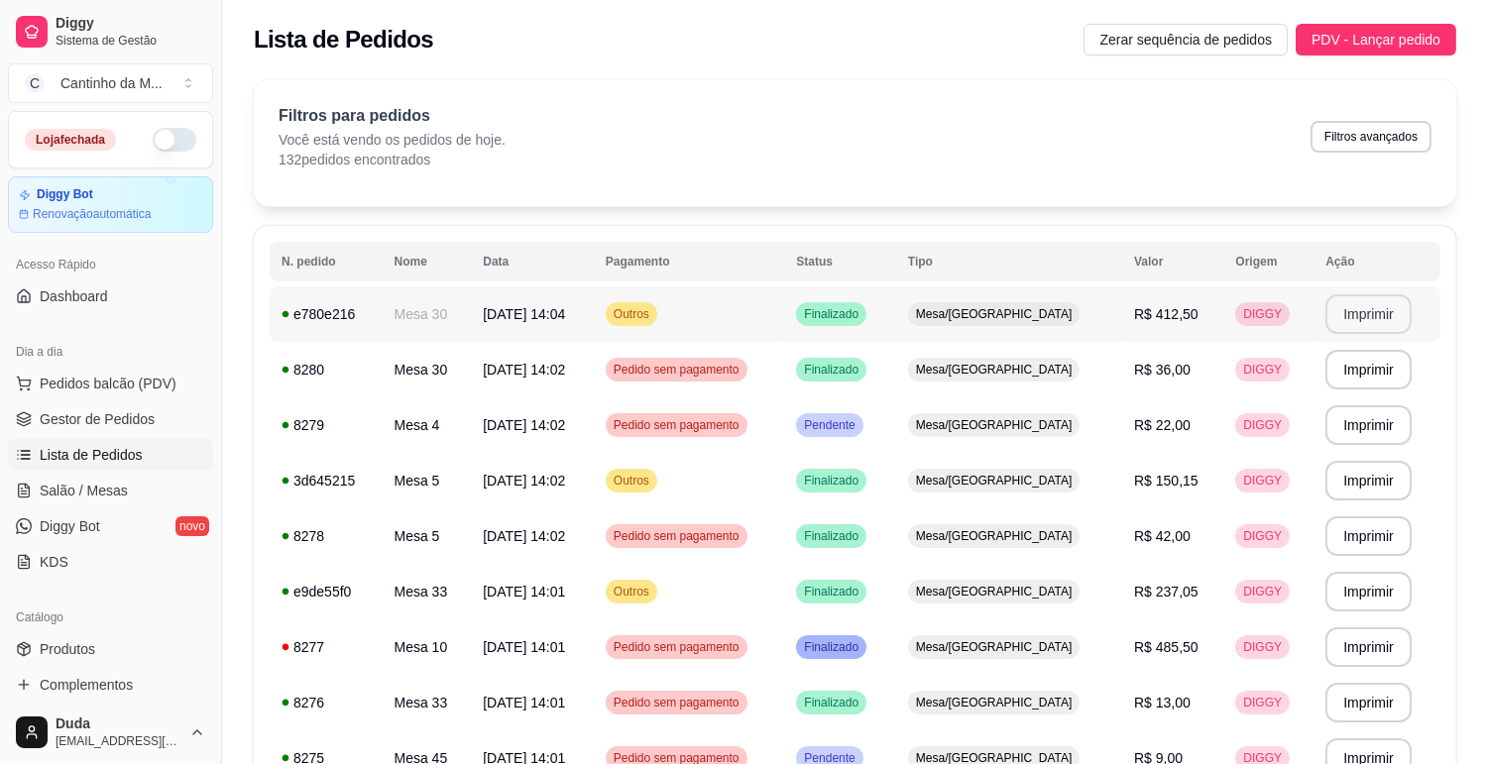
click at [1363, 322] on button "Imprimir" at bounding box center [1368, 314] width 86 height 40
click at [144, 417] on span "Gestor de Pedidos" at bounding box center [97, 419] width 115 height 20
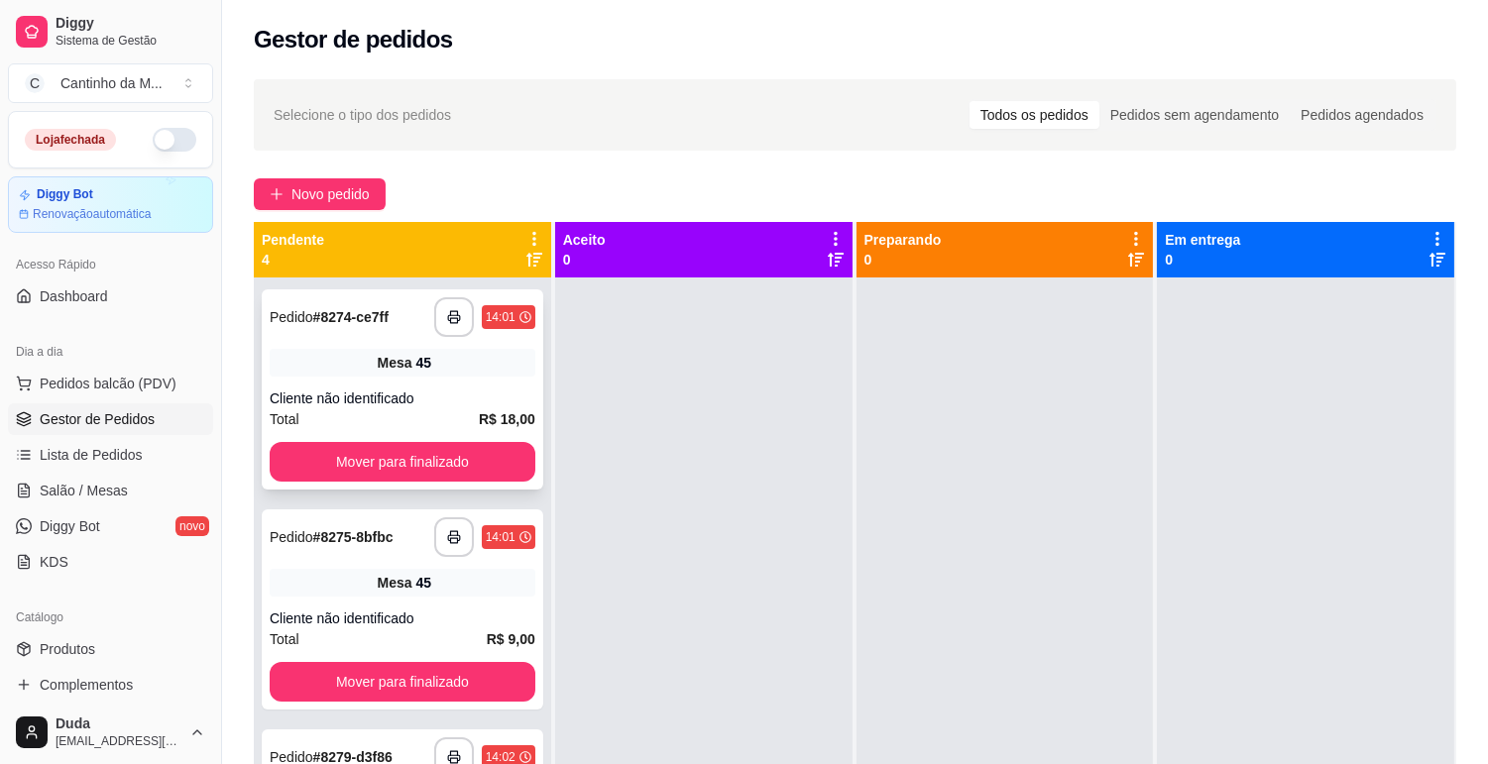
click at [368, 379] on div "**********" at bounding box center [403, 389] width 282 height 200
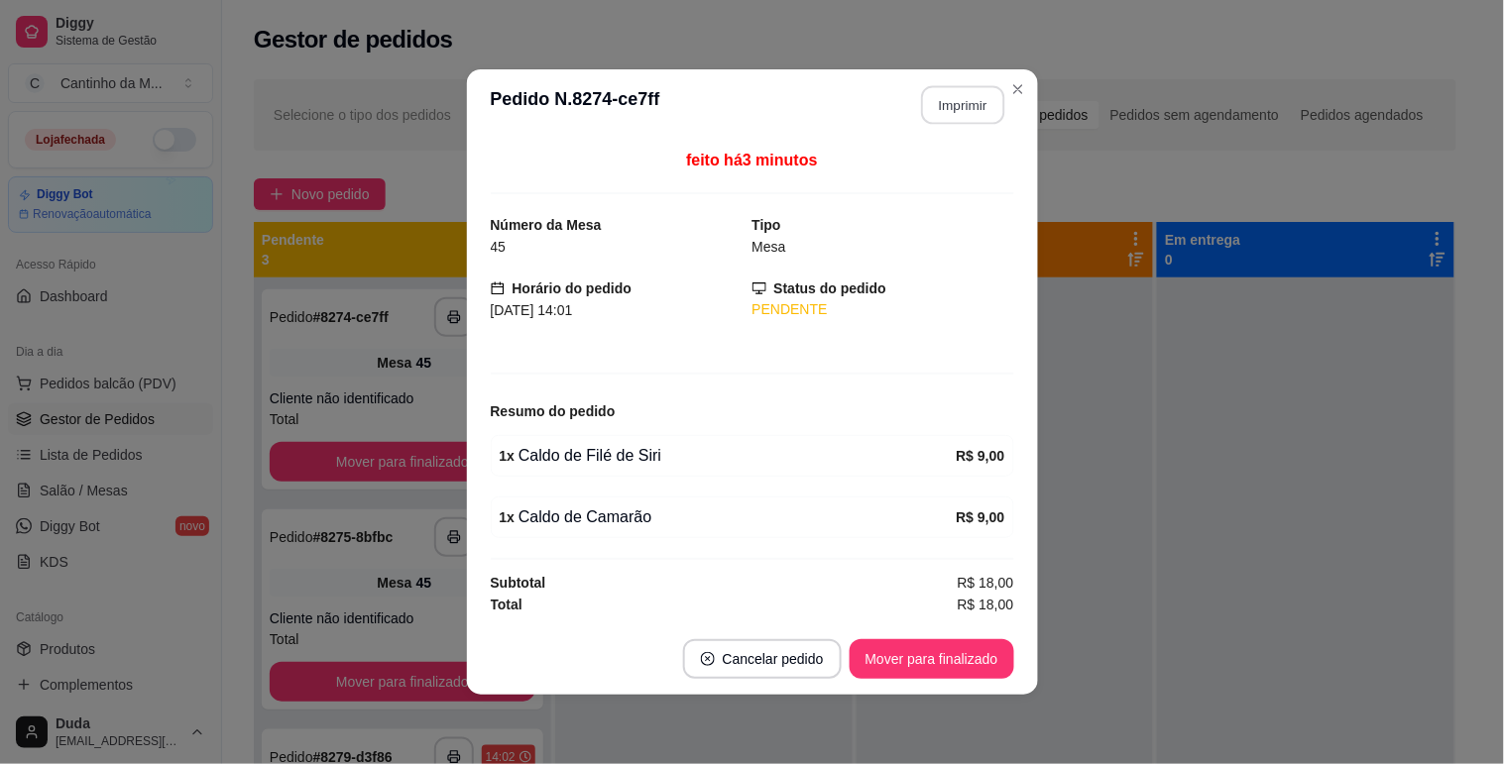
click at [950, 117] on button "Imprimir" at bounding box center [962, 105] width 83 height 39
click at [965, 668] on button "Mover para finalizado" at bounding box center [932, 659] width 165 height 40
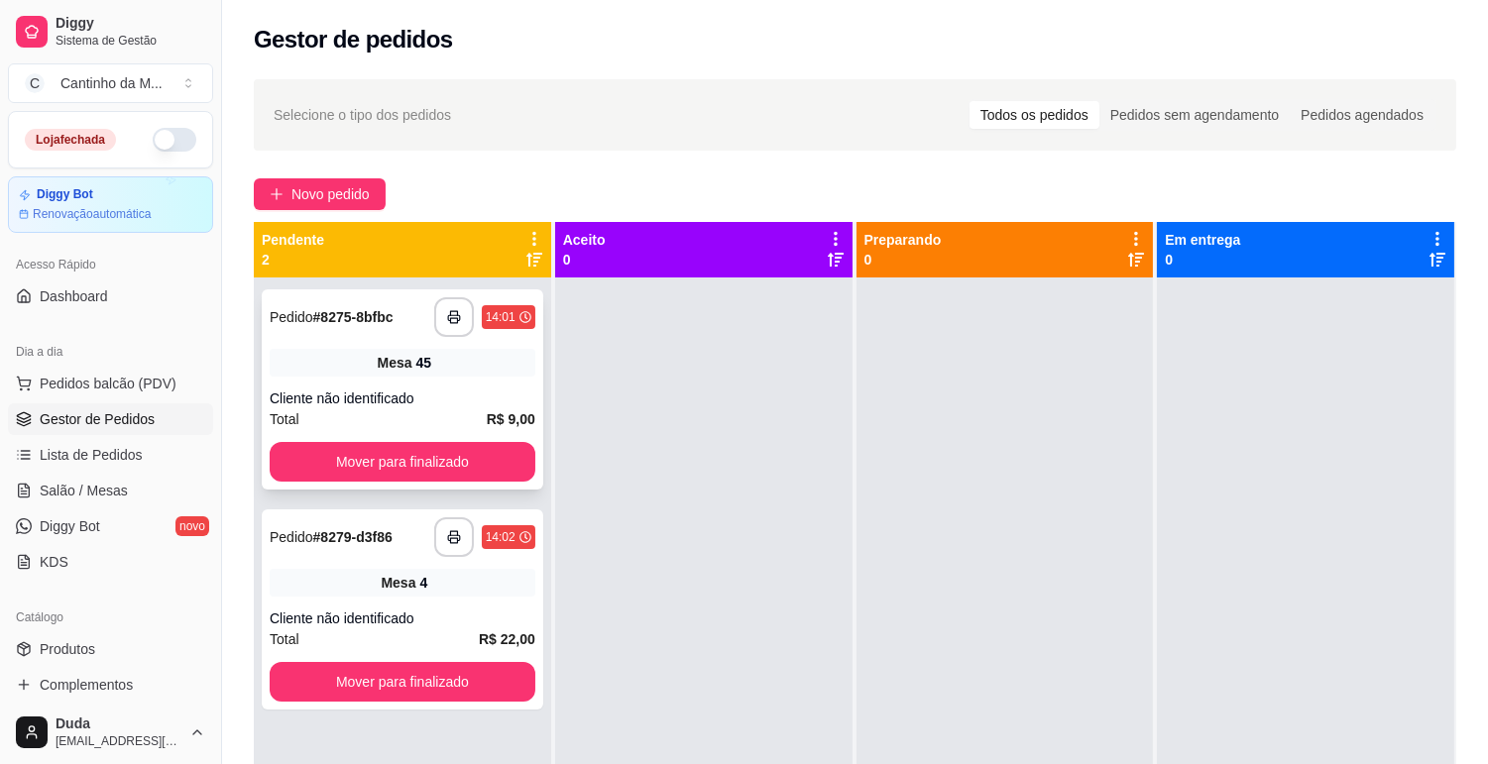
click at [354, 370] on div "Mesa 45" at bounding box center [403, 363] width 266 height 28
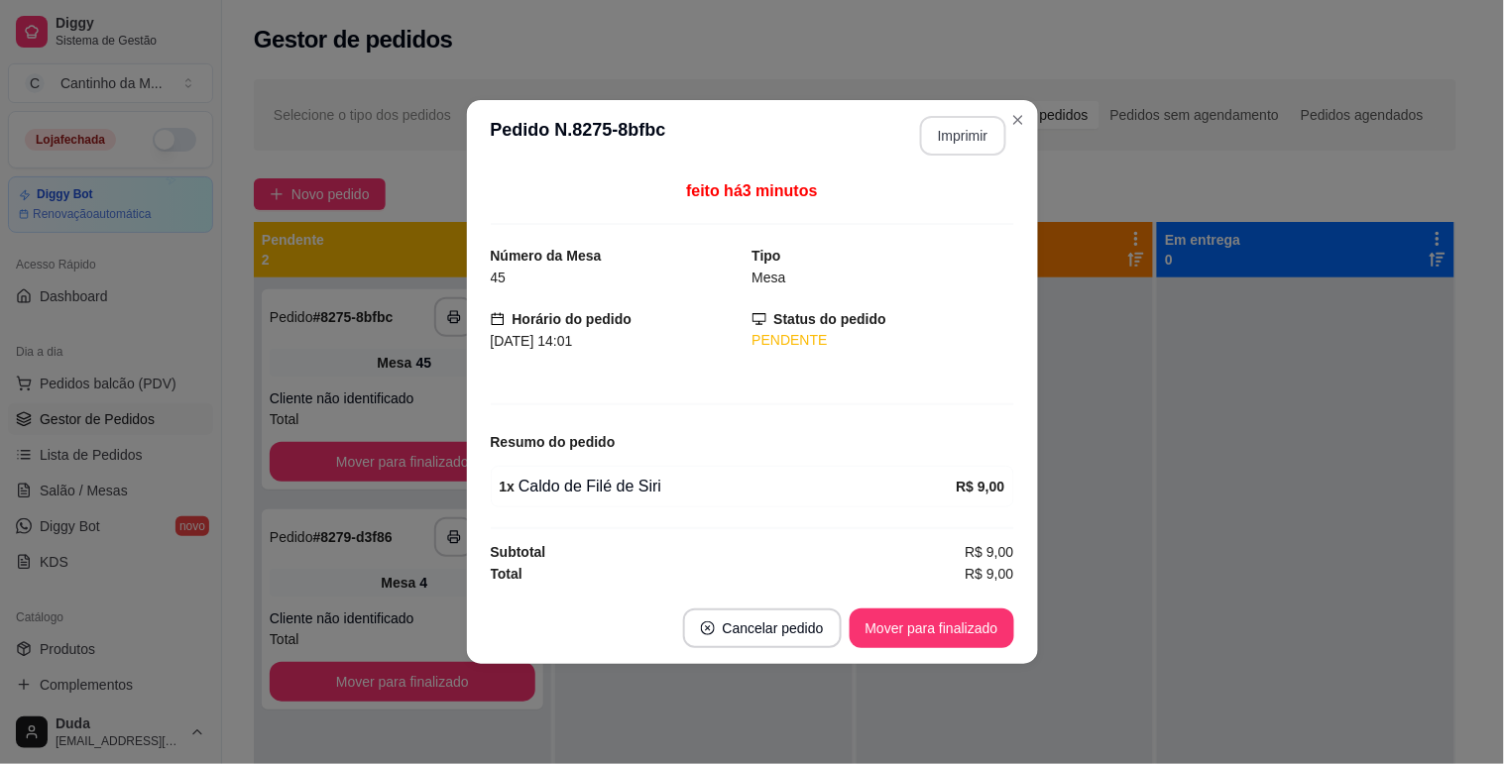
click at [962, 130] on button "Imprimir" at bounding box center [963, 136] width 86 height 40
click at [972, 626] on button "Mover para finalizado" at bounding box center [932, 629] width 160 height 39
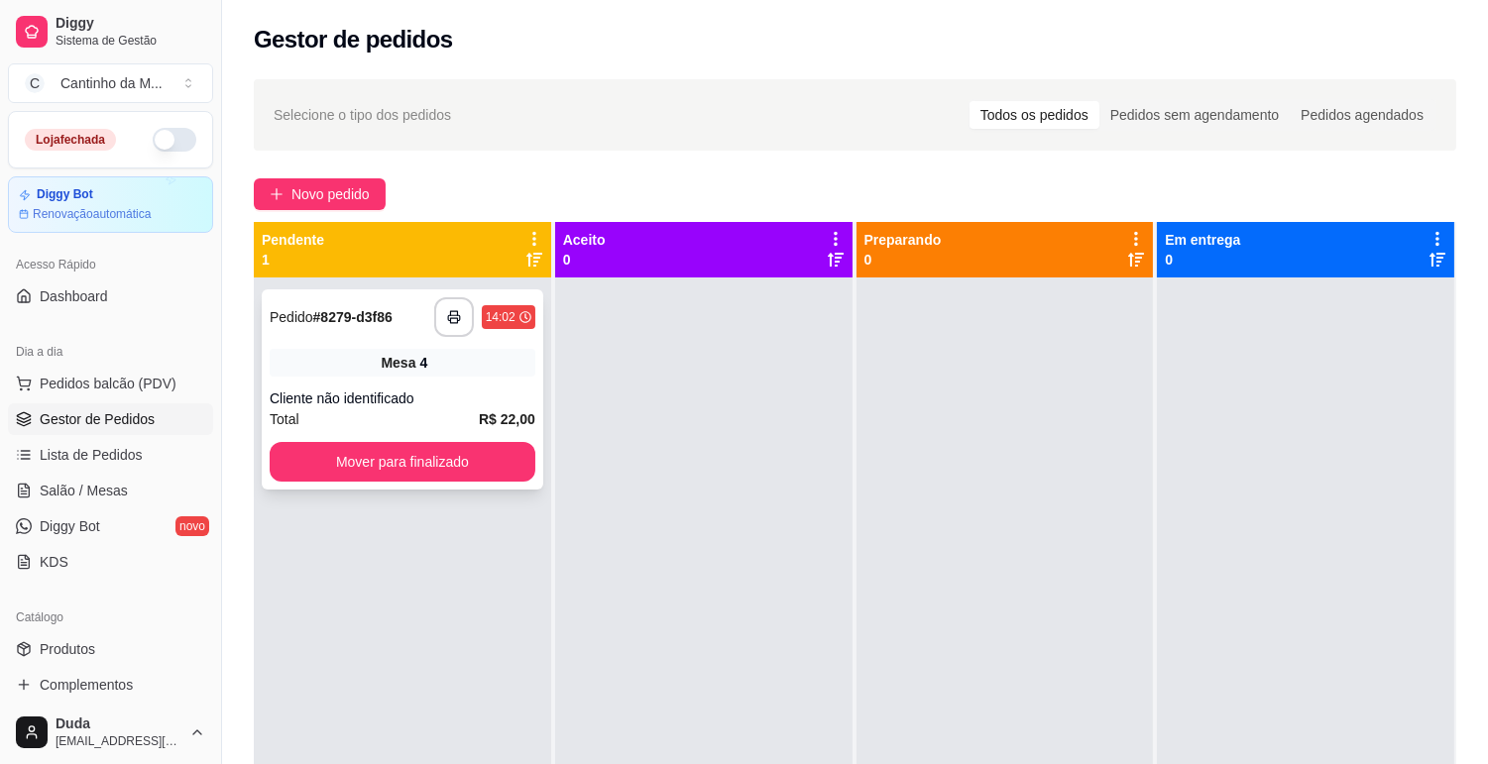
click at [489, 375] on div "Mesa 4" at bounding box center [403, 363] width 266 height 28
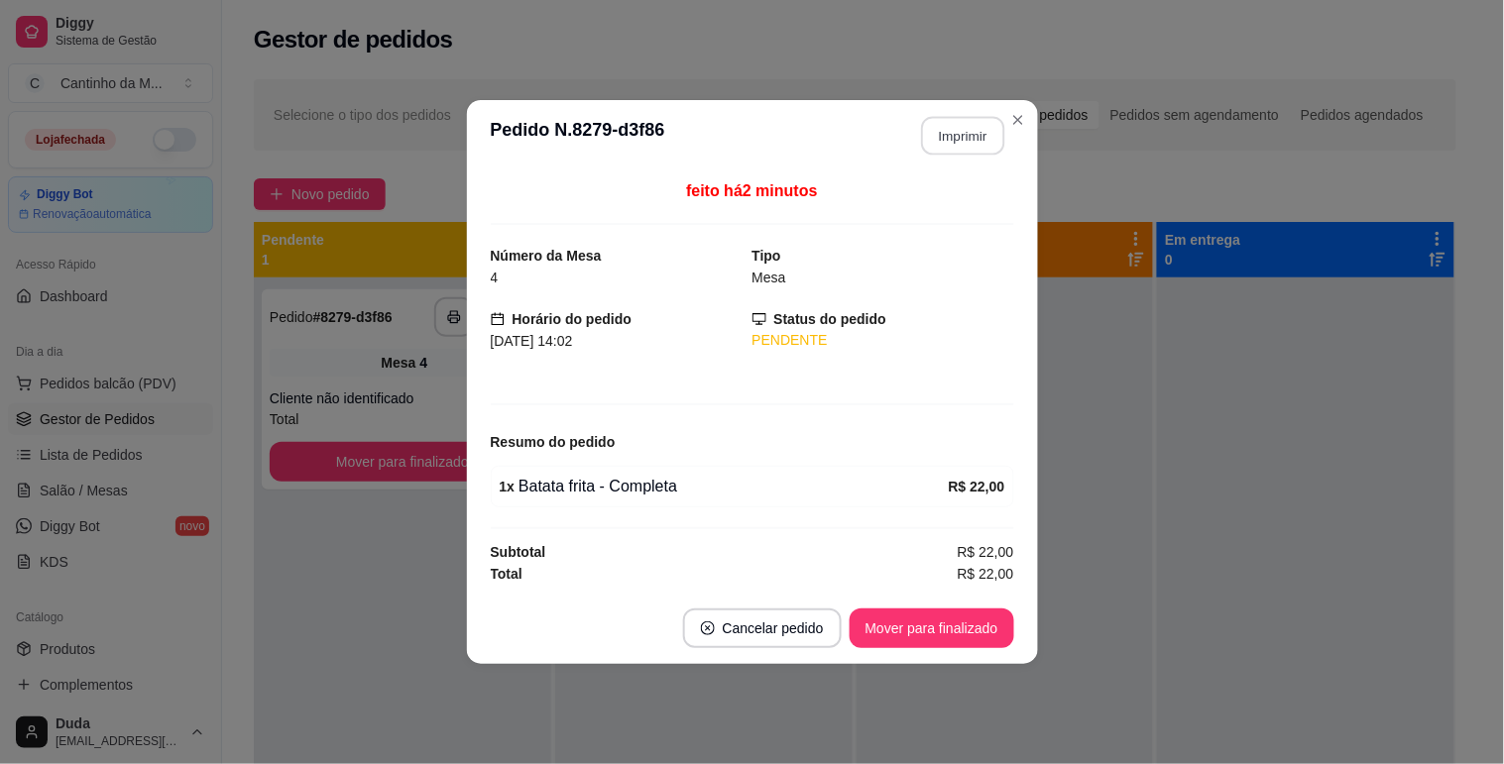
click at [940, 141] on button "Imprimir" at bounding box center [962, 136] width 83 height 39
click at [940, 632] on button "Mover para finalizado" at bounding box center [932, 629] width 165 height 40
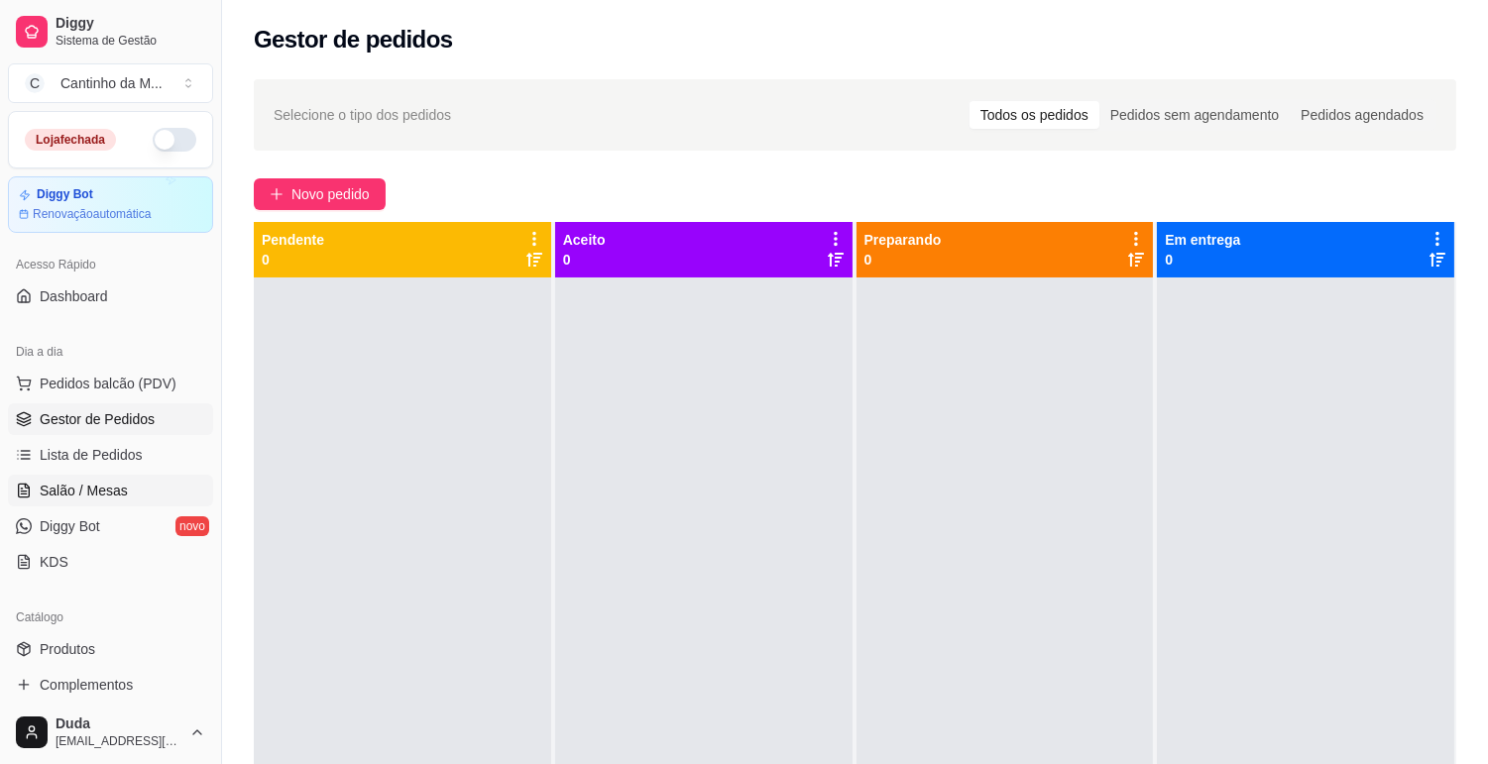
click at [91, 481] on span "Salão / Mesas" at bounding box center [84, 491] width 88 height 20
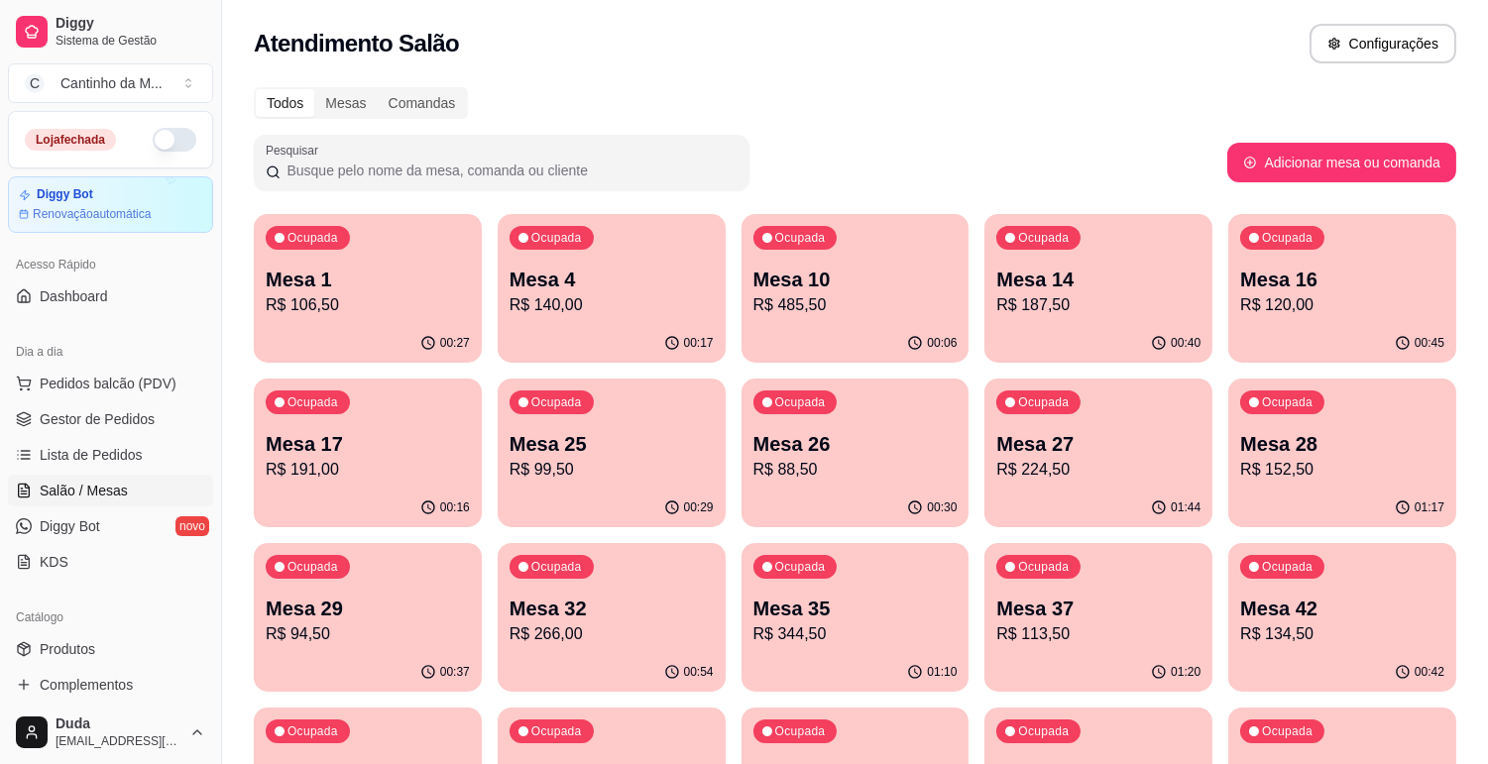
click at [1312, 463] on p "R$ 152,50" at bounding box center [1342, 470] width 204 height 24
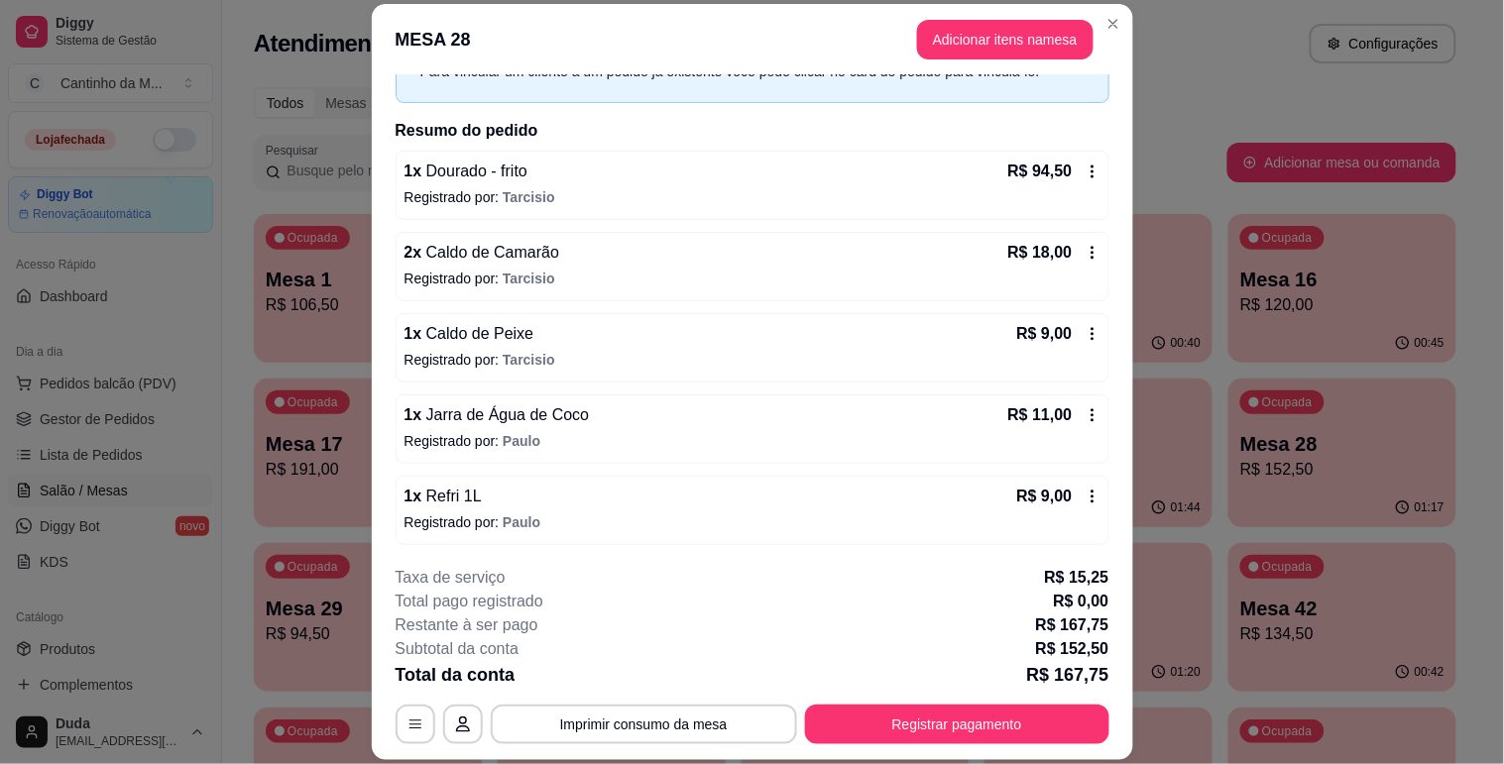
scroll to position [244, 0]
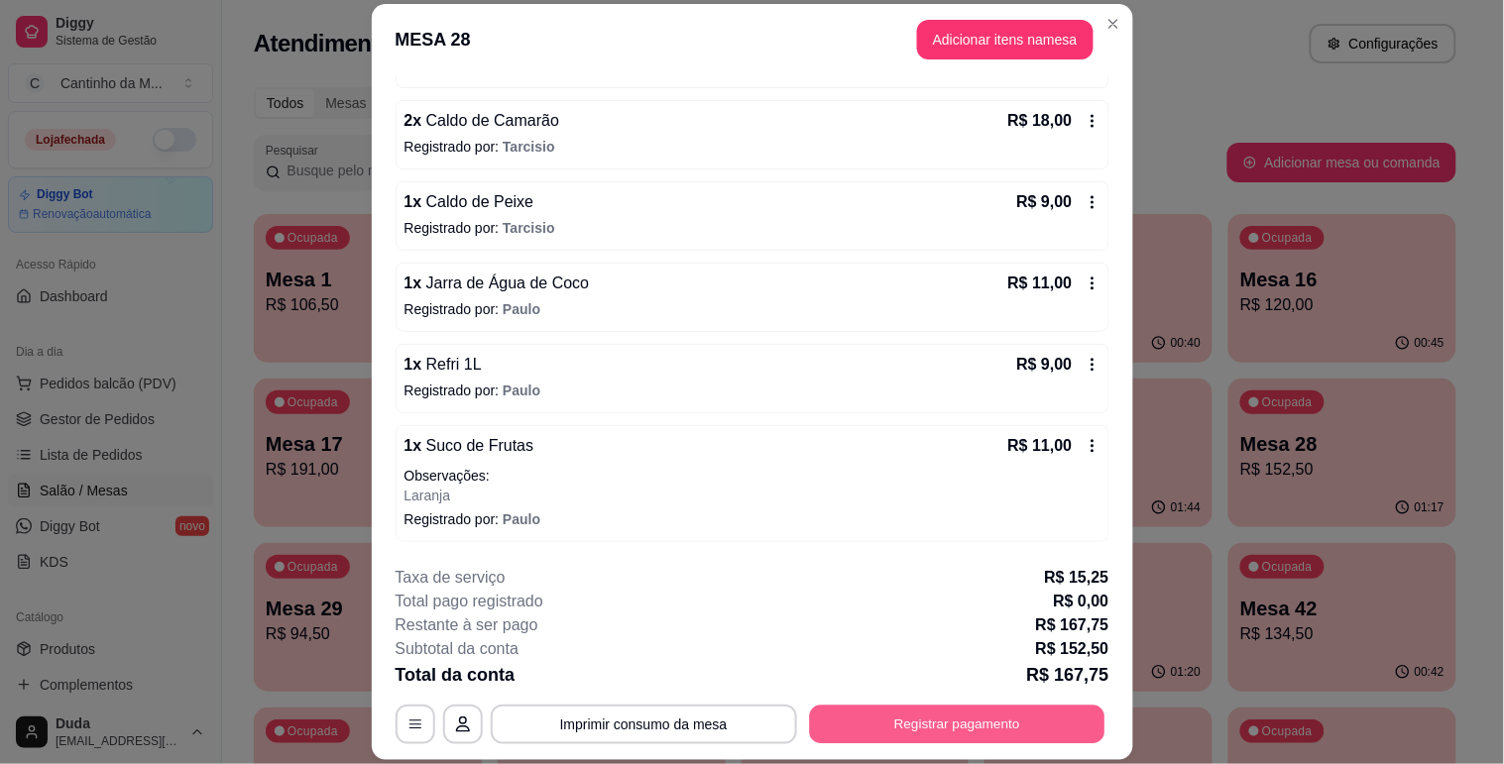
click at [954, 716] on button "Registrar pagamento" at bounding box center [956, 725] width 295 height 39
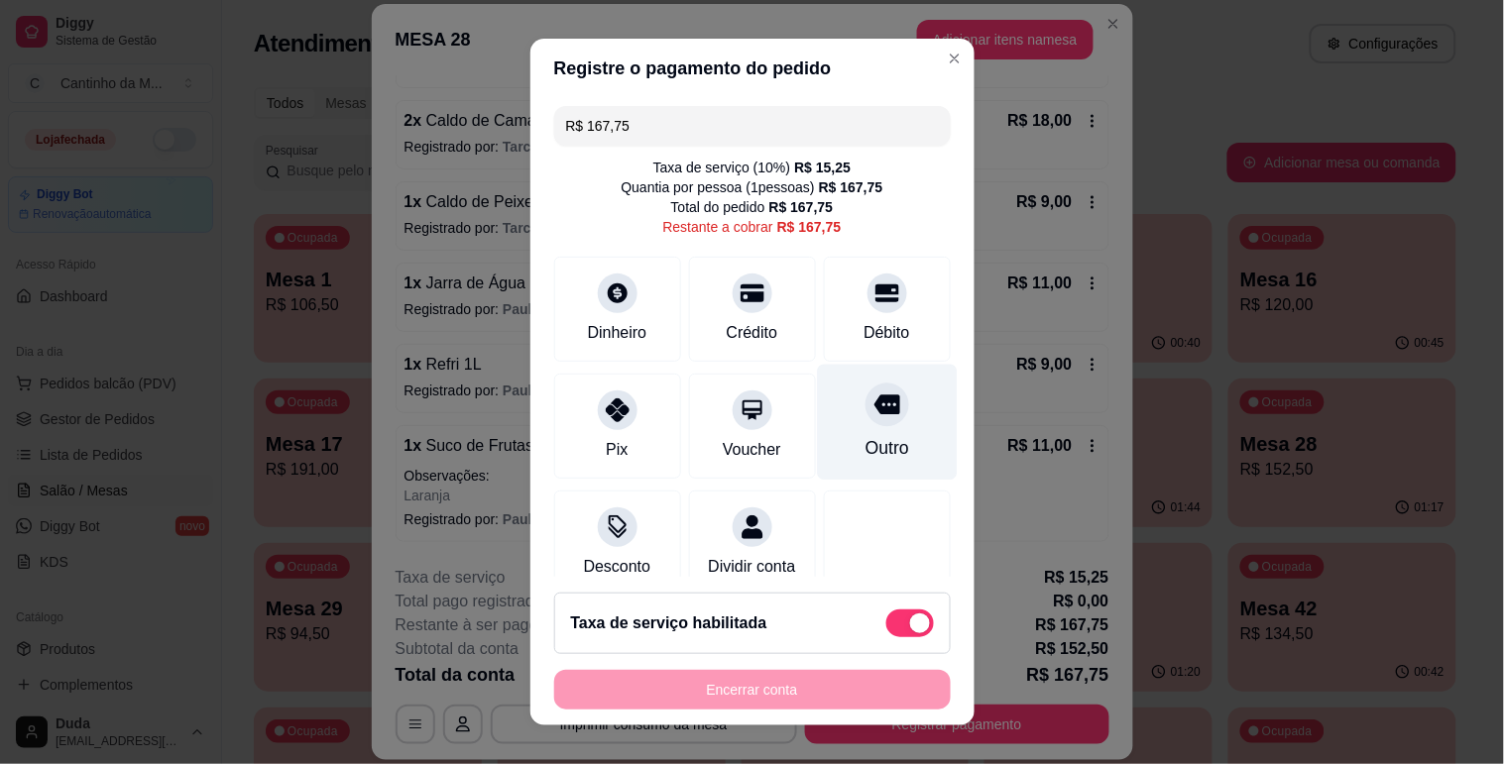
click at [873, 417] on icon at bounding box center [886, 405] width 26 height 26
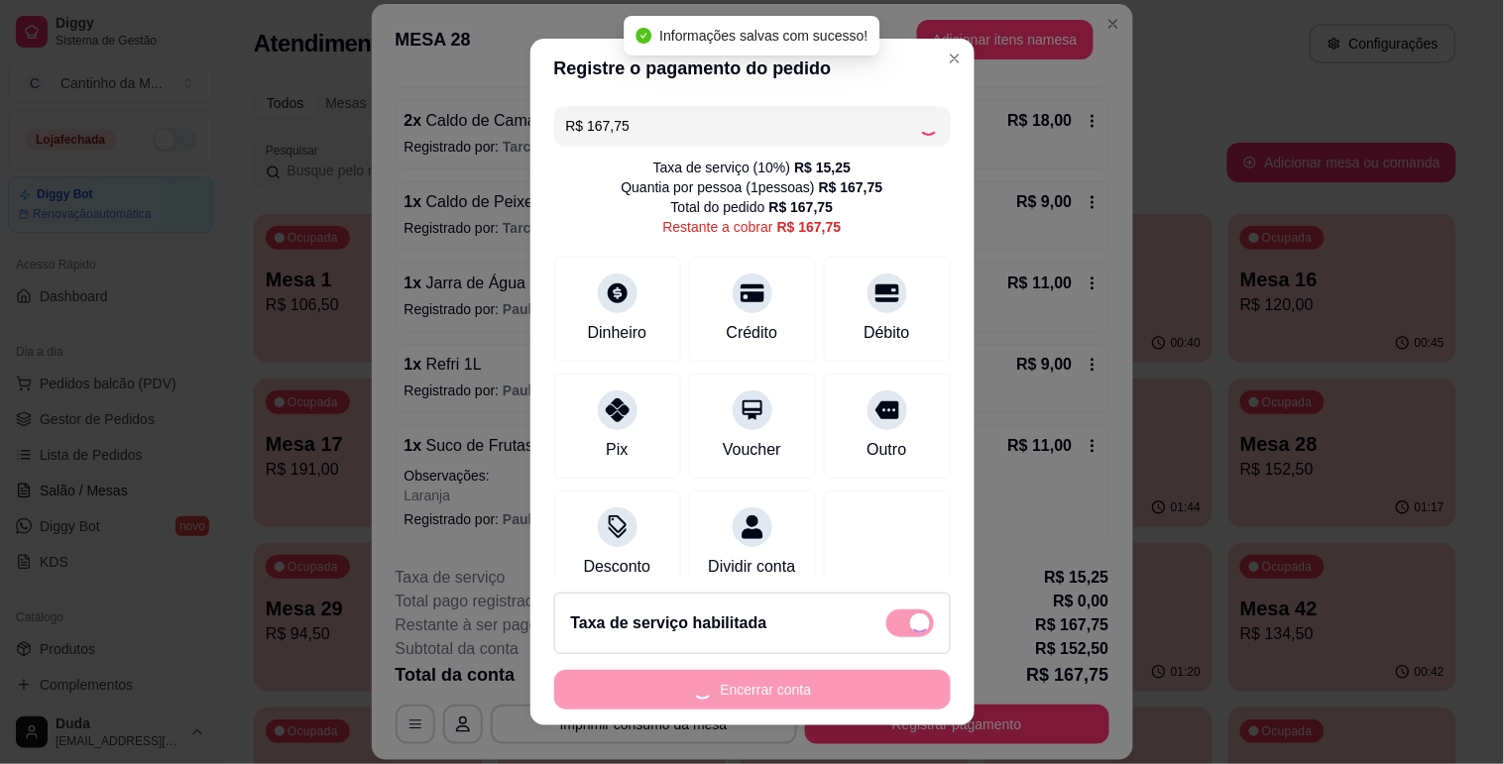
type input "R$ 0,00"
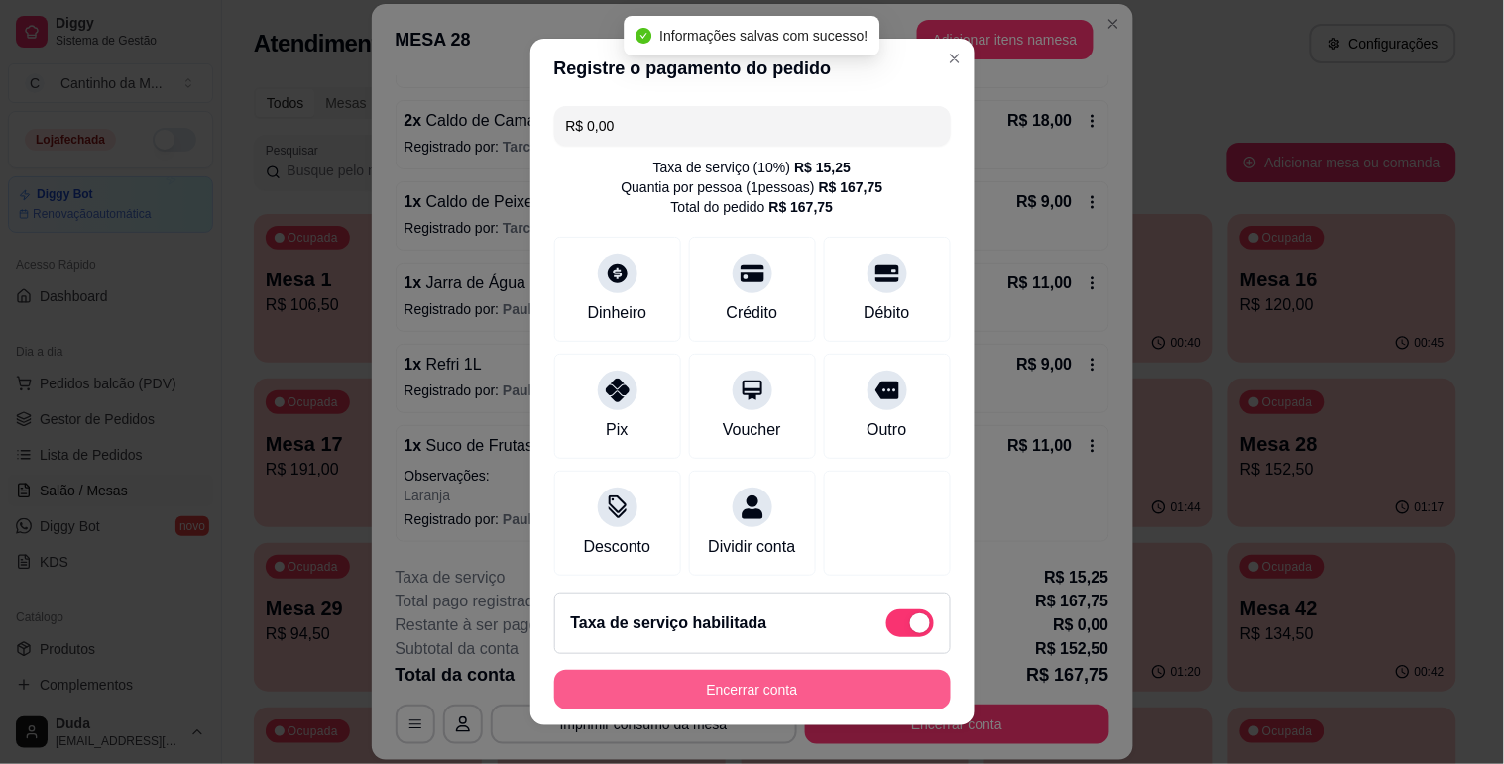
click at [745, 684] on button "Encerrar conta" at bounding box center [752, 690] width 397 height 40
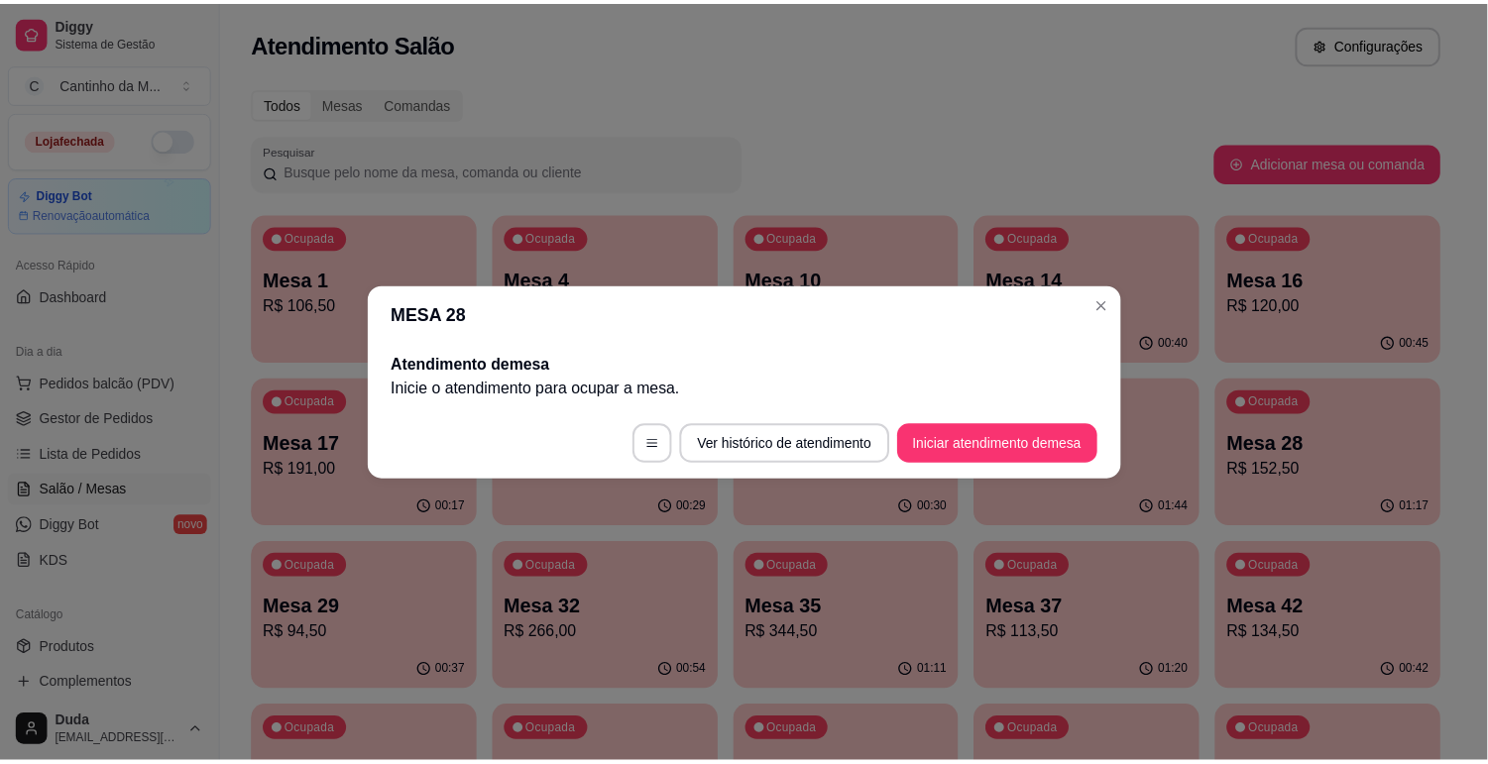
scroll to position [0, 0]
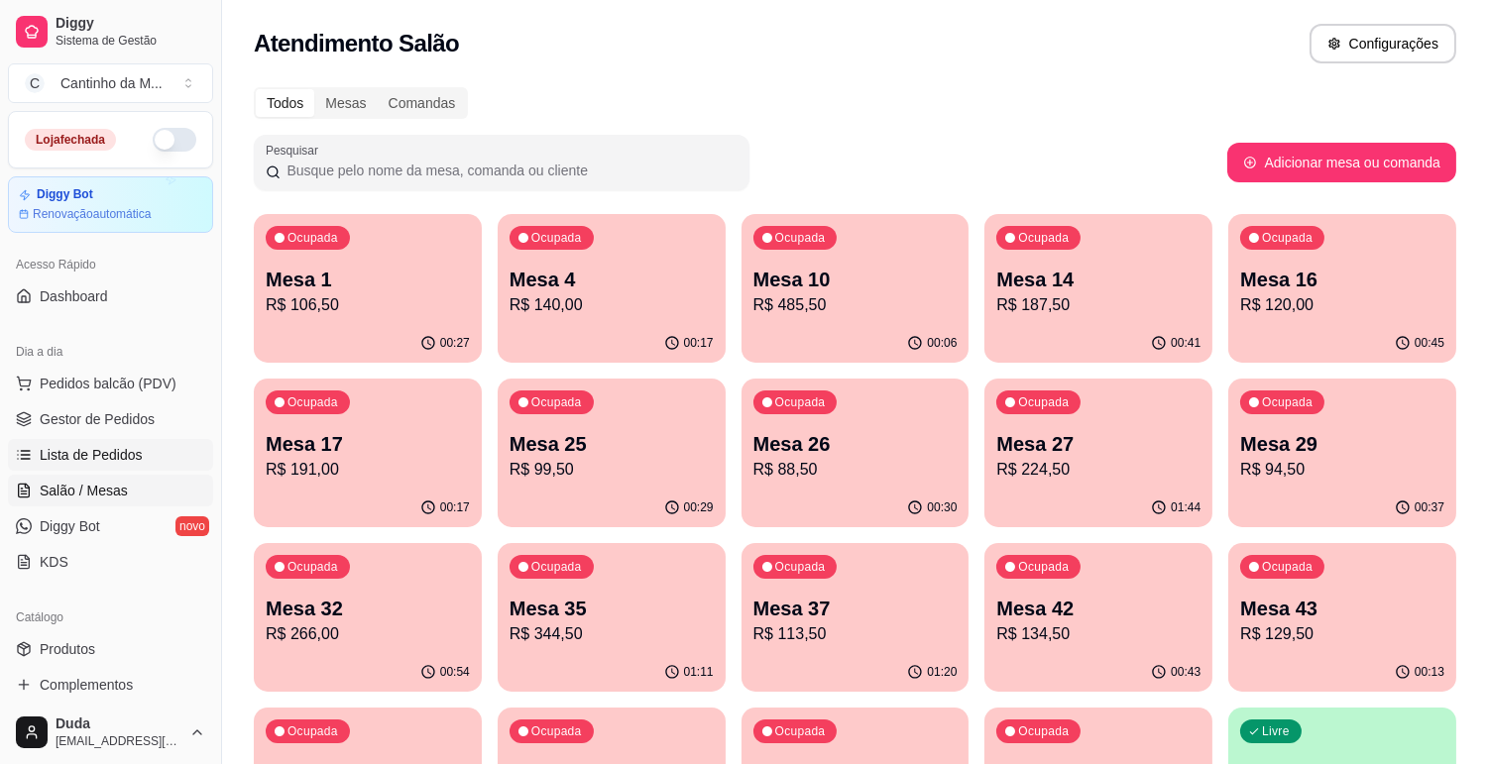
click at [155, 444] on link "Lista de Pedidos" at bounding box center [110, 455] width 205 height 32
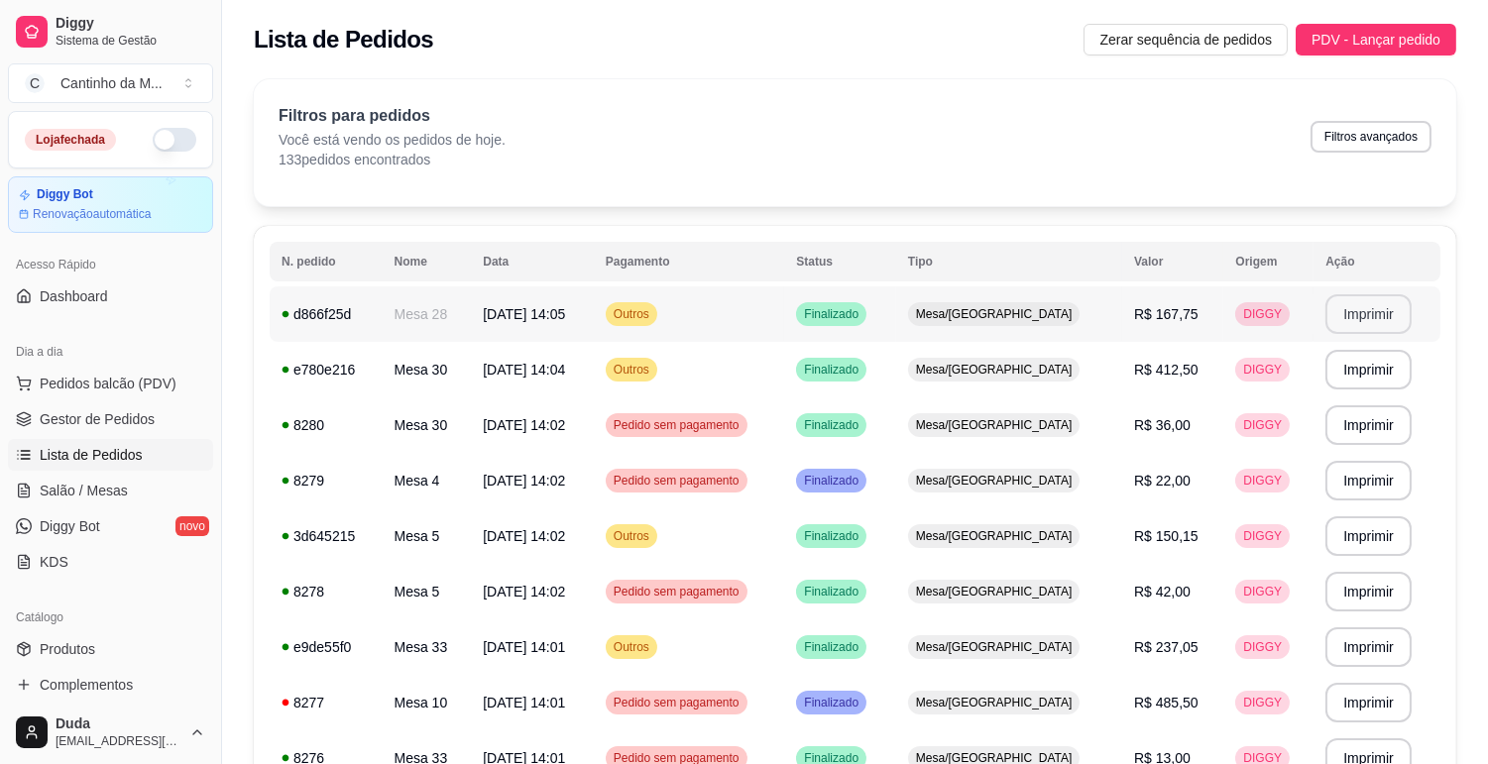
click at [1381, 307] on button "Imprimir" at bounding box center [1368, 314] width 86 height 40
click at [165, 412] on link "Gestor de Pedidos" at bounding box center [110, 419] width 205 height 32
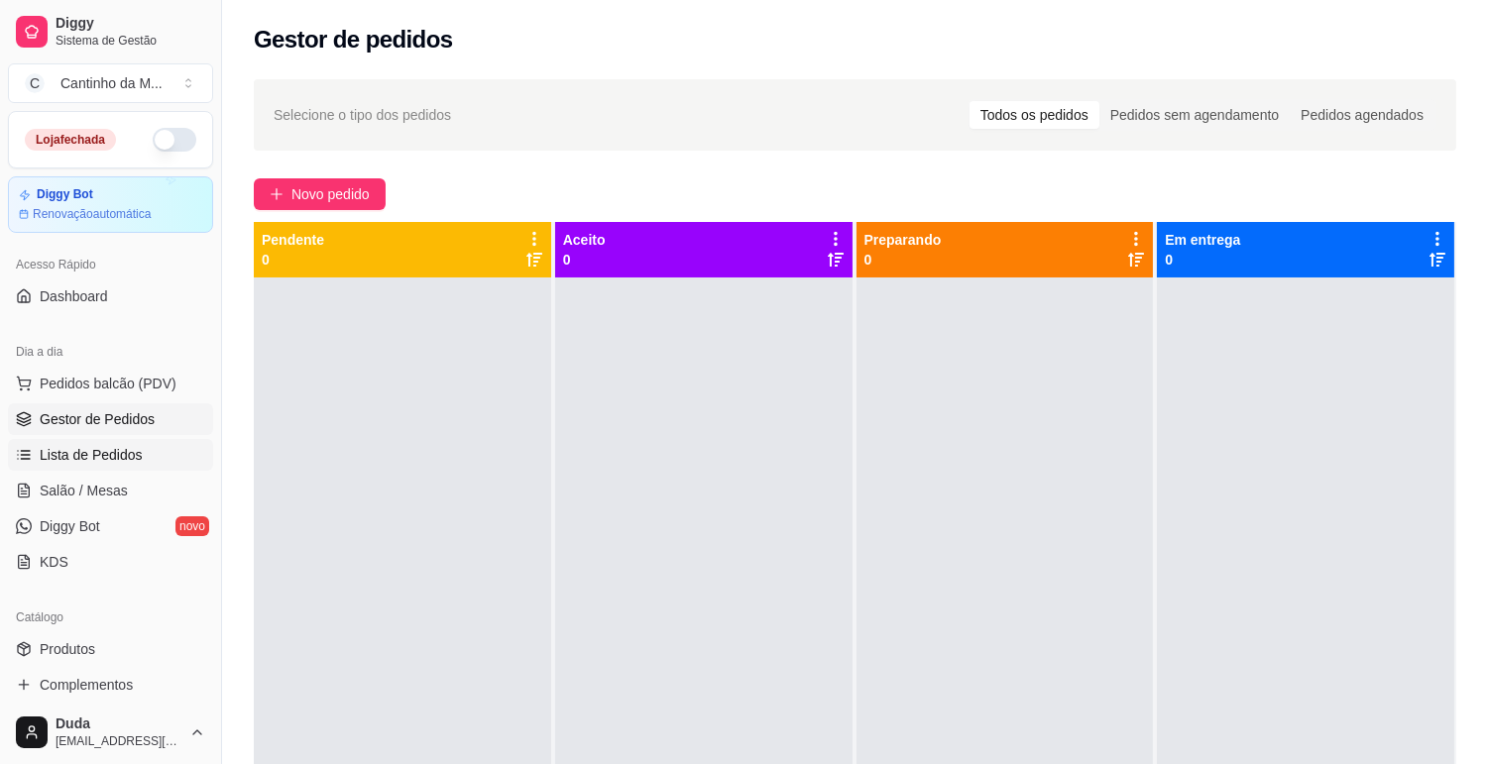
click at [112, 463] on span "Lista de Pedidos" at bounding box center [91, 455] width 103 height 20
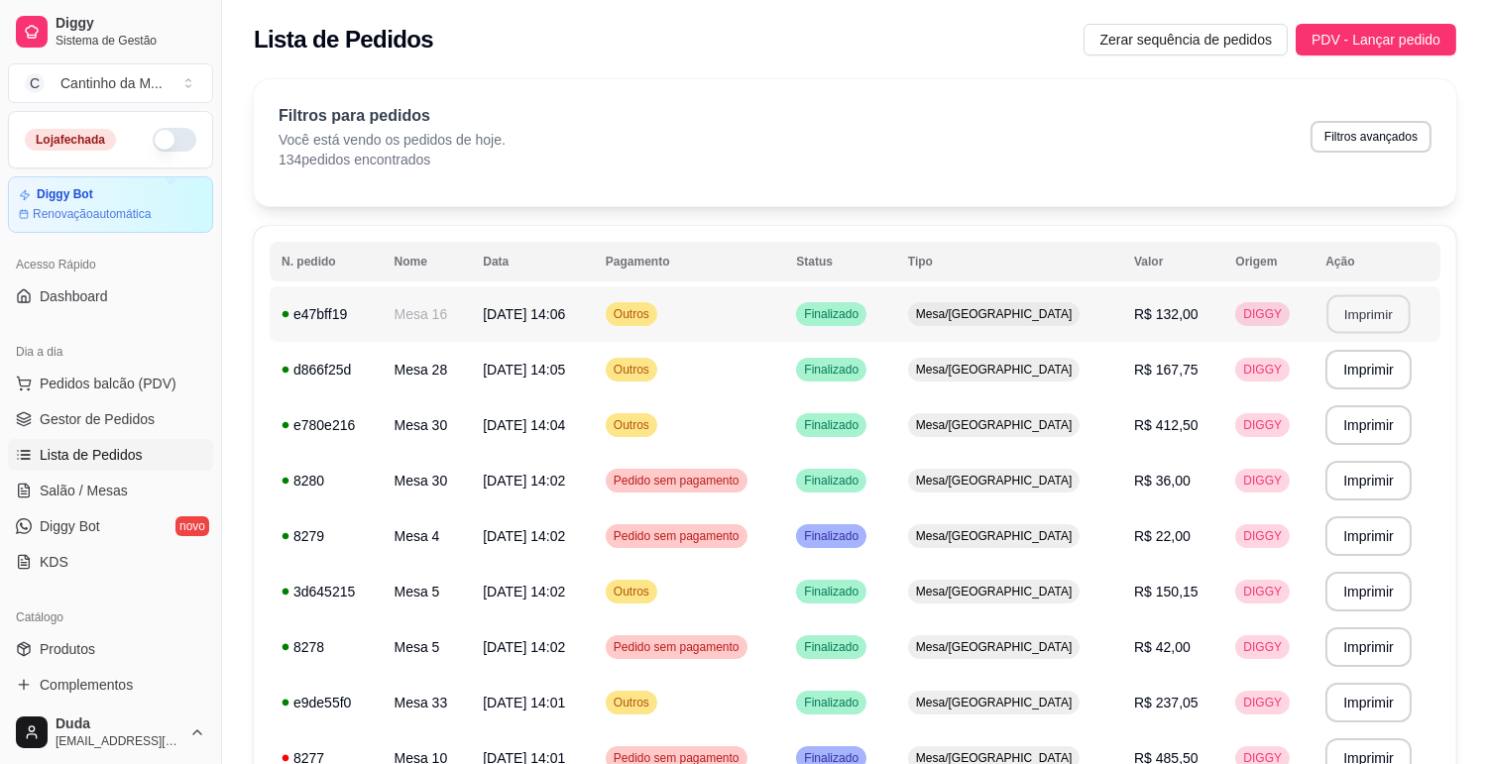
click at [1362, 310] on button "Imprimir" at bounding box center [1368, 314] width 83 height 39
click at [125, 406] on link "Gestor de Pedidos" at bounding box center [110, 419] width 205 height 32
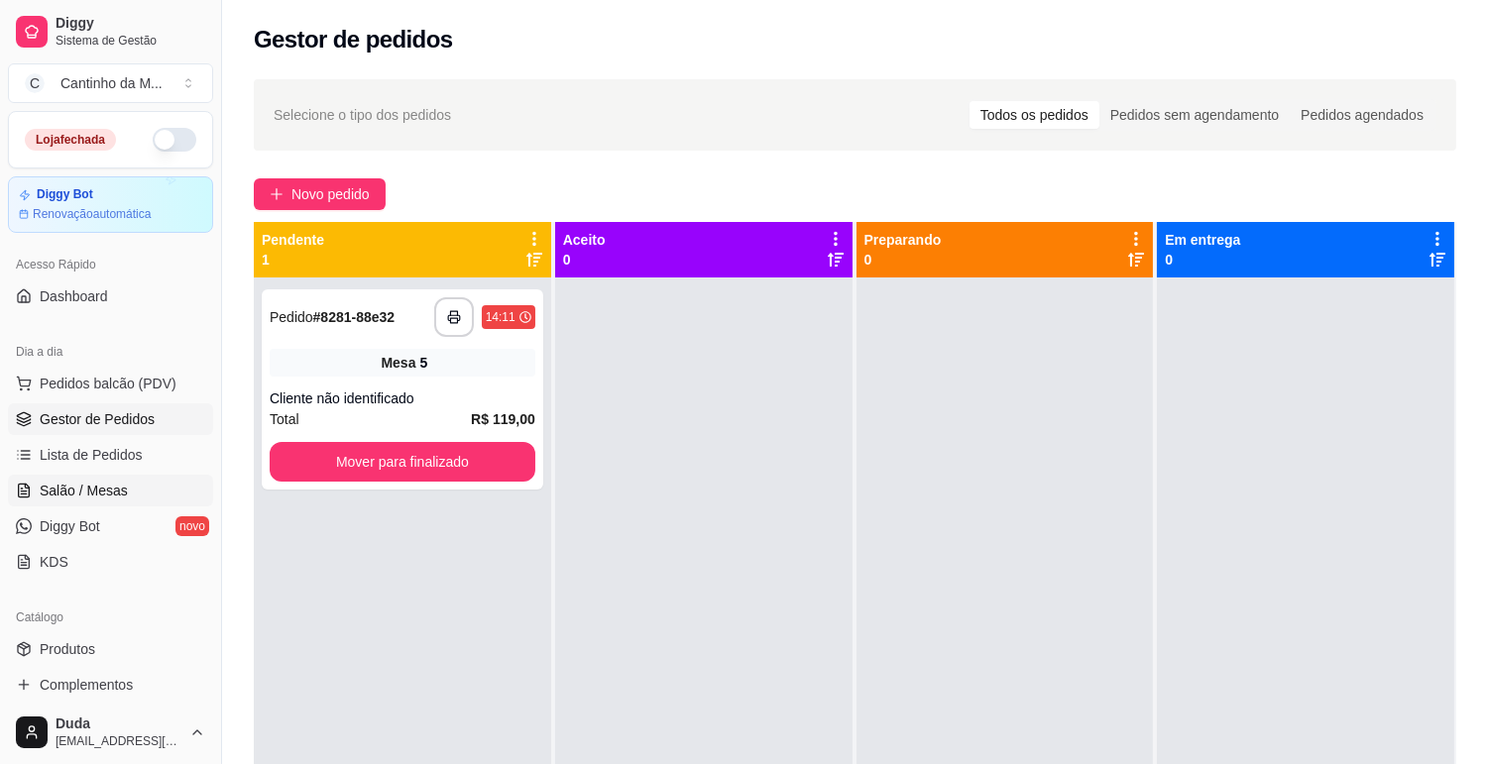
click at [126, 493] on link "Salão / Mesas" at bounding box center [110, 491] width 205 height 32
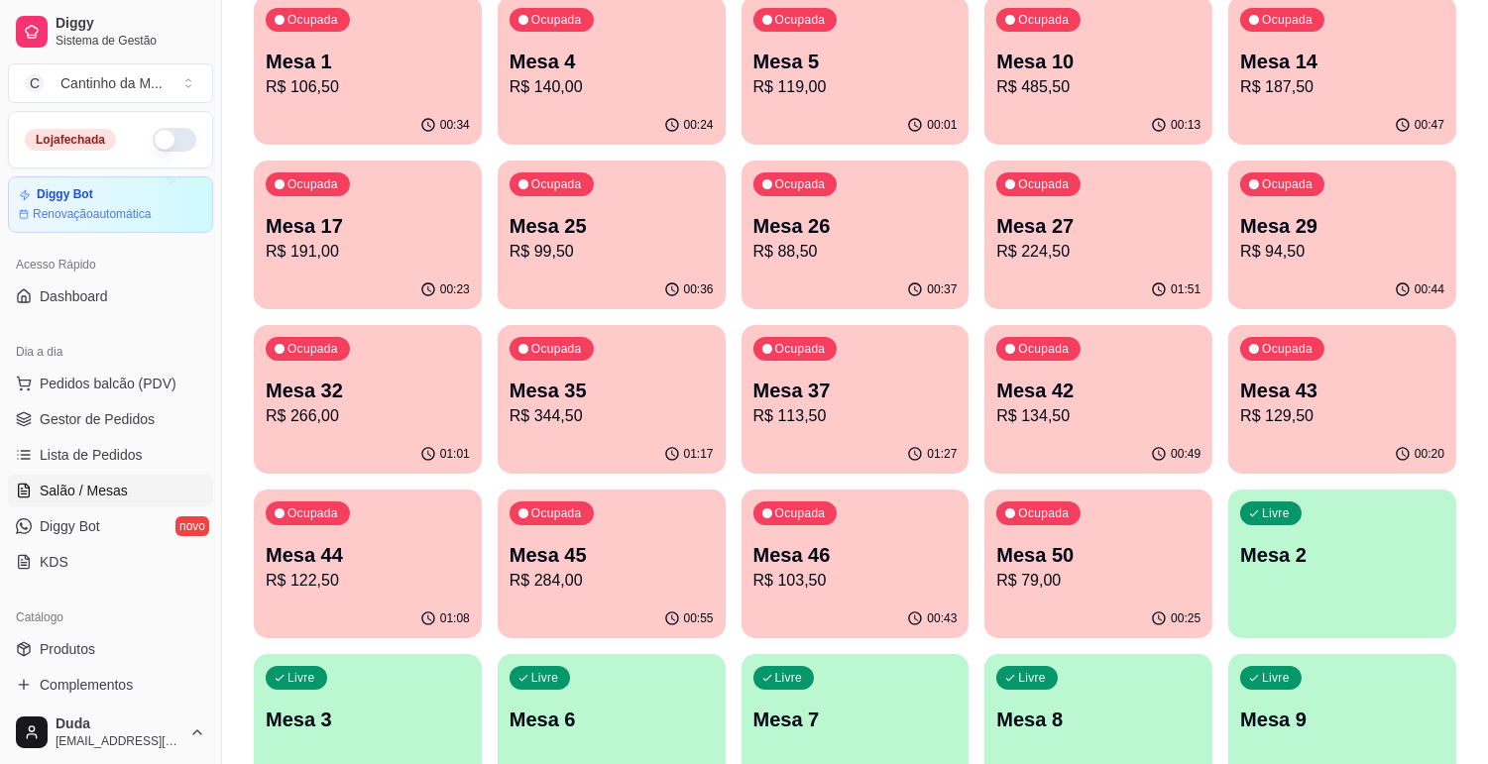
scroll to position [220, 0]
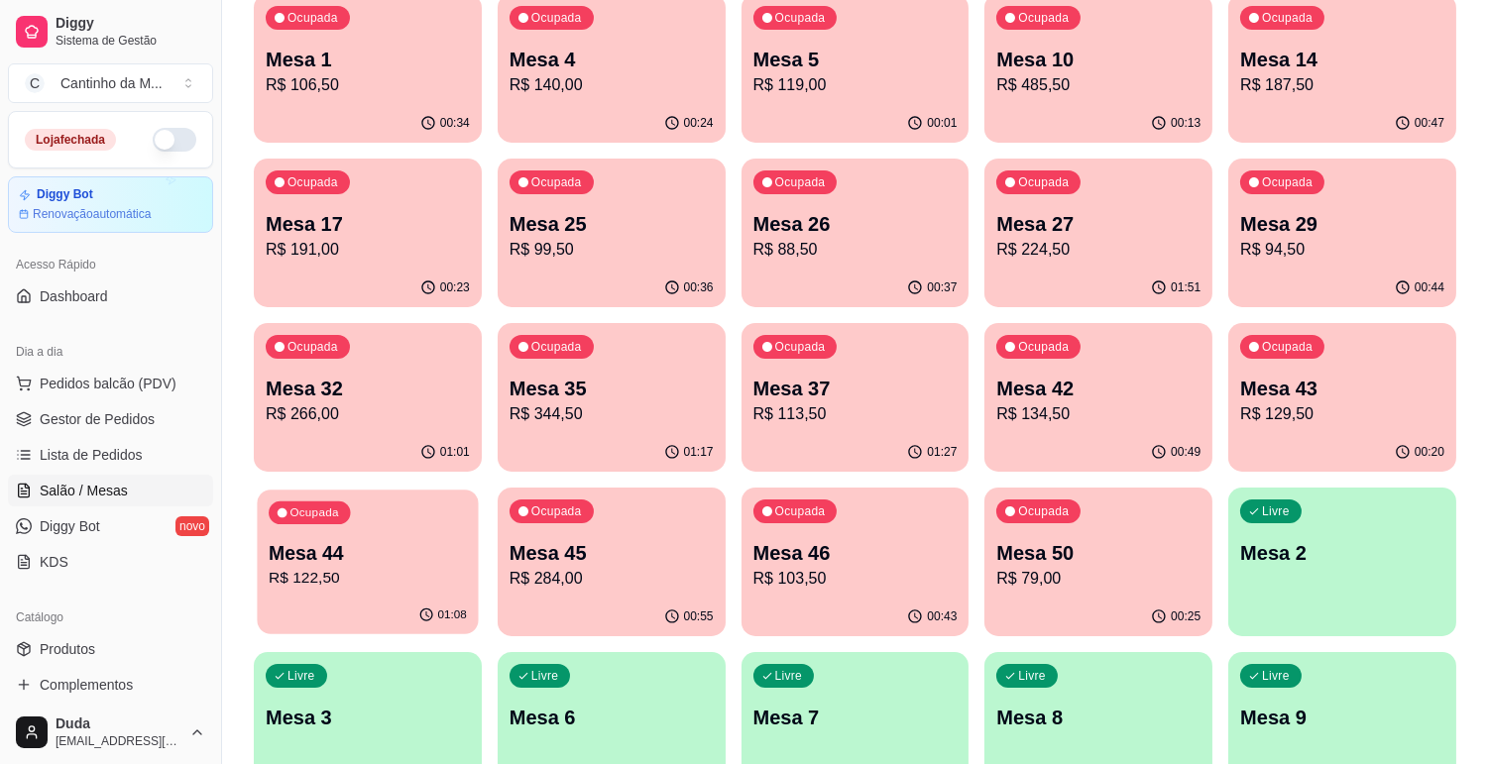
click at [400, 587] on p "R$ 122,50" at bounding box center [368, 578] width 198 height 23
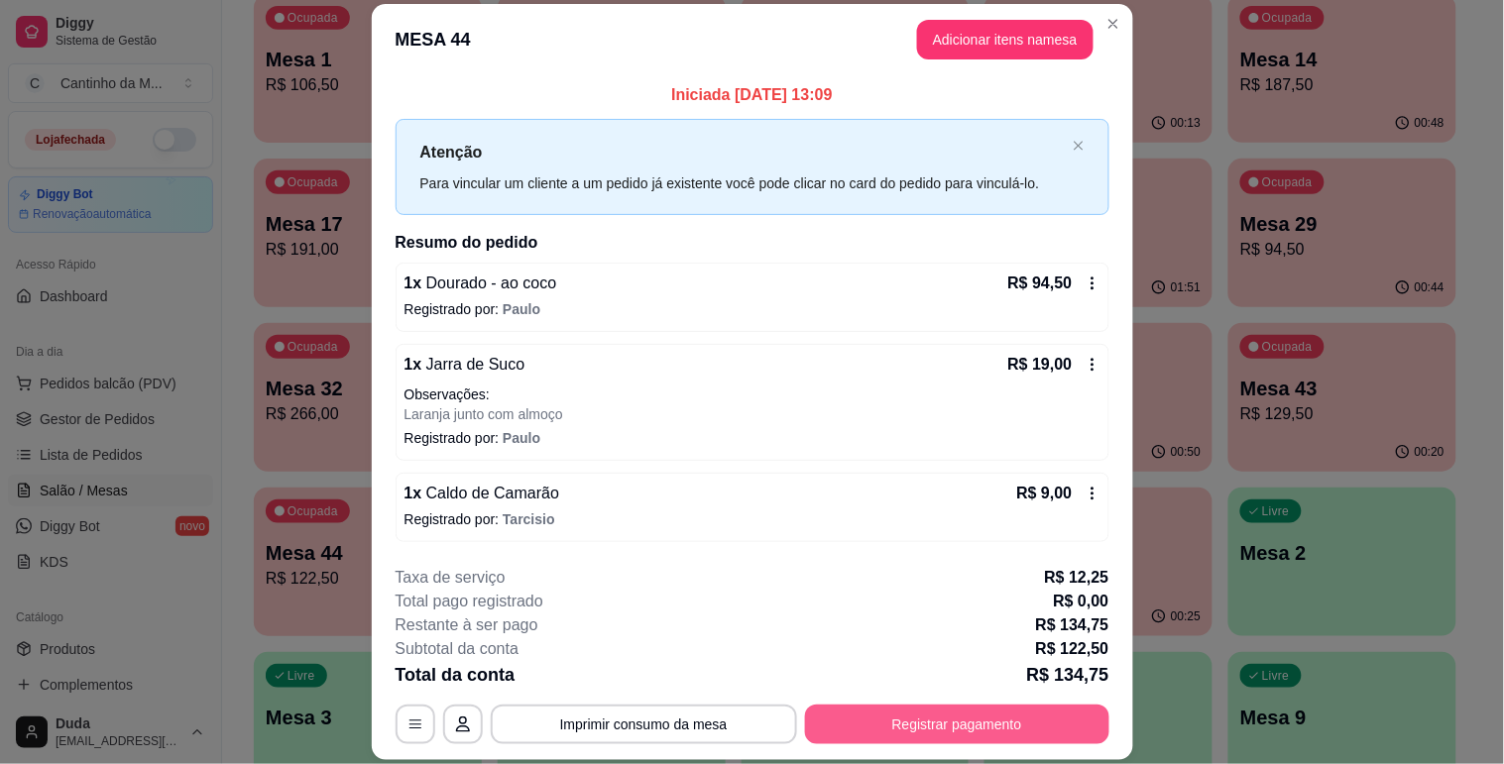
click at [888, 735] on button "Registrar pagamento" at bounding box center [957, 725] width 304 height 40
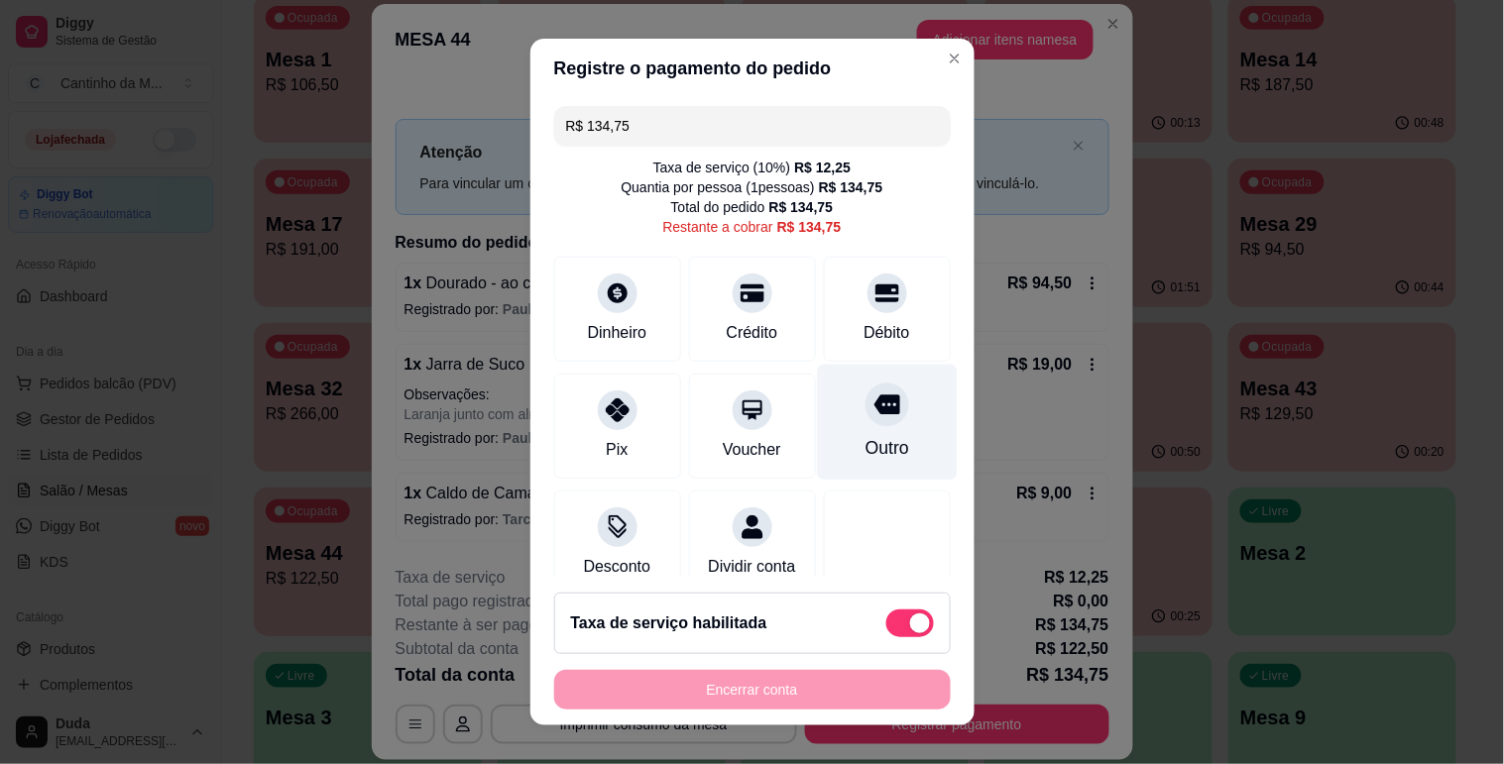
click at [864, 438] on div "Outro" at bounding box center [886, 448] width 44 height 26
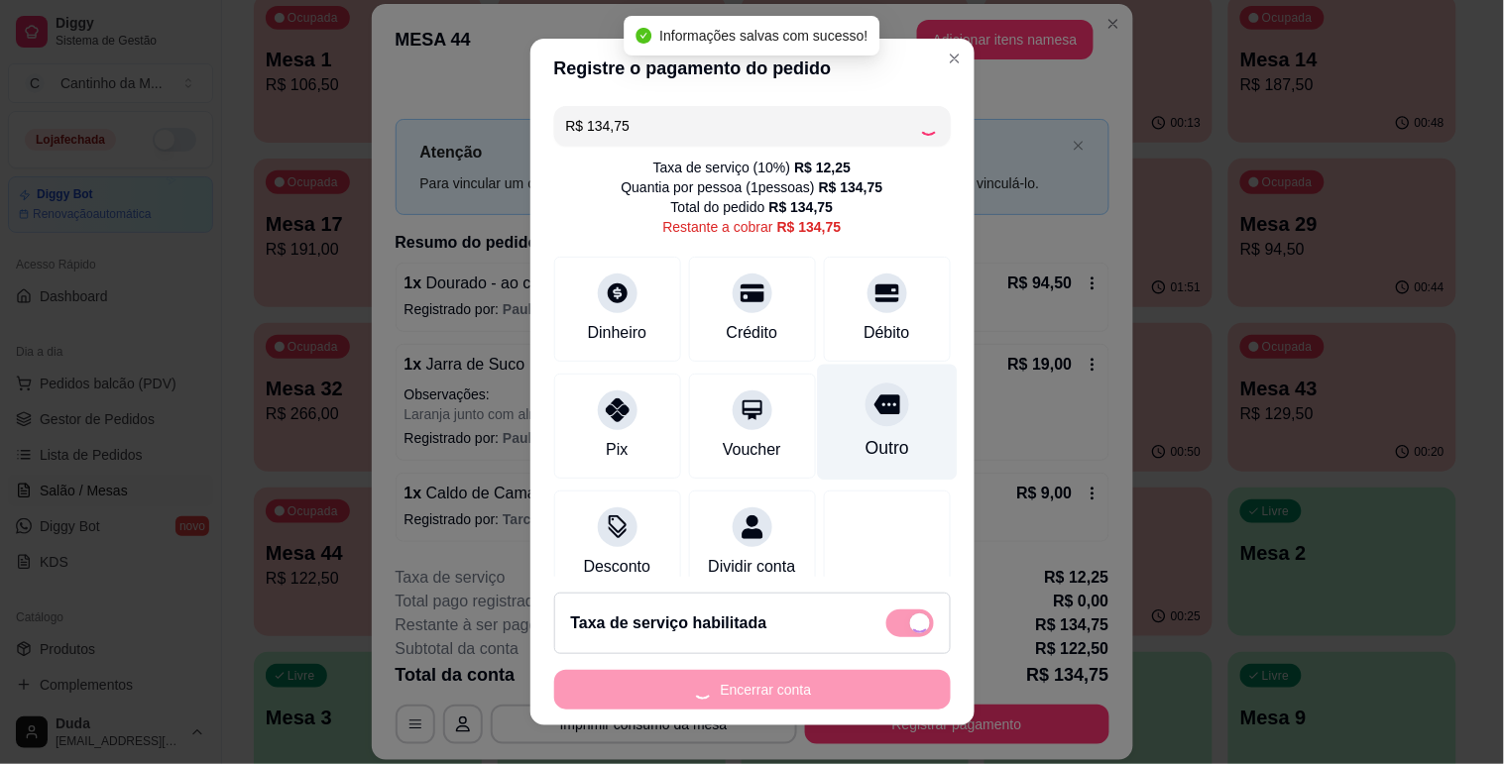
type input "R$ 0,00"
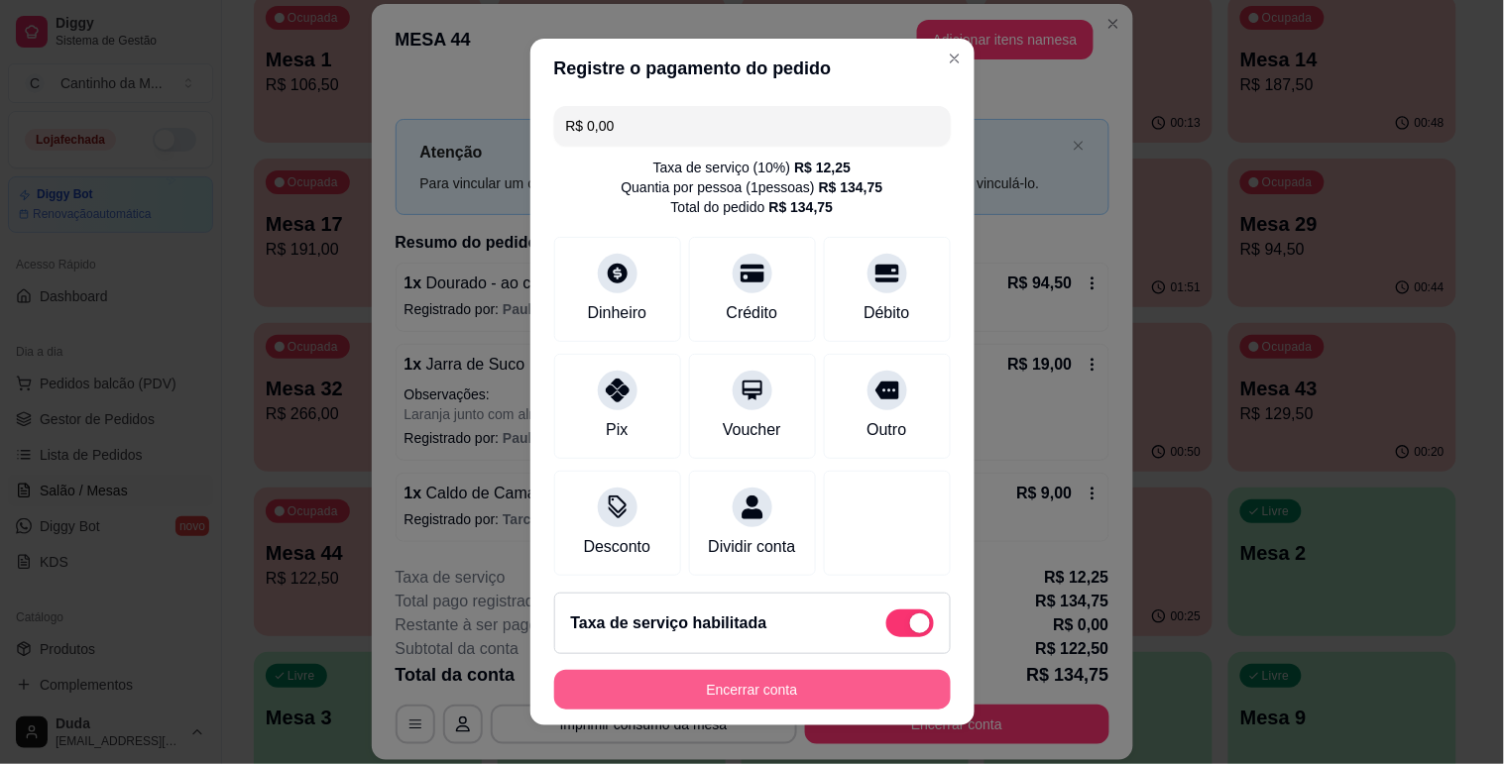
click at [746, 691] on button "Encerrar conta" at bounding box center [752, 690] width 397 height 40
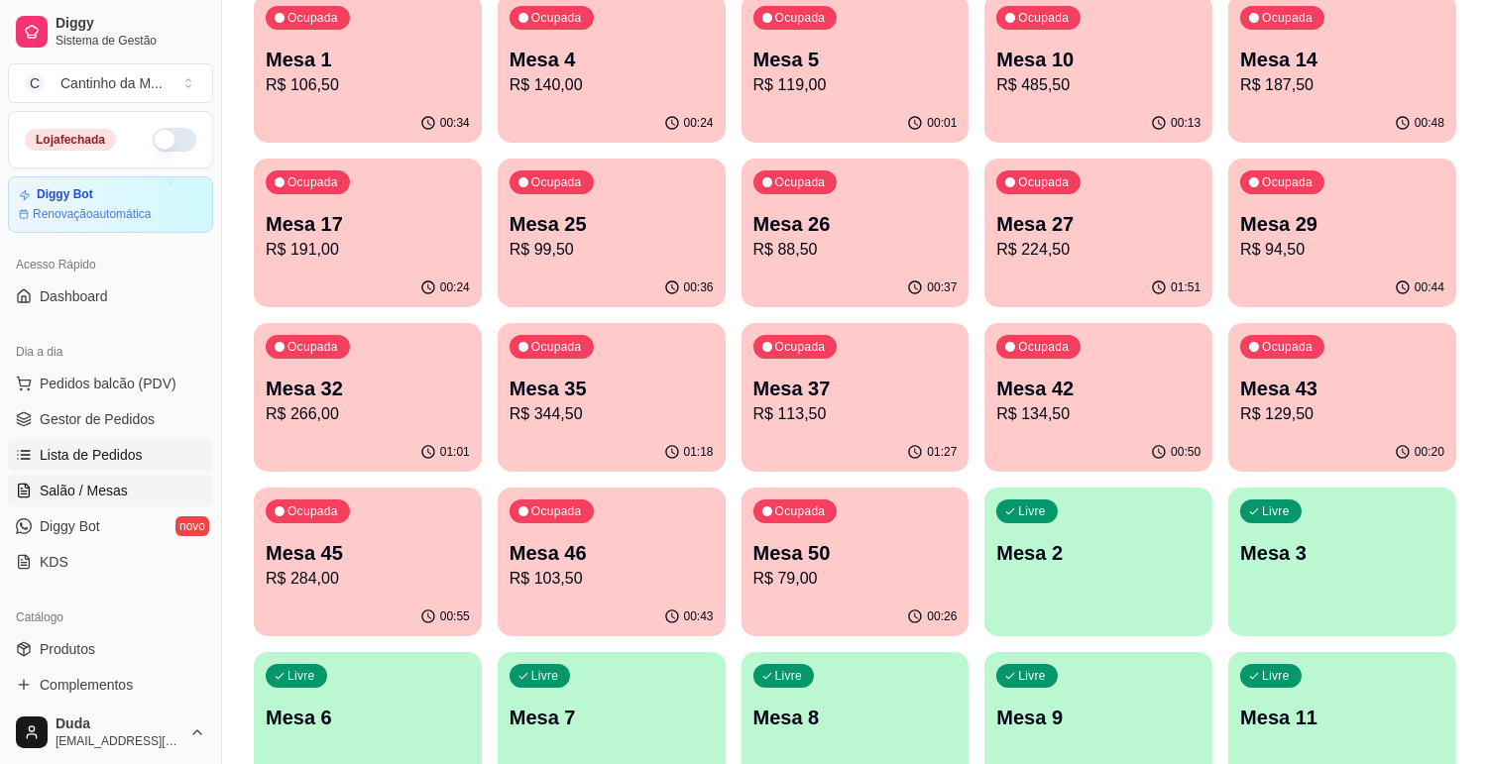
click at [103, 453] on span "Lista de Pedidos" at bounding box center [91, 455] width 103 height 20
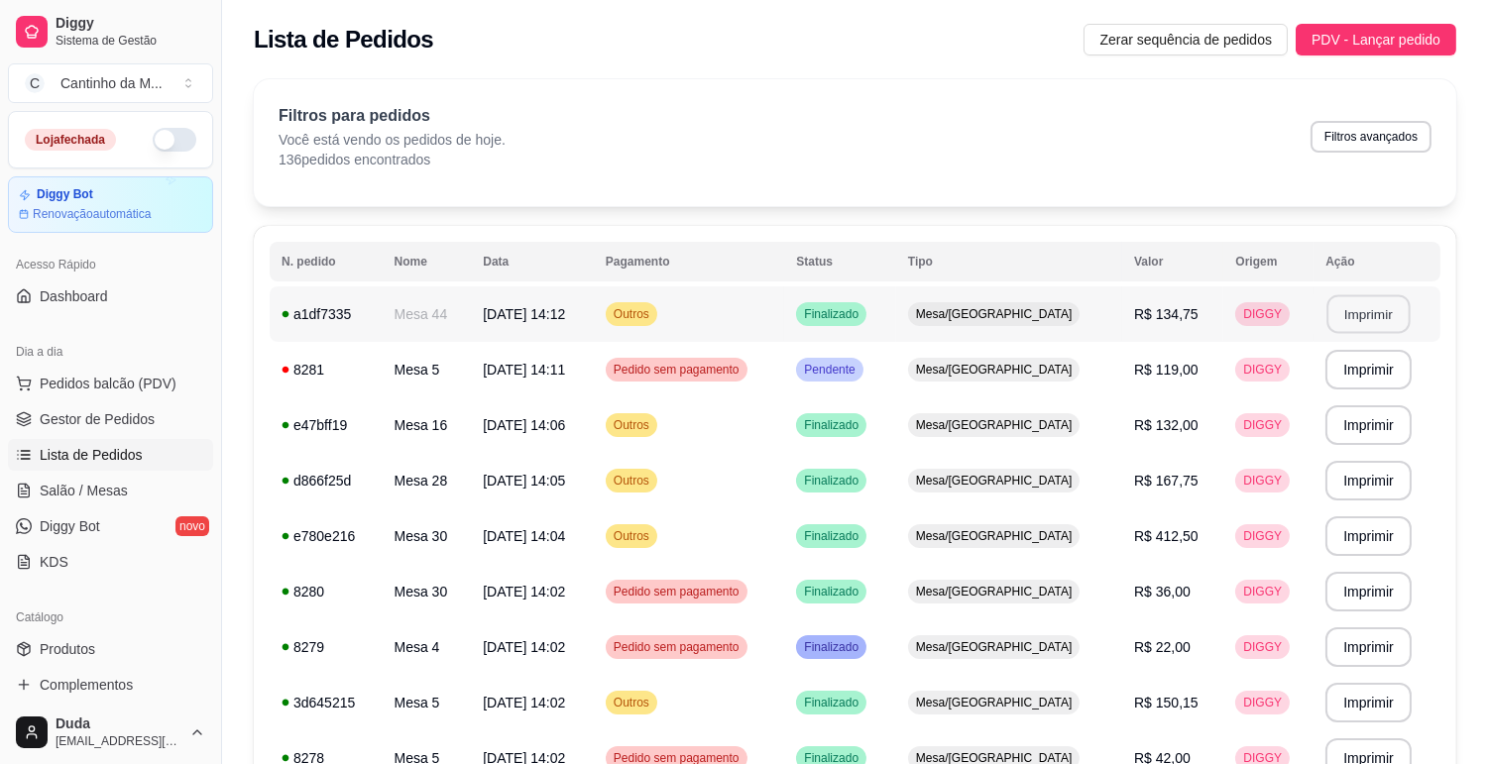
click at [1345, 317] on button "Imprimir" at bounding box center [1368, 314] width 83 height 39
click at [131, 419] on span "Gestor de Pedidos" at bounding box center [97, 419] width 115 height 20
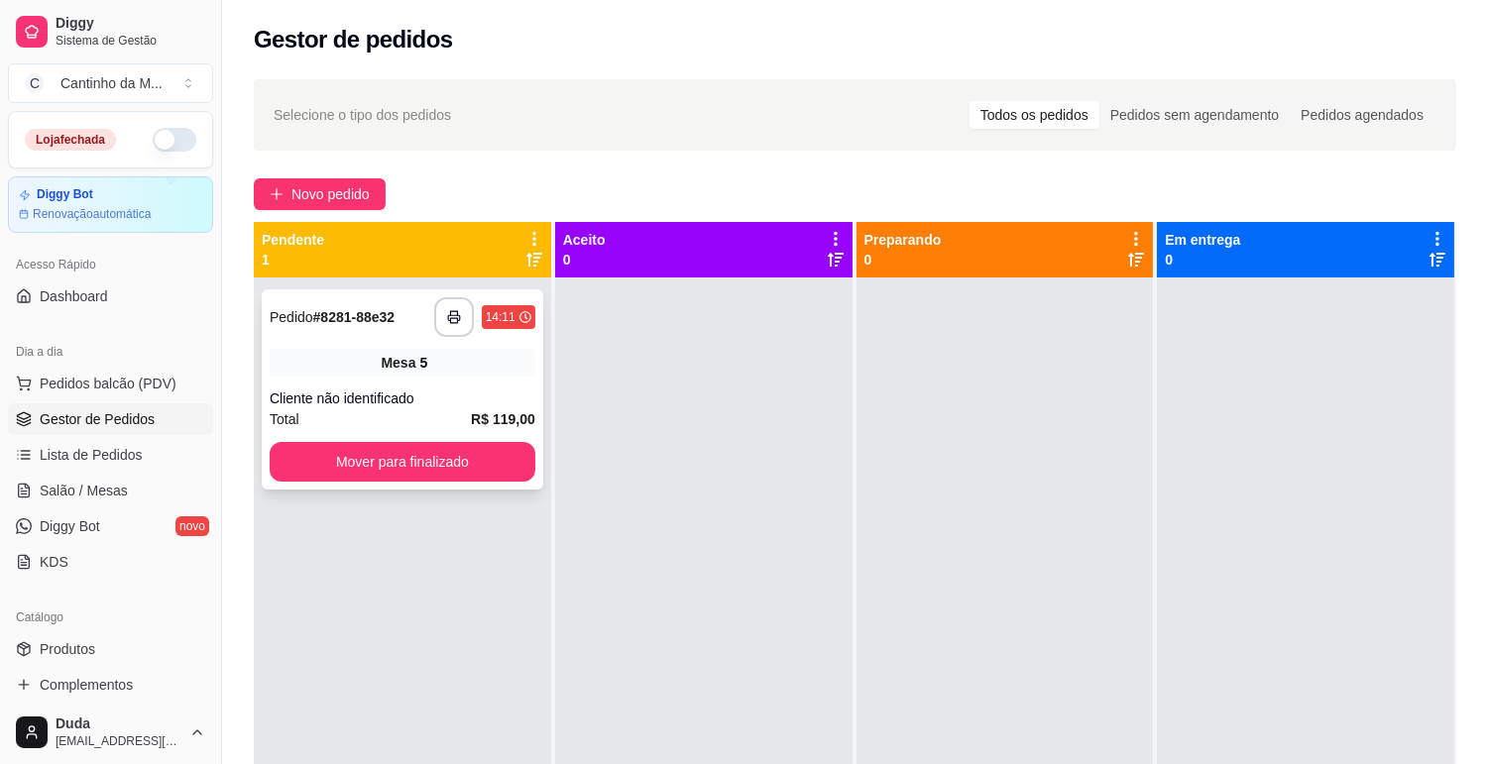
click at [327, 389] on div "Cliente não identificado" at bounding box center [403, 399] width 266 height 20
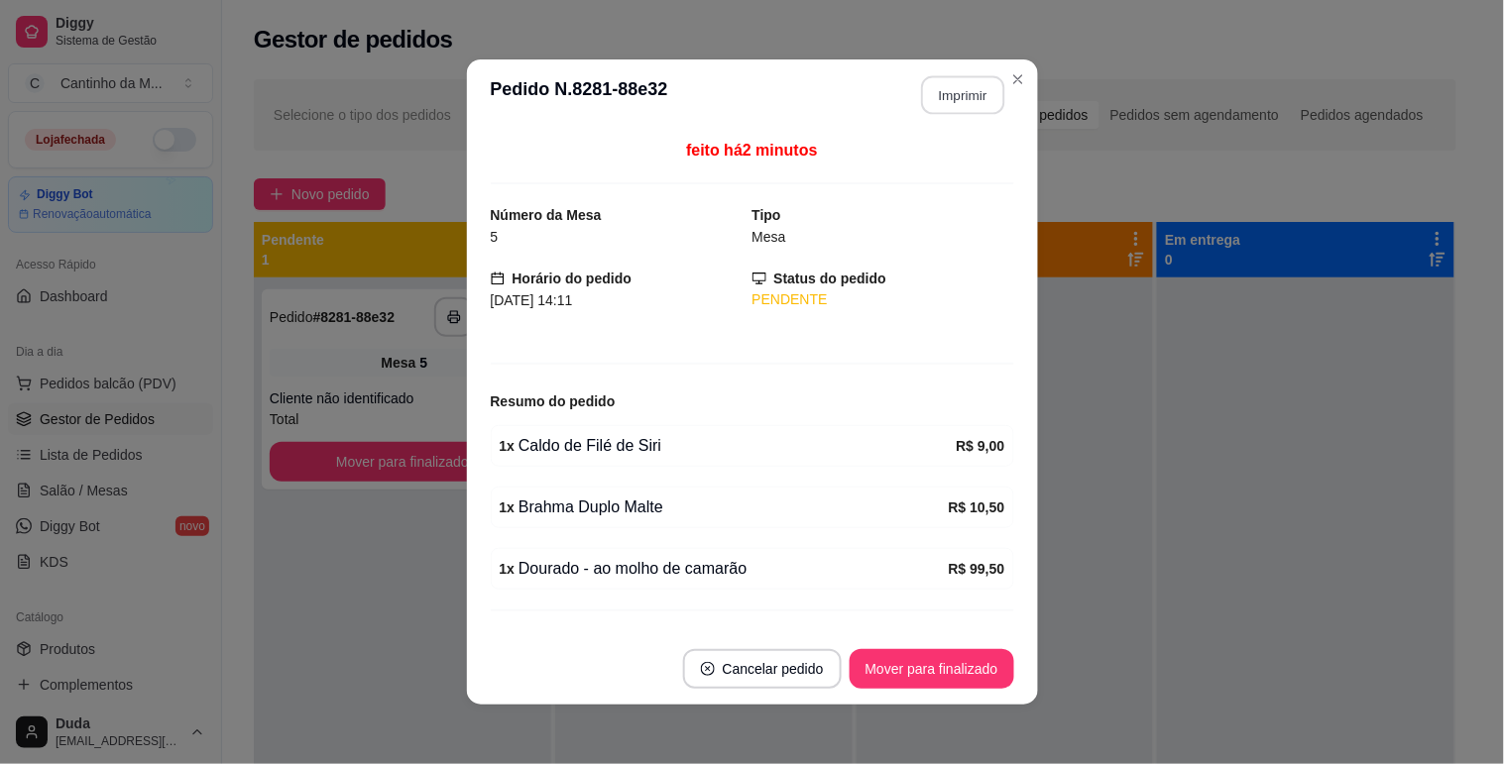
click at [965, 89] on button "Imprimir" at bounding box center [962, 95] width 83 height 39
click at [852, 658] on button "Mover para finalizado" at bounding box center [932, 669] width 160 height 39
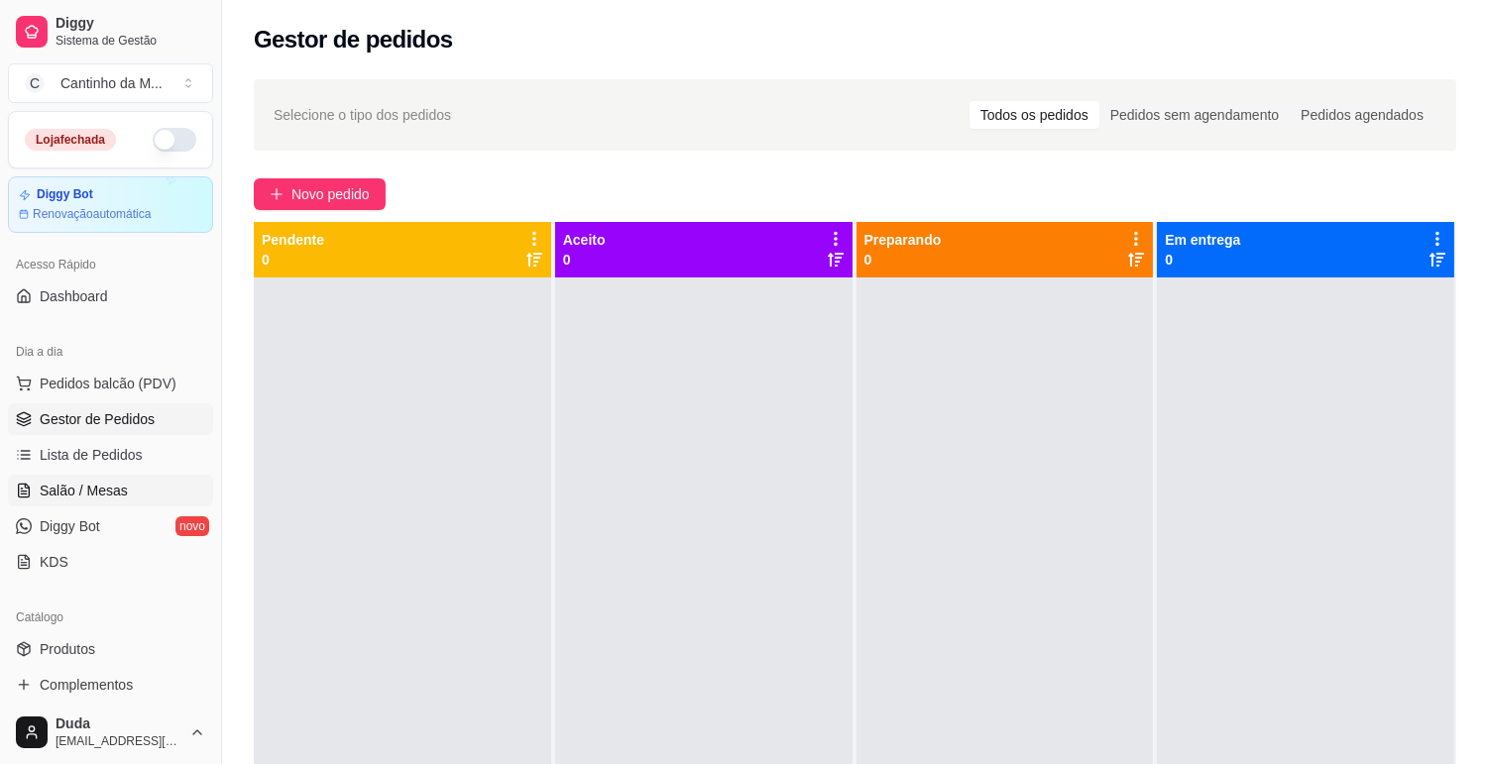
click at [124, 486] on link "Salão / Mesas" at bounding box center [110, 491] width 205 height 32
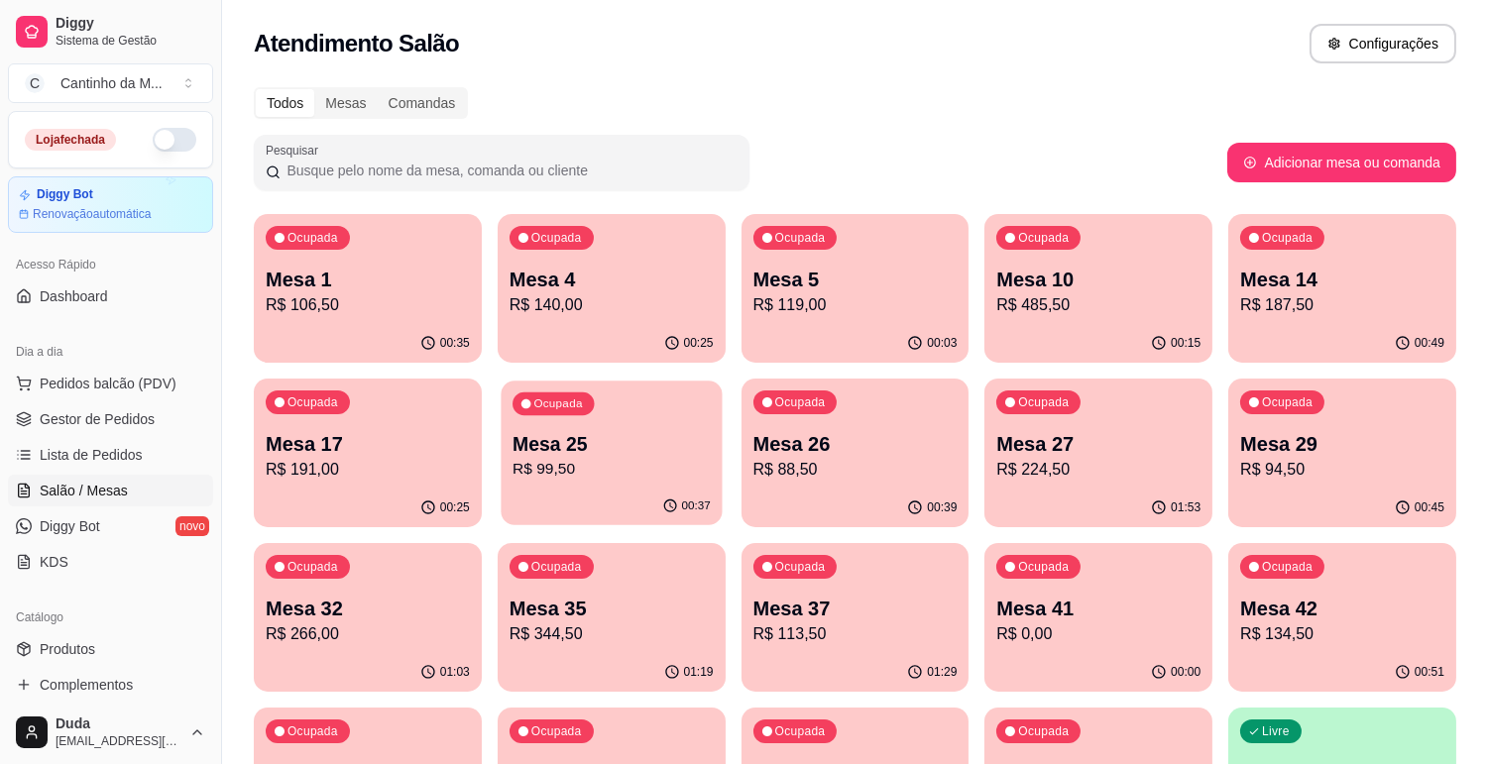
click at [622, 466] on p "R$ 99,50" at bounding box center [612, 469] width 198 height 23
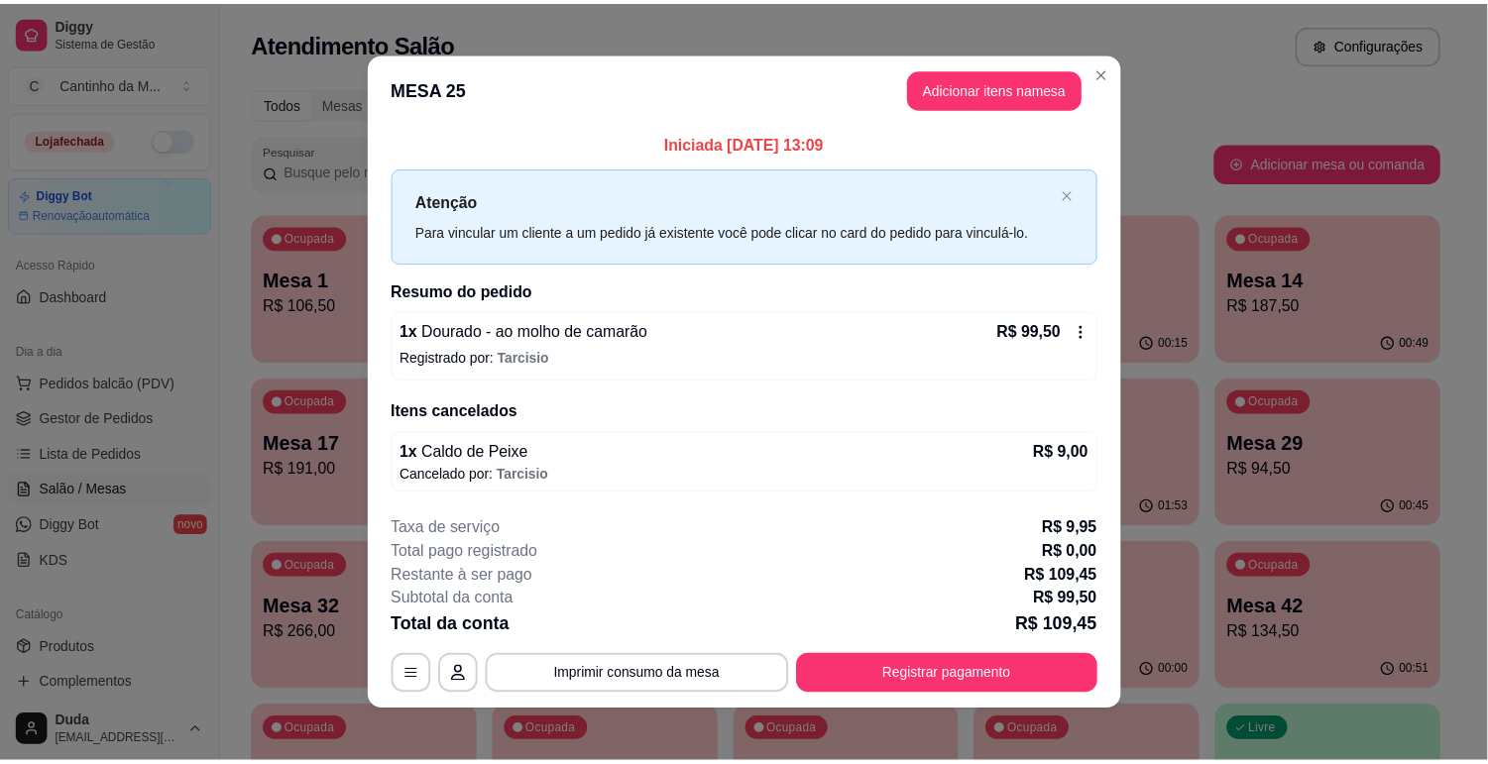
scroll to position [11, 0]
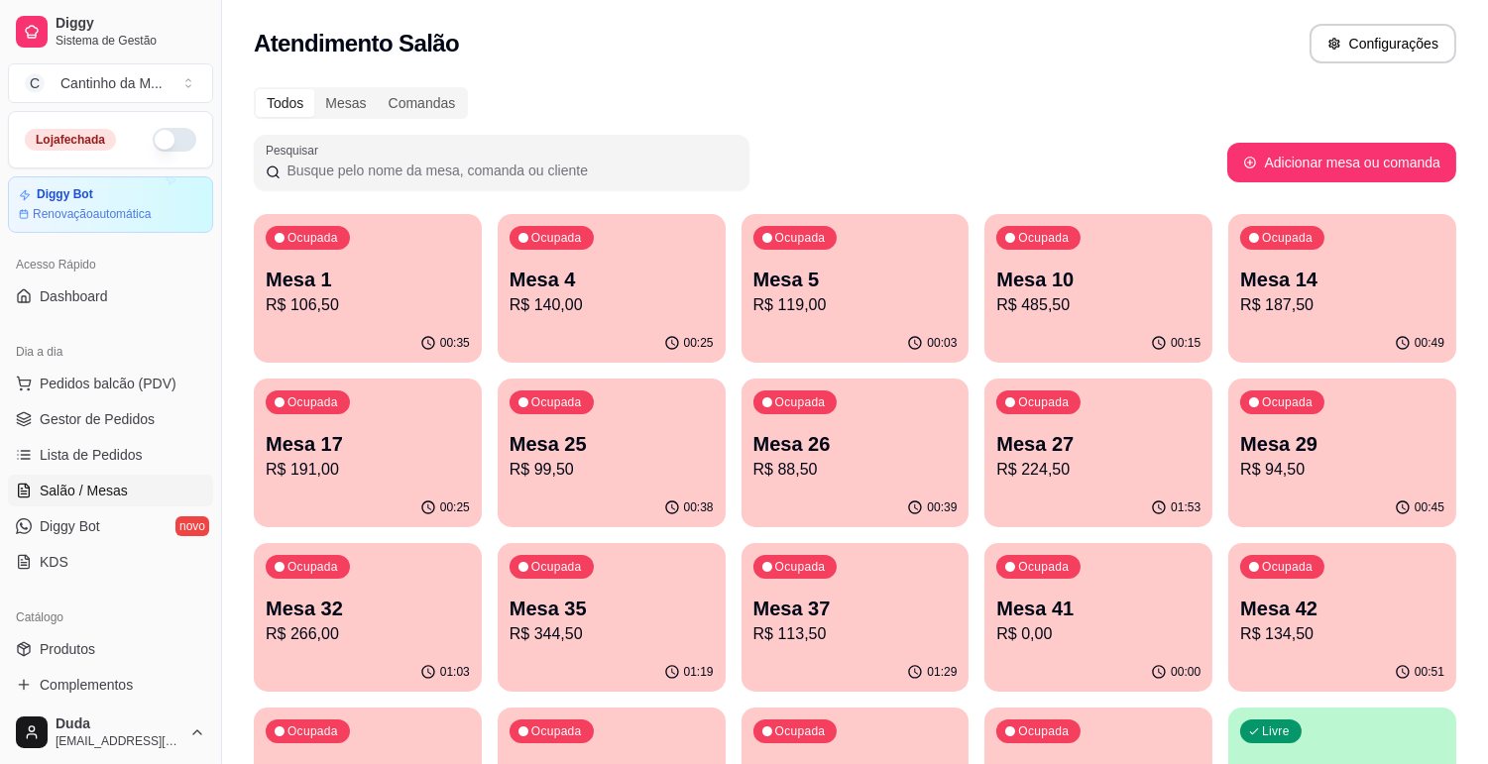
click at [1232, 453] on div "Ocupada Mesa 29 R$ 94,50" at bounding box center [1342, 434] width 228 height 110
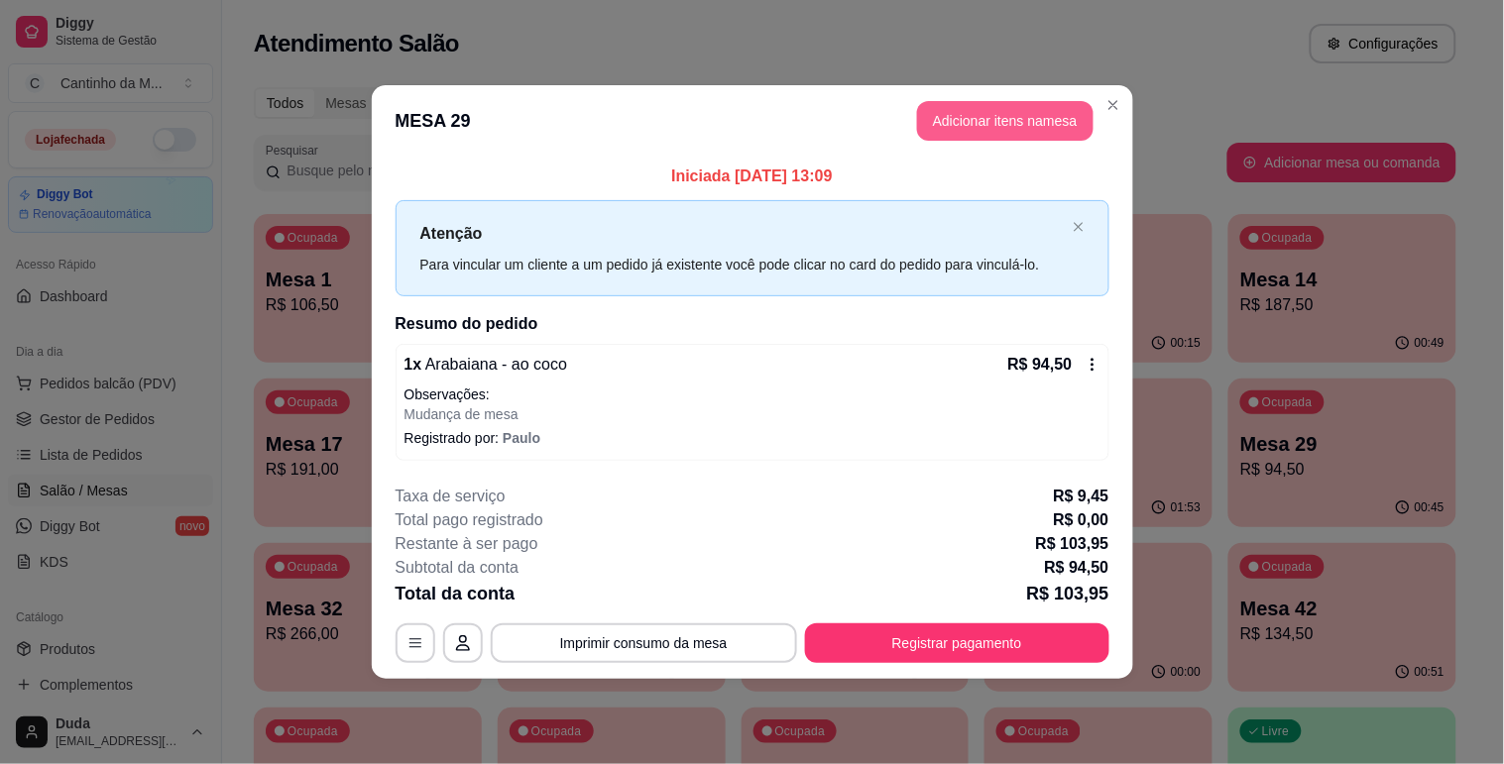
click at [956, 125] on button "Adicionar itens na mesa" at bounding box center [1005, 121] width 176 height 40
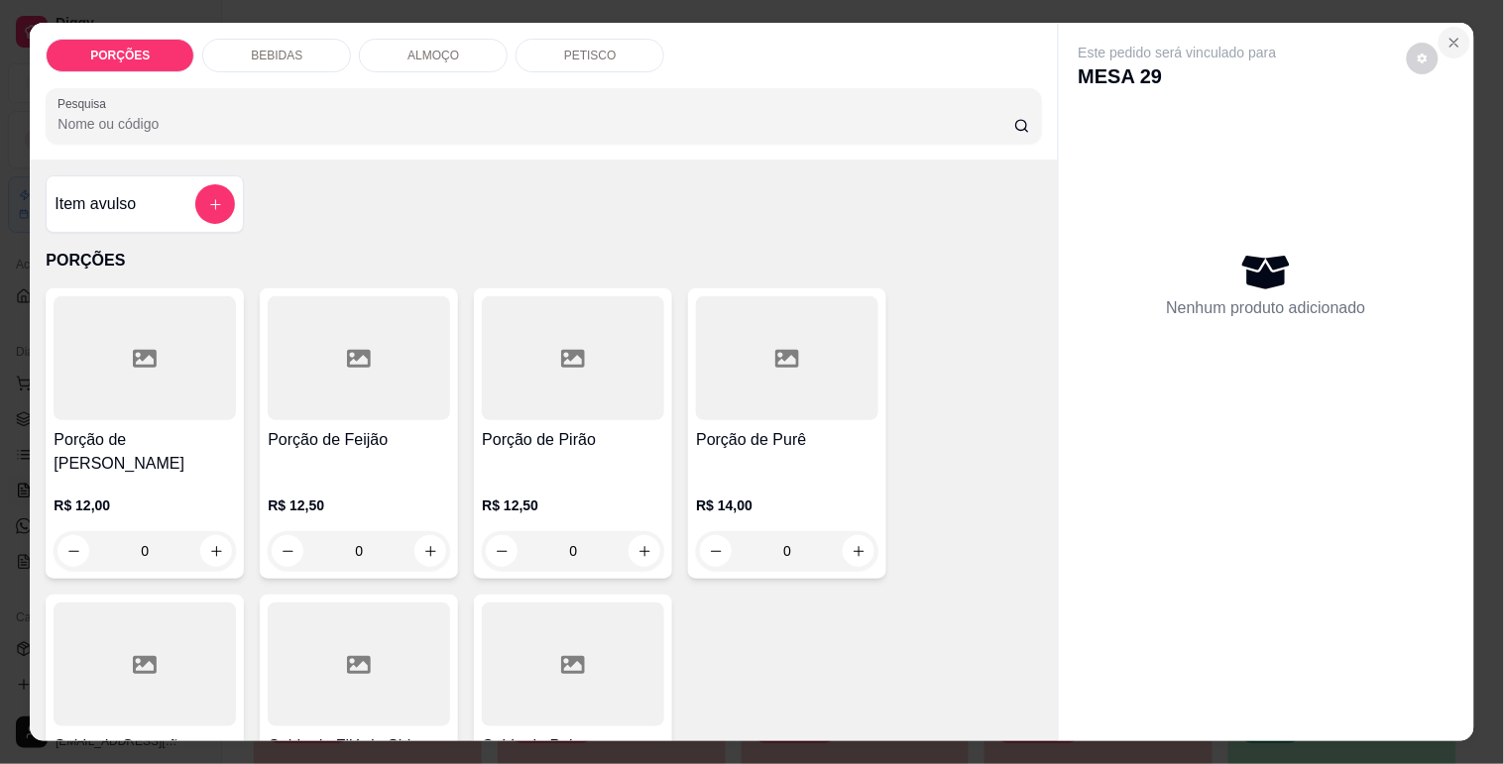
click at [1445, 43] on button "Close" at bounding box center [1454, 43] width 32 height 32
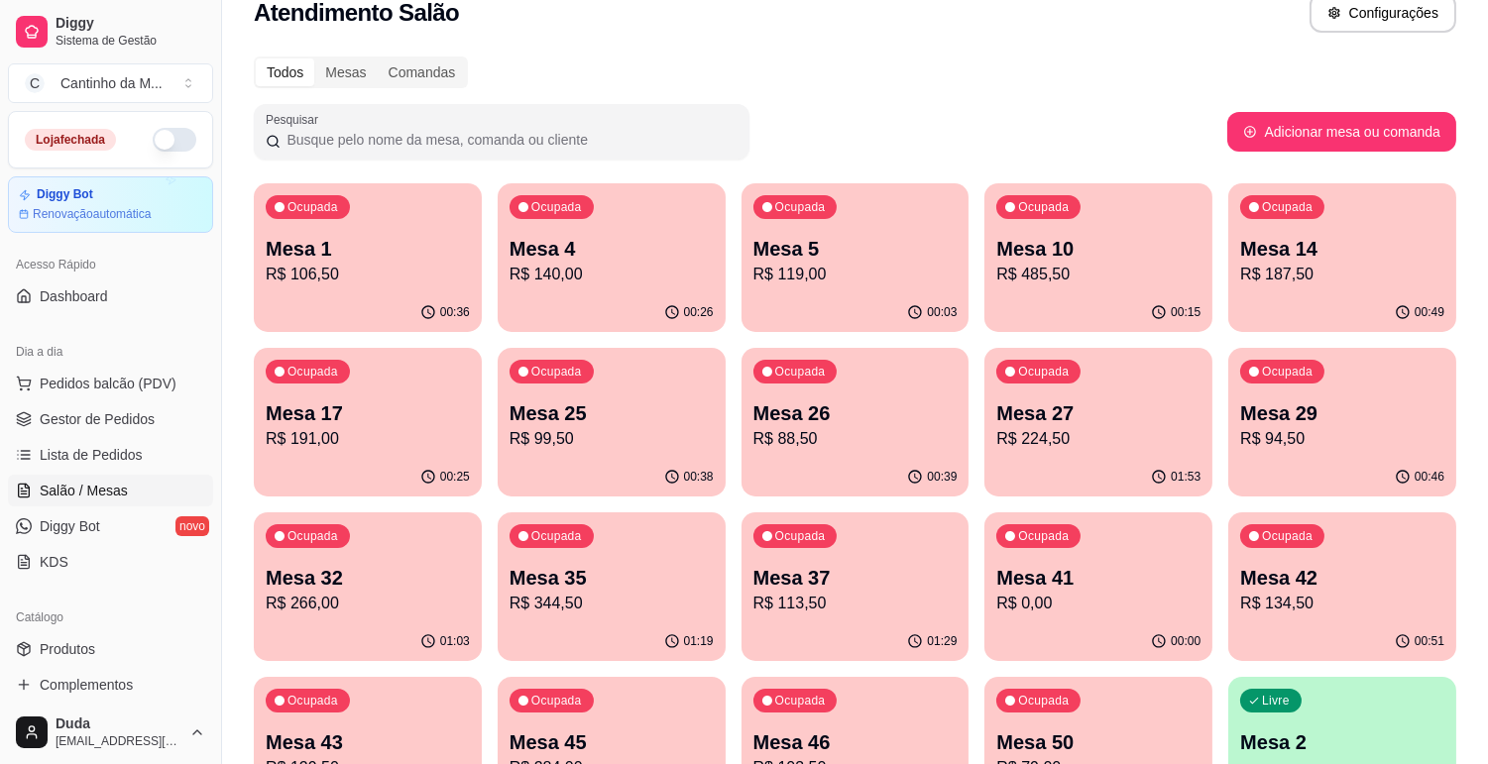
scroll to position [0, 0]
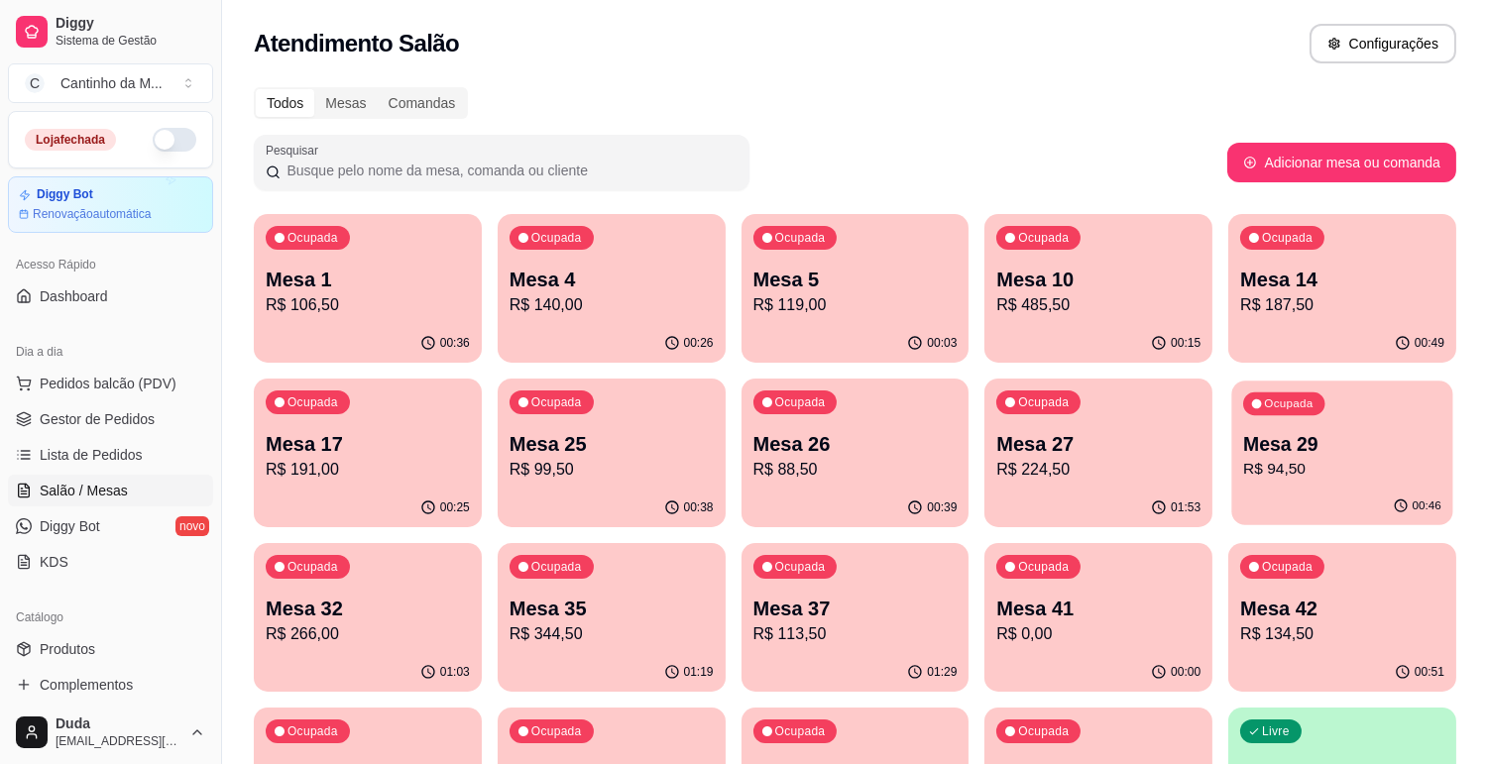
click at [1276, 446] on p "Mesa 29" at bounding box center [1342, 444] width 198 height 27
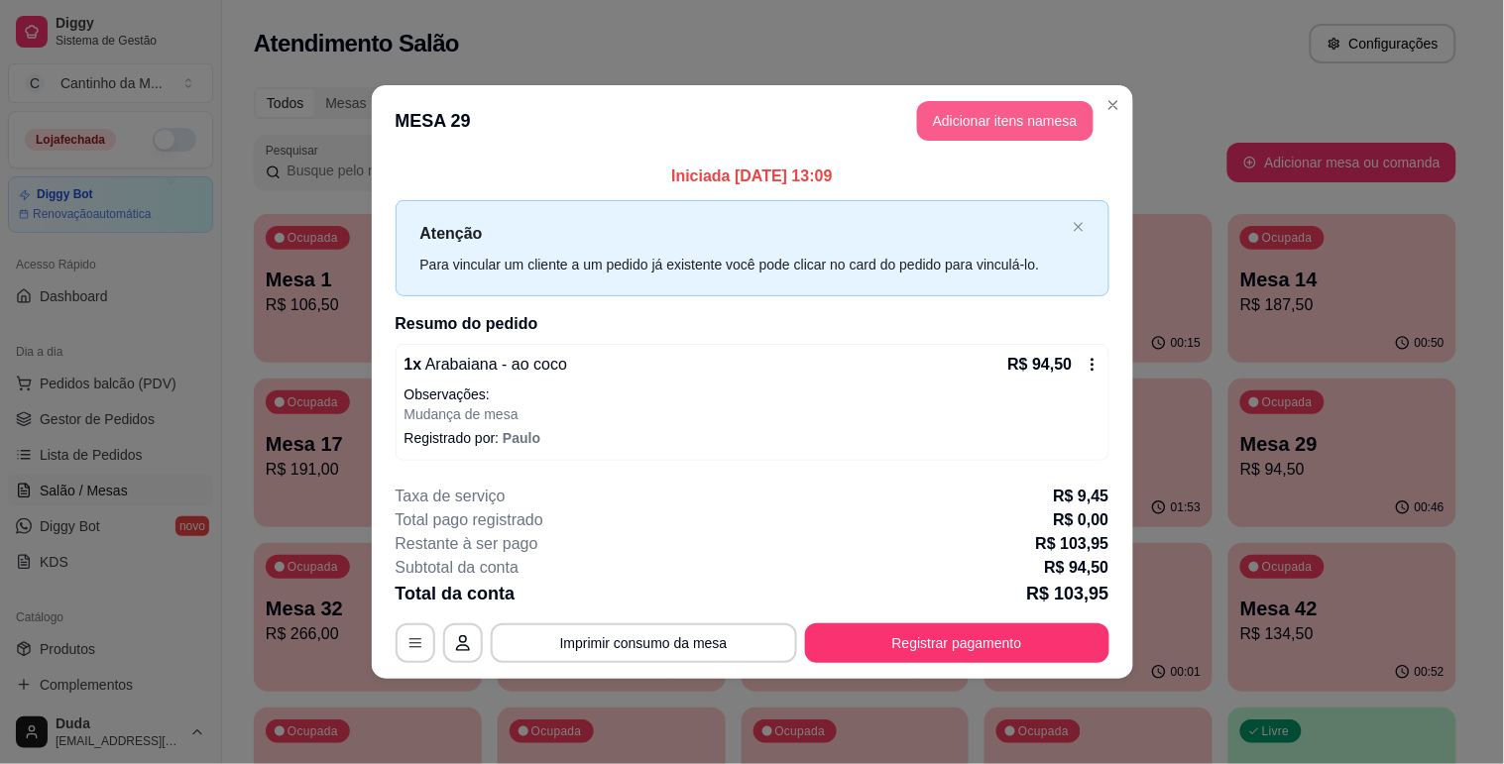
click at [956, 131] on button "Adicionar itens na mesa" at bounding box center [1005, 121] width 176 height 40
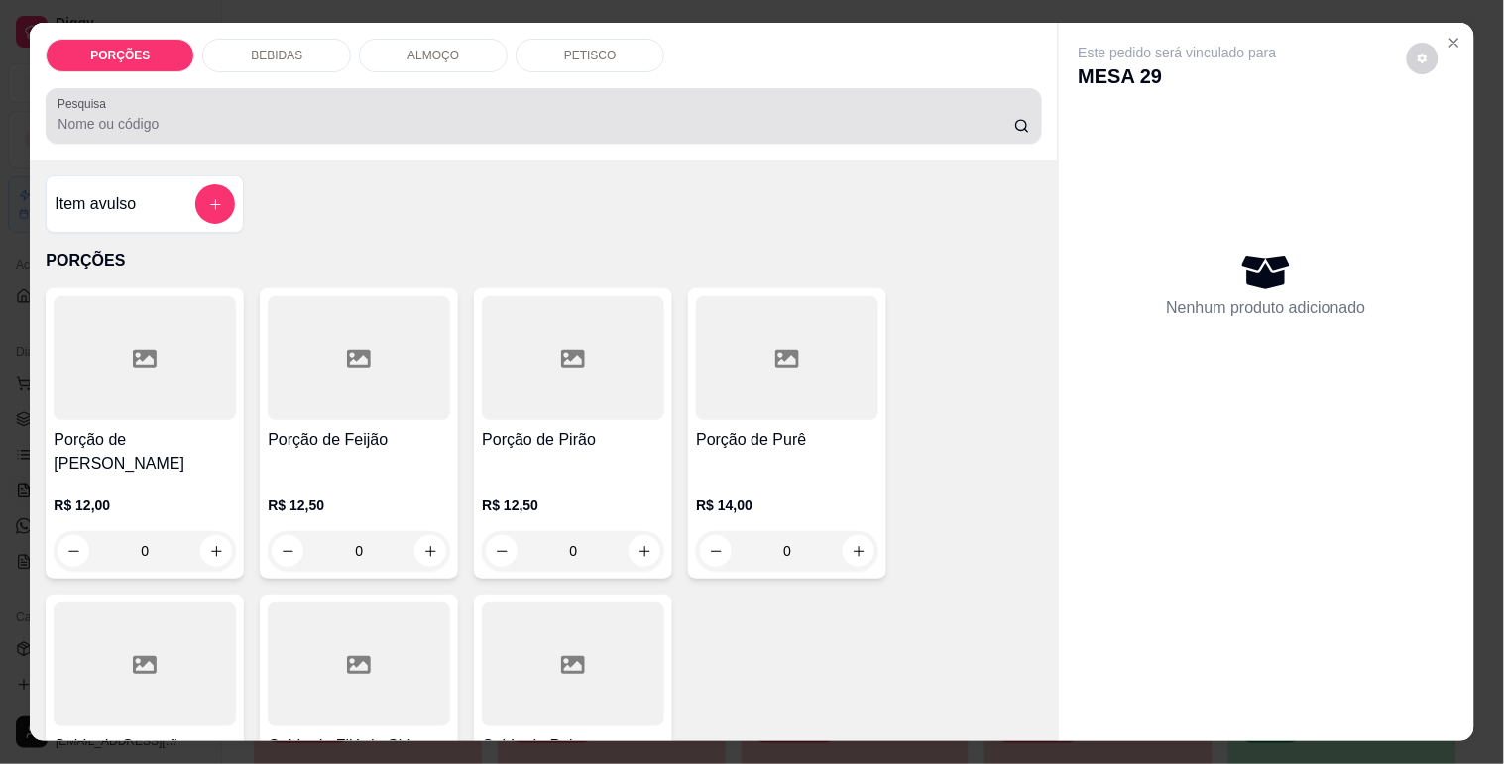
click at [704, 114] on input "Pesquisa" at bounding box center [535, 124] width 957 height 20
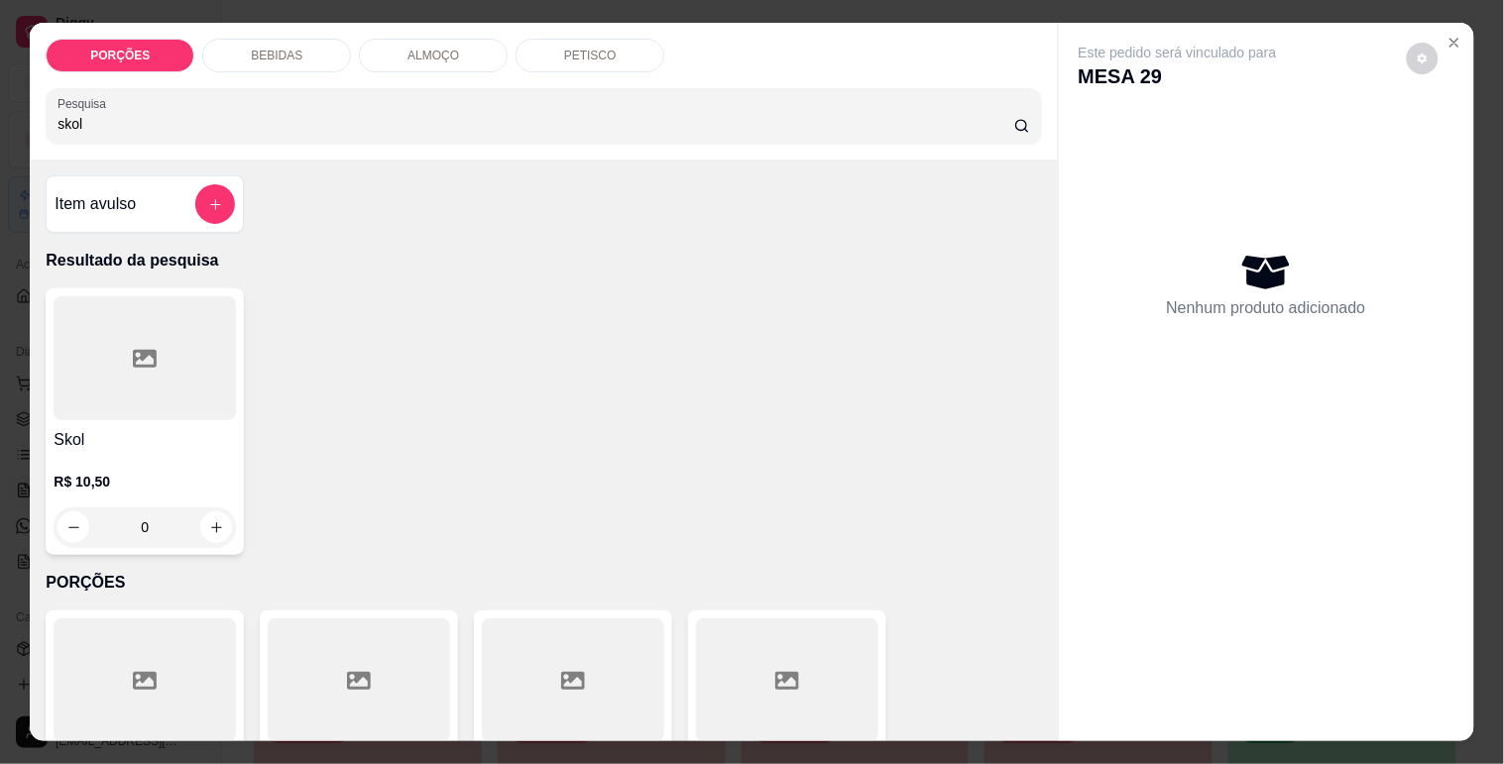
type input "skol"
click at [0, 335] on div "PORÇÕES BEBIDAS ALMOÇO PETISCO Pesquisa skol Item avulso Resultado da pesquisa …" at bounding box center [752, 382] width 1504 height 764
click at [1452, 35] on icon "Close" at bounding box center [1454, 43] width 16 height 16
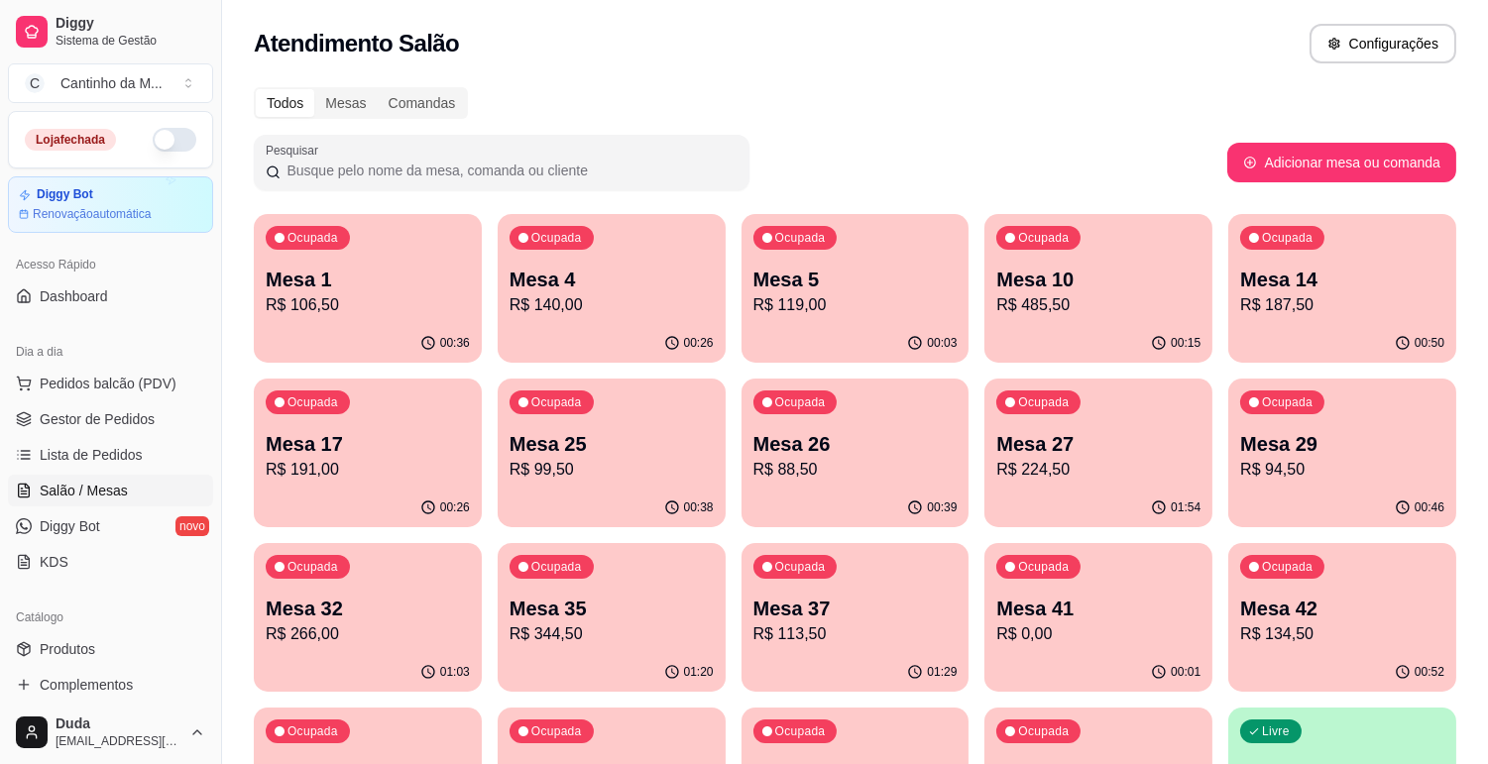
click at [403, 285] on p "Mesa 1" at bounding box center [368, 280] width 204 height 28
click at [784, 307] on p "R$ 119,00" at bounding box center [855, 305] width 204 height 24
click at [677, 298] on p "R$ 140,00" at bounding box center [612, 305] width 204 height 24
click at [1103, 286] on p "Mesa 10" at bounding box center [1098, 280] width 204 height 28
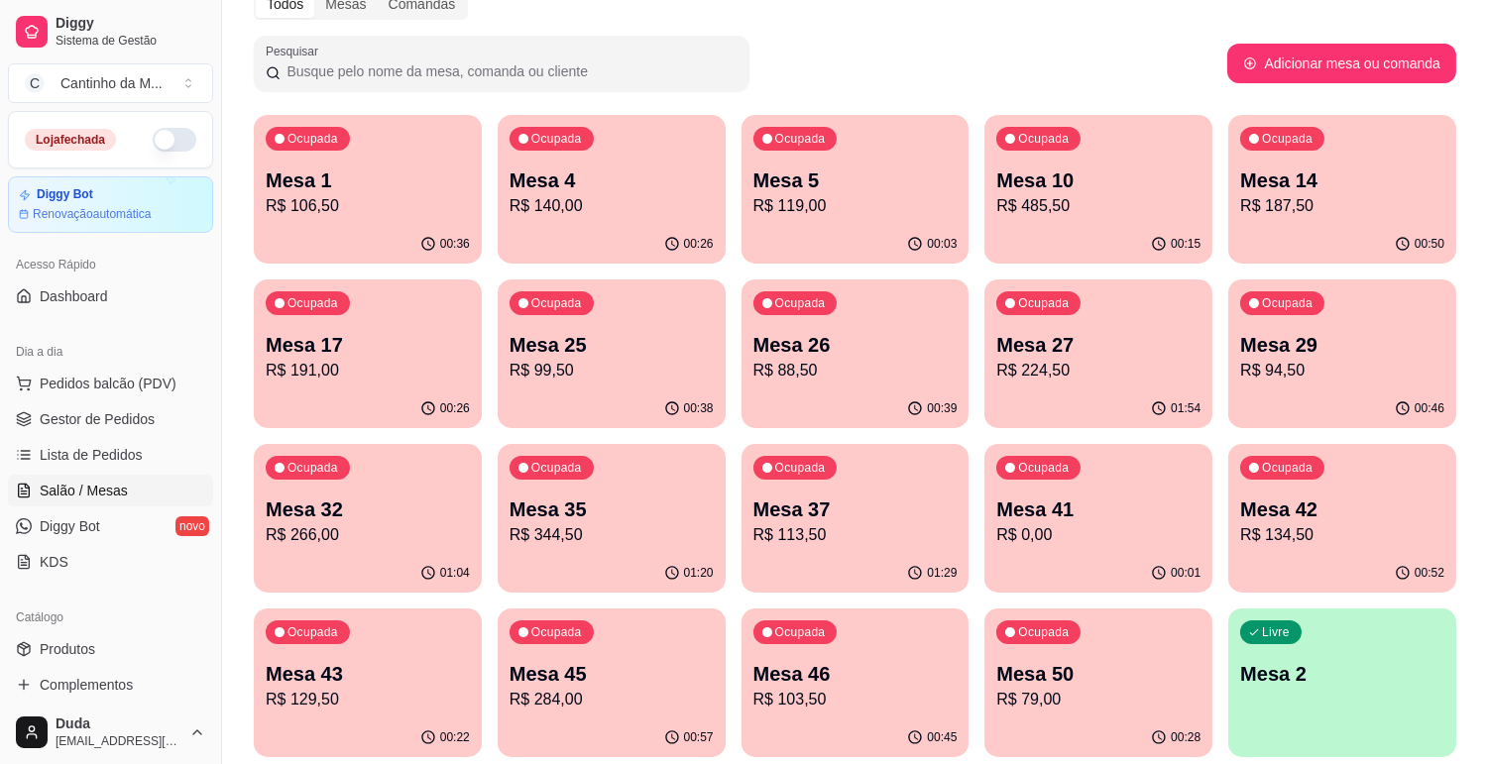
scroll to position [220, 0]
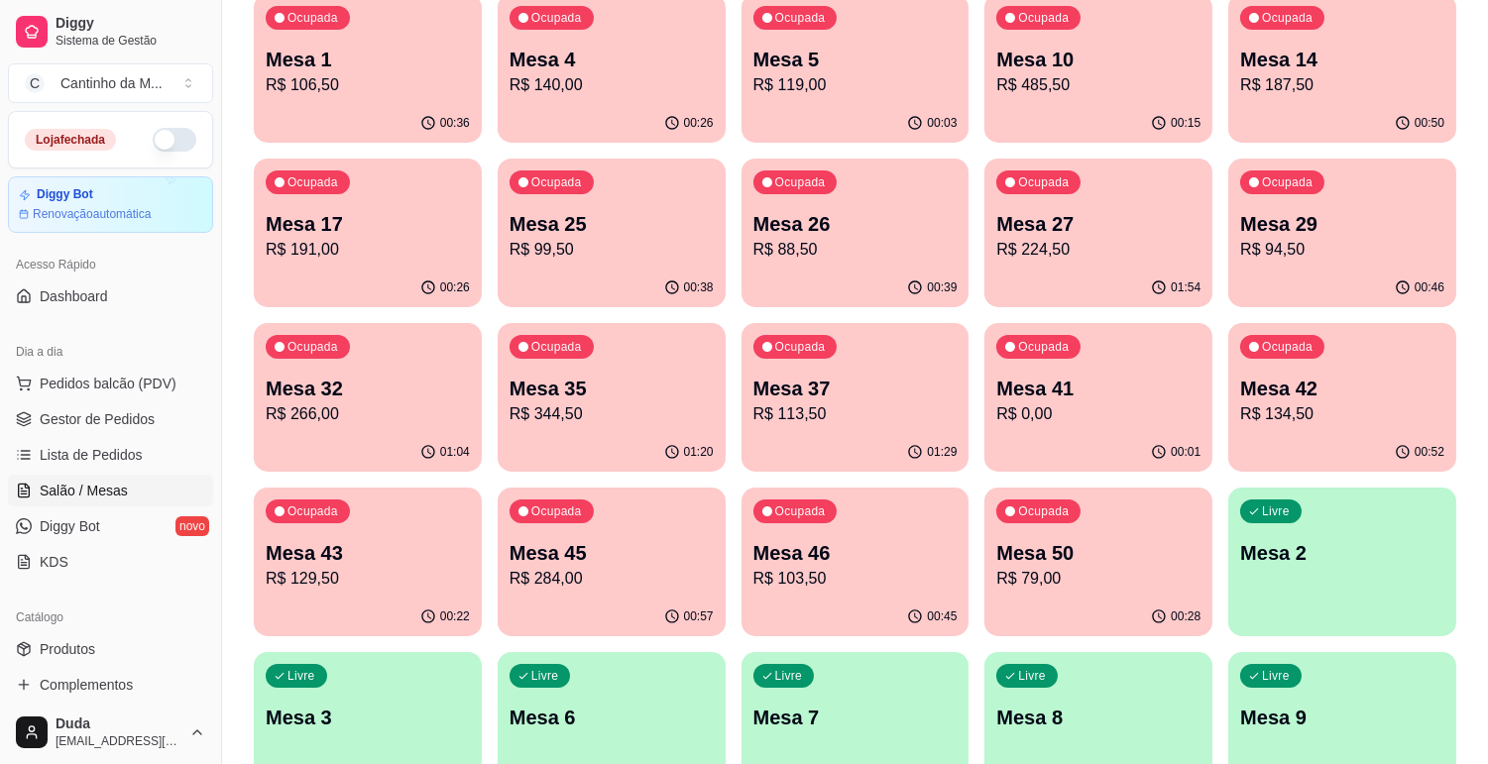
click at [837, 456] on div "01:29" at bounding box center [856, 452] width 228 height 39
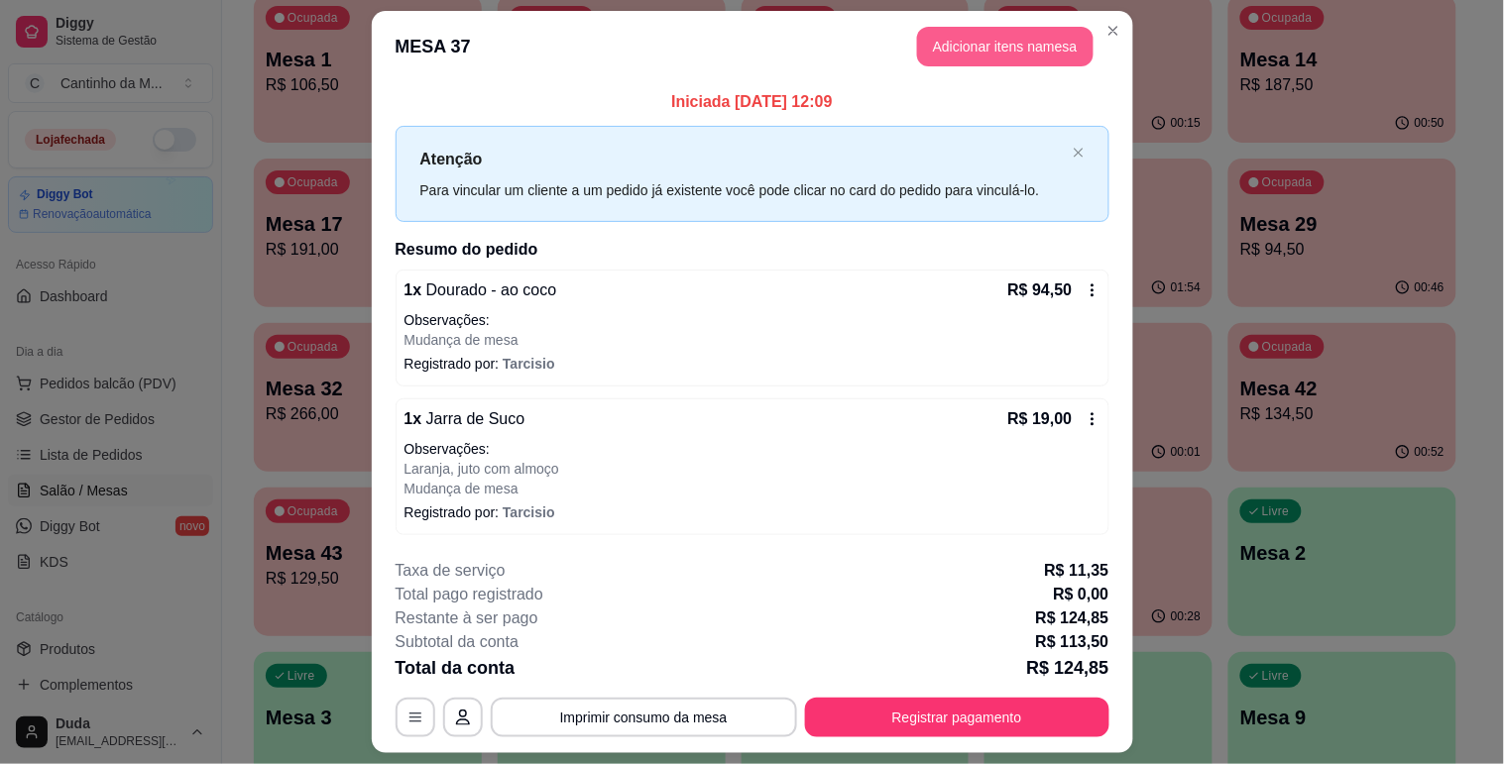
click at [957, 34] on button "Adicionar itens na mesa" at bounding box center [1005, 47] width 176 height 40
click at [397, 115] on input "Pesquisa" at bounding box center [535, 124] width 957 height 20
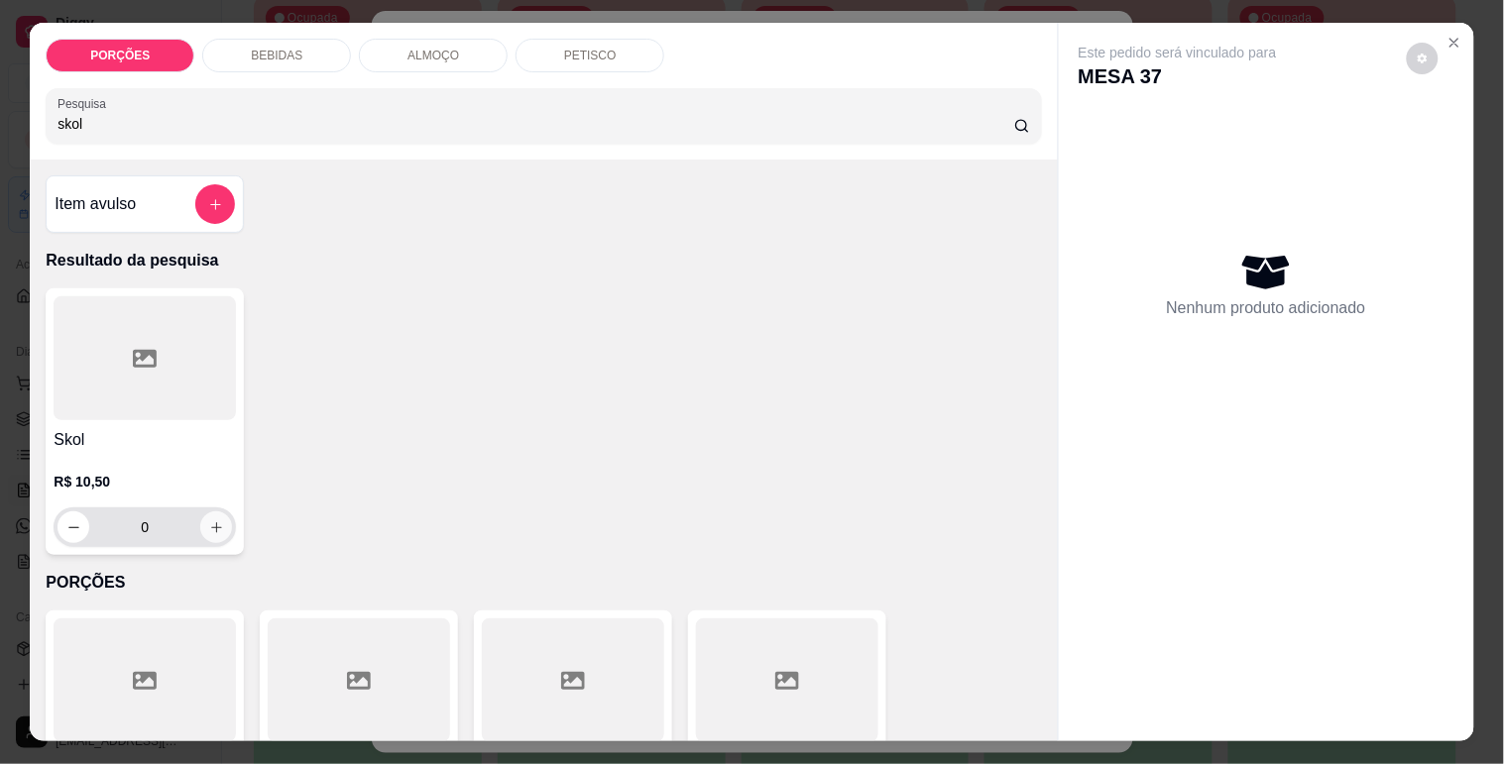
type input "skol"
click at [201, 526] on button "increase-product-quantity" at bounding box center [216, 528] width 31 height 31
type input "1"
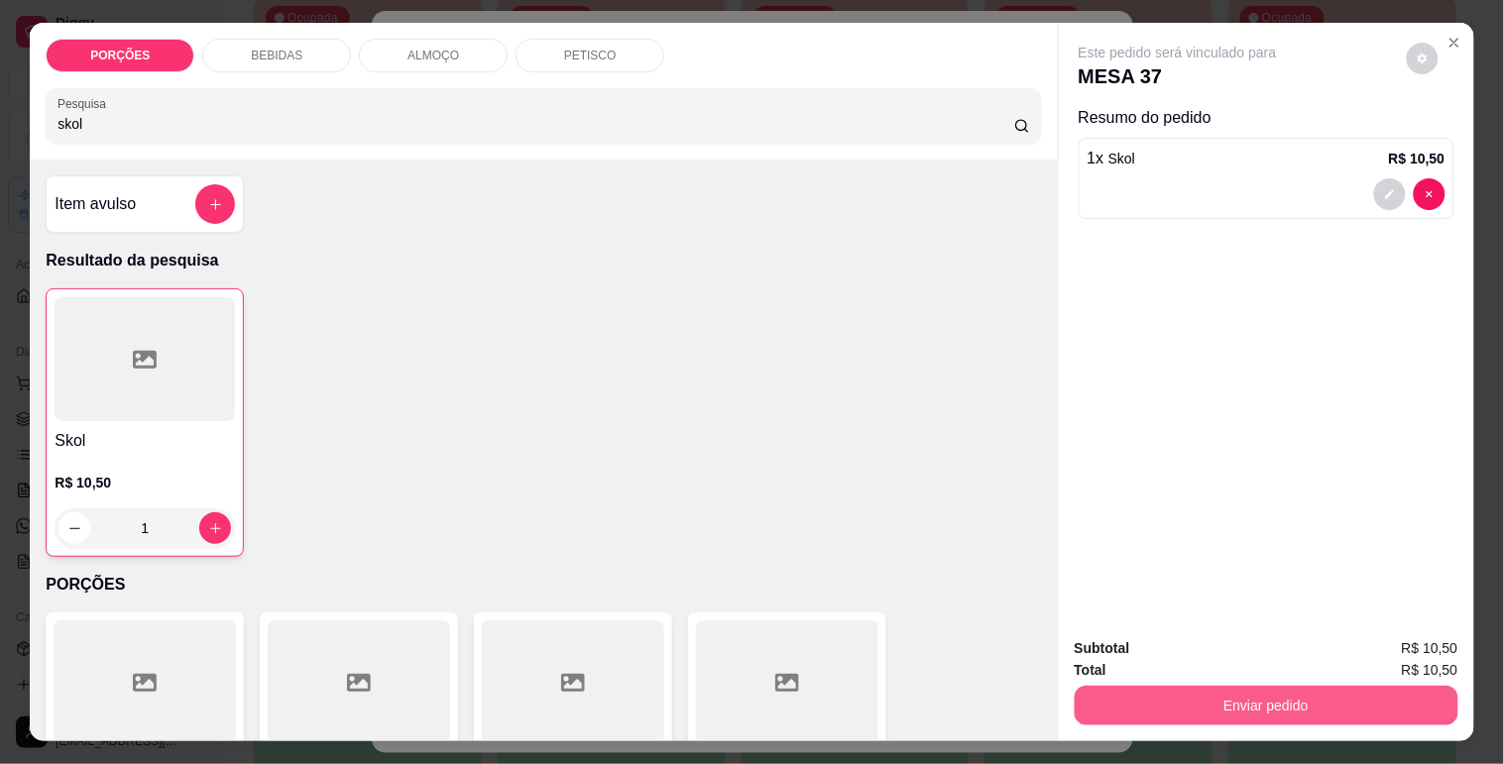
click at [1272, 691] on button "Enviar pedido" at bounding box center [1267, 706] width 384 height 40
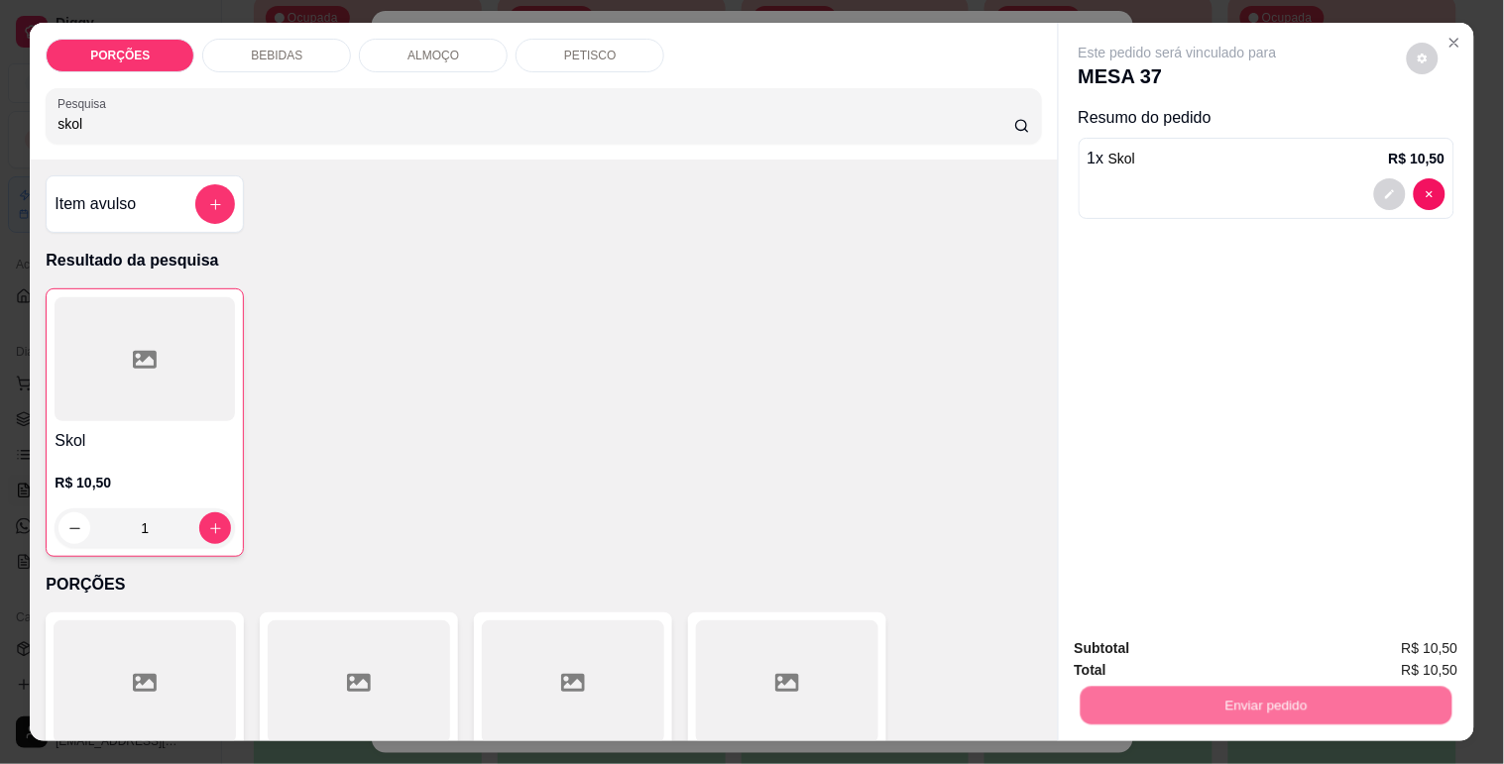
click at [1230, 662] on button "Não registrar e enviar pedido" at bounding box center [1200, 649] width 206 height 38
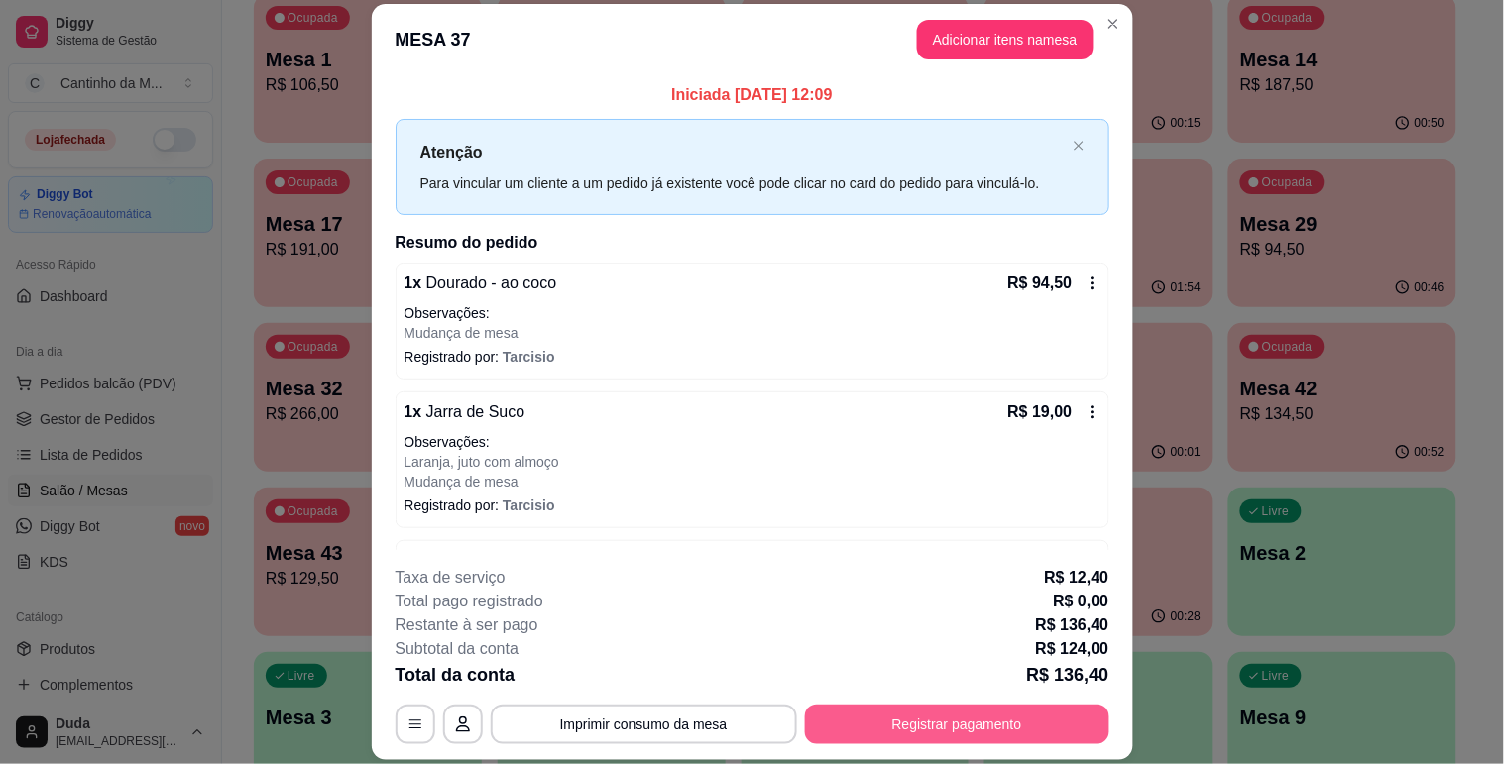
click at [967, 710] on button "Registrar pagamento" at bounding box center [957, 725] width 304 height 40
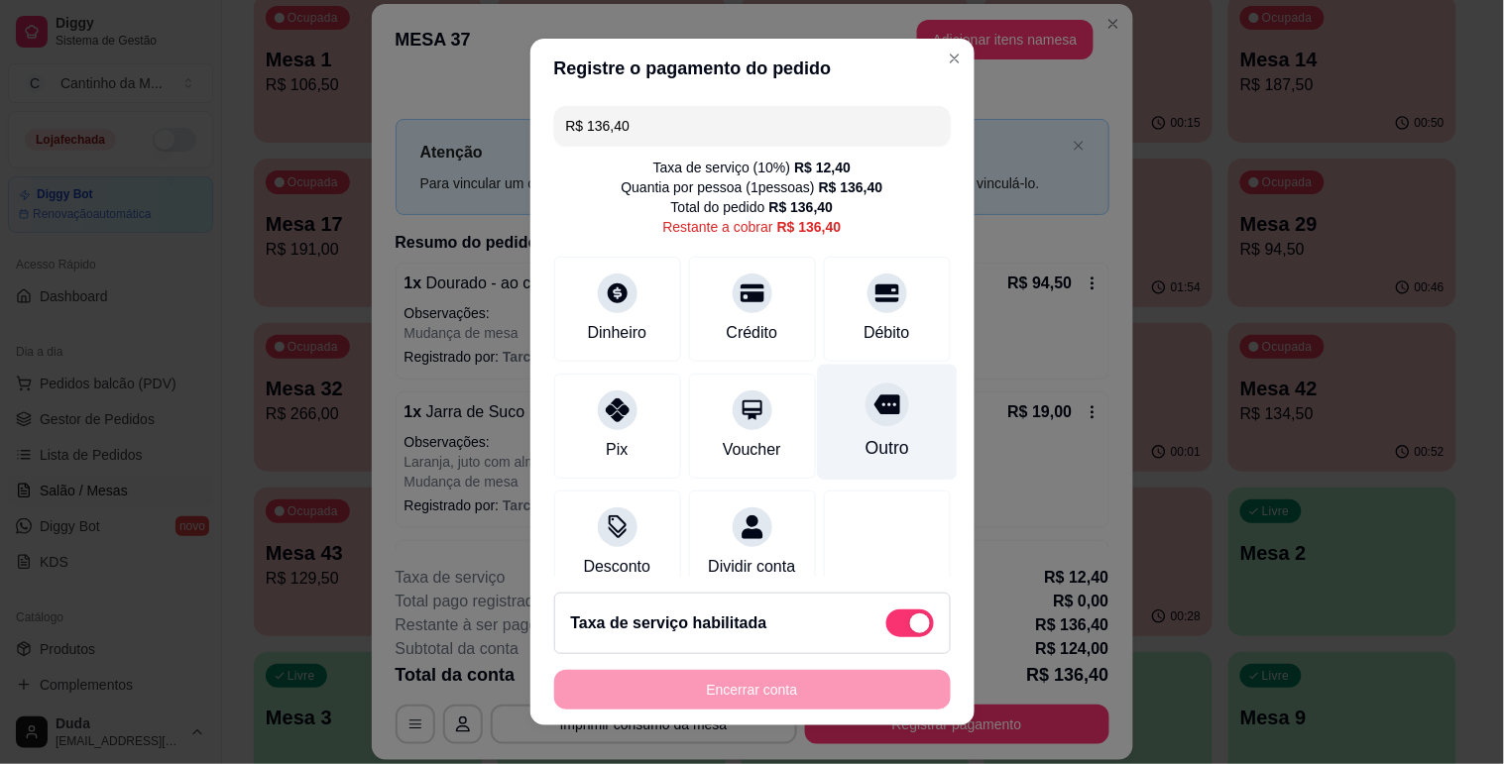
click at [864, 442] on div "Outro" at bounding box center [886, 448] width 44 height 26
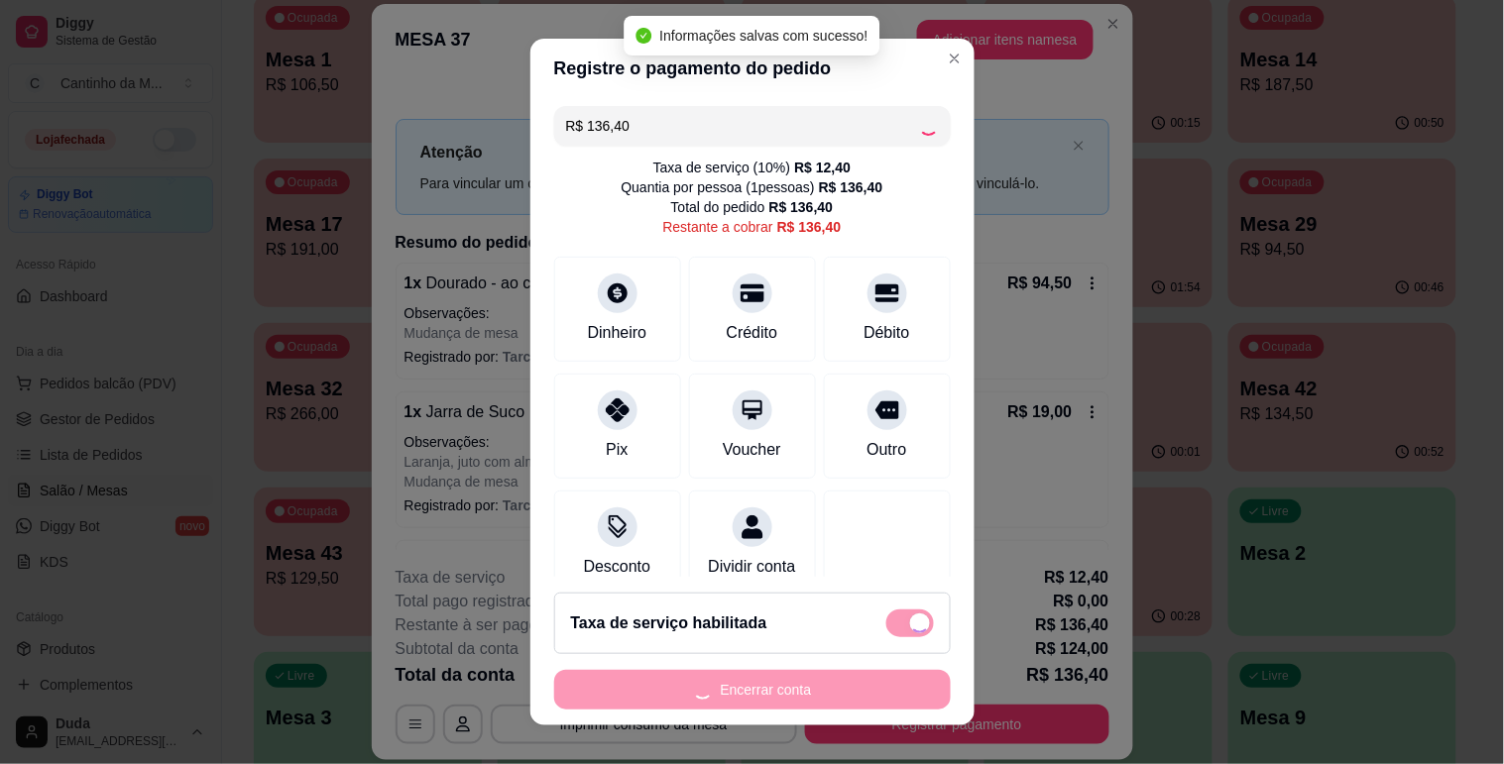
type input "R$ 0,00"
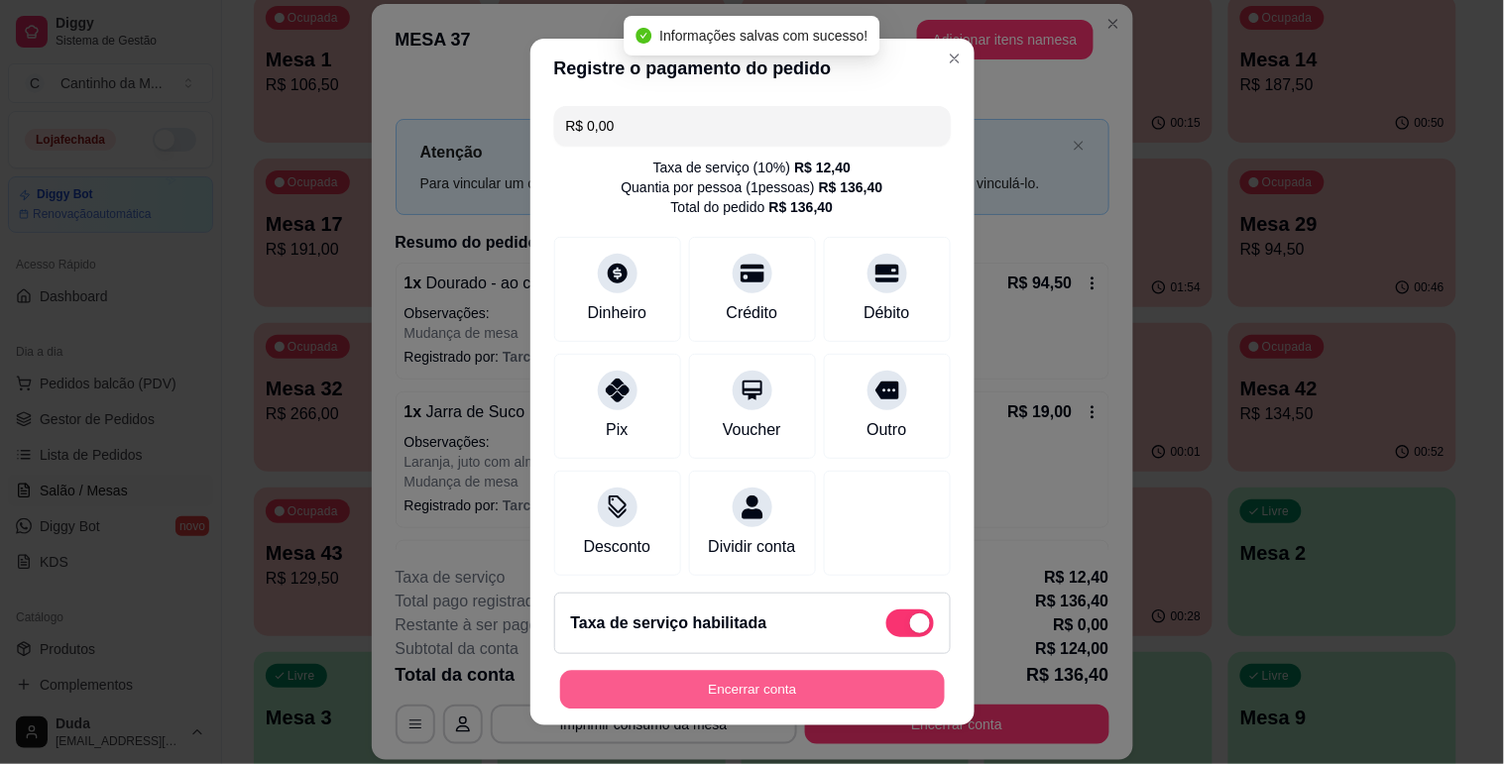
click at [741, 687] on button "Encerrar conta" at bounding box center [752, 690] width 385 height 39
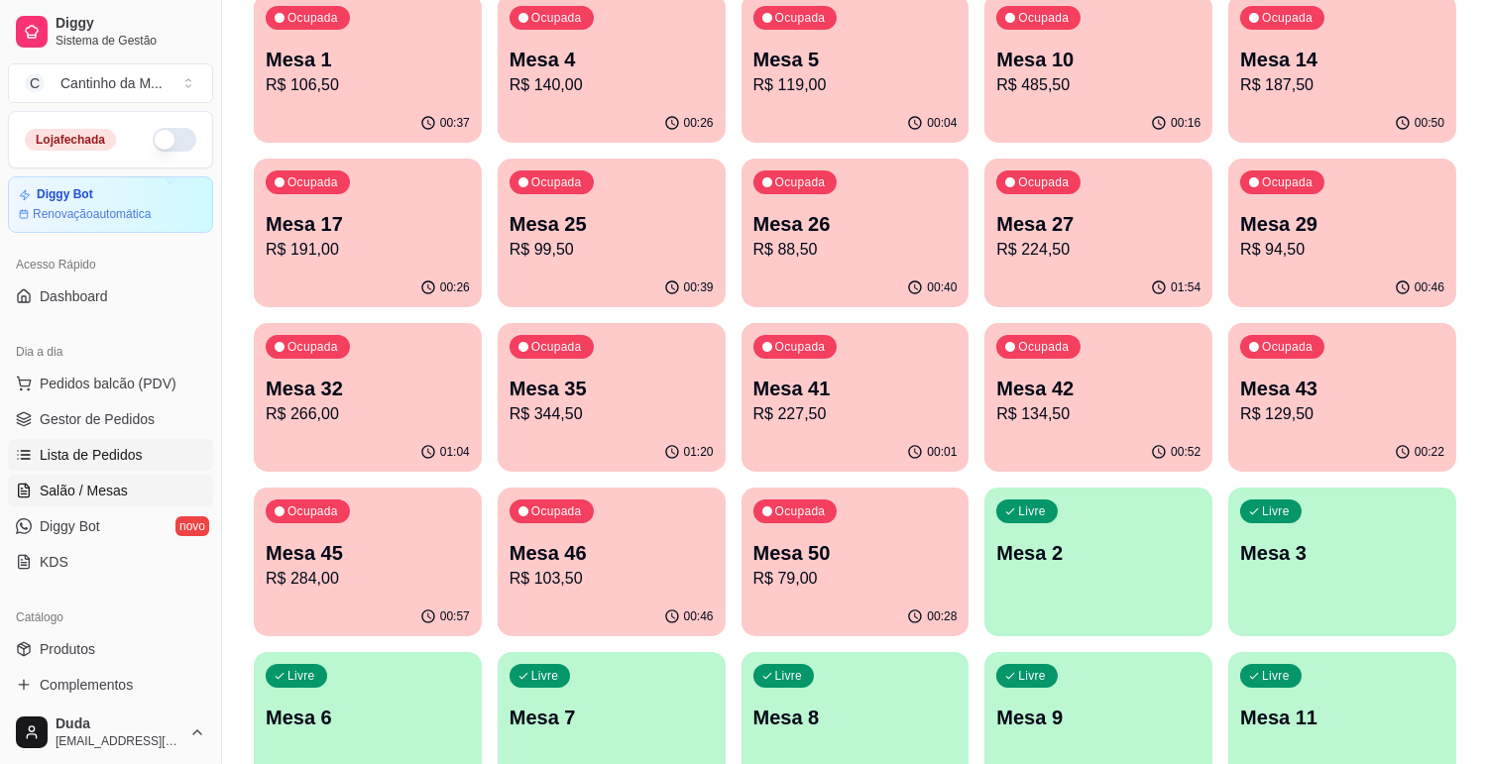
drag, startPoint x: 54, startPoint y: 469, endPoint x: 55, endPoint y: 456, distance: 12.9
click at [54, 468] on link "Lista de Pedidos" at bounding box center [110, 455] width 205 height 32
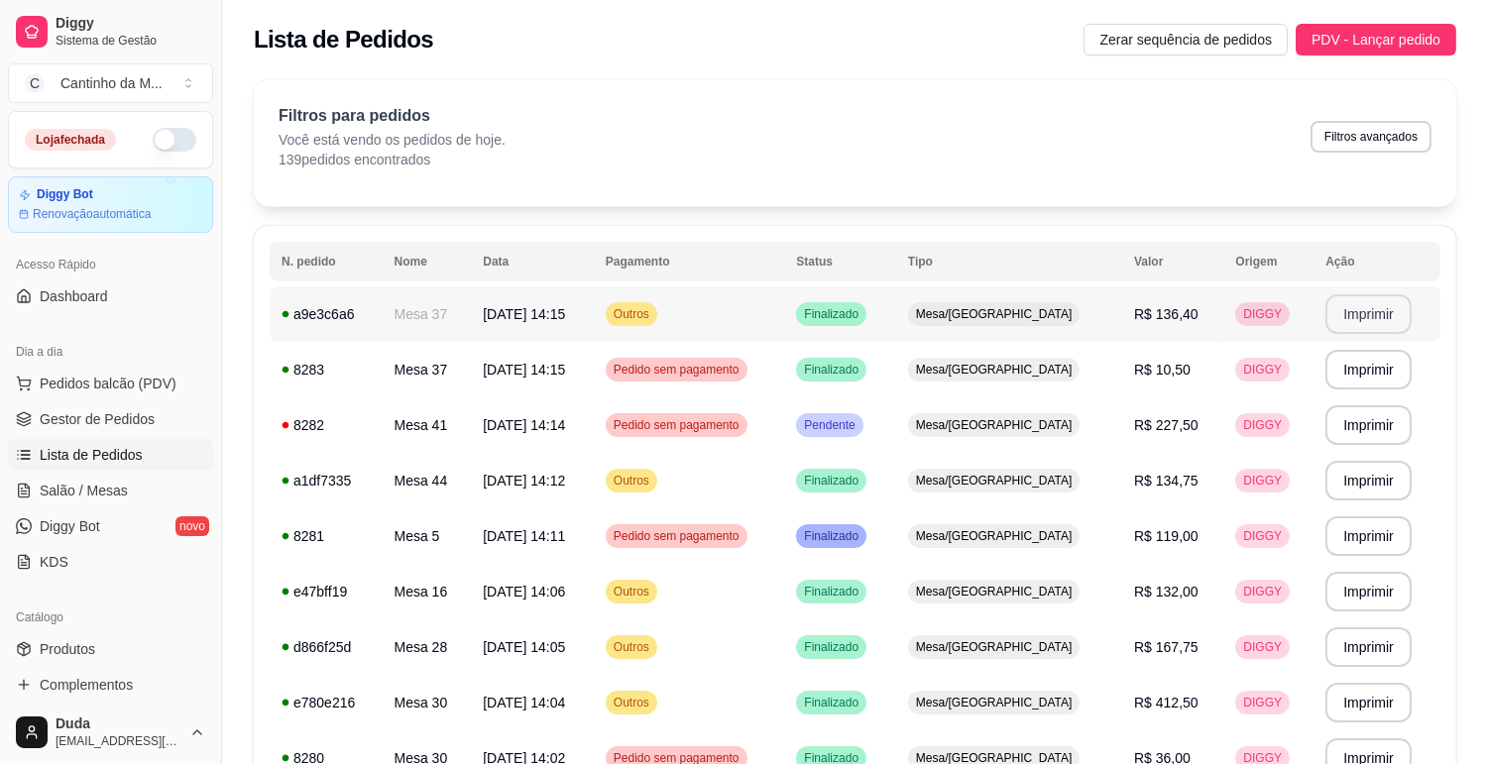
click at [1362, 319] on button "Imprimir" at bounding box center [1368, 314] width 86 height 40
click at [110, 407] on link "Gestor de Pedidos" at bounding box center [110, 419] width 205 height 32
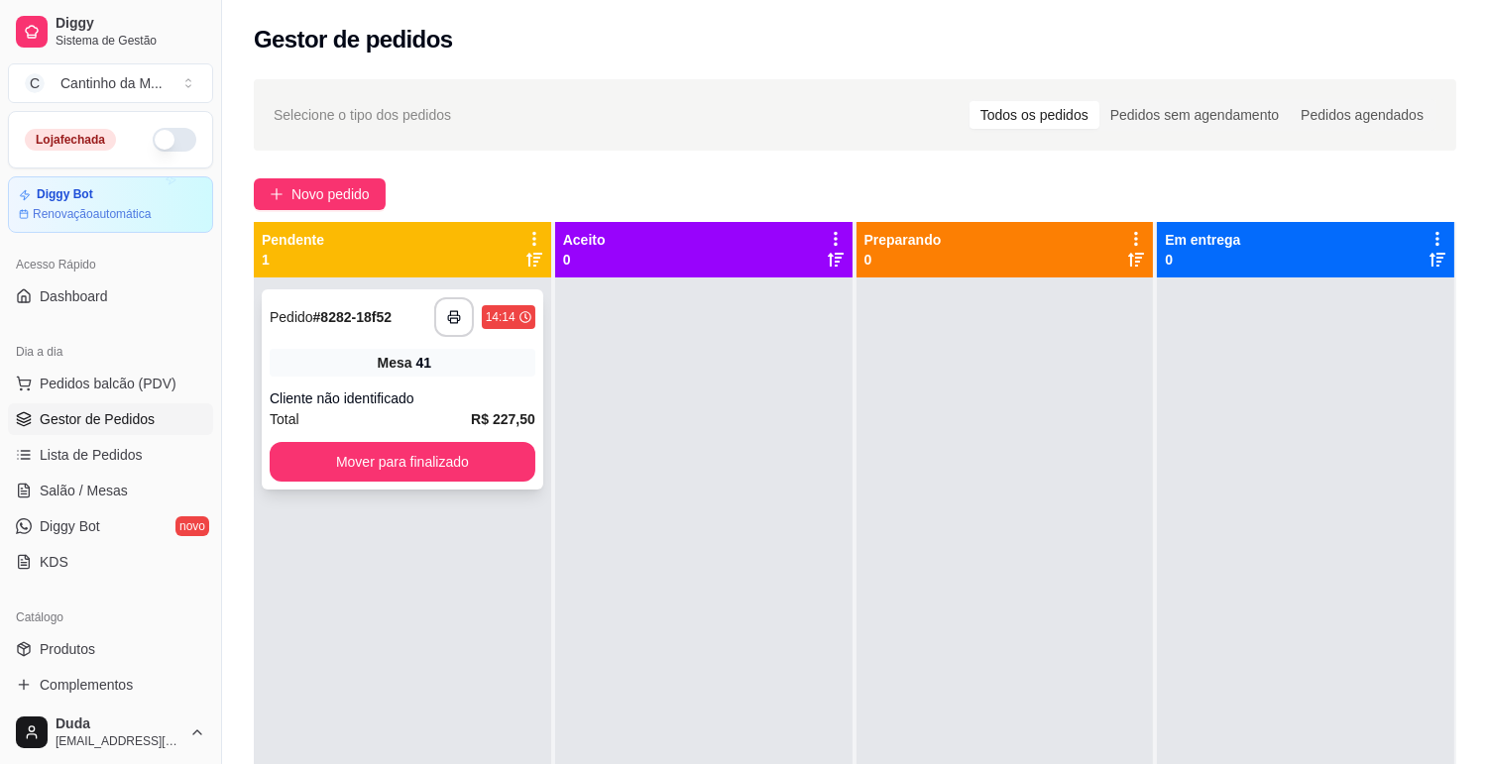
click at [406, 378] on div "**********" at bounding box center [403, 389] width 282 height 200
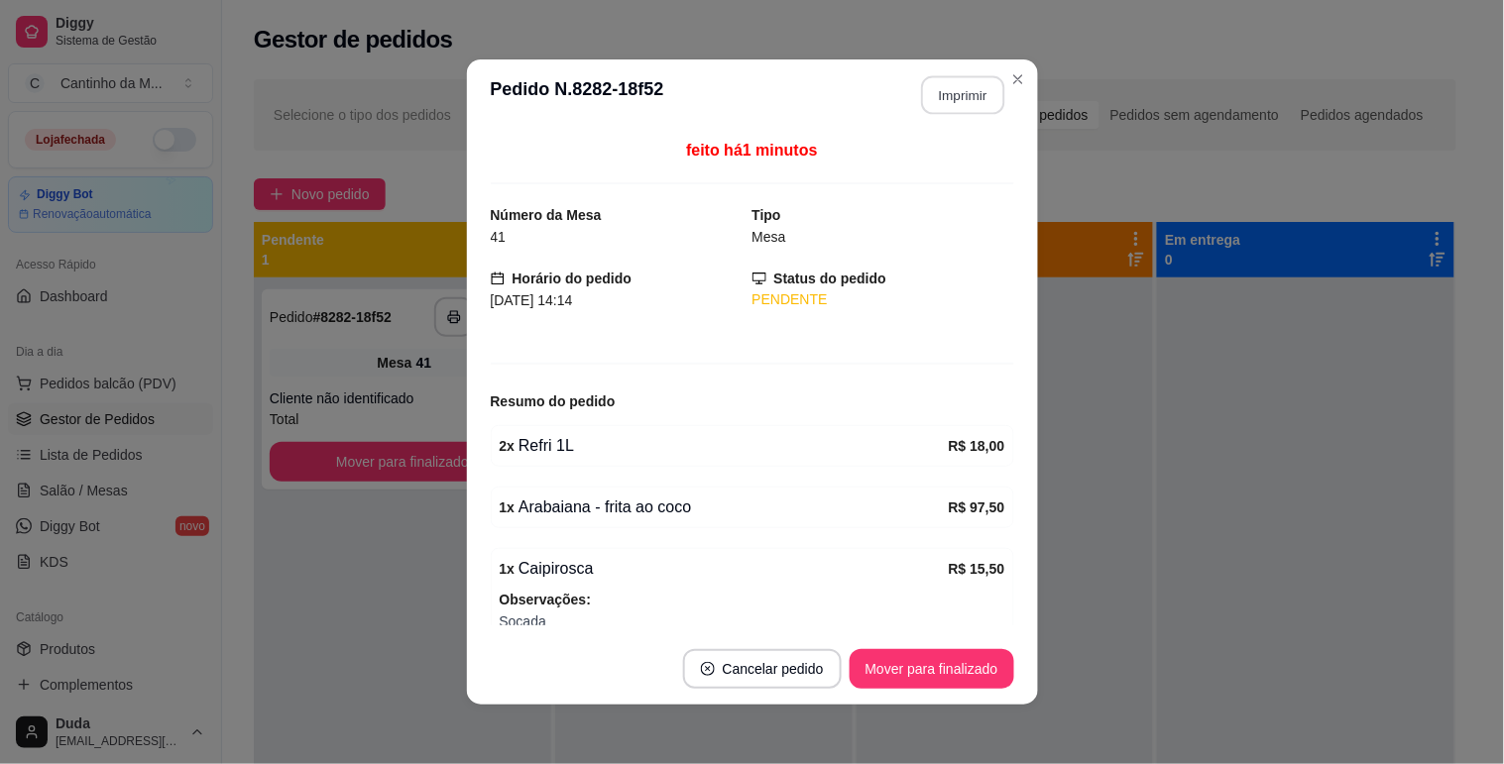
click at [940, 102] on button "Imprimir" at bounding box center [962, 95] width 83 height 39
click at [933, 679] on button "Mover para finalizado" at bounding box center [932, 669] width 160 height 39
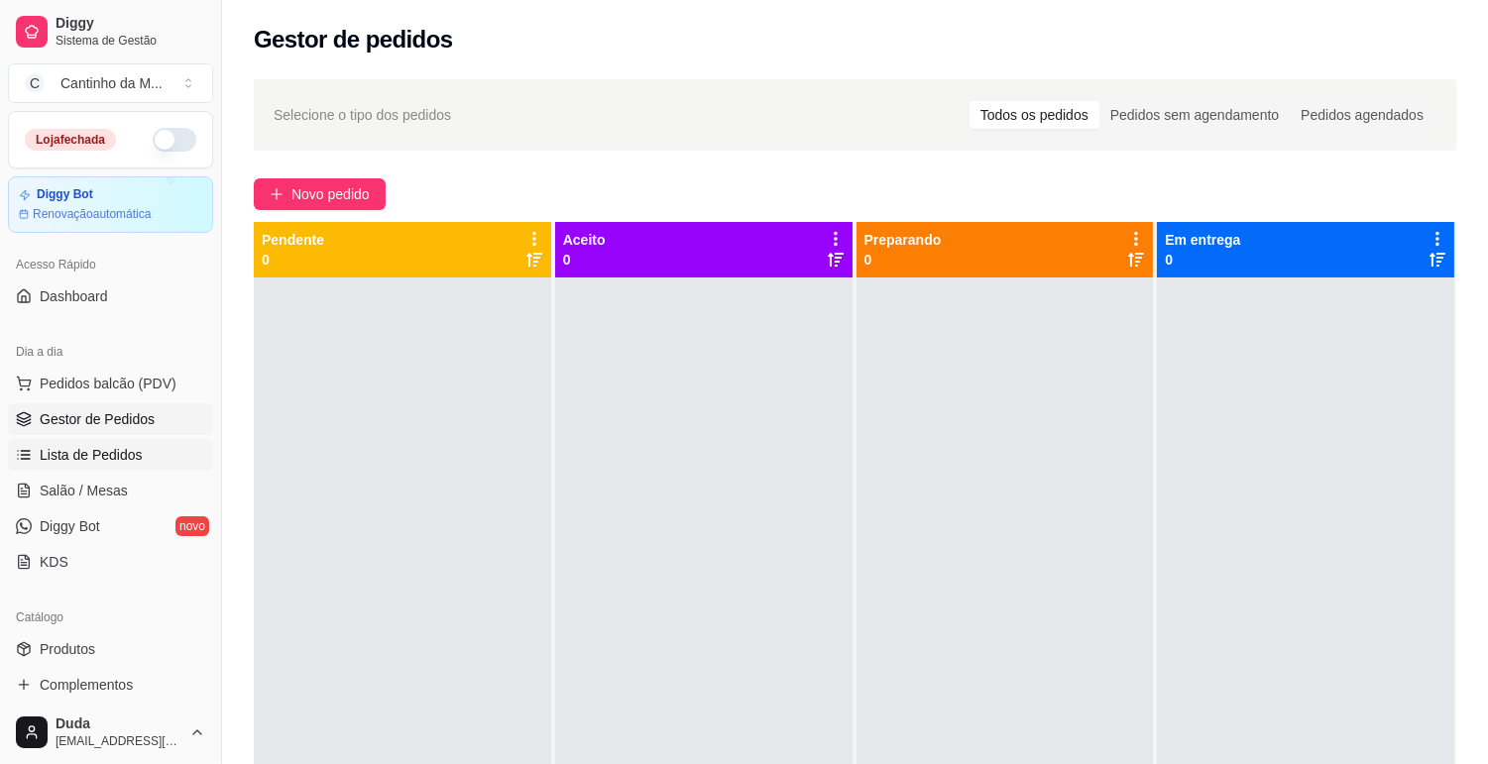
click at [176, 451] on link "Lista de Pedidos" at bounding box center [110, 455] width 205 height 32
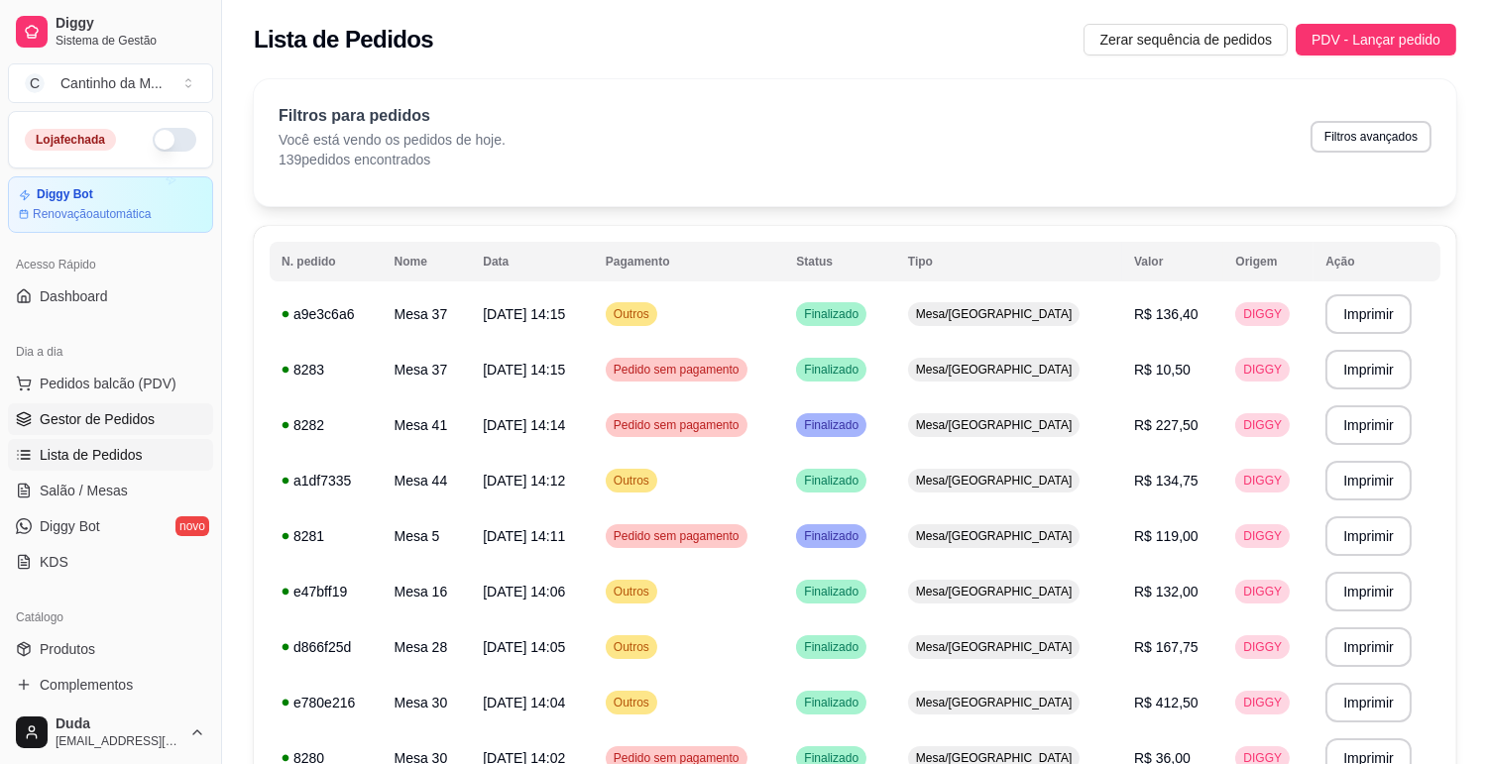
click at [124, 413] on span "Gestor de Pedidos" at bounding box center [97, 419] width 115 height 20
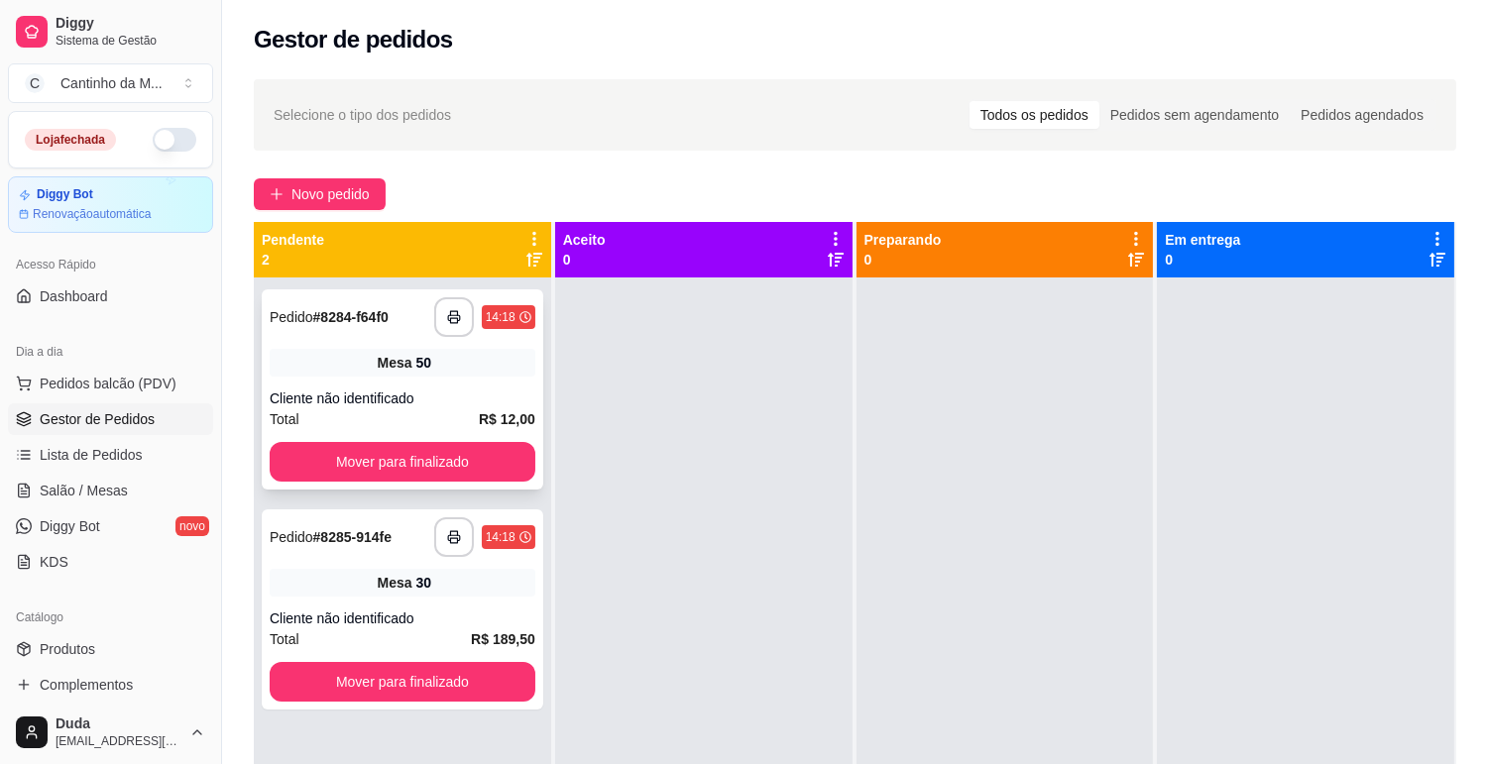
click at [350, 347] on div "**********" at bounding box center [403, 389] width 282 height 200
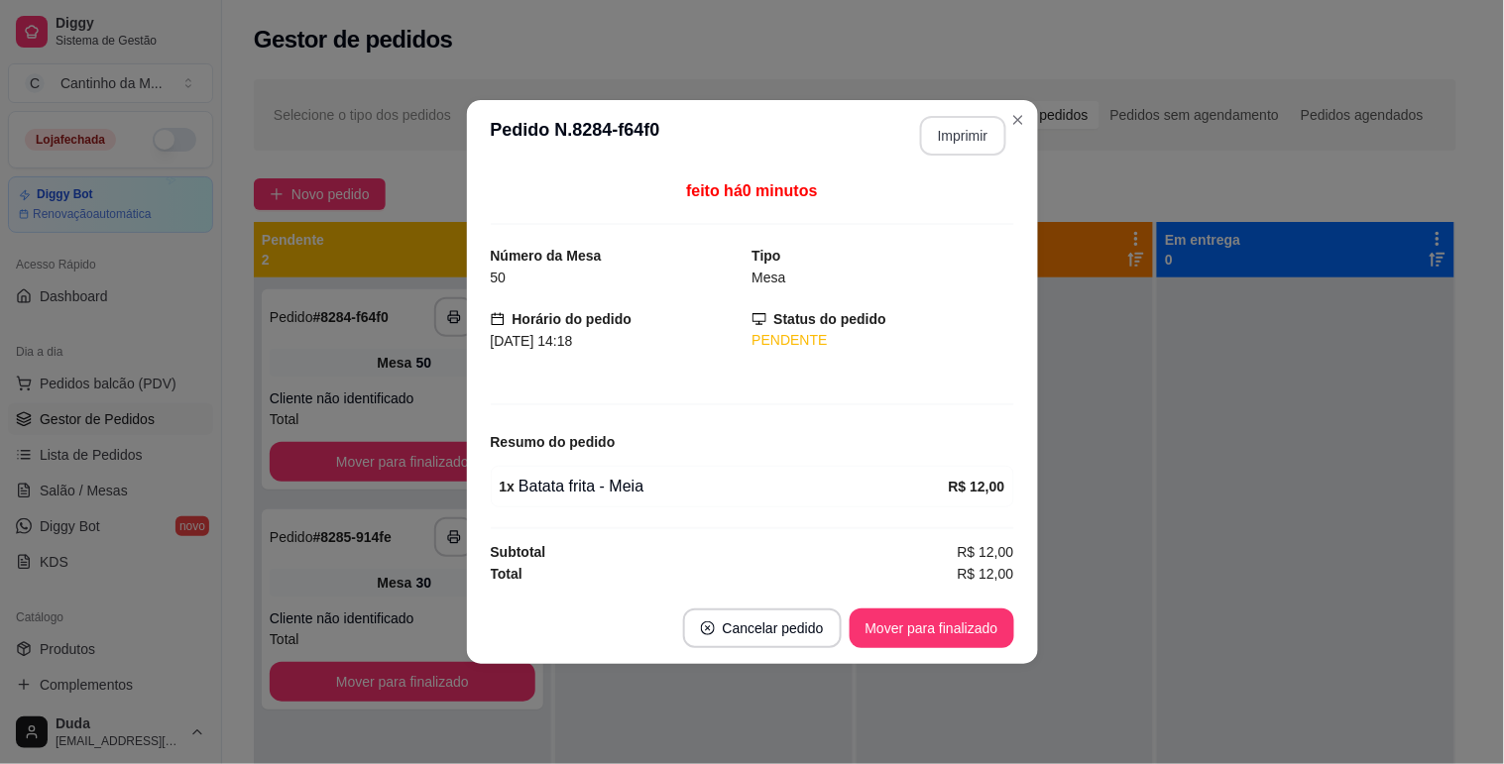
click at [970, 136] on button "Imprimir" at bounding box center [963, 136] width 86 height 40
click at [943, 612] on button "Mover para finalizado" at bounding box center [932, 629] width 160 height 39
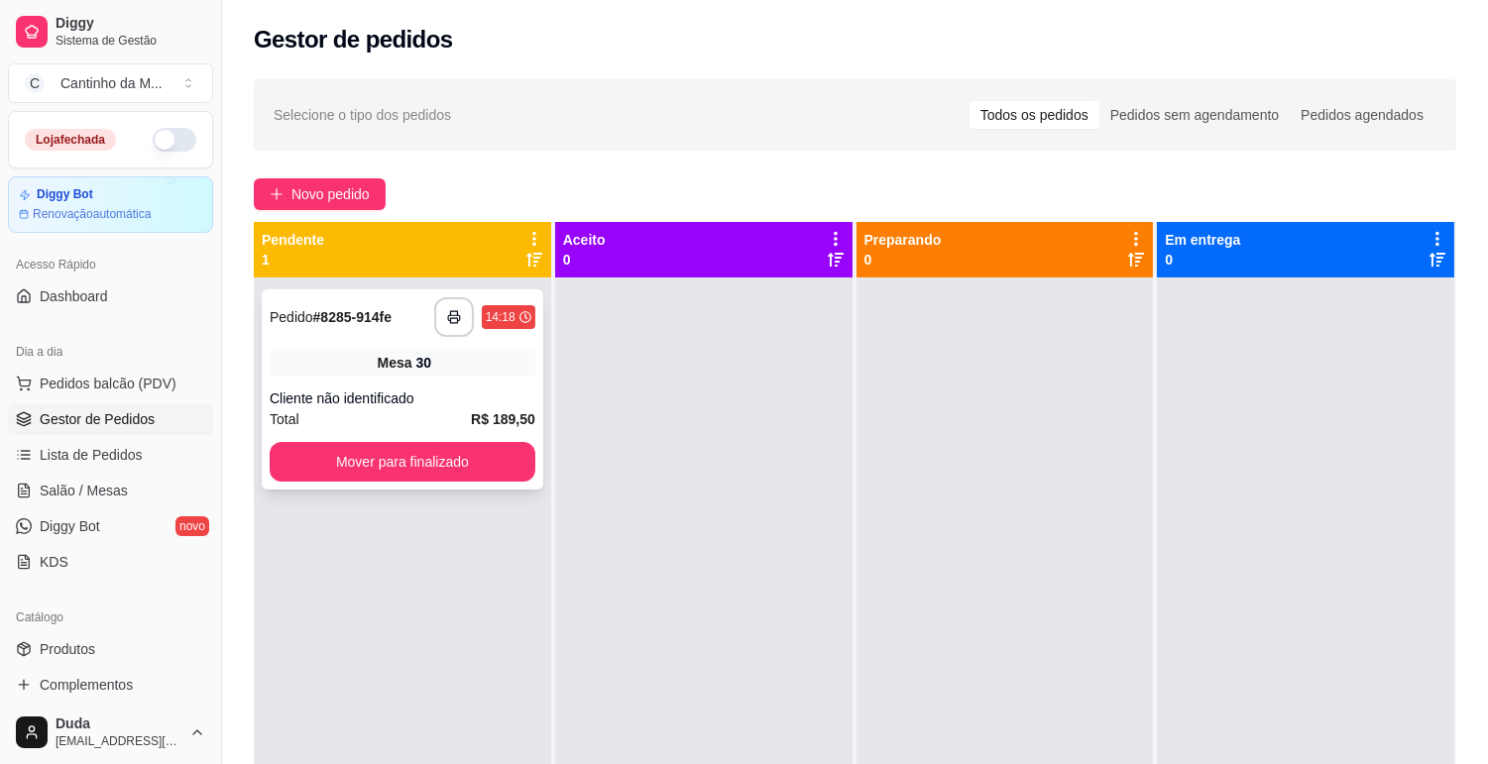
click at [523, 395] on div "Cliente não identificado" at bounding box center [403, 399] width 266 height 20
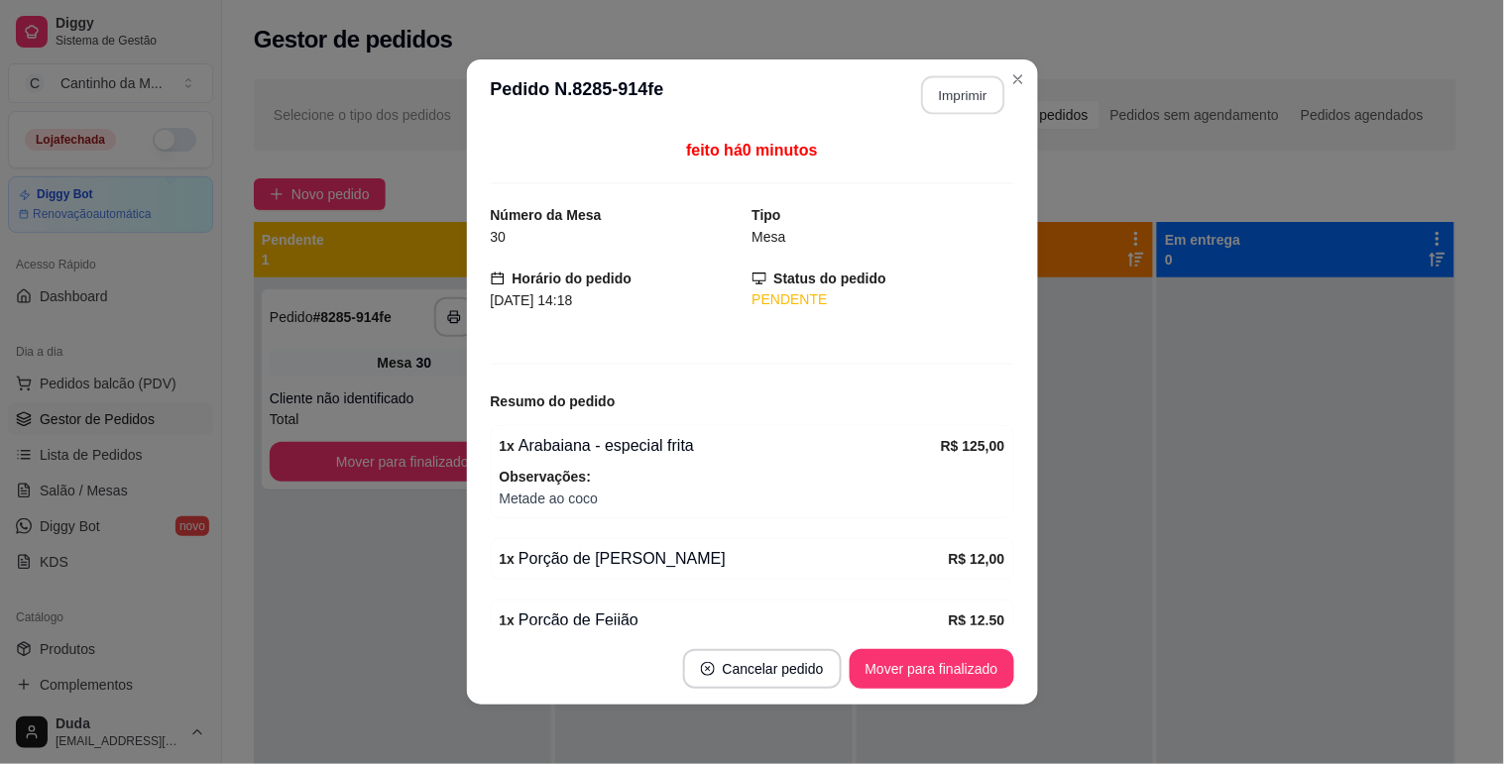
click at [950, 92] on button "Imprimir" at bounding box center [962, 95] width 83 height 39
click at [966, 672] on button "Mover para finalizado" at bounding box center [932, 669] width 165 height 40
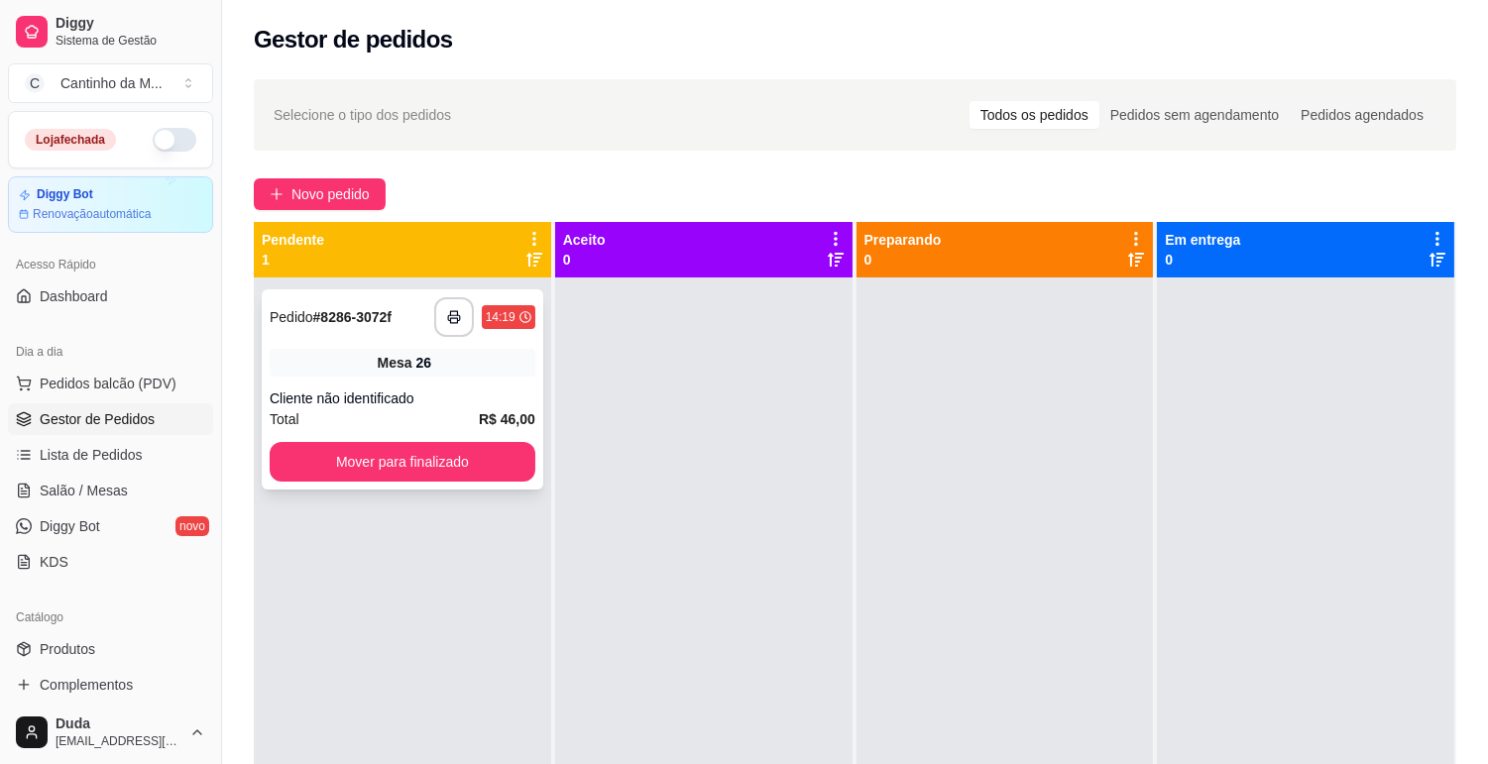
click at [460, 398] on div "Cliente não identificado" at bounding box center [403, 399] width 266 height 20
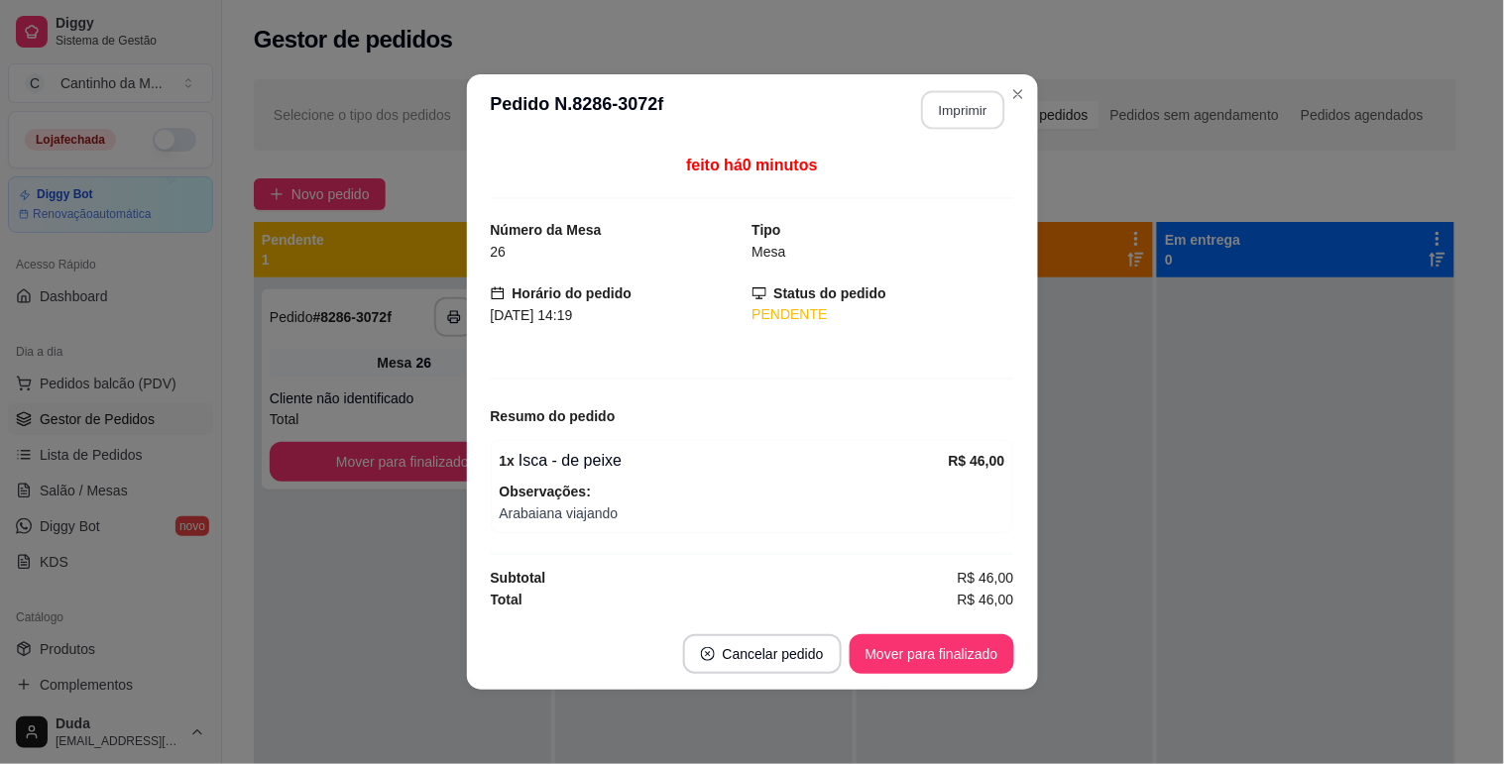
click at [947, 111] on button "Imprimir" at bounding box center [962, 110] width 83 height 39
click at [979, 654] on button "Mover para finalizado" at bounding box center [932, 654] width 160 height 39
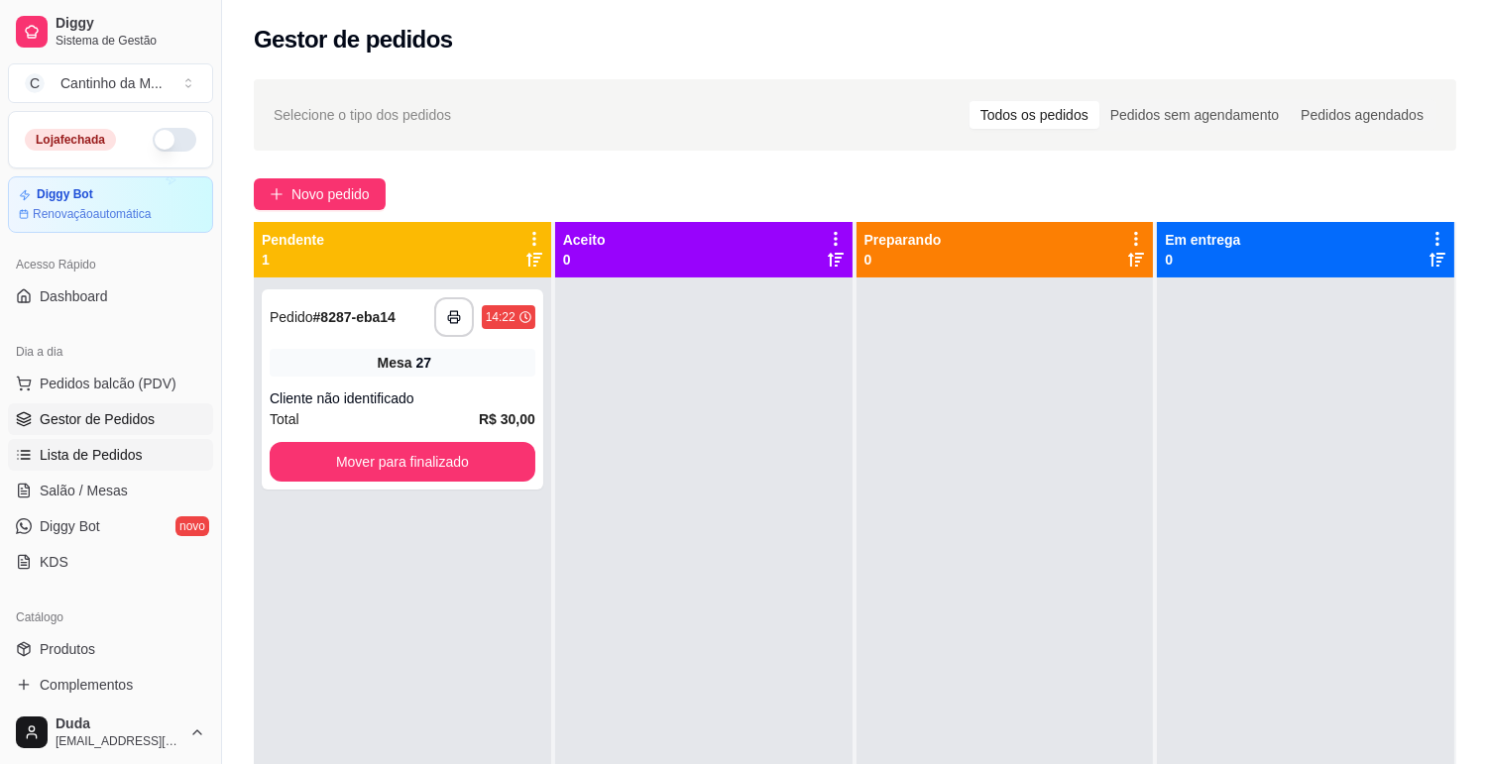
click at [120, 447] on span "Lista de Pedidos" at bounding box center [91, 455] width 103 height 20
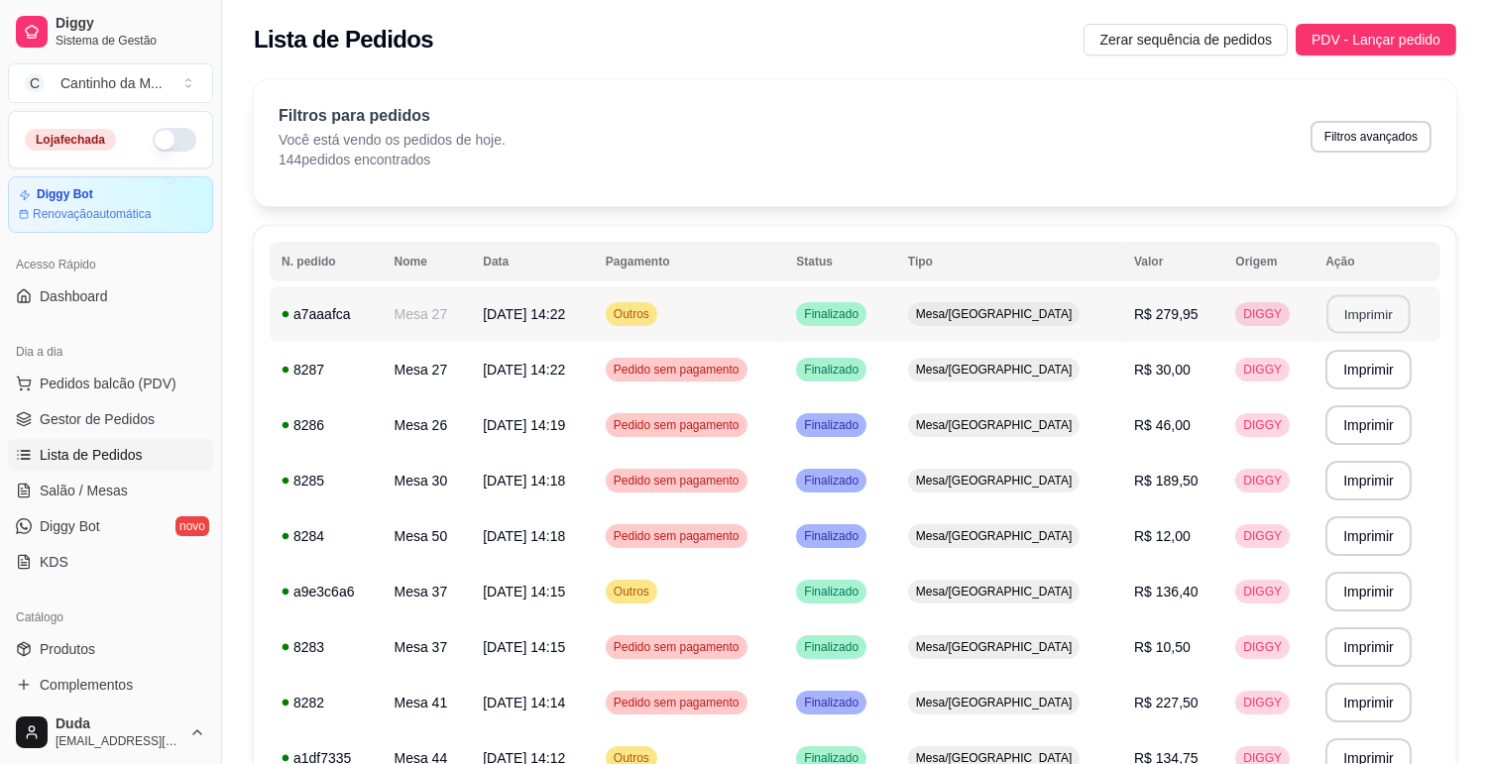
click at [1334, 318] on button "Imprimir" at bounding box center [1368, 314] width 83 height 39
click at [32, 413] on link "Gestor de Pedidos" at bounding box center [110, 419] width 205 height 32
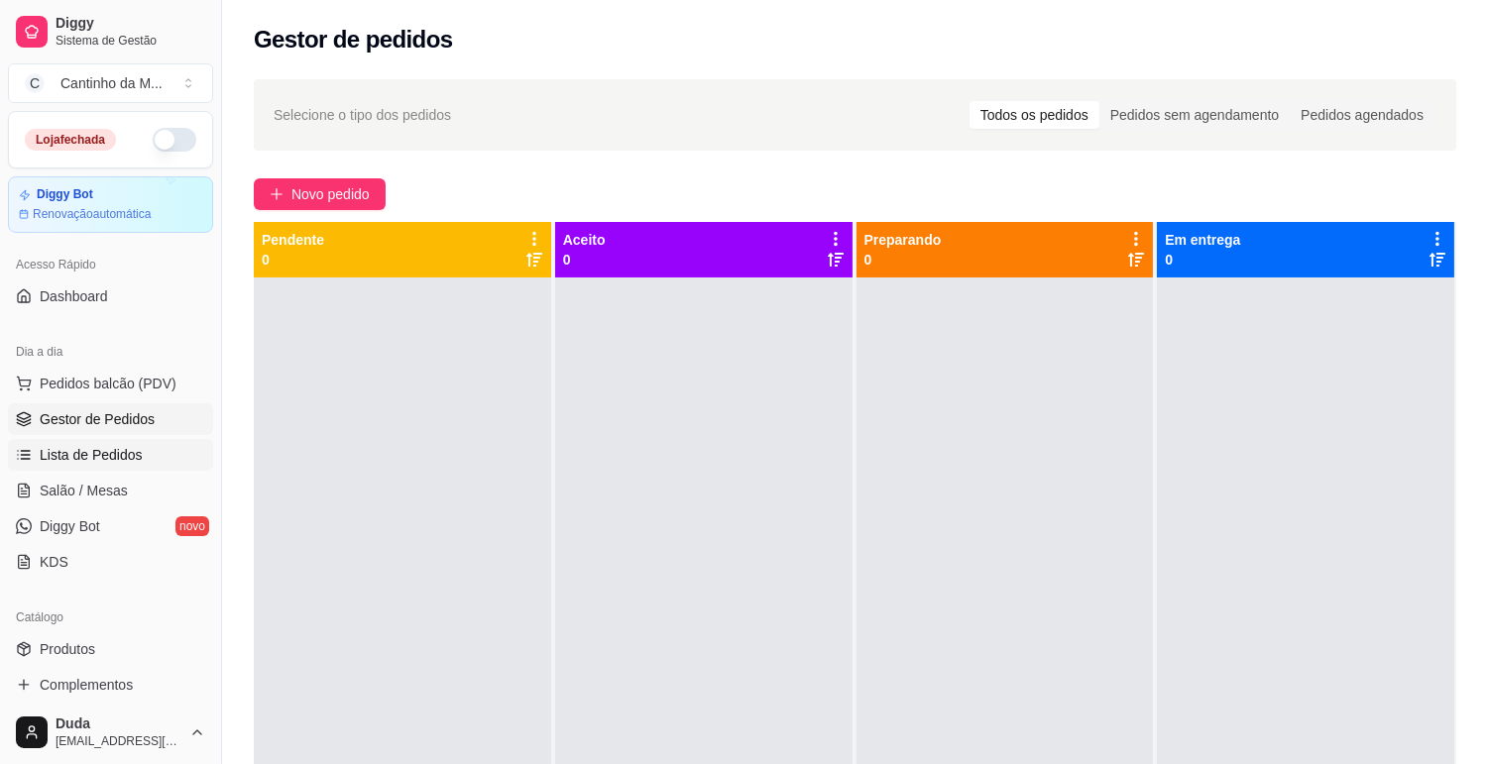
click at [41, 467] on link "Lista de Pedidos" at bounding box center [110, 455] width 205 height 32
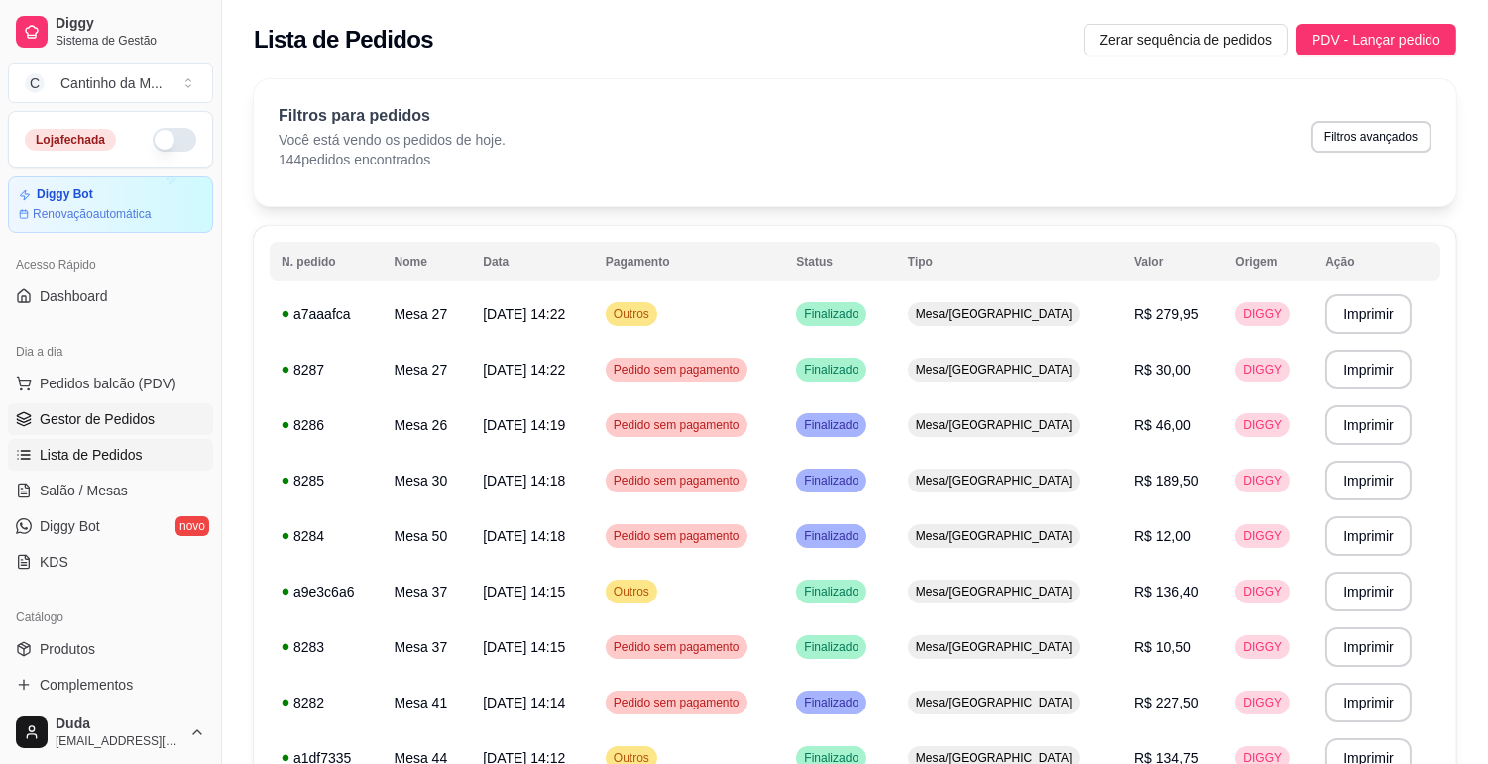
click at [85, 418] on span "Gestor de Pedidos" at bounding box center [97, 419] width 115 height 20
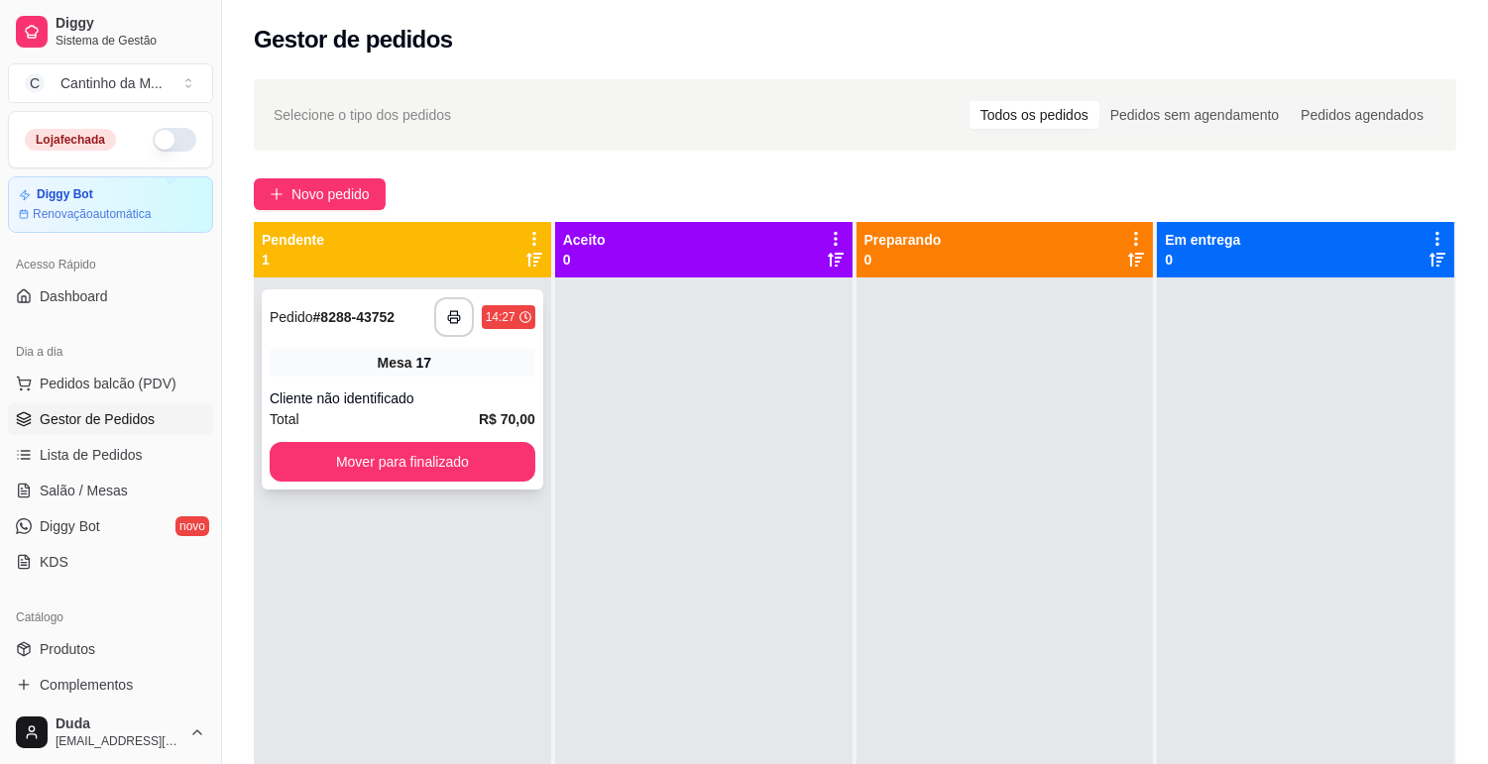
click at [448, 389] on div "Cliente não identificado" at bounding box center [403, 399] width 266 height 20
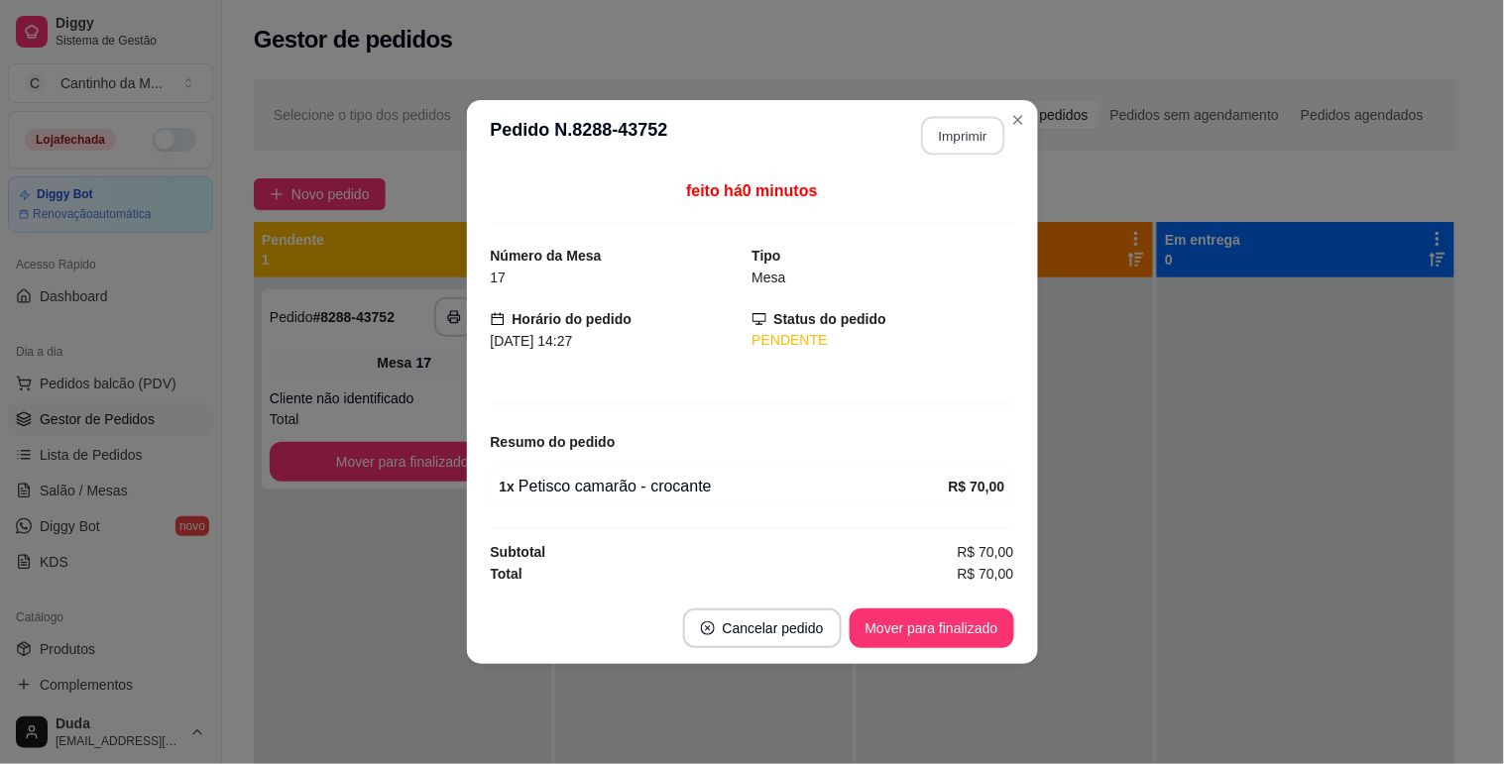
click at [948, 125] on button "Imprimir" at bounding box center [962, 136] width 83 height 39
click at [907, 622] on button "Mover para finalizado" at bounding box center [932, 629] width 160 height 39
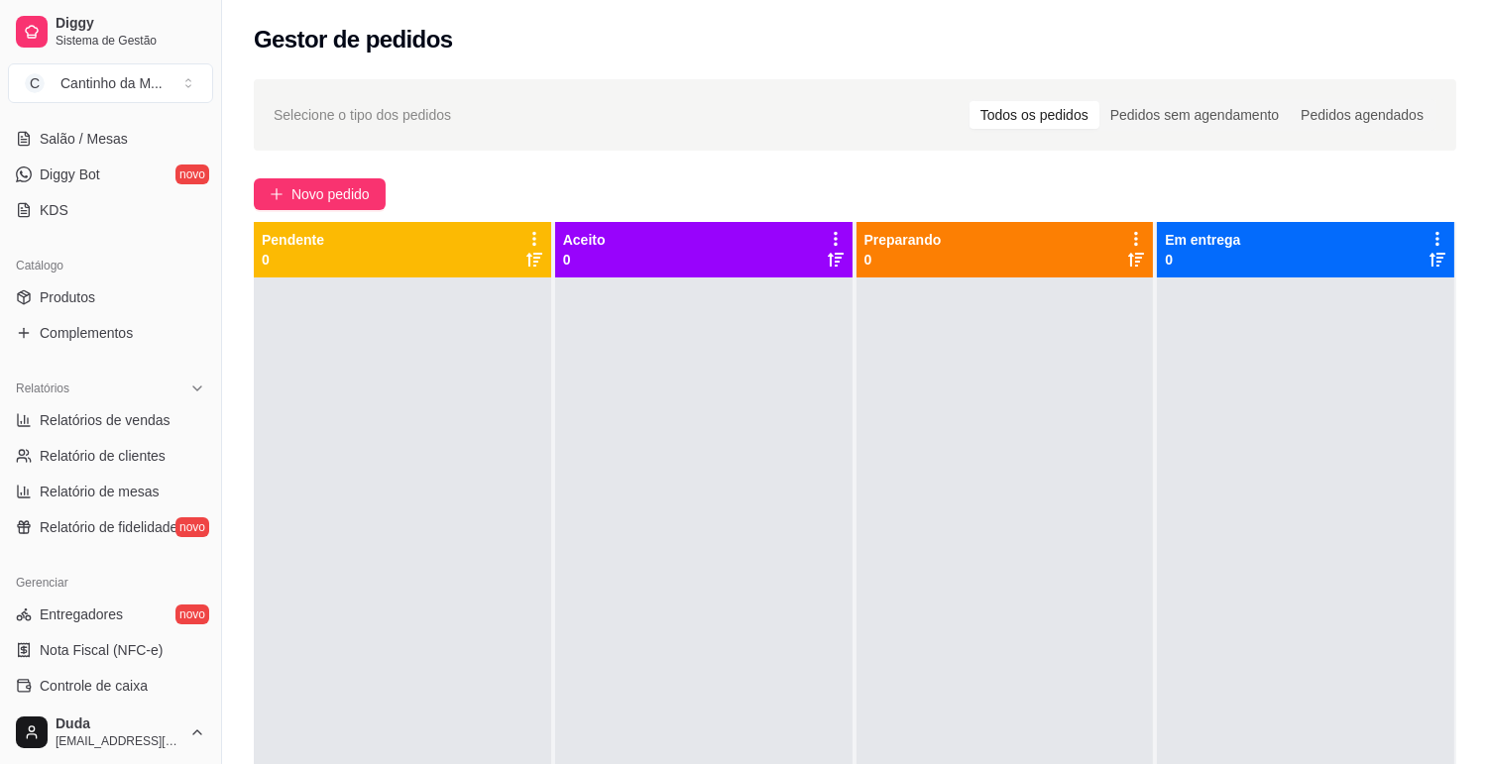
scroll to position [440, 0]
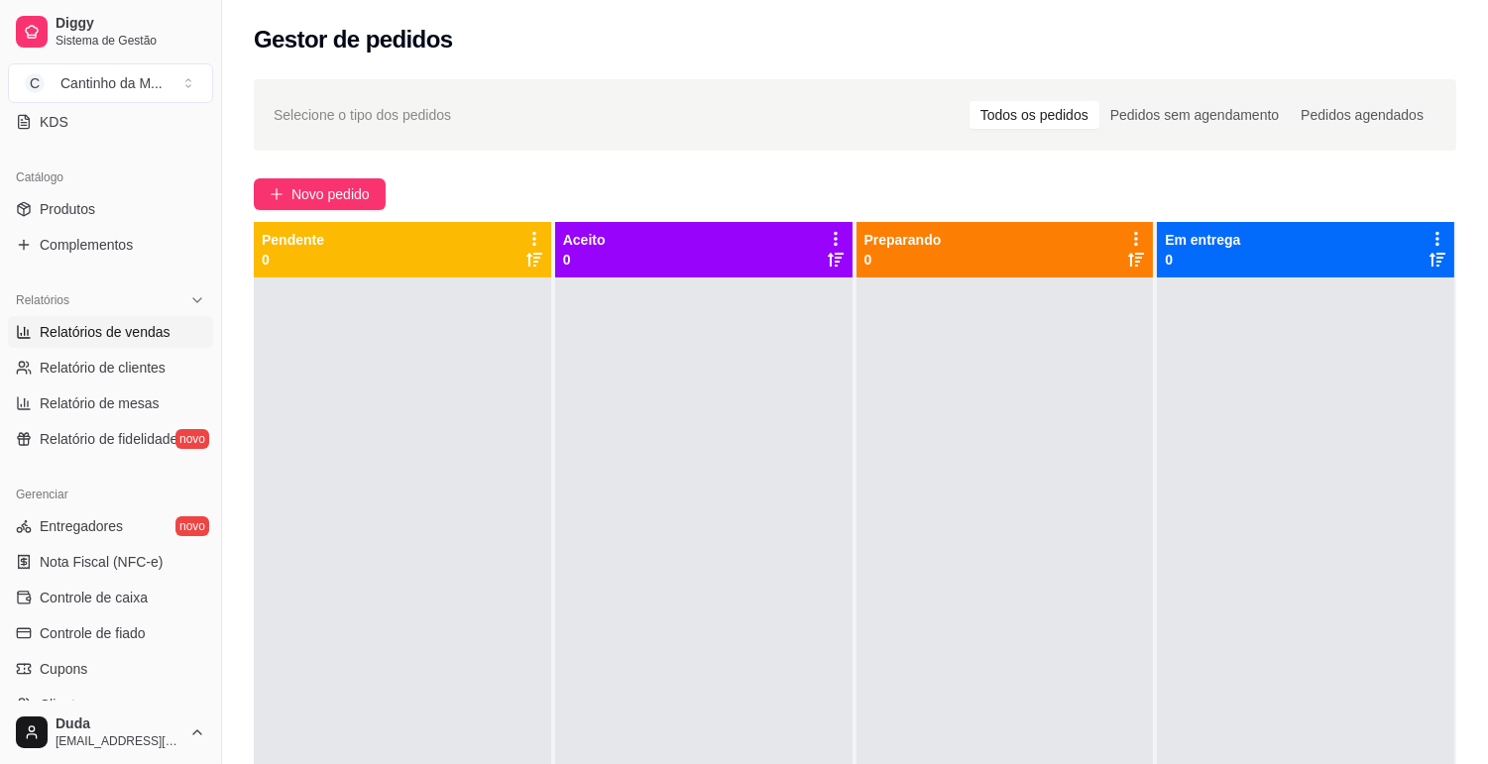
click at [97, 340] on span "Relatórios de vendas" at bounding box center [105, 332] width 131 height 20
select select "ALL"
select select "0"
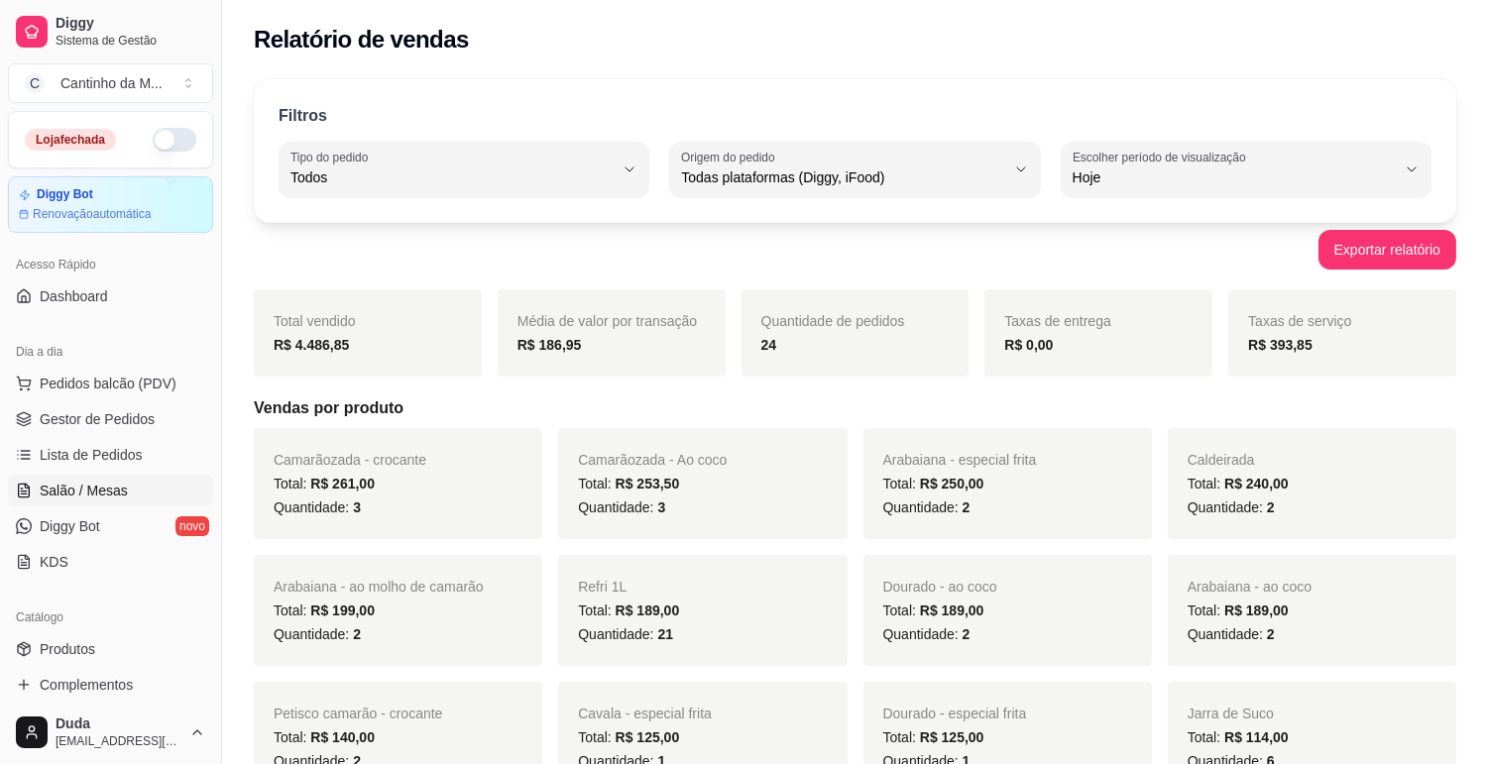
click at [82, 489] on span "Salão / Mesas" at bounding box center [84, 491] width 88 height 20
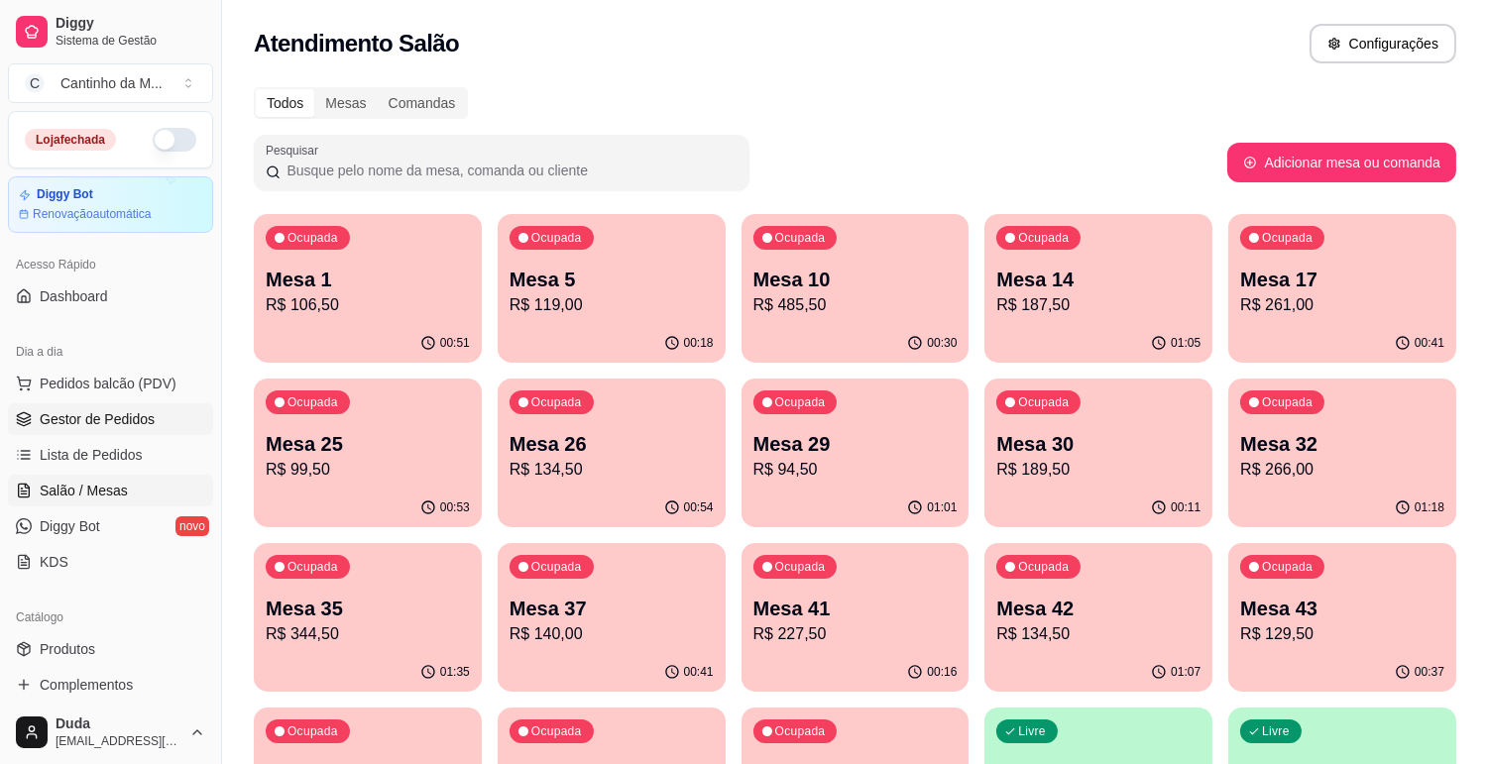
click at [161, 420] on link "Gestor de Pedidos" at bounding box center [110, 419] width 205 height 32
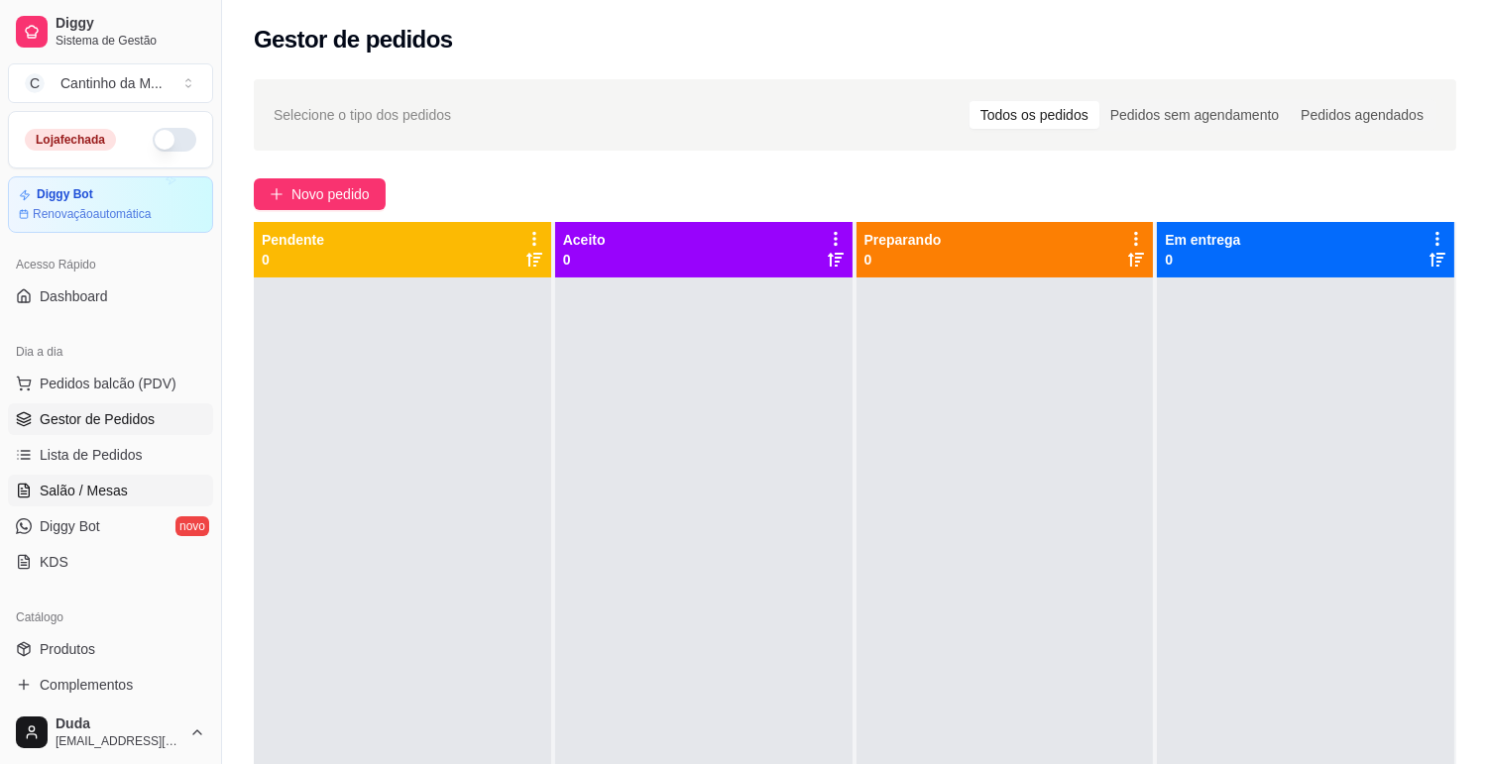
click at [57, 507] on link "Salão / Mesas" at bounding box center [110, 491] width 205 height 32
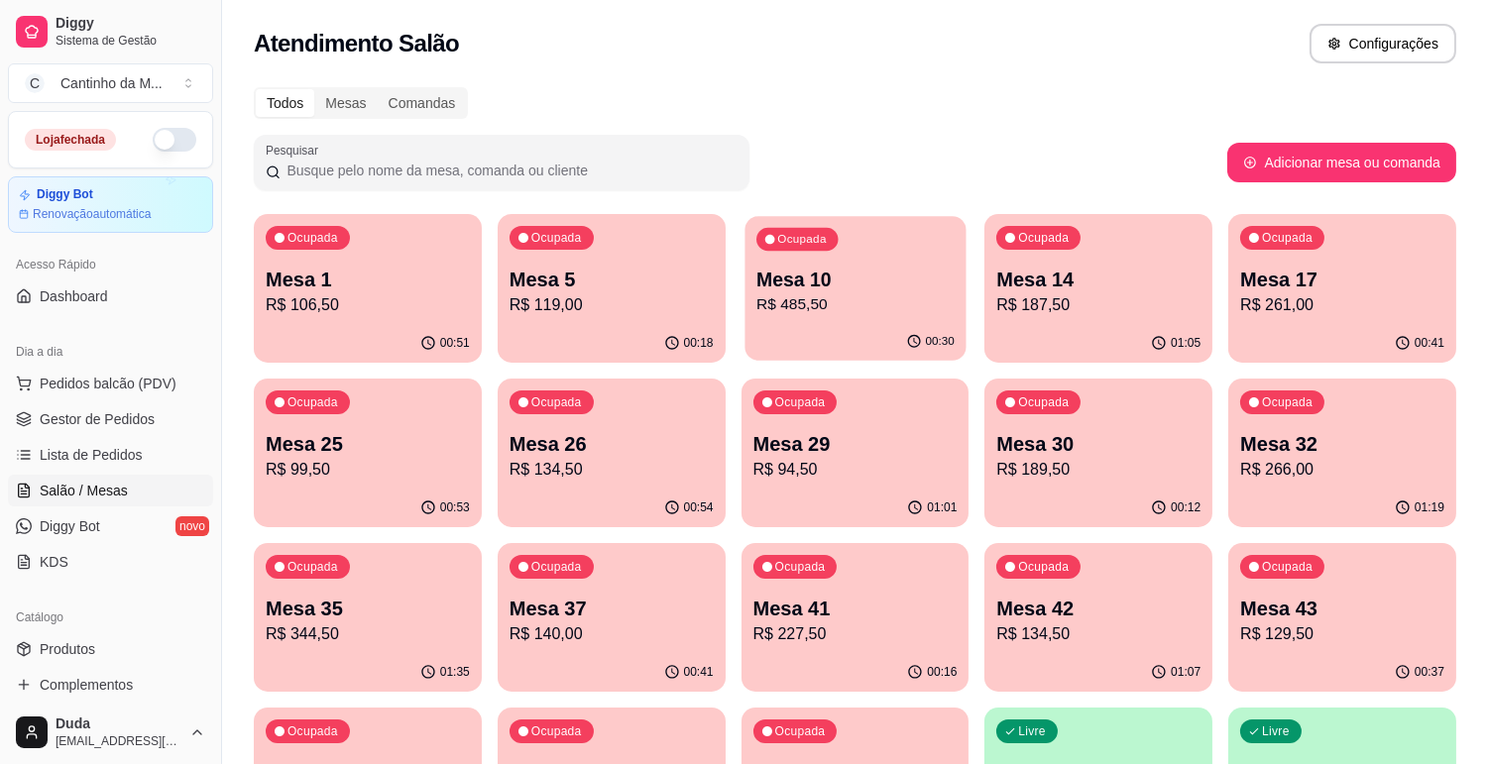
click at [906, 289] on p "Mesa 10" at bounding box center [855, 280] width 198 height 27
click at [126, 424] on span "Gestor de Pedidos" at bounding box center [97, 419] width 115 height 20
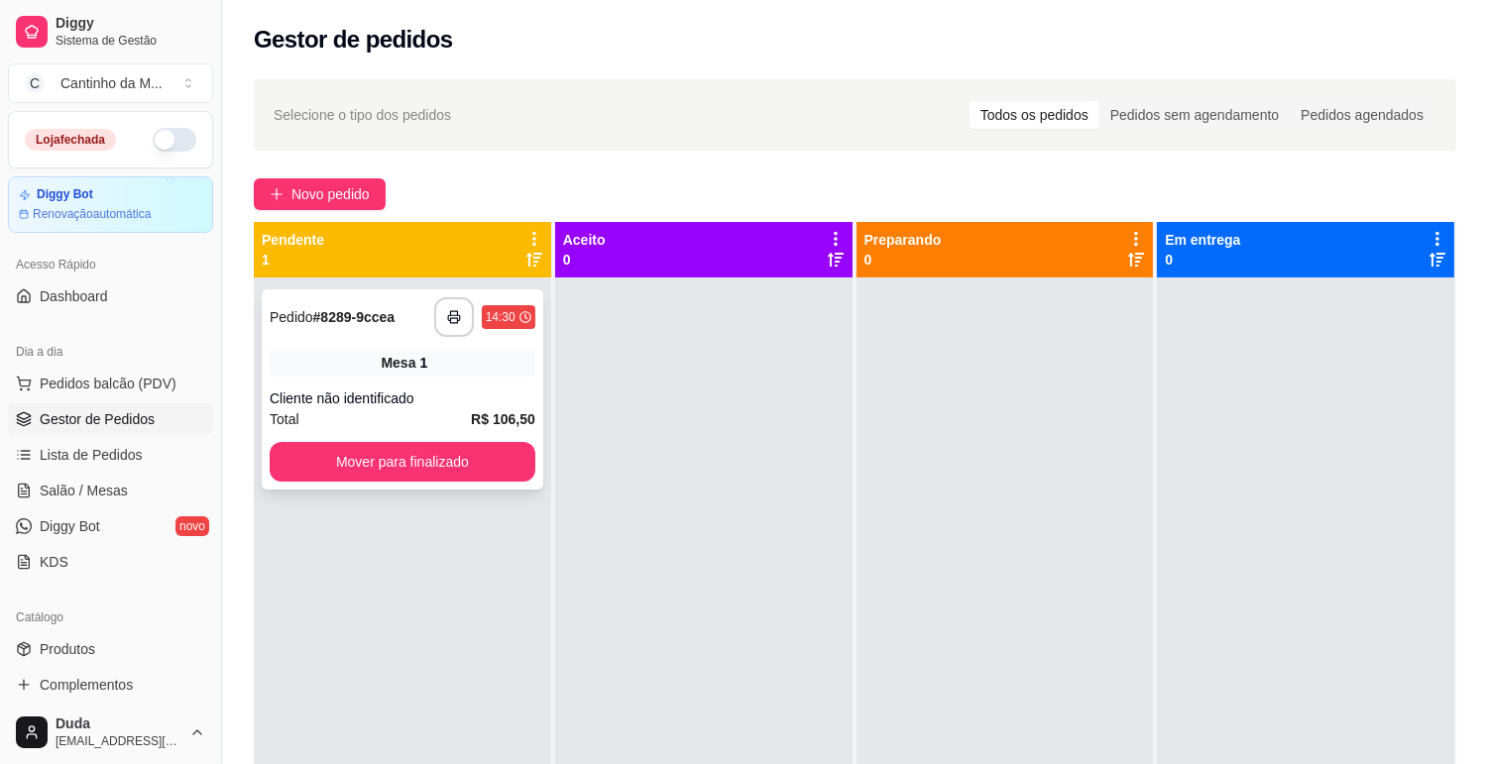
click at [516, 384] on div "**********" at bounding box center [403, 389] width 282 height 200
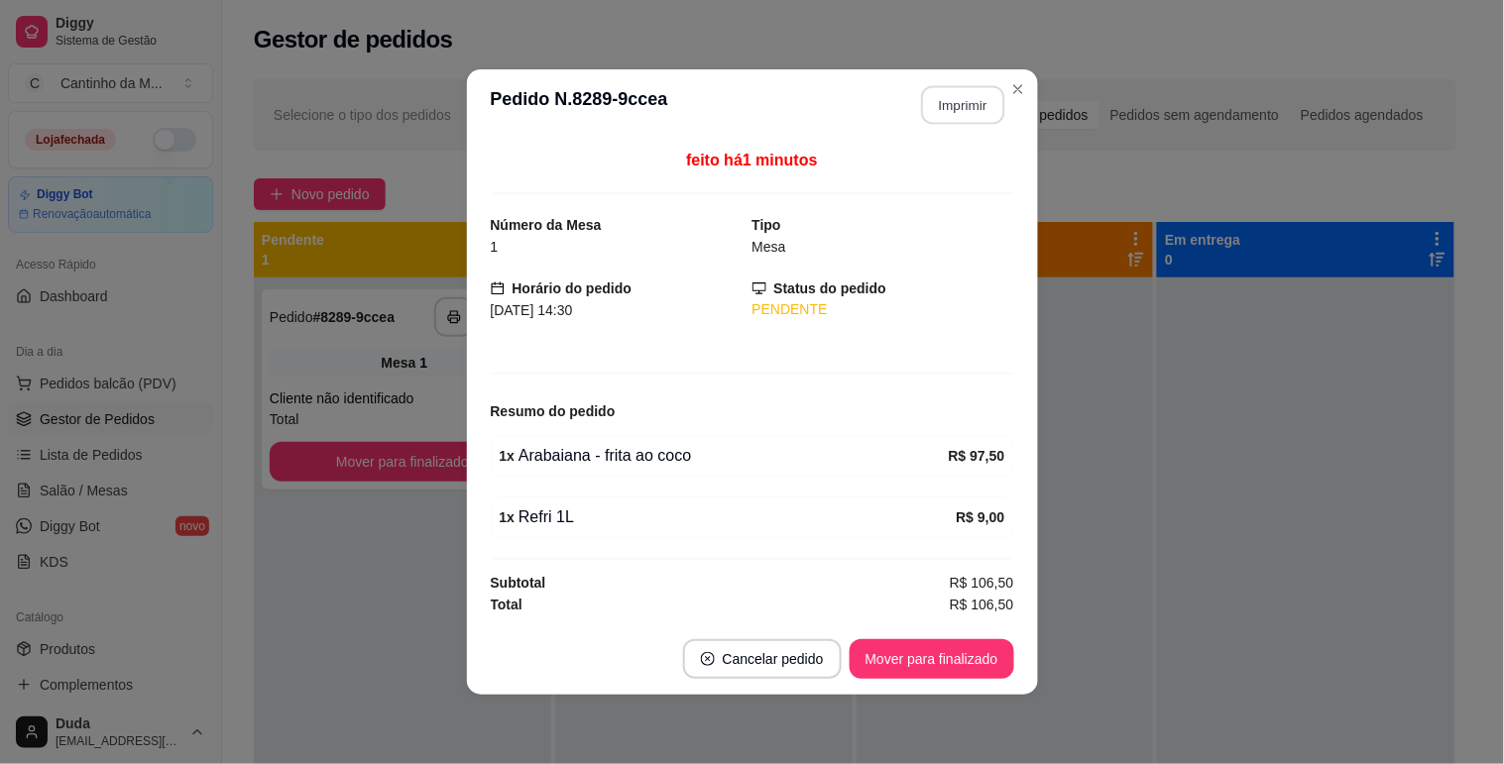
click at [967, 105] on button "Imprimir" at bounding box center [962, 105] width 83 height 39
click at [1005, 670] on button "Mover para finalizado" at bounding box center [932, 659] width 160 height 39
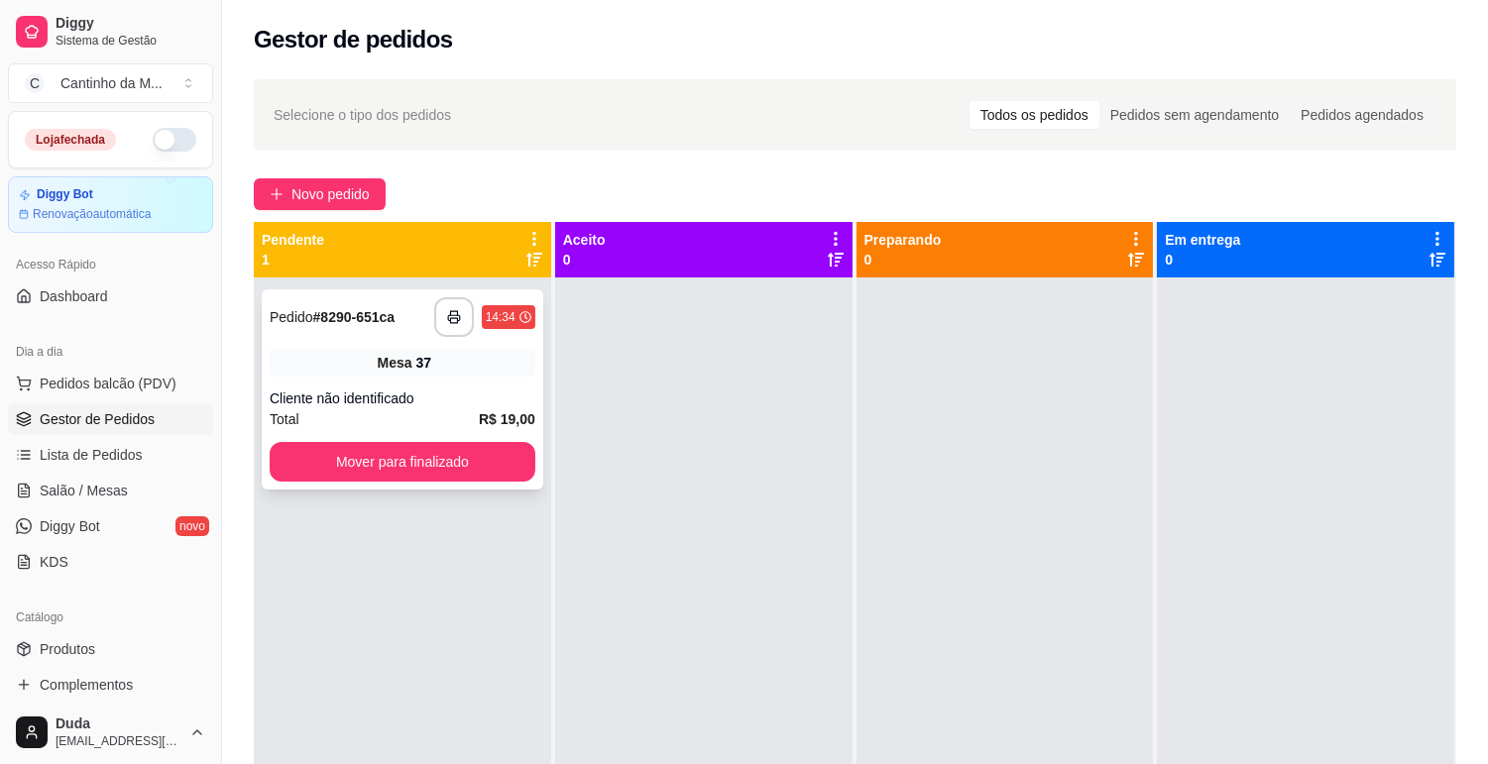
click at [388, 351] on div "Mesa 37" at bounding box center [403, 363] width 266 height 28
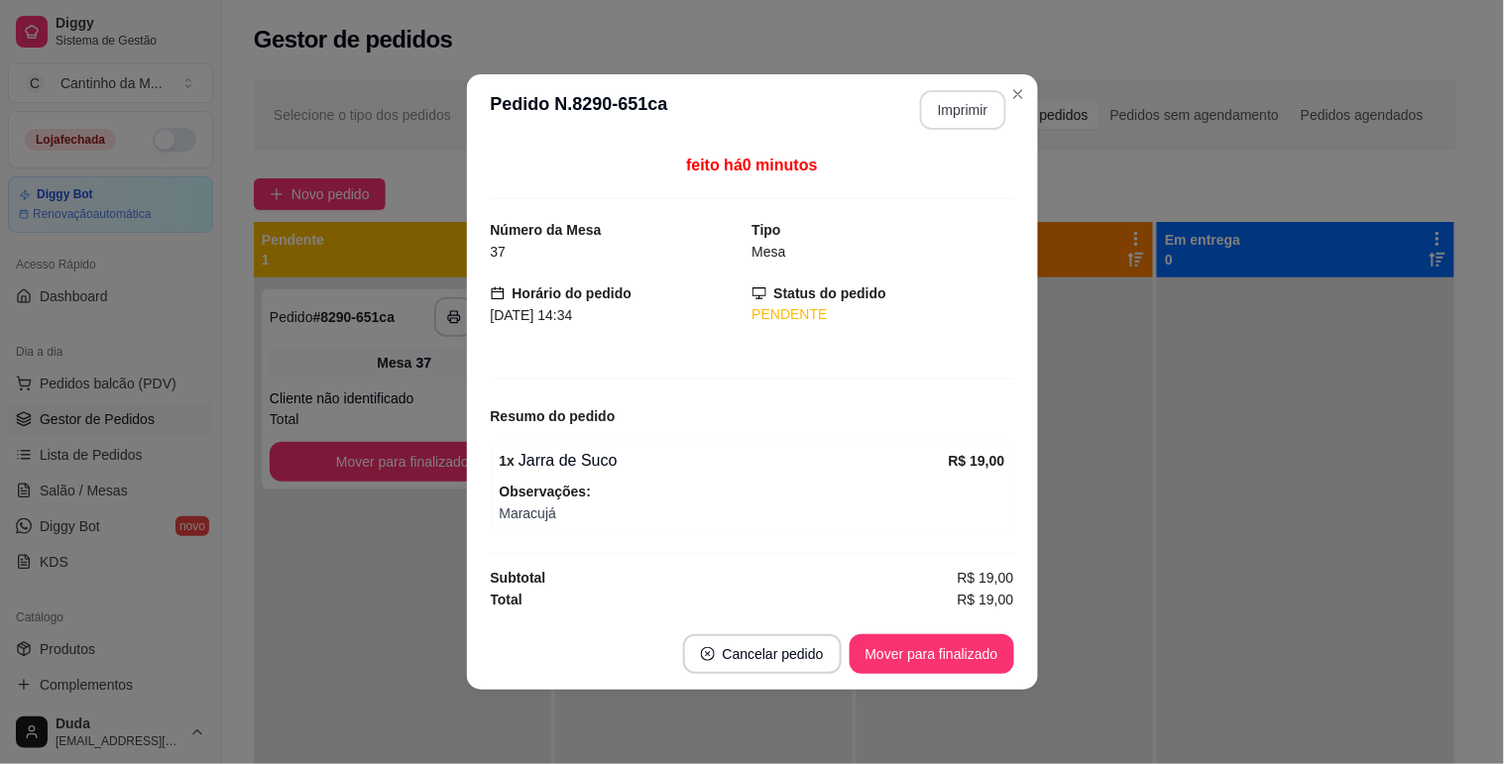
click at [963, 111] on button "Imprimir" at bounding box center [963, 110] width 86 height 40
click at [927, 664] on button "Mover para finalizado" at bounding box center [932, 654] width 160 height 39
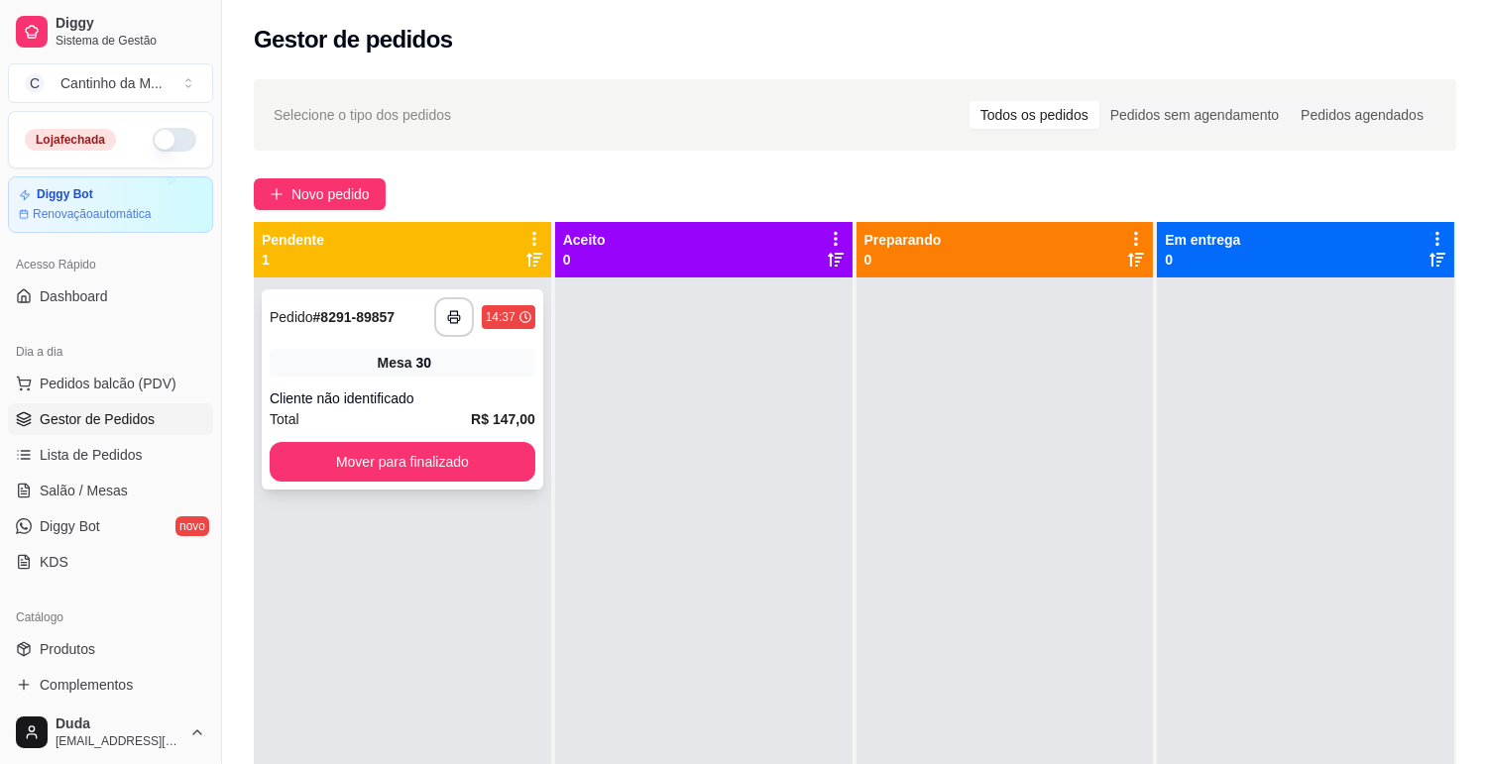
click at [521, 344] on div "**********" at bounding box center [403, 389] width 282 height 200
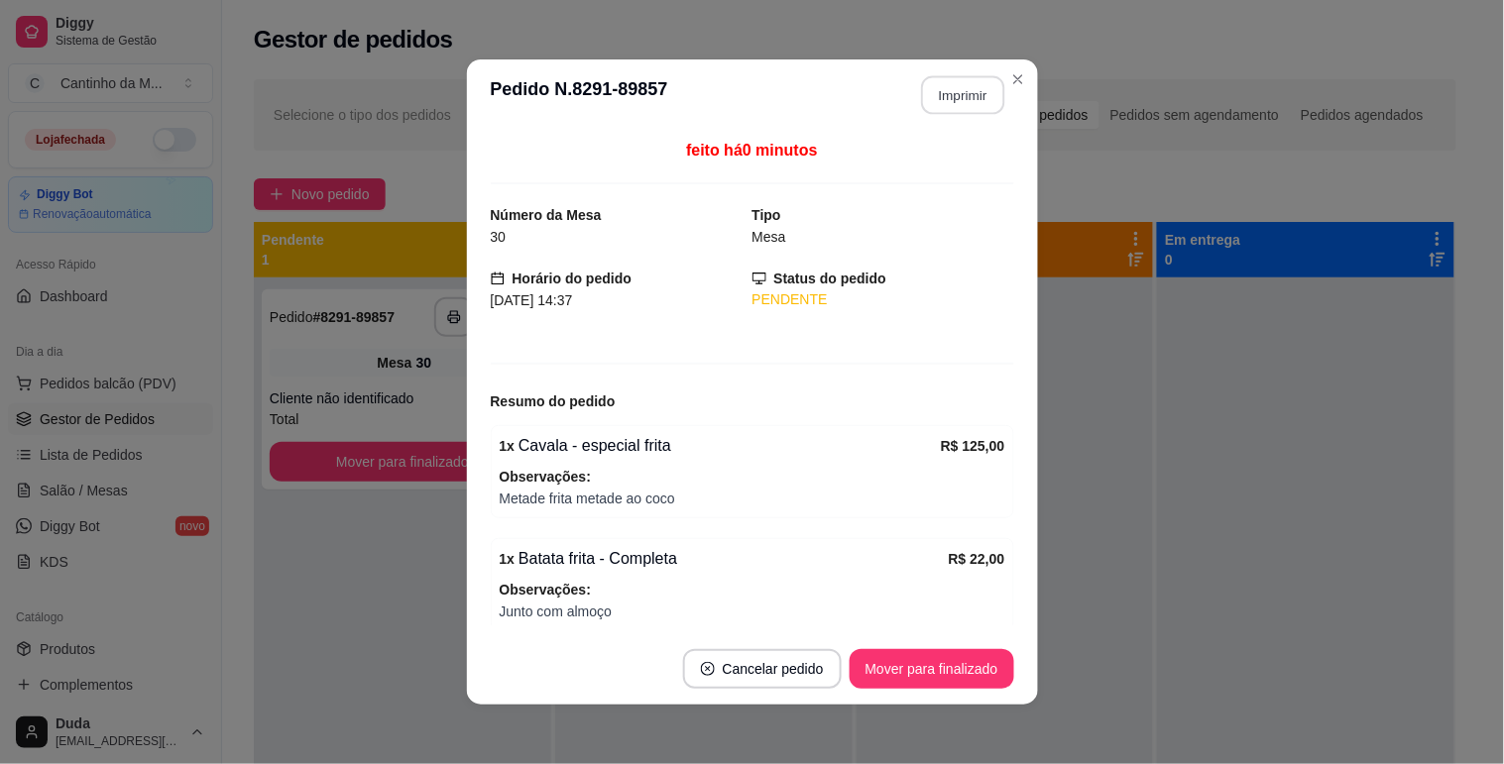
click at [964, 95] on button "Imprimir" at bounding box center [962, 95] width 83 height 39
click at [952, 668] on button "Mover para finalizado" at bounding box center [932, 669] width 165 height 40
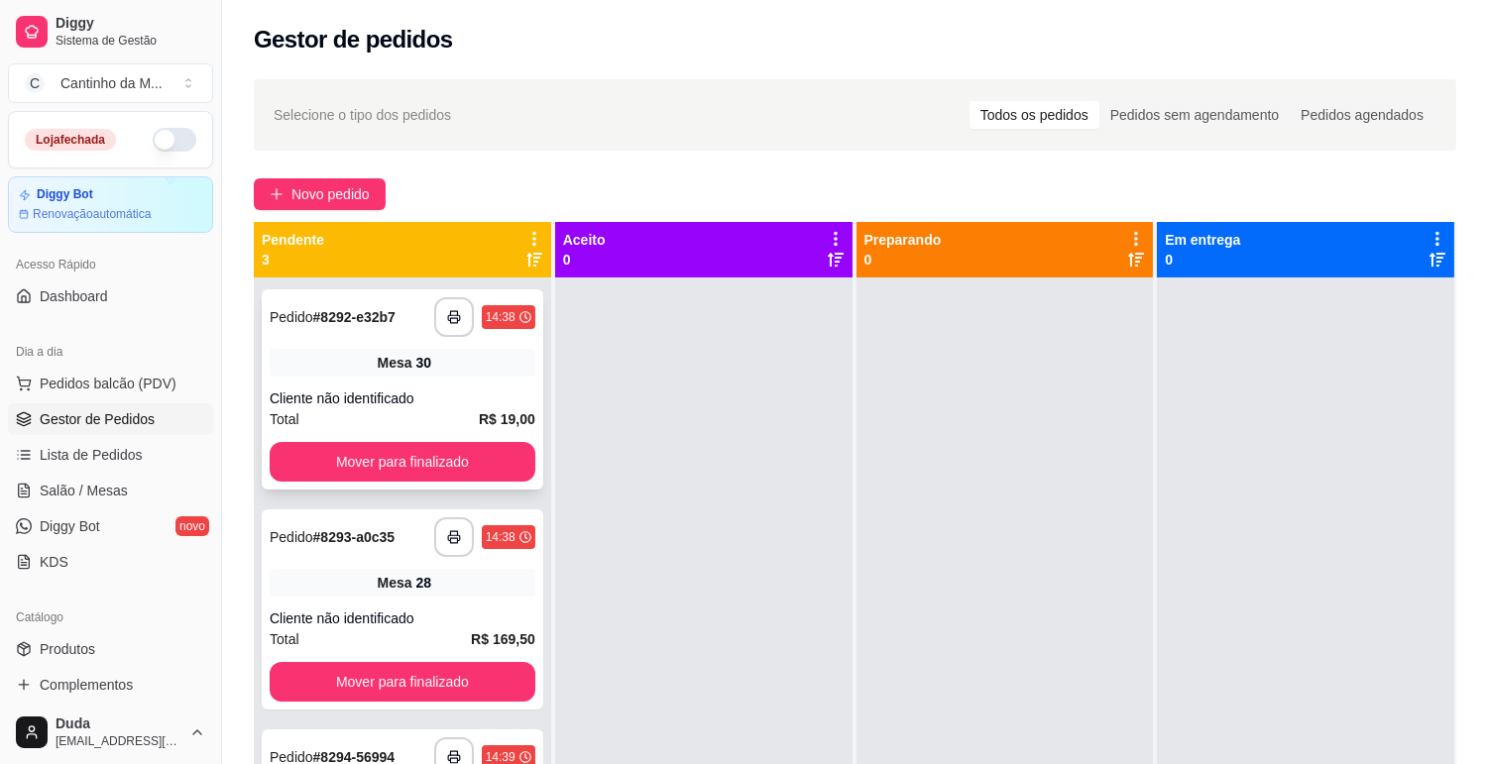
click at [474, 368] on div "Mesa 30" at bounding box center [403, 363] width 266 height 28
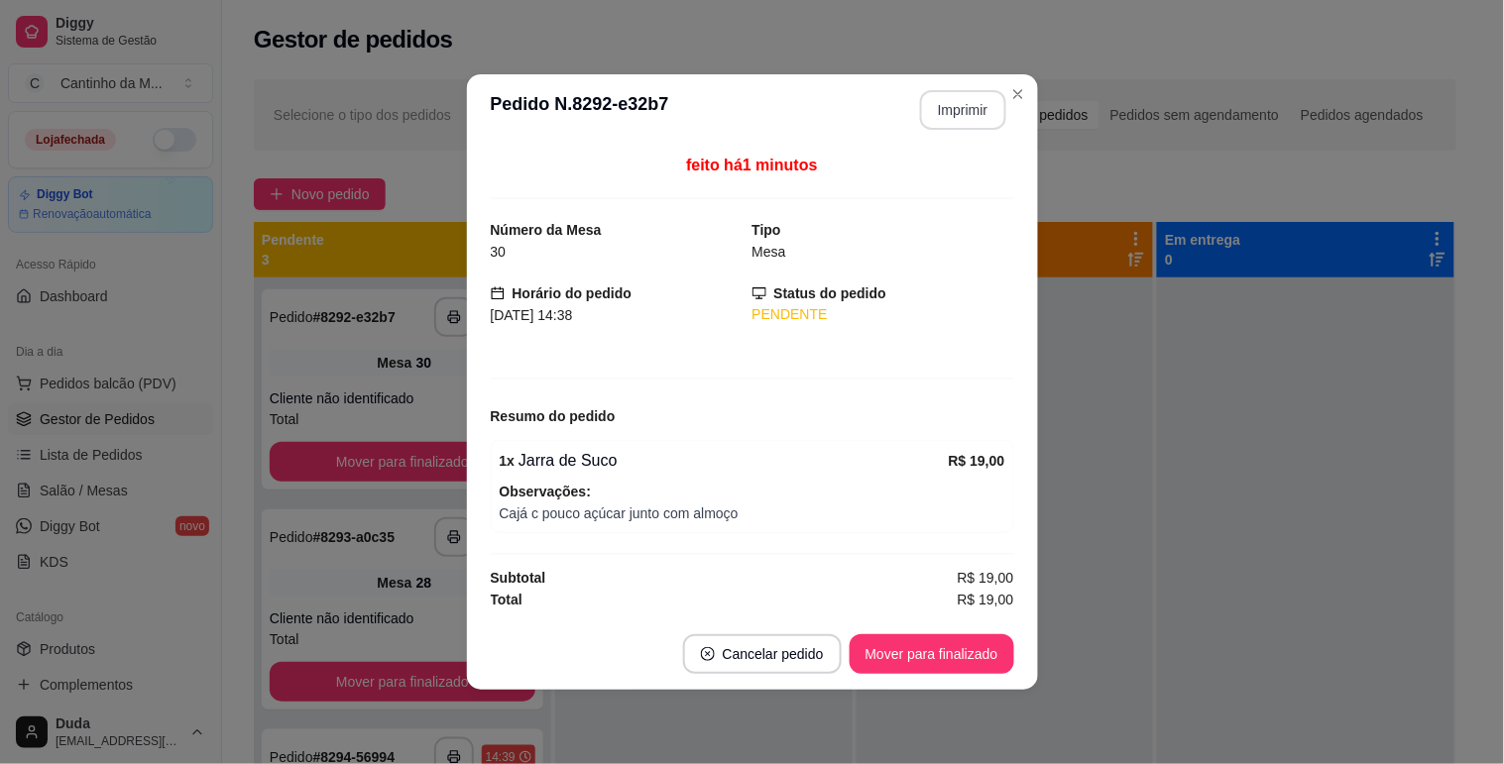
click at [942, 114] on button "Imprimir" at bounding box center [963, 110] width 86 height 40
click at [933, 642] on button "Mover para finalizado" at bounding box center [932, 654] width 165 height 40
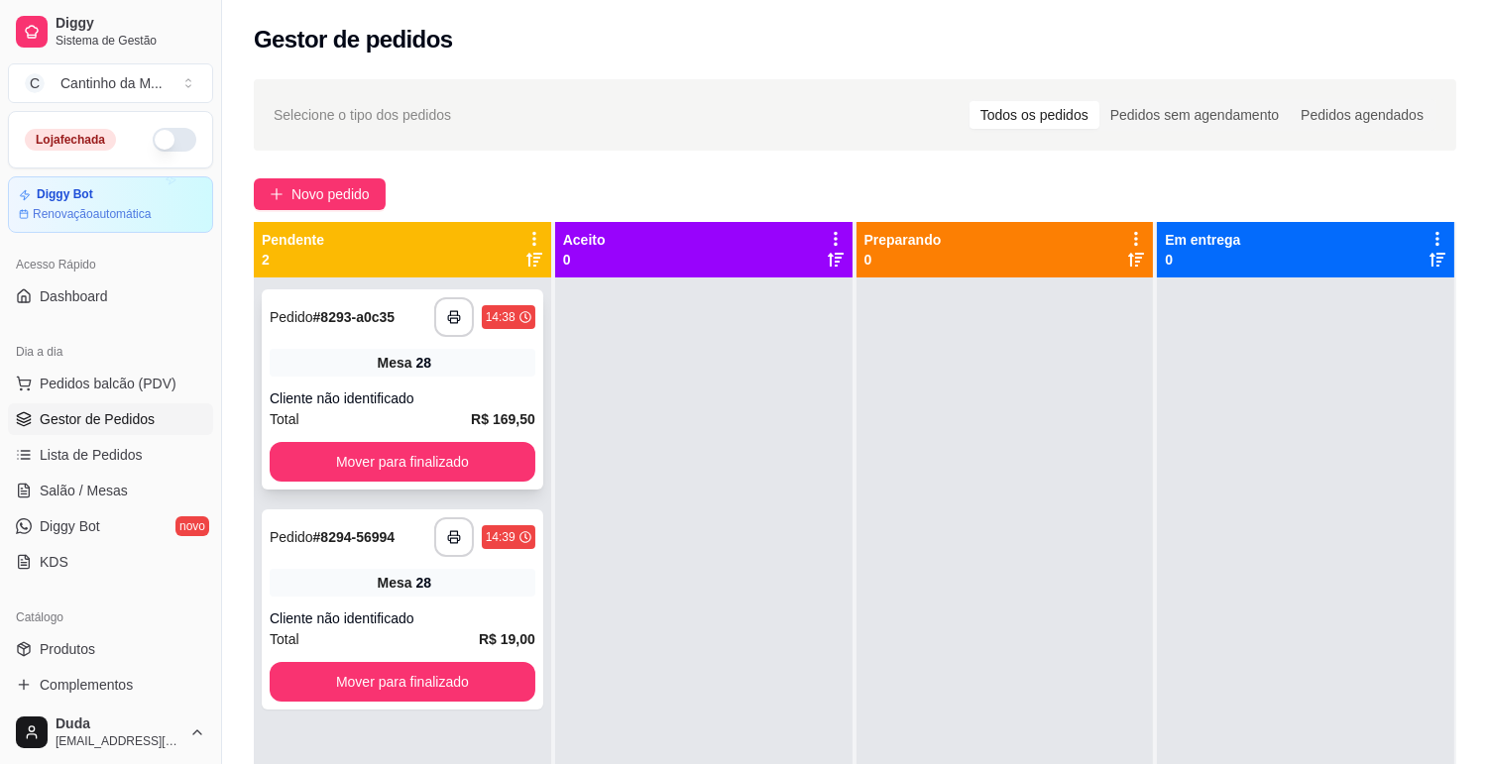
click at [461, 395] on div "Cliente não identificado" at bounding box center [403, 399] width 266 height 20
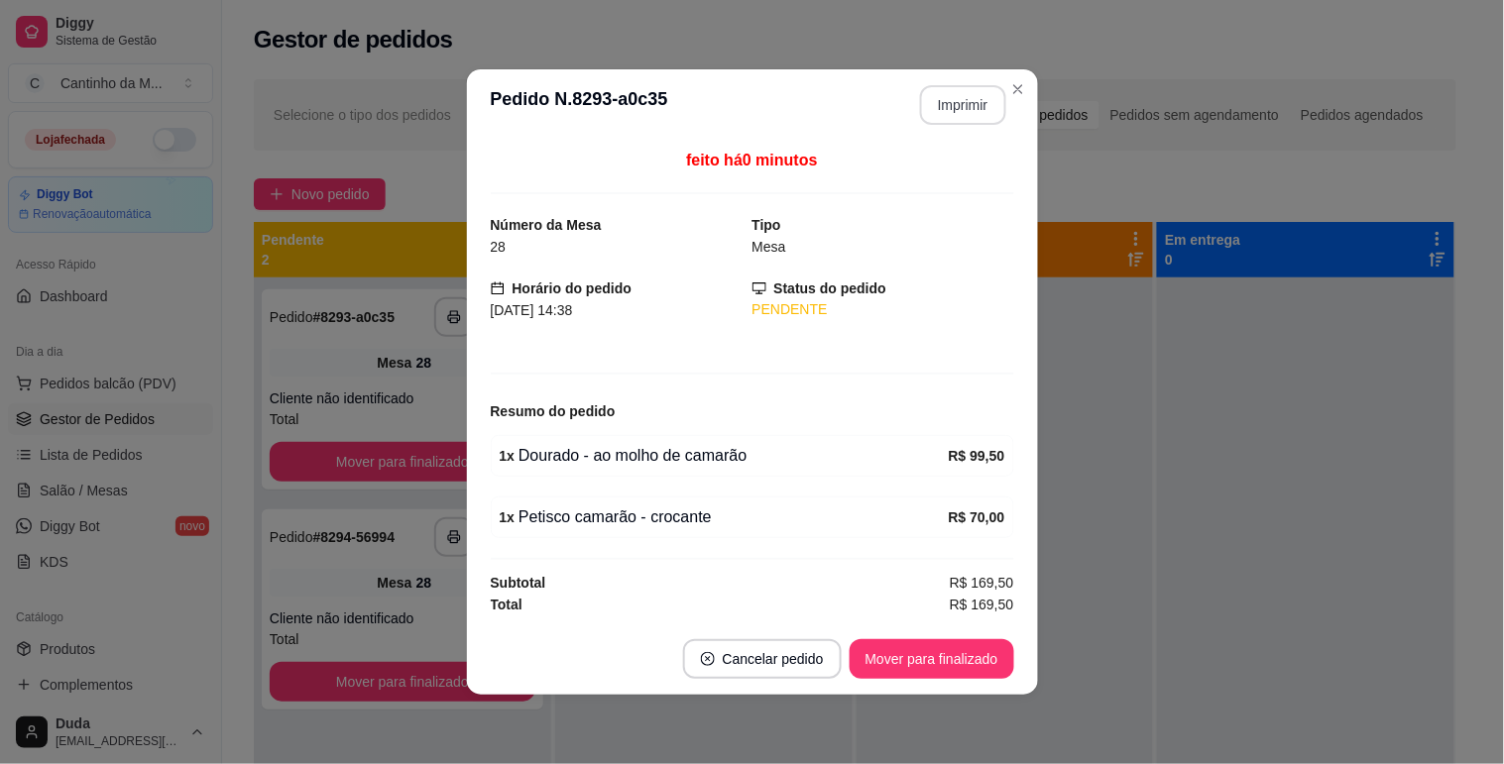
click at [953, 92] on button "Imprimir" at bounding box center [963, 105] width 86 height 40
click at [918, 657] on button "Mover para finalizado" at bounding box center [932, 659] width 165 height 40
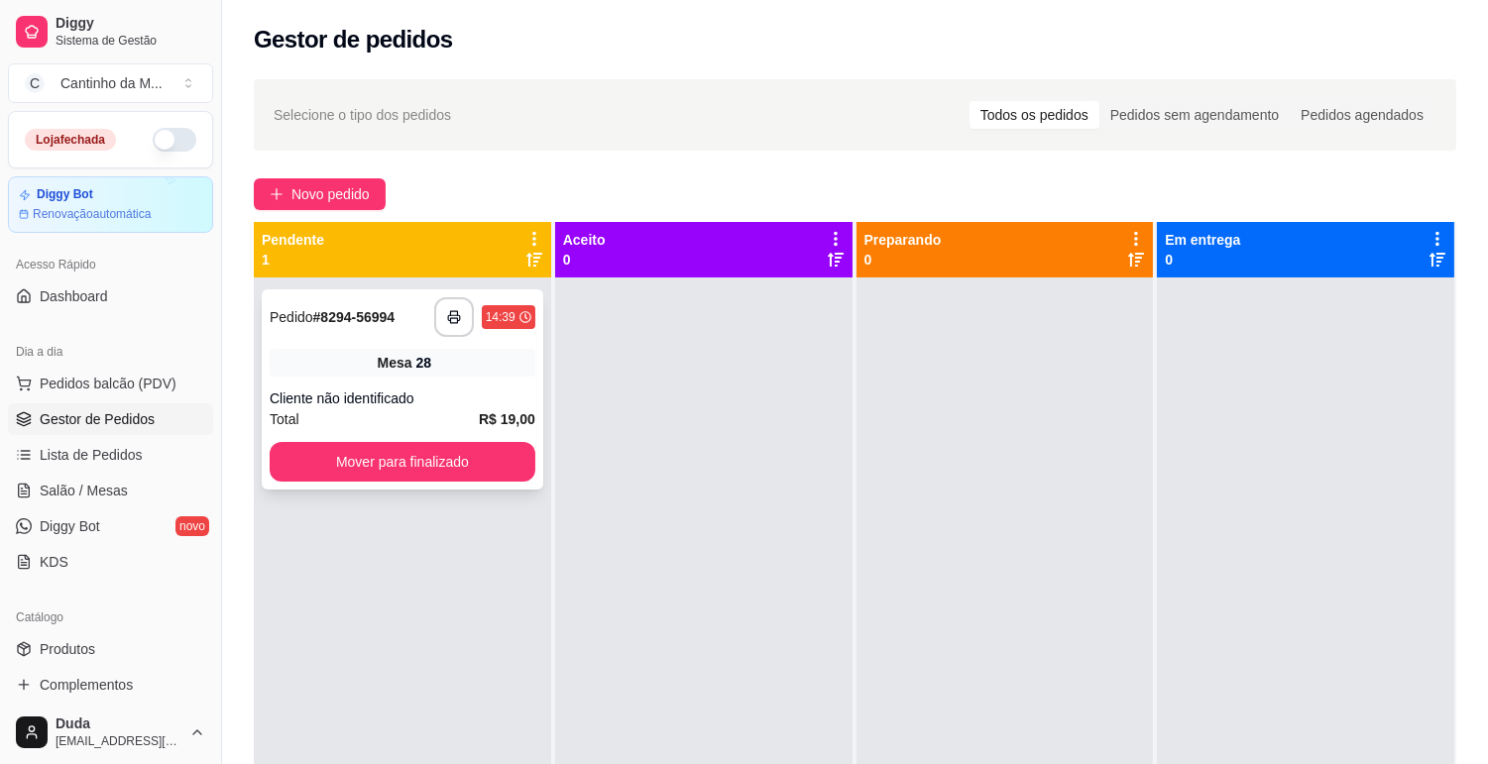
click at [392, 399] on div "Cliente não identificado" at bounding box center [403, 399] width 266 height 20
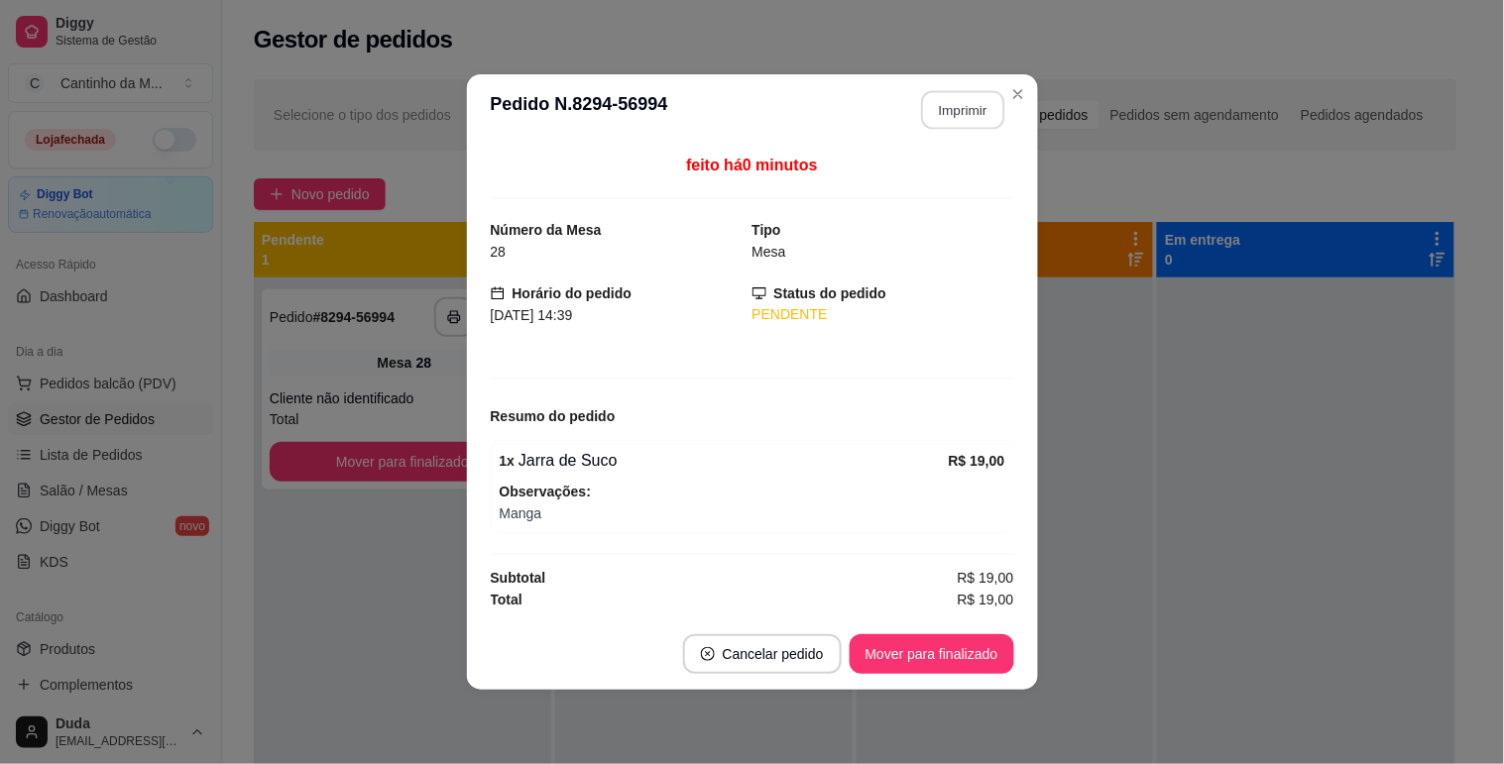
click at [946, 103] on button "Imprimir" at bounding box center [962, 110] width 83 height 39
click at [985, 654] on button "Mover para finalizado" at bounding box center [932, 654] width 160 height 39
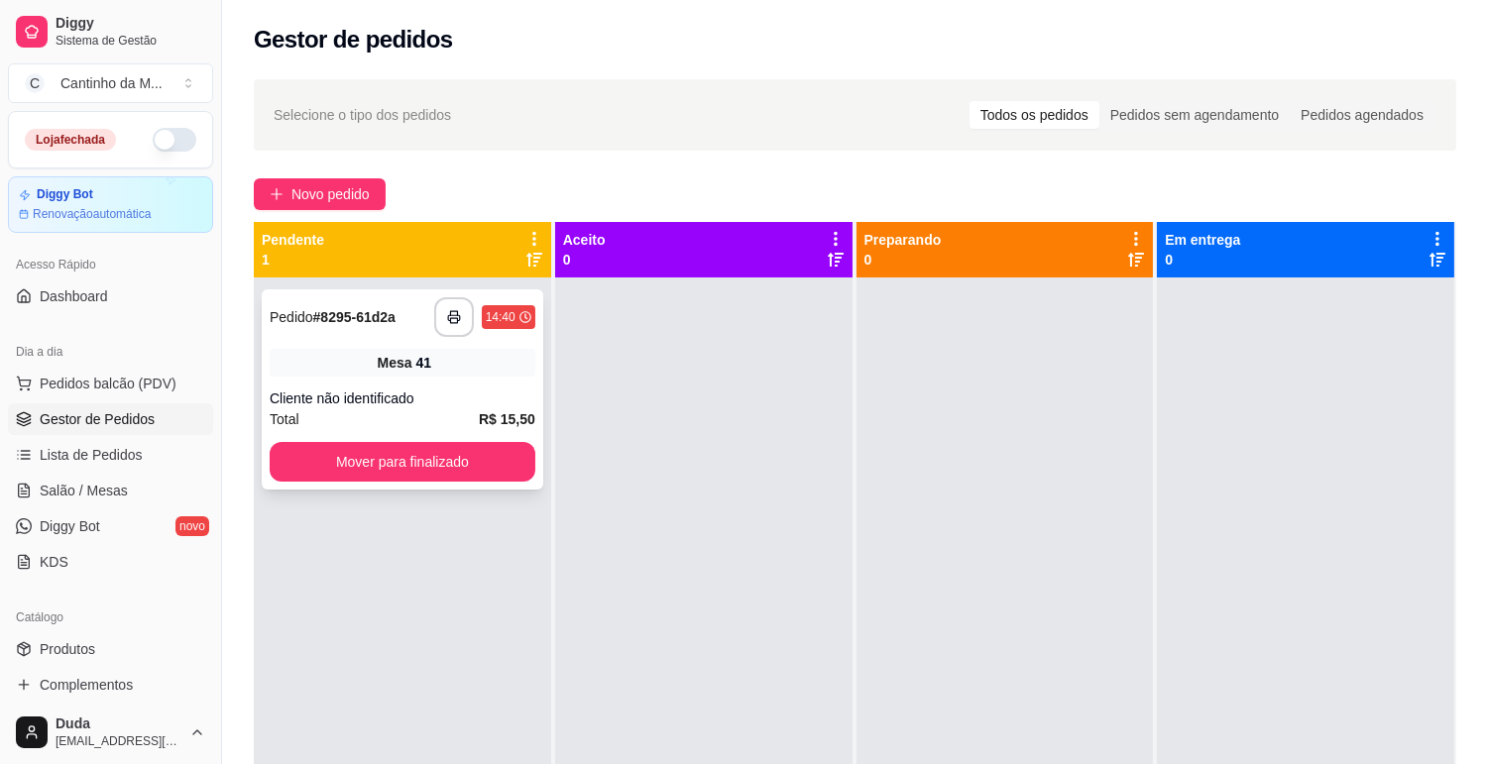
click at [457, 370] on div "Mesa 41" at bounding box center [403, 363] width 266 height 28
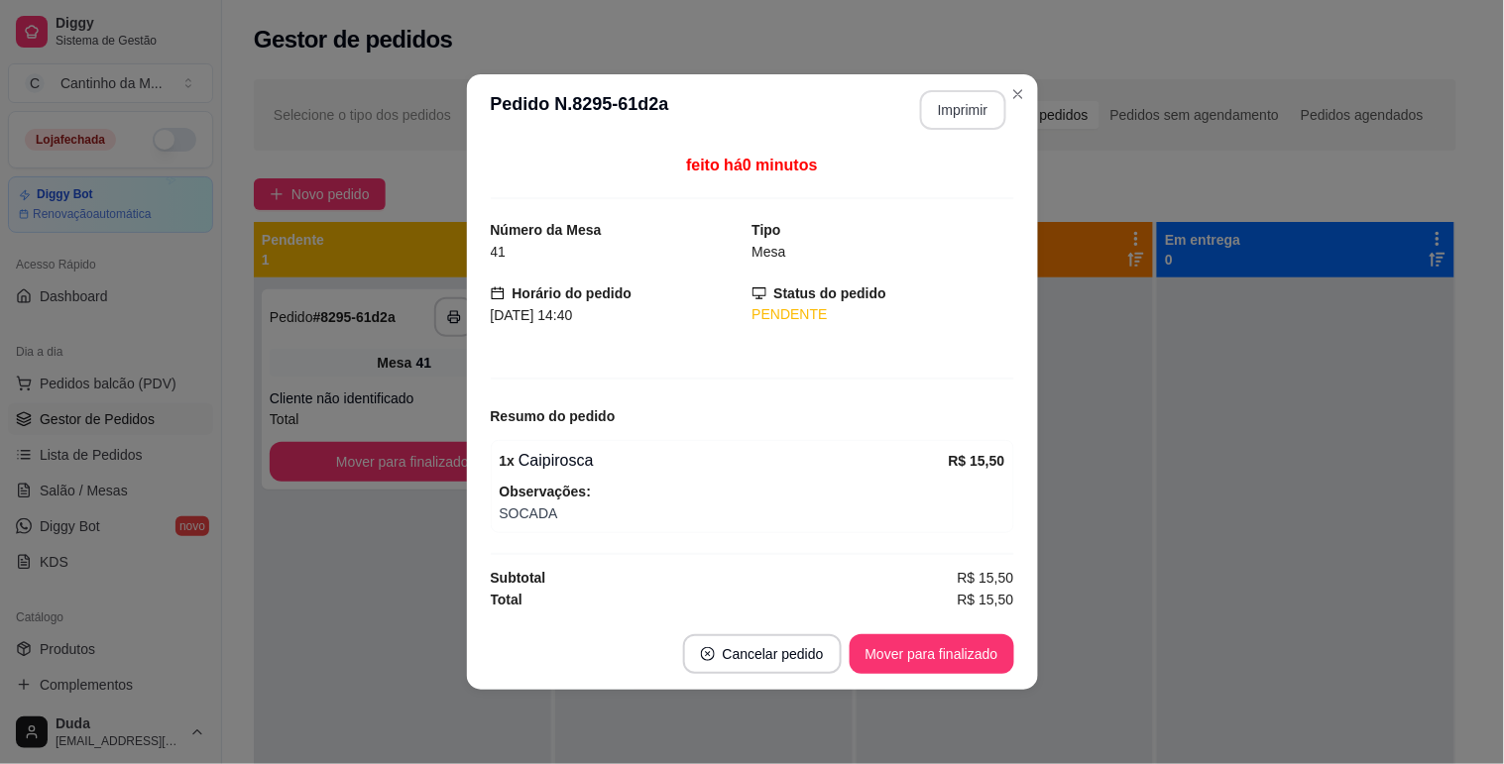
click at [954, 95] on button "Imprimir" at bounding box center [963, 110] width 86 height 40
click at [972, 642] on button "Mover para finalizado" at bounding box center [932, 654] width 165 height 40
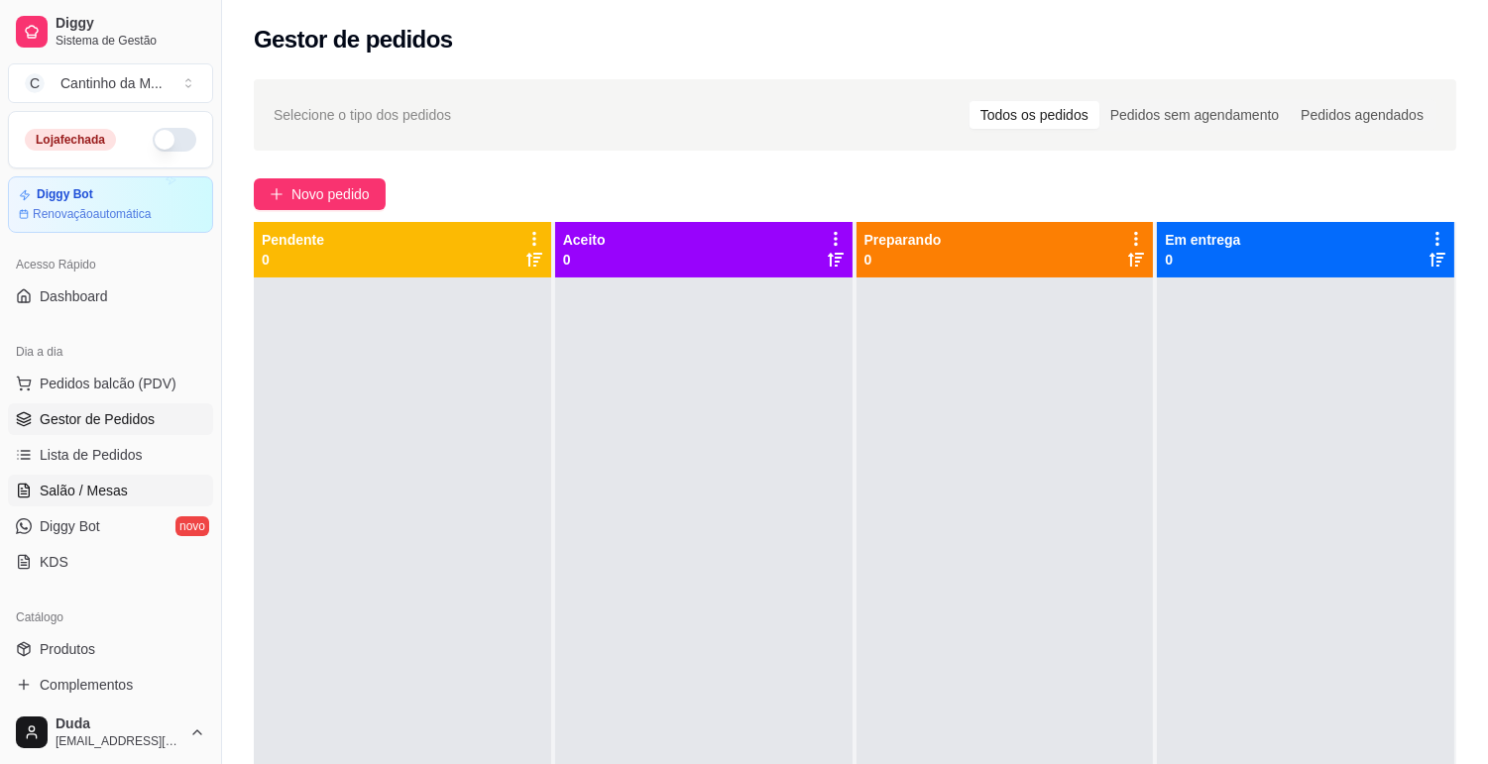
click at [105, 487] on span "Salão / Mesas" at bounding box center [84, 491] width 88 height 20
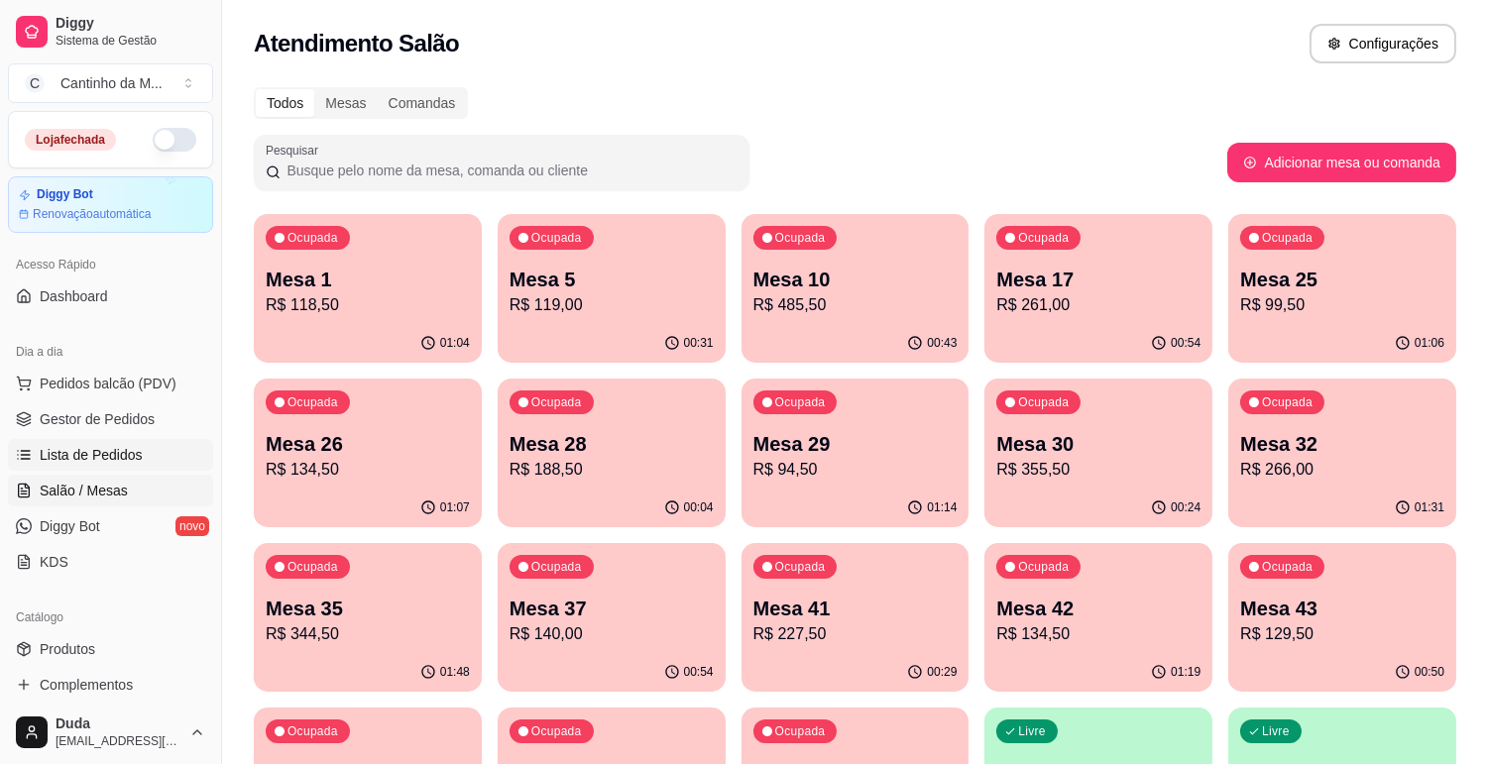
click at [91, 450] on span "Lista de Pedidos" at bounding box center [91, 455] width 103 height 20
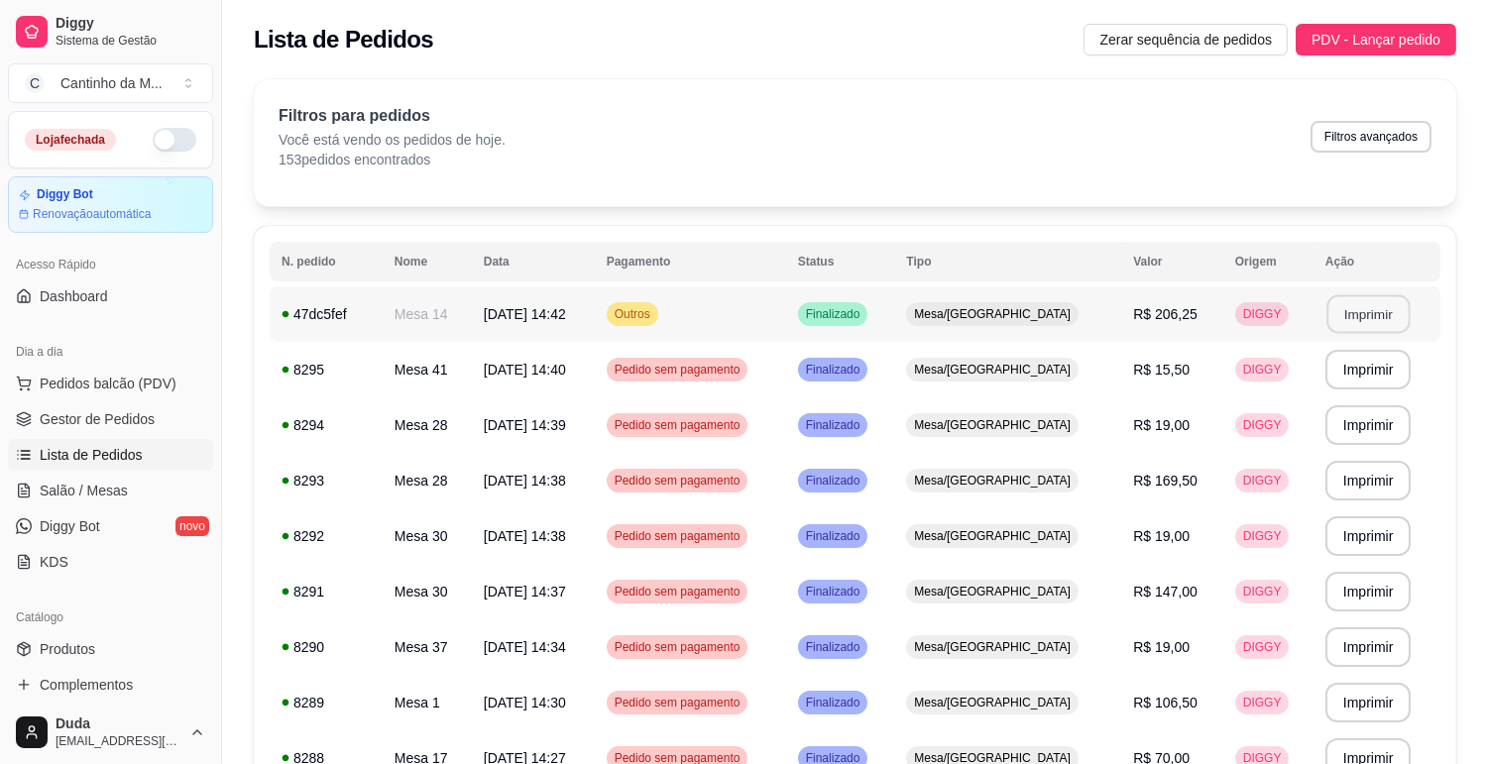
click at [1366, 312] on button "Imprimir" at bounding box center [1367, 314] width 83 height 39
click at [95, 484] on span "Salão / Mesas" at bounding box center [84, 491] width 88 height 20
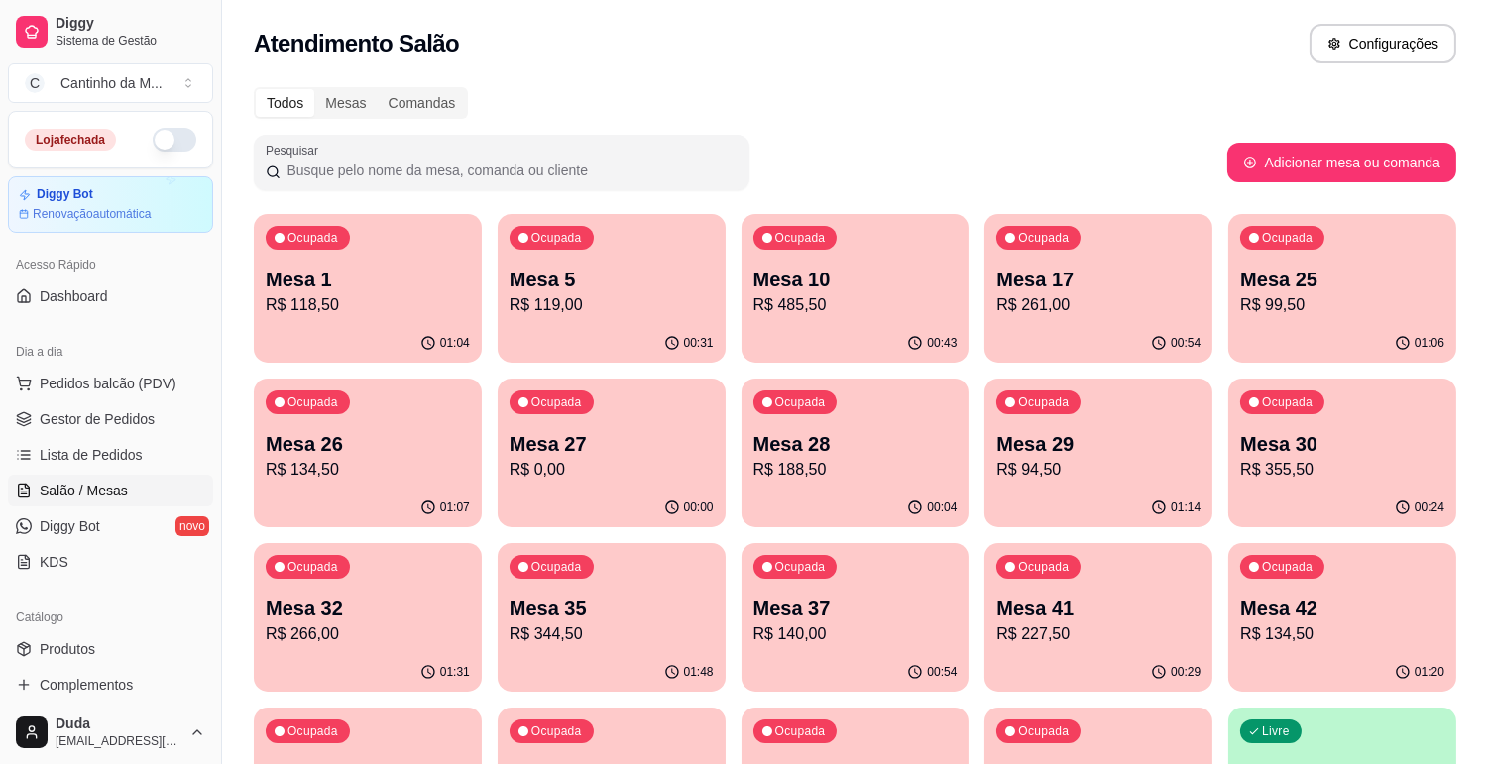
click at [1409, 466] on p "R$ 355,50" at bounding box center [1342, 470] width 204 height 24
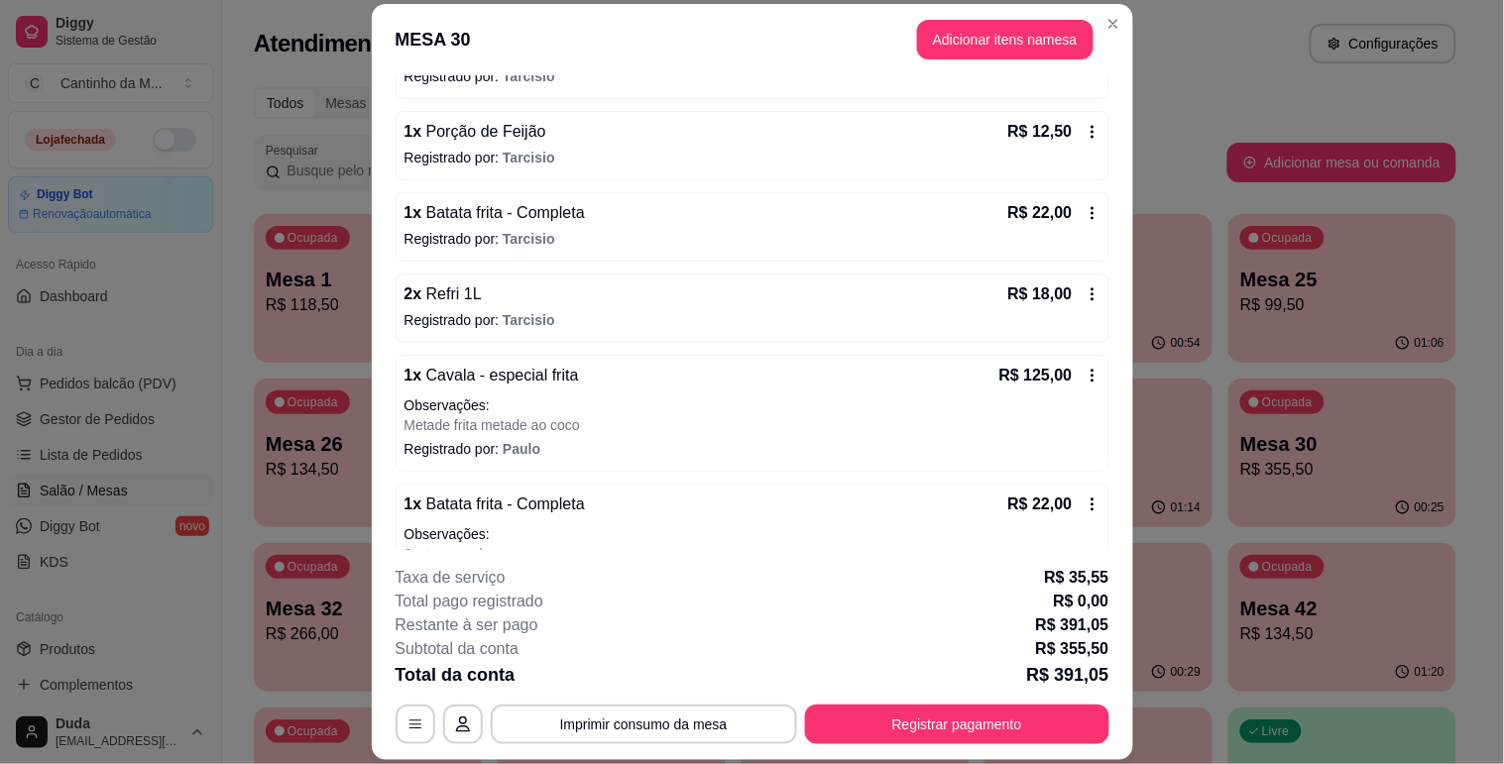
scroll to position [550, 0]
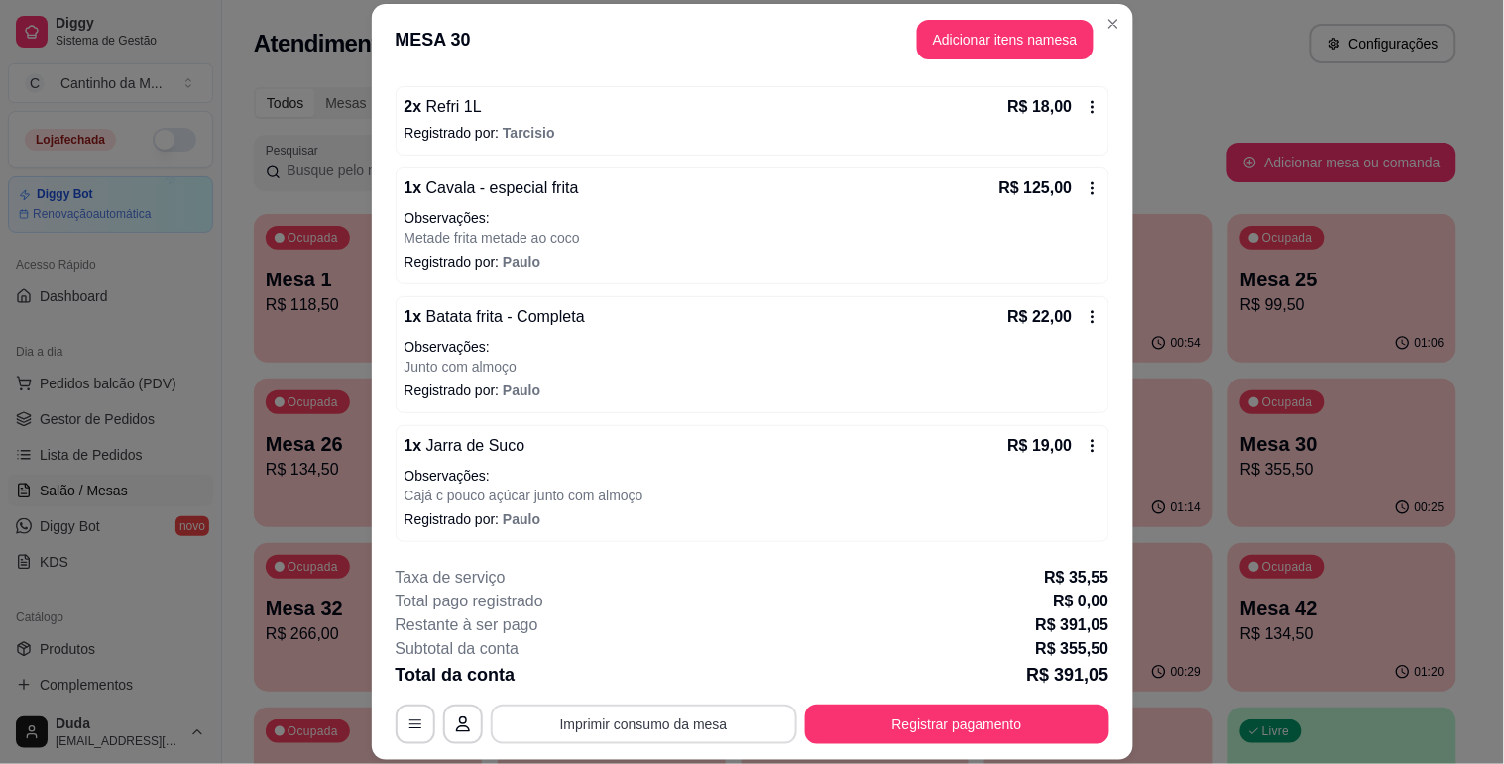
click at [620, 722] on button "Imprimir consumo da mesa" at bounding box center [644, 725] width 306 height 40
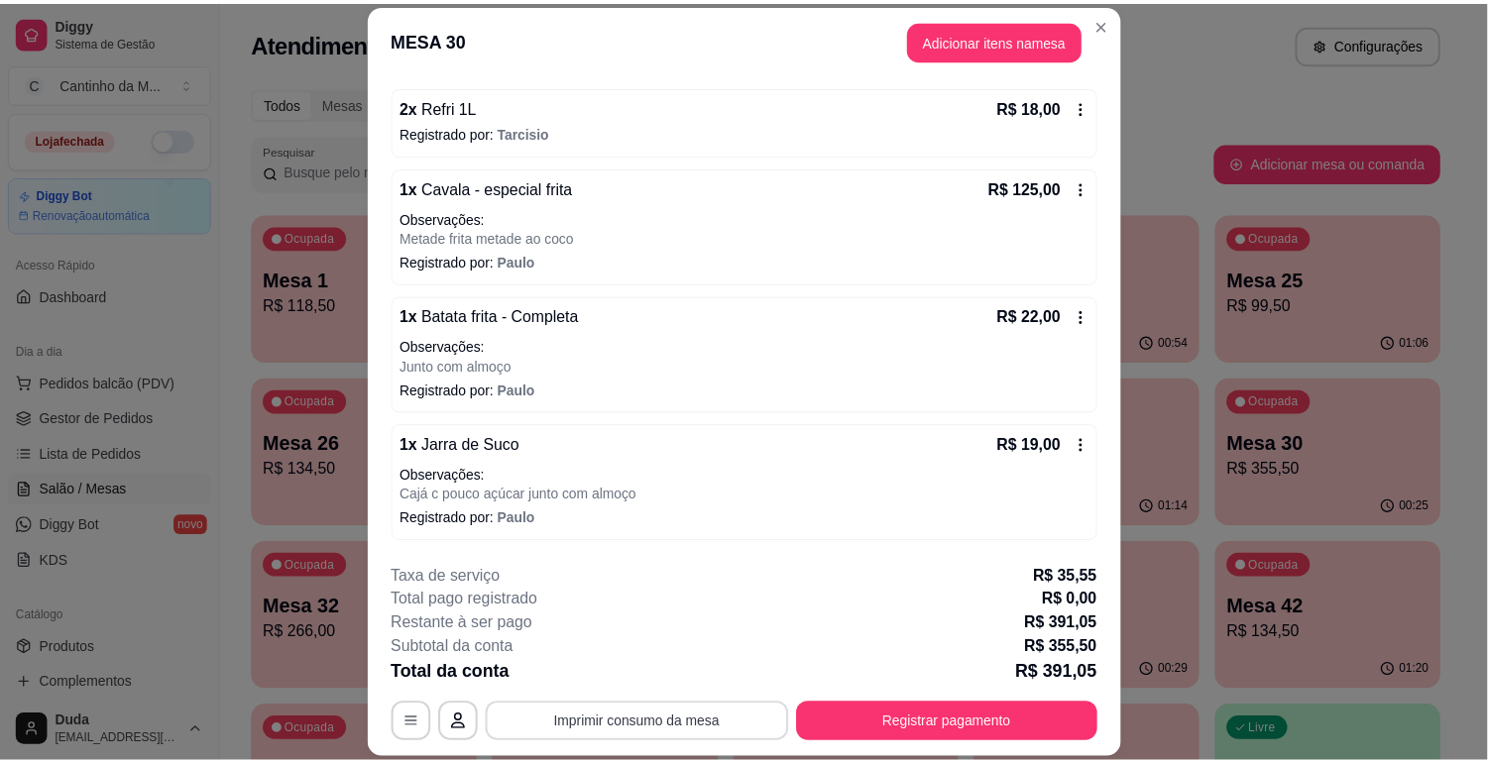
scroll to position [0, 0]
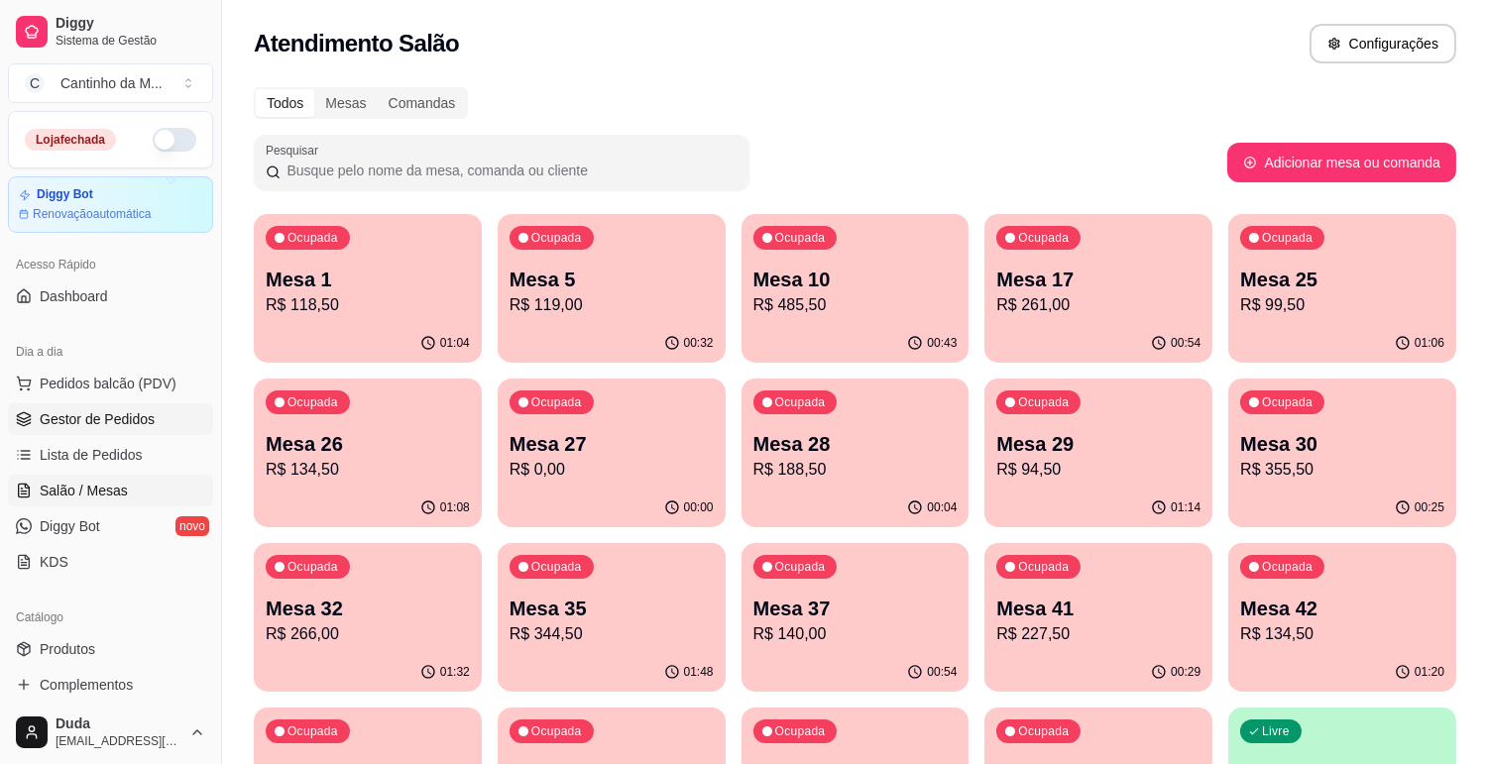
click at [123, 430] on link "Gestor de Pedidos" at bounding box center [110, 419] width 205 height 32
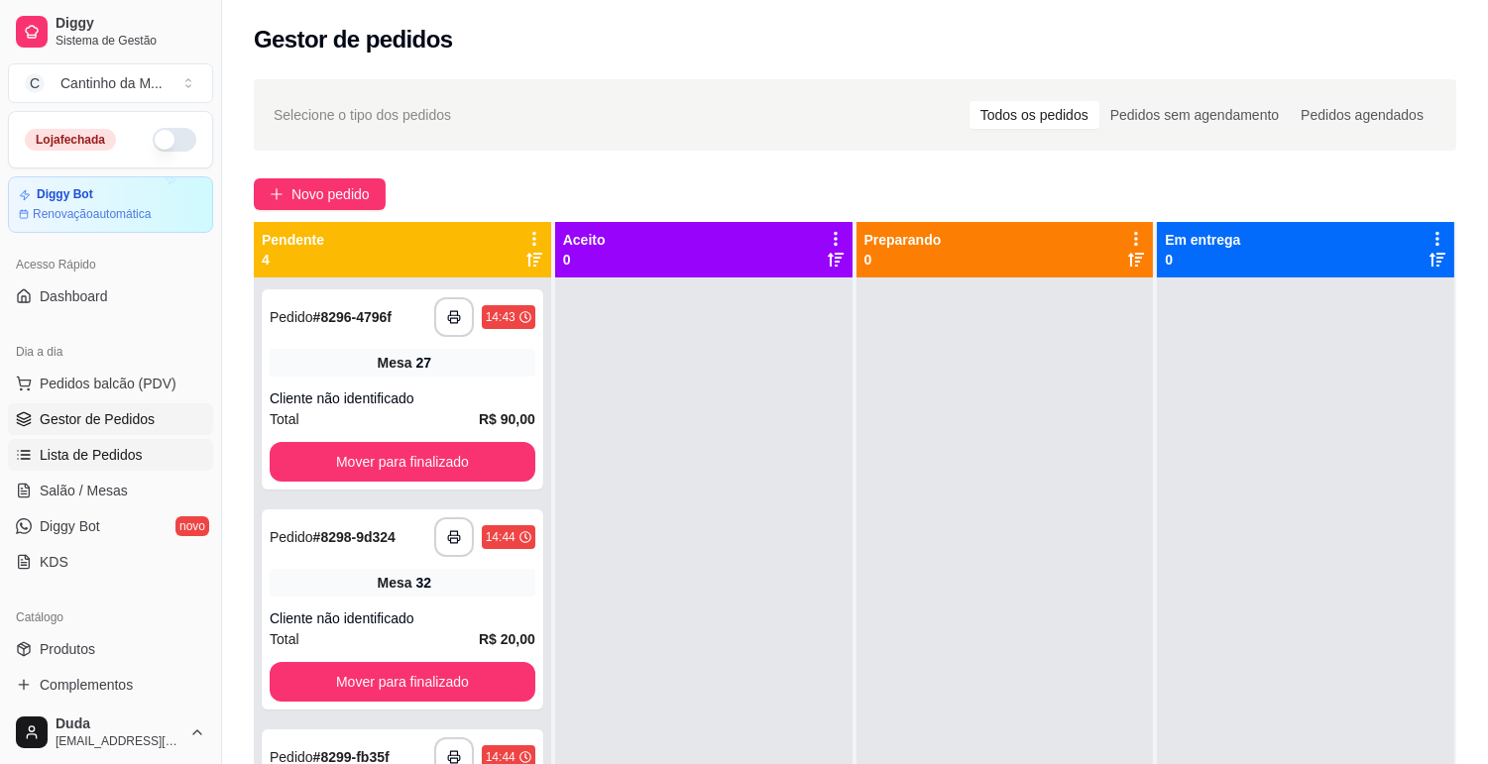
click at [142, 466] on link "Lista de Pedidos" at bounding box center [110, 455] width 205 height 32
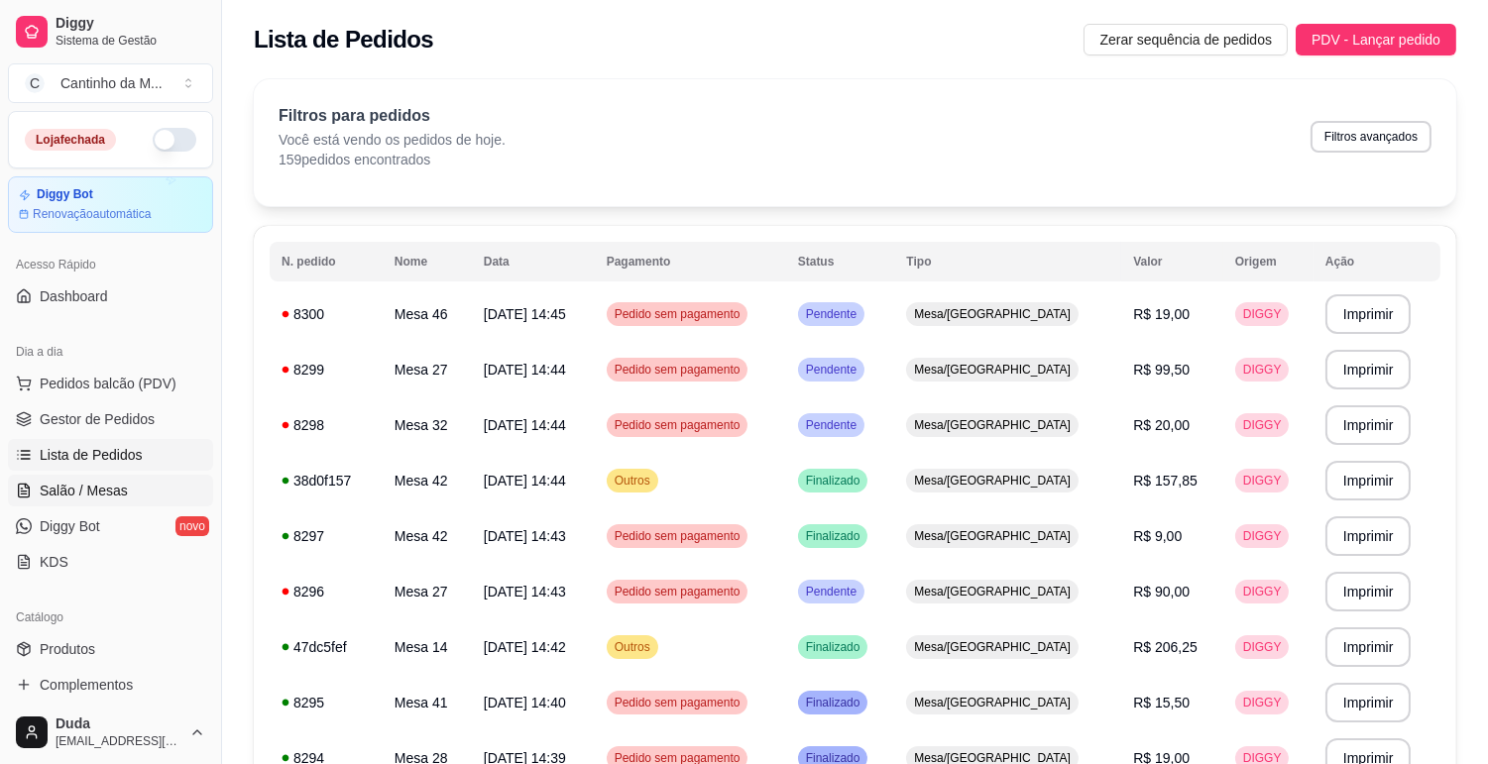
click at [120, 475] on link "Salão / Mesas" at bounding box center [110, 491] width 205 height 32
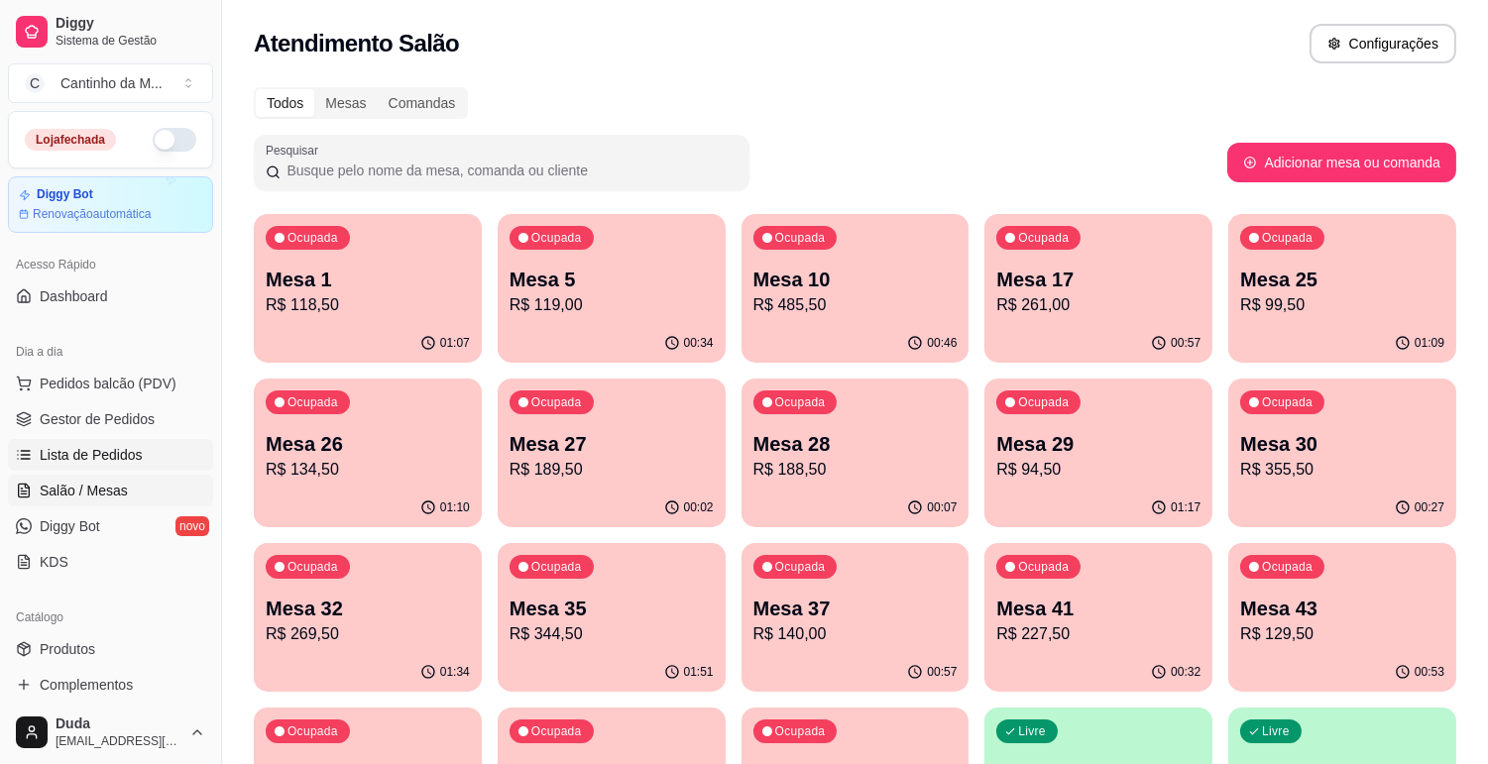
click at [152, 451] on link "Lista de Pedidos" at bounding box center [110, 455] width 205 height 32
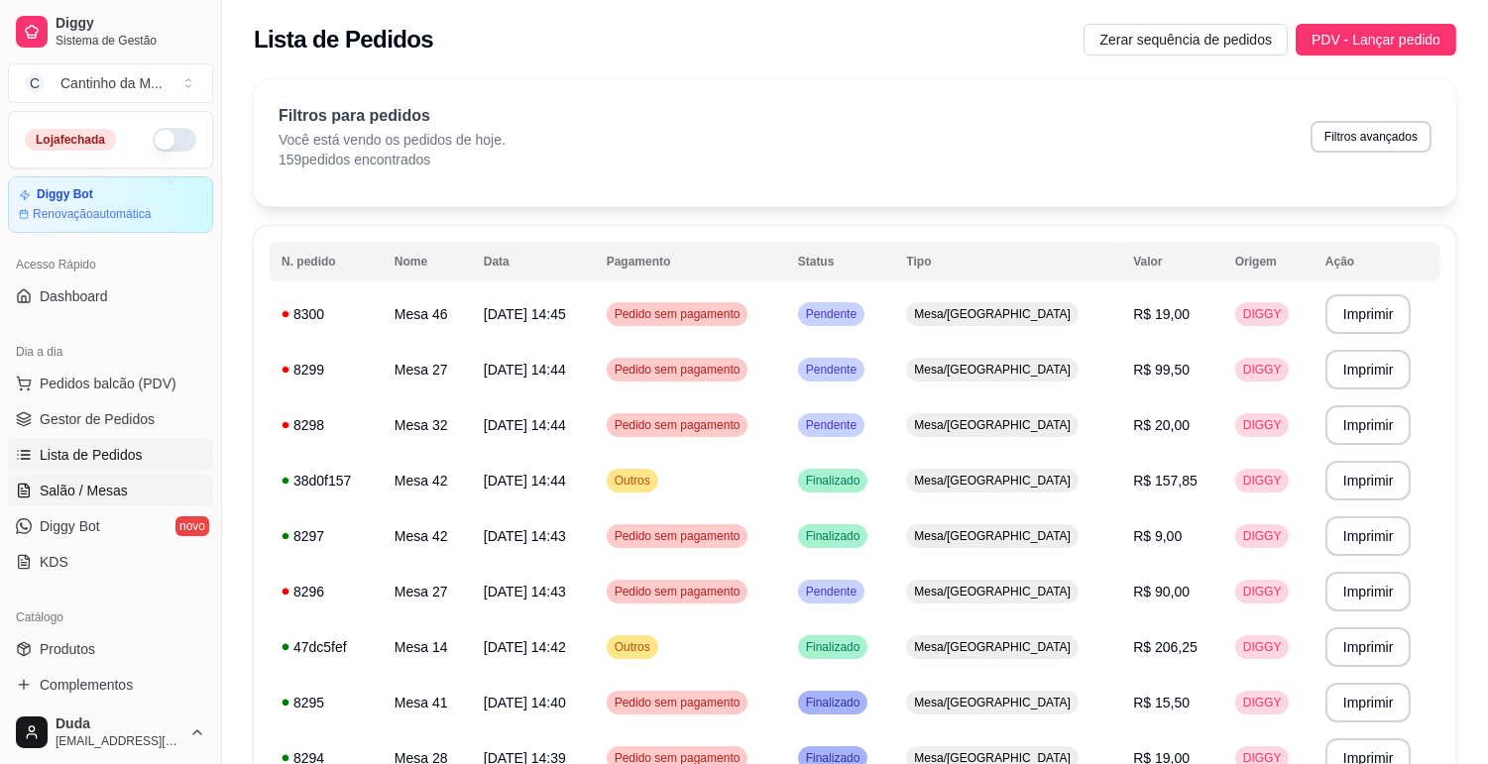
click at [136, 484] on link "Salão / Mesas" at bounding box center [110, 491] width 205 height 32
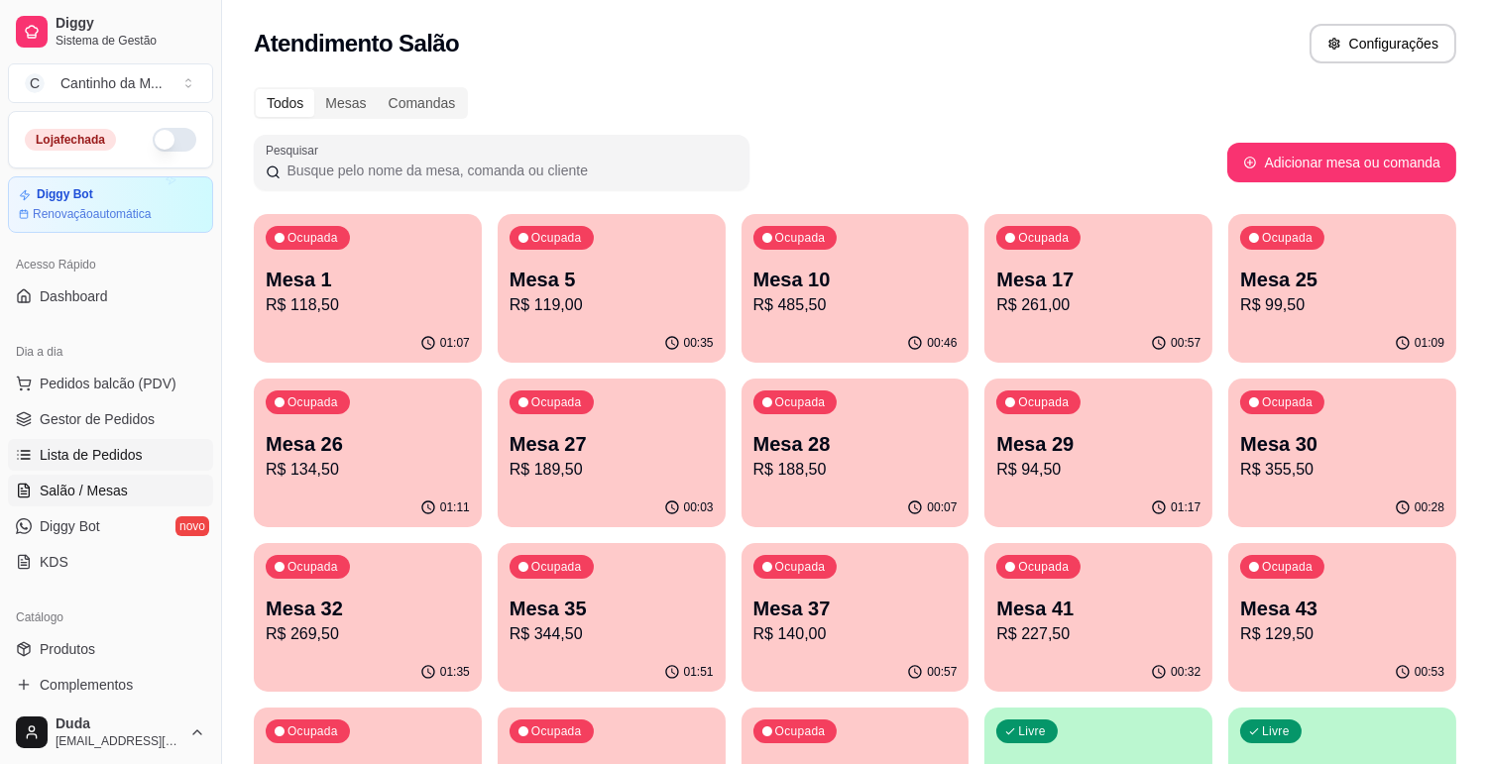
click at [149, 444] on link "Lista de Pedidos" at bounding box center [110, 455] width 205 height 32
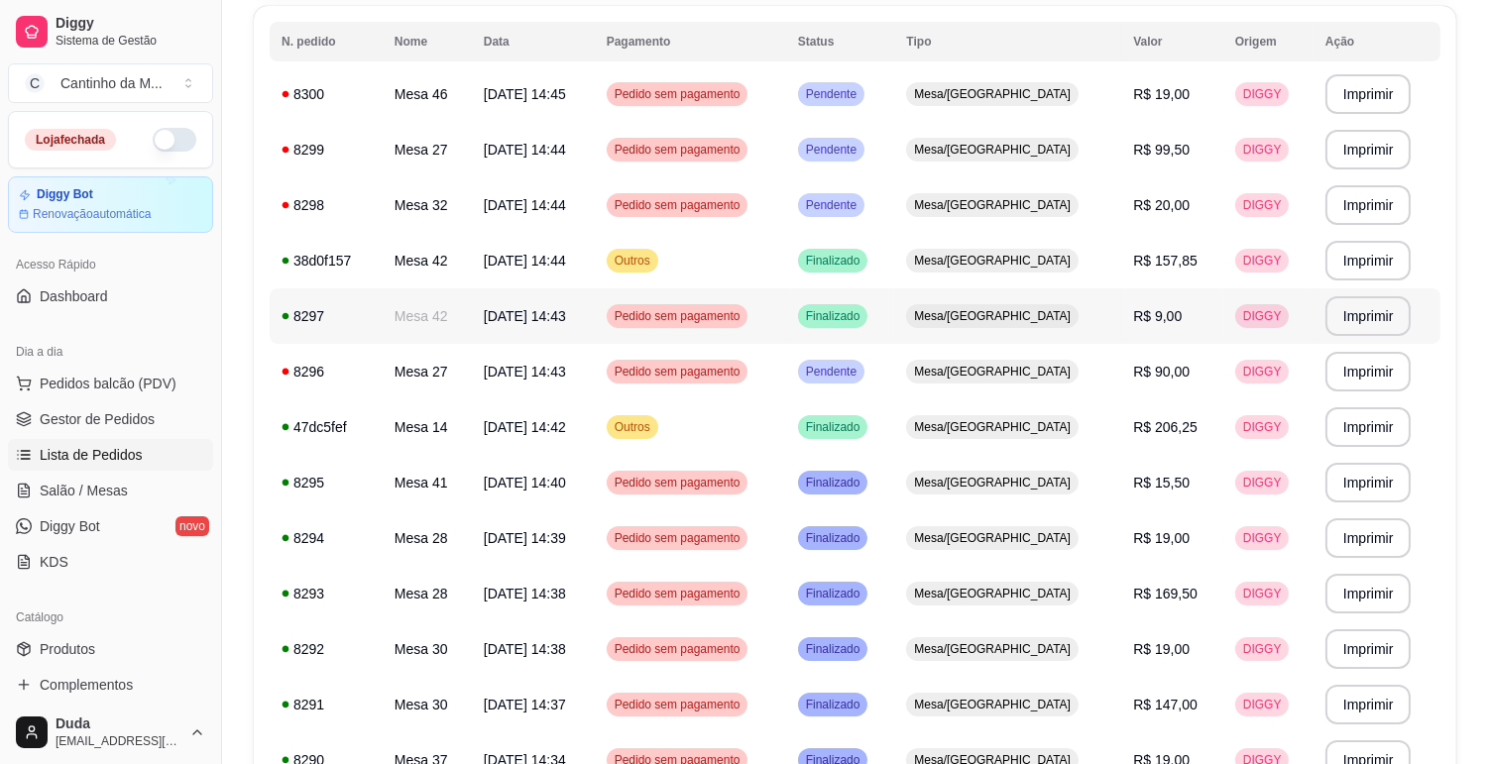
scroll to position [110, 0]
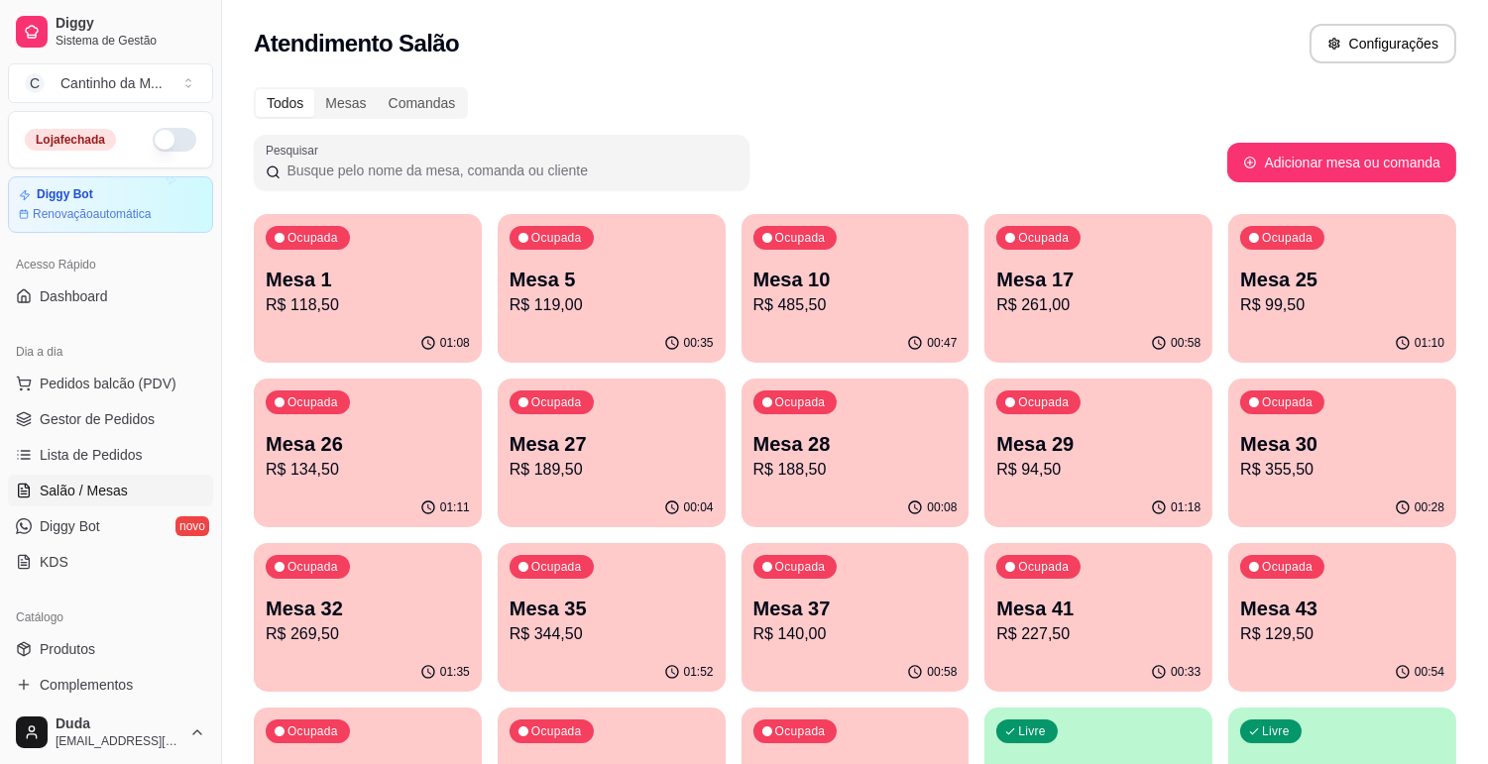
click at [1291, 293] on p "R$ 99,50" at bounding box center [1342, 305] width 204 height 24
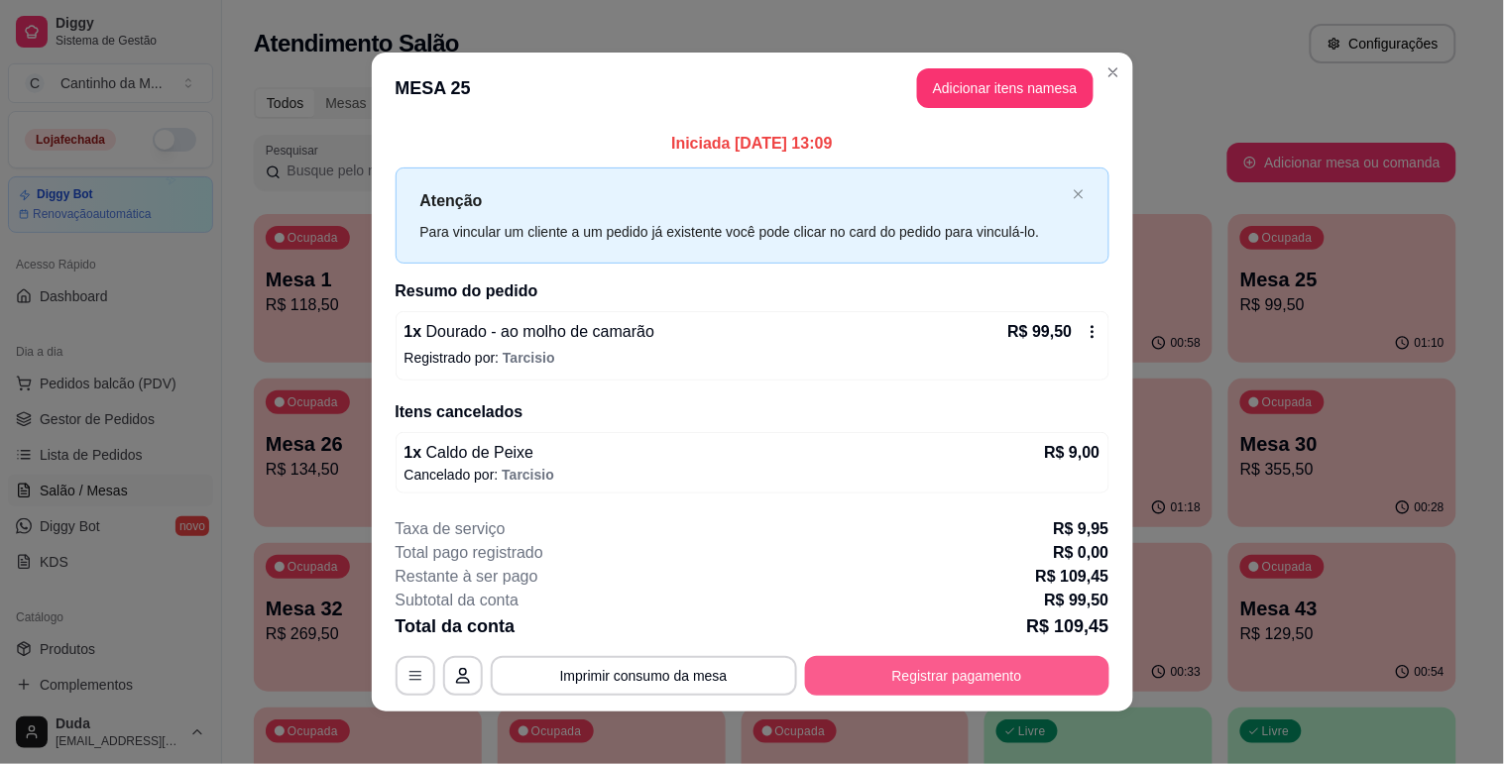
click at [899, 669] on button "Registrar pagamento" at bounding box center [957, 676] width 304 height 40
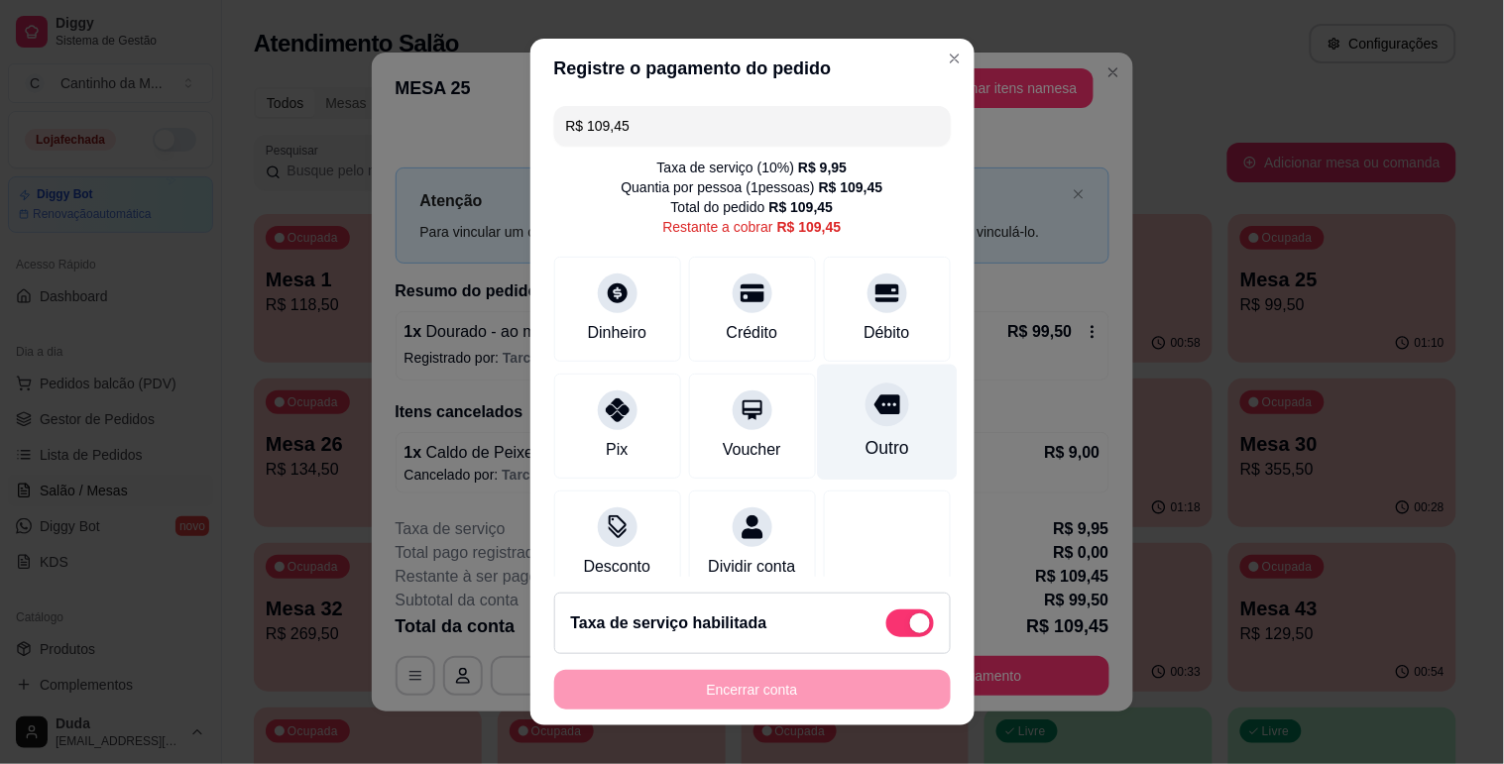
click at [867, 429] on div "Outro" at bounding box center [887, 422] width 140 height 116
type input "R$ 0,00"
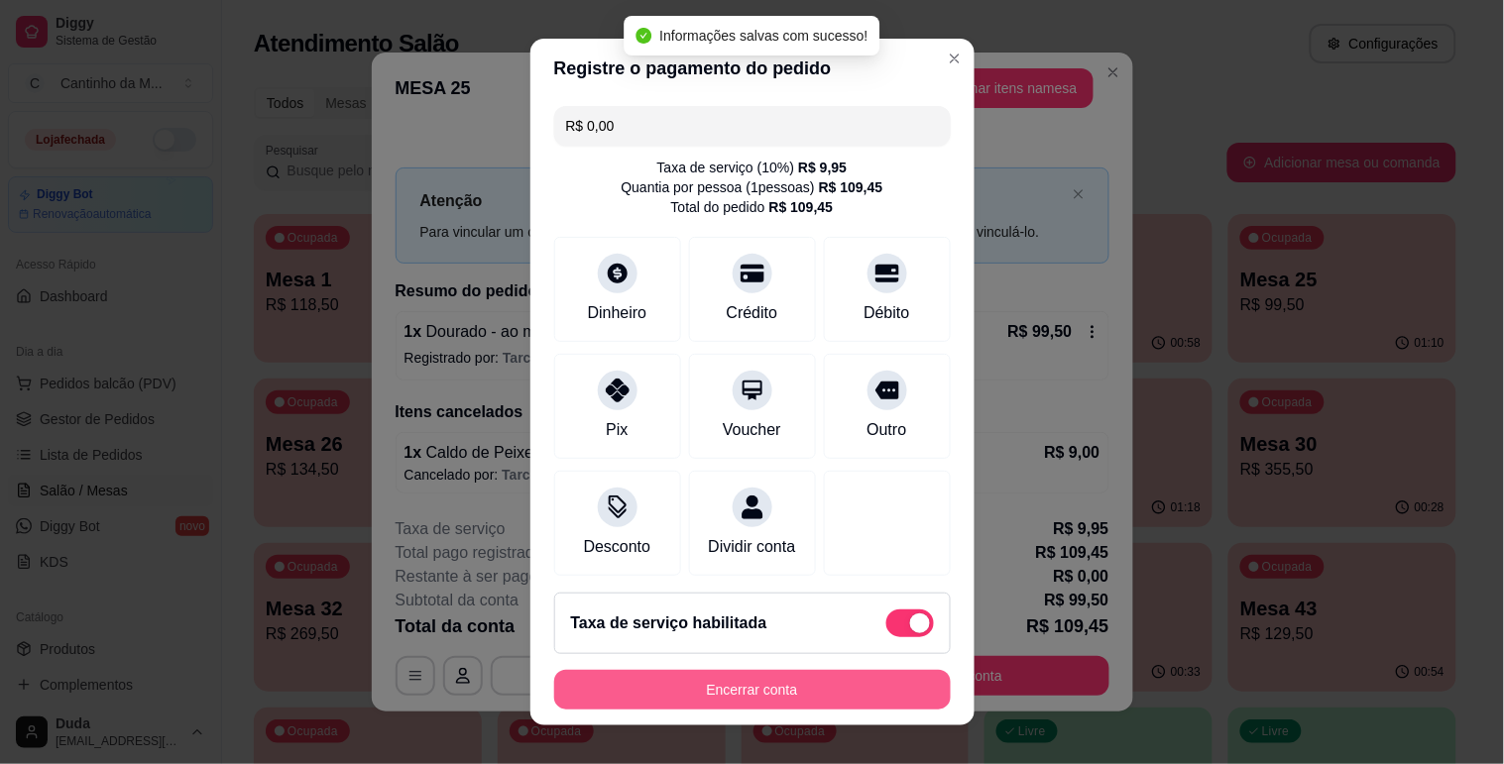
click at [759, 698] on button "Encerrar conta" at bounding box center [752, 690] width 397 height 40
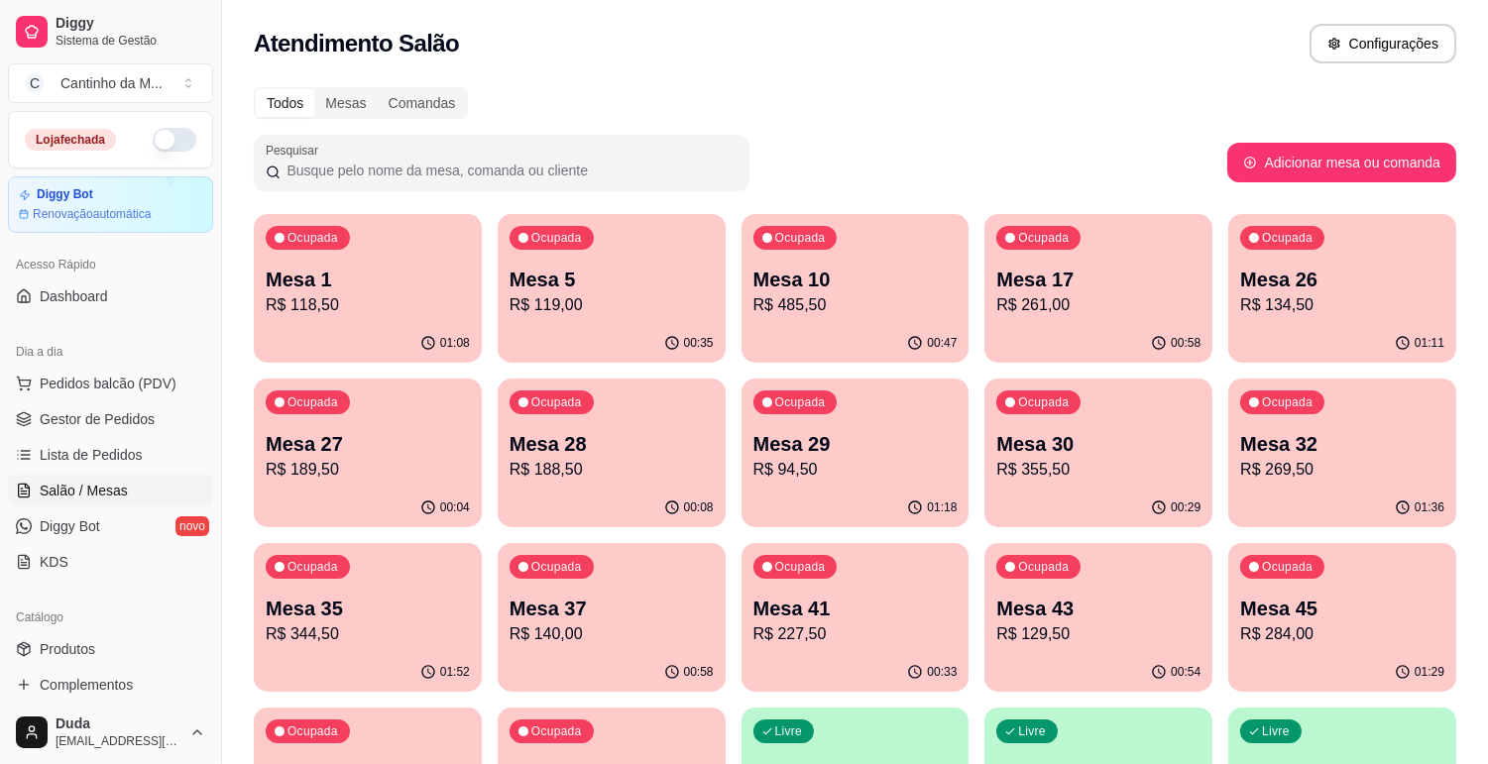
click at [1318, 467] on p "R$ 269,50" at bounding box center [1342, 470] width 204 height 24
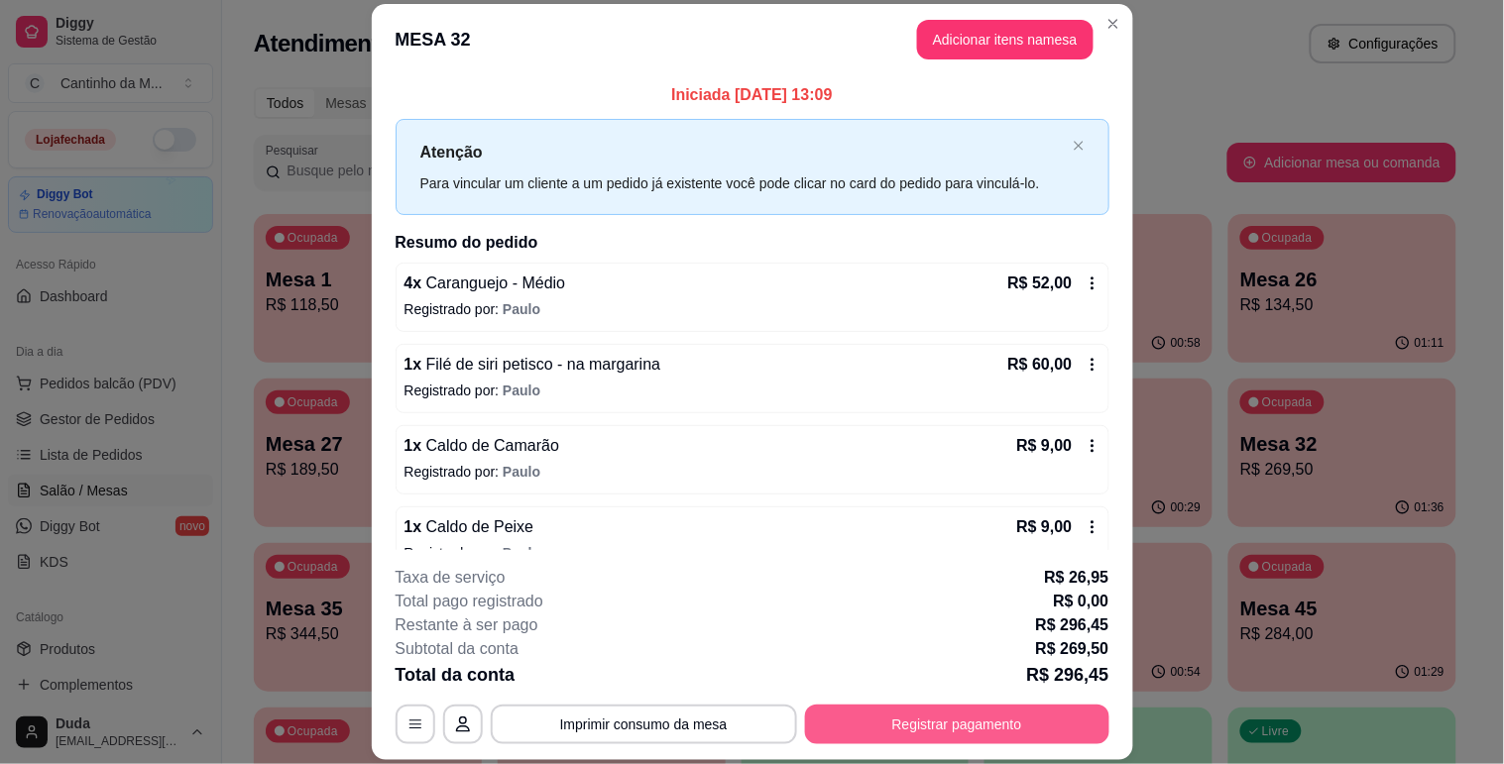
click at [829, 707] on button "Registrar pagamento" at bounding box center [957, 725] width 304 height 40
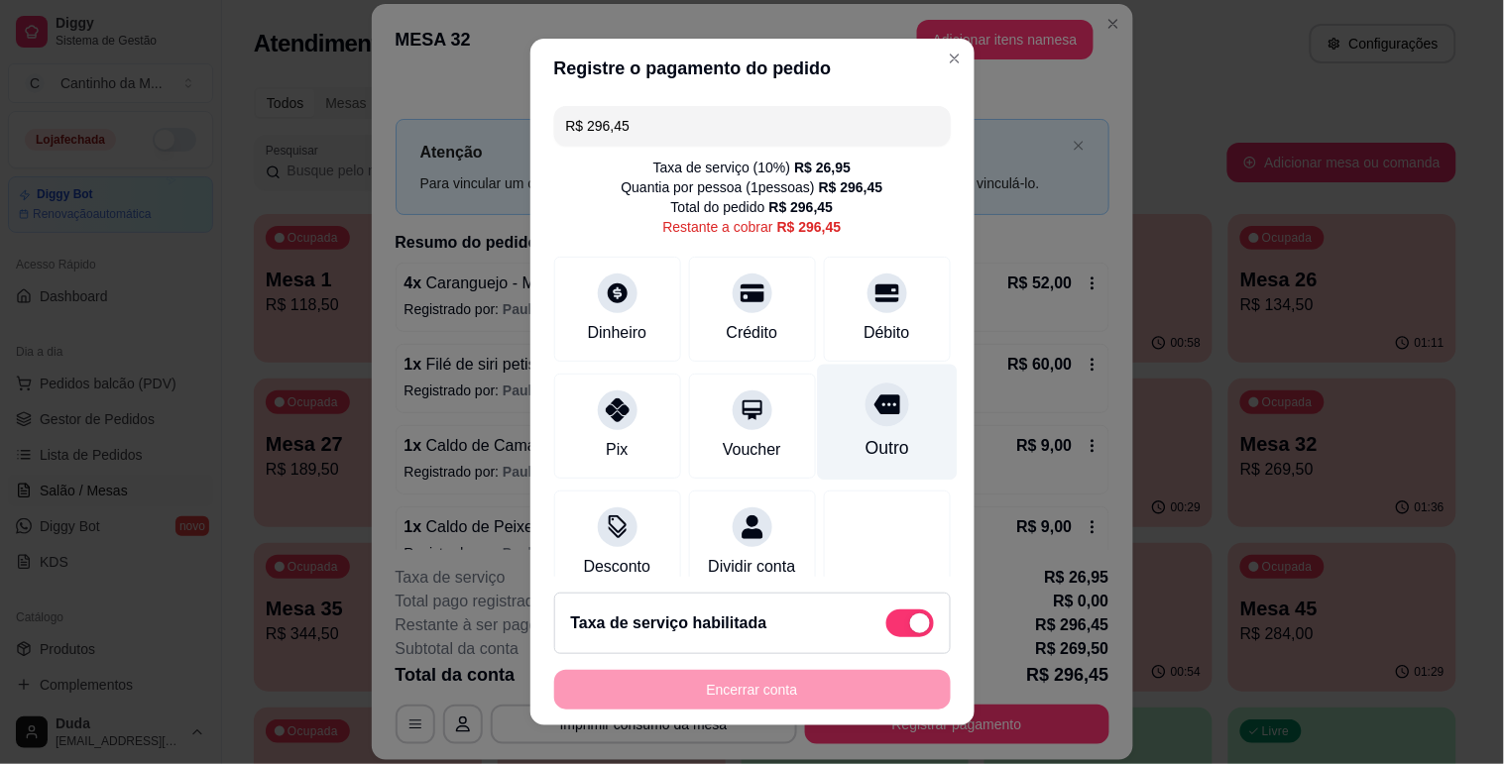
click at [873, 402] on icon at bounding box center [886, 405] width 26 height 26
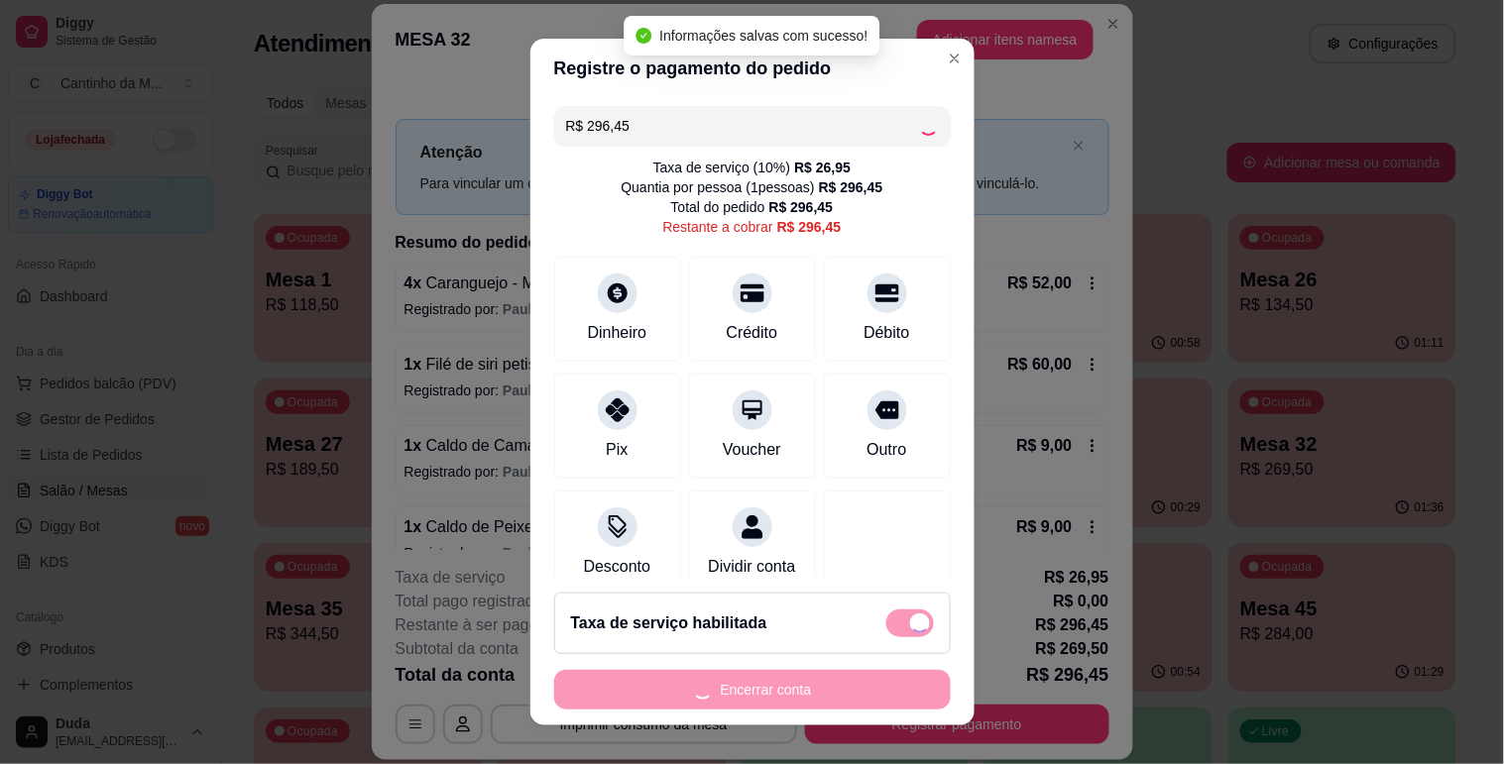
type input "R$ 0,00"
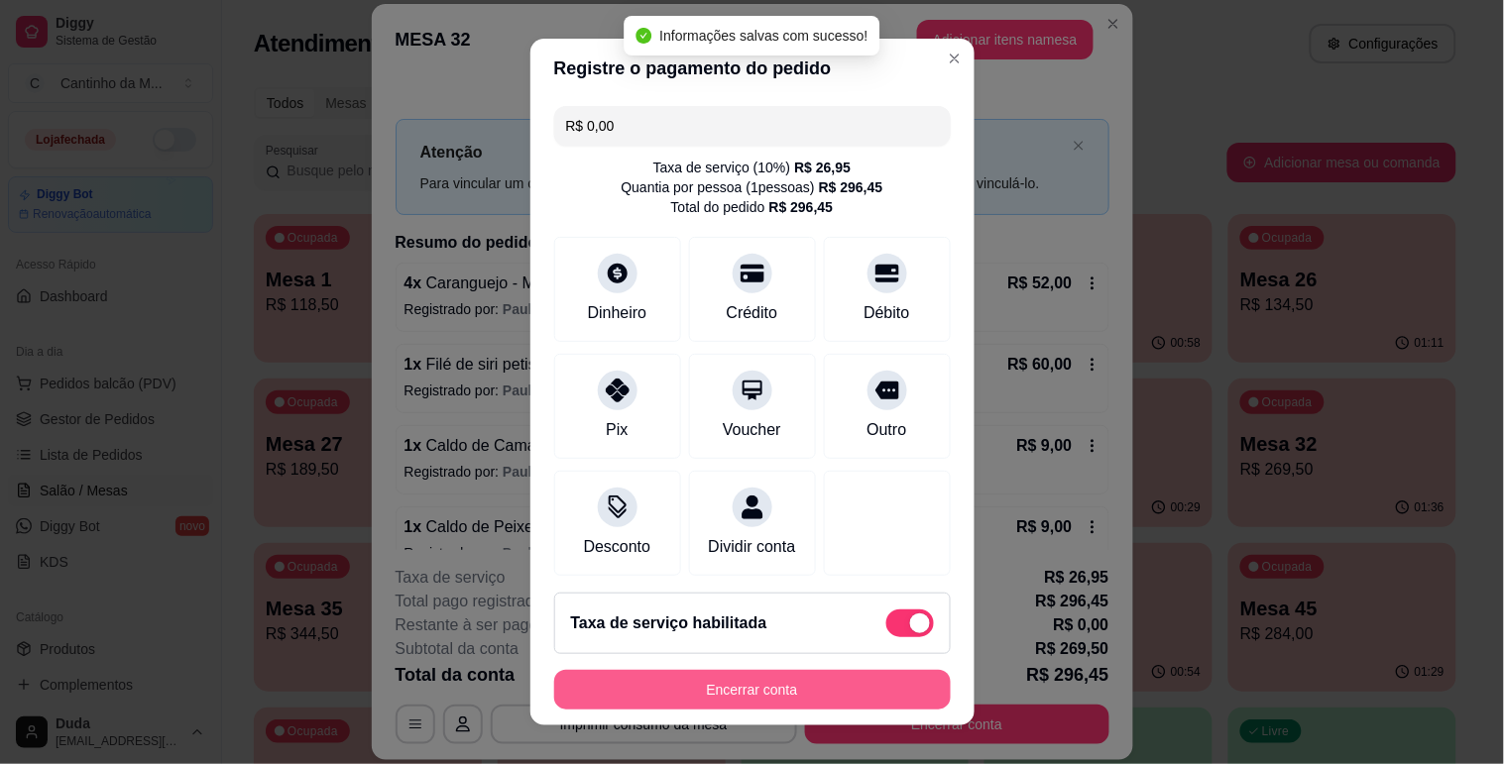
click at [669, 688] on button "Encerrar conta" at bounding box center [752, 690] width 397 height 40
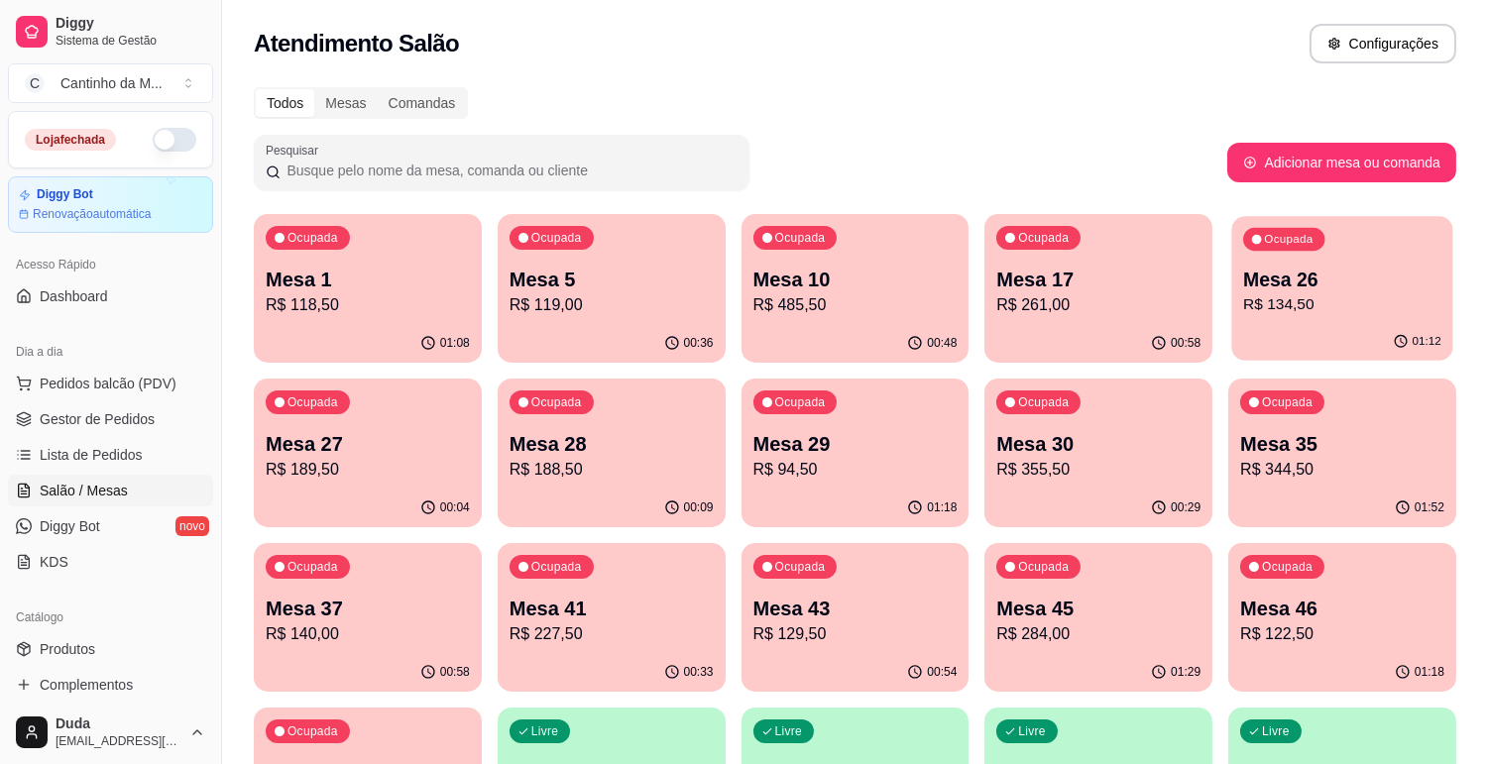
click at [1372, 276] on p "Mesa 26" at bounding box center [1342, 280] width 198 height 27
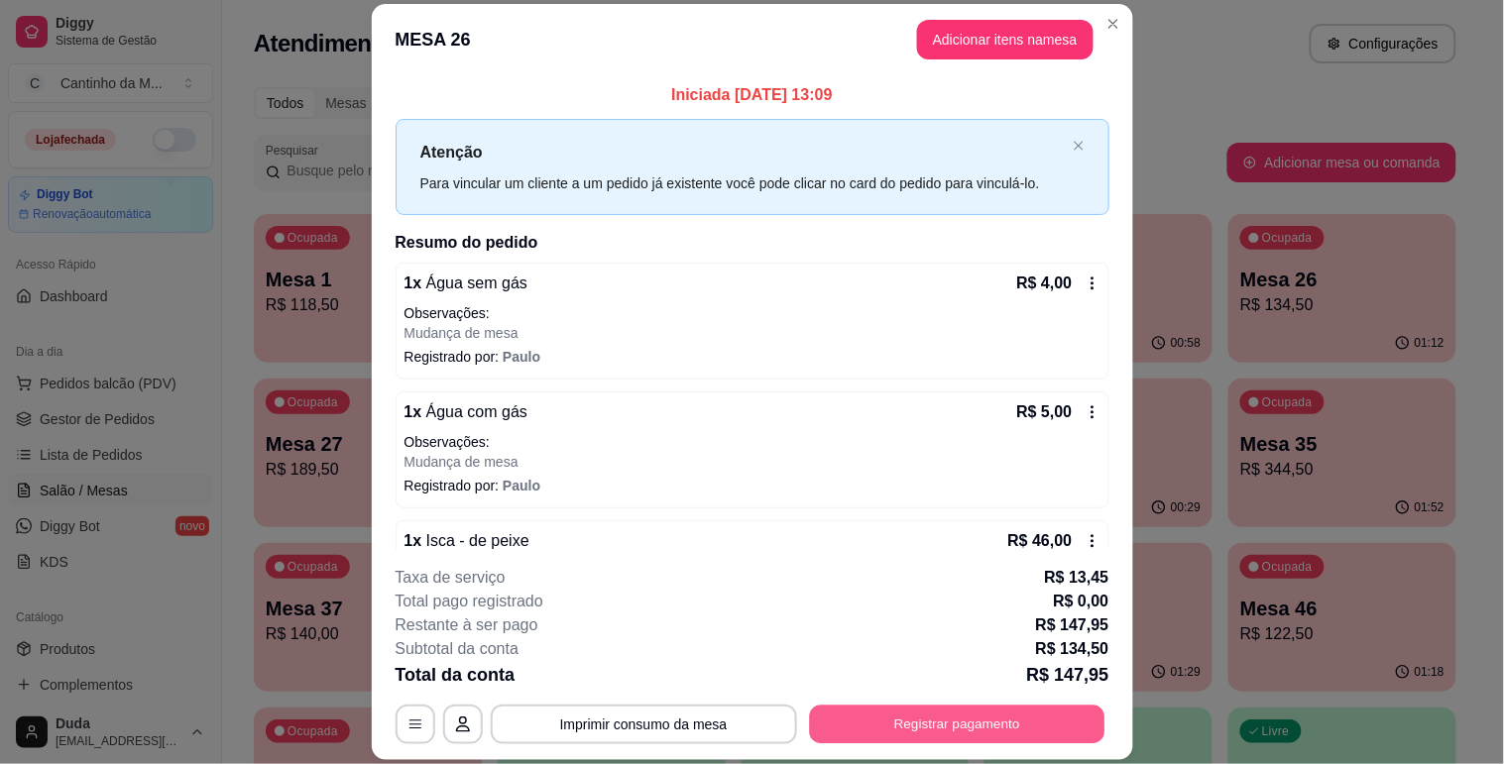
click at [963, 729] on button "Registrar pagamento" at bounding box center [956, 725] width 295 height 39
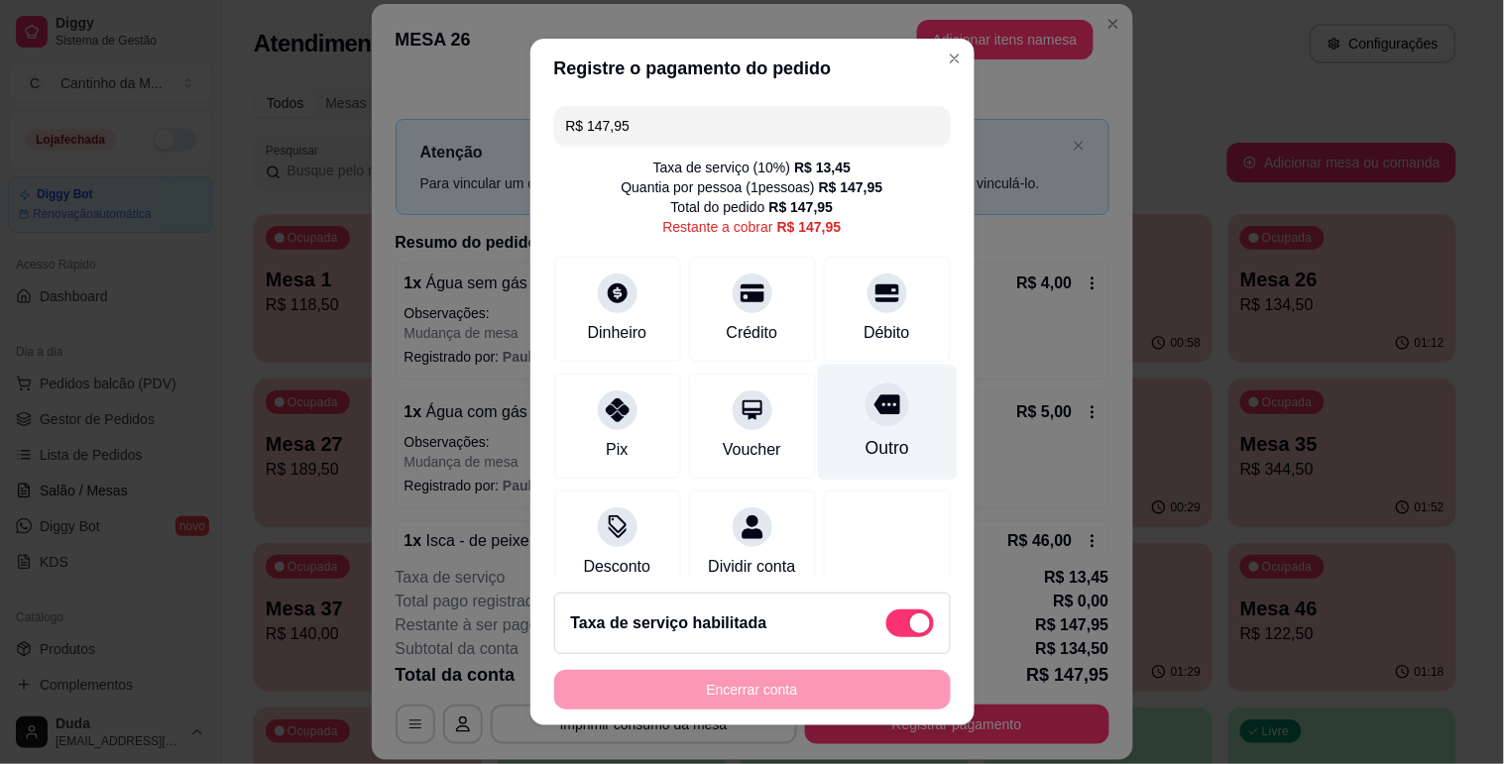
click at [866, 441] on div "Outro" at bounding box center [886, 448] width 44 height 26
type input "R$ 0,00"
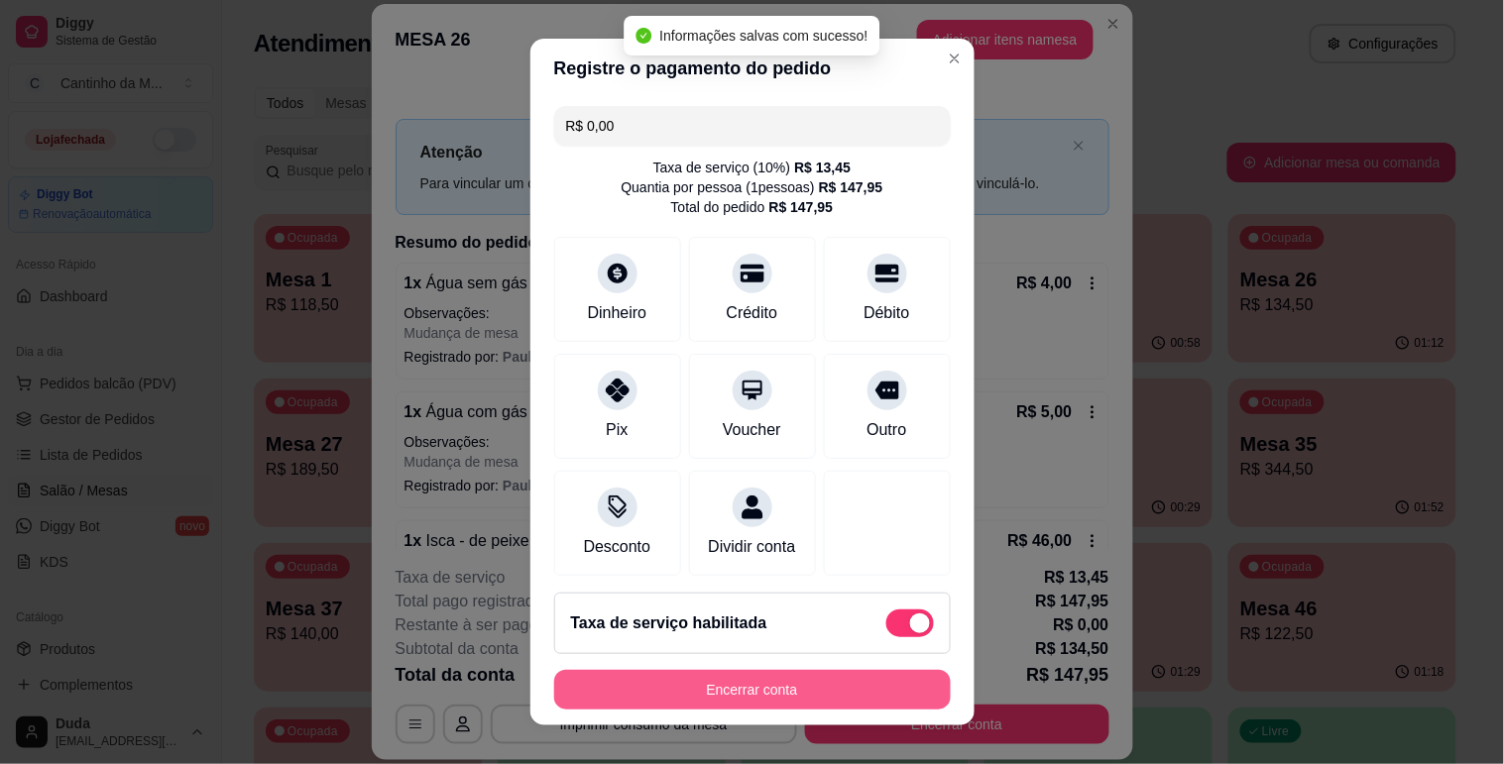
click at [677, 704] on button "Encerrar conta" at bounding box center [752, 690] width 397 height 40
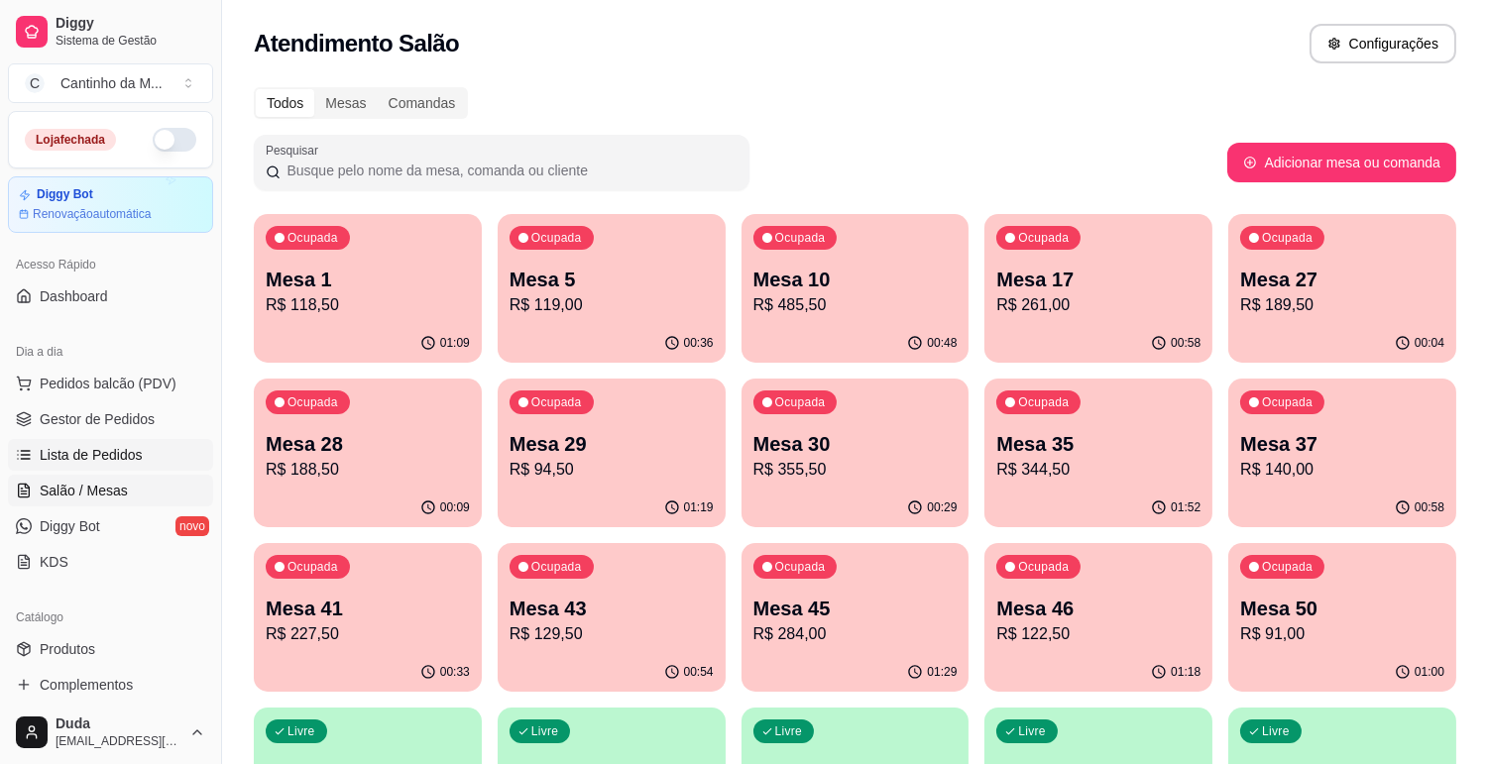
click at [126, 456] on span "Lista de Pedidos" at bounding box center [91, 455] width 103 height 20
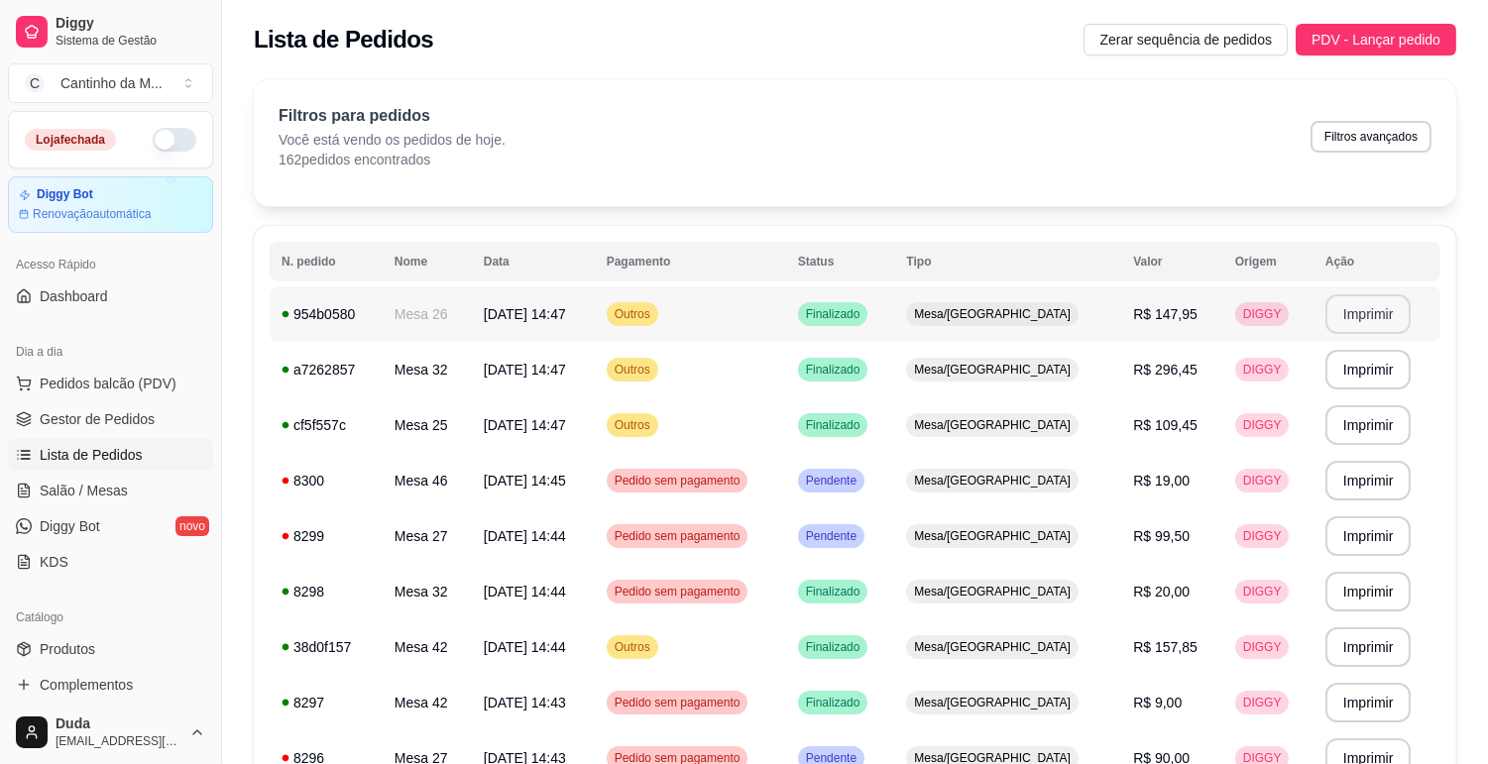
click at [1339, 311] on button "Imprimir" at bounding box center [1368, 314] width 86 height 40
click at [1362, 357] on button "Imprimir" at bounding box center [1368, 370] width 86 height 40
click at [1338, 433] on button "Imprimir" at bounding box center [1367, 425] width 83 height 39
click at [1382, 631] on button "Imprimir" at bounding box center [1368, 648] width 86 height 40
click at [85, 496] on span "Salão / Mesas" at bounding box center [84, 491] width 88 height 20
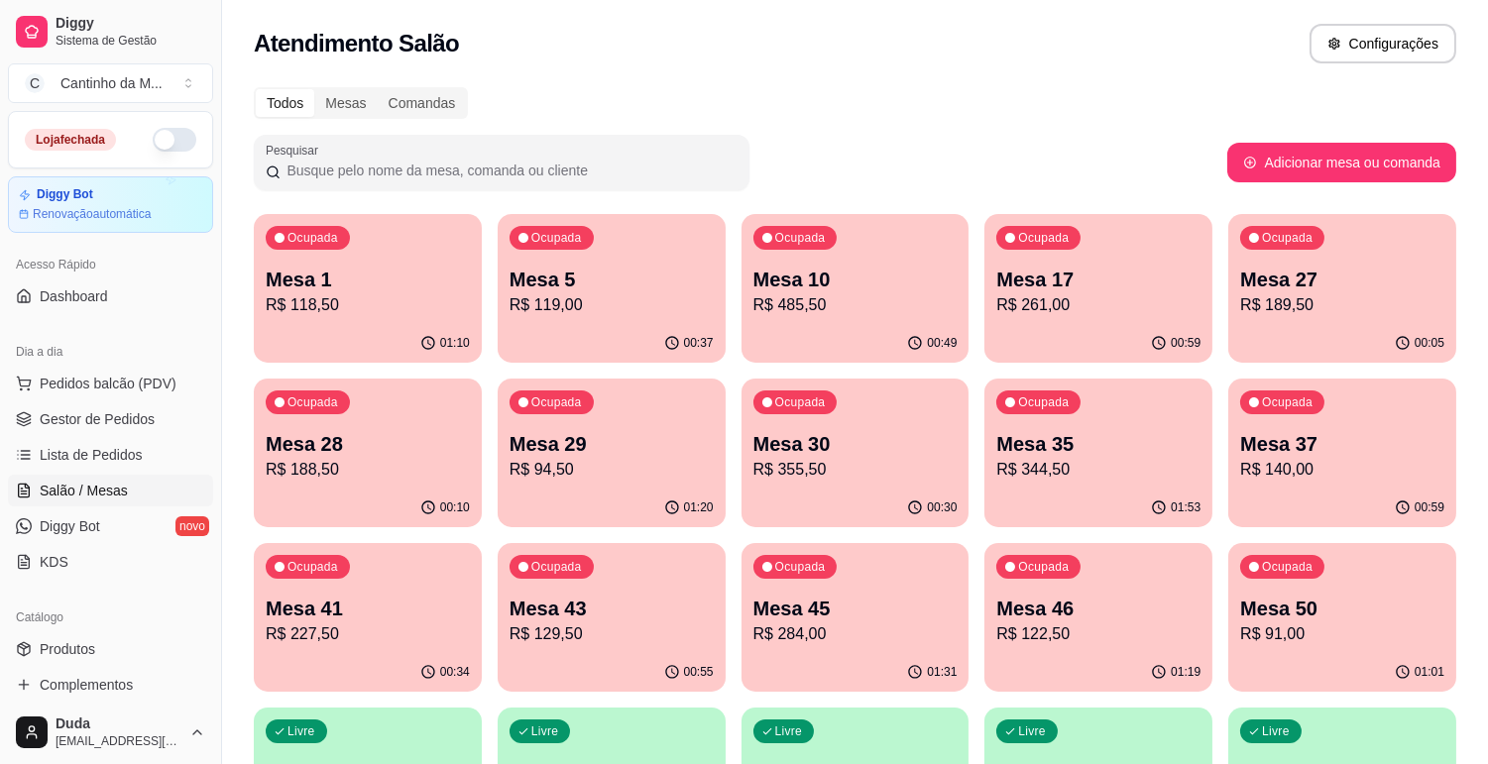
click at [417, 289] on p "Mesa 1" at bounding box center [368, 280] width 204 height 28
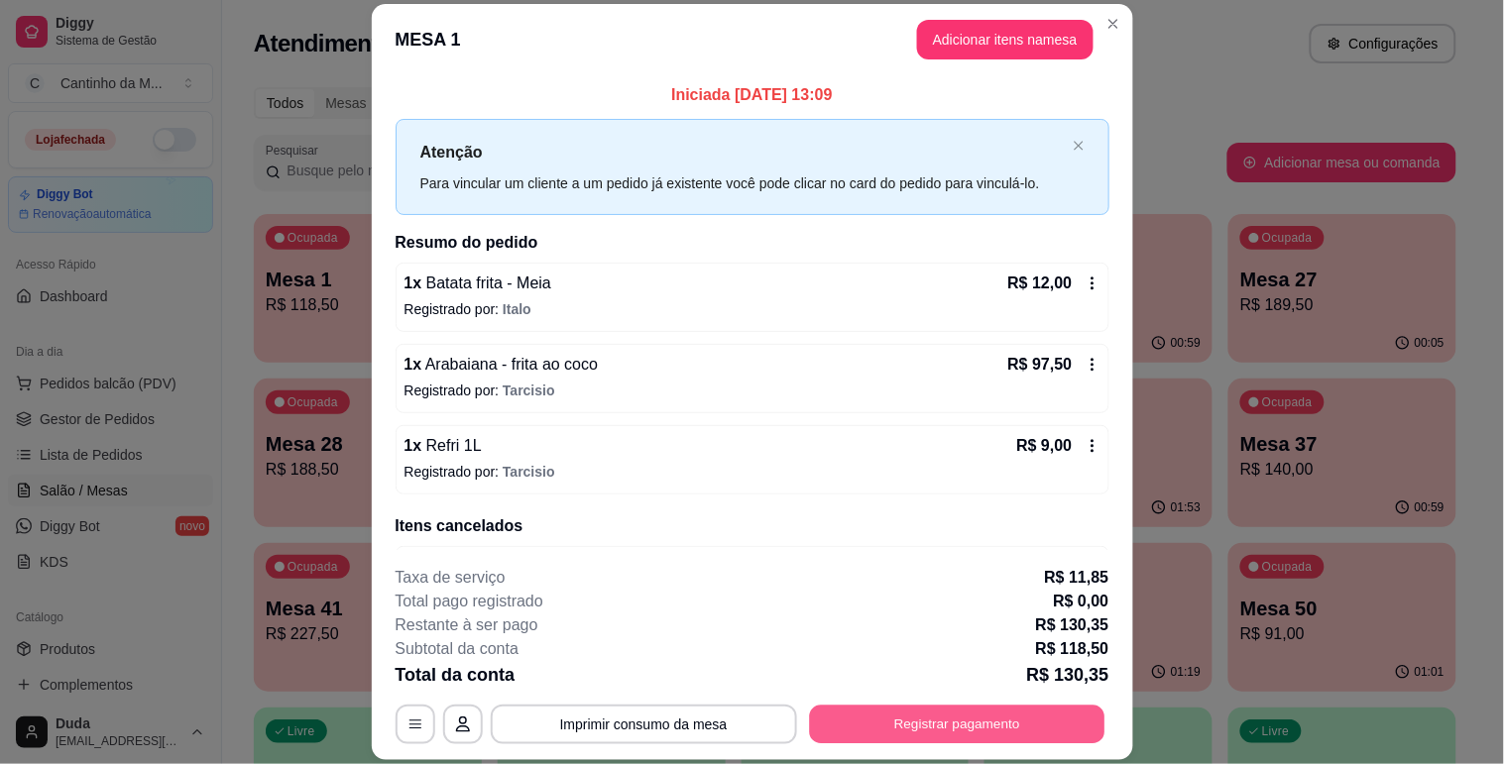
click at [952, 734] on button "Registrar pagamento" at bounding box center [956, 725] width 295 height 39
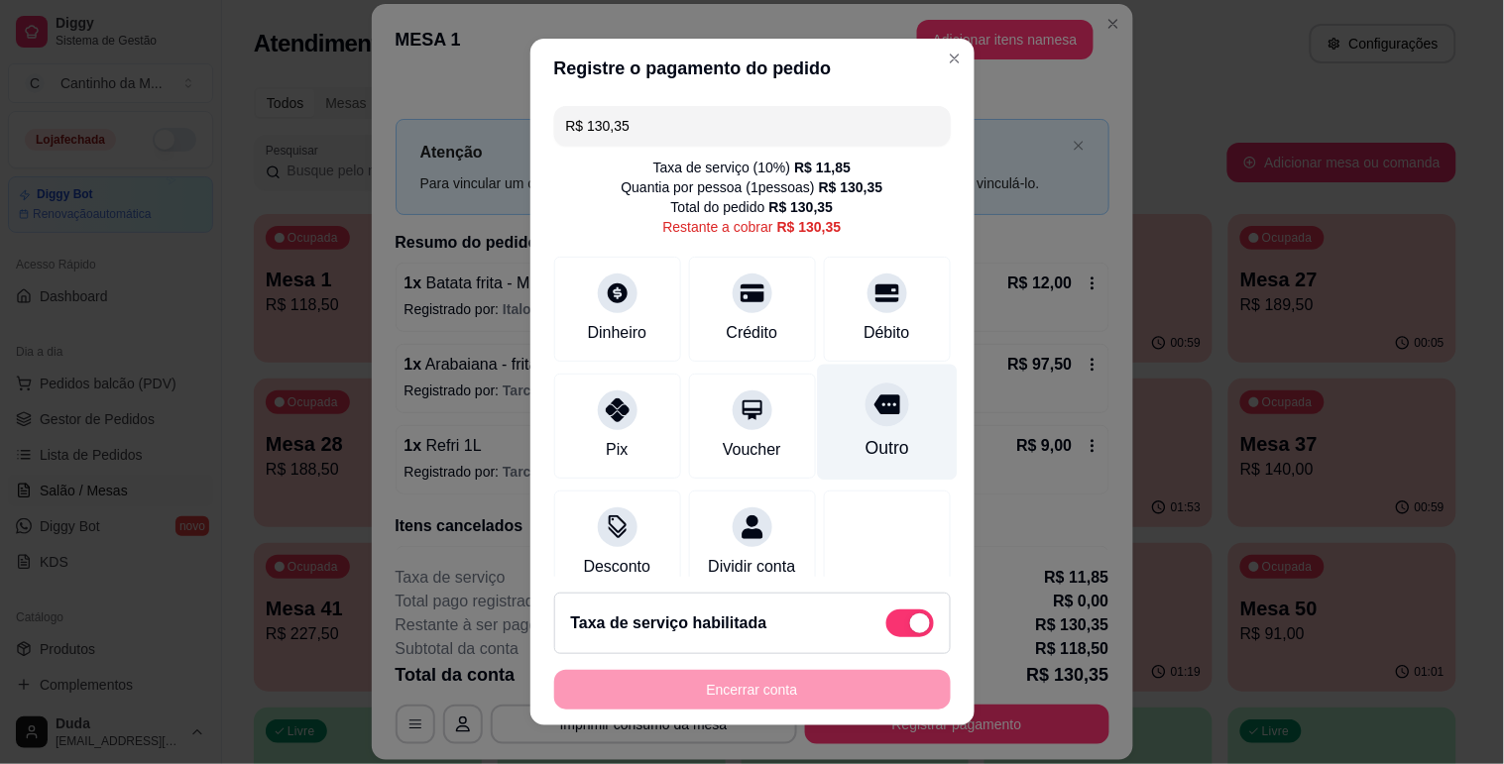
click at [879, 418] on div "Outro" at bounding box center [887, 422] width 140 height 116
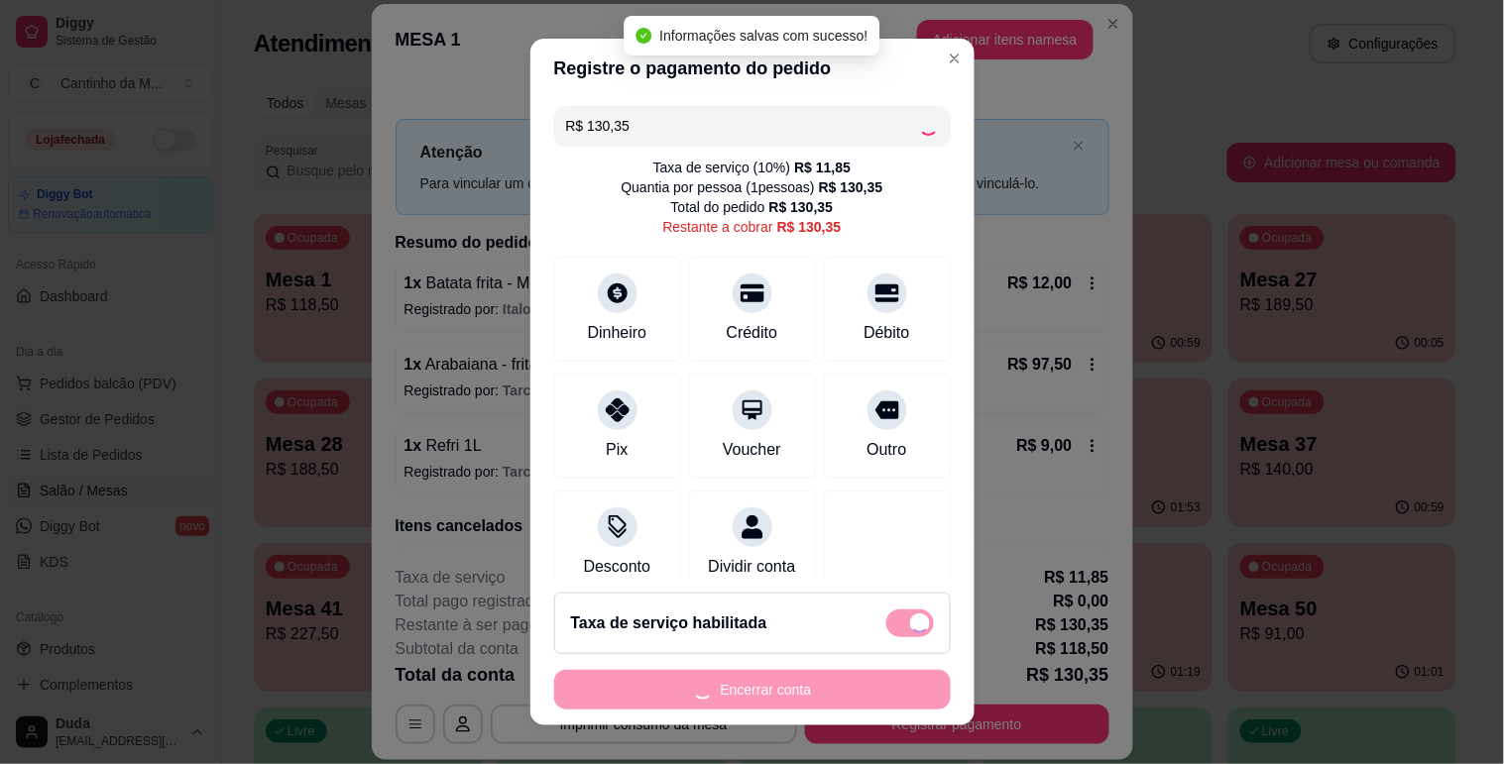
type input "R$ 0,00"
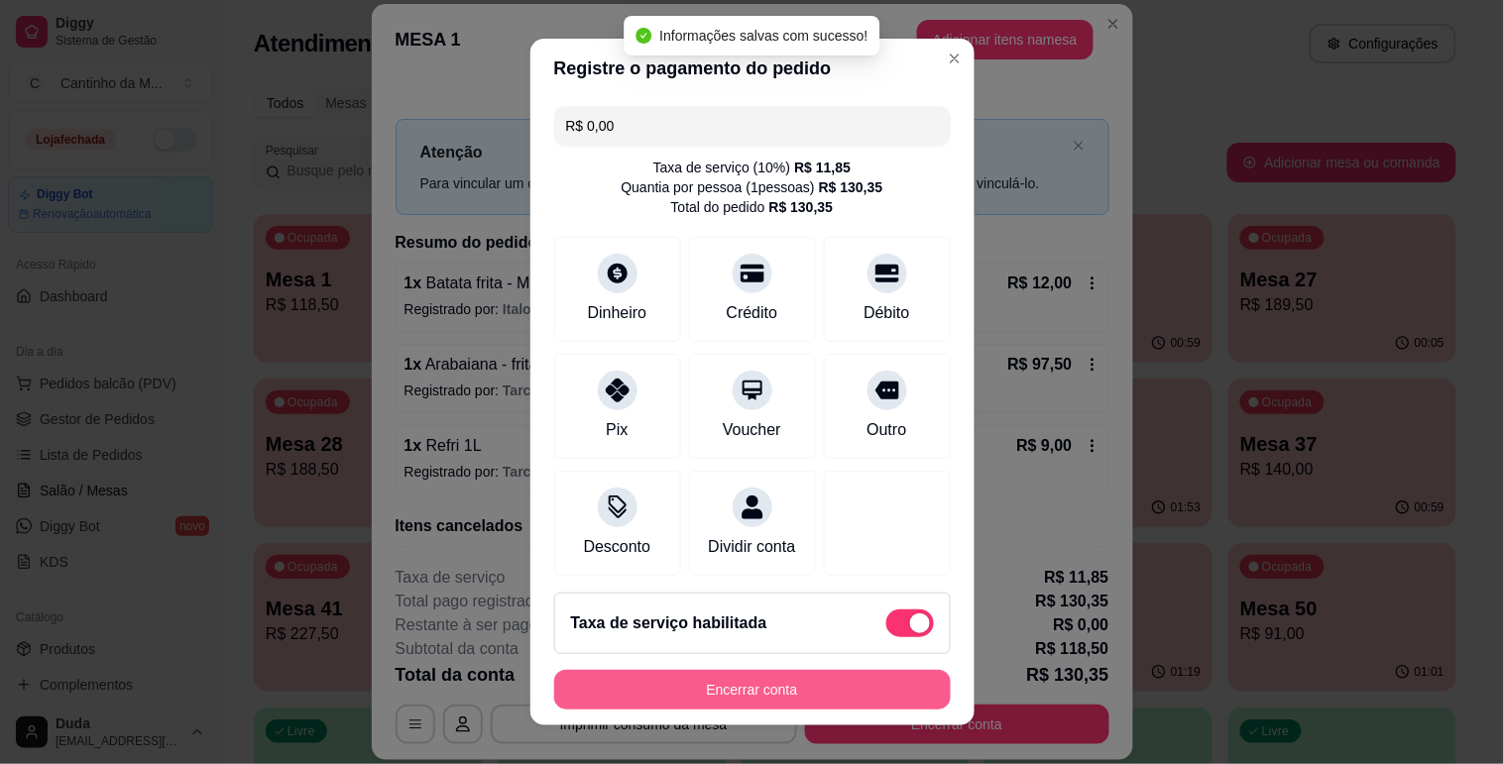
click at [793, 684] on button "Encerrar conta" at bounding box center [752, 690] width 397 height 40
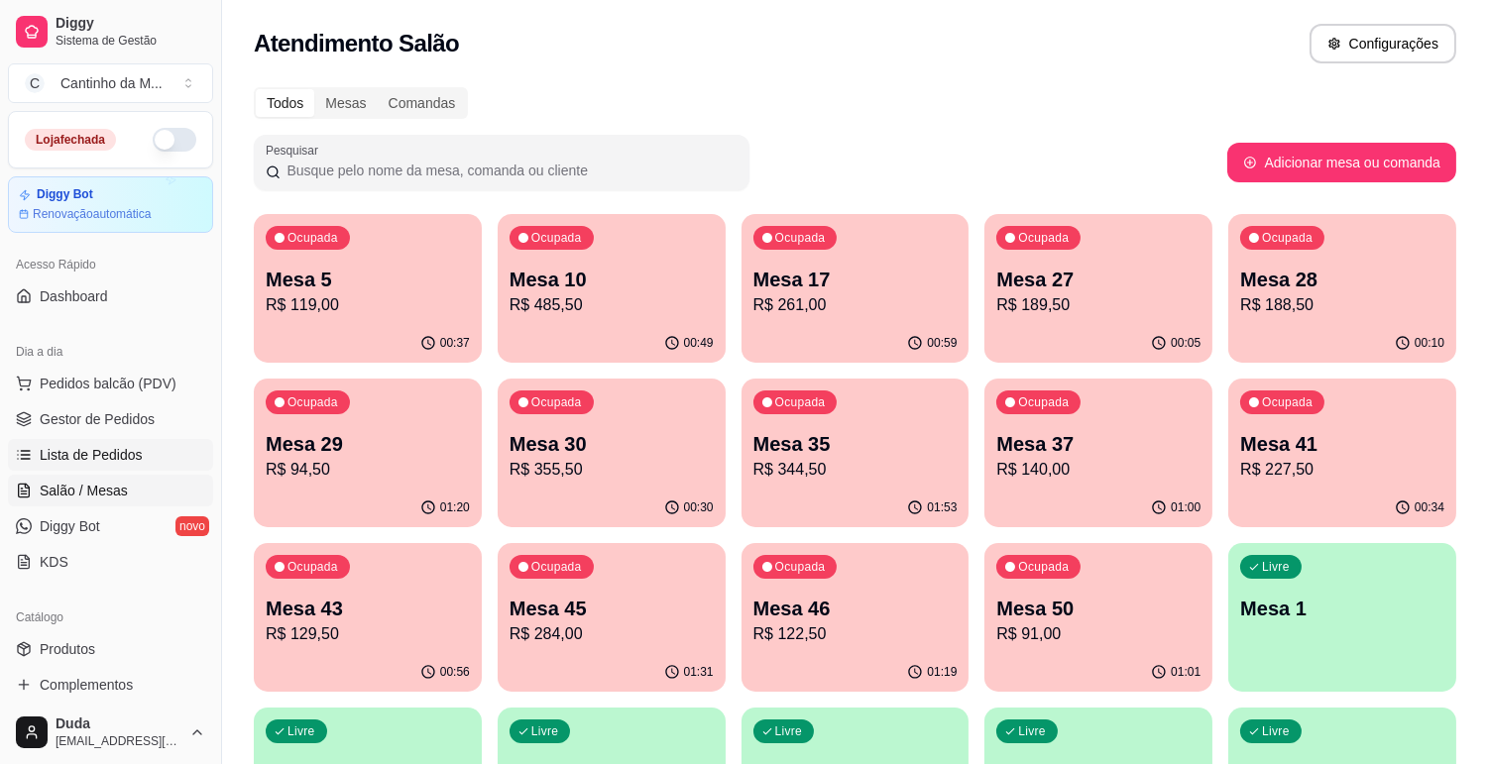
click at [170, 461] on link "Lista de Pedidos" at bounding box center [110, 455] width 205 height 32
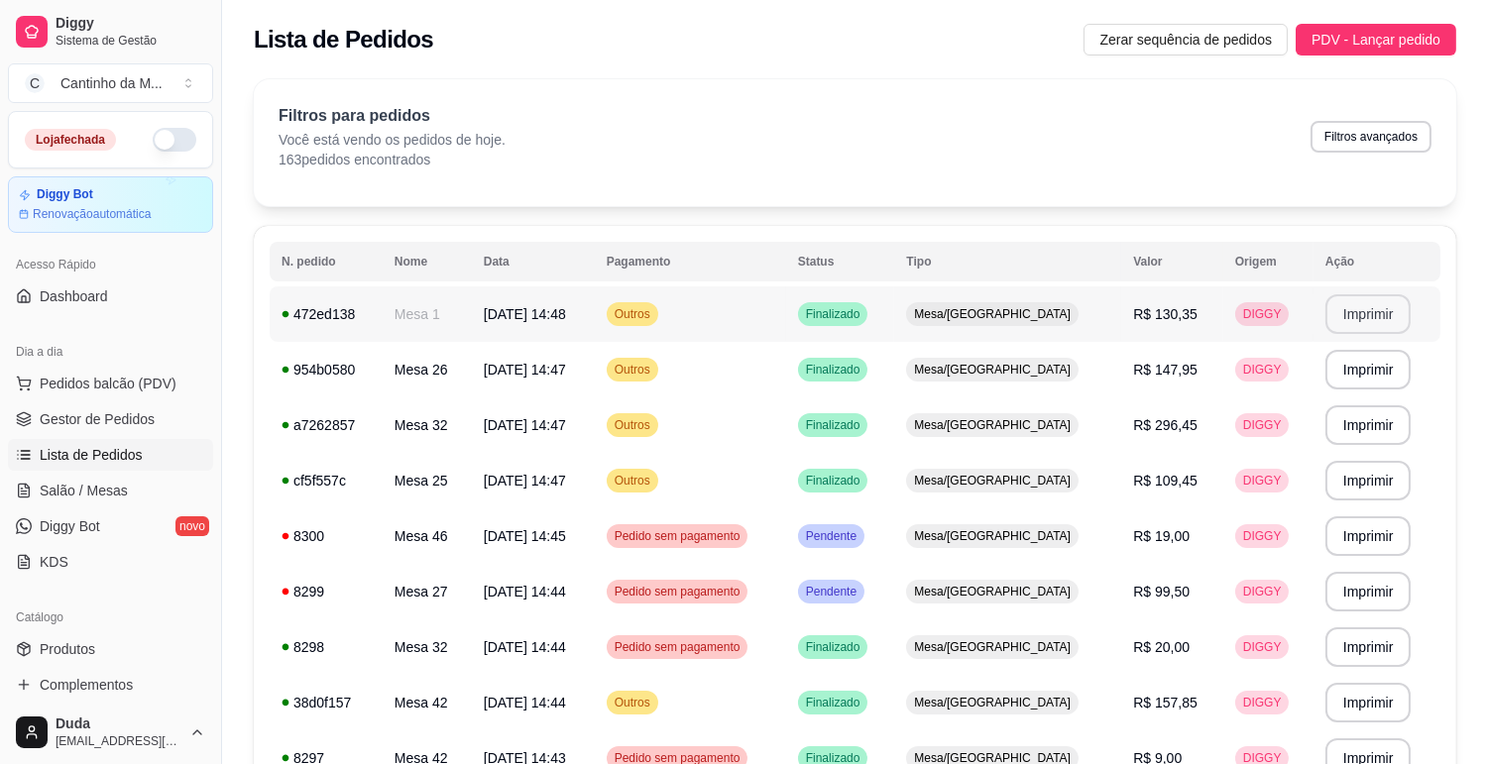
click at [1354, 314] on button "Imprimir" at bounding box center [1368, 314] width 86 height 40
click at [37, 413] on link "Gestor de Pedidos" at bounding box center [110, 419] width 205 height 32
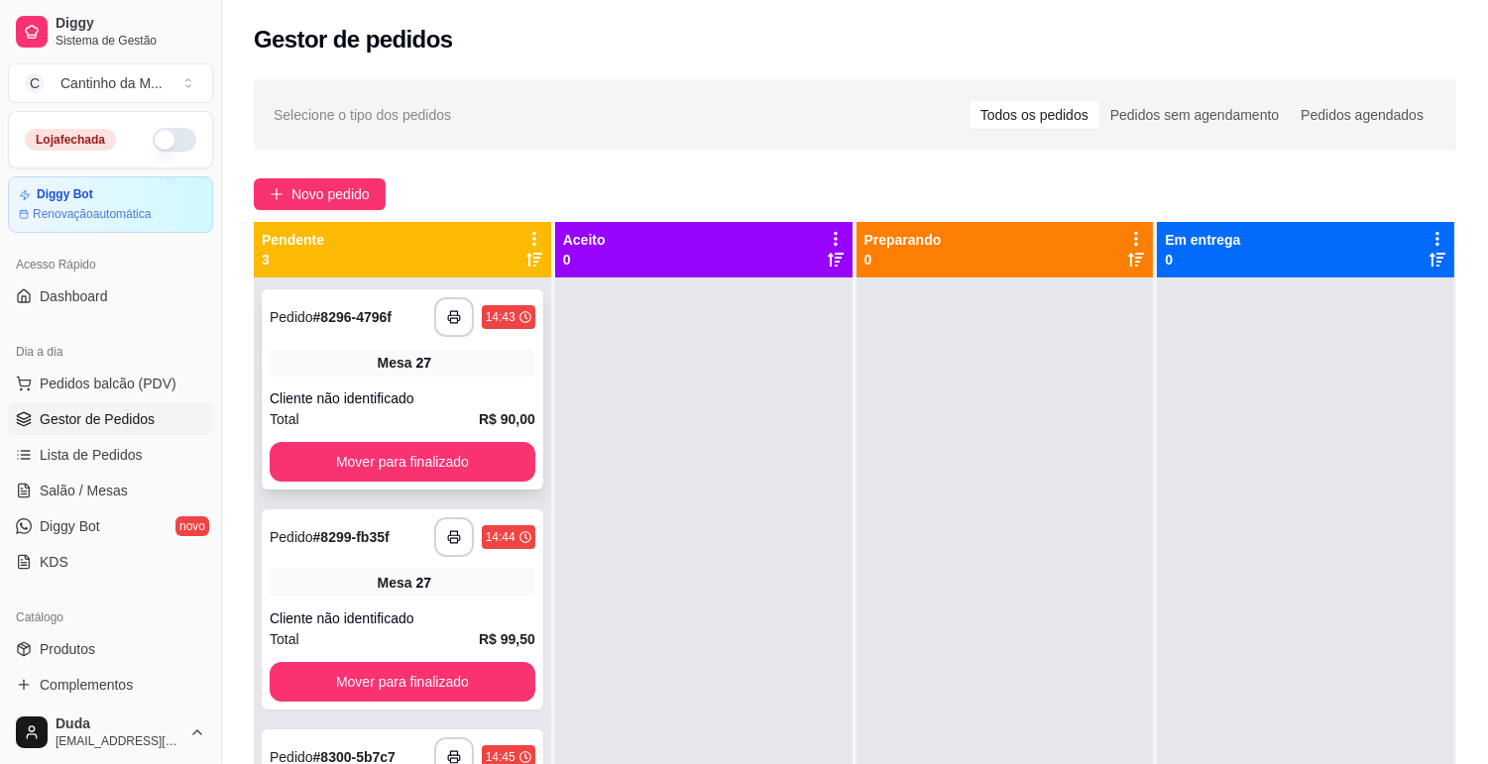
click at [420, 329] on div "**********" at bounding box center [403, 317] width 266 height 40
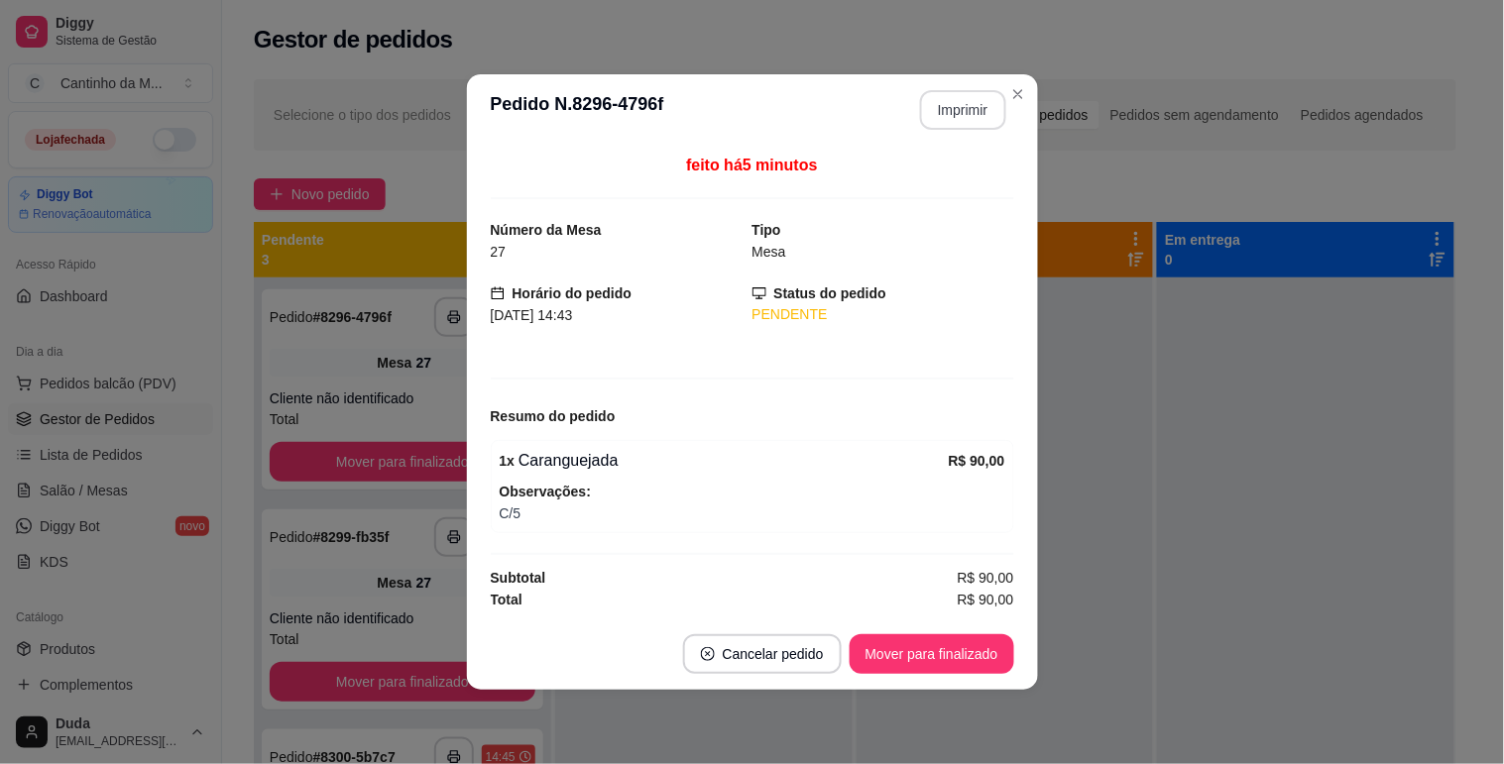
click at [944, 104] on button "Imprimir" at bounding box center [963, 110] width 86 height 40
click at [908, 662] on button "Mover para finalizado" at bounding box center [932, 654] width 165 height 40
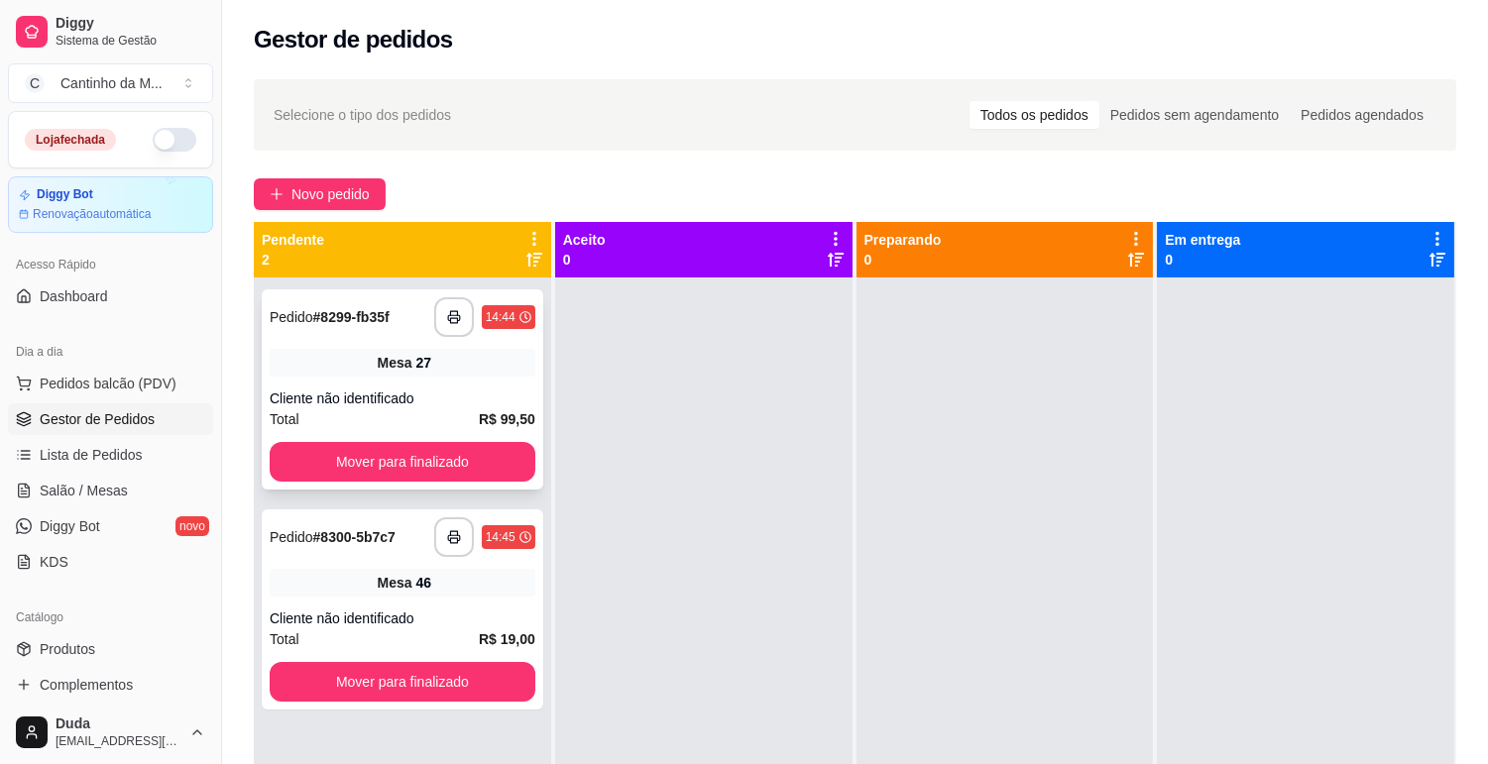
click at [416, 367] on div "27" at bounding box center [424, 363] width 16 height 20
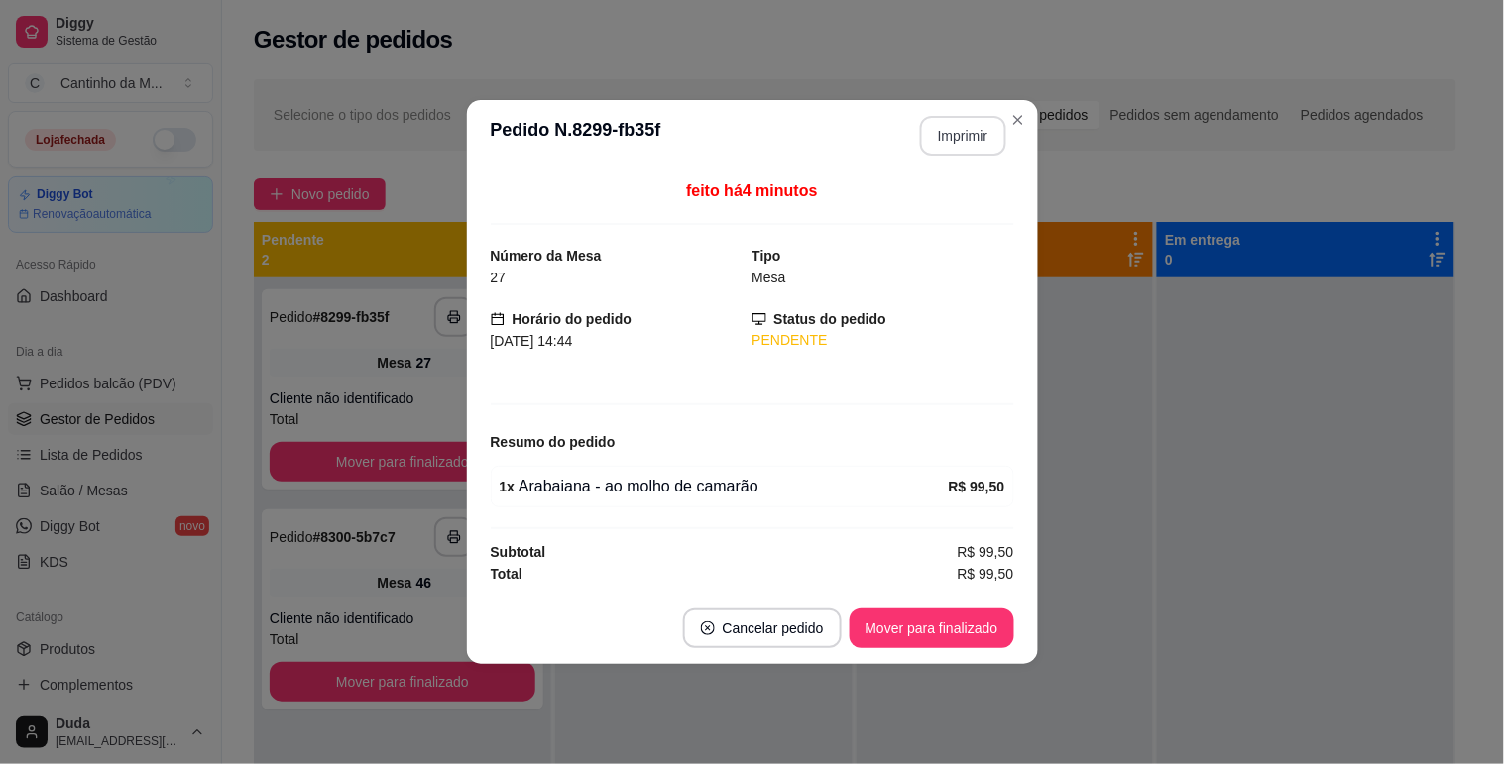
click at [943, 121] on button "Imprimir" at bounding box center [963, 136] width 86 height 40
click at [909, 620] on button "Mover para finalizado" at bounding box center [932, 629] width 160 height 39
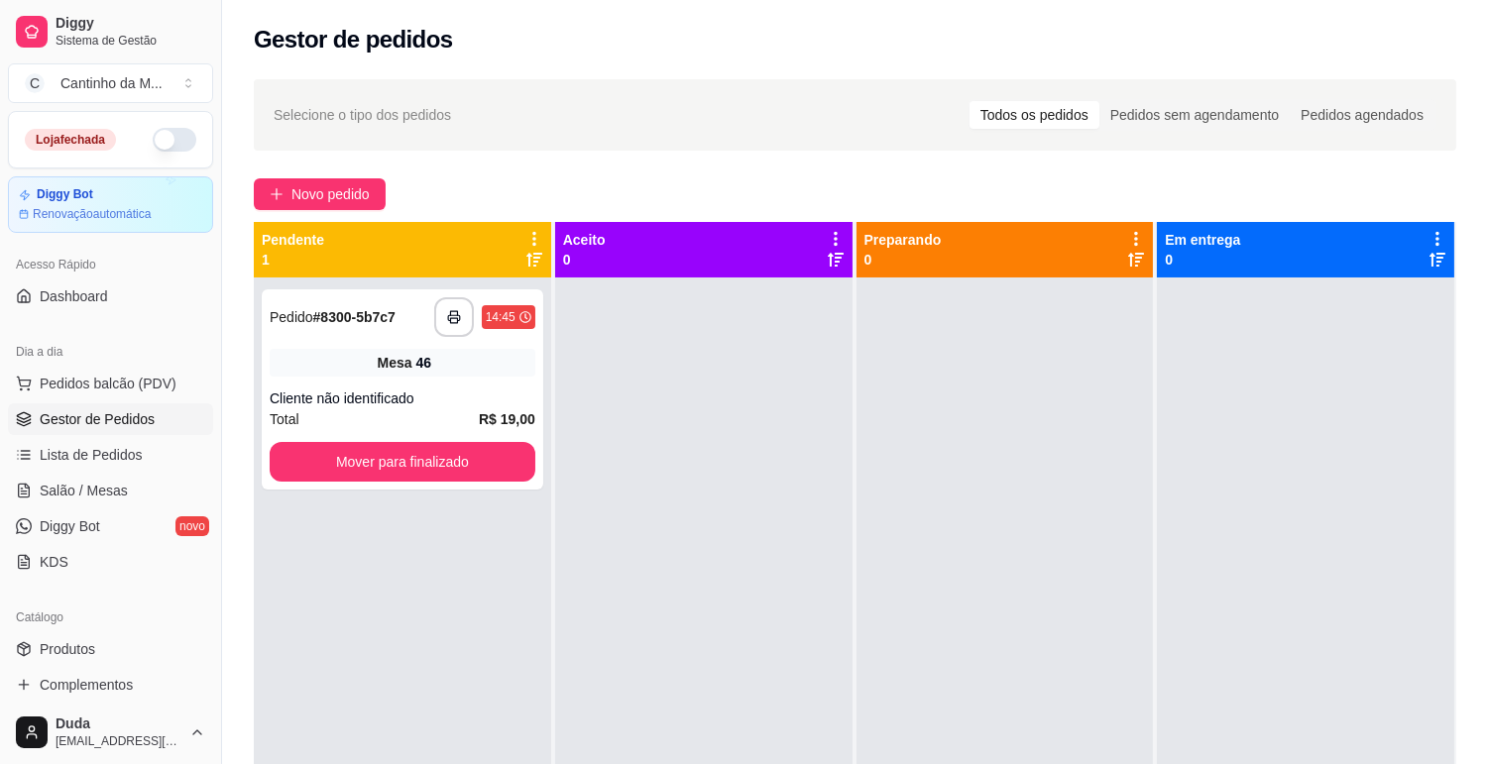
click at [241, 408] on div "**********" at bounding box center [855, 538] width 1266 height 943
click at [283, 402] on div "Cliente não identificado" at bounding box center [403, 399] width 266 height 20
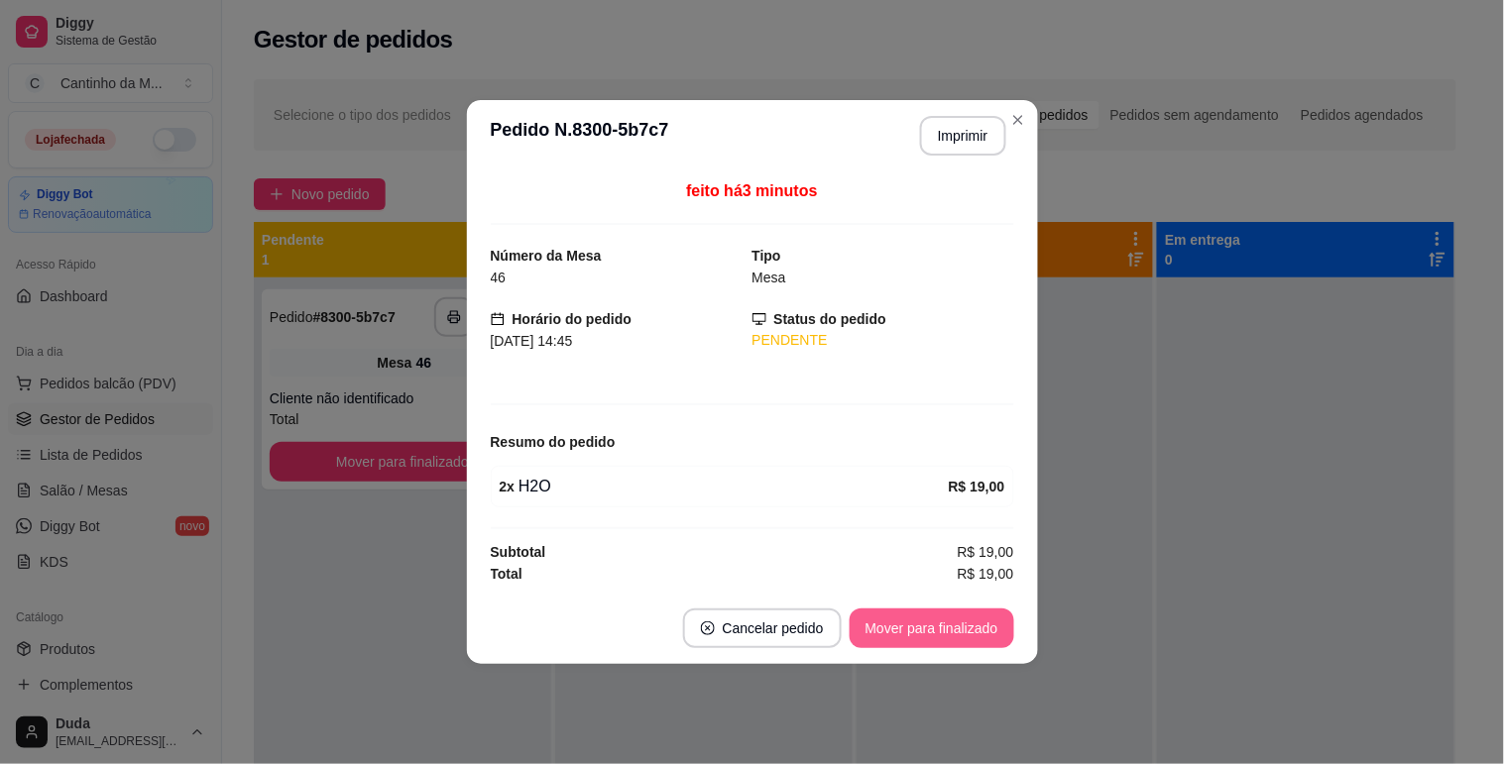
click at [959, 627] on button "Mover para finalizado" at bounding box center [932, 629] width 165 height 40
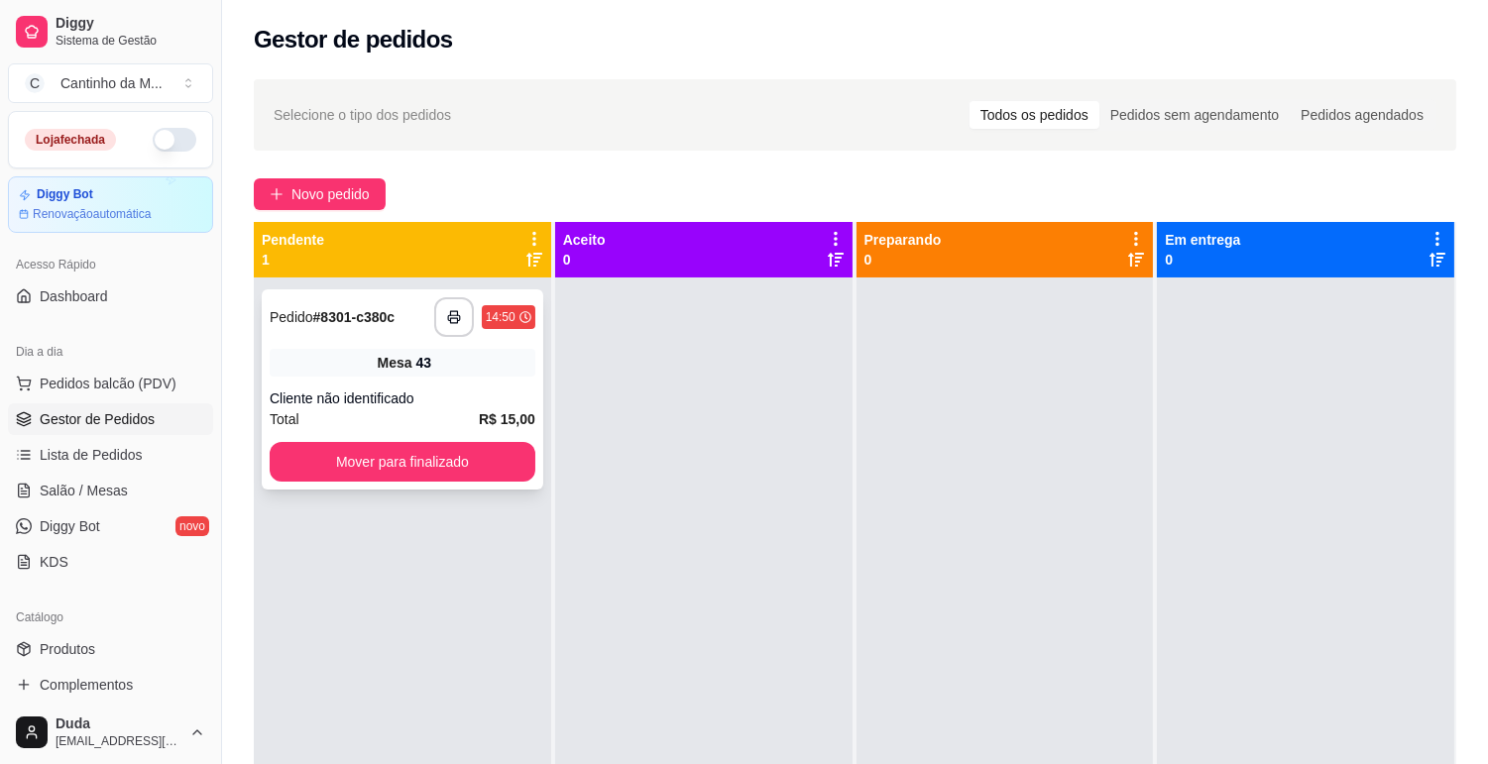
click at [507, 341] on div "**********" at bounding box center [403, 389] width 282 height 200
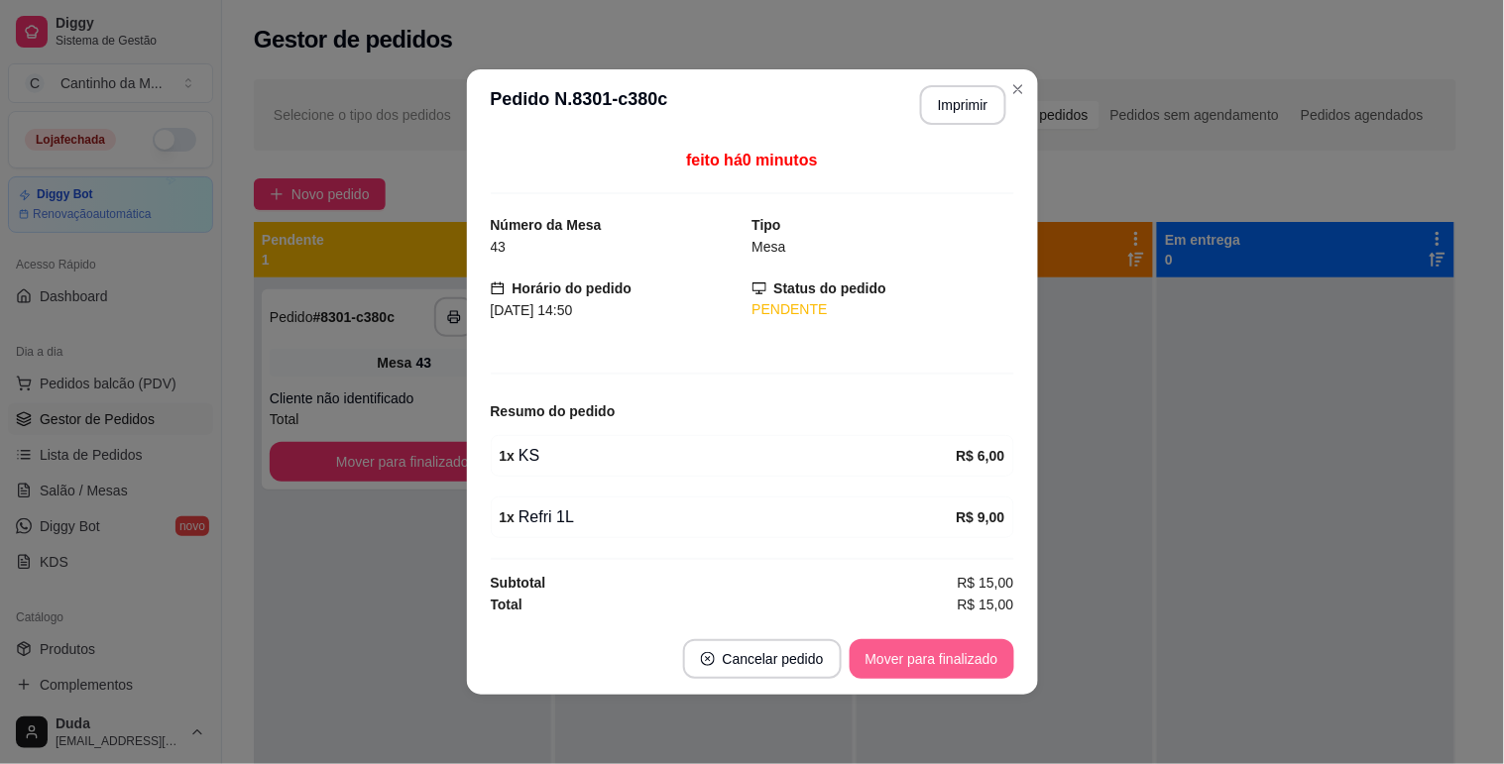
click at [936, 648] on button "Mover para finalizado" at bounding box center [932, 659] width 165 height 40
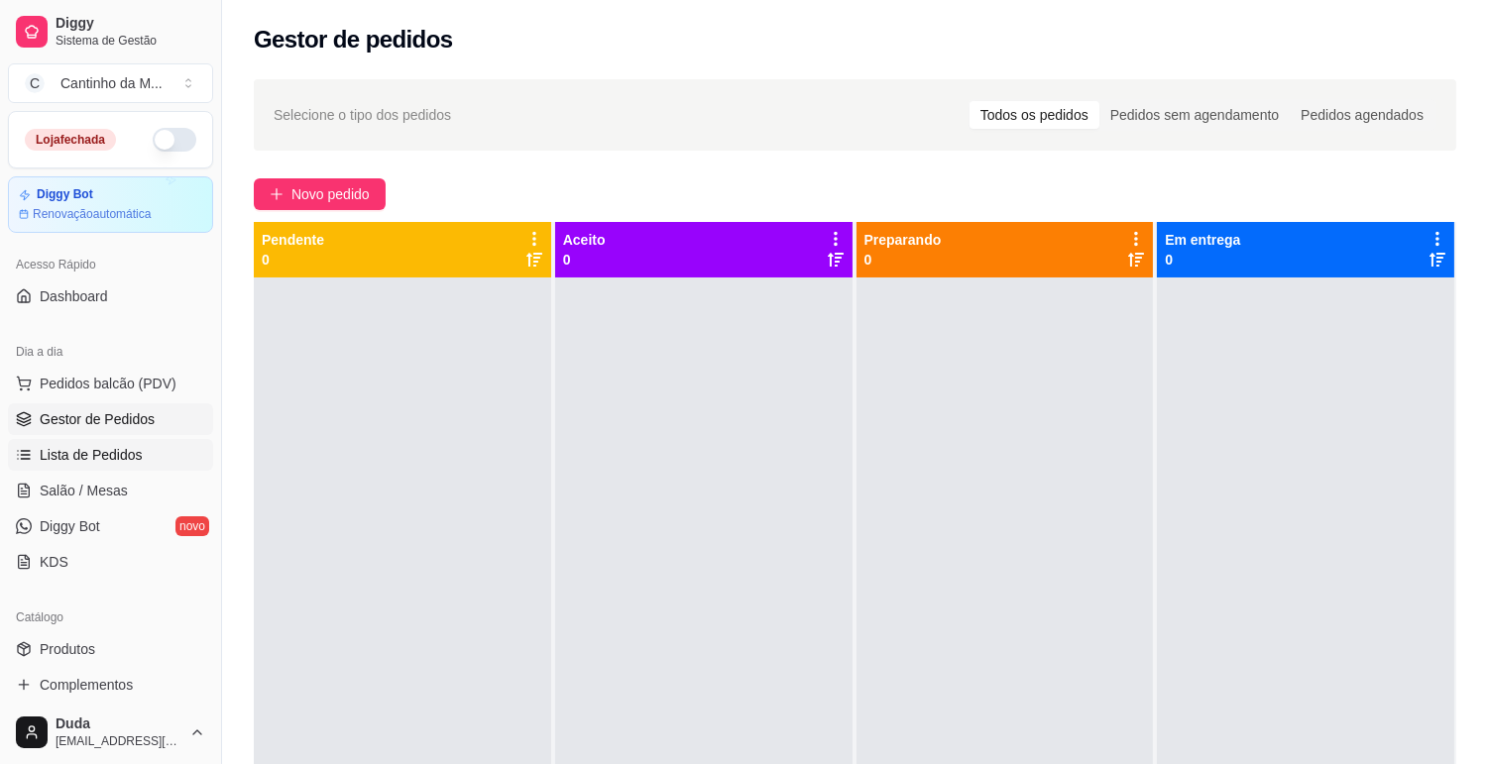
click at [139, 454] on link "Lista de Pedidos" at bounding box center [110, 455] width 205 height 32
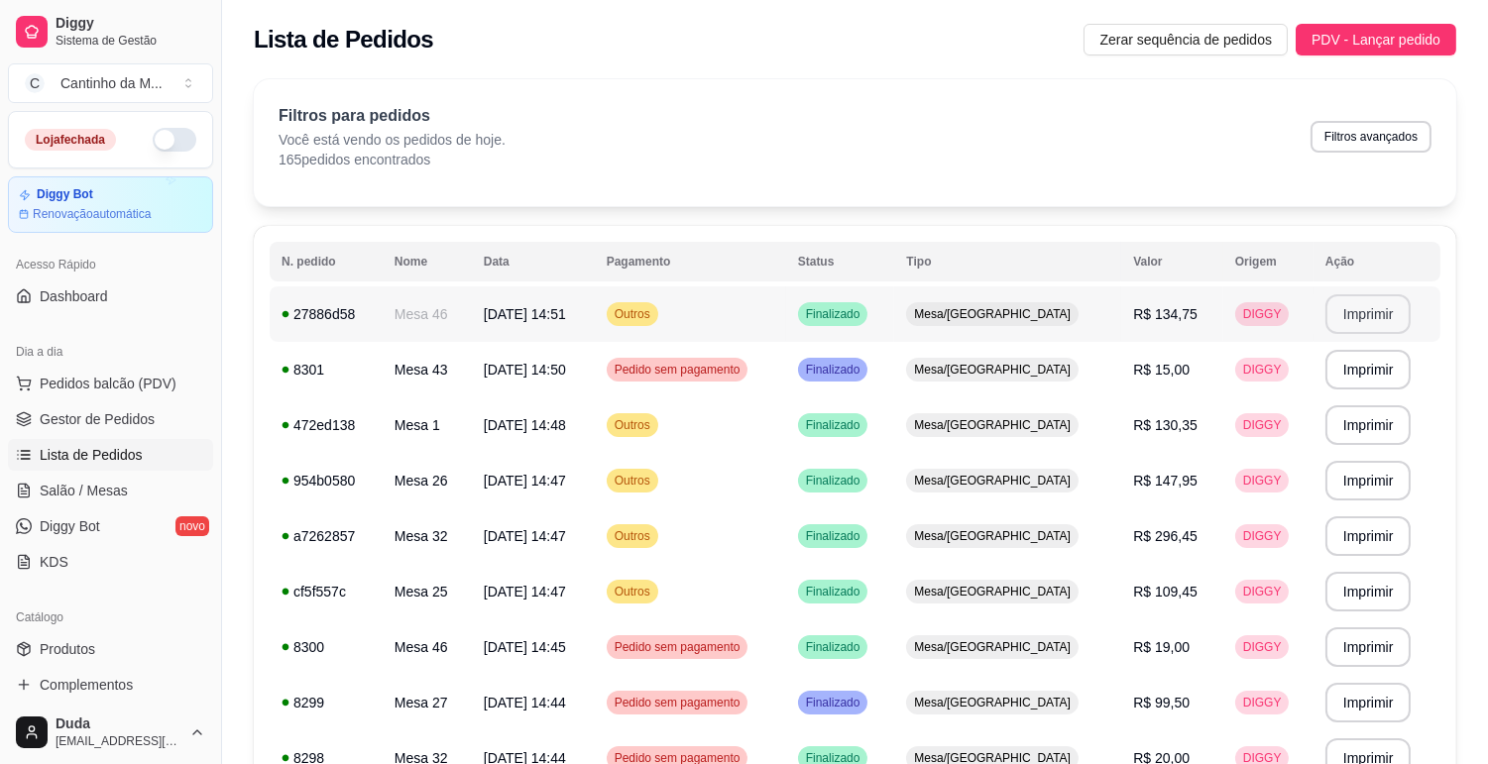
click at [1332, 307] on button "Imprimir" at bounding box center [1368, 314] width 86 height 40
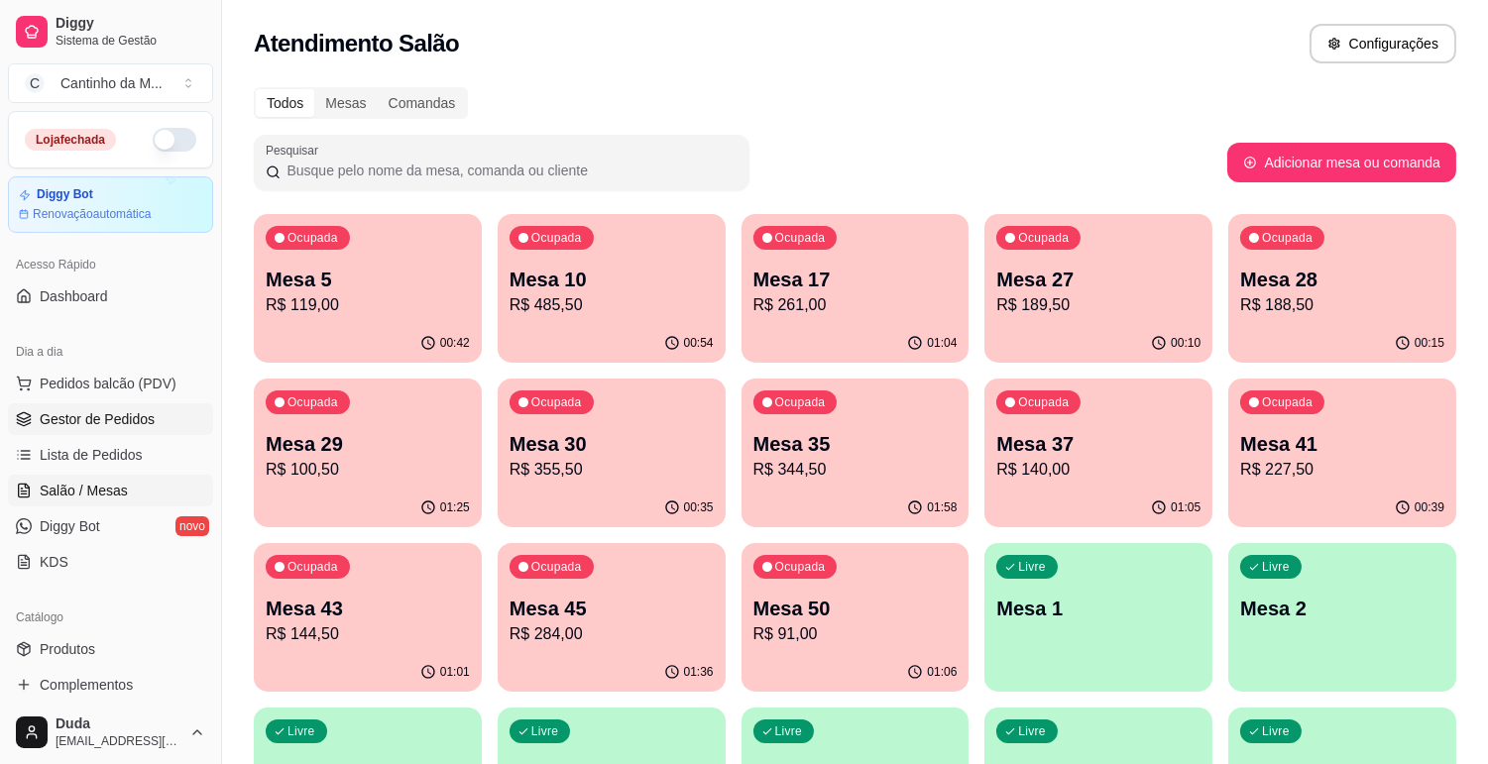
click at [106, 421] on span "Gestor de Pedidos" at bounding box center [97, 419] width 115 height 20
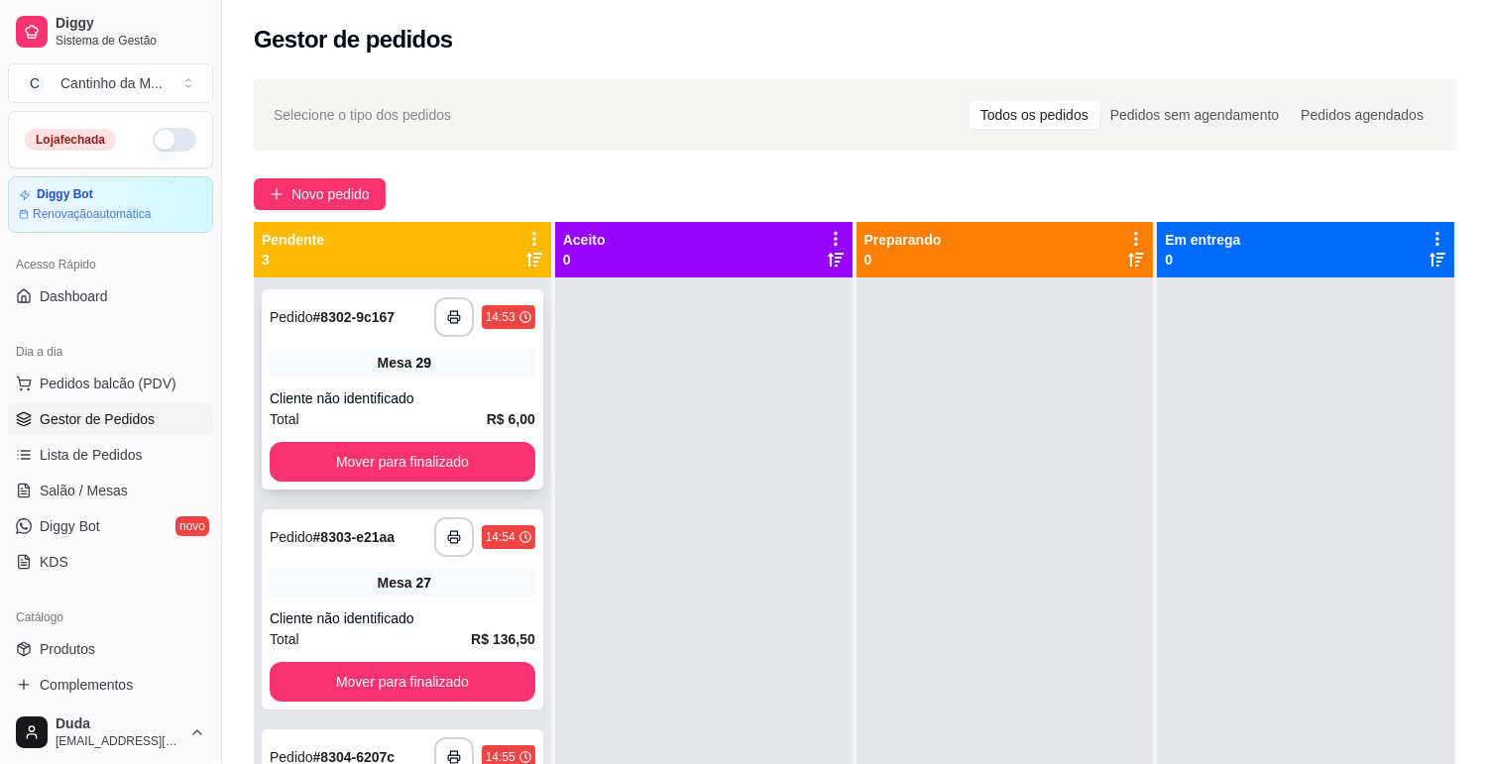
click at [411, 389] on div "Cliente não identificado" at bounding box center [403, 399] width 266 height 20
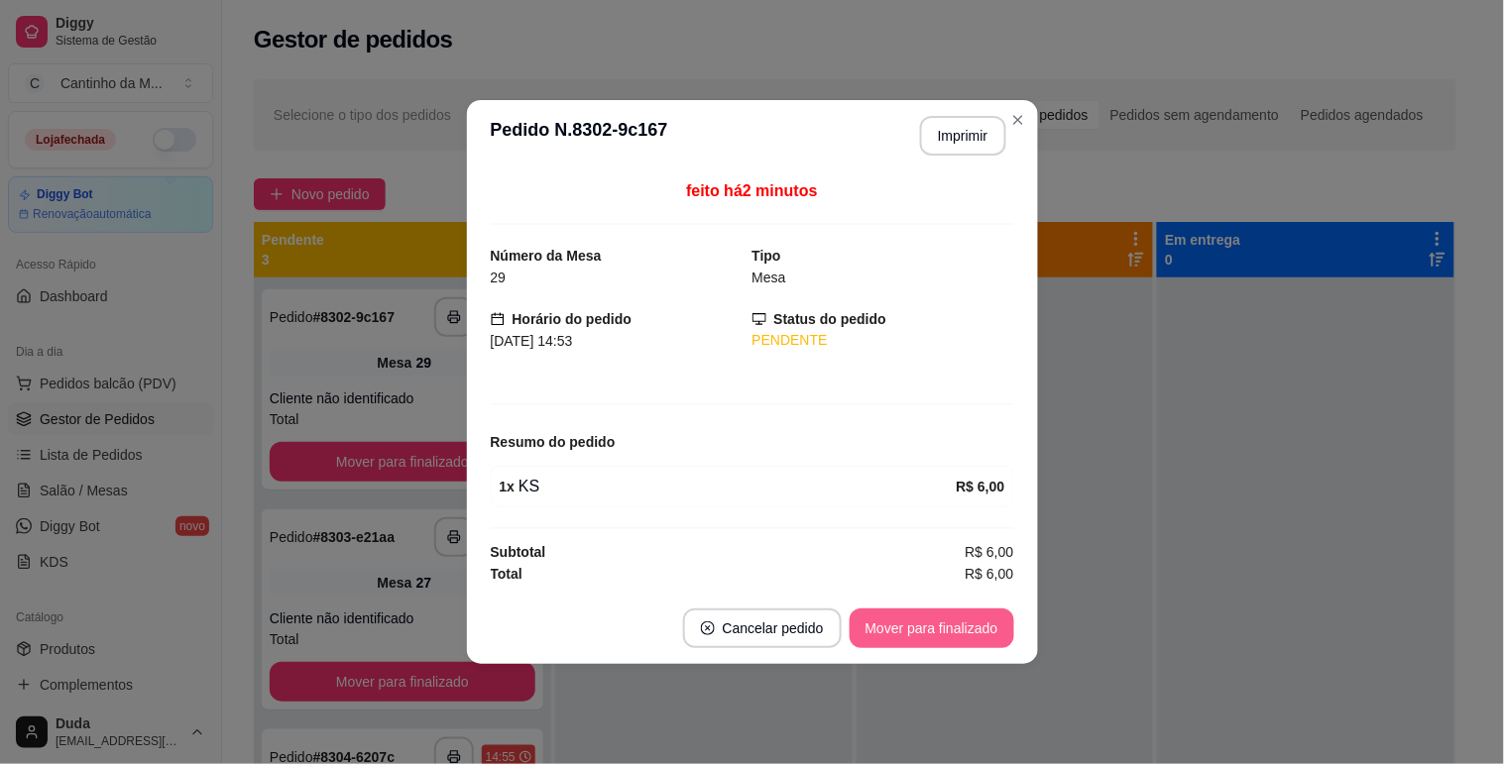
click at [906, 622] on button "Mover para finalizado" at bounding box center [932, 629] width 165 height 40
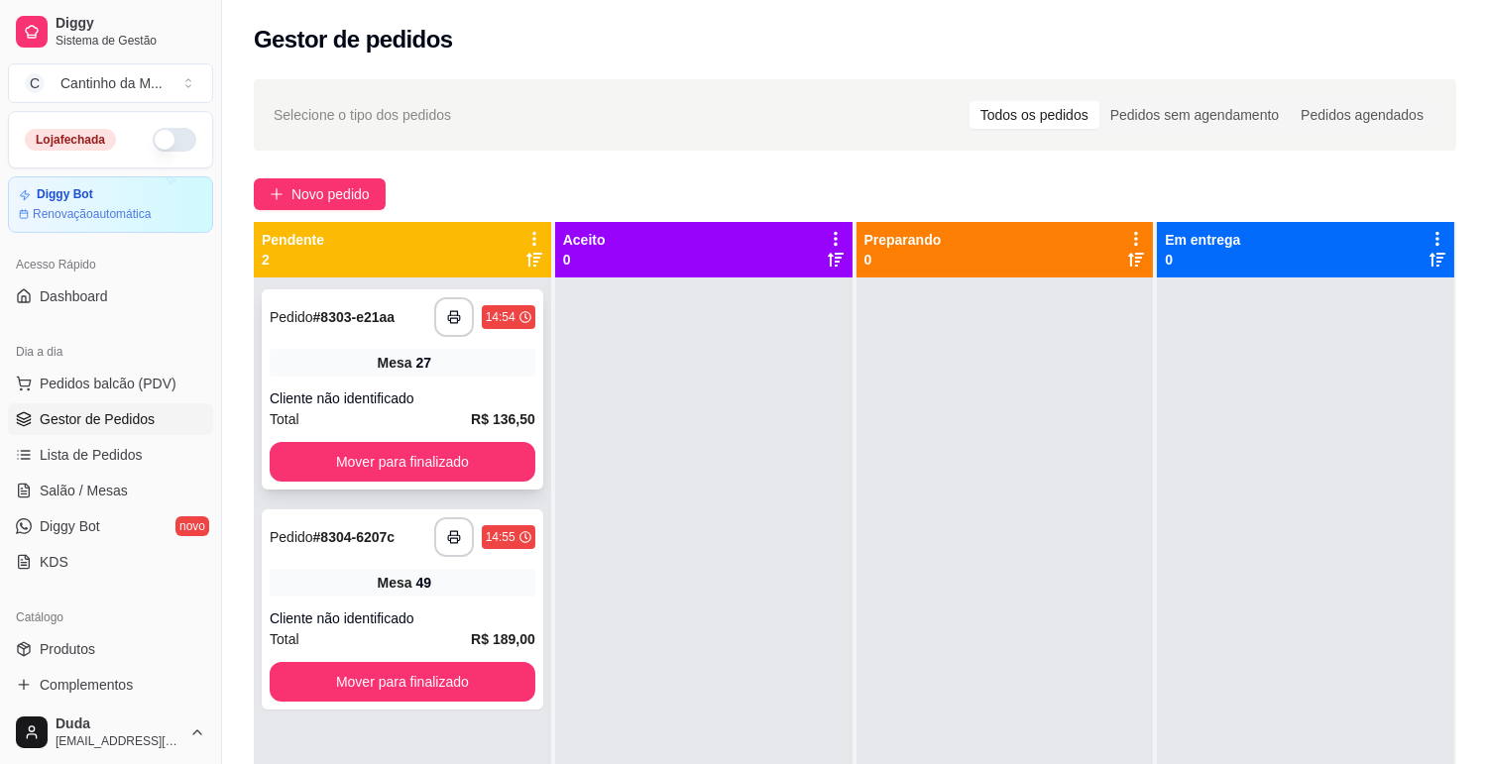
click at [478, 362] on div "Mesa 27" at bounding box center [403, 363] width 266 height 28
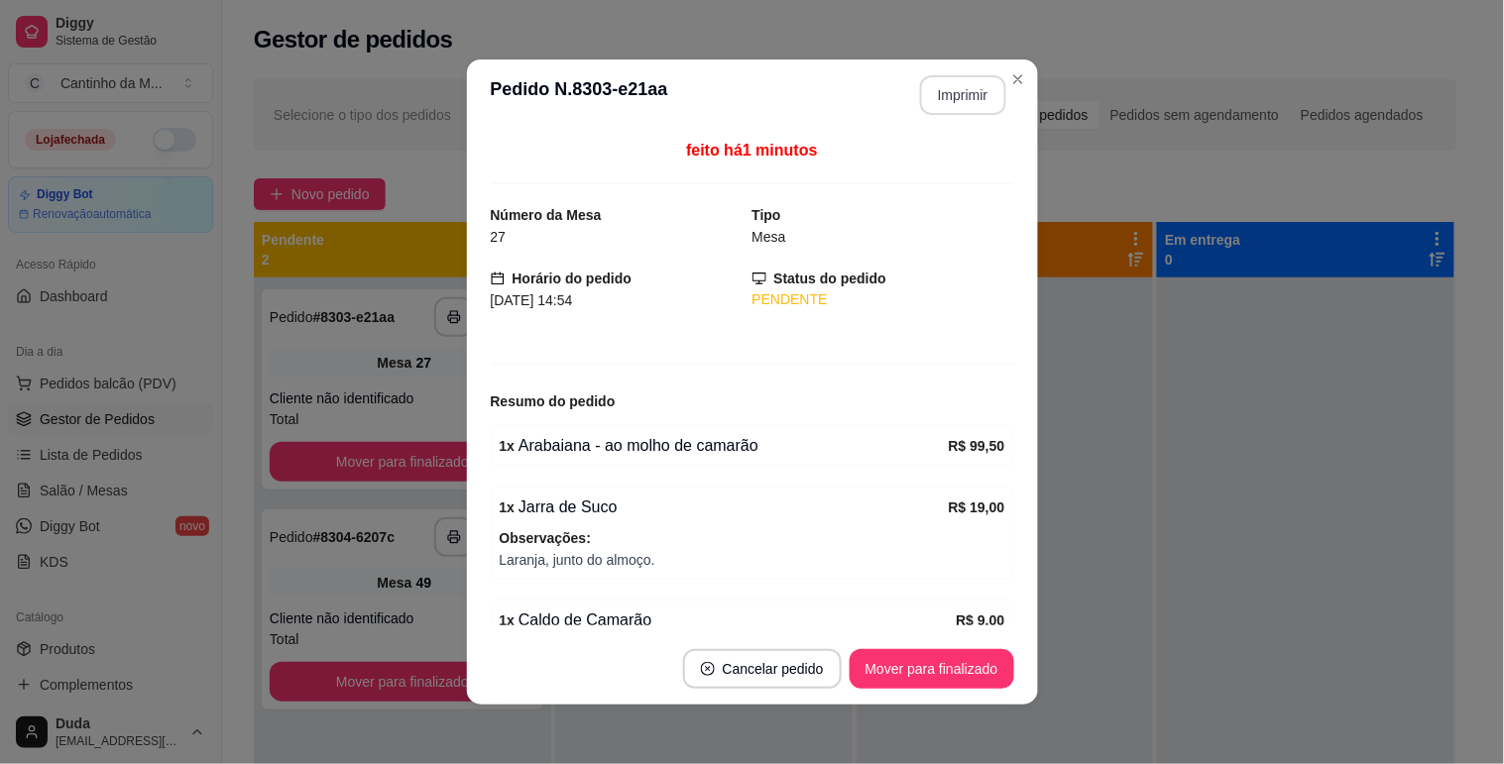
click at [926, 102] on button "Imprimir" at bounding box center [963, 95] width 86 height 40
click at [922, 657] on button "Mover para finalizado" at bounding box center [932, 669] width 160 height 39
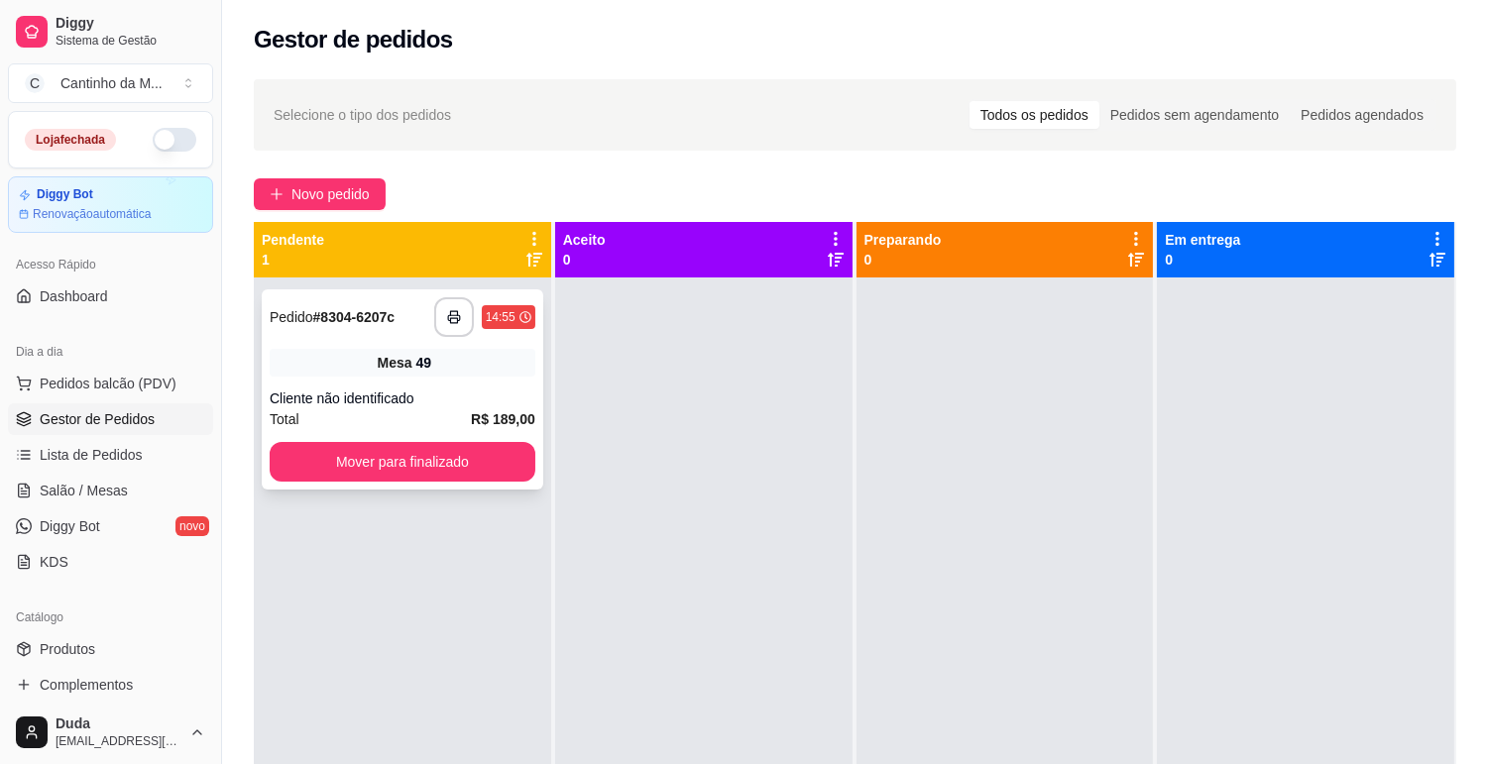
click at [476, 371] on div "Mesa 49" at bounding box center [403, 363] width 266 height 28
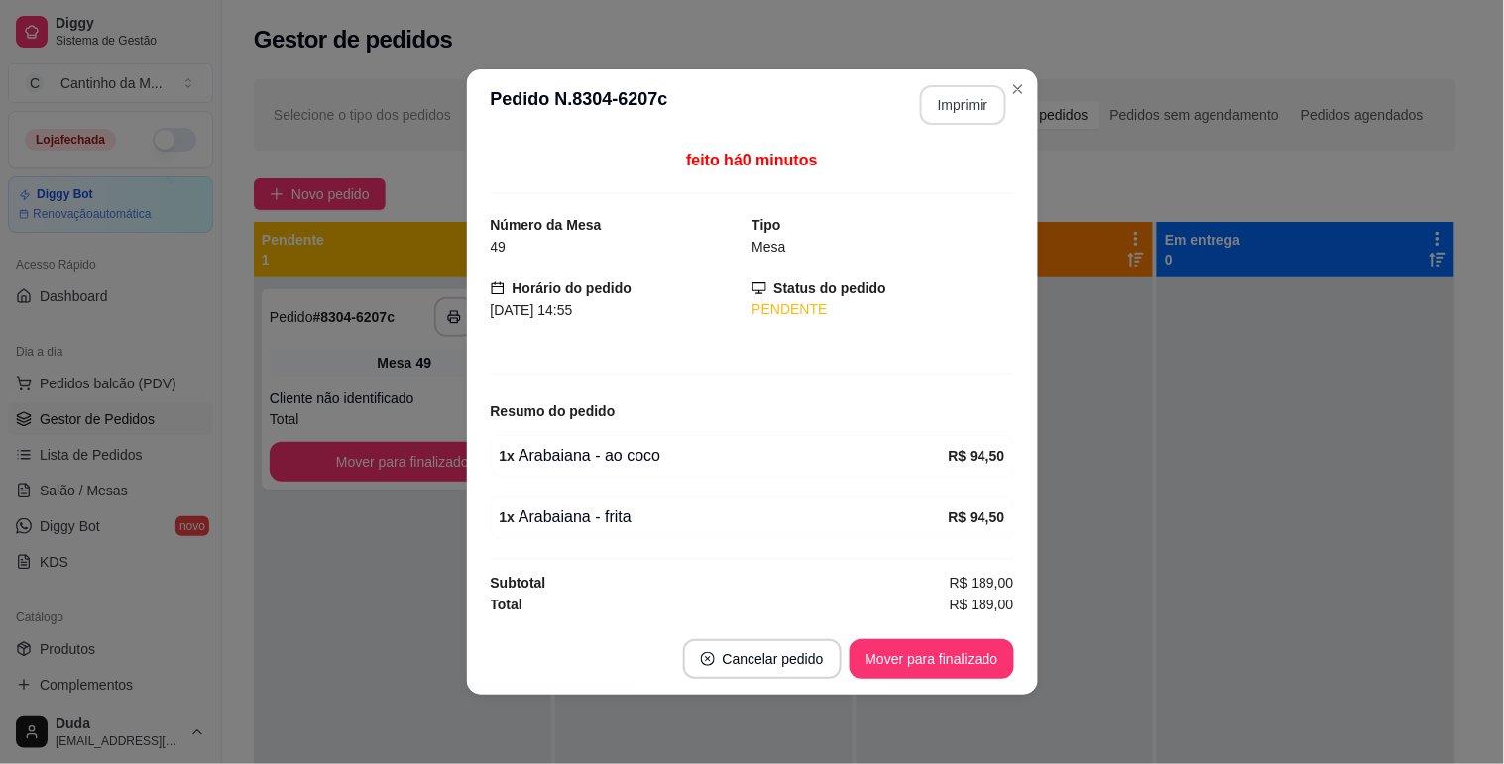
click at [976, 100] on button "Imprimir" at bounding box center [963, 105] width 86 height 40
click at [968, 678] on button "Mover para finalizado" at bounding box center [932, 659] width 165 height 40
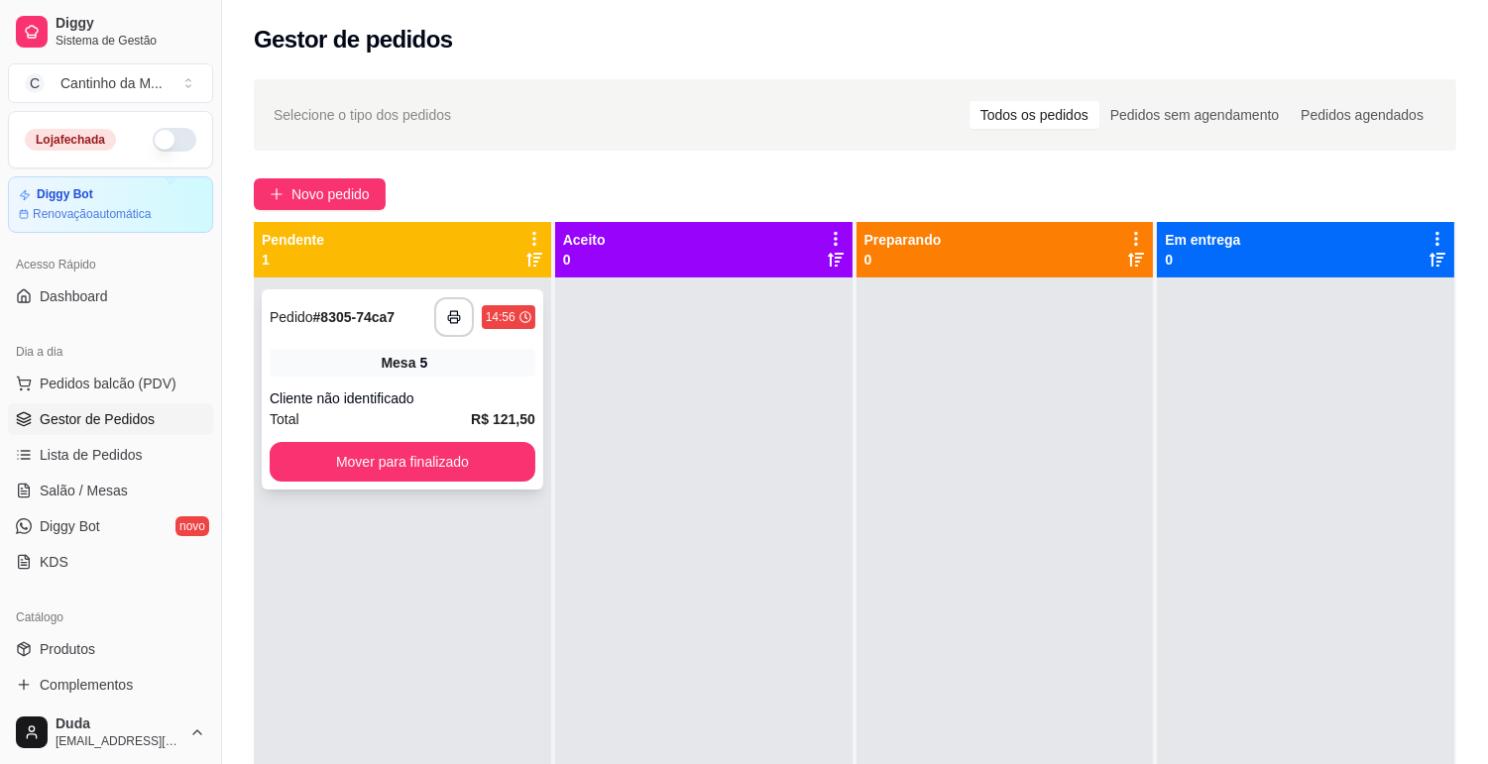
click at [331, 378] on div "**********" at bounding box center [403, 389] width 282 height 200
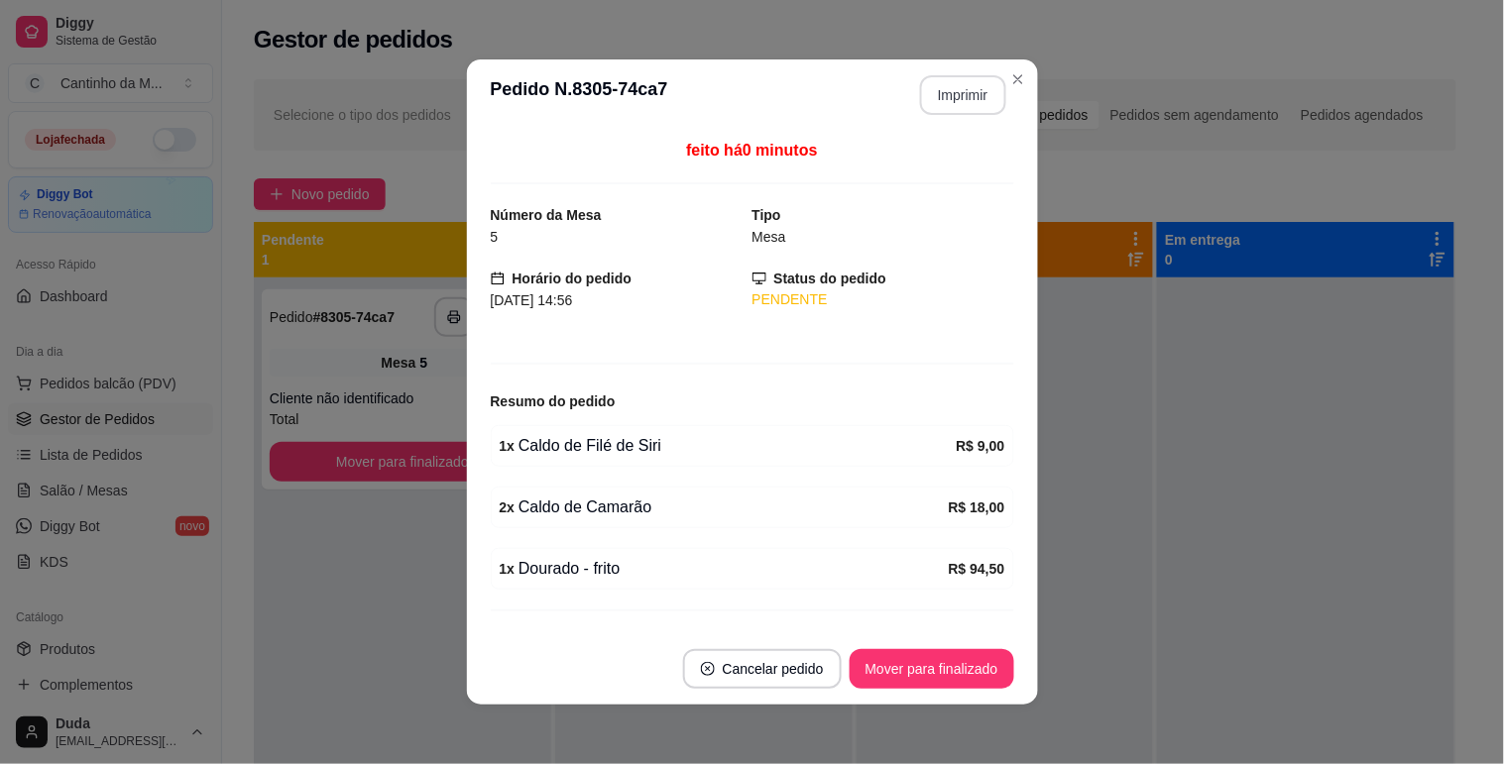
click at [948, 84] on button "Imprimir" at bounding box center [963, 95] width 86 height 40
click at [956, 664] on button "Mover para finalizado" at bounding box center [932, 669] width 160 height 39
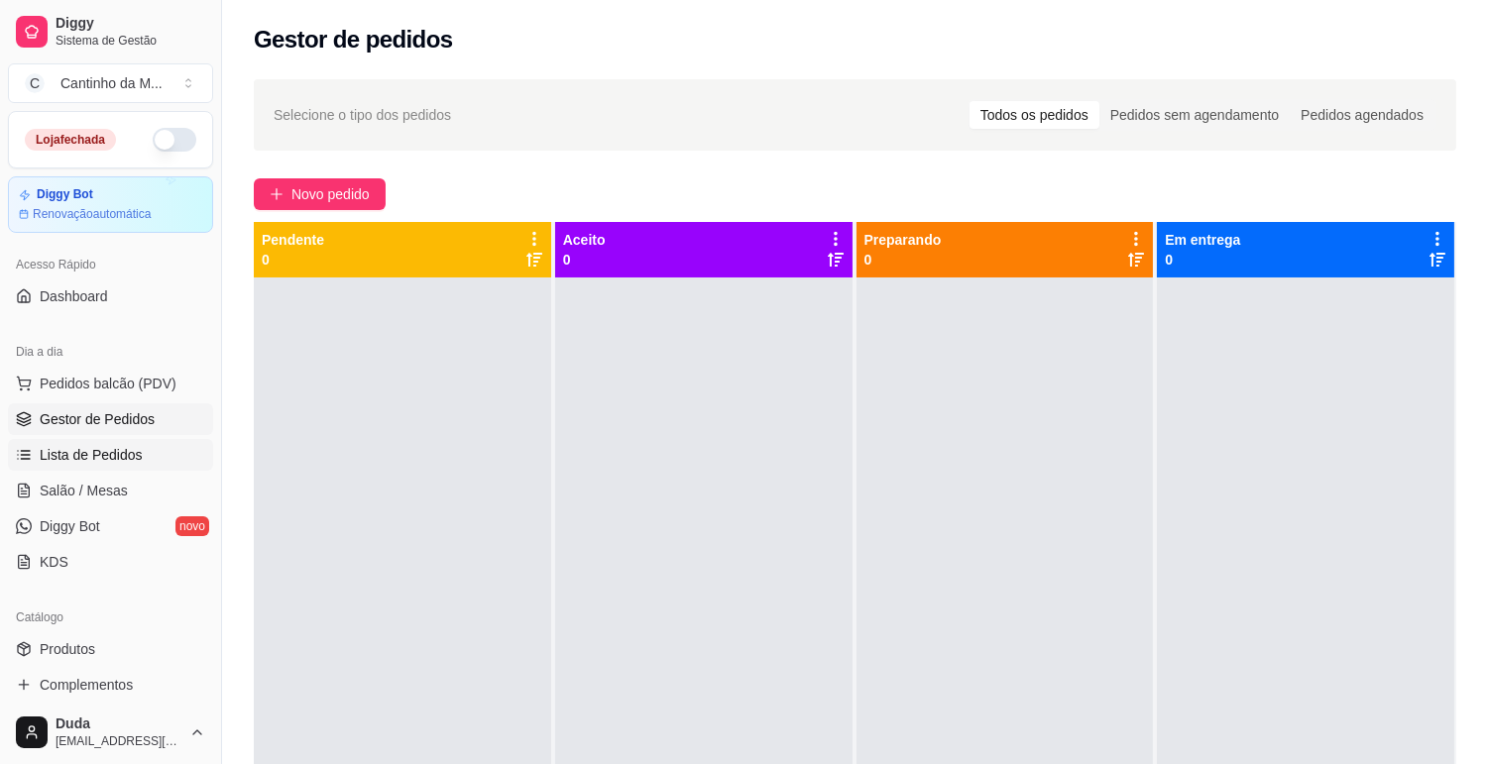
click at [113, 451] on span "Lista de Pedidos" at bounding box center [91, 455] width 103 height 20
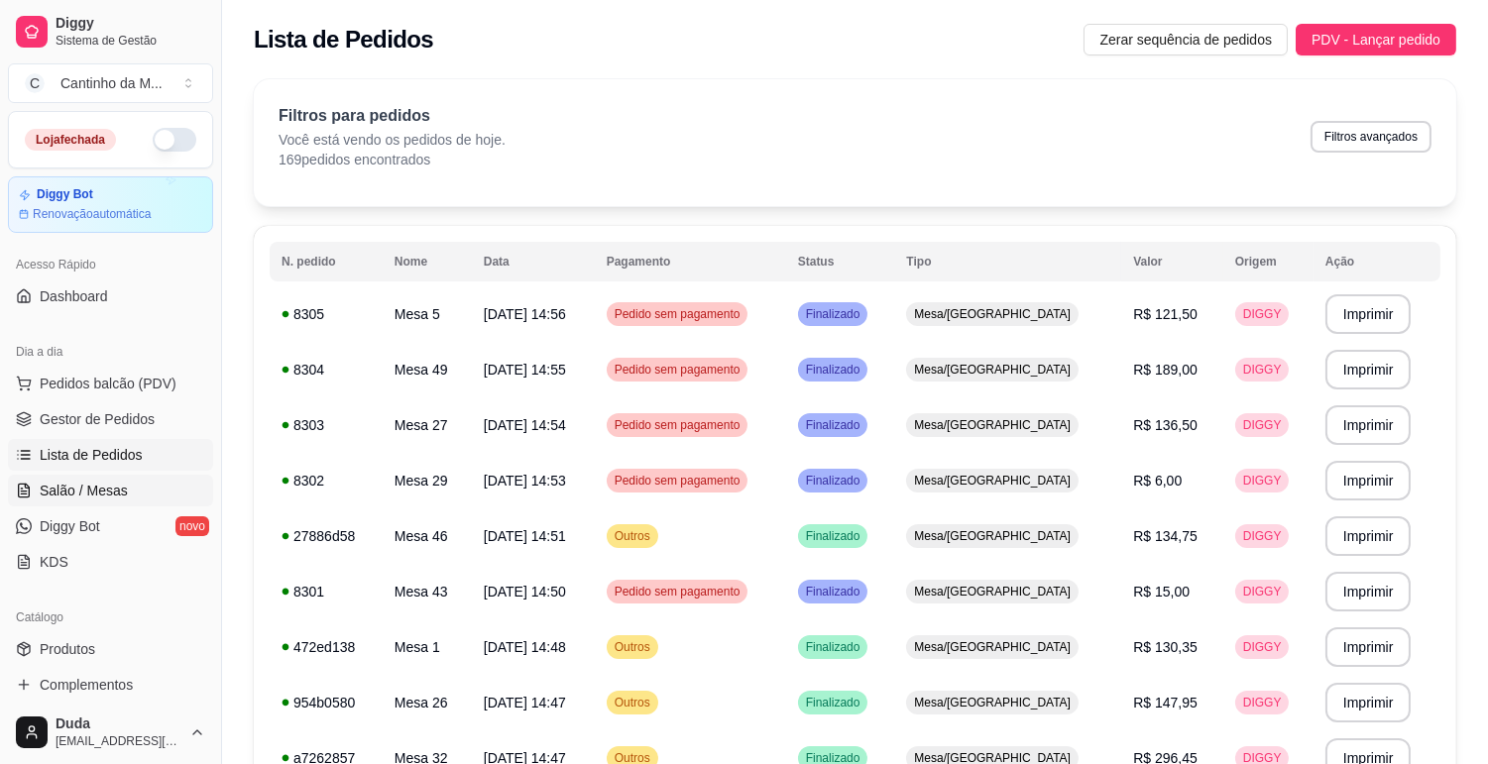
click at [105, 497] on span "Salão / Mesas" at bounding box center [84, 491] width 88 height 20
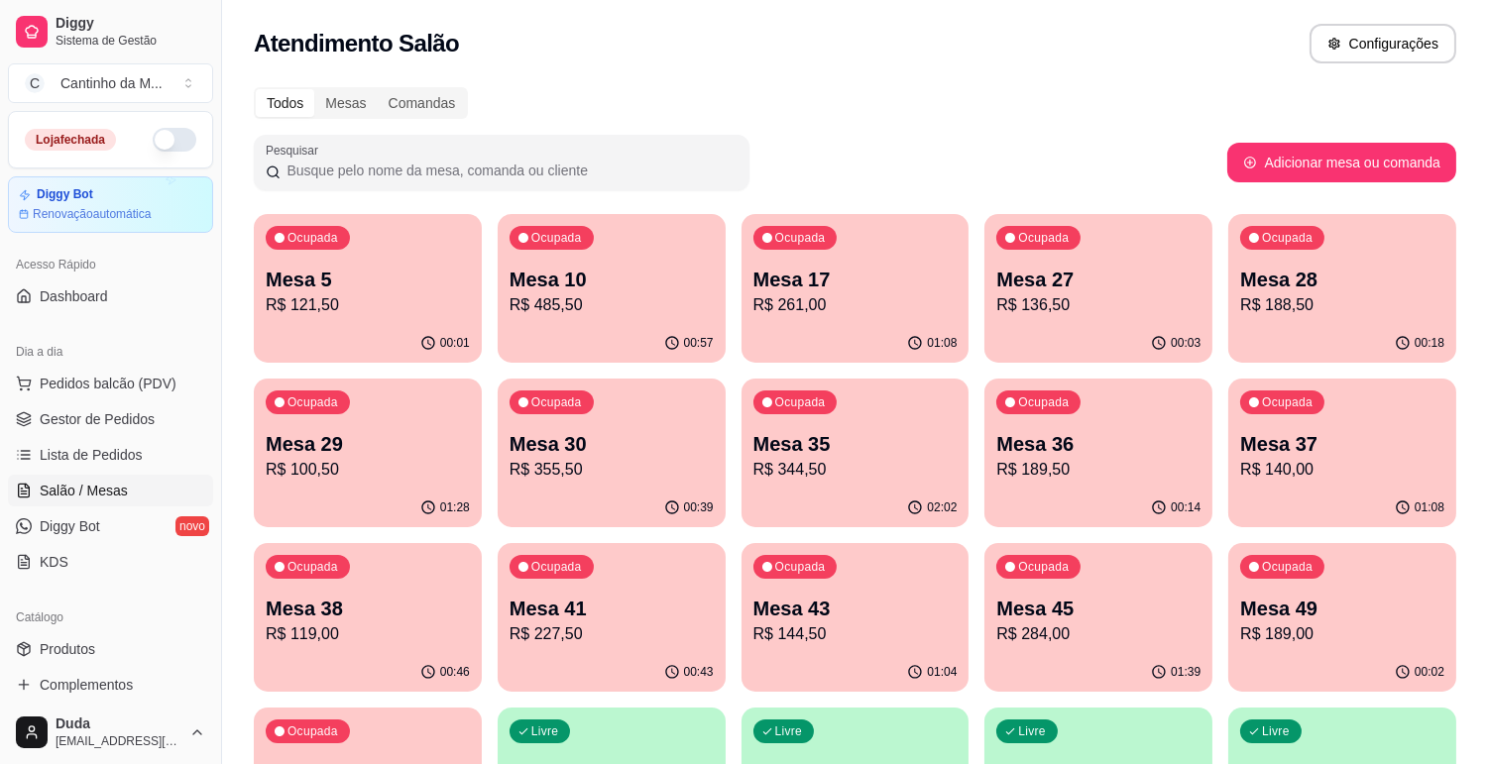
click at [450, 446] on p "Mesa 29" at bounding box center [368, 444] width 204 height 28
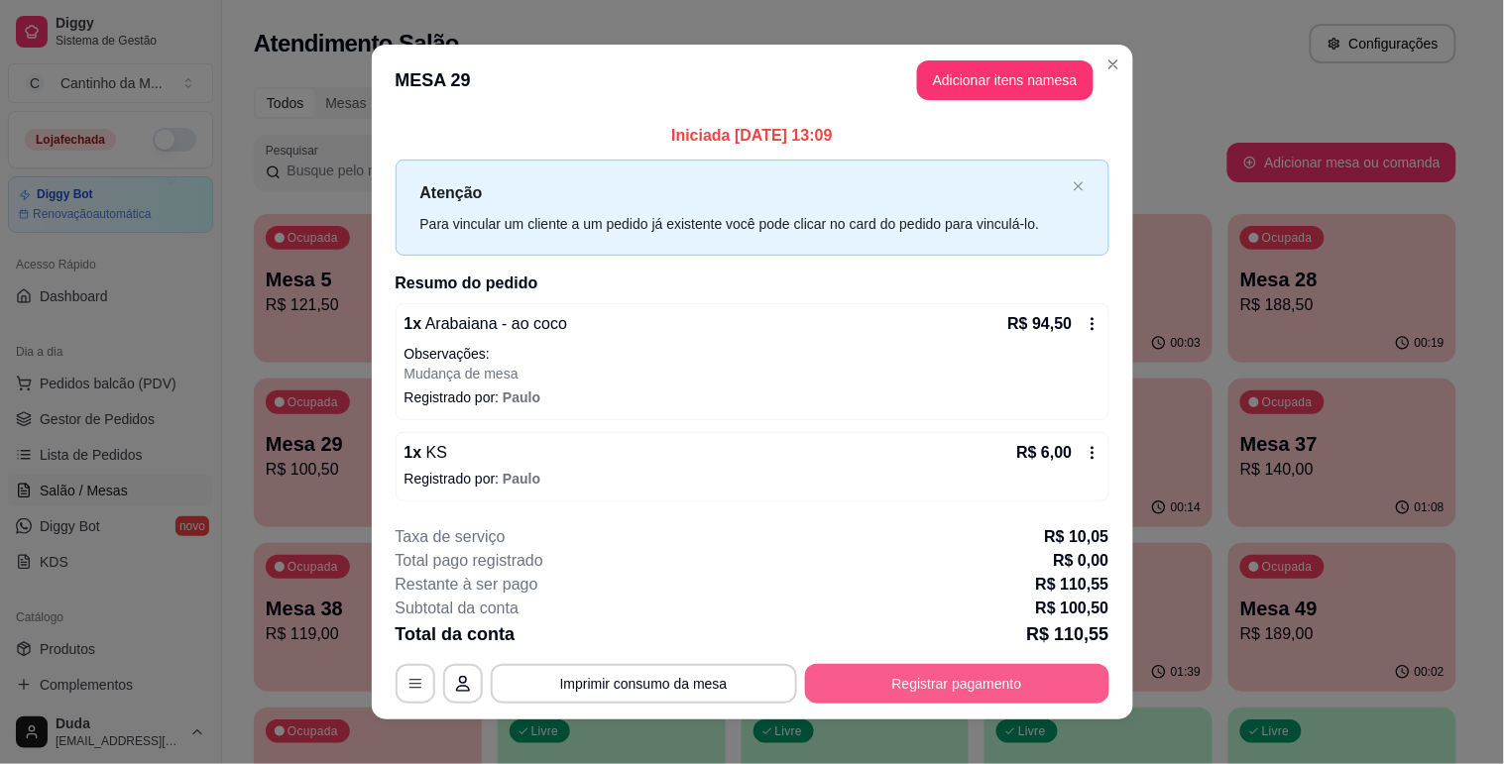
click at [875, 686] on button "Registrar pagamento" at bounding box center [957, 684] width 304 height 40
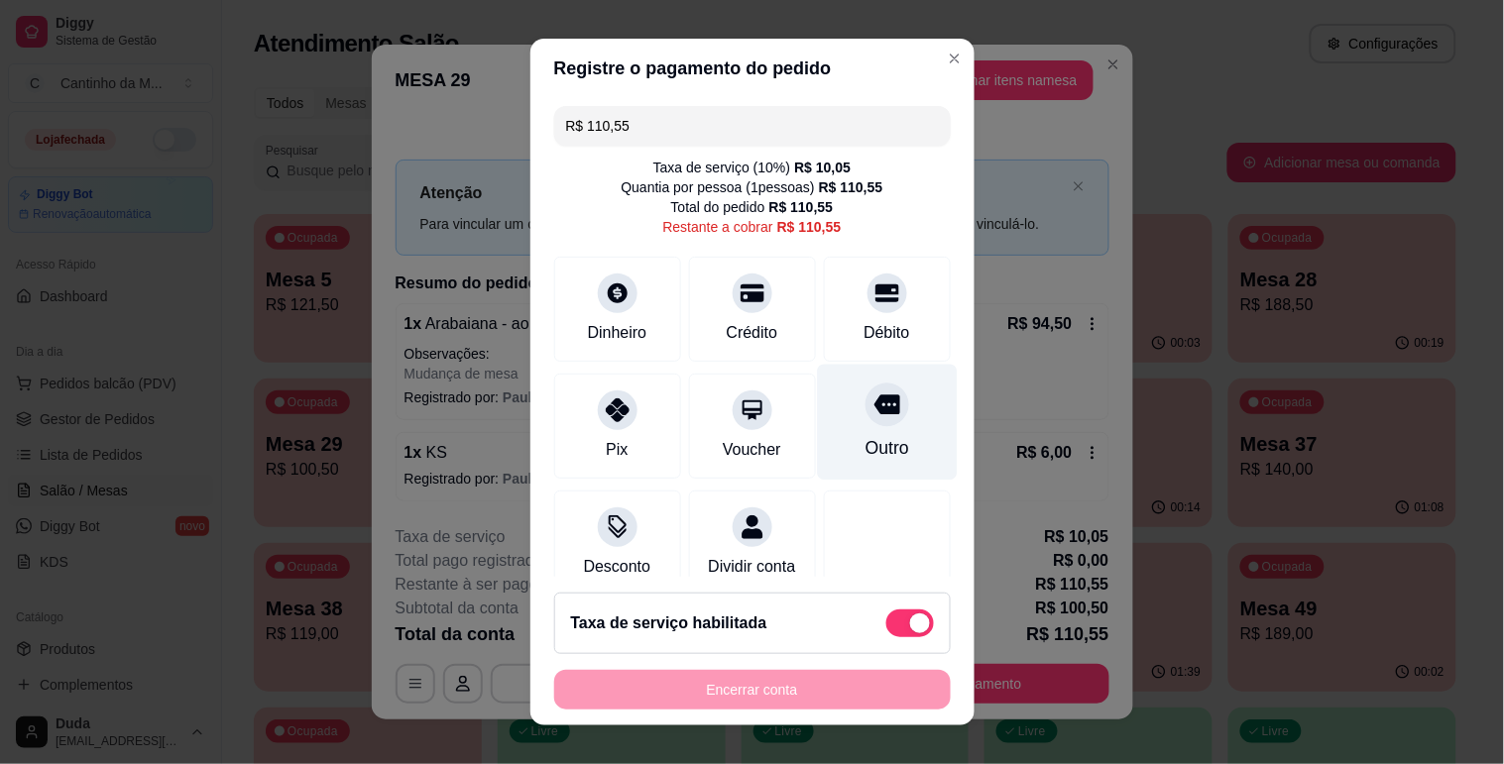
click at [866, 414] on div at bounding box center [887, 405] width 44 height 44
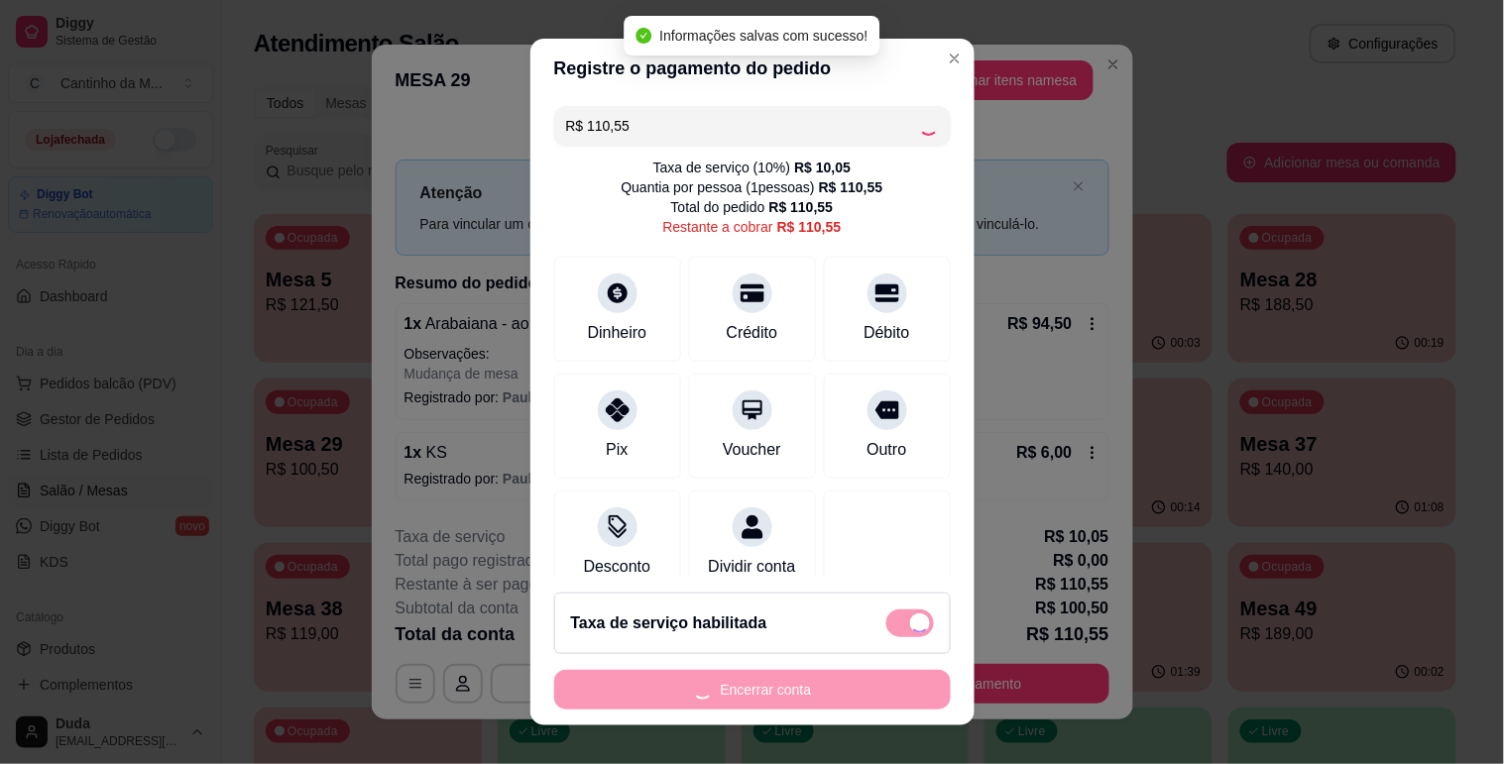
type input "R$ 0,00"
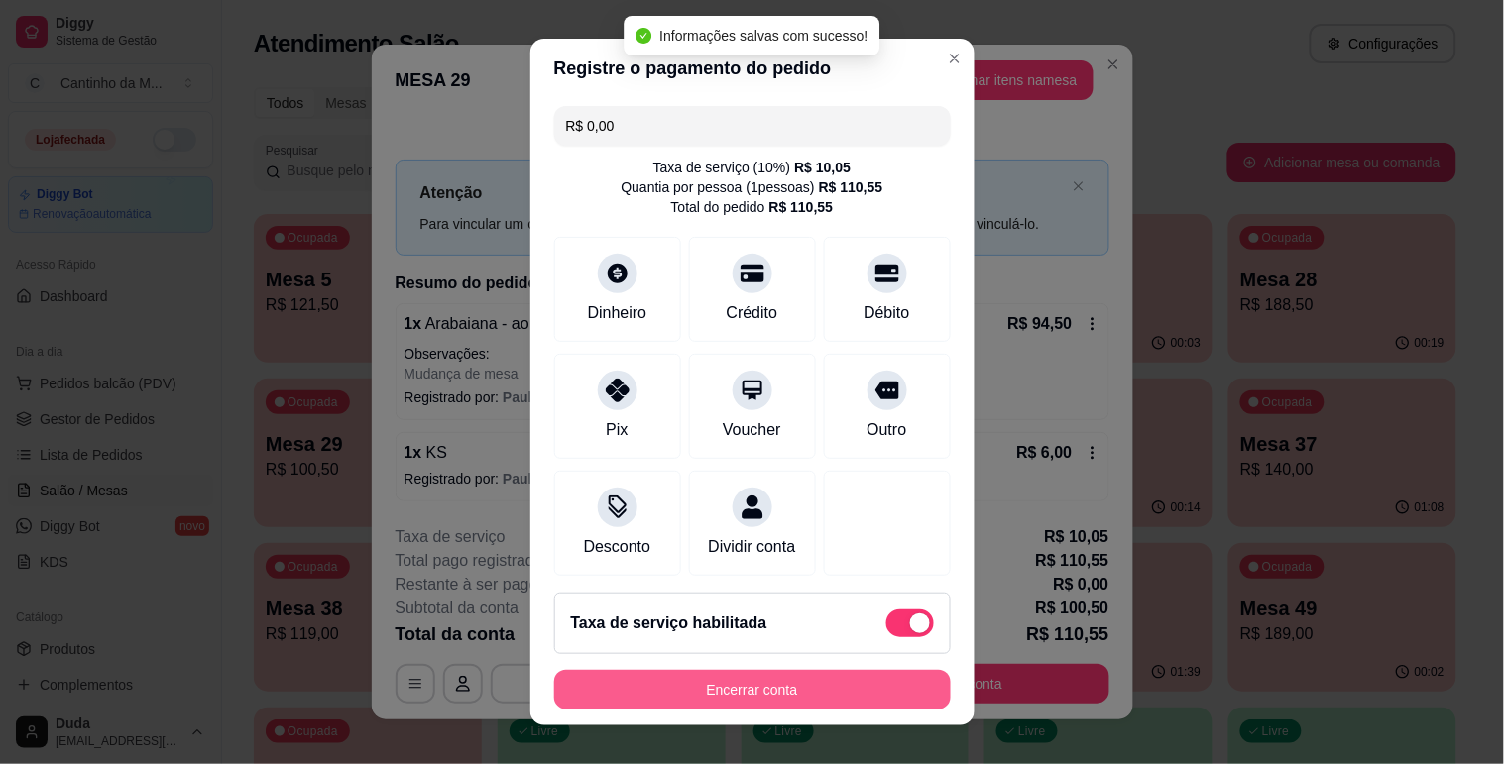
click at [777, 690] on button "Encerrar conta" at bounding box center [752, 690] width 397 height 40
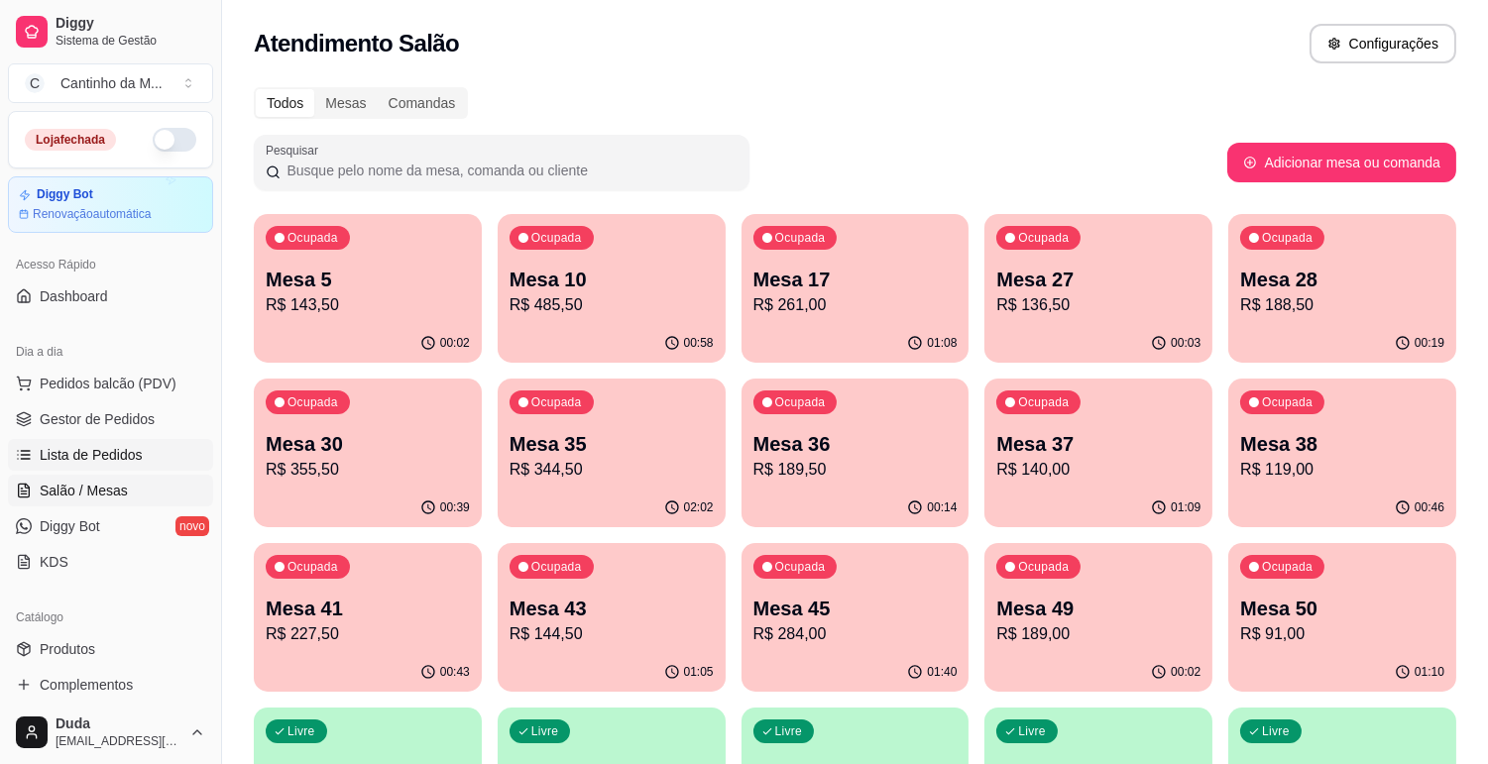
click at [101, 453] on span "Lista de Pedidos" at bounding box center [91, 455] width 103 height 20
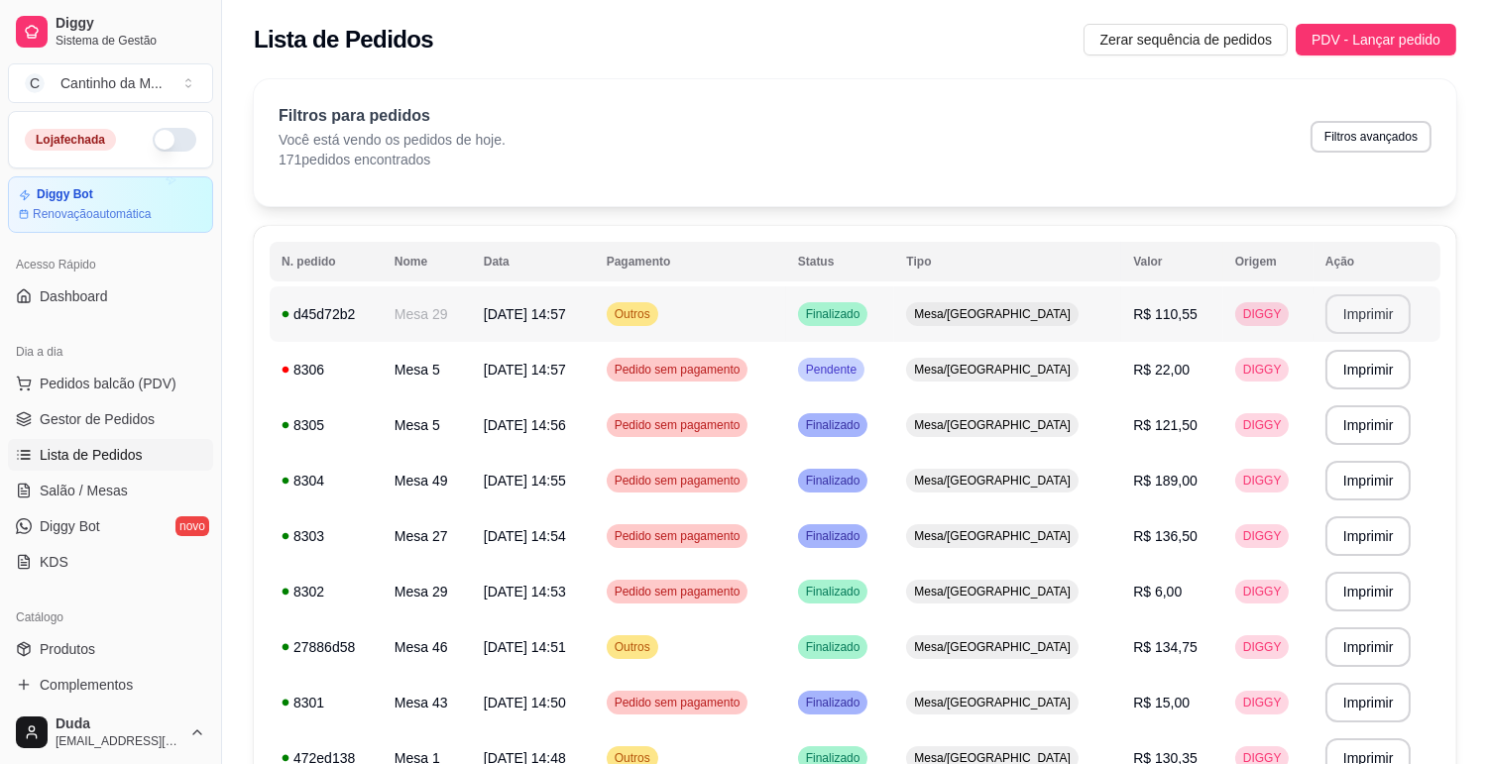
click at [1358, 307] on button "Imprimir" at bounding box center [1368, 314] width 86 height 40
click at [111, 409] on span "Gestor de Pedidos" at bounding box center [97, 419] width 115 height 20
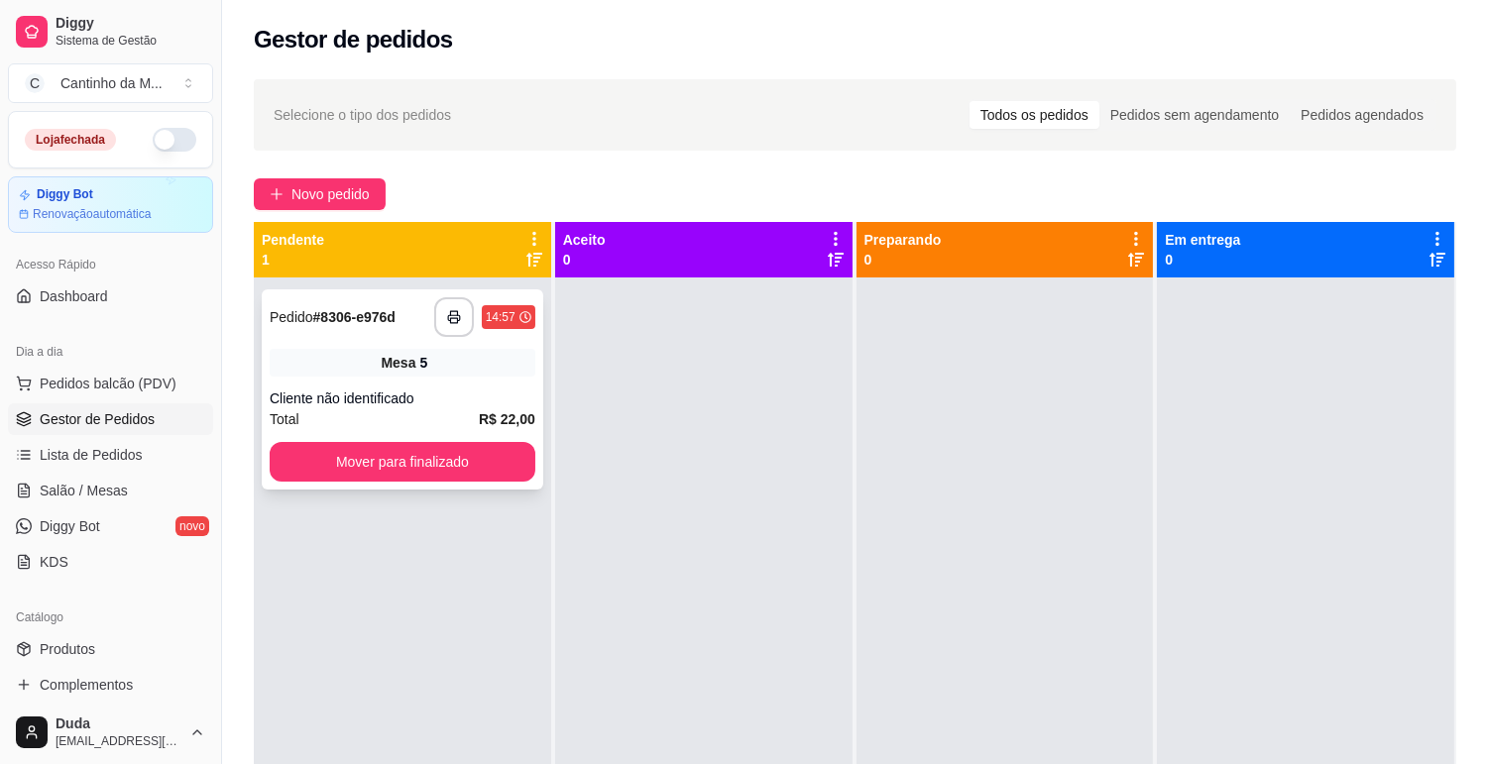
click at [269, 385] on div "**********" at bounding box center [403, 389] width 282 height 200
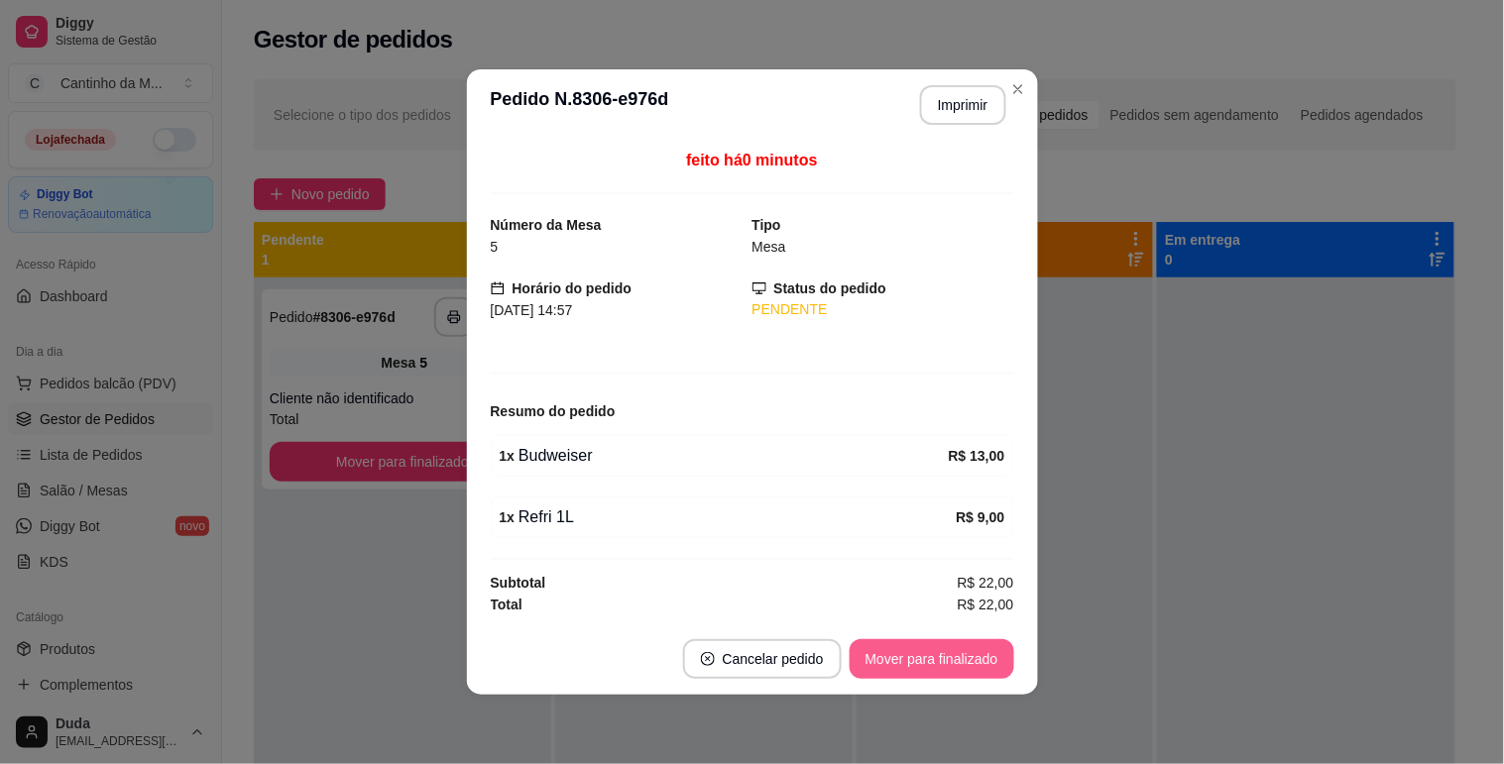
click at [895, 657] on button "Mover para finalizado" at bounding box center [932, 659] width 165 height 40
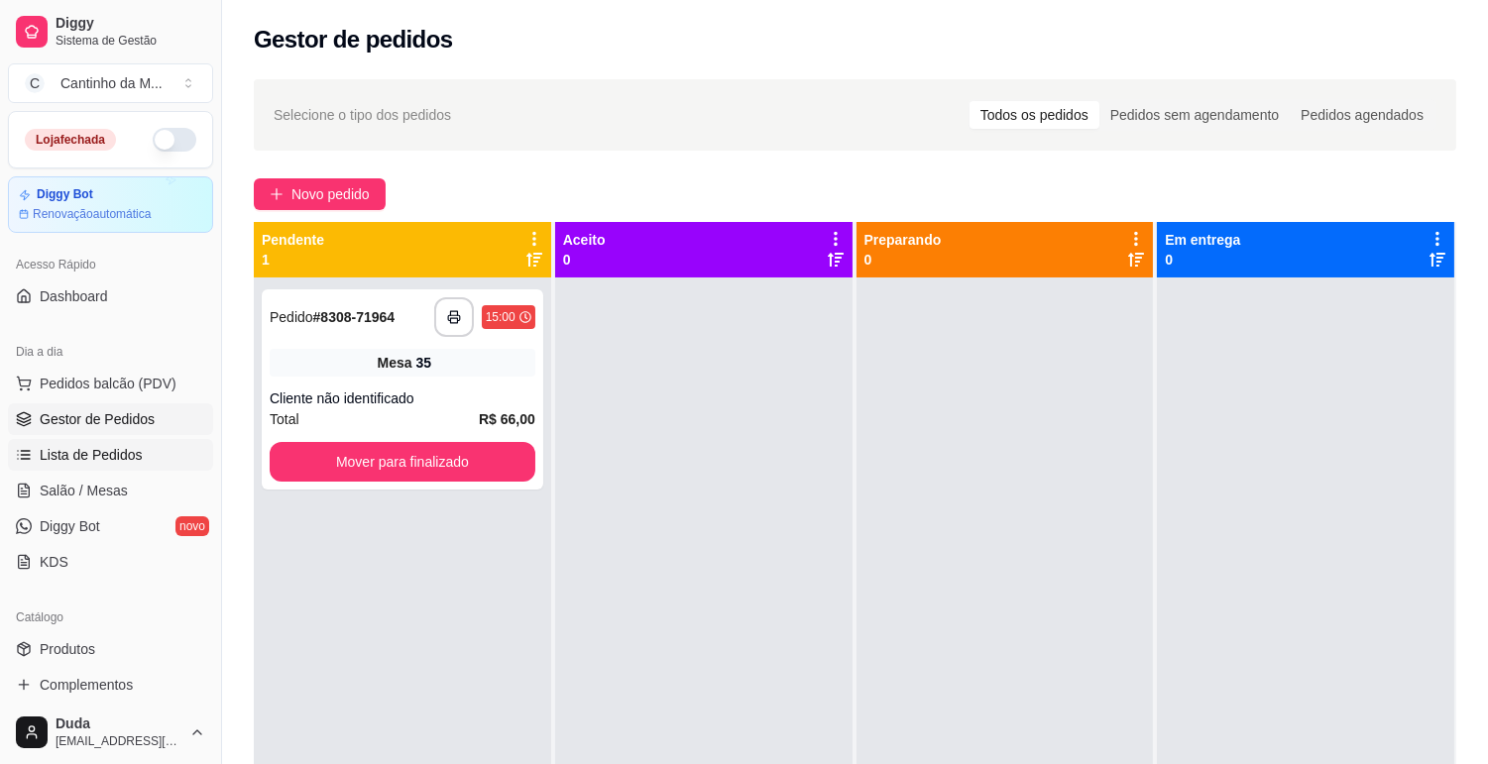
click at [72, 458] on span "Lista de Pedidos" at bounding box center [91, 455] width 103 height 20
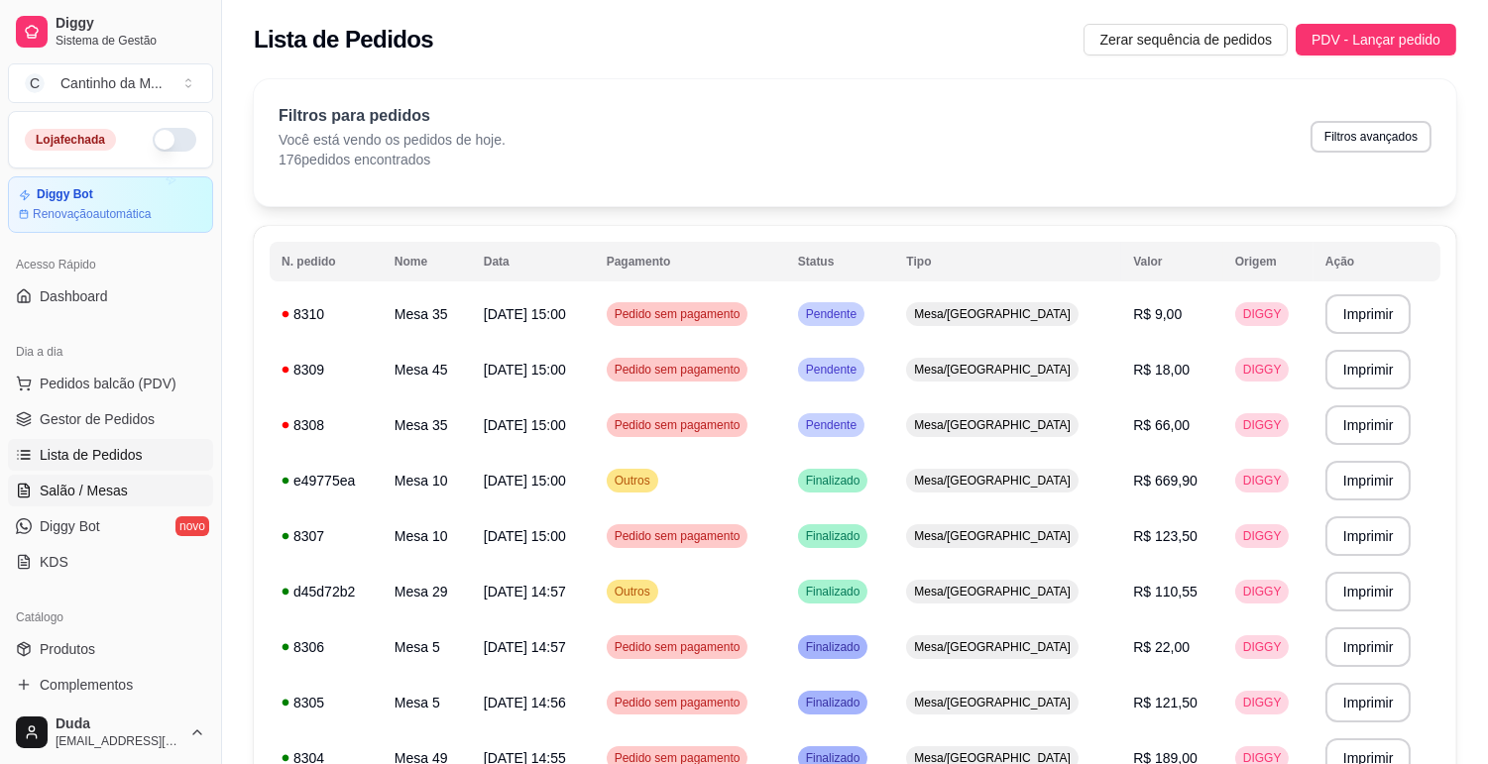
click at [145, 478] on link "Salão / Mesas" at bounding box center [110, 491] width 205 height 32
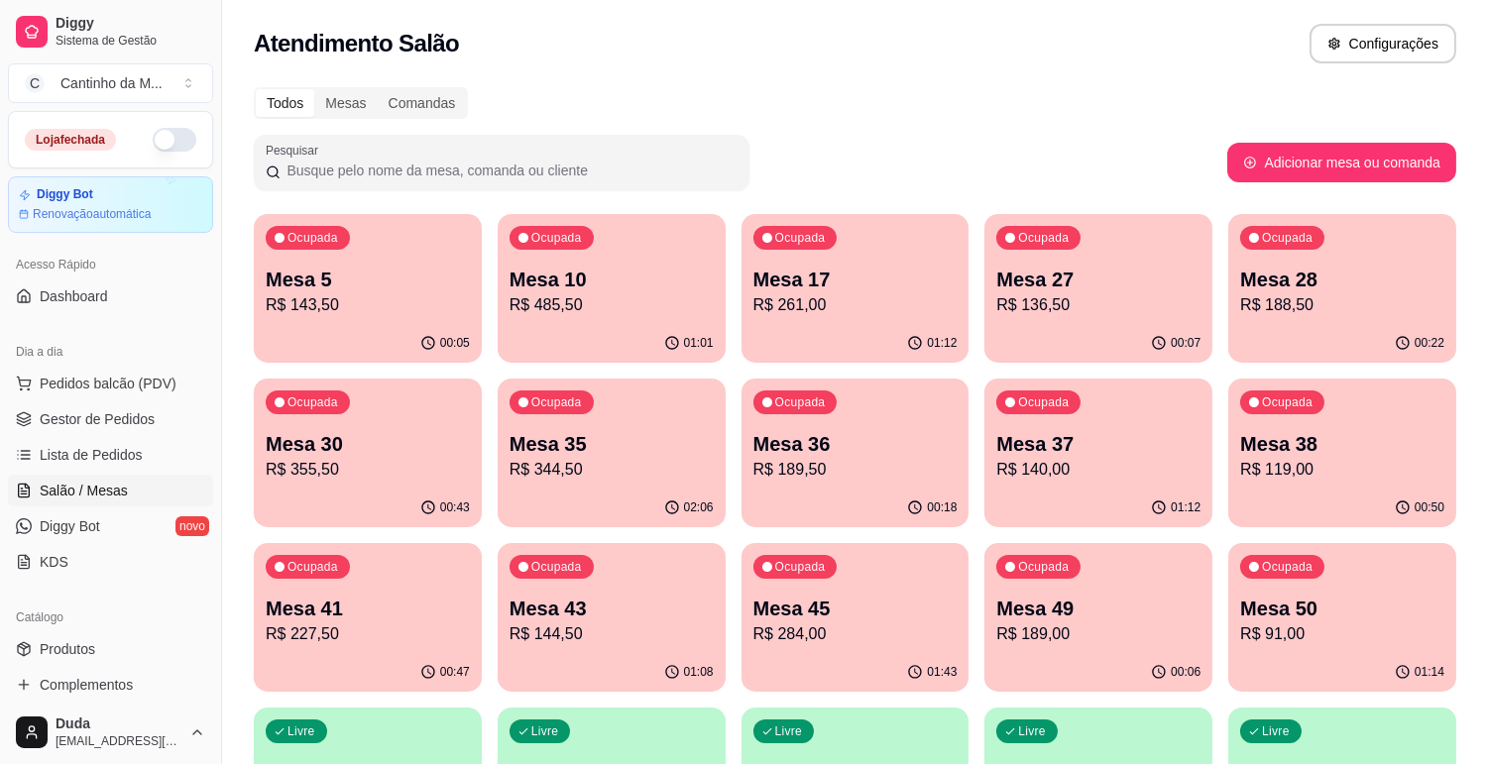
click at [623, 472] on p "R$ 344,50" at bounding box center [612, 470] width 204 height 24
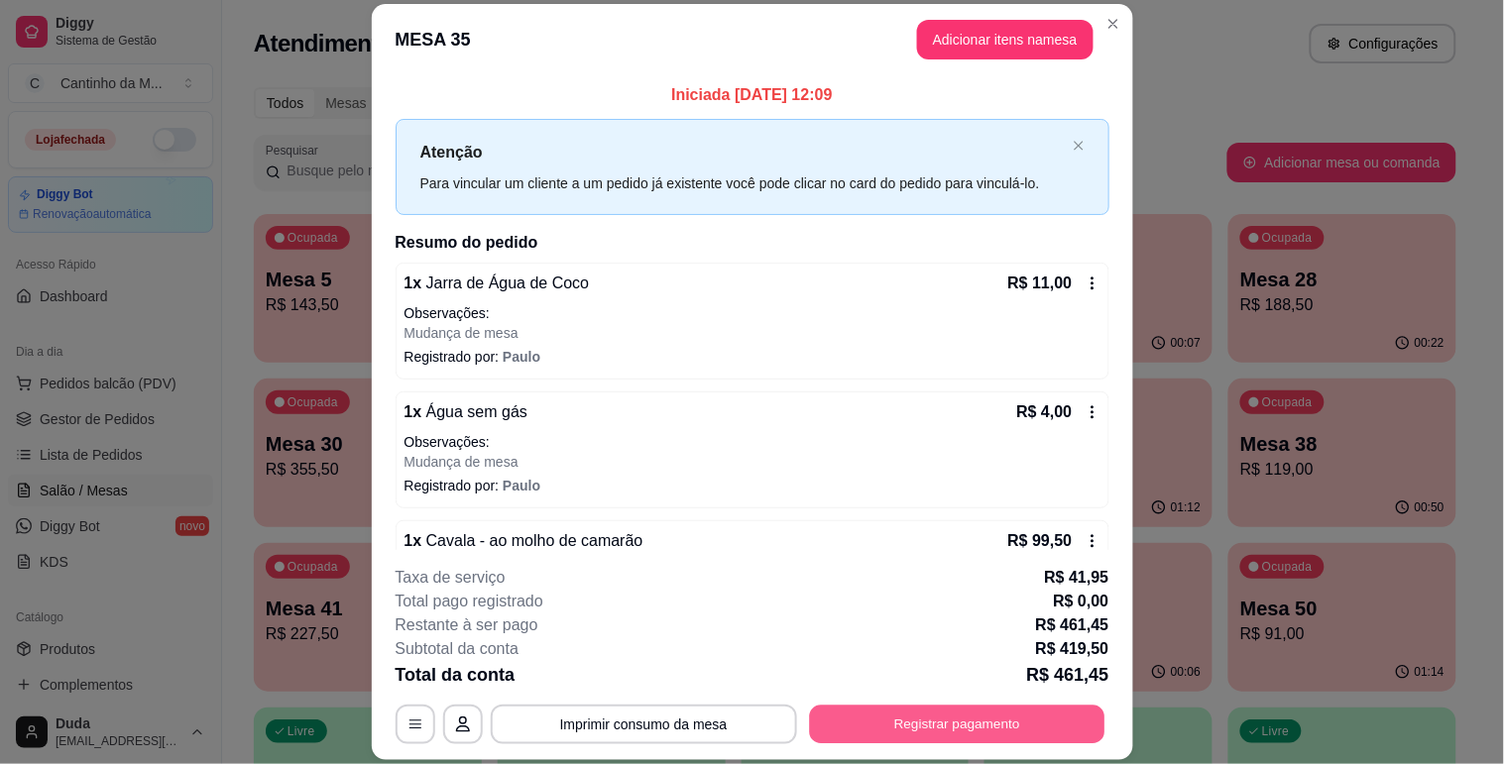
click at [916, 732] on button "Registrar pagamento" at bounding box center [956, 725] width 295 height 39
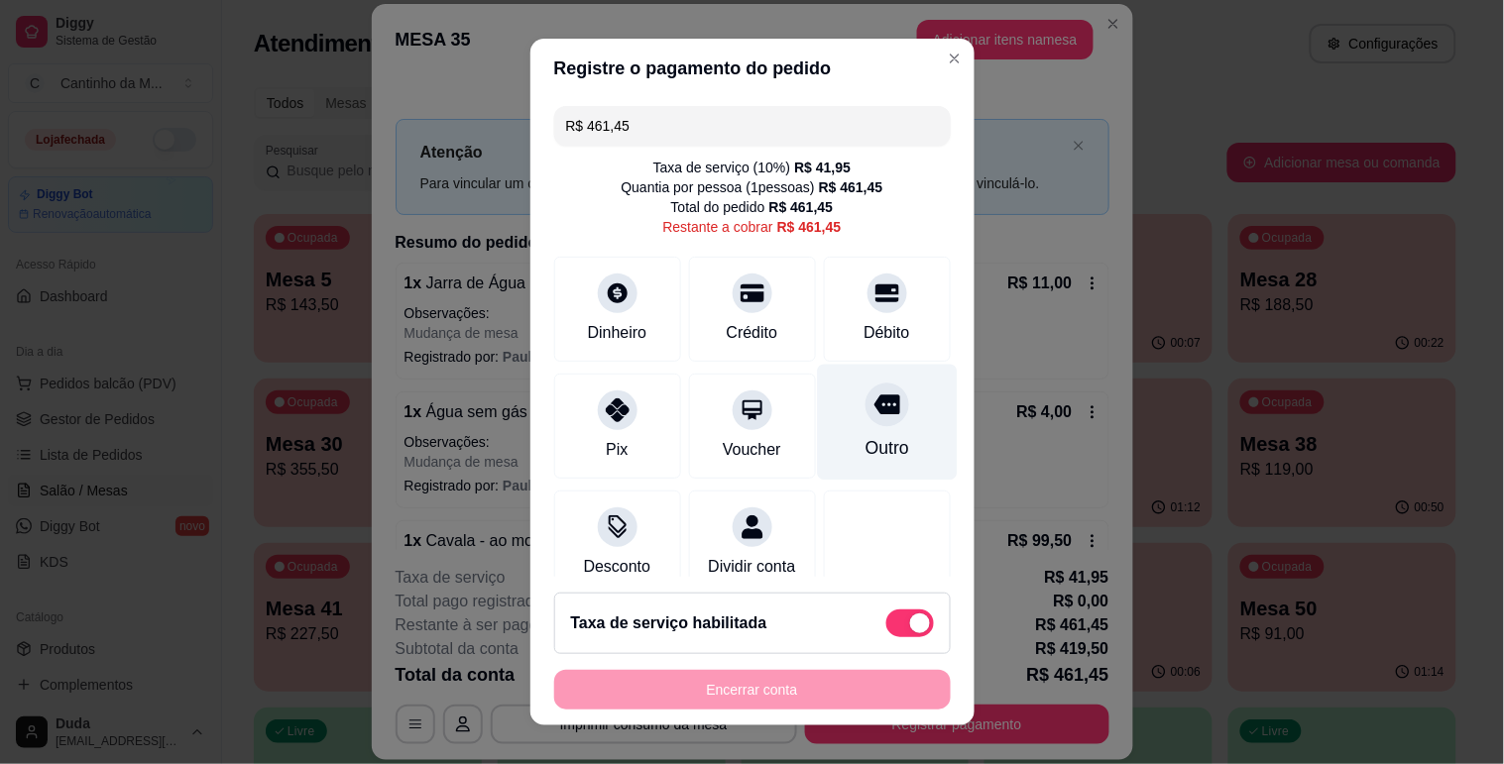
click at [865, 433] on div "Outro" at bounding box center [887, 422] width 140 height 116
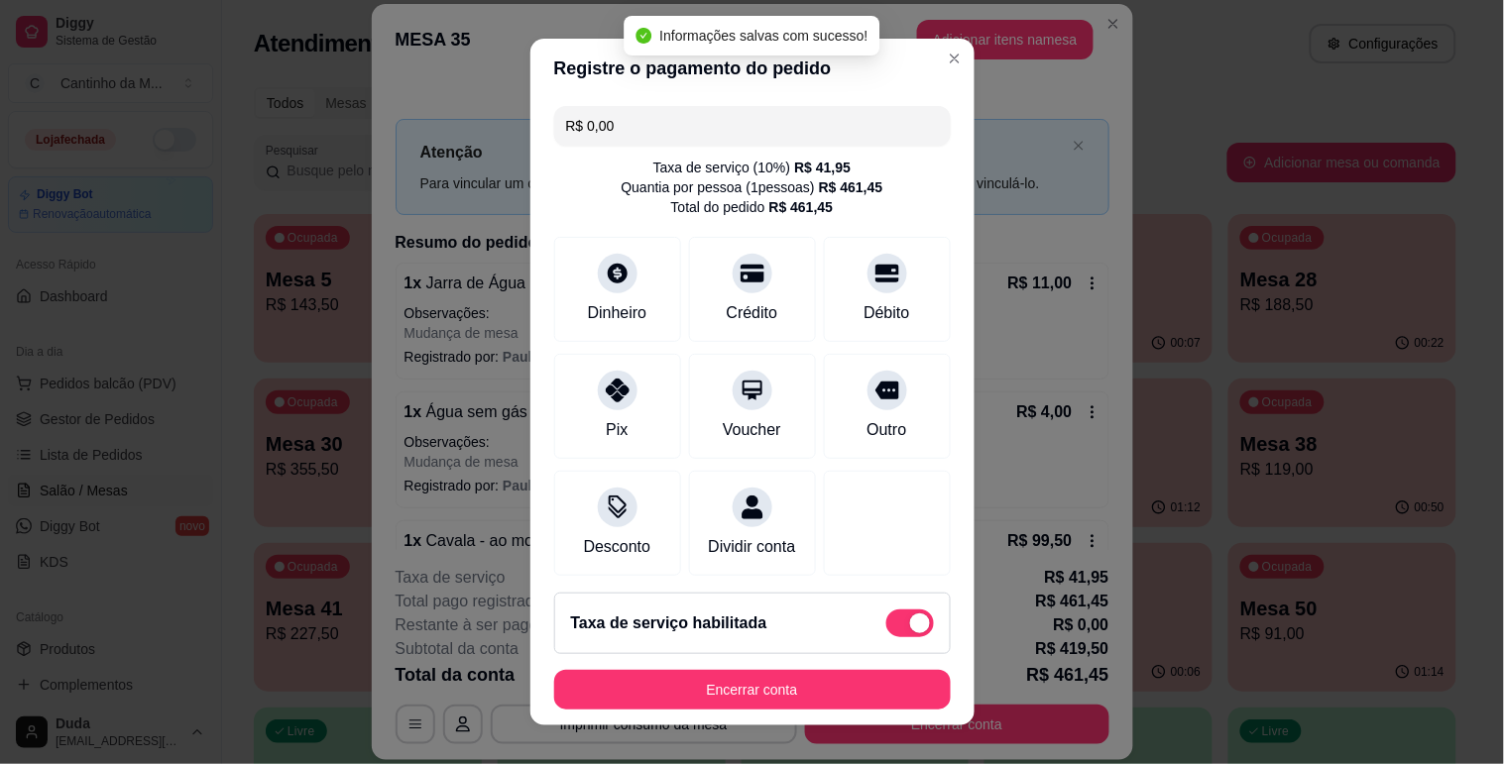
type input "R$ 0,00"
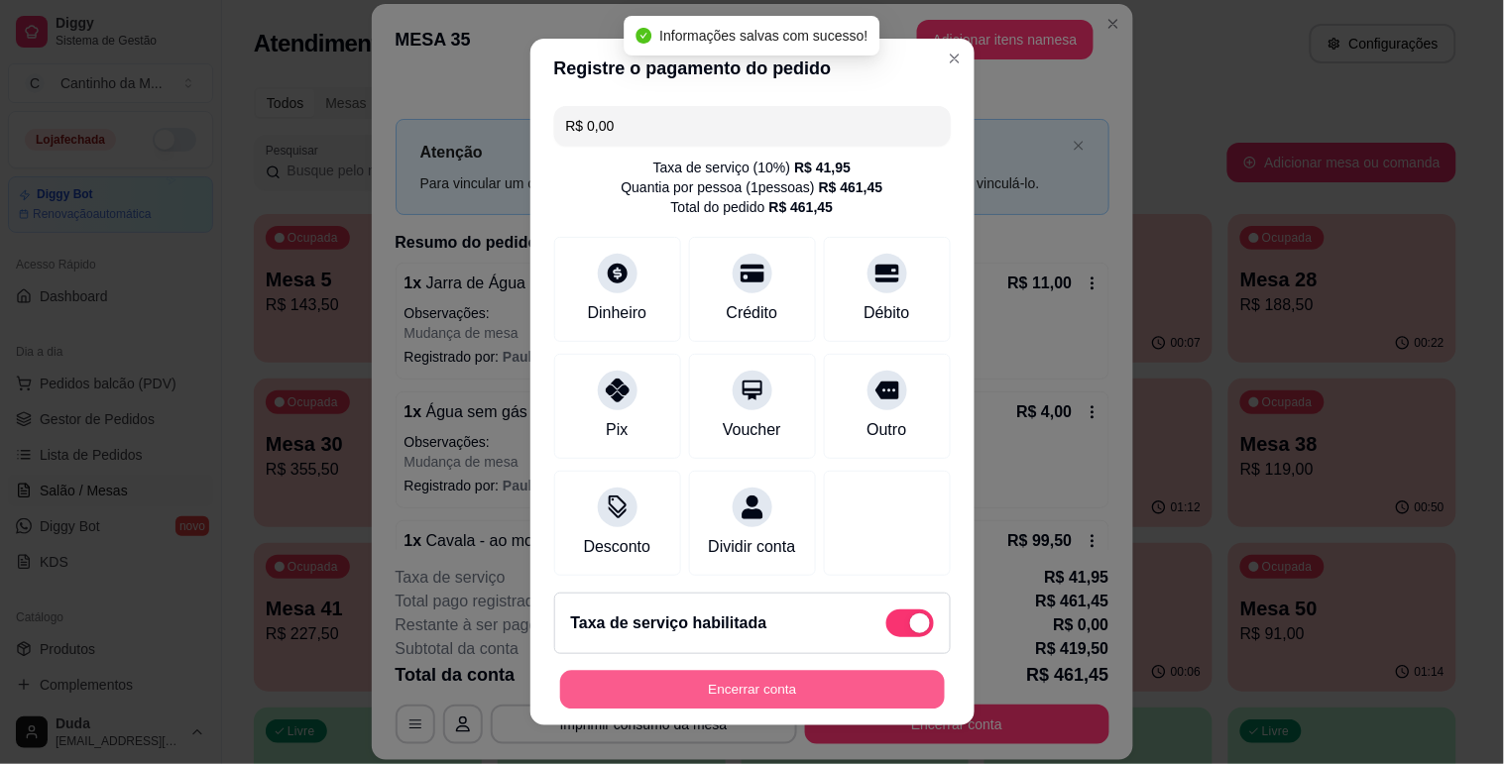
click at [797, 688] on button "Encerrar conta" at bounding box center [752, 690] width 385 height 39
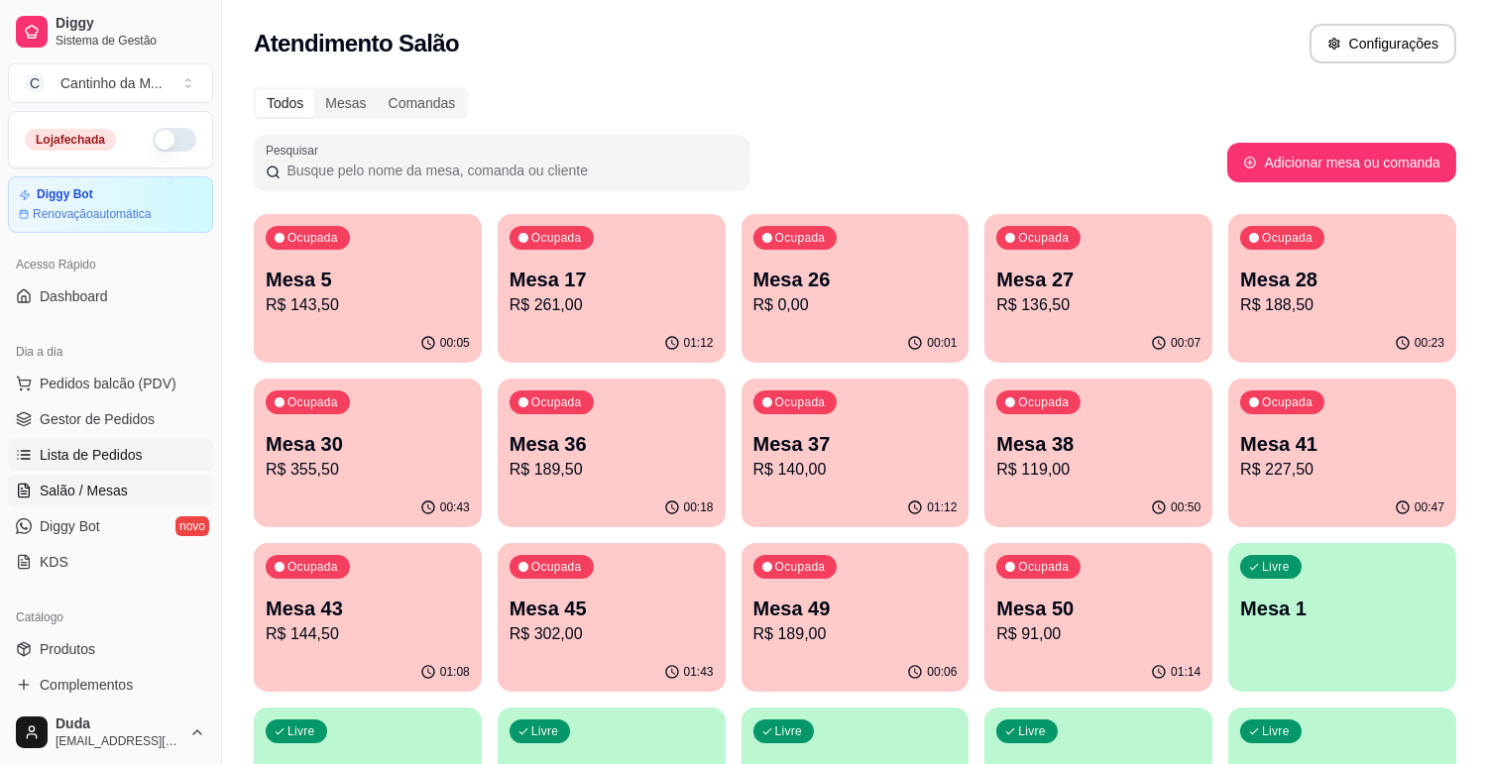
click at [132, 457] on span "Lista de Pedidos" at bounding box center [91, 455] width 103 height 20
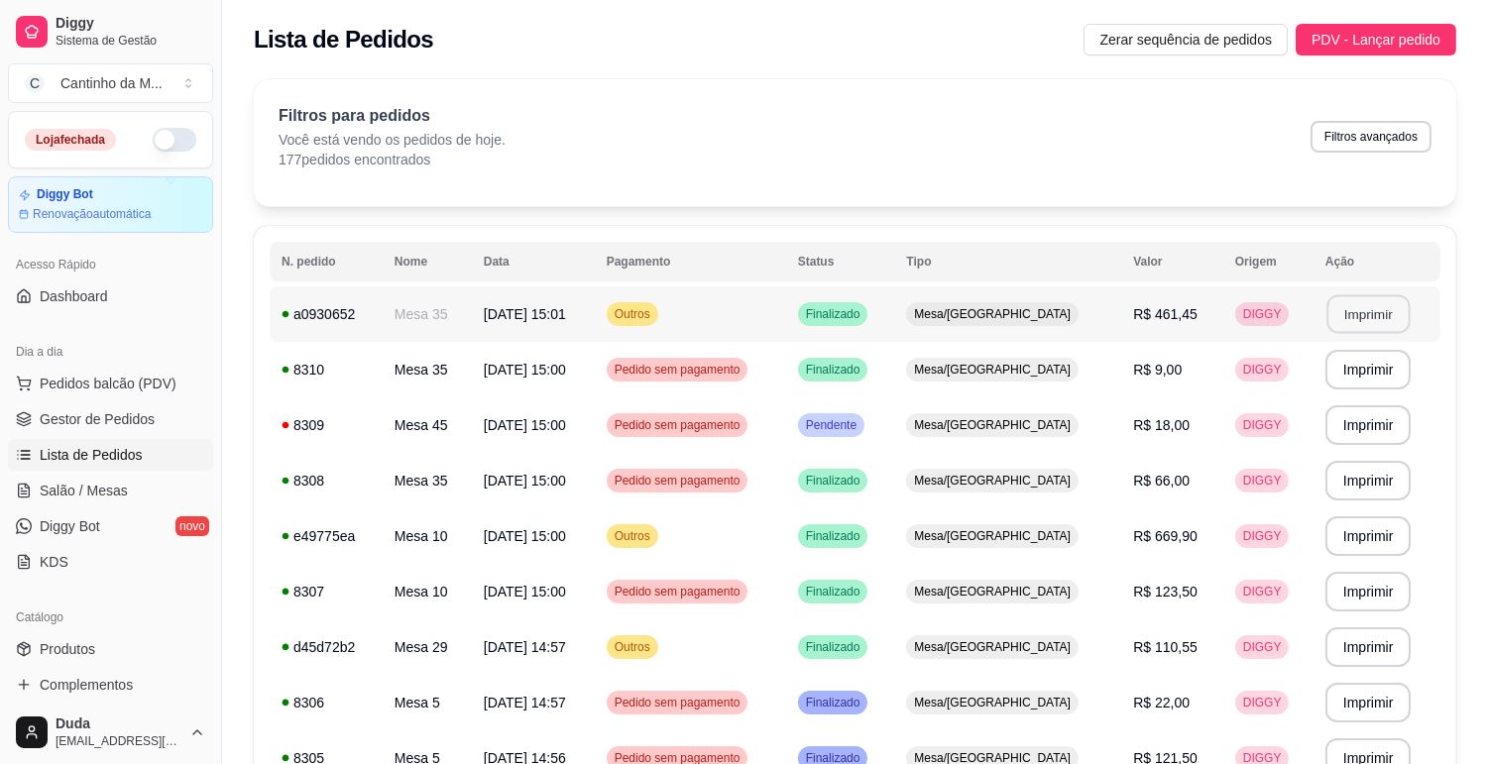
click at [1371, 312] on button "Imprimir" at bounding box center [1367, 314] width 83 height 39
click at [1340, 541] on button "Imprimir" at bounding box center [1368, 536] width 86 height 40
click at [101, 410] on span "Gestor de Pedidos" at bounding box center [97, 419] width 115 height 20
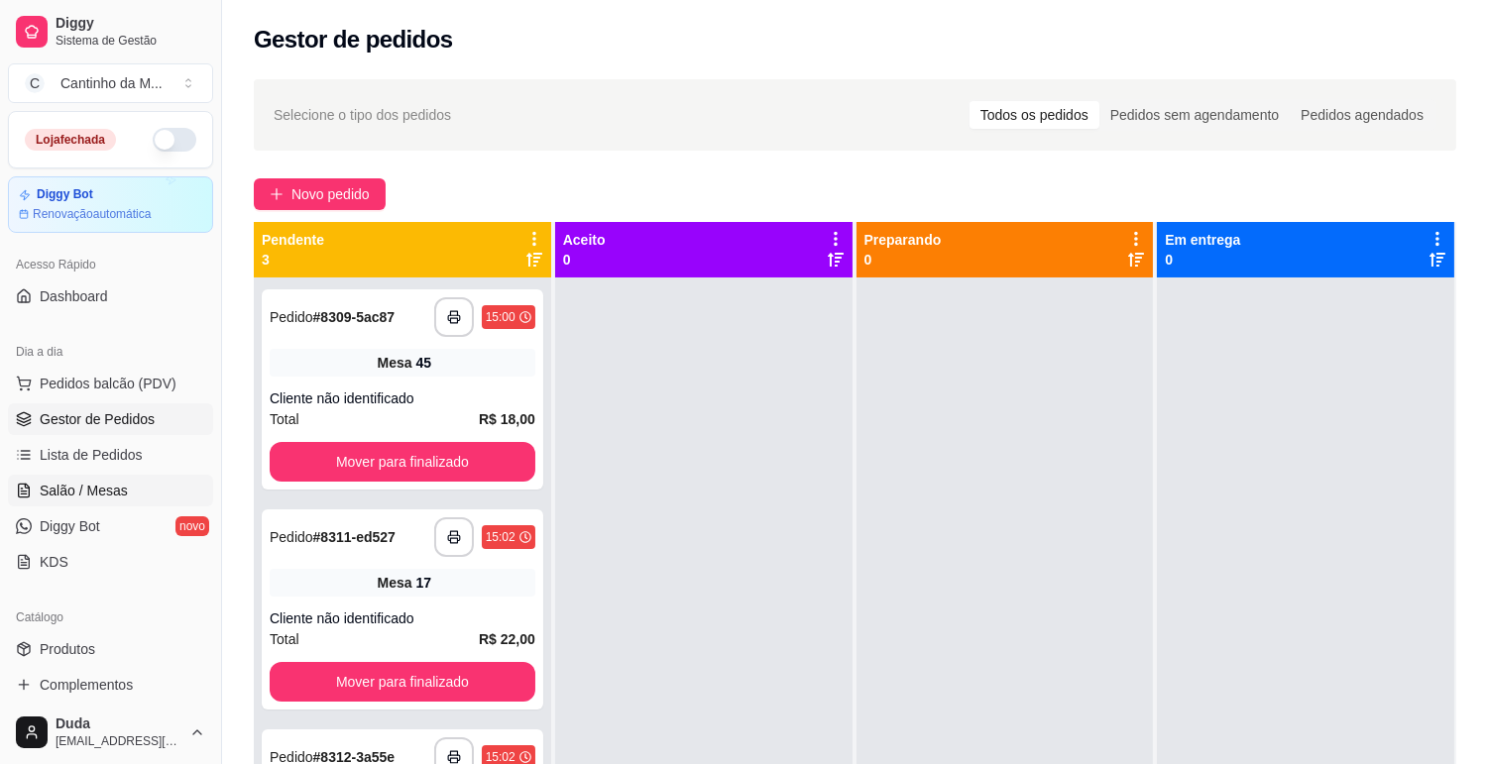
click at [129, 488] on link "Salão / Mesas" at bounding box center [110, 491] width 205 height 32
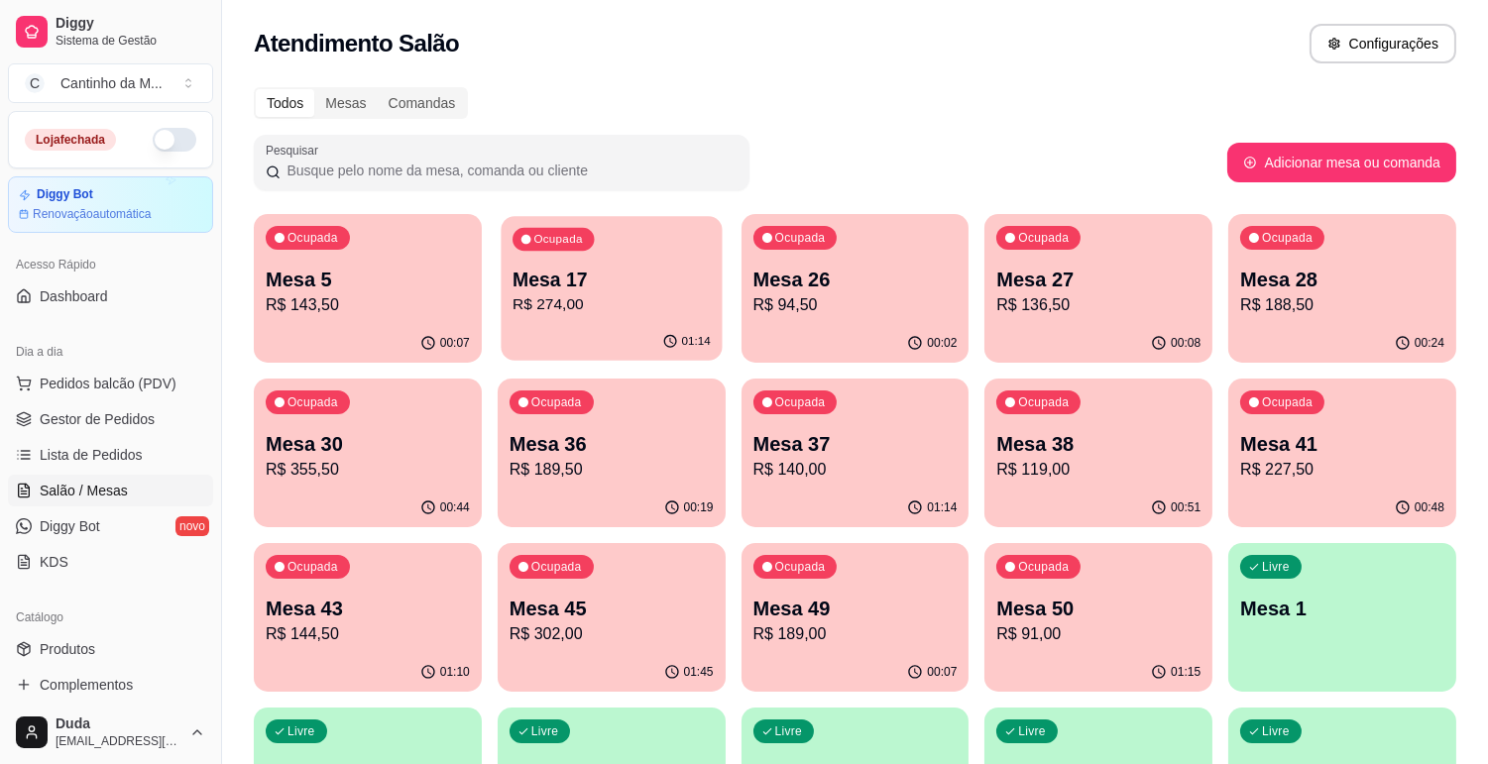
click at [636, 324] on div "01:14" at bounding box center [611, 342] width 221 height 38
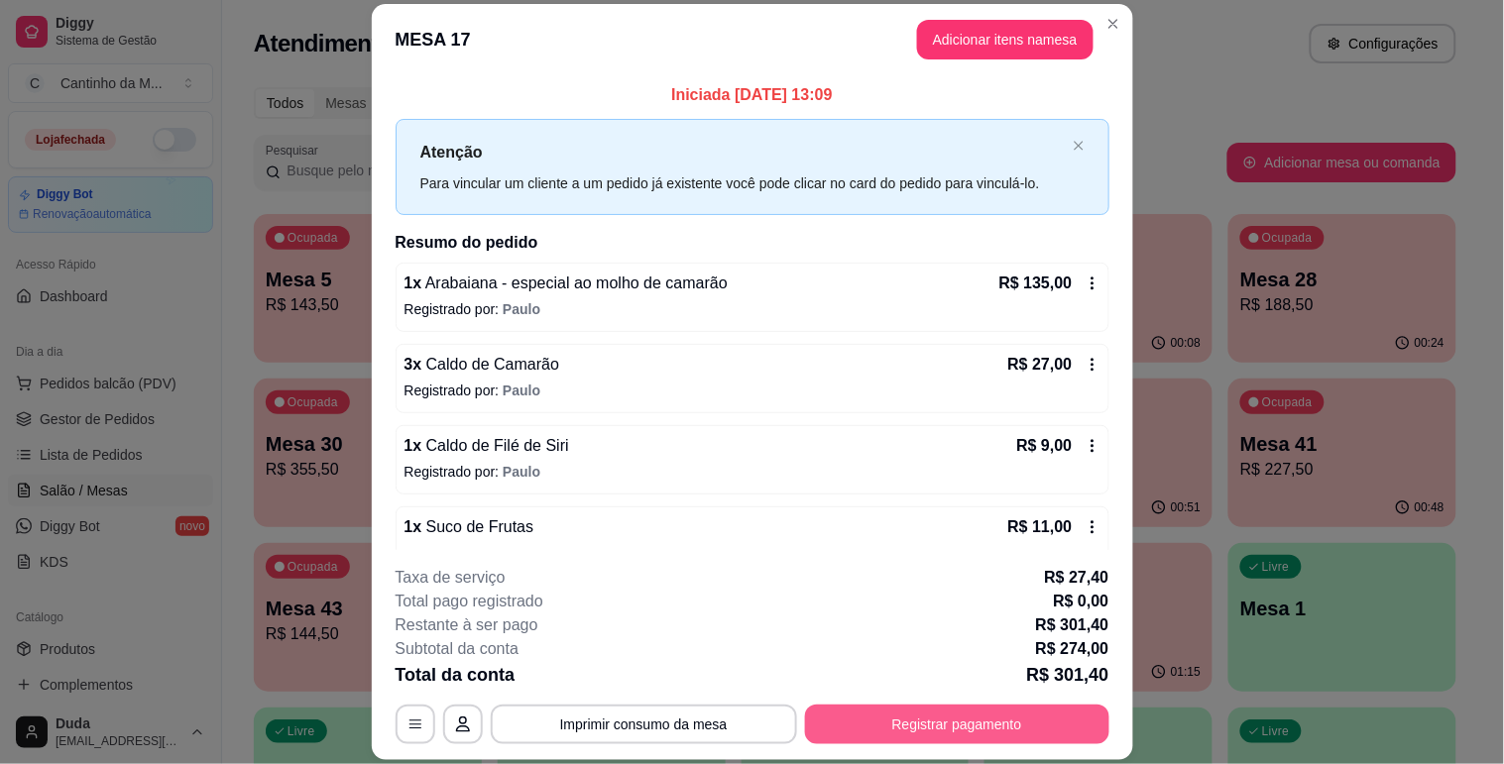
click at [880, 719] on button "Registrar pagamento" at bounding box center [957, 725] width 304 height 40
click at [864, 441] on div "Outro" at bounding box center [886, 448] width 44 height 26
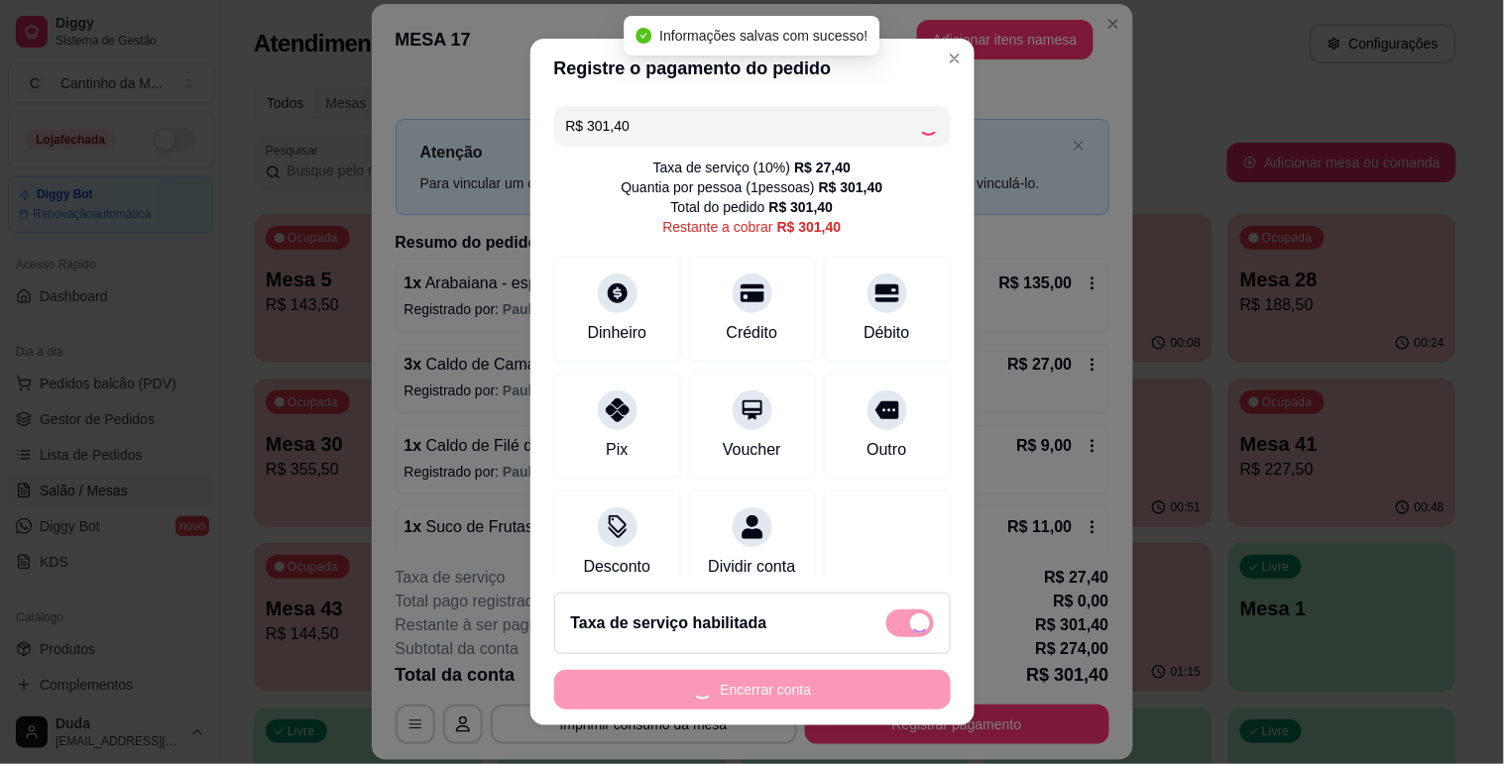
type input "R$ 0,00"
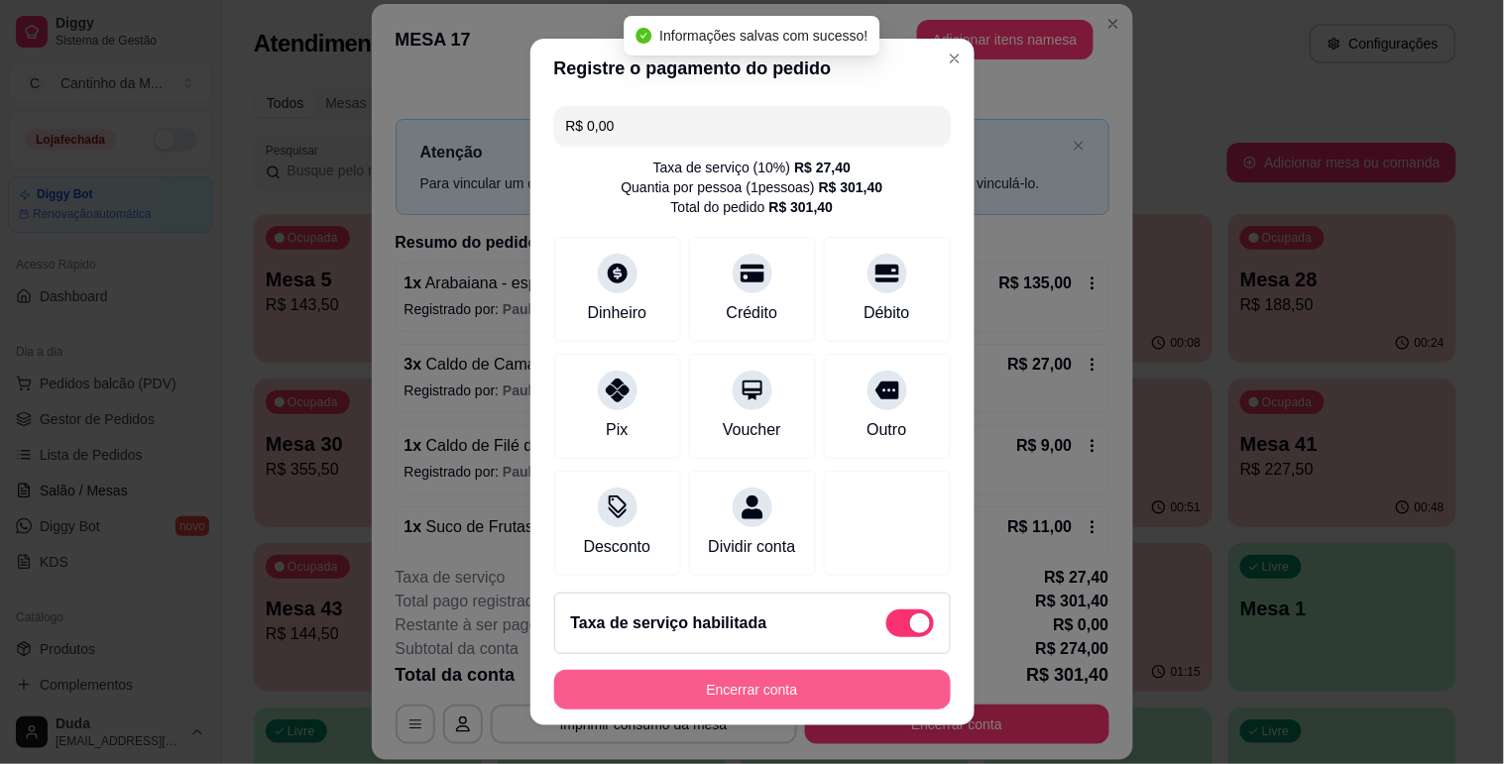
click at [778, 694] on button "Encerrar conta" at bounding box center [752, 690] width 397 height 40
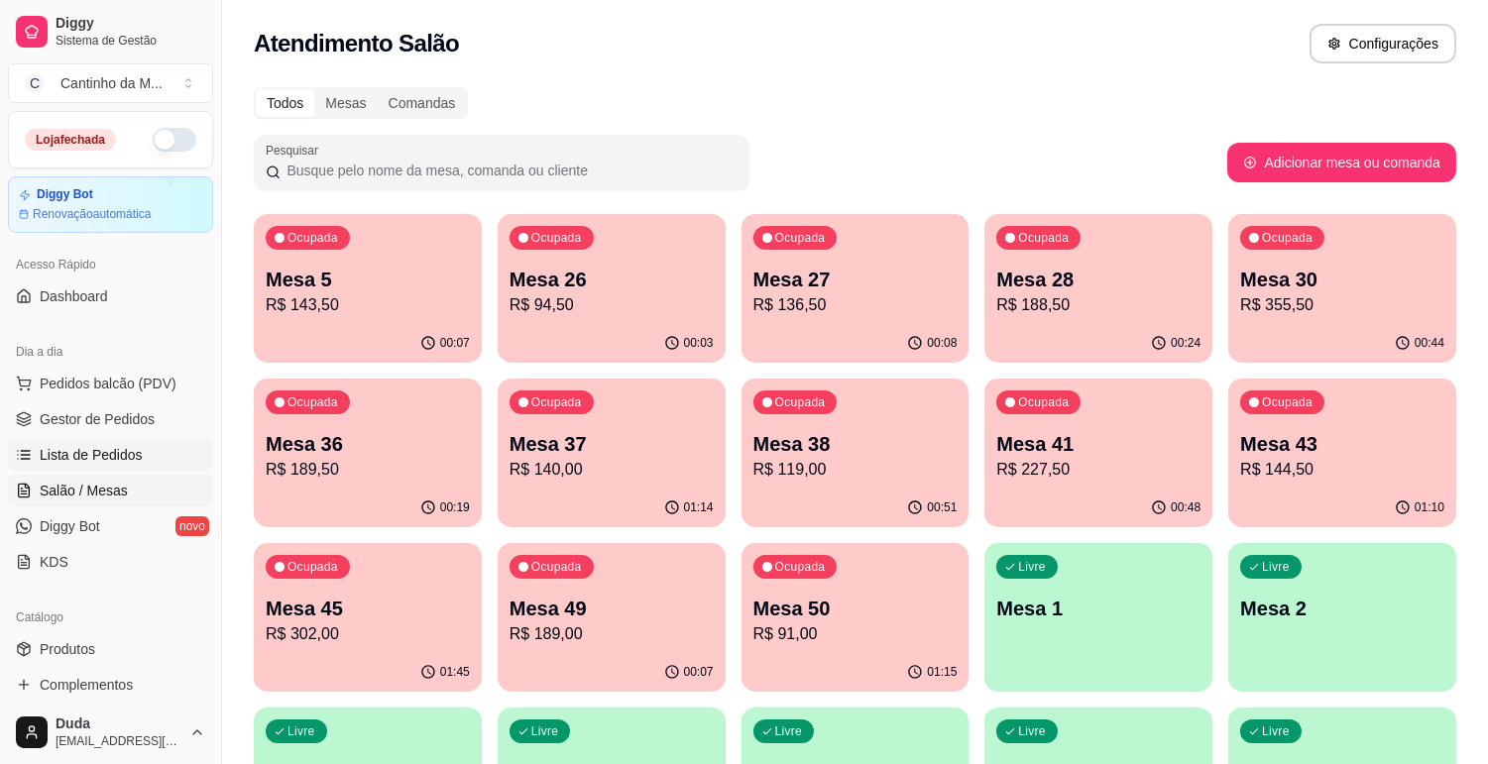
click at [137, 451] on span "Lista de Pedidos" at bounding box center [91, 455] width 103 height 20
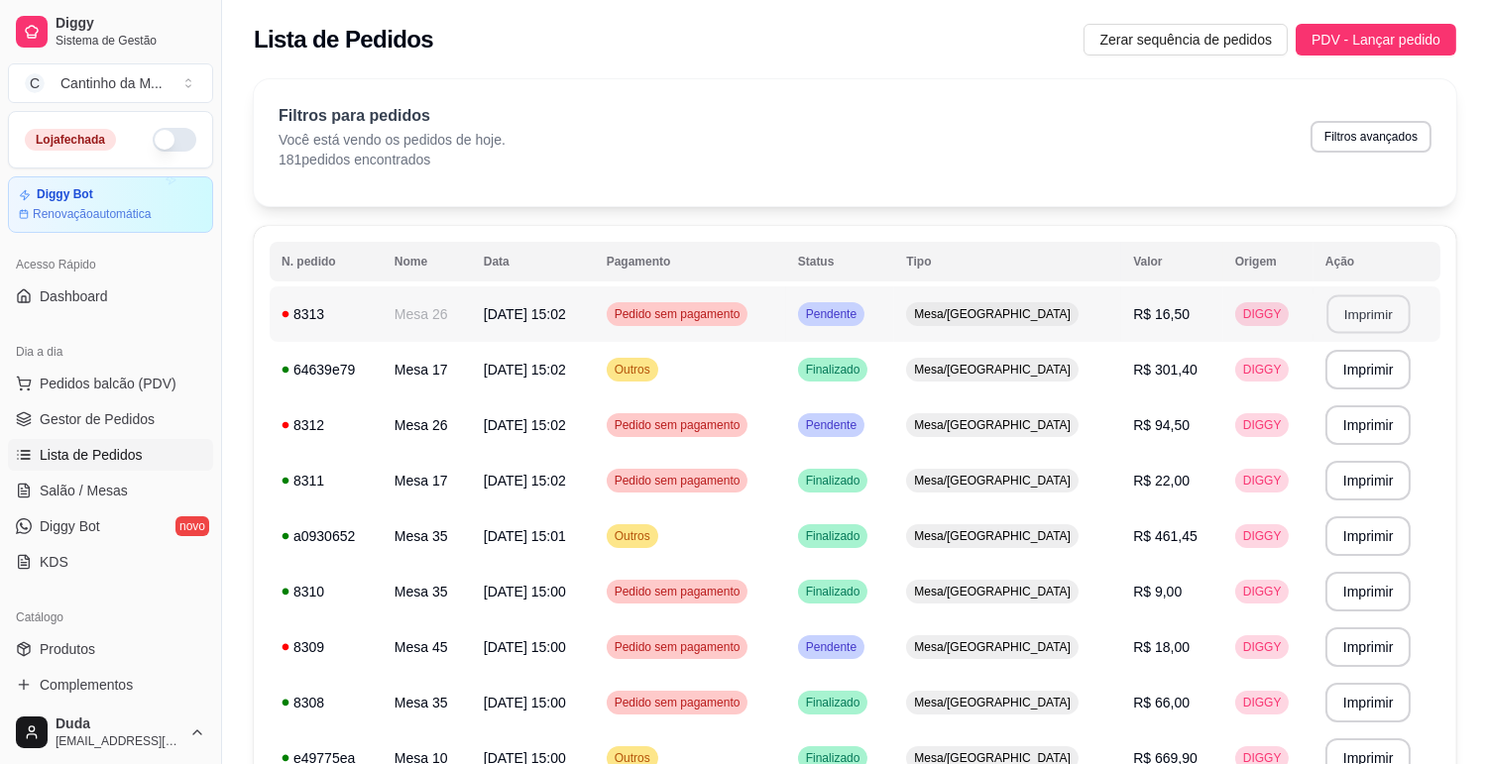
click at [1346, 311] on button "Imprimir" at bounding box center [1367, 314] width 83 height 39
click at [1348, 394] on td "**********" at bounding box center [1377, 370] width 127 height 56
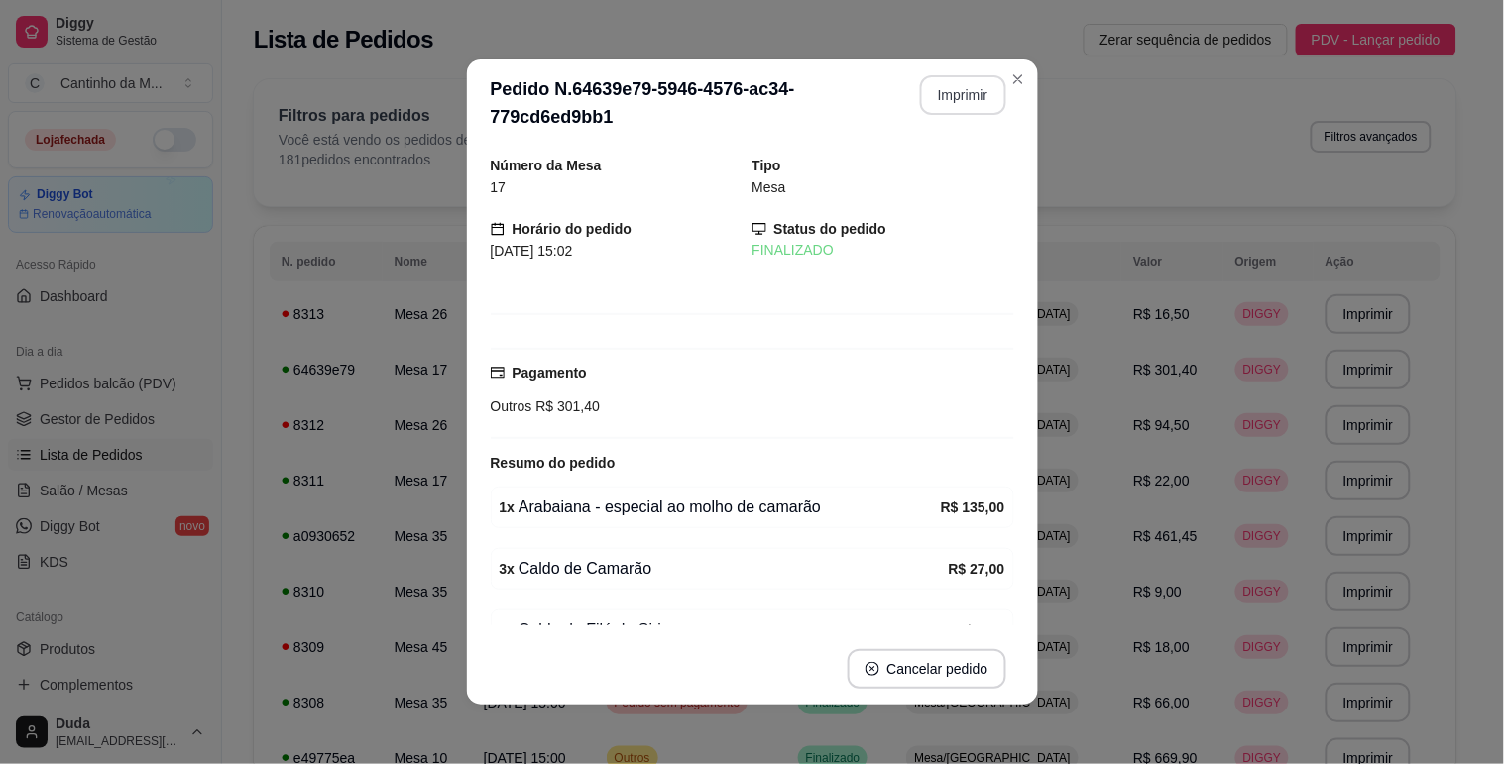
click at [972, 93] on button "Imprimir" at bounding box center [963, 95] width 86 height 40
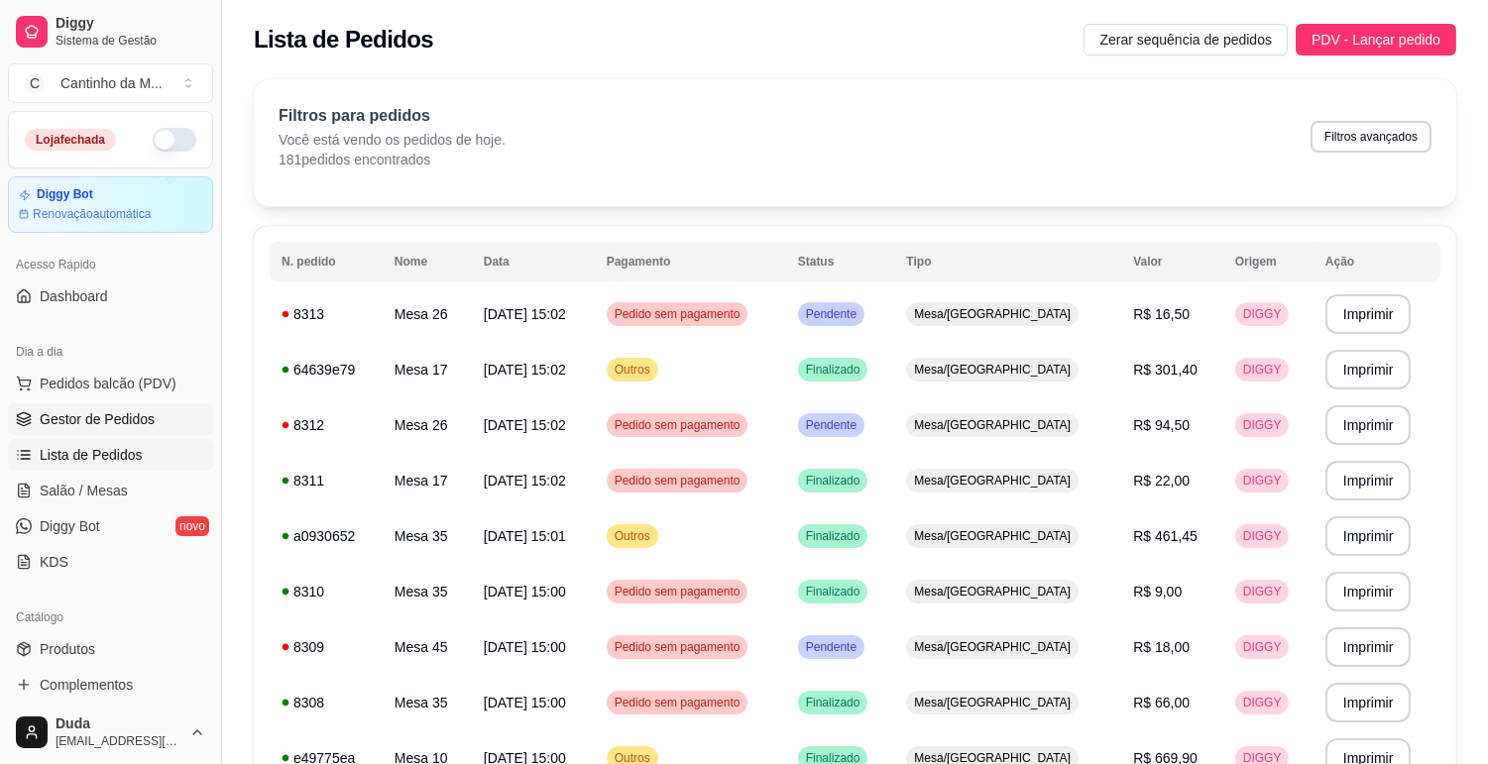
click at [143, 409] on span "Gestor de Pedidos" at bounding box center [97, 419] width 115 height 20
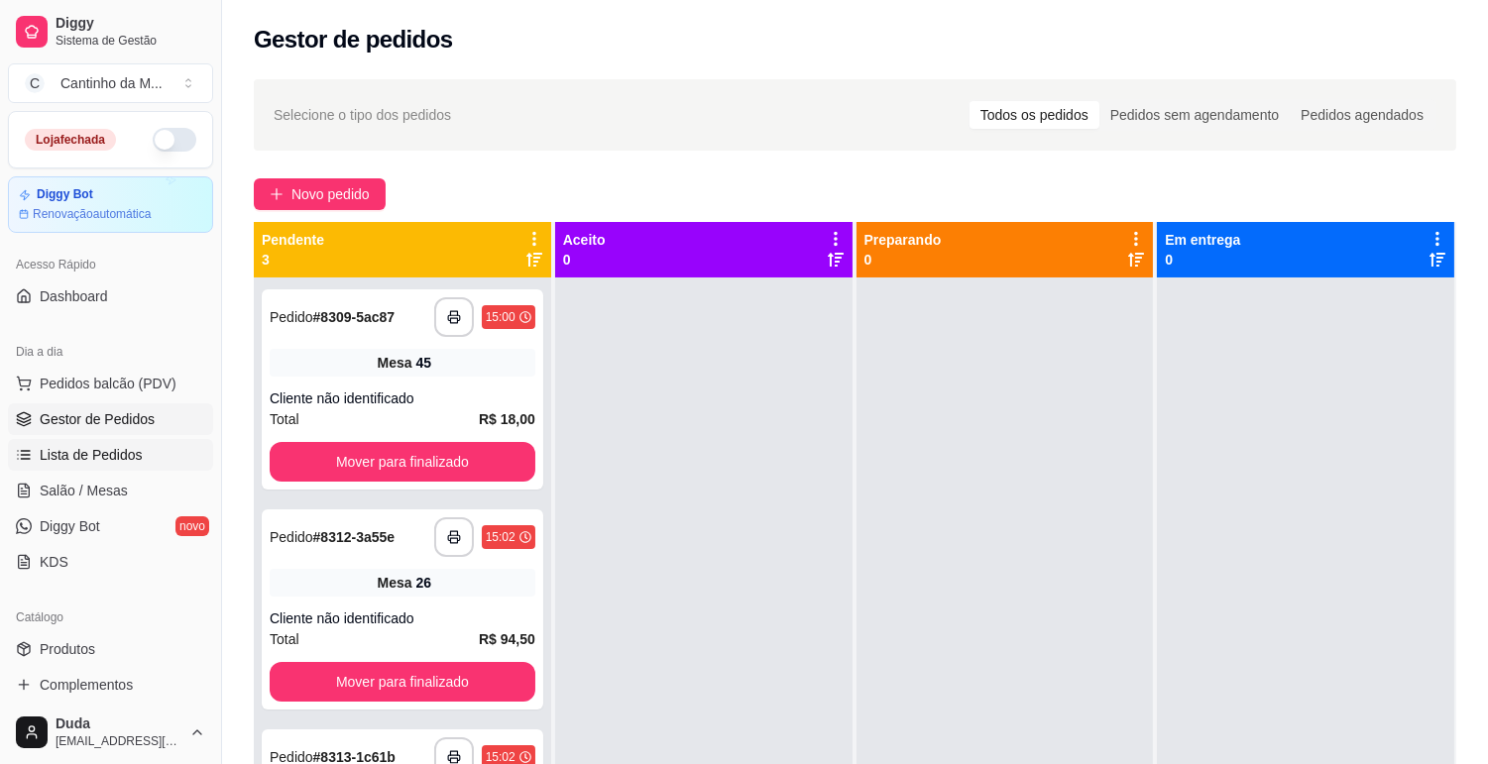
click at [121, 461] on span "Lista de Pedidos" at bounding box center [91, 455] width 103 height 20
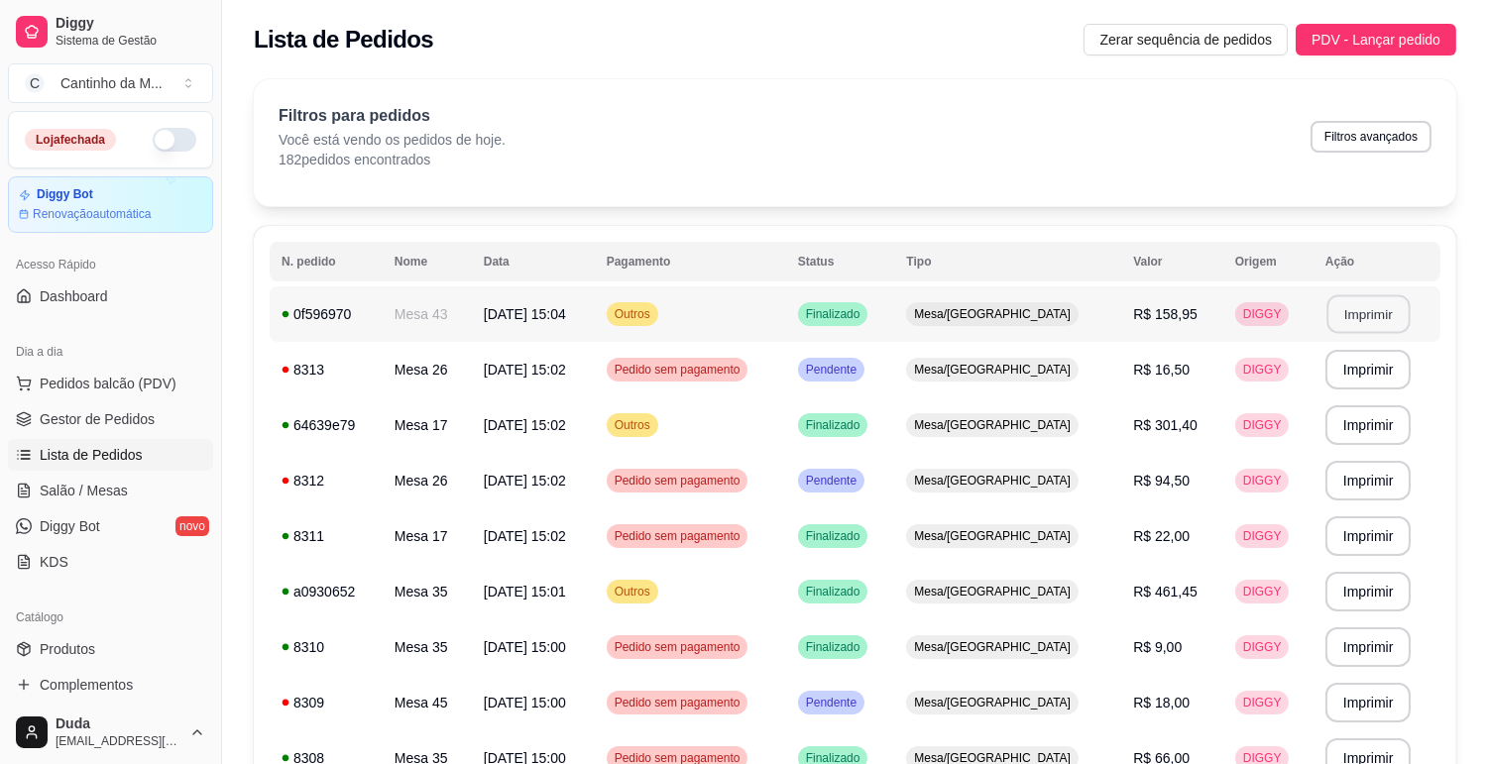
click at [1340, 318] on button "Imprimir" at bounding box center [1367, 314] width 83 height 39
click at [135, 422] on span "Gestor de Pedidos" at bounding box center [97, 419] width 115 height 20
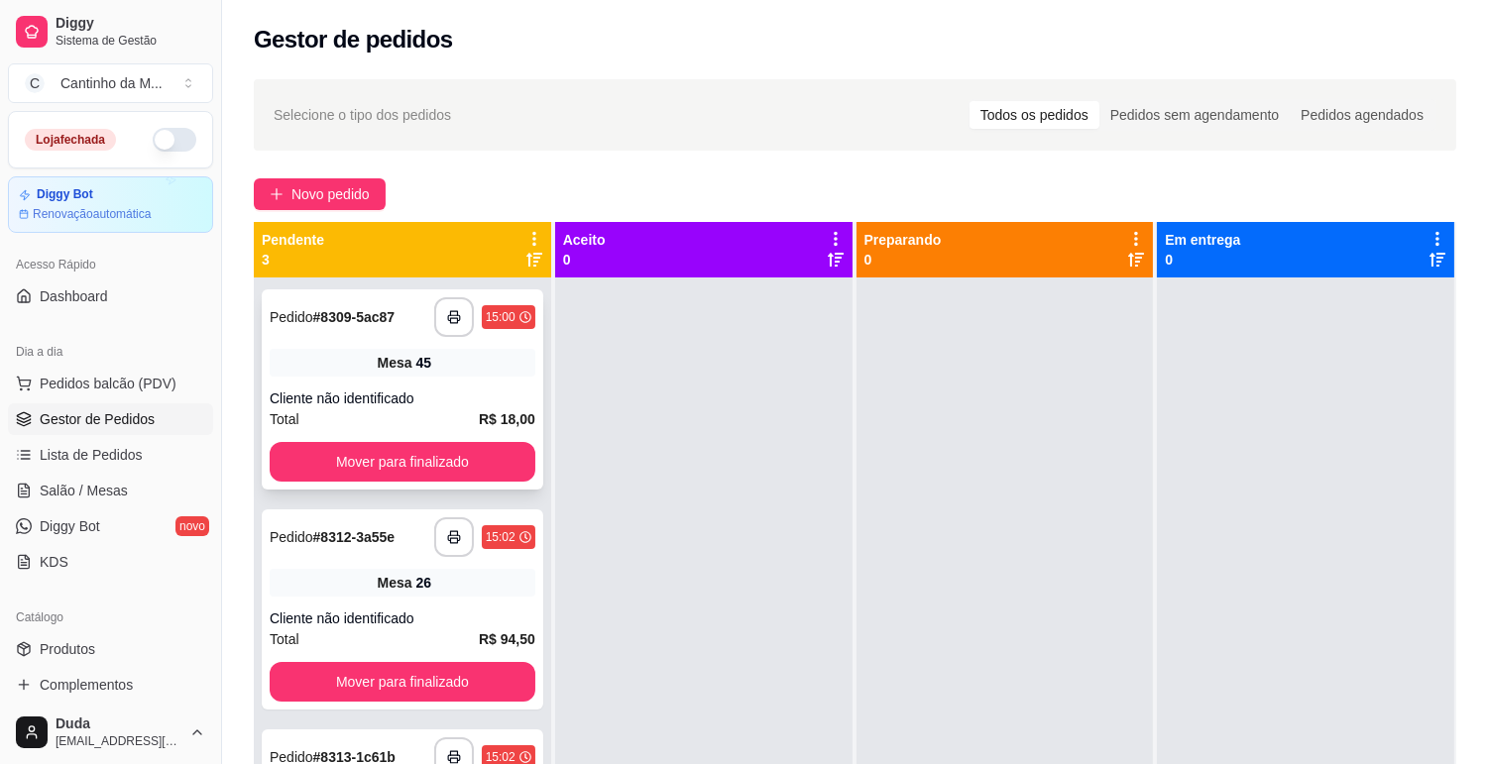
click at [444, 389] on div "Cliente não identificado" at bounding box center [403, 399] width 266 height 20
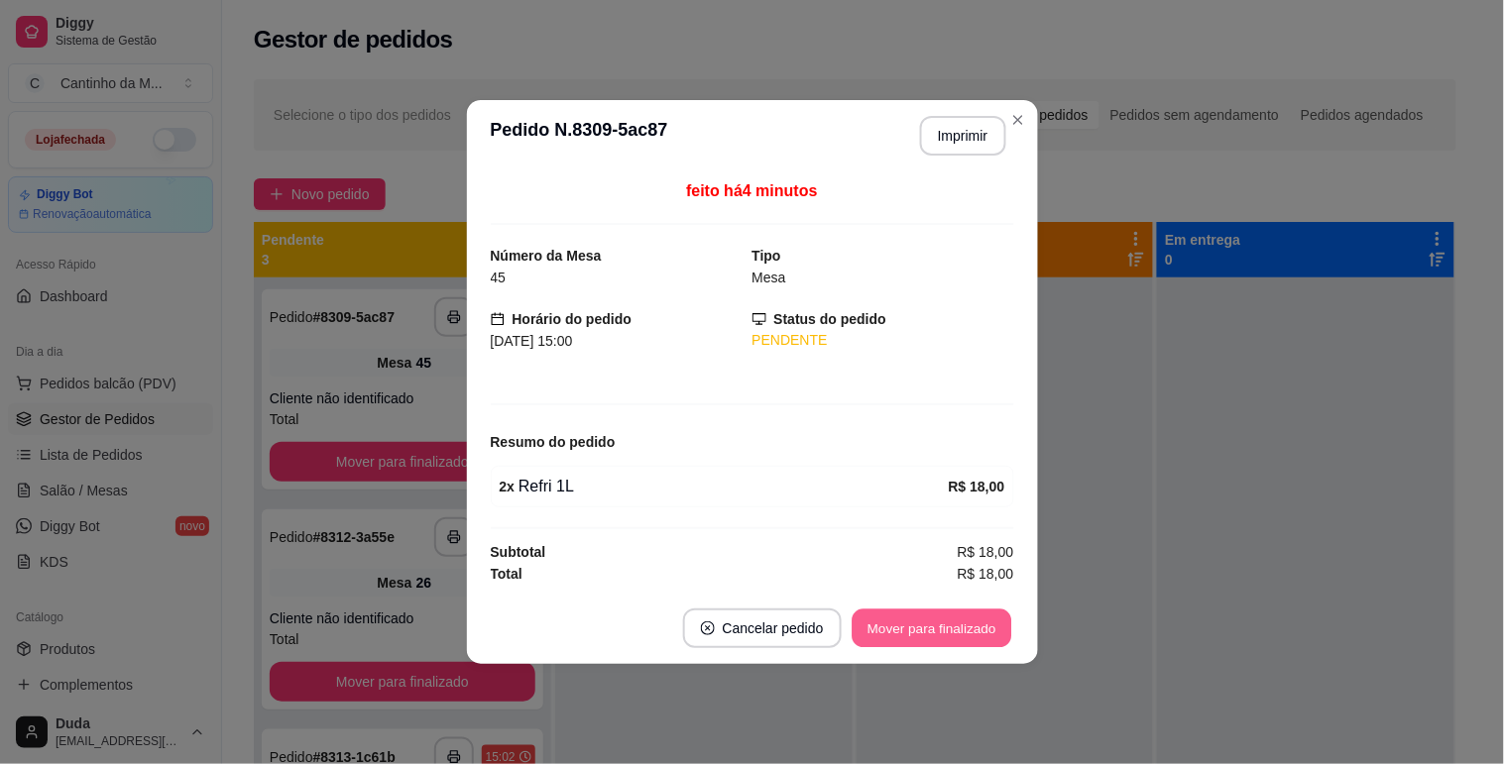
click at [909, 617] on button "Mover para finalizado" at bounding box center [932, 629] width 160 height 39
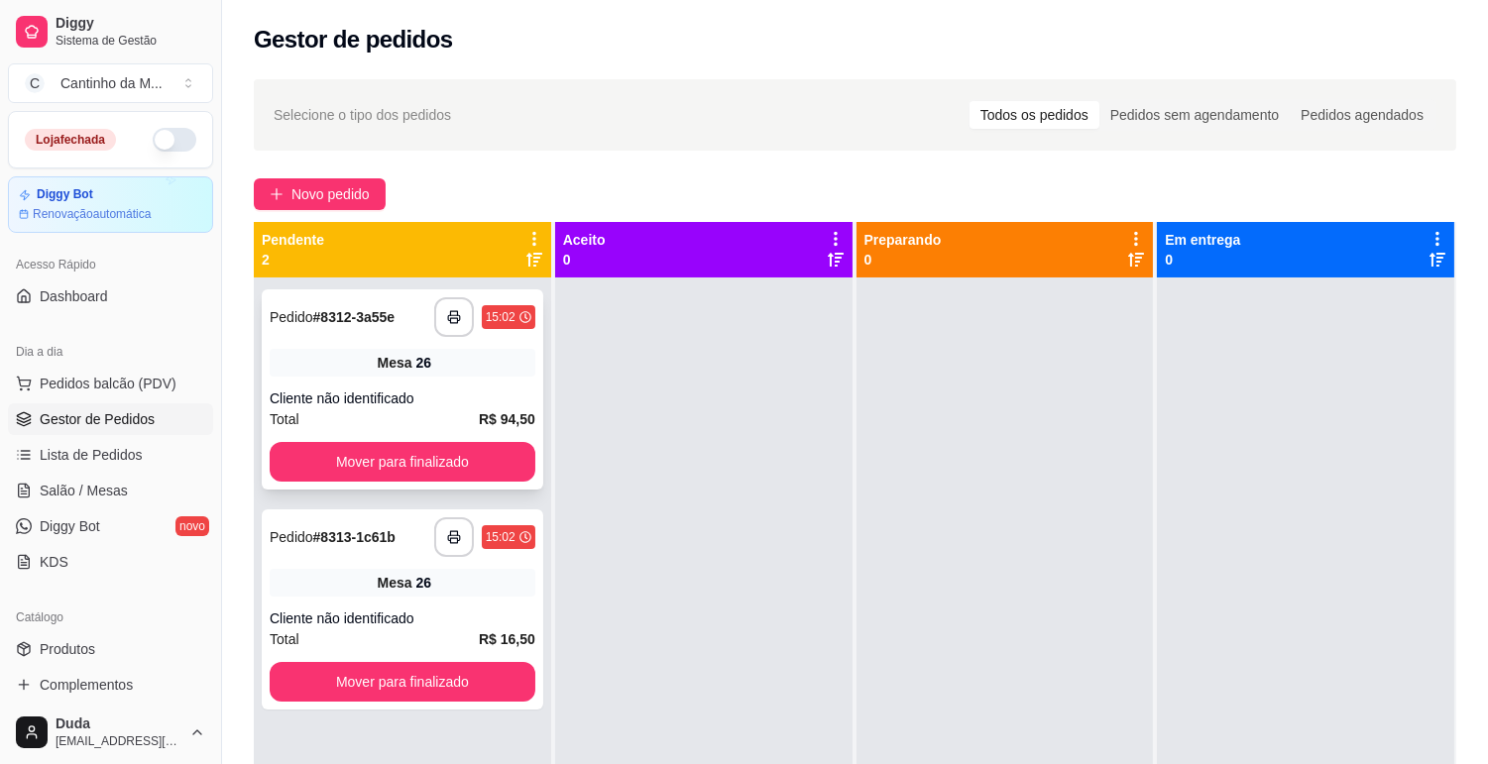
click at [470, 383] on div "**********" at bounding box center [403, 389] width 282 height 200
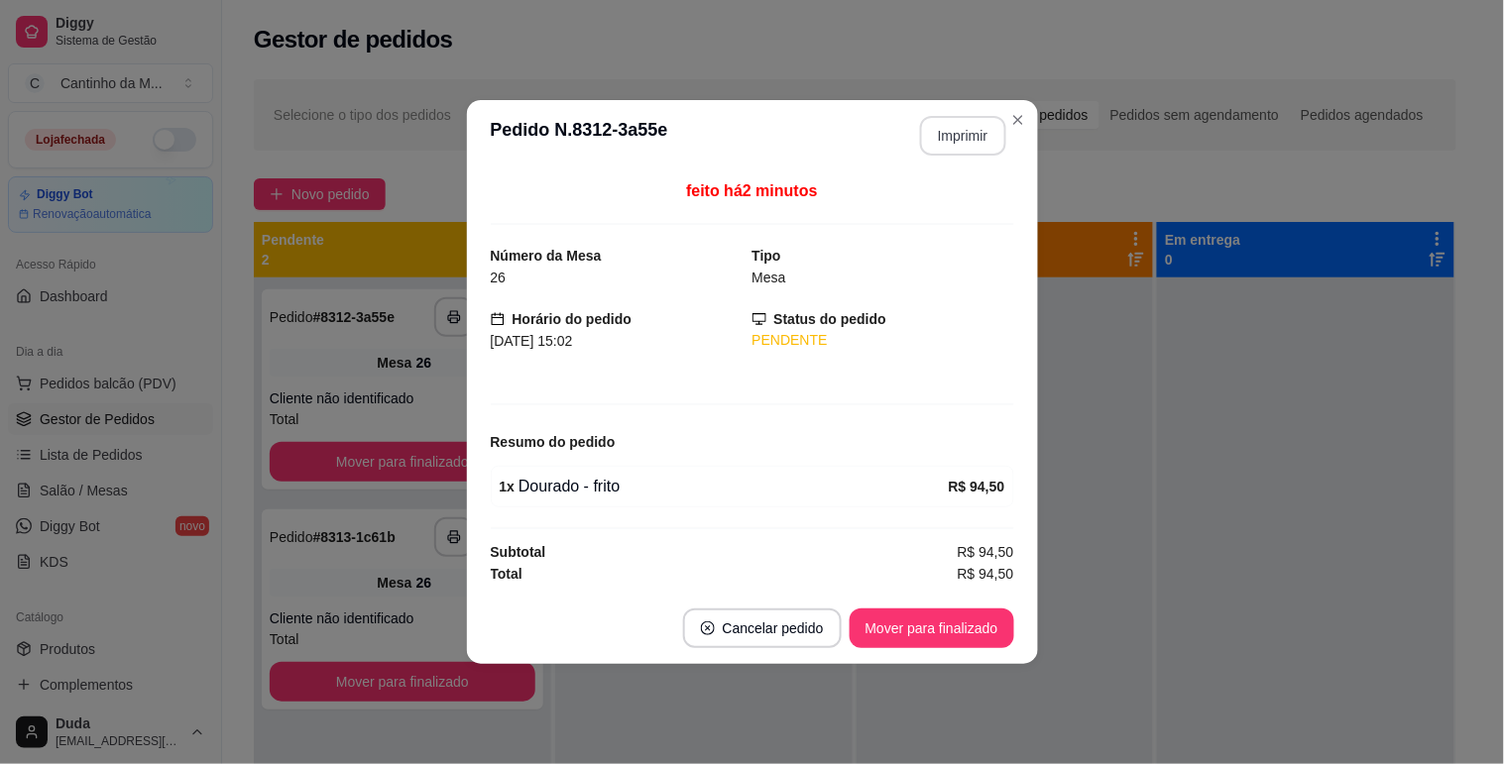
click at [947, 140] on button "Imprimir" at bounding box center [963, 136] width 86 height 40
click at [981, 642] on button "Mover para finalizado" at bounding box center [932, 629] width 165 height 40
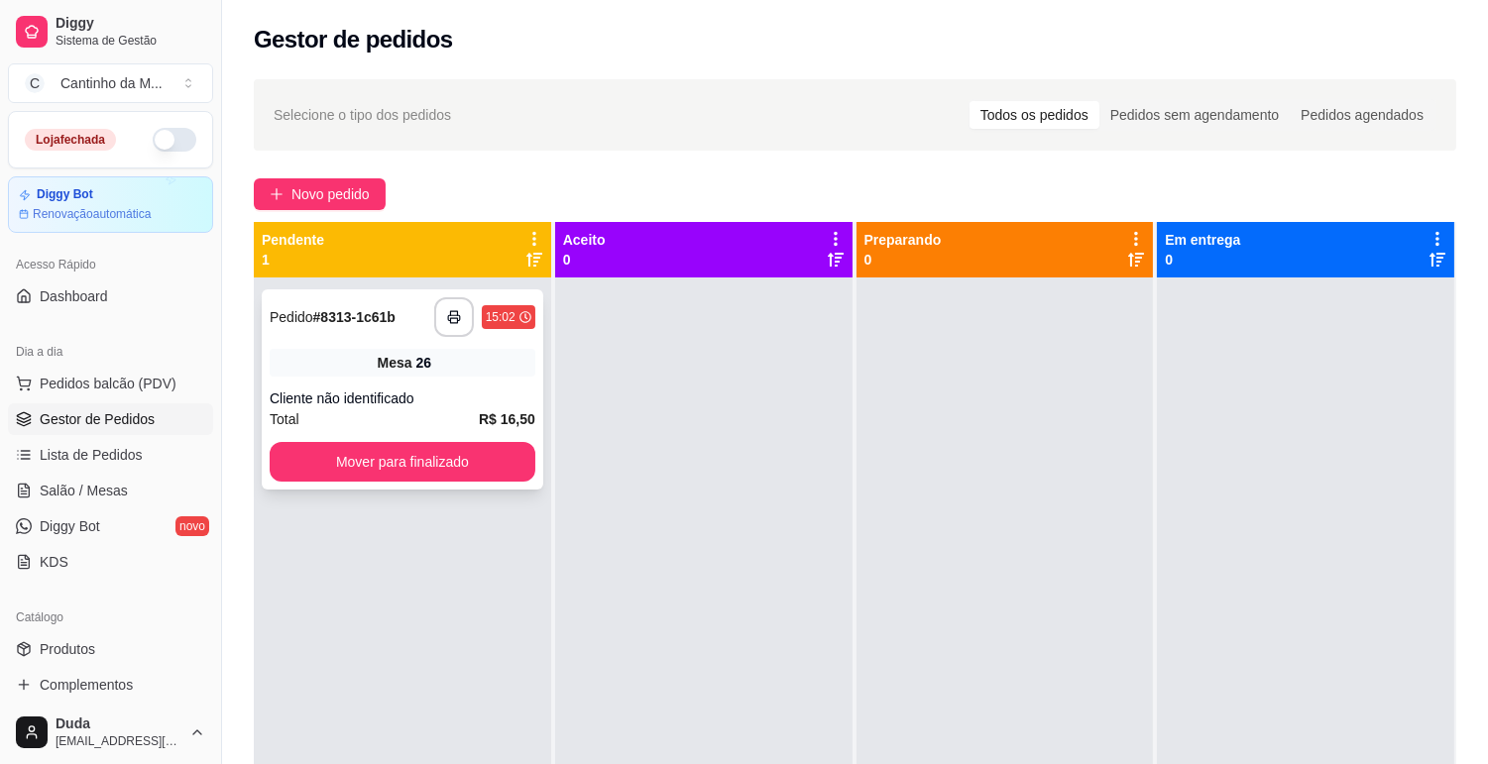
click at [483, 402] on div "Cliente não identificado" at bounding box center [403, 399] width 266 height 20
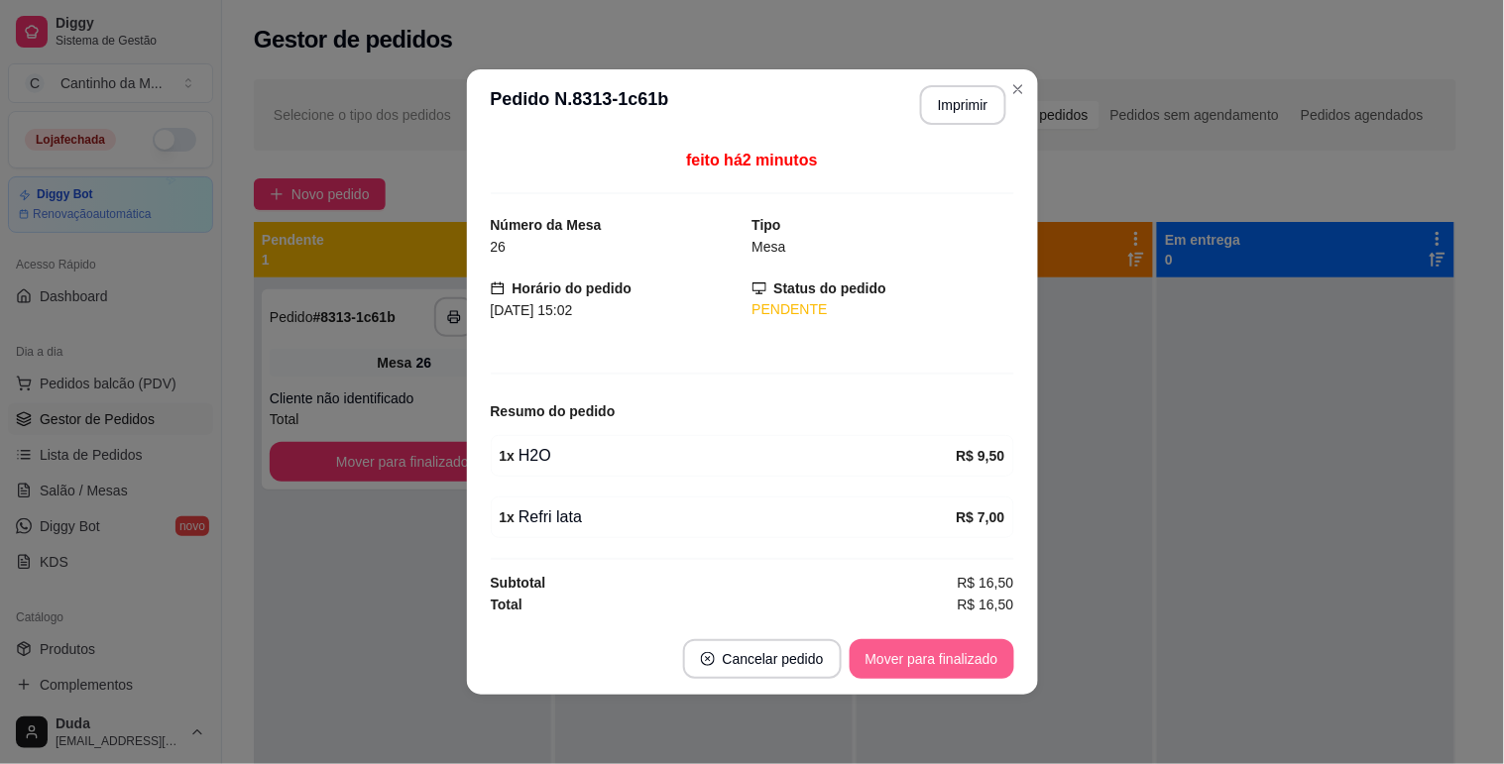
click at [968, 667] on button "Mover para finalizado" at bounding box center [932, 659] width 165 height 40
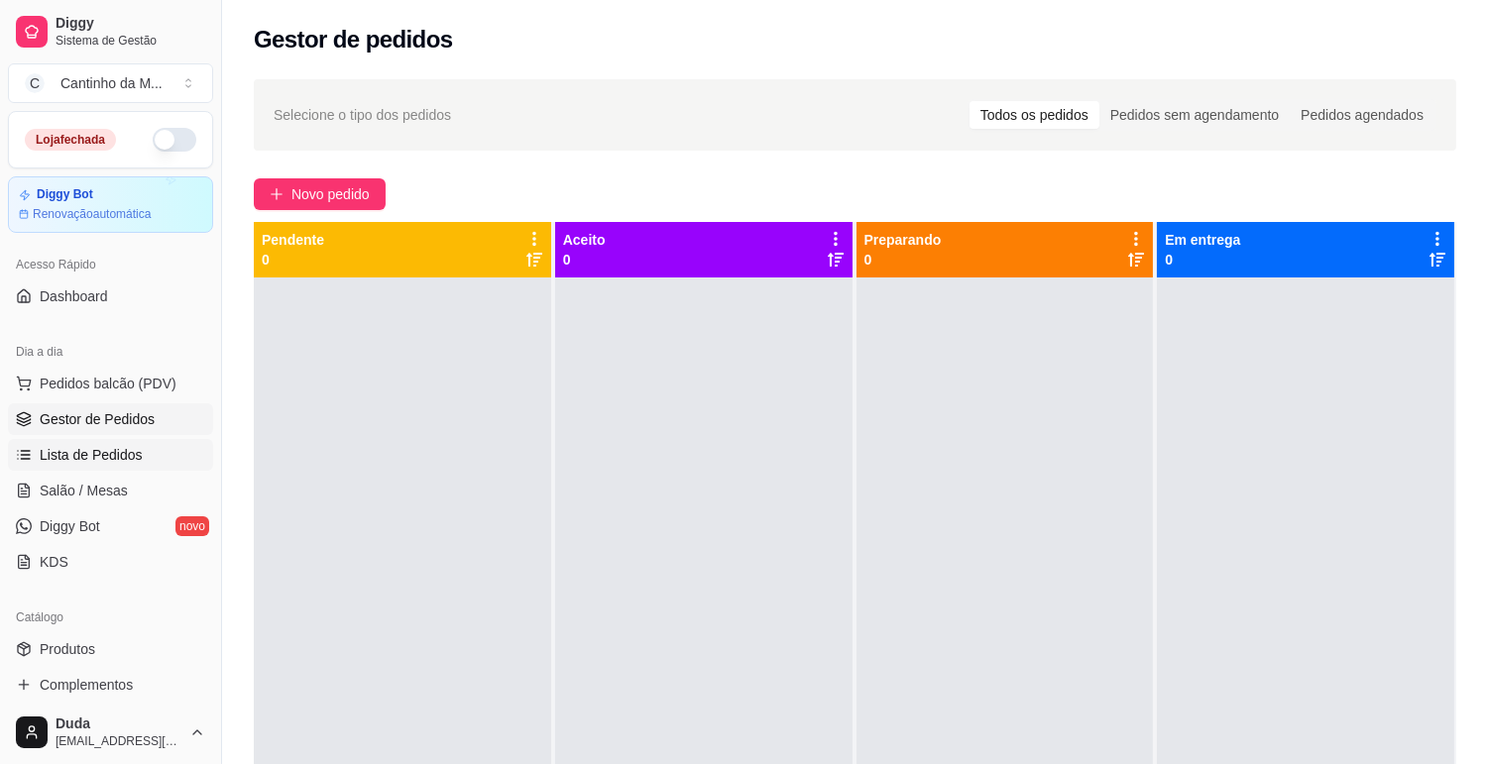
click at [101, 445] on span "Lista de Pedidos" at bounding box center [91, 455] width 103 height 20
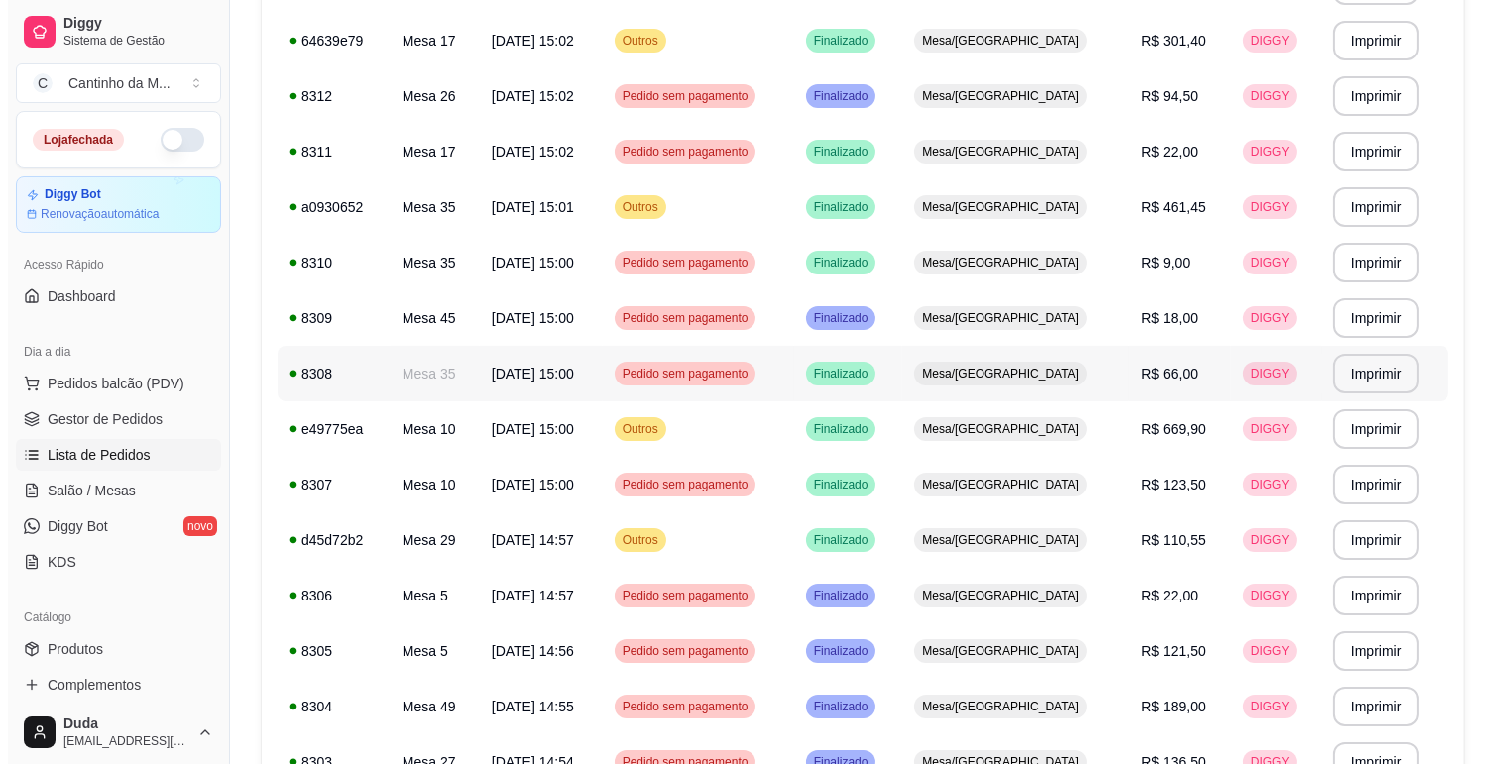
scroll to position [550, 0]
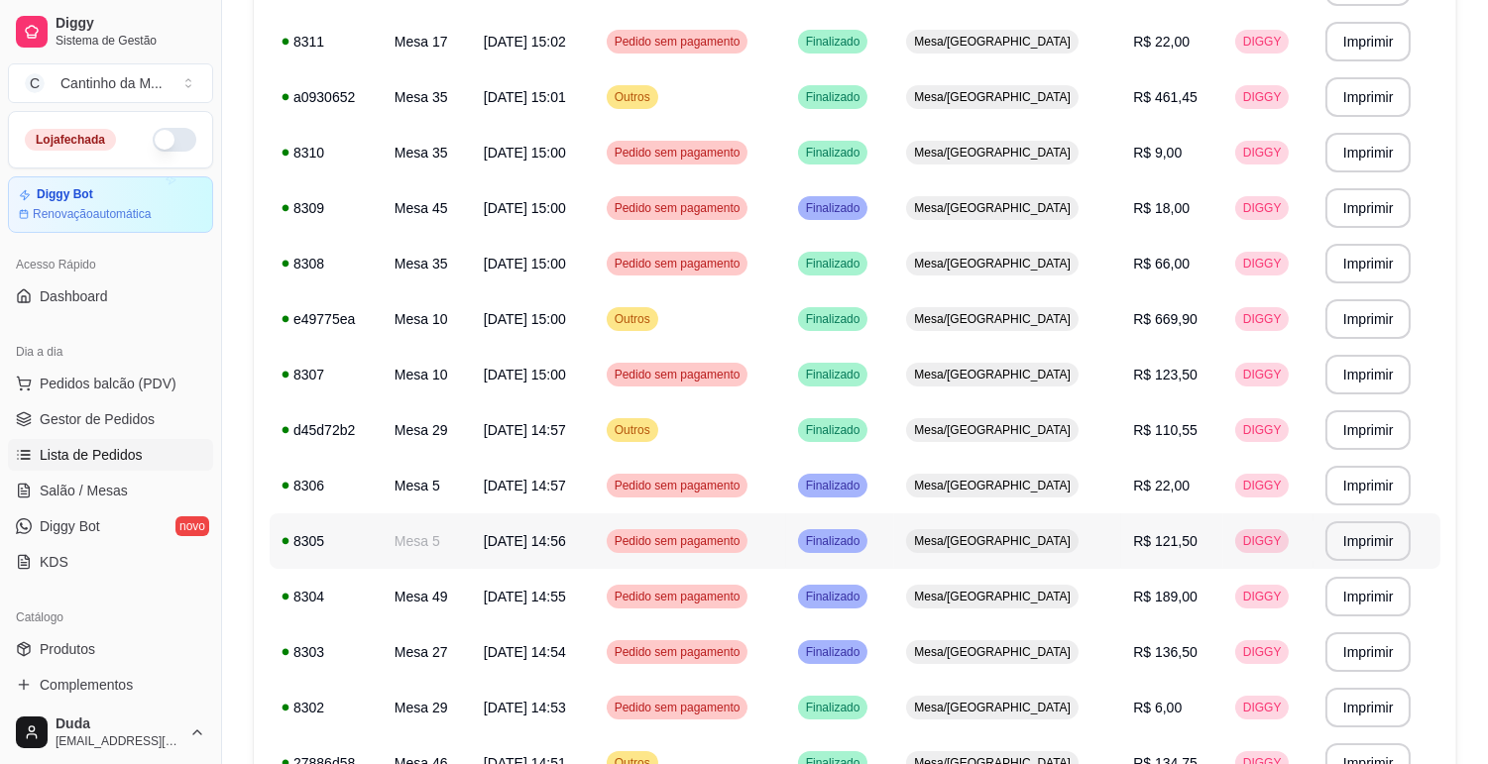
click at [895, 531] on td "Finalizado" at bounding box center [840, 542] width 109 height 56
click at [1061, 601] on span "Mesa/[GEOGRAPHIC_DATA]" at bounding box center [992, 597] width 165 height 16
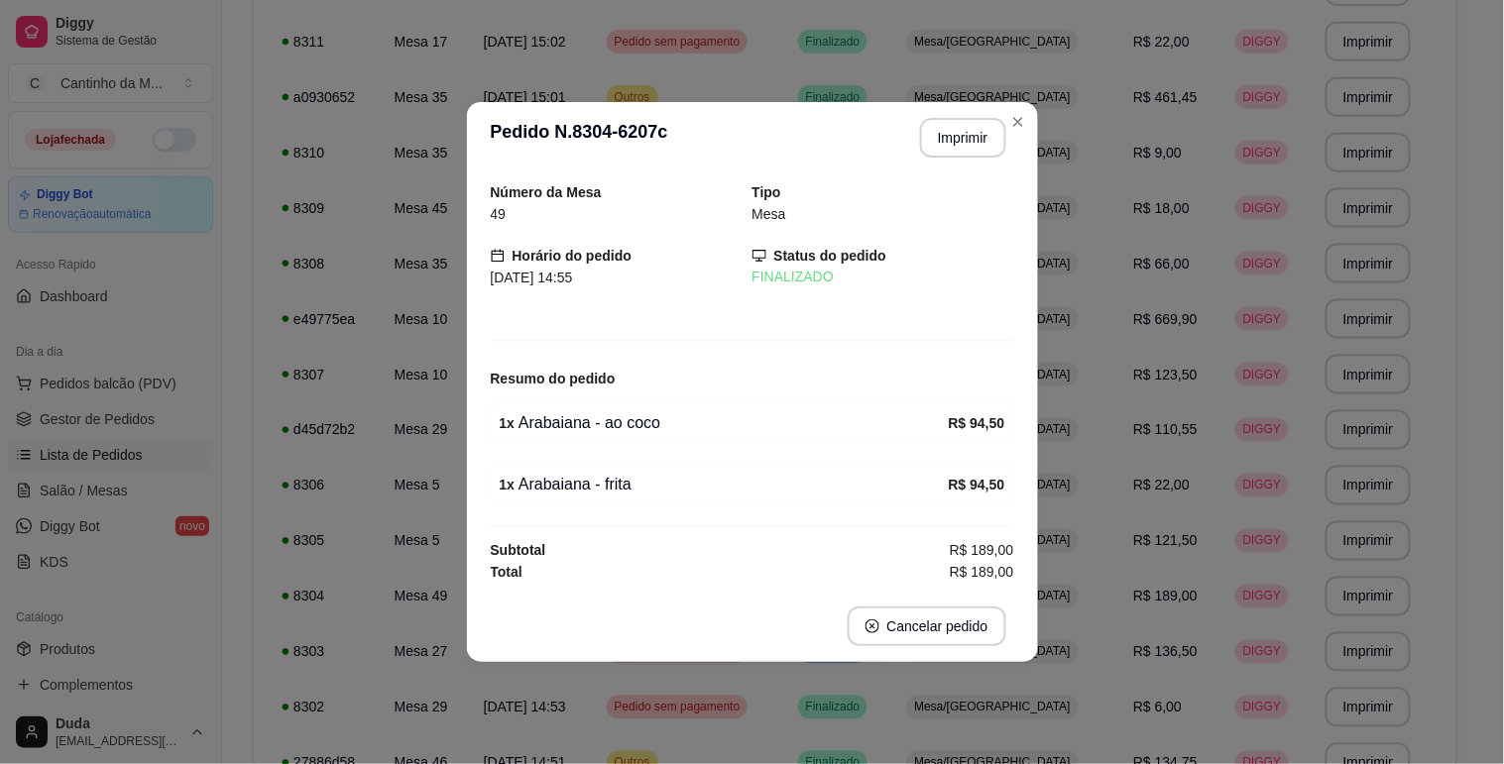
click at [483, 494] on div "Número da Mesa 49 Tipo Mesa Horário do pedido 14/09/2025 14:55 Status do pedido…" at bounding box center [752, 381] width 571 height 417
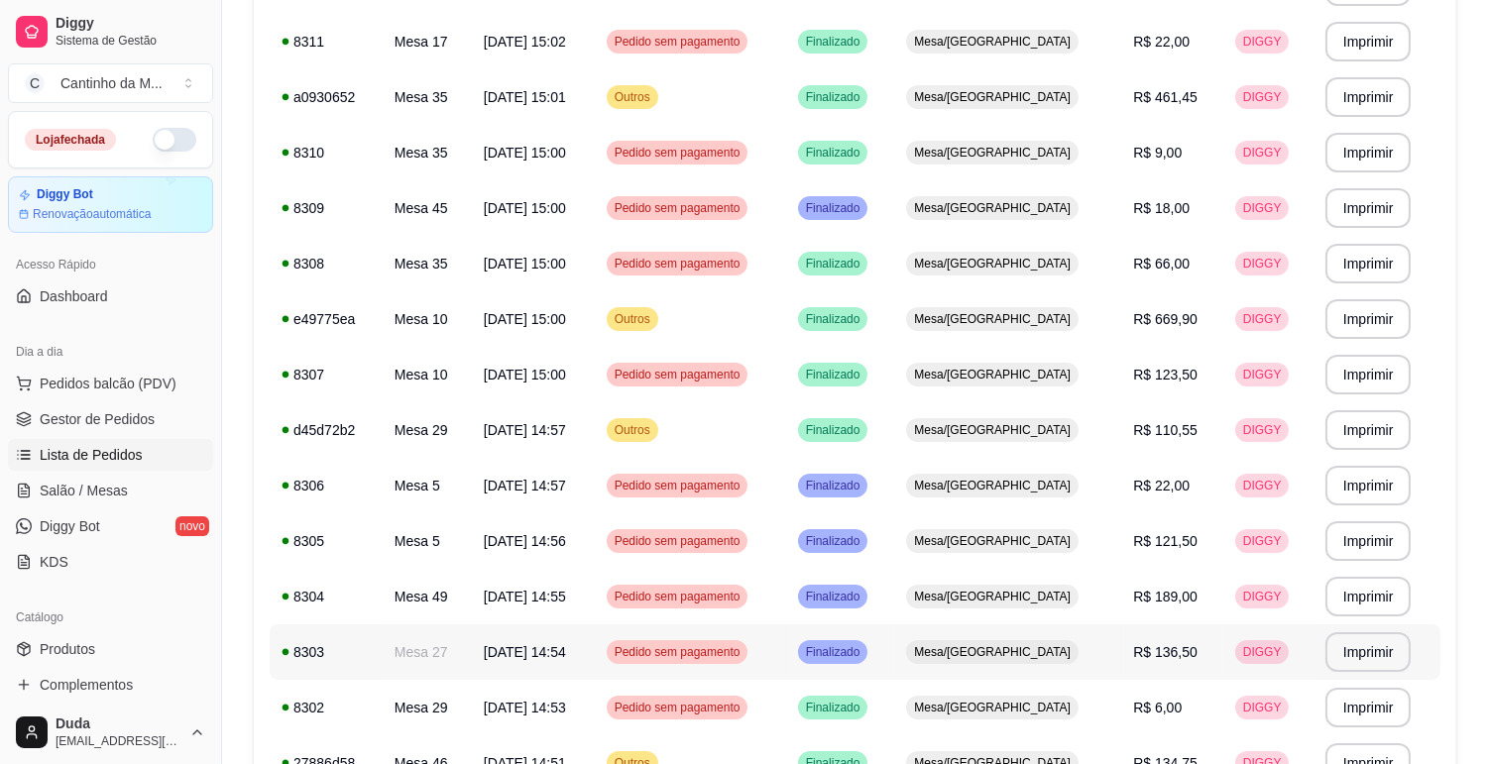
click at [895, 656] on td "Finalizado" at bounding box center [840, 653] width 109 height 56
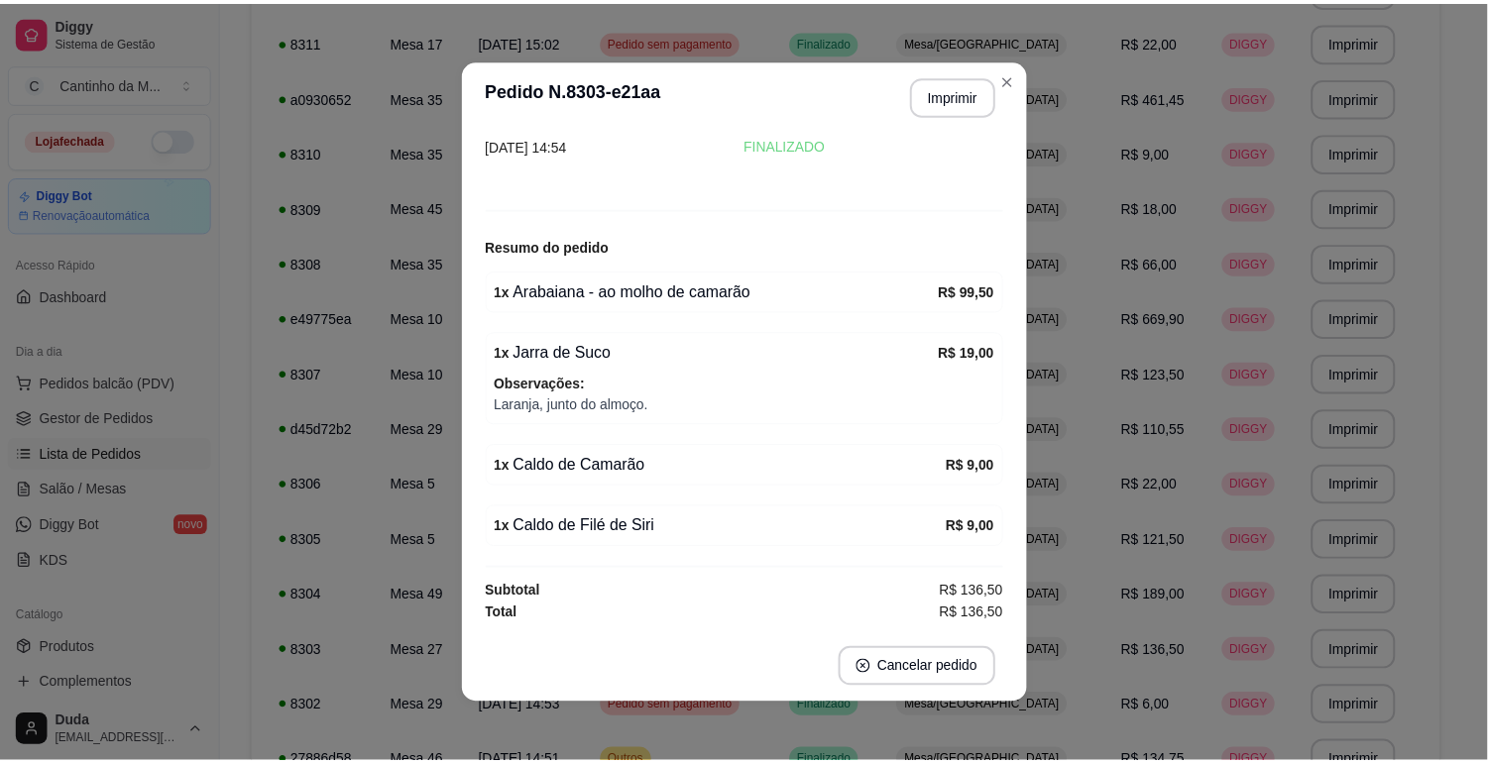
scroll to position [0, 0]
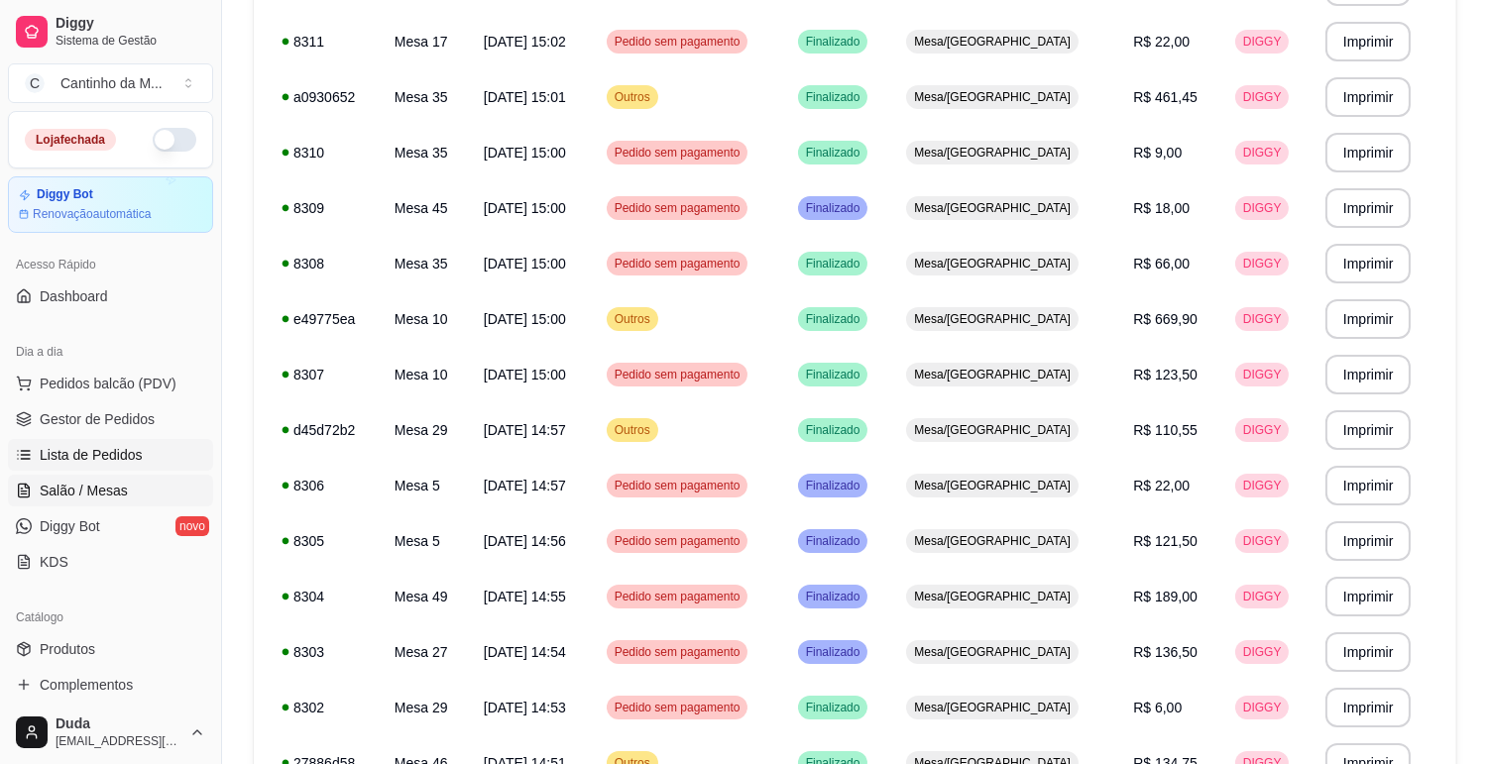
click at [133, 487] on link "Salão / Mesas" at bounding box center [110, 491] width 205 height 32
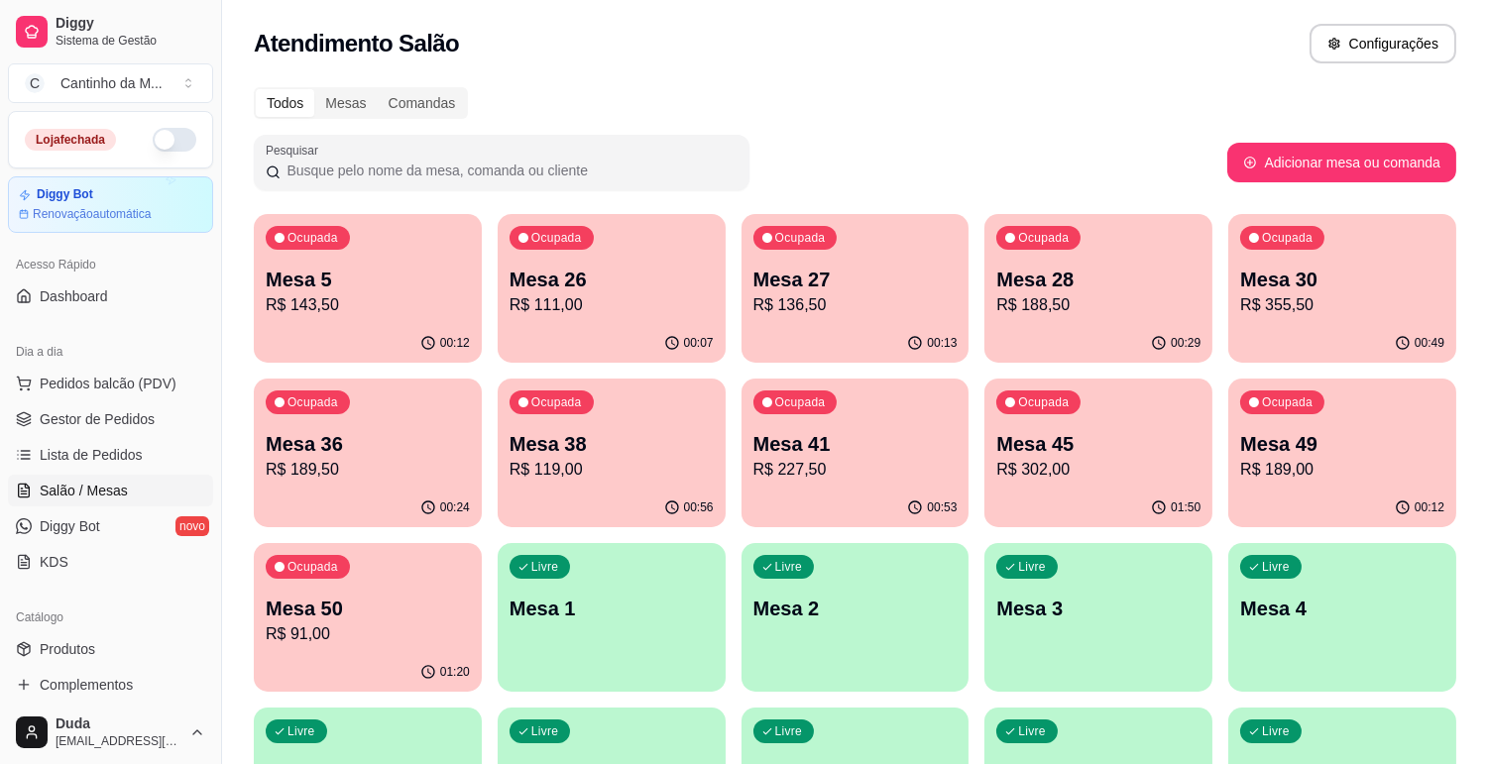
click at [796, 284] on p "Mesa 27" at bounding box center [855, 280] width 204 height 28
click at [113, 443] on link "Lista de Pedidos" at bounding box center [110, 455] width 205 height 32
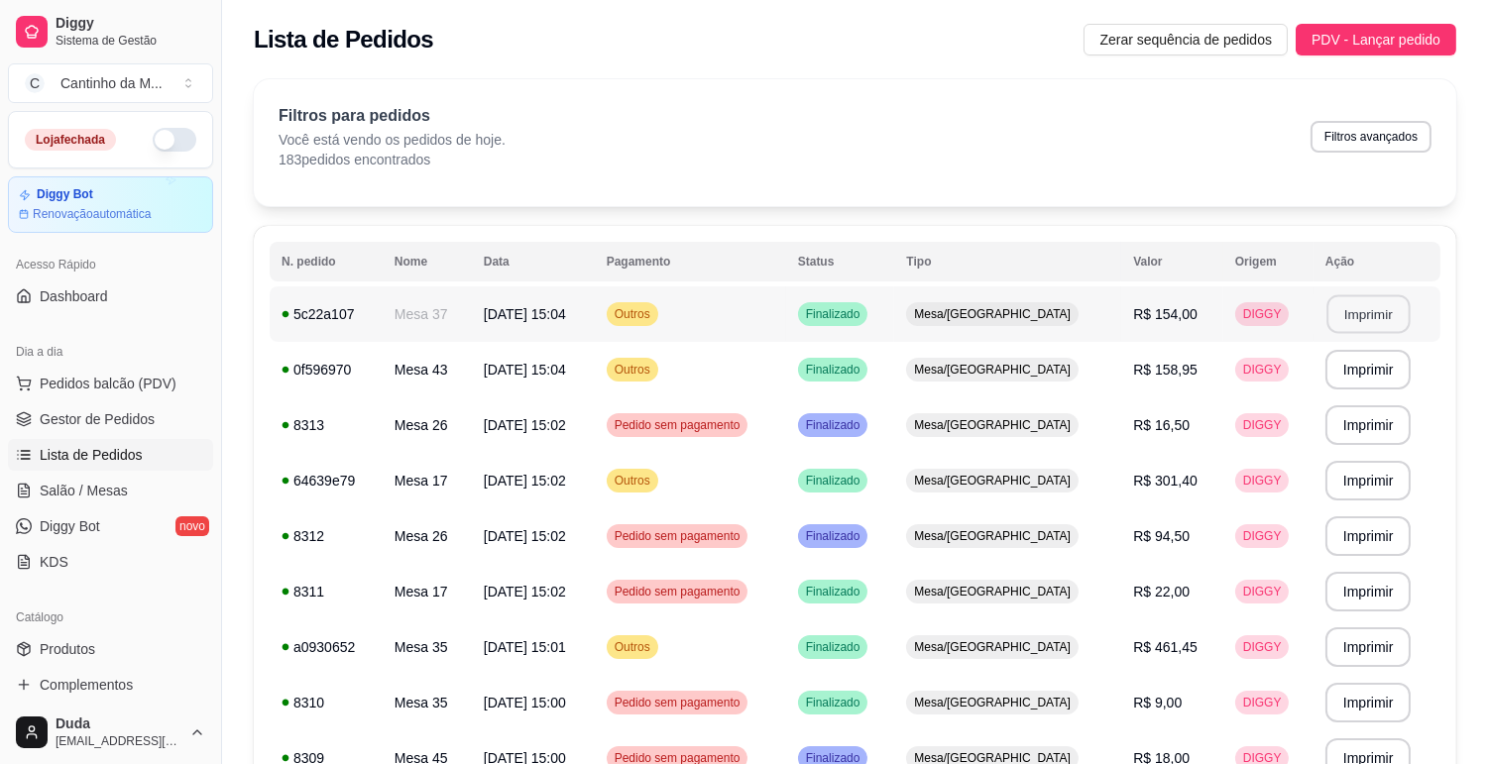
click at [1360, 315] on button "Imprimir" at bounding box center [1367, 314] width 83 height 39
click at [147, 419] on span "Gestor de Pedidos" at bounding box center [97, 419] width 115 height 20
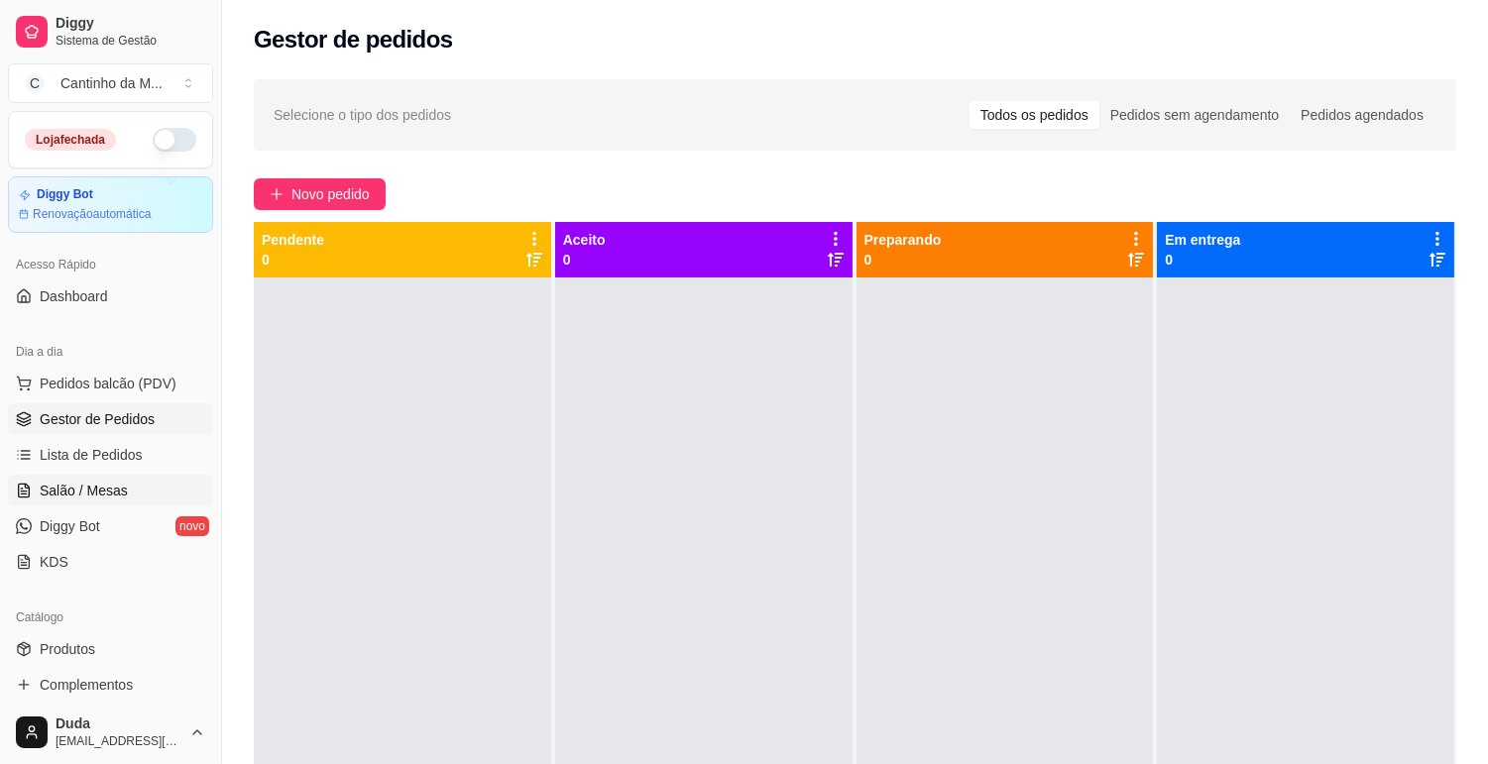
click at [107, 487] on span "Salão / Mesas" at bounding box center [84, 491] width 88 height 20
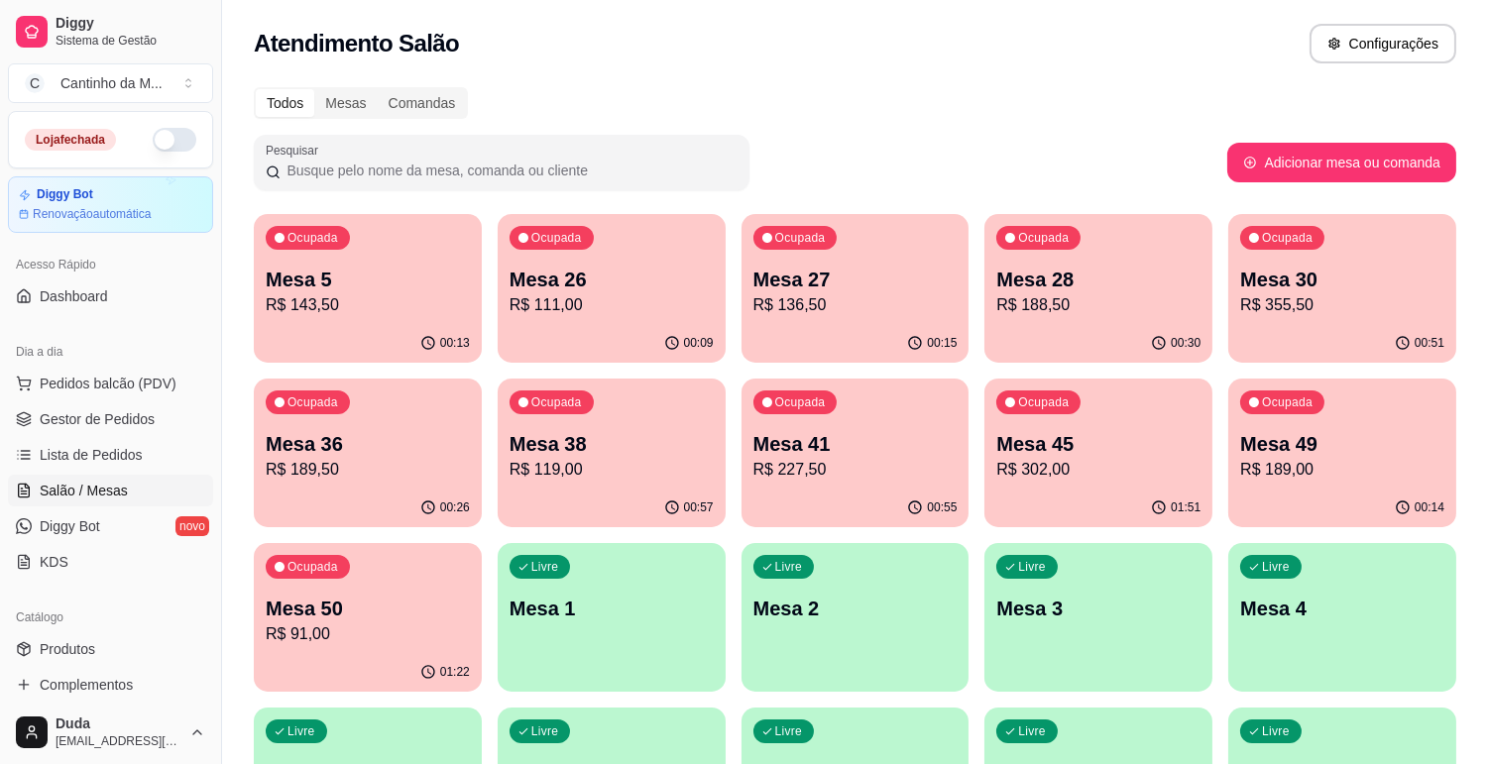
click at [1123, 477] on p "R$ 302,00" at bounding box center [1098, 470] width 204 height 24
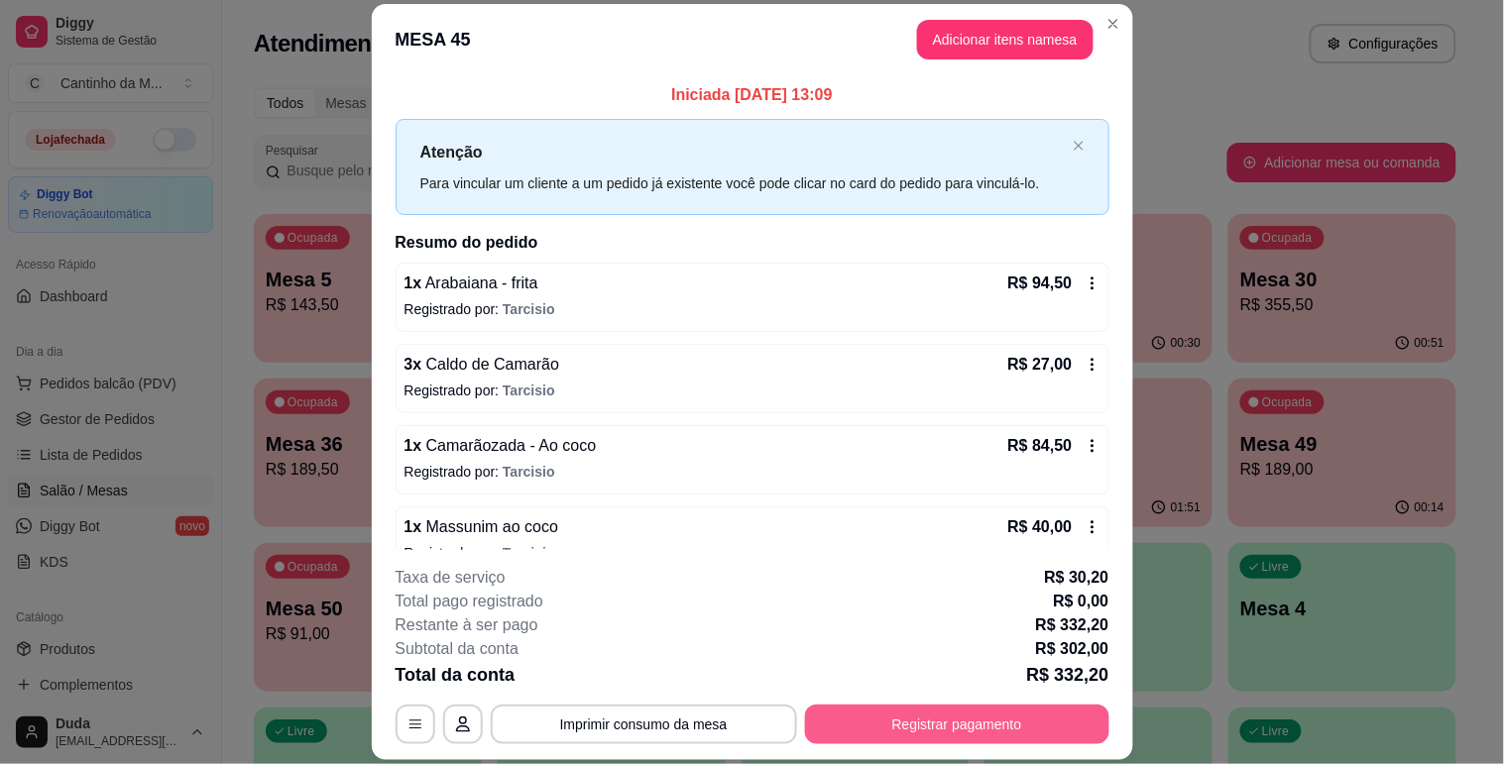
click at [853, 718] on button "Registrar pagamento" at bounding box center [957, 725] width 304 height 40
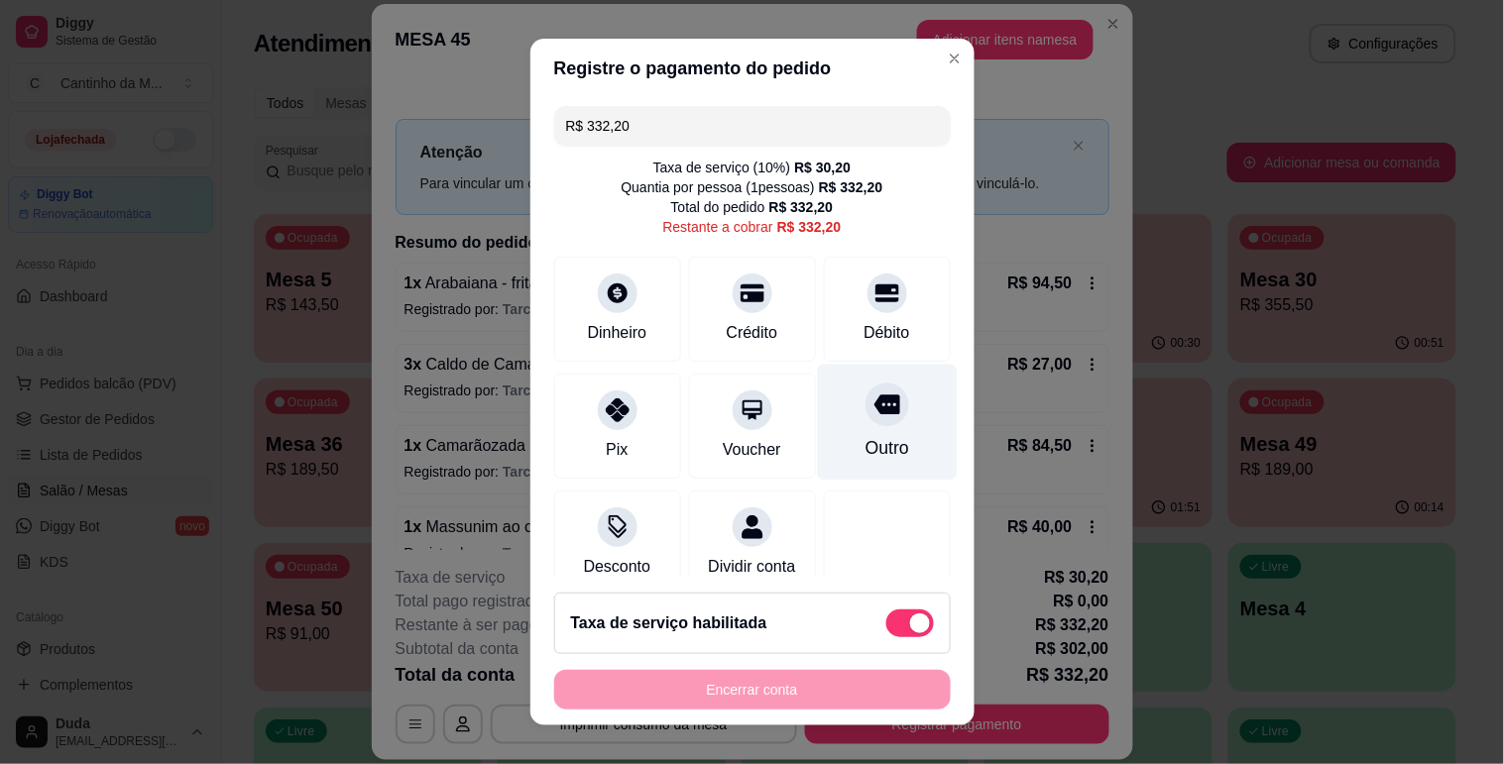
click at [864, 446] on div "Outro" at bounding box center [886, 448] width 44 height 26
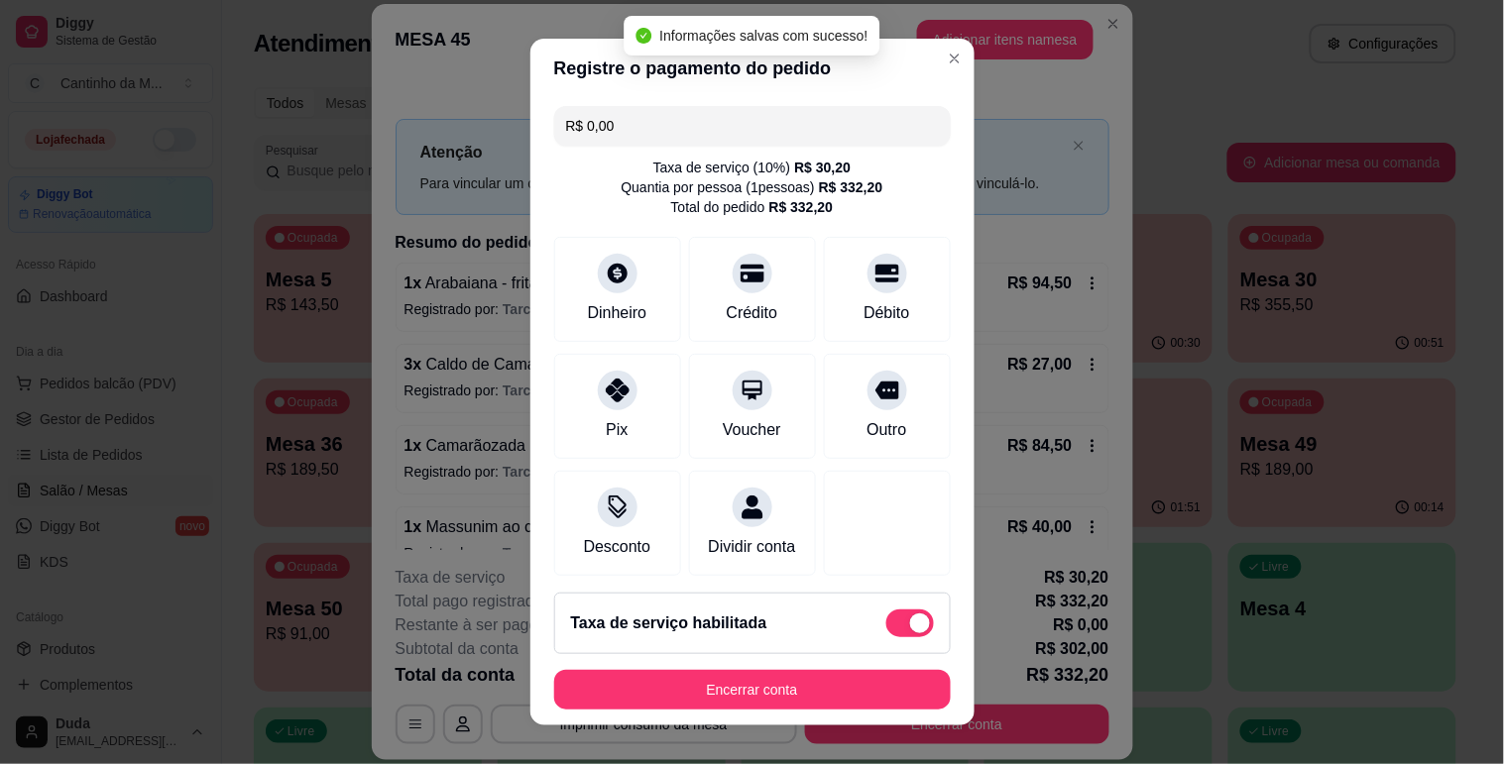
type input "R$ 0,00"
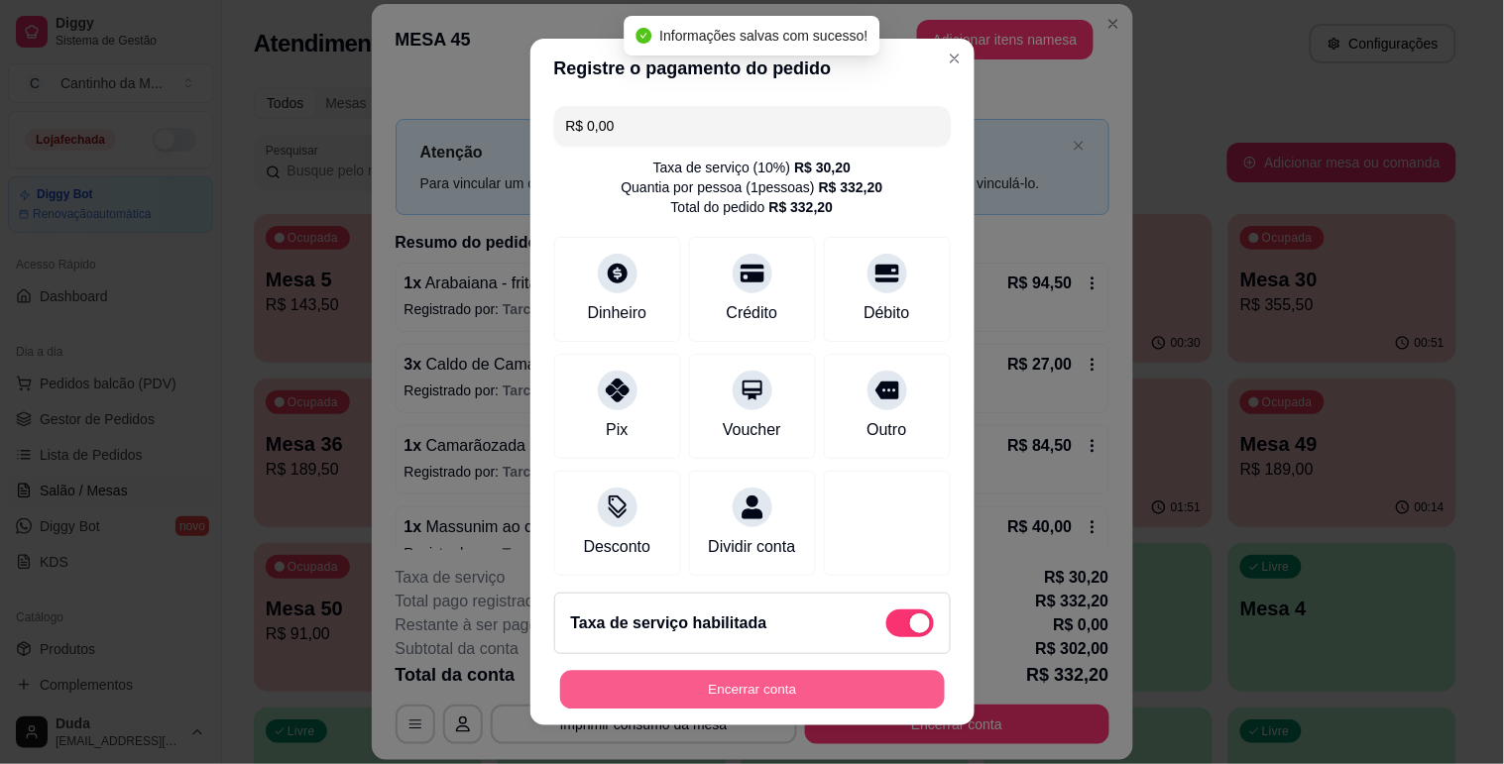
click at [719, 682] on button "Encerrar conta" at bounding box center [752, 690] width 385 height 39
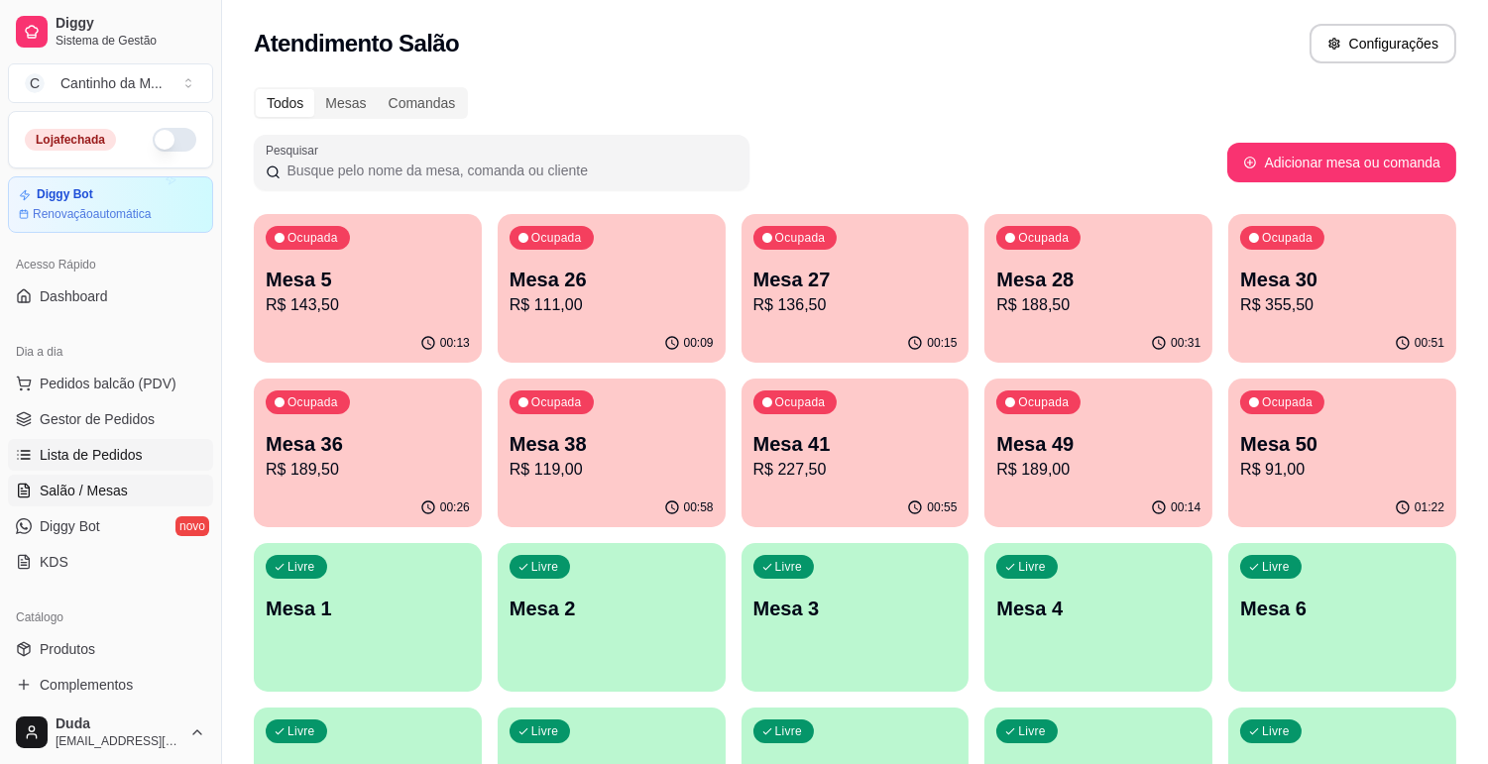
click at [91, 445] on span "Lista de Pedidos" at bounding box center [91, 455] width 103 height 20
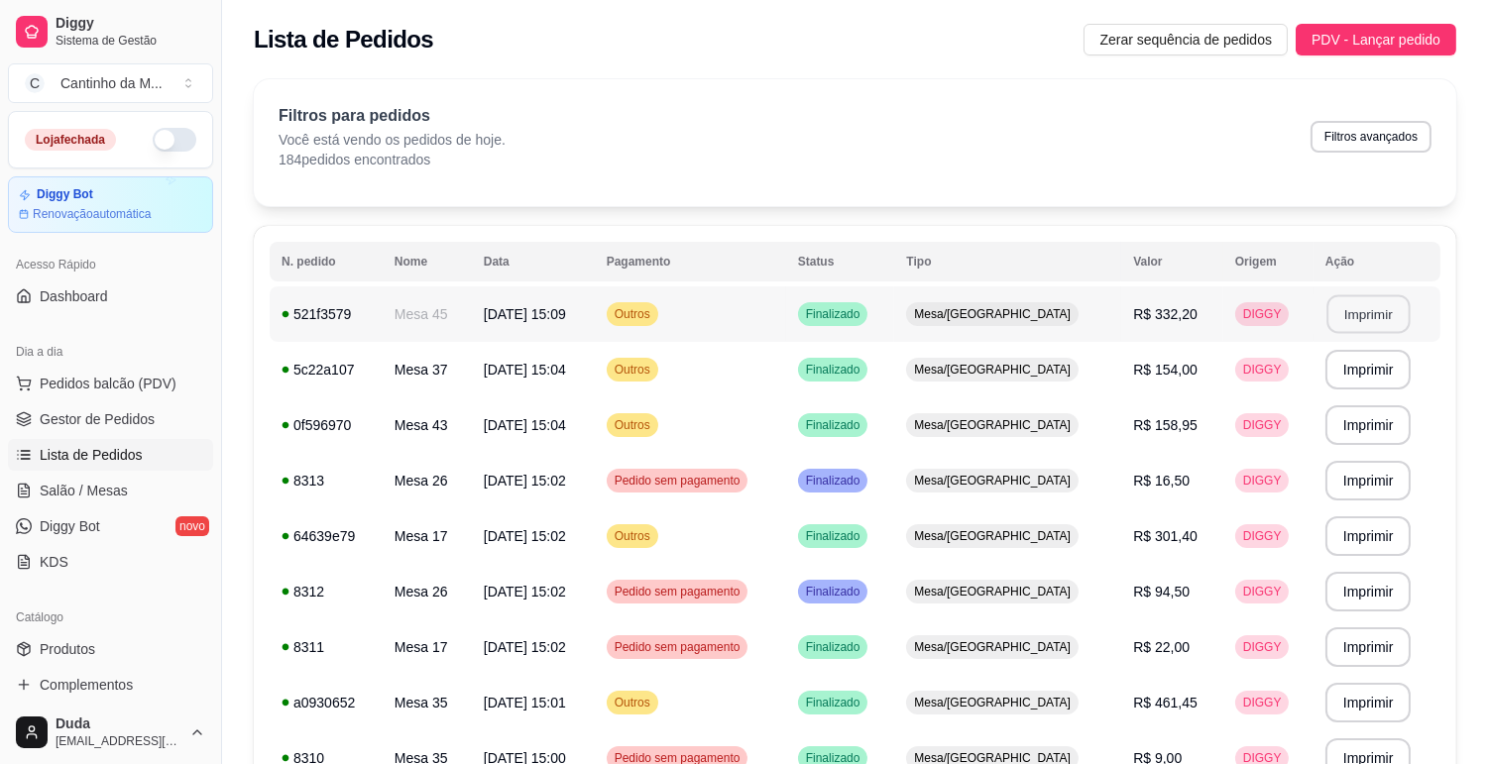
click at [1341, 310] on button "Imprimir" at bounding box center [1367, 314] width 83 height 39
drag, startPoint x: 120, startPoint y: 427, endPoint x: 110, endPoint y: 422, distance: 11.1
click at [119, 426] on span "Gestor de Pedidos" at bounding box center [97, 419] width 115 height 20
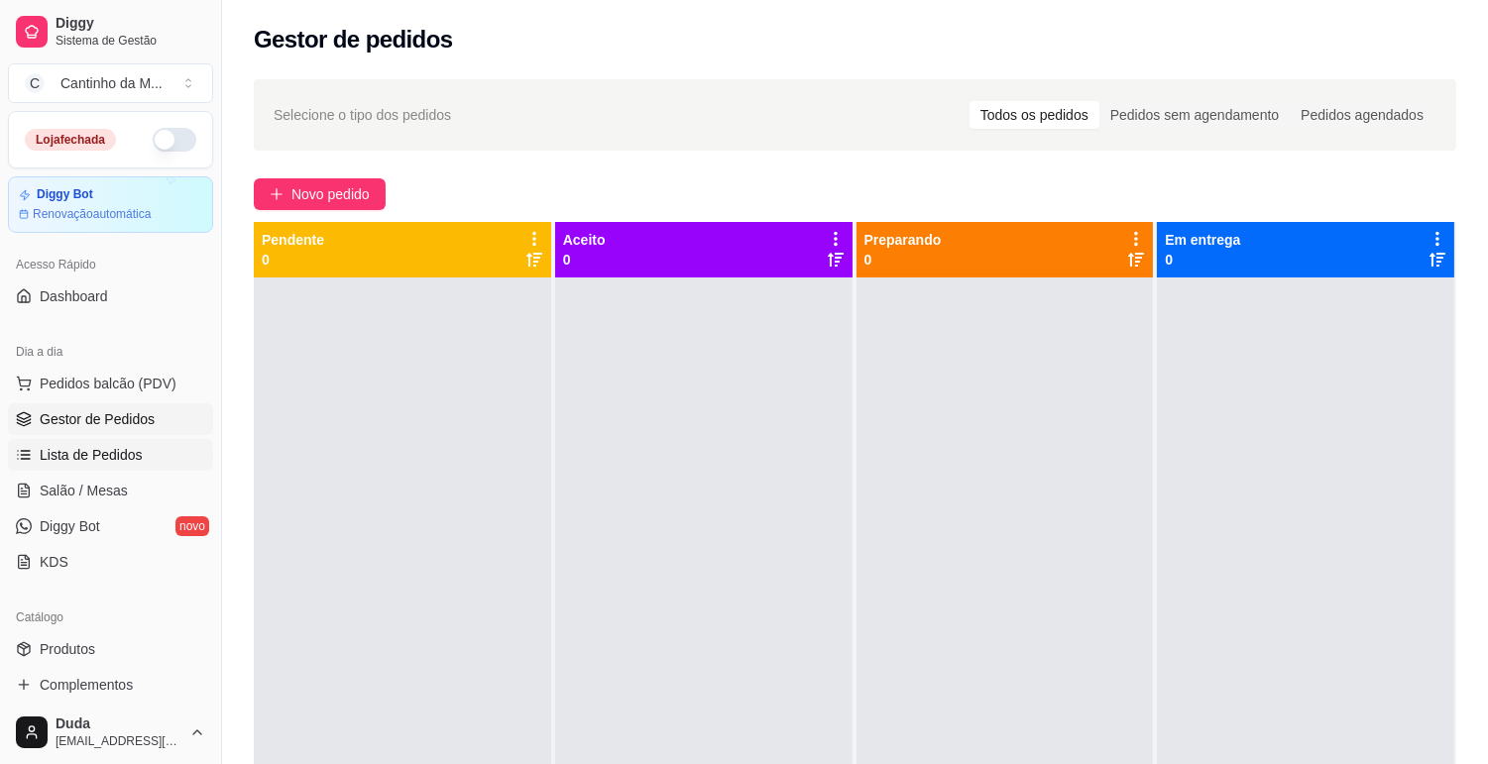
click at [90, 457] on span "Lista de Pedidos" at bounding box center [91, 455] width 103 height 20
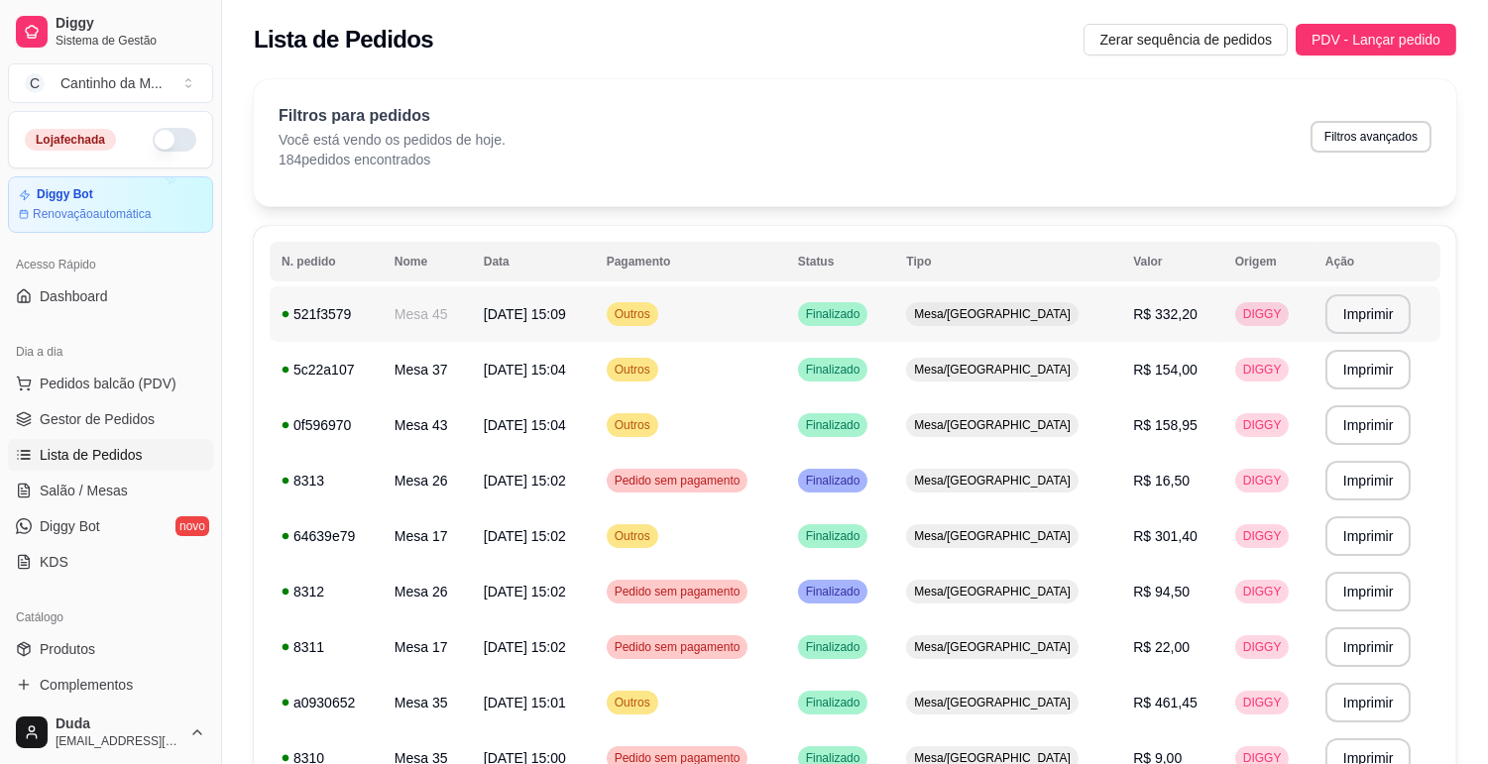
click at [755, 291] on td "Outros" at bounding box center [690, 314] width 191 height 56
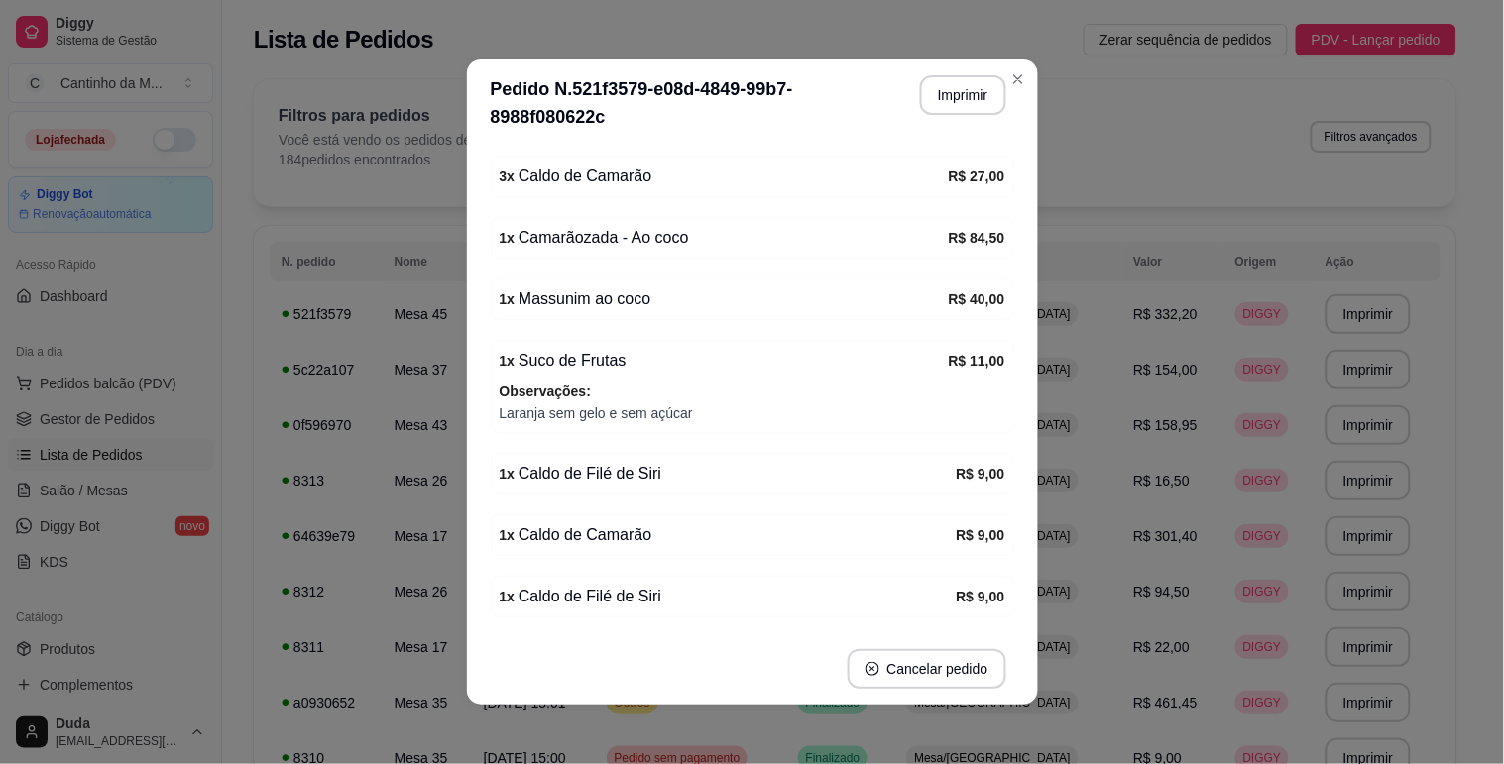
scroll to position [547, 0]
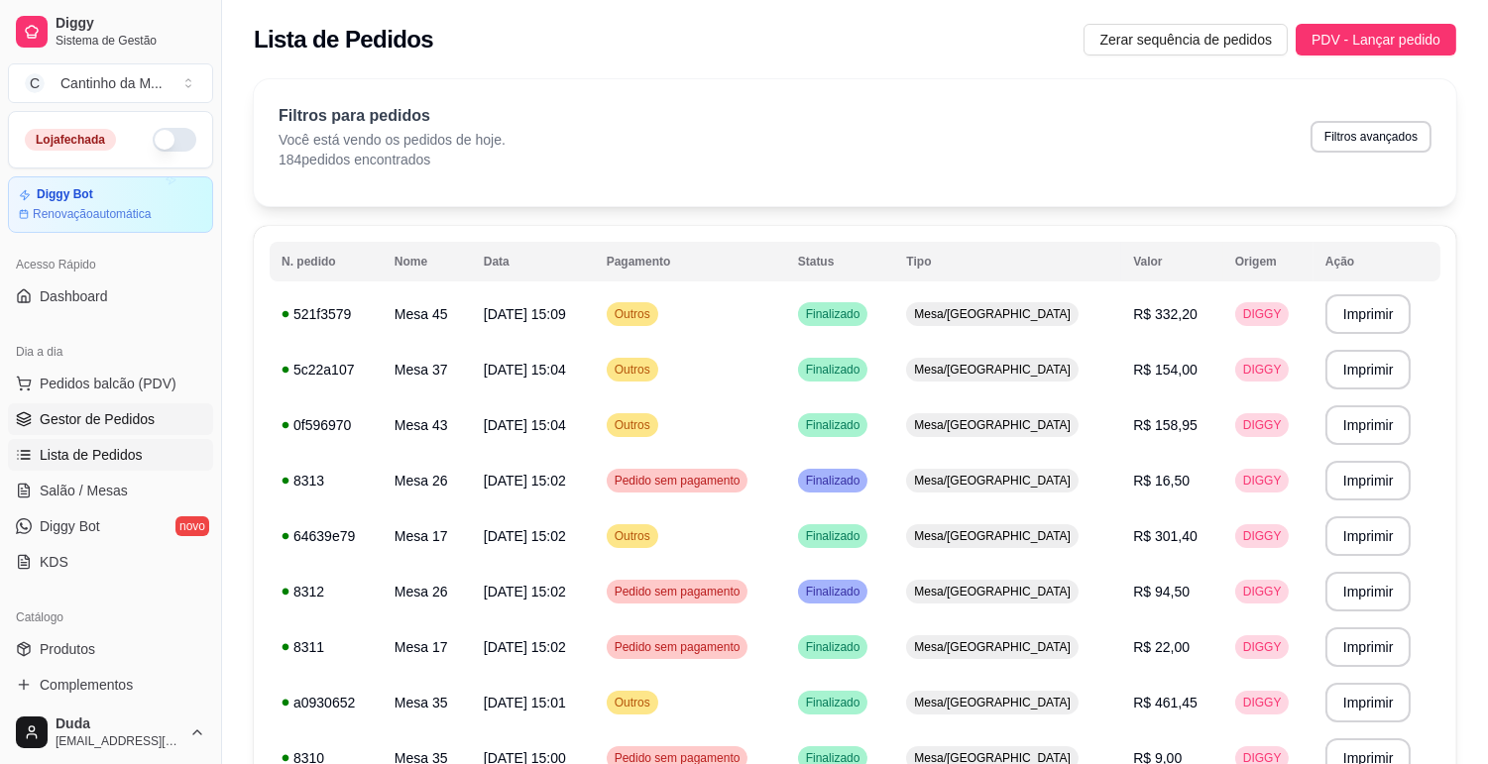
click at [163, 404] on link "Gestor de Pedidos" at bounding box center [110, 419] width 205 height 32
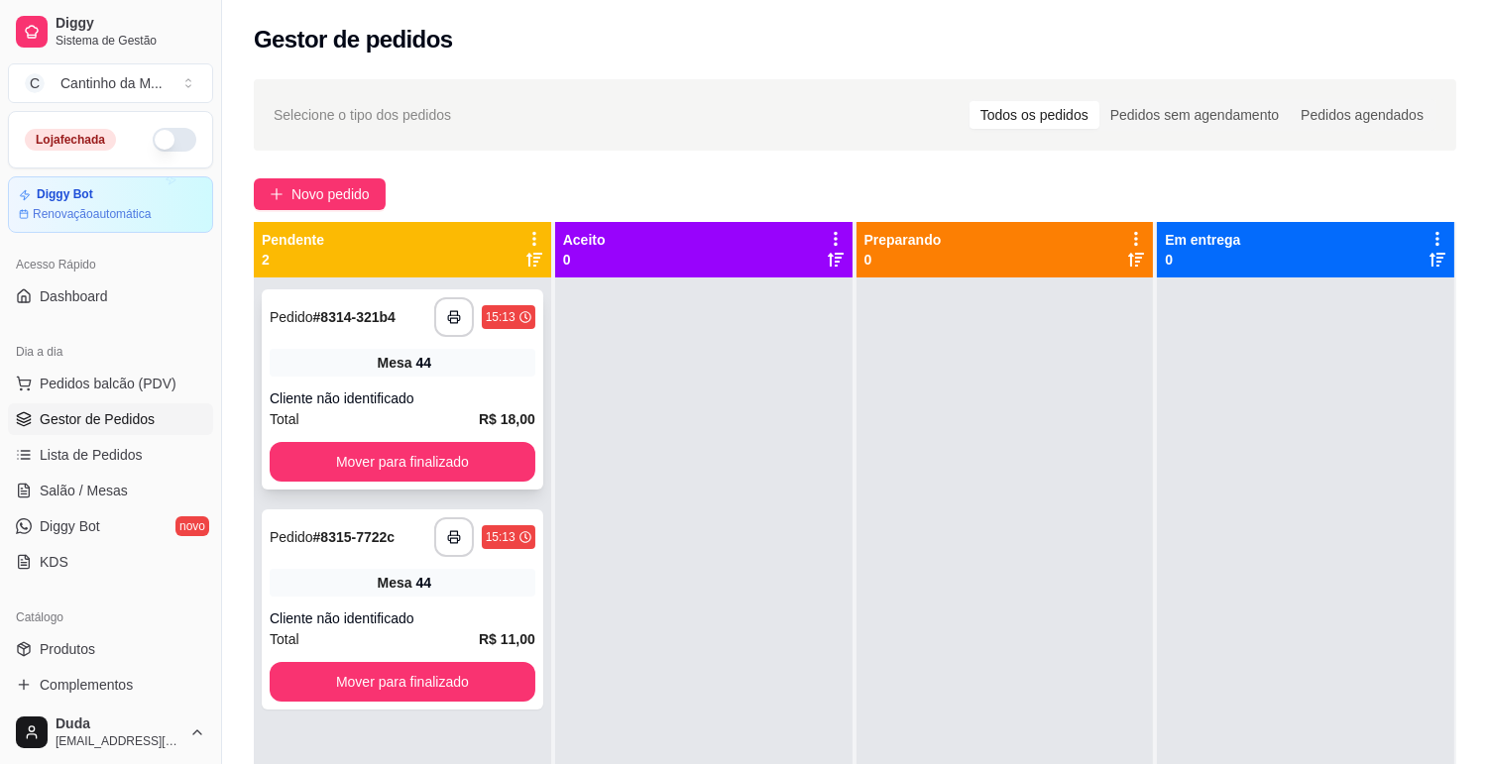
click at [297, 369] on div "Mesa 44" at bounding box center [403, 363] width 266 height 28
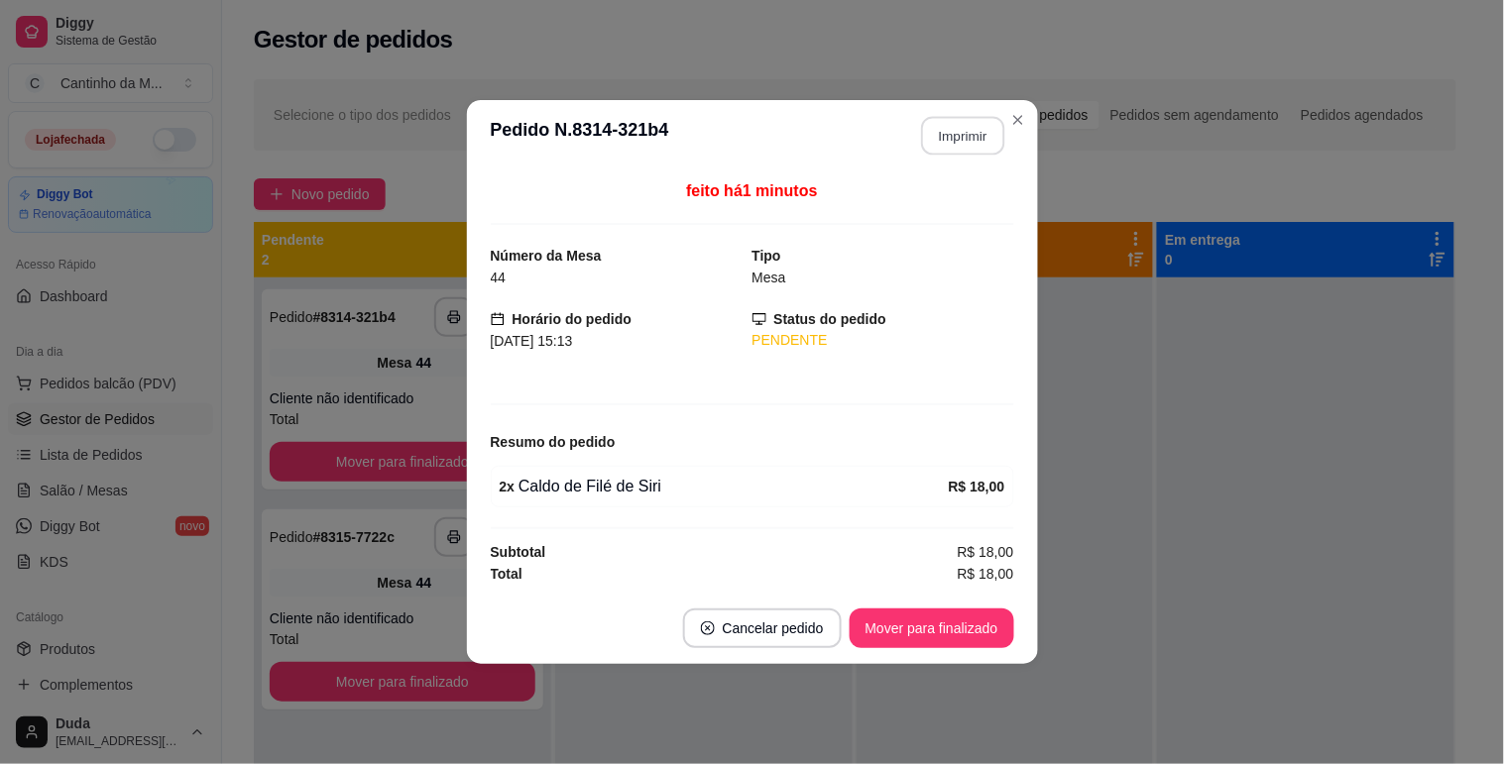
click at [958, 143] on button "Imprimir" at bounding box center [962, 136] width 83 height 39
click at [956, 626] on button "Mover para finalizado" at bounding box center [932, 629] width 165 height 40
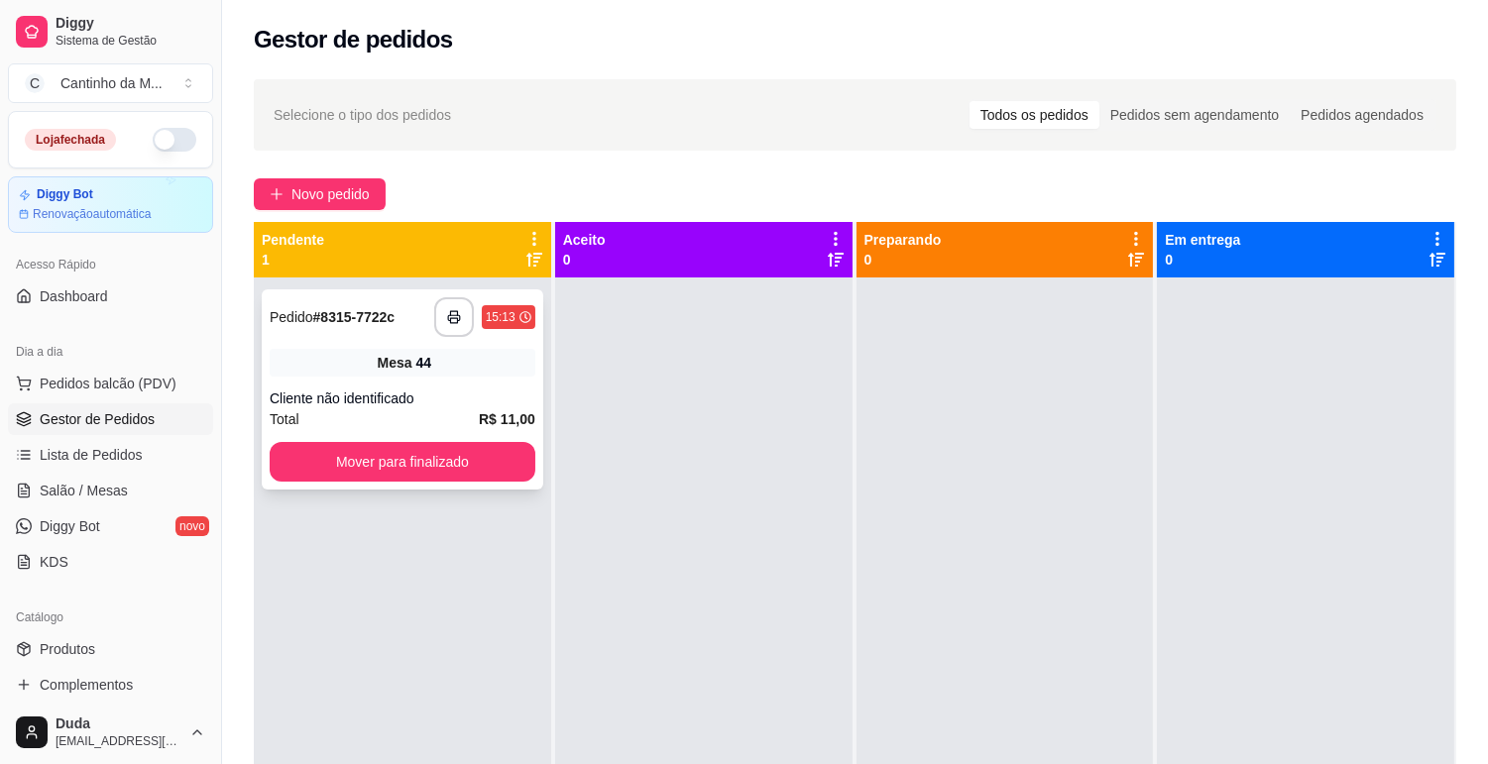
drag, startPoint x: 453, startPoint y: 394, endPoint x: 463, endPoint y: 406, distance: 16.3
click at [463, 406] on div "Cliente não identificado" at bounding box center [403, 399] width 266 height 20
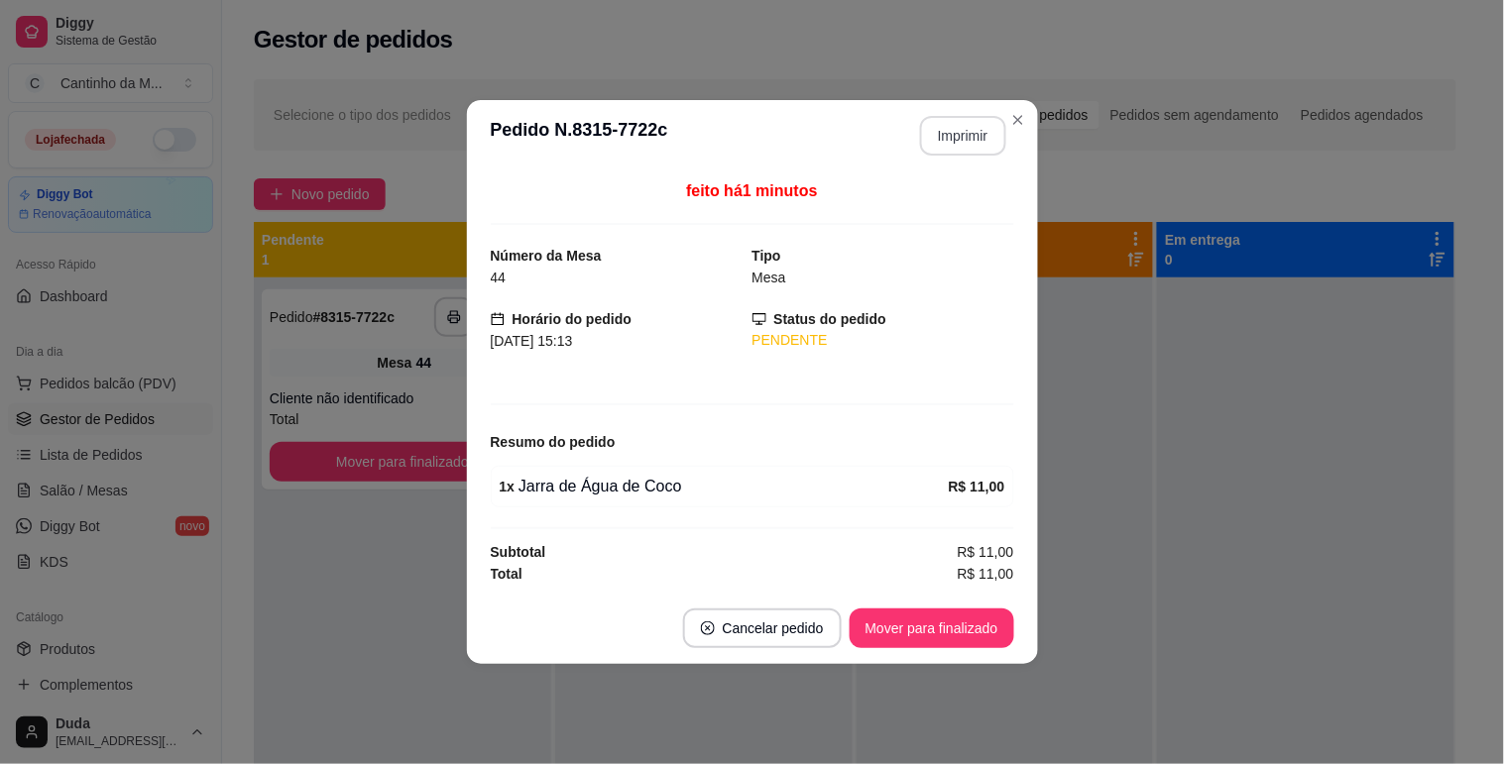
click at [975, 129] on button "Imprimir" at bounding box center [963, 136] width 86 height 40
click at [972, 622] on button "Mover para finalizado" at bounding box center [932, 629] width 165 height 40
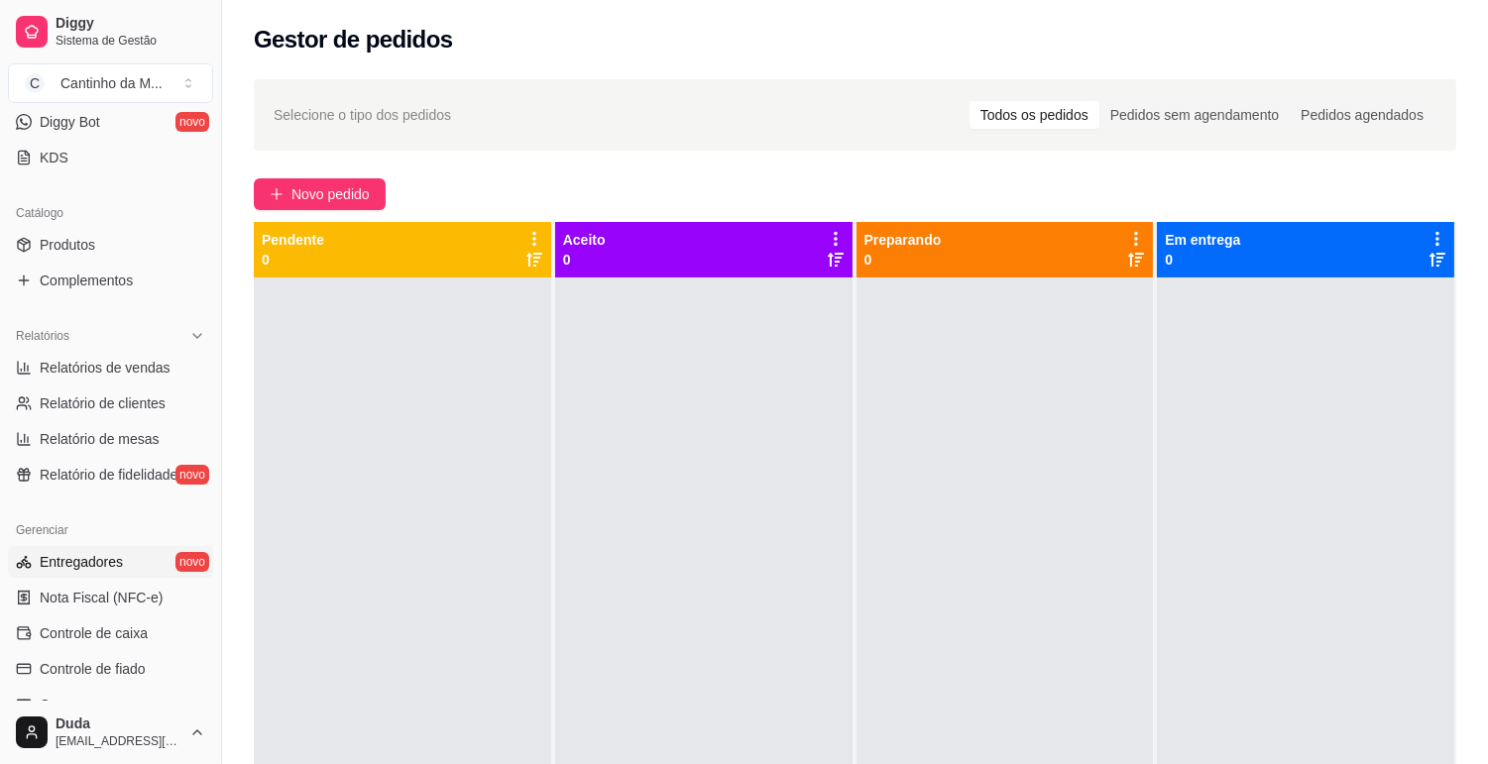
scroll to position [440, 0]
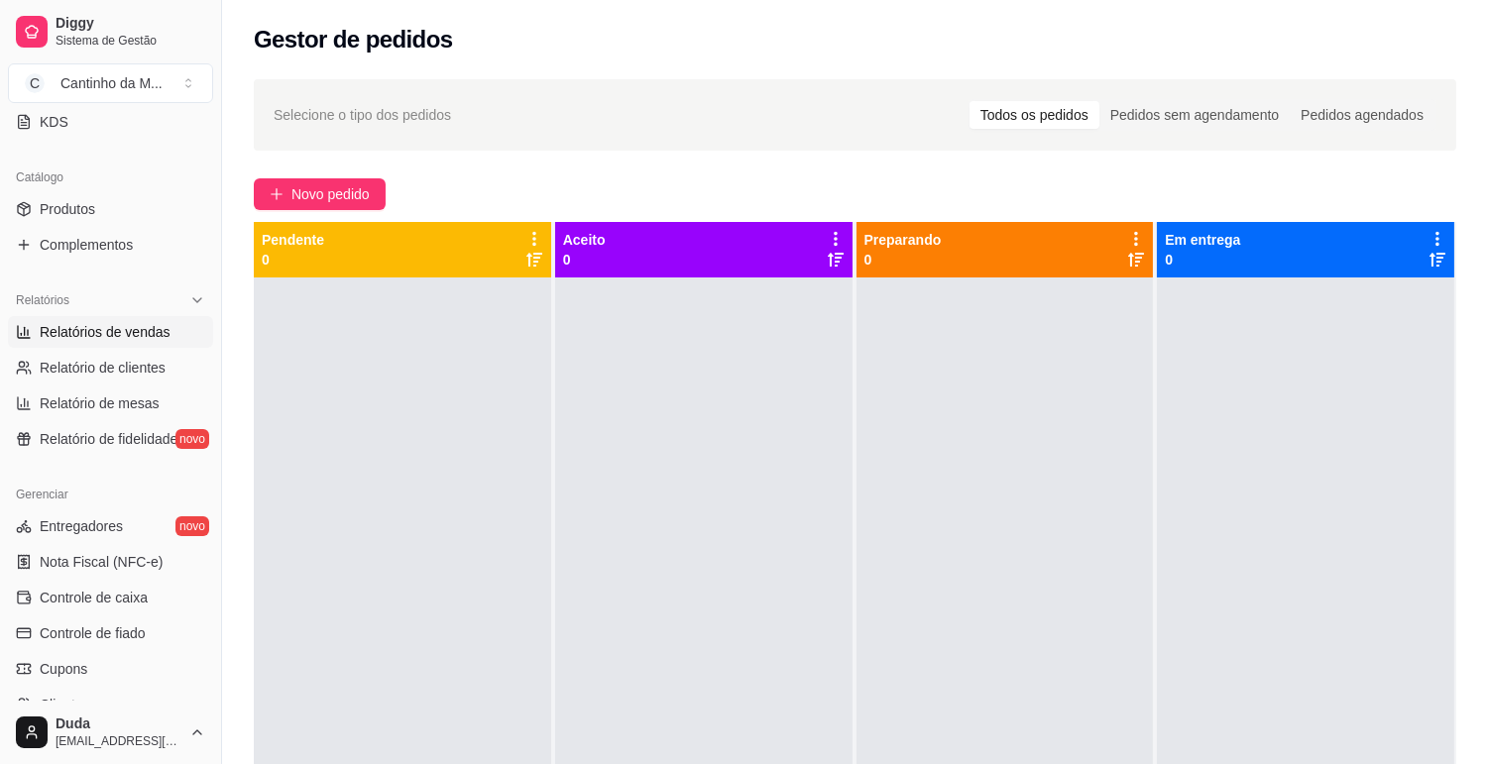
click at [112, 334] on span "Relatórios de vendas" at bounding box center [105, 332] width 131 height 20
select select "ALL"
select select "0"
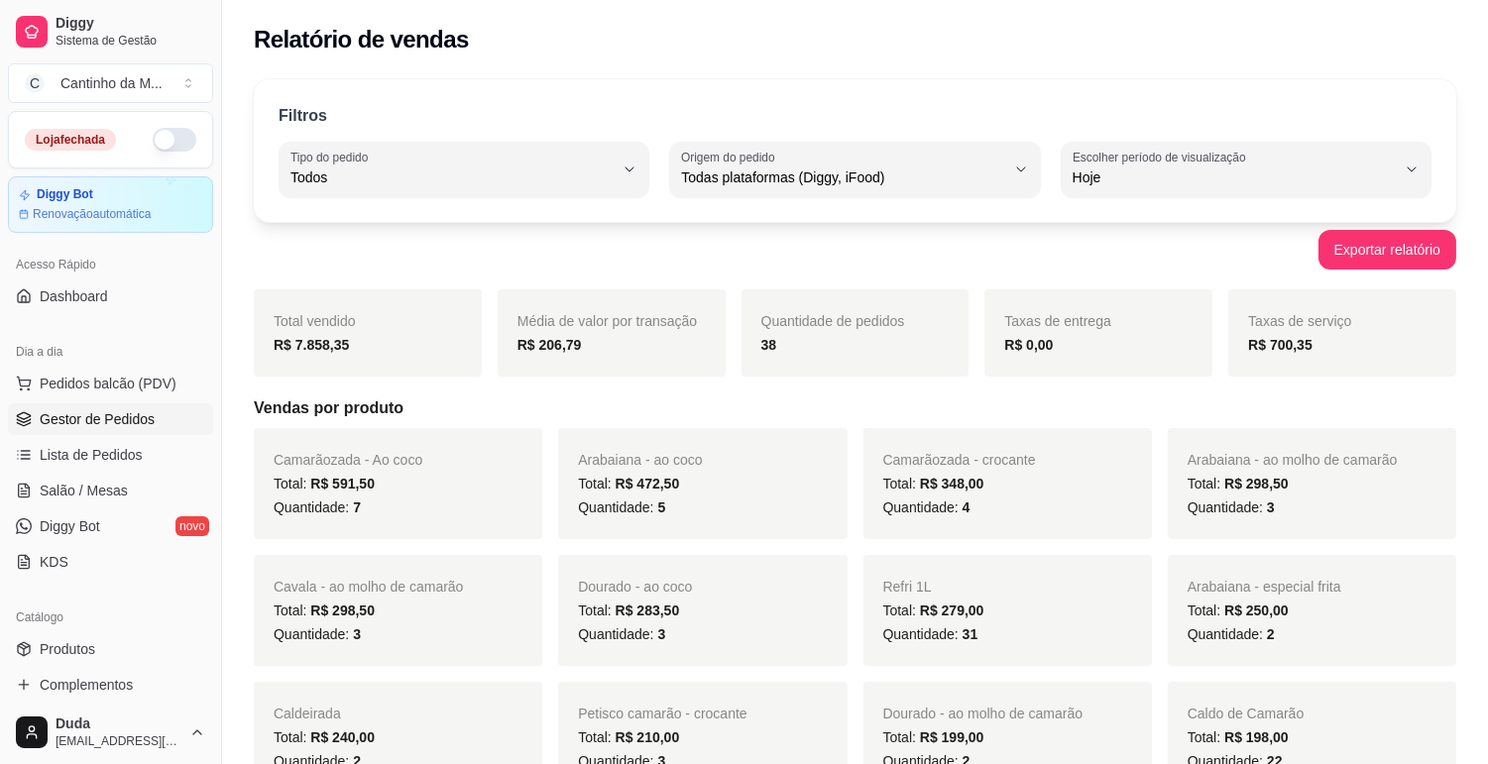
click at [69, 407] on link "Gestor de Pedidos" at bounding box center [110, 419] width 205 height 32
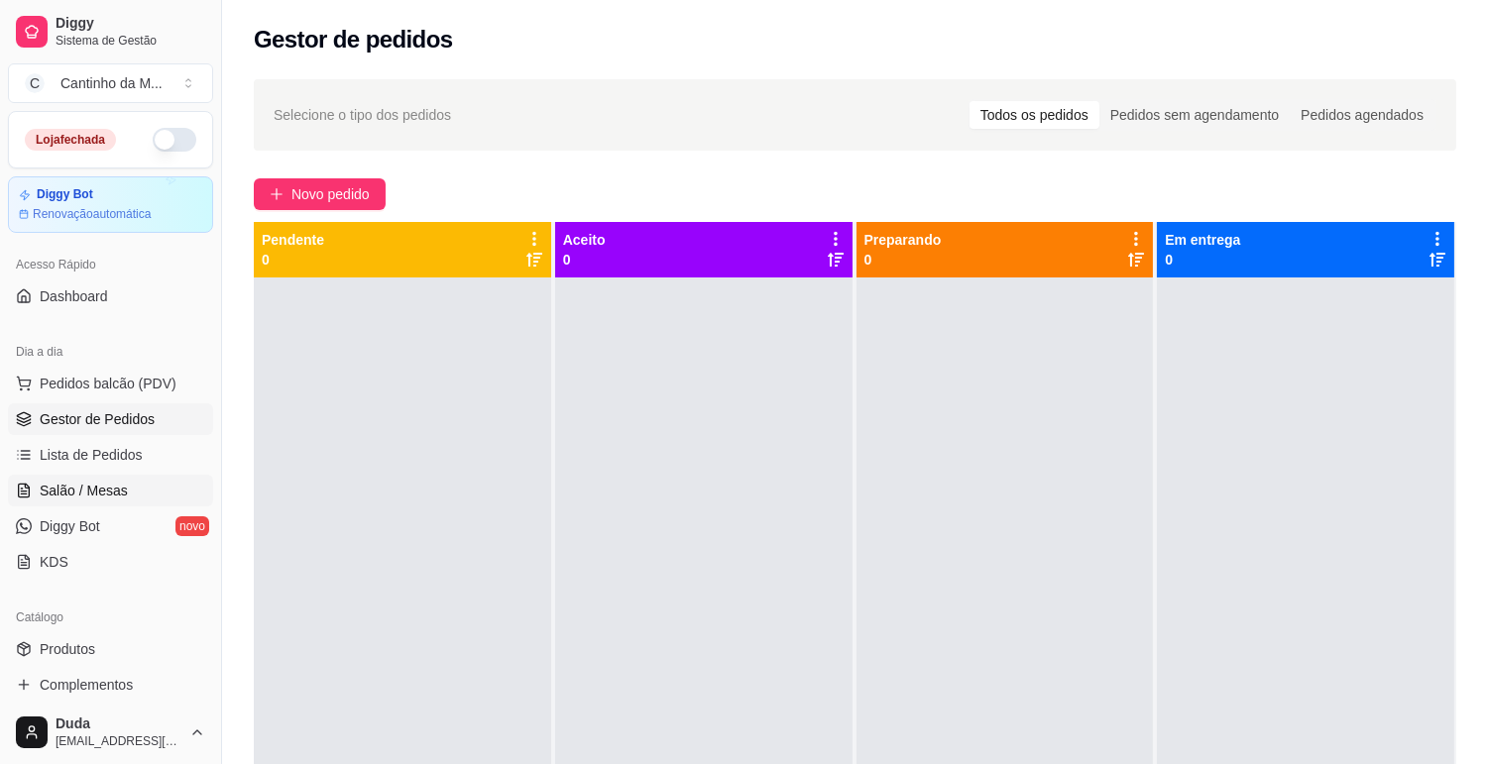
click at [94, 481] on span "Salão / Mesas" at bounding box center [84, 491] width 88 height 20
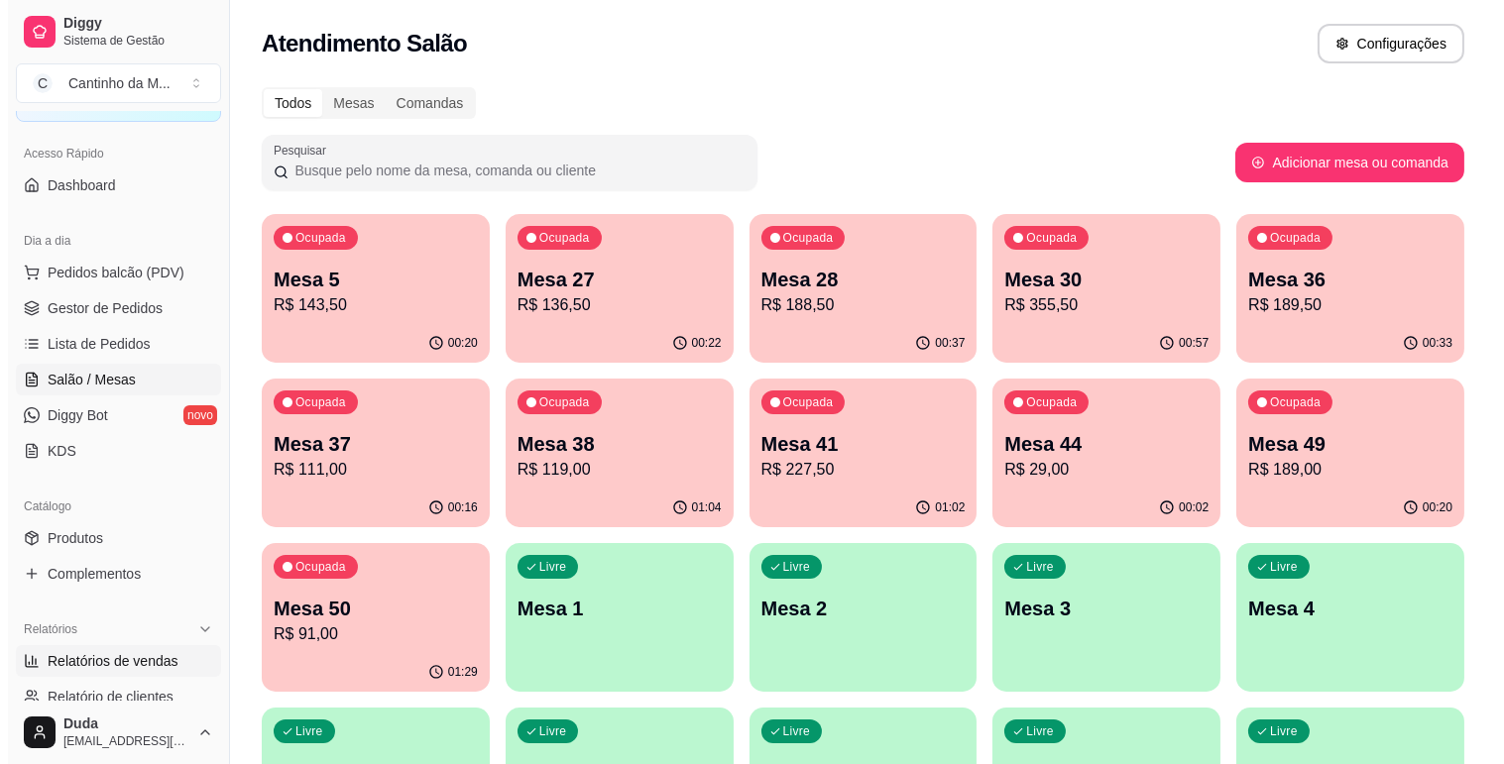
scroll to position [220, 0]
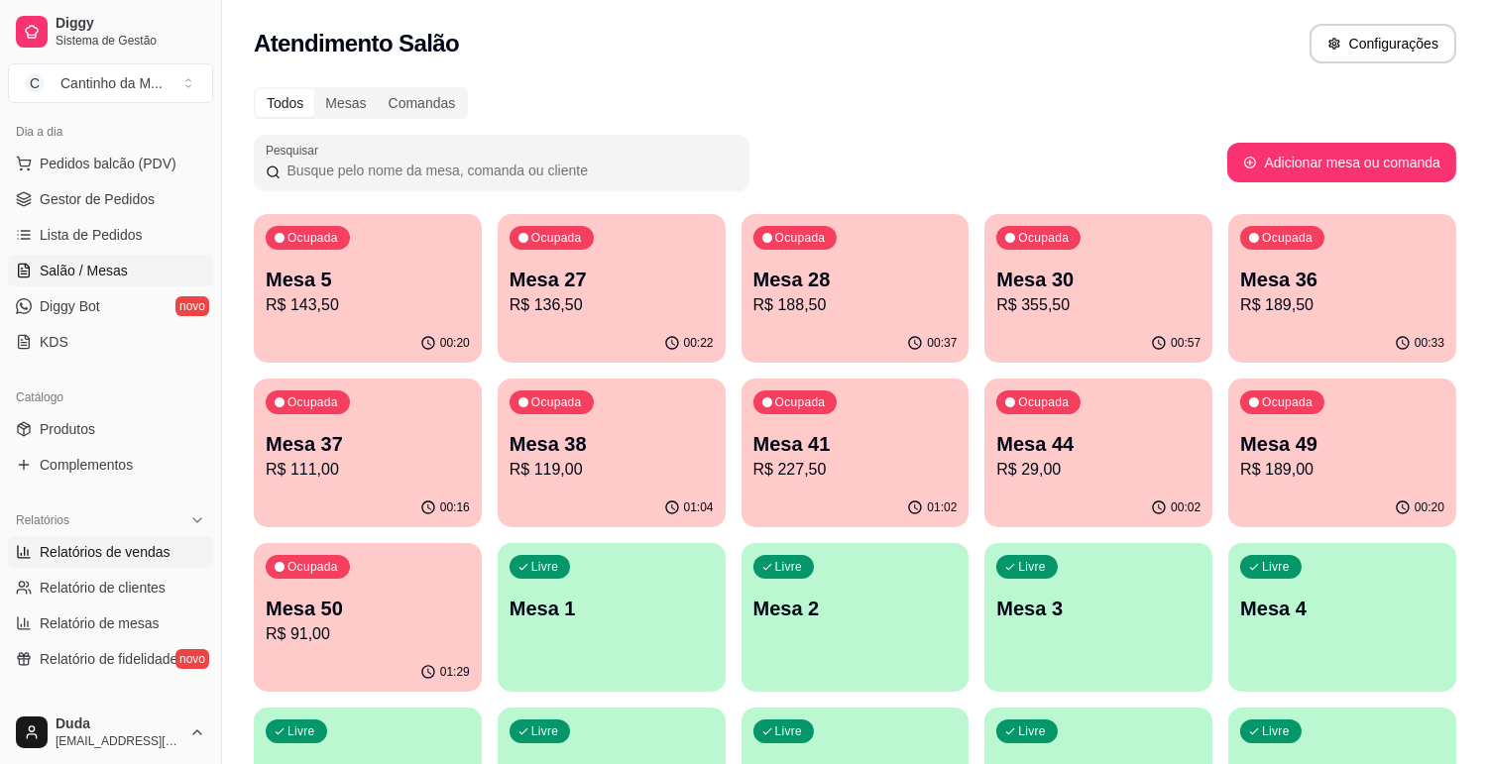
click at [94, 553] on span "Relatórios de vendas" at bounding box center [105, 552] width 131 height 20
select select "ALL"
select select "0"
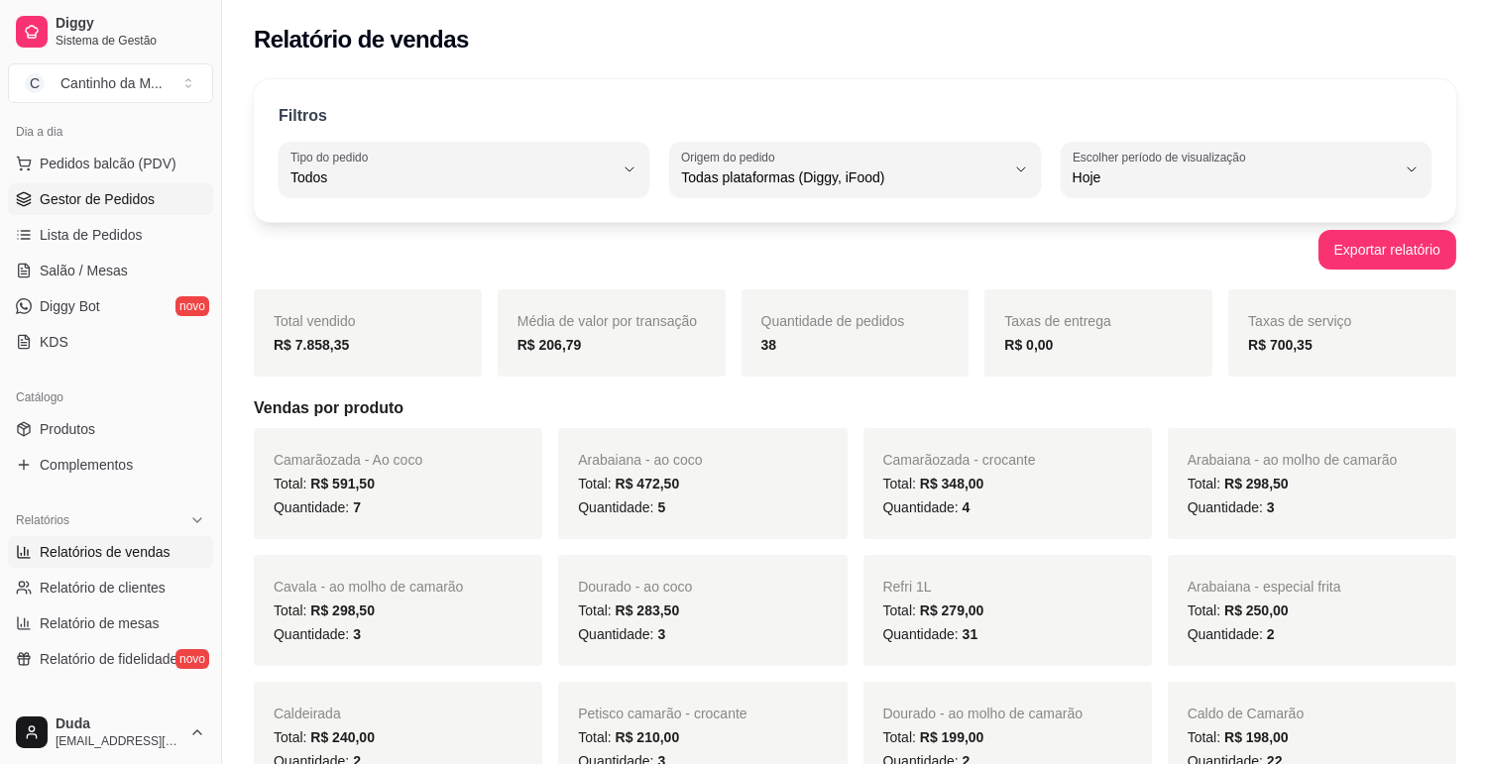
click at [99, 201] on span "Gestor de Pedidos" at bounding box center [97, 199] width 115 height 20
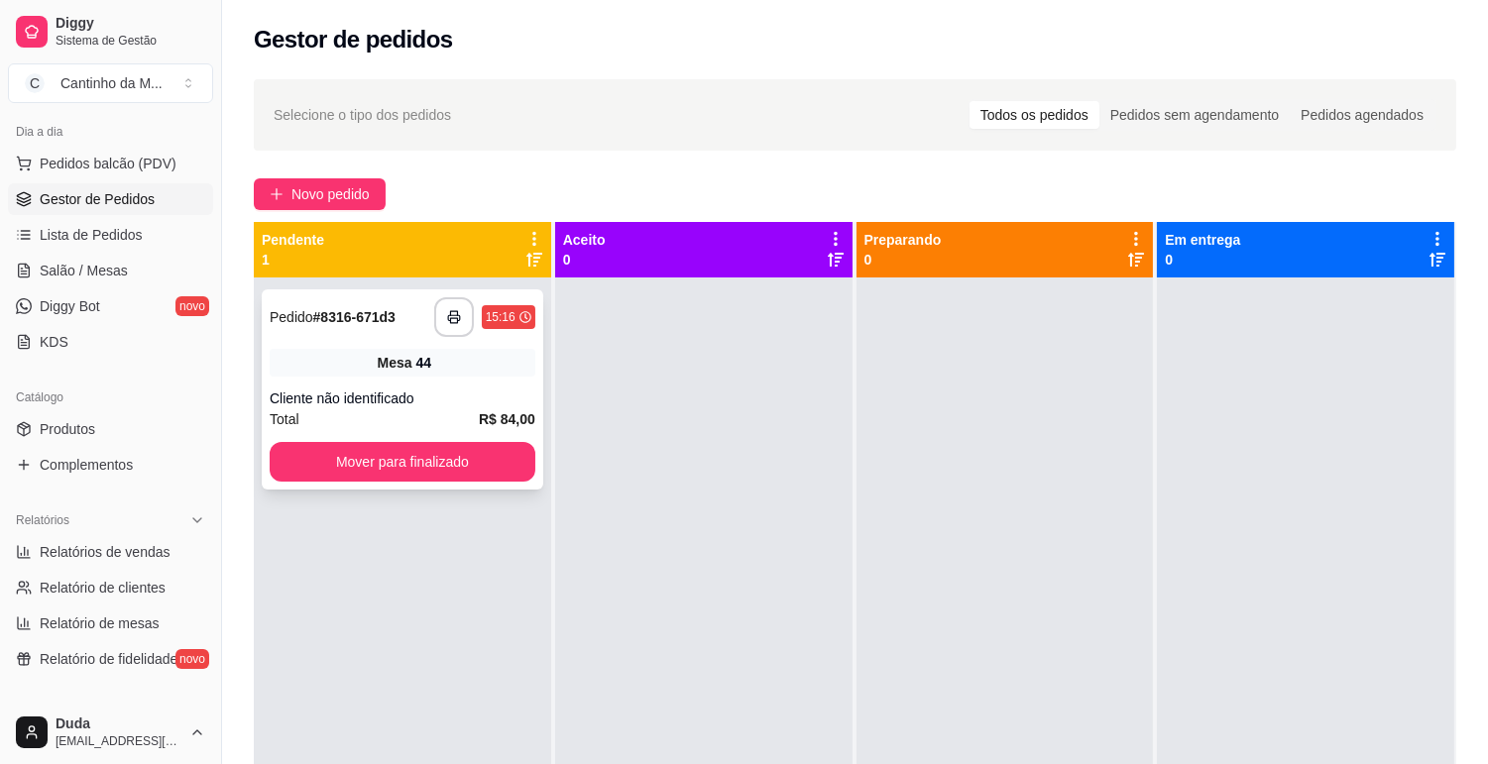
click at [340, 379] on div "**********" at bounding box center [403, 389] width 282 height 200
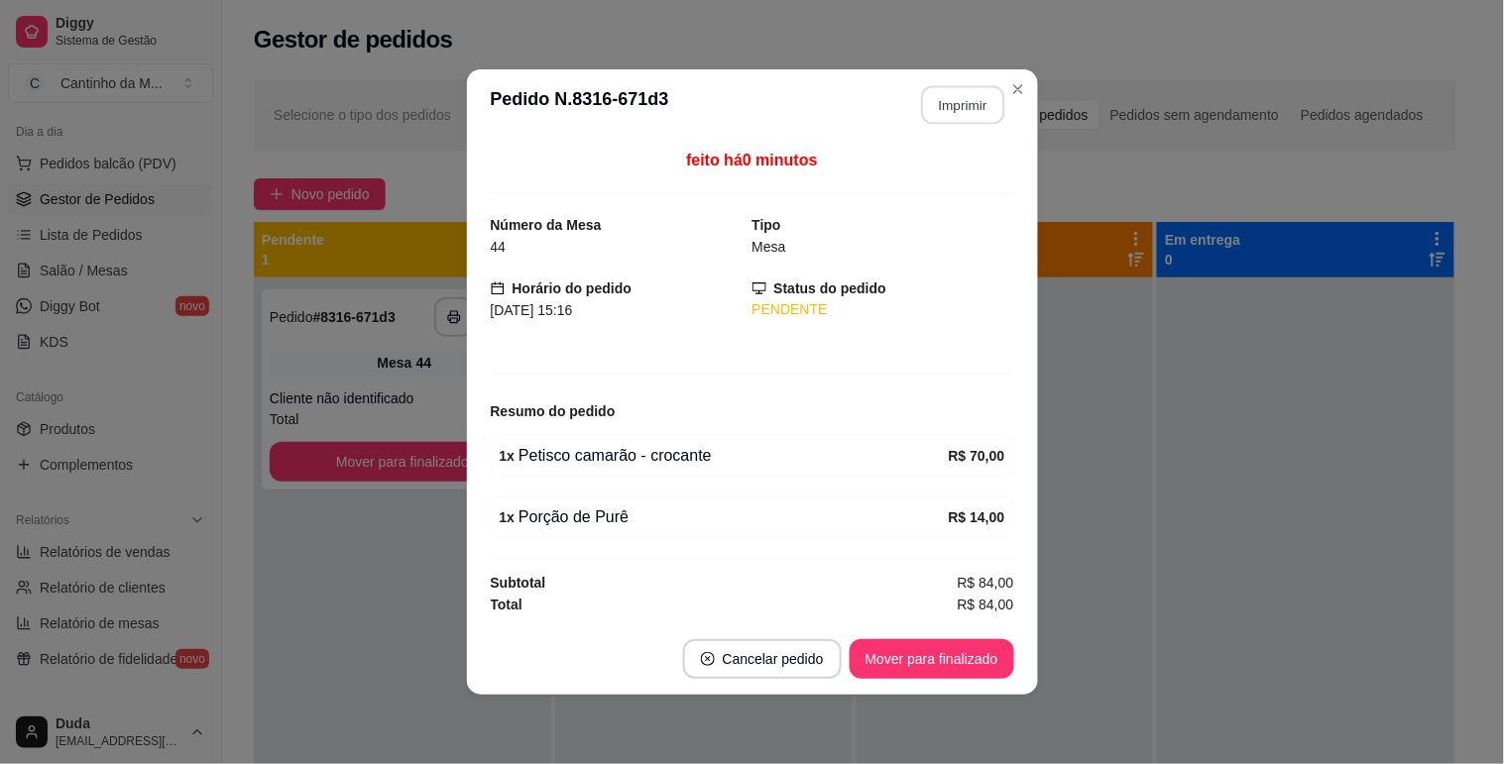
click at [930, 107] on button "Imprimir" at bounding box center [962, 105] width 83 height 39
click at [960, 660] on button "Mover para finalizado" at bounding box center [932, 659] width 165 height 40
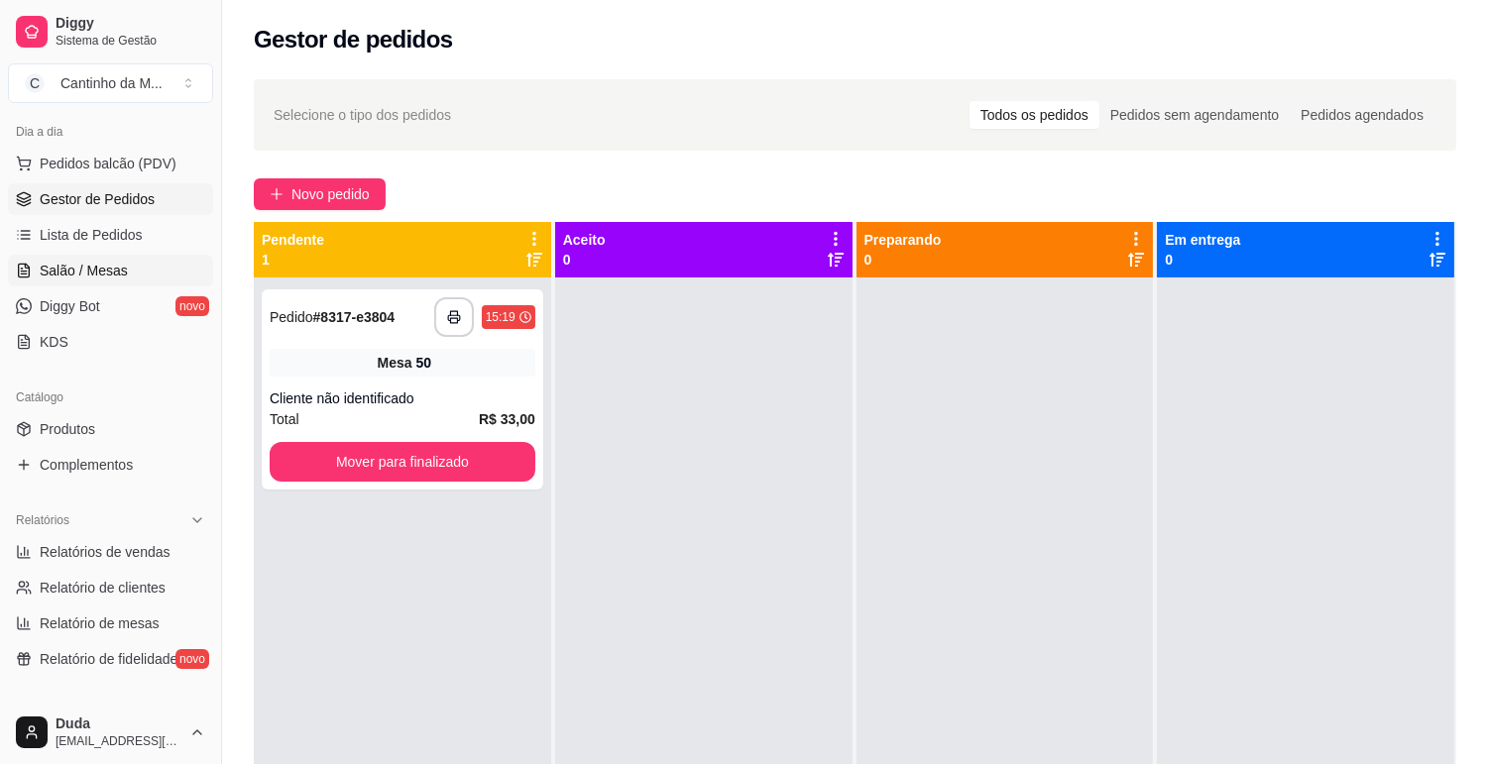
click at [89, 271] on span "Salão / Mesas" at bounding box center [84, 271] width 88 height 20
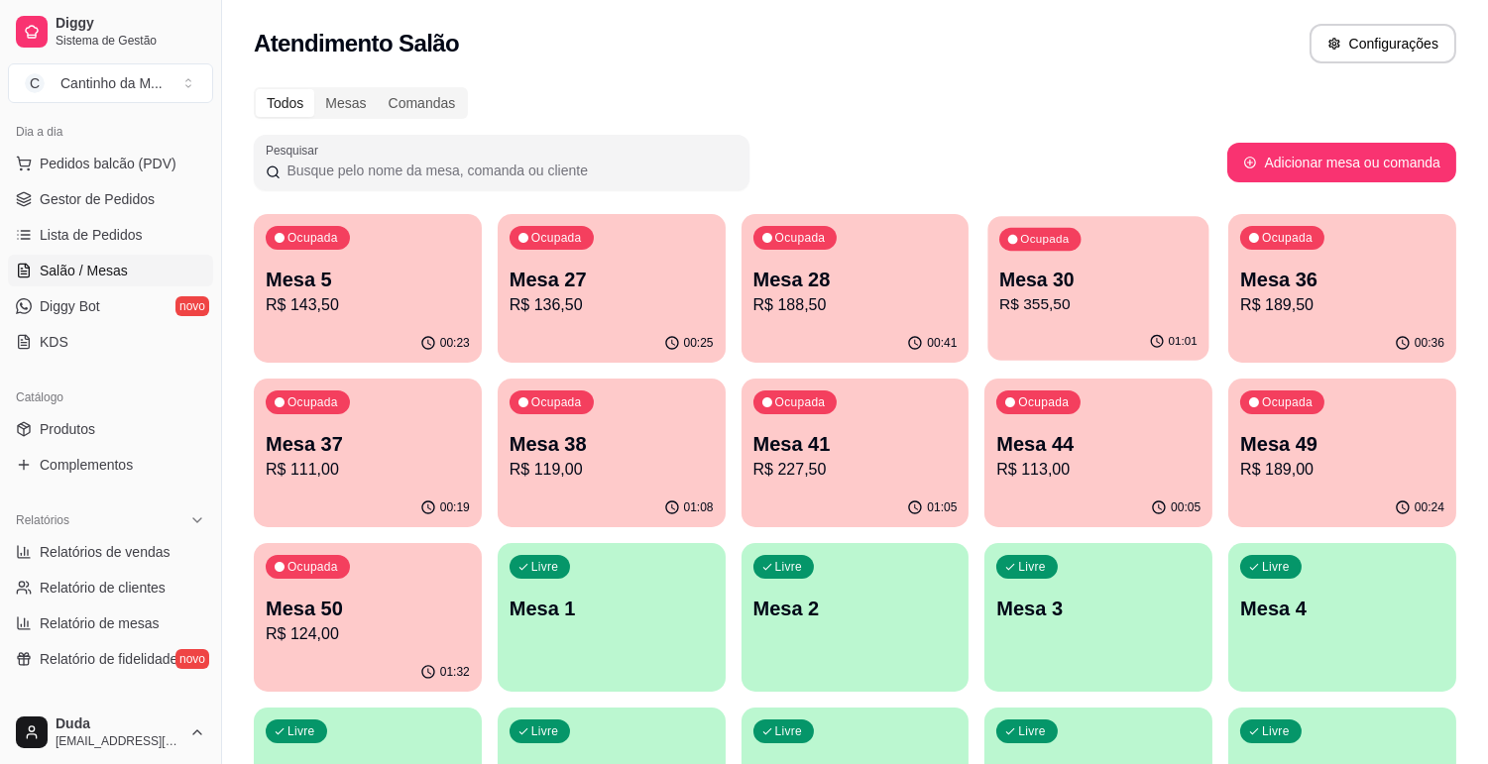
click at [1054, 335] on div "01:01" at bounding box center [1098, 342] width 221 height 38
click at [129, 199] on span "Gestor de Pedidos" at bounding box center [97, 199] width 115 height 20
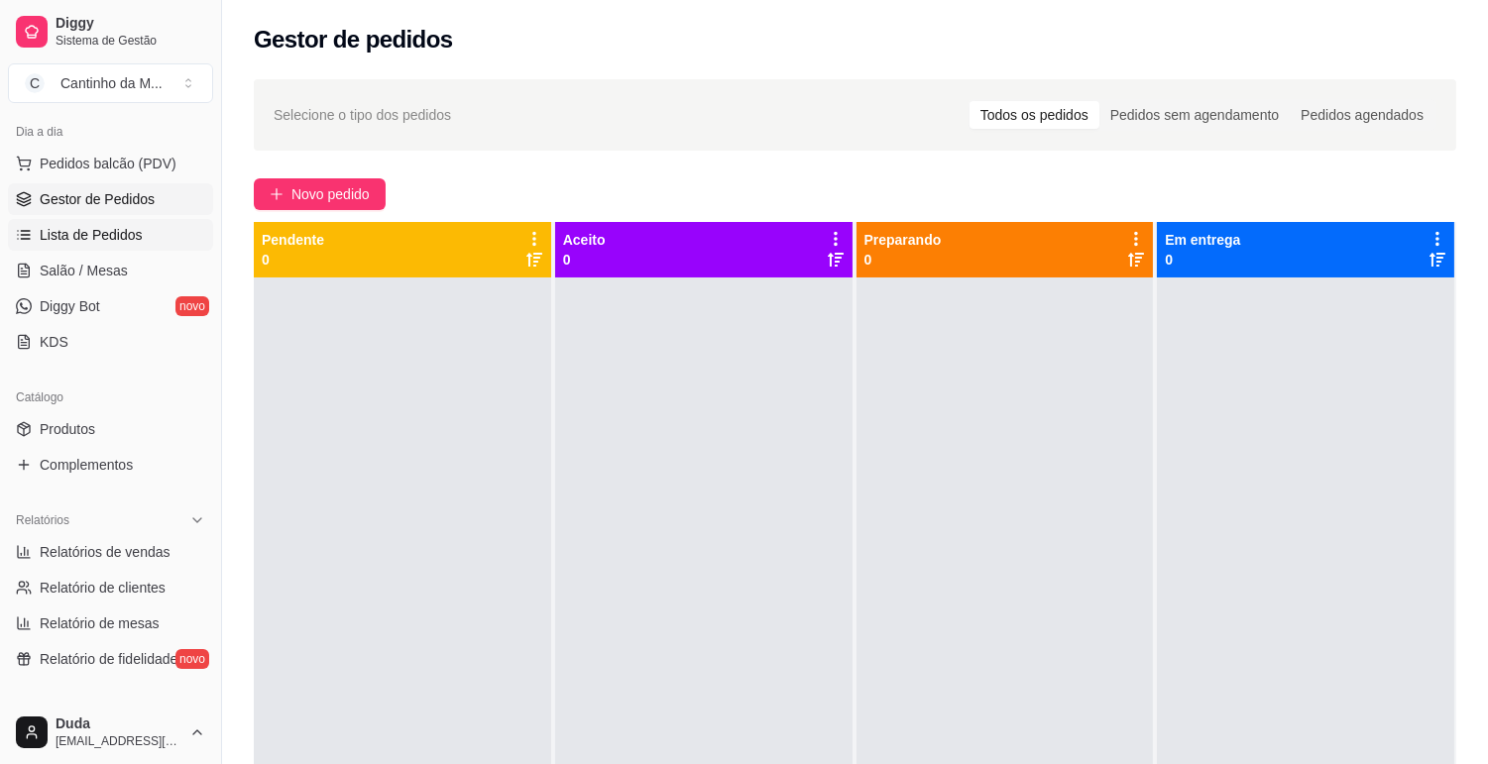
click at [99, 235] on span "Lista de Pedidos" at bounding box center [91, 235] width 103 height 20
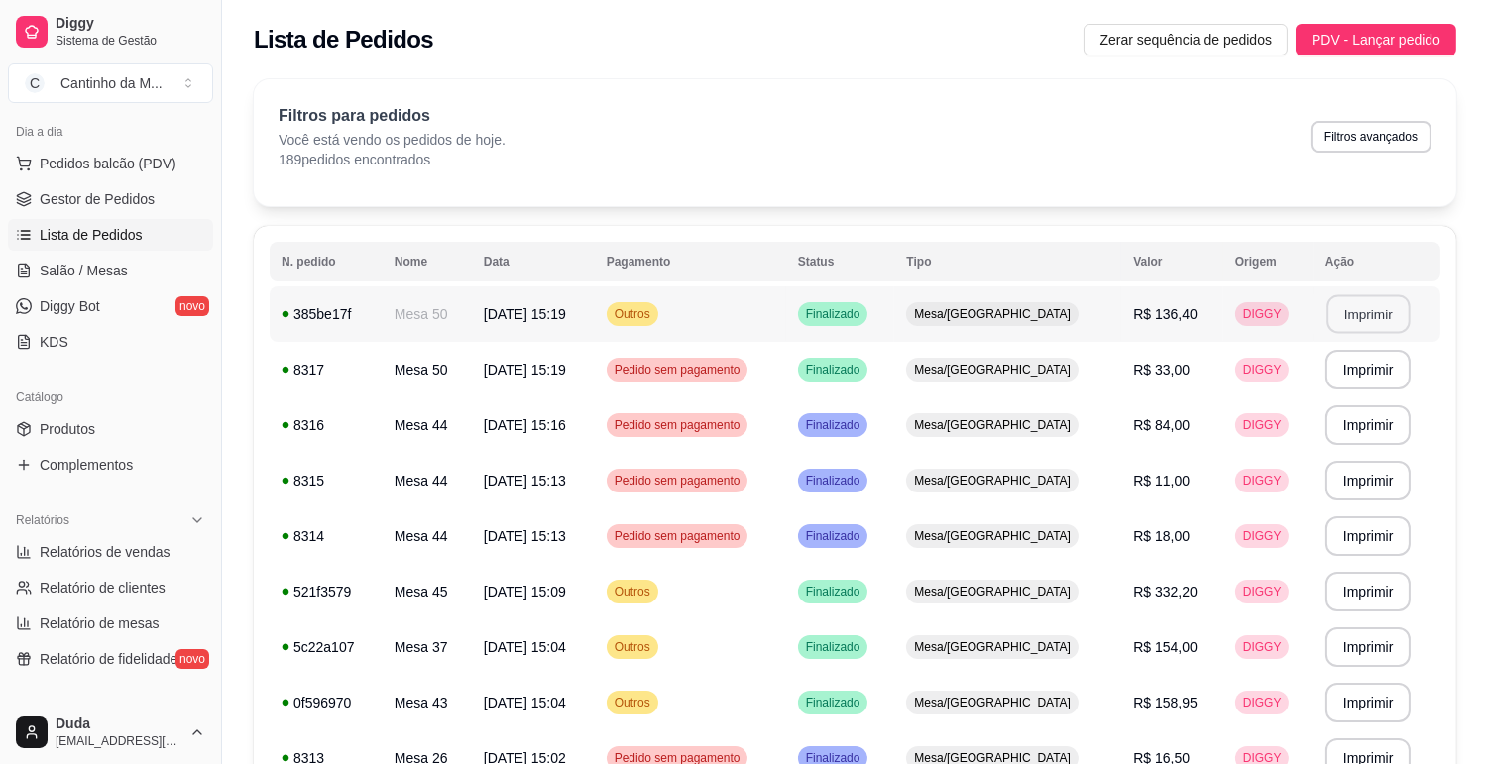
click at [1380, 309] on button "Imprimir" at bounding box center [1367, 314] width 83 height 39
click at [95, 206] on span "Gestor de Pedidos" at bounding box center [97, 199] width 115 height 20
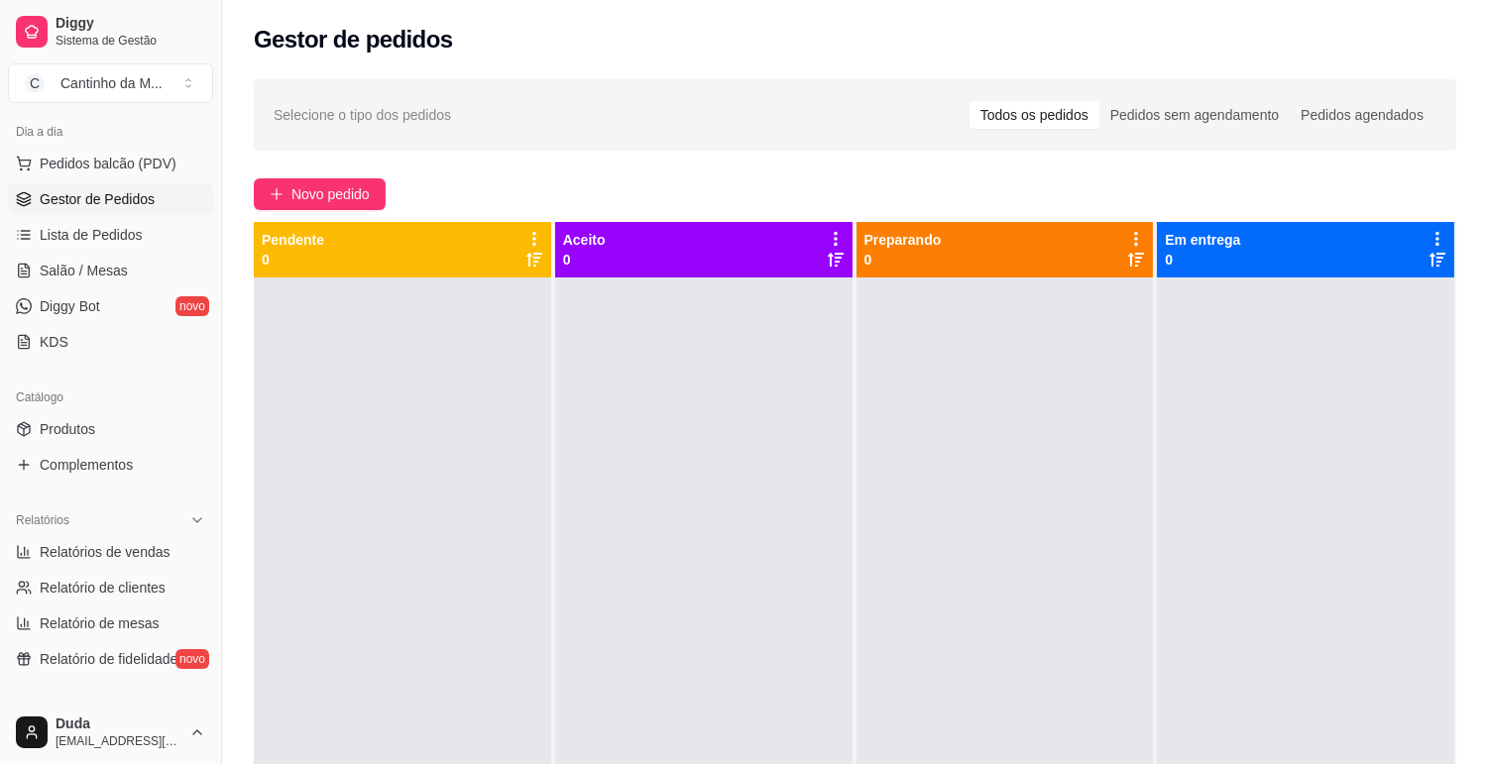
click at [115, 189] on span "Gestor de Pedidos" at bounding box center [97, 199] width 115 height 20
click at [32, 202] on link "Gestor de Pedidos" at bounding box center [110, 199] width 205 height 32
click at [122, 550] on span "Relatórios de vendas" at bounding box center [105, 552] width 131 height 20
select select "ALL"
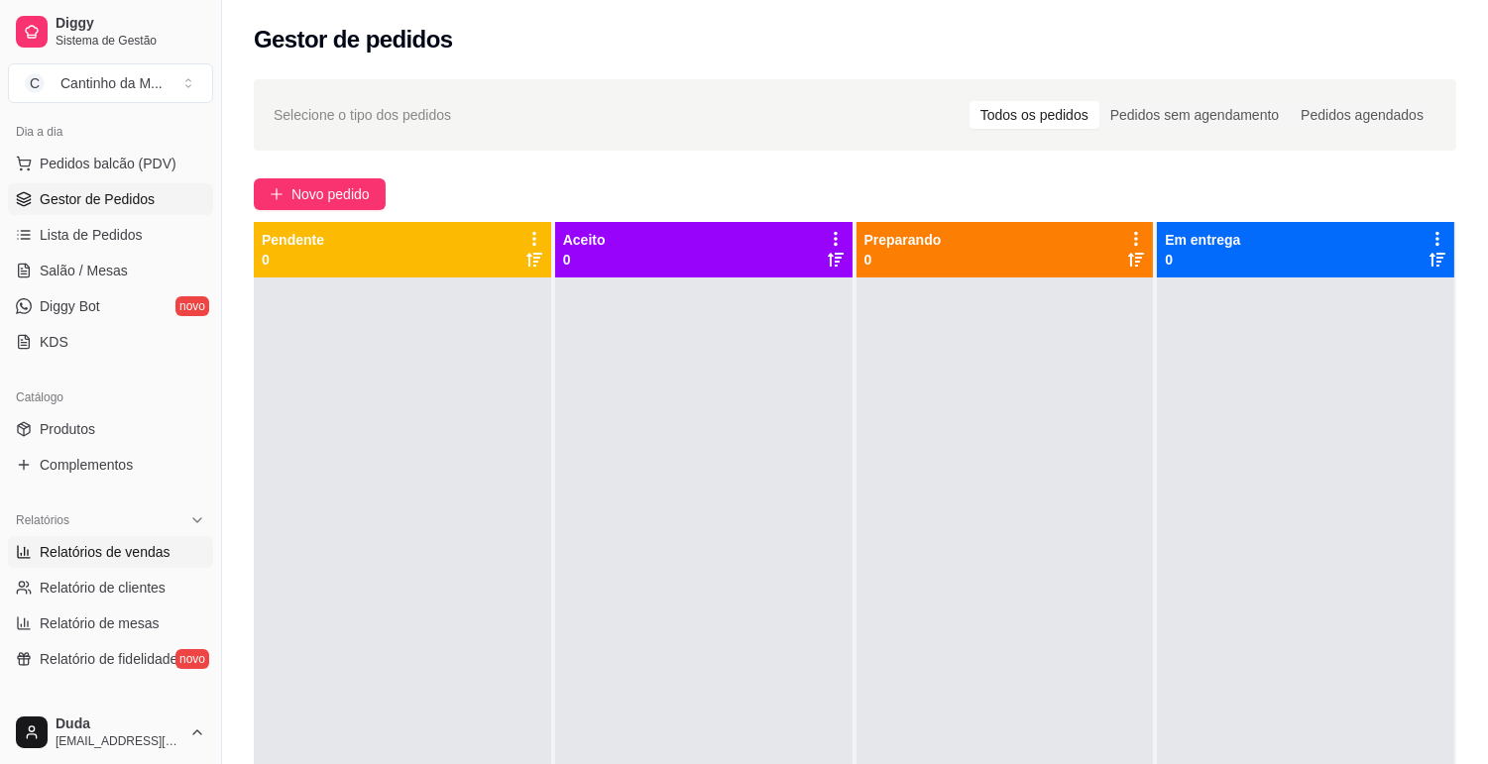
select select "0"
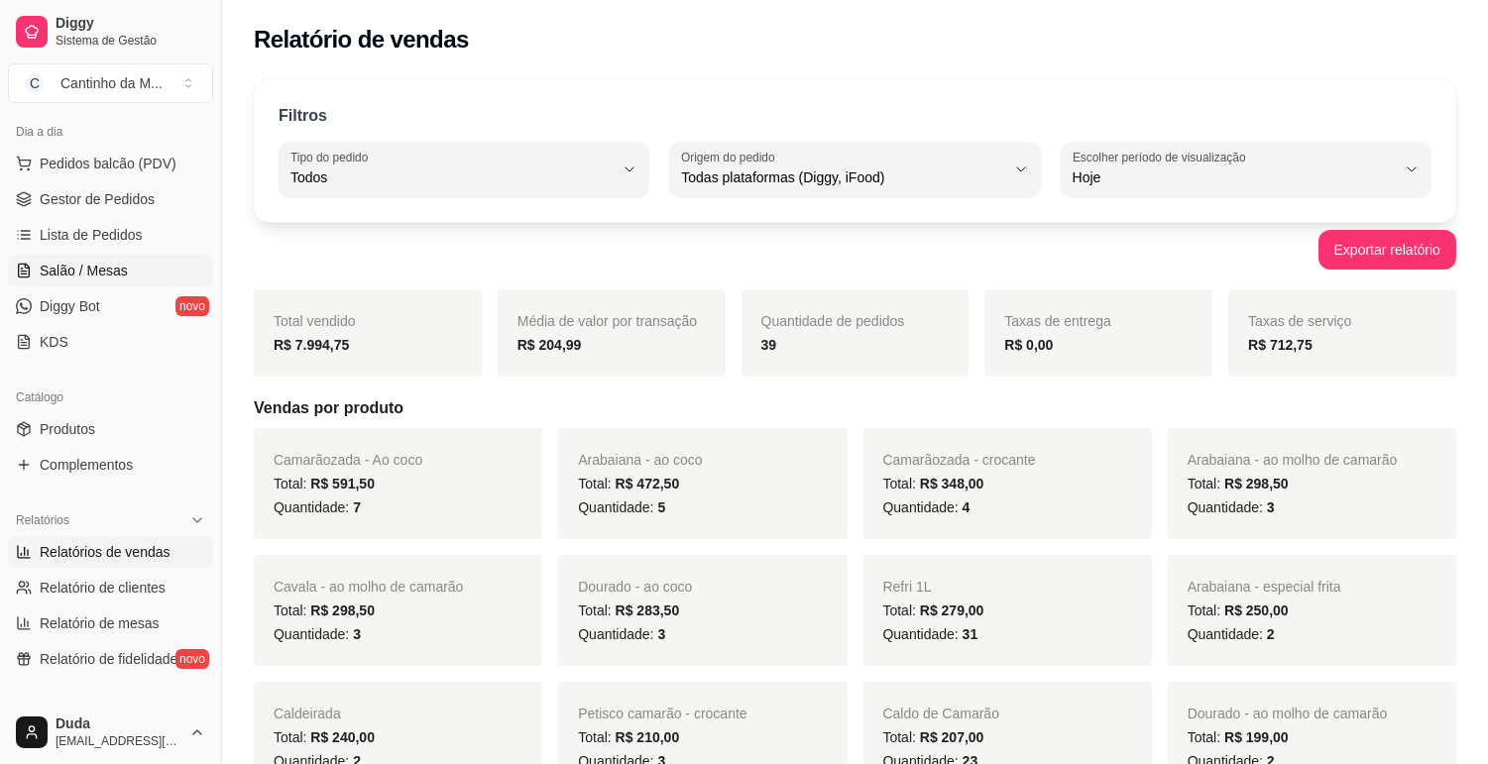
click at [109, 278] on span "Salão / Mesas" at bounding box center [84, 271] width 88 height 20
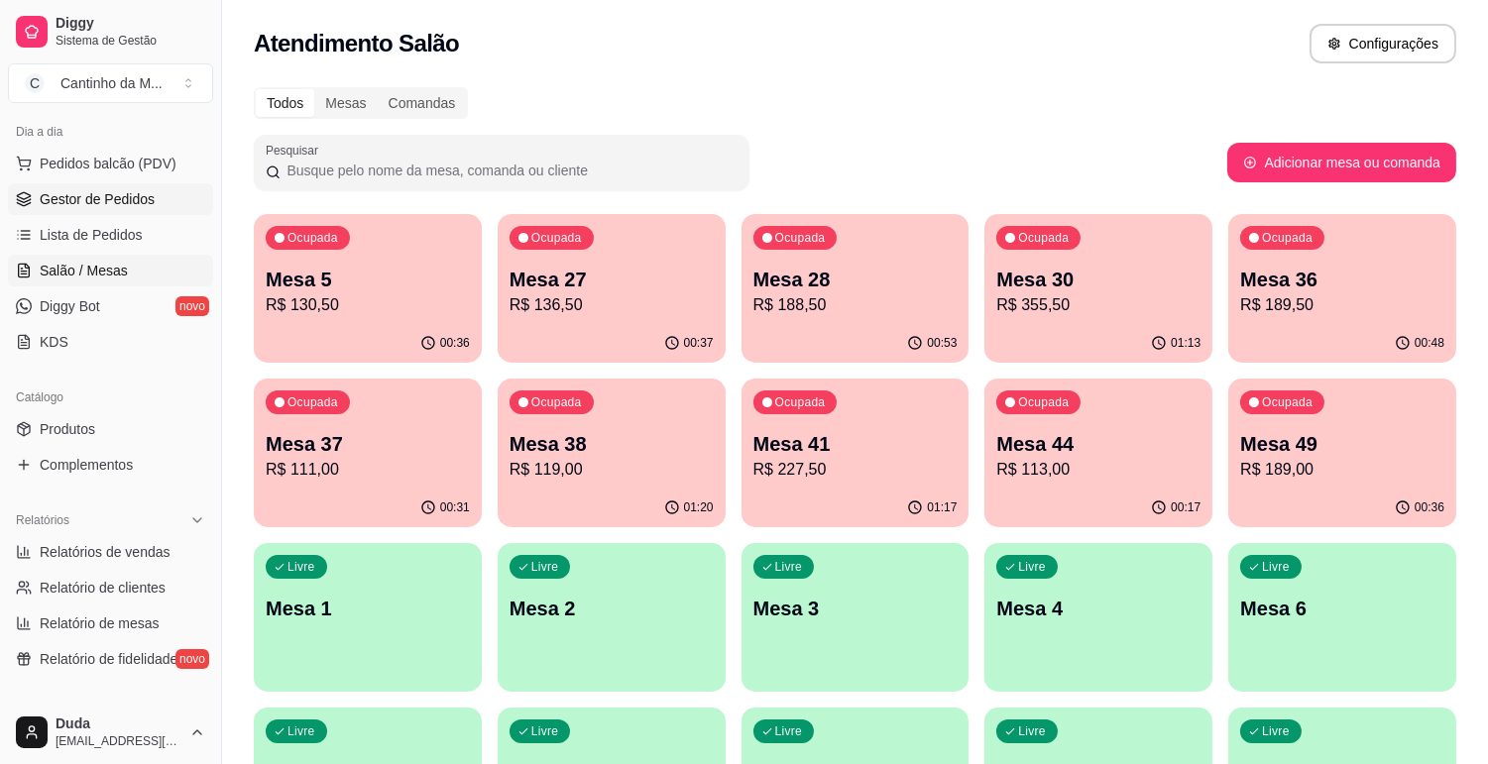
click at [110, 203] on span "Gestor de Pedidos" at bounding box center [97, 199] width 115 height 20
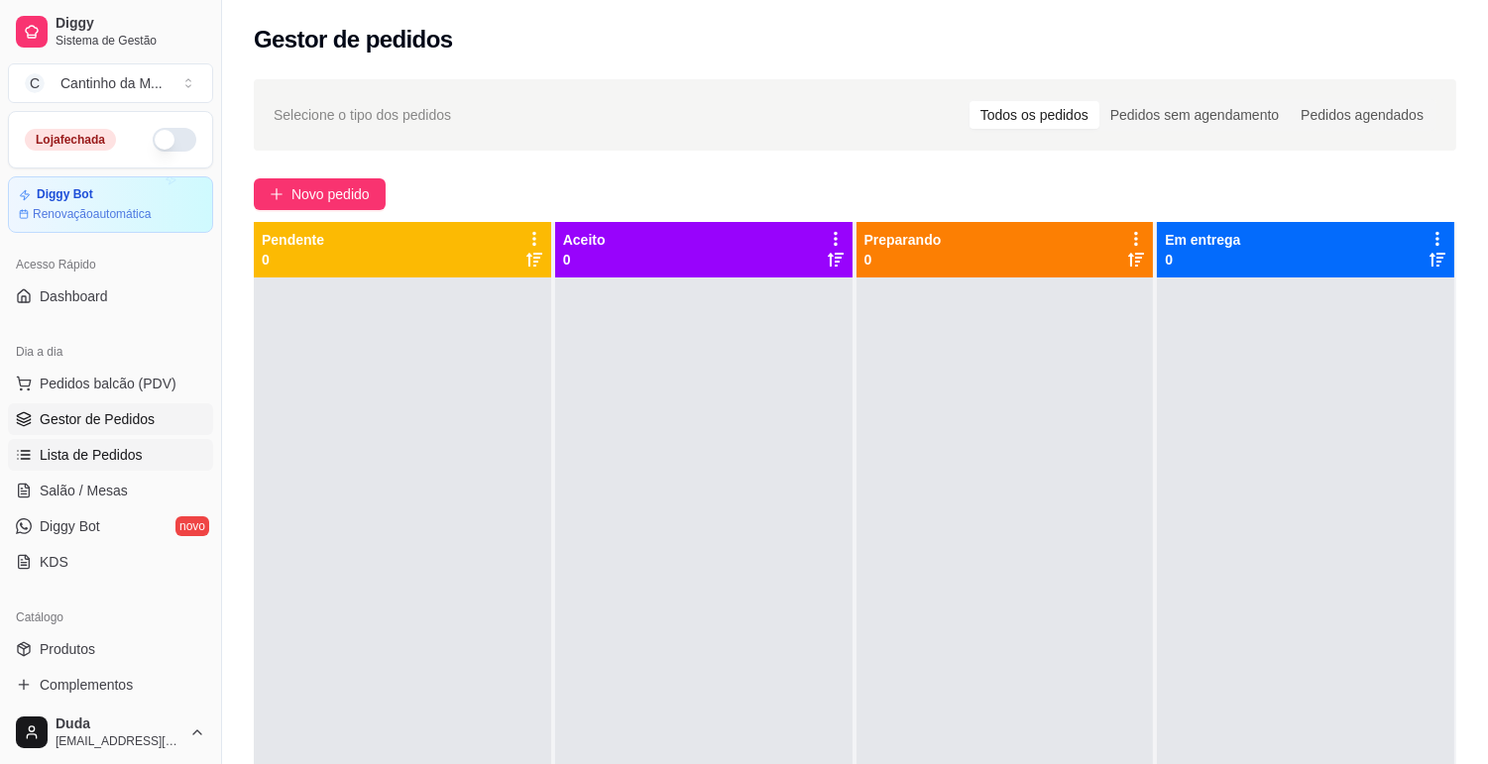
click at [74, 454] on span "Lista de Pedidos" at bounding box center [91, 455] width 103 height 20
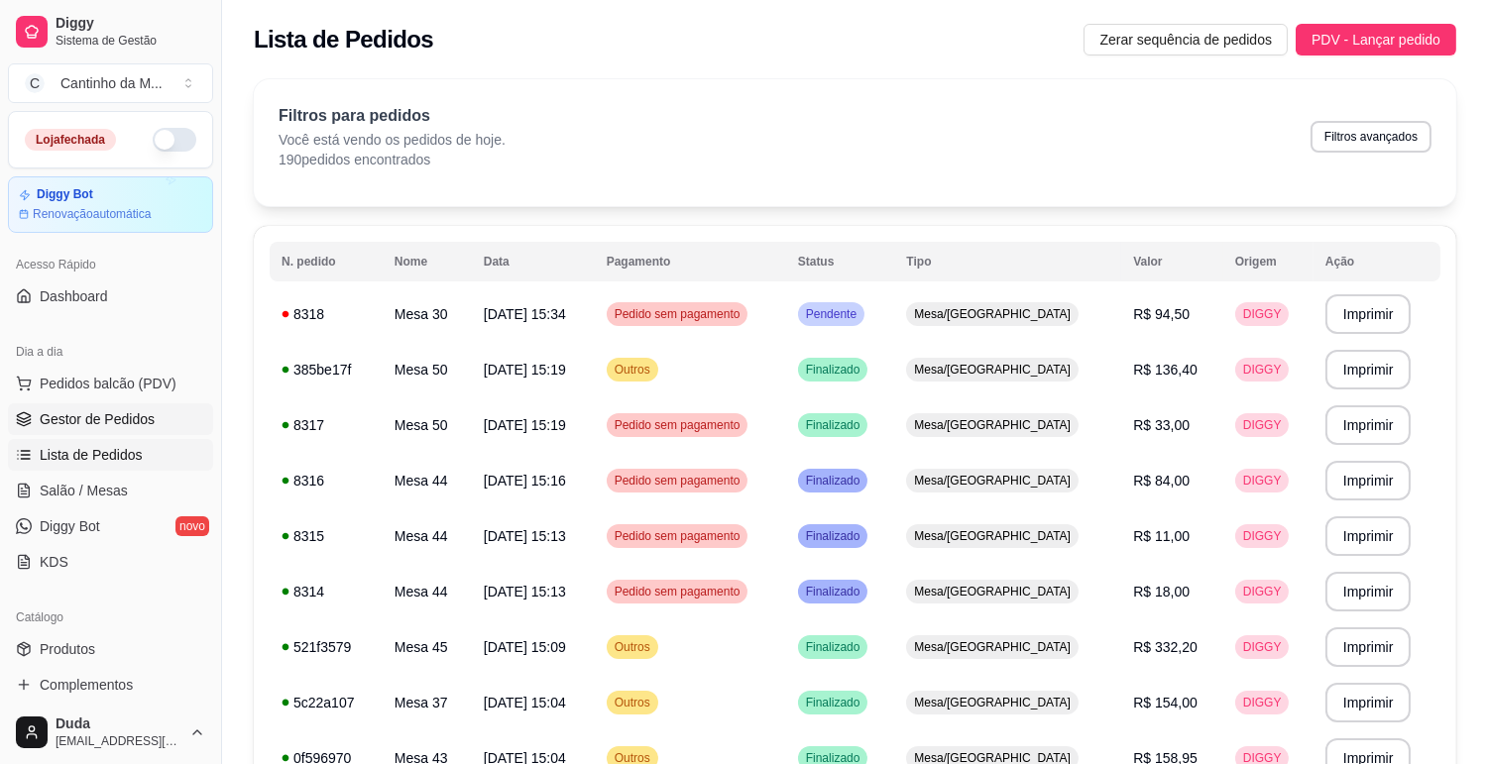
click at [106, 434] on link "Gestor de Pedidos" at bounding box center [110, 419] width 205 height 32
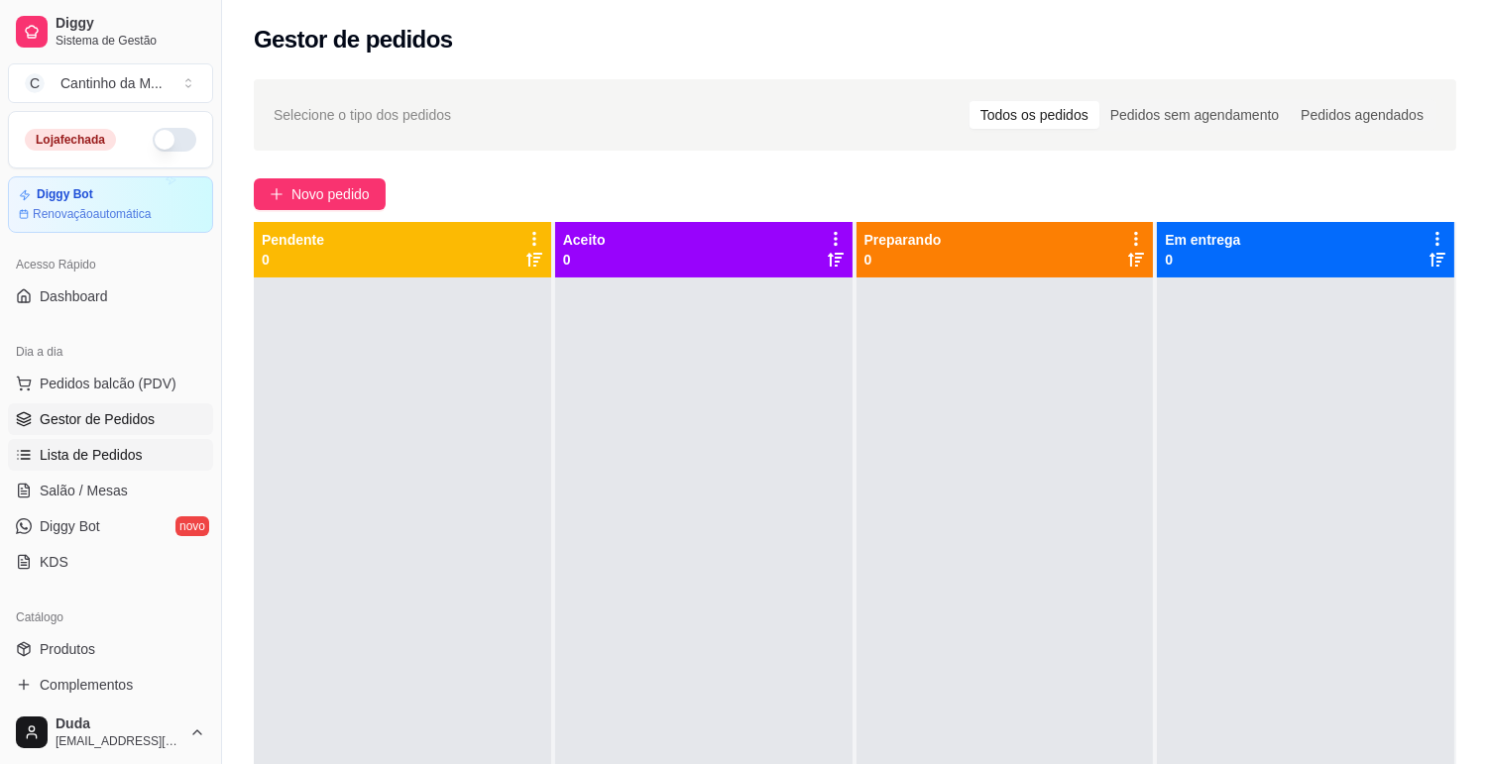
click at [99, 456] on span "Lista de Pedidos" at bounding box center [91, 455] width 103 height 20
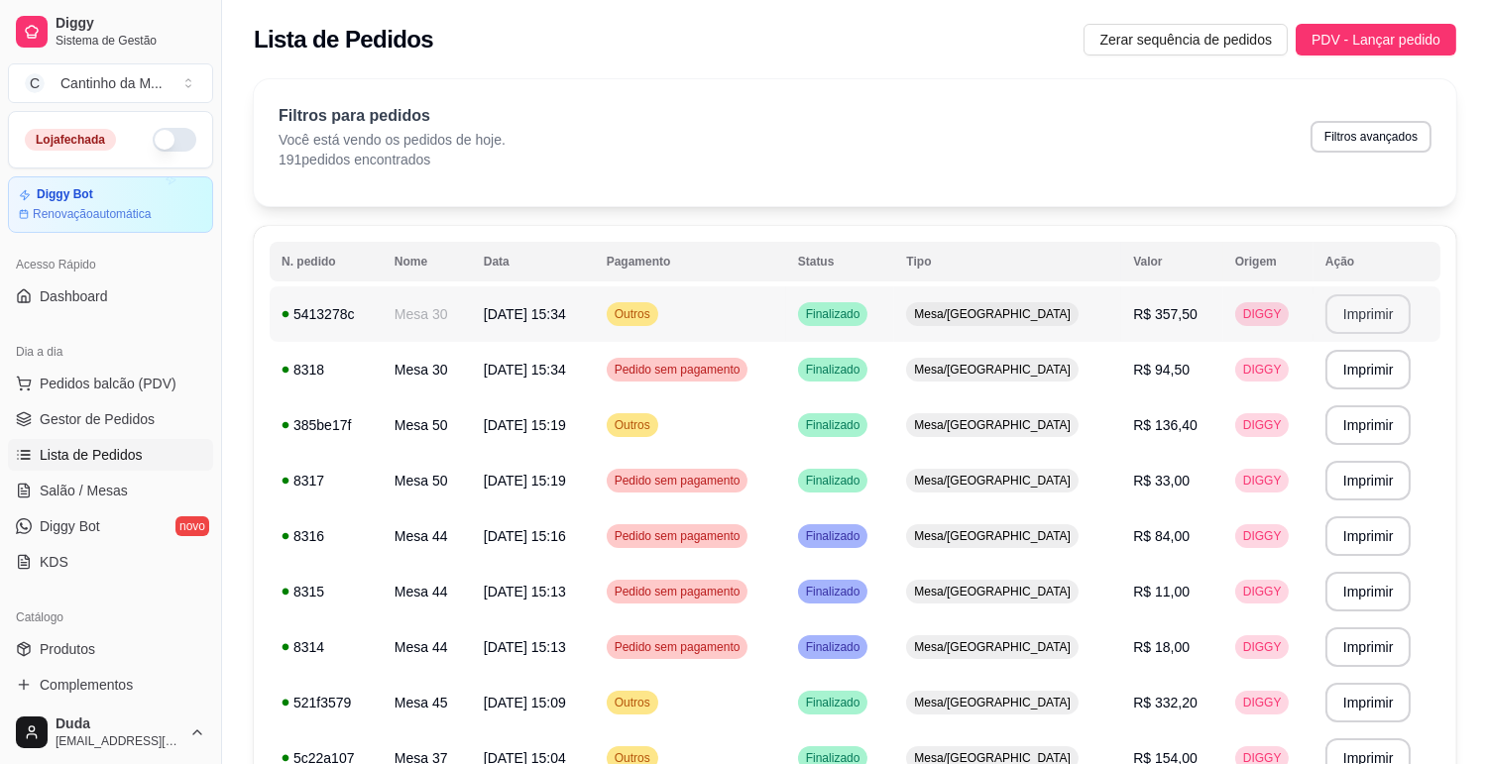
click at [1373, 314] on button "Imprimir" at bounding box center [1368, 314] width 86 height 40
click at [112, 417] on span "Gestor de Pedidos" at bounding box center [97, 419] width 115 height 20
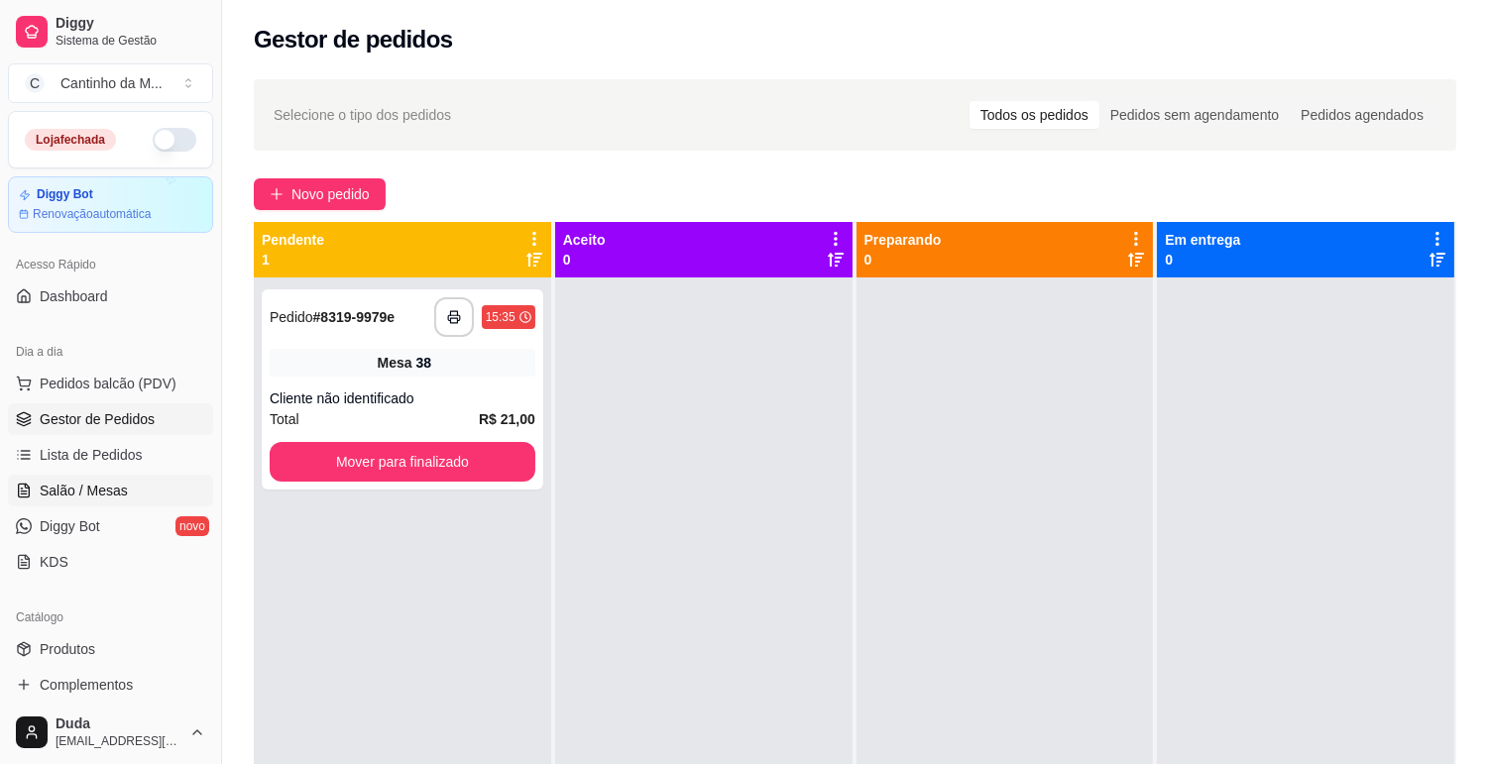
click at [123, 490] on span "Salão / Mesas" at bounding box center [84, 491] width 88 height 20
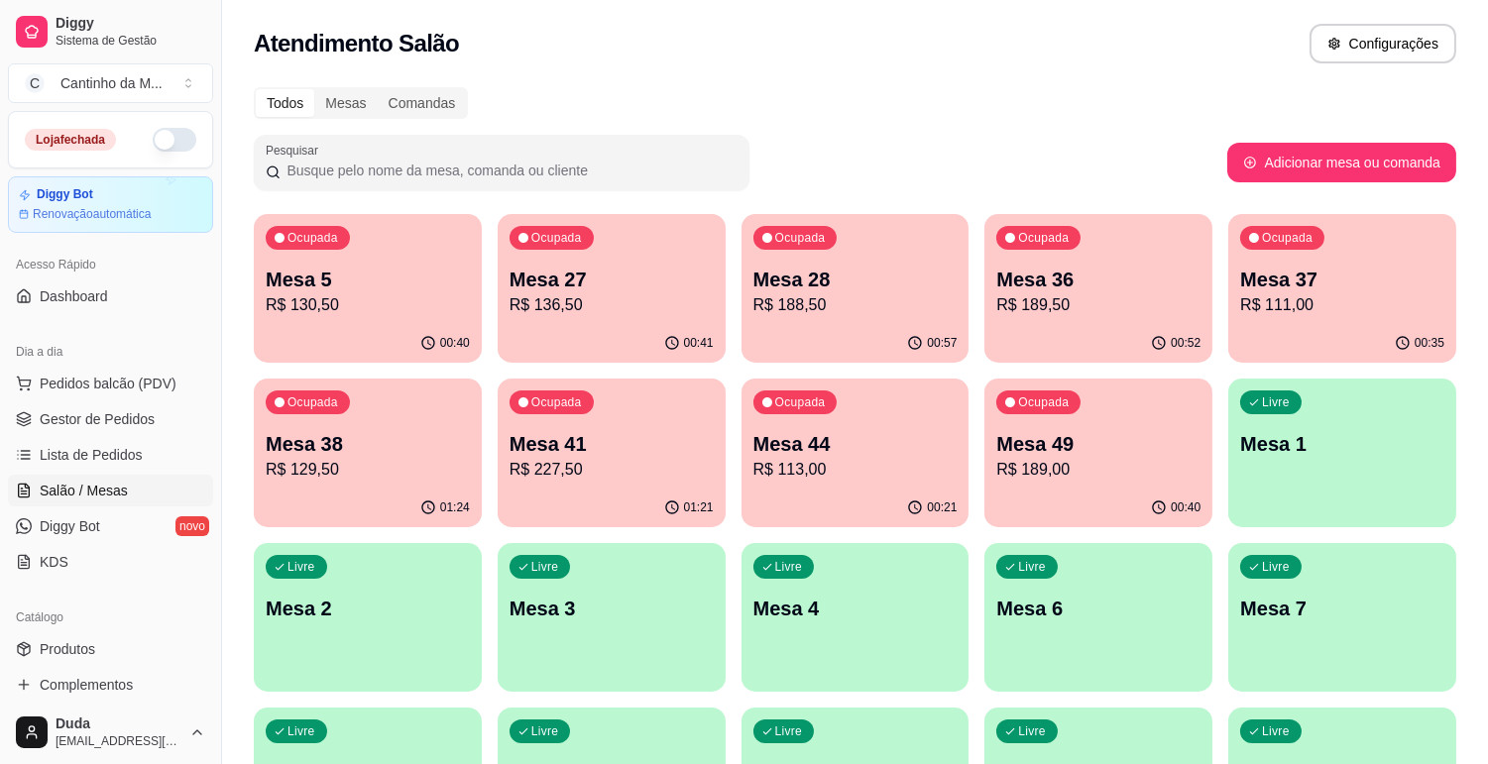
click at [355, 466] on p "R$ 129,50" at bounding box center [368, 470] width 204 height 24
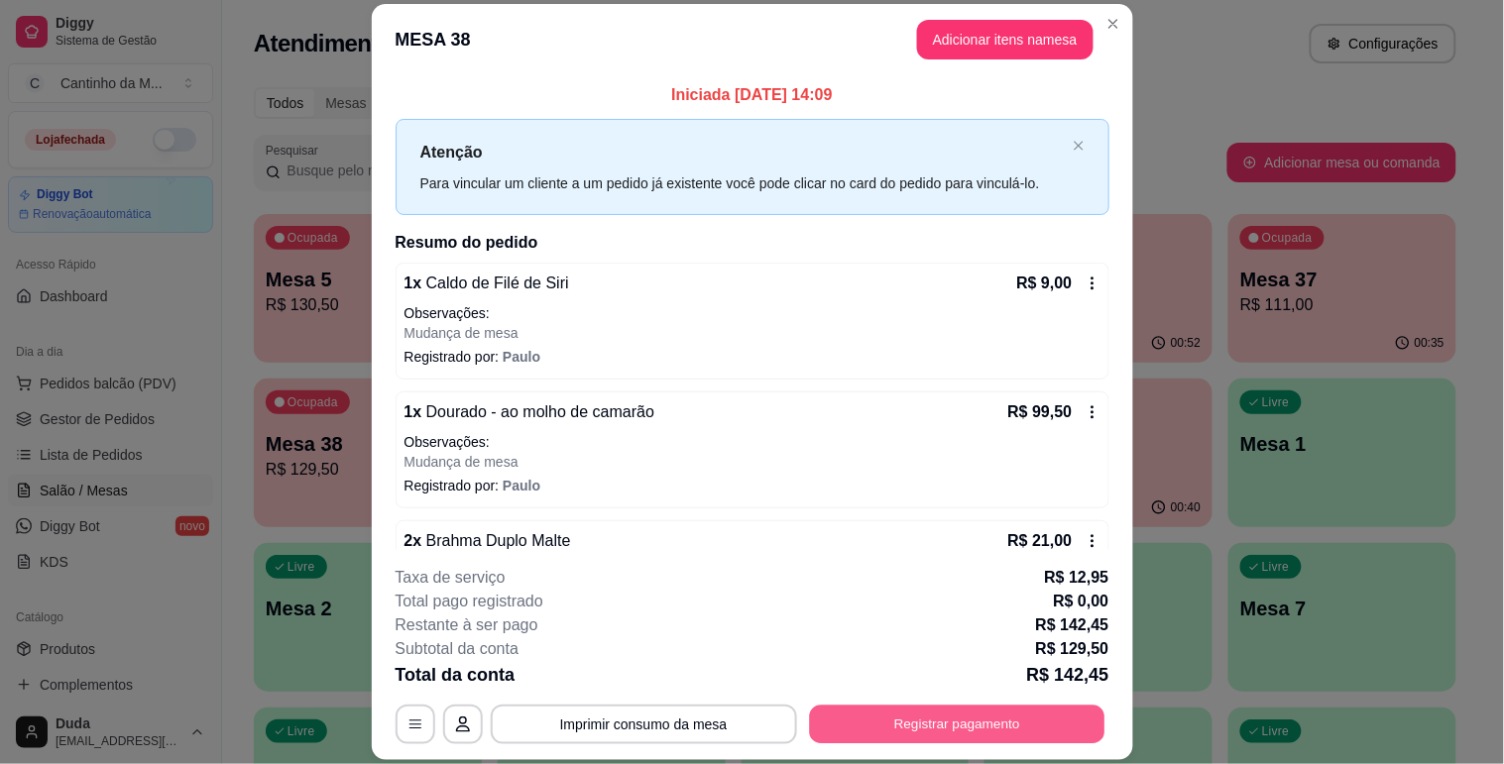
click at [872, 709] on button "Registrar pagamento" at bounding box center [956, 725] width 295 height 39
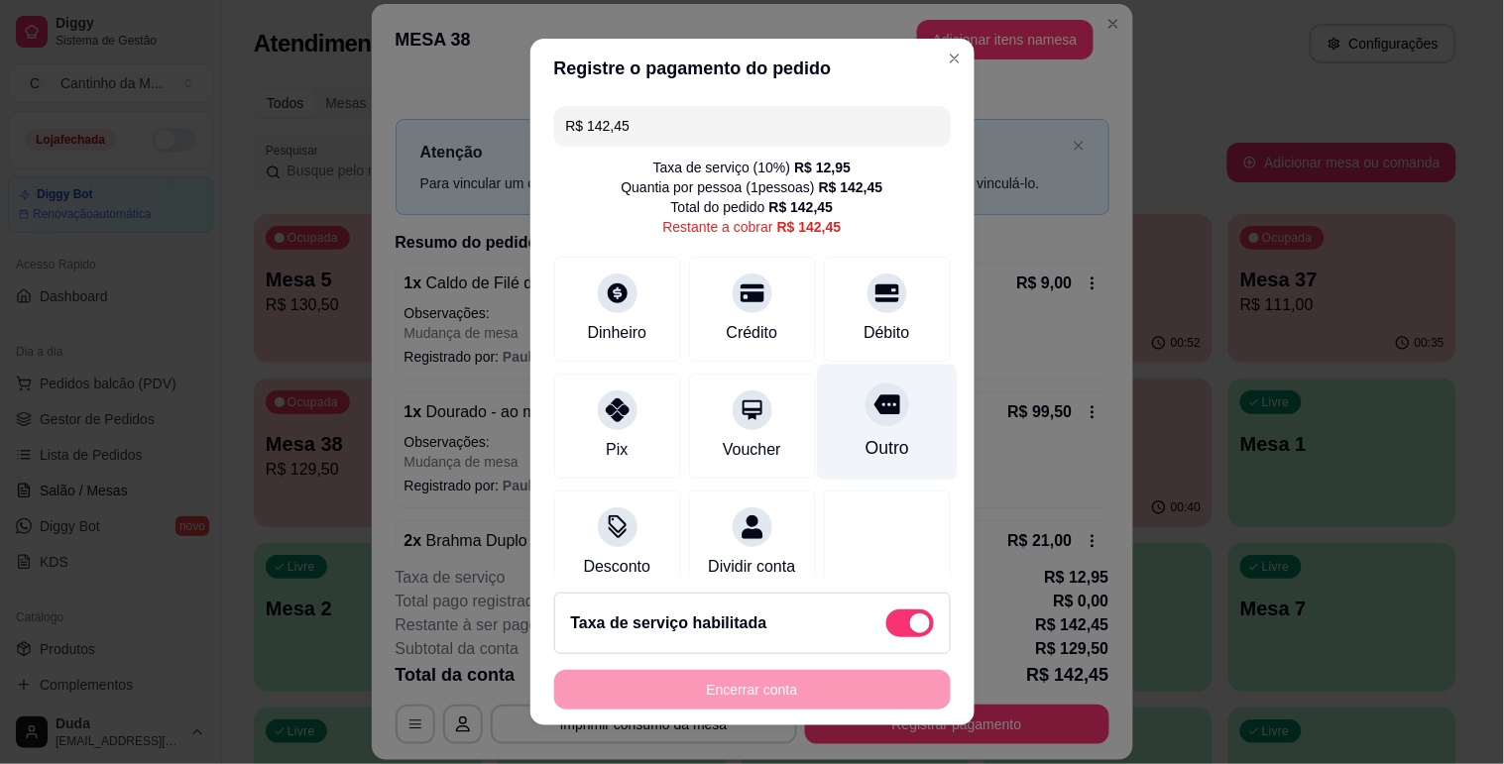
click at [875, 432] on div "Outro" at bounding box center [887, 422] width 140 height 116
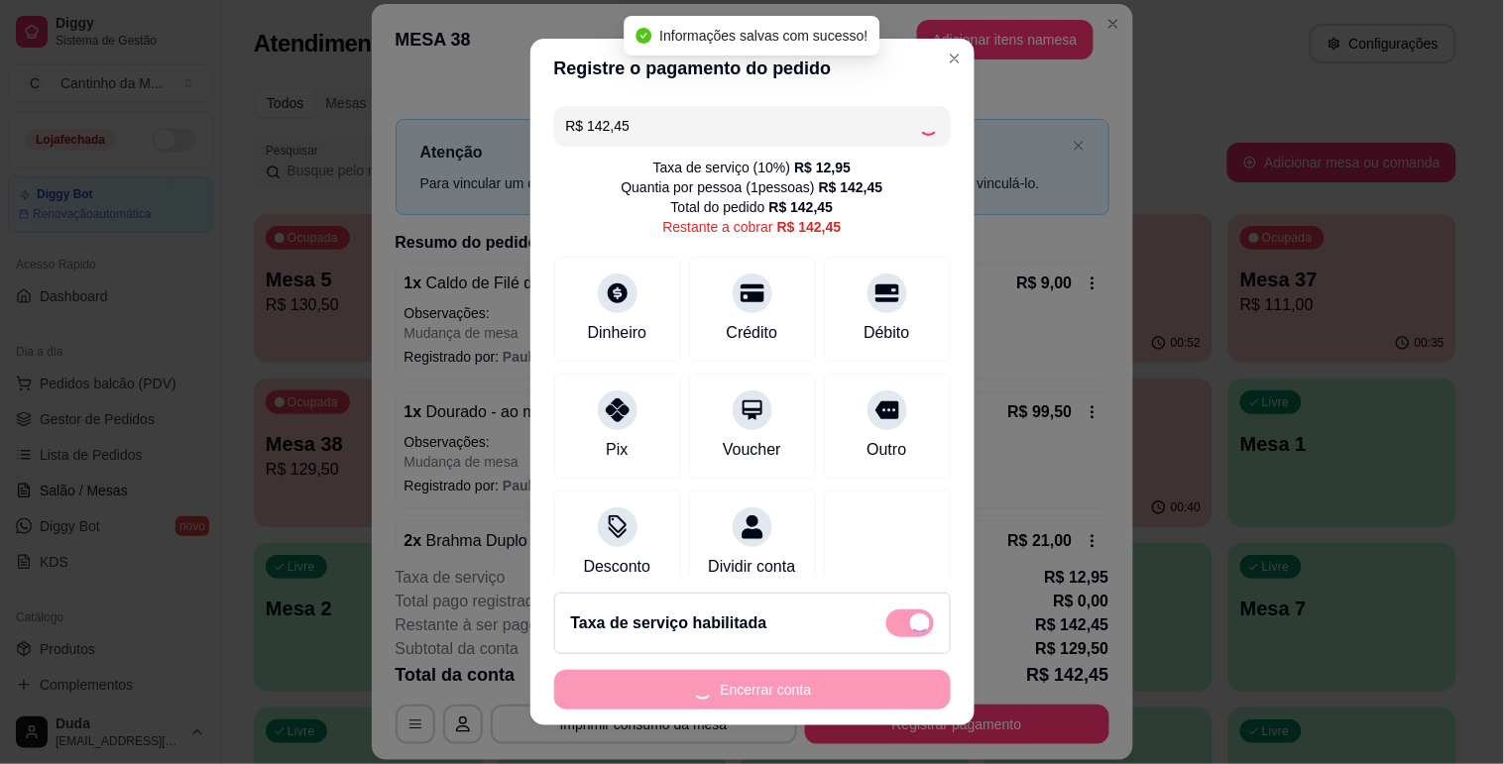
type input "R$ 0,00"
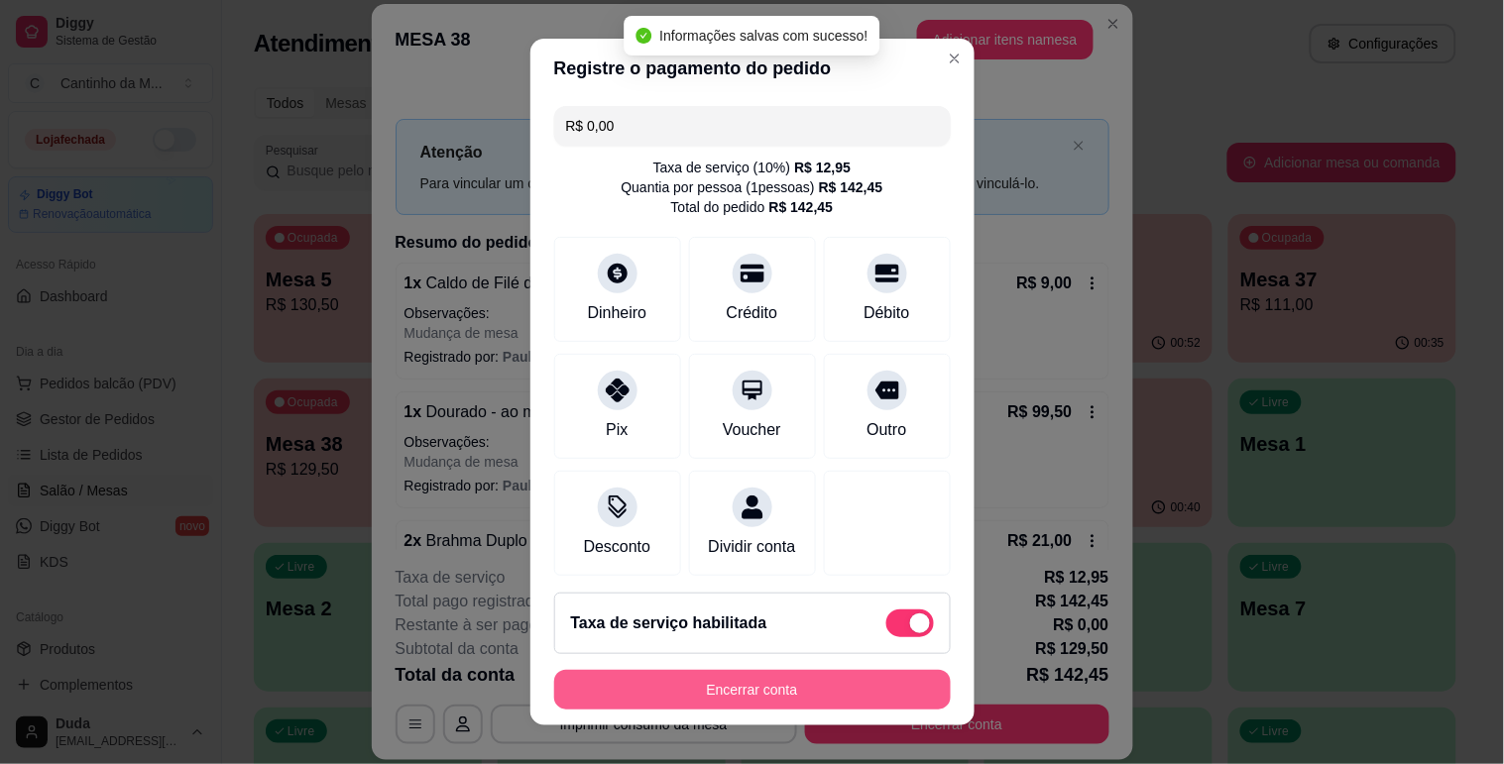
click at [715, 686] on button "Encerrar conta" at bounding box center [752, 690] width 397 height 40
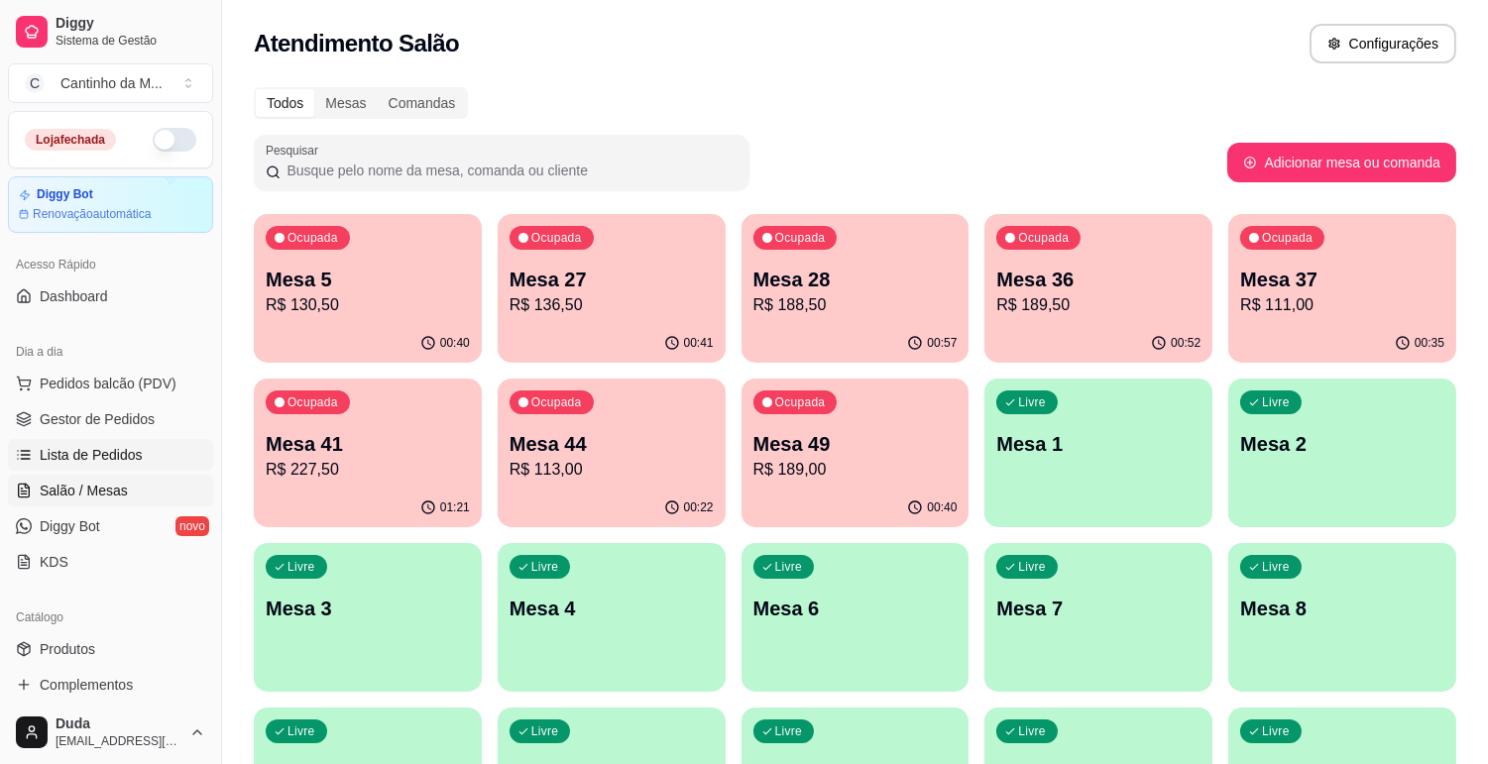
click at [70, 441] on link "Lista de Pedidos" at bounding box center [110, 455] width 205 height 32
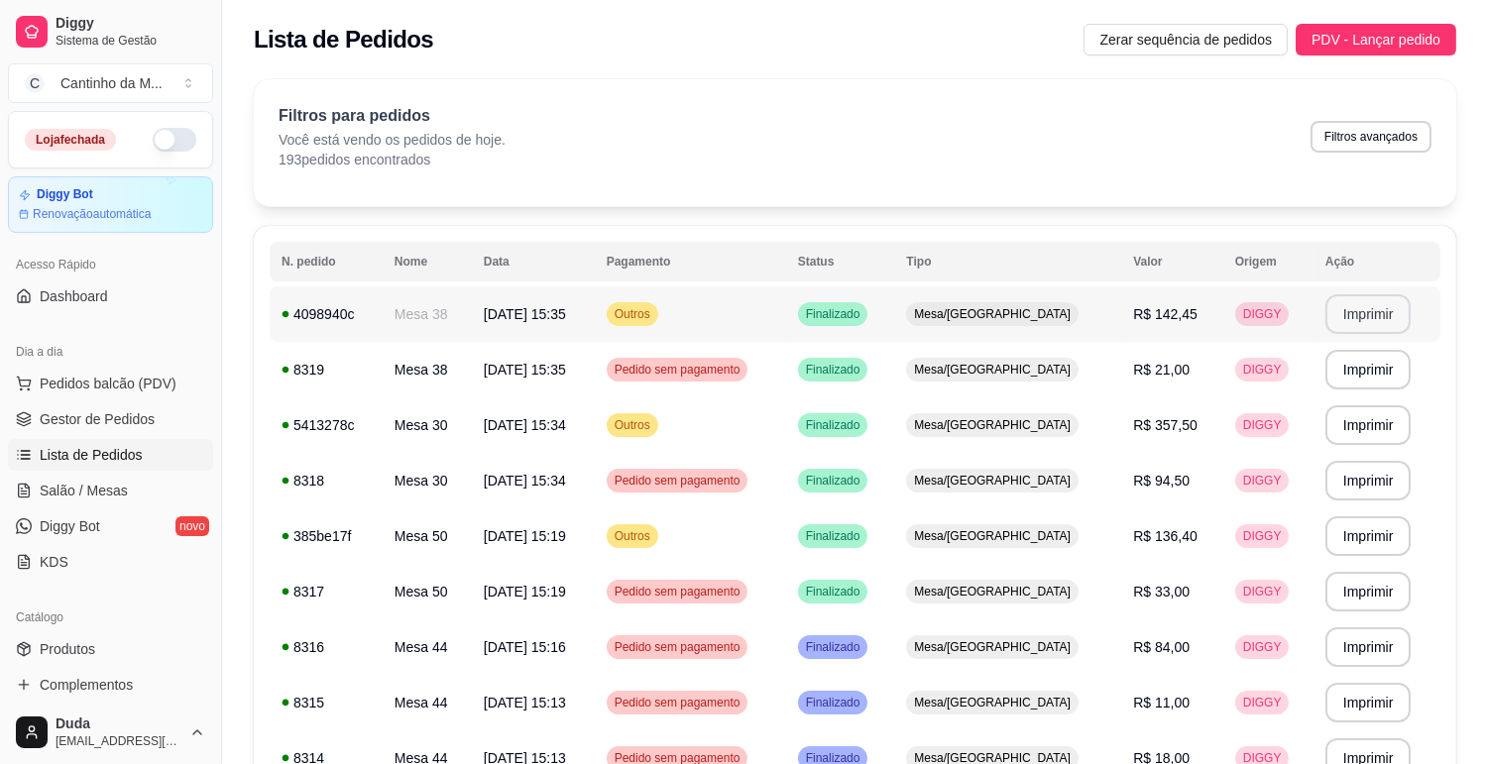
click at [1359, 325] on button "Imprimir" at bounding box center [1368, 314] width 86 height 40
click at [77, 409] on span "Gestor de Pedidos" at bounding box center [97, 419] width 115 height 20
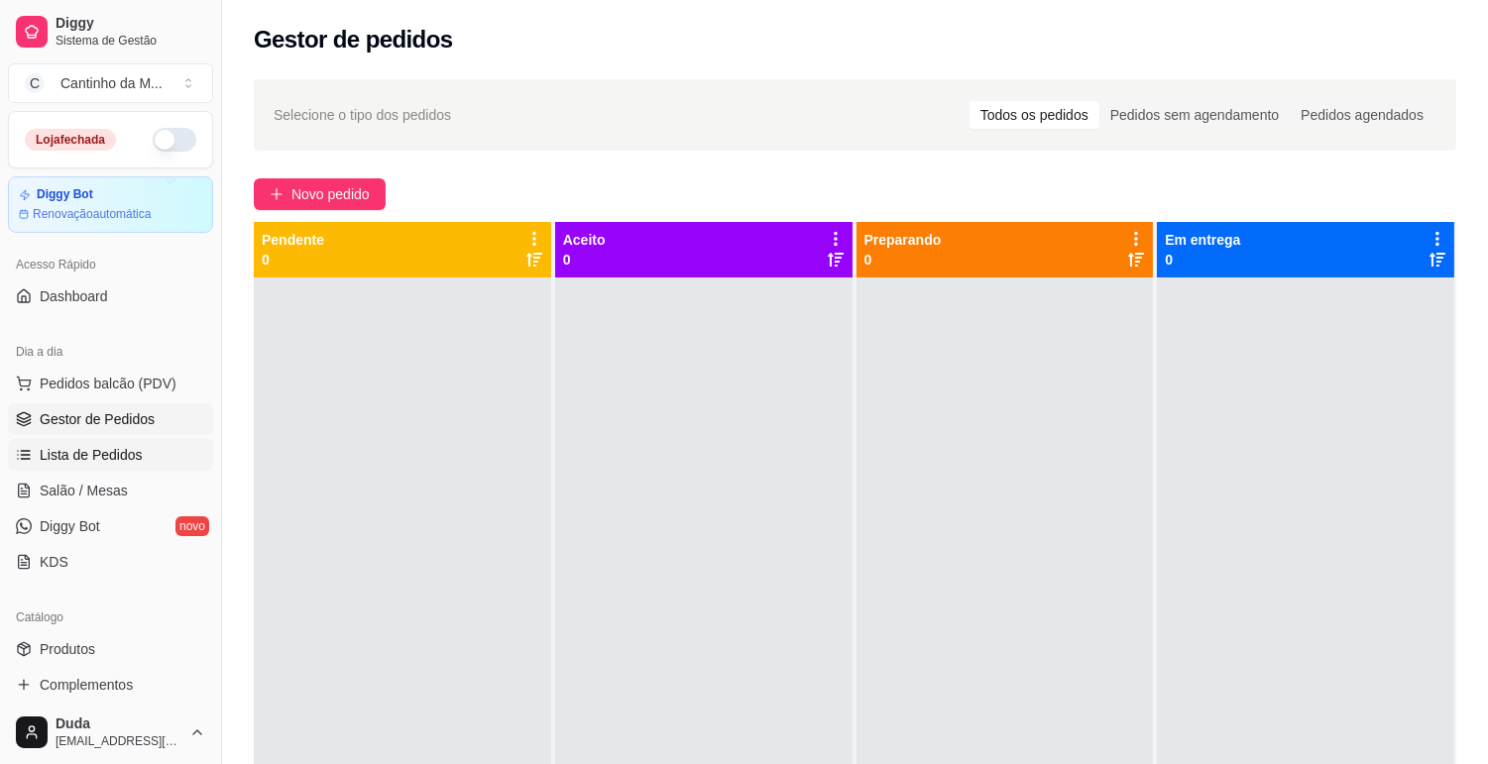
click at [119, 461] on span "Lista de Pedidos" at bounding box center [91, 455] width 103 height 20
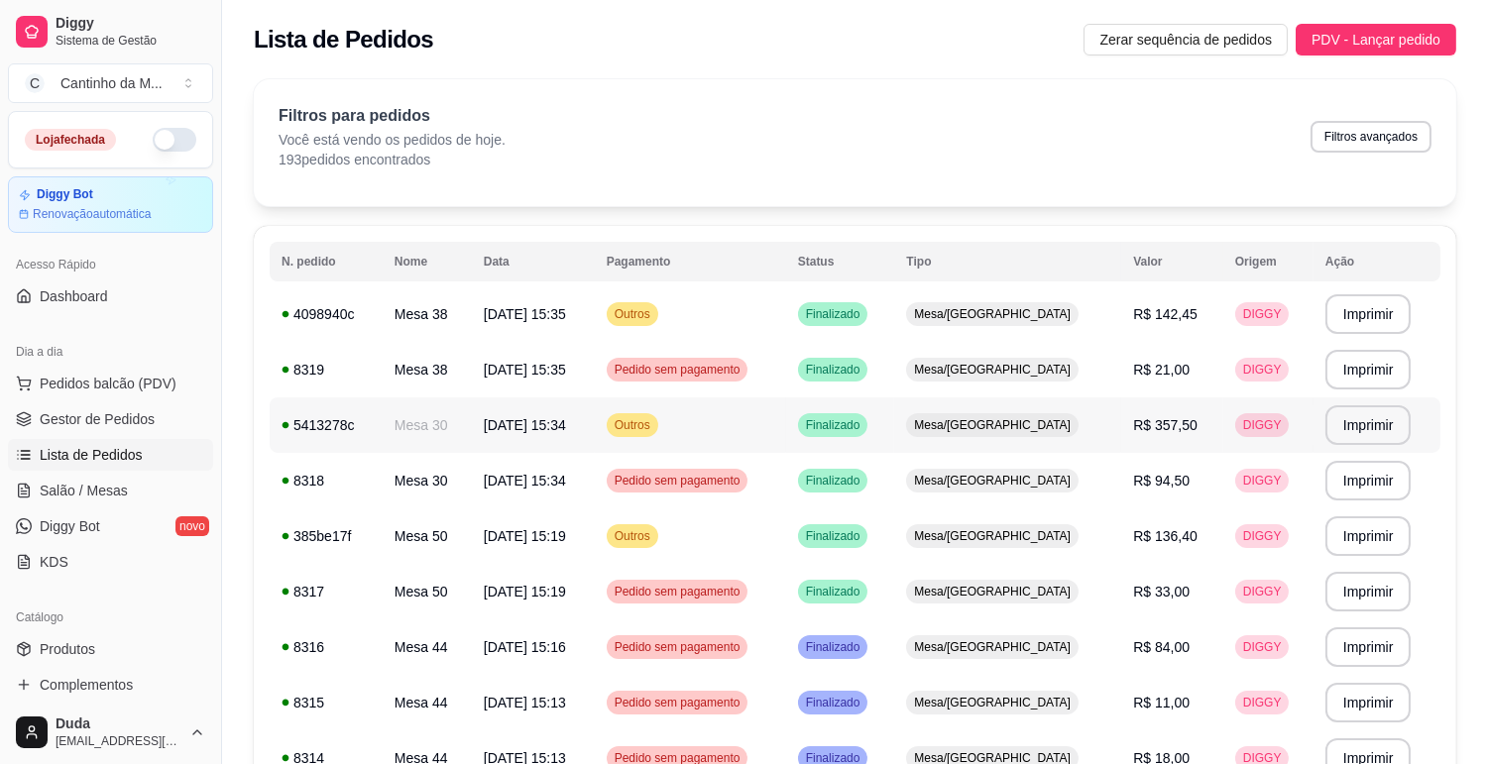
click at [786, 413] on td "Outros" at bounding box center [690, 426] width 191 height 56
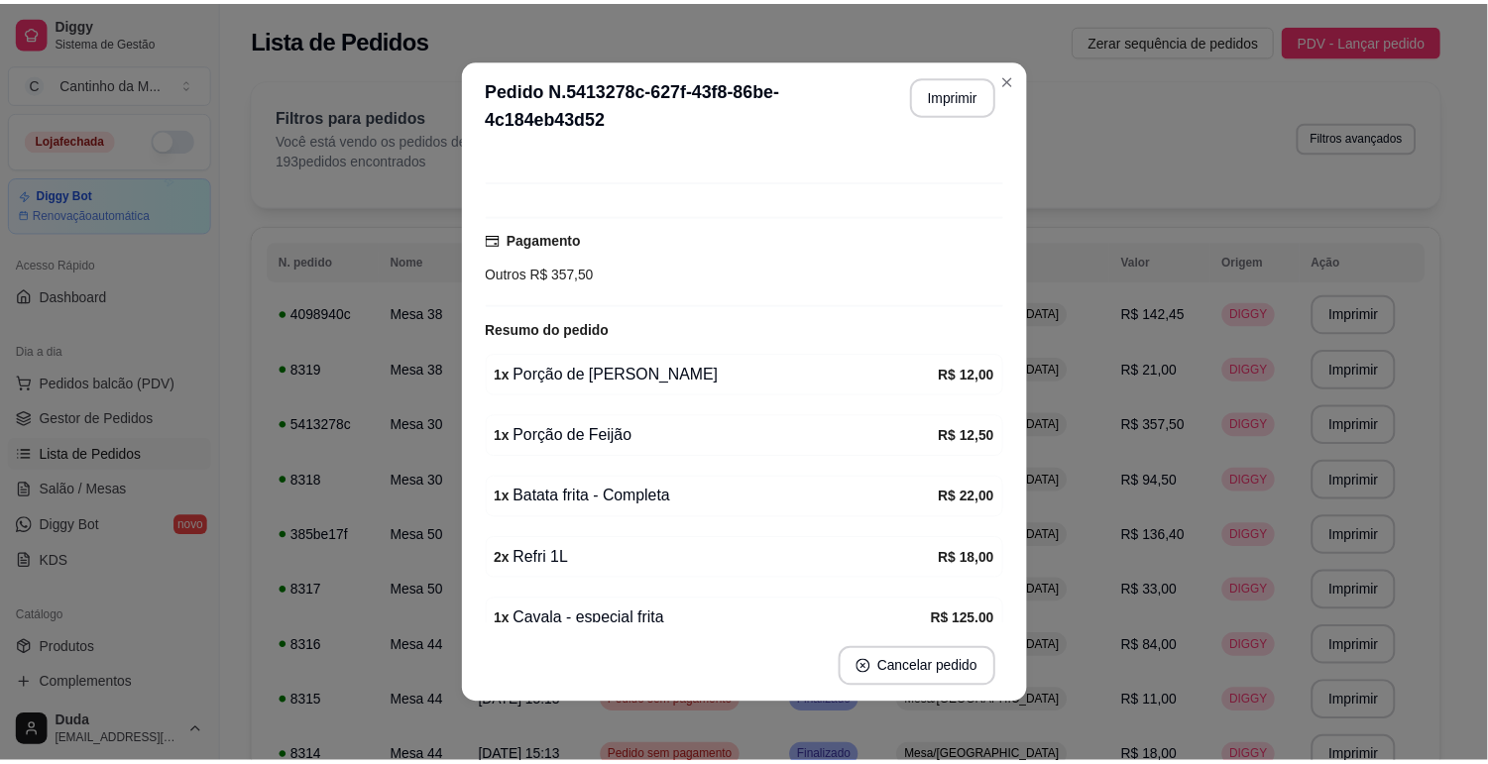
scroll to position [784, 0]
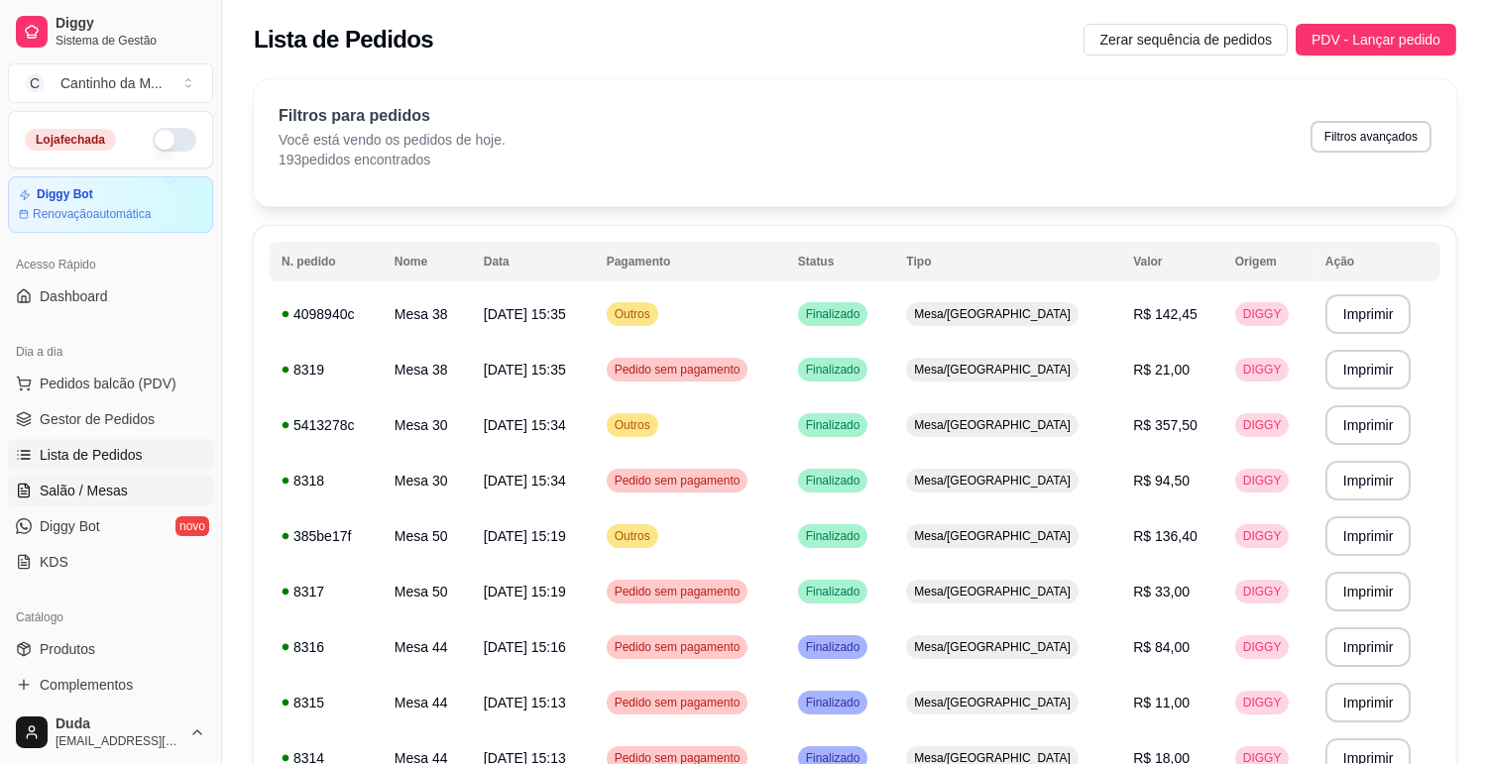
click at [145, 489] on link "Salão / Mesas" at bounding box center [110, 491] width 205 height 32
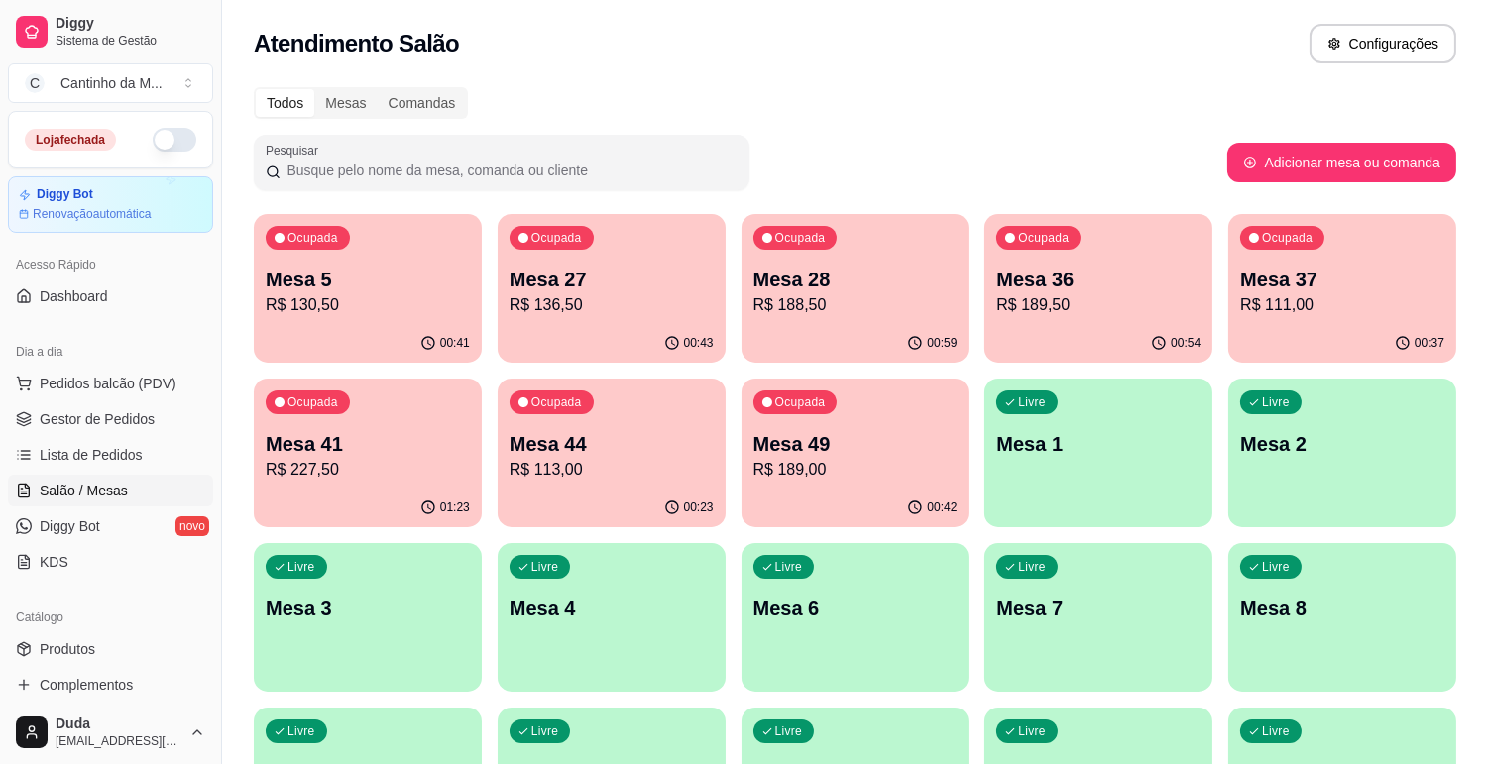
click at [896, 314] on p "R$ 188,50" at bounding box center [855, 305] width 204 height 24
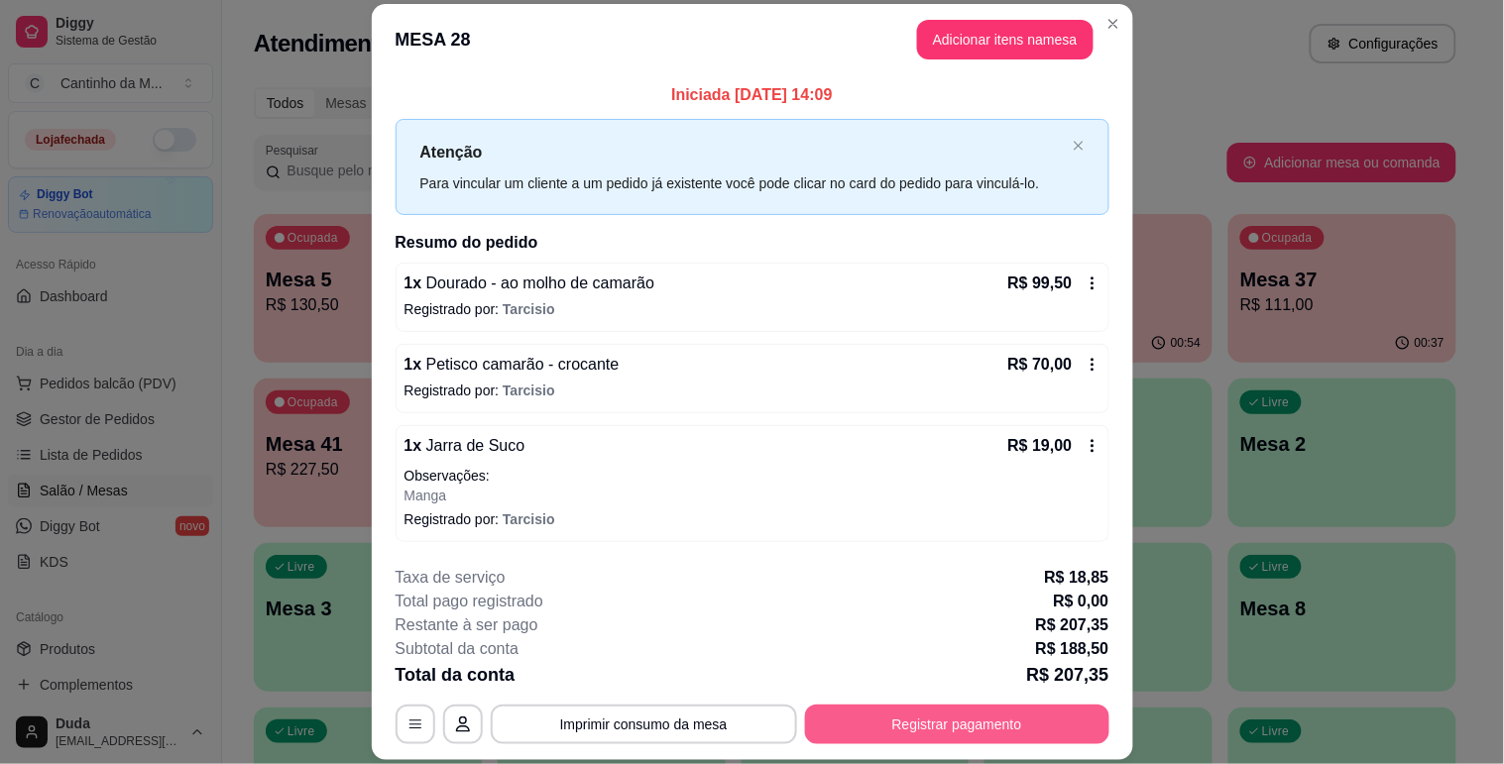
click at [937, 732] on button "Registrar pagamento" at bounding box center [957, 725] width 304 height 40
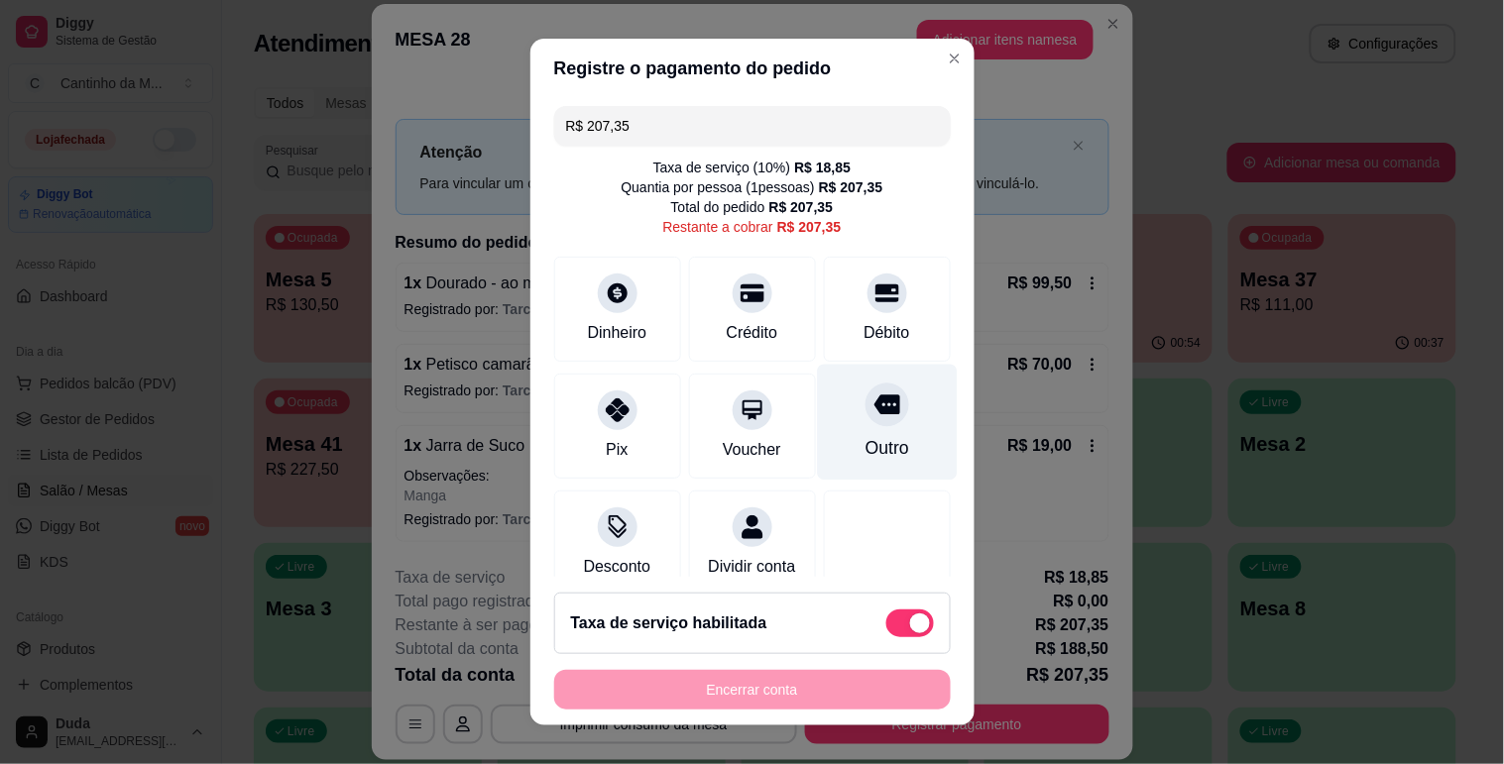
click at [865, 392] on div at bounding box center [887, 405] width 44 height 44
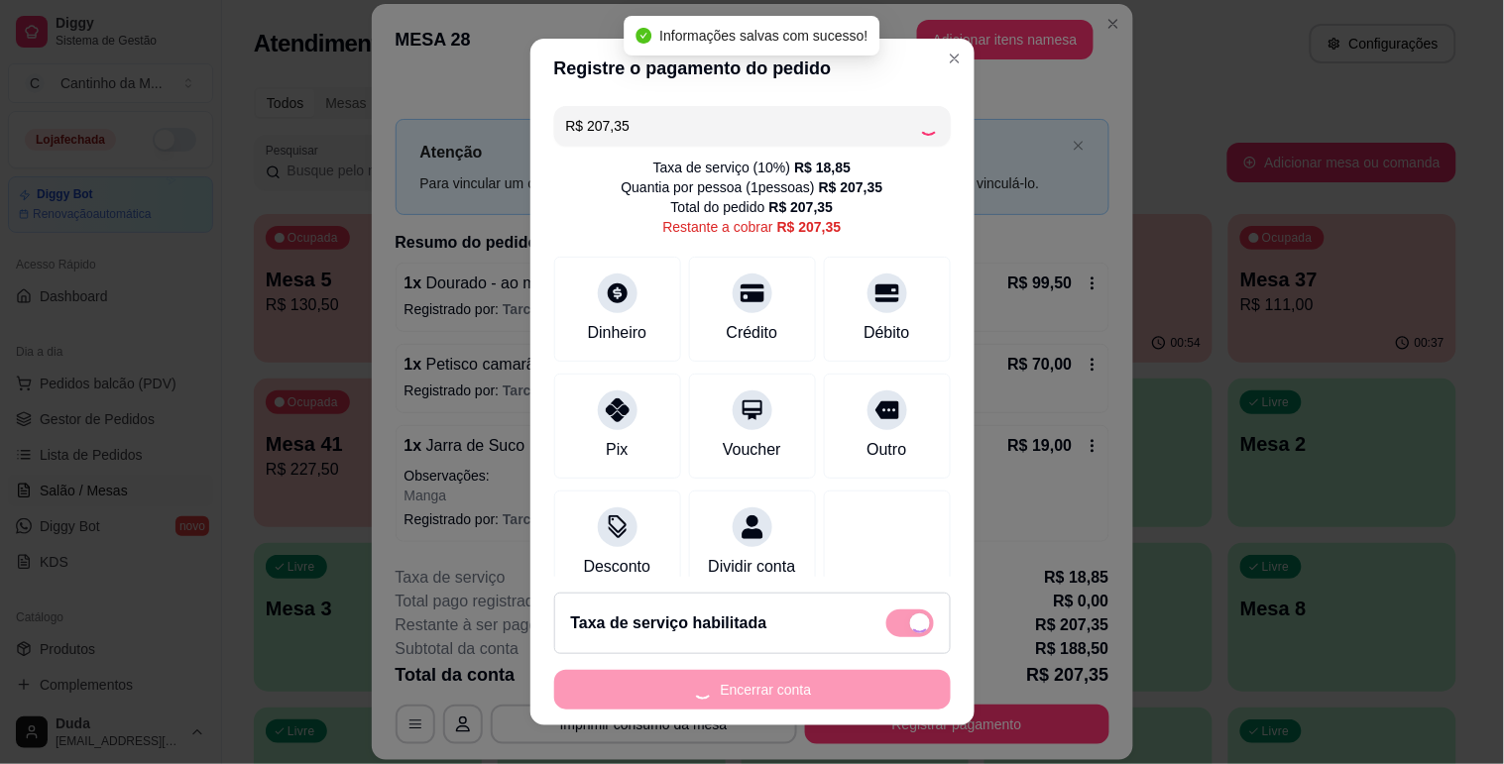
type input "R$ 0,00"
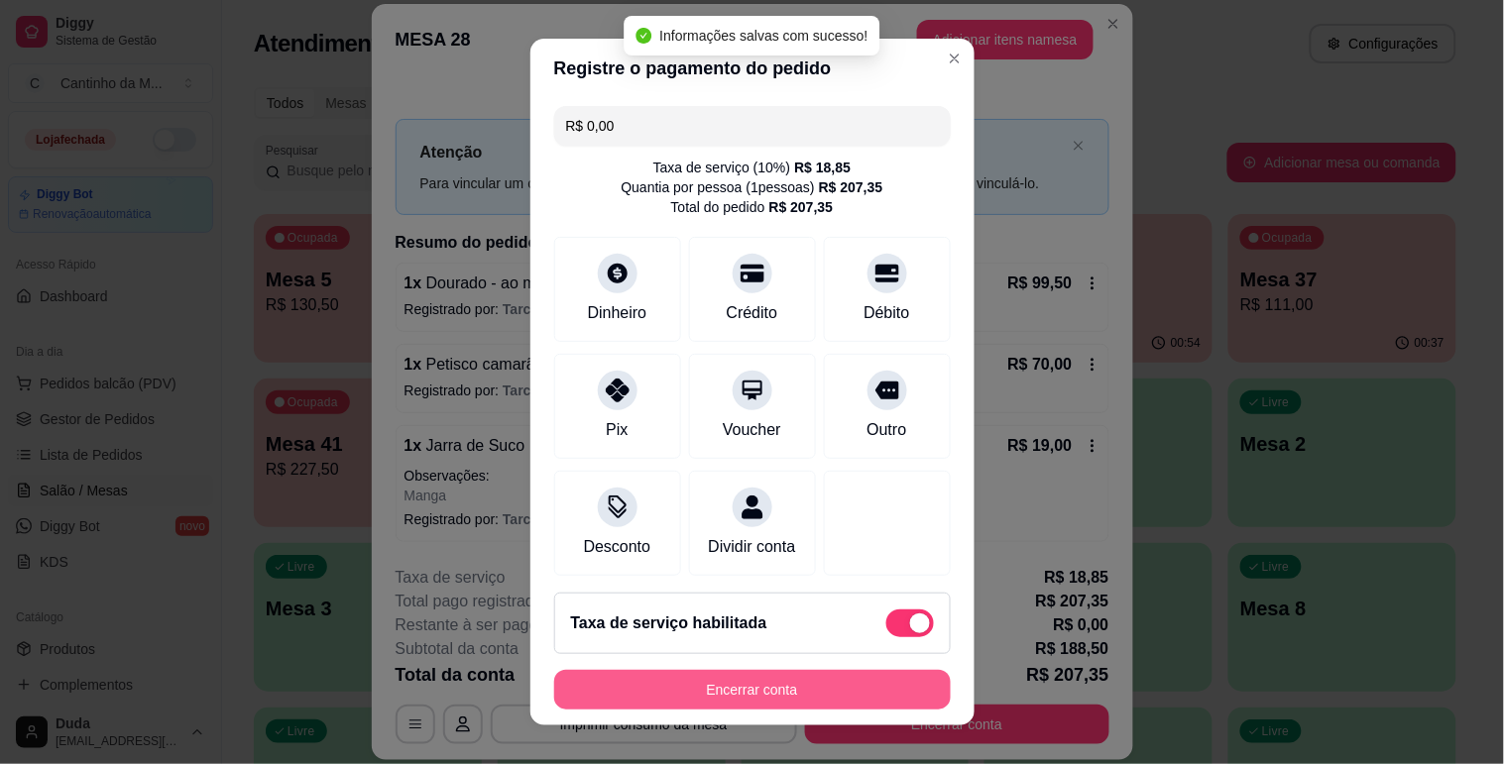
click at [767, 695] on button "Encerrar conta" at bounding box center [752, 690] width 397 height 40
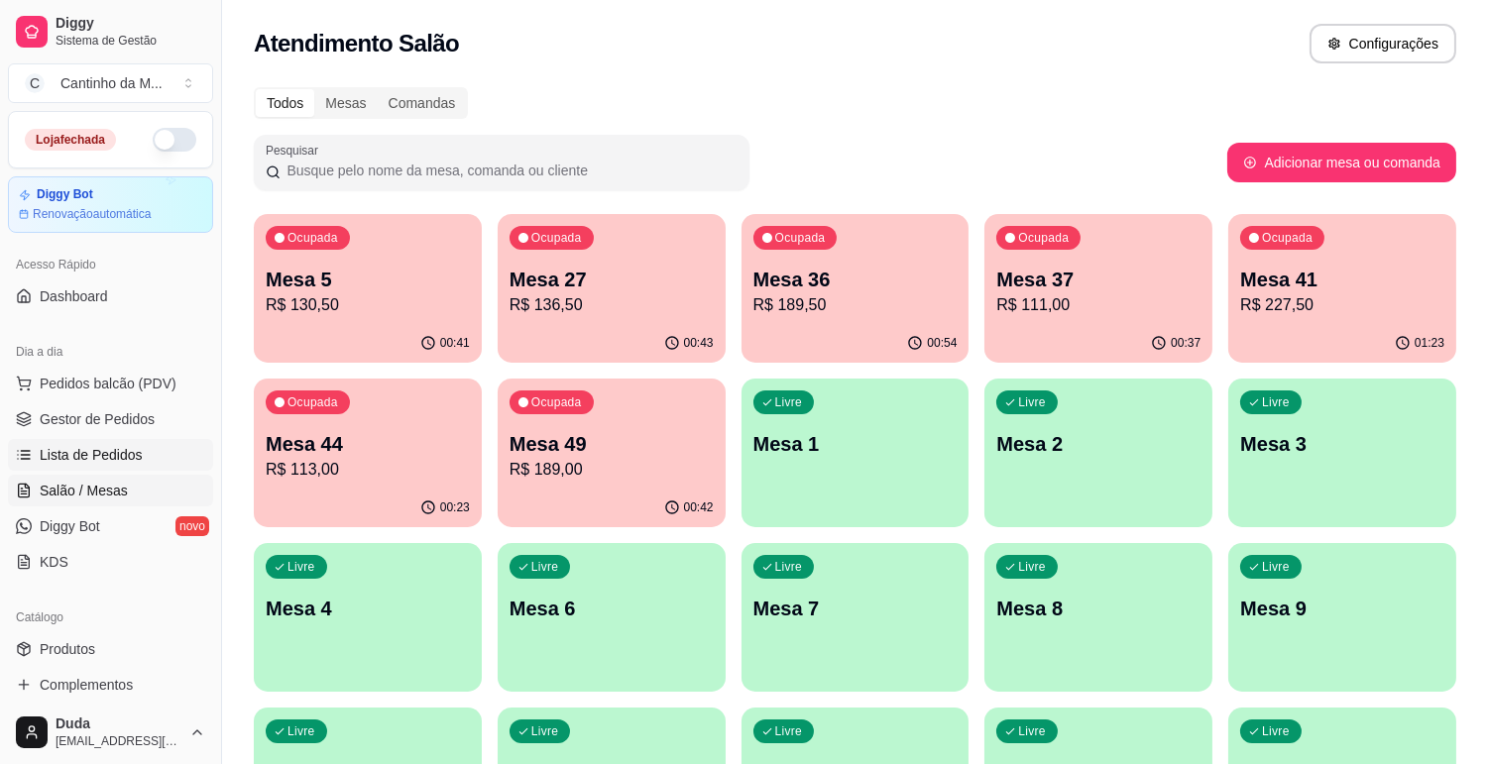
click at [127, 459] on span "Lista de Pedidos" at bounding box center [91, 455] width 103 height 20
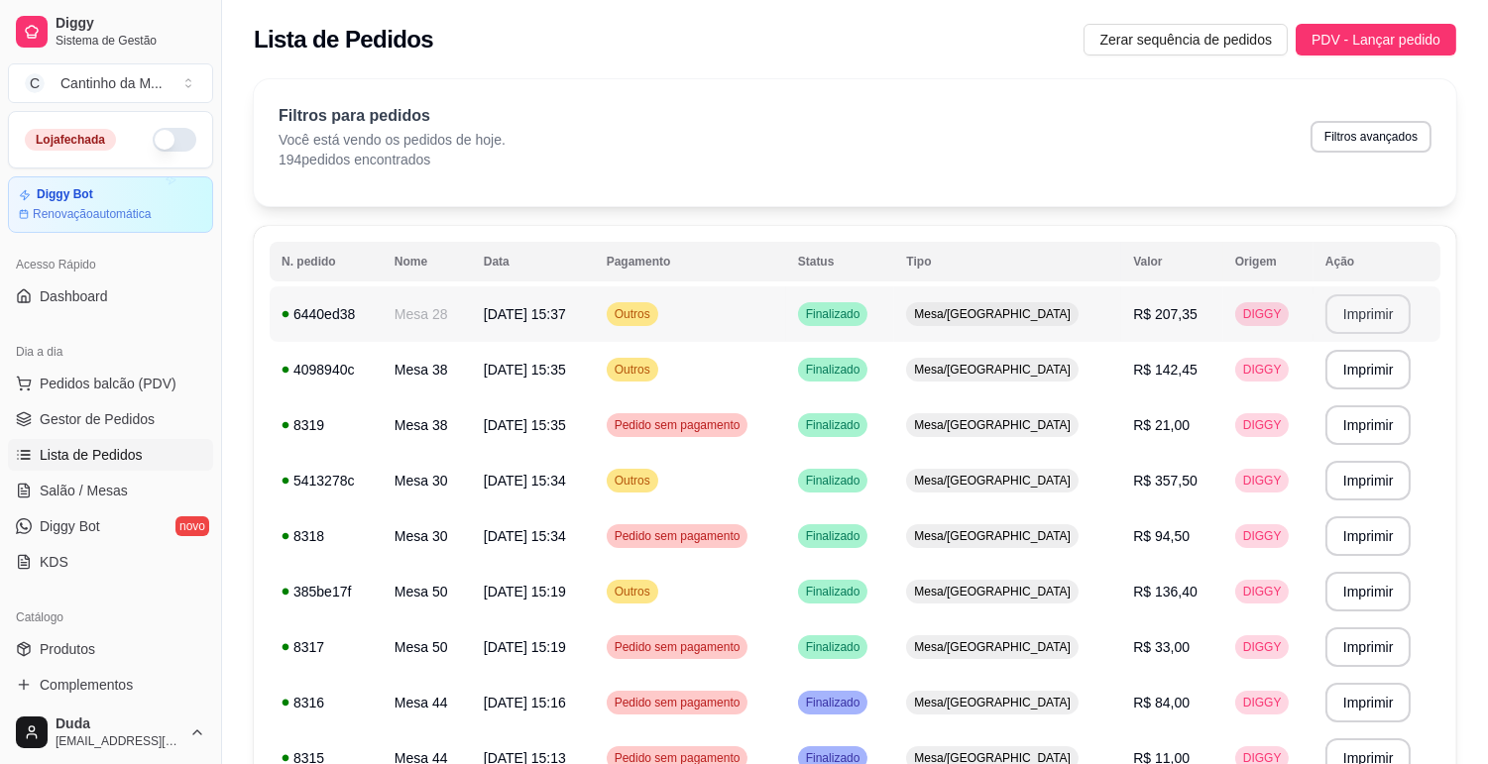
click at [1356, 304] on button "Imprimir" at bounding box center [1368, 314] width 86 height 40
click at [786, 487] on td "Outros" at bounding box center [690, 481] width 191 height 56
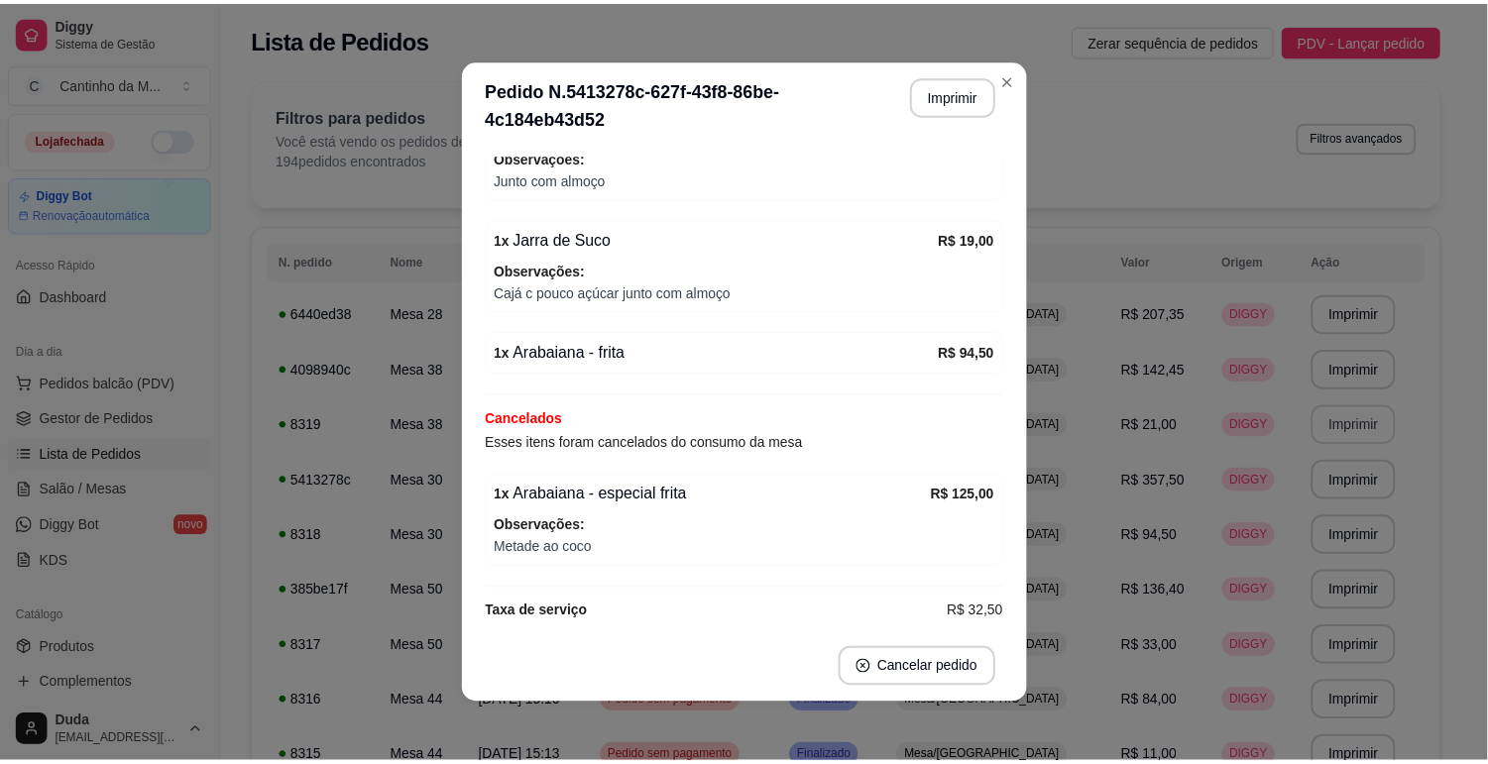
scroll to position [784, 0]
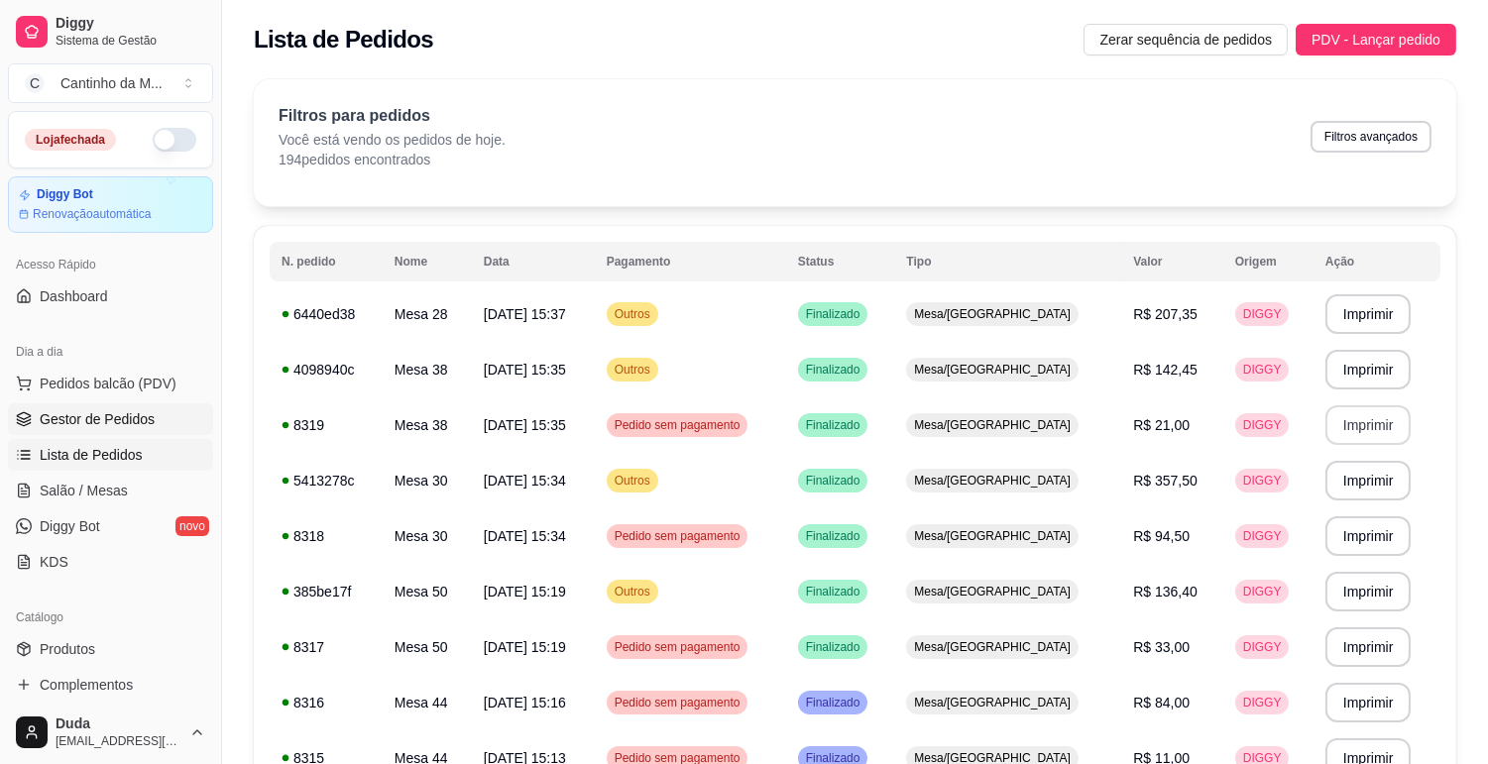
click at [143, 424] on span "Gestor de Pedidos" at bounding box center [97, 419] width 115 height 20
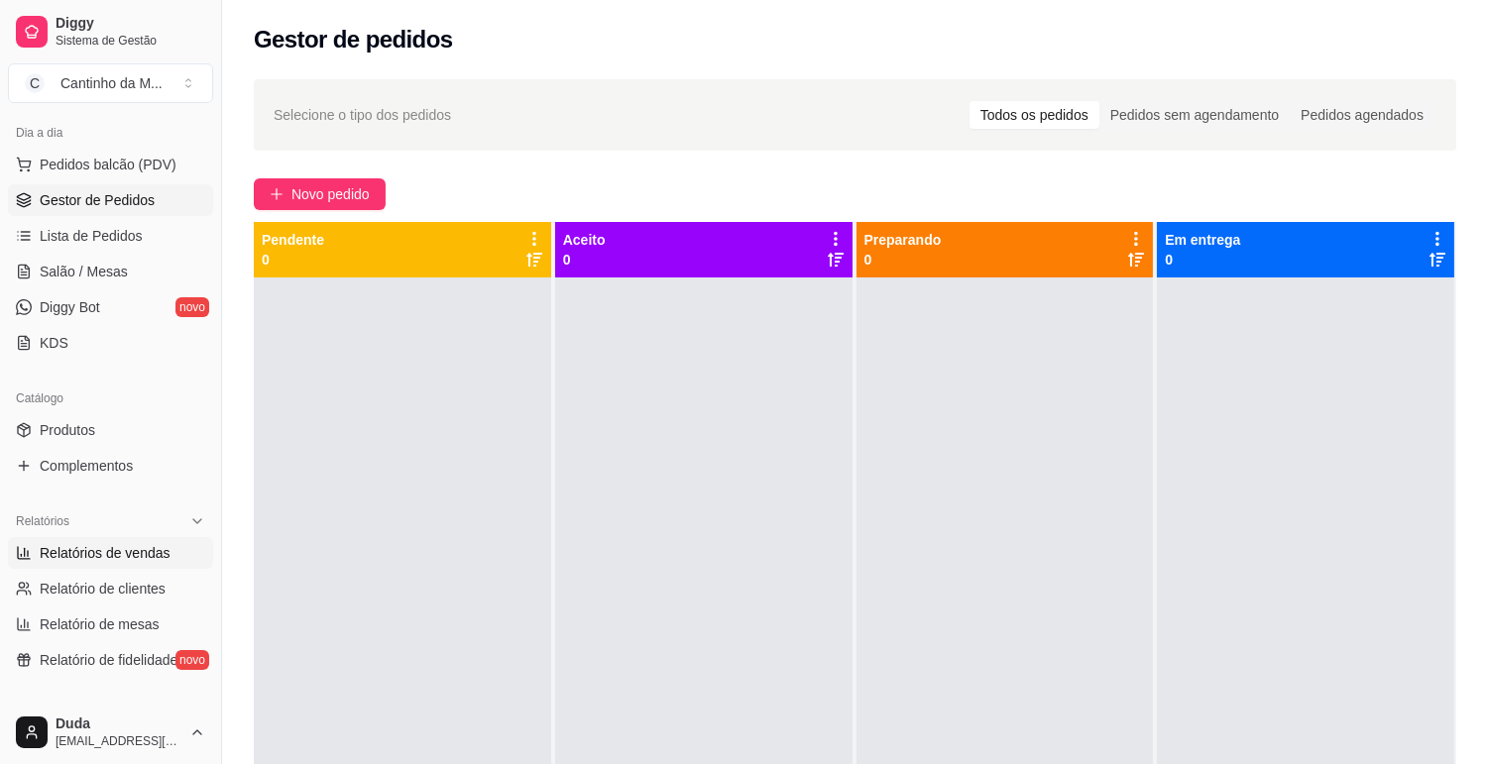
scroll to position [220, 0]
click at [112, 556] on span "Relatórios de vendas" at bounding box center [105, 552] width 131 height 20
select select "ALL"
select select "0"
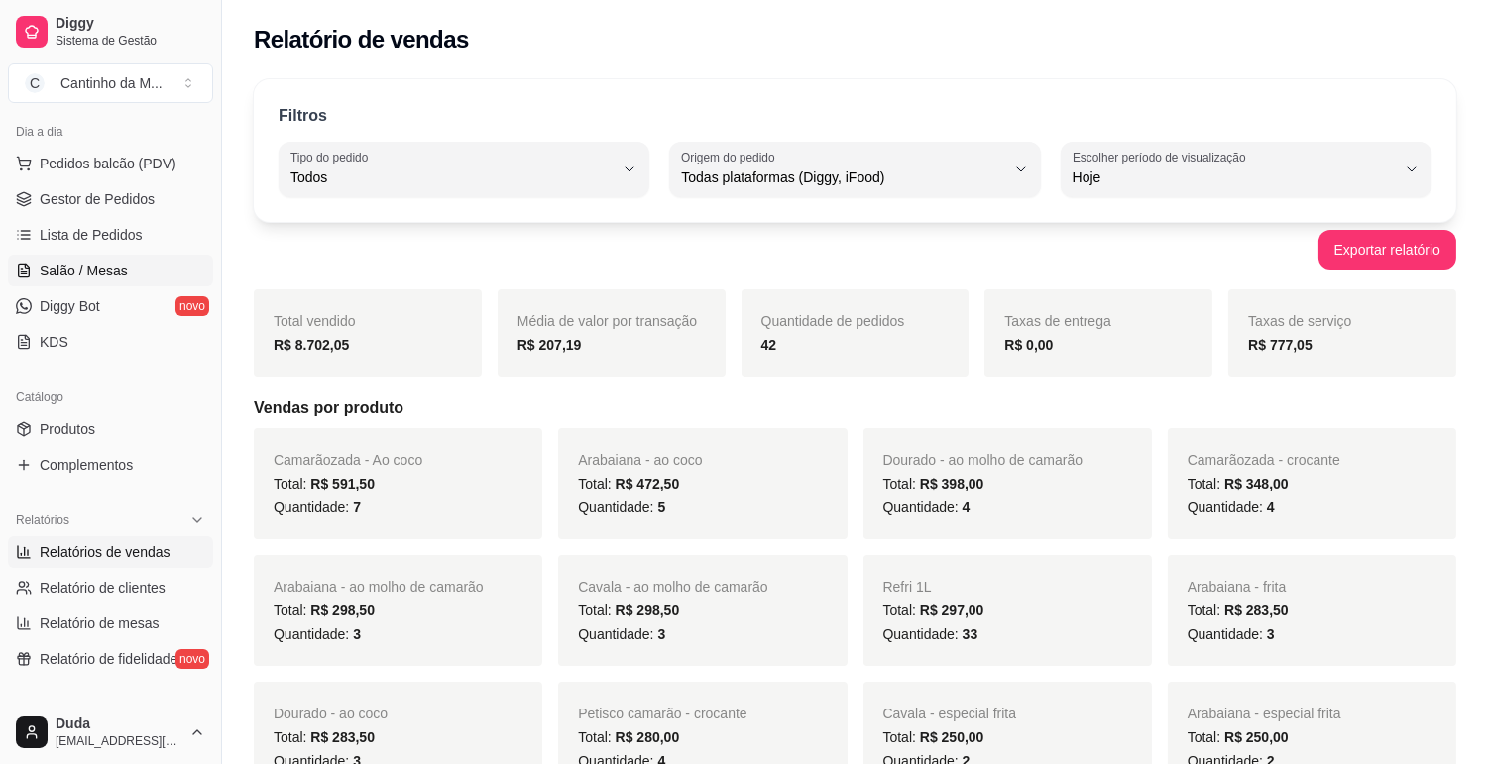
click at [126, 255] on link "Salão / Mesas" at bounding box center [110, 271] width 205 height 32
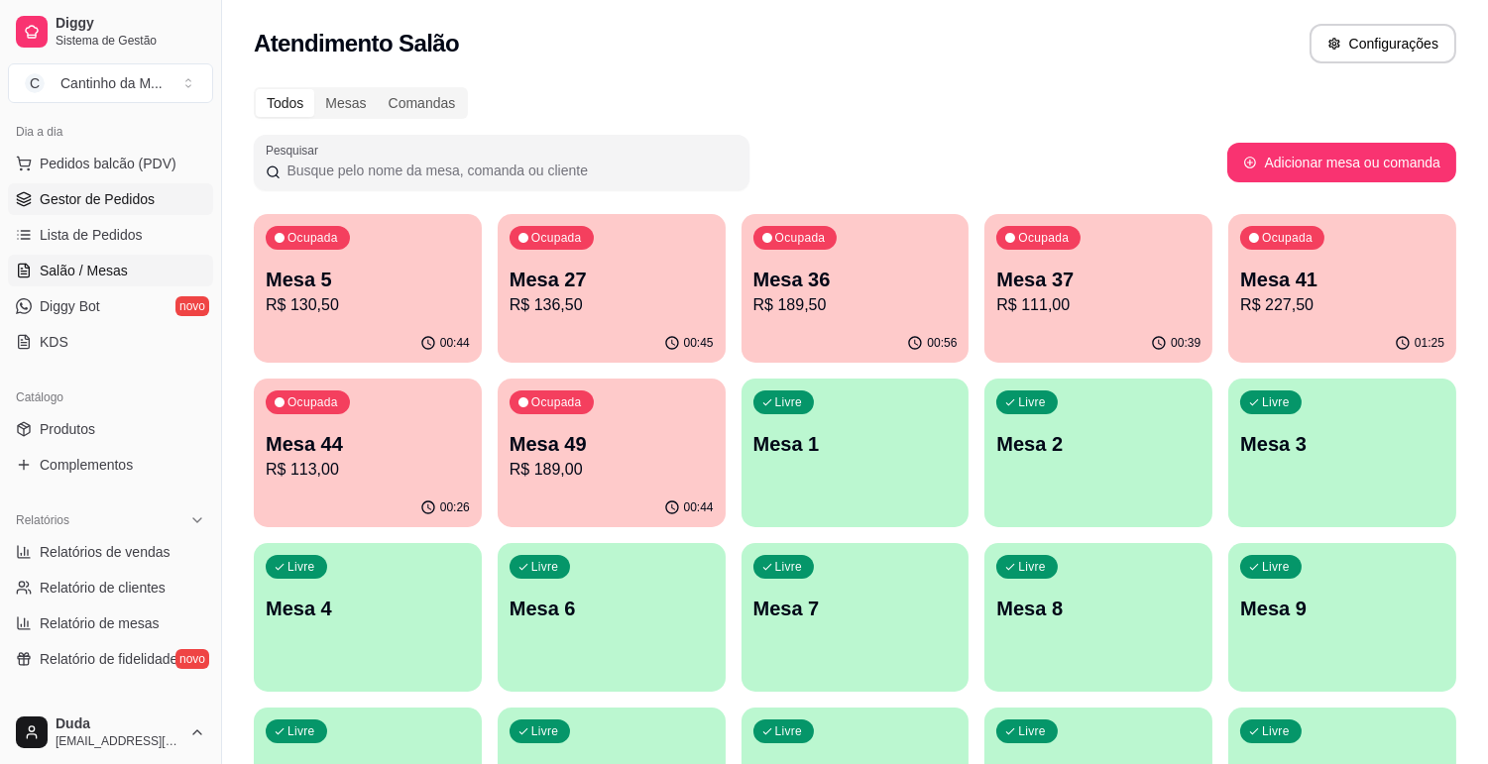
click at [115, 196] on span "Gestor de Pedidos" at bounding box center [97, 199] width 115 height 20
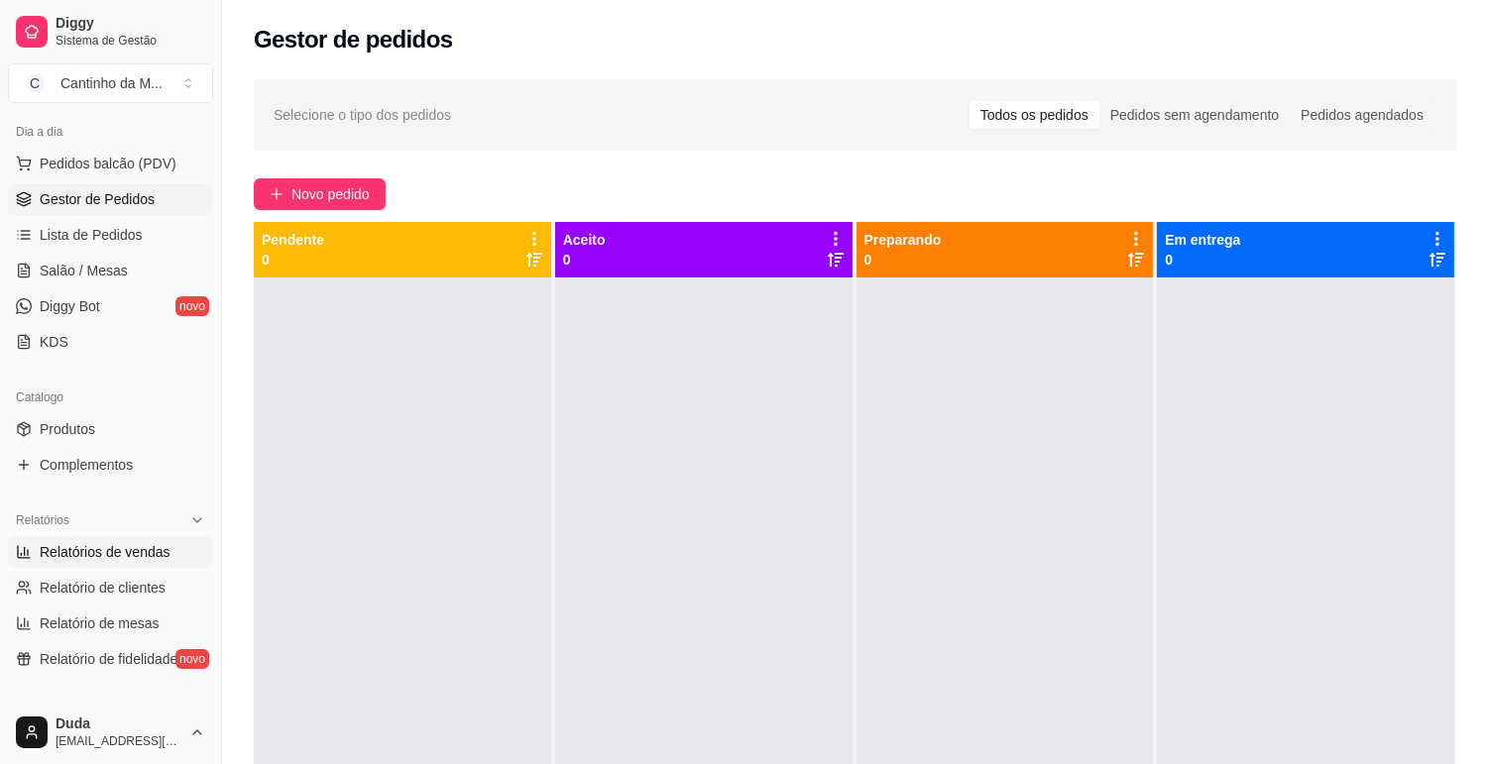
click at [162, 553] on span "Relatórios de vendas" at bounding box center [105, 552] width 131 height 20
select select "ALL"
select select "0"
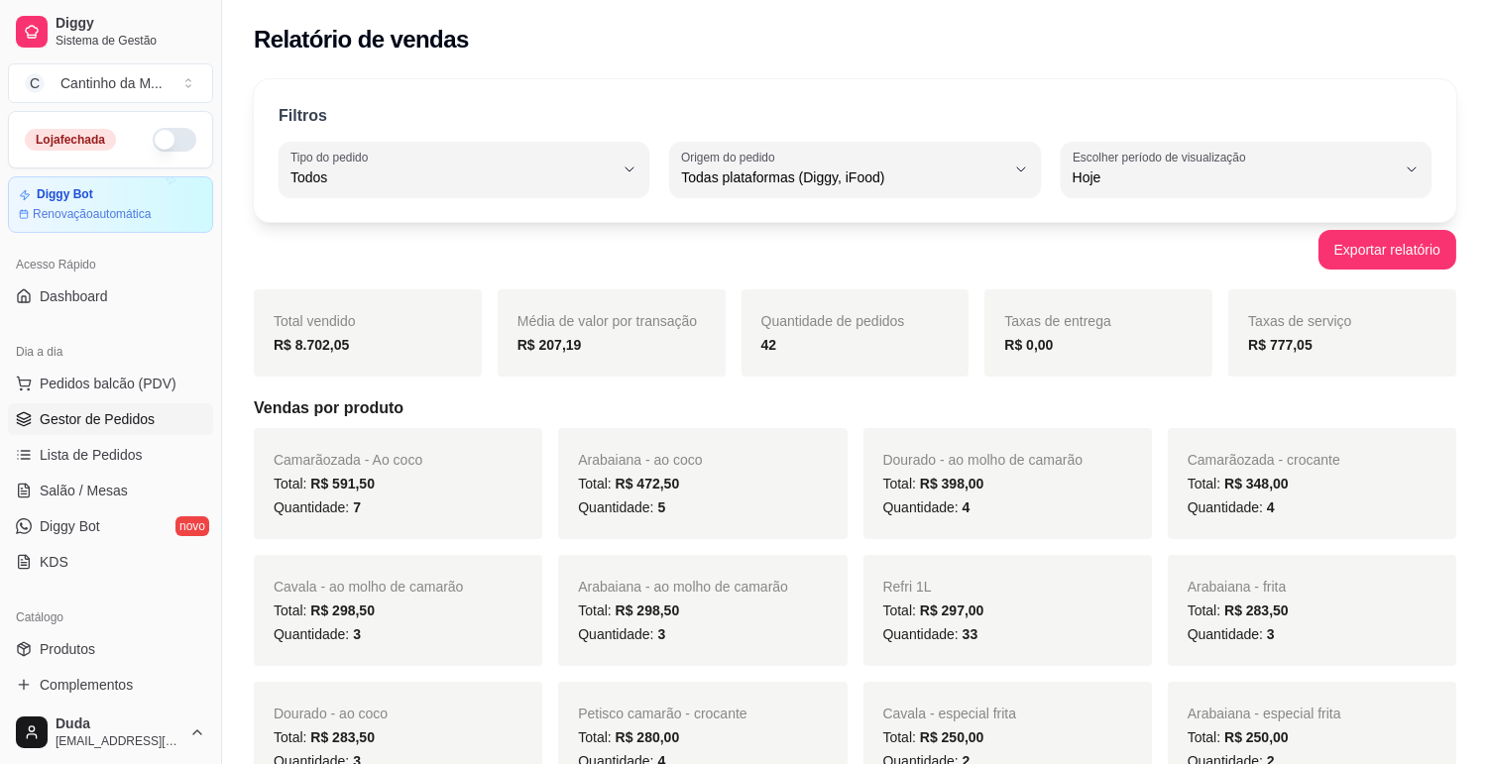
click at [83, 410] on span "Gestor de Pedidos" at bounding box center [97, 419] width 115 height 20
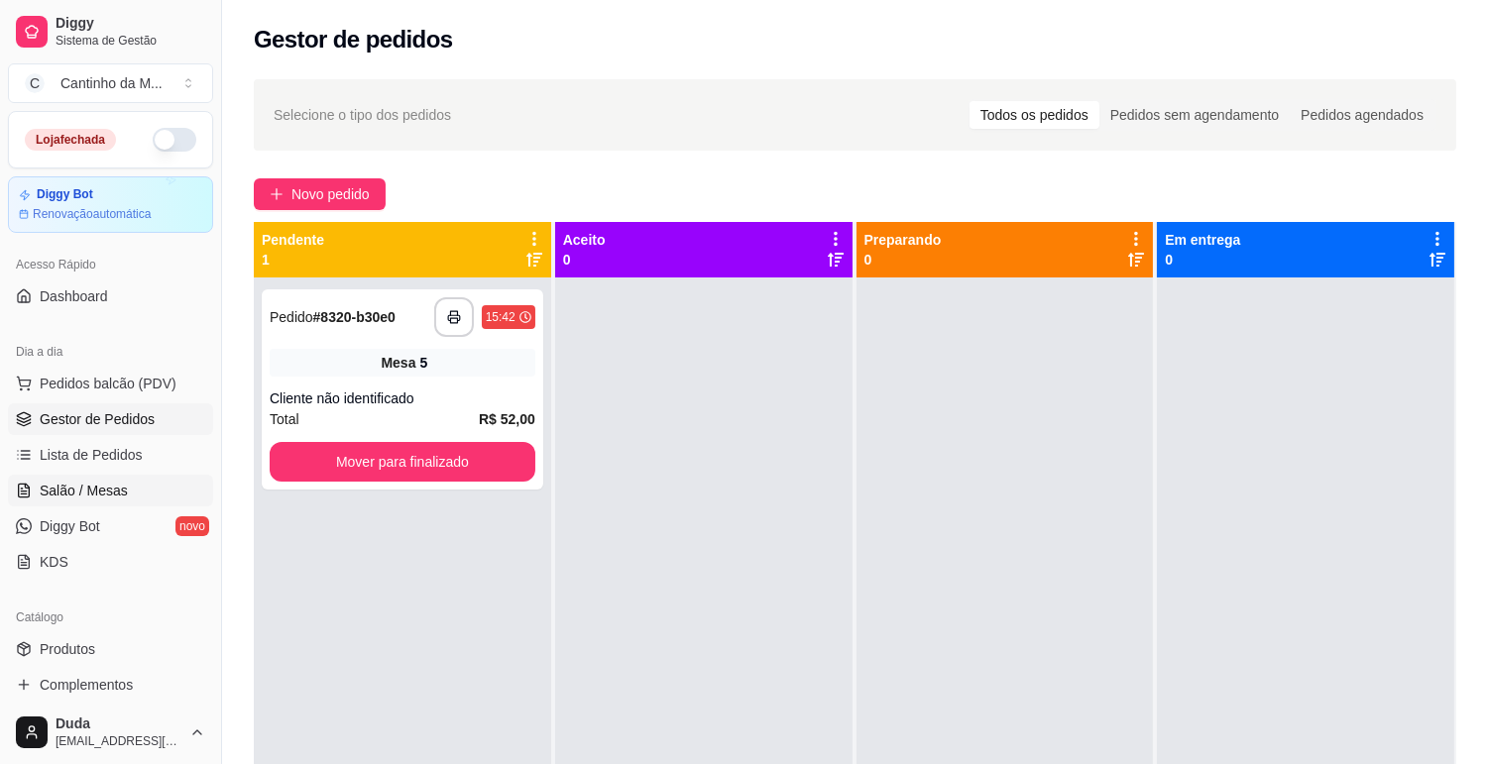
click at [119, 486] on span "Salão / Mesas" at bounding box center [84, 491] width 88 height 20
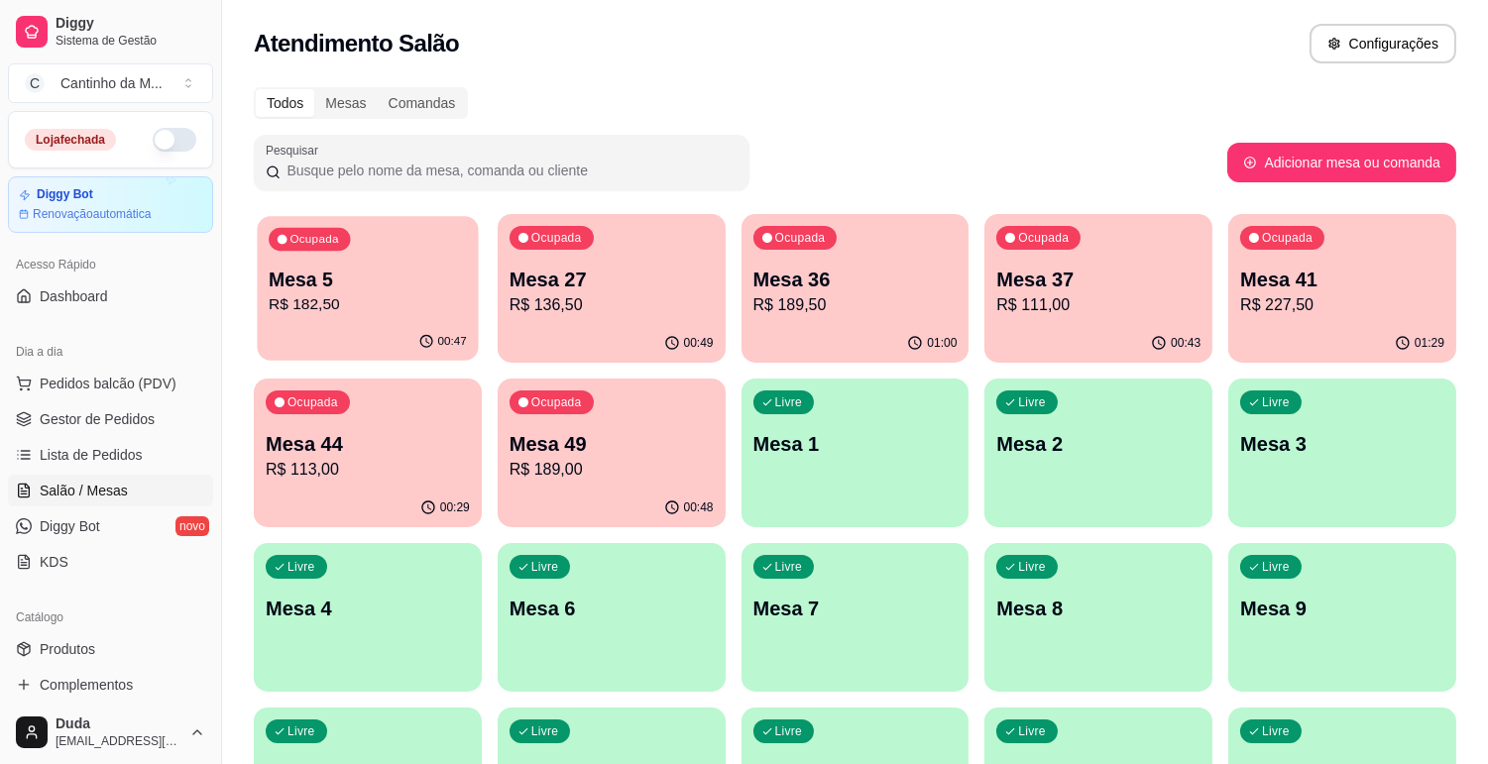
click at [398, 323] on button "Ocupada Mesa 5 R$ 182,50 00:47" at bounding box center [367, 288] width 221 height 145
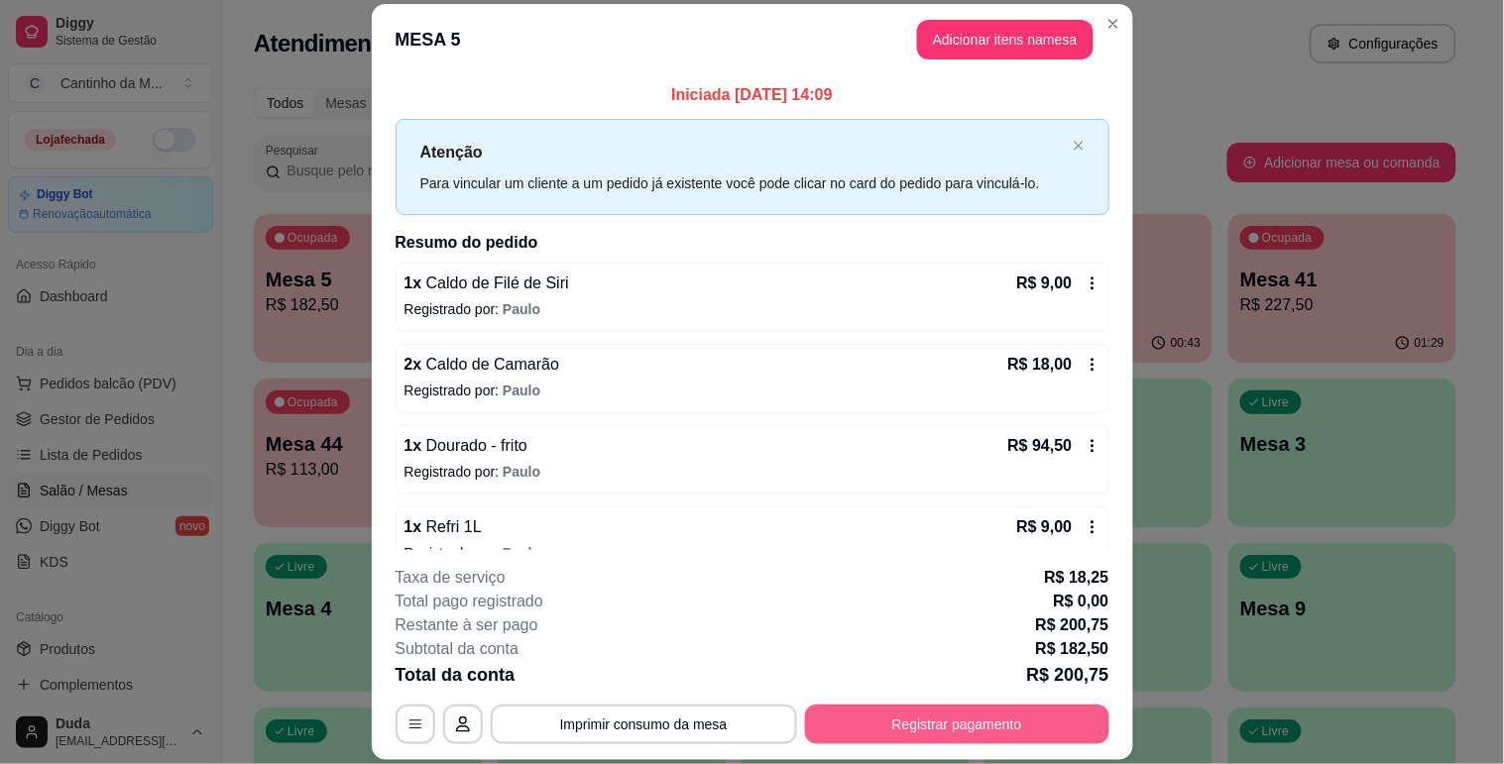
click at [905, 735] on button "Registrar pagamento" at bounding box center [957, 725] width 304 height 40
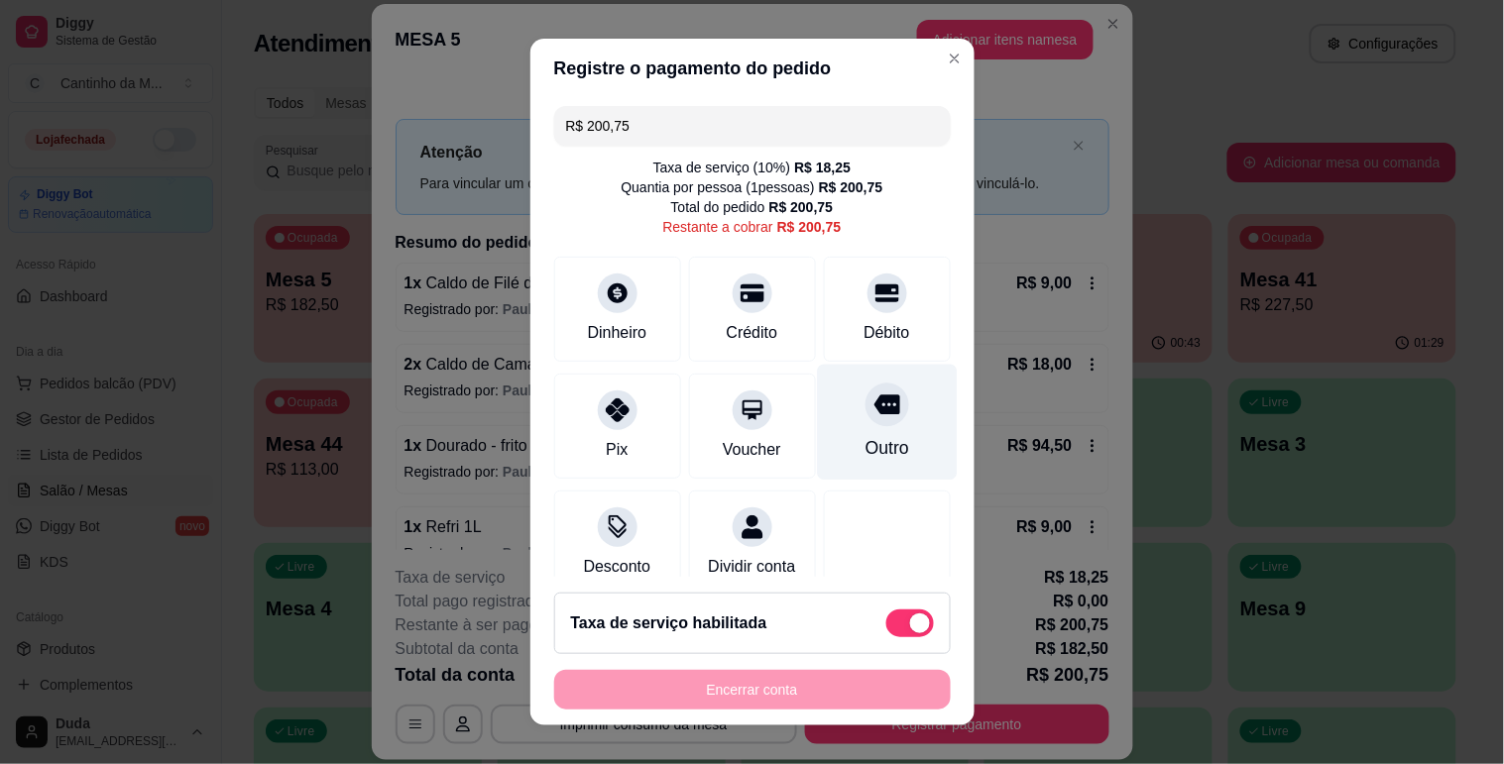
click at [864, 437] on div "Outro" at bounding box center [886, 448] width 44 height 26
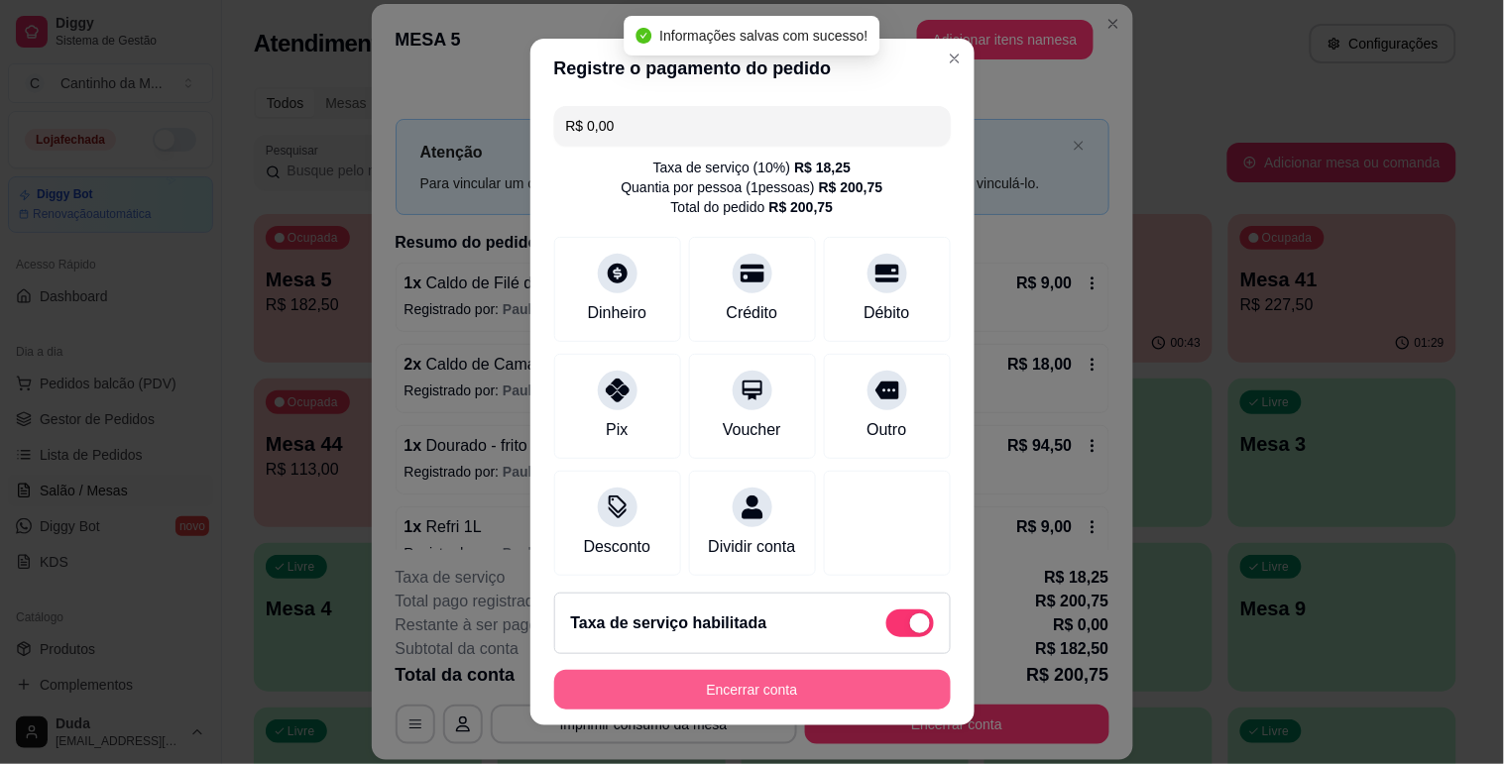
type input "R$ 0,00"
click at [788, 692] on button "Encerrar conta" at bounding box center [752, 690] width 397 height 40
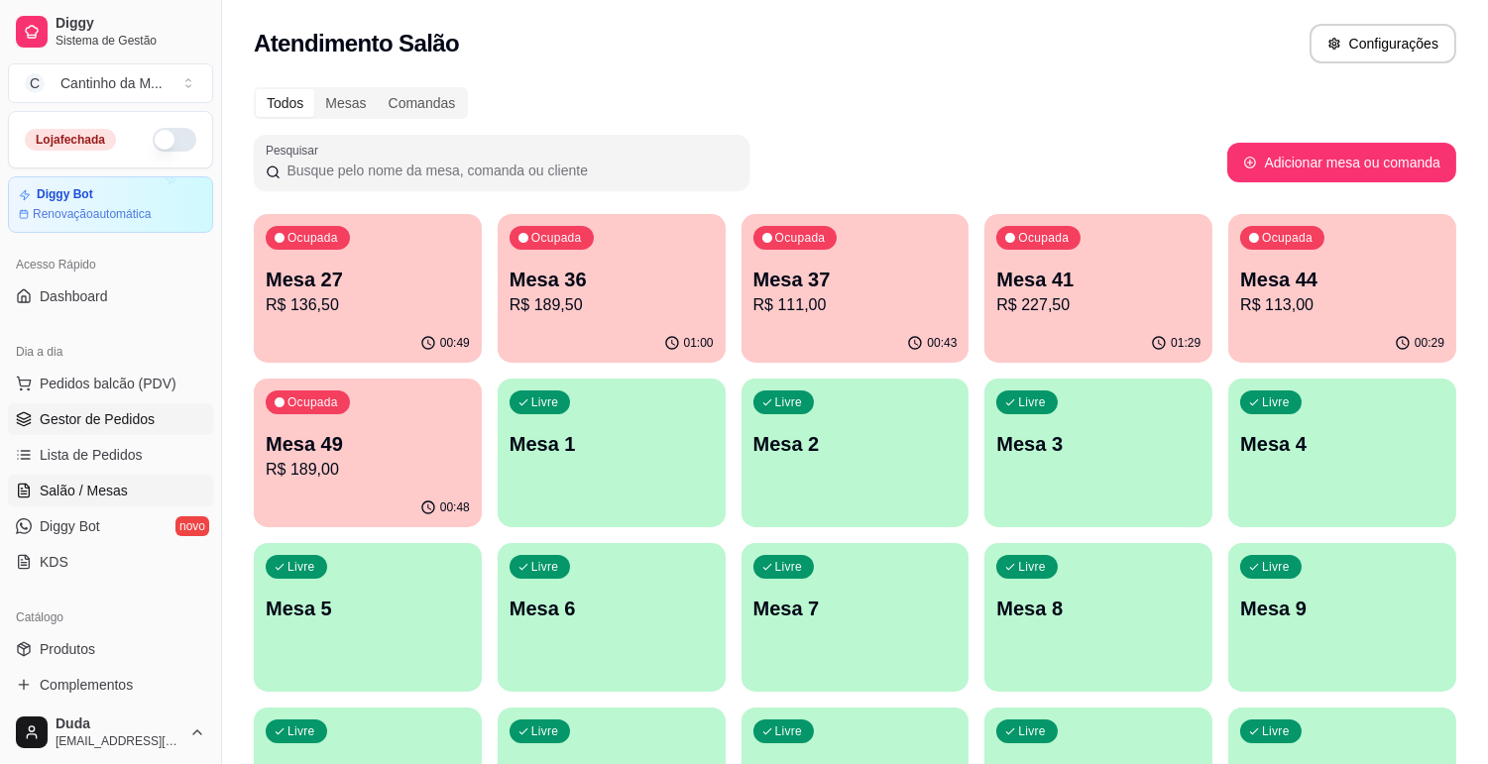
click at [141, 422] on span "Gestor de Pedidos" at bounding box center [97, 419] width 115 height 20
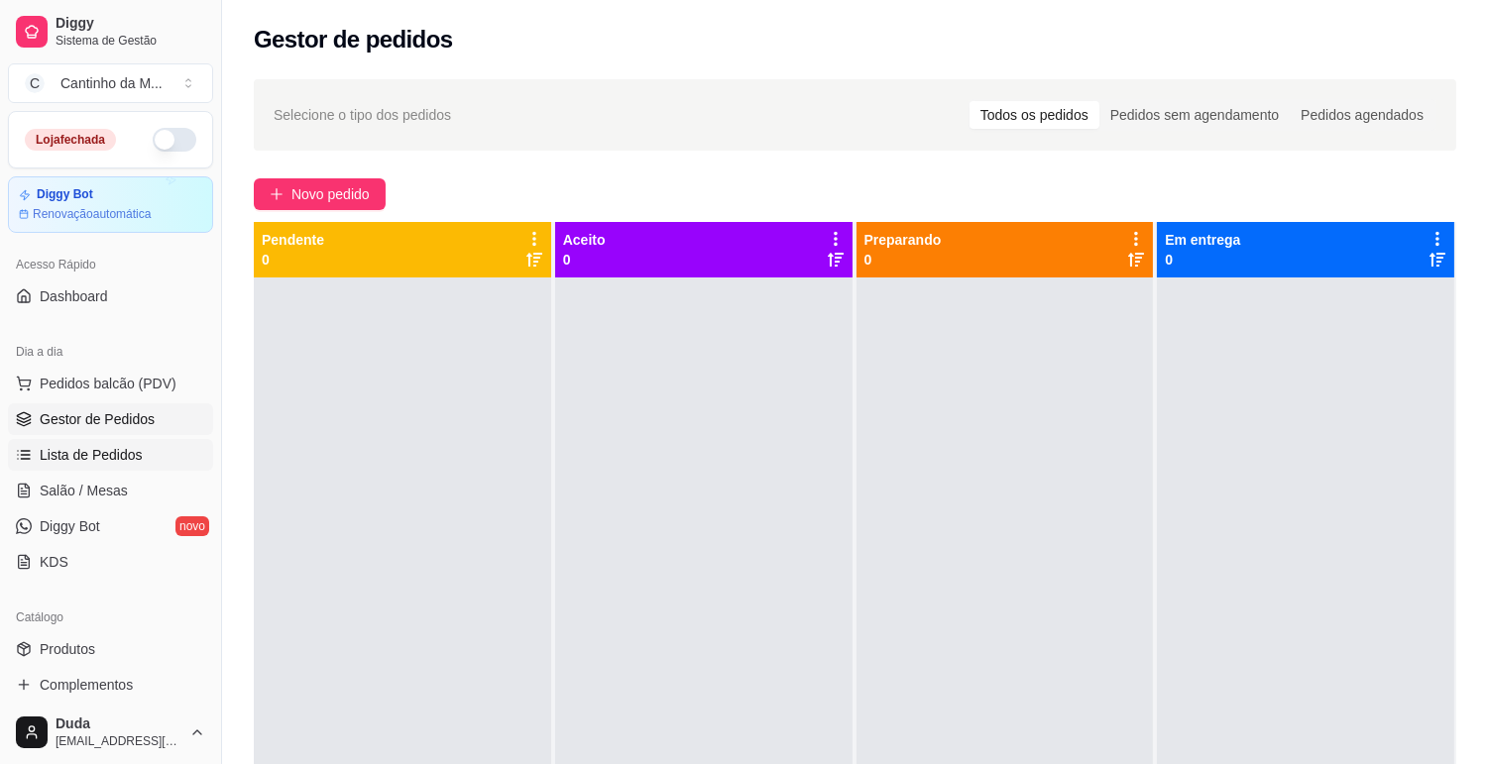
click at [53, 464] on span "Lista de Pedidos" at bounding box center [91, 455] width 103 height 20
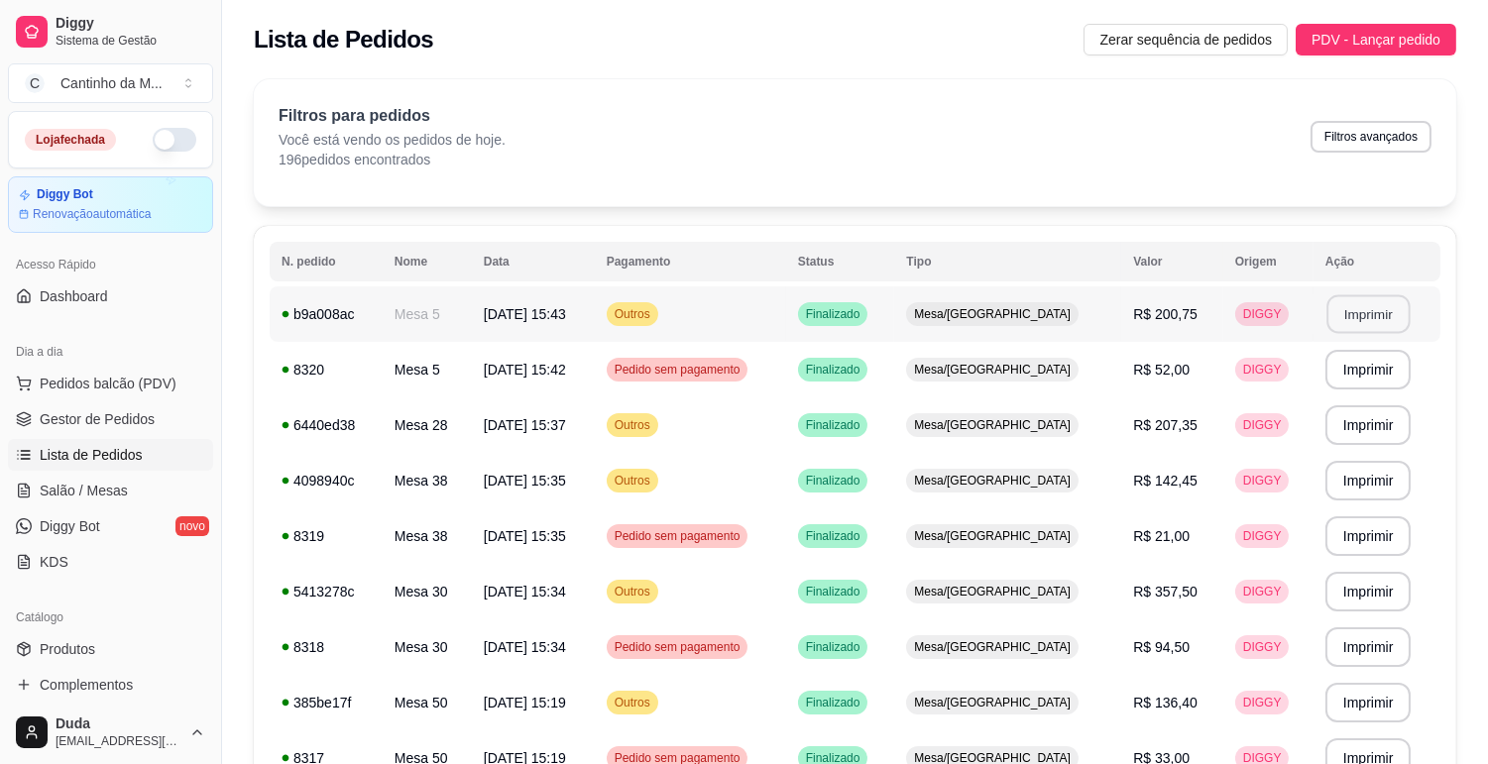
click at [1362, 310] on button "Imprimir" at bounding box center [1367, 314] width 83 height 39
click at [44, 417] on span "Gestor de Pedidos" at bounding box center [97, 419] width 115 height 20
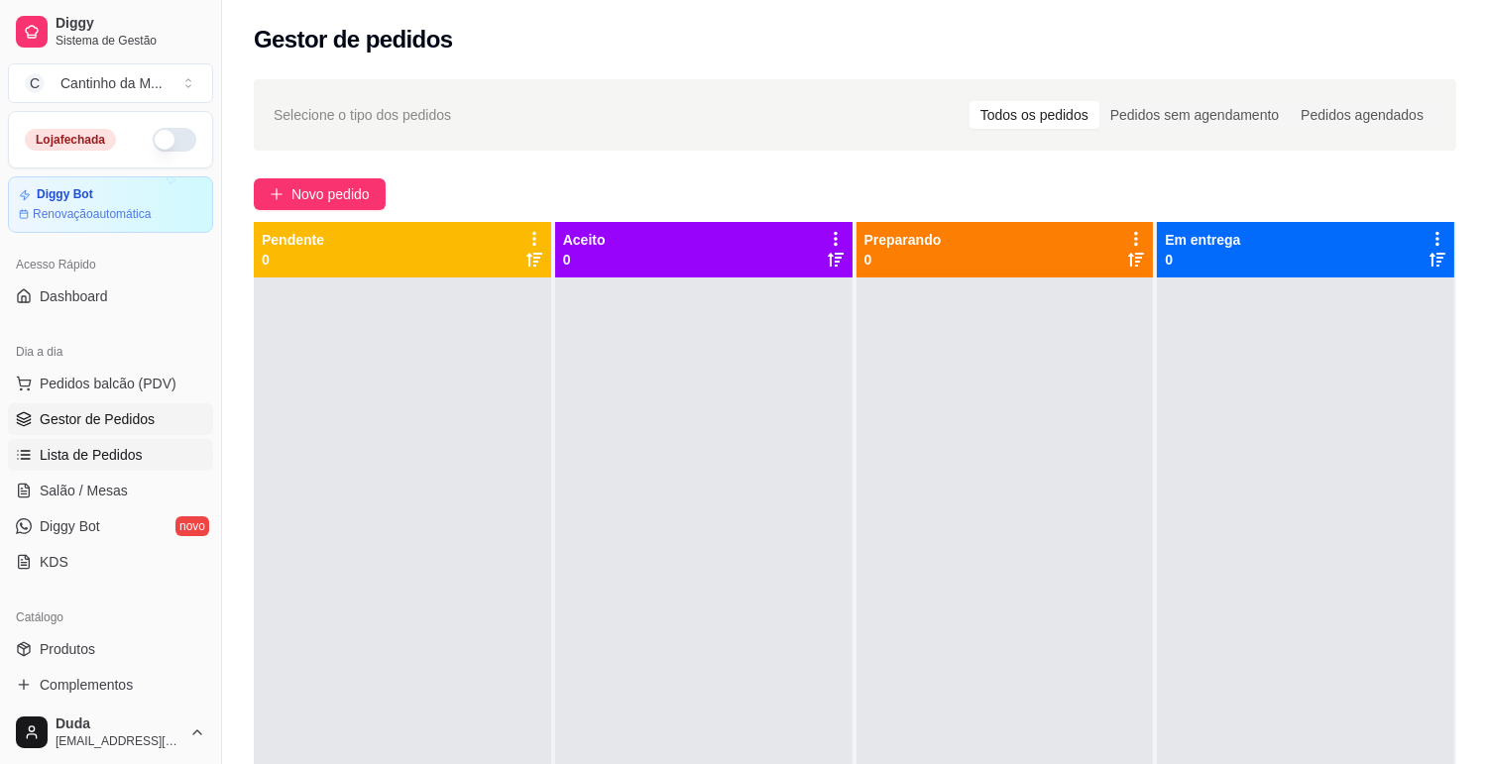
click at [79, 447] on span "Lista de Pedidos" at bounding box center [91, 455] width 103 height 20
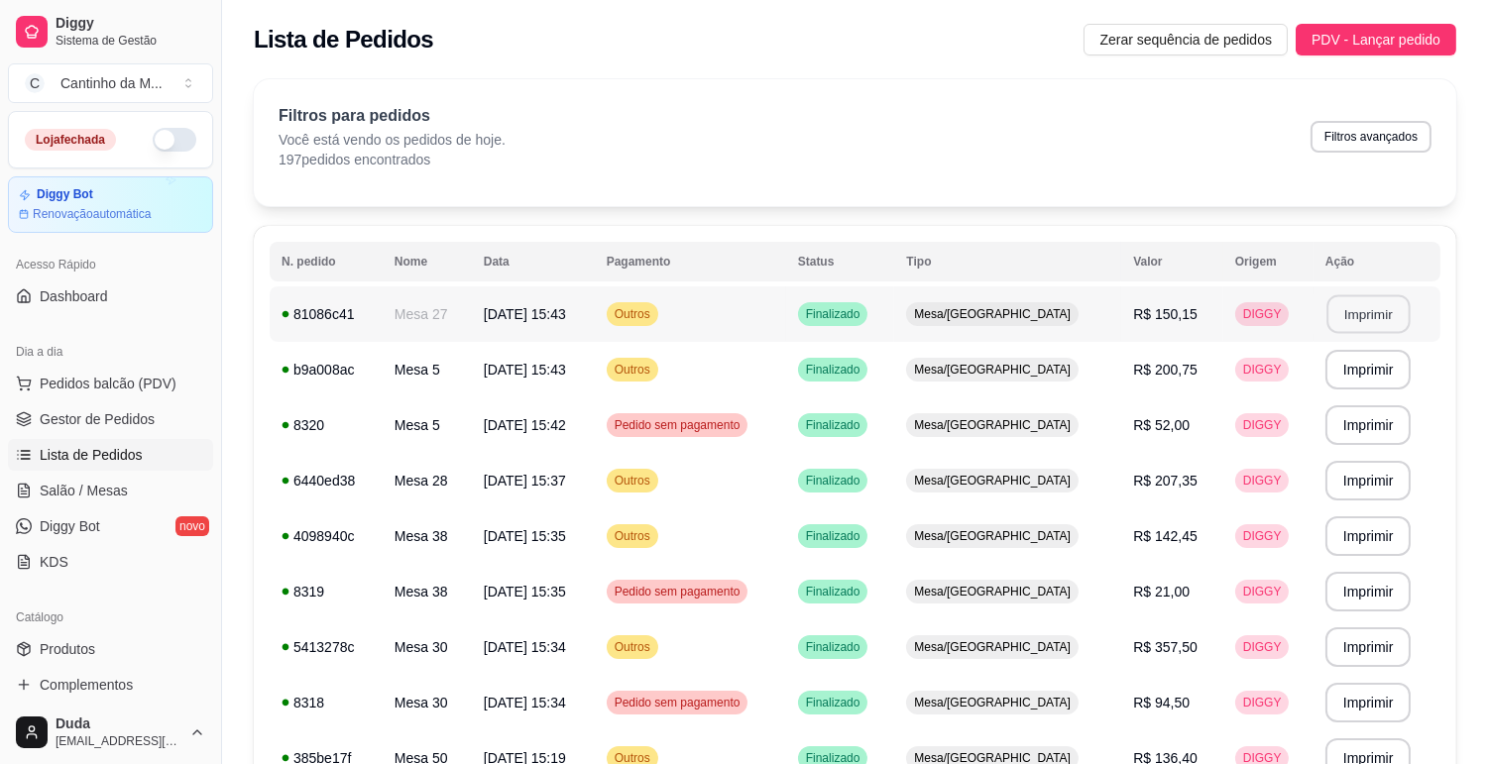
click at [1364, 304] on button "Imprimir" at bounding box center [1367, 314] width 83 height 39
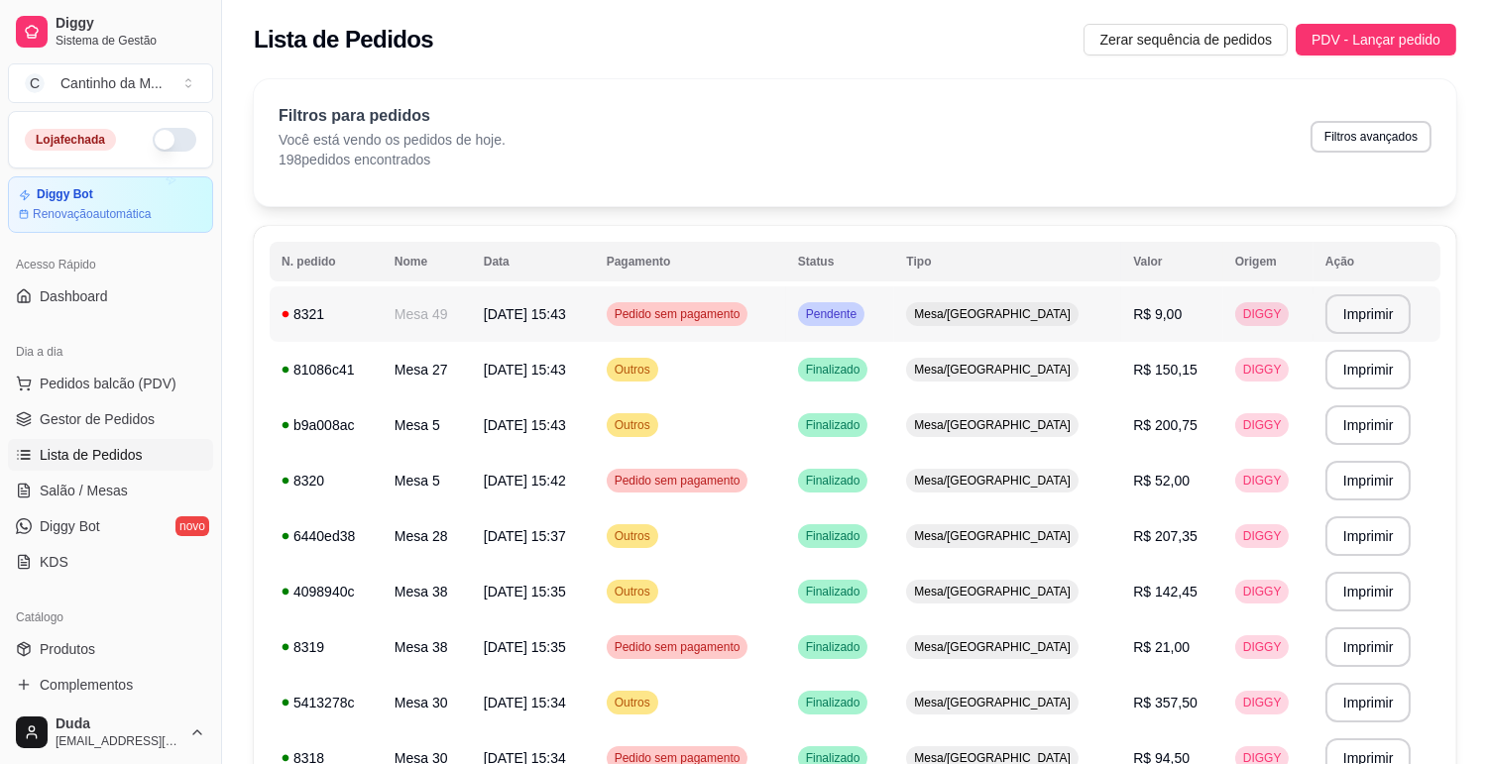
click at [979, 313] on span "Mesa/[GEOGRAPHIC_DATA]" at bounding box center [992, 314] width 165 height 16
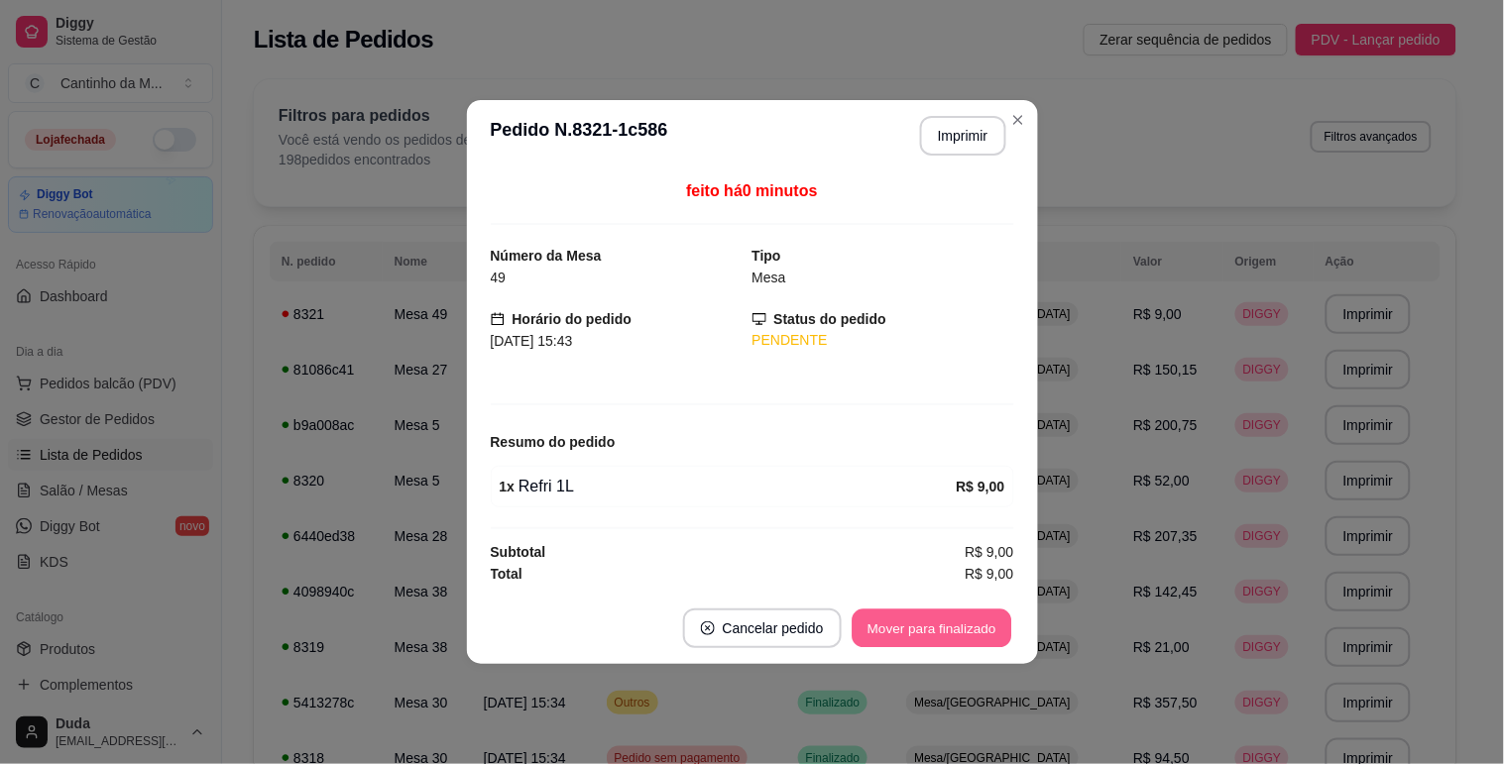
click at [975, 634] on button "Mover para finalizado" at bounding box center [932, 629] width 160 height 39
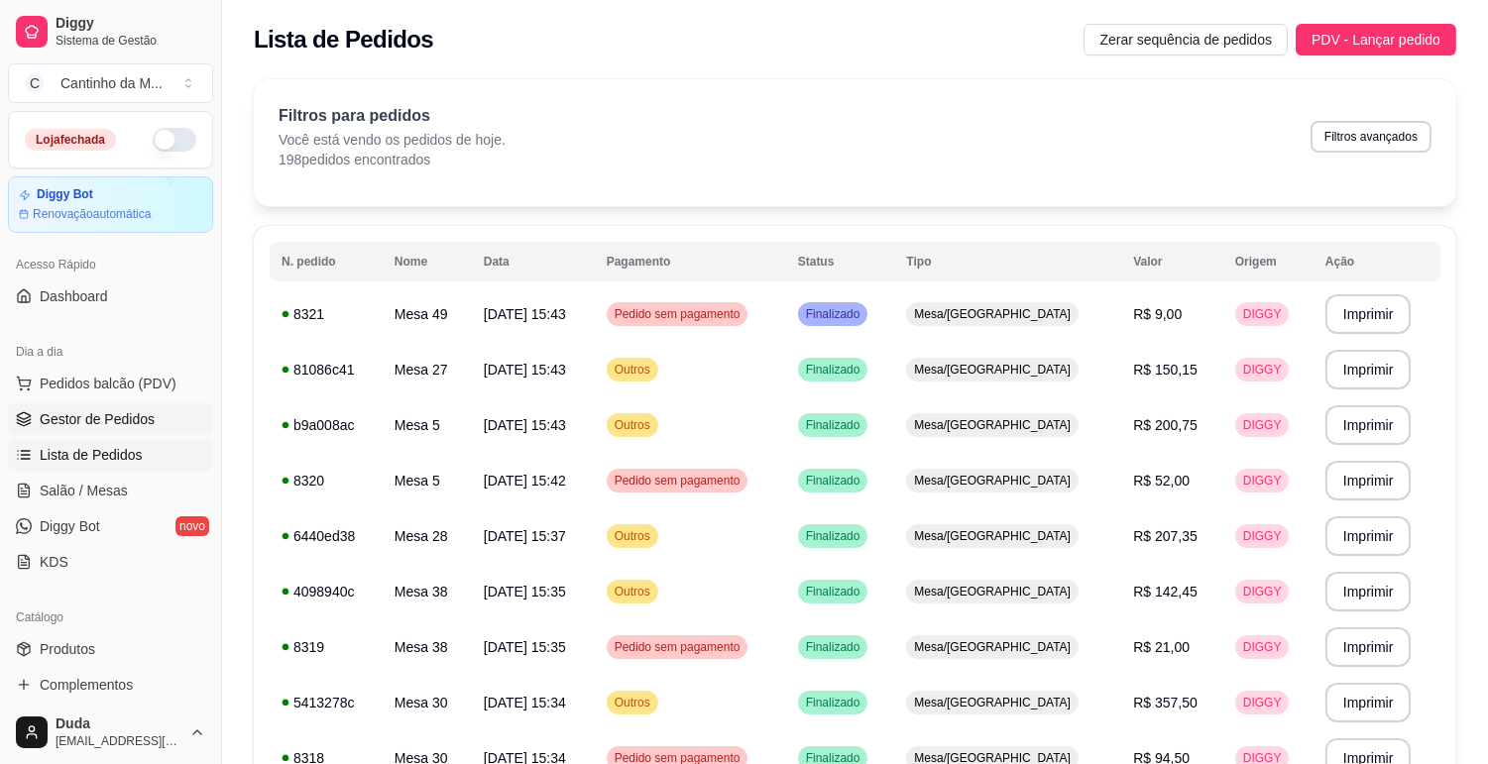
click at [117, 432] on link "Gestor de Pedidos" at bounding box center [110, 419] width 205 height 32
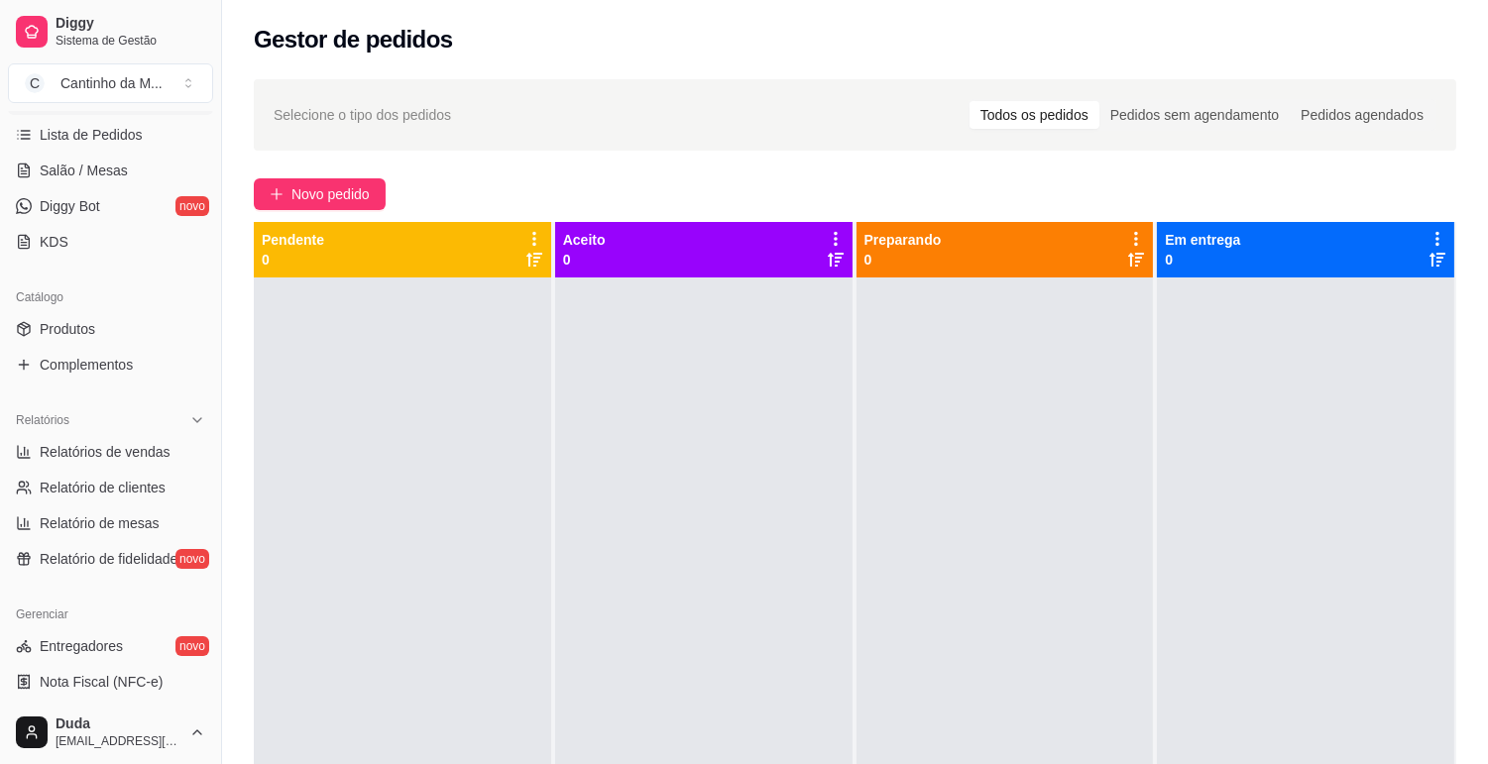
scroll to position [330, 0]
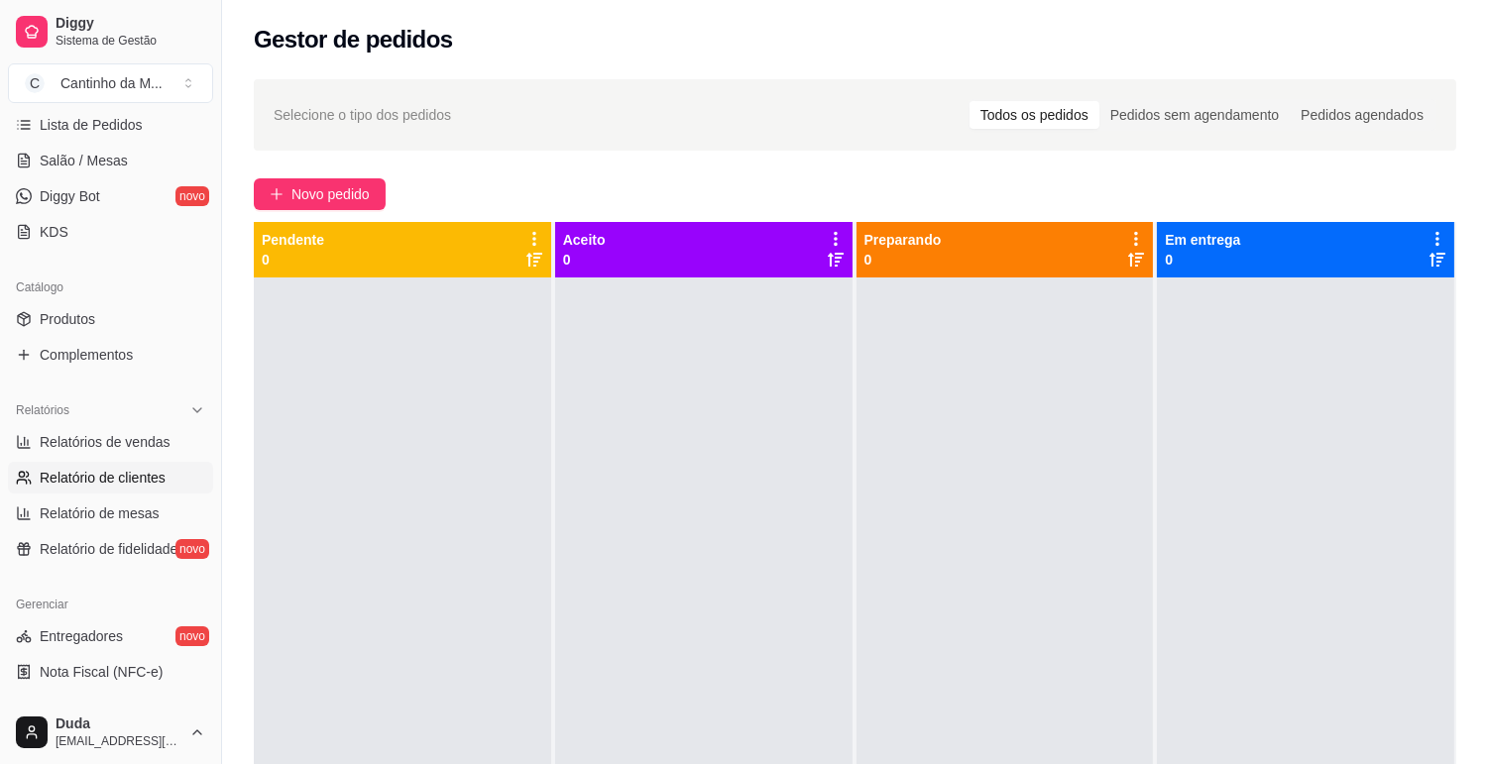
click at [119, 479] on span "Relatório de clientes" at bounding box center [103, 478] width 126 height 20
select select "30"
select select "HIGHEST_TOTAL_SPENT_WITH_ORDERS"
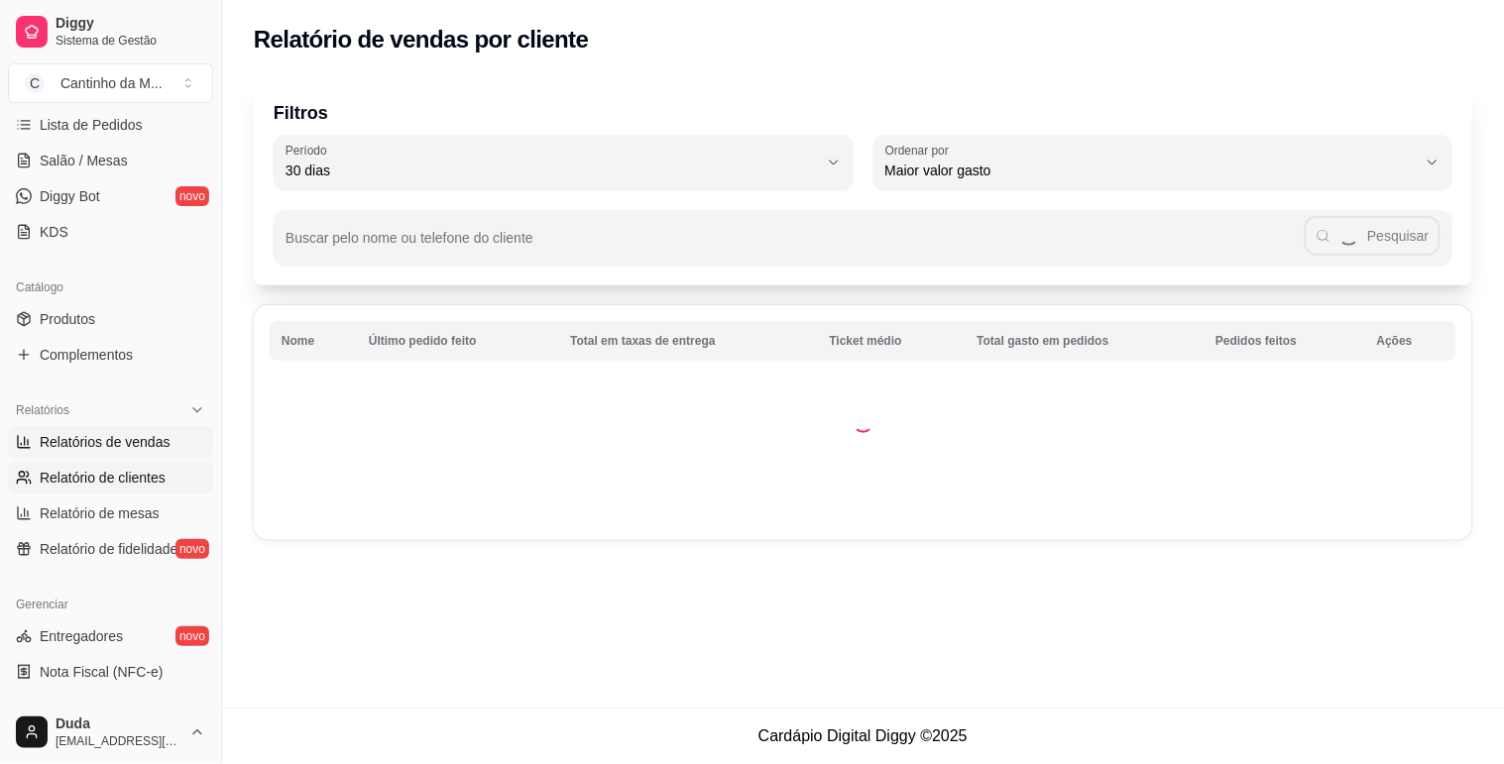
click at [140, 432] on span "Relatórios de vendas" at bounding box center [105, 442] width 131 height 20
select select "ALL"
select select "0"
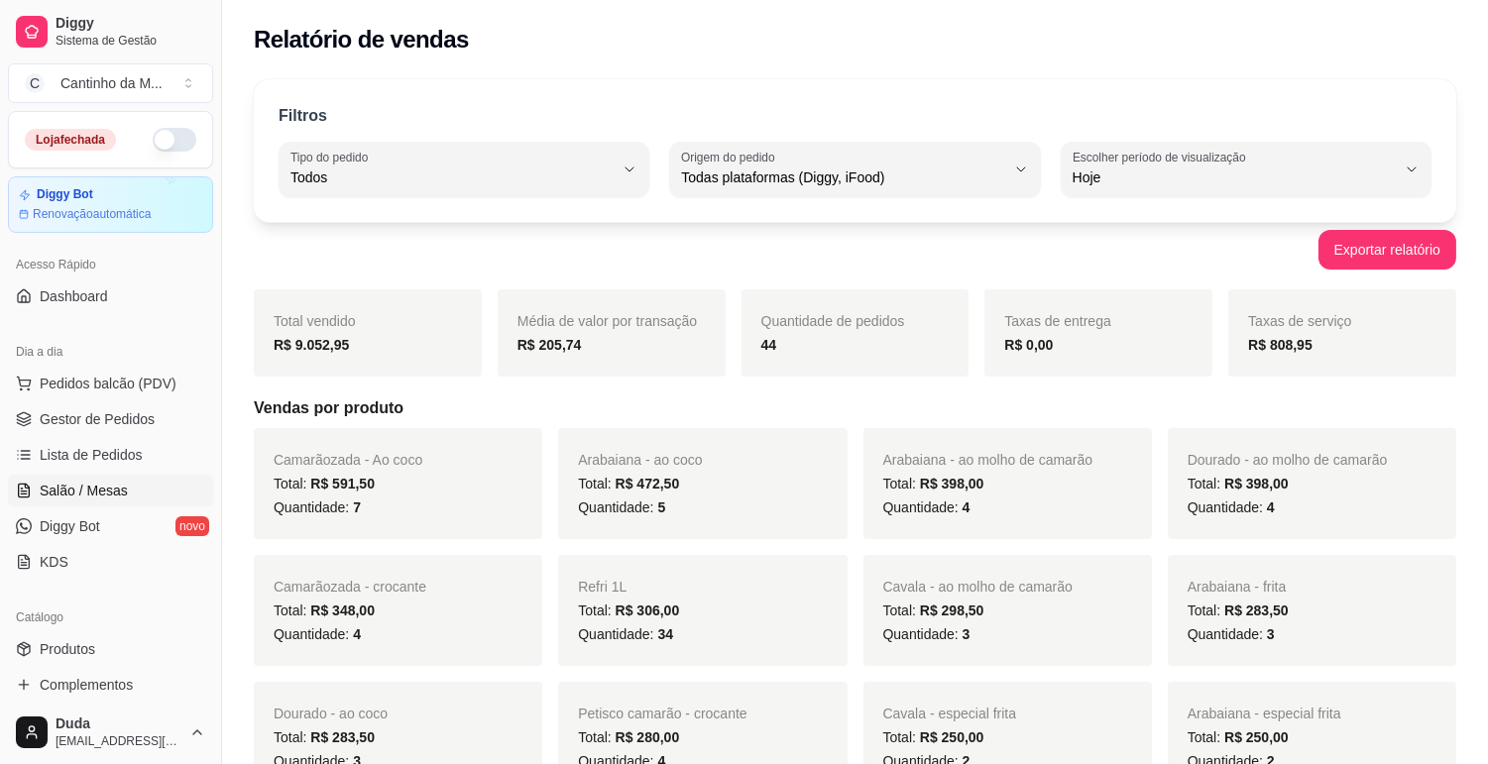
click at [63, 503] on link "Salão / Mesas" at bounding box center [110, 491] width 205 height 32
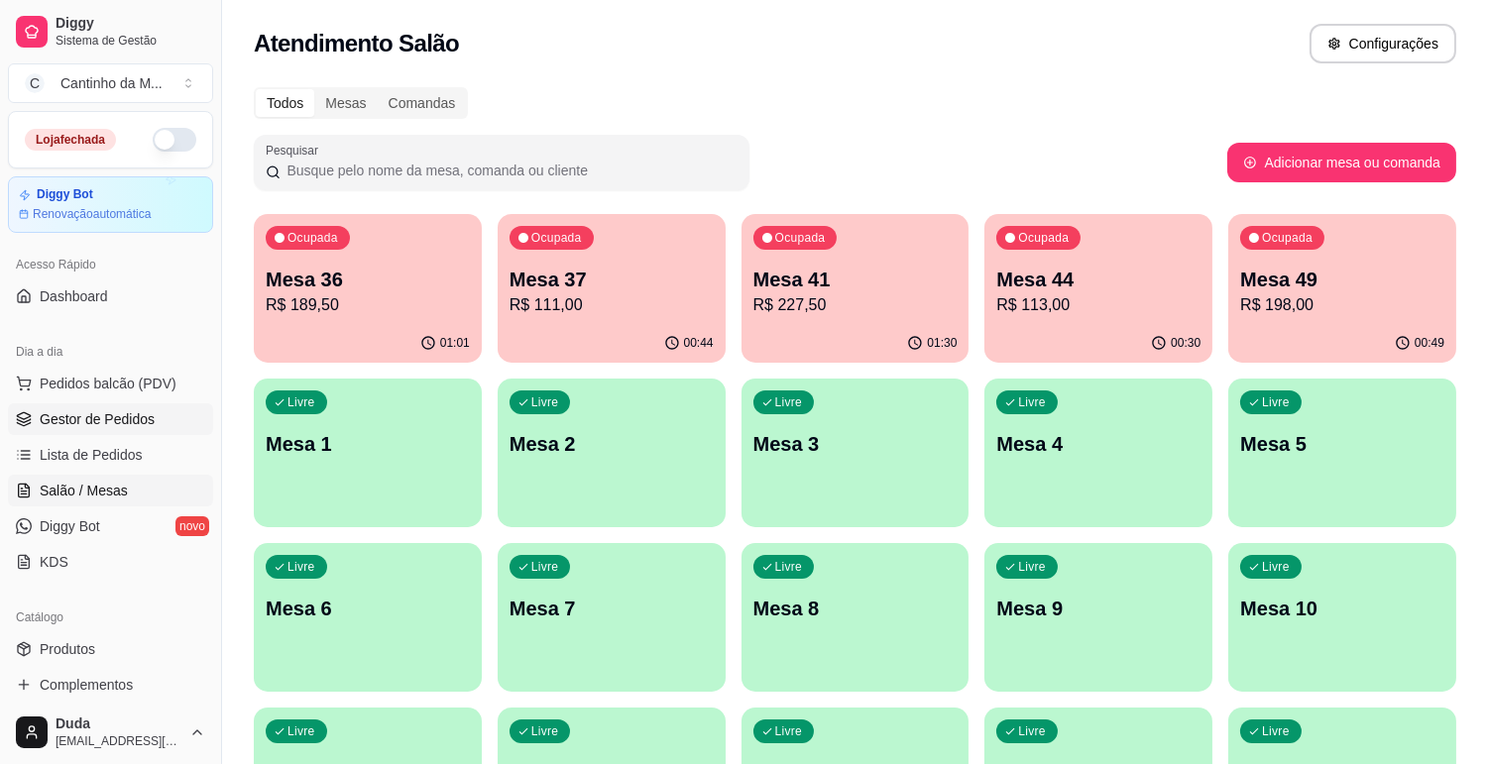
click at [112, 412] on span "Gestor de Pedidos" at bounding box center [97, 419] width 115 height 20
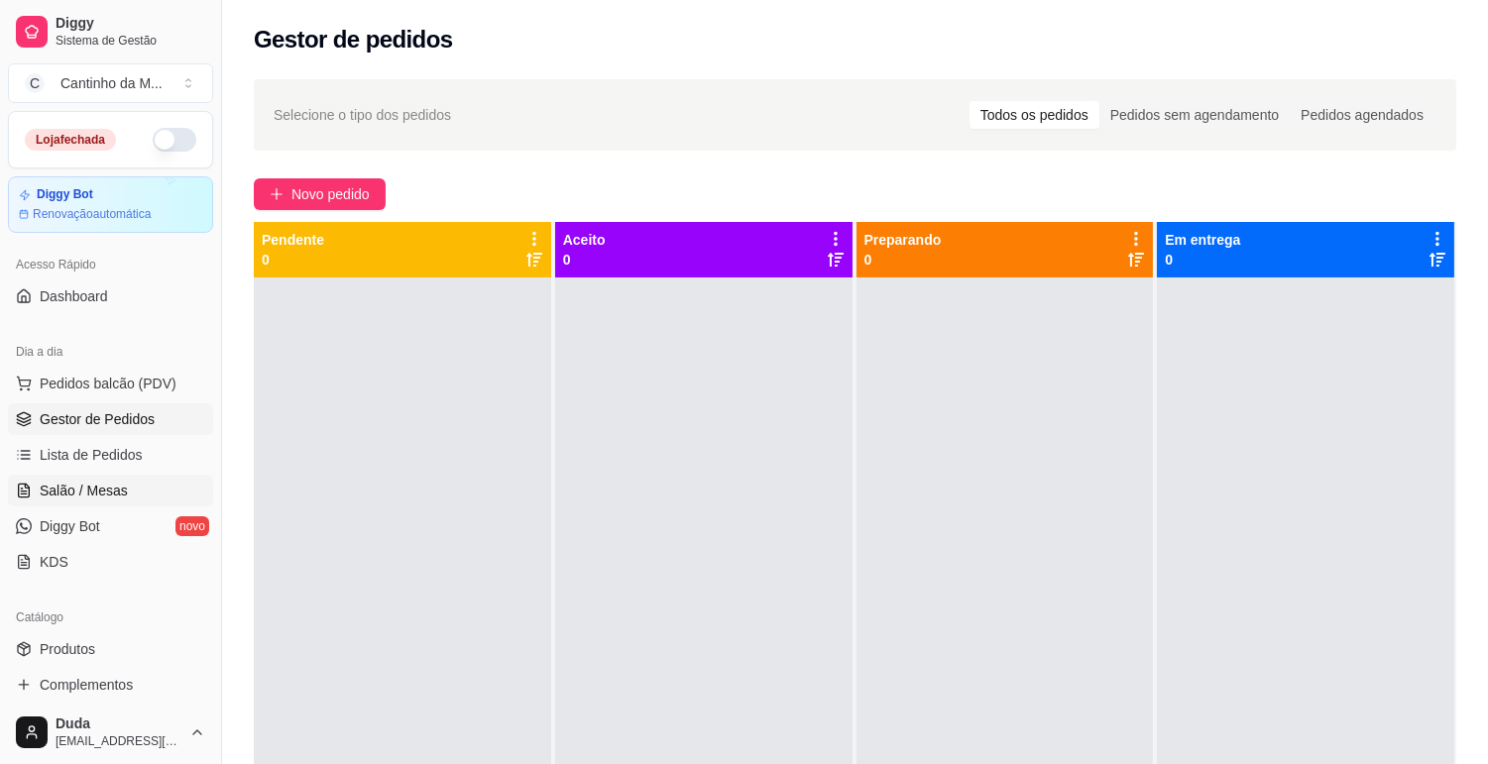
click at [103, 475] on link "Salão / Mesas" at bounding box center [110, 491] width 205 height 32
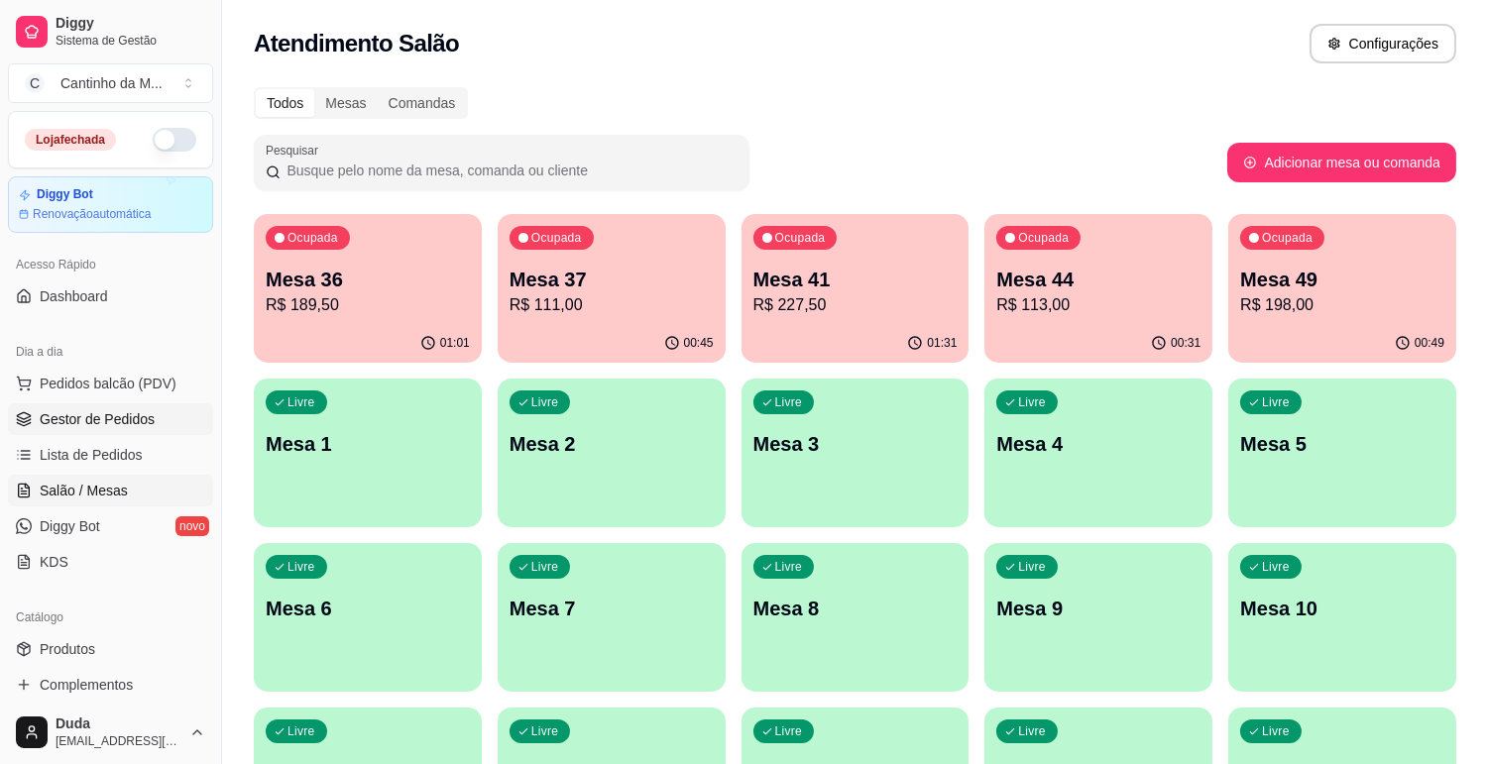
click at [73, 413] on span "Gestor de Pedidos" at bounding box center [97, 419] width 115 height 20
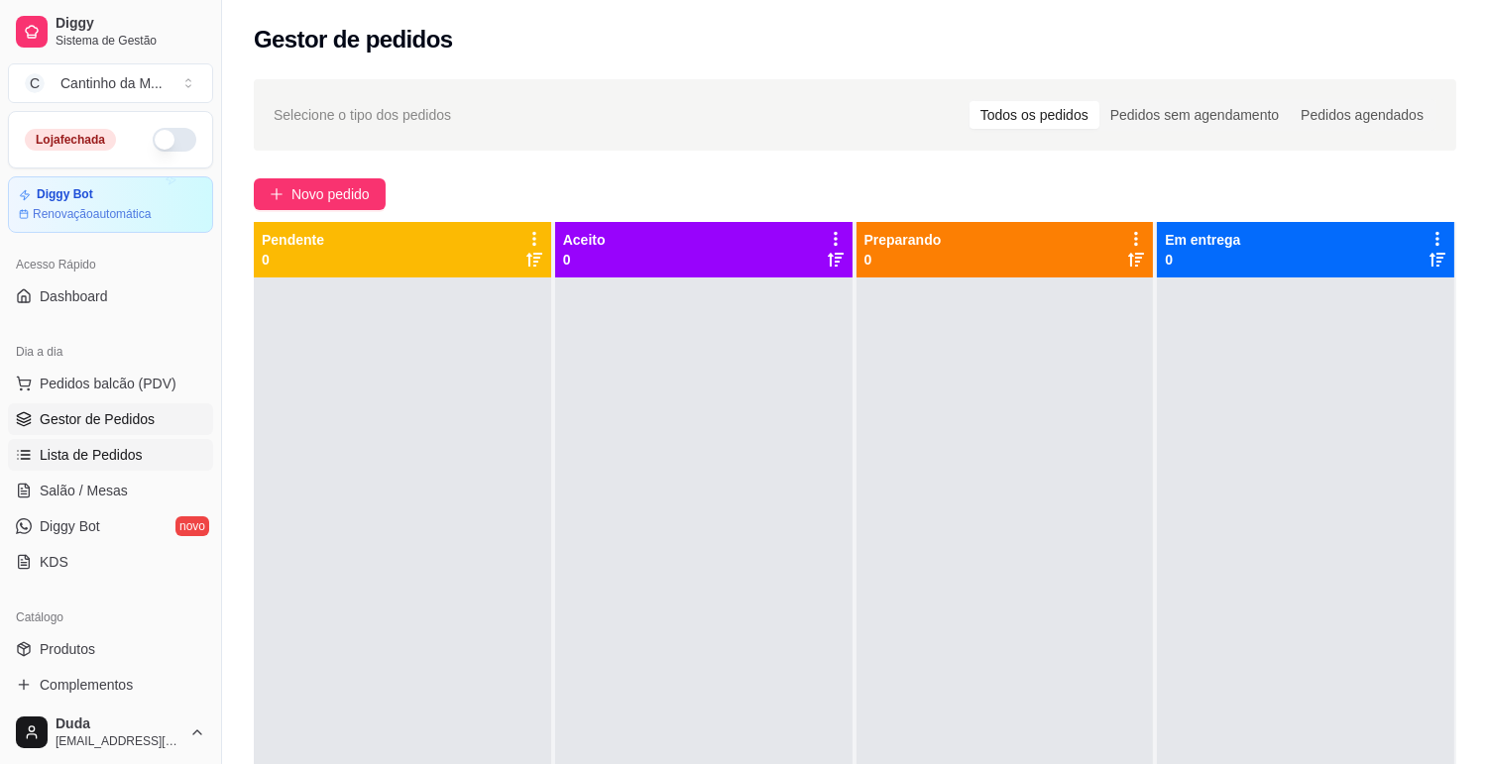
click at [74, 447] on span "Lista de Pedidos" at bounding box center [91, 455] width 103 height 20
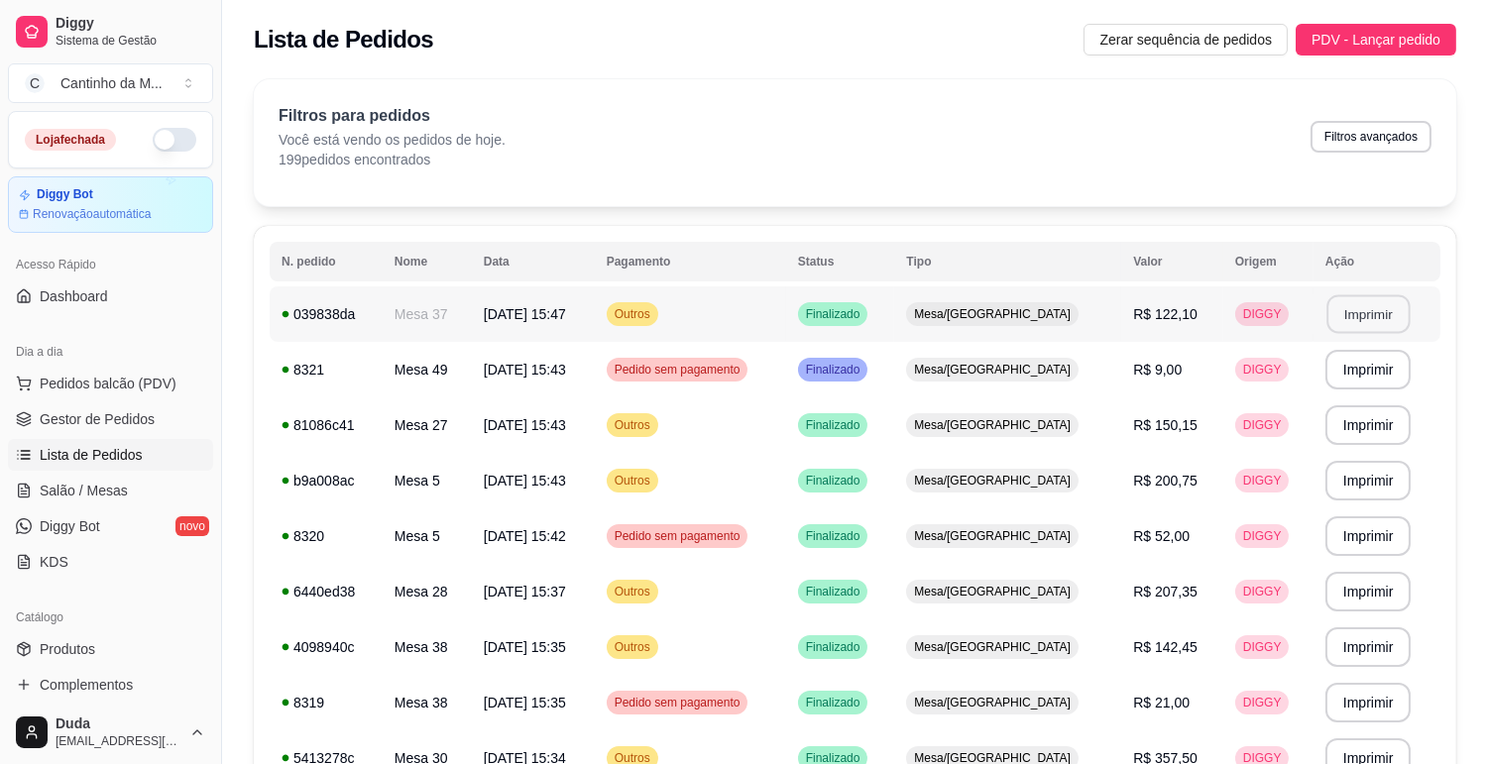
click at [1361, 312] on button "Imprimir" at bounding box center [1367, 314] width 83 height 39
click at [79, 410] on span "Gestor de Pedidos" at bounding box center [97, 419] width 115 height 20
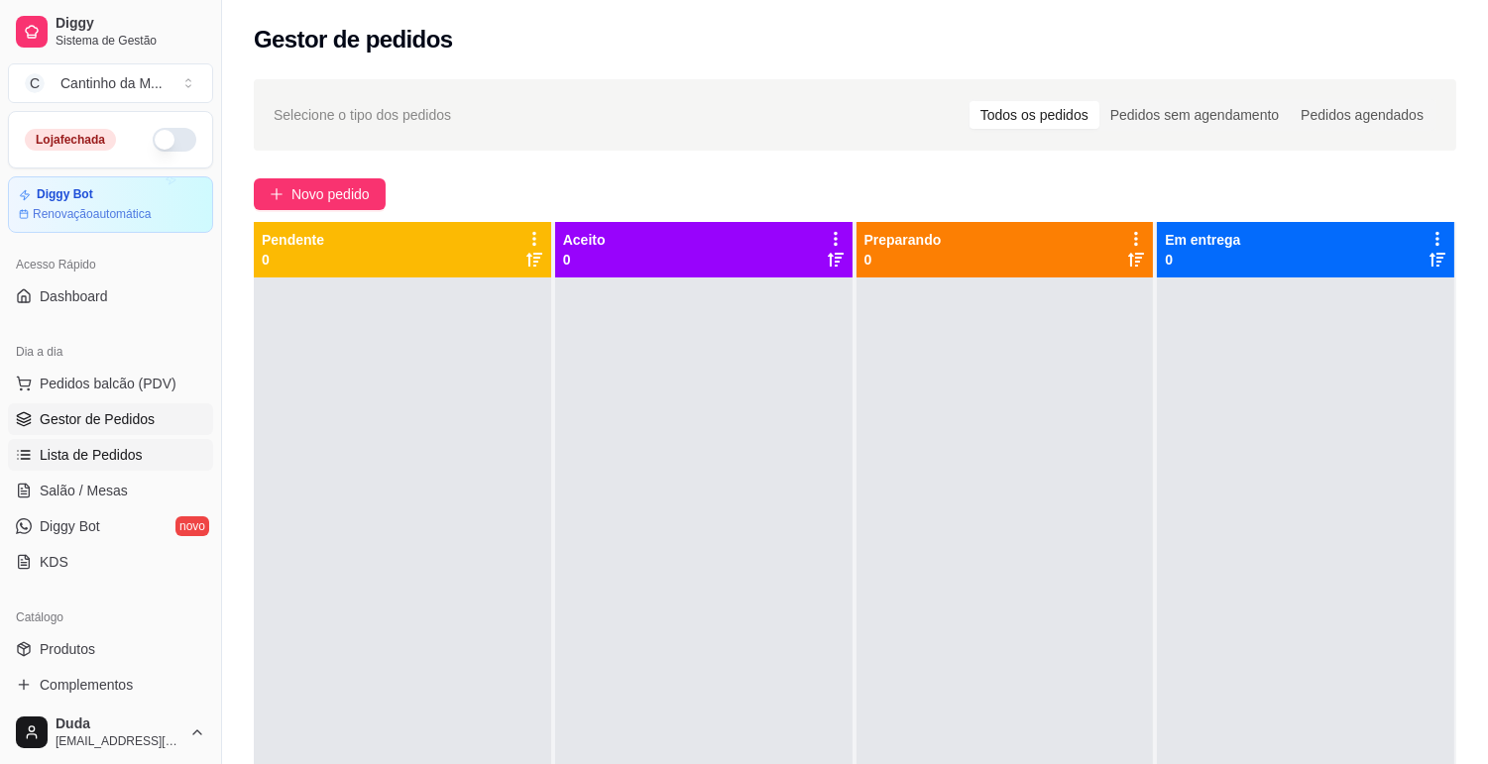
click at [156, 443] on link "Lista de Pedidos" at bounding box center [110, 455] width 205 height 32
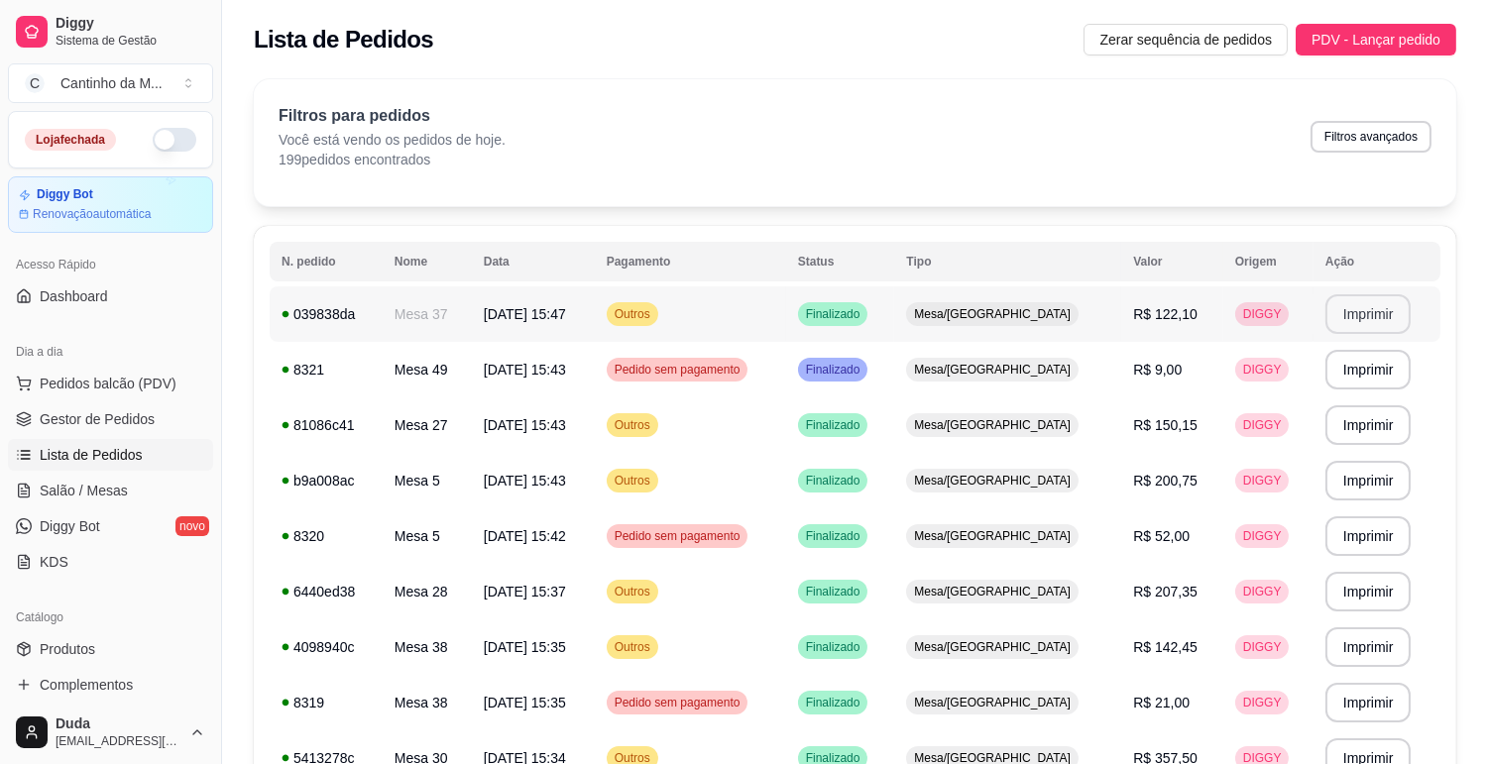
click at [1384, 298] on button "Imprimir" at bounding box center [1368, 314] width 86 height 40
click at [112, 420] on span "Gestor de Pedidos" at bounding box center [97, 419] width 115 height 20
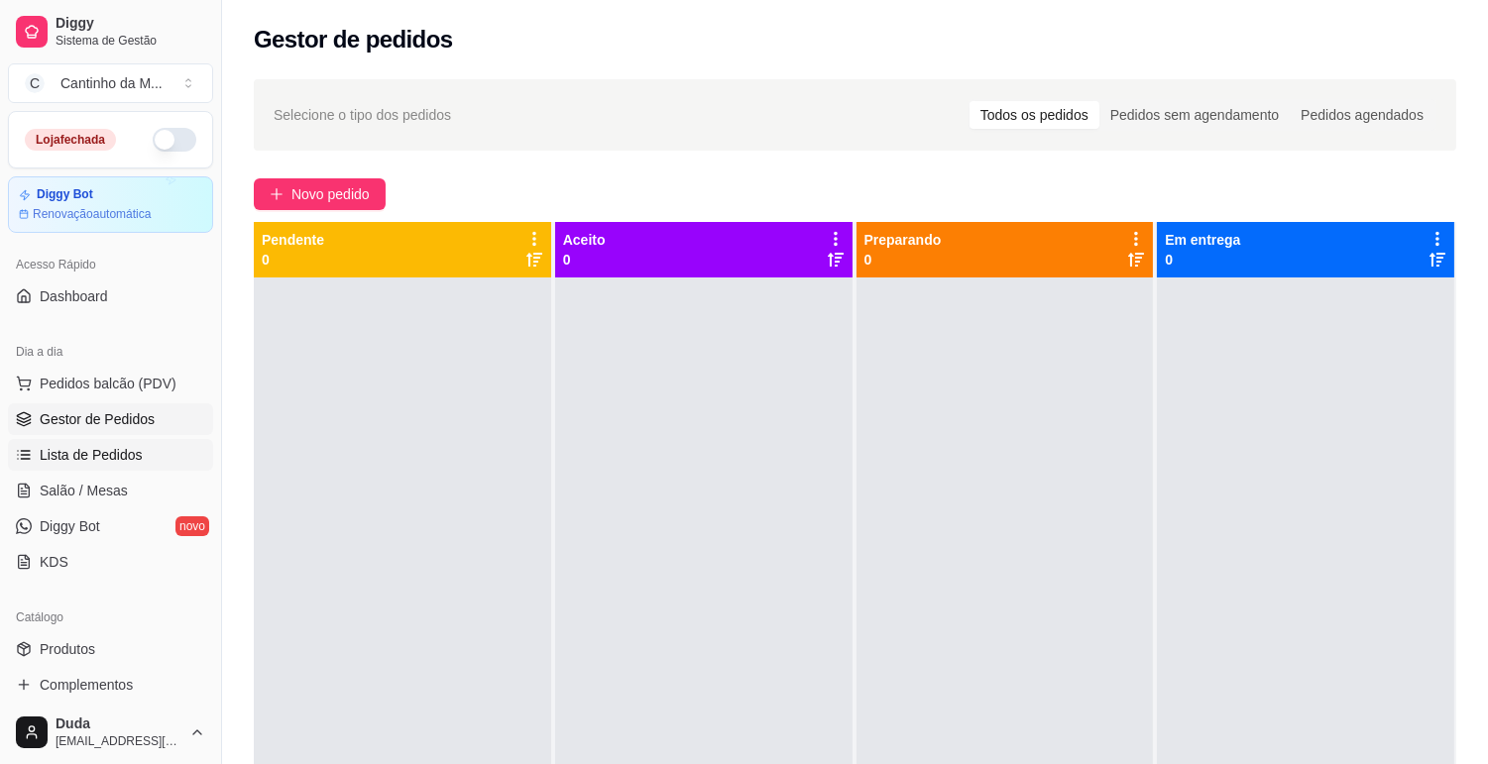
click at [83, 467] on link "Lista de Pedidos" at bounding box center [110, 455] width 205 height 32
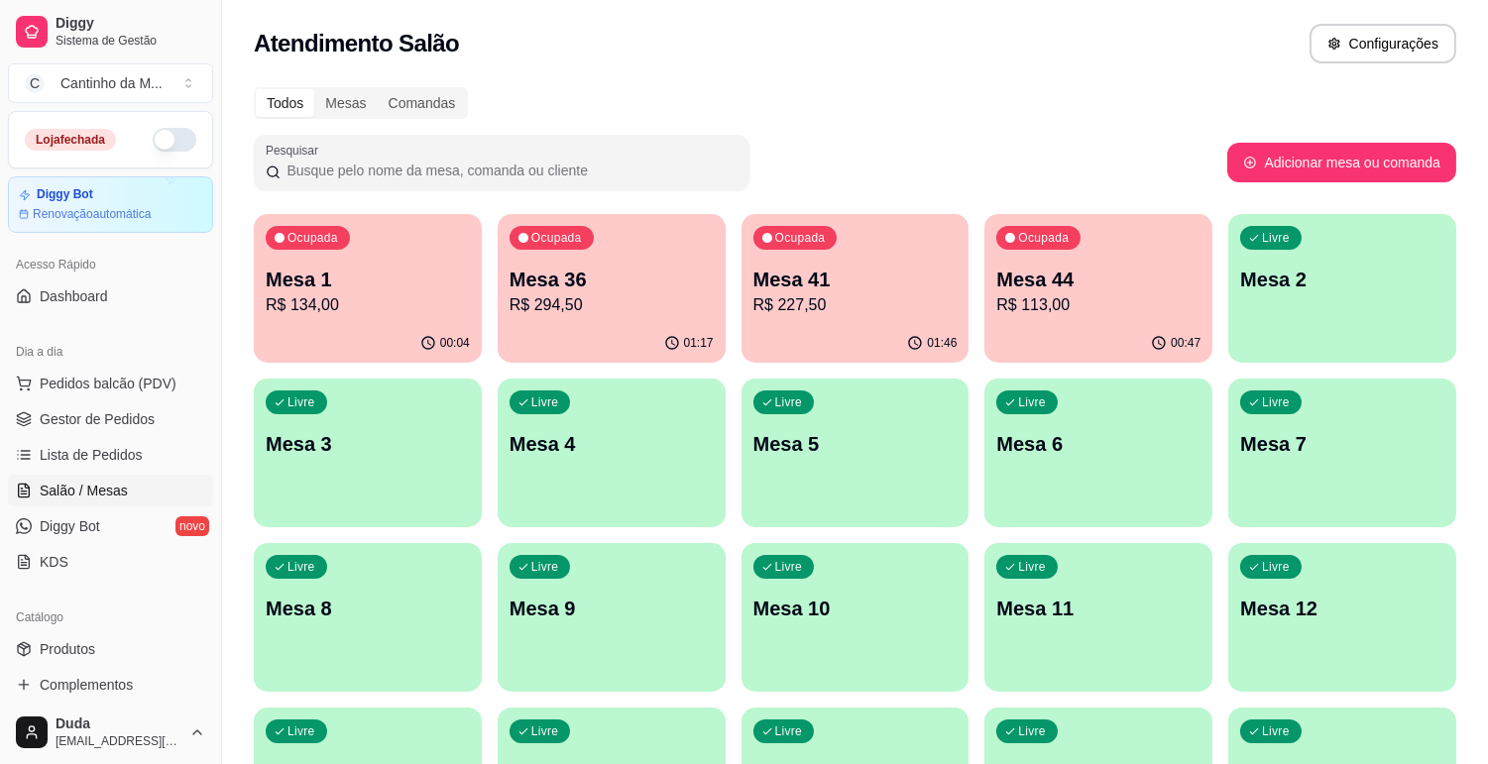
scroll to position [110, 0]
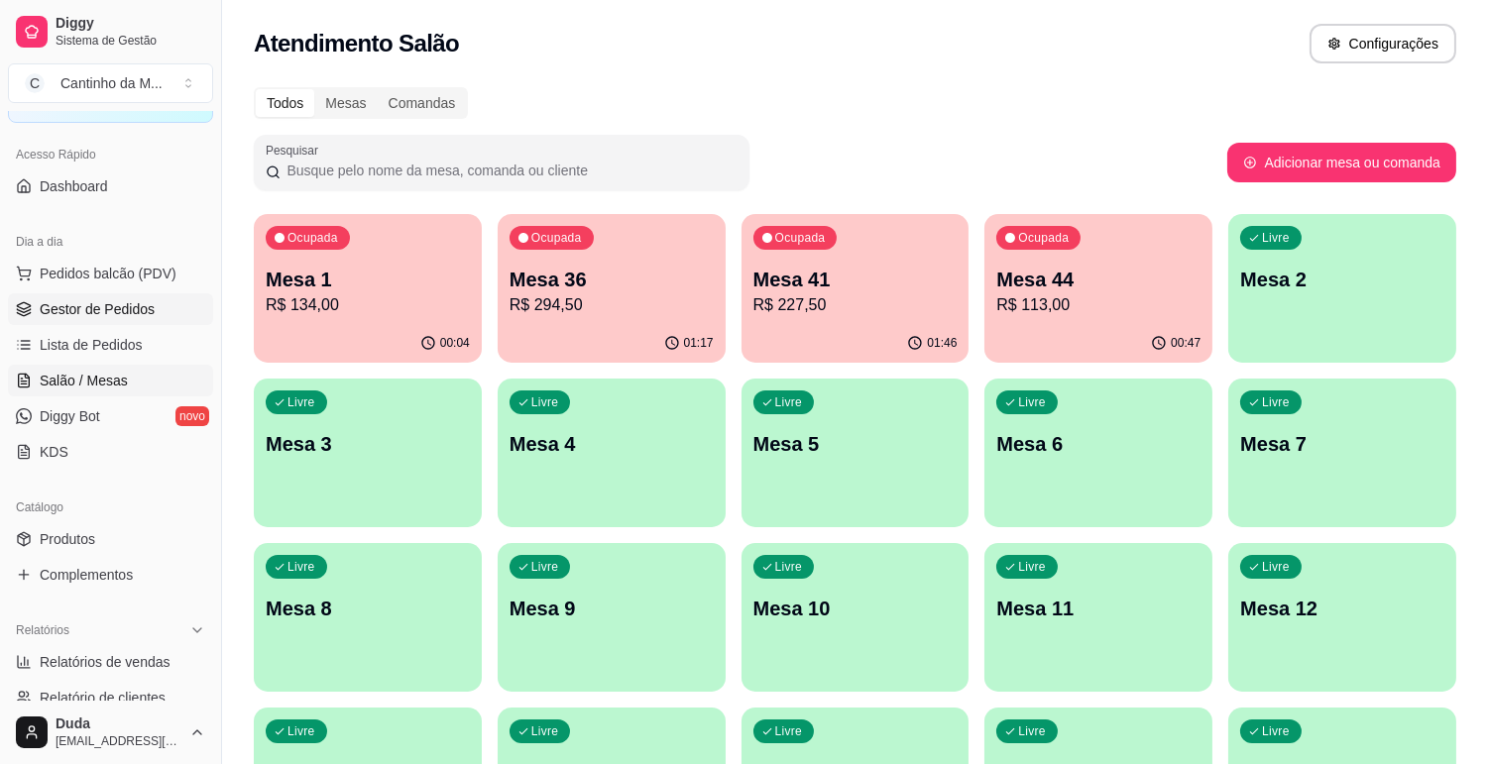
click at [86, 303] on span "Gestor de Pedidos" at bounding box center [97, 309] width 115 height 20
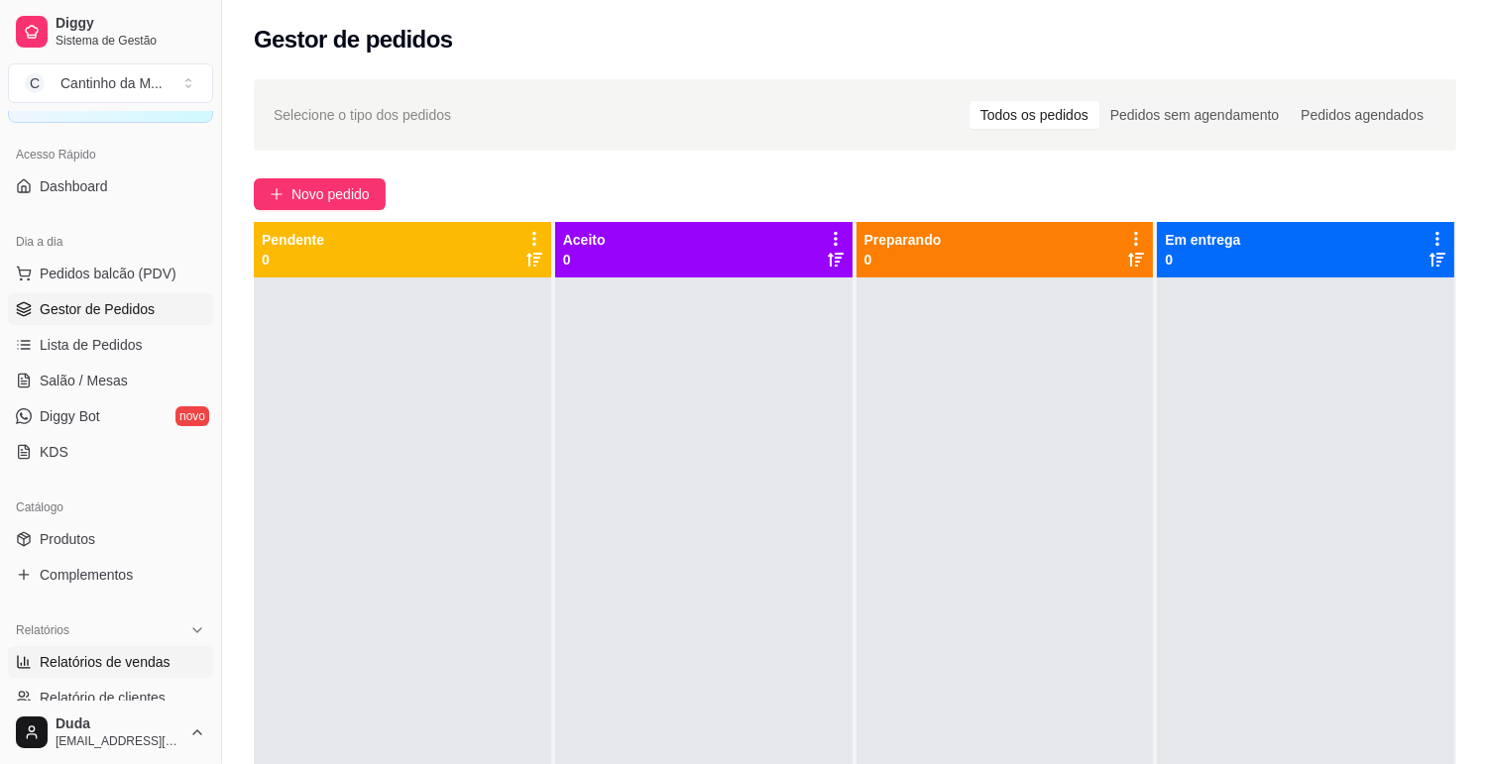
click at [153, 672] on link "Relatórios de vendas" at bounding box center [110, 662] width 205 height 32
select select "ALL"
select select "0"
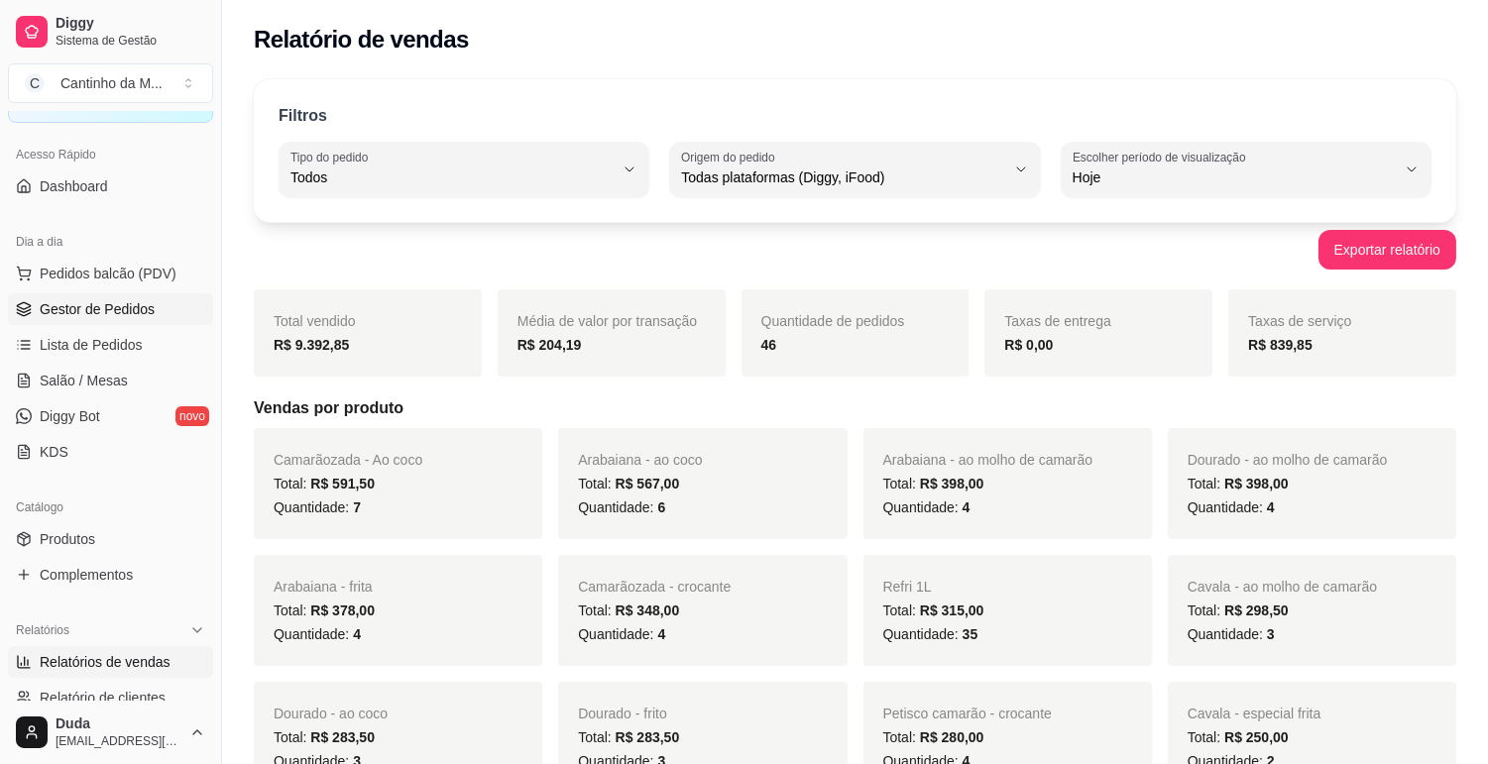
click at [120, 321] on link "Gestor de Pedidos" at bounding box center [110, 309] width 205 height 32
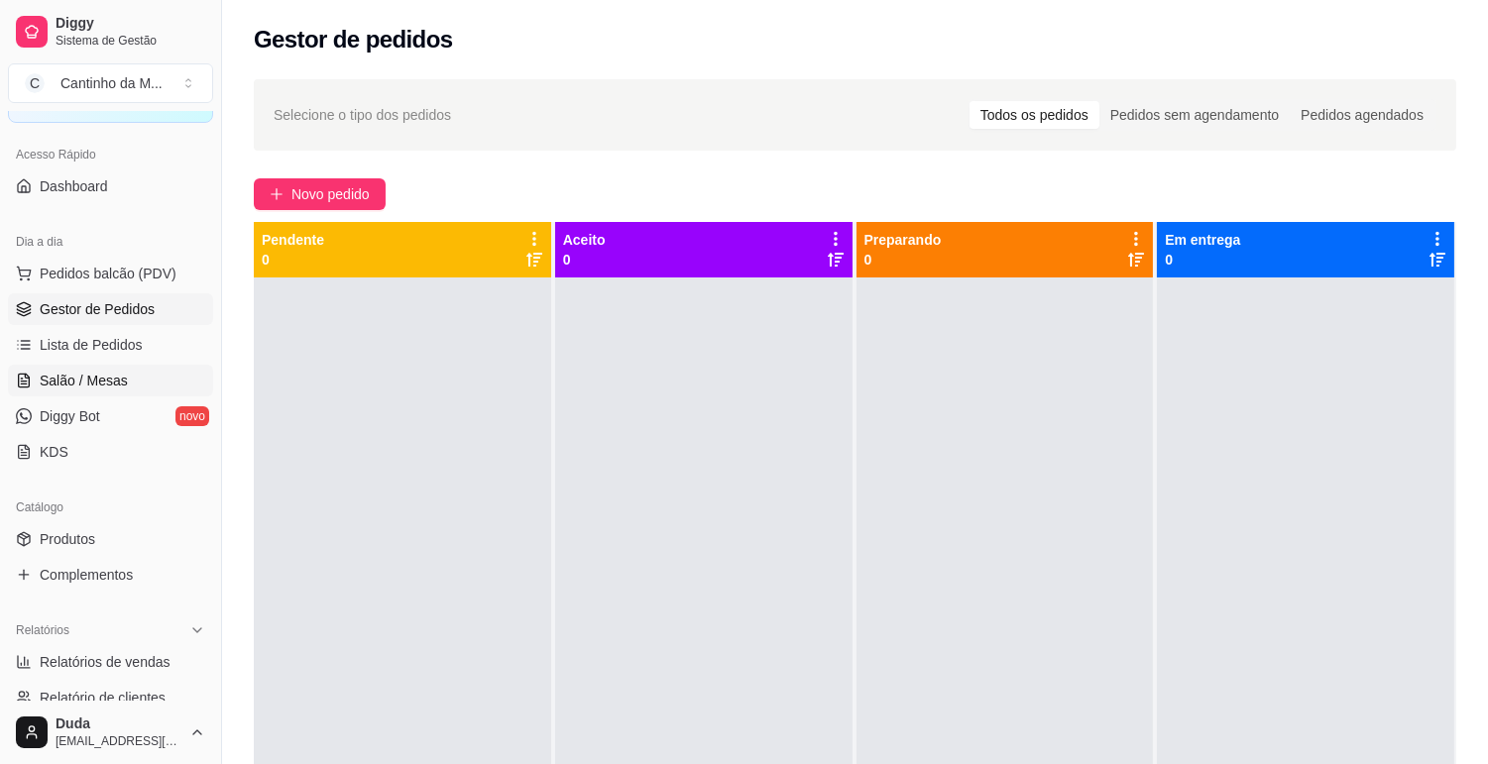
click at [125, 383] on link "Salão / Mesas" at bounding box center [110, 381] width 205 height 32
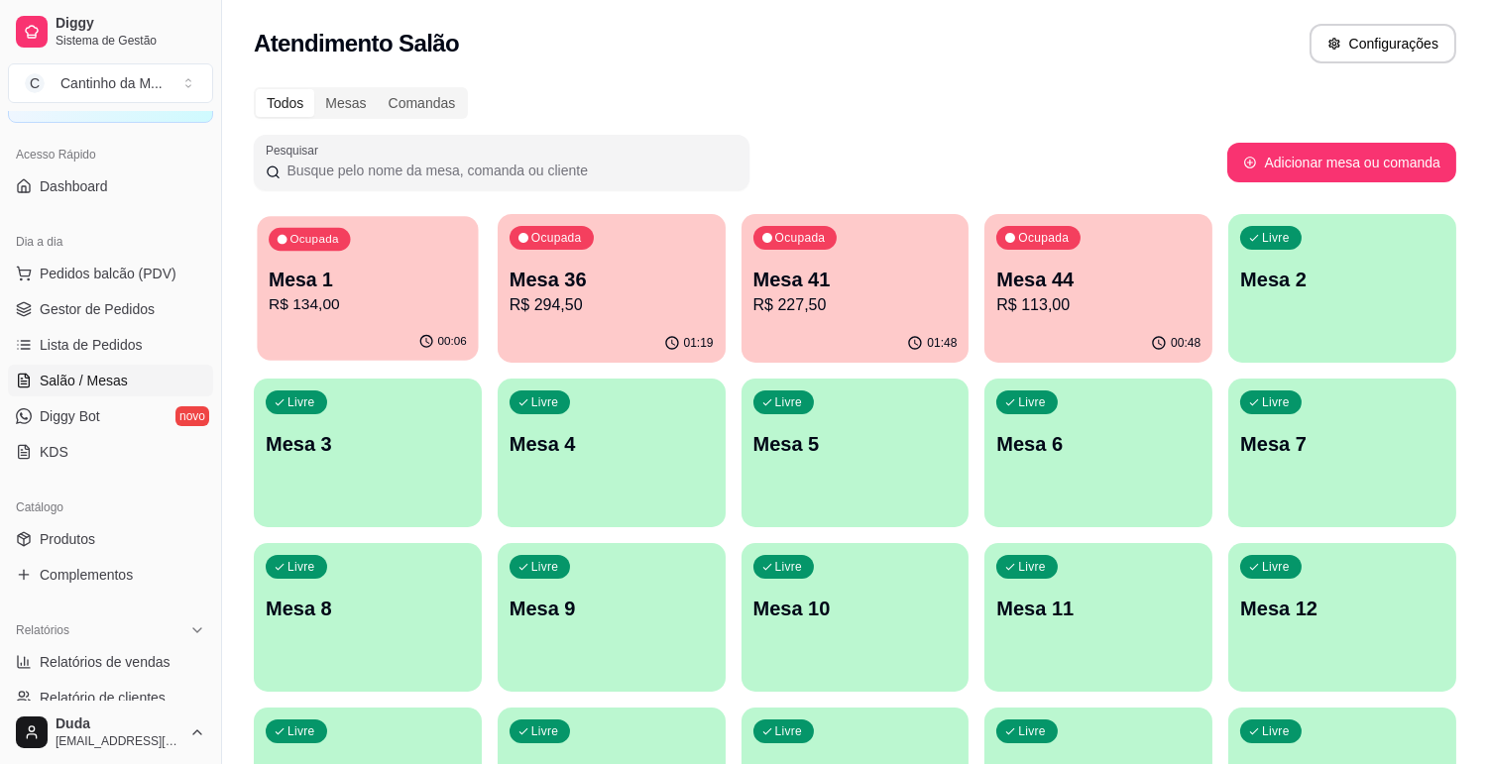
click at [353, 293] on p "R$ 134,00" at bounding box center [368, 304] width 198 height 23
click at [906, 287] on p "Mesa 41" at bounding box center [855, 280] width 204 height 28
click at [135, 312] on span "Gestor de Pedidos" at bounding box center [97, 309] width 115 height 20
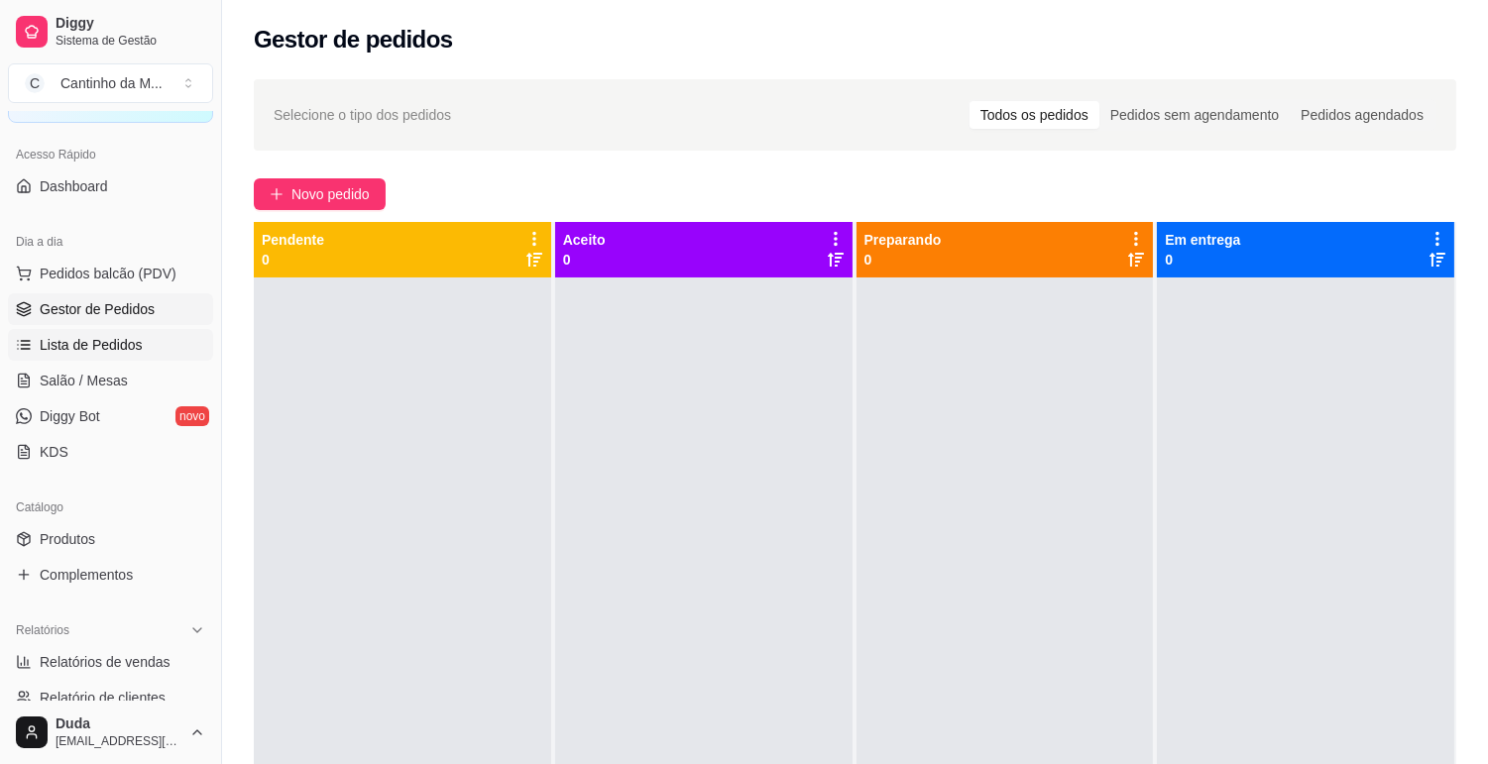
click at [107, 347] on span "Lista de Pedidos" at bounding box center [91, 345] width 103 height 20
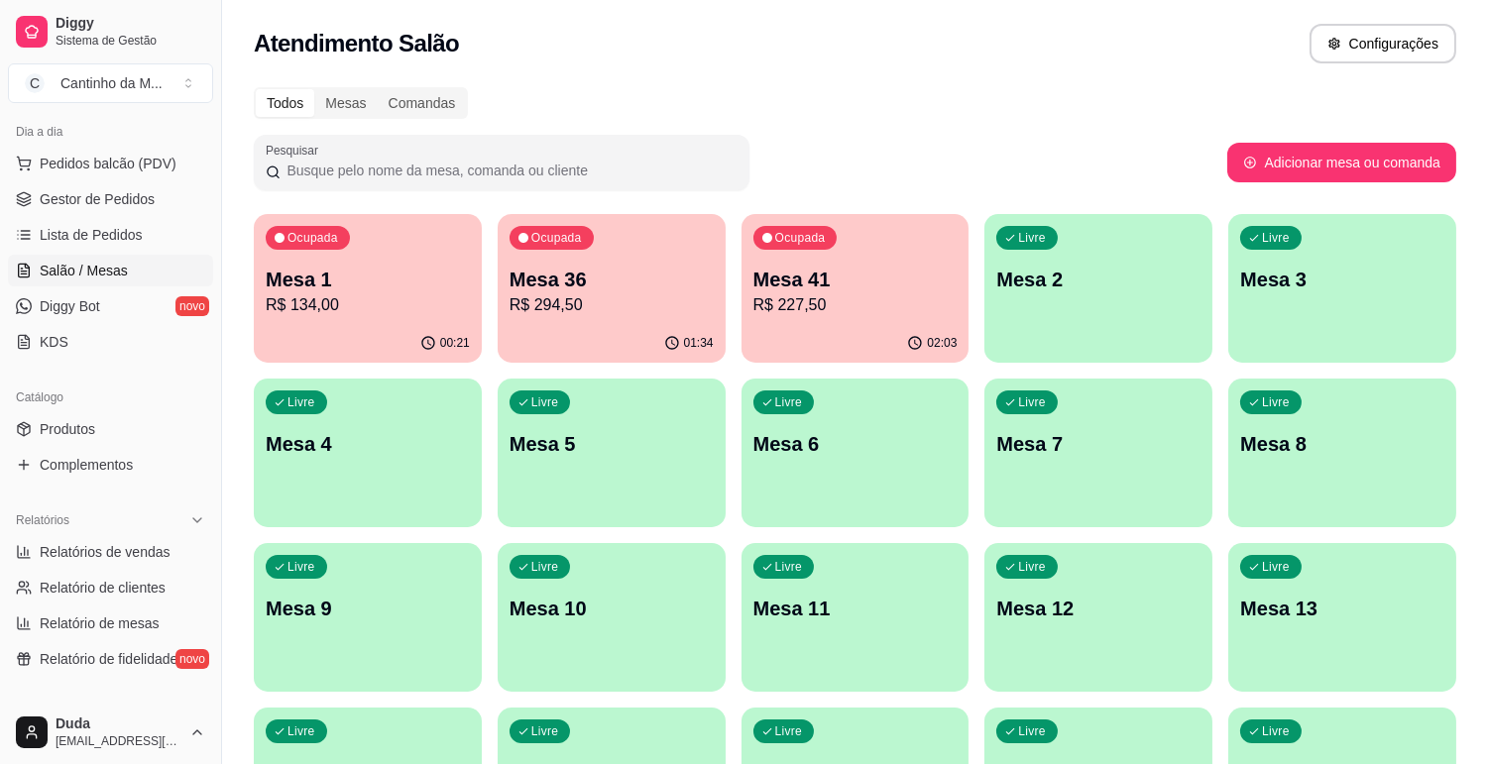
click at [343, 300] on p "R$ 134,00" at bounding box center [368, 305] width 204 height 24
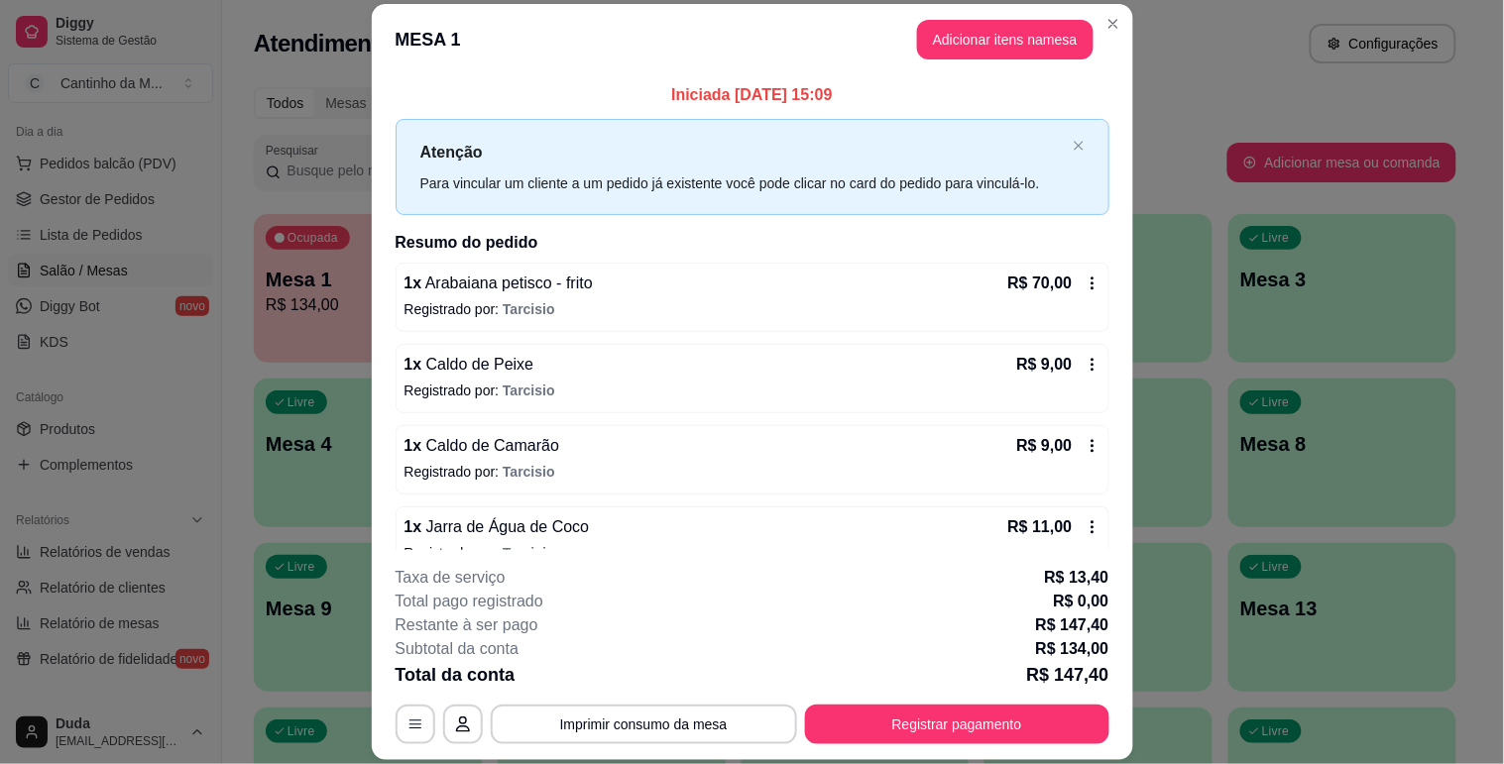
scroll to position [196, 0]
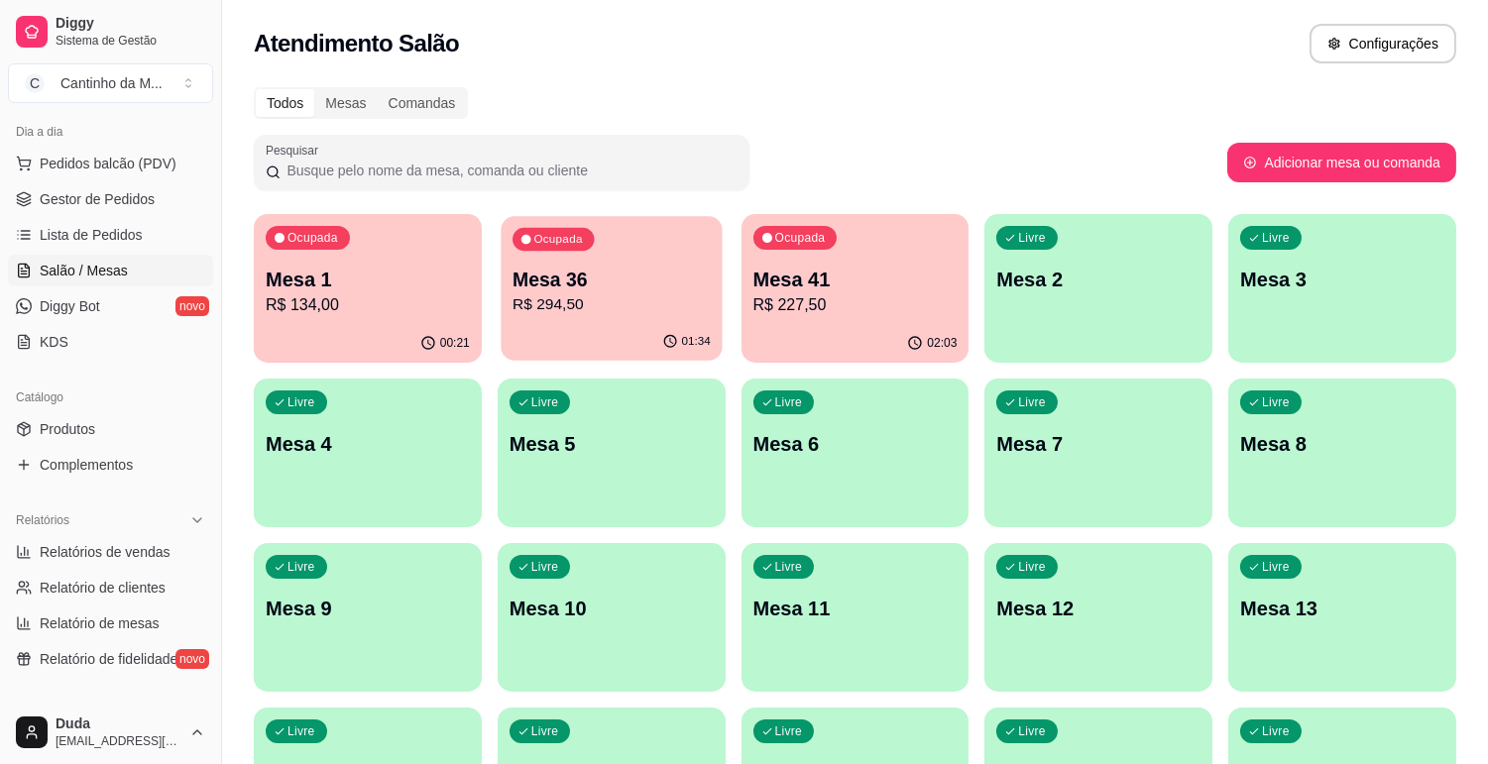
click at [549, 301] on p "R$ 294,50" at bounding box center [612, 304] width 198 height 23
click at [836, 283] on p "Mesa 41" at bounding box center [855, 280] width 204 height 28
click at [50, 196] on span "Gestor de Pedidos" at bounding box center [97, 199] width 115 height 20
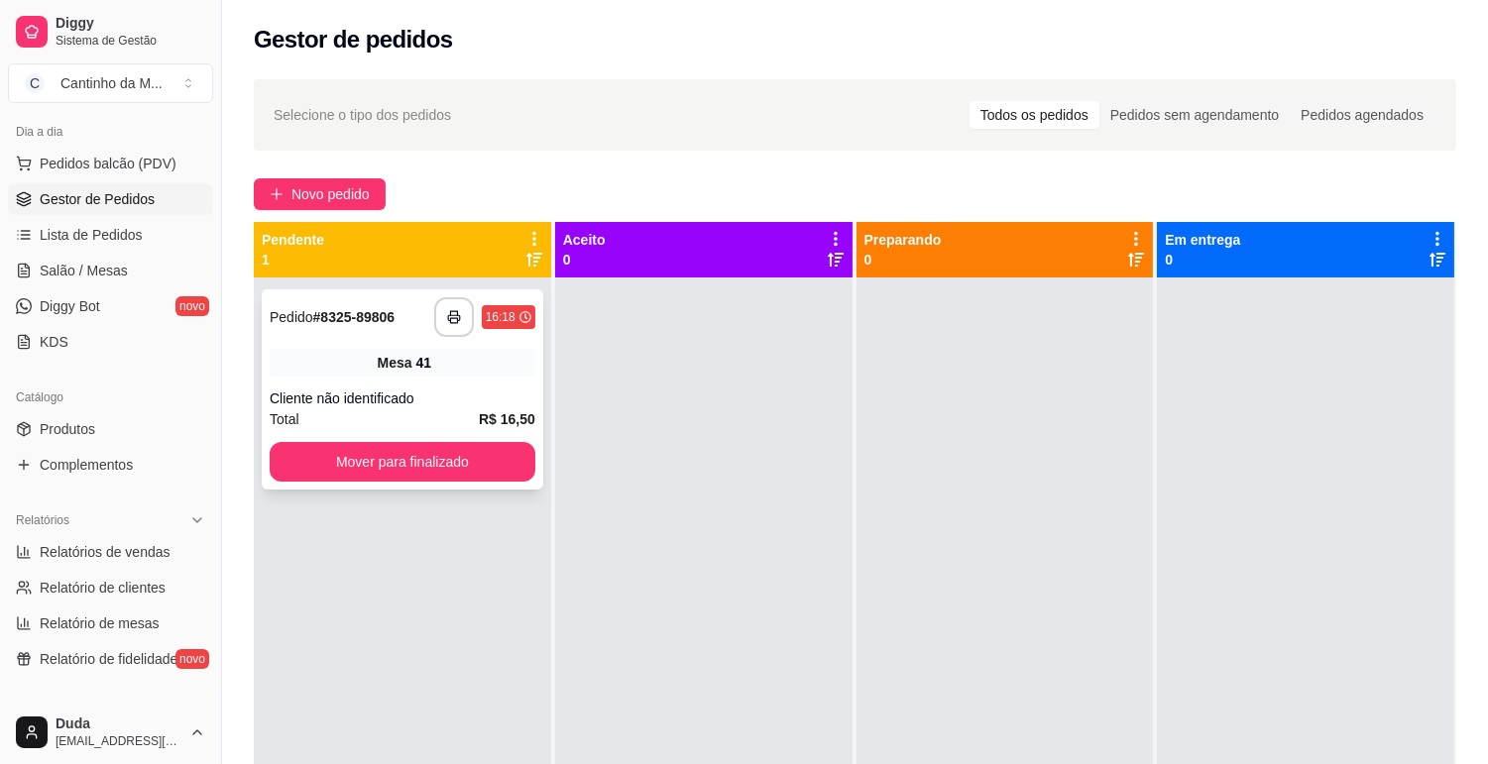
click at [370, 317] on strong "# 8325-89806" at bounding box center [354, 317] width 82 height 16
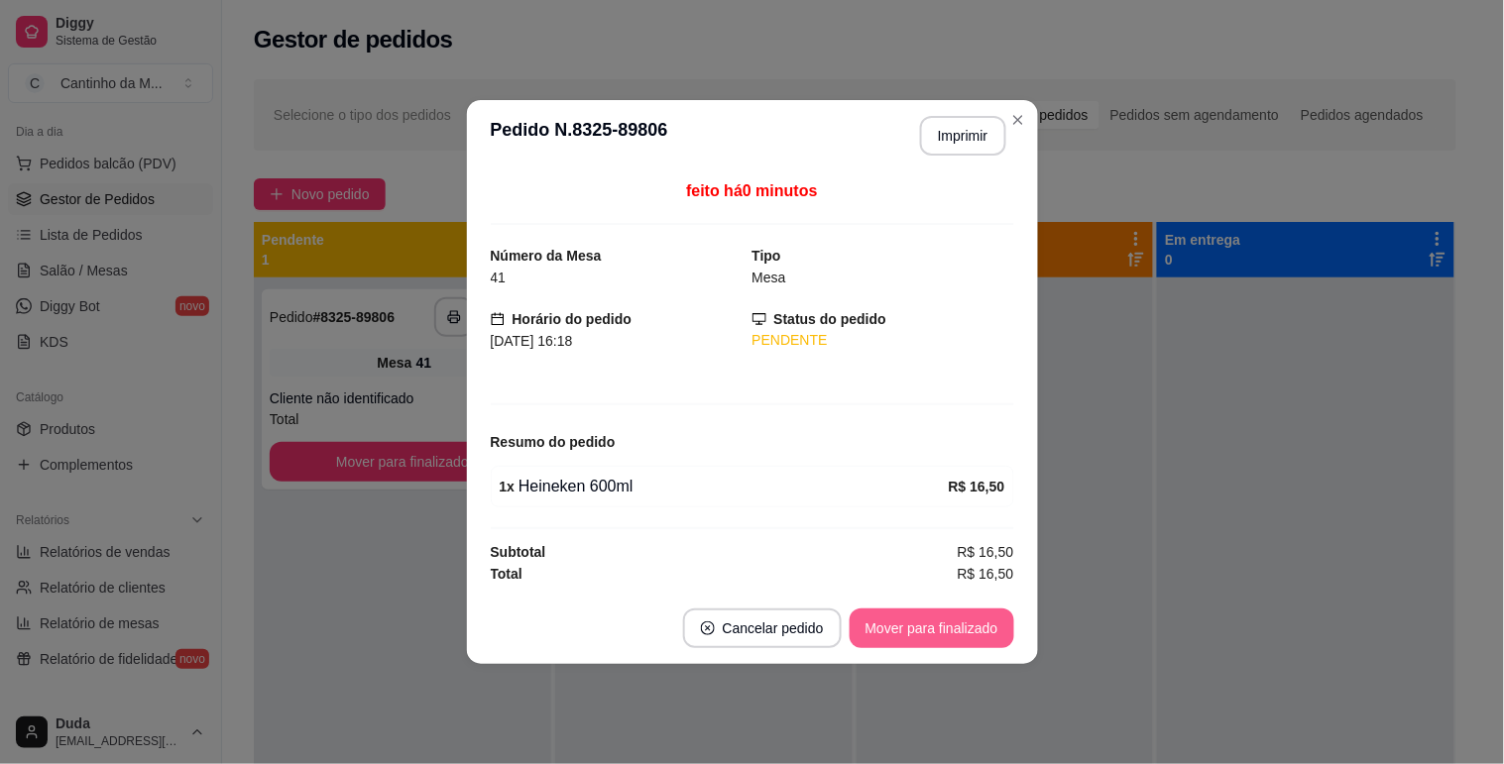
click at [925, 629] on button "Mover para finalizado" at bounding box center [932, 629] width 165 height 40
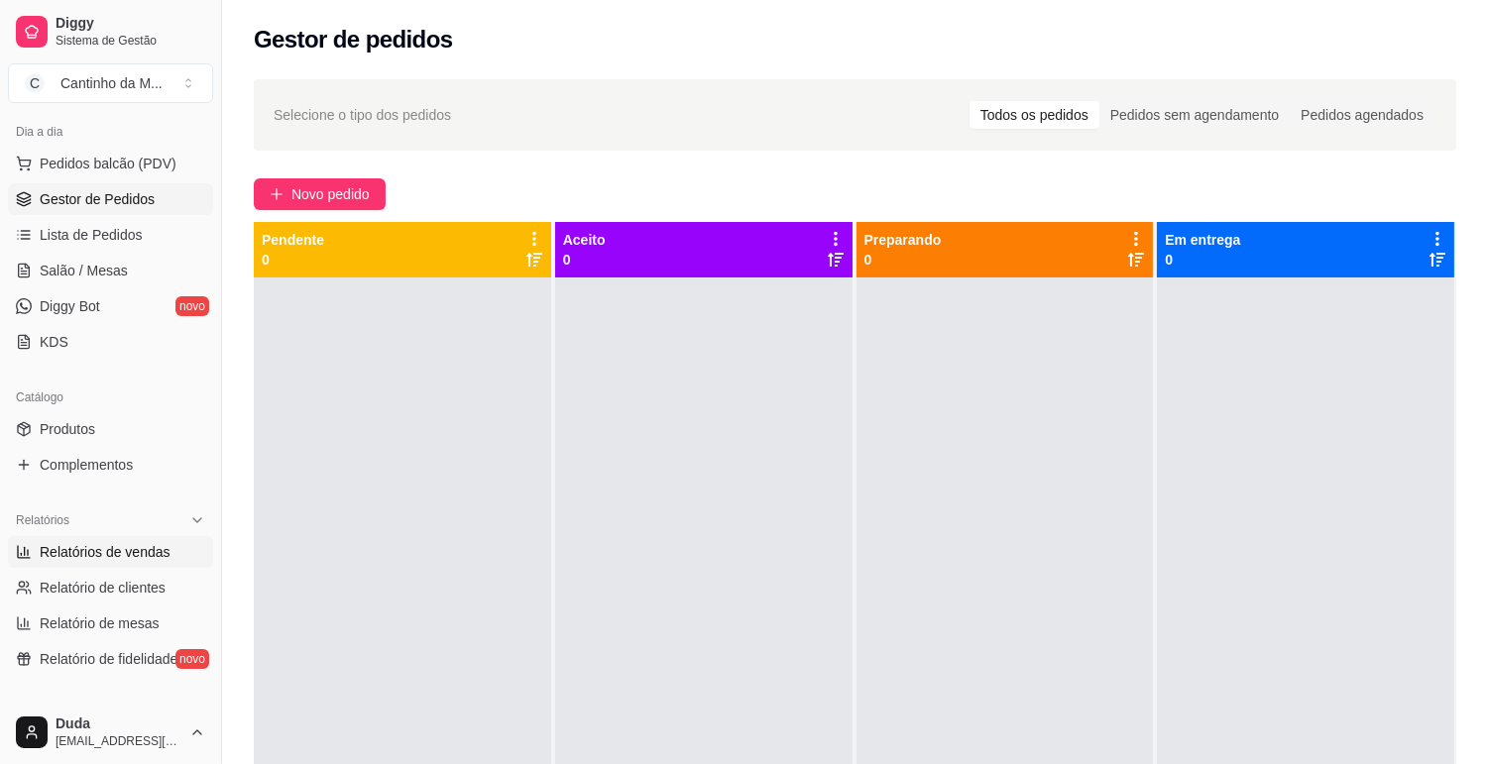
click at [120, 556] on span "Relatórios de vendas" at bounding box center [105, 552] width 131 height 20
select select "ALL"
select select "0"
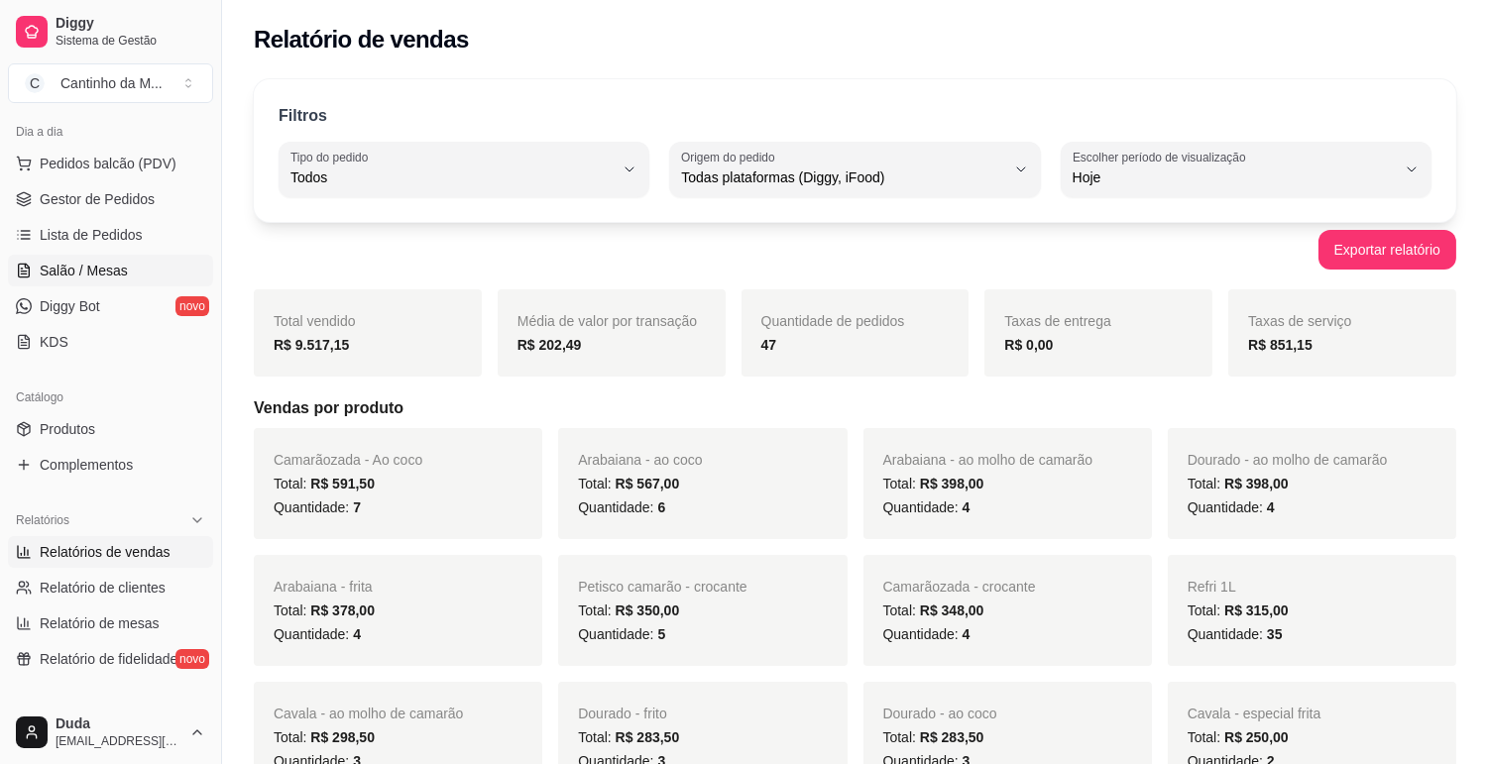
click at [76, 258] on link "Salão / Mesas" at bounding box center [110, 271] width 205 height 32
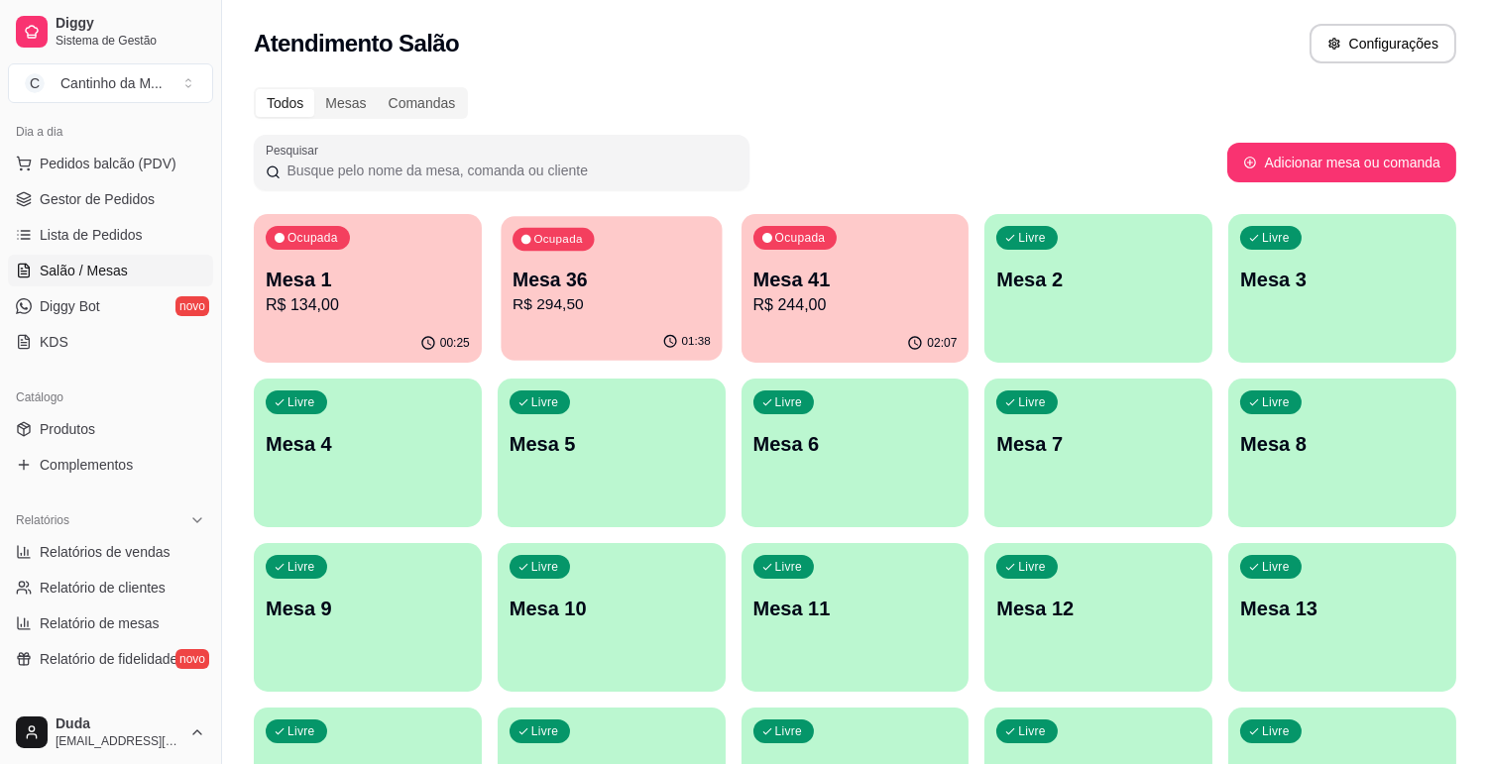
click at [531, 301] on p "R$ 294,50" at bounding box center [612, 304] width 198 height 23
click at [83, 203] on span "Gestor de Pedidos" at bounding box center [97, 199] width 115 height 20
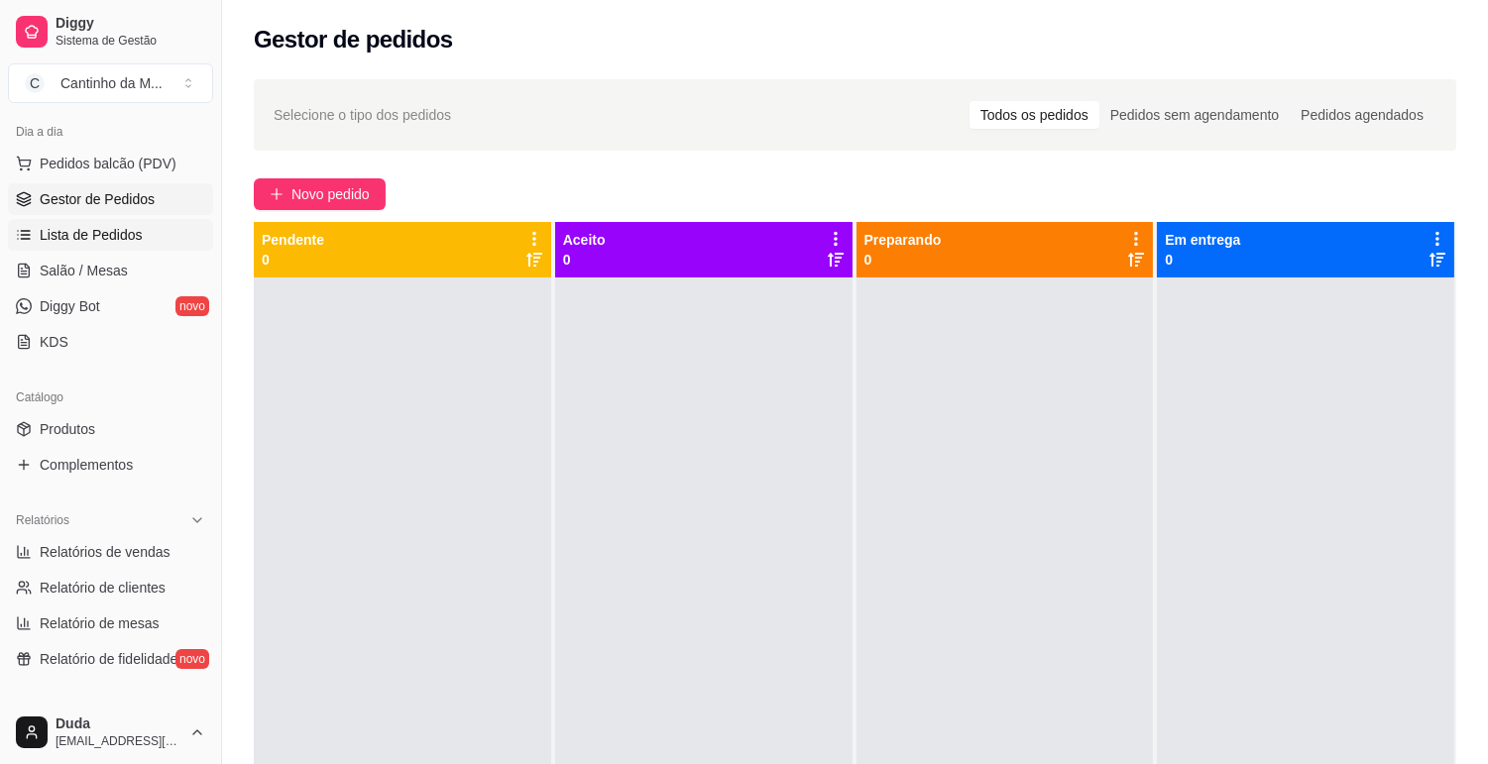
click at [94, 239] on span "Lista de Pedidos" at bounding box center [91, 235] width 103 height 20
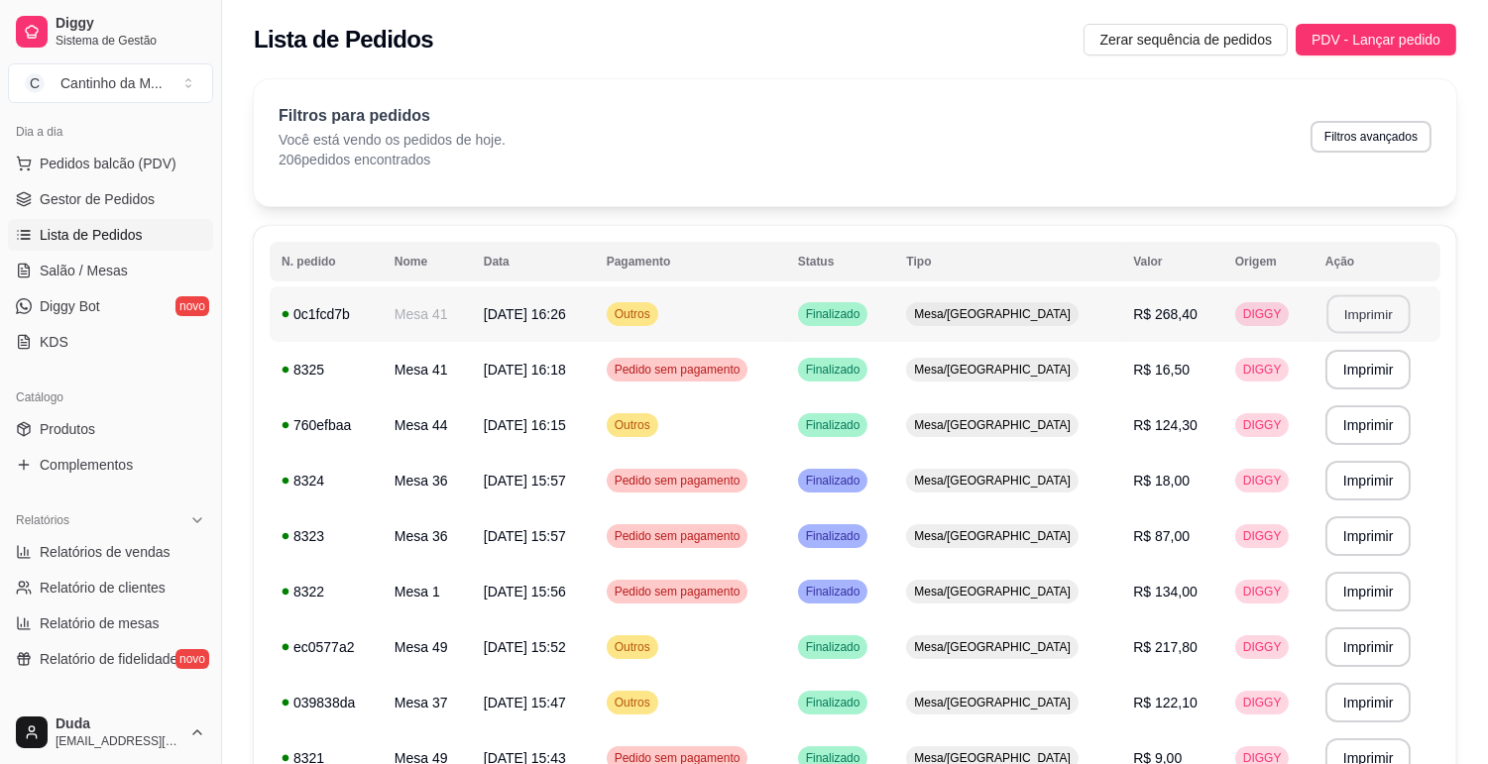
click at [1355, 309] on button "Imprimir" at bounding box center [1367, 314] width 83 height 39
click at [34, 194] on link "Gestor de Pedidos" at bounding box center [110, 199] width 205 height 32
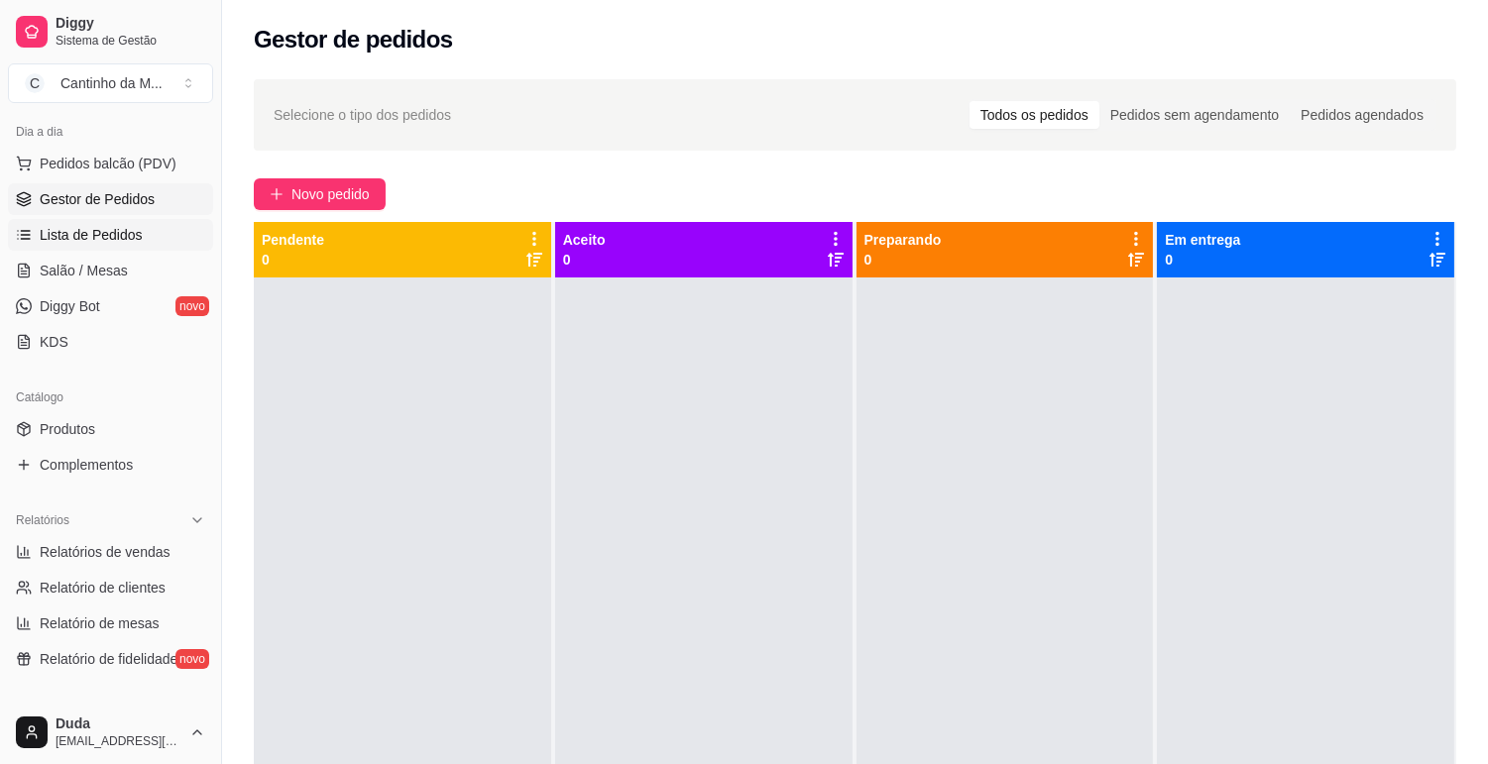
click at [75, 228] on span "Lista de Pedidos" at bounding box center [91, 235] width 103 height 20
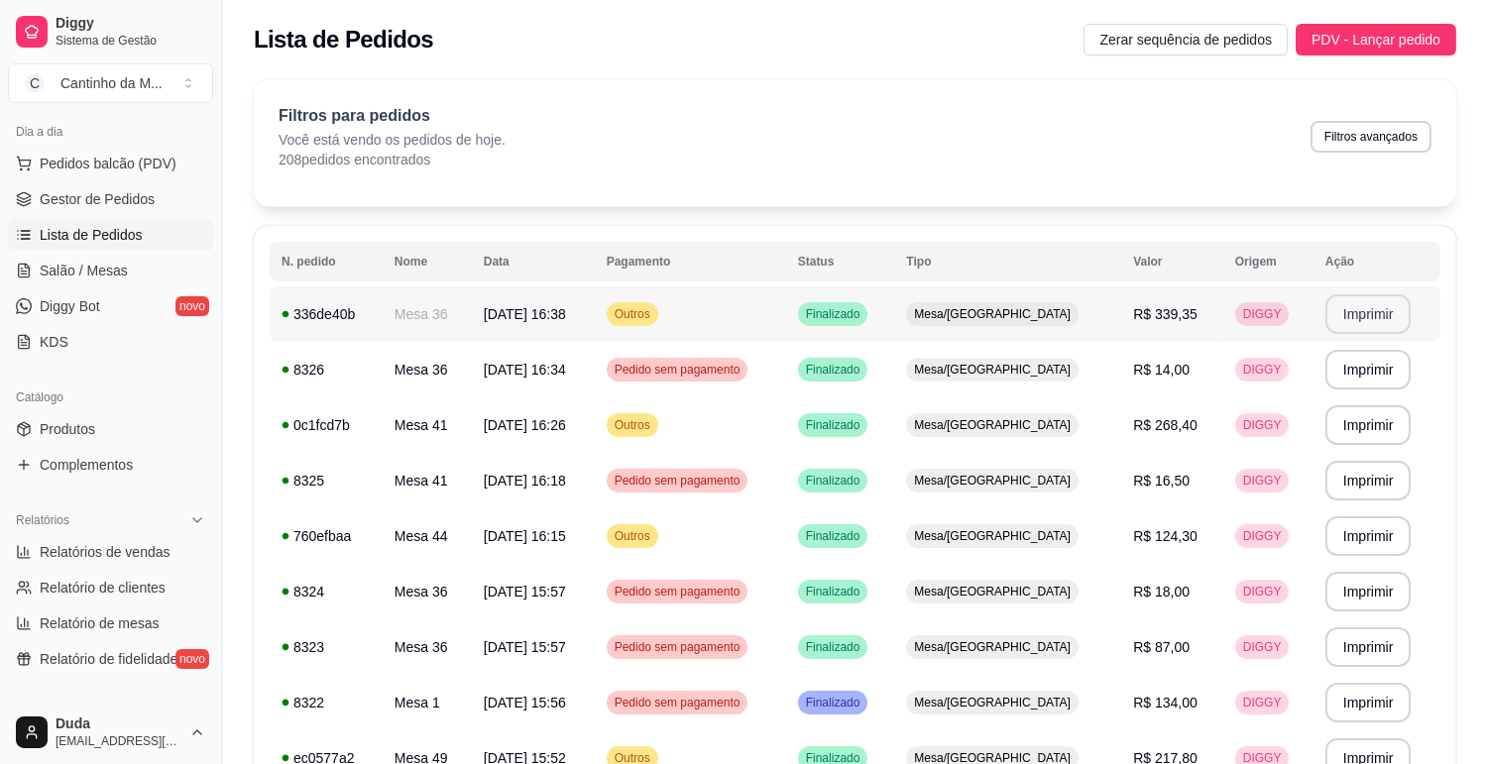
click at [1349, 322] on button "Imprimir" at bounding box center [1368, 314] width 86 height 40
click at [90, 271] on span "Salão / Mesas" at bounding box center [84, 271] width 88 height 20
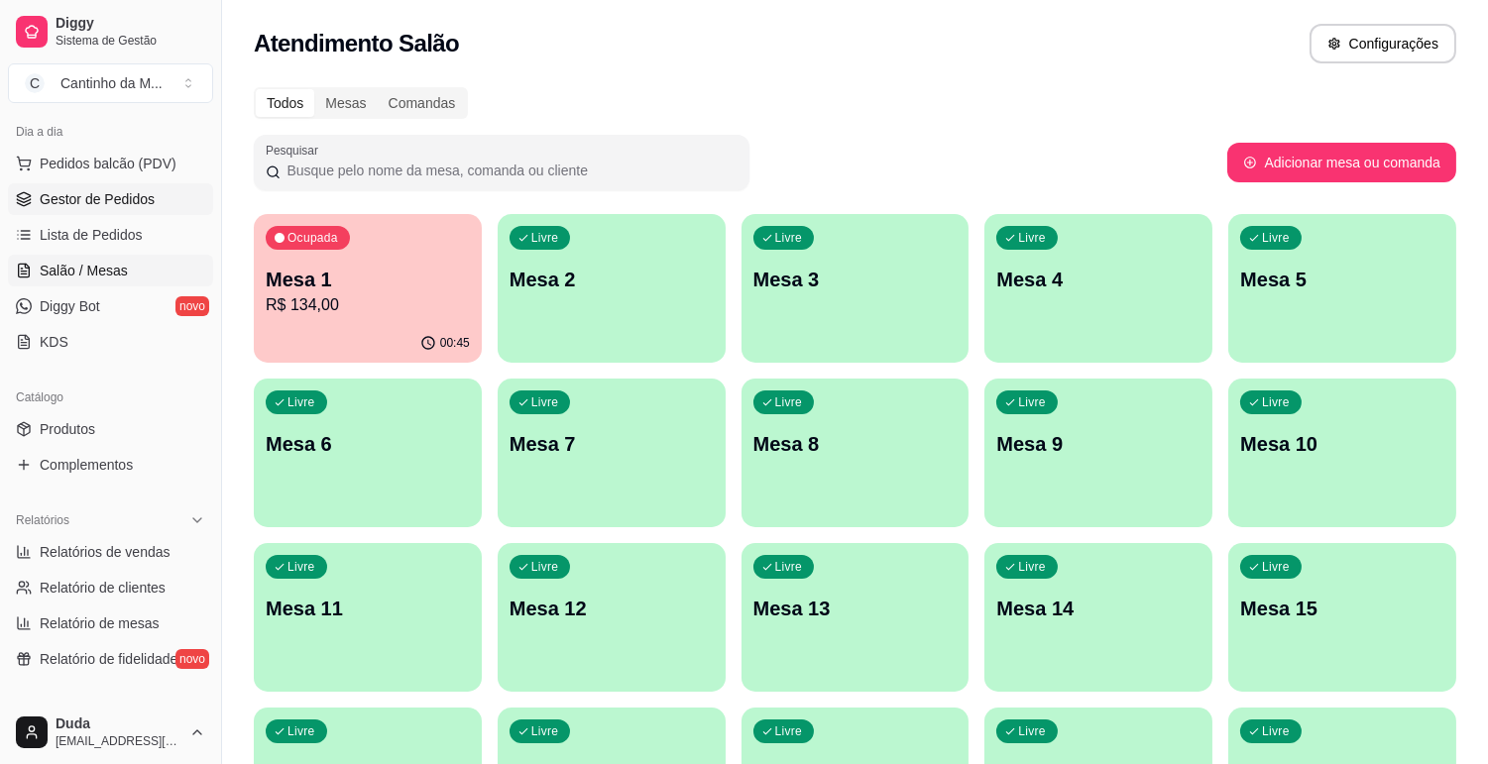
click at [110, 189] on span "Gestor de Pedidos" at bounding box center [97, 199] width 115 height 20
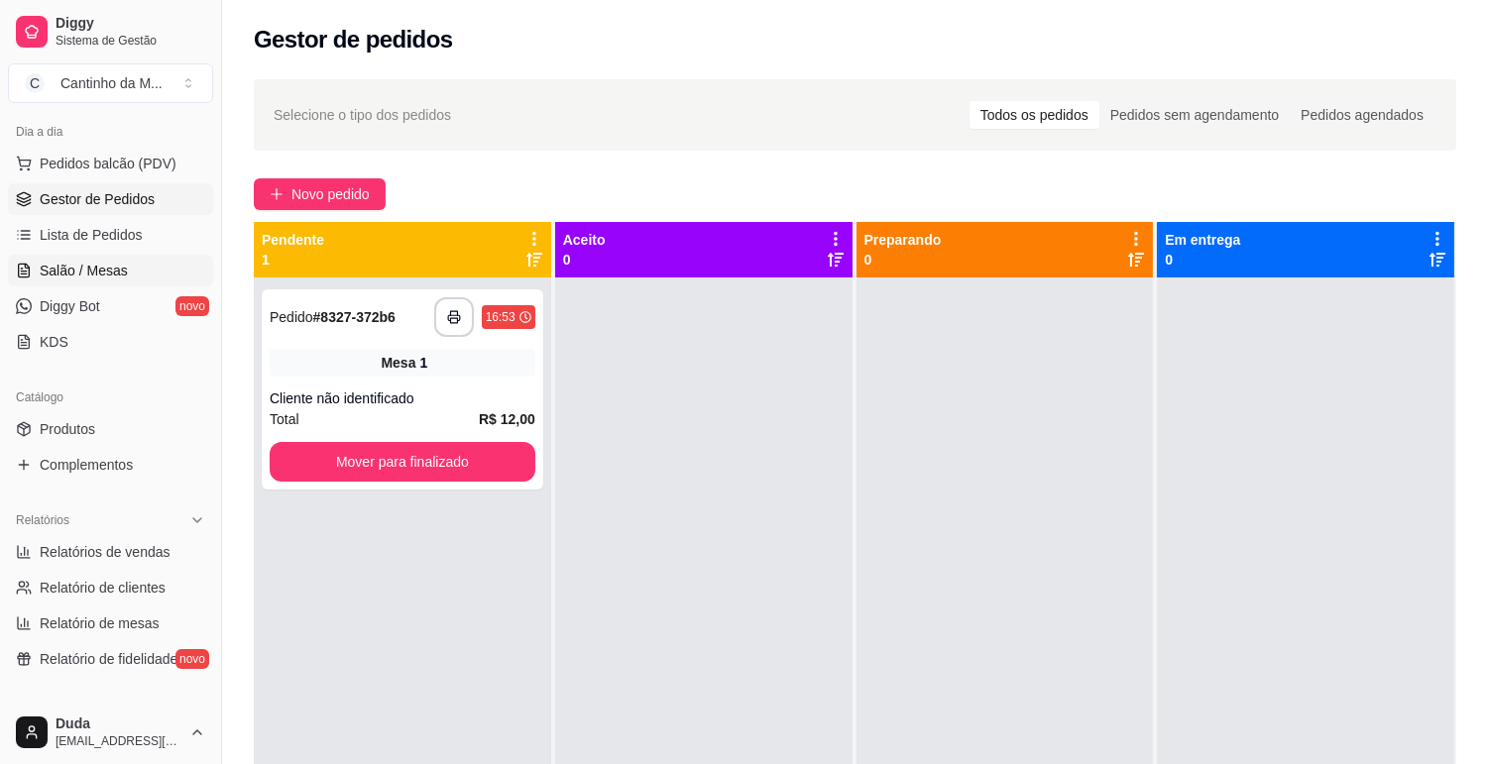
click at [103, 268] on span "Salão / Mesas" at bounding box center [84, 271] width 88 height 20
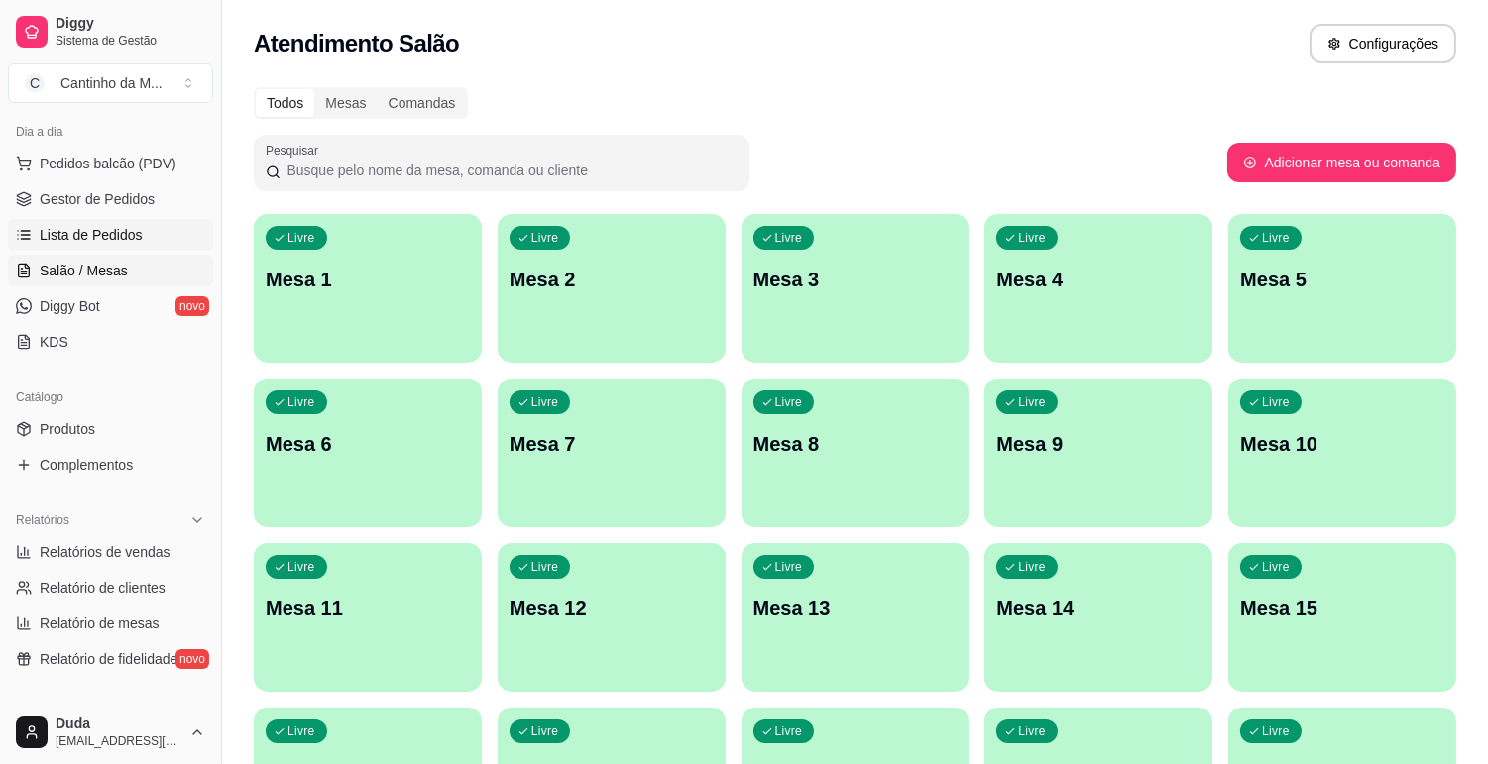
click at [75, 245] on link "Lista de Pedidos" at bounding box center [110, 235] width 205 height 32
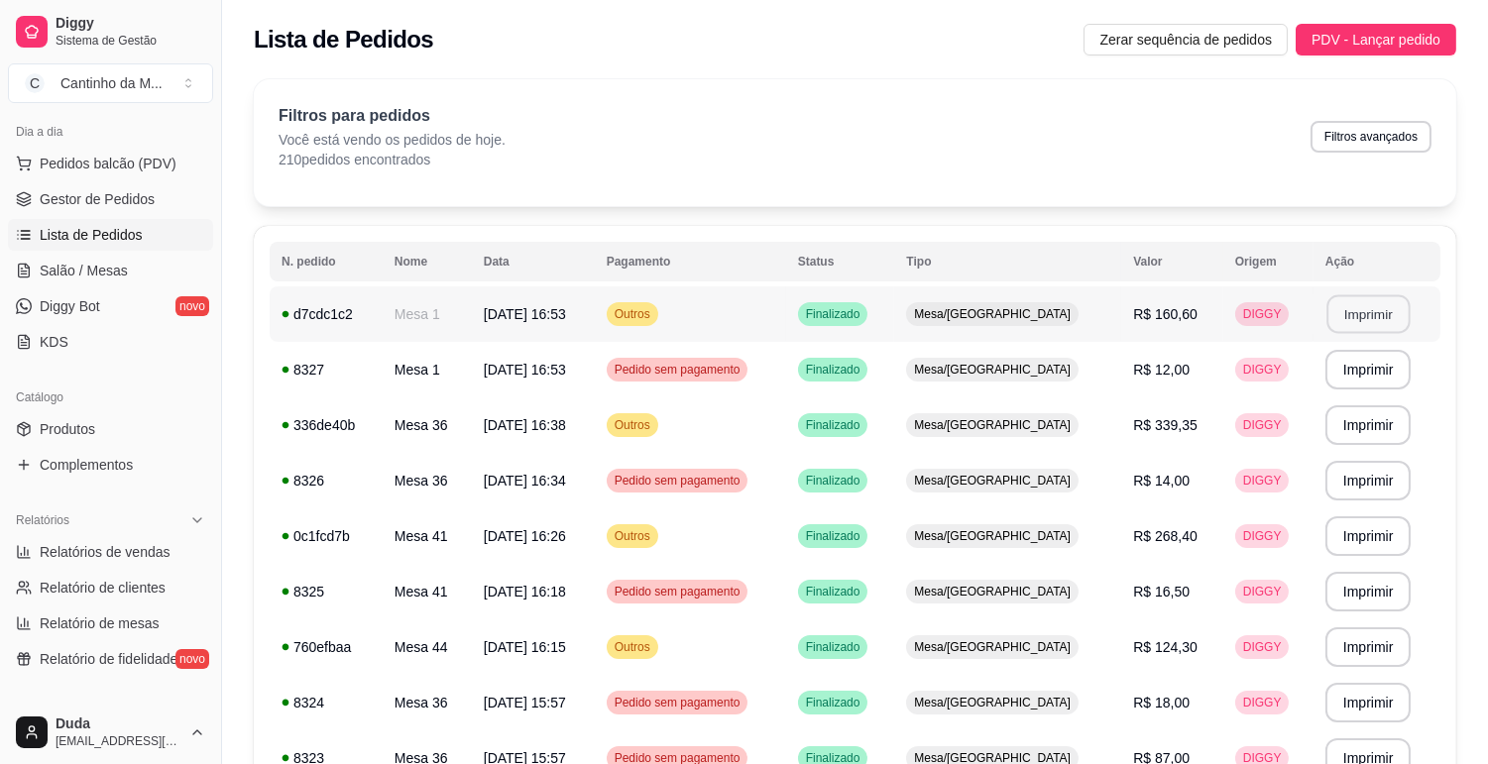
click at [1348, 324] on button "Imprimir" at bounding box center [1367, 314] width 83 height 39
